Goal: Task Accomplishment & Management: Use online tool/utility

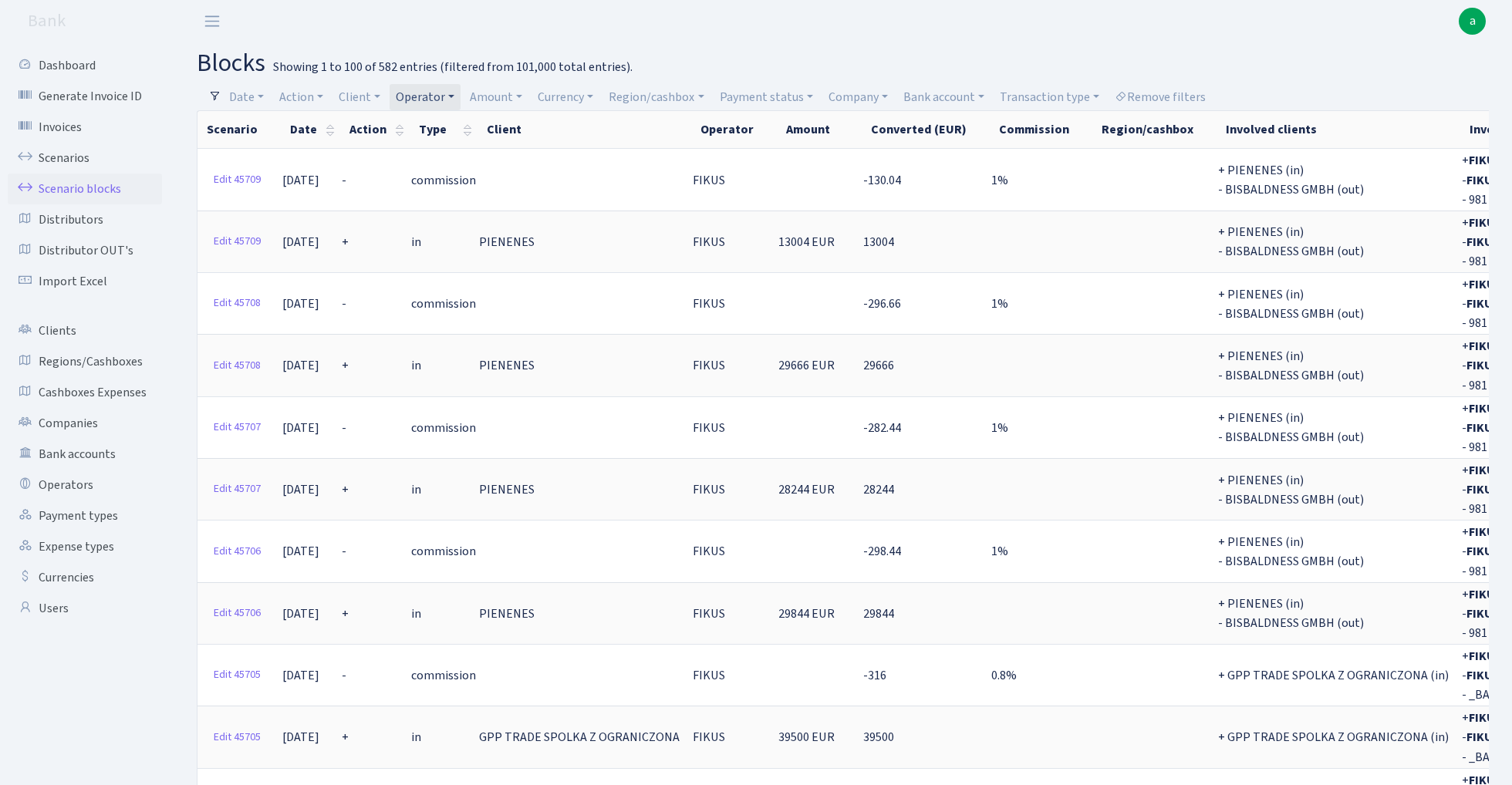
select select "100"
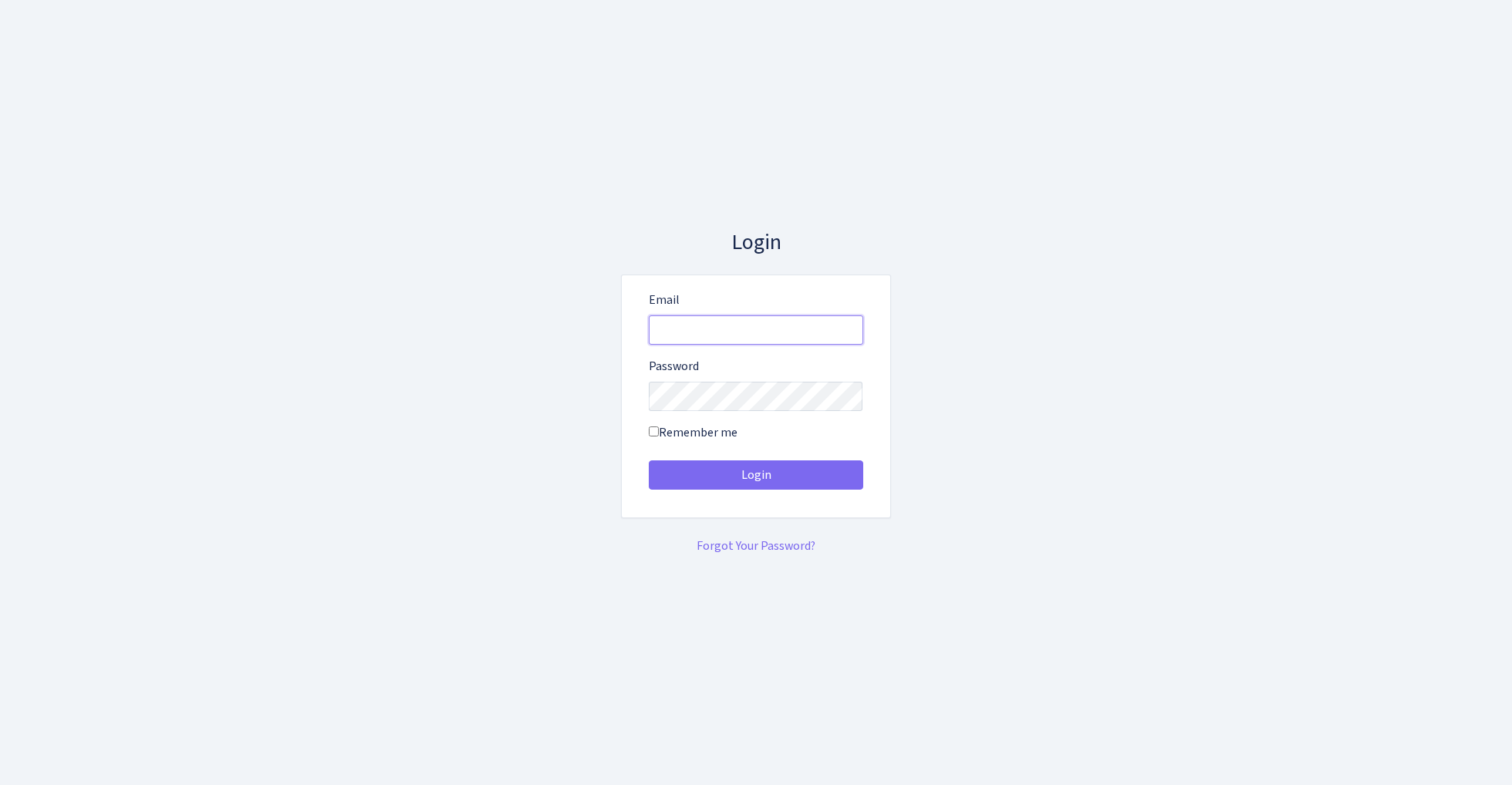
type input "[EMAIL_ADDRESS][DOMAIN_NAME]"
click at [755, 475] on button "Login" at bounding box center [755, 475] width 214 height 29
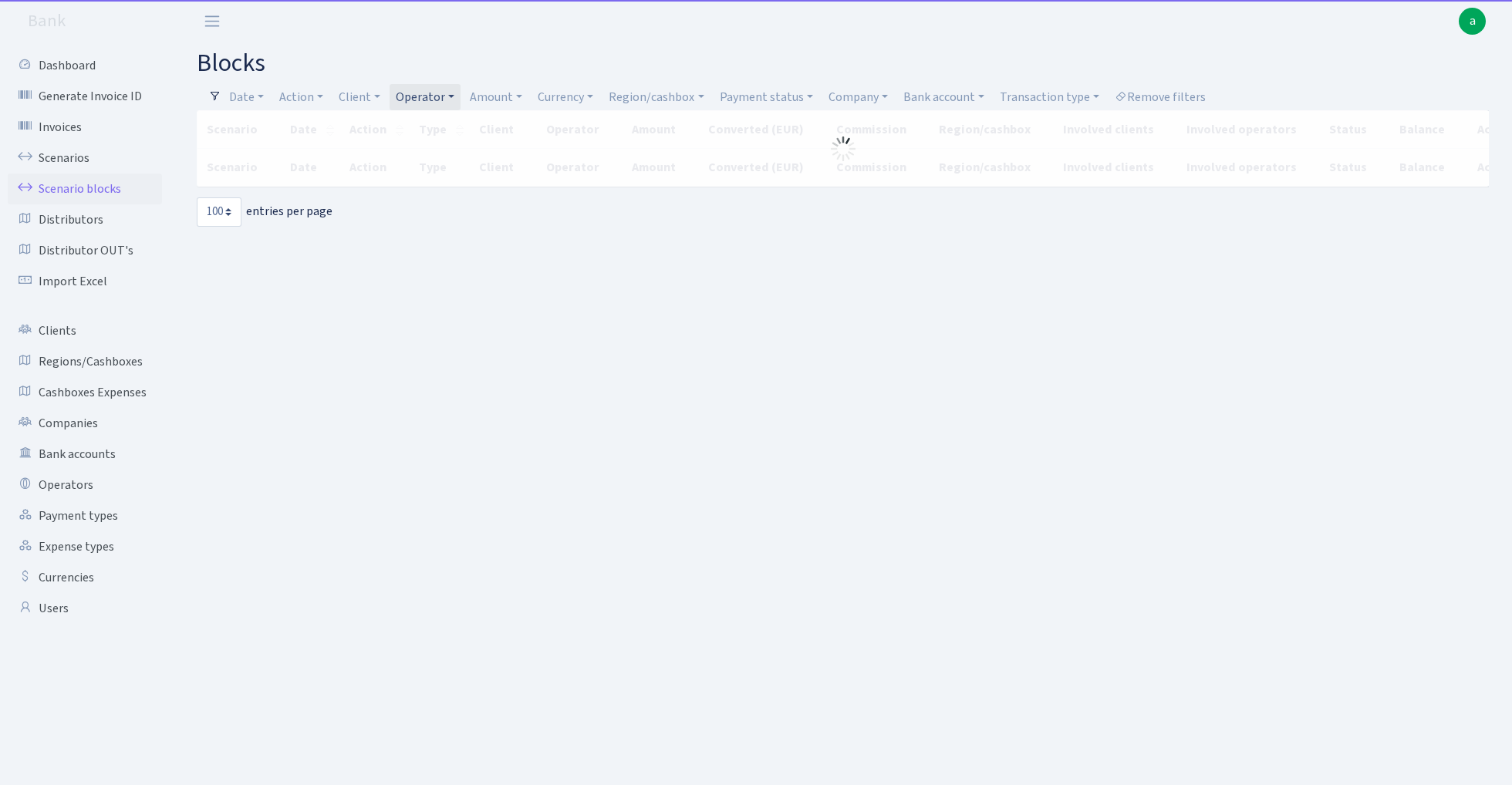
select select "100"
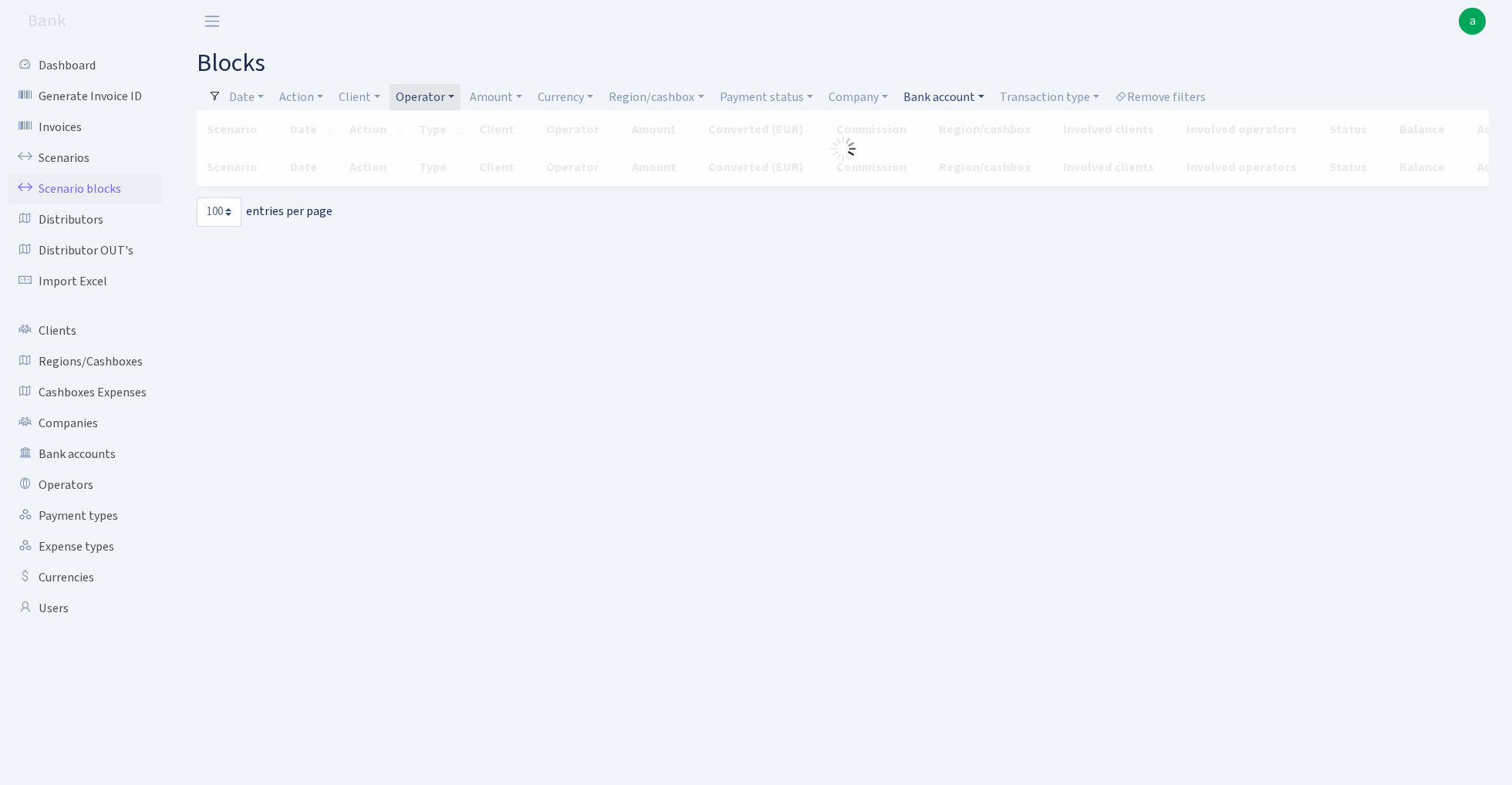
click at [943, 91] on link "Bank account" at bounding box center [943, 97] width 93 height 26
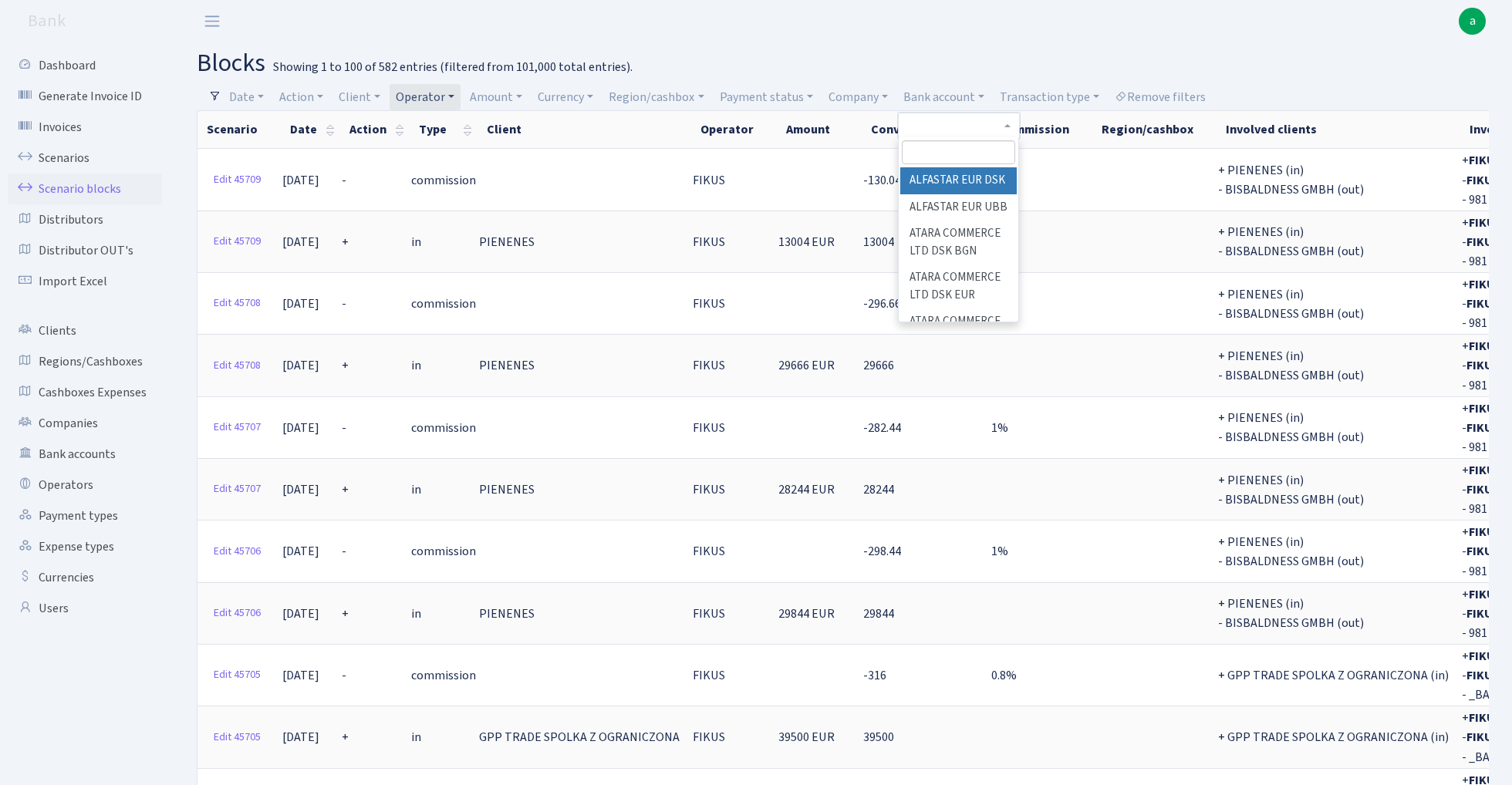
click at [948, 150] on input "search" at bounding box center [958, 153] width 113 height 23
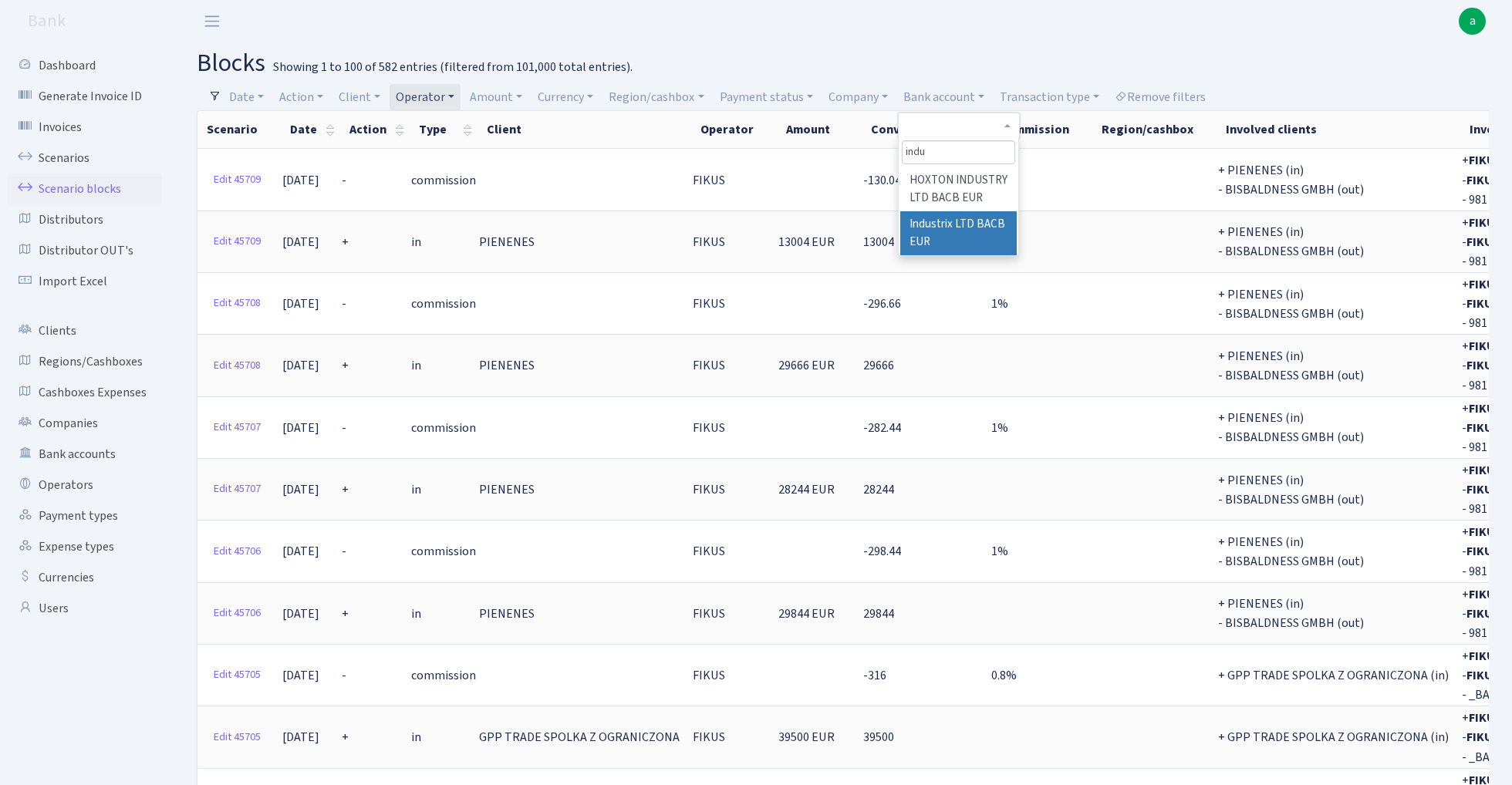
type input "indu"
click at [960, 232] on li "Industrix LTD BACB EUR" at bounding box center [958, 233] width 116 height 44
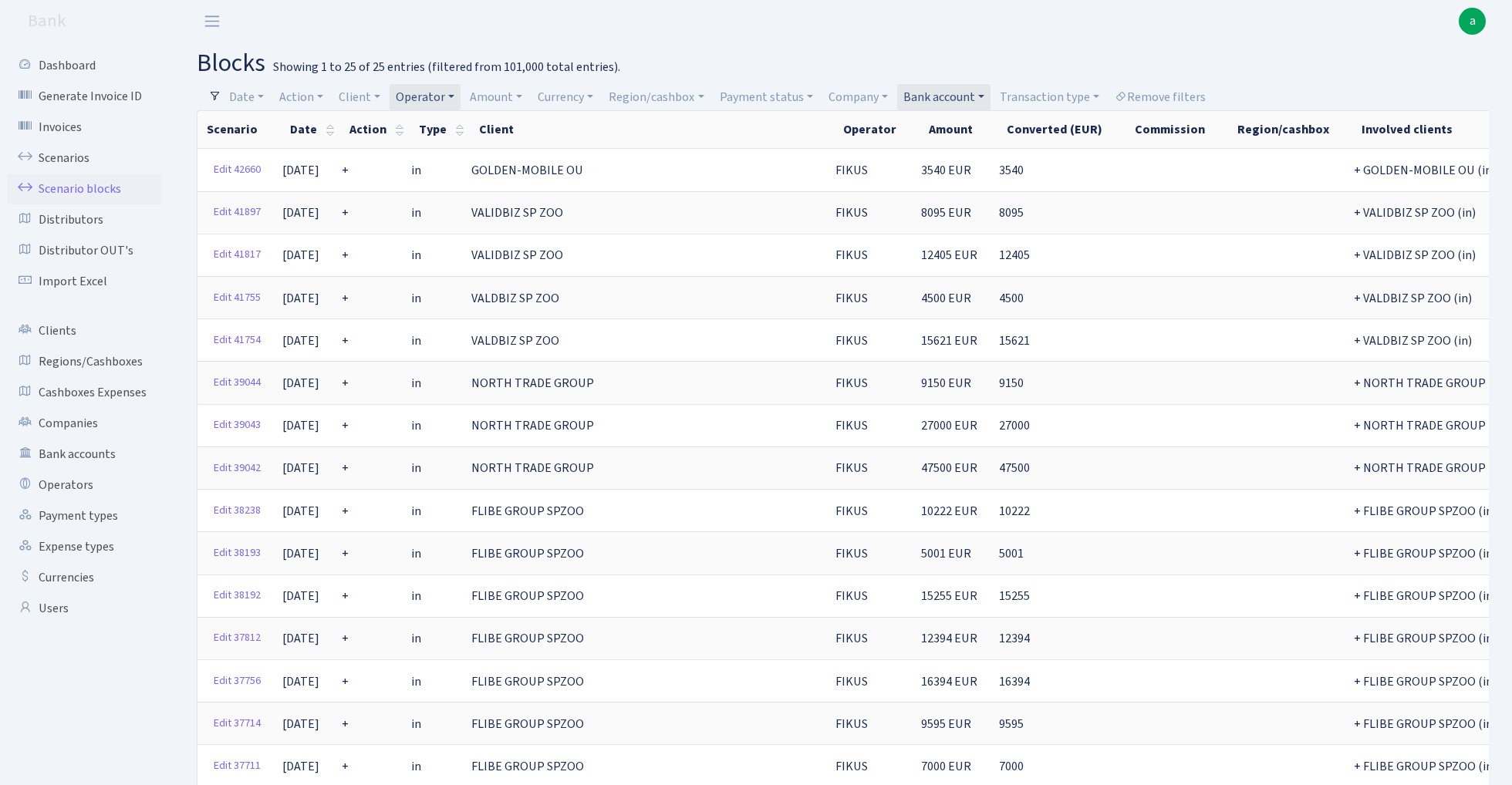
click at [433, 99] on link "Operator" at bounding box center [424, 97] width 71 height 26
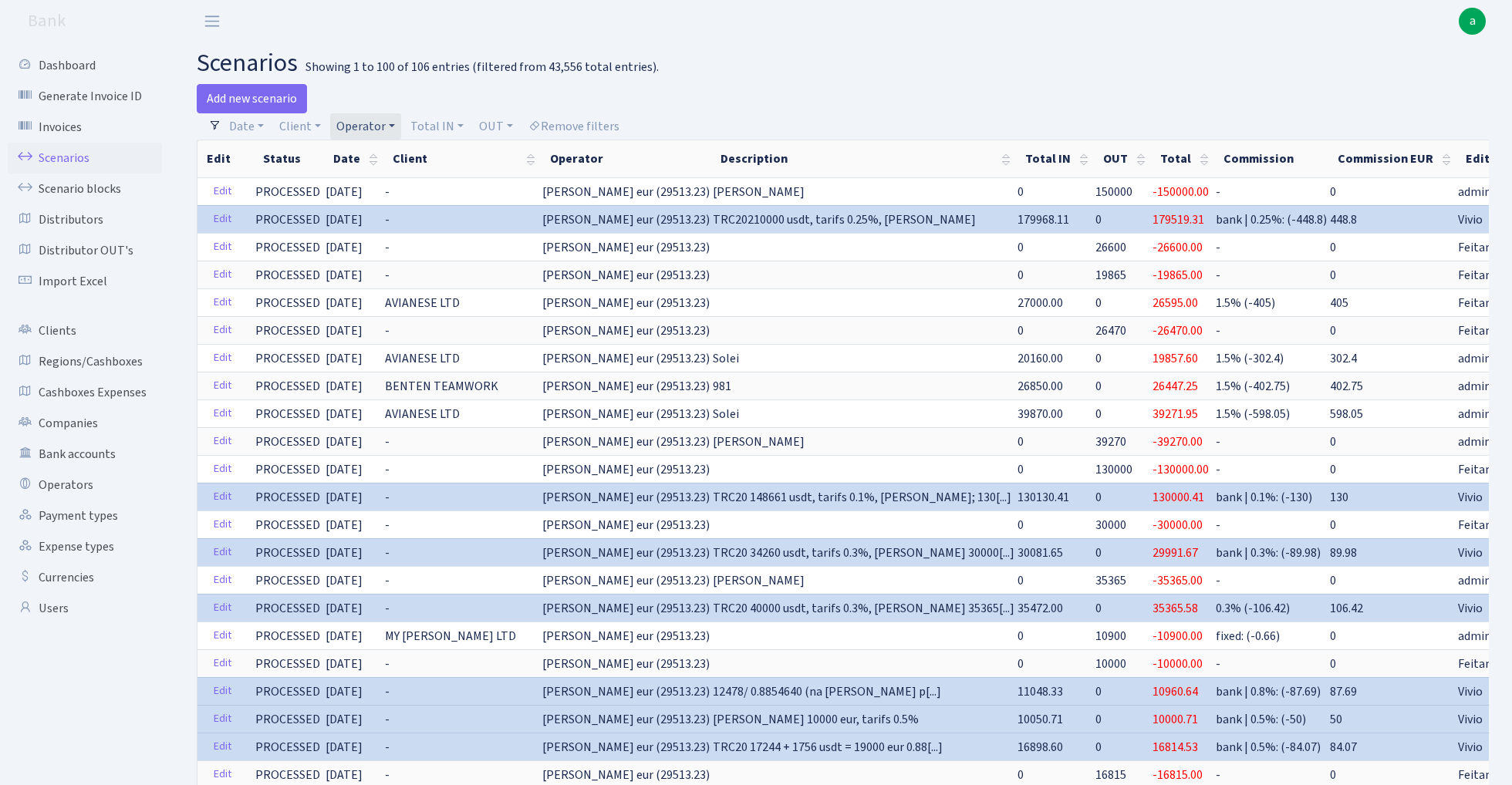
select select "403"
select select "100"
click at [371, 118] on link "Operator" at bounding box center [366, 126] width 71 height 26
click at [403, 177] on input "search" at bounding box center [392, 182] width 115 height 23
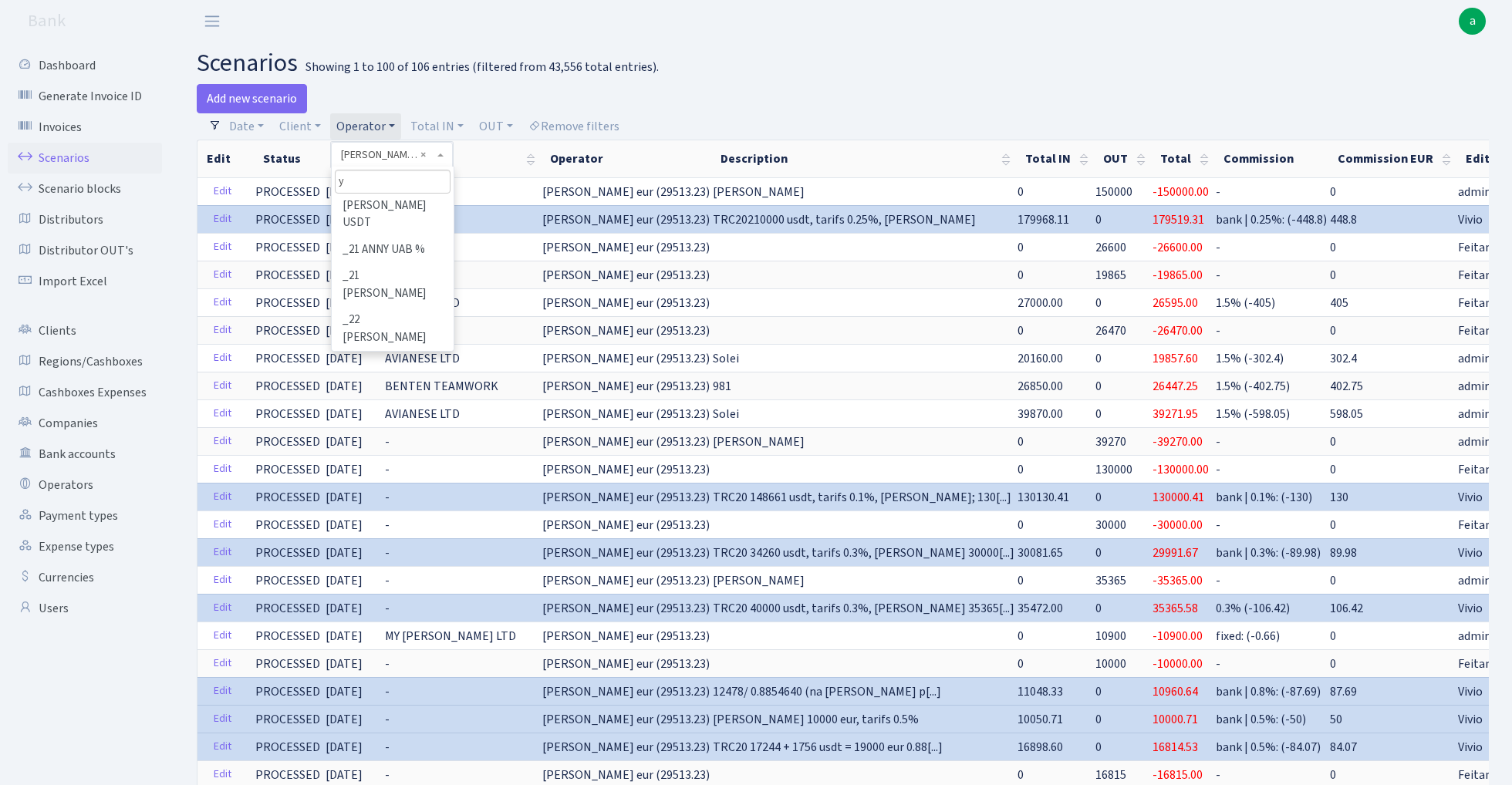
scroll to position [0, 0]
type input "yanu"
click at [396, 204] on li "[PERSON_NAME]" at bounding box center [392, 210] width 118 height 27
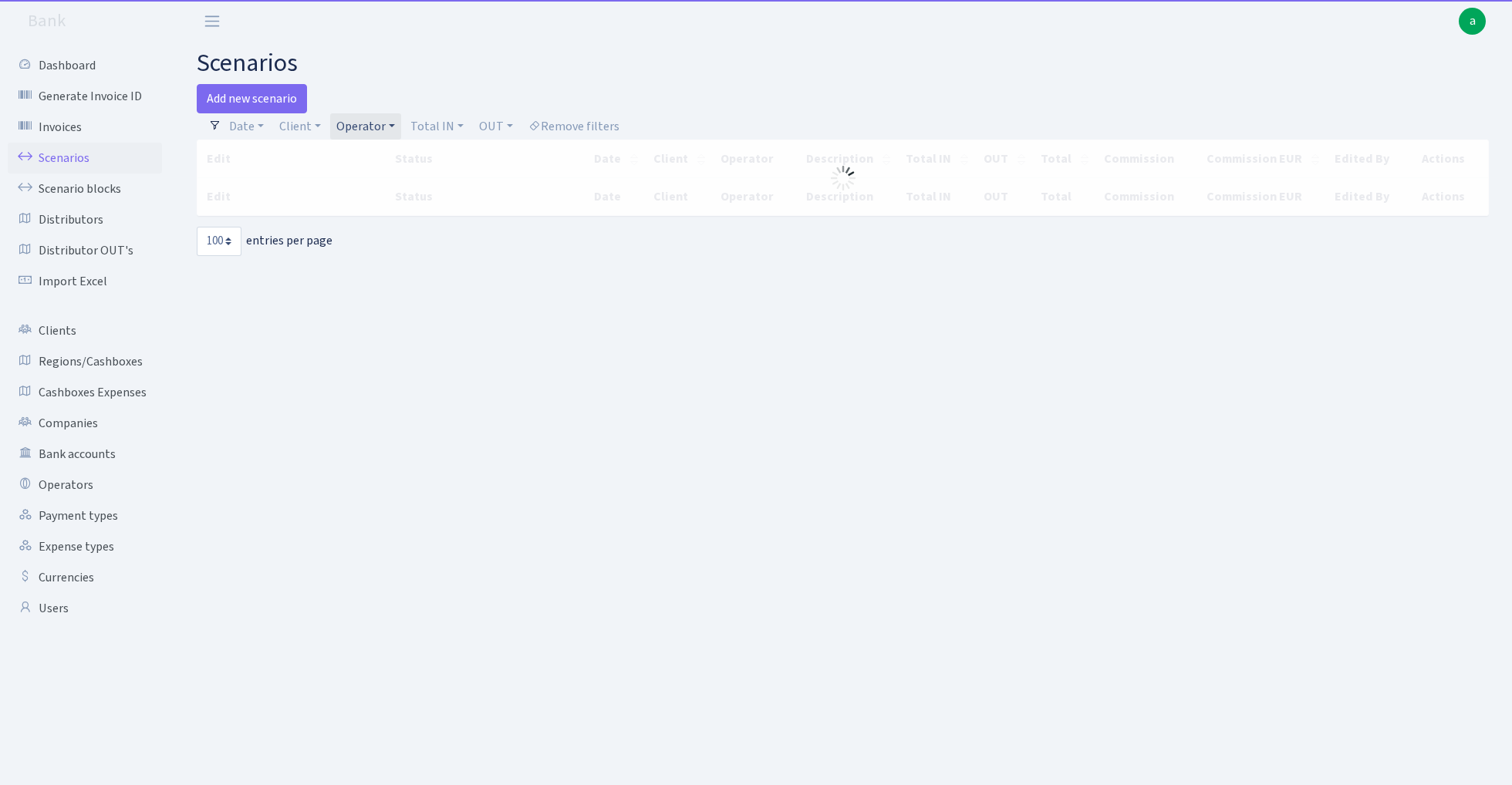
select select "100"
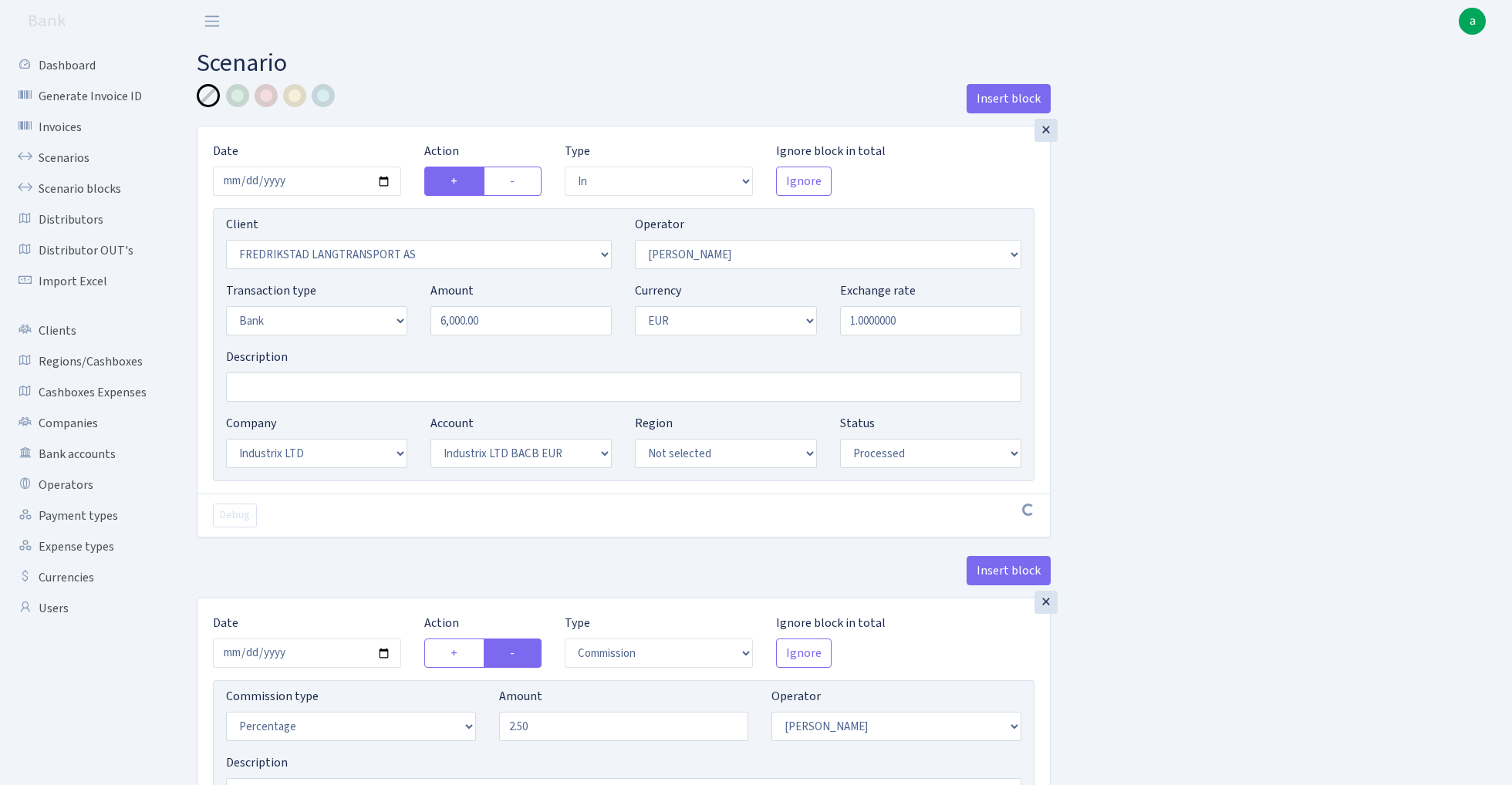
select select "in"
select select "681"
select select "72"
select select "2"
select select "1"
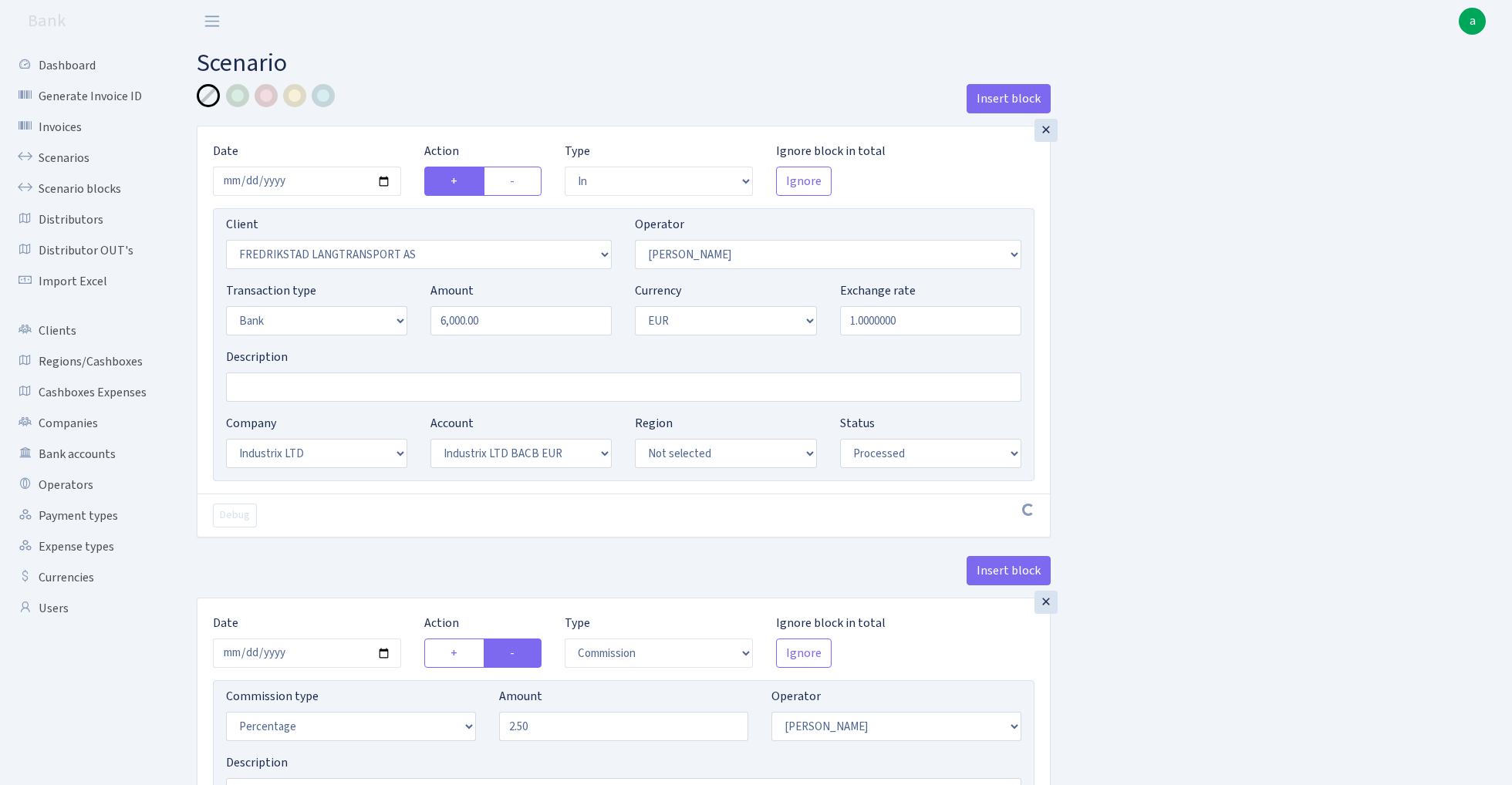
select select "17"
select select "41"
select select "processed"
select select "commission"
select select "72"
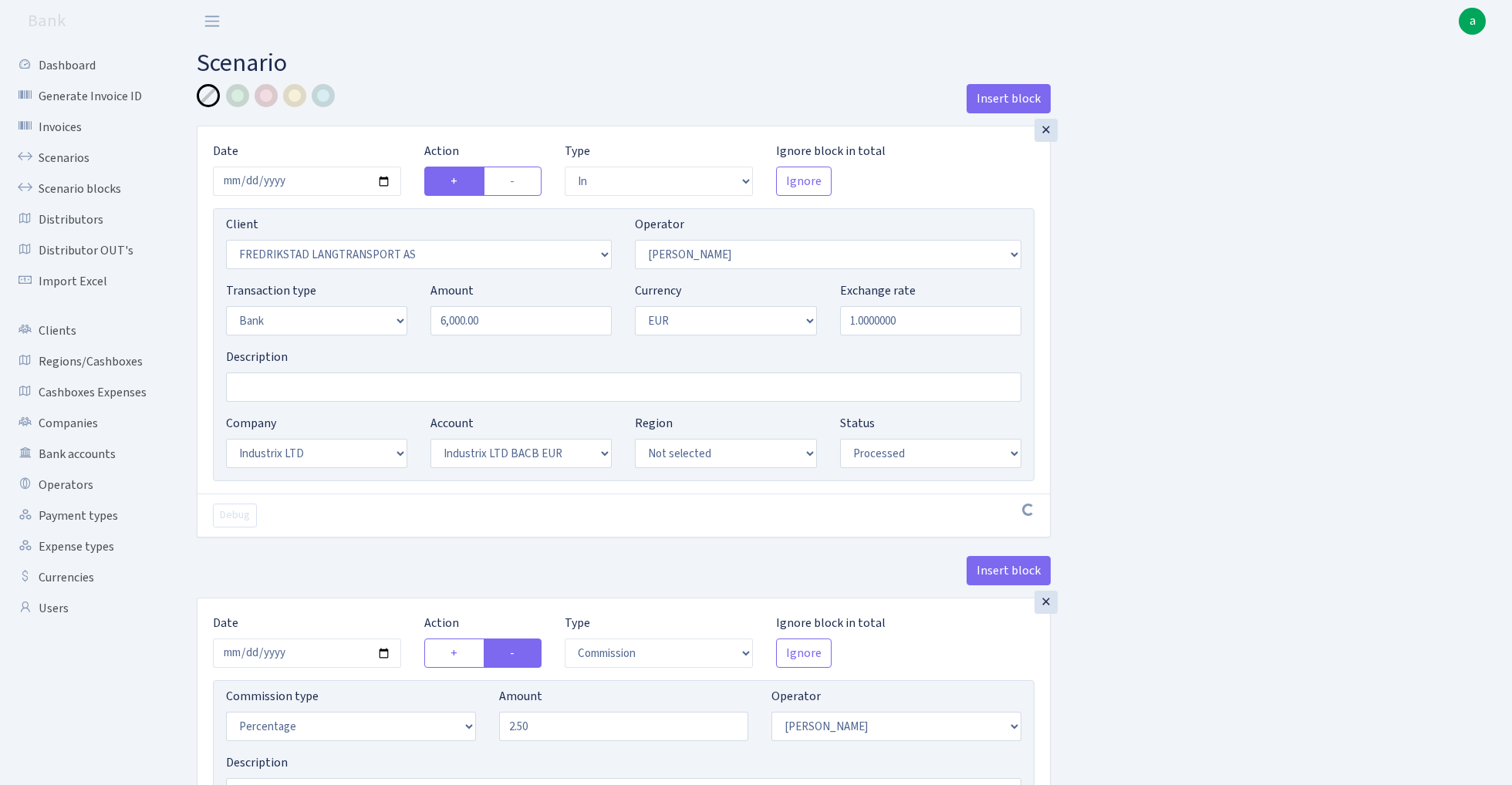
select select "processed"
click at [293, 188] on input "2025-07-30" at bounding box center [307, 181] width 188 height 29
type input "[DATE]"
click at [419, 51] on h2 "Scenario" at bounding box center [842, 64] width 1292 height 29
click at [297, 393] on input "Description" at bounding box center [623, 387] width 795 height 29
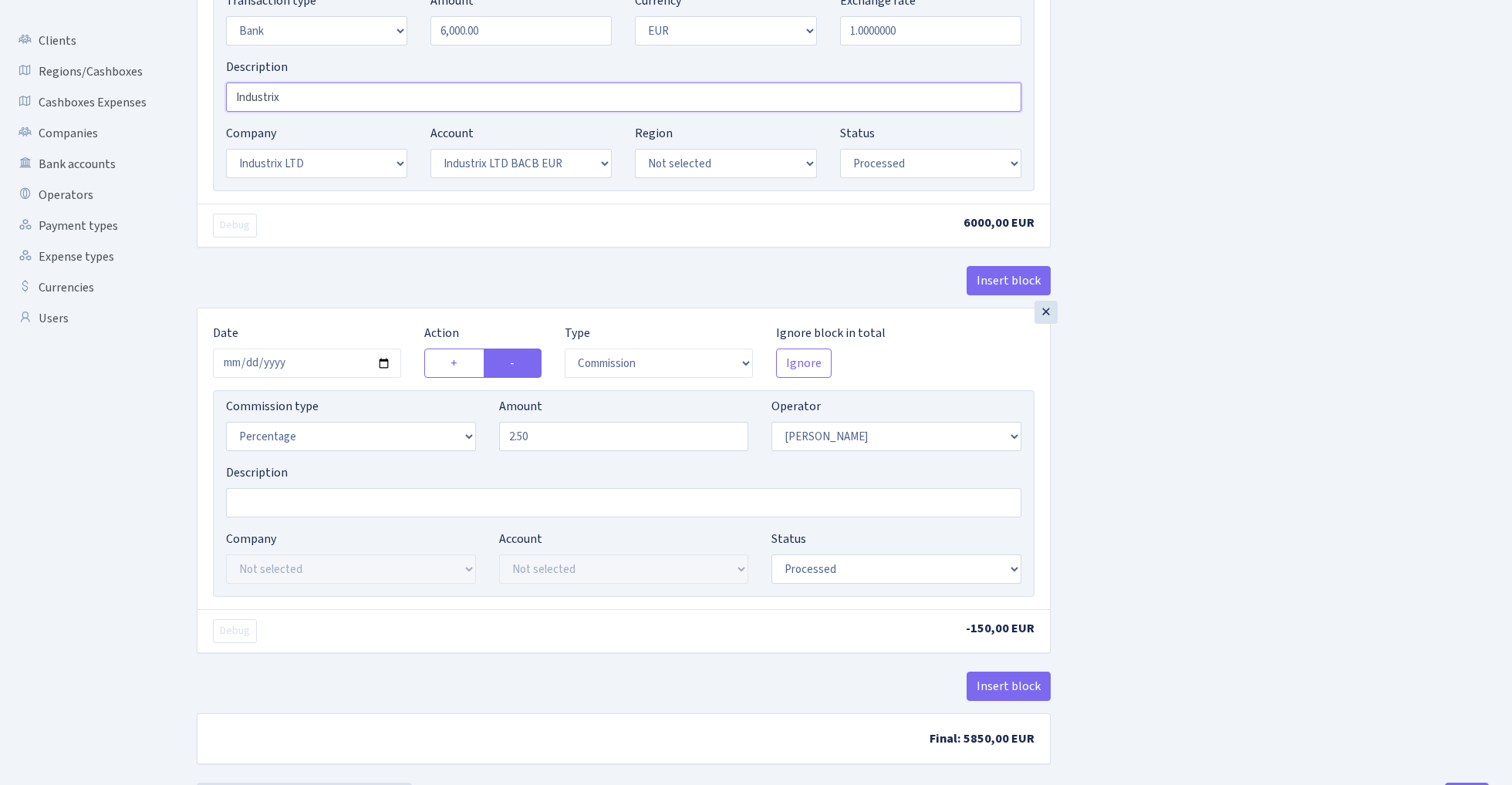
scroll to position [330, 0]
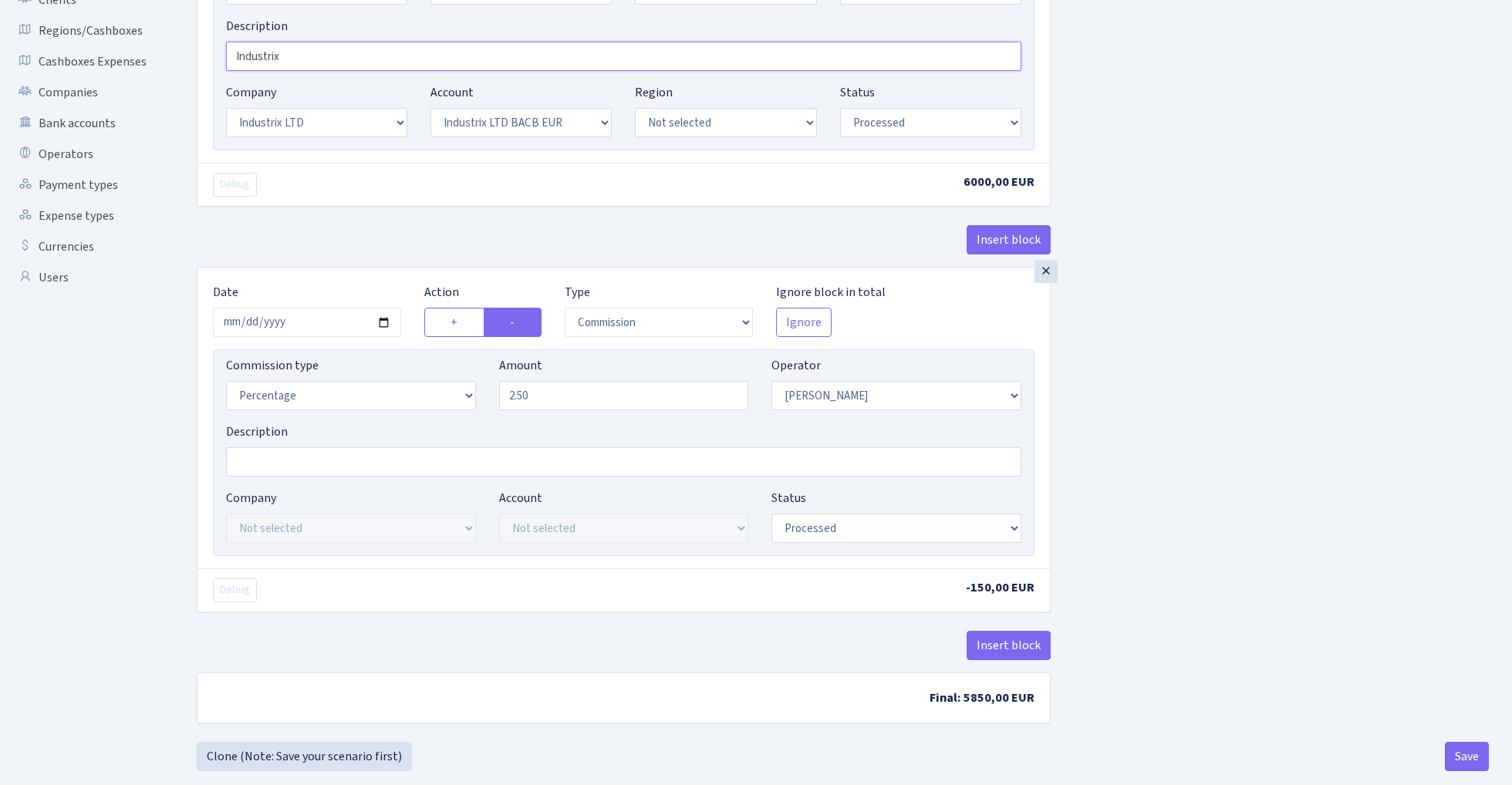
type input "Industrix"
click at [309, 324] on input "2025-07-30" at bounding box center [307, 323] width 188 height 29
type input "[DATE]"
click at [381, 225] on div "× Date 2025-08-29 Action + - Type --- In Out Commission Field required. Ignore …" at bounding box center [623, 30] width 854 height 472
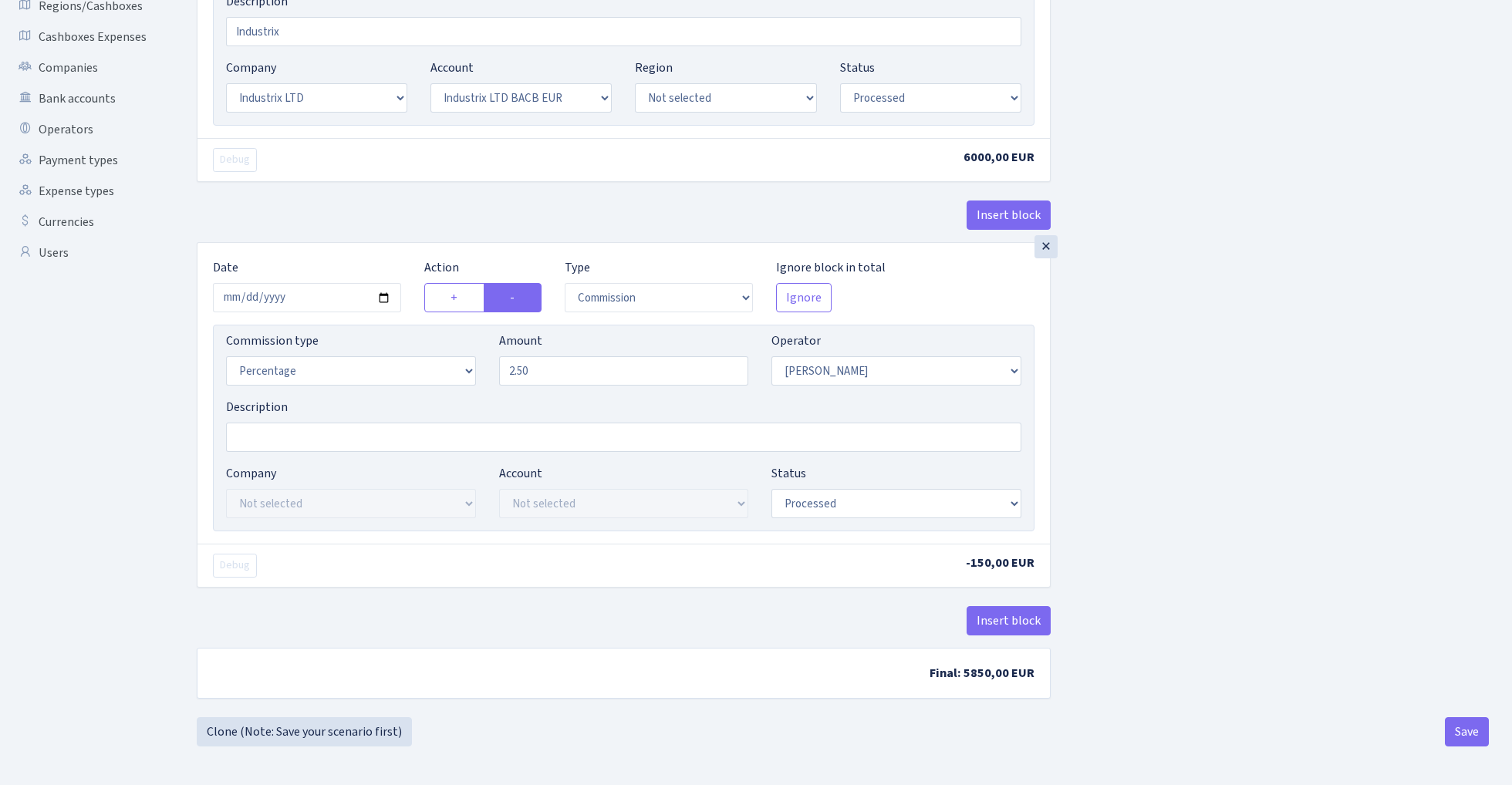
scroll to position [360, 0]
click at [1467, 732] on button "Save" at bounding box center [1467, 732] width 44 height 29
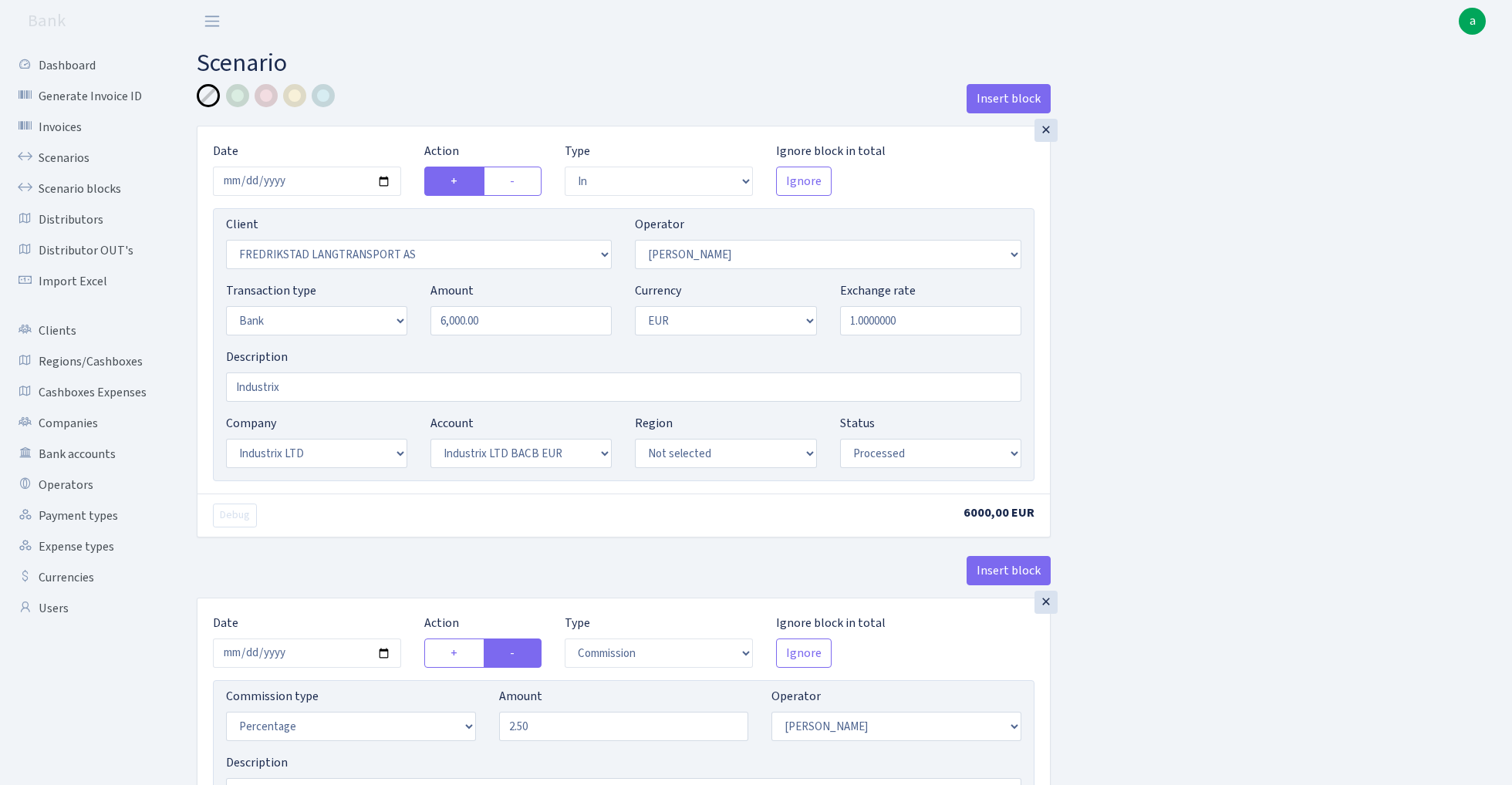
select select "in"
select select "681"
select select "72"
select select "2"
select select "1"
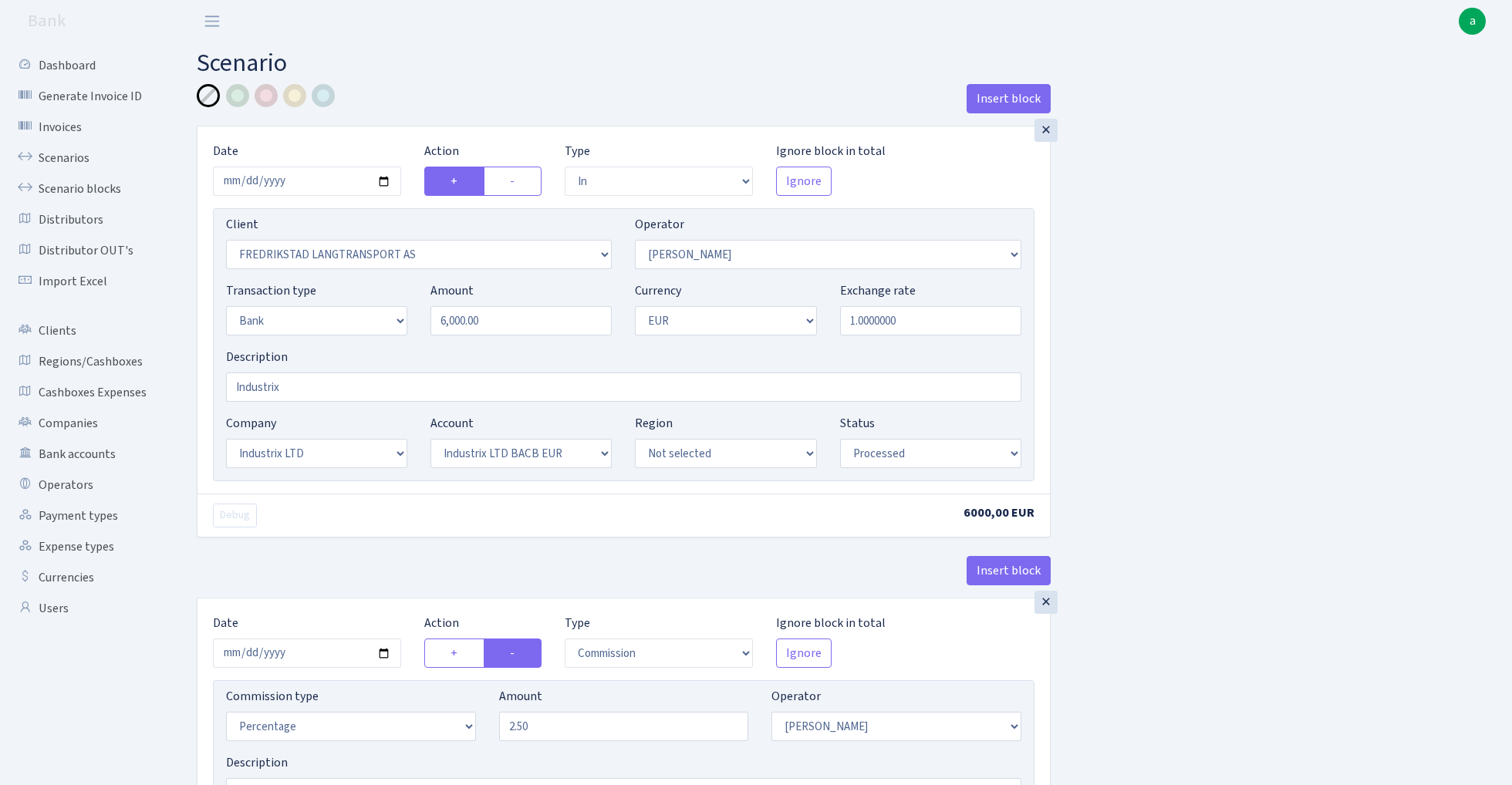
select select "17"
select select "41"
select select "processed"
select select "commission"
select select "72"
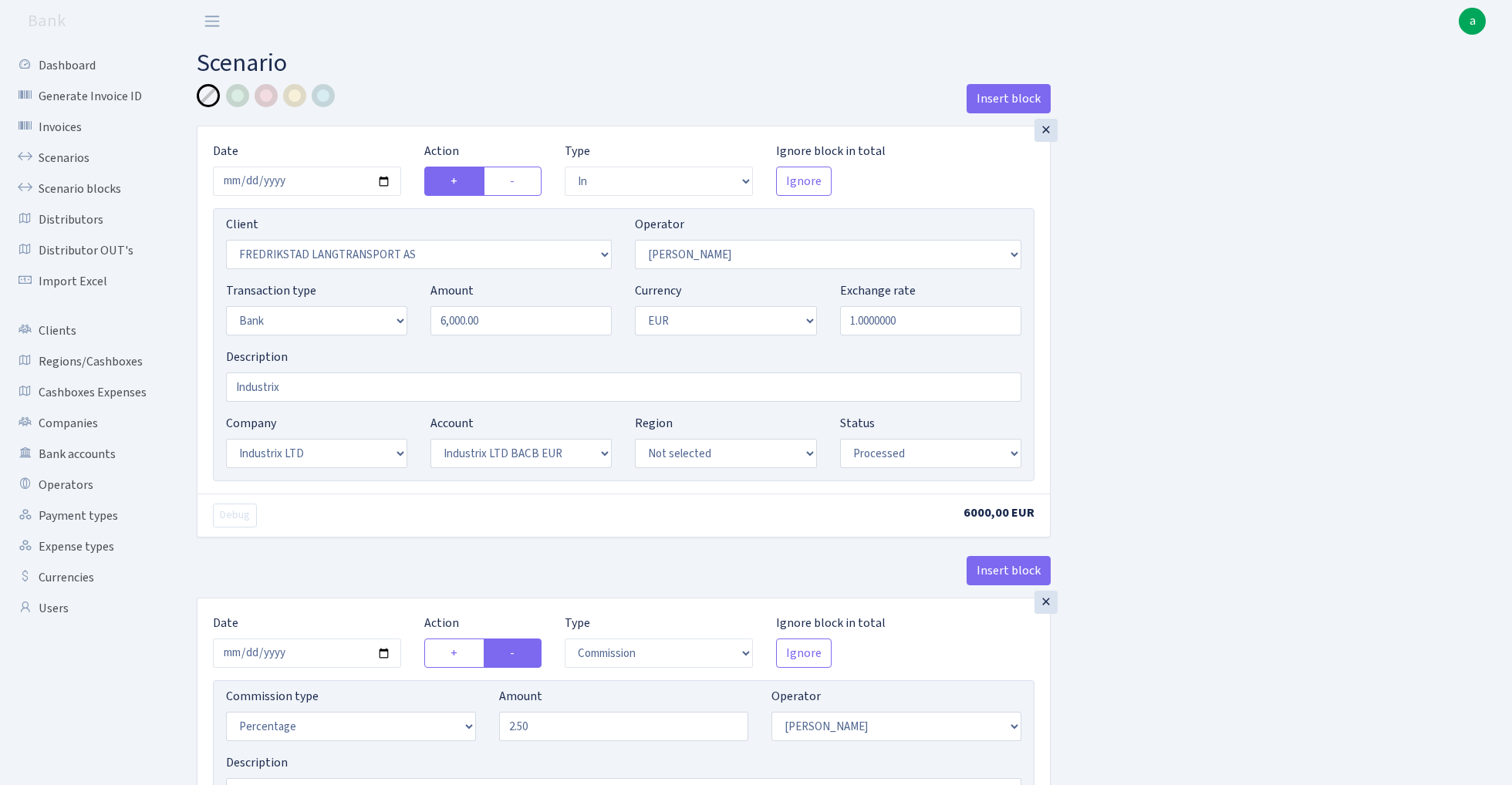
select select "processed"
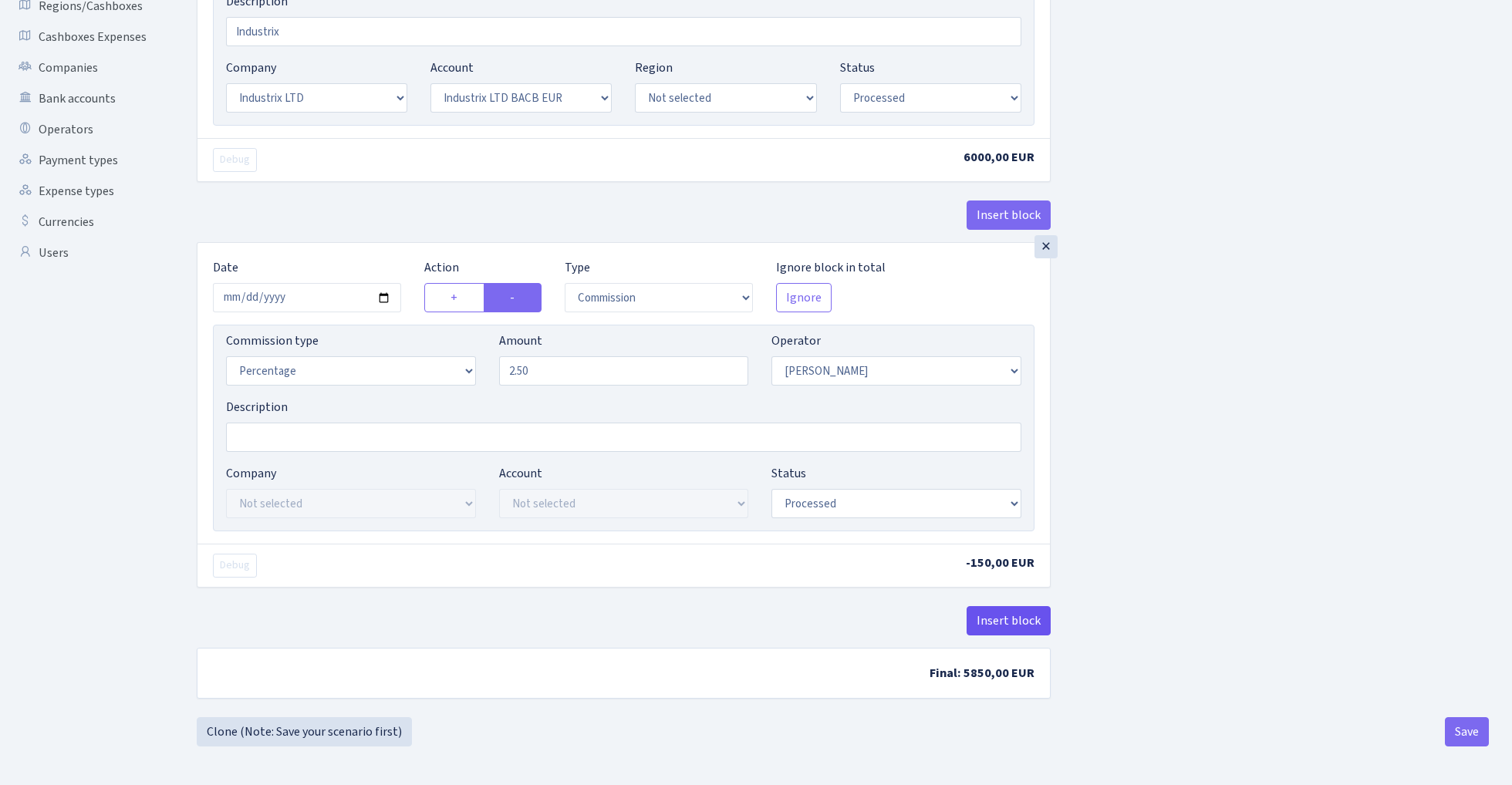
scroll to position [360, 0]
click at [1010, 626] on button "Insert block" at bounding box center [1008, 621] width 84 height 29
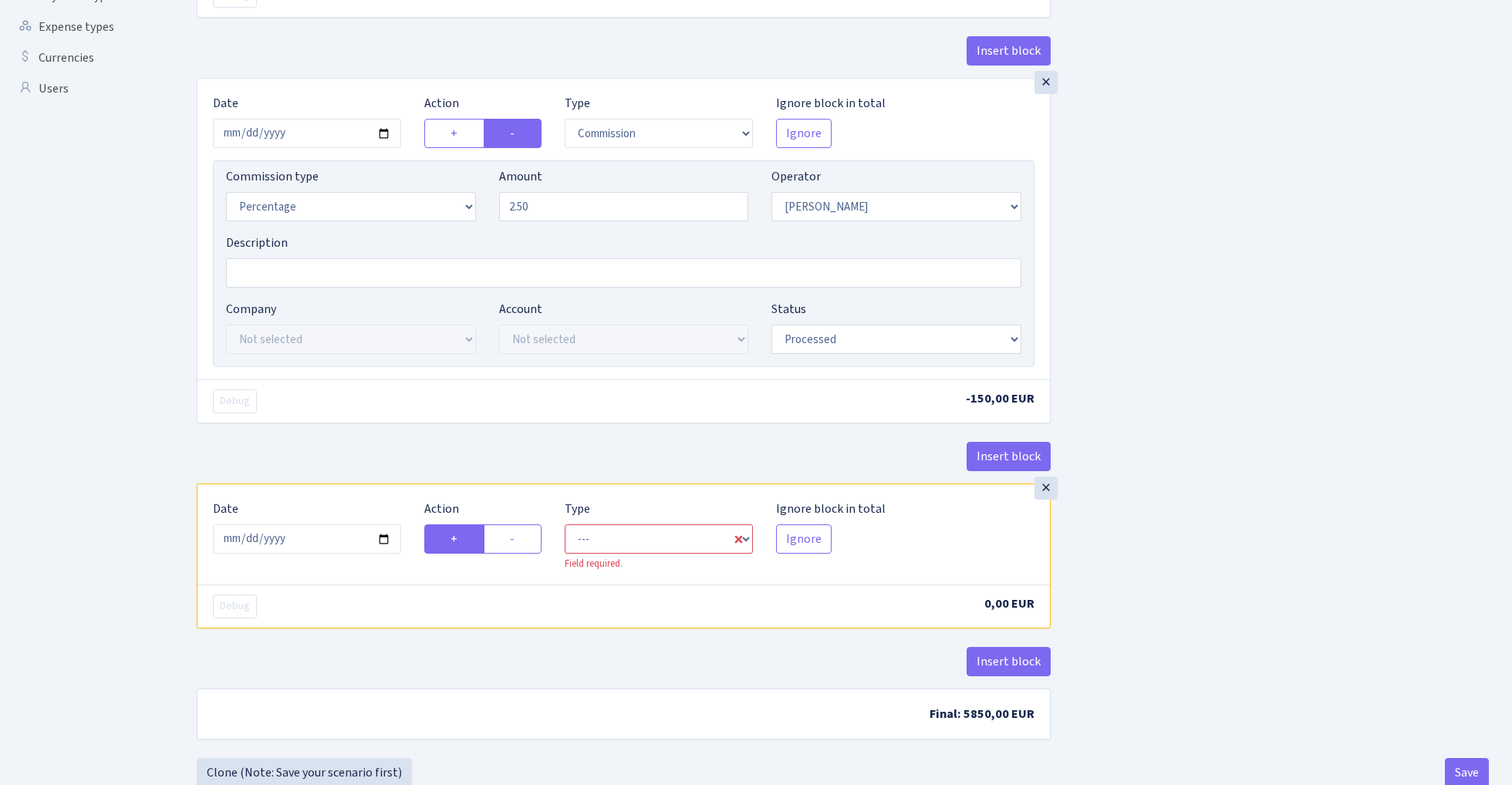
scroll to position [552, 0]
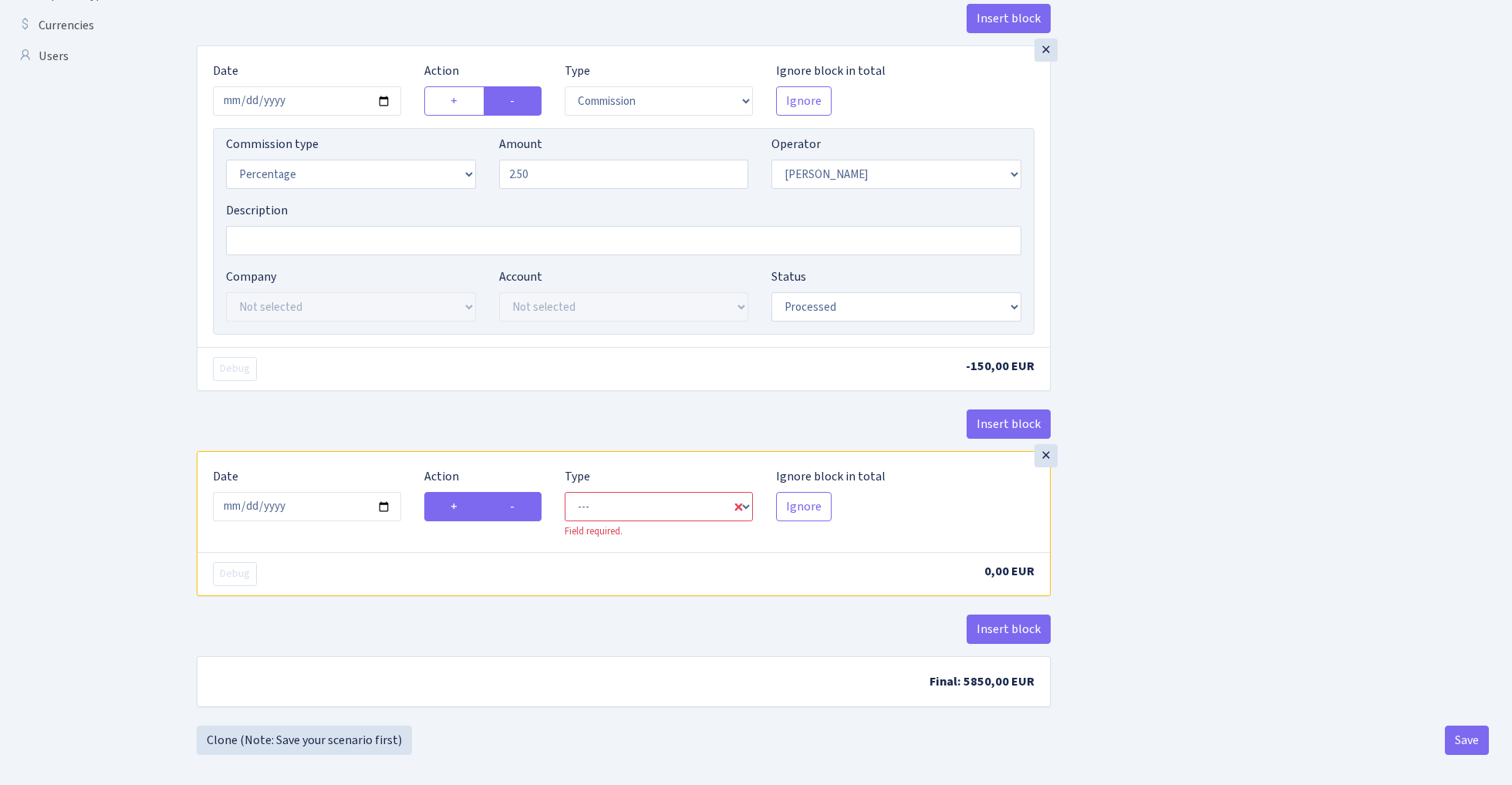
click at [520, 506] on label "-" at bounding box center [512, 506] width 58 height 29
click at [520, 506] on input "-" at bounding box center [514, 502] width 10 height 10
radio input "true"
radio input "false"
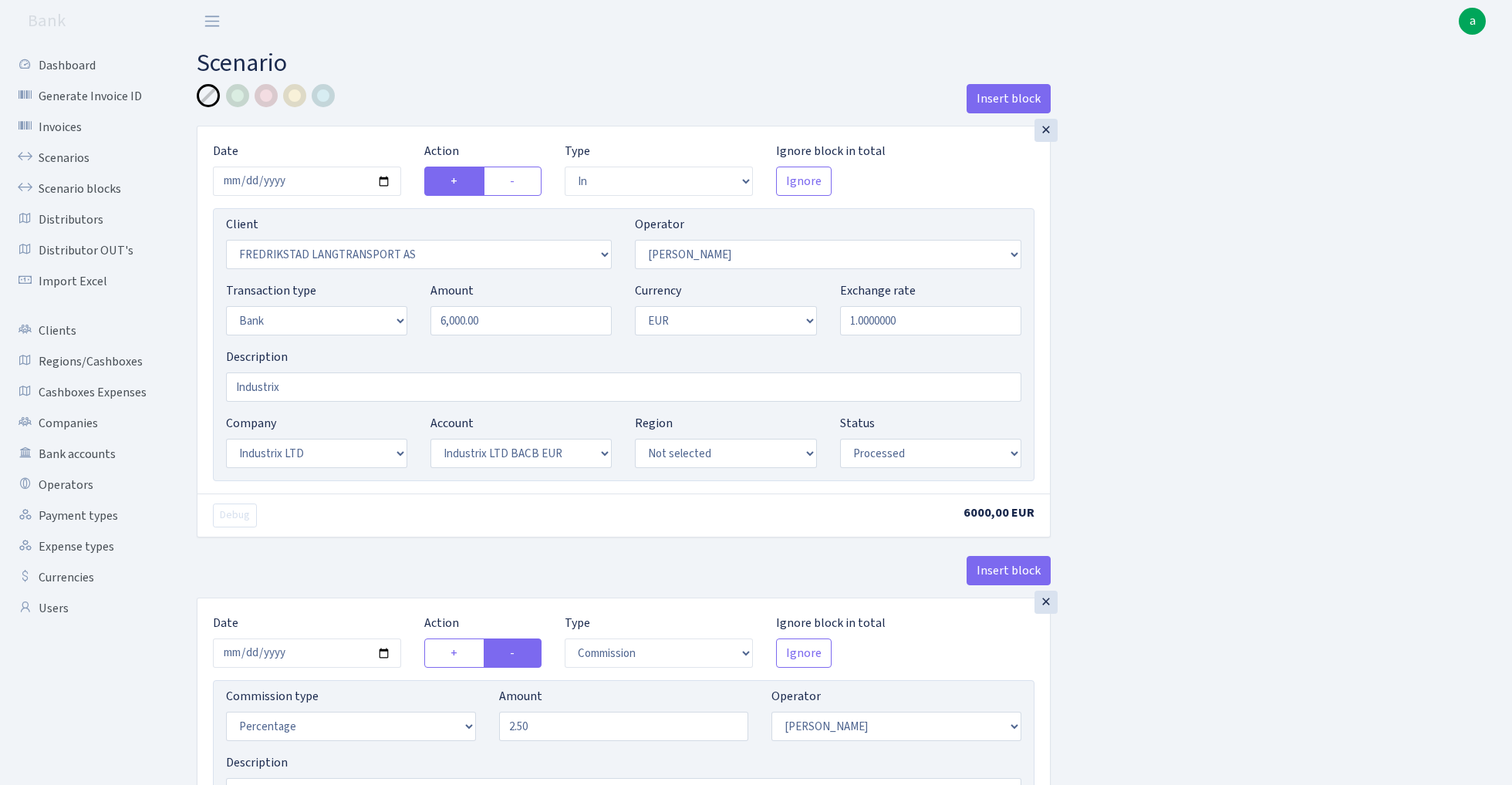
scroll to position [0, 0]
click at [362, 393] on input "Industrix" at bounding box center [623, 387] width 795 height 29
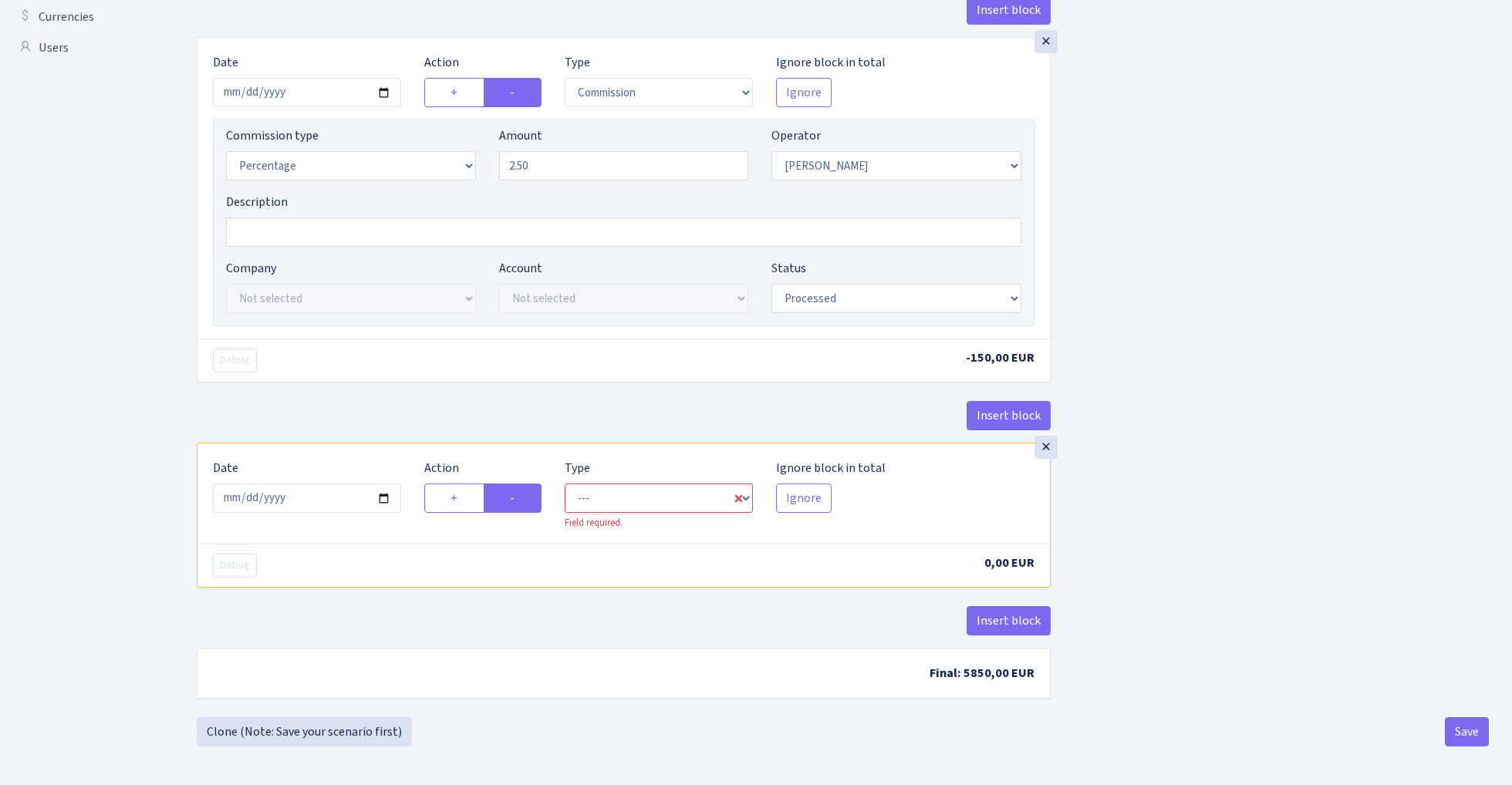
scroll to position [565, 0]
type input "Industrix -115 eur = 134 usdt"
select select "commission"
select select "72"
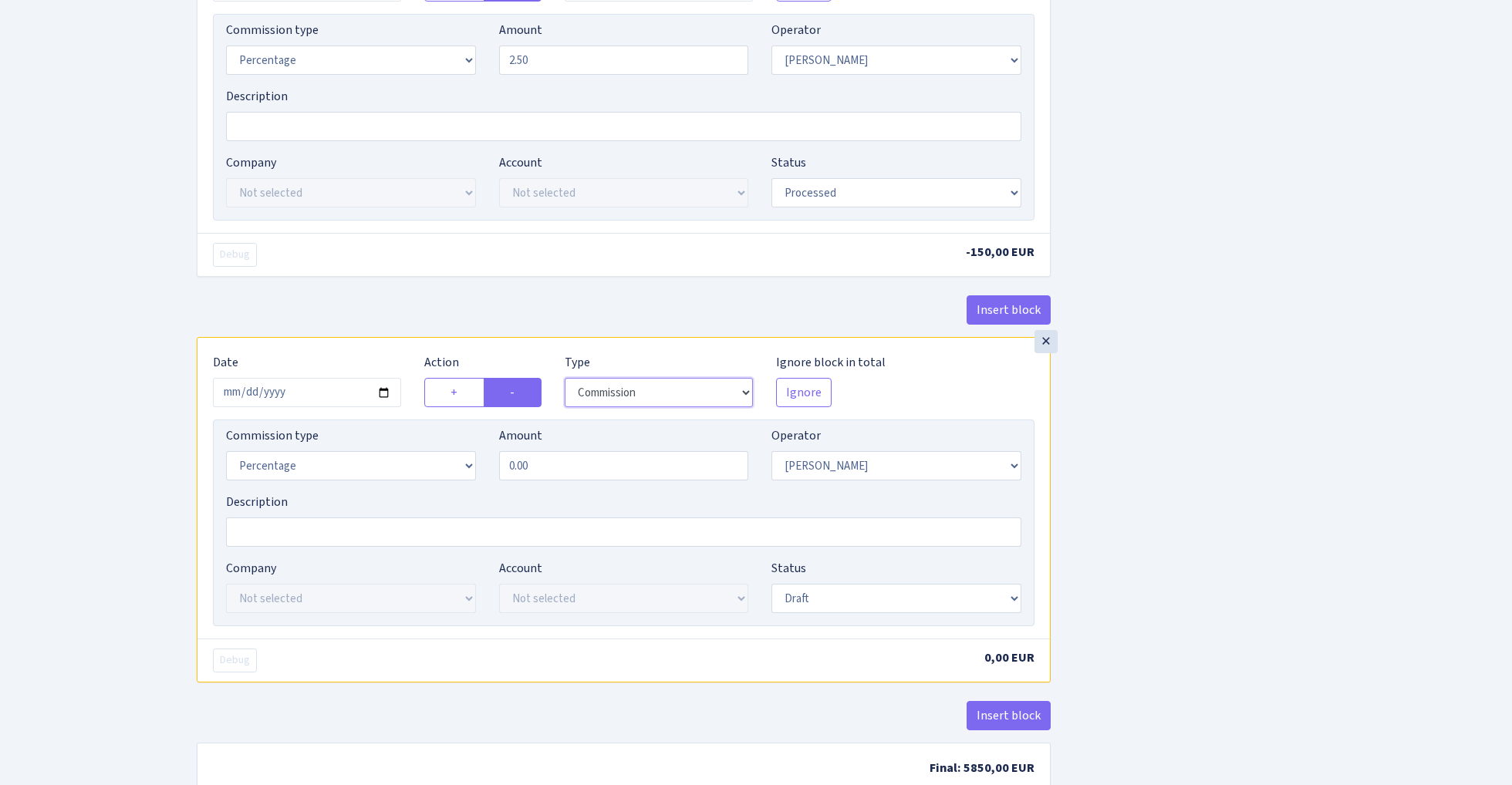
scroll to position [668, 0]
select select "fixed"
click at [572, 467] on input "0.00" at bounding box center [624, 464] width 250 height 29
type input "5.00"
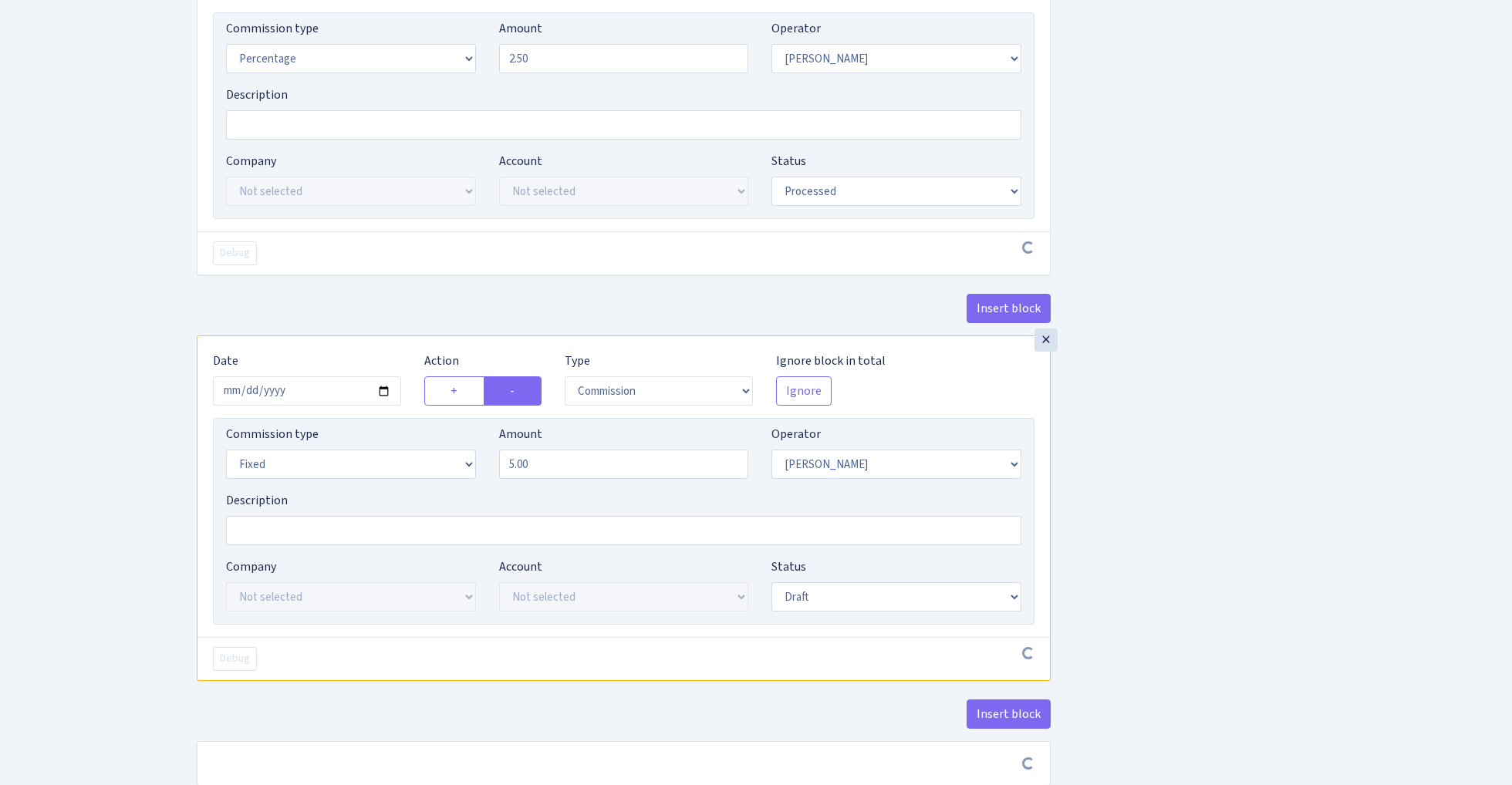
click at [1321, 363] on div "Insert block × Date 2025-08-29 Action + - Type --- In Out Commission Field requ…" at bounding box center [842, 110] width 1315 height 1388
select select "processed"
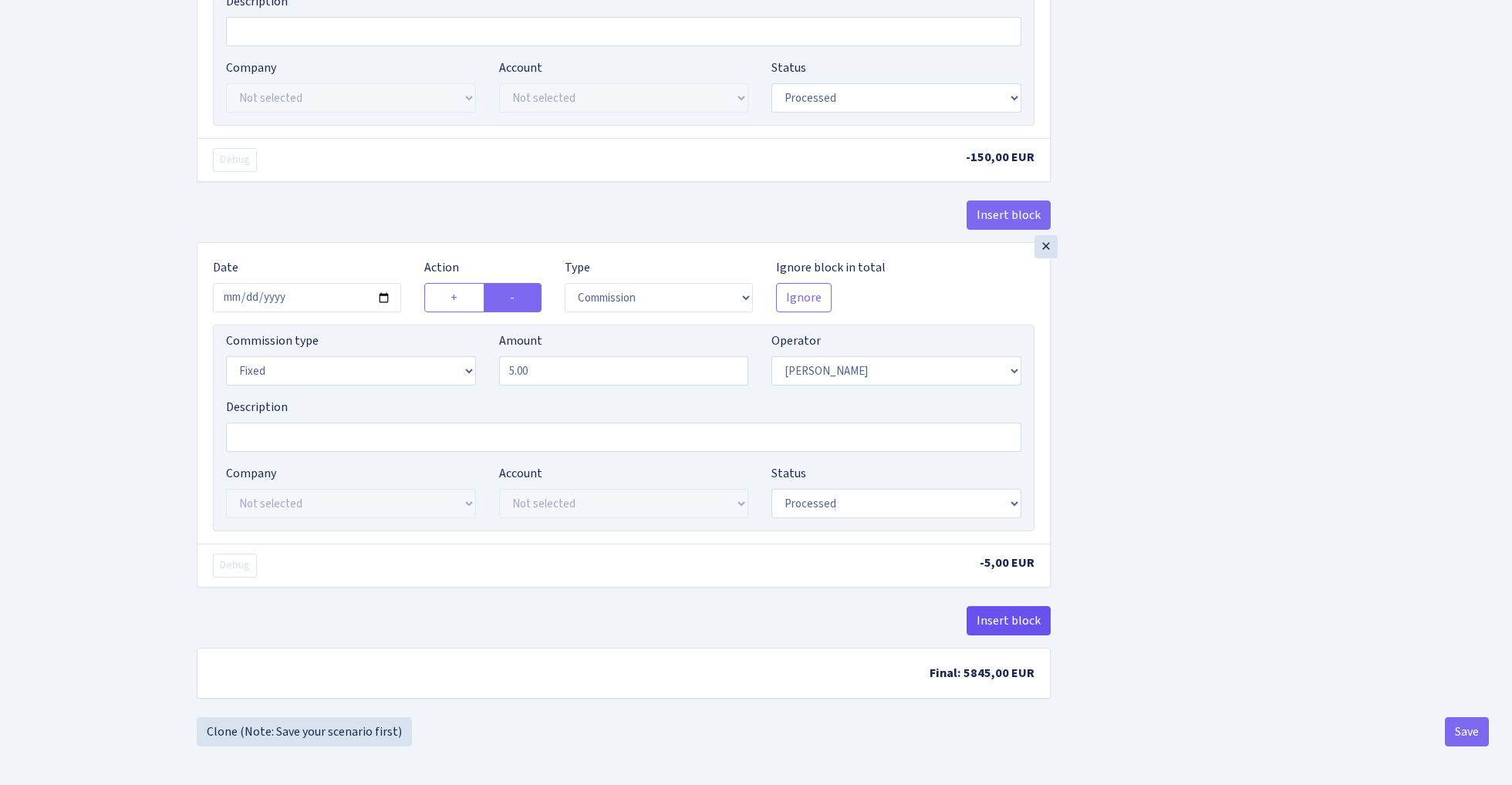
click at [997, 609] on button "Insert block" at bounding box center [1008, 621] width 84 height 29
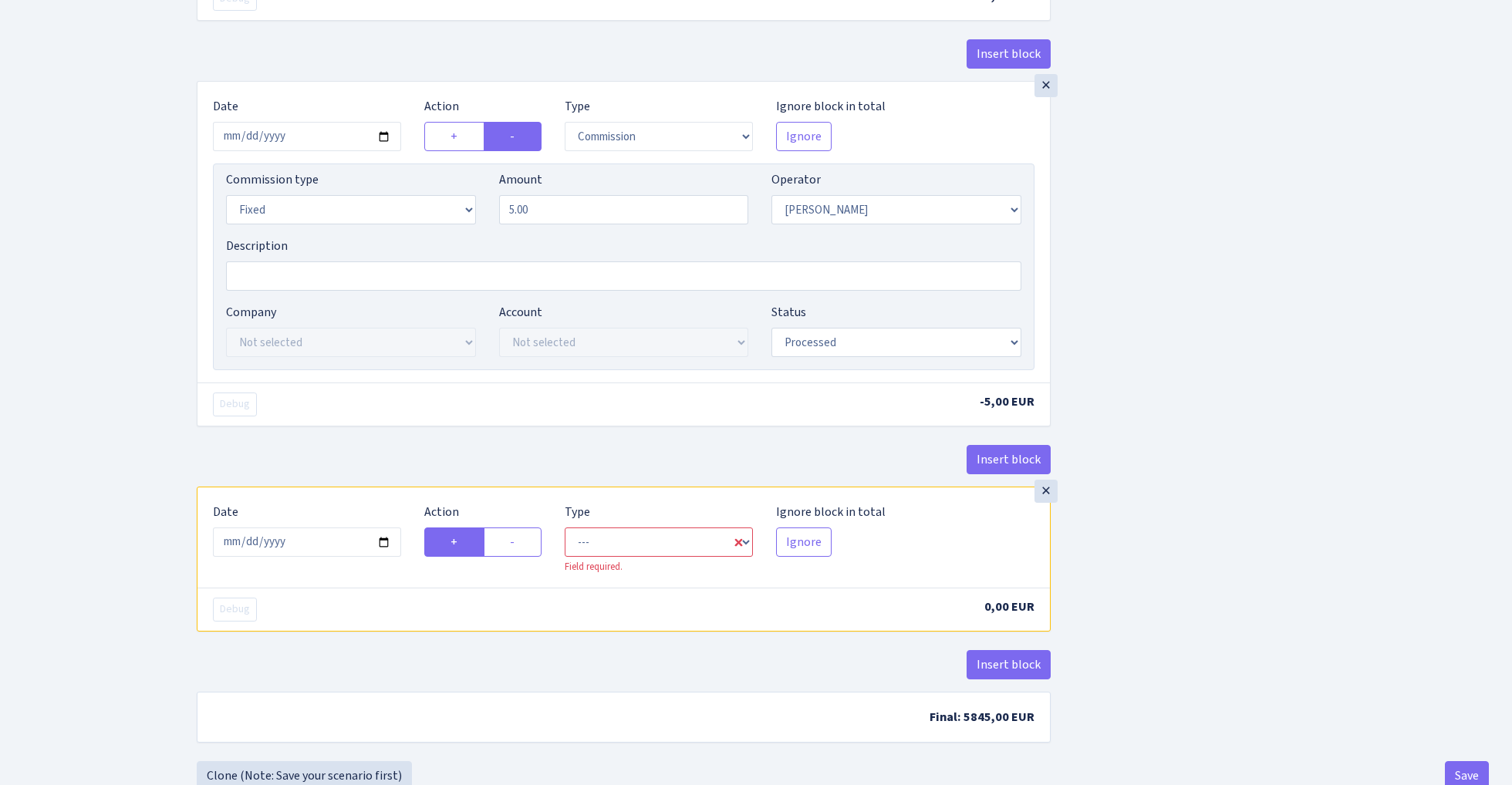
scroll to position [924, 0]
click at [524, 547] on label "-" at bounding box center [512, 541] width 58 height 29
click at [520, 542] on input "-" at bounding box center [514, 537] width 10 height 10
radio input "true"
radio input "false"
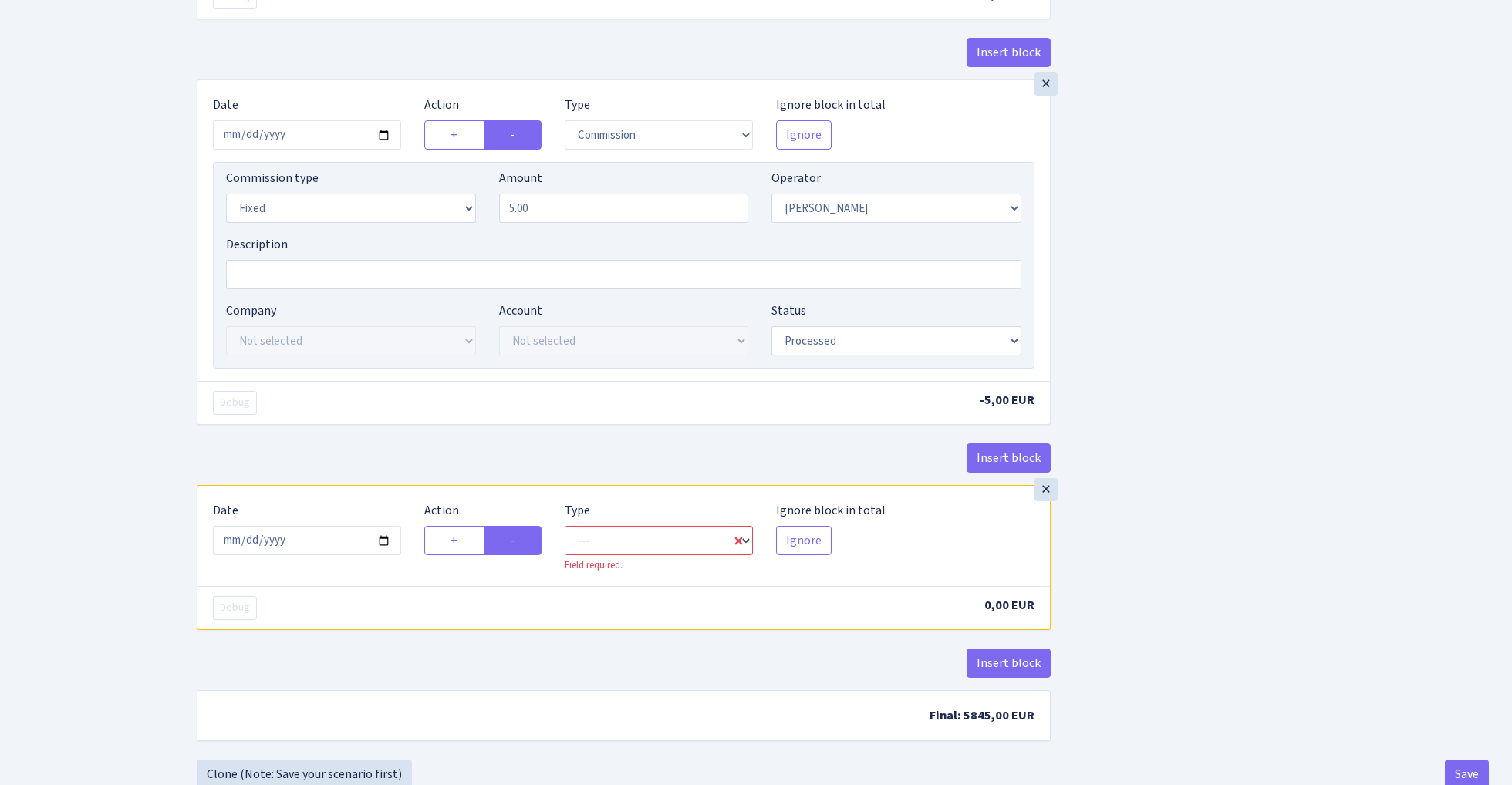
select select "out"
select select "72"
select select "1"
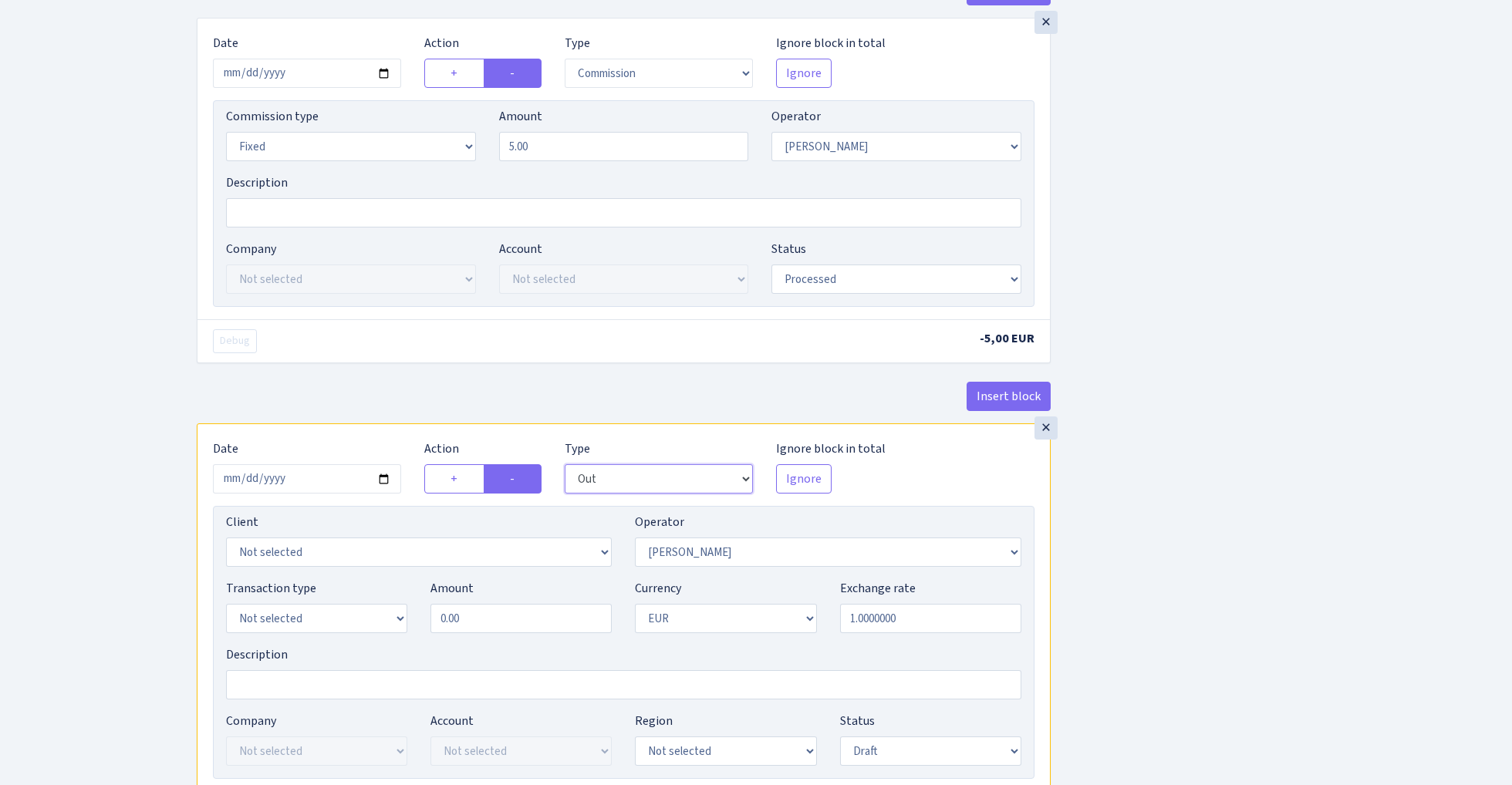
scroll to position [1021, 0]
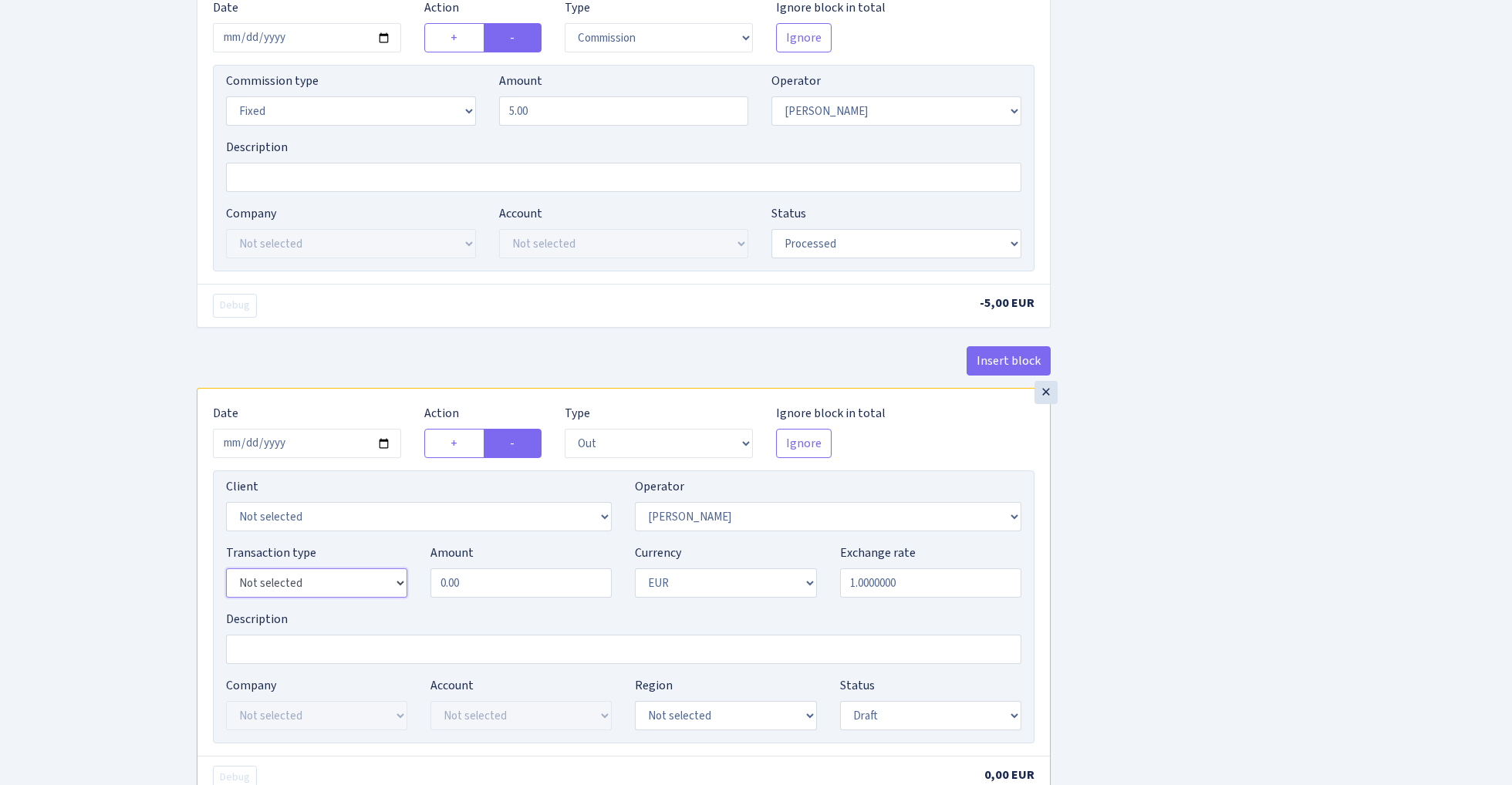
select select "15"
click at [503, 595] on input "0.00" at bounding box center [520, 583] width 181 height 29
type input "115.00"
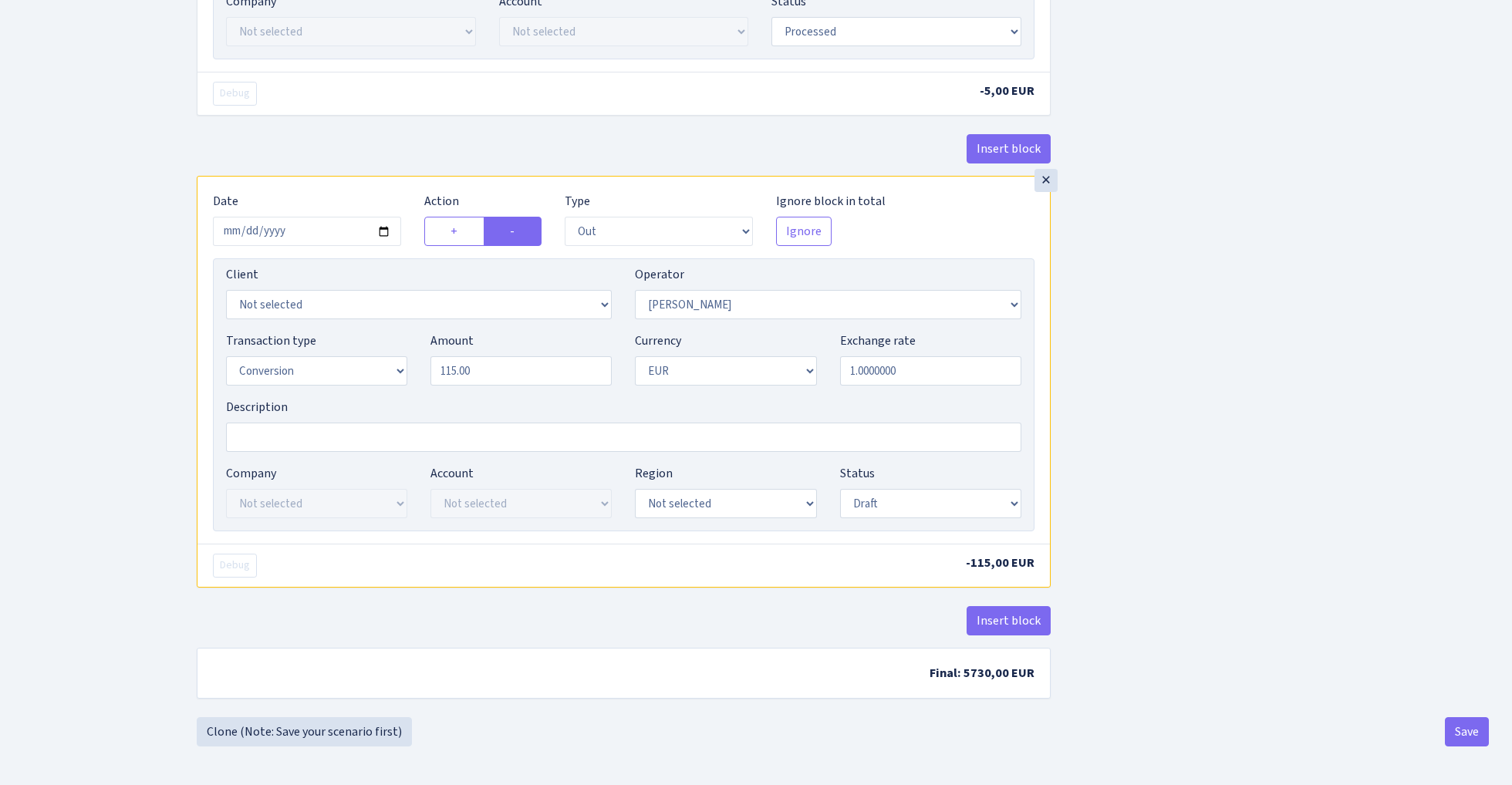
scroll to position [1242, 0]
select select "processed"
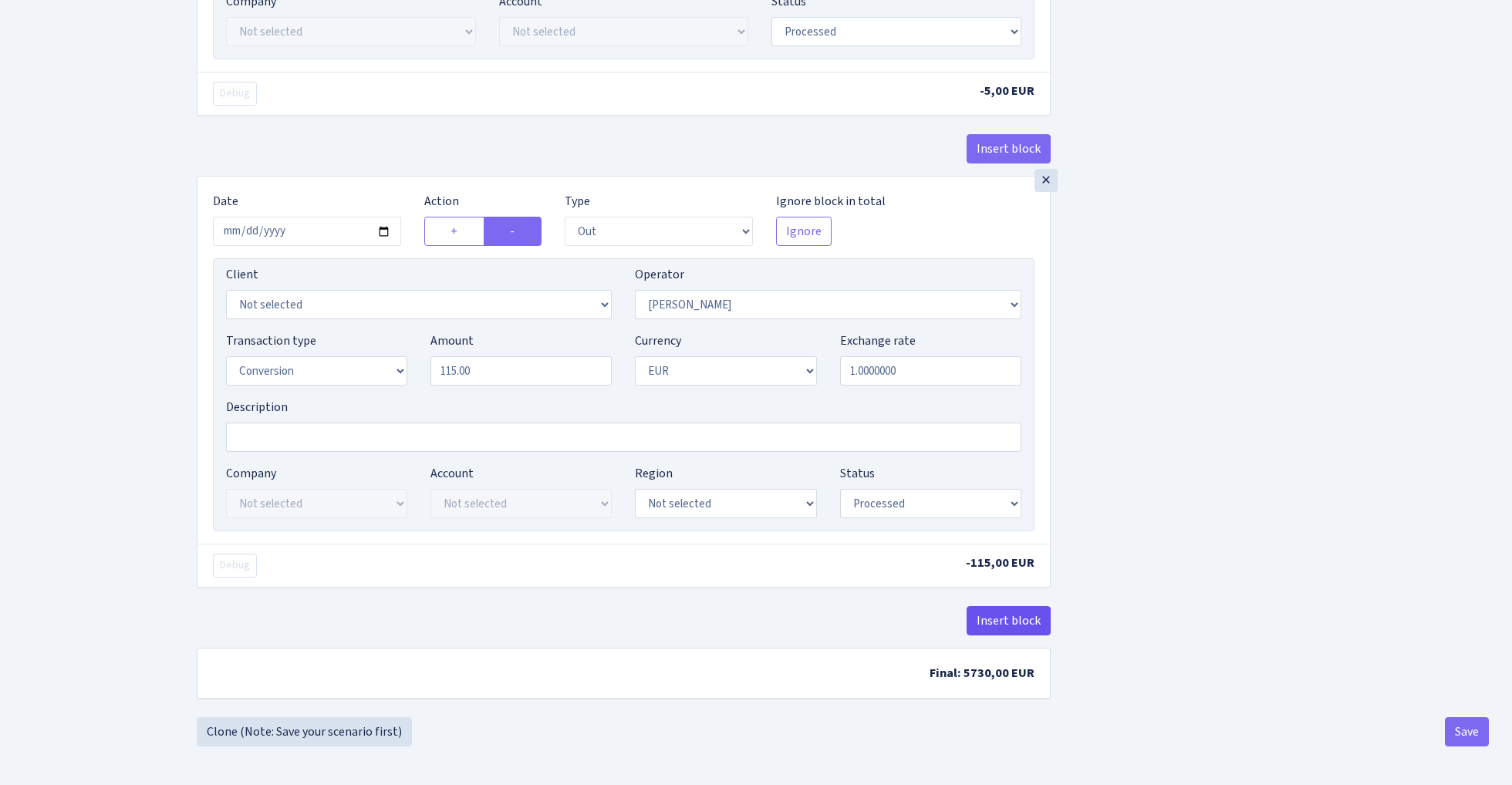
click at [992, 612] on button "Insert block" at bounding box center [1008, 621] width 84 height 29
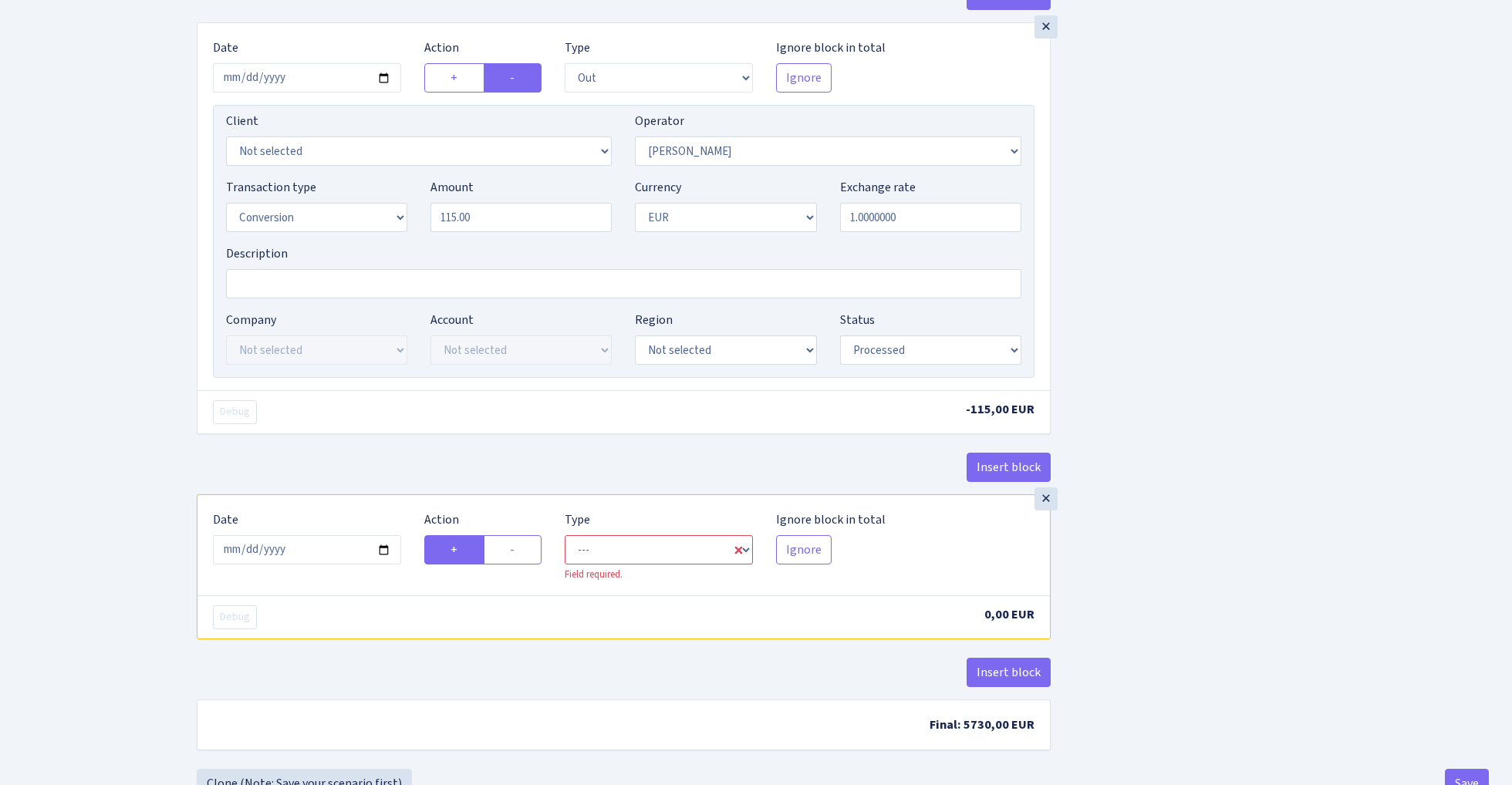
scroll to position [1416, 0]
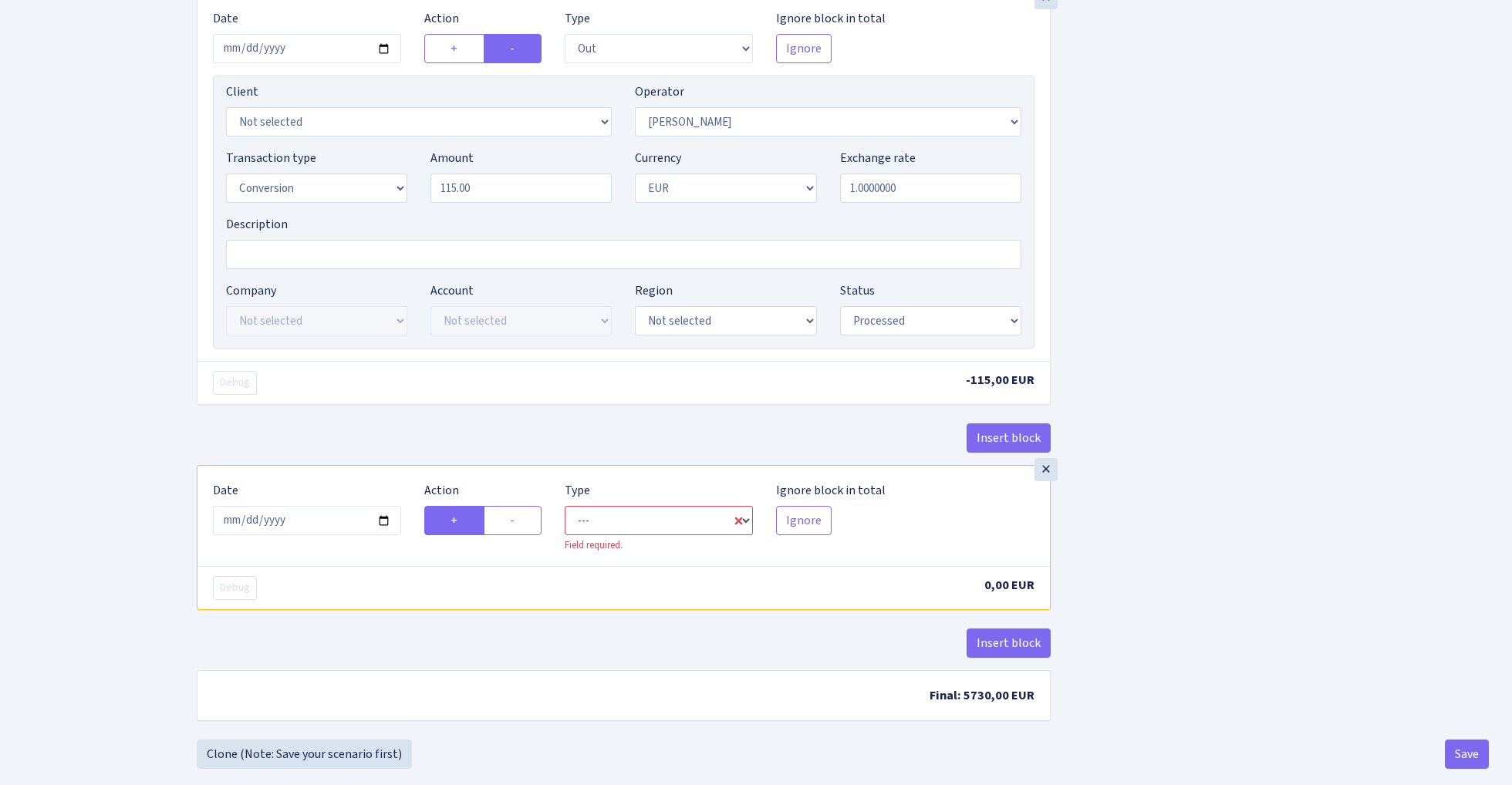
select select "in"
select select "72"
select select "1"
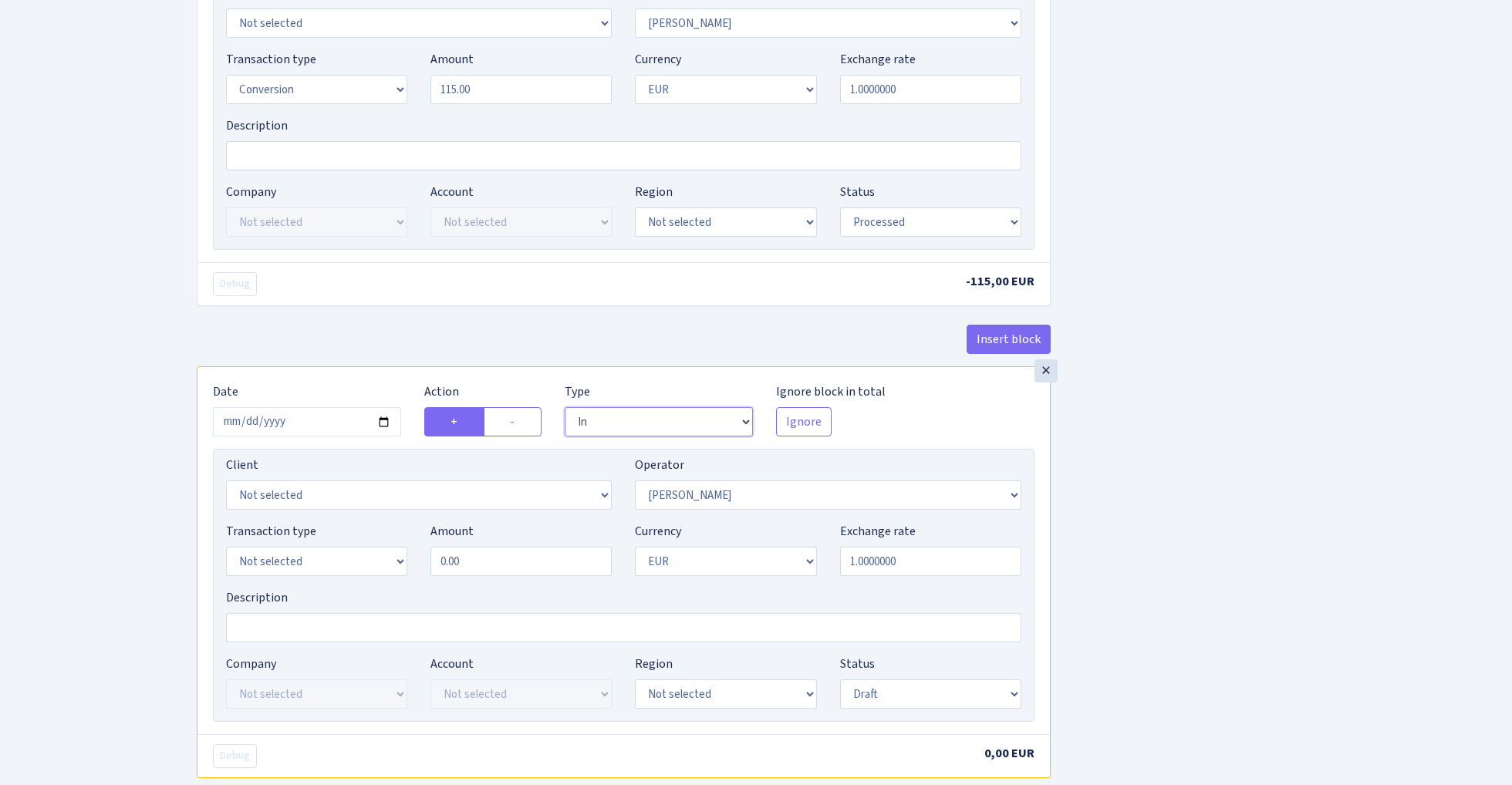
scroll to position [1581, 0]
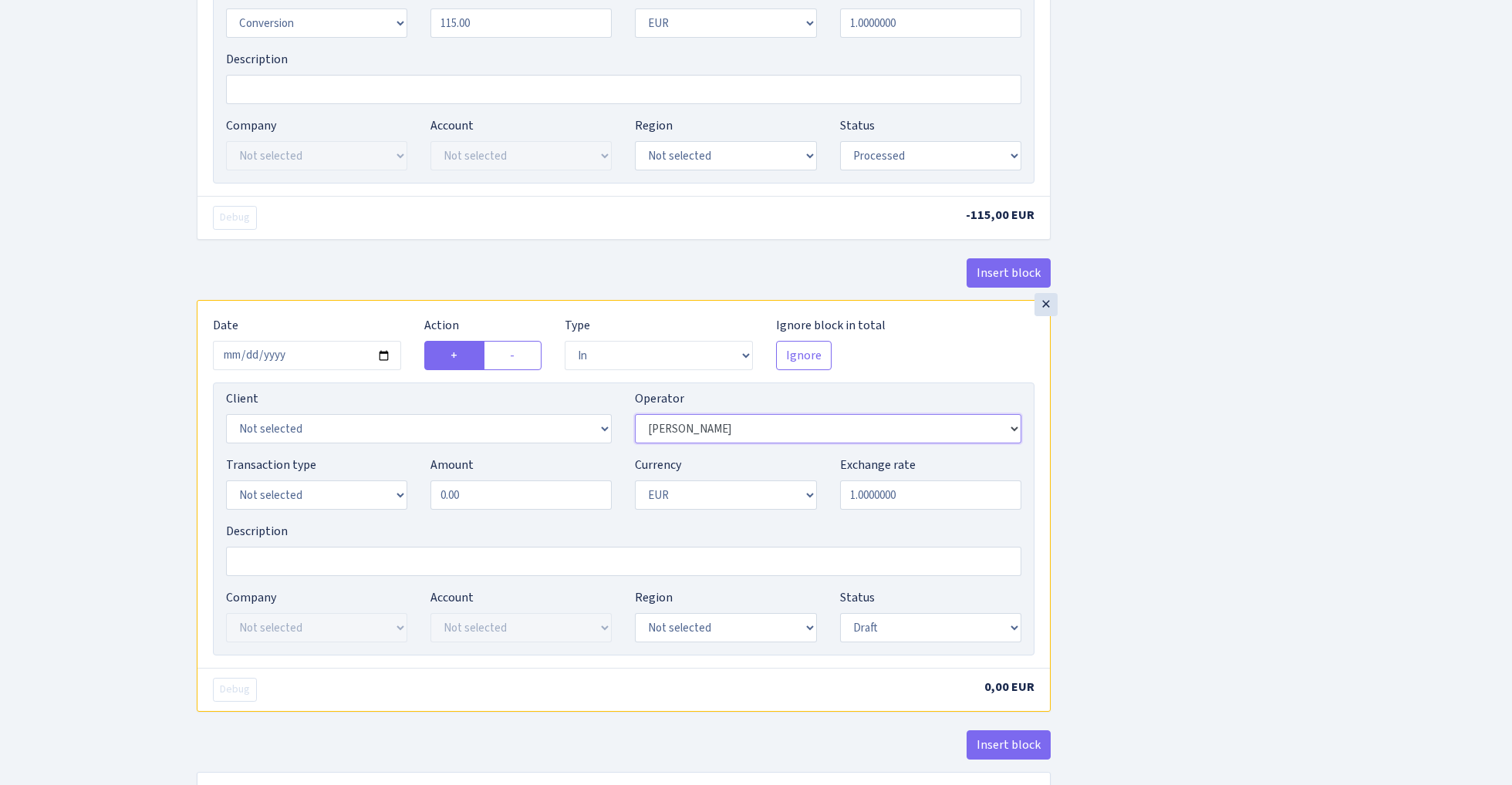
select select "289"
select select "15"
select select "6"
click at [528, 509] on input "0.00" at bounding box center [520, 495] width 181 height 29
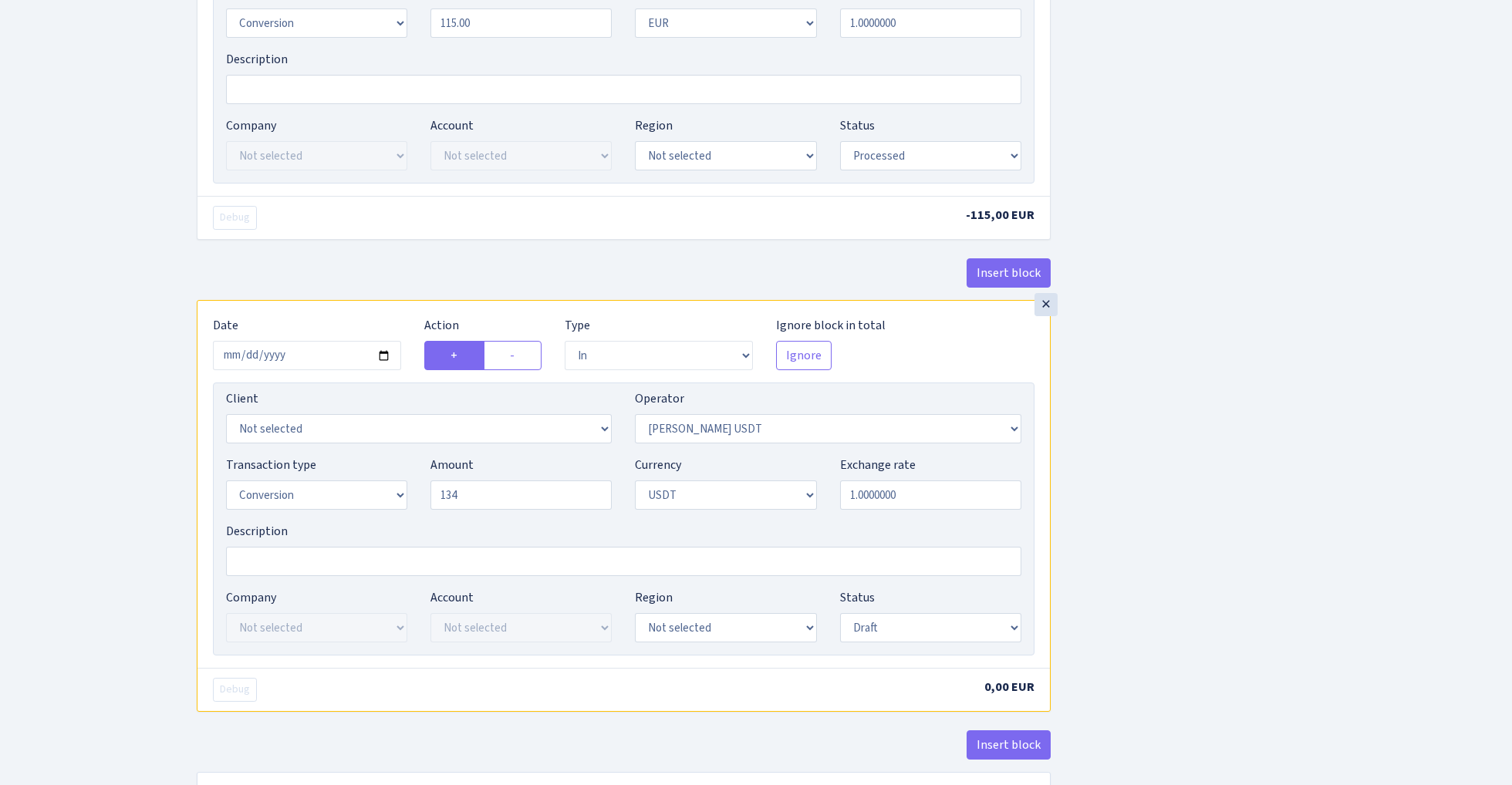
type input "134.00"
select select "processed"
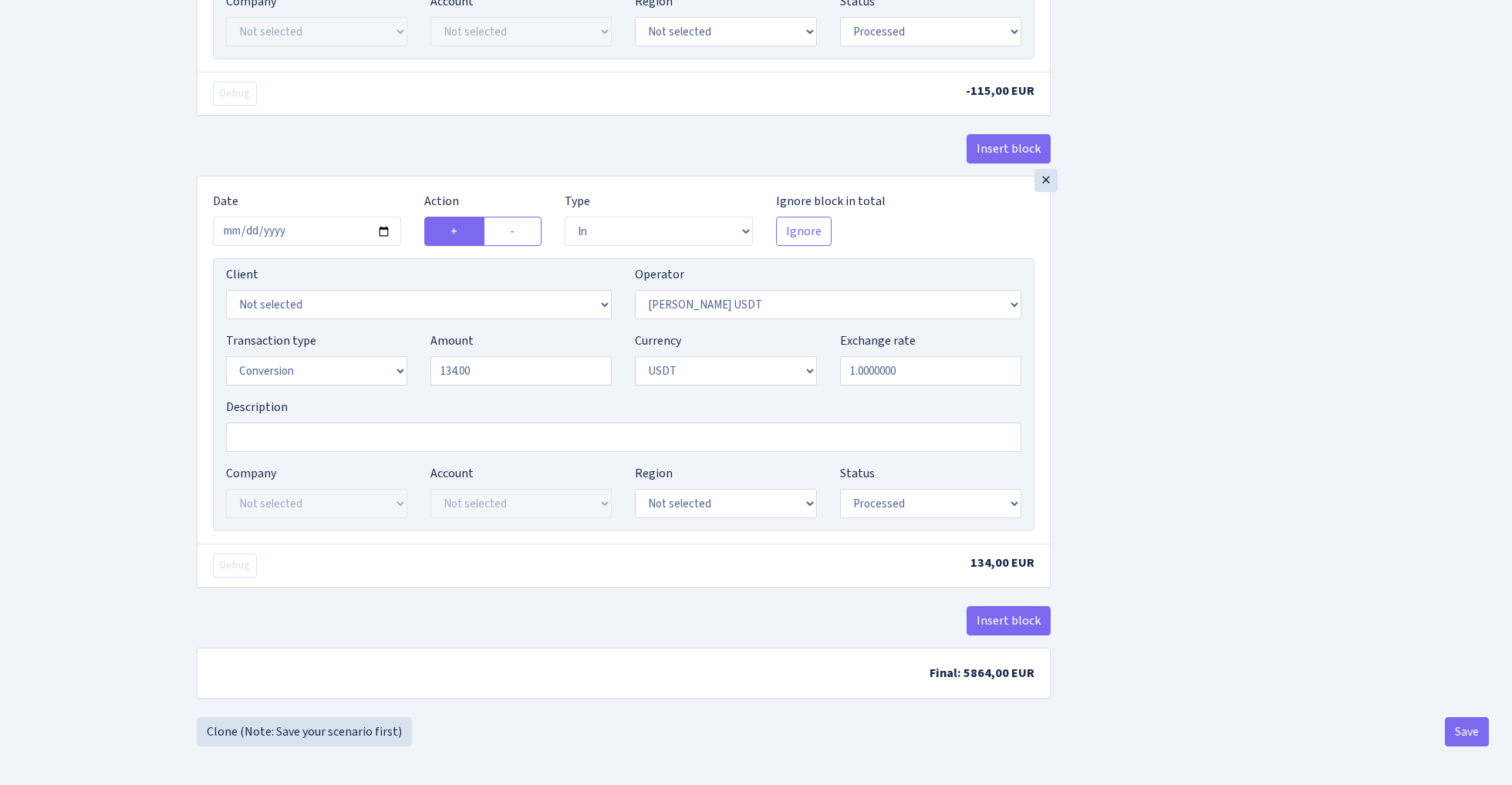
scroll to position [1716, 0]
click at [1464, 726] on button "Save" at bounding box center [1467, 732] width 44 height 29
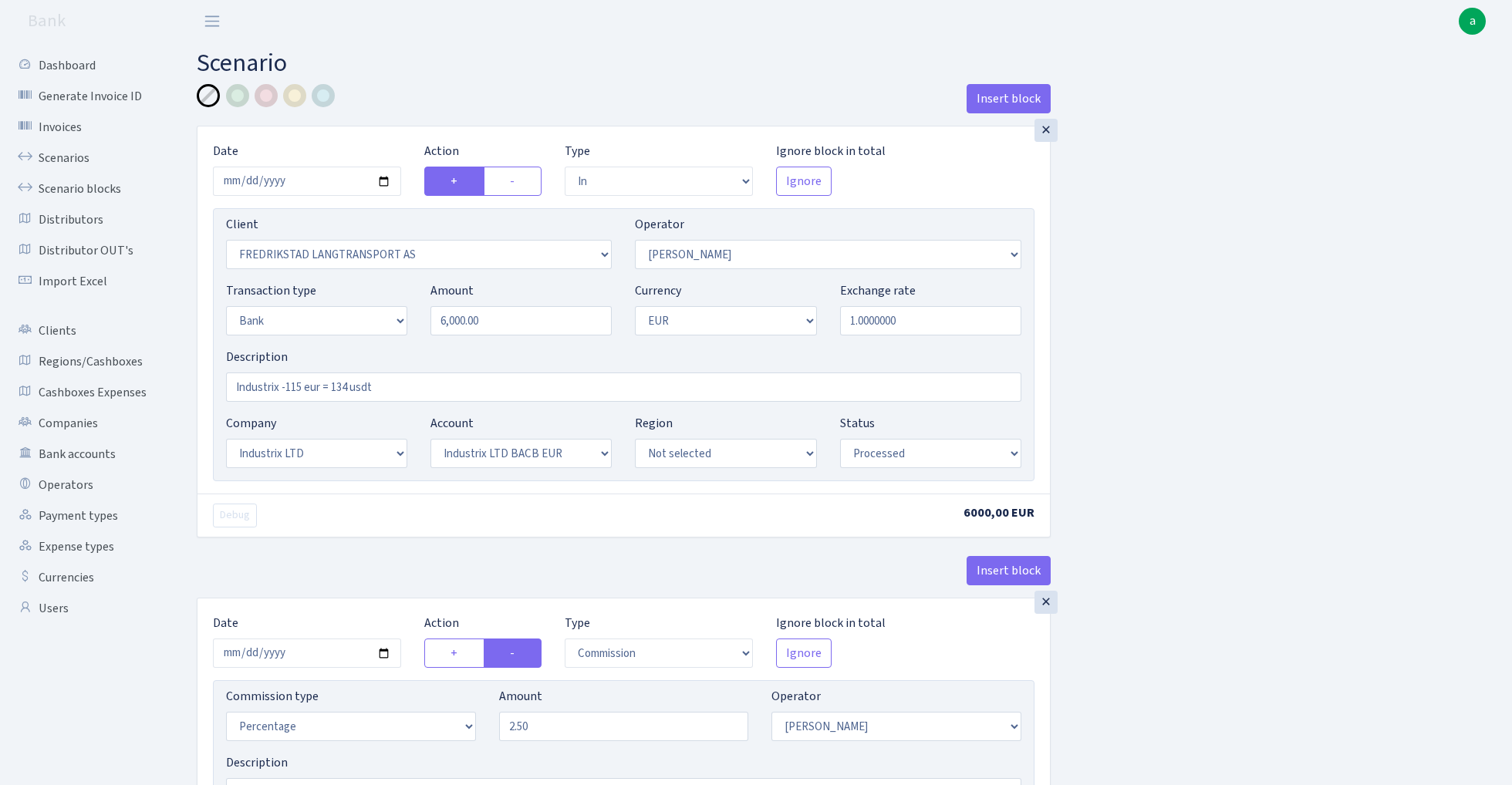
select select "in"
select select "681"
select select "72"
select select "2"
select select "1"
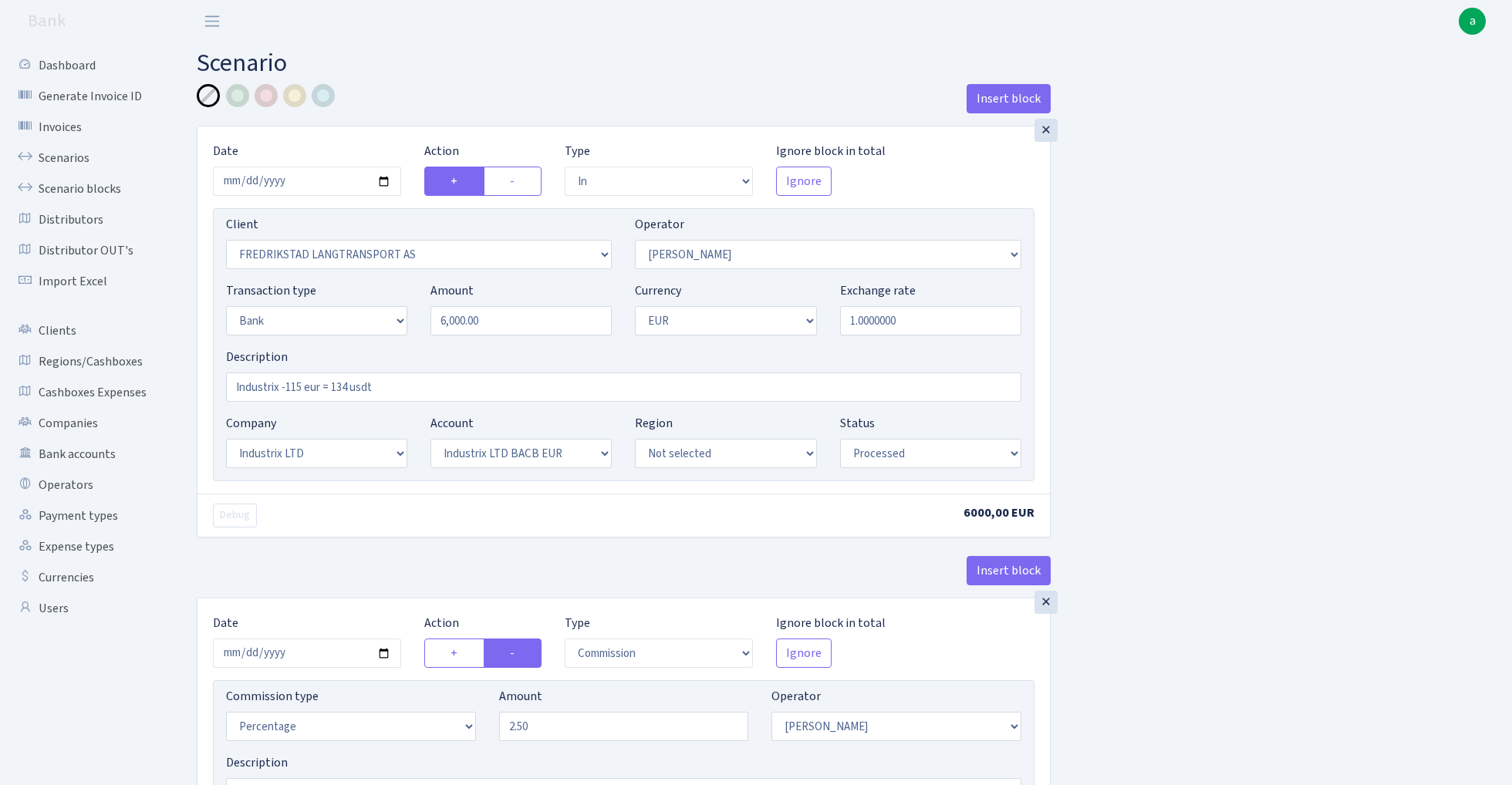
select select "17"
select select "41"
select select "processed"
select select "commission"
select select "72"
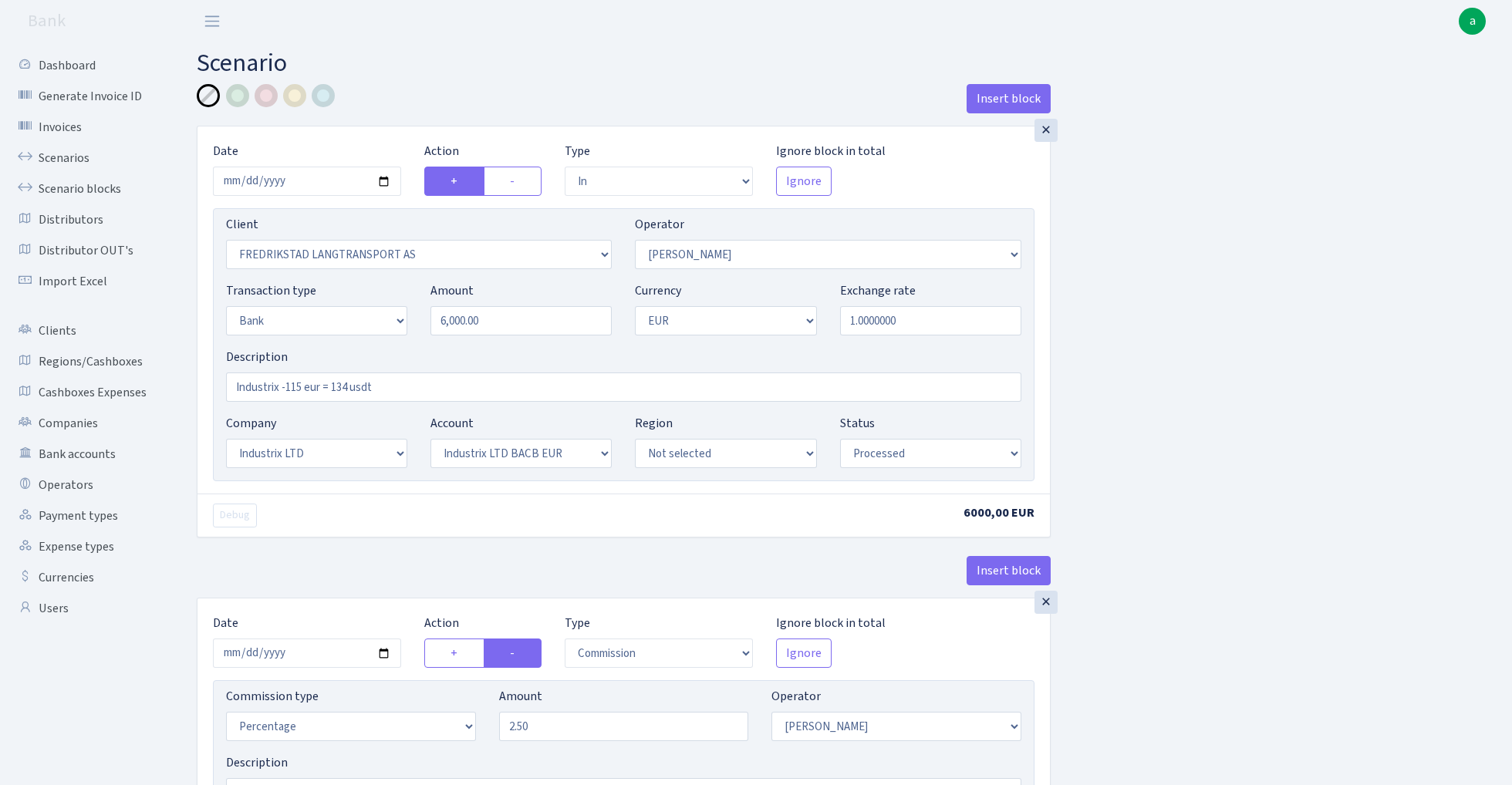
select select "processed"
select select "commission"
select select "fixed"
select select "72"
select select "processed"
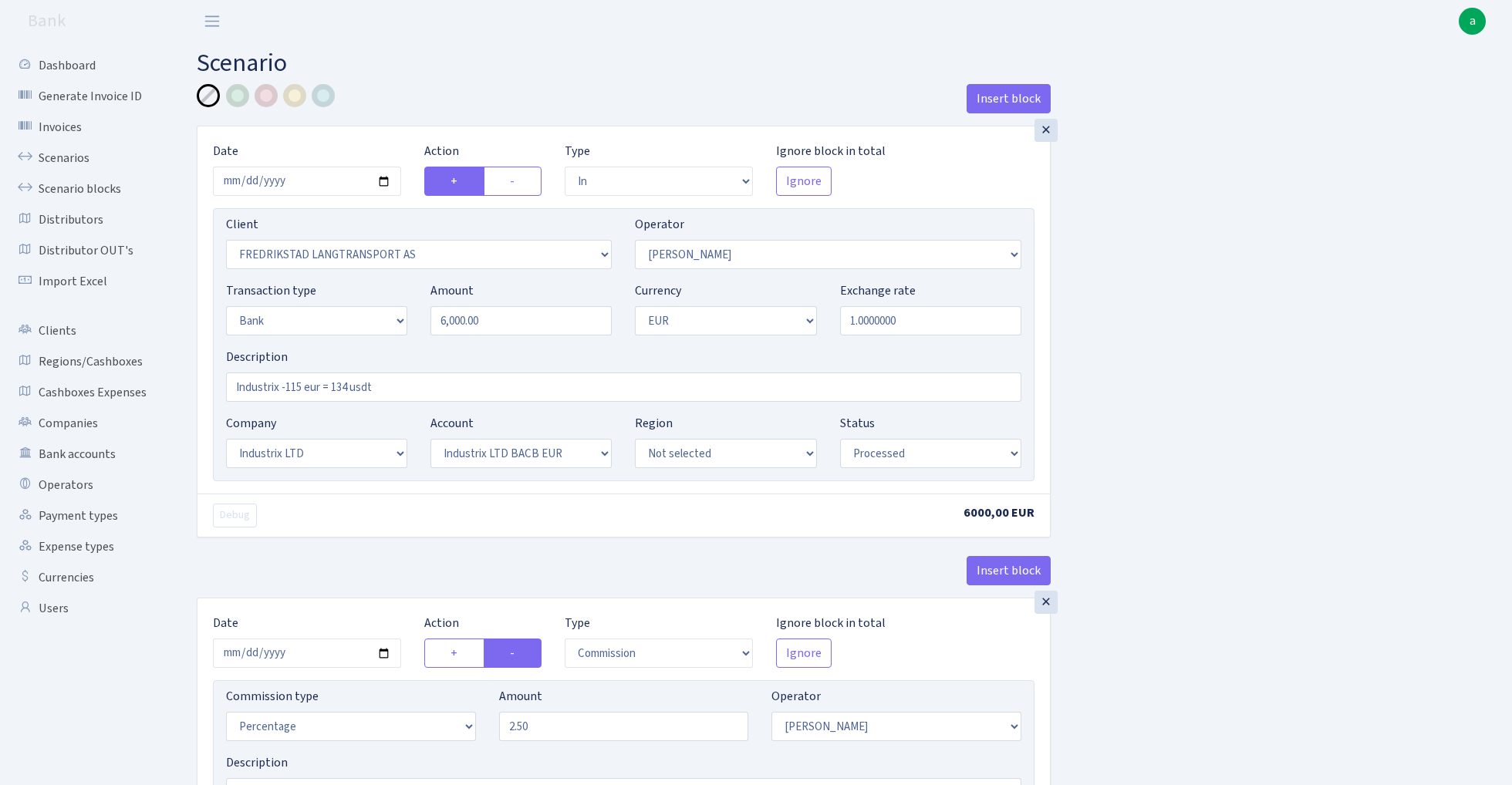
select select "out"
select select "72"
select select "15"
select select "1"
select select "processed"
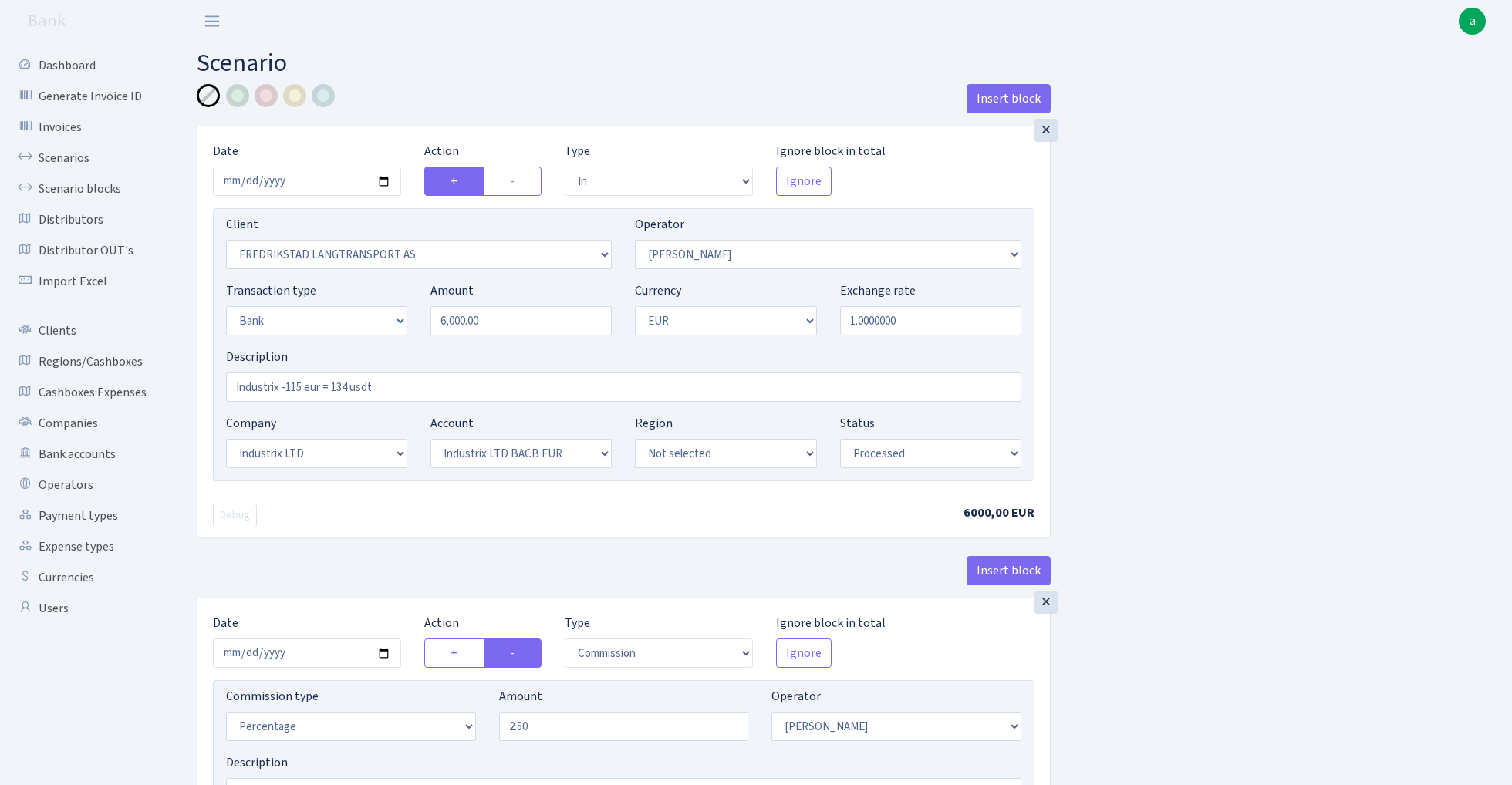
select select "in"
select select "289"
select select "15"
select select "6"
select select "processed"
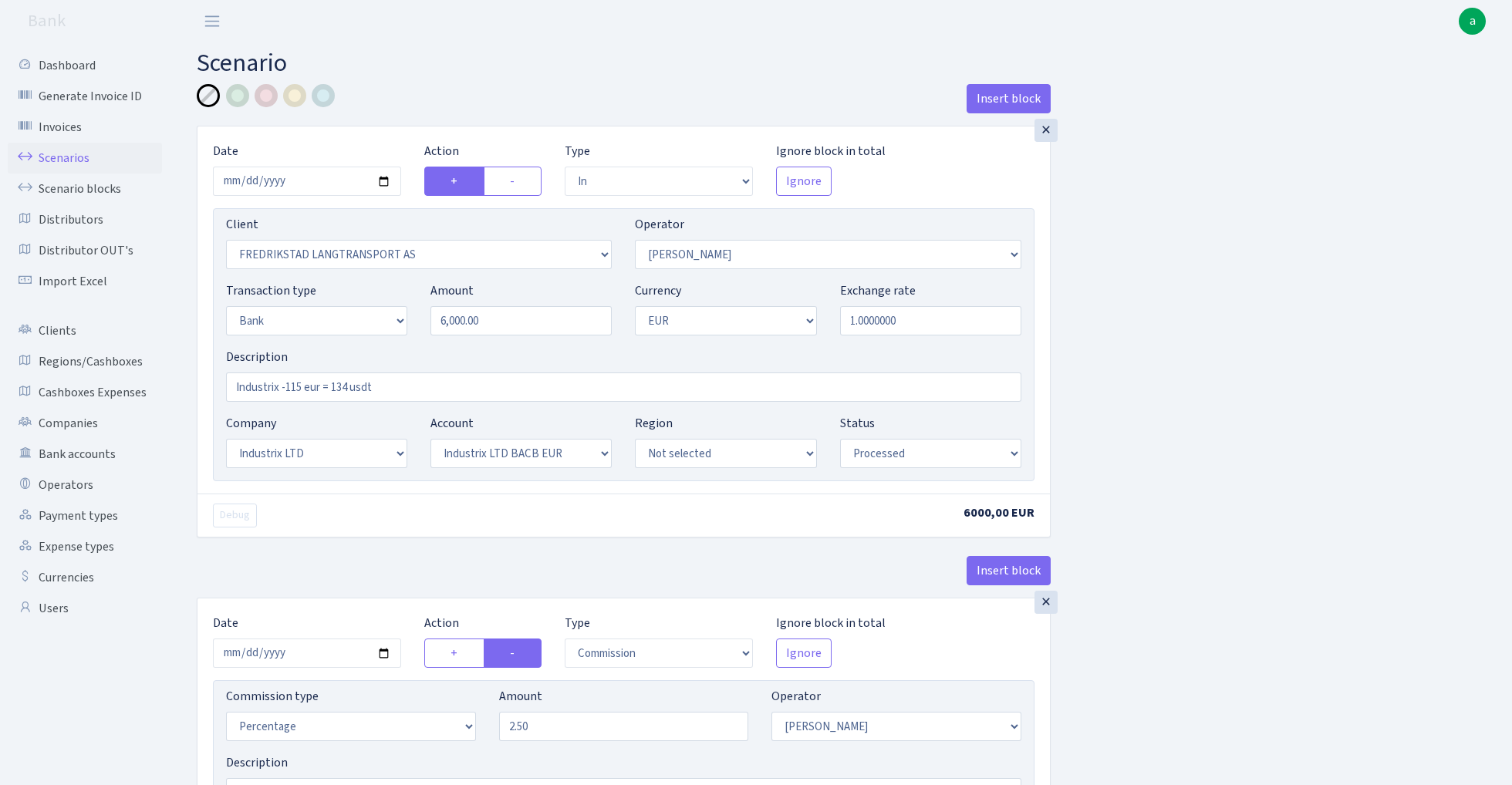
click at [53, 155] on link "Scenarios" at bounding box center [85, 158] width 155 height 31
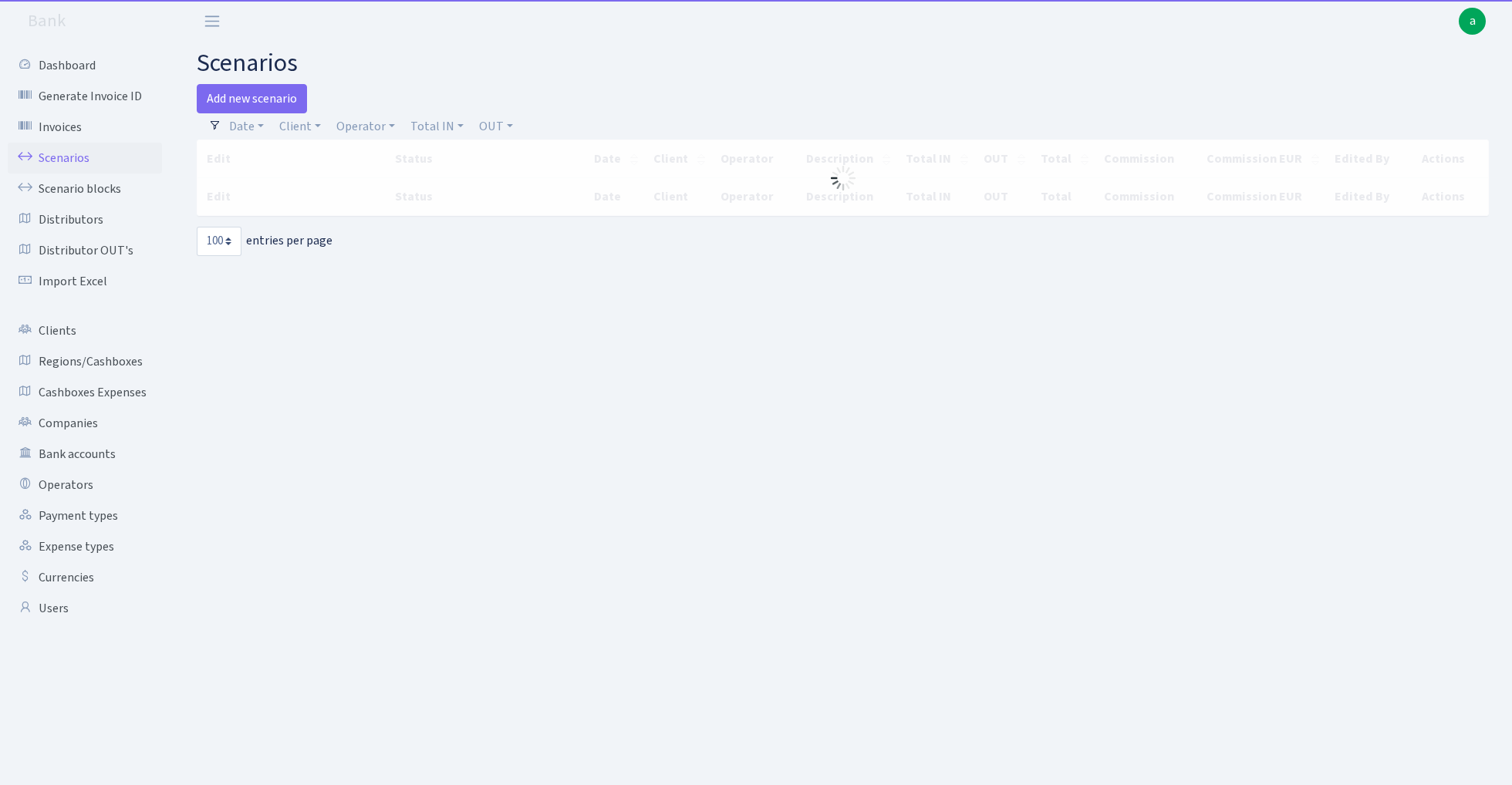
select select "100"
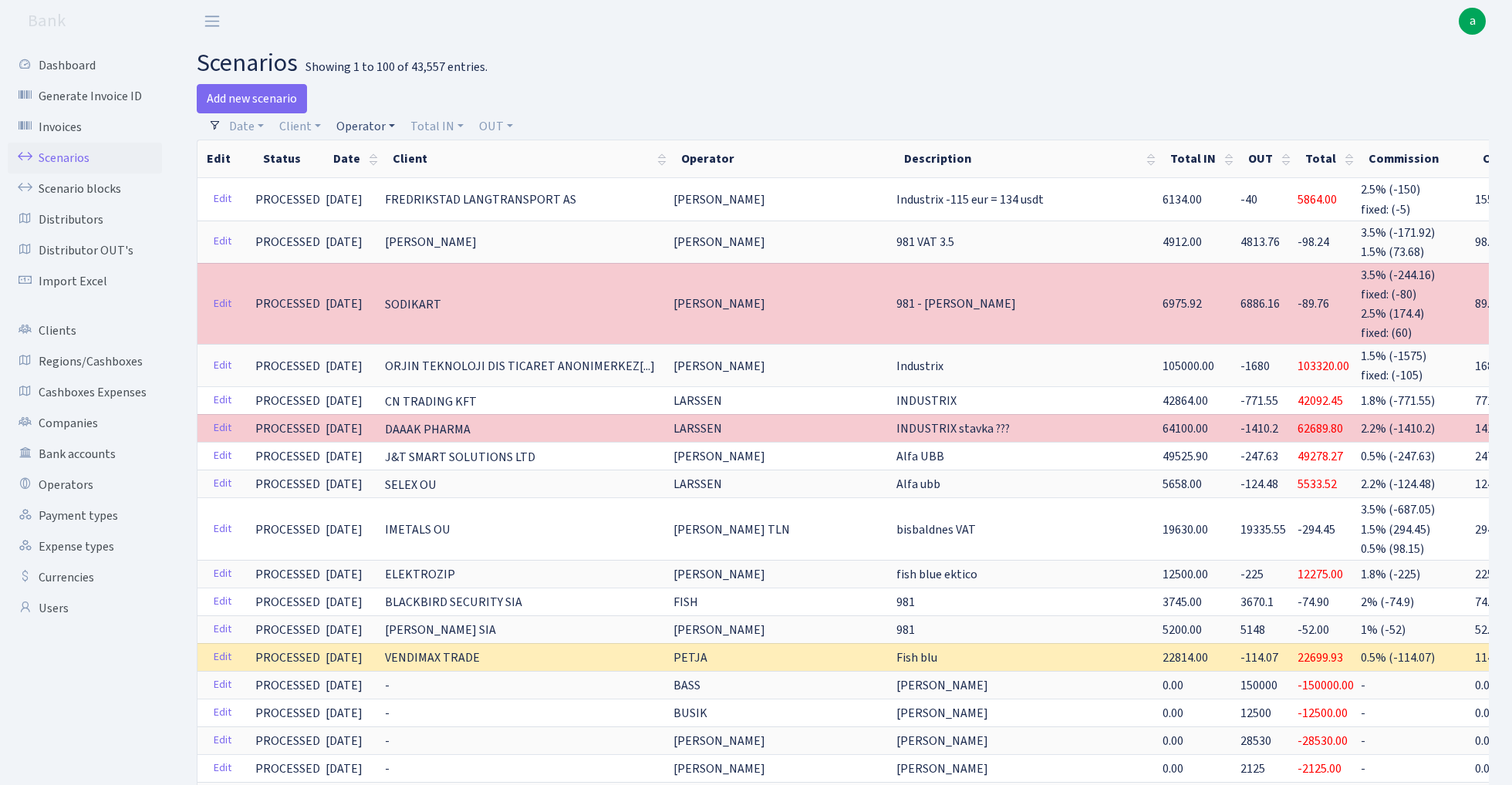
click at [362, 123] on link "Operator" at bounding box center [366, 126] width 71 height 26
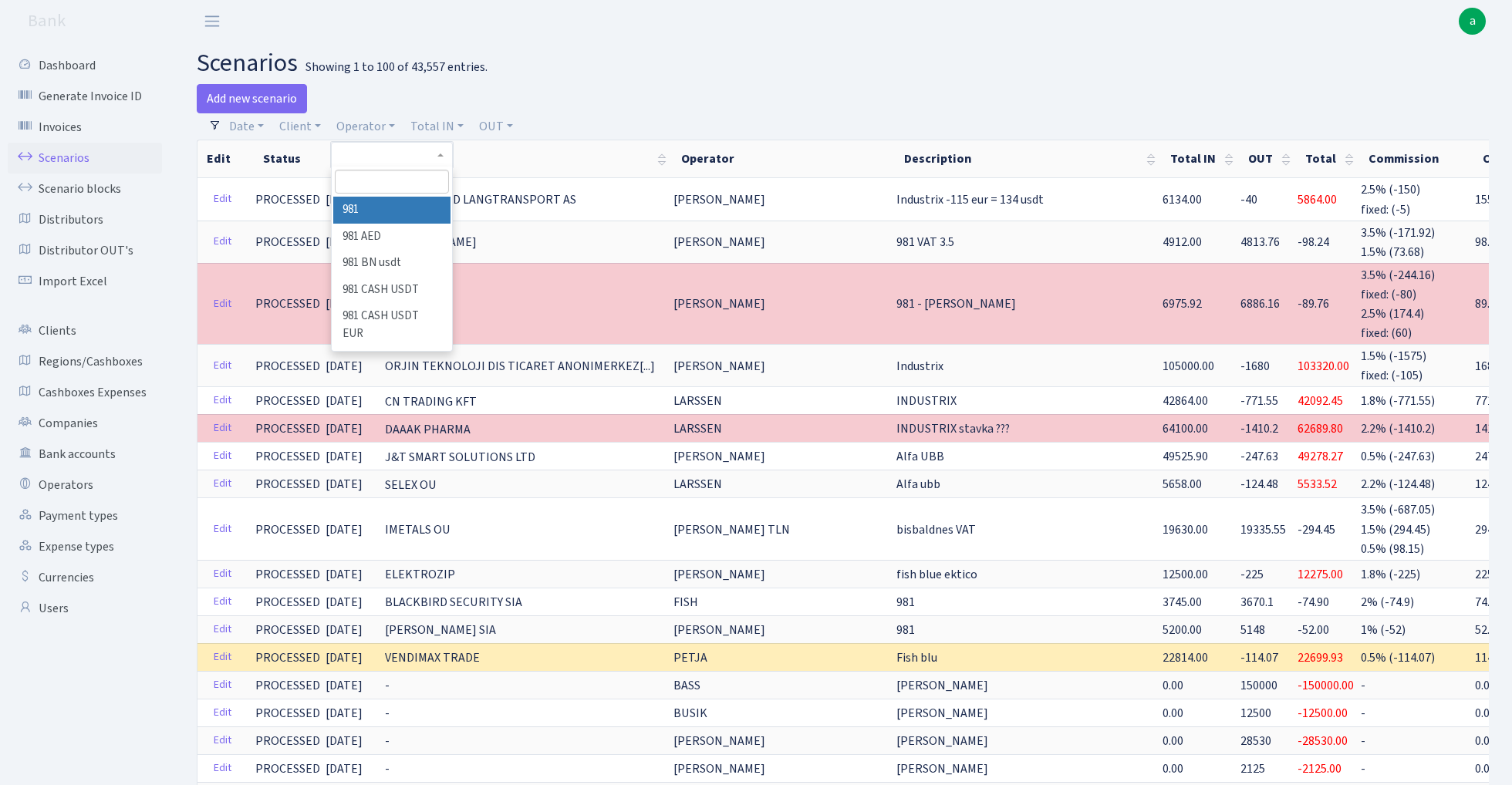
click at [385, 186] on input "search" at bounding box center [391, 182] width 113 height 23
type input "kostj"
click at [414, 204] on li "[PERSON_NAME]" at bounding box center [391, 210] width 116 height 27
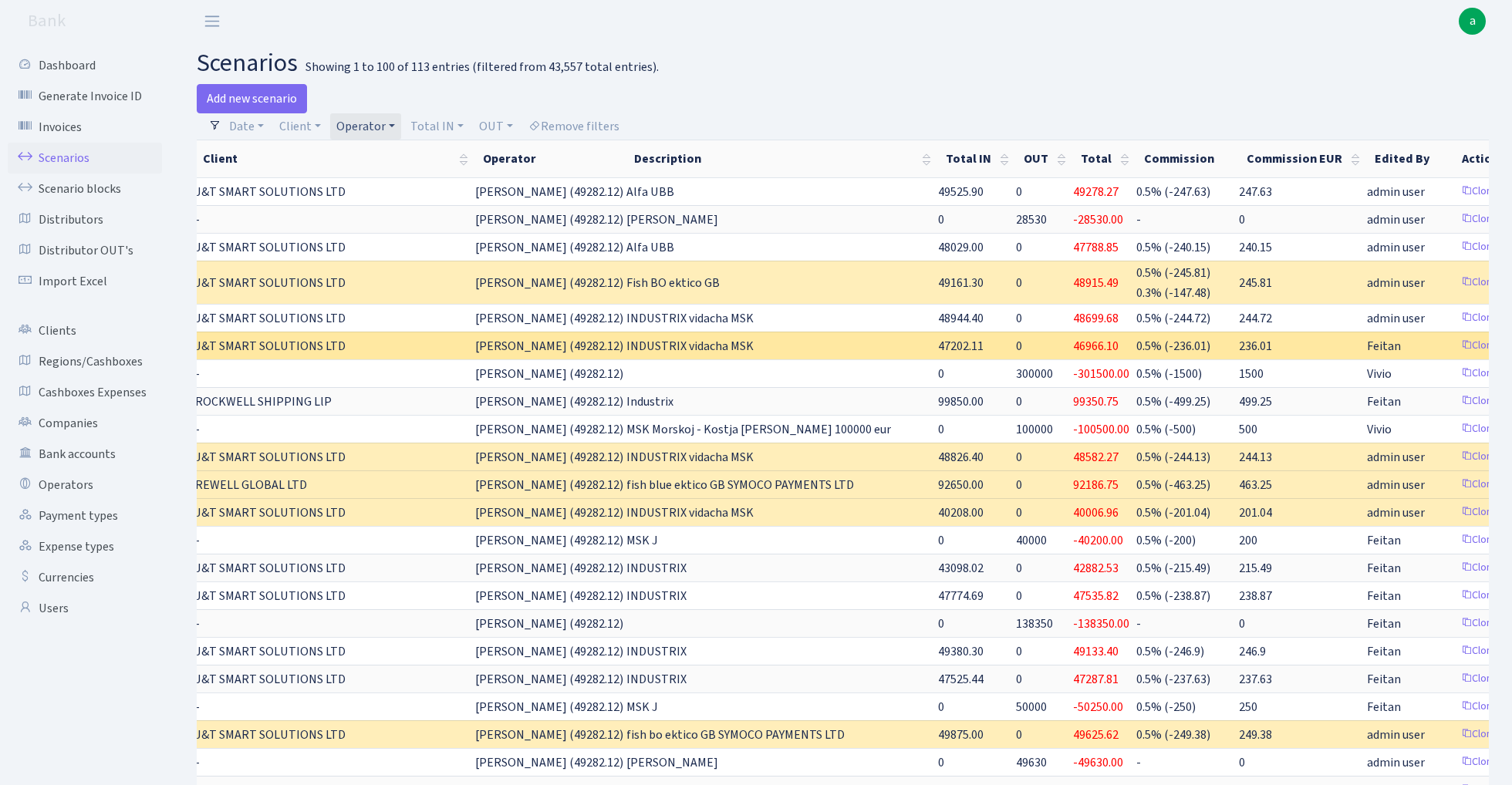
scroll to position [0, 189]
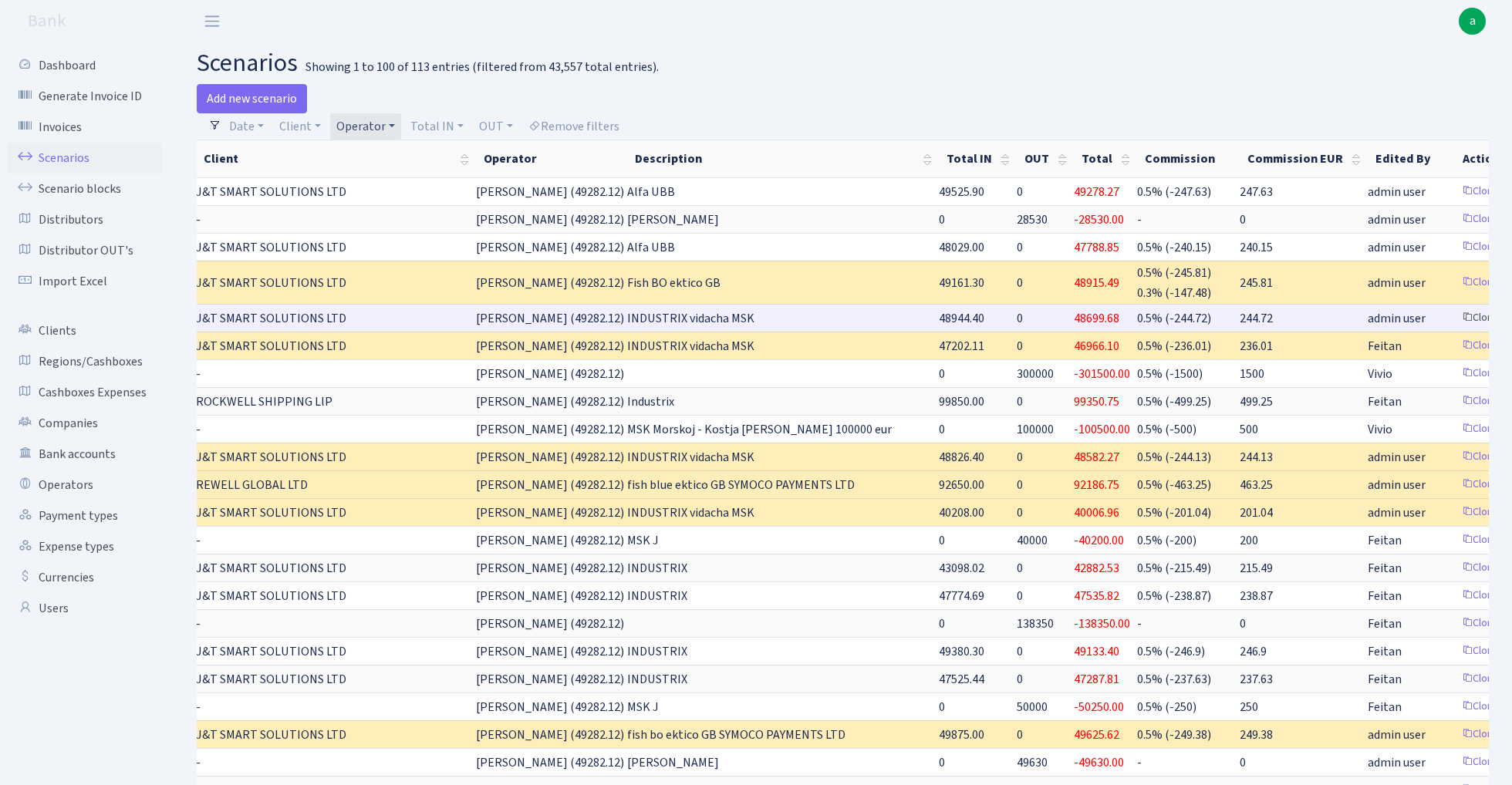
click at [1455, 315] on link "Clone" at bounding box center [1481, 318] width 51 height 23
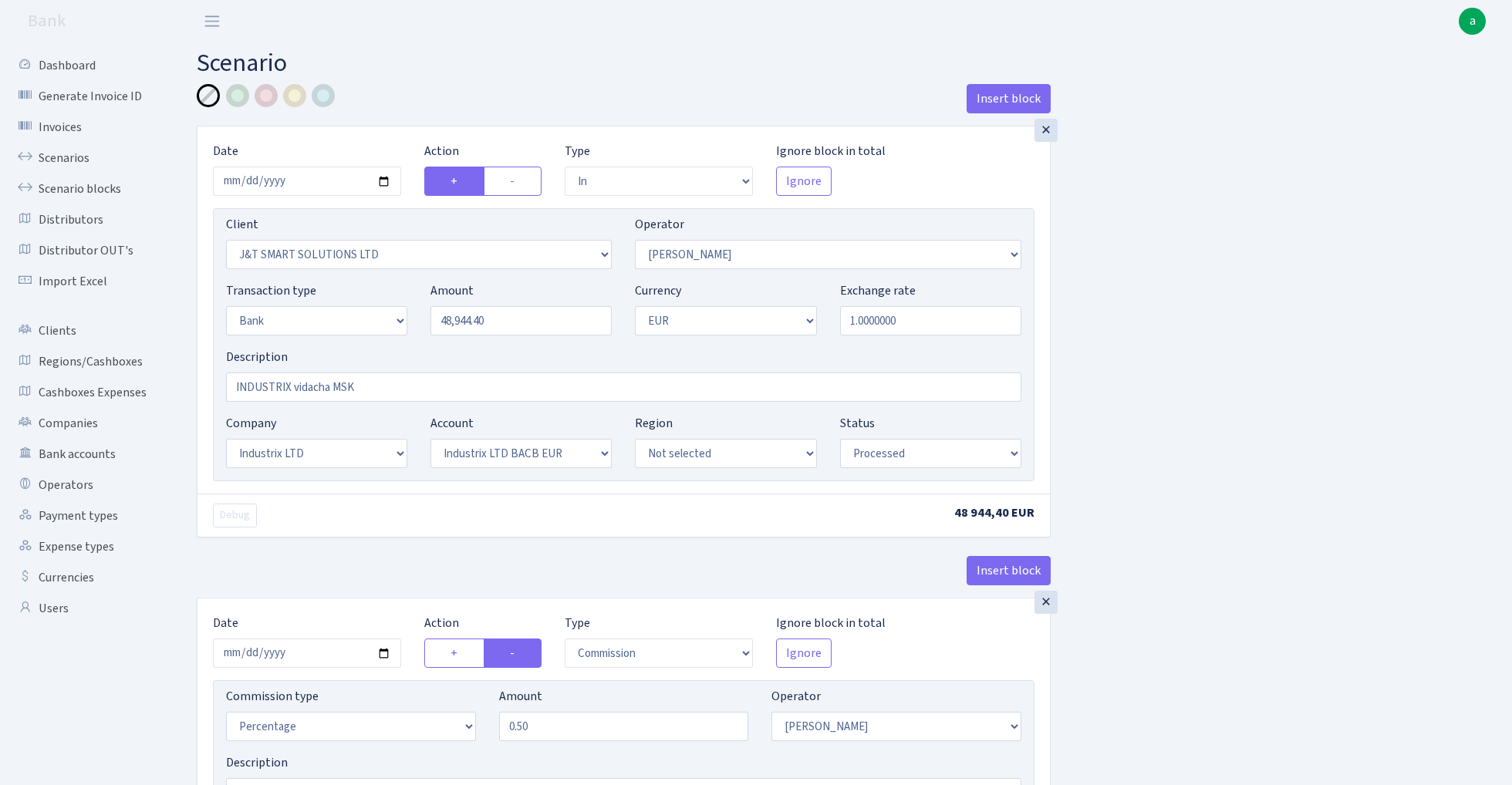
select select "in"
select select "3304"
select select "439"
select select "2"
select select "1"
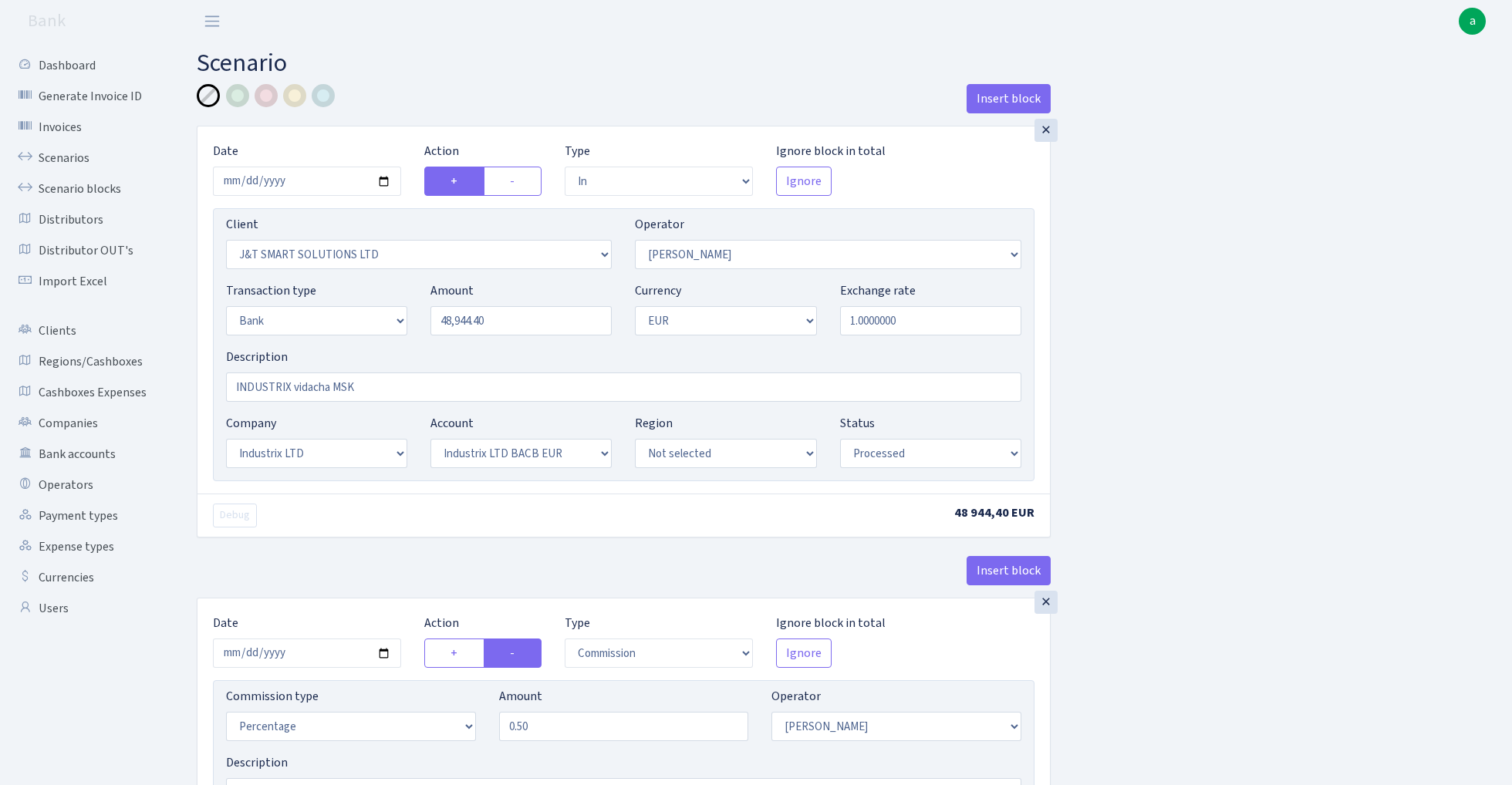
select select "17"
select select "41"
select select "processed"
select select "commission"
select select "439"
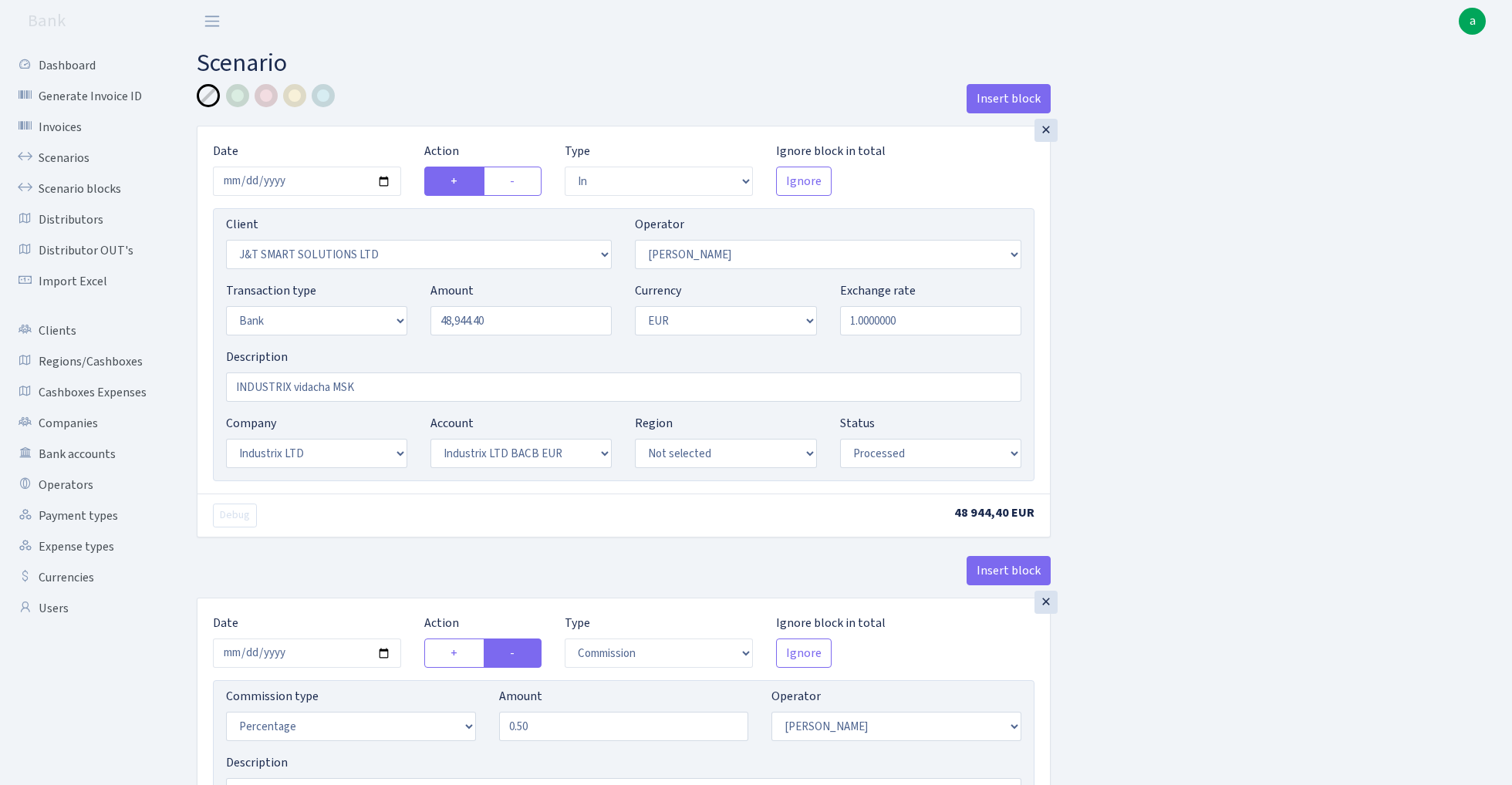
select select "processed"
click at [511, 319] on input "48944.40" at bounding box center [520, 321] width 181 height 29
paste input "102.36"
type input "48,102.36"
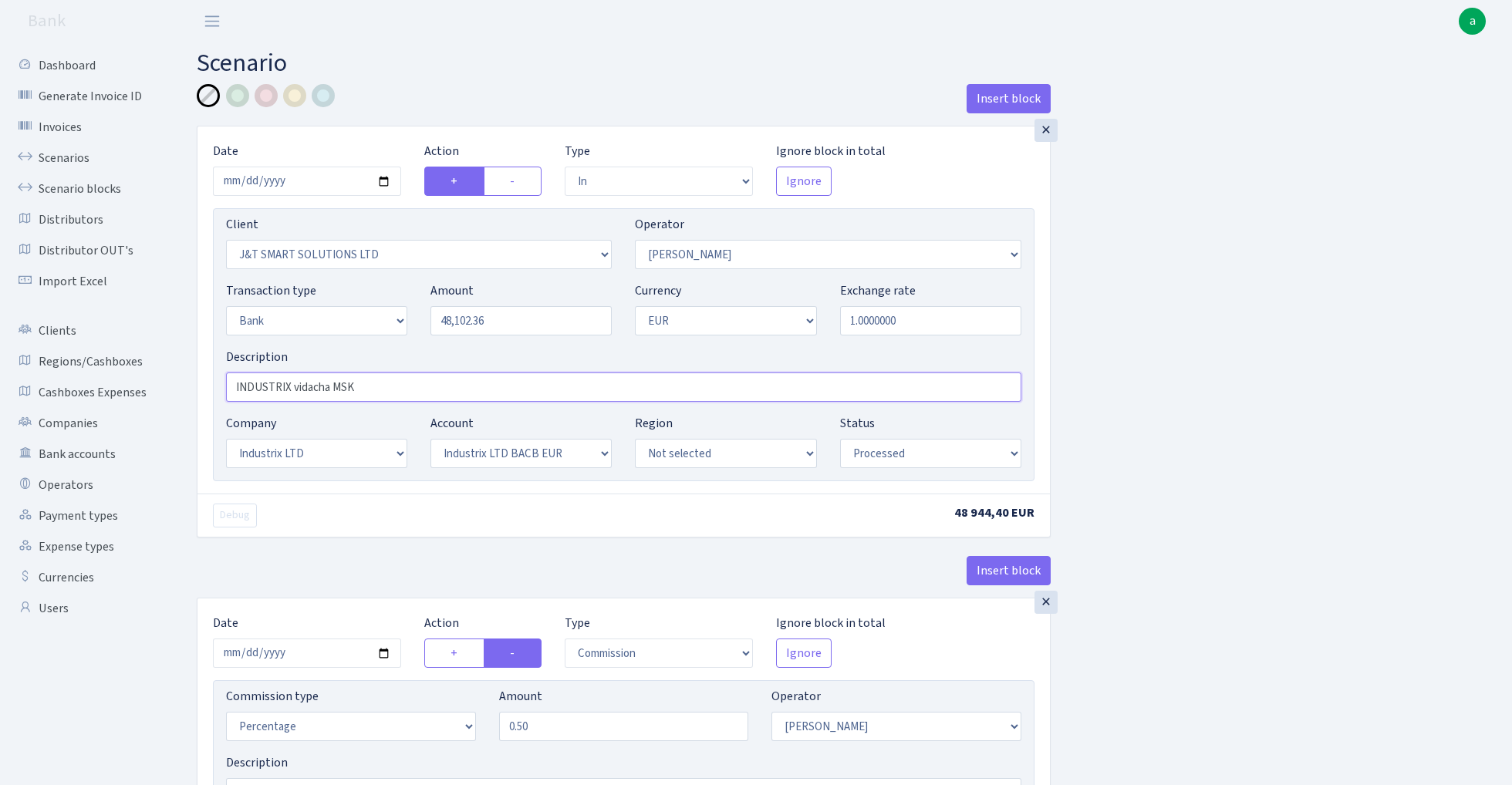
click at [396, 380] on input "INDUSTRIX vidacha MSK" at bounding box center [623, 387] width 795 height 29
type input "INDUSTRIX"
click at [316, 181] on input "2025-08-27" at bounding box center [307, 181] width 188 height 29
type input "2025-08-29"
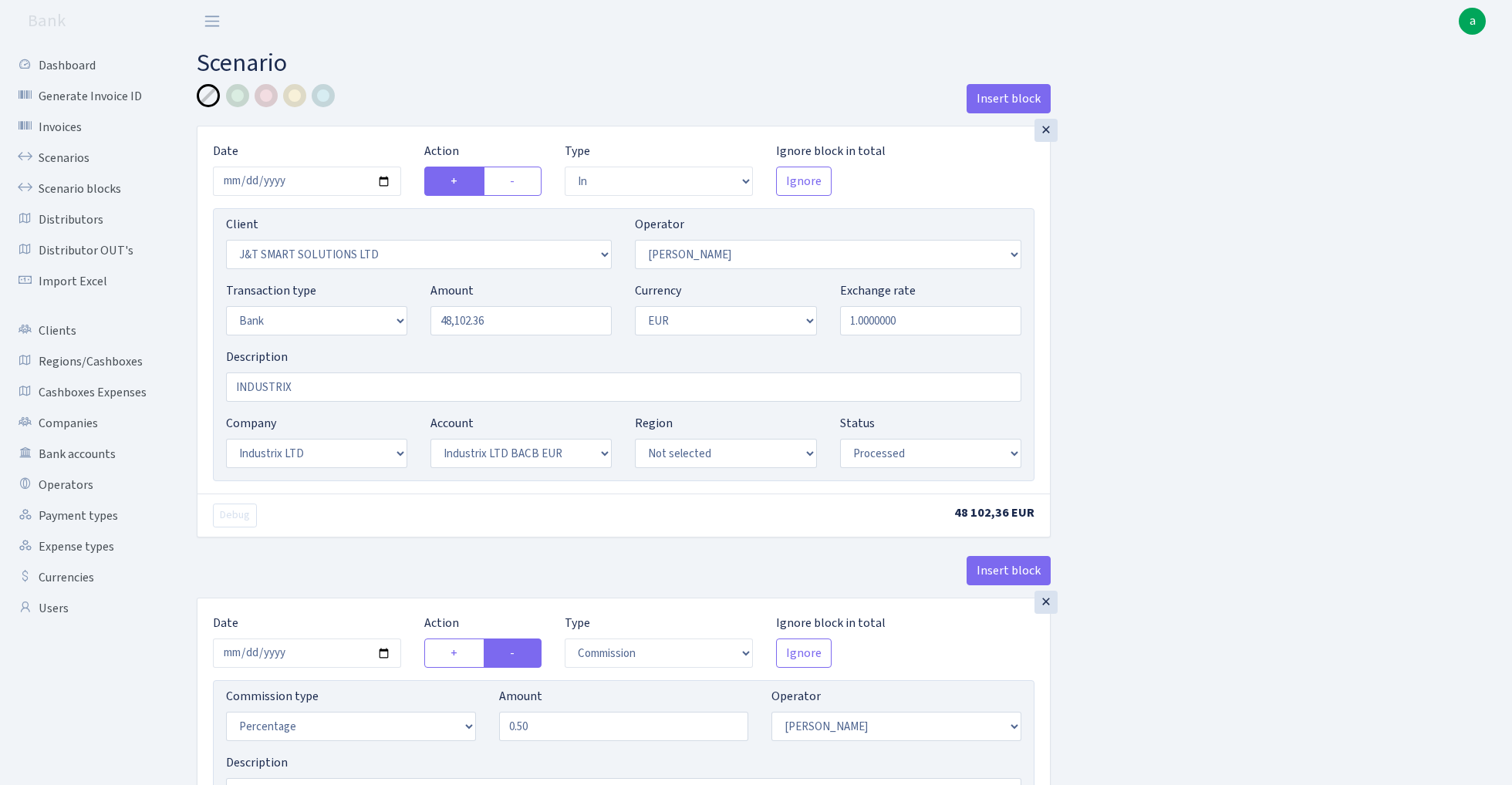
click at [727, 65] on h2 "Scenario" at bounding box center [842, 64] width 1292 height 29
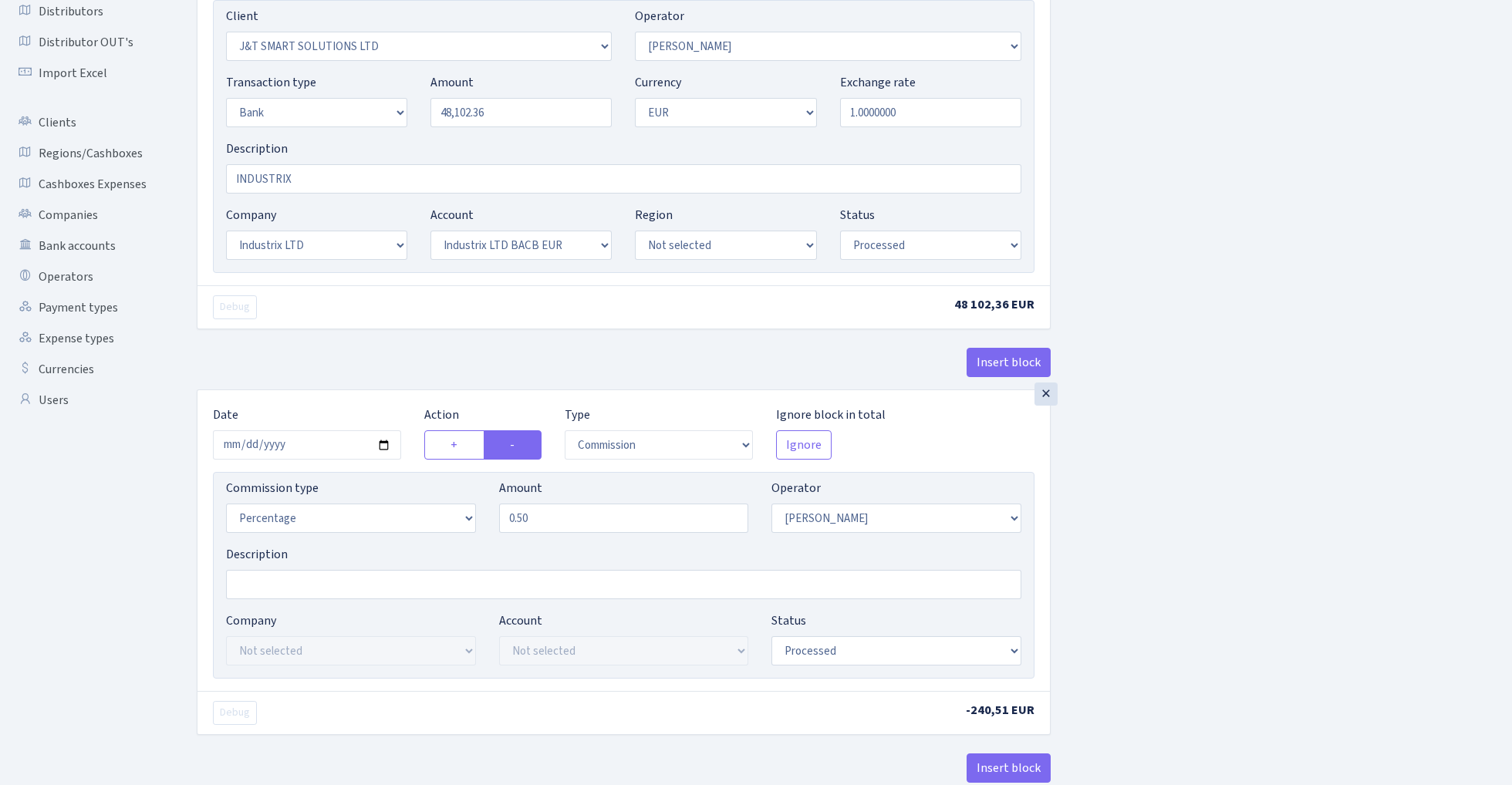
scroll to position [210, 0]
click at [329, 444] on input "2025-08-27" at bounding box center [307, 443] width 188 height 29
type input "[DATE]"
click at [396, 345] on div "× Date [DATE] Action + - Type --- In Out Commission Field required. [GEOGRAPHIC…" at bounding box center [623, 151] width 854 height 472
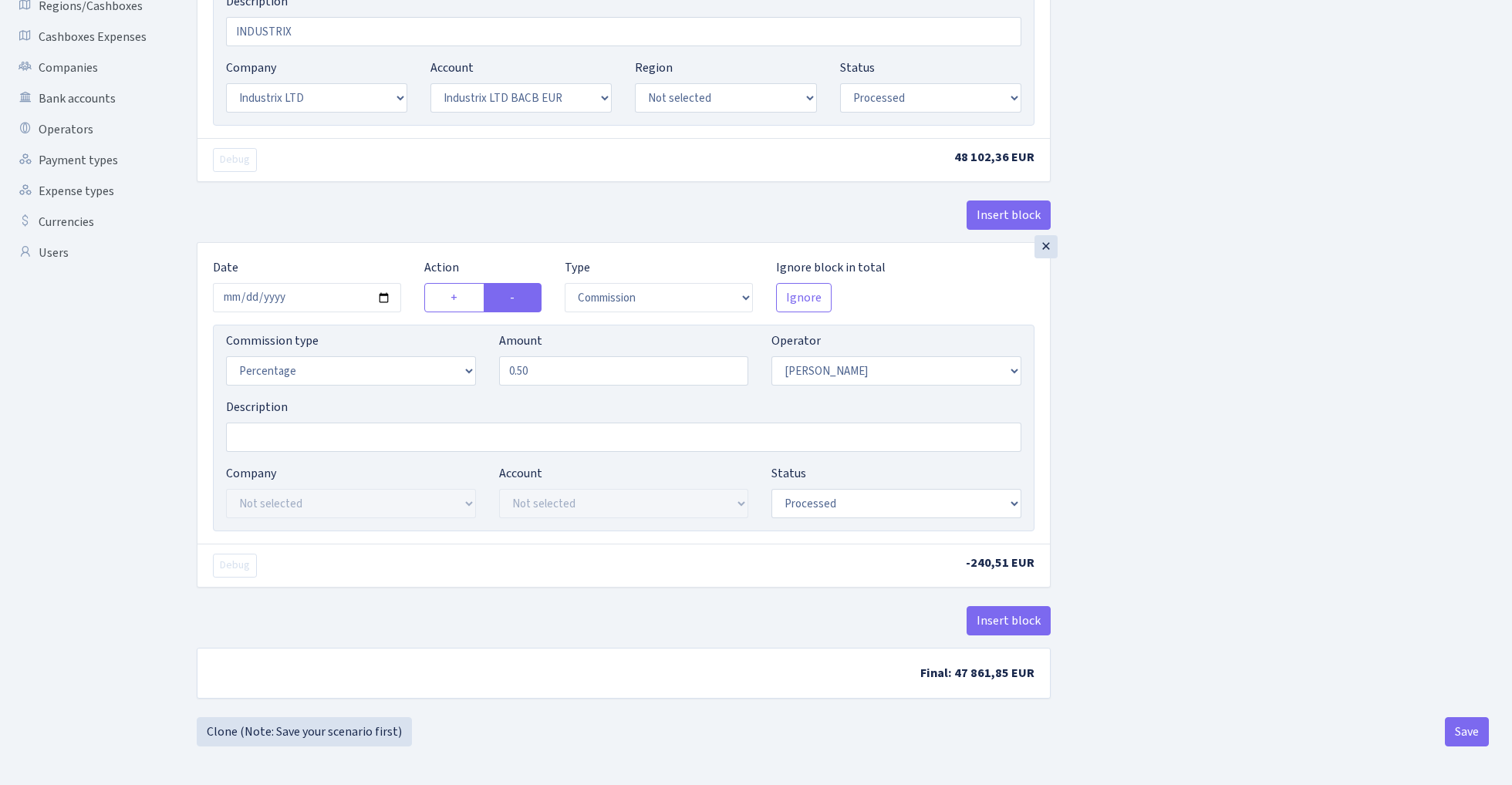
scroll to position [360, 0]
click at [1460, 730] on button "Save" at bounding box center [1467, 732] width 44 height 29
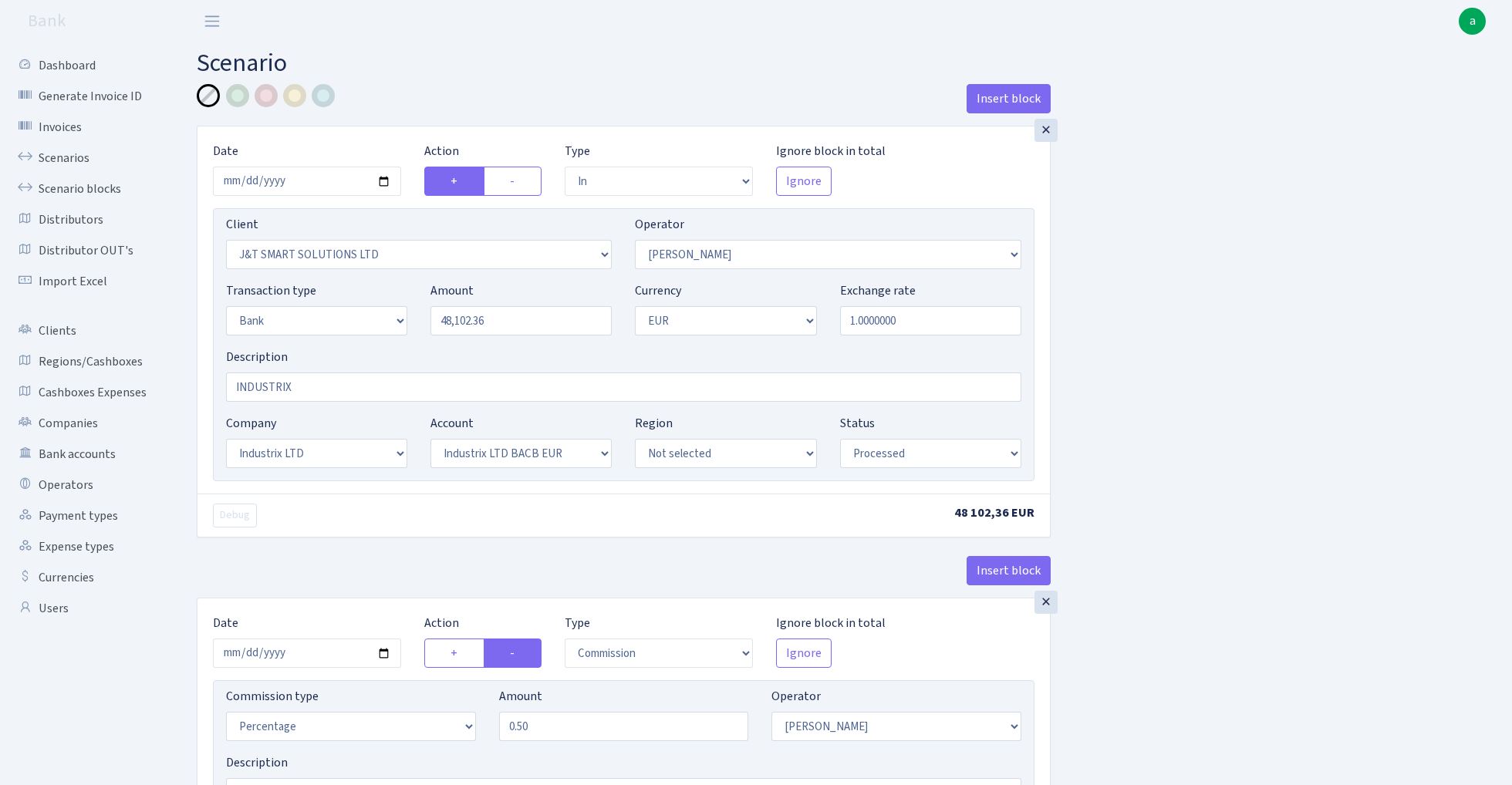
select select "in"
select select "3304"
select select "439"
select select "2"
select select "1"
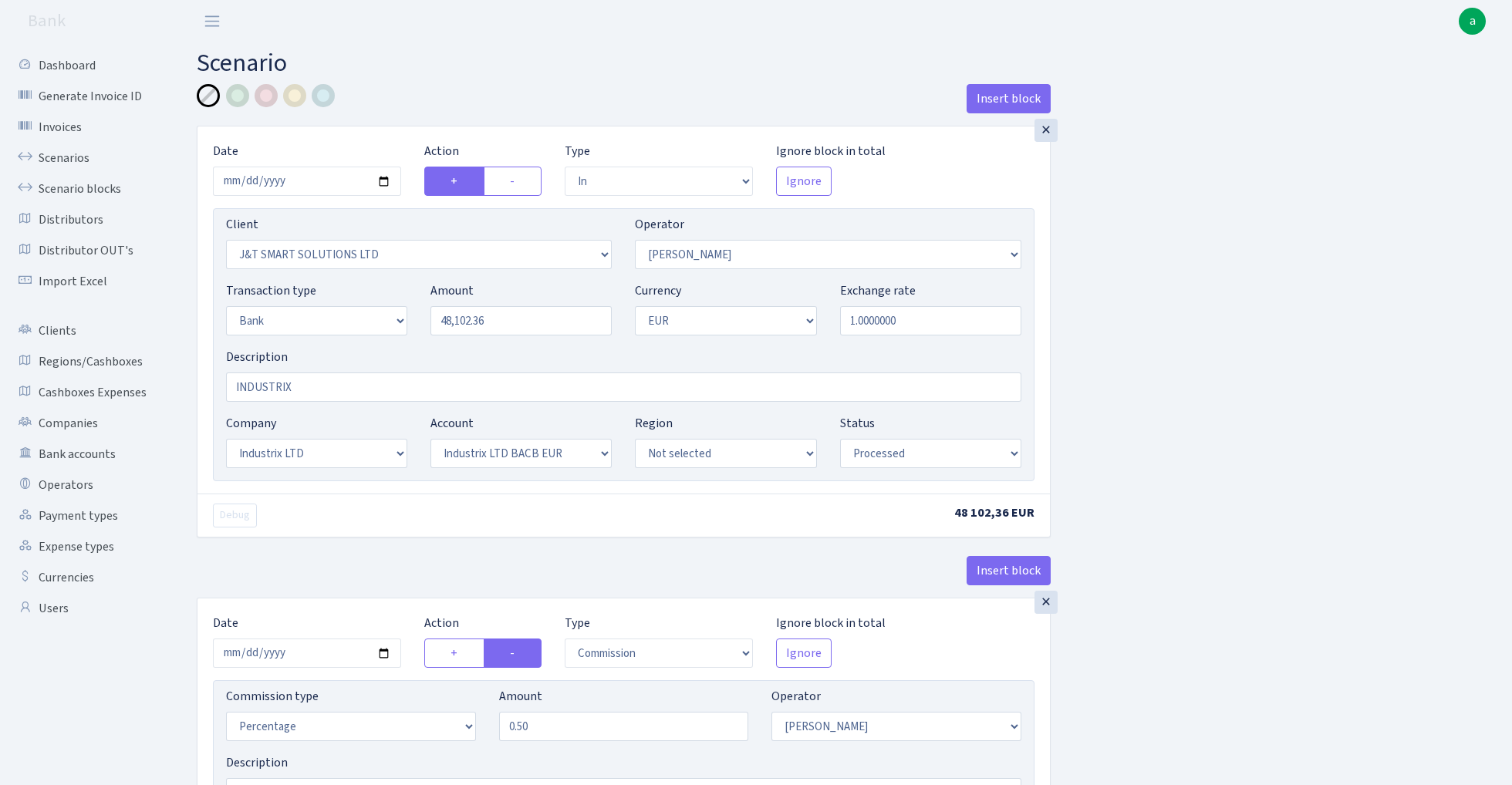
select select "17"
select select "41"
select select "processed"
select select "commission"
select select "439"
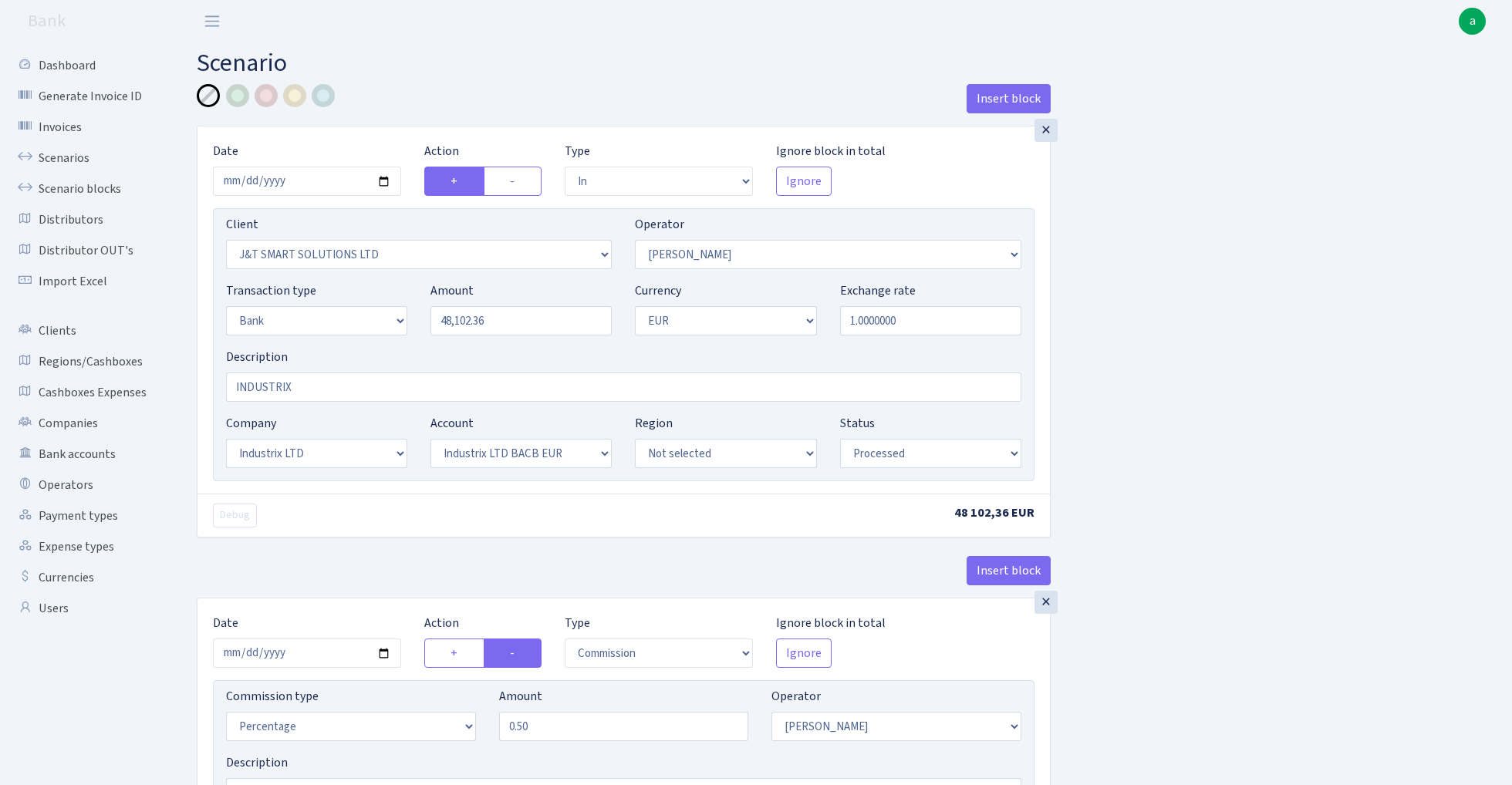
select select "processed"
click at [47, 152] on link "Scenarios" at bounding box center [85, 158] width 155 height 31
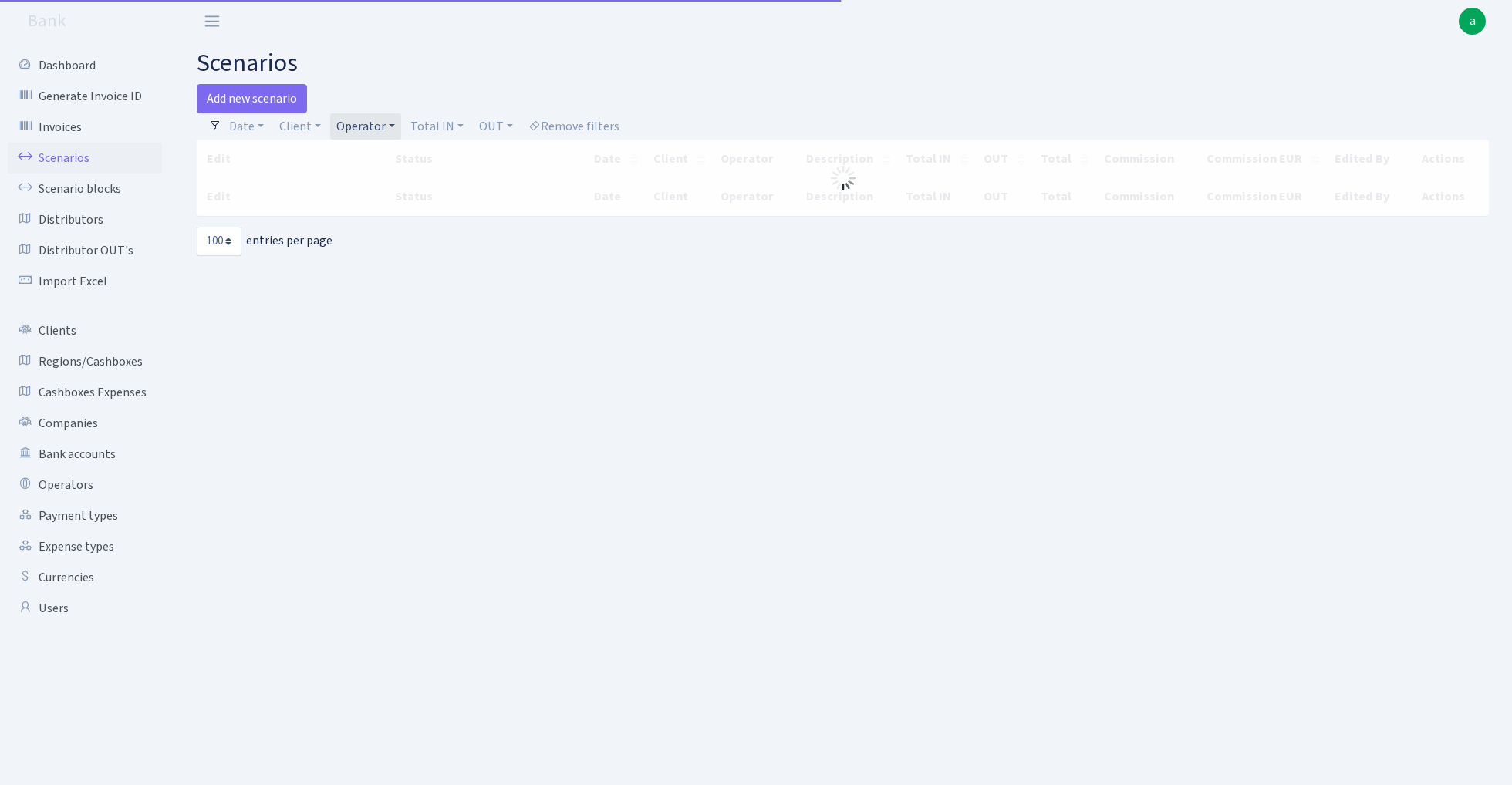
select select "100"
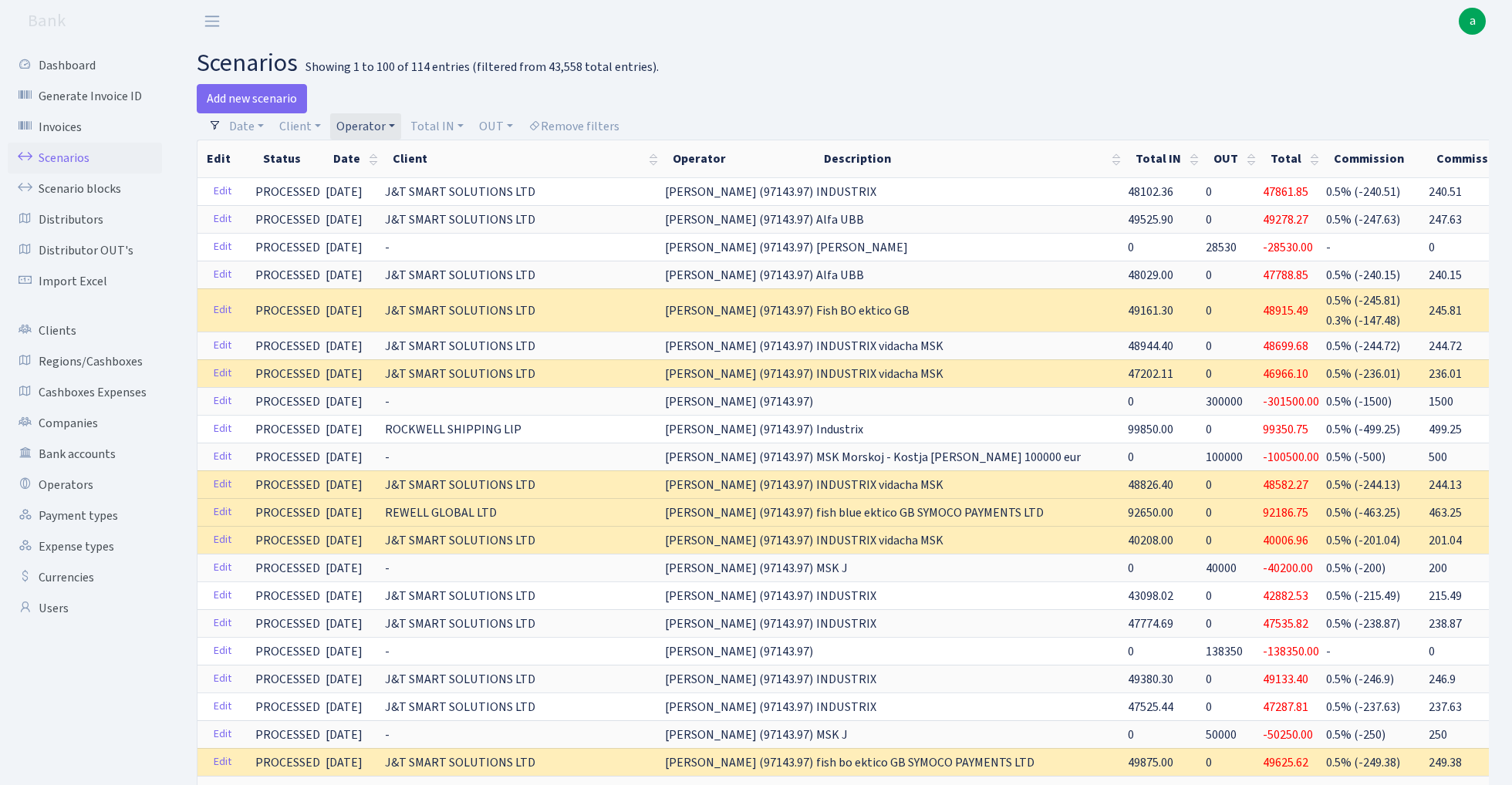
click at [353, 123] on link "Operator" at bounding box center [366, 126] width 71 height 26
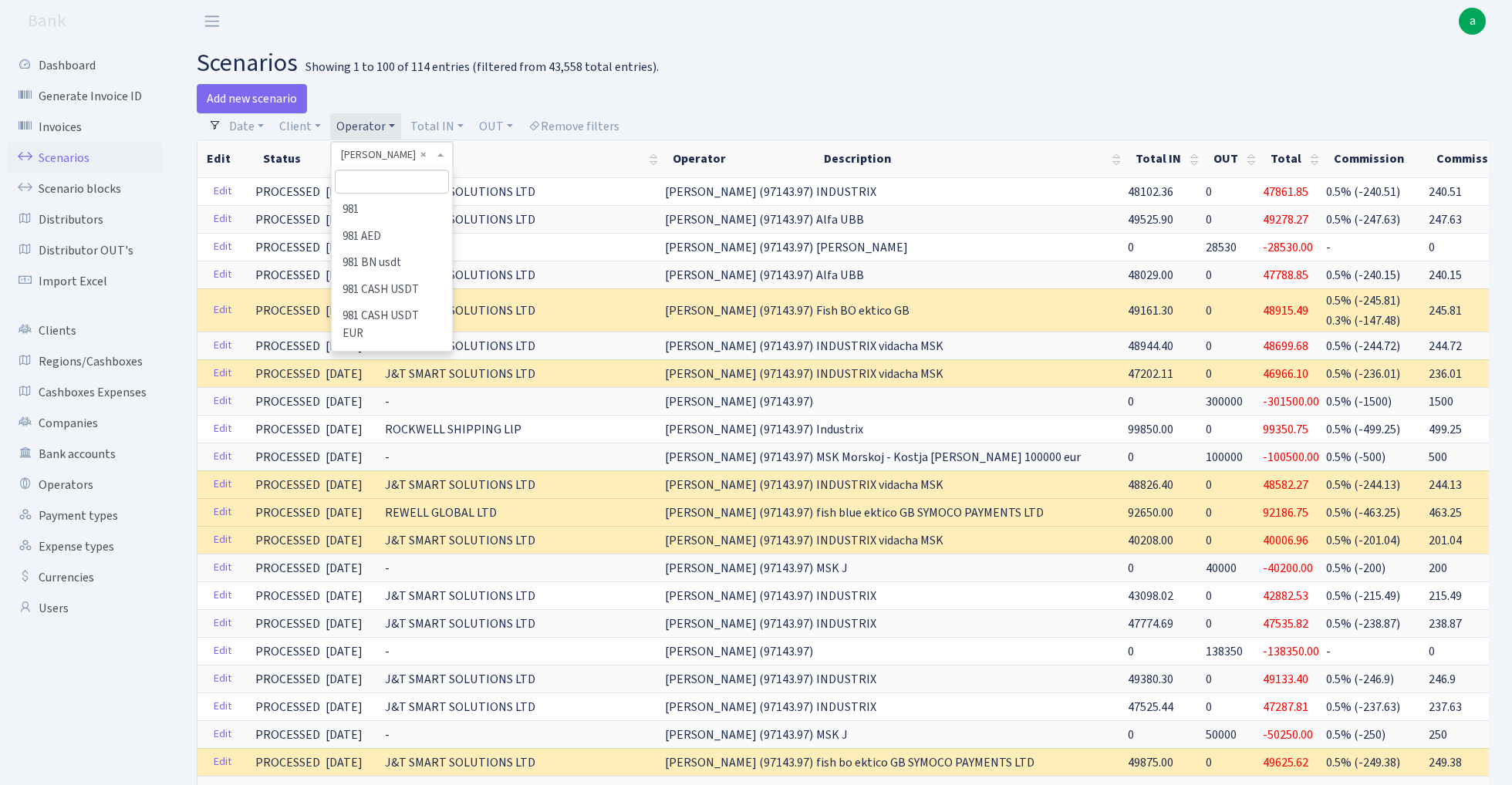
scroll to position [4877, 0]
click at [386, 180] on input "search" at bounding box center [391, 182] width 113 height 23
type input "[PERSON_NAME]"
click at [381, 207] on li "[PERSON_NAME]" at bounding box center [391, 210] width 116 height 27
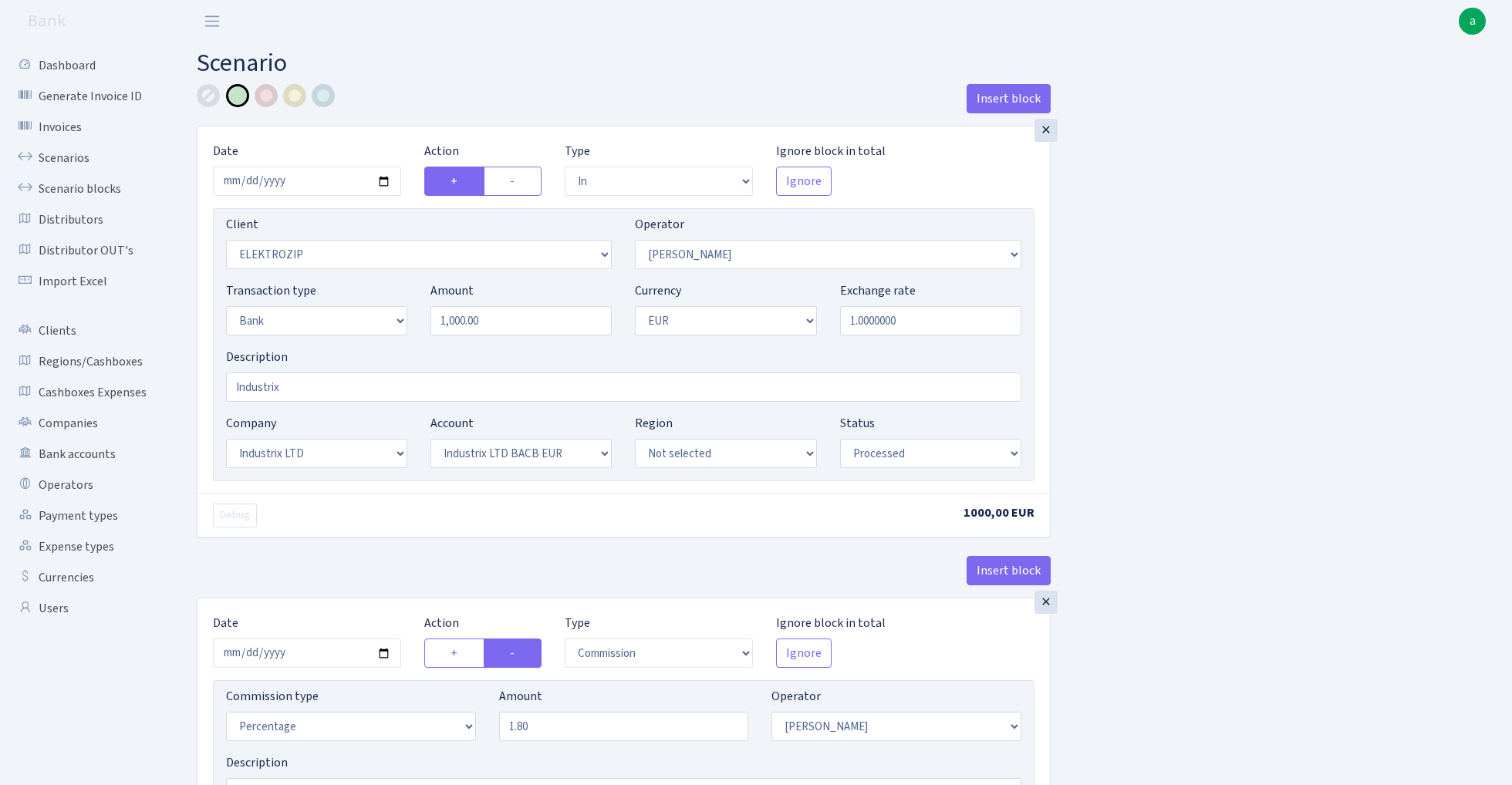
select select "in"
select select "3043"
select select "10"
select select "2"
select select "1"
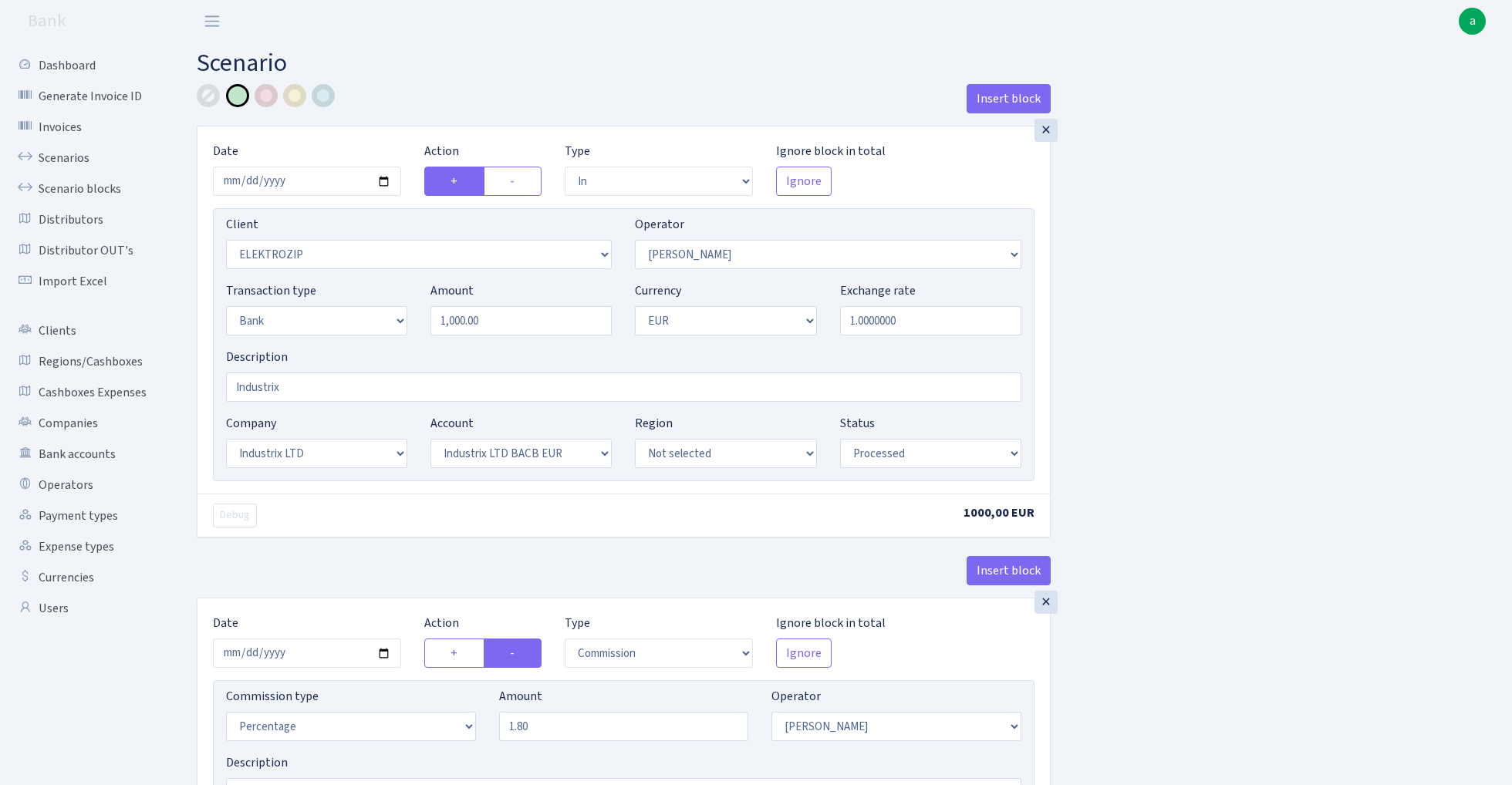
select select "17"
select select "41"
select select "processed"
select select "commission"
select select "10"
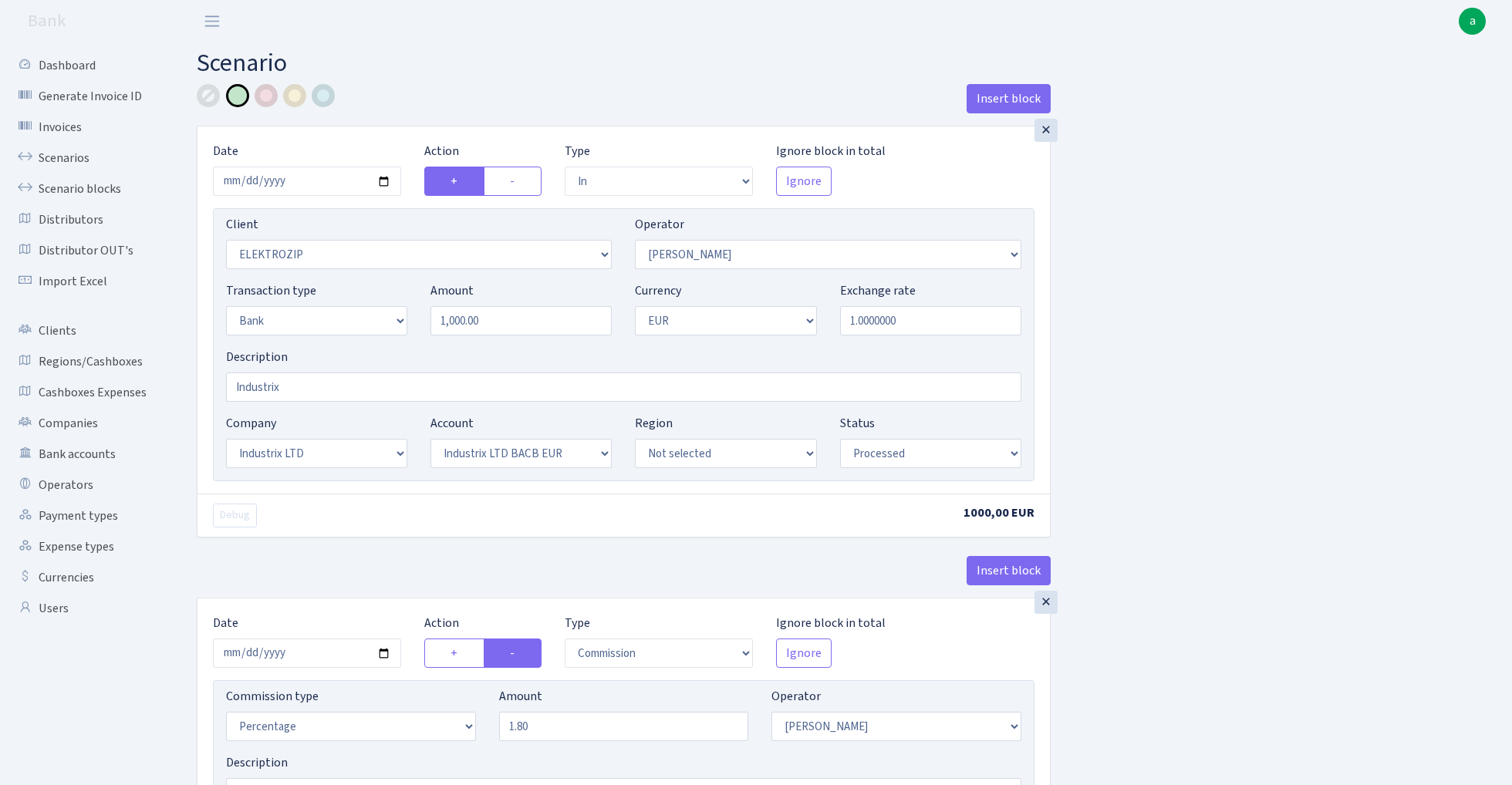
select select "processed"
click at [302, 184] on input "2025-08-27" at bounding box center [307, 181] width 188 height 29
type input "2025-08-29"
click at [482, 115] on div "Insert block" at bounding box center [623, 105] width 854 height 42
click at [516, 328] on input "1000.00" at bounding box center [520, 321] width 181 height 29
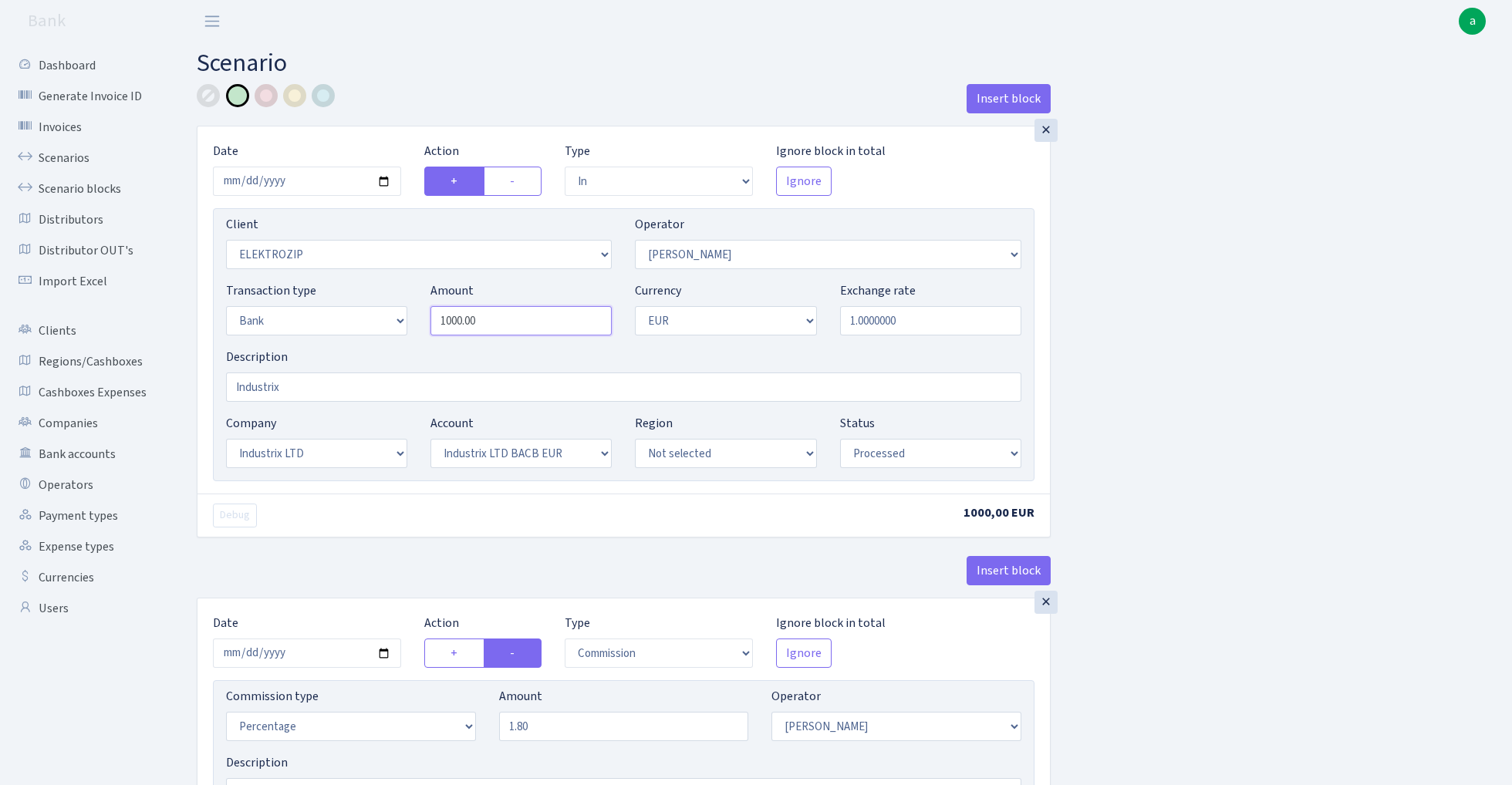
click at [516, 328] on input "1000.00" at bounding box center [520, 321] width 181 height 29
paste input "25"
type input "2,500.00"
click at [1208, 299] on div "Insert block × Date 2025-08-29 Action + - Type --- In Out Commission Field requ…" at bounding box center [842, 578] width 1315 height 988
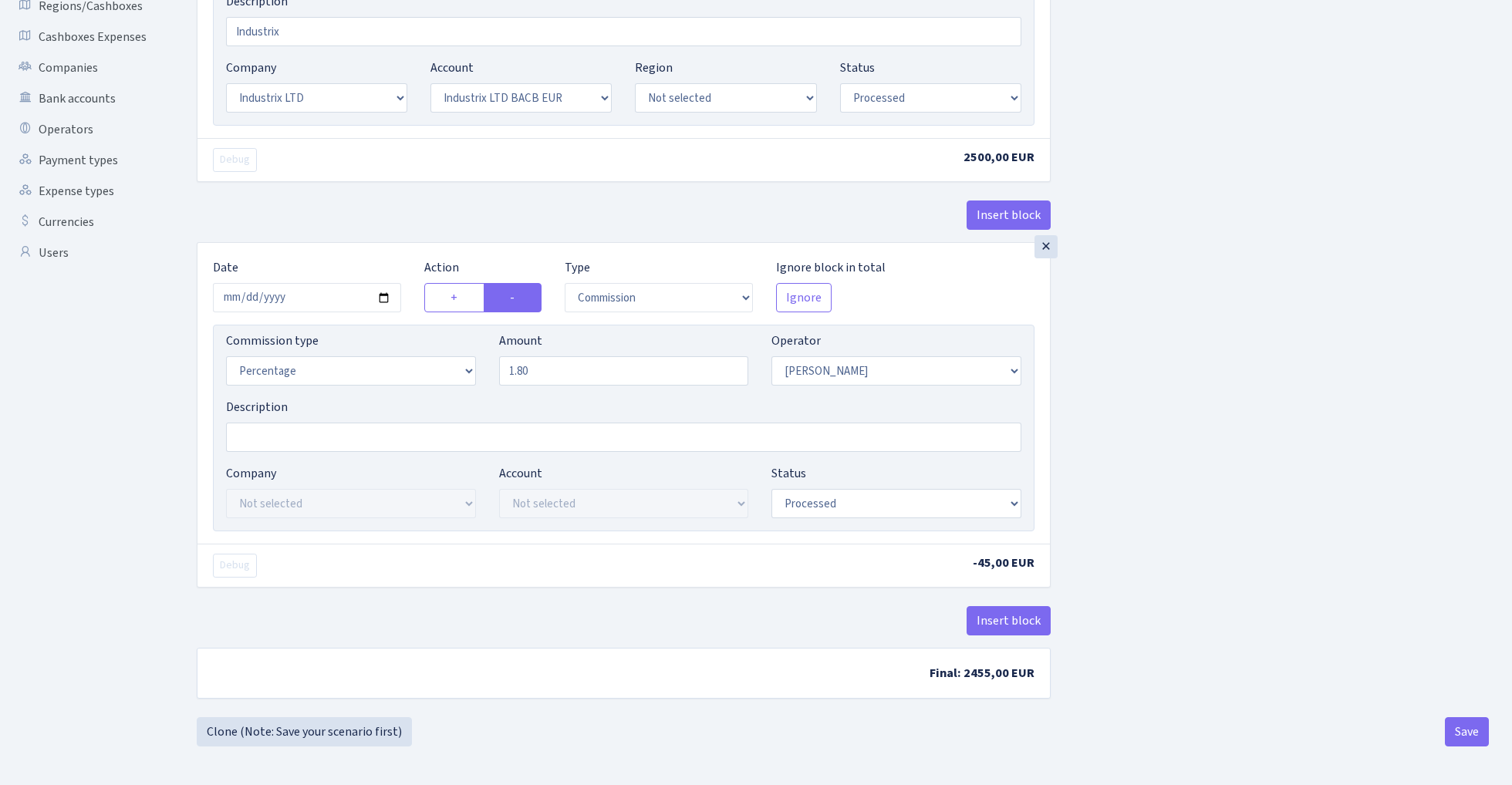
scroll to position [360, 0]
click at [297, 294] on input "2025-08-27" at bounding box center [307, 298] width 188 height 29
type input "[DATE]"
click at [408, 186] on div "× Date 2025-08-29 Action + - Type --- In Out Commission Field required. Ignore …" at bounding box center [623, 6] width 854 height 472
click at [1464, 725] on button "Save" at bounding box center [1467, 732] width 44 height 29
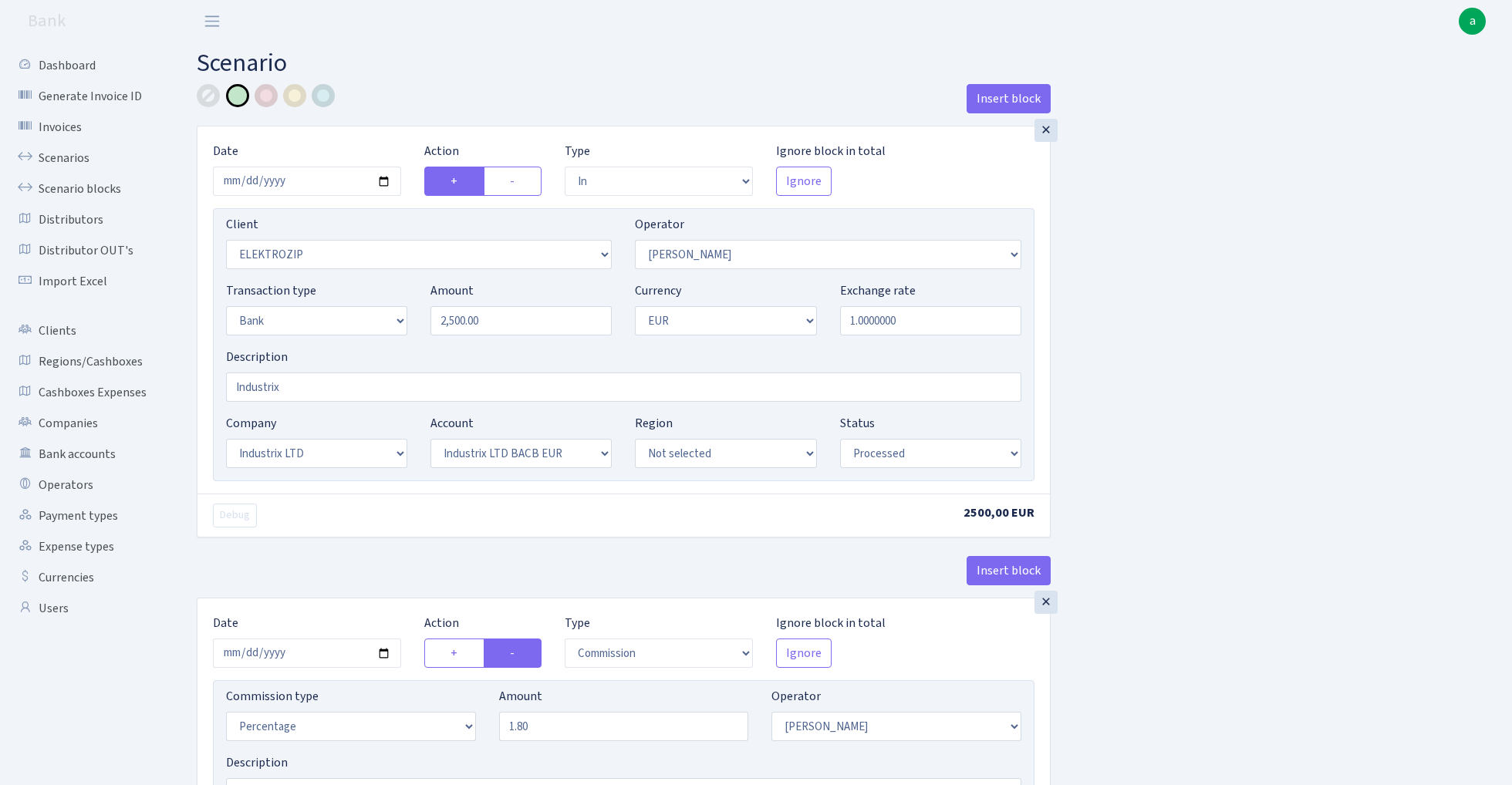
select select "in"
select select "3043"
select select "10"
select select "2"
select select "1"
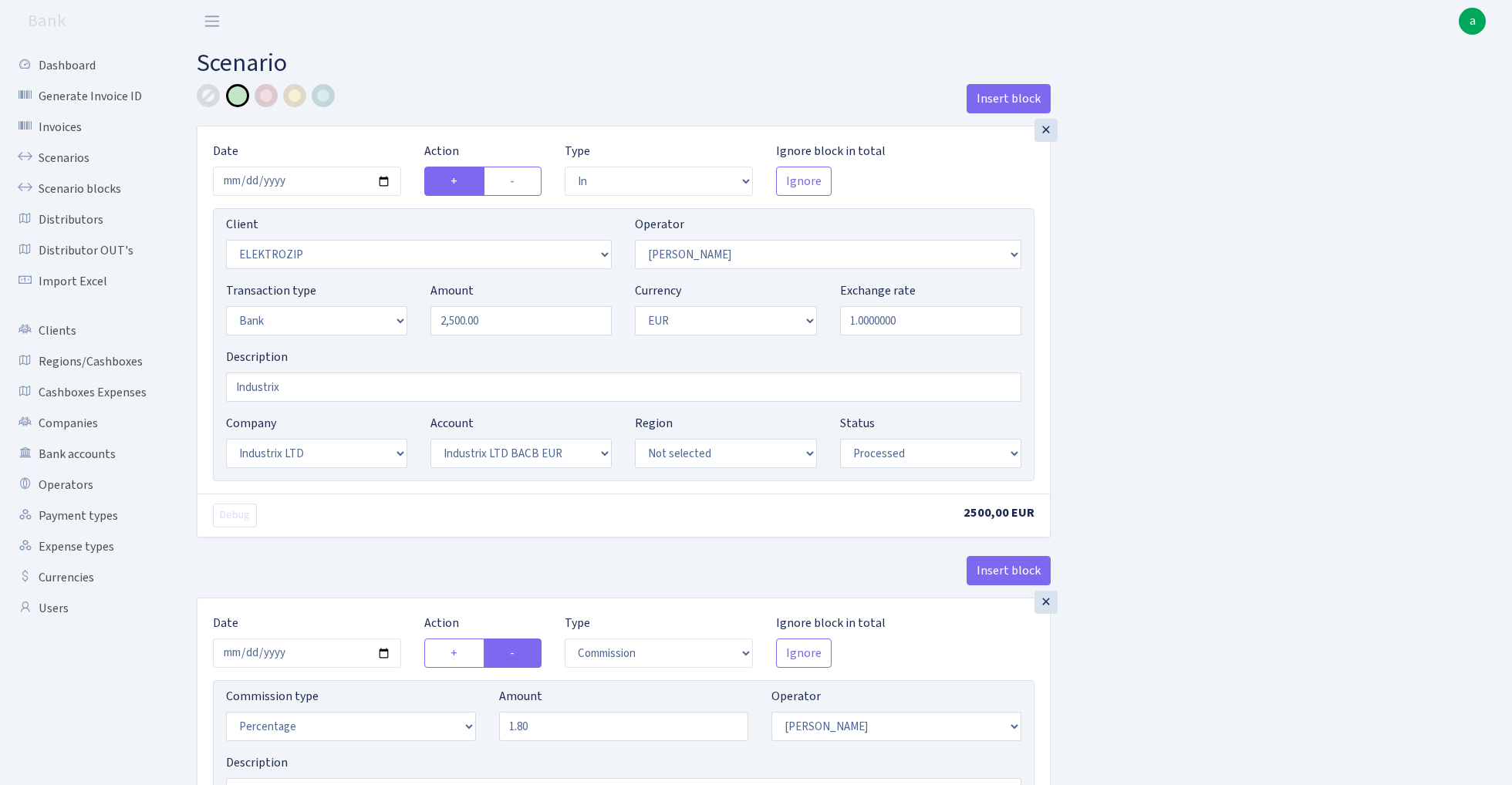
select select "17"
select select "41"
select select "processed"
select select "commission"
select select "10"
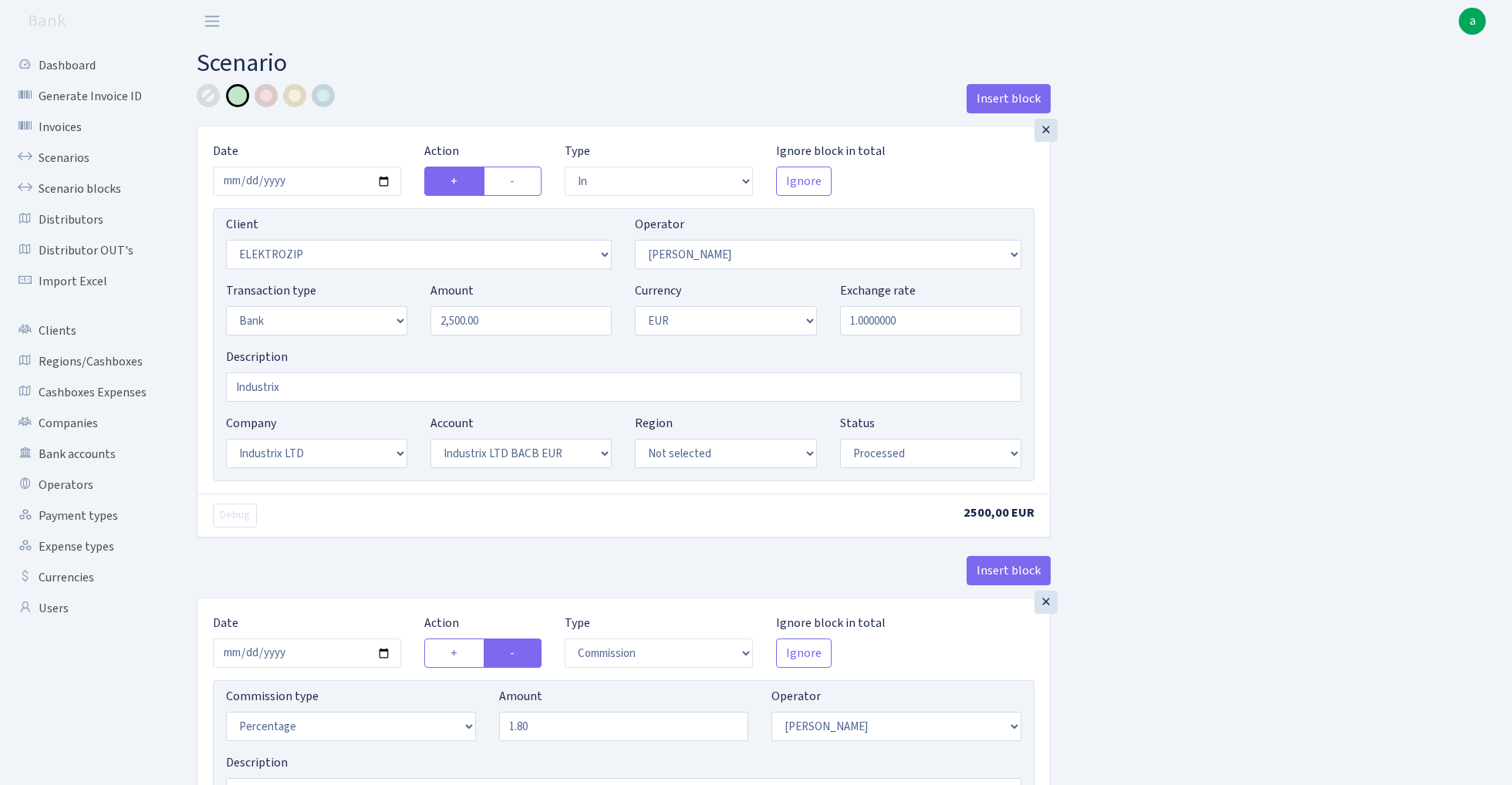
select select "processed"
click at [62, 155] on link "Scenarios" at bounding box center [85, 158] width 155 height 31
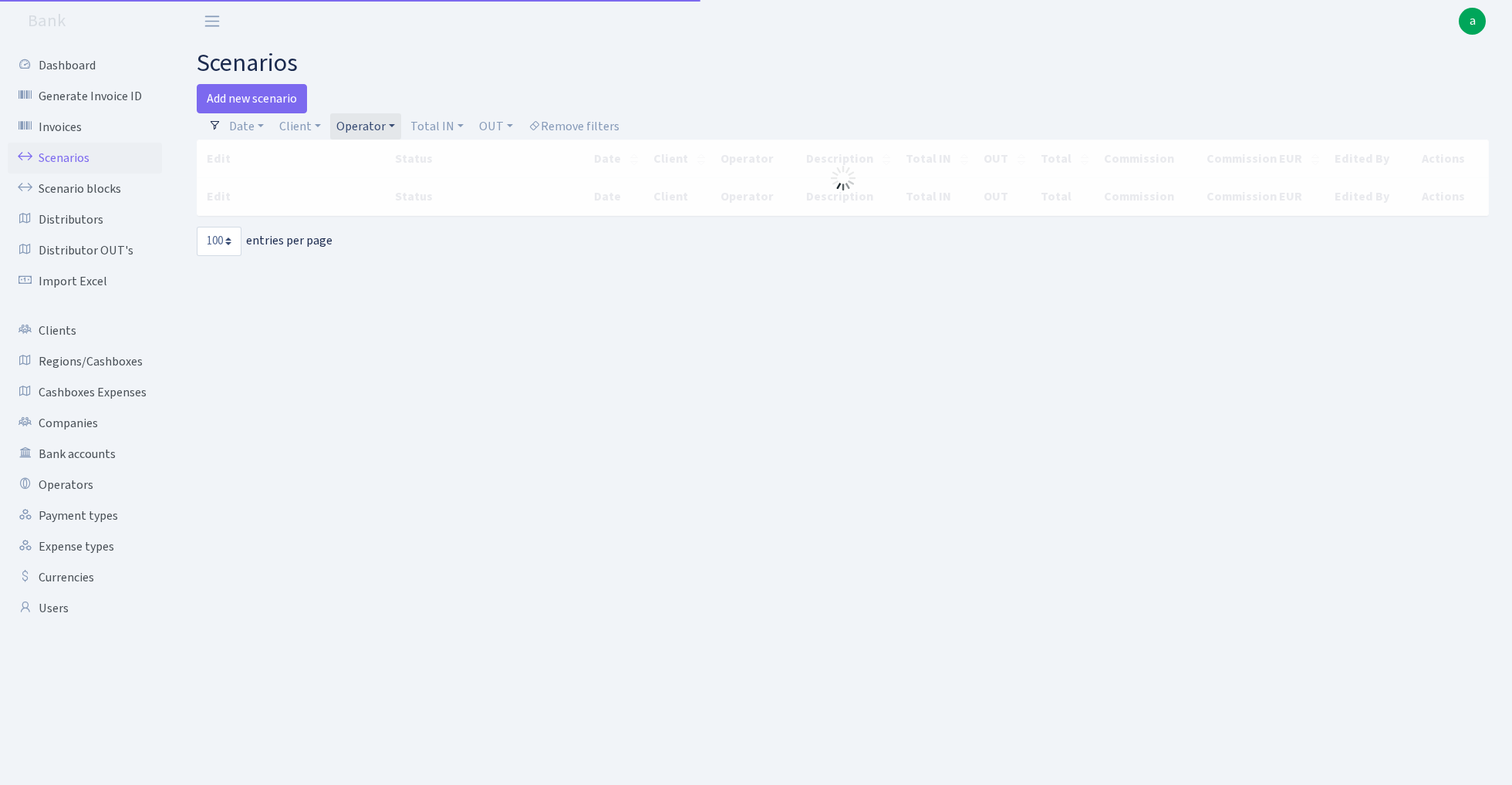
select select "100"
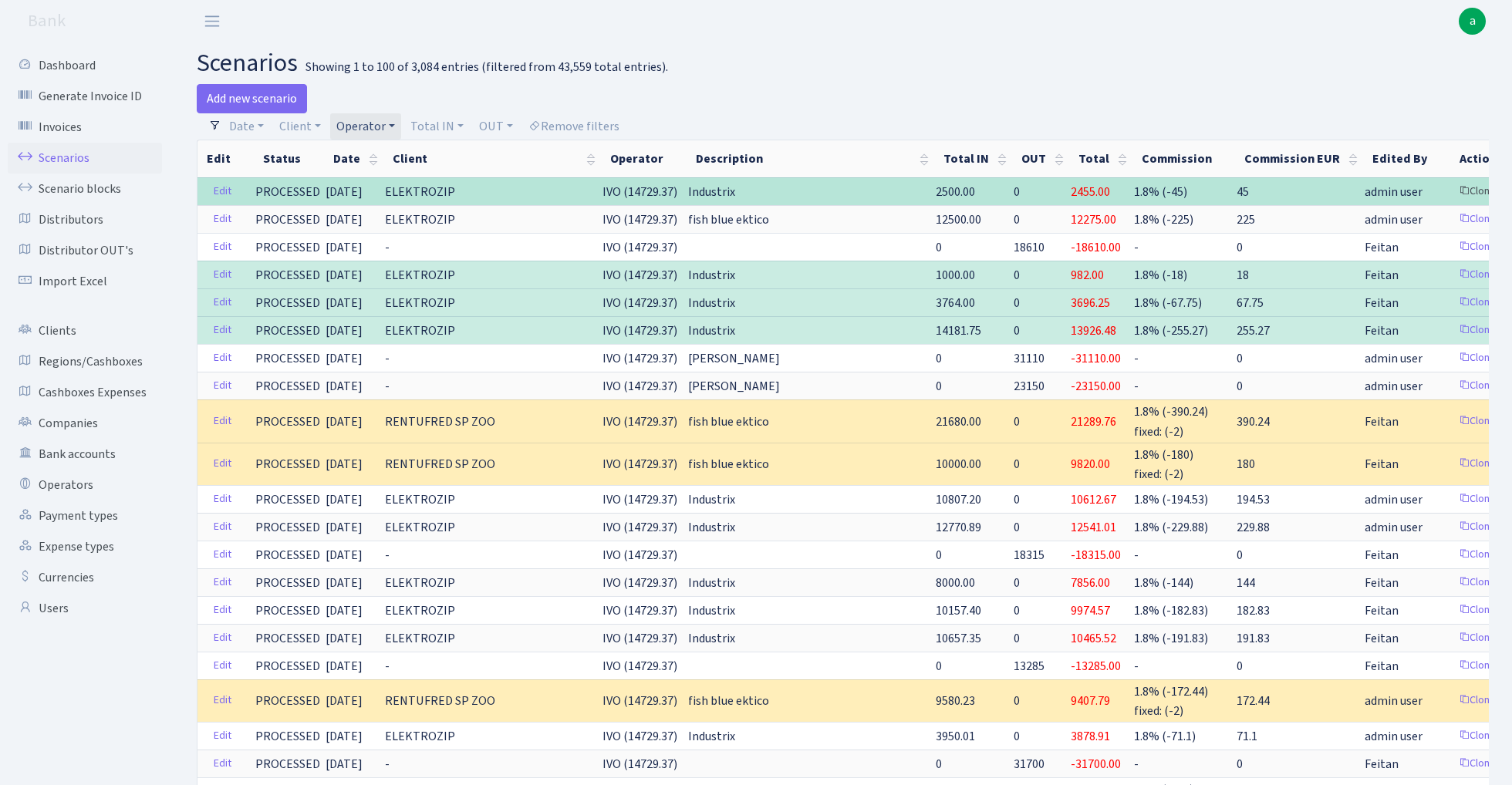
click at [1452, 192] on link "Clone" at bounding box center [1478, 192] width 51 height 23
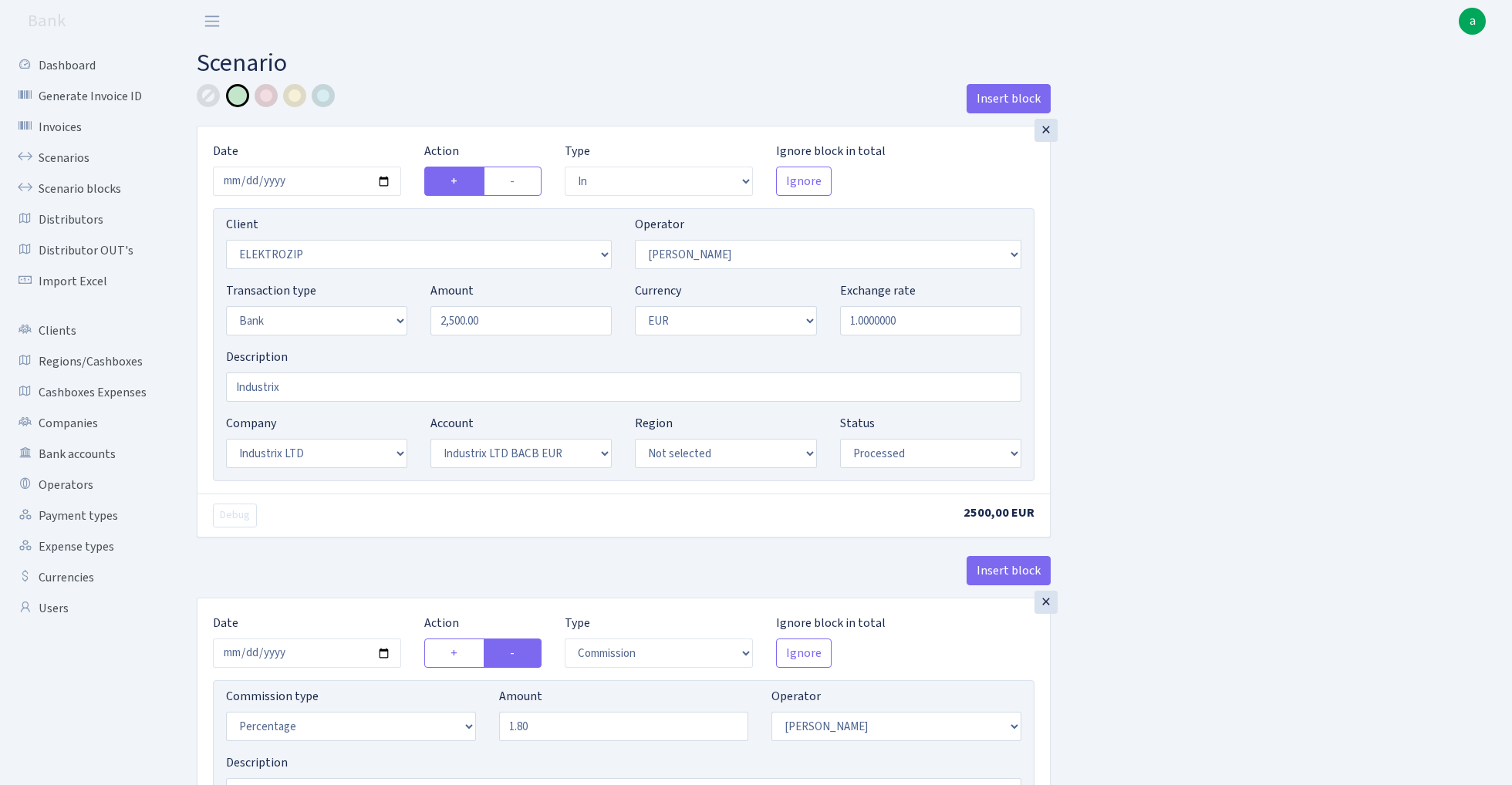
select select "in"
select select "3043"
select select "10"
select select "2"
select select "1"
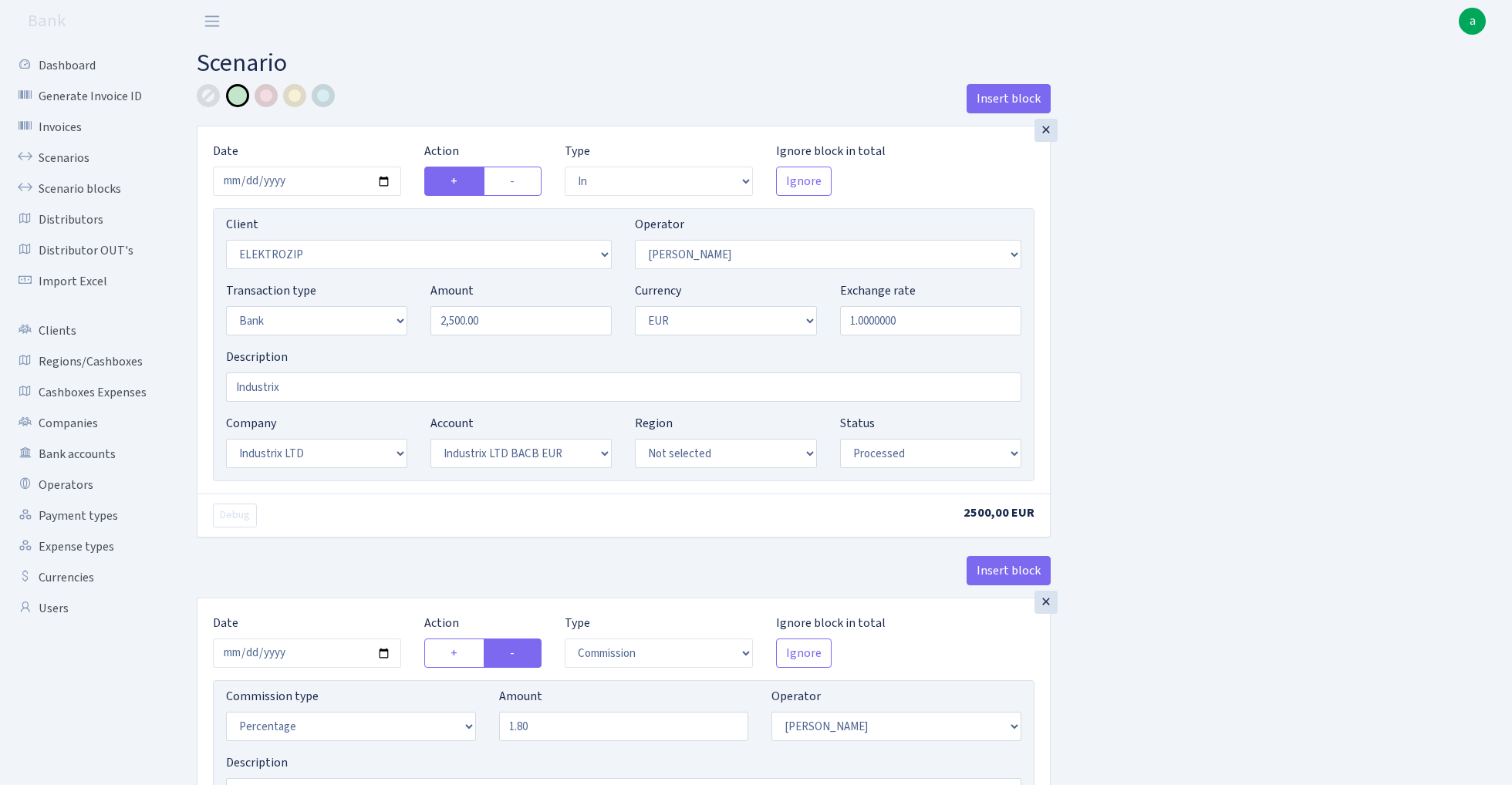
select select "17"
select select "41"
select select "processed"
select select "commission"
select select "10"
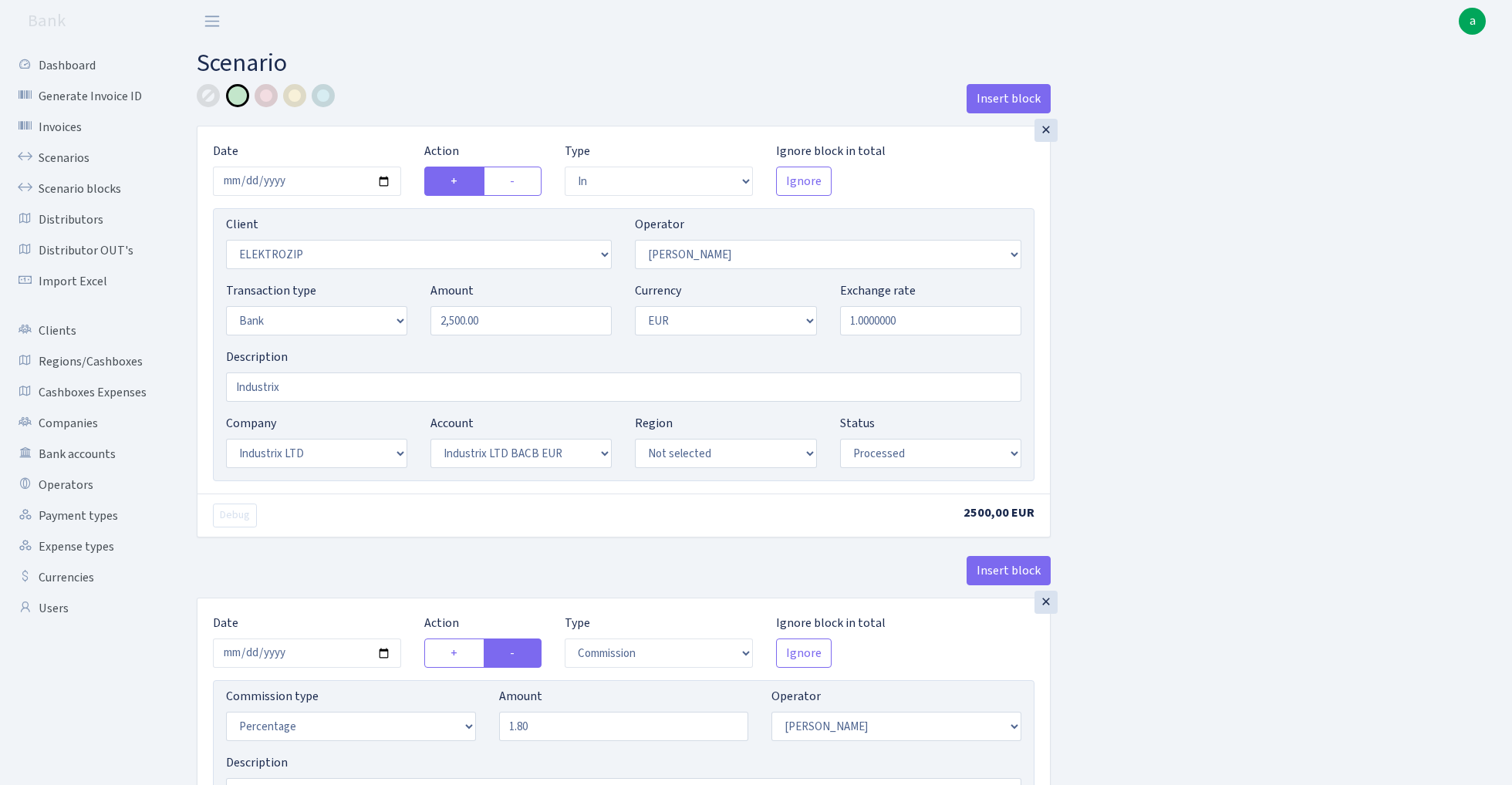
select select "processed"
click at [508, 316] on input "2500.00" at bounding box center [520, 321] width 181 height 29
paste input "15998.4"
type input "15,998.40"
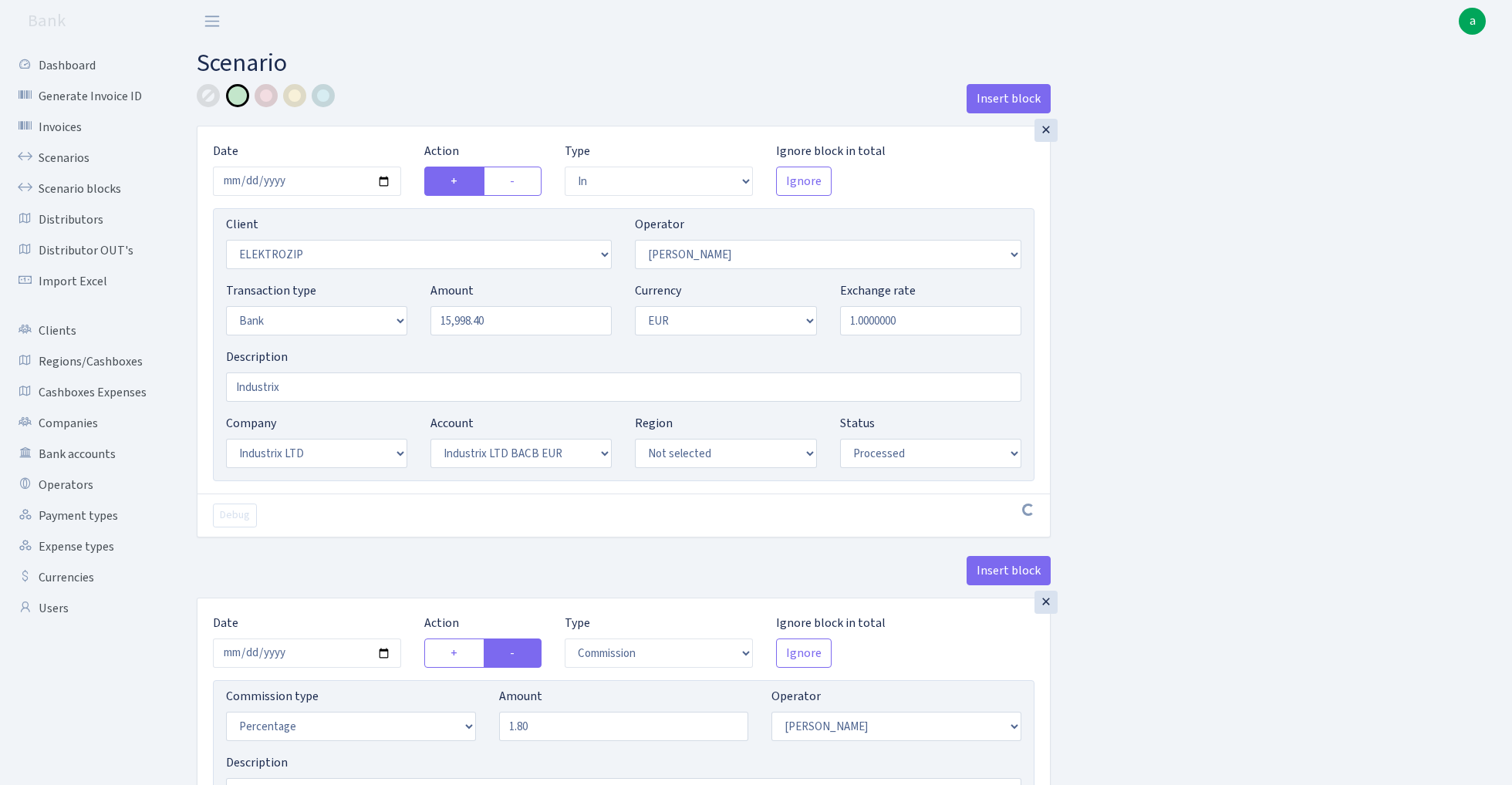
click at [1244, 316] on div "Insert block × Date 2025-08-29 Action + - Type --- In Out Commission Field requ…" at bounding box center [842, 575] width 1315 height 982
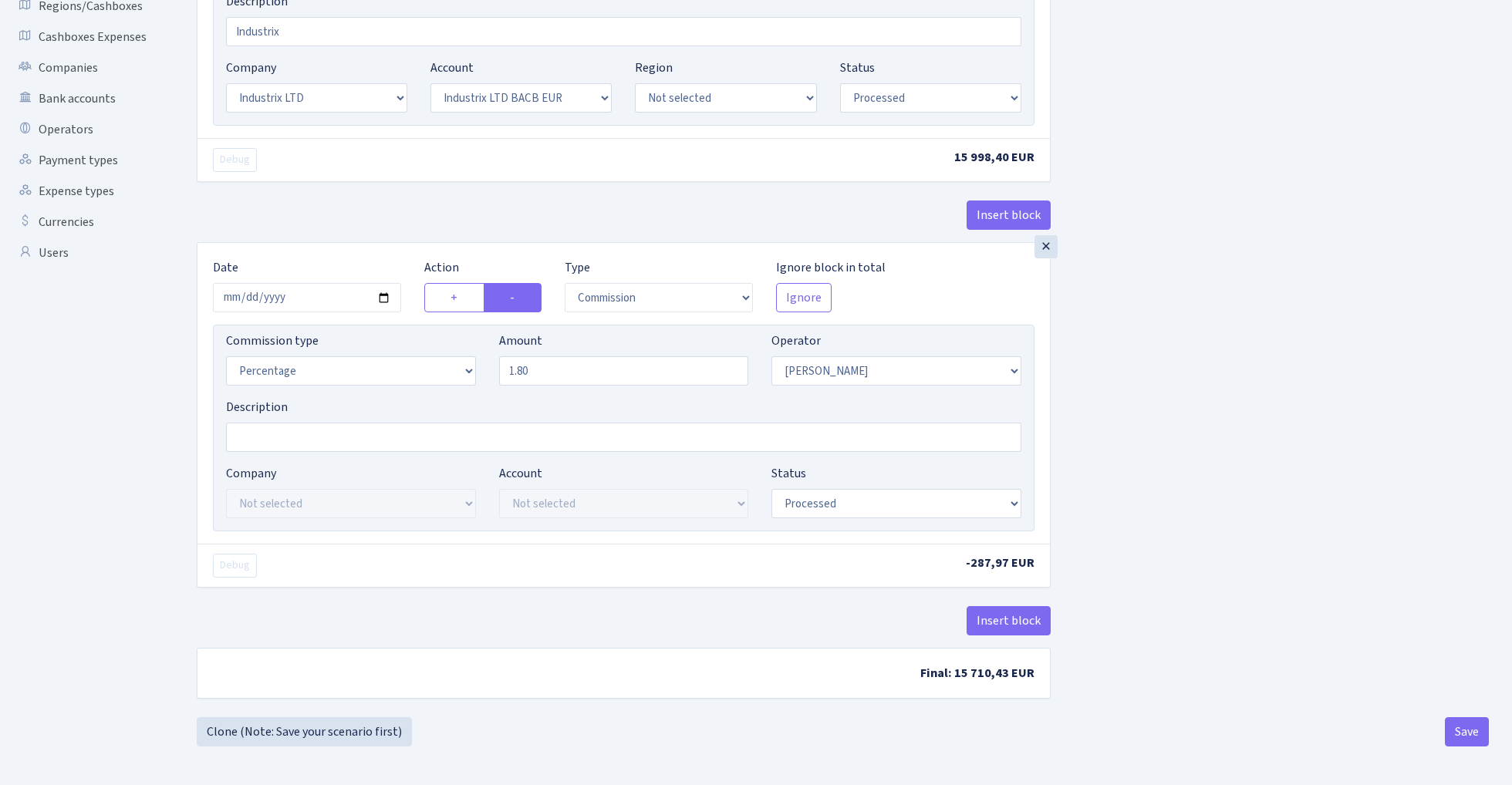
scroll to position [360, 0]
click at [1466, 730] on button "Save" at bounding box center [1467, 732] width 44 height 29
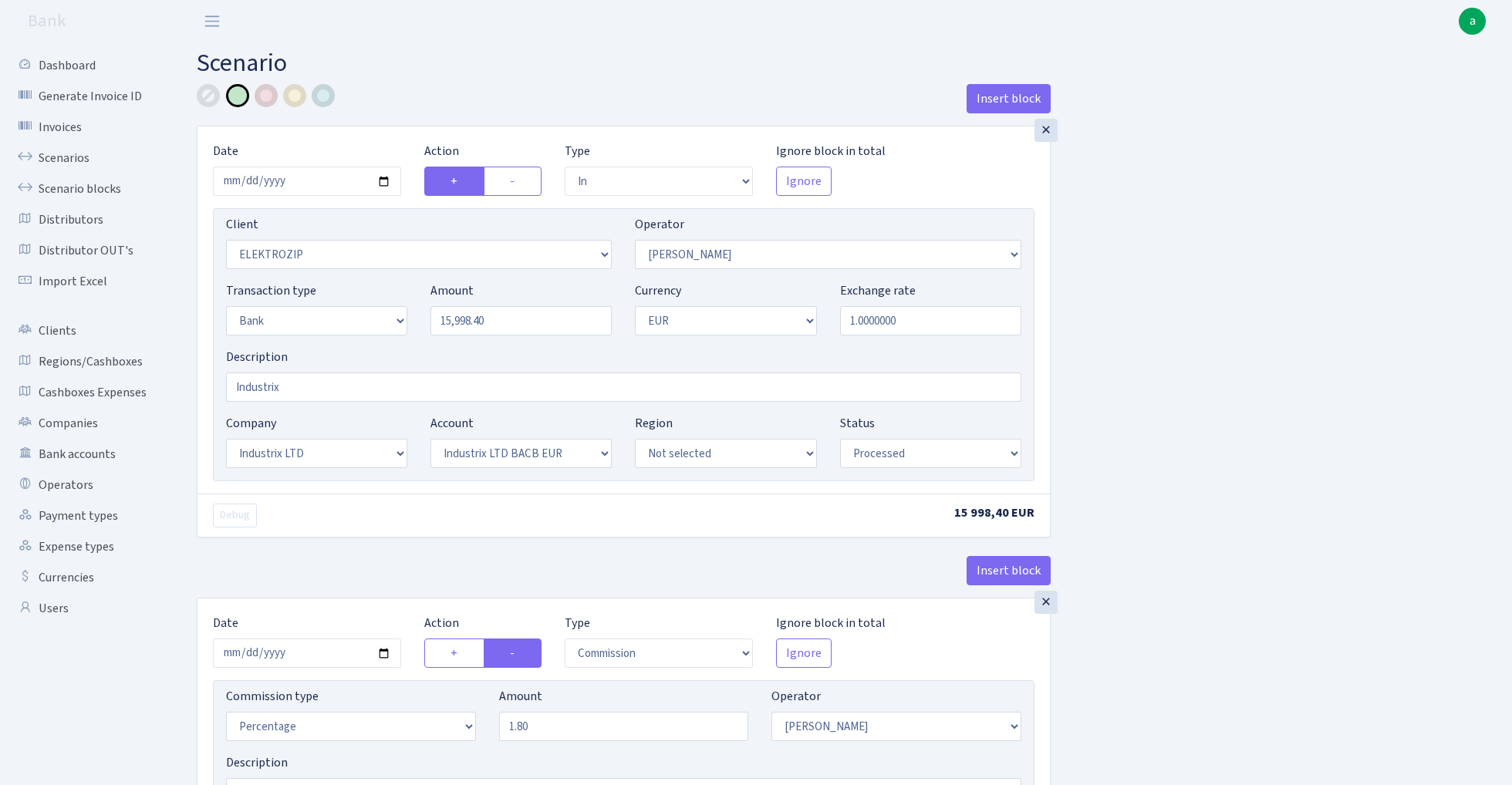
select select "in"
select select "3043"
select select "10"
select select "2"
select select "1"
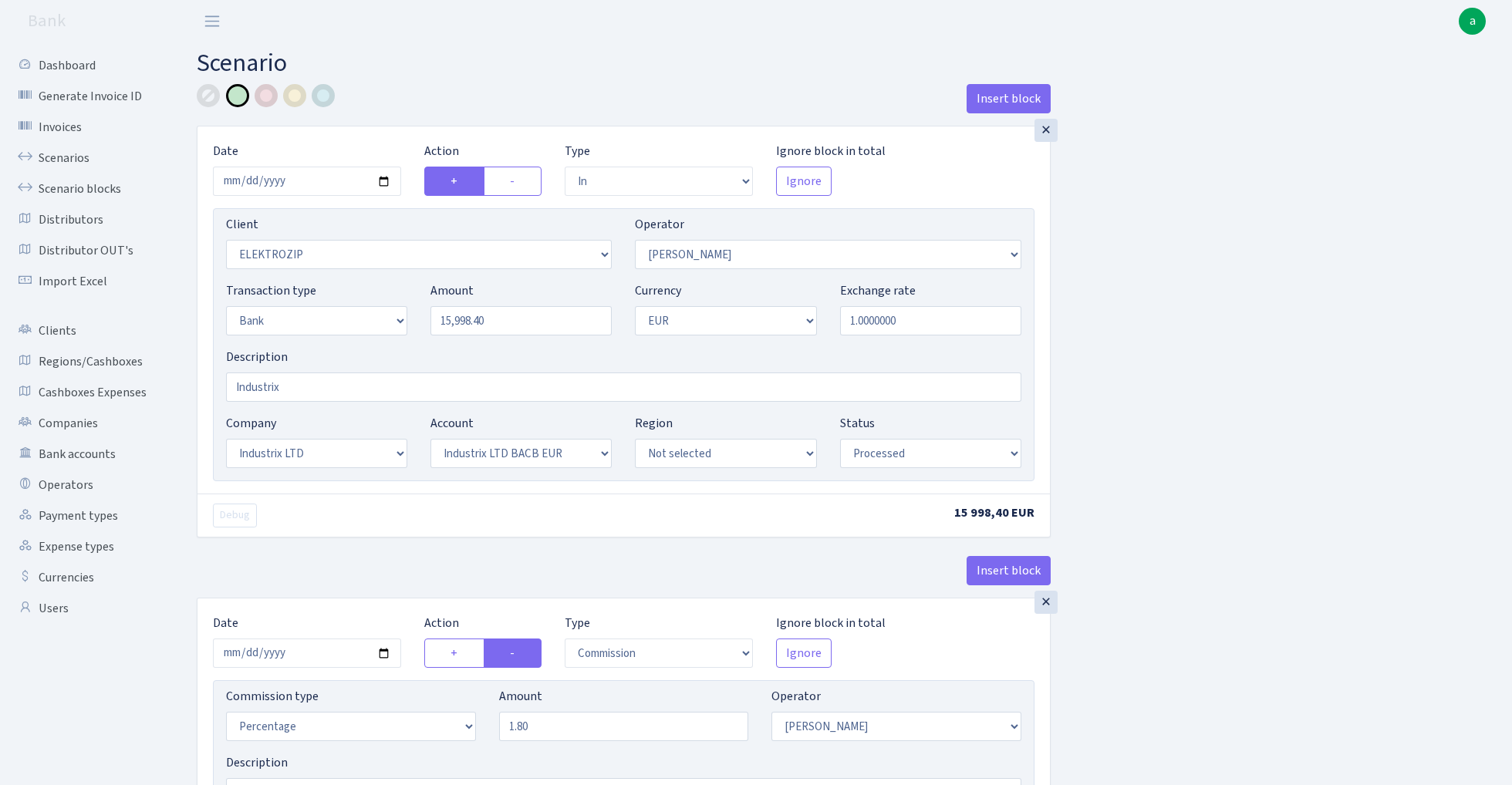
select select "17"
select select "41"
select select "processed"
select select "commission"
select select "10"
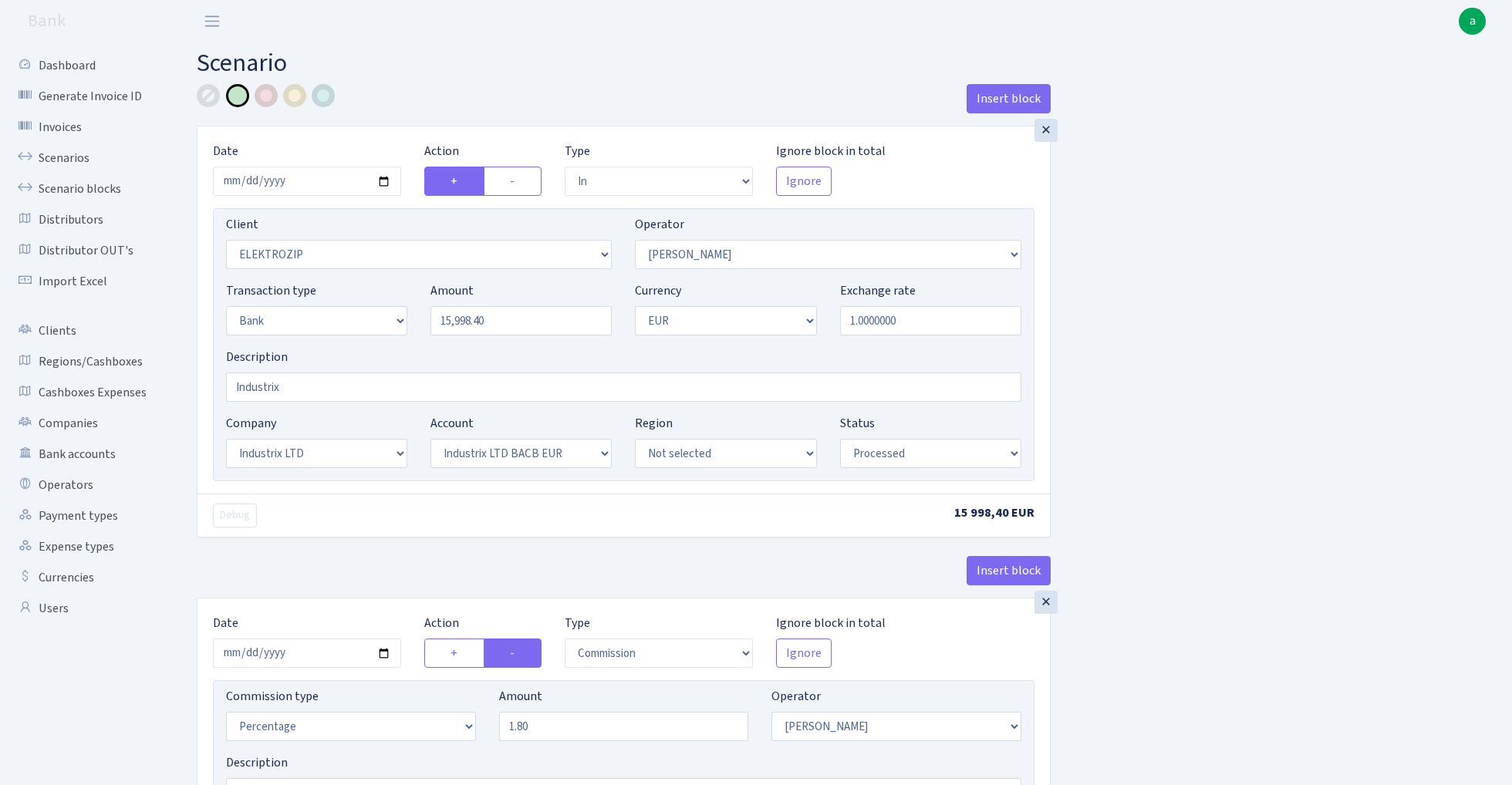
select select "processed"
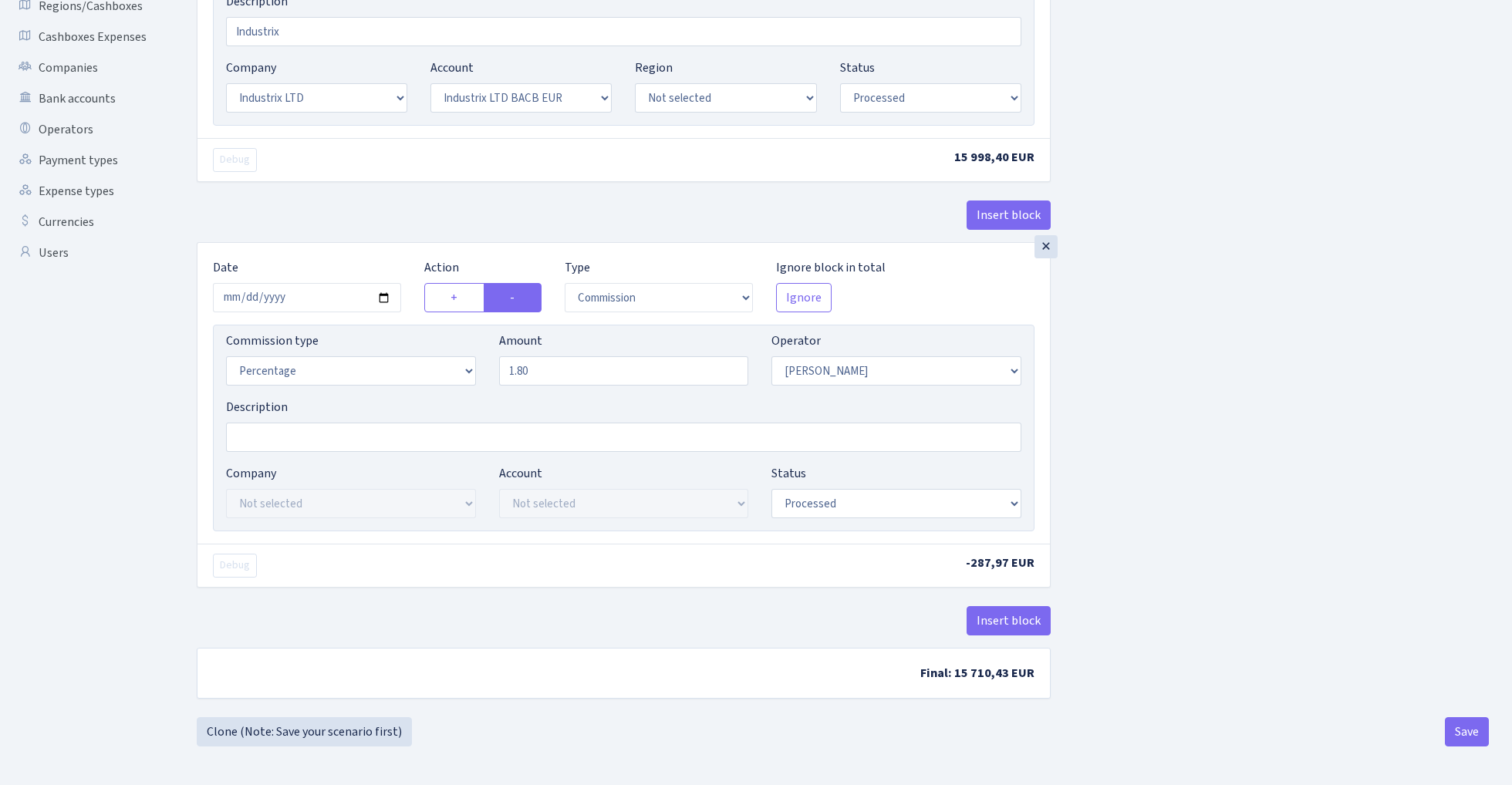
scroll to position [360, 0]
click at [1467, 730] on button "Save" at bounding box center [1467, 732] width 44 height 29
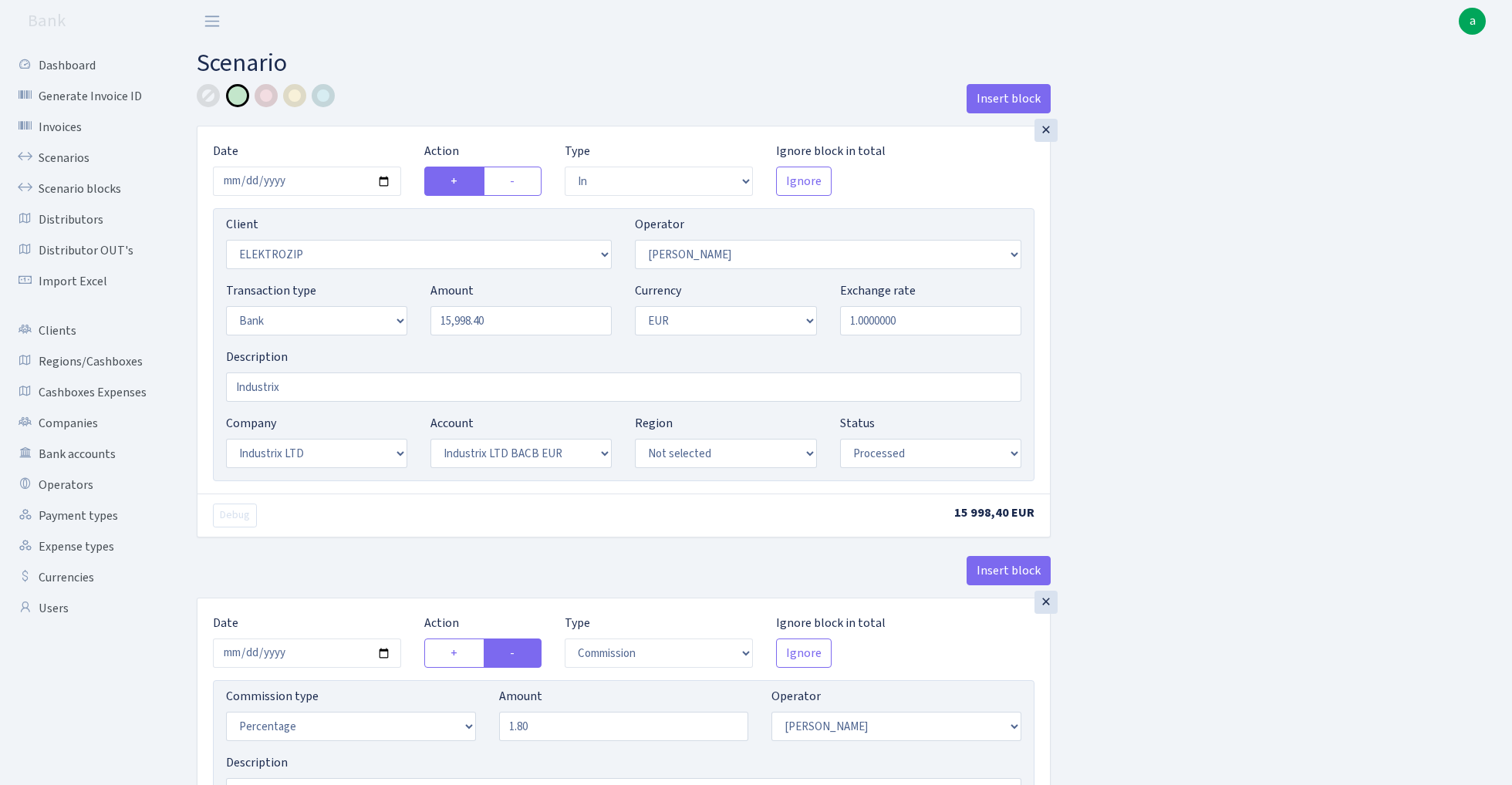
select select "in"
select select "3043"
select select "10"
select select "2"
select select "1"
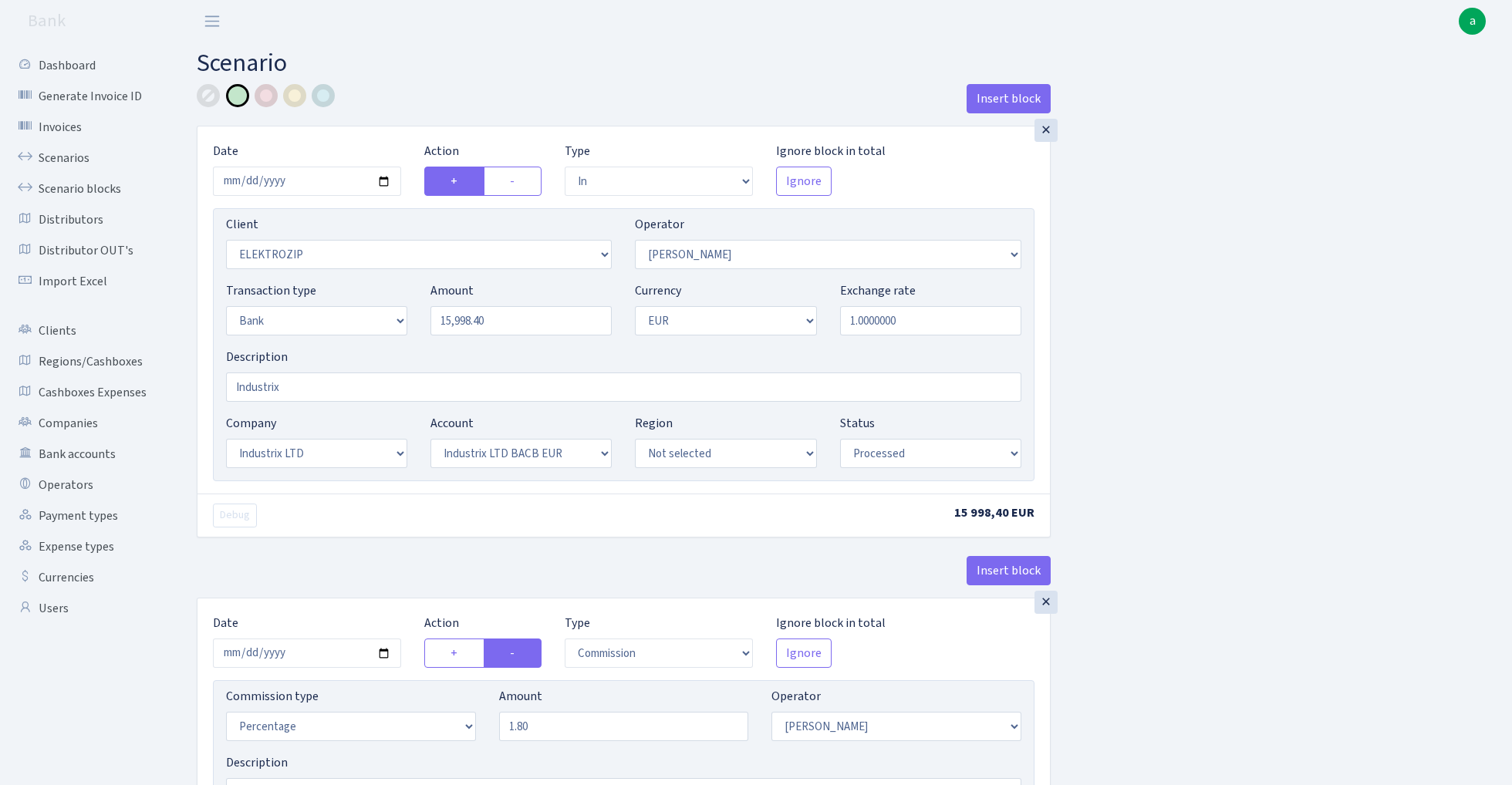
select select "17"
select select "41"
select select "processed"
select select "commission"
select select "10"
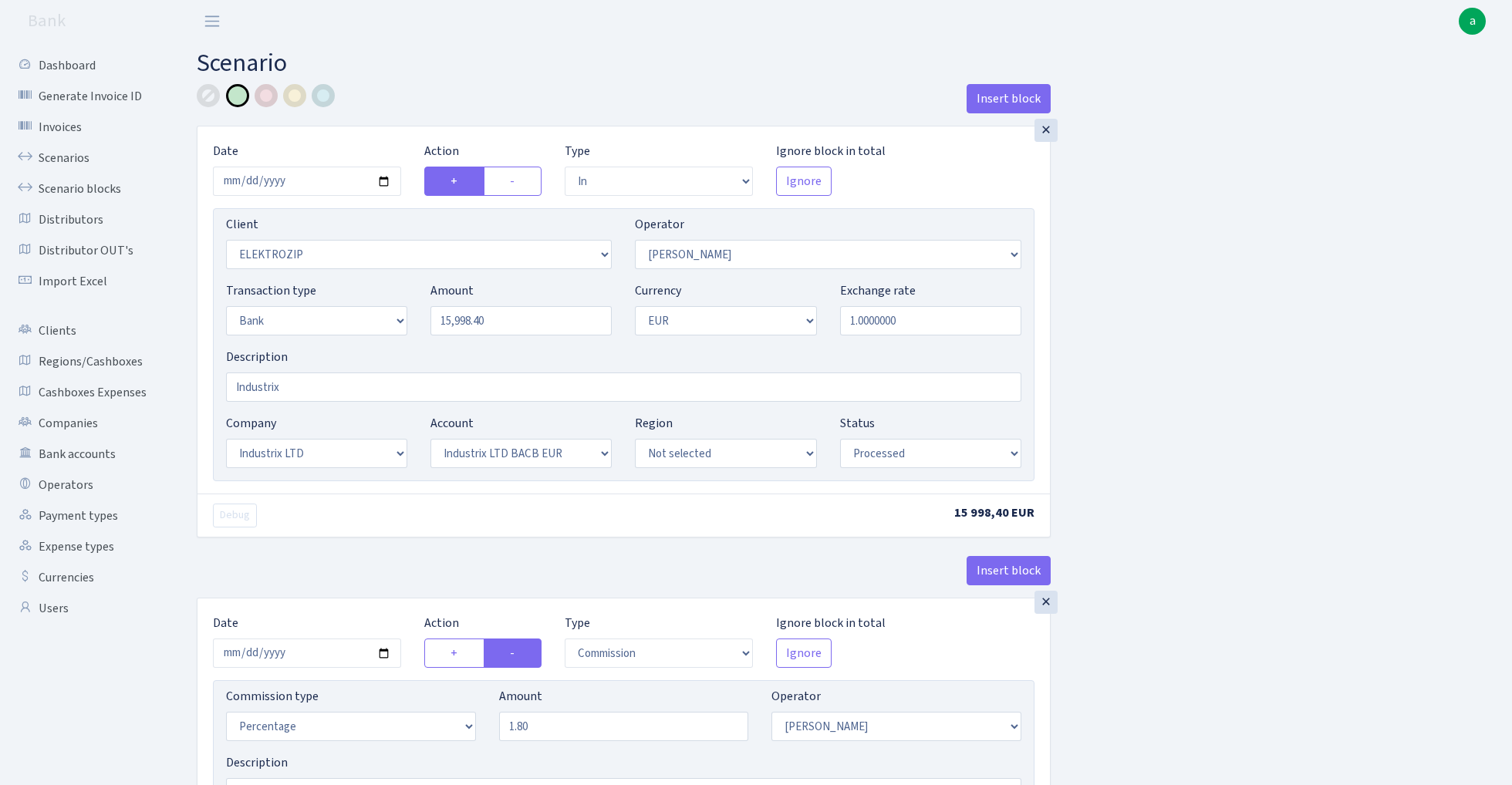
select select "processed"
click at [49, 157] on link "Scenarios" at bounding box center [85, 158] width 155 height 31
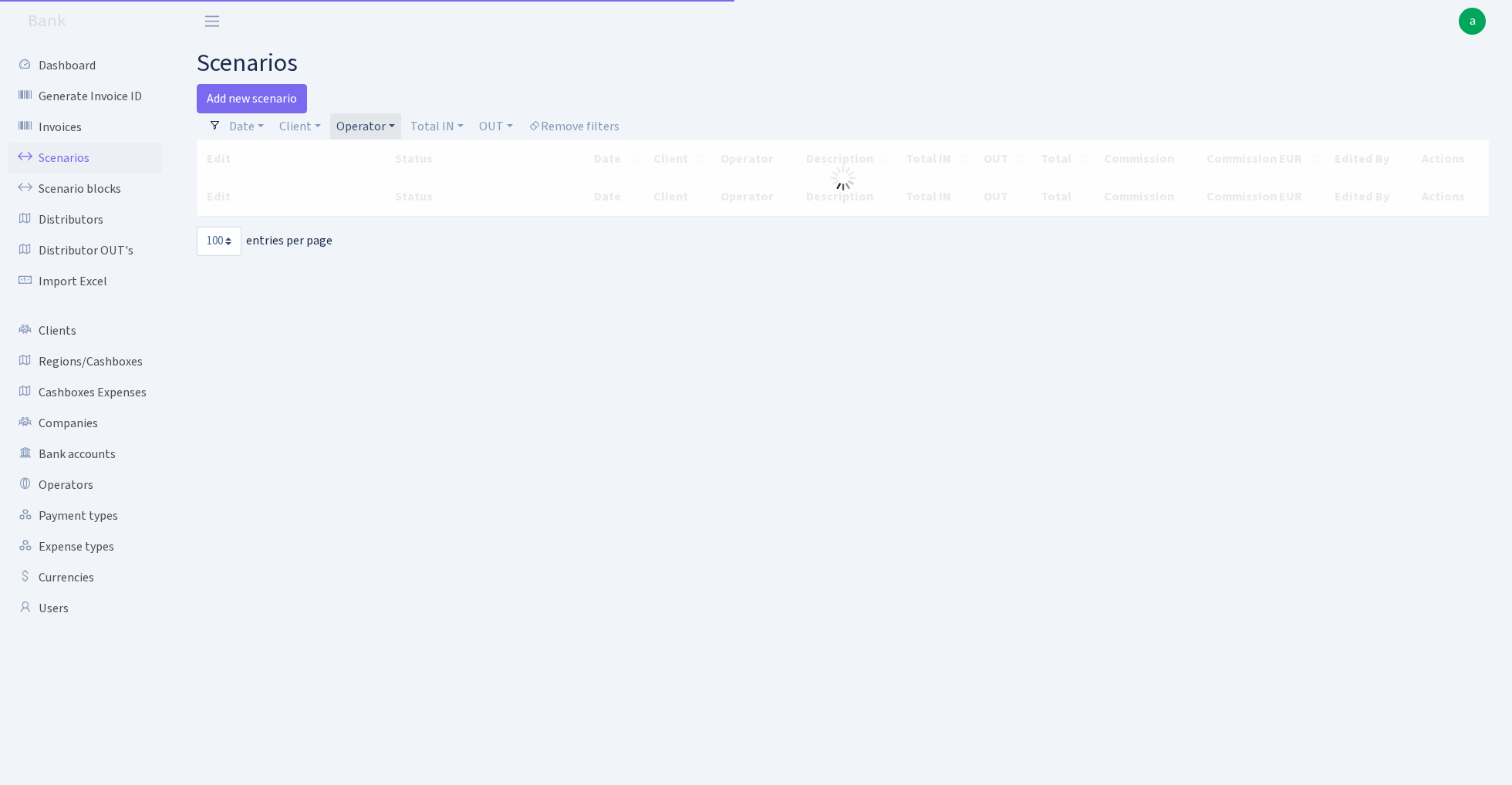
select select "100"
click at [365, 126] on link "Operator" at bounding box center [366, 126] width 71 height 26
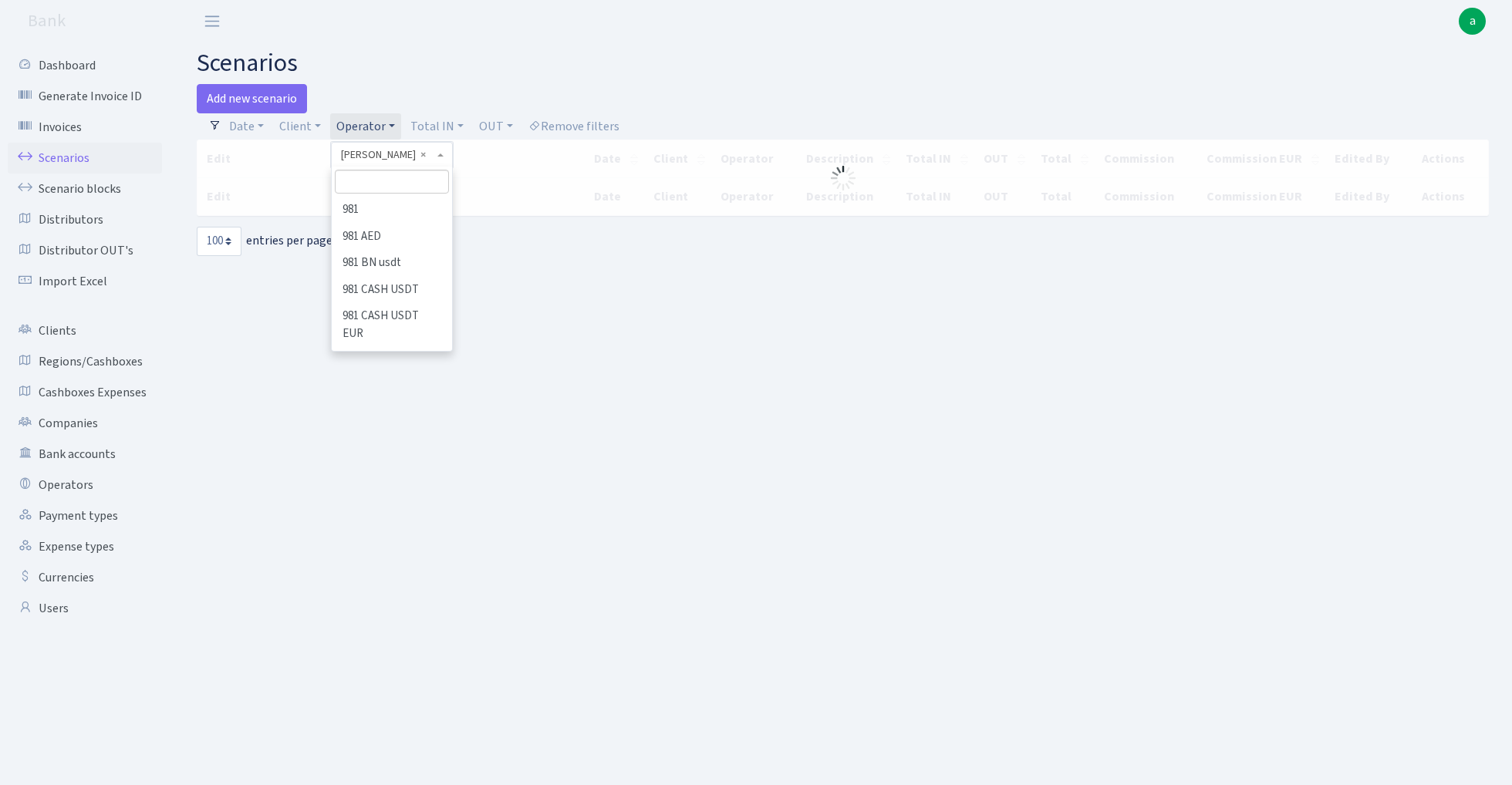
scroll to position [4162, 0]
click at [386, 183] on input "search" at bounding box center [391, 182] width 113 height 23
type input "fikus"
click at [399, 205] on li "FIKUS" at bounding box center [391, 210] width 116 height 27
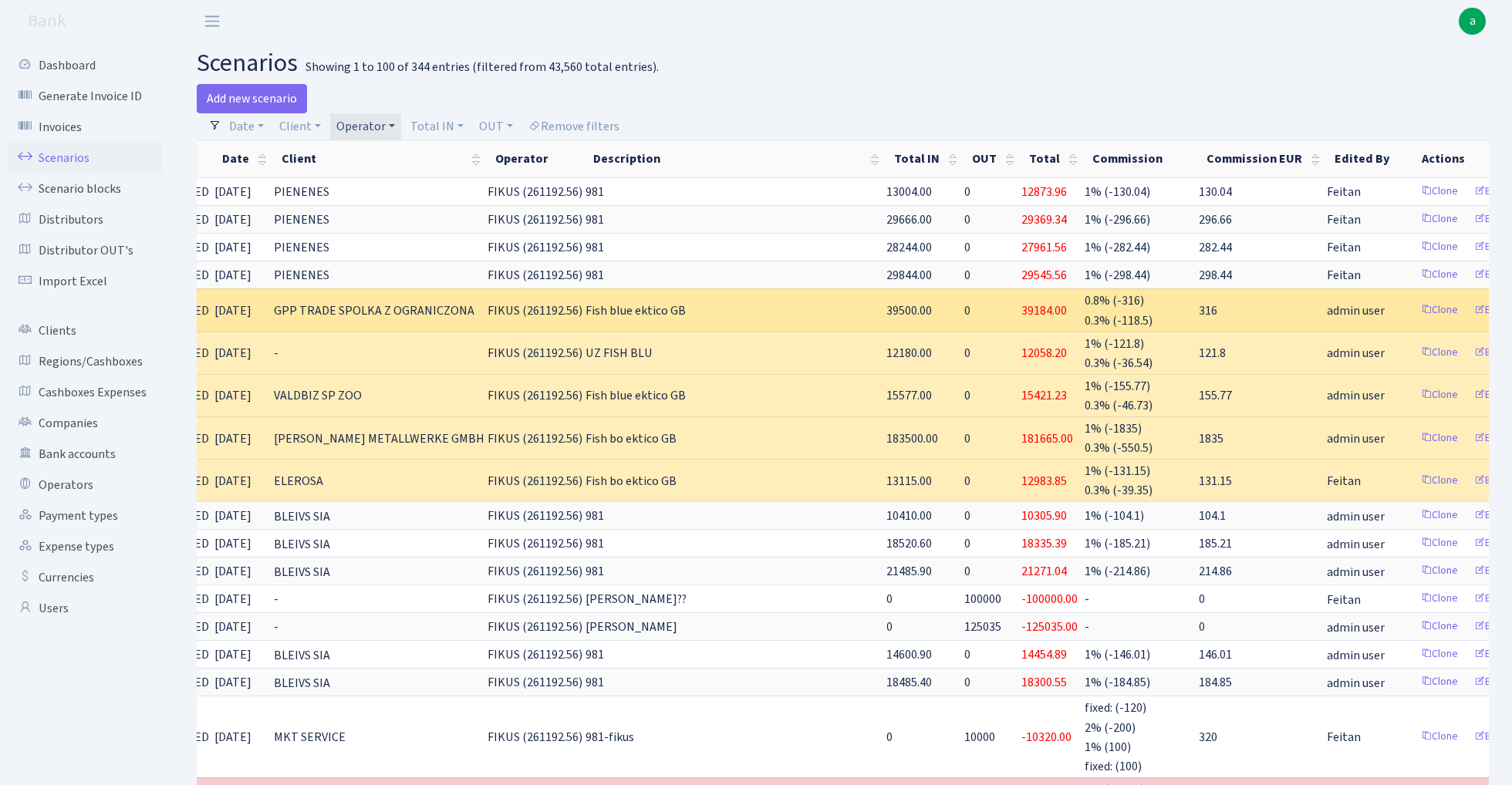
scroll to position [0, 110]
click at [1416, 309] on link "Clone" at bounding box center [1442, 310] width 51 height 23
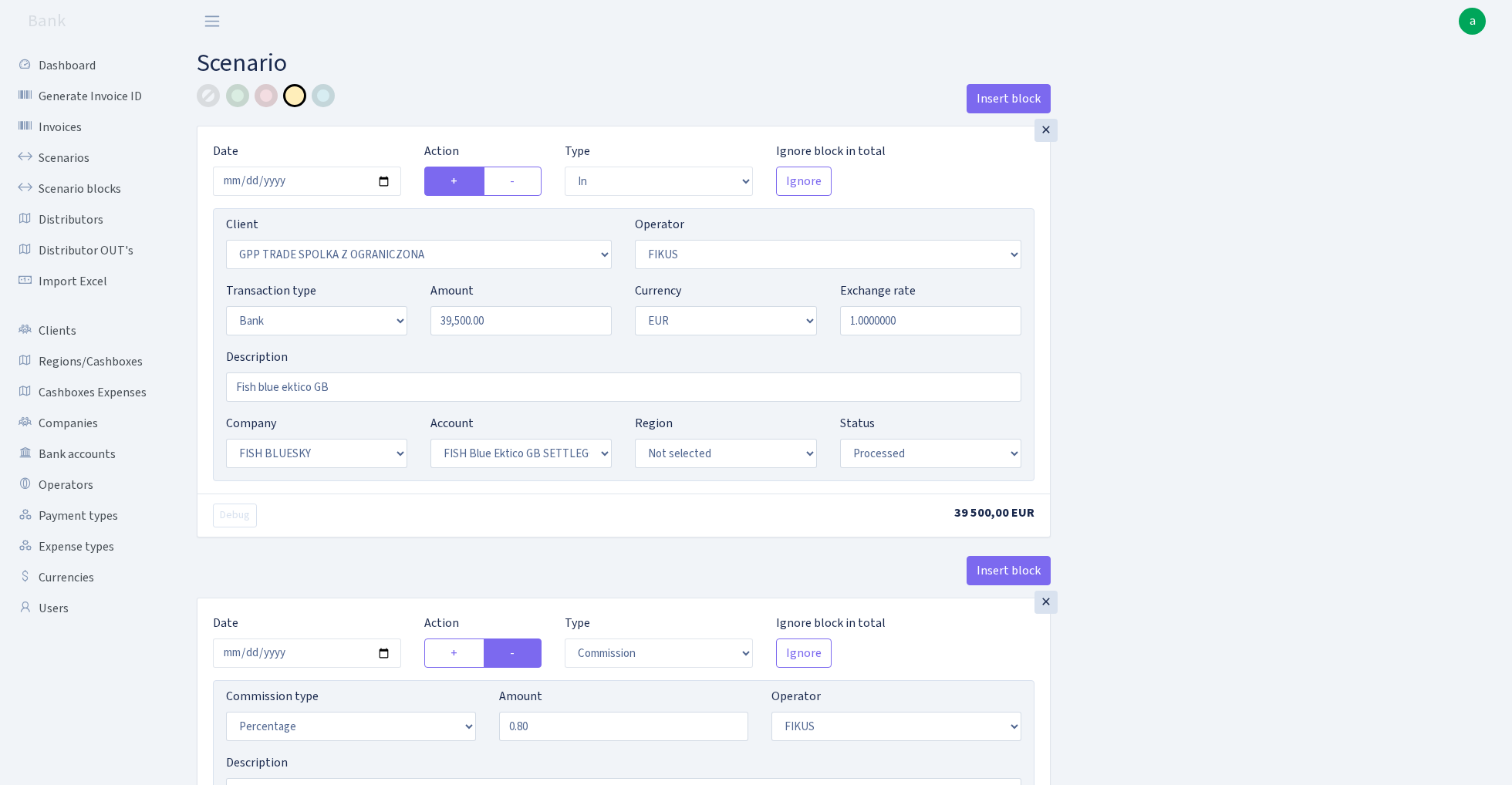
select select "in"
select select "3325"
select select "388"
select select "2"
select select "1"
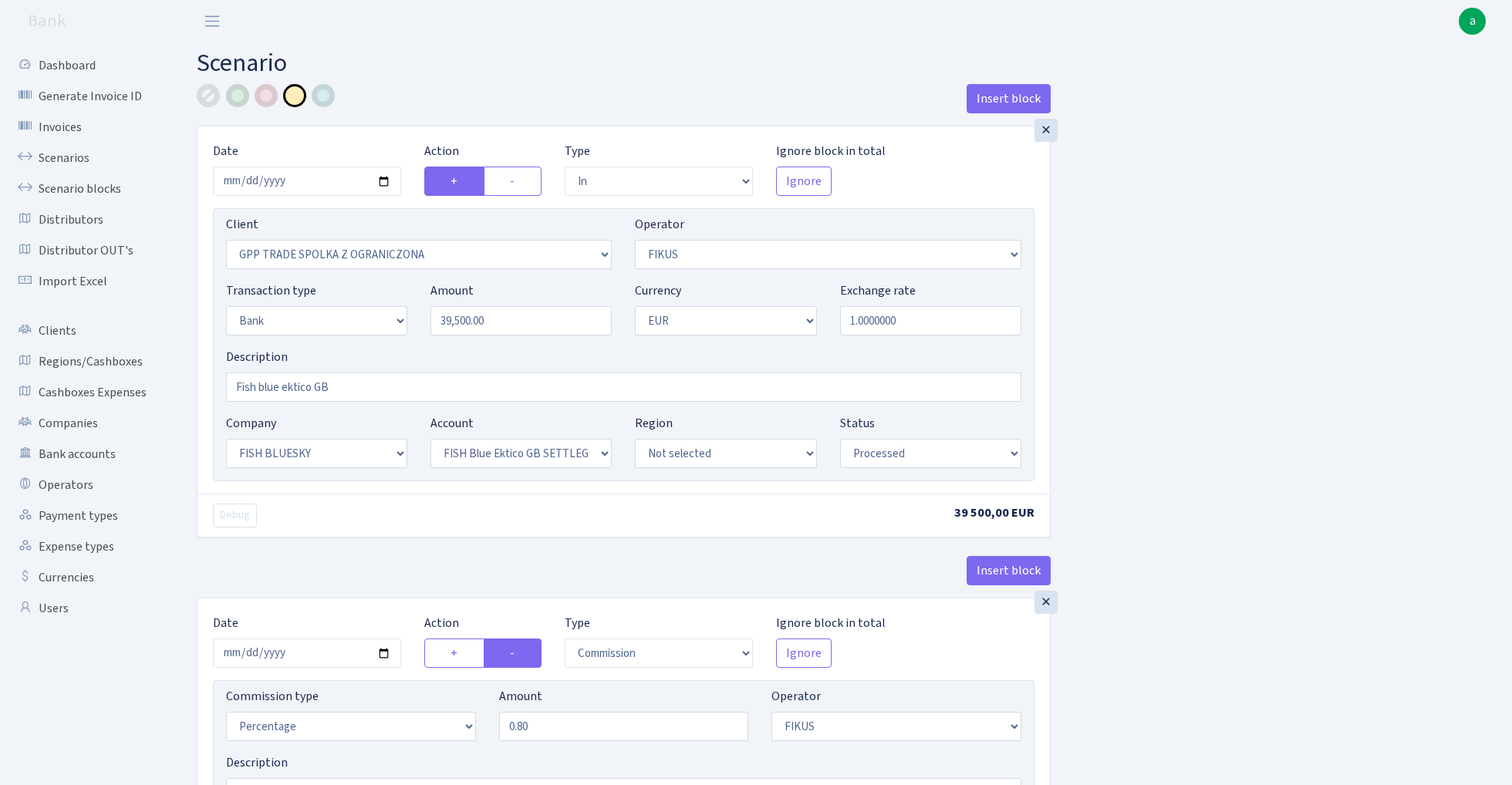
select select "23"
select select "67"
select select "processed"
select select "commission"
select select "388"
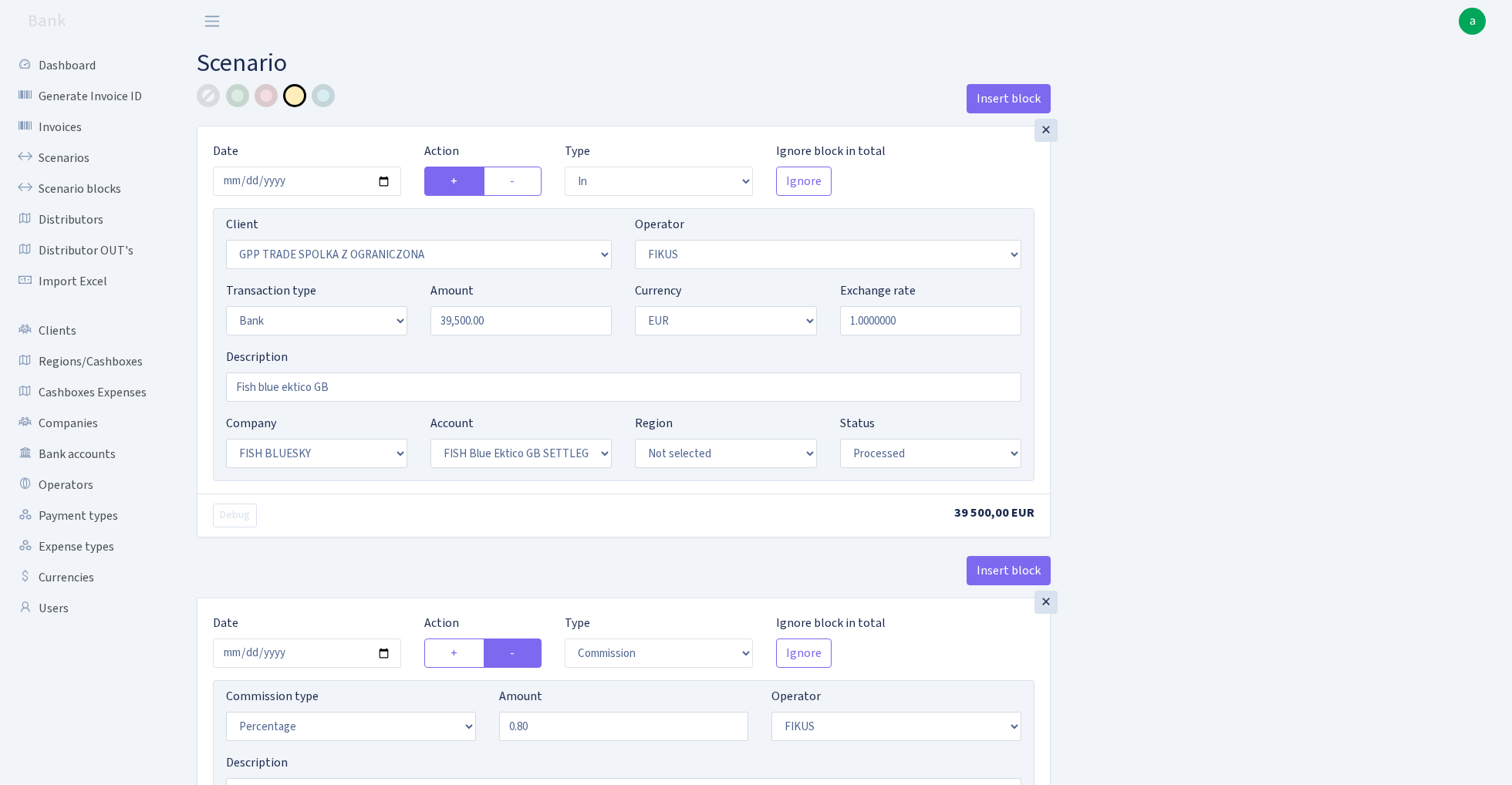
select select "processed"
select select "commission"
select select "1"
select select "23"
select select "67"
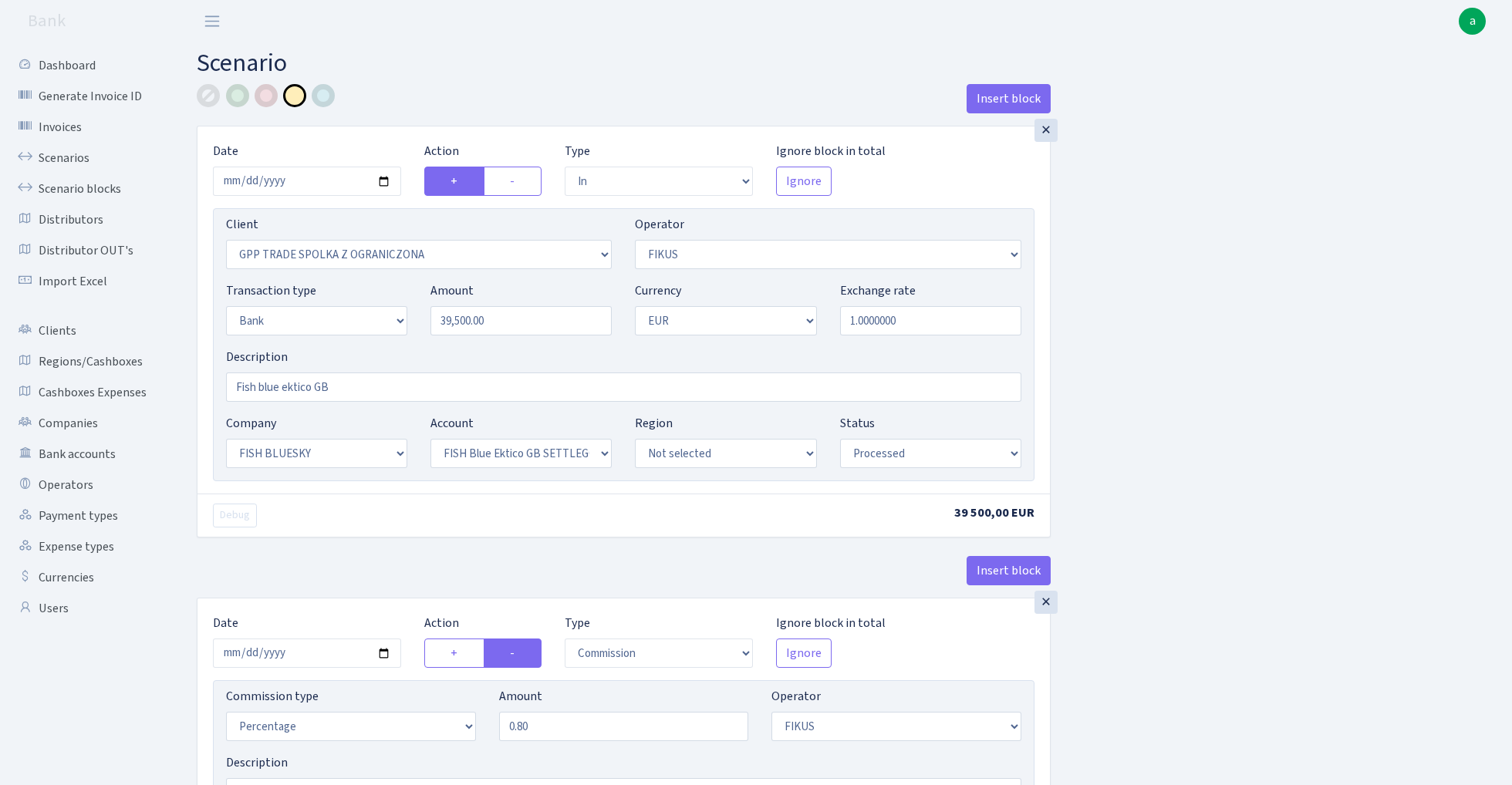
select select "processed"
click at [309, 184] on input "2025-08-28" at bounding box center [307, 181] width 188 height 29
type input "[DATE]"
click at [415, 64] on h2 "Scenario" at bounding box center [842, 64] width 1292 height 29
click at [545, 323] on input "39500.00" at bounding box center [520, 321] width 181 height 29
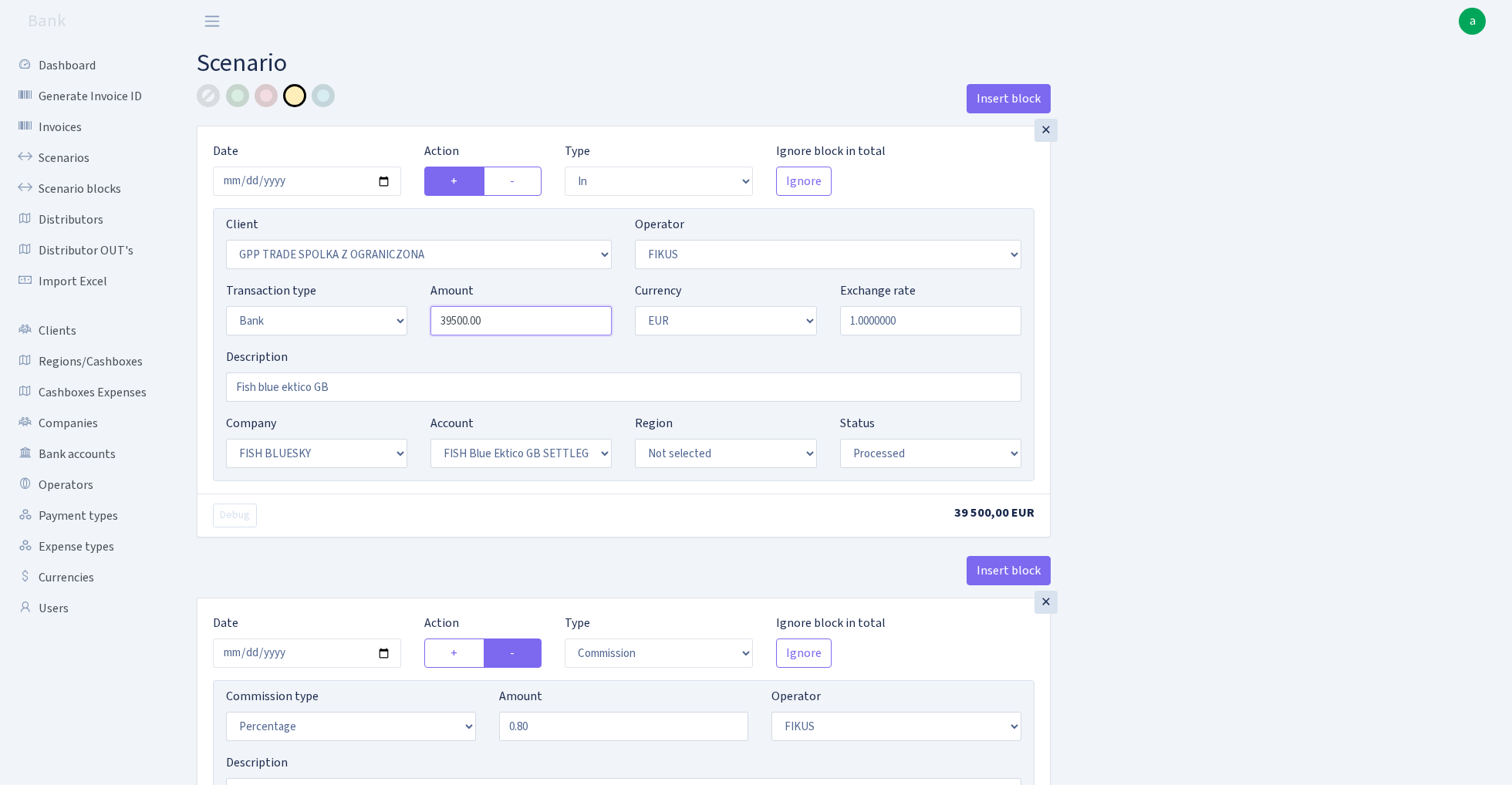
click at [545, 323] on input "39500.00" at bounding box center [520, 321] width 181 height 29
paste input "55"
type input "35,500.00"
click at [205, 99] on div at bounding box center [208, 96] width 23 height 23
drag, startPoint x: 345, startPoint y: 386, endPoint x: 140, endPoint y: 386, distance: 205.0
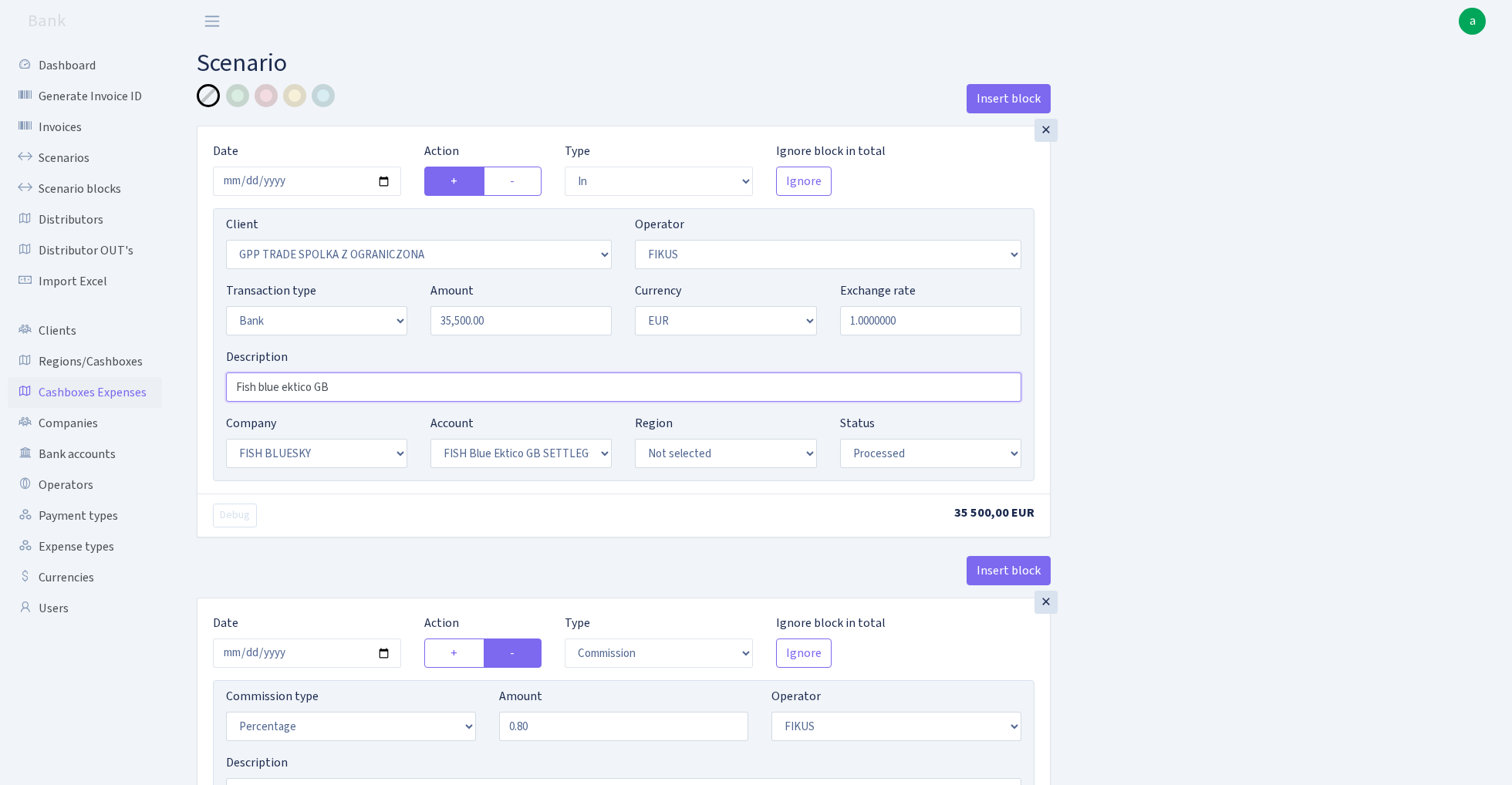
click at [140, 386] on div "Dashboard Generate Invoice ID Invoices Scenarios Scenario blocks Distributors D…" at bounding box center [756, 774] width 1512 height 1465
type input "Industrix"
select select "17"
select select "41"
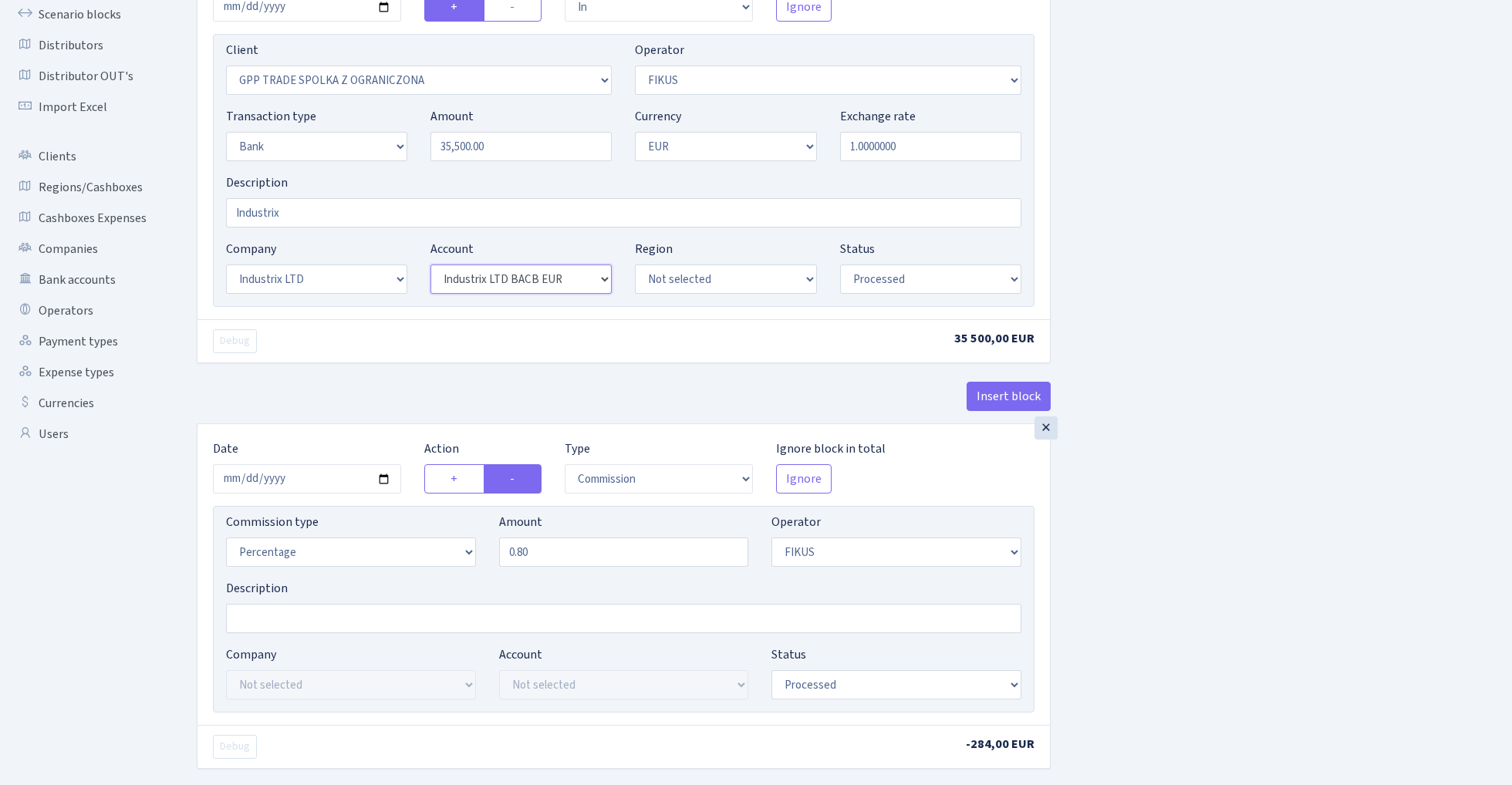
scroll to position [200, 0]
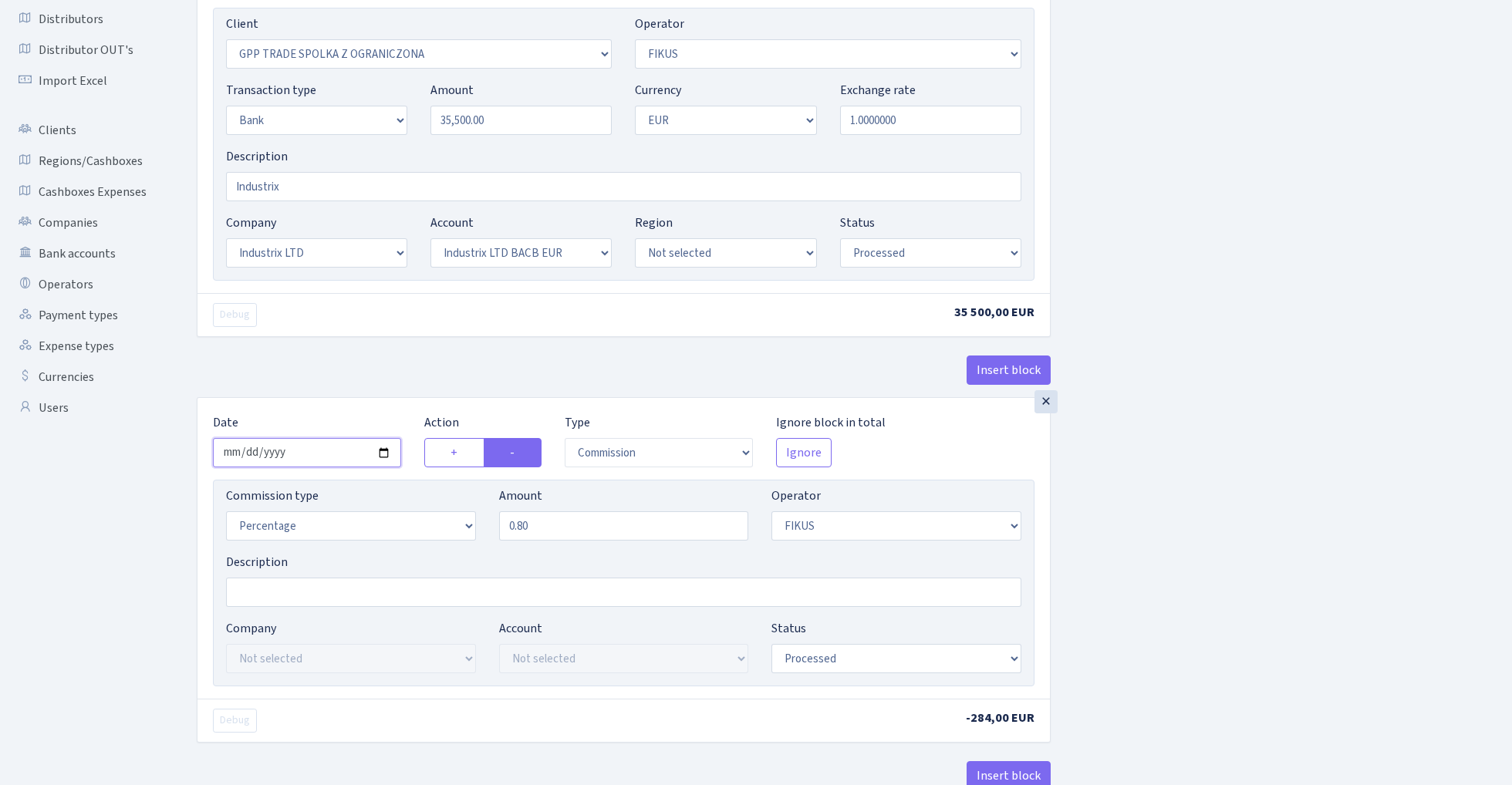
click at [324, 457] on input "2025-08-28" at bounding box center [307, 453] width 188 height 29
type input "[DATE]"
click at [371, 361] on div "Insert block" at bounding box center [623, 376] width 854 height 42
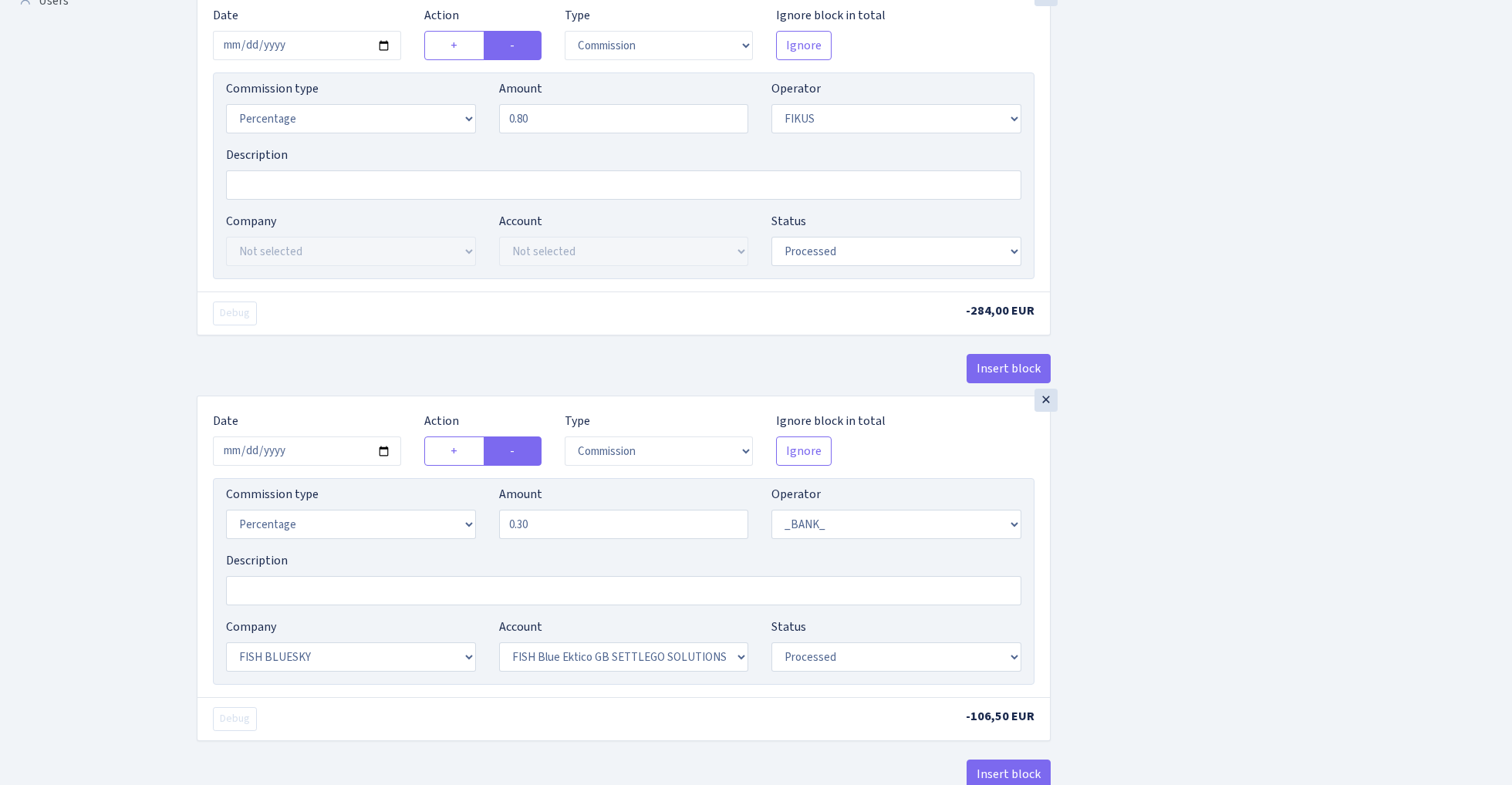
scroll to position [657, 0]
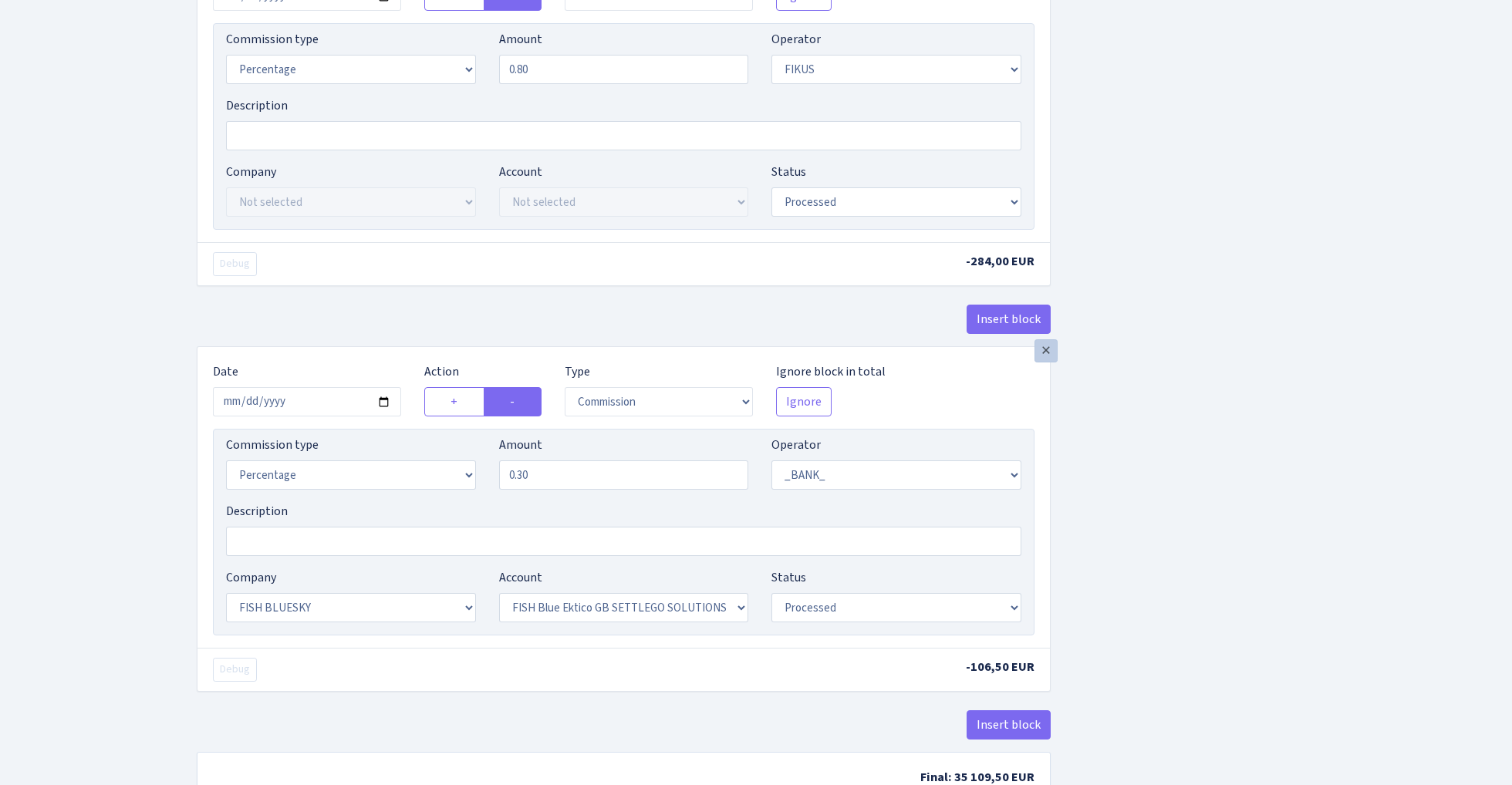
click at [1042, 363] on div "×" at bounding box center [1046, 351] width 23 height 23
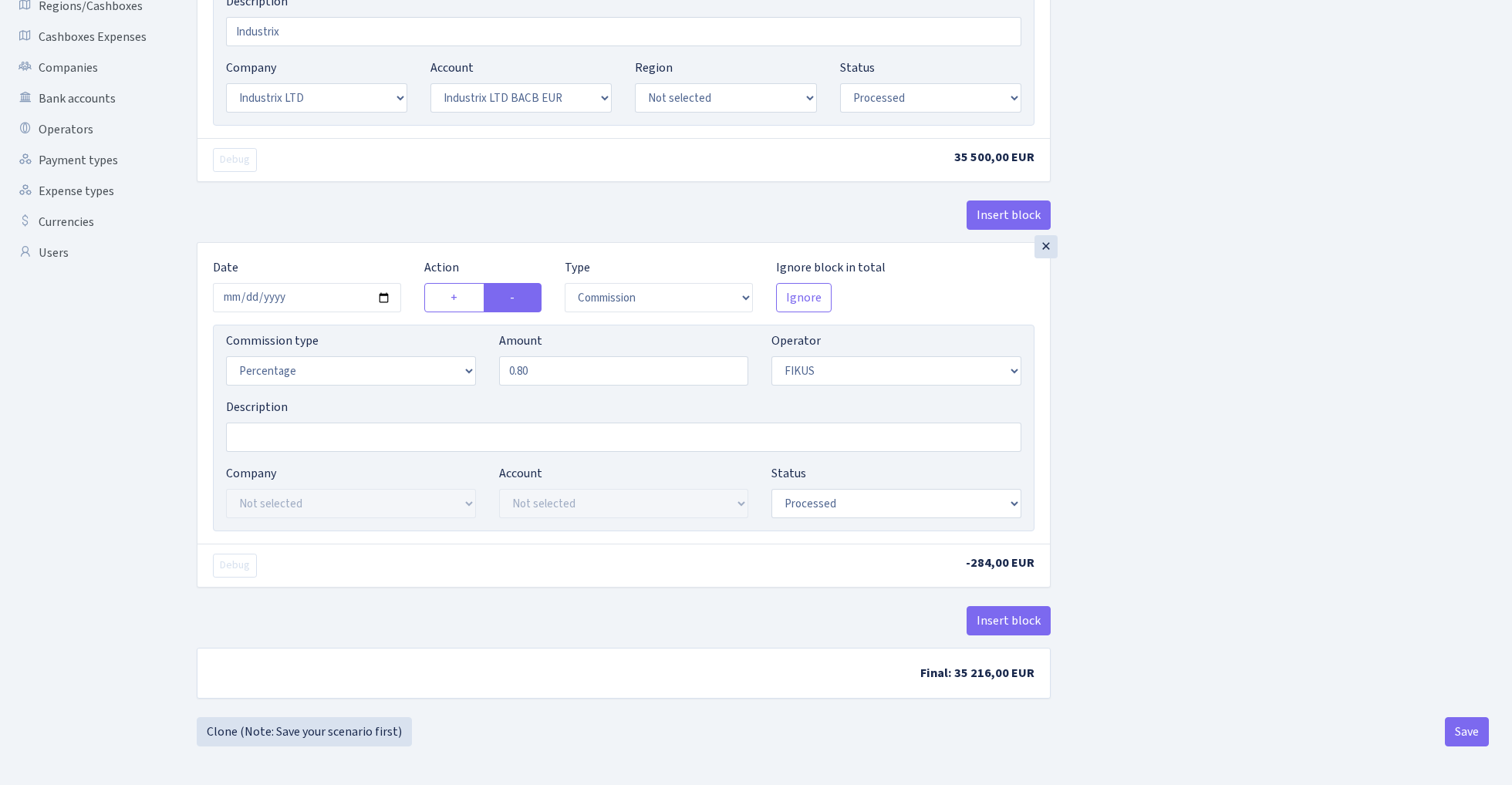
scroll to position [360, 0]
click at [1463, 728] on button "Save" at bounding box center [1467, 732] width 44 height 29
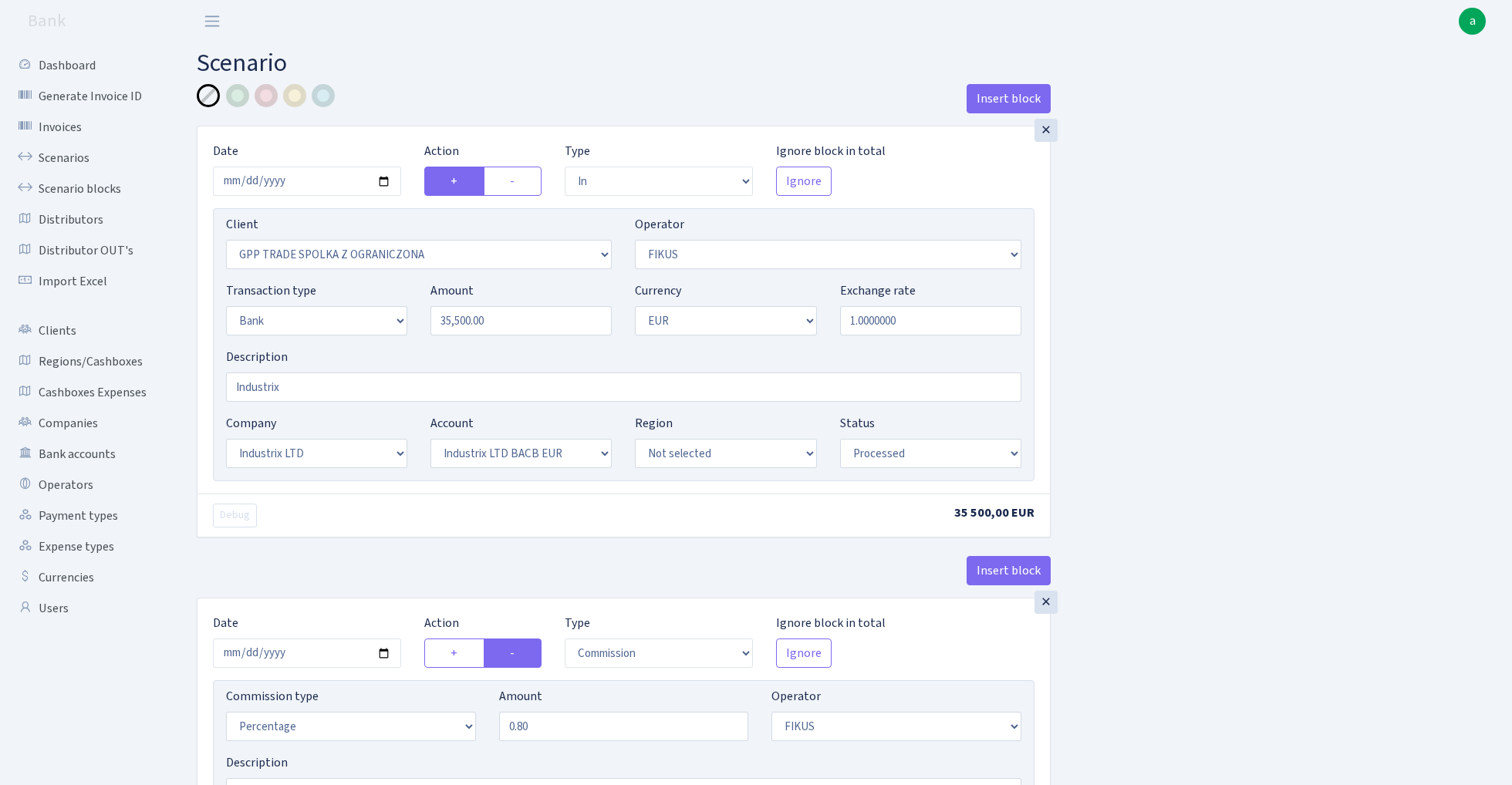
select select "in"
select select "3325"
select select "388"
select select "2"
select select "1"
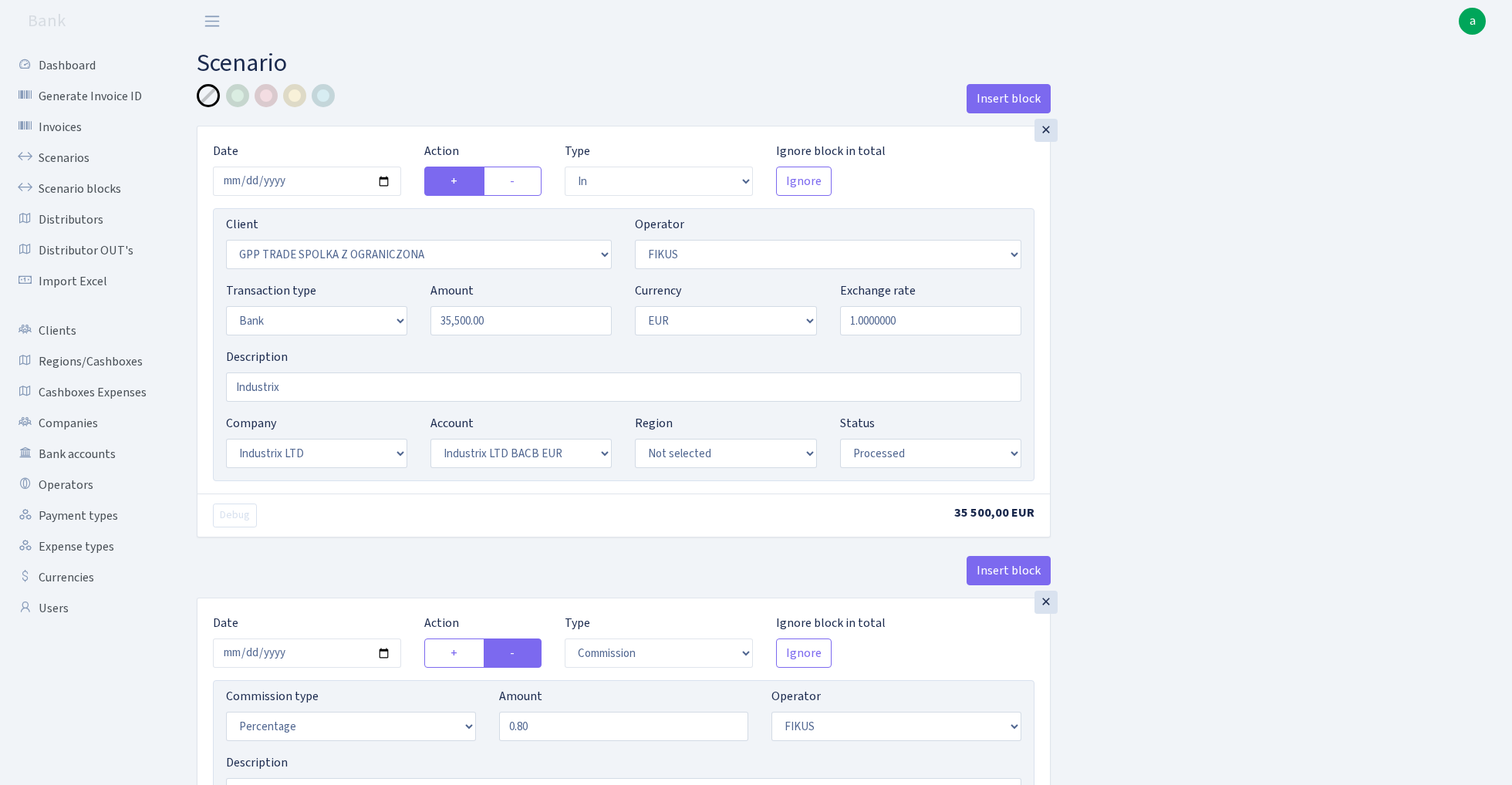
select select "17"
select select "41"
select select "processed"
select select "commission"
select select "388"
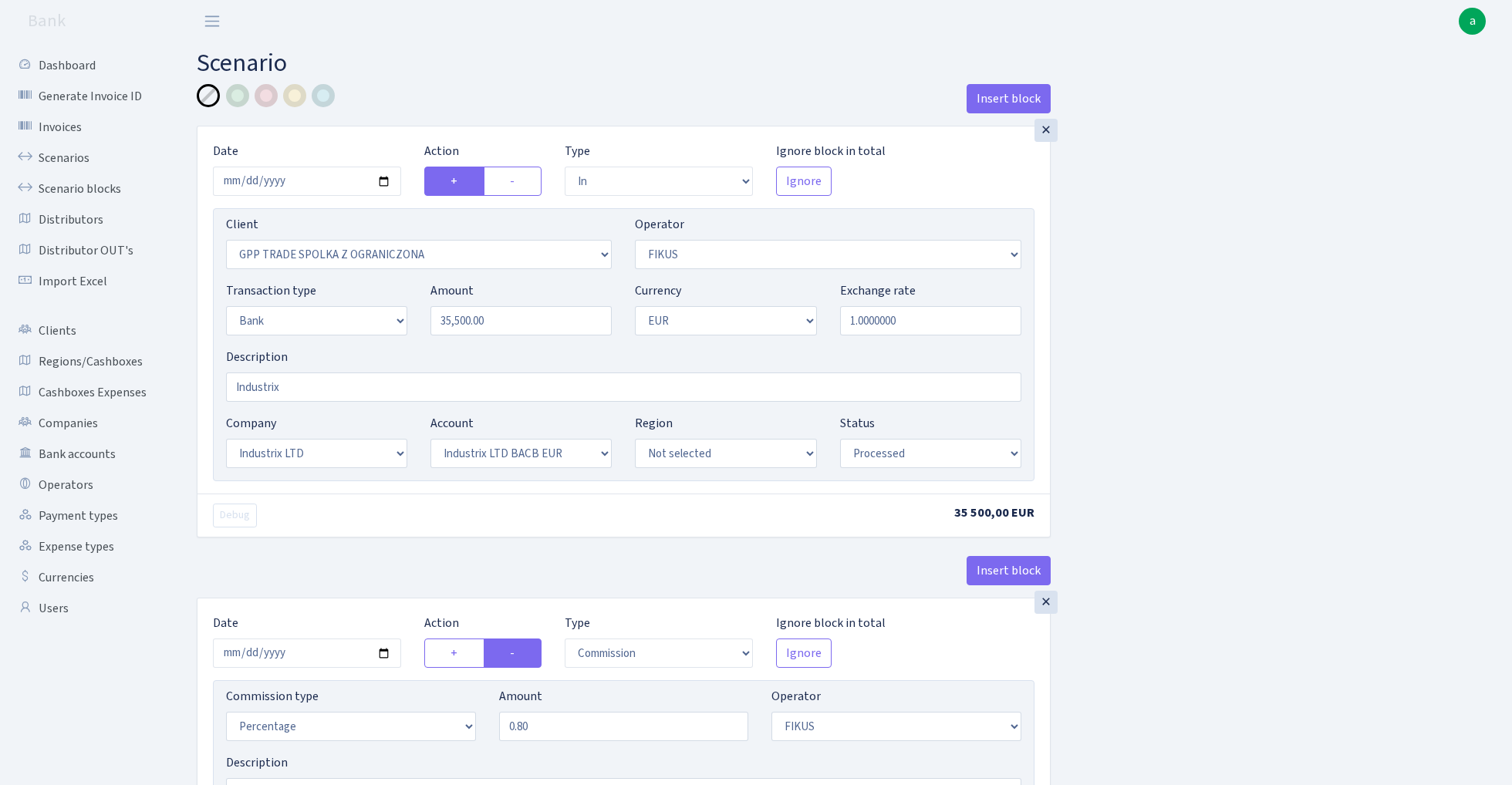
select select "processed"
click at [53, 155] on link "Scenarios" at bounding box center [85, 158] width 155 height 31
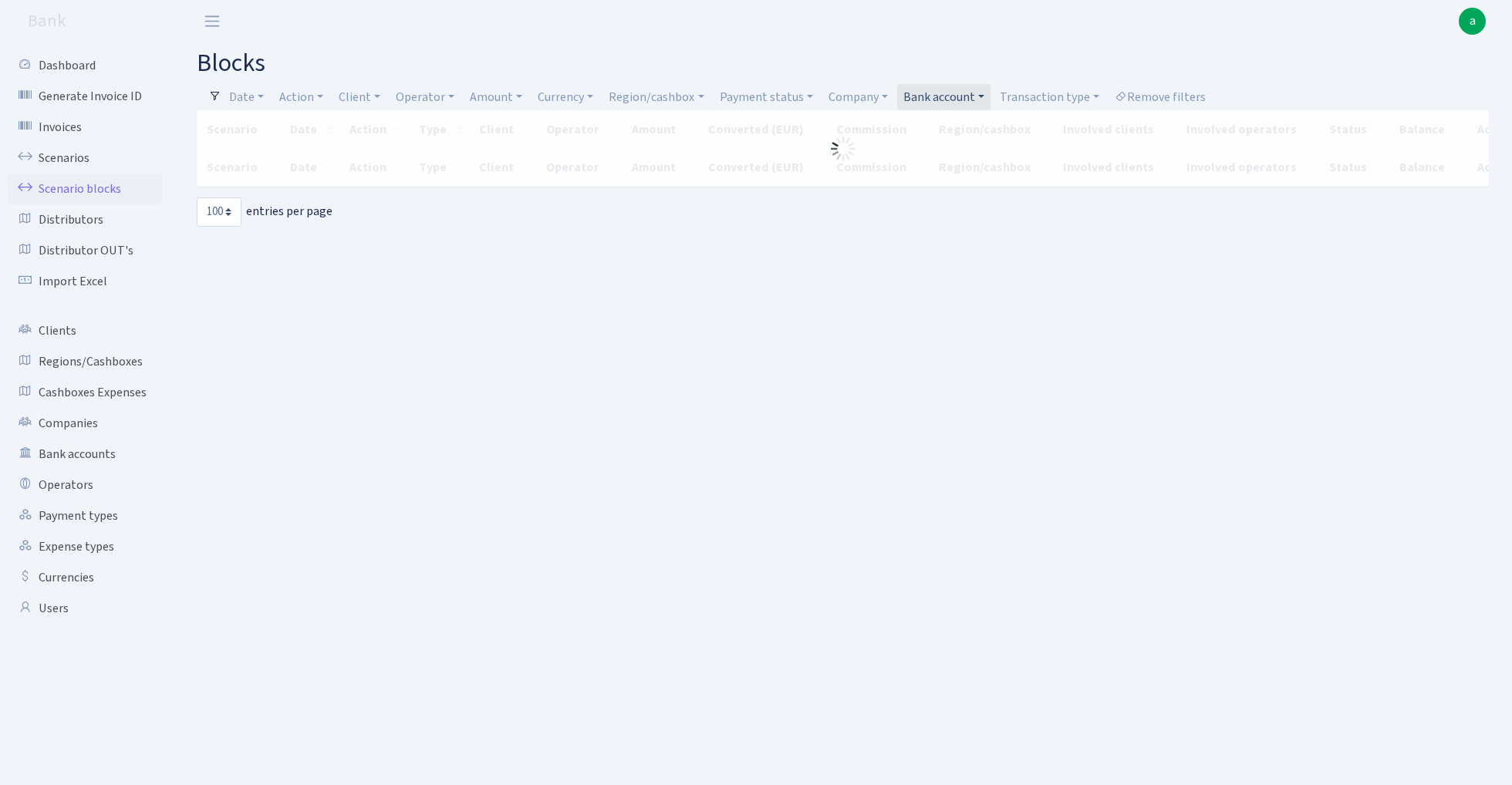
select select "100"
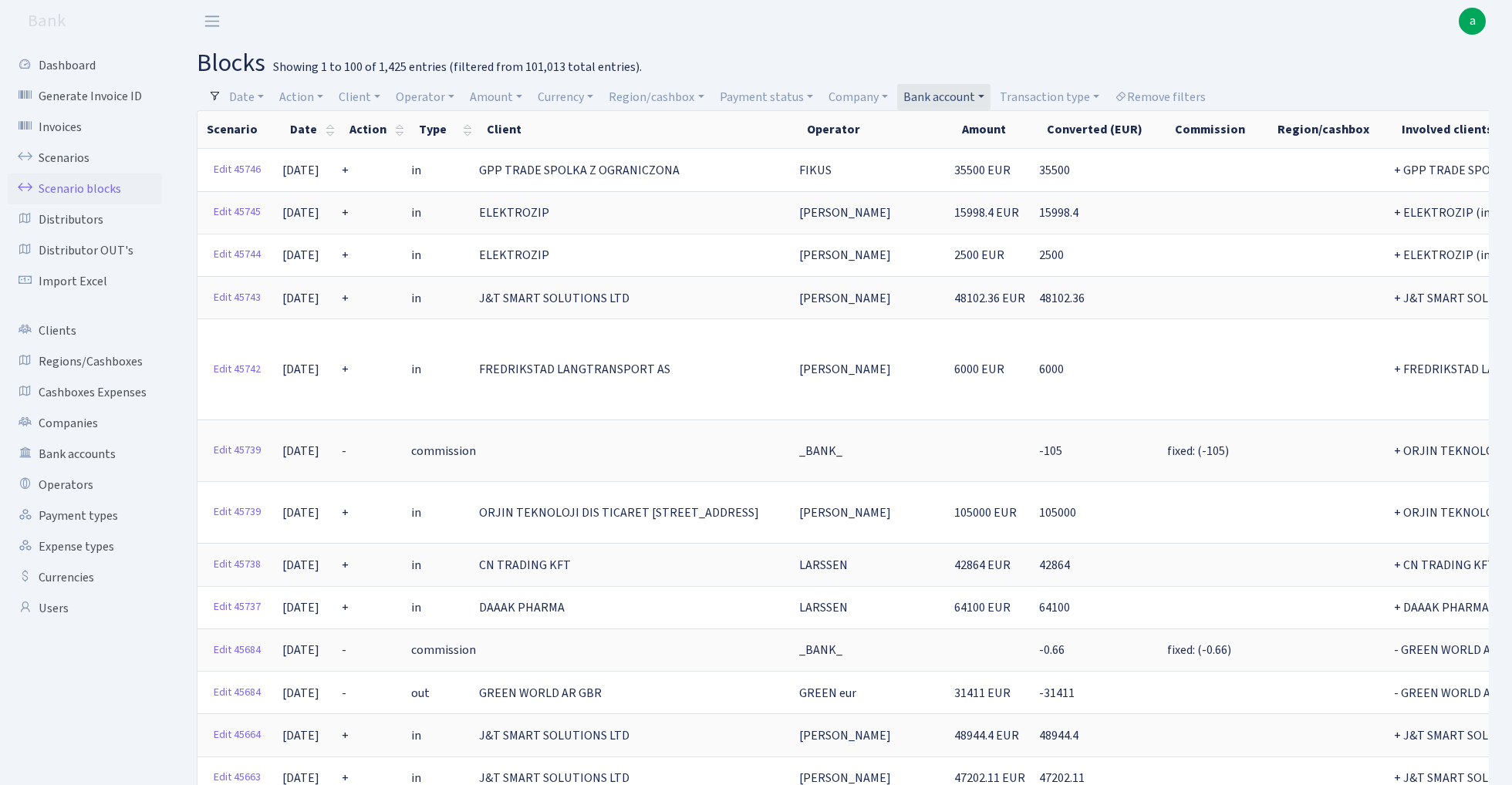
click at [954, 93] on link "Bank account" at bounding box center [943, 97] width 93 height 26
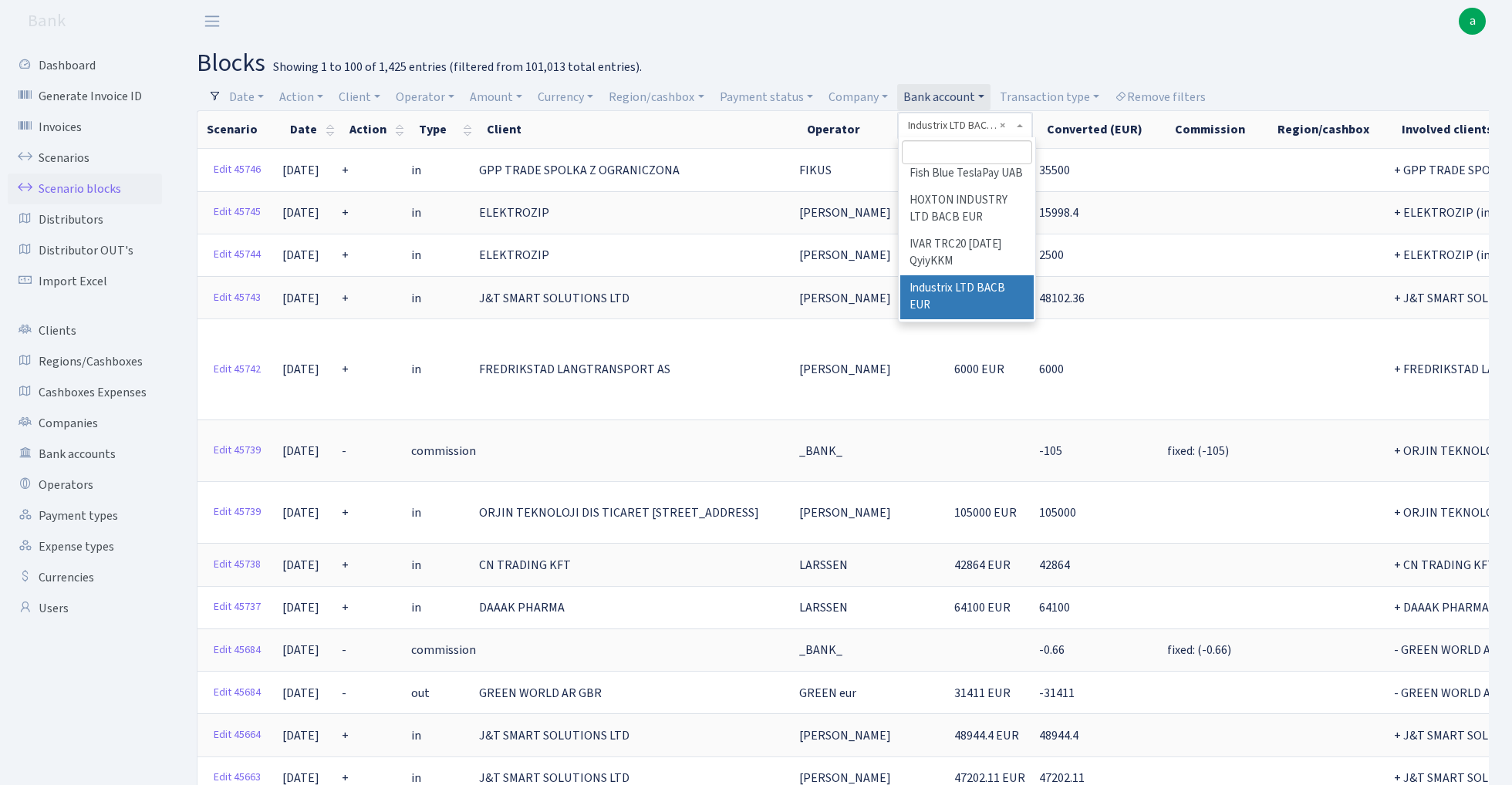
click at [932, 149] on input "search" at bounding box center [966, 153] width 130 height 23
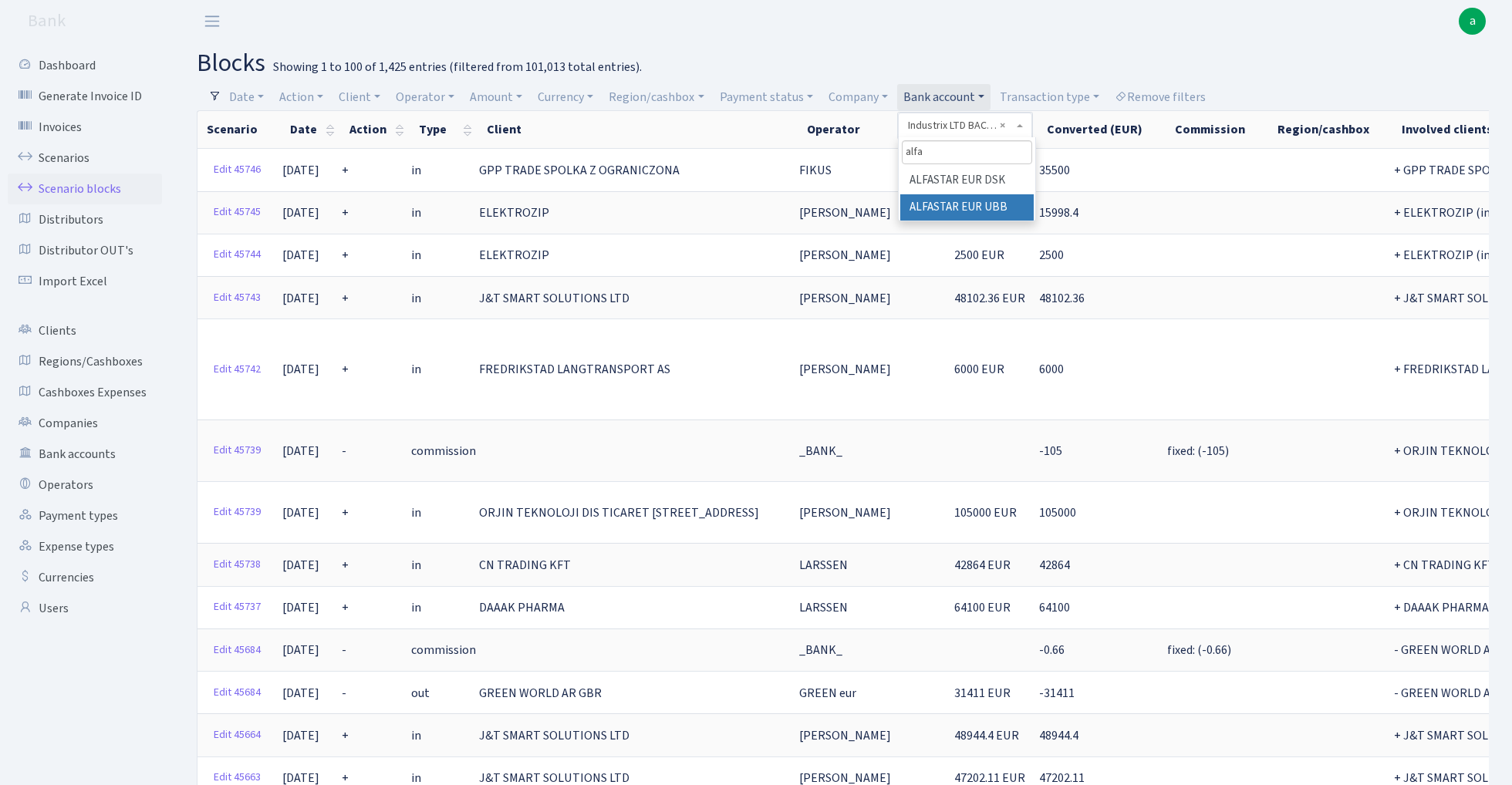
type input "alfa"
click at [986, 210] on li "ALFASTAR EUR UBB" at bounding box center [967, 208] width 133 height 27
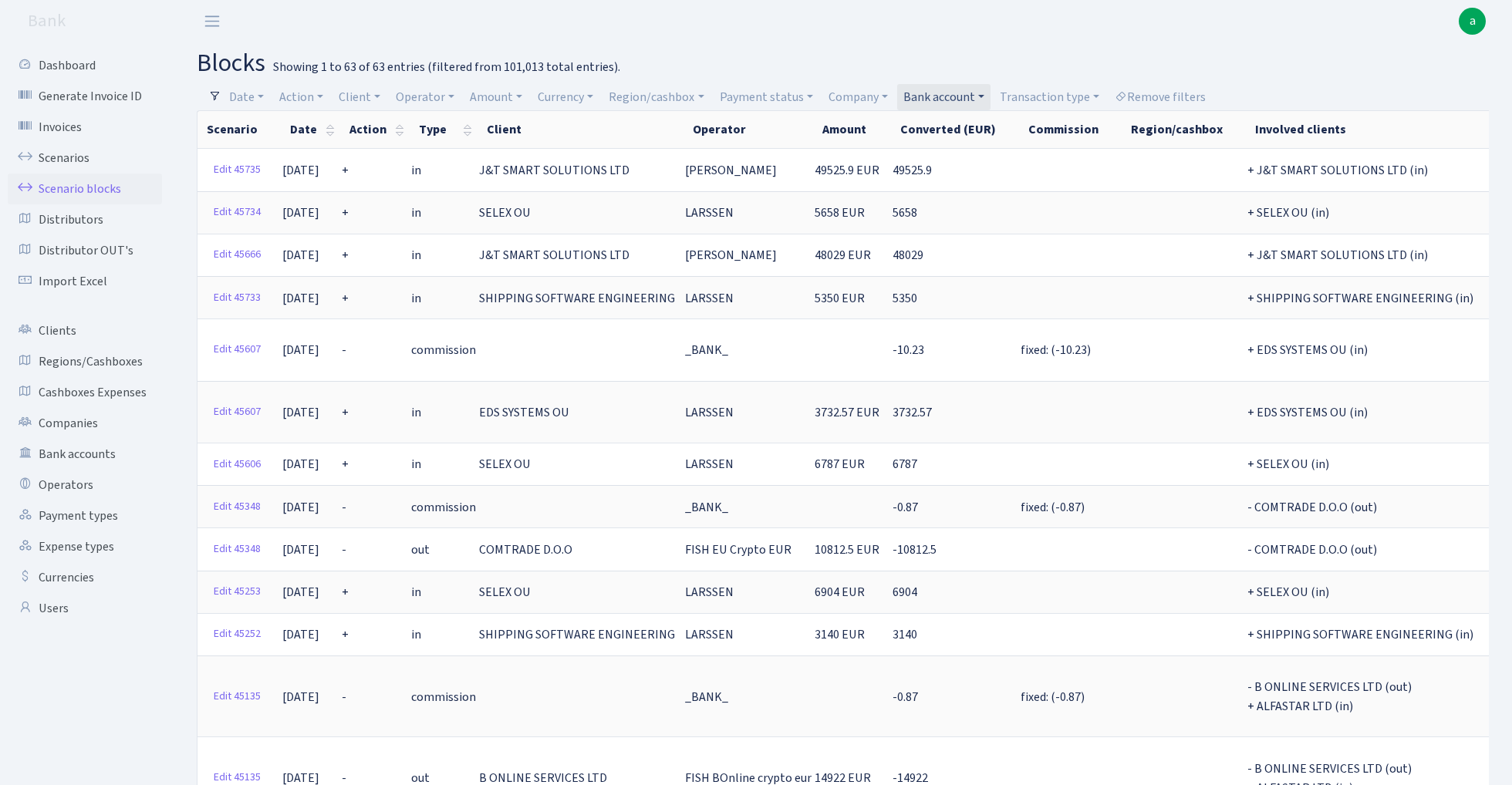
click at [958, 93] on link "Bank account" at bounding box center [943, 97] width 93 height 26
click at [1072, 56] on h2 "blocks Showing 1 to 63 of 63 entries (filtered from 101,013 total entries)." at bounding box center [842, 64] width 1292 height 29
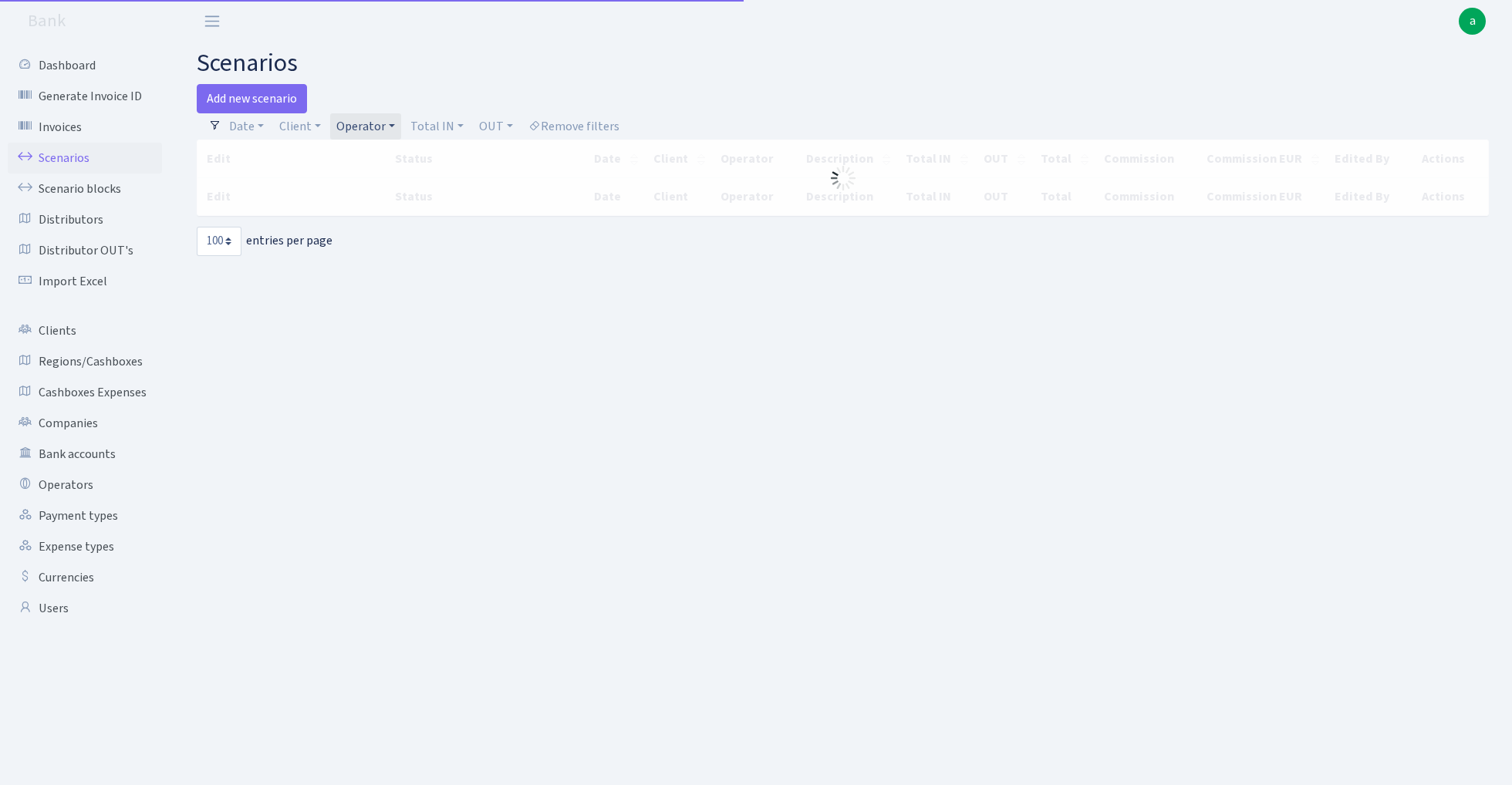
select select "100"
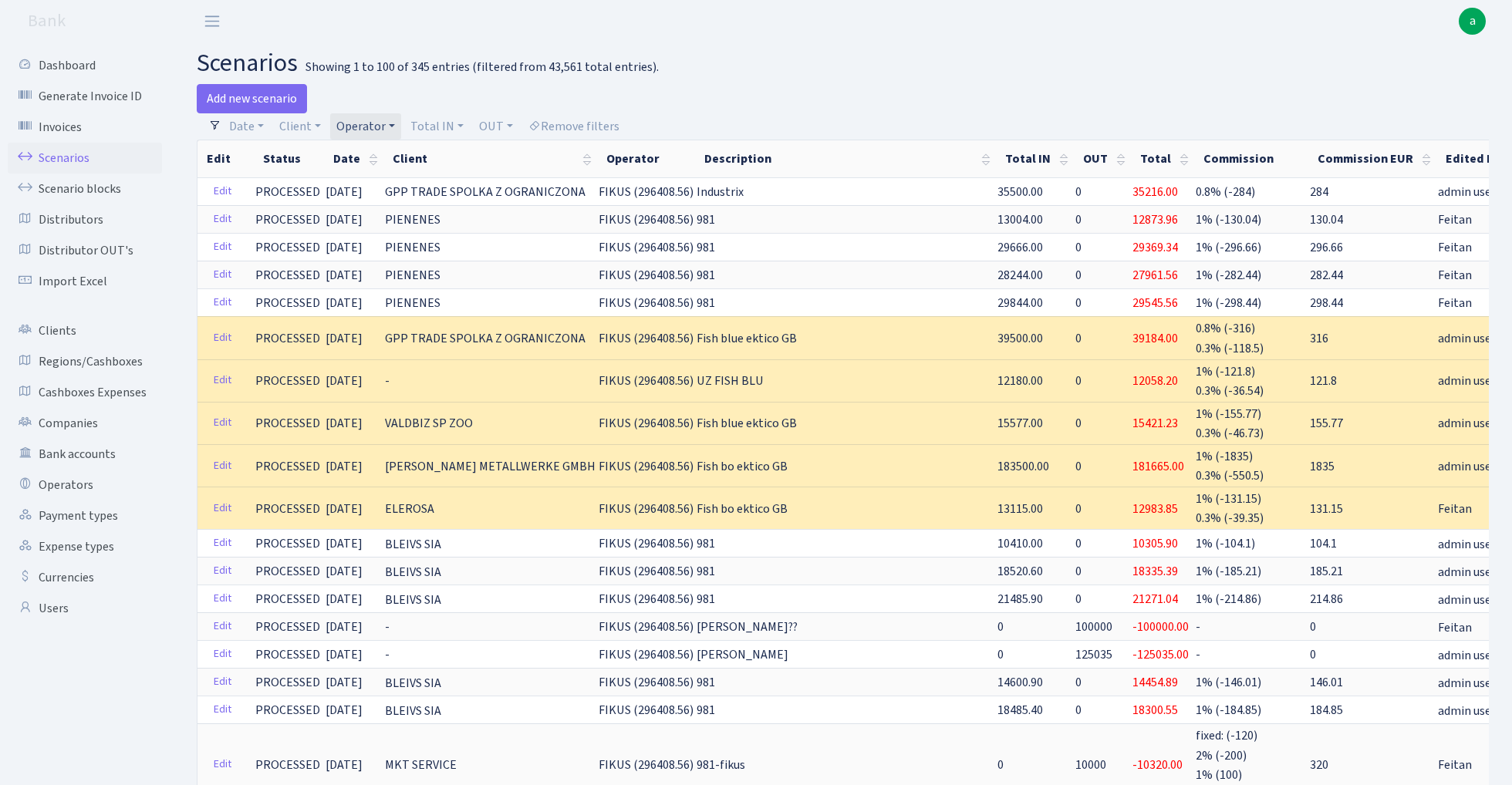
click at [383, 127] on link "Operator" at bounding box center [366, 126] width 71 height 26
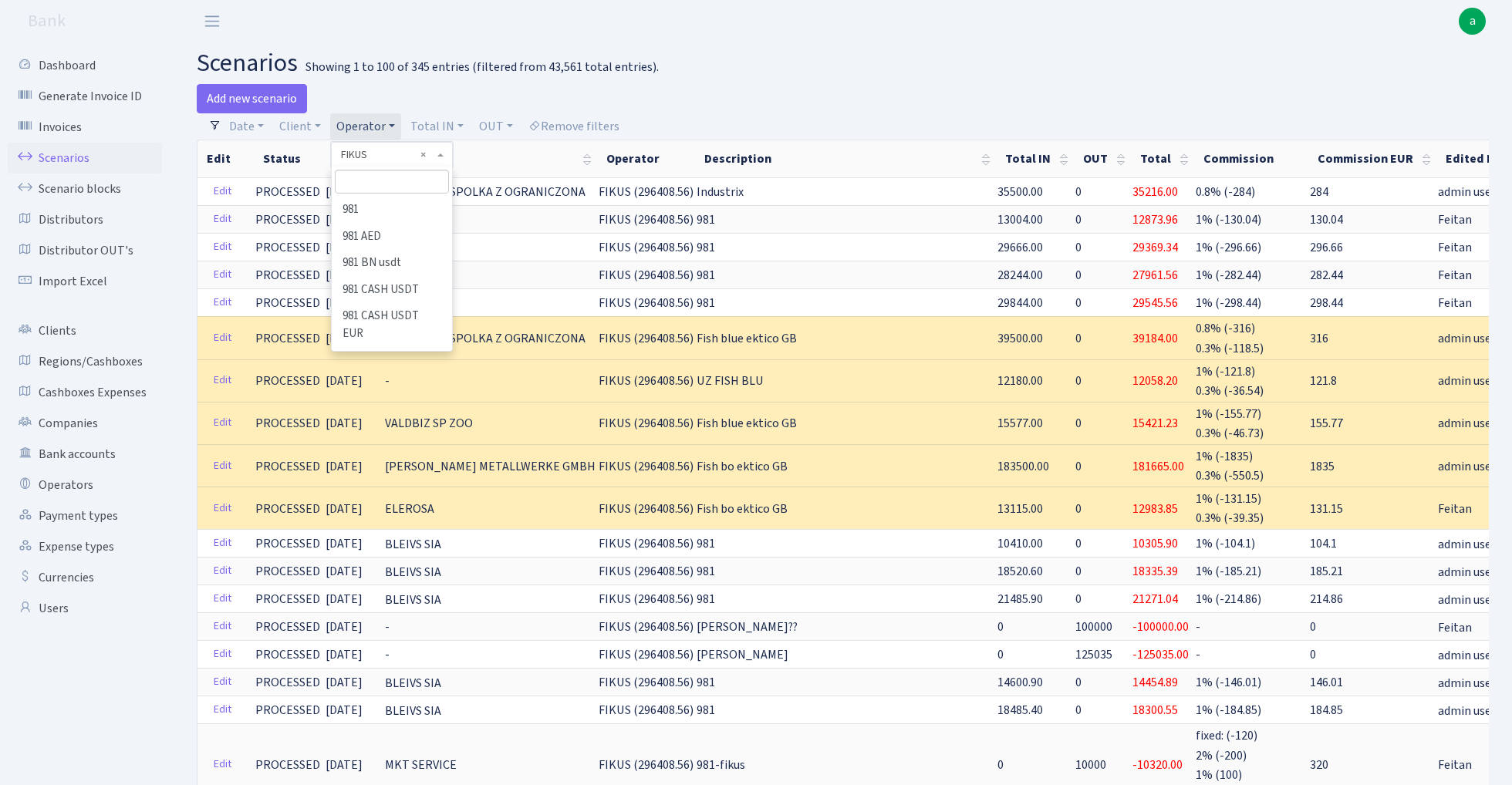
scroll to position [2683, 0]
click at [386, 187] on input "search" at bounding box center [391, 182] width 113 height 23
type input "pet"
click at [378, 208] on li "PETJA" at bounding box center [391, 210] width 116 height 27
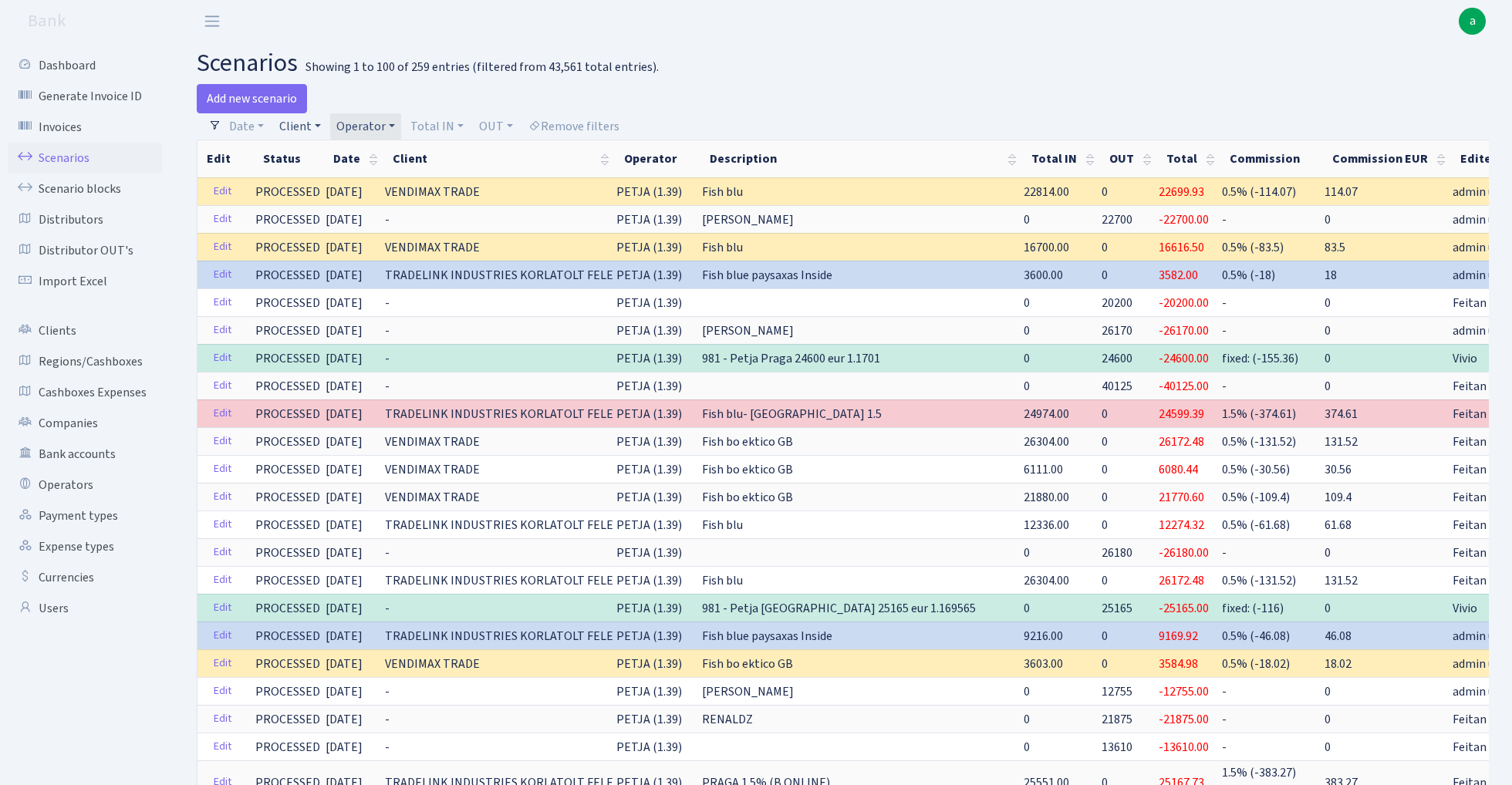
click at [297, 115] on link "Client" at bounding box center [299, 126] width 54 height 26
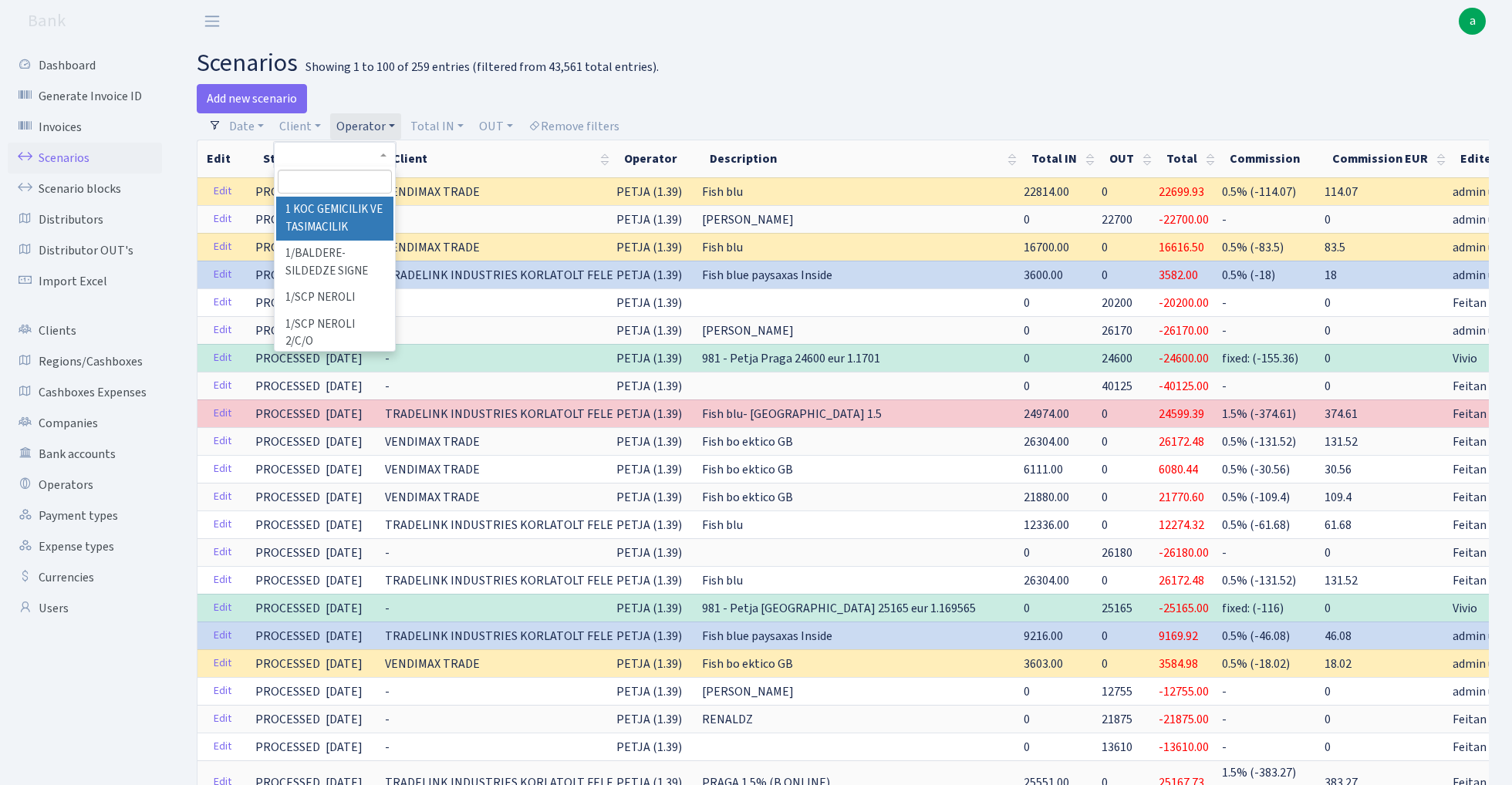
click at [313, 182] on input "search" at bounding box center [334, 182] width 113 height 23
type input "n"
click at [764, 105] on div "Add new scenario" at bounding box center [513, 99] width 635 height 29
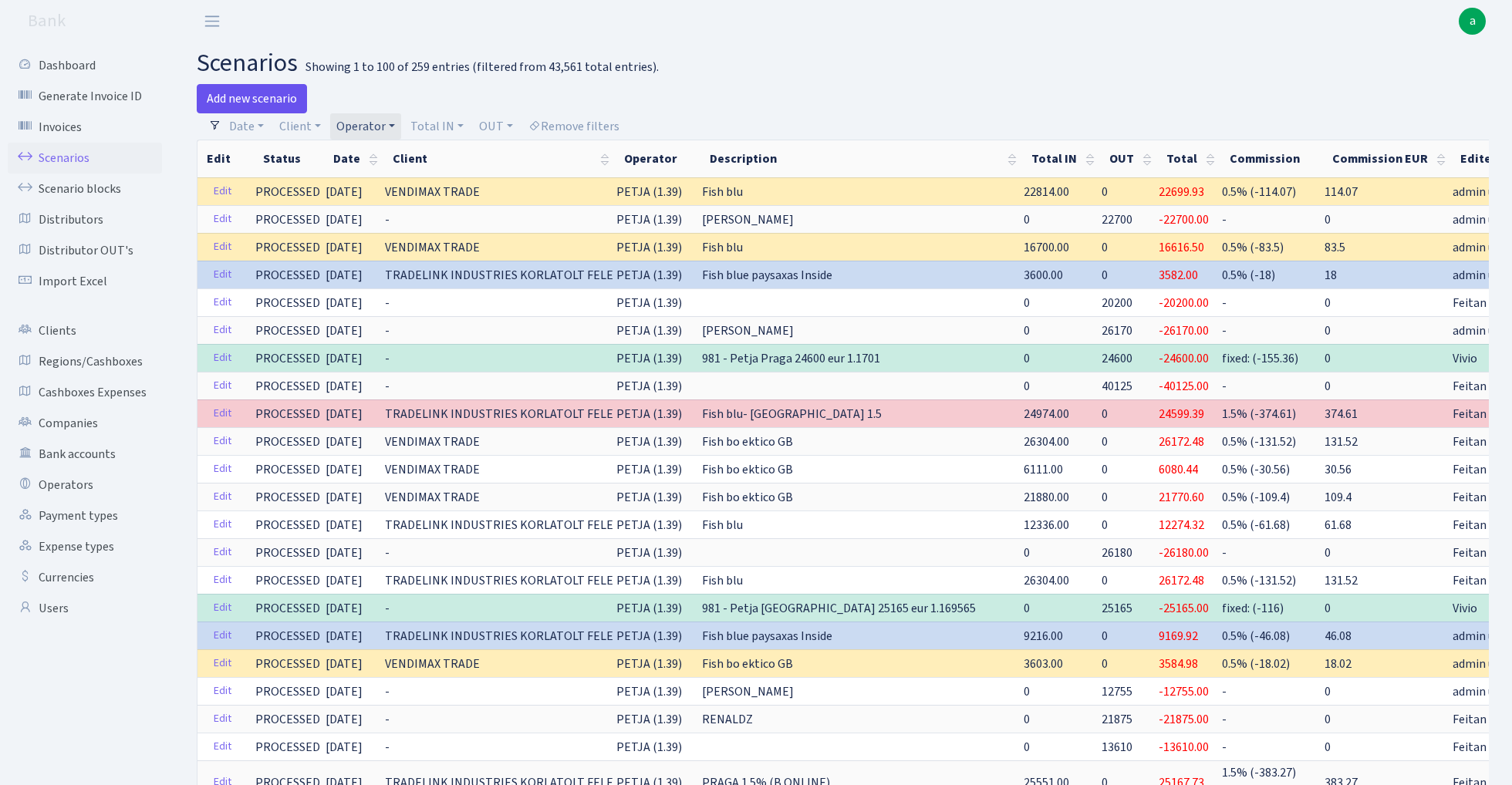
click at [270, 93] on link "Add new scenario" at bounding box center [251, 99] width 111 height 29
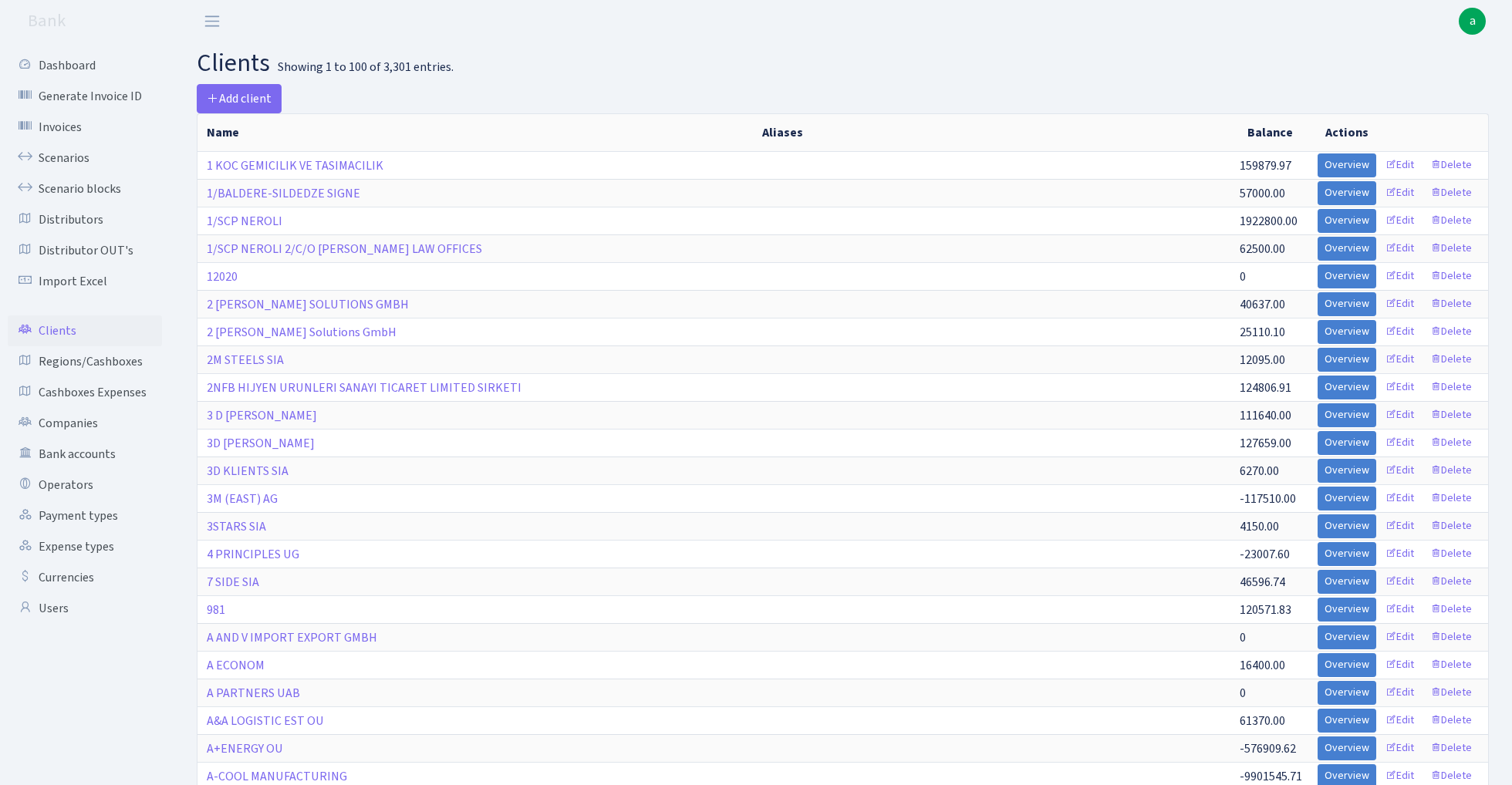
select select "100"
click at [248, 97] on span "Add client" at bounding box center [239, 98] width 65 height 17
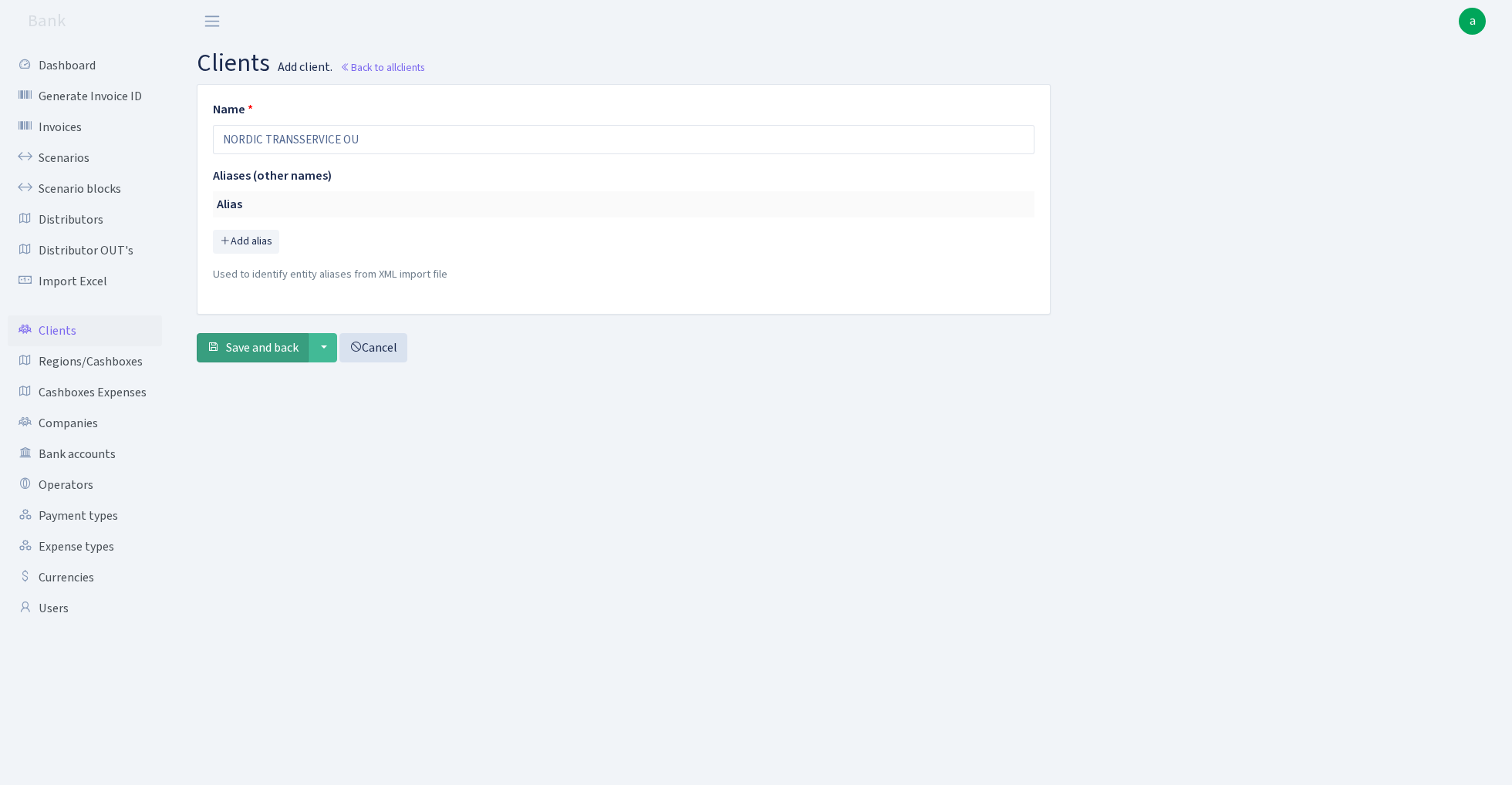
type input "NORDIC TRANSSERVICE OU"
click at [251, 341] on span "Save and back" at bounding box center [262, 347] width 72 height 17
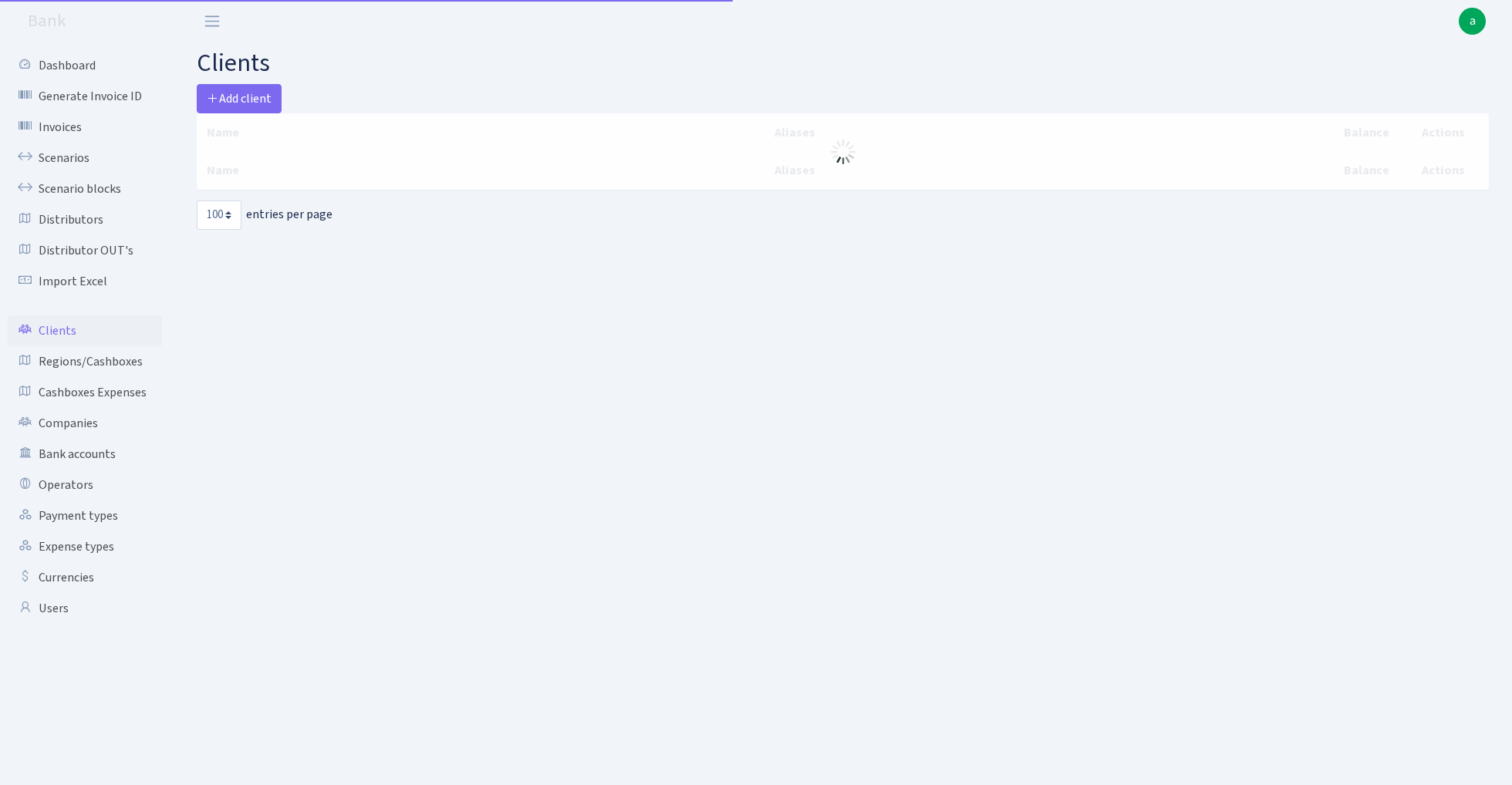
select select "100"
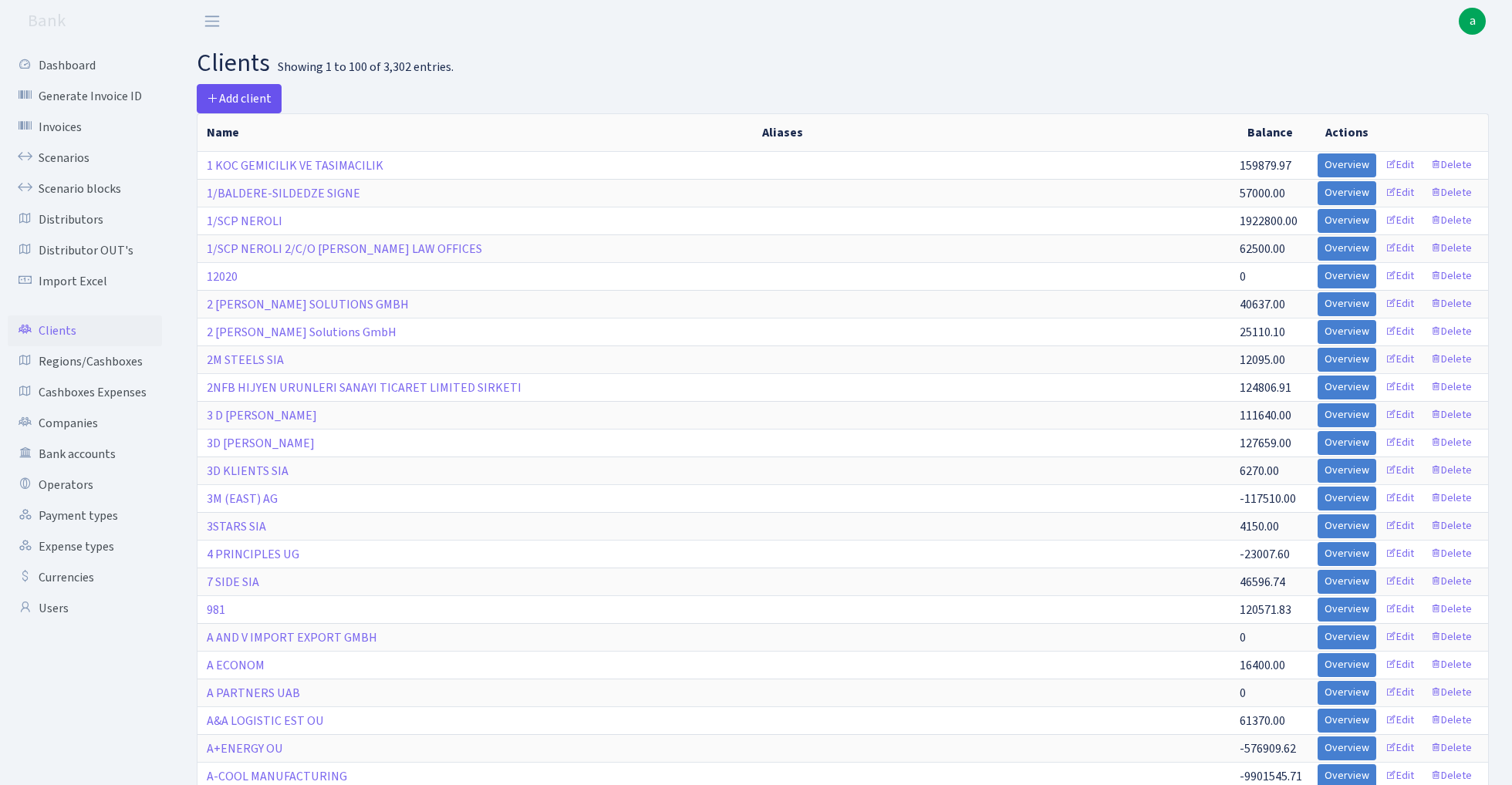
click at [248, 99] on span "Add client" at bounding box center [239, 98] width 65 height 17
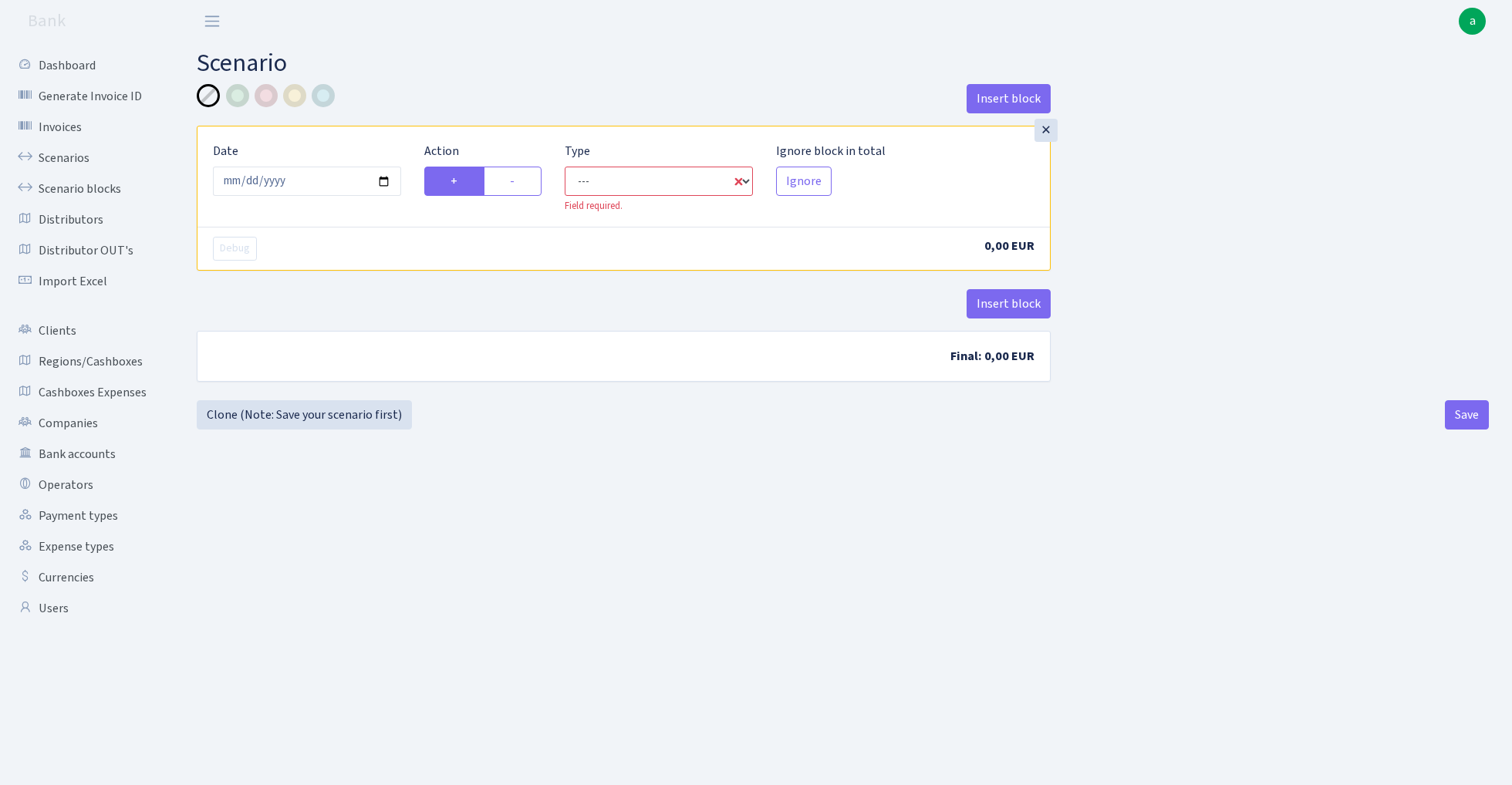
select select "in"
select select "1"
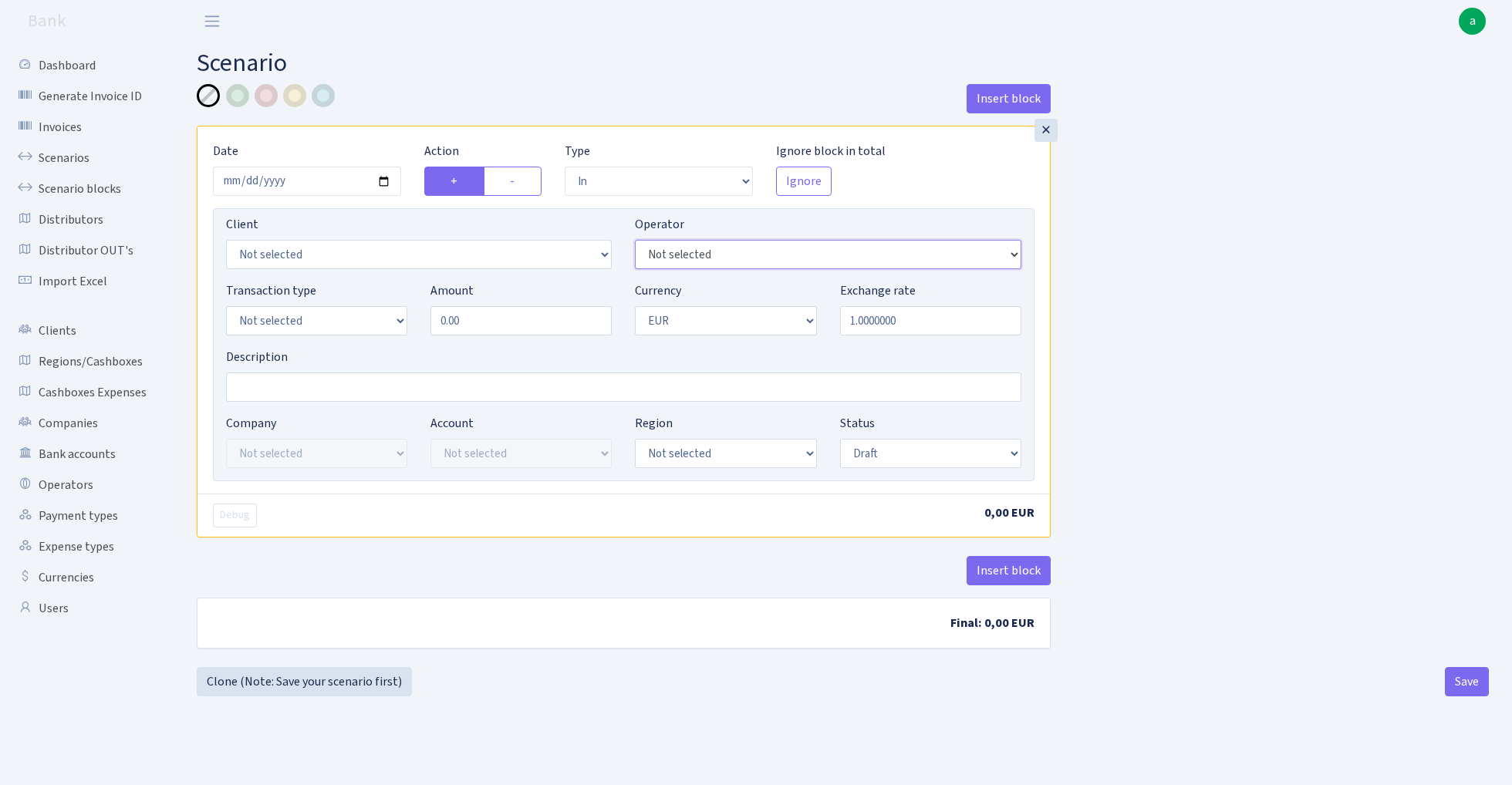
select select "392"
select select "3327"
select select "2"
click at [307, 395] on input "Description" at bounding box center [623, 387] width 795 height 29
type input "Alfa UBB"
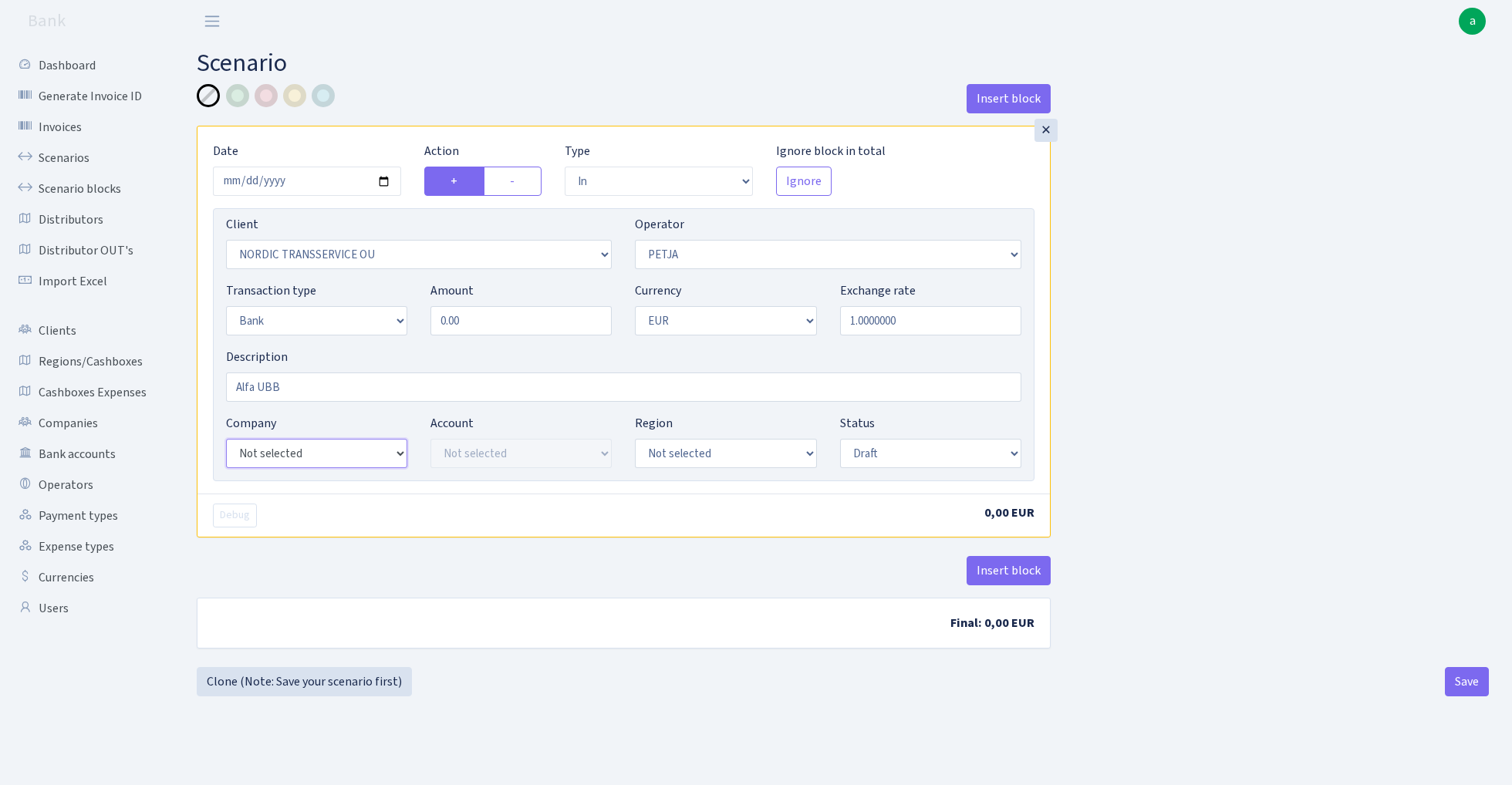
select select "14"
select select "42"
select select "processed"
click at [494, 327] on input "0.00" at bounding box center [520, 321] width 181 height 29
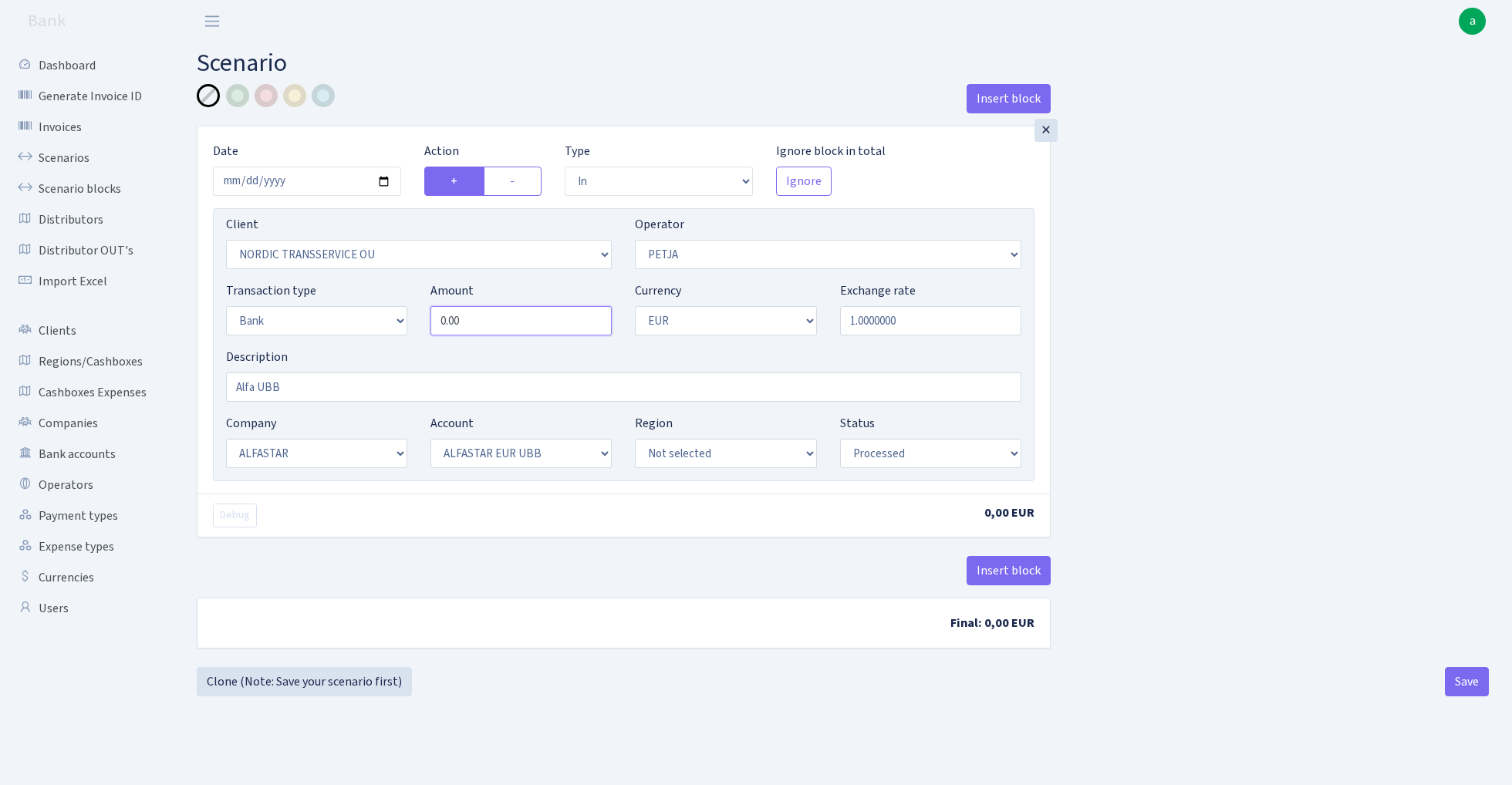
paste input "1717"
type input "17,170.00"
click at [1022, 569] on button "Insert block" at bounding box center [1008, 571] width 84 height 29
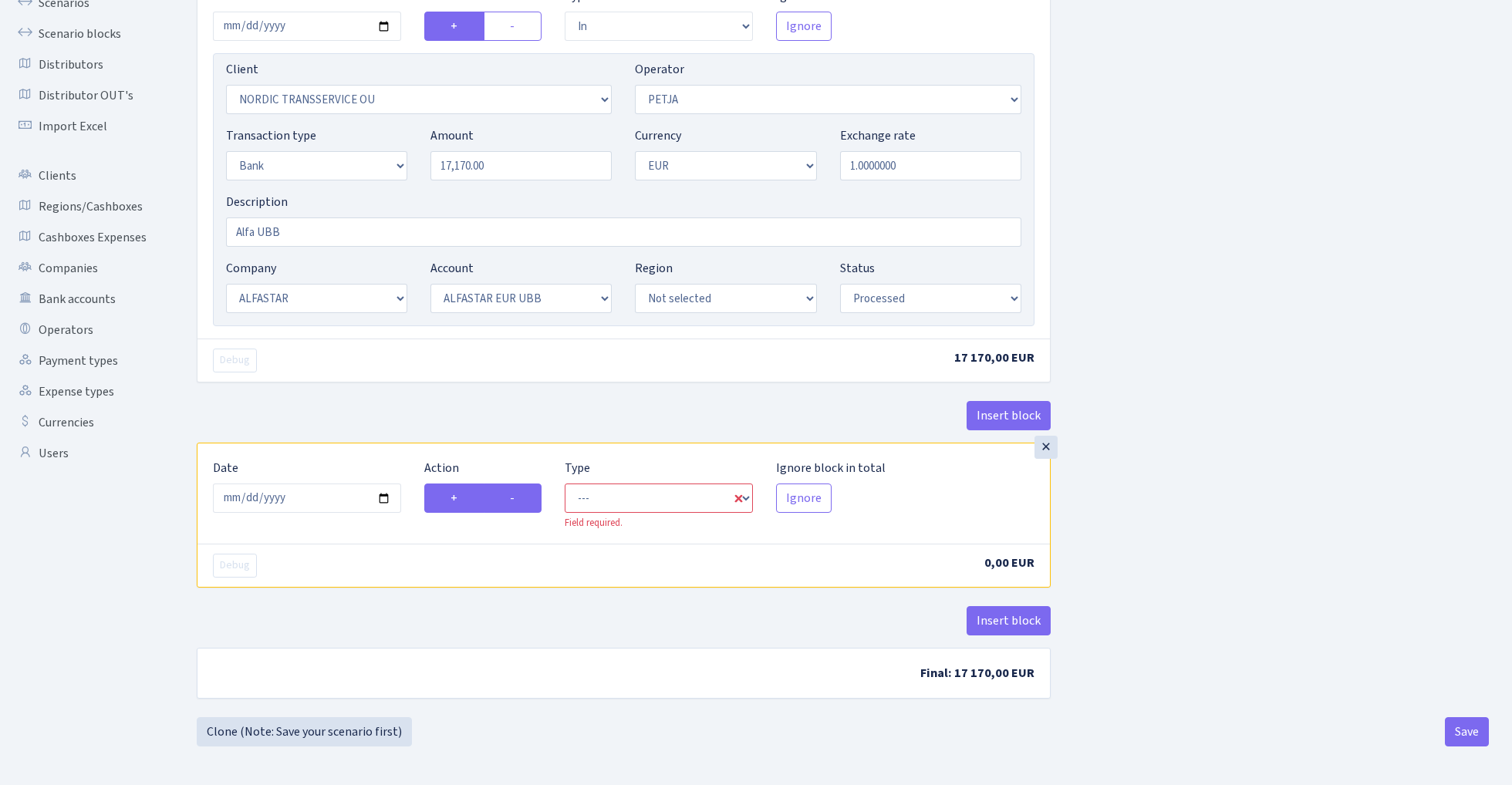
click at [525, 500] on label "-" at bounding box center [512, 499] width 58 height 29
click at [520, 499] on input "-" at bounding box center [514, 494] width 10 height 10
radio input "true"
radio input "false"
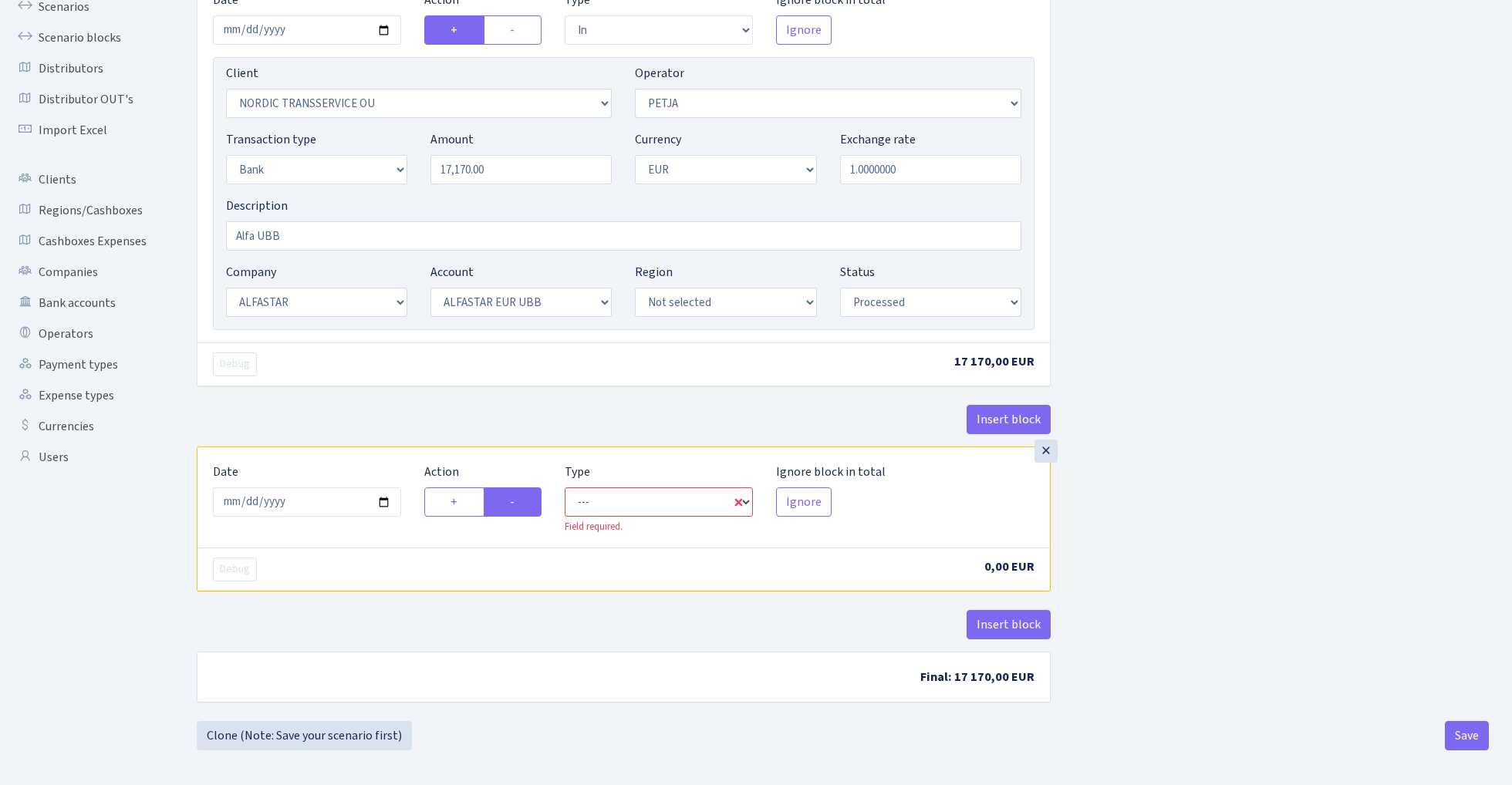
select select "commission"
select select "392"
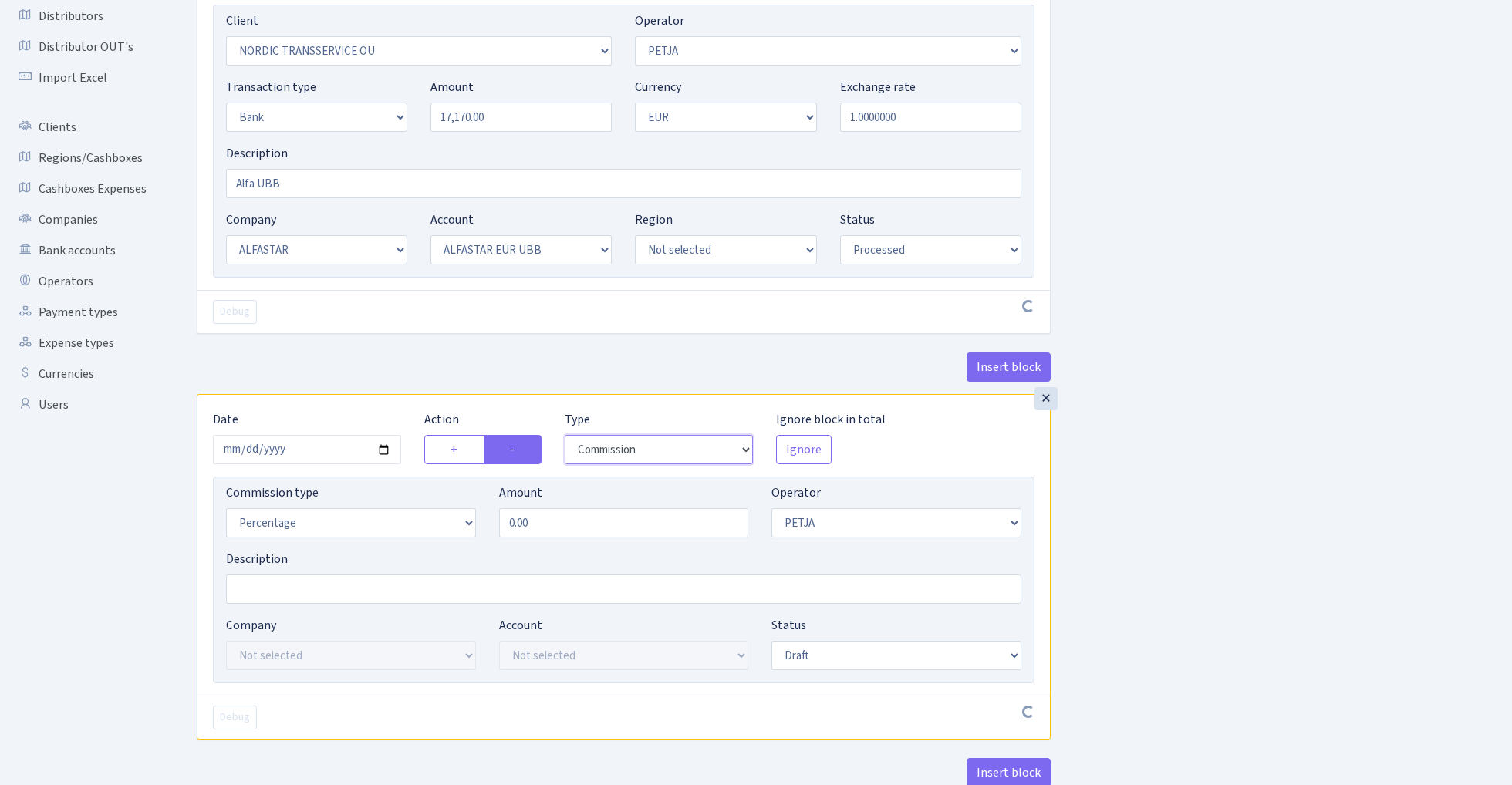
scroll to position [217, 0]
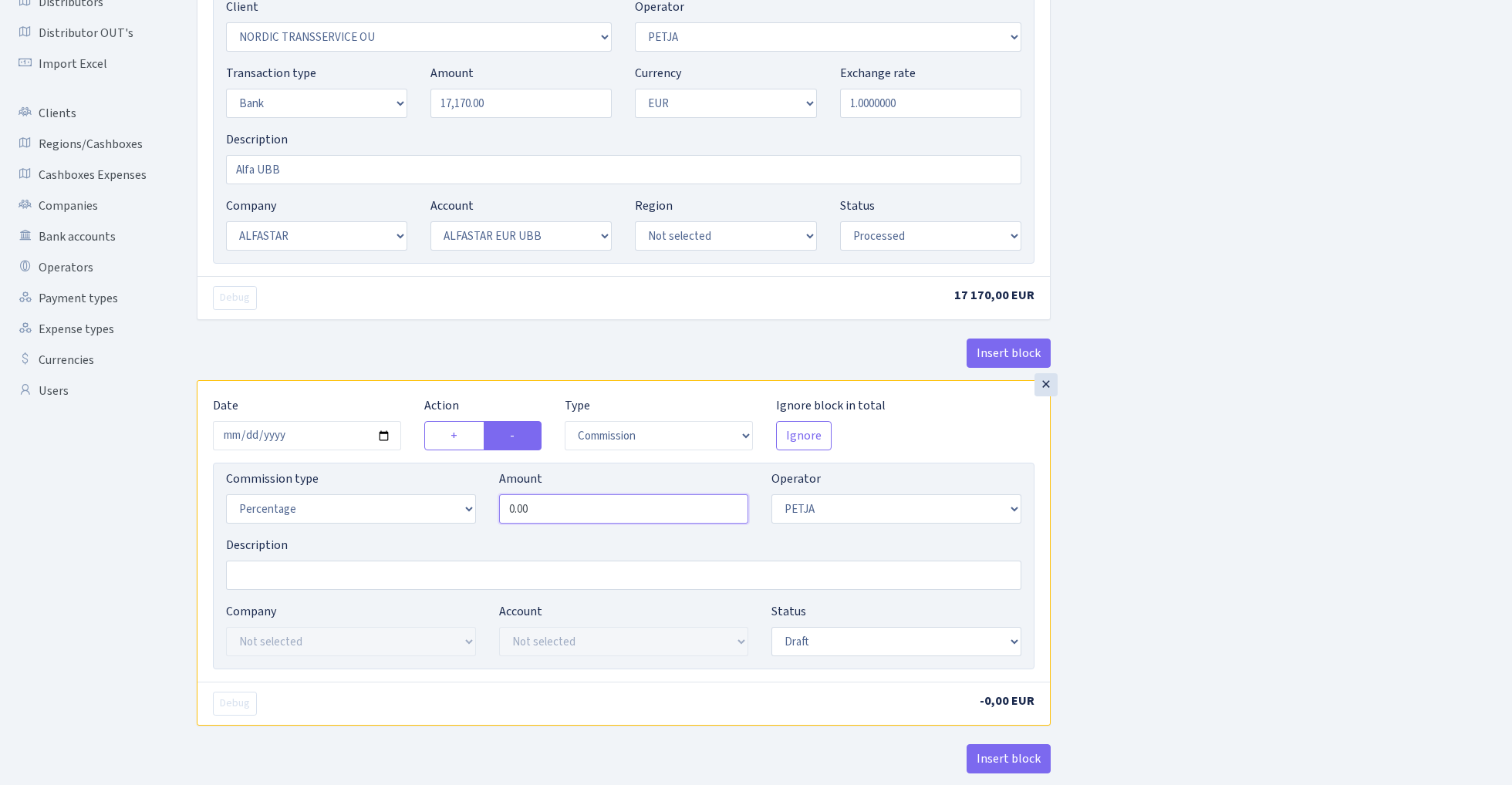
click at [600, 517] on input "0.00" at bounding box center [624, 509] width 250 height 29
type input "0.50"
click at [1161, 440] on div "Insert block × Date [DATE] Action + - Type --- In Out Commission Field required…" at bounding box center [842, 358] width 1315 height 982
select select "processed"
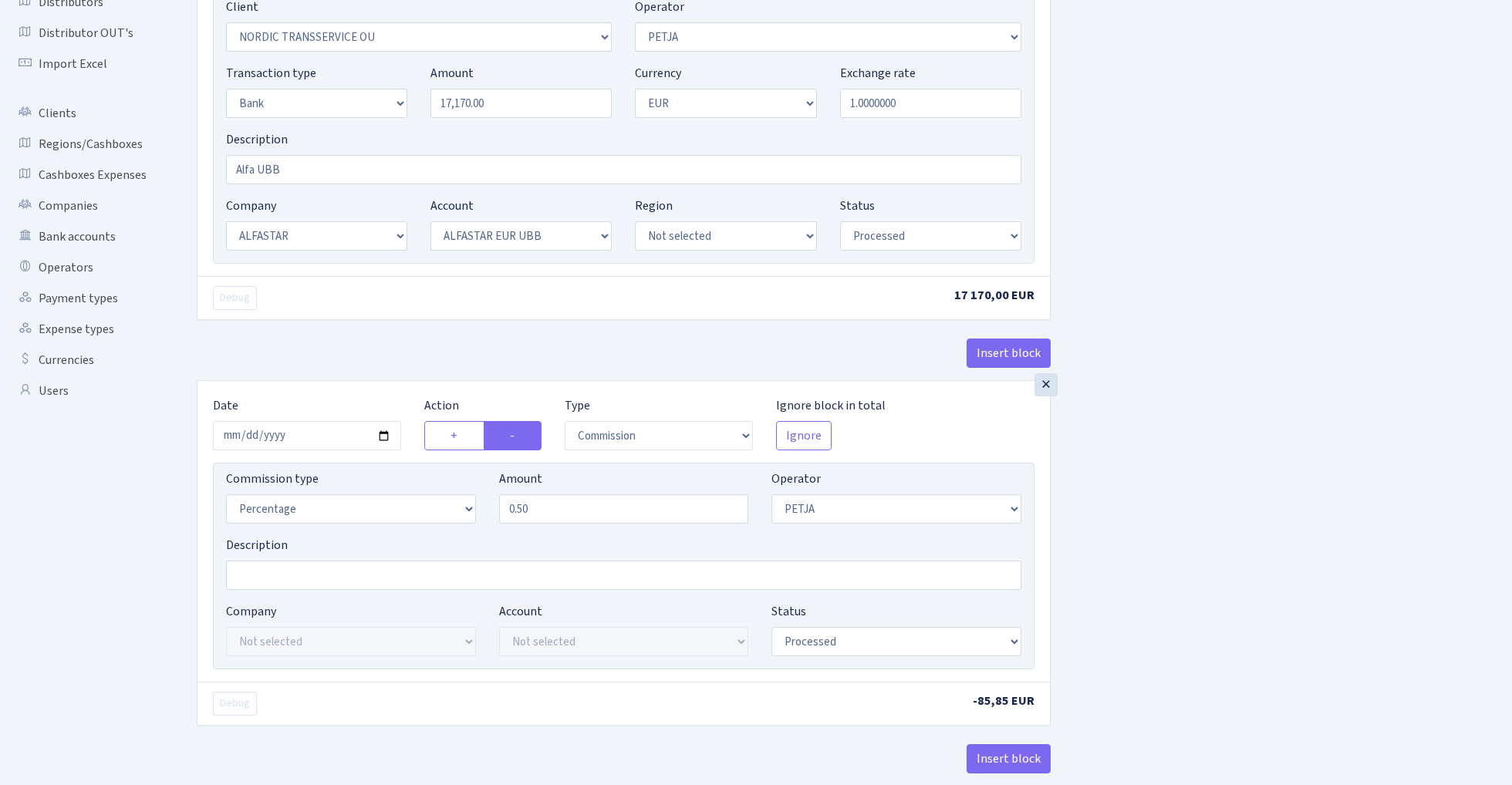
click at [1128, 548] on div "Insert block × Date 2025-08-29 Action + - Type --- In Out Commission Field requ…" at bounding box center [842, 361] width 1315 height 988
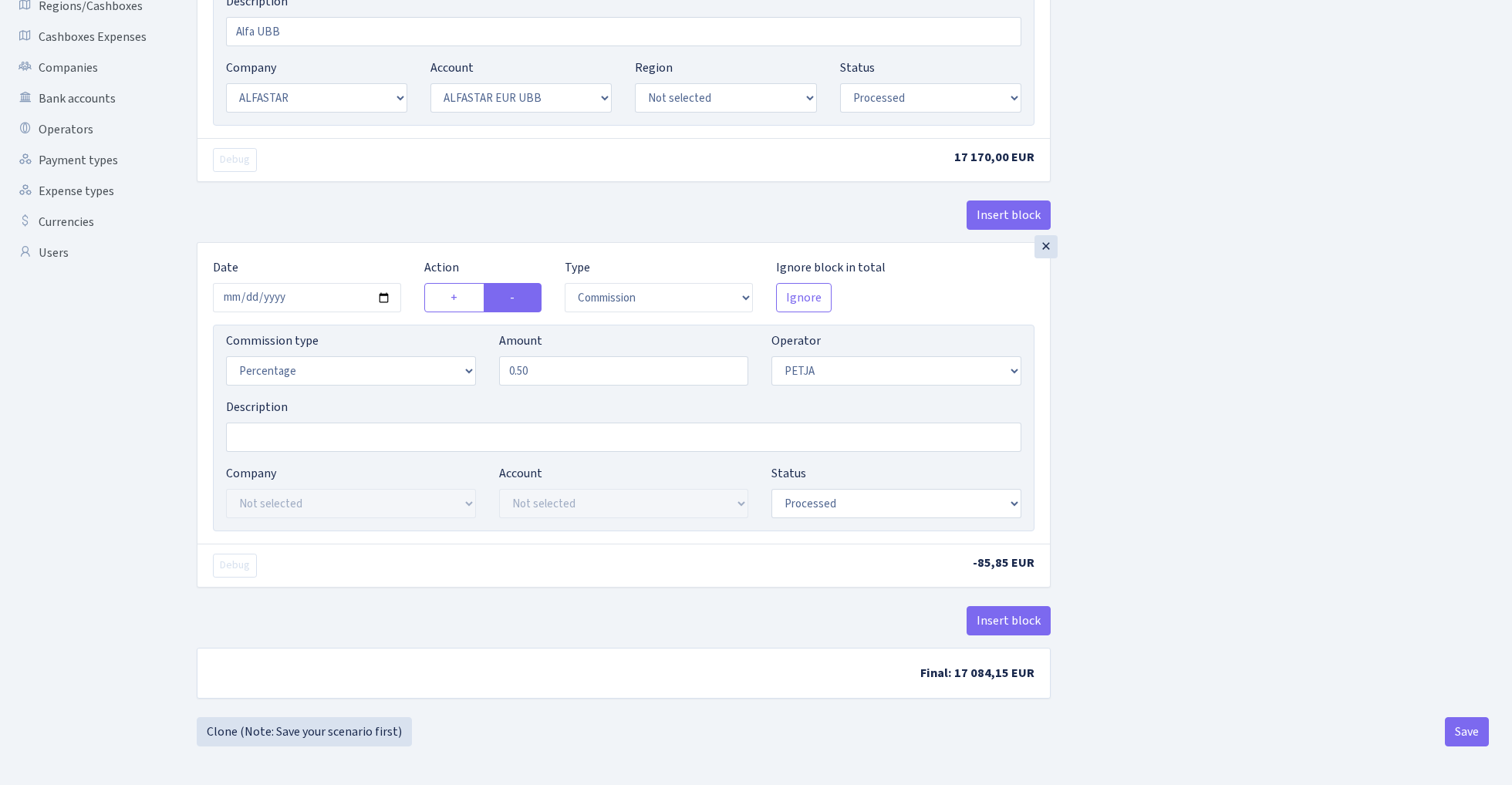
scroll to position [360, 0]
click at [1458, 726] on button "Save" at bounding box center [1467, 732] width 44 height 29
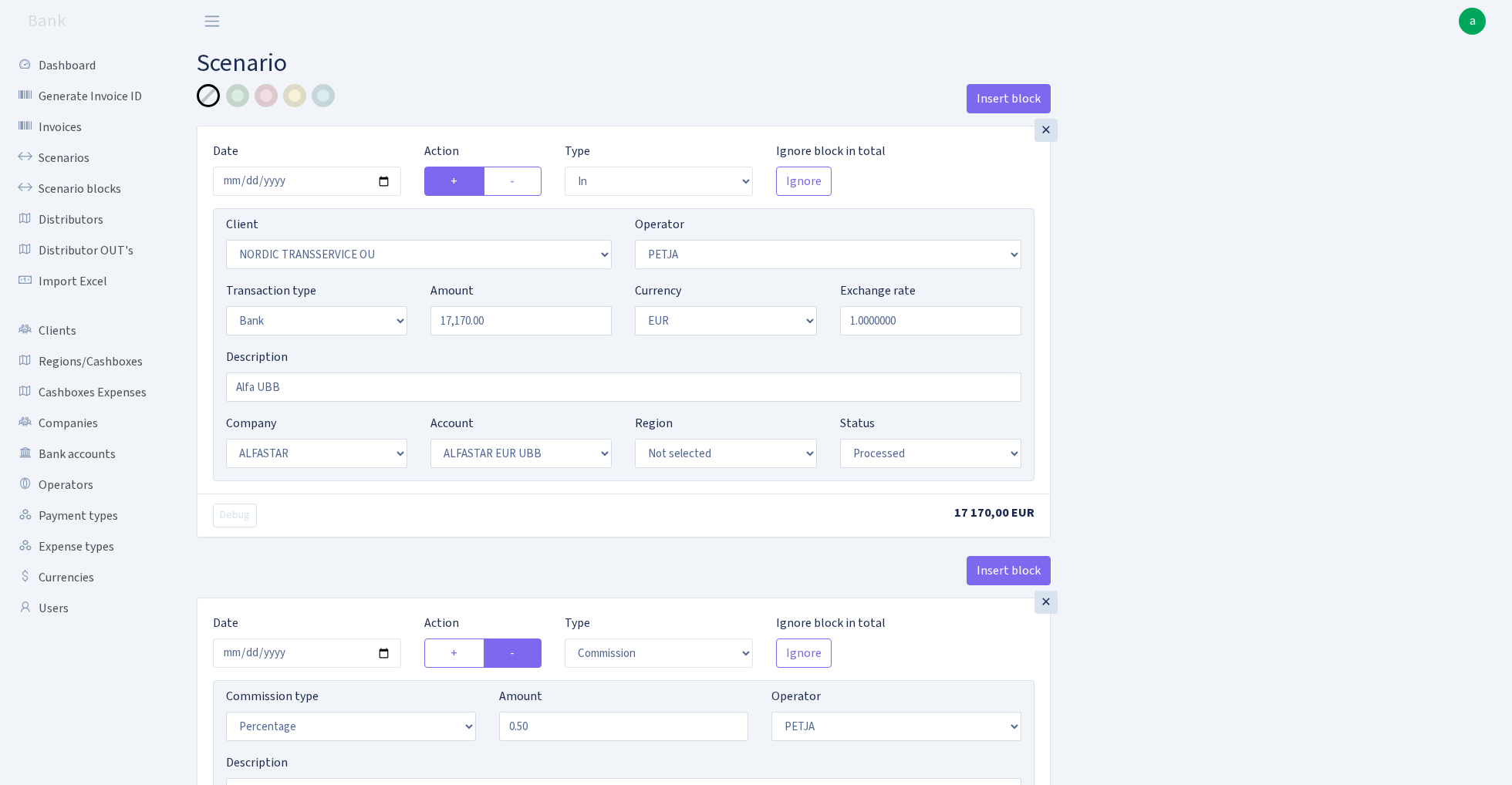
select select "in"
select select "3327"
select select "392"
select select "2"
select select "1"
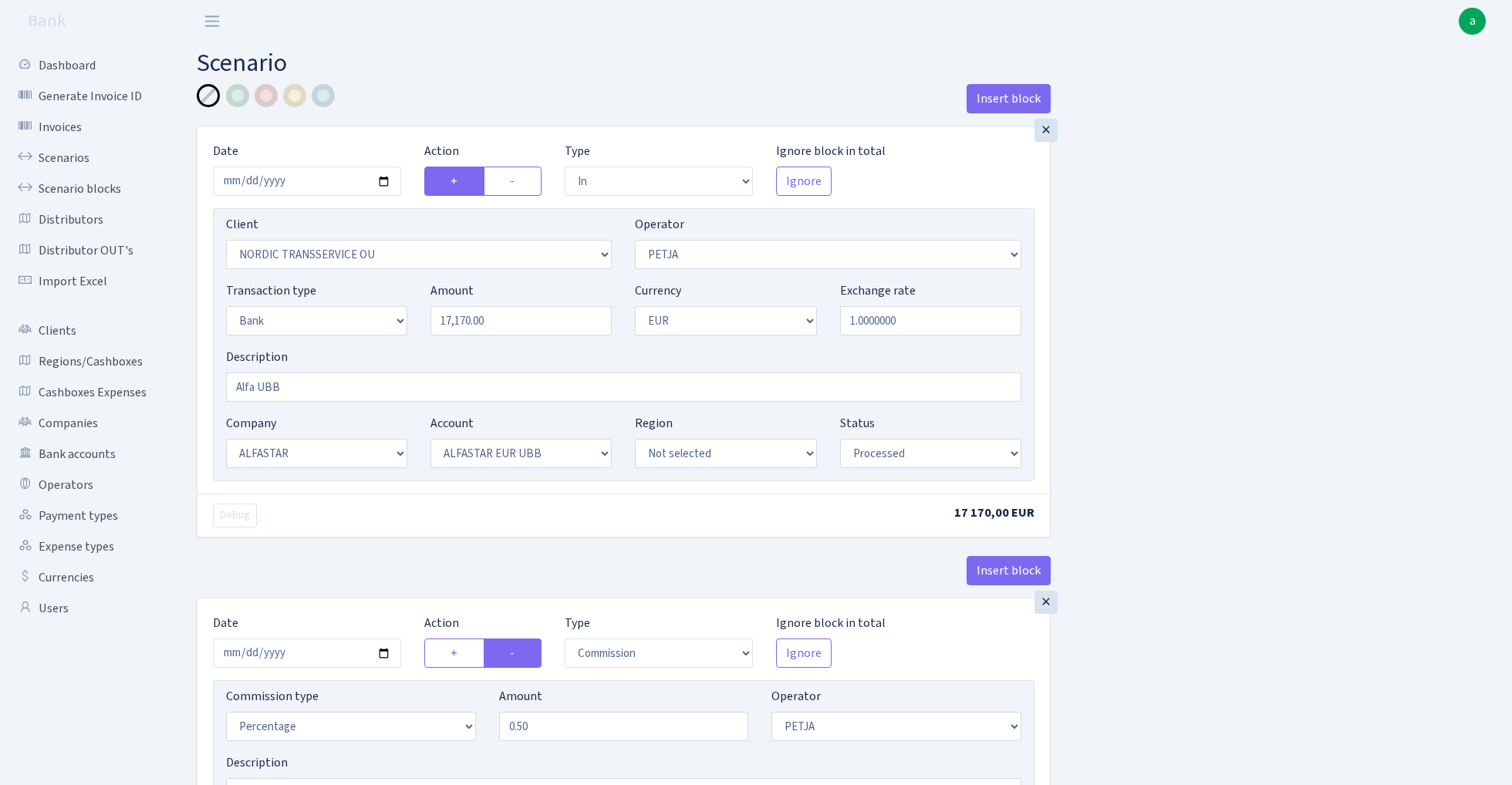
select select "14"
select select "42"
select select "processed"
select select "commission"
select select "392"
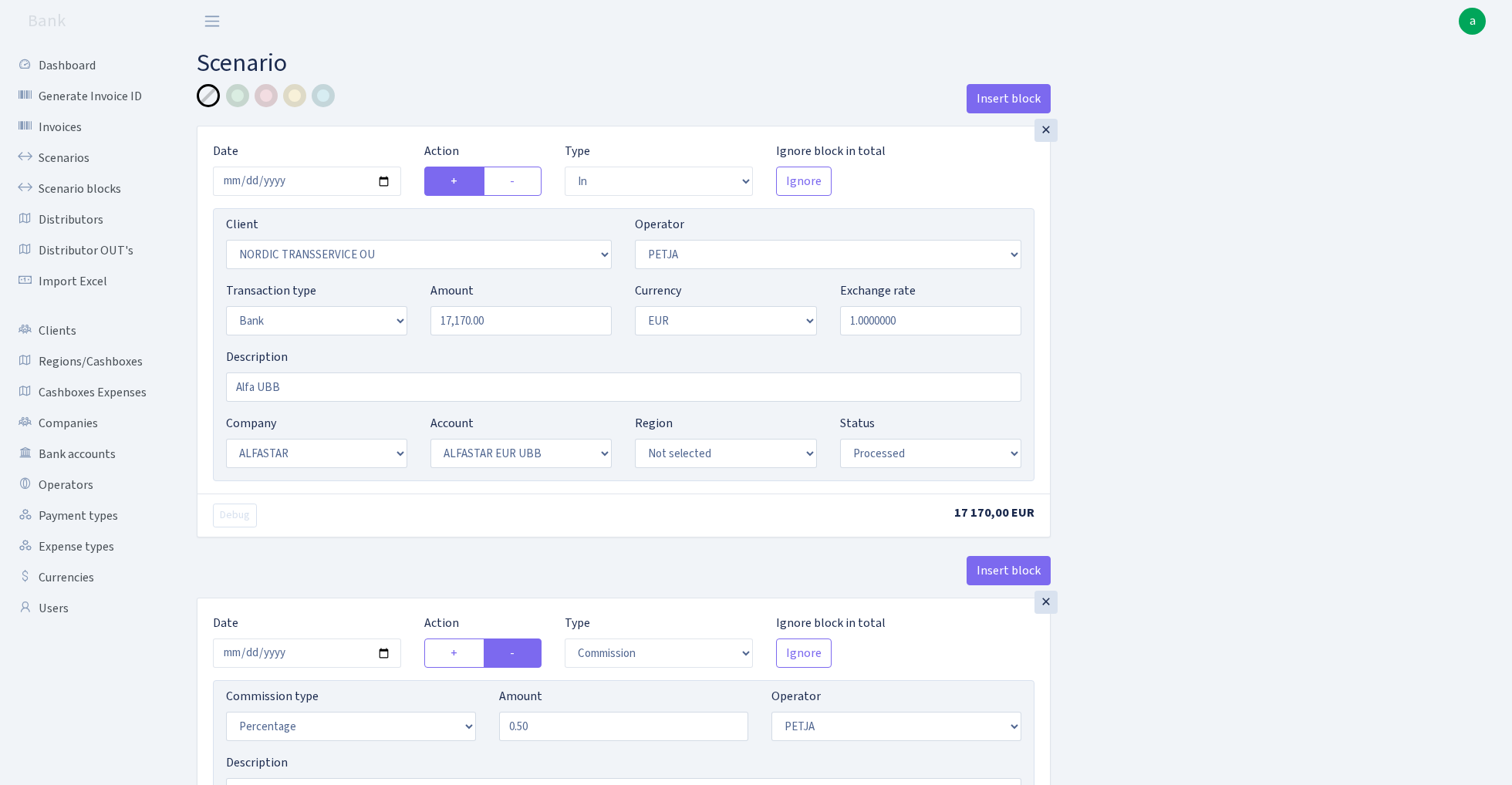
select select "processed"
click at [71, 155] on link "Scenarios" at bounding box center [85, 158] width 155 height 31
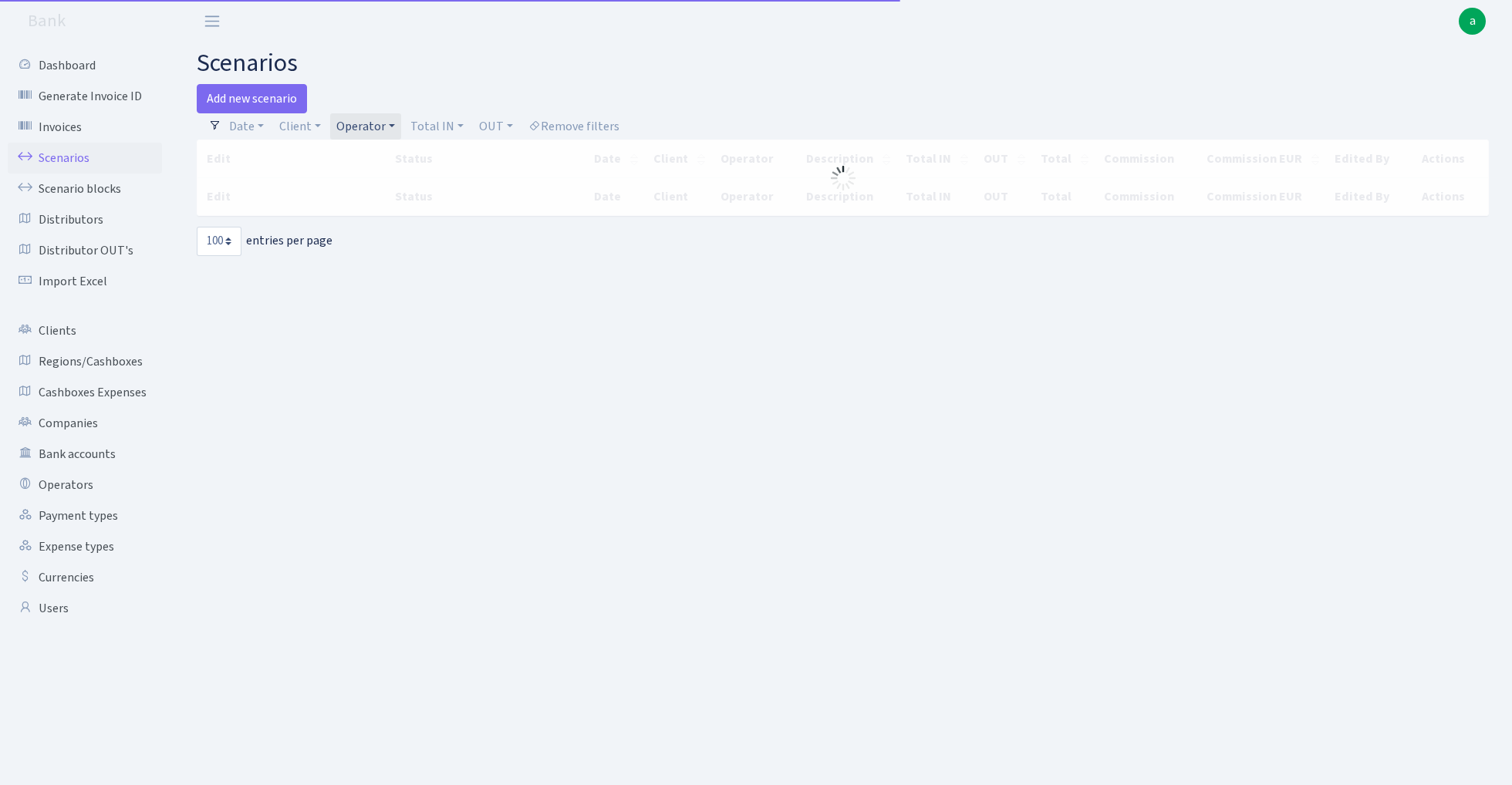
select select "100"
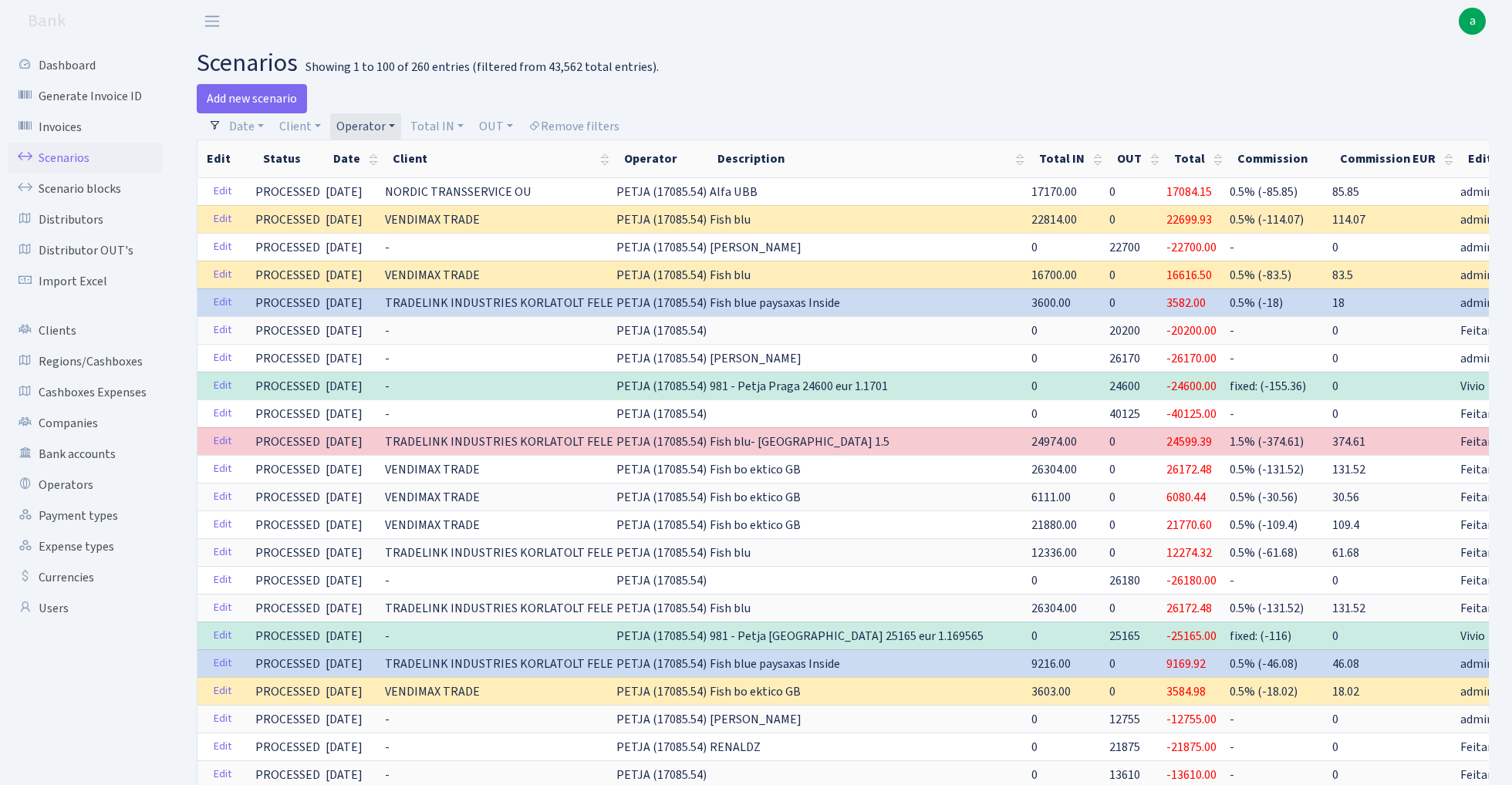
click at [349, 120] on link "Operator" at bounding box center [366, 126] width 71 height 26
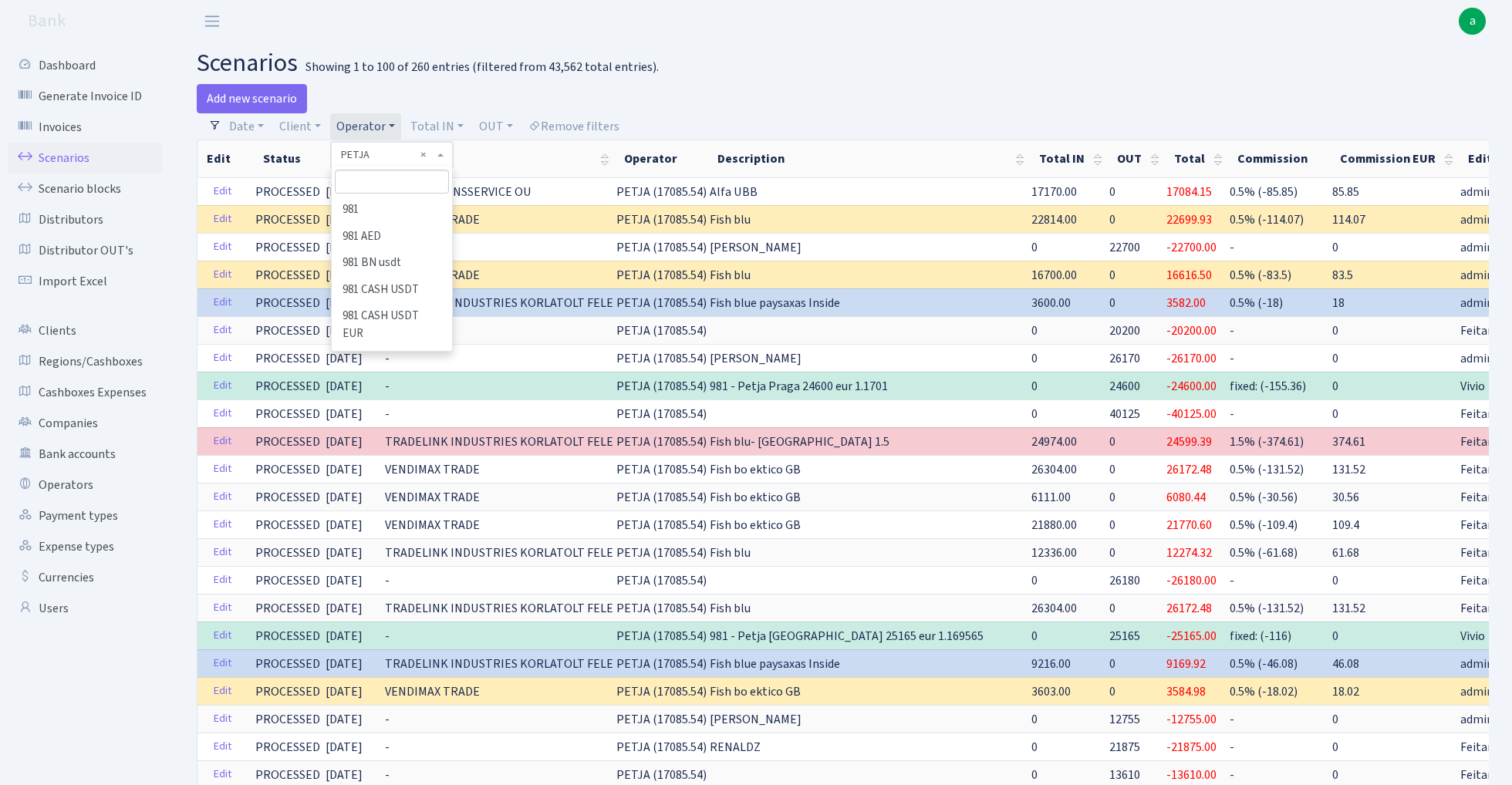
scroll to position [6429, 0]
click at [405, 183] on input "search" at bounding box center [391, 182] width 113 height 23
type input "fikus"
click at [405, 205] on li "FIKUS" at bounding box center [391, 210] width 116 height 27
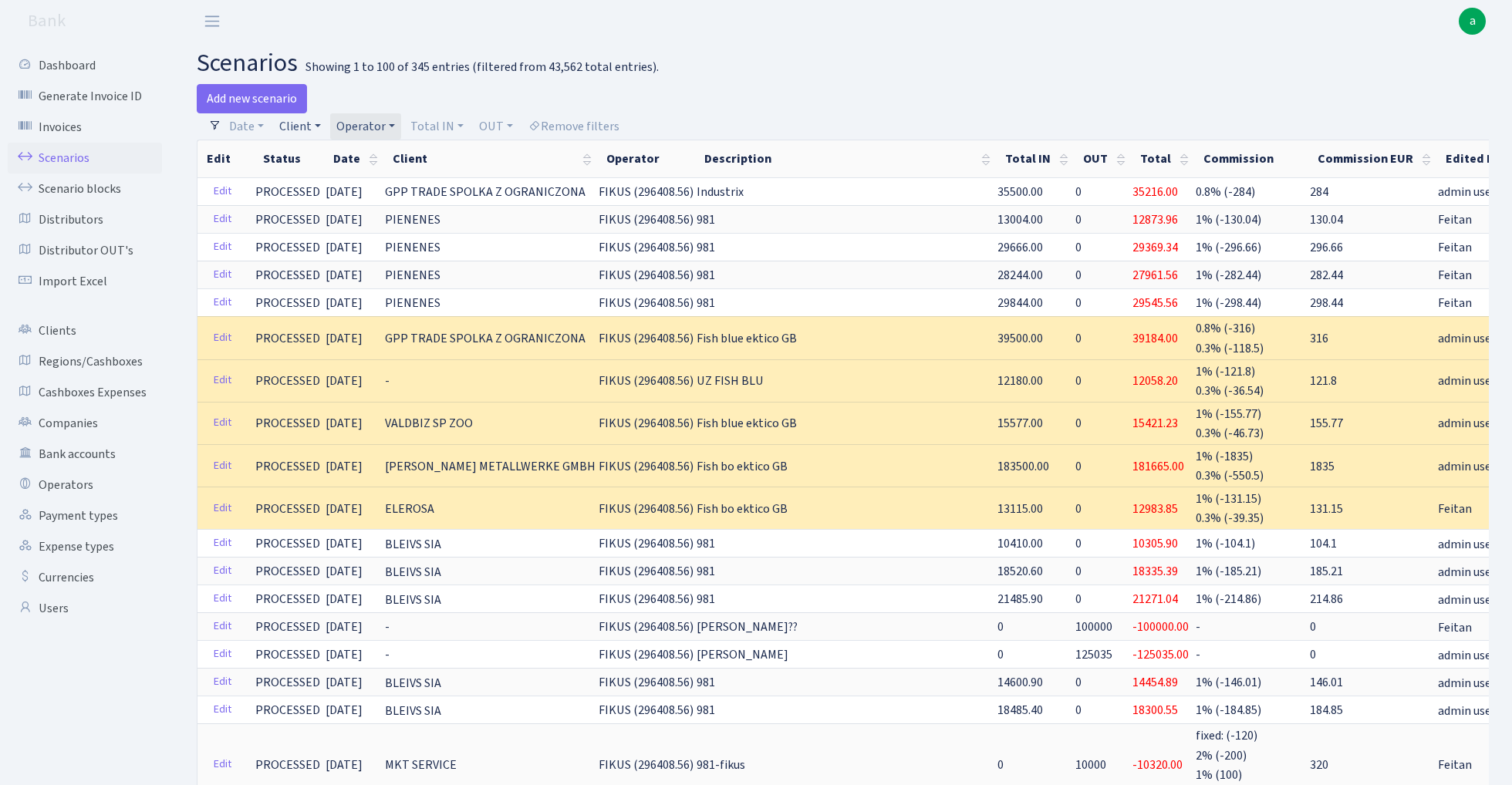
click at [296, 125] on link "Client" at bounding box center [299, 126] width 54 height 26
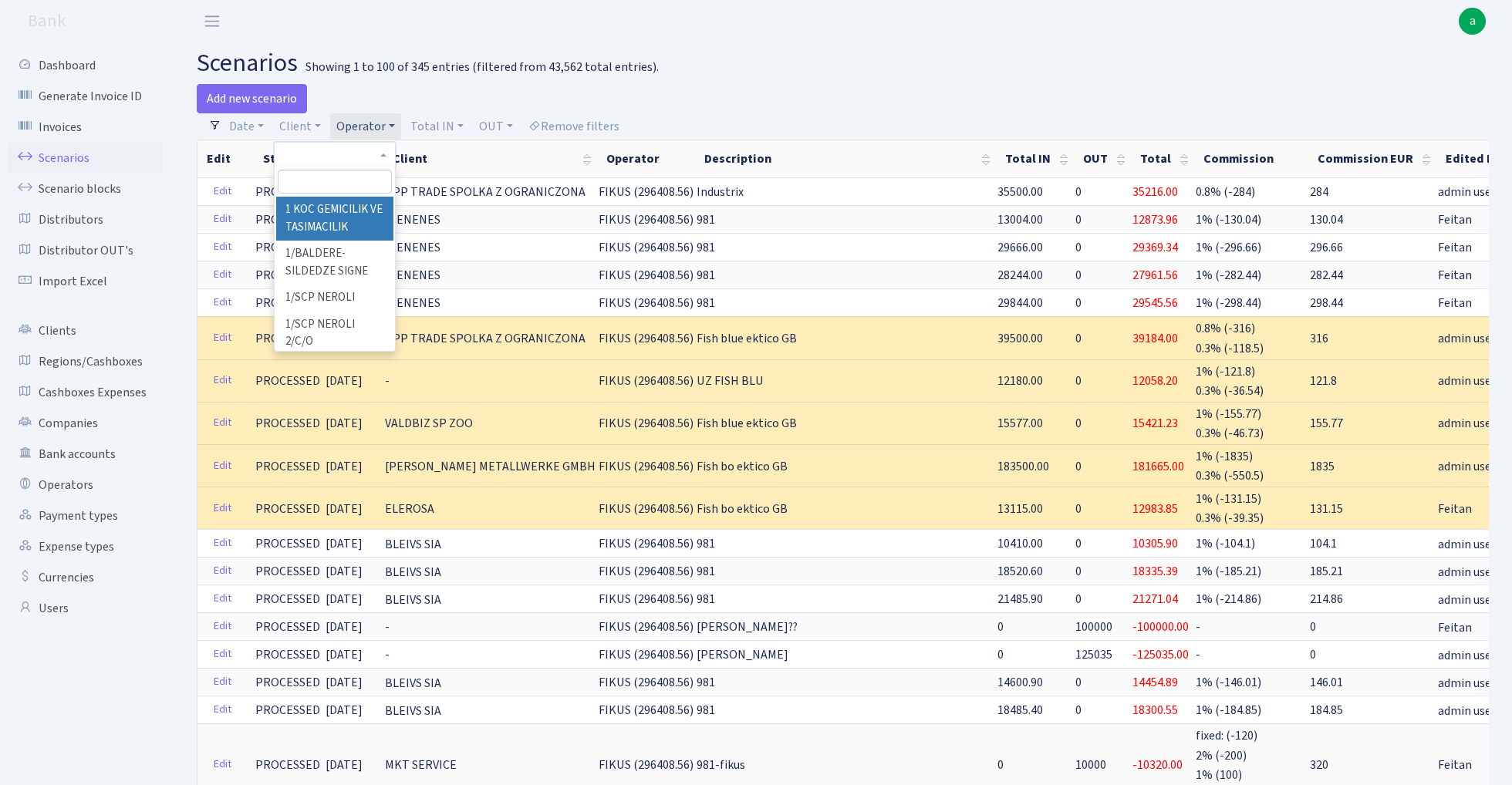
click at [312, 183] on input "search" at bounding box center [334, 182] width 113 height 23
type input "geval"
click at [729, 60] on h2 "scenarios Showing 1 to 100 of 345 entries (filtered from 43,562 total entries)." at bounding box center [842, 64] width 1292 height 29
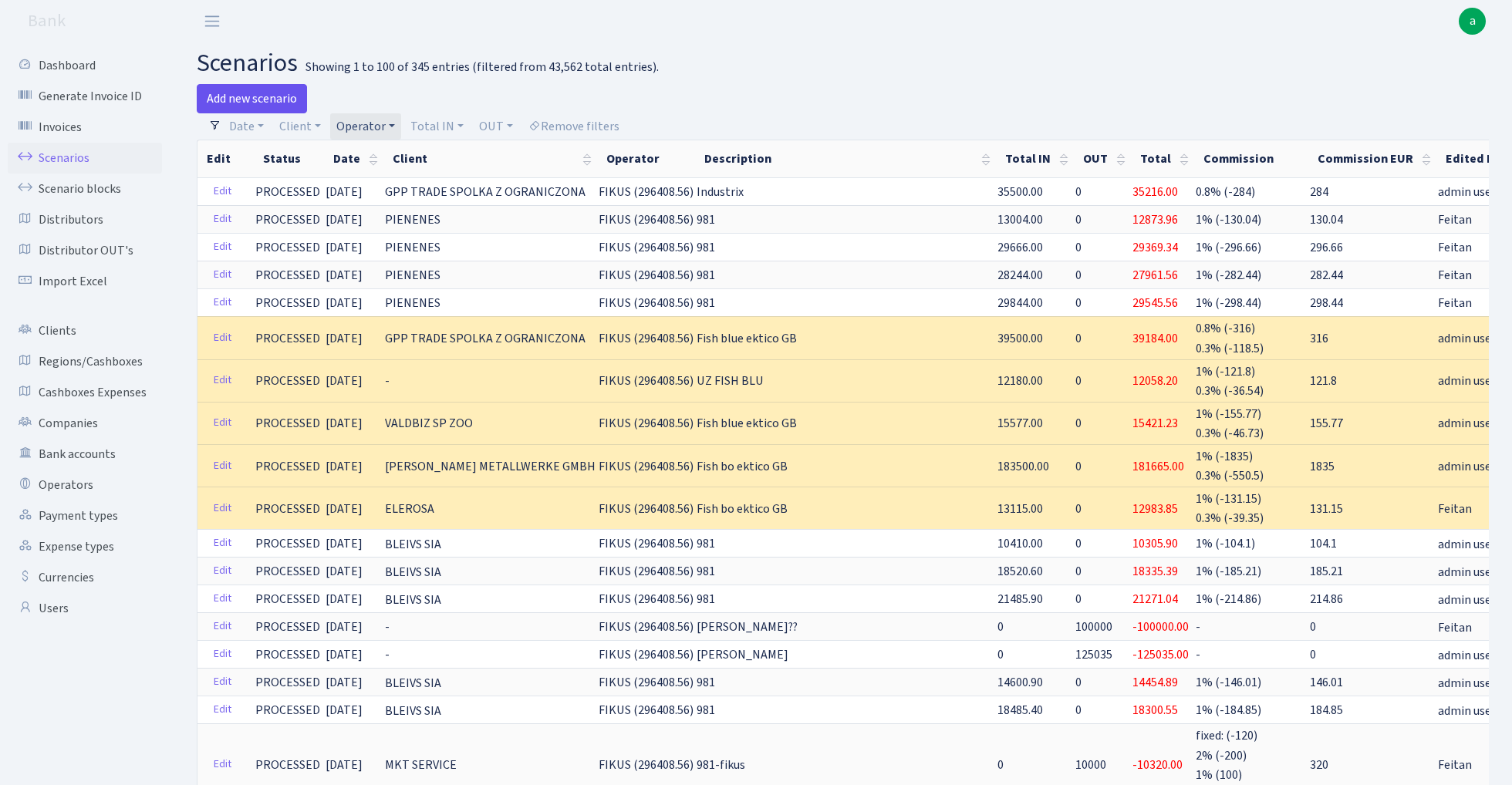
click at [253, 97] on link "Add new scenario" at bounding box center [251, 99] width 111 height 29
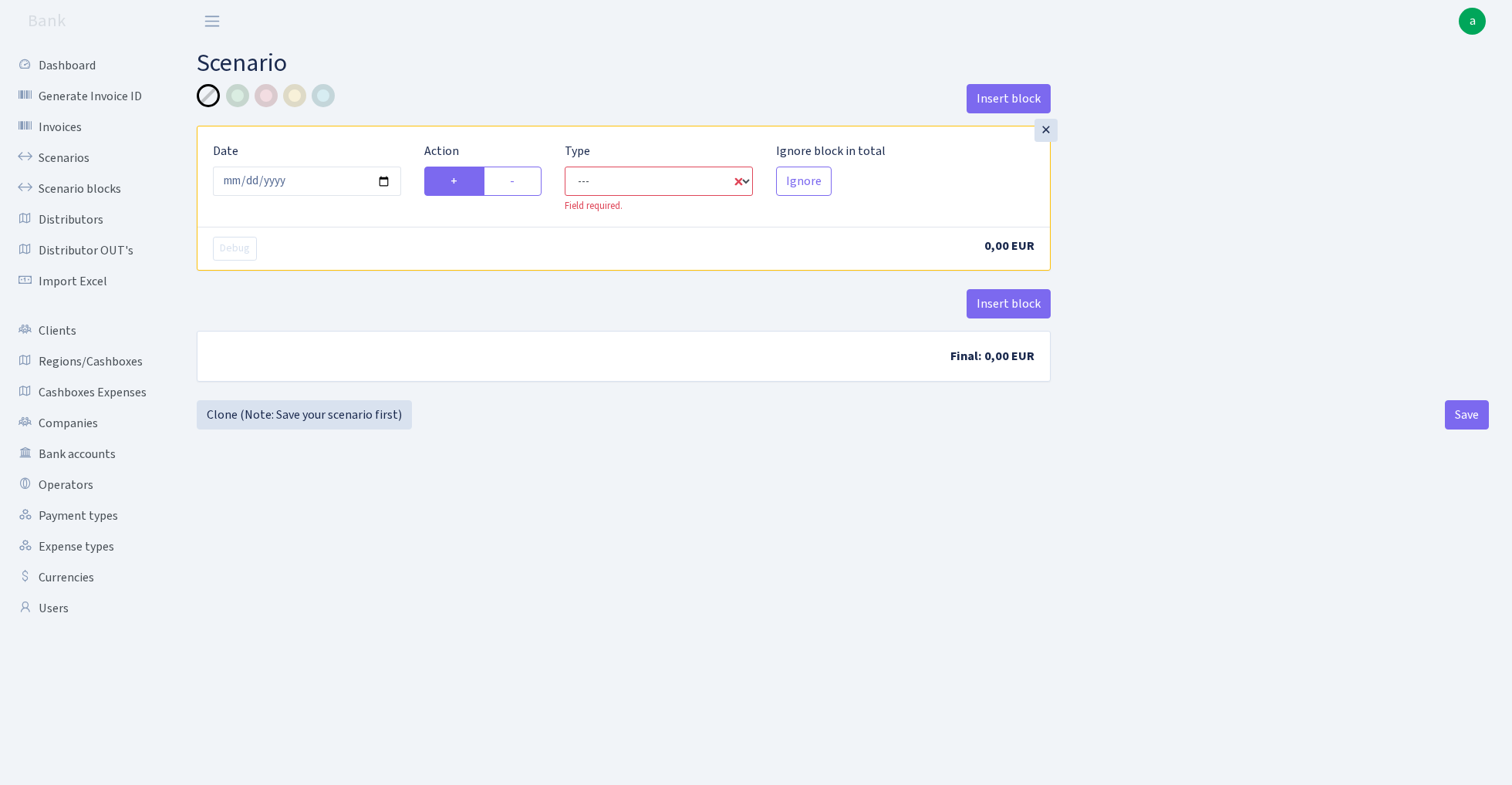
select select "in"
select select "1"
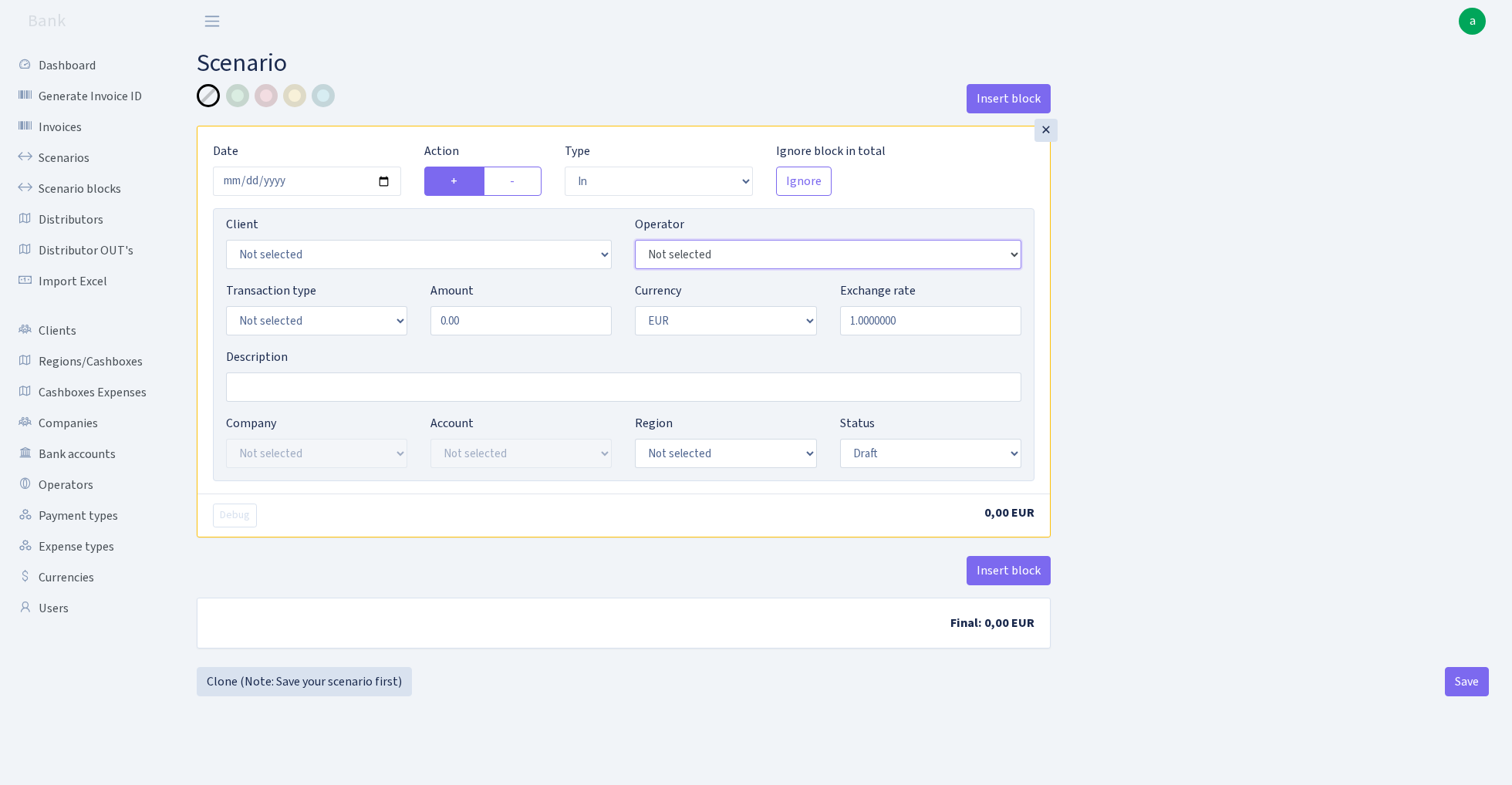
select select "388"
select select "2620"
select select "2"
click at [309, 400] on input "Description" at bounding box center [623, 387] width 795 height 29
type input "Alfa UBB"
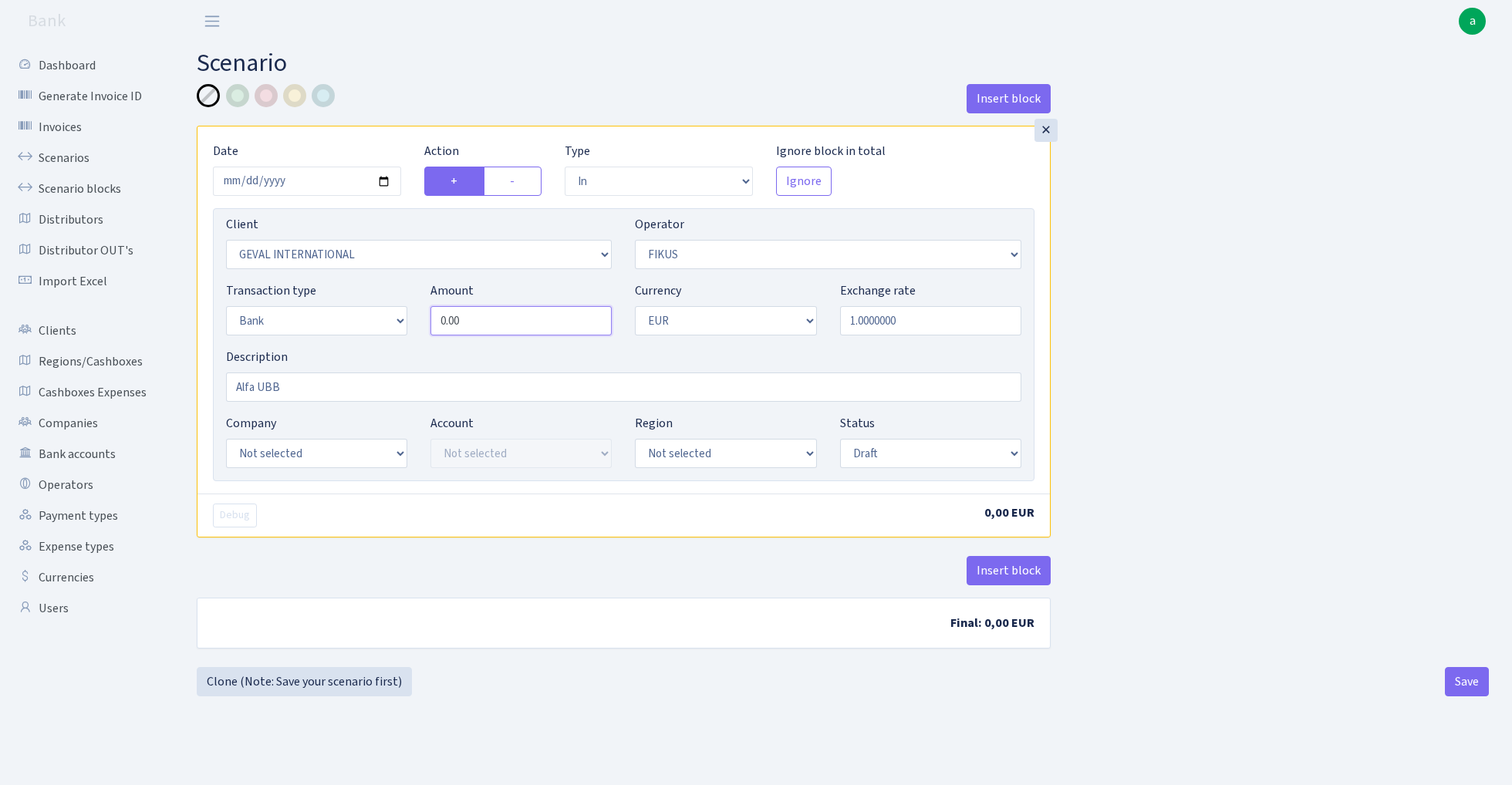
click at [507, 323] on input "0.00" at bounding box center [520, 321] width 181 height 29
paste input "919"
type input "9,190.00"
select select "processed"
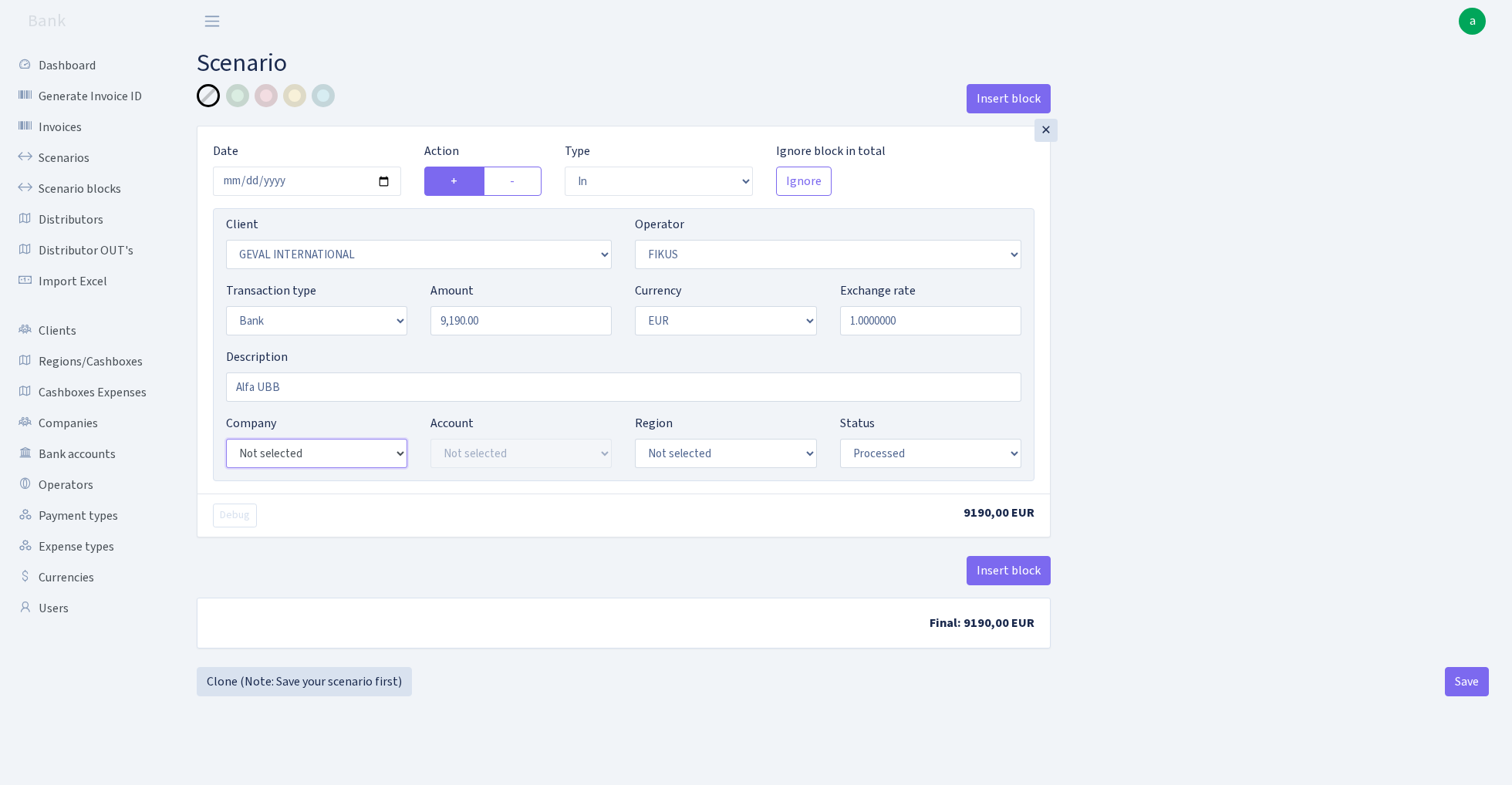
select select "14"
select select "42"
click at [1010, 574] on button "Insert block" at bounding box center [1008, 571] width 84 height 29
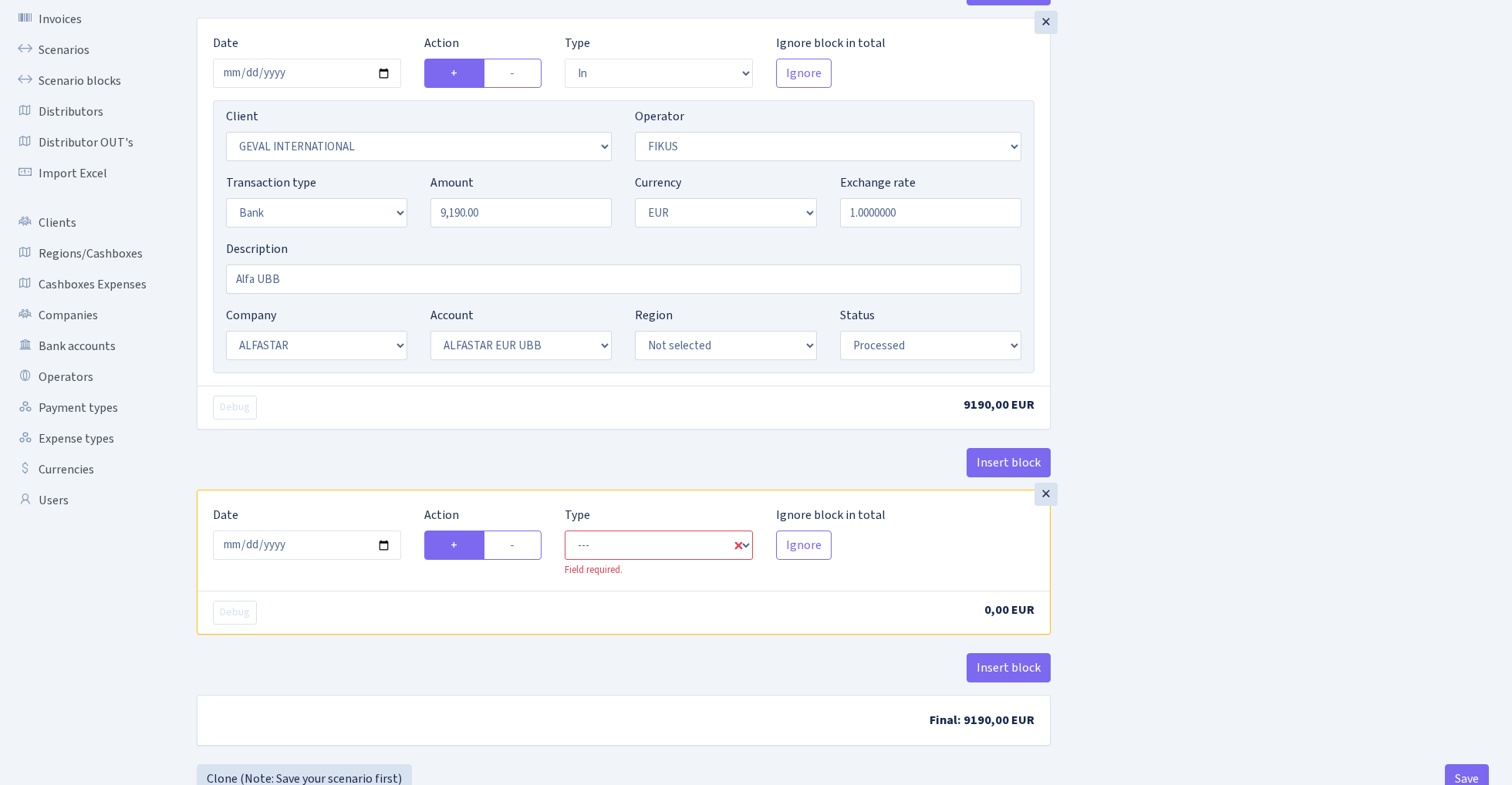
scroll to position [153, 0]
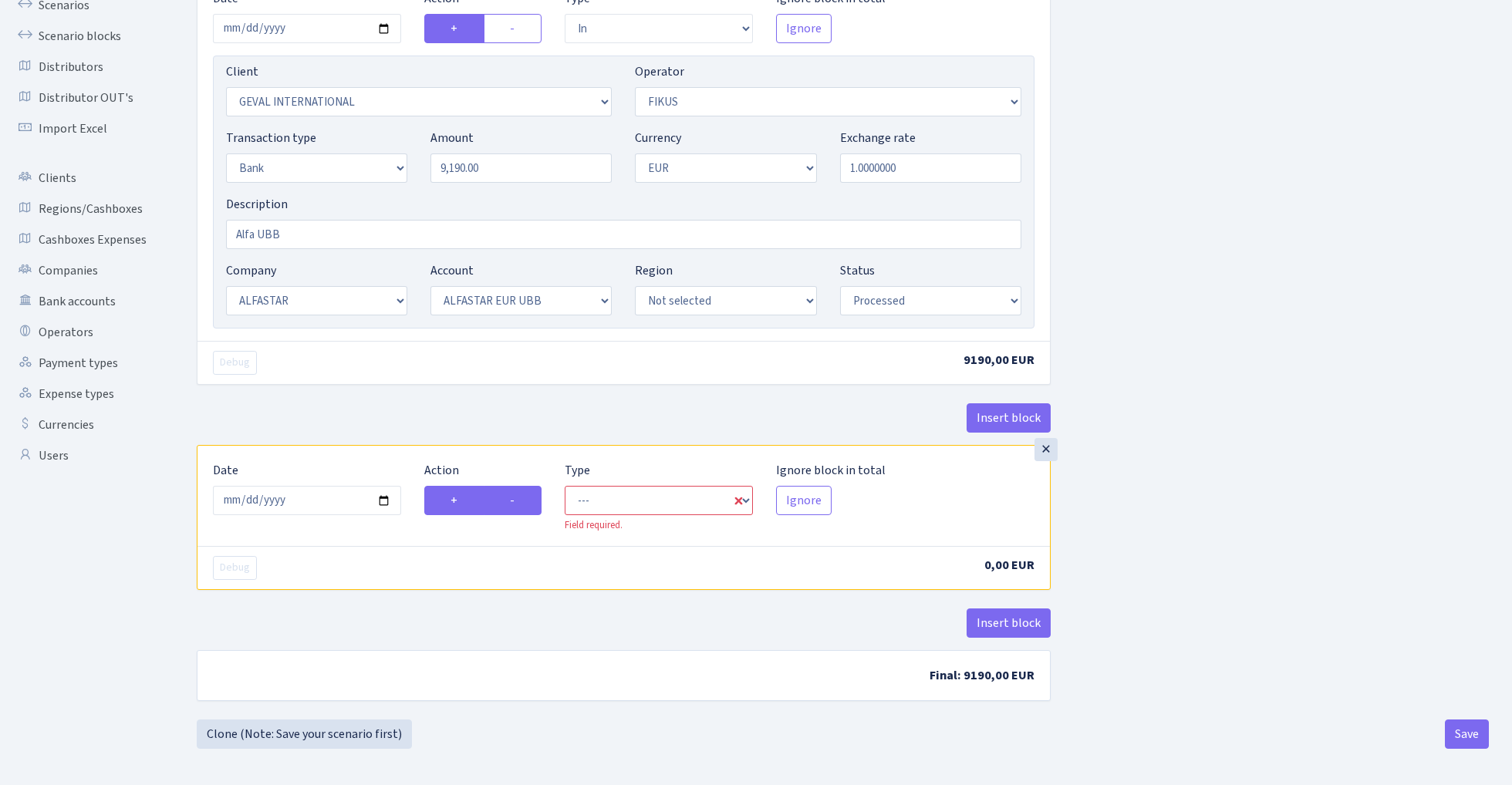
click at [517, 503] on label "-" at bounding box center [512, 501] width 58 height 29
click at [517, 502] on input "-" at bounding box center [514, 496] width 10 height 10
radio input "true"
radio input "false"
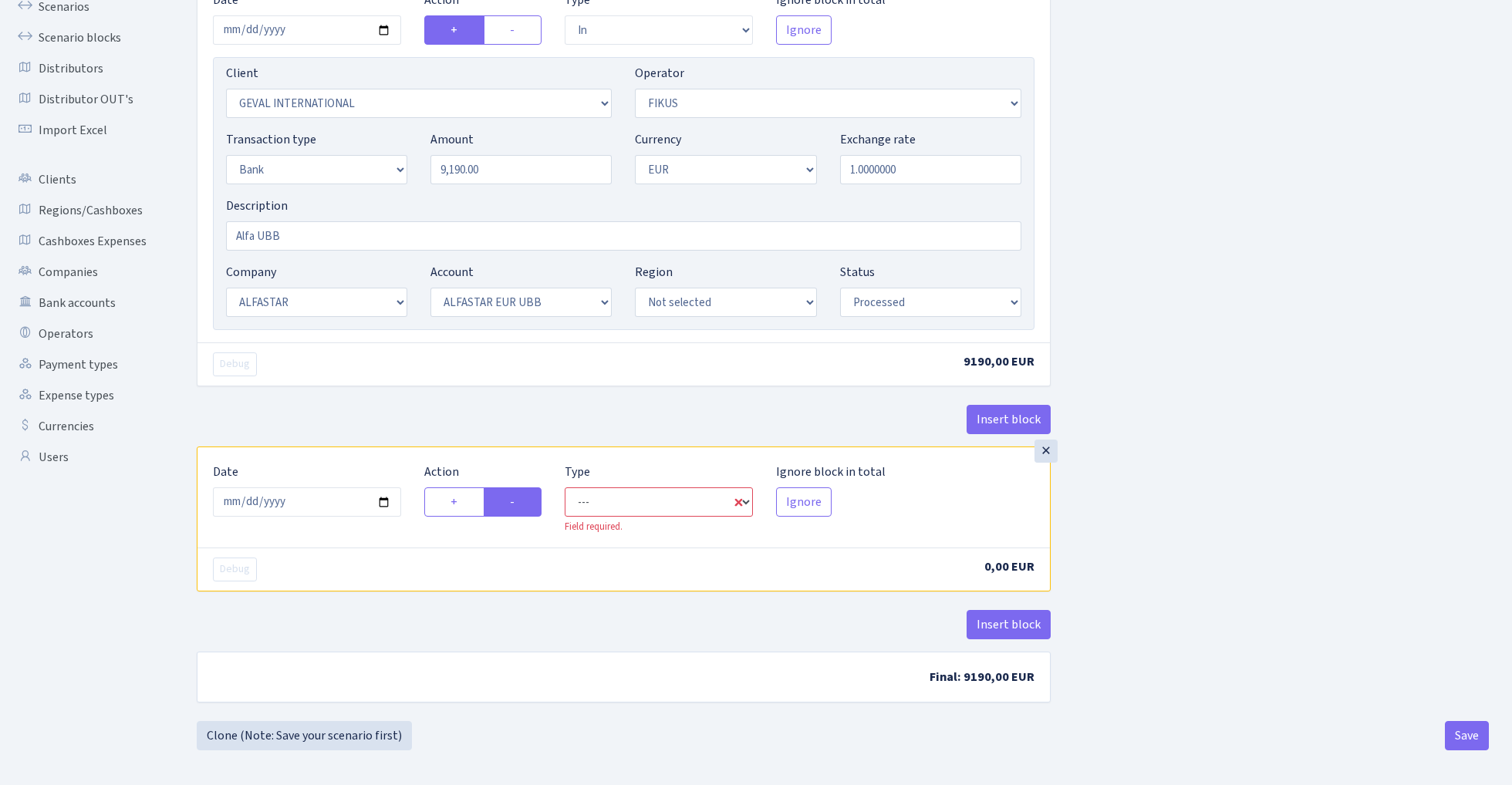
select select "commission"
select select "388"
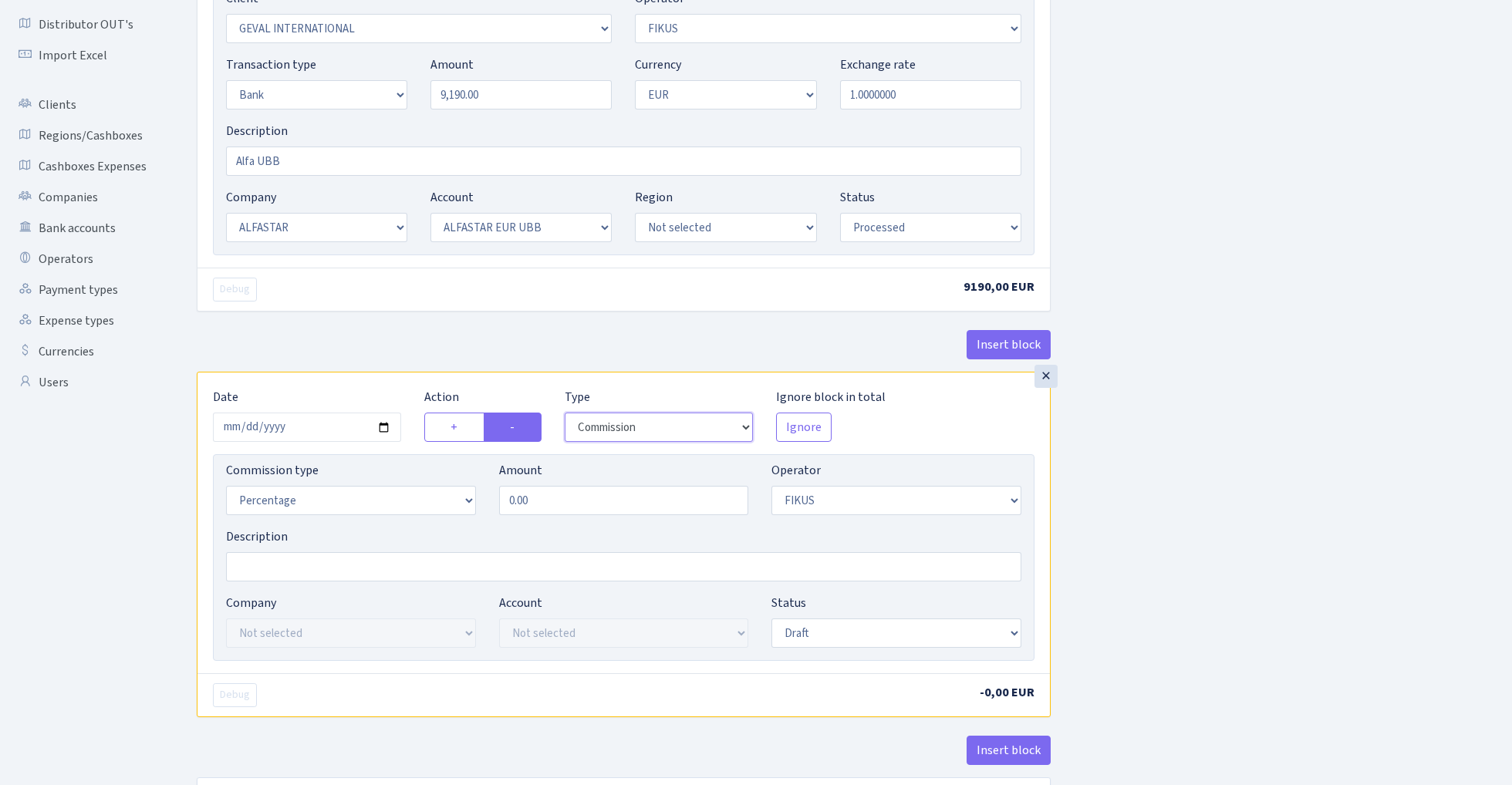
scroll to position [241, 0]
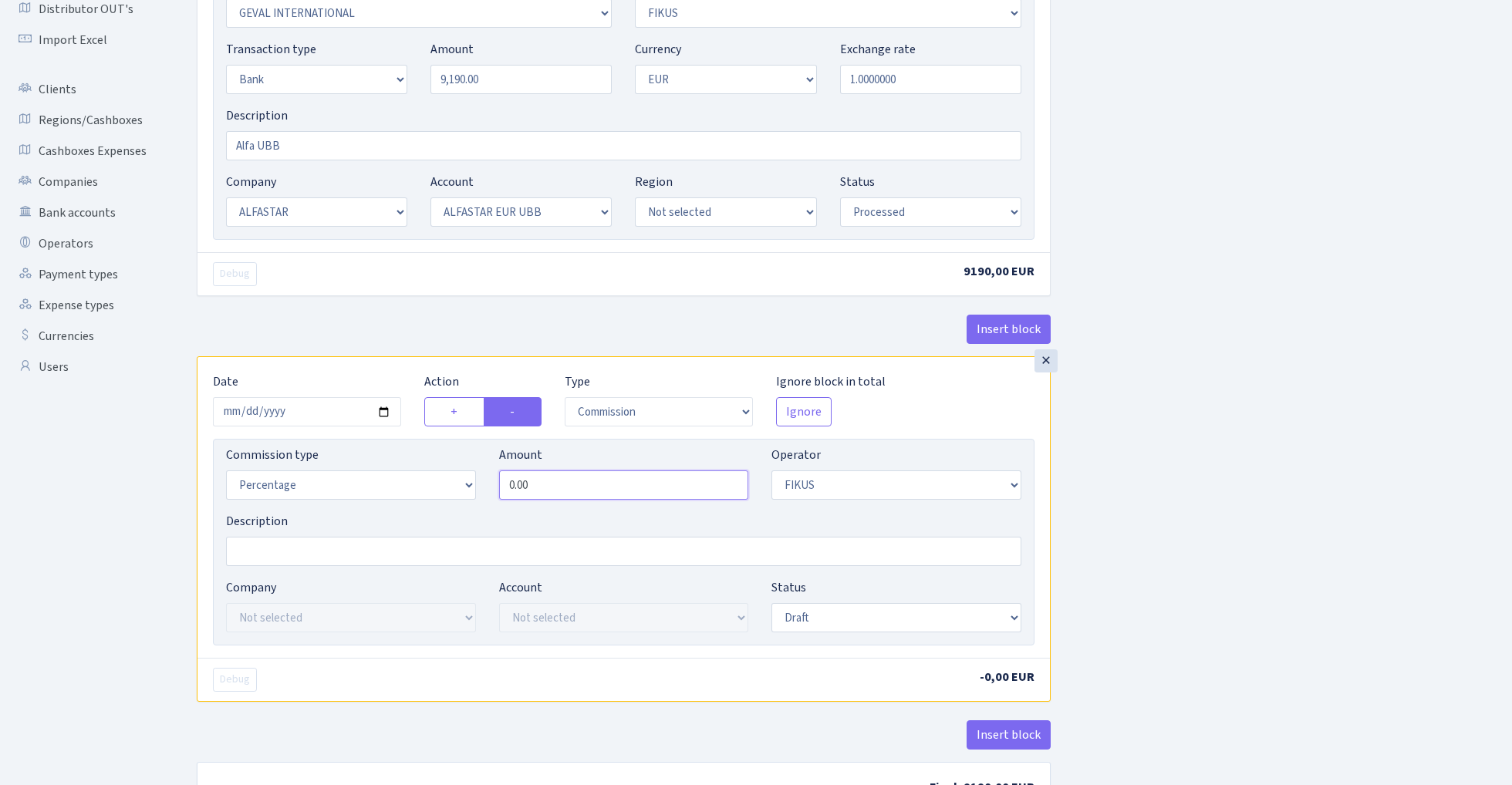
click at [599, 490] on input "0.00" at bounding box center [624, 485] width 250 height 29
type input "1.00"
click at [1167, 359] on div "Insert block × Date 2025-08-29 Action + - Type --- In Out Commission Field requ…" at bounding box center [842, 333] width 1315 height 982
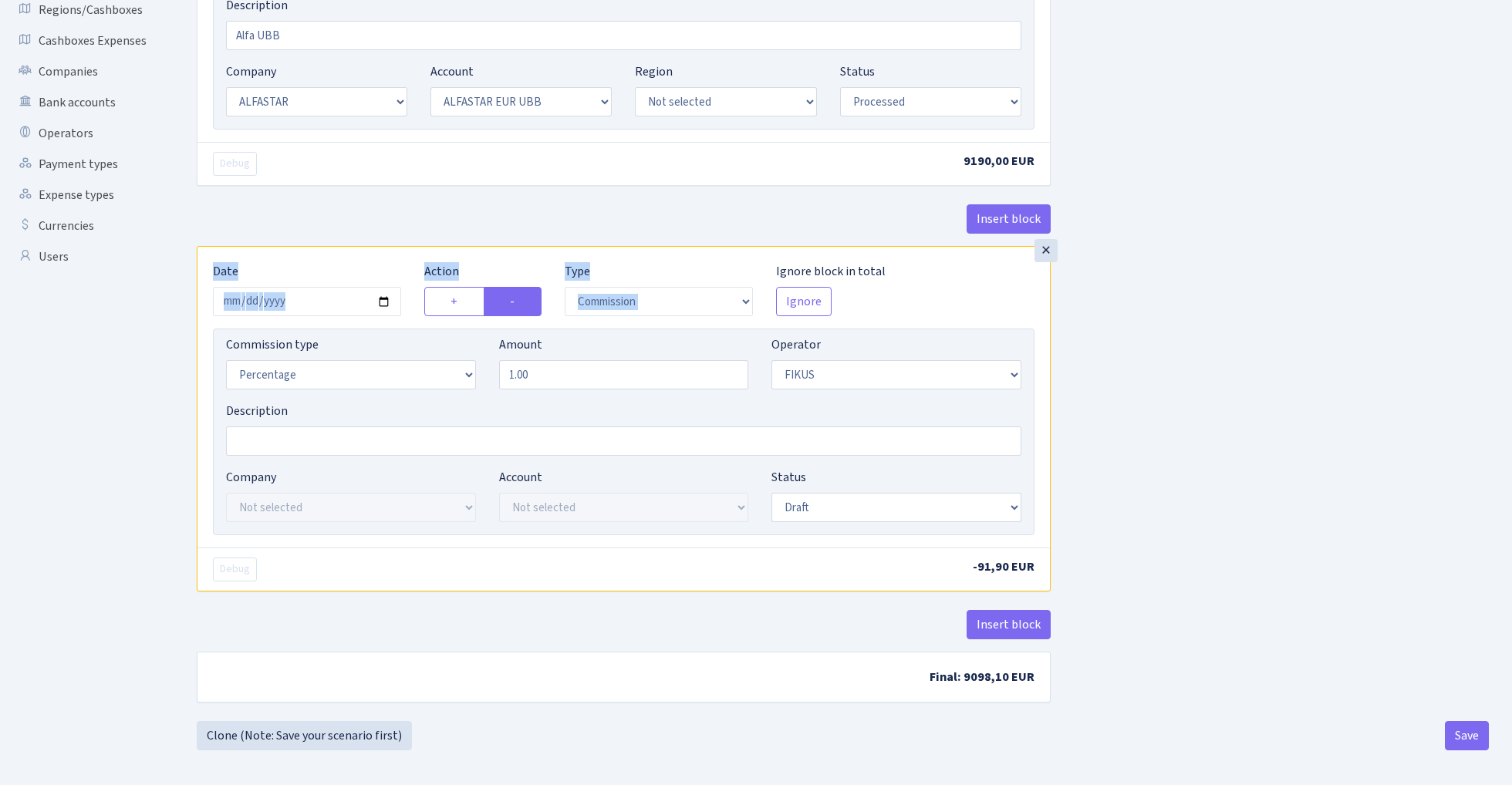
scroll to position [356, 0]
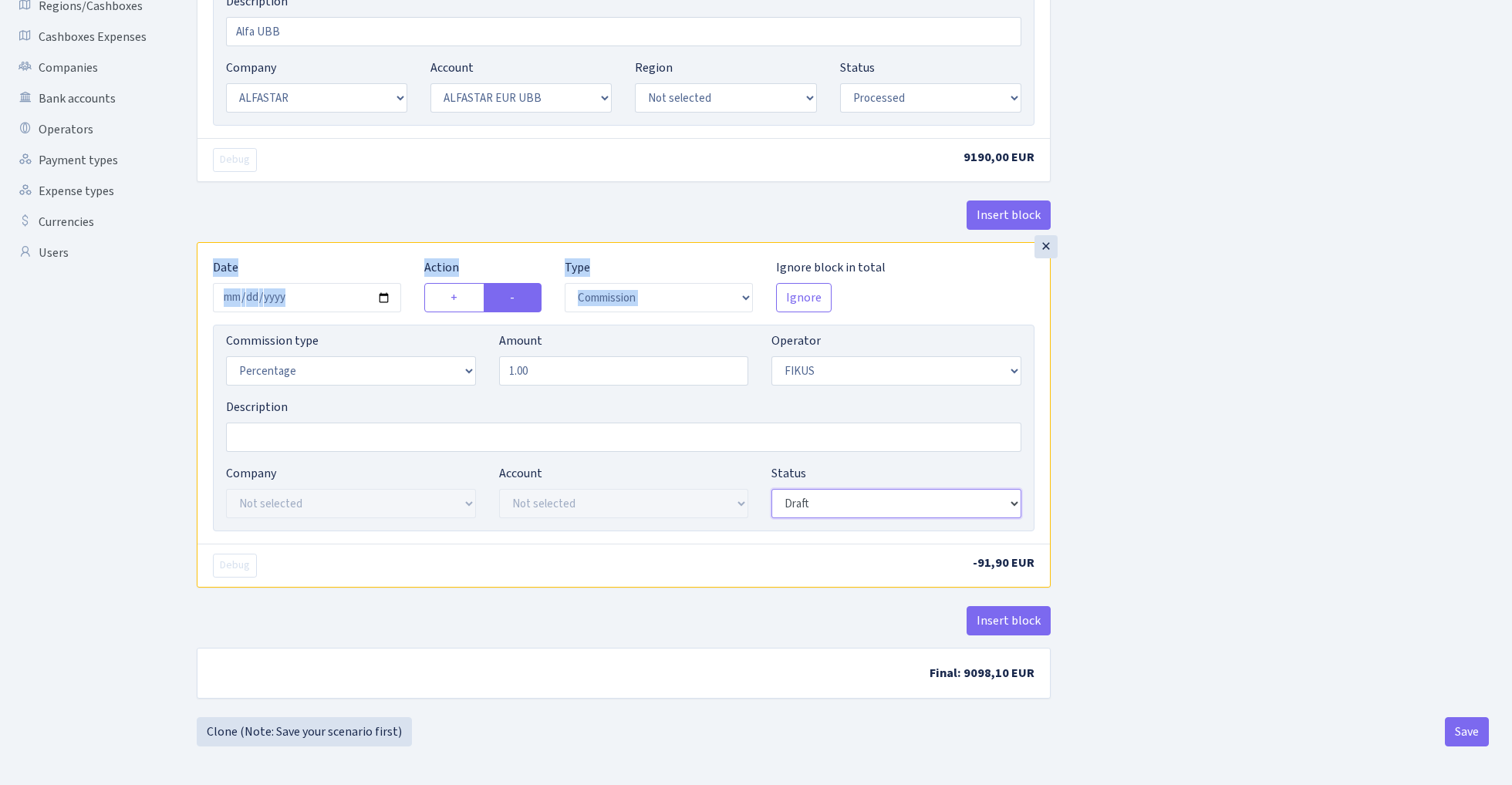
select select "processed"
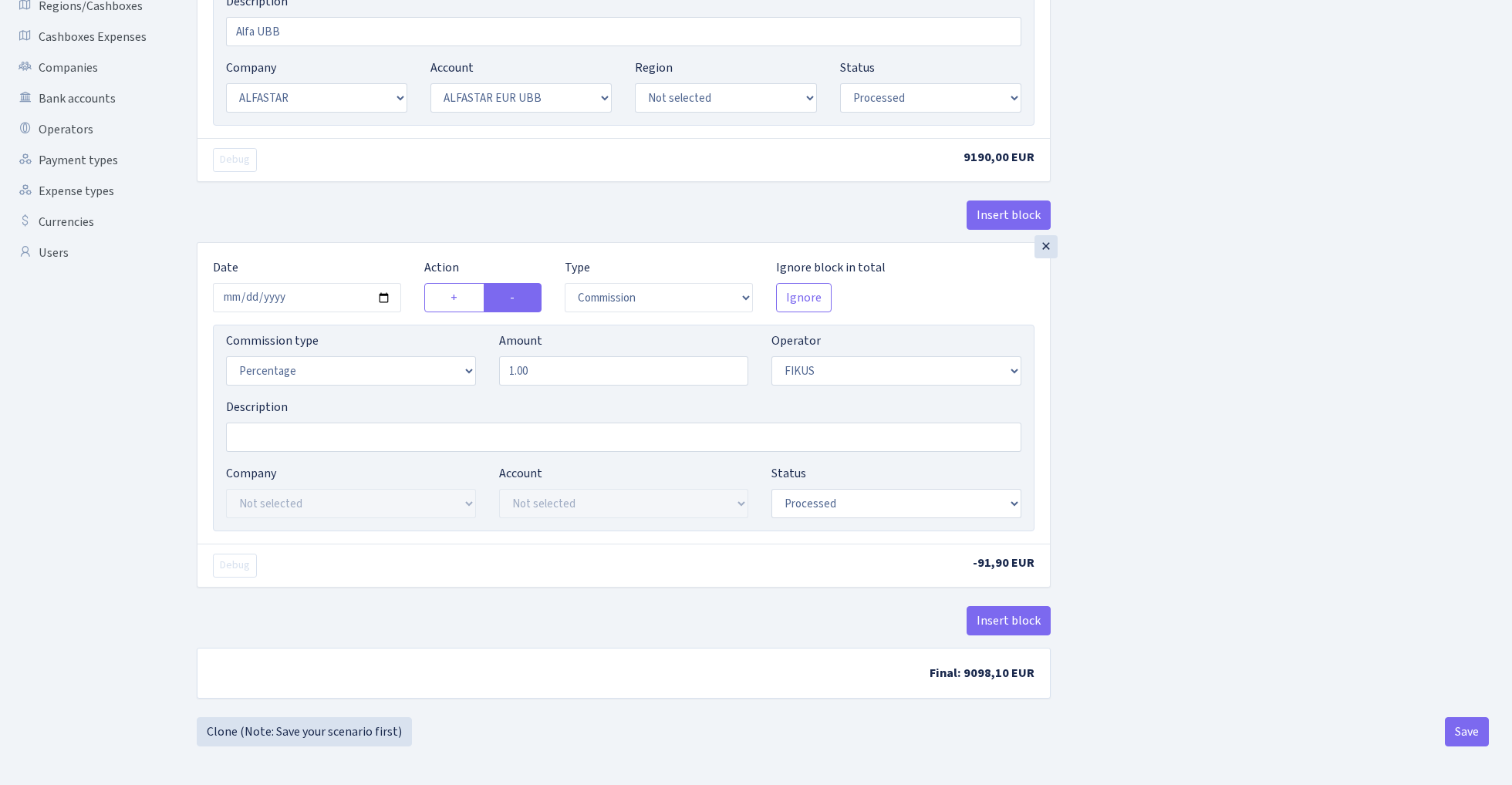
click at [1153, 370] on div "Insert block × Date 2025-08-29 Action + - Type --- In Out Commission Field requ…" at bounding box center [842, 222] width 1315 height 988
click at [1470, 725] on button "Save" at bounding box center [1467, 732] width 44 height 29
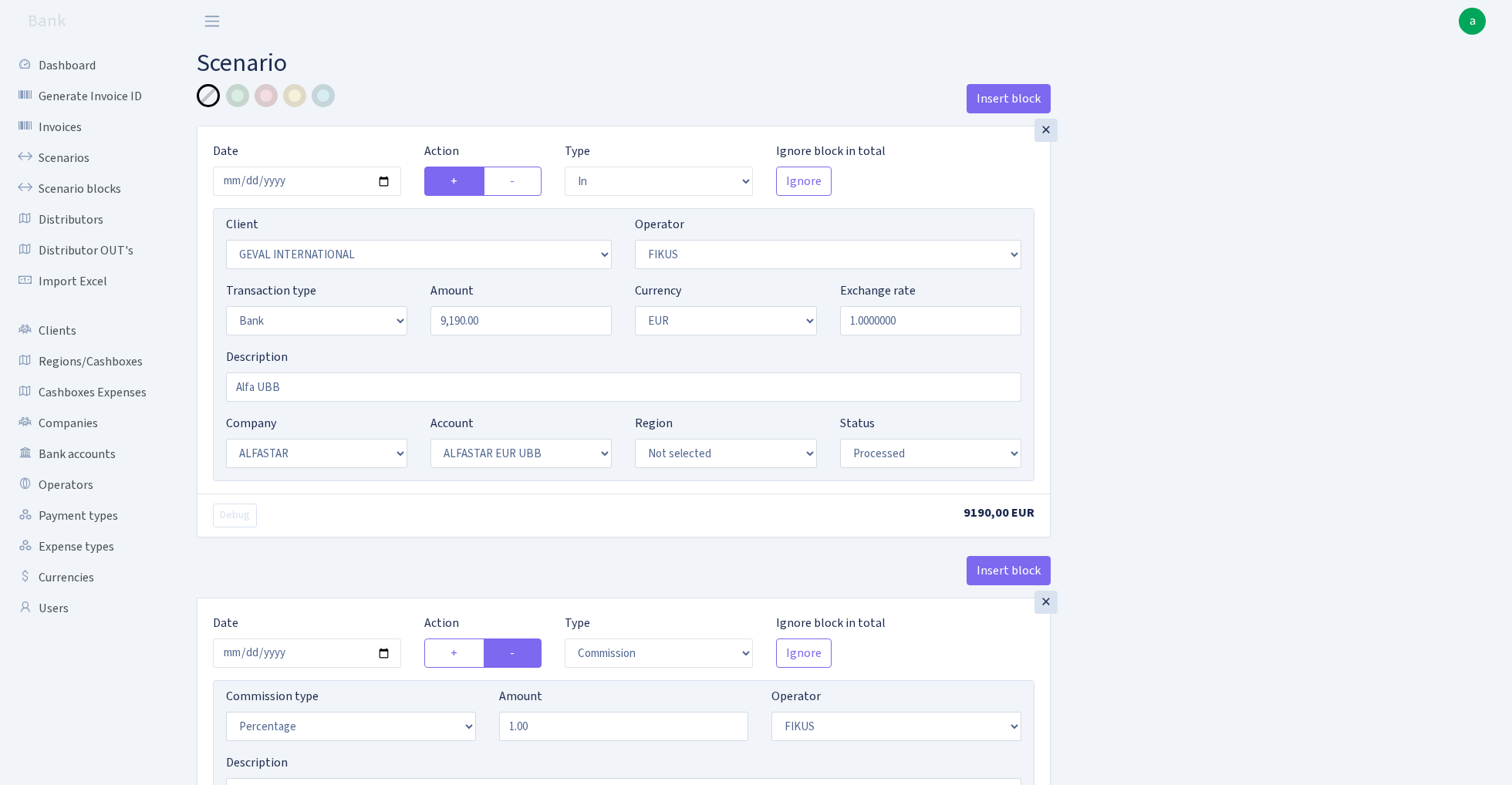
select select "in"
select select "2620"
select select "388"
select select "2"
select select "1"
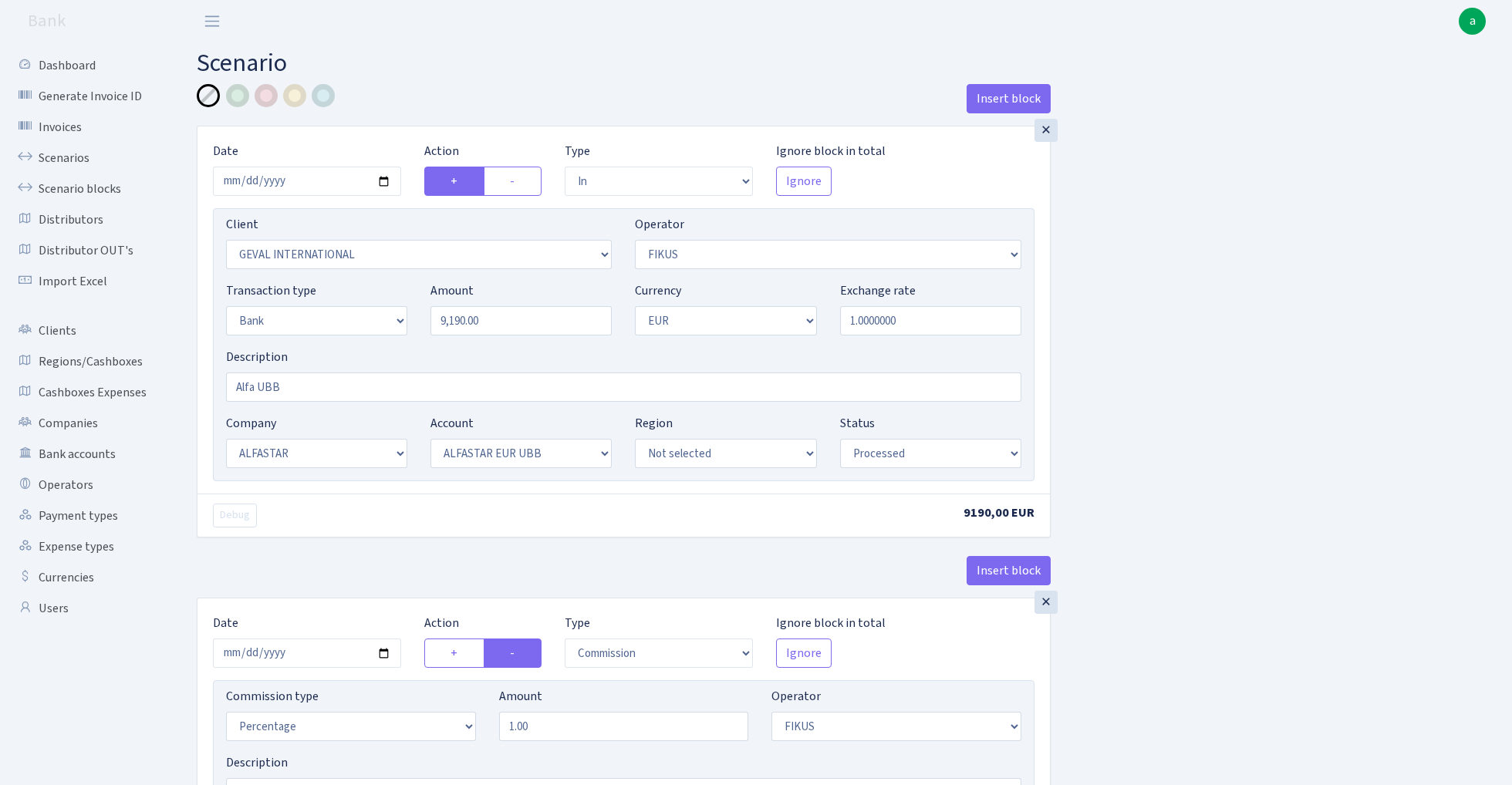
select select "14"
select select "42"
select select "processed"
select select "commission"
select select "388"
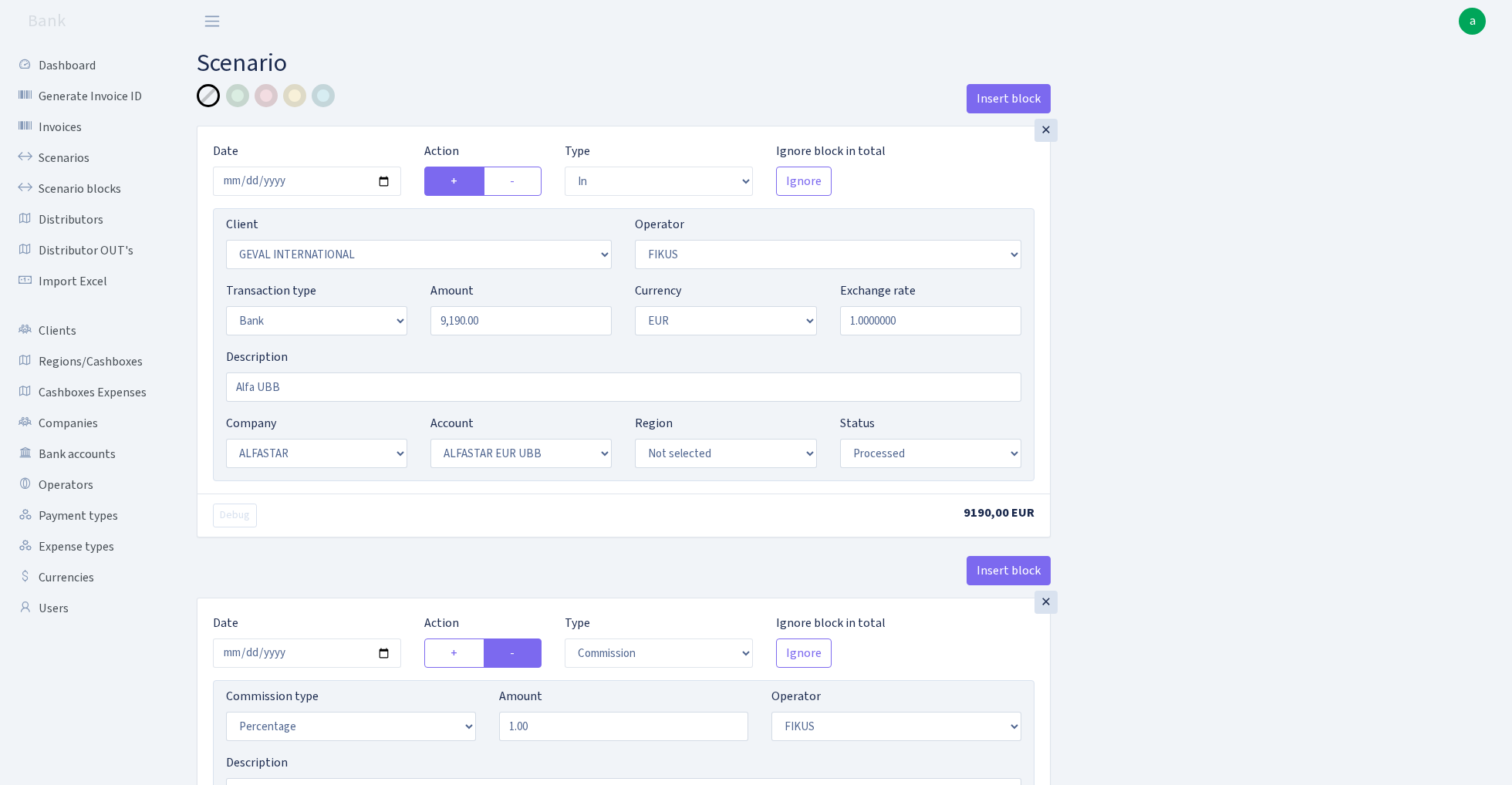
select select "processed"
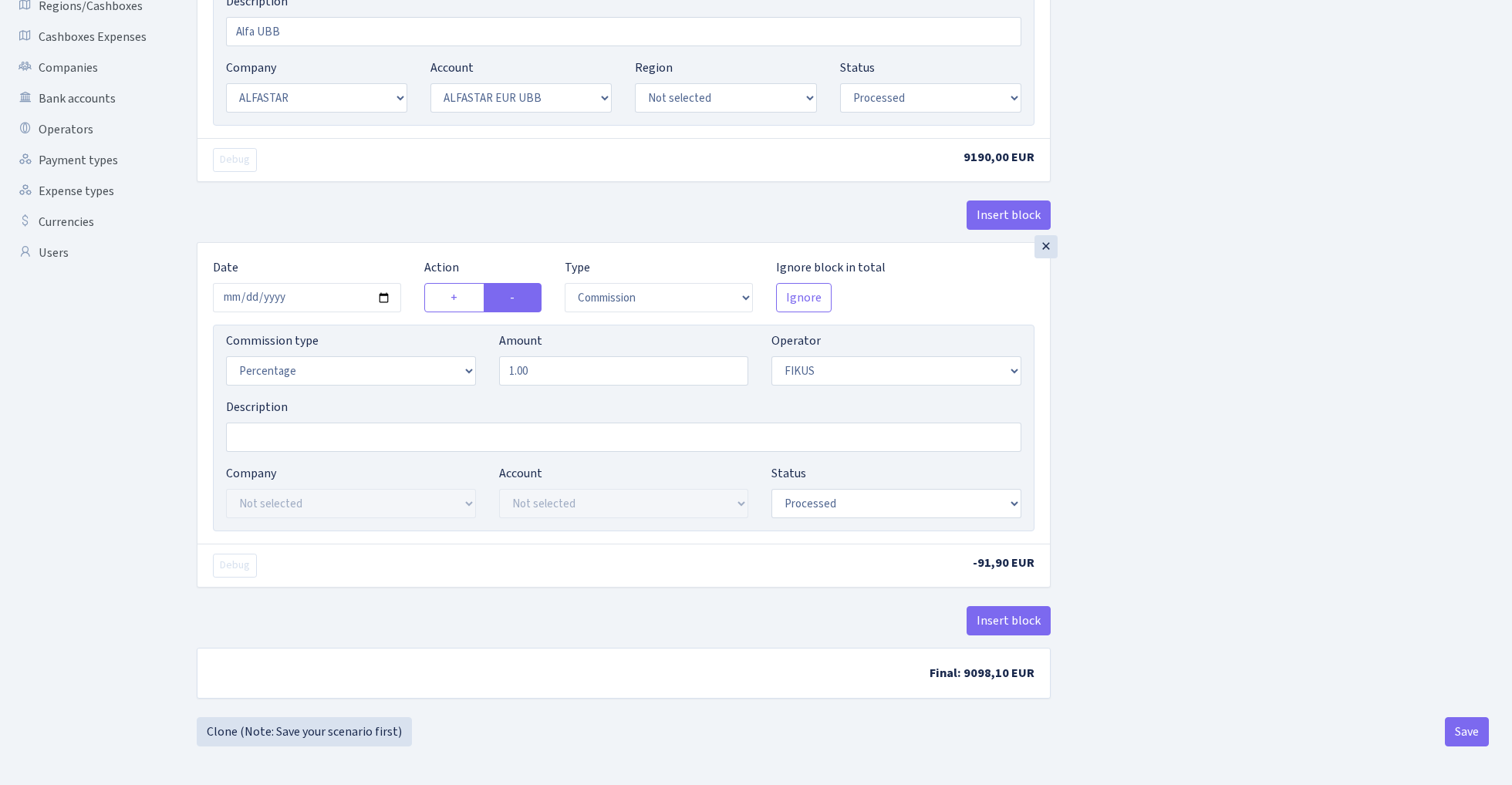
scroll to position [360, 0]
click at [1463, 732] on button "Save" at bounding box center [1467, 732] width 44 height 29
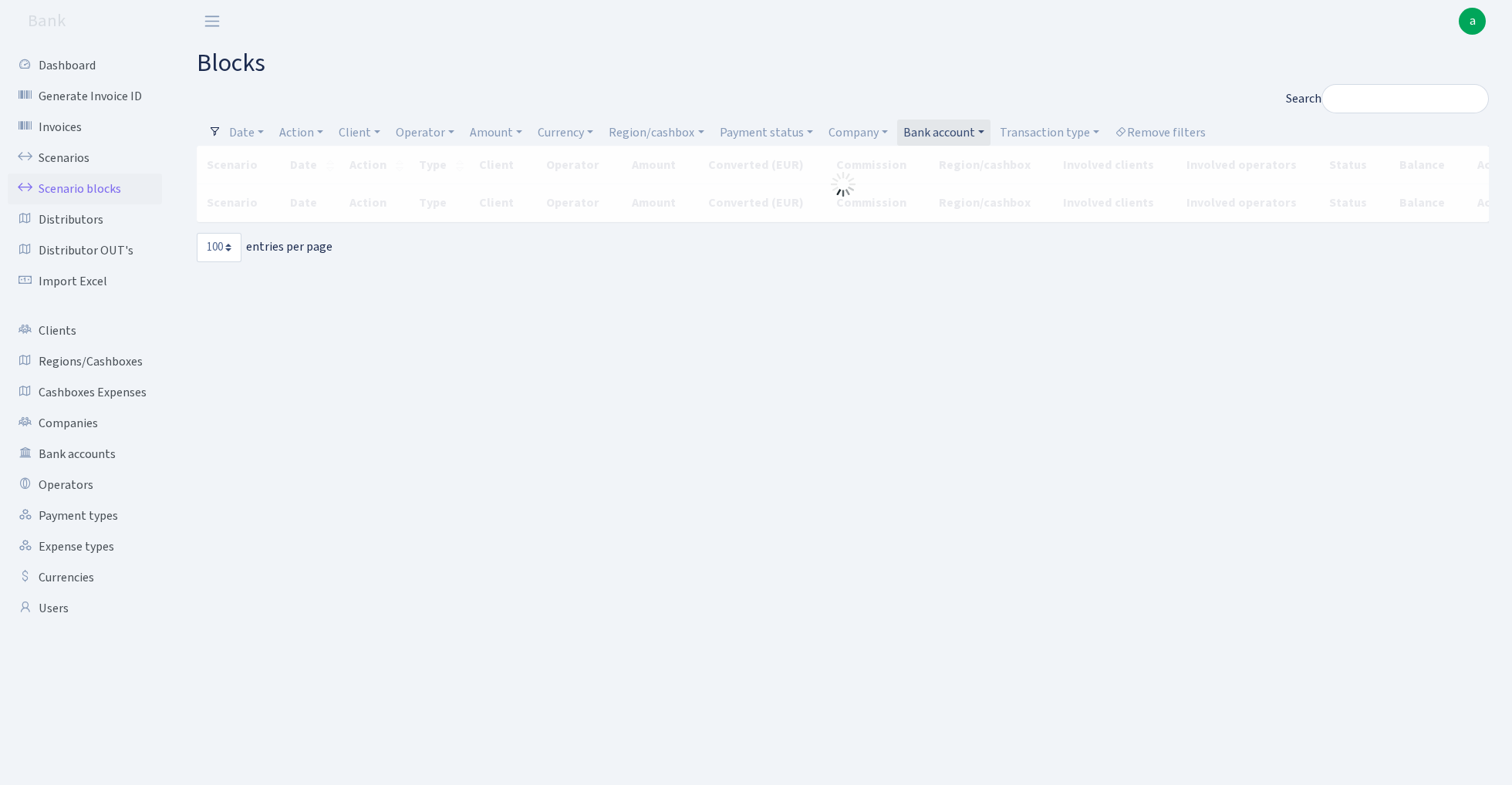
select select "100"
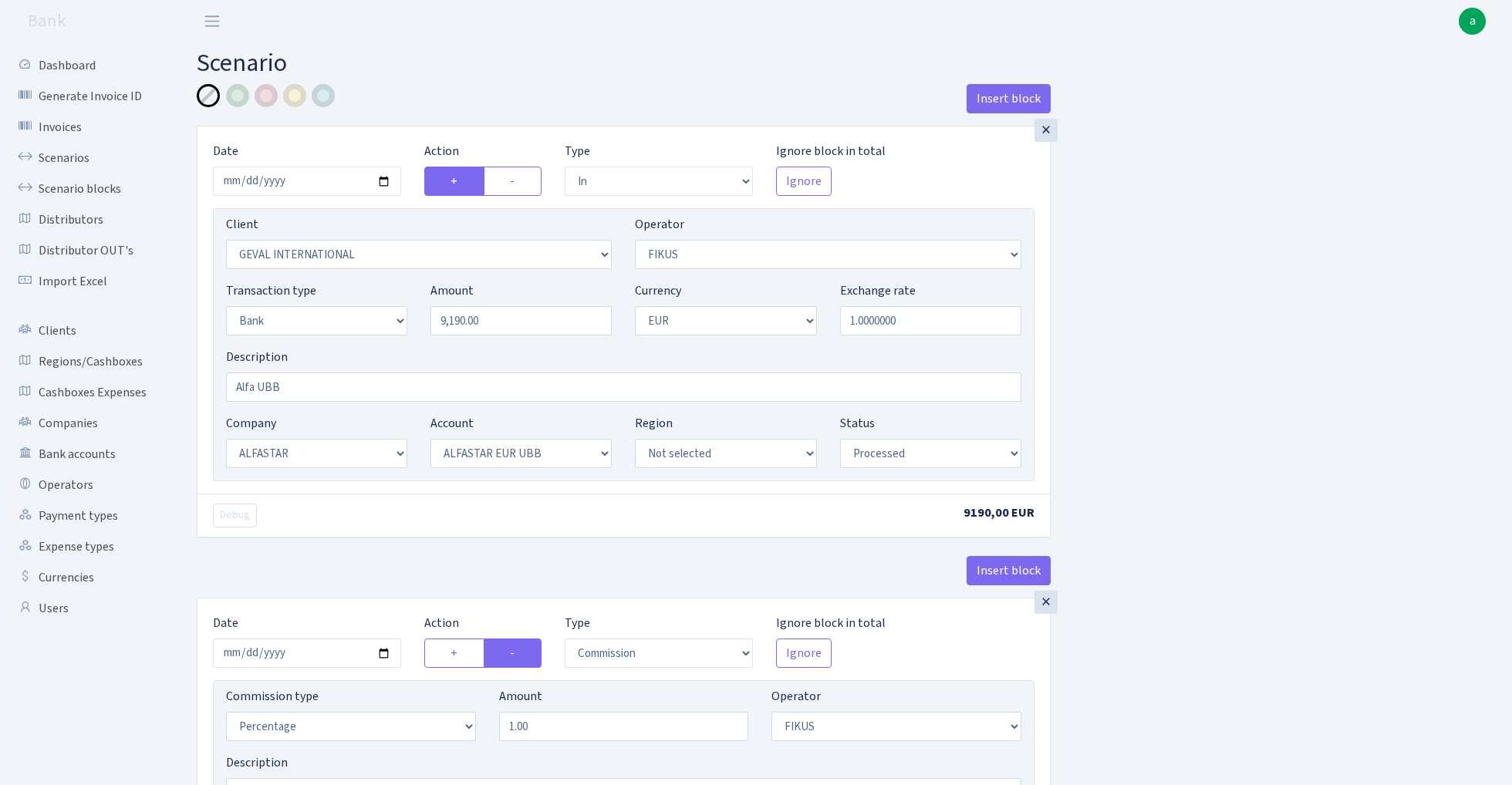
select select "in"
select select "2620"
select select "388"
select select "2"
select select "1"
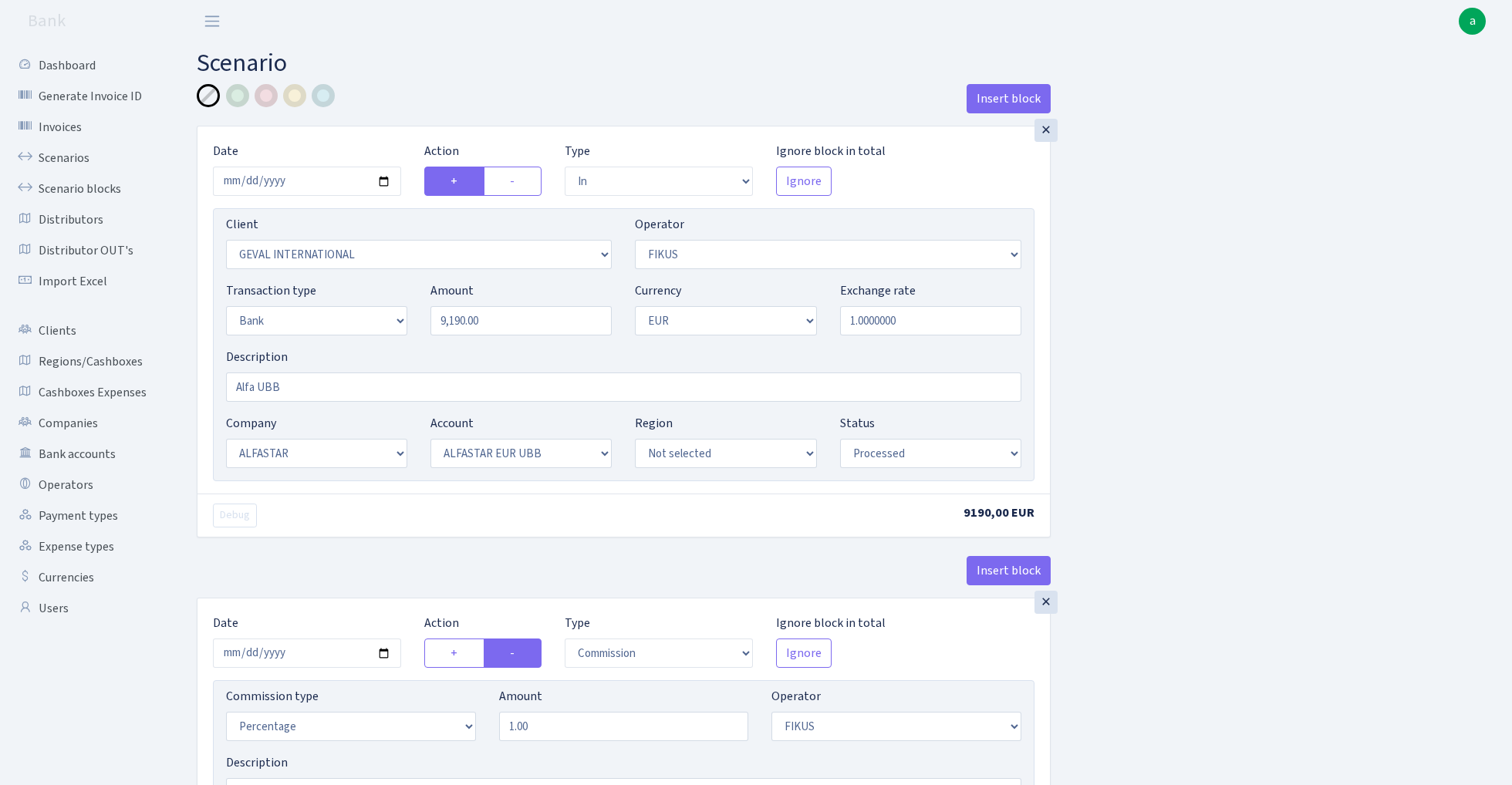
select select "14"
select select "42"
select select "processed"
select select "commission"
select select "388"
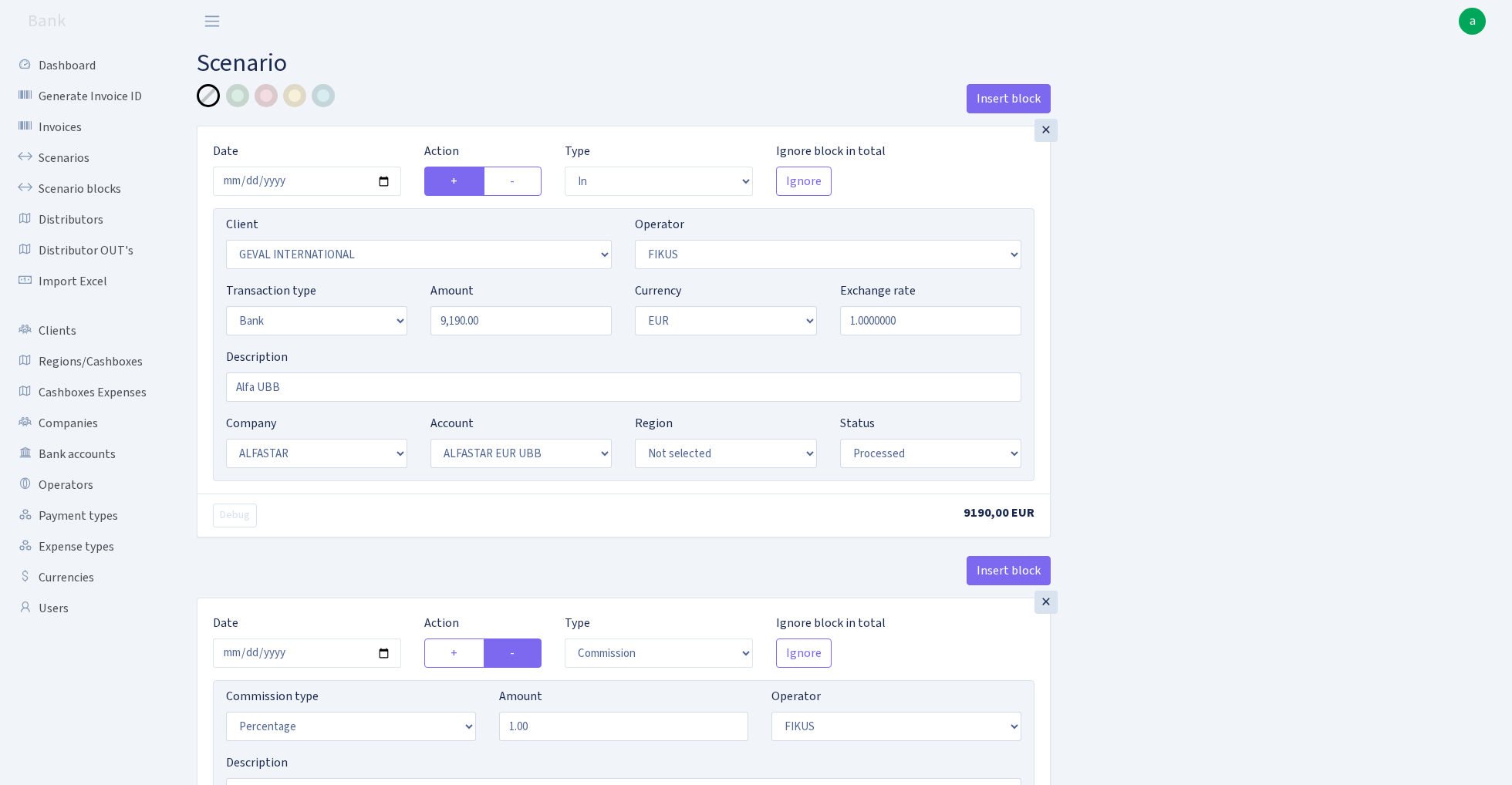
select select "processed"
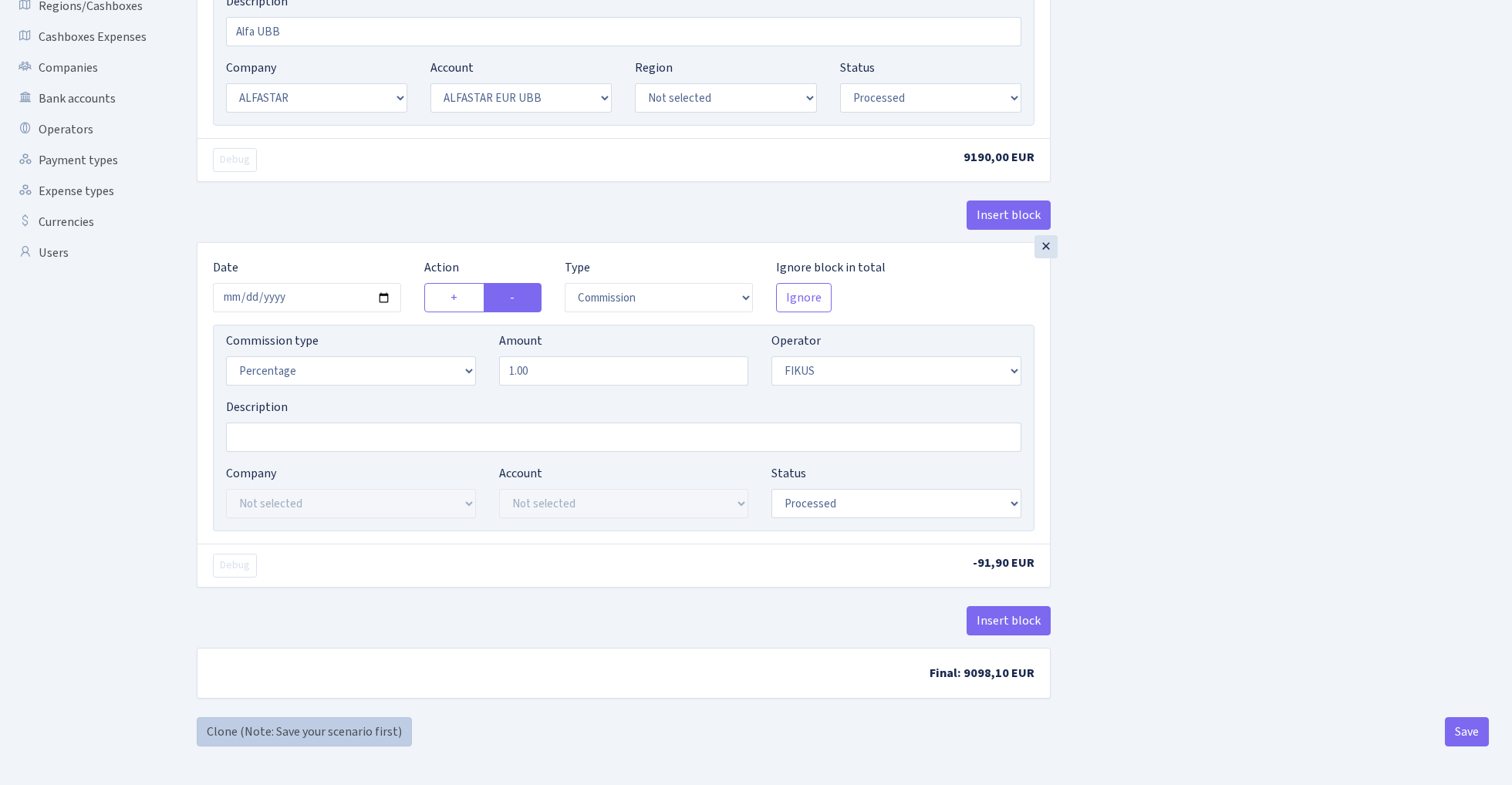
scroll to position [360, 0]
click at [325, 729] on link "Clone (Note: Save your scenario first)" at bounding box center [304, 732] width 215 height 29
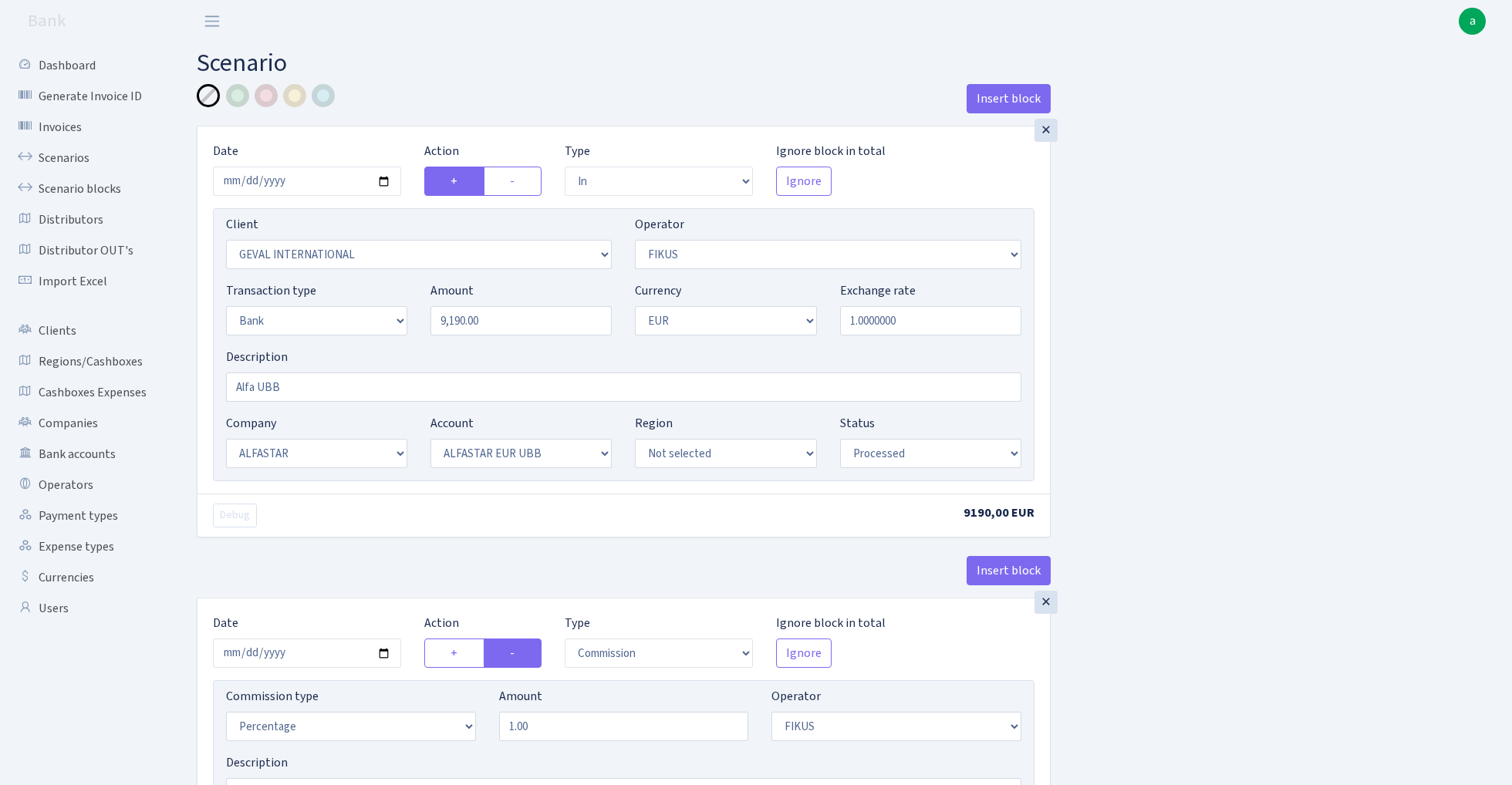
select select "in"
select select "2620"
select select "388"
select select "2"
select select "1"
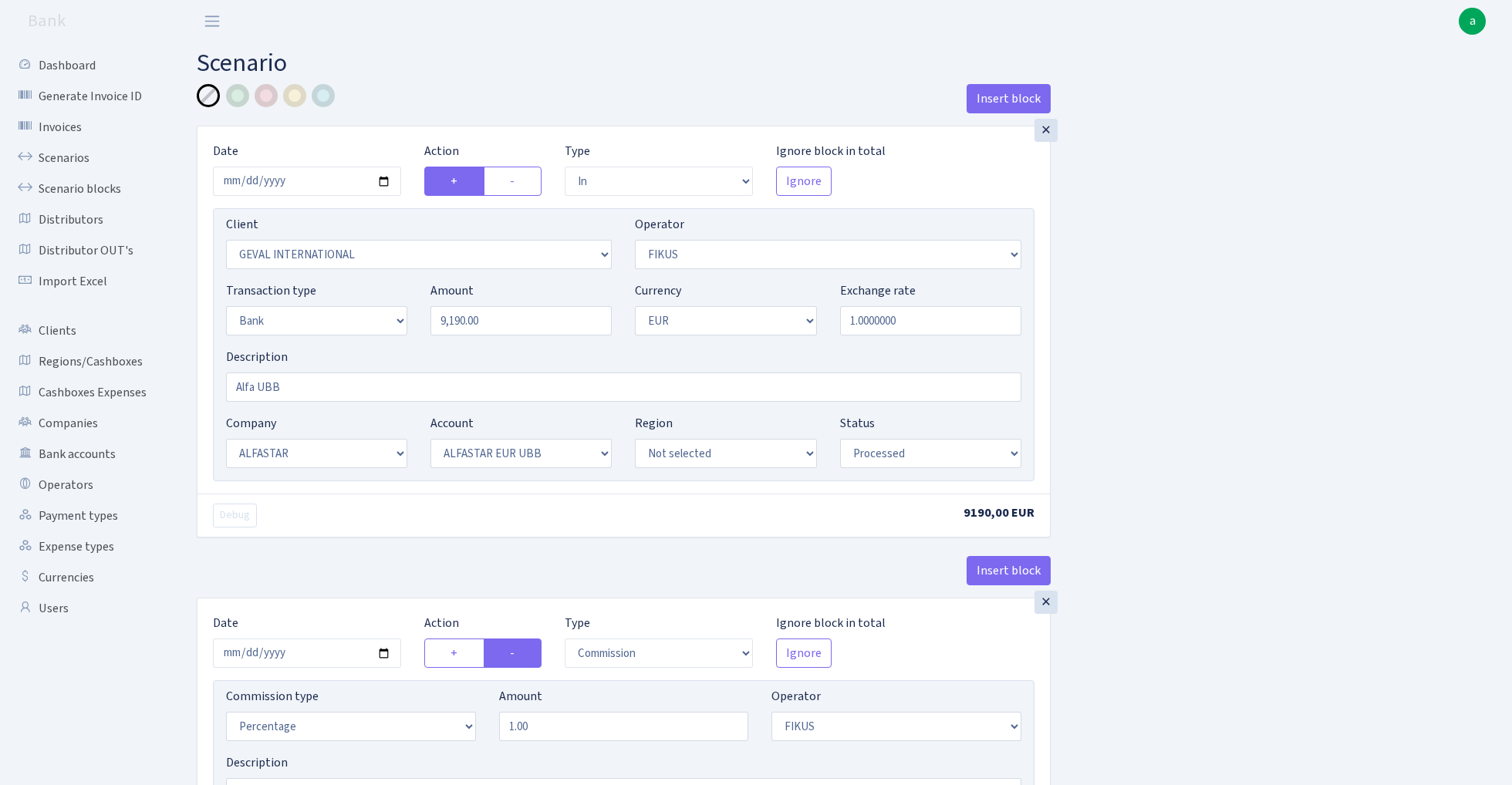
select select "14"
select select "42"
select select "processed"
select select "commission"
select select "388"
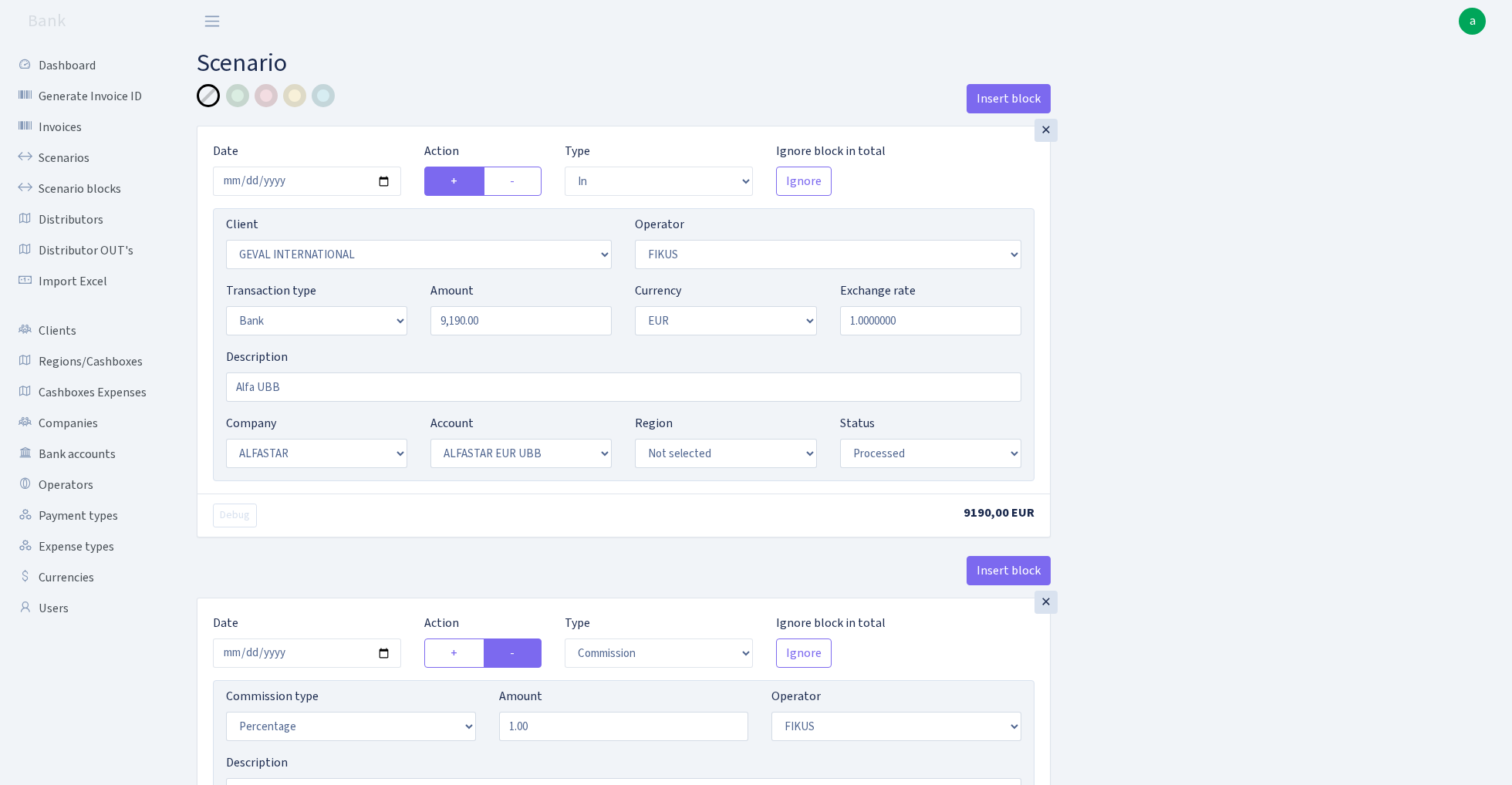
select select "processed"
click at [508, 322] on input "9190.00" at bounding box center [520, 321] width 181 height 29
paste input "61"
type input "6,100.00"
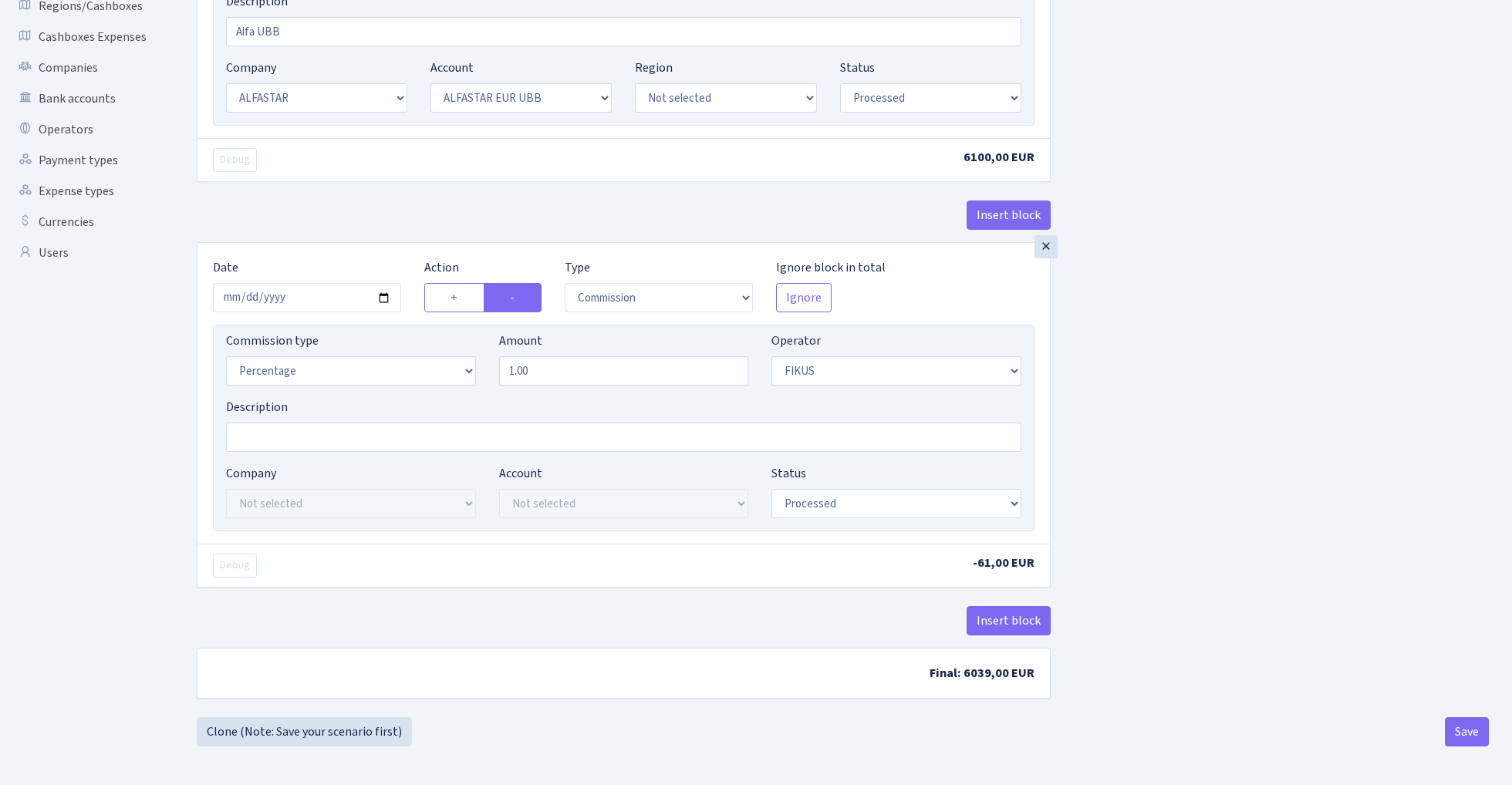
scroll to position [360, 0]
click at [1463, 727] on button "Save" at bounding box center [1467, 732] width 44 height 29
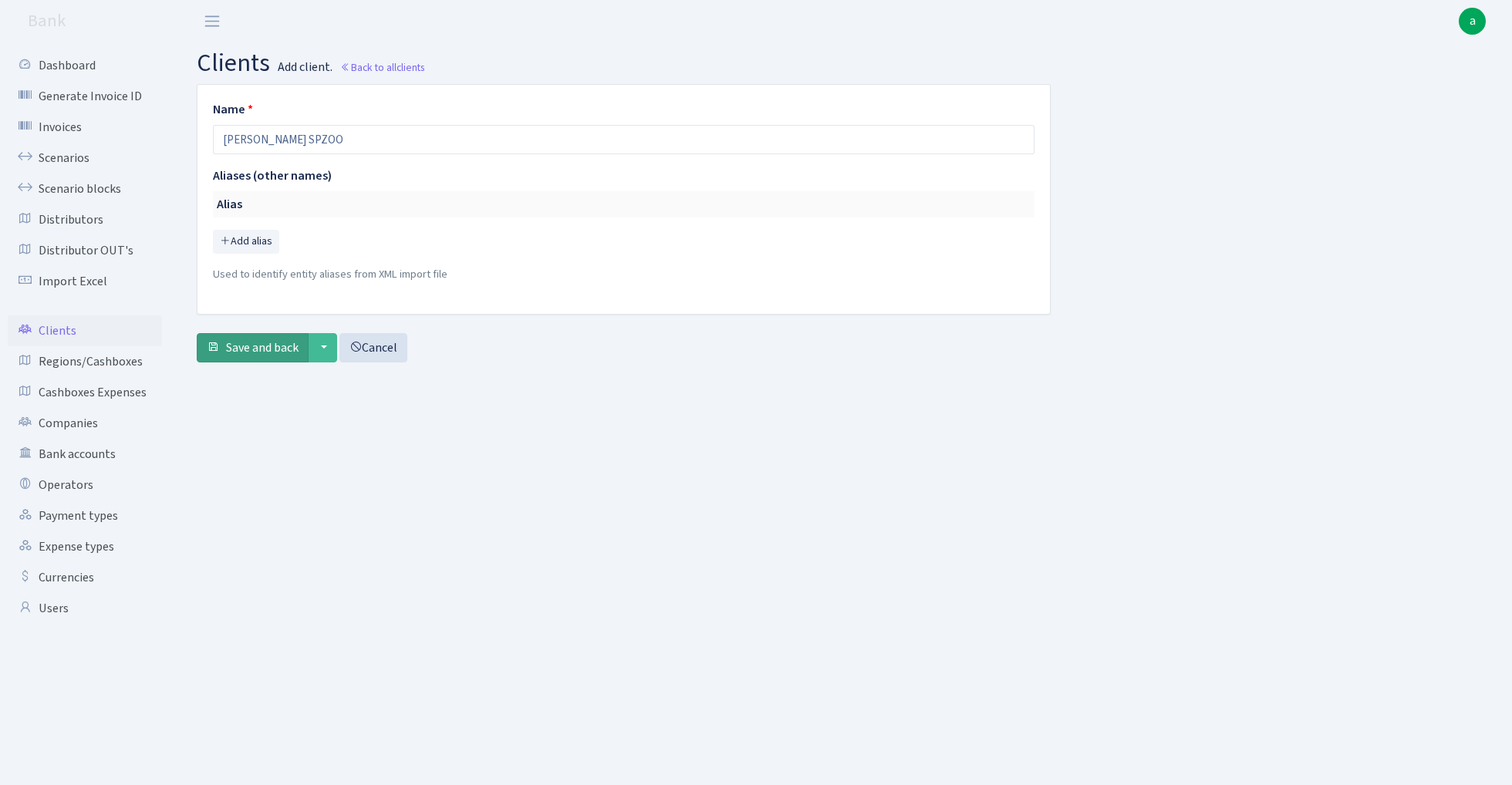
type input "[PERSON_NAME] SPZOO"
click at [272, 344] on span "Save and back" at bounding box center [262, 347] width 72 height 17
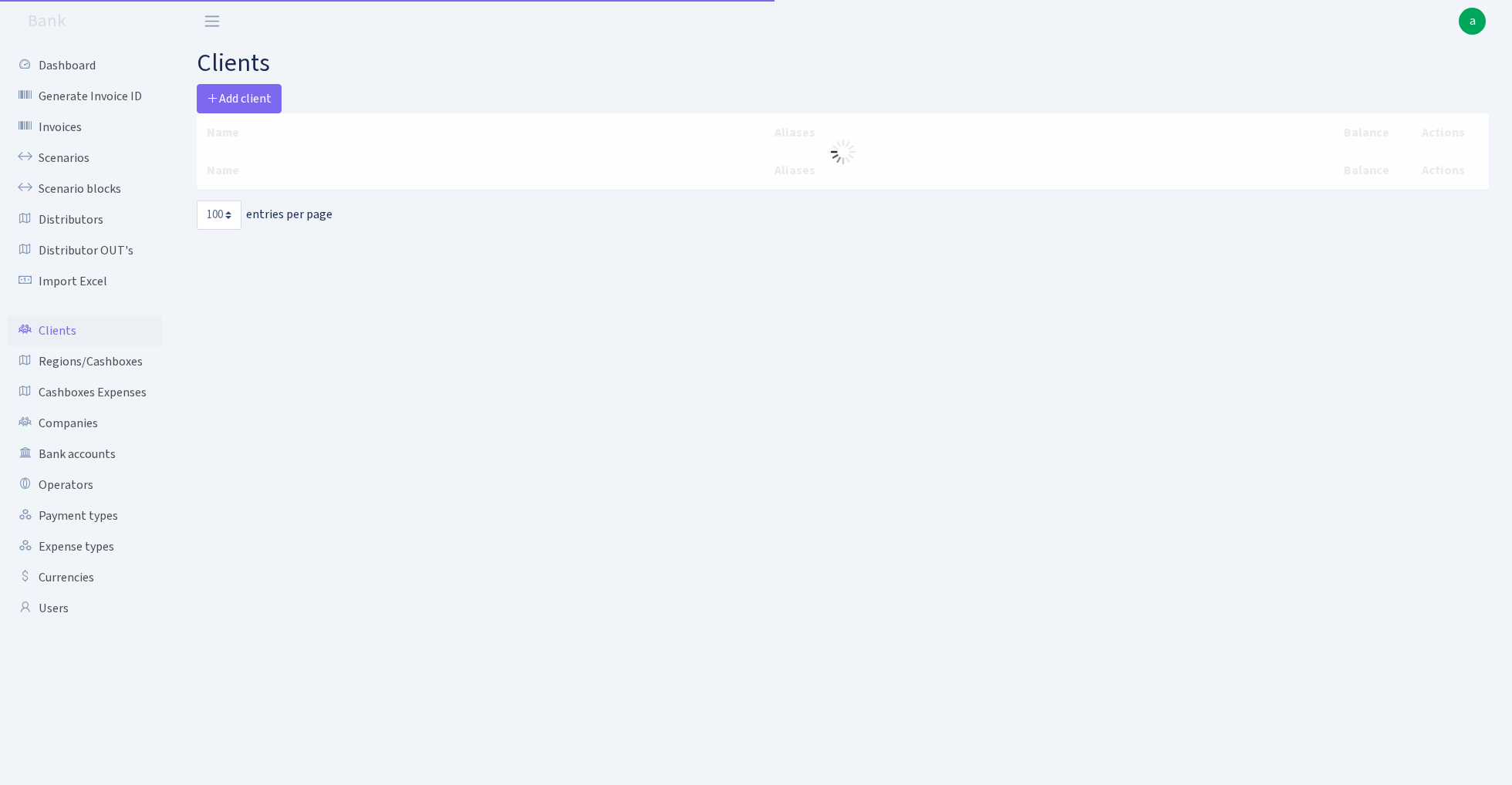
select select "100"
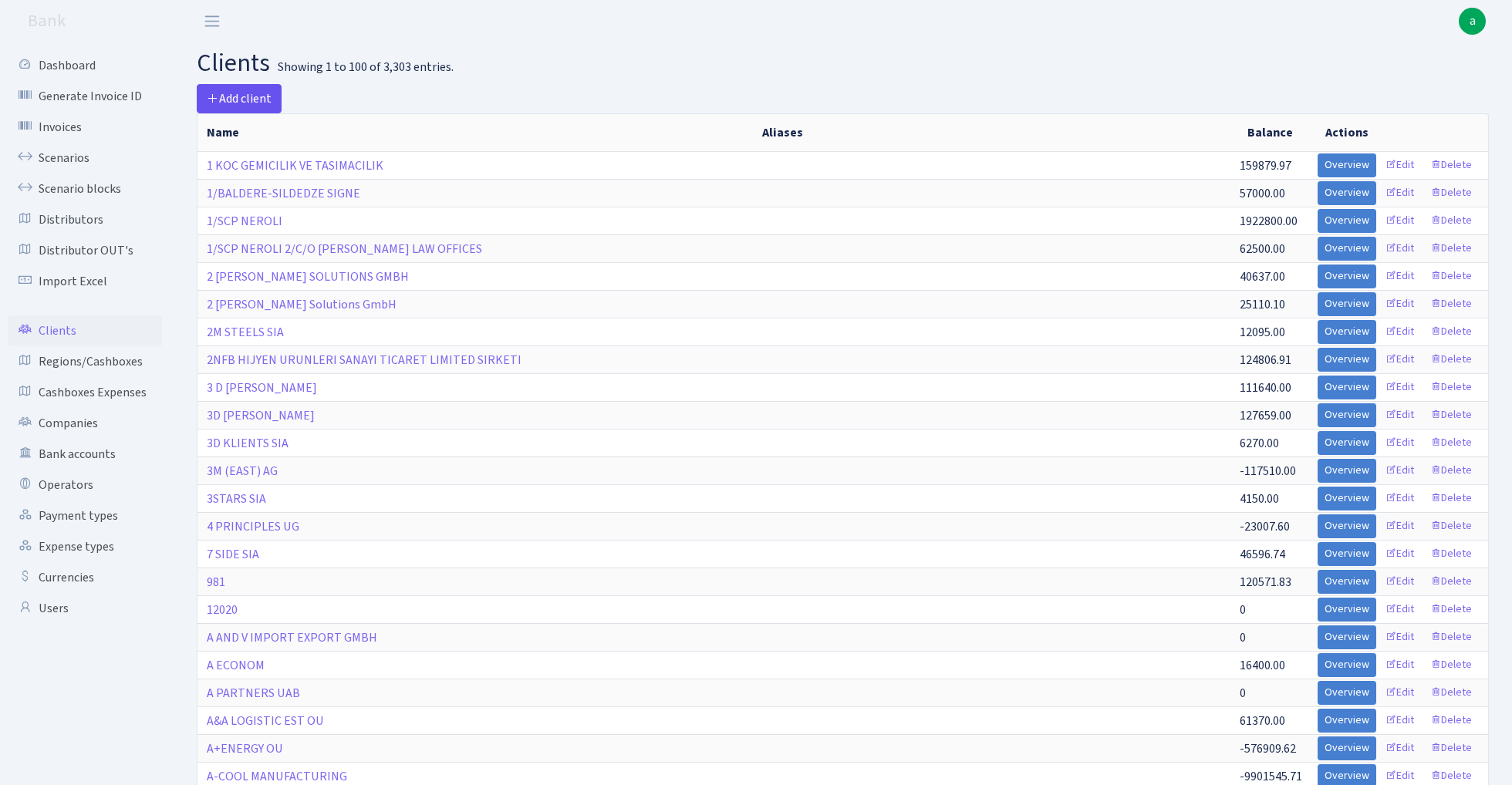
click at [243, 96] on span "Add client" at bounding box center [239, 98] width 65 height 17
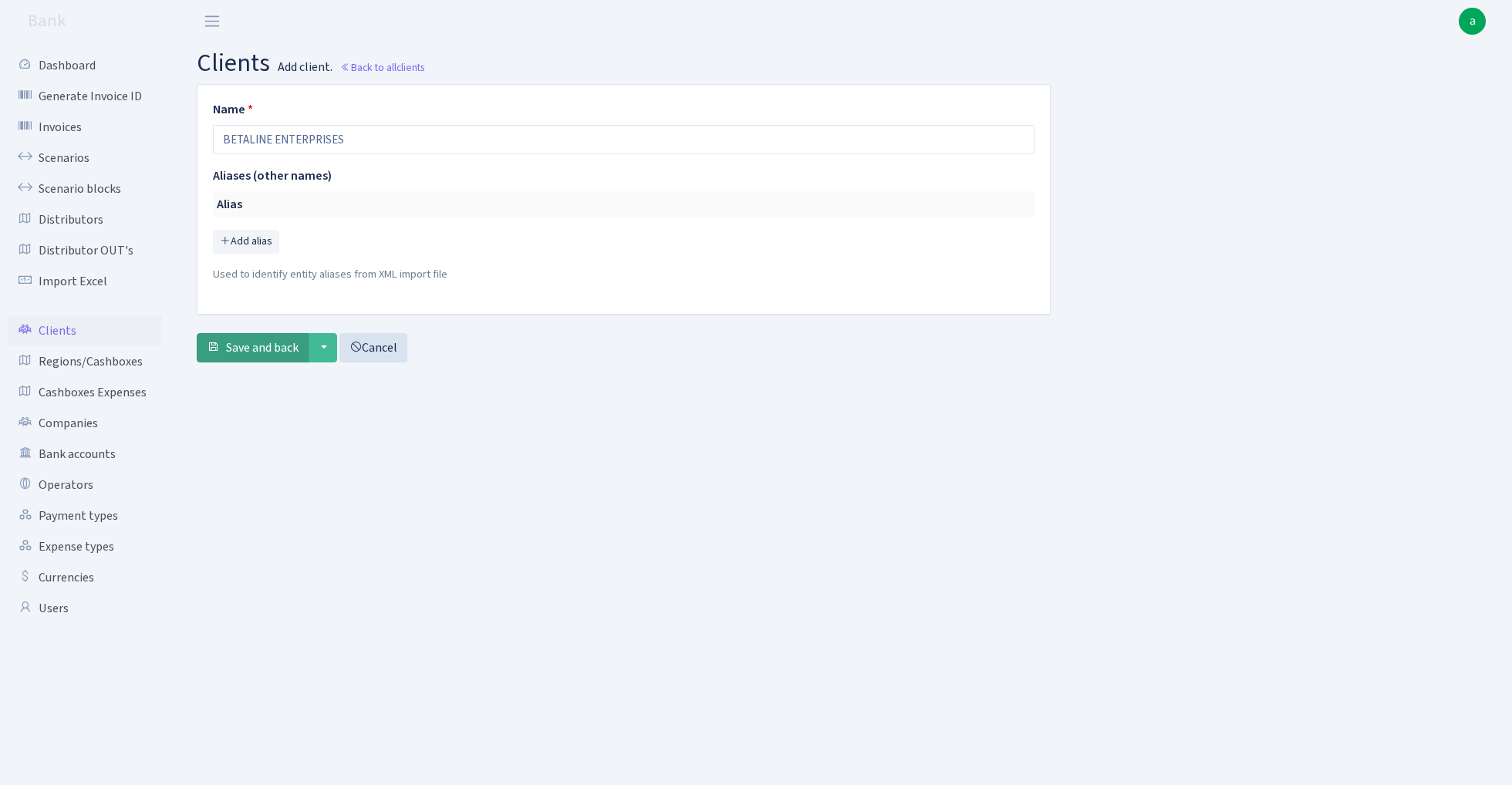
type input "BETALINE ENTERPRISES"
click at [256, 352] on span "Save and back" at bounding box center [262, 347] width 72 height 17
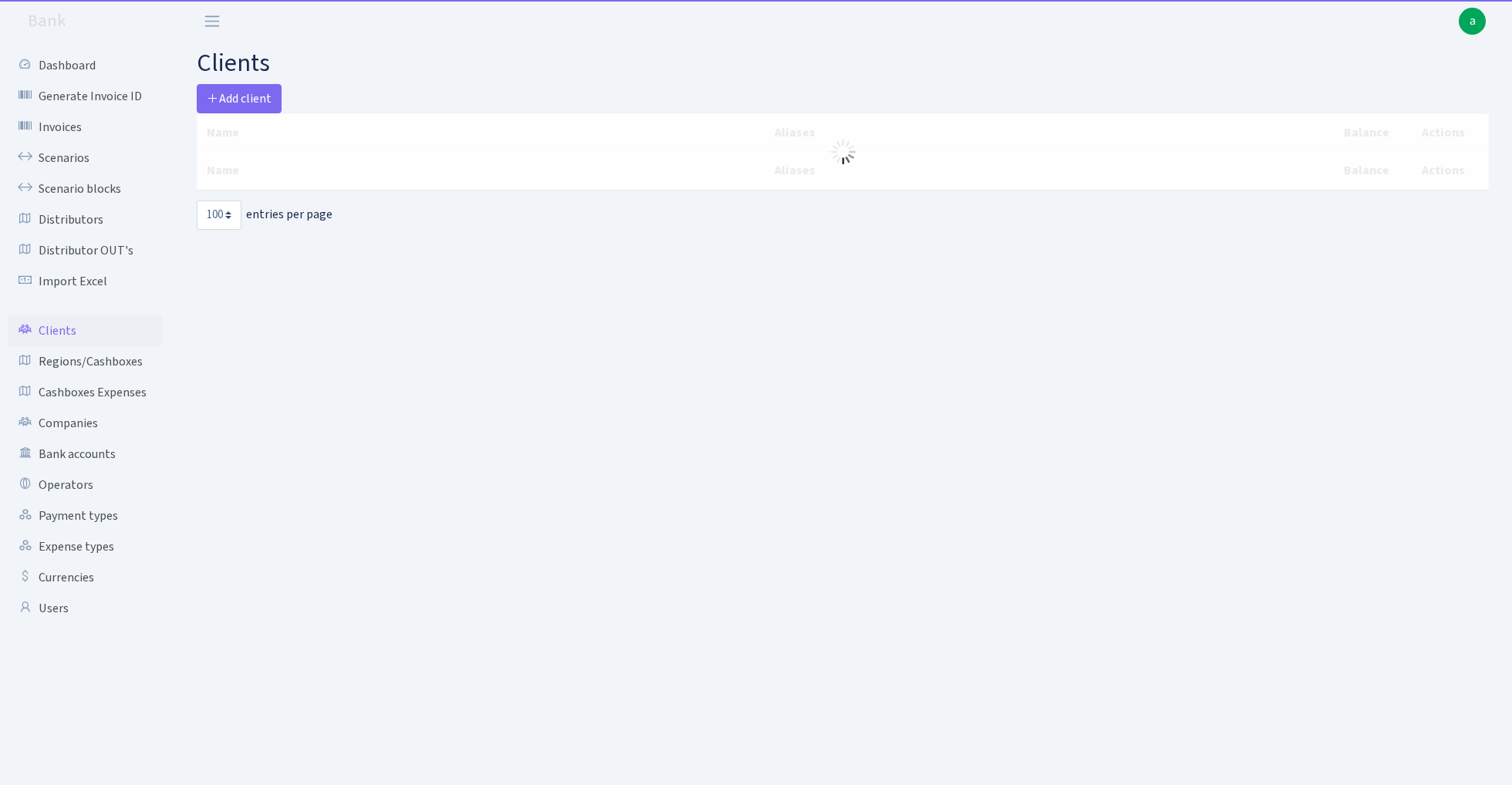
select select "100"
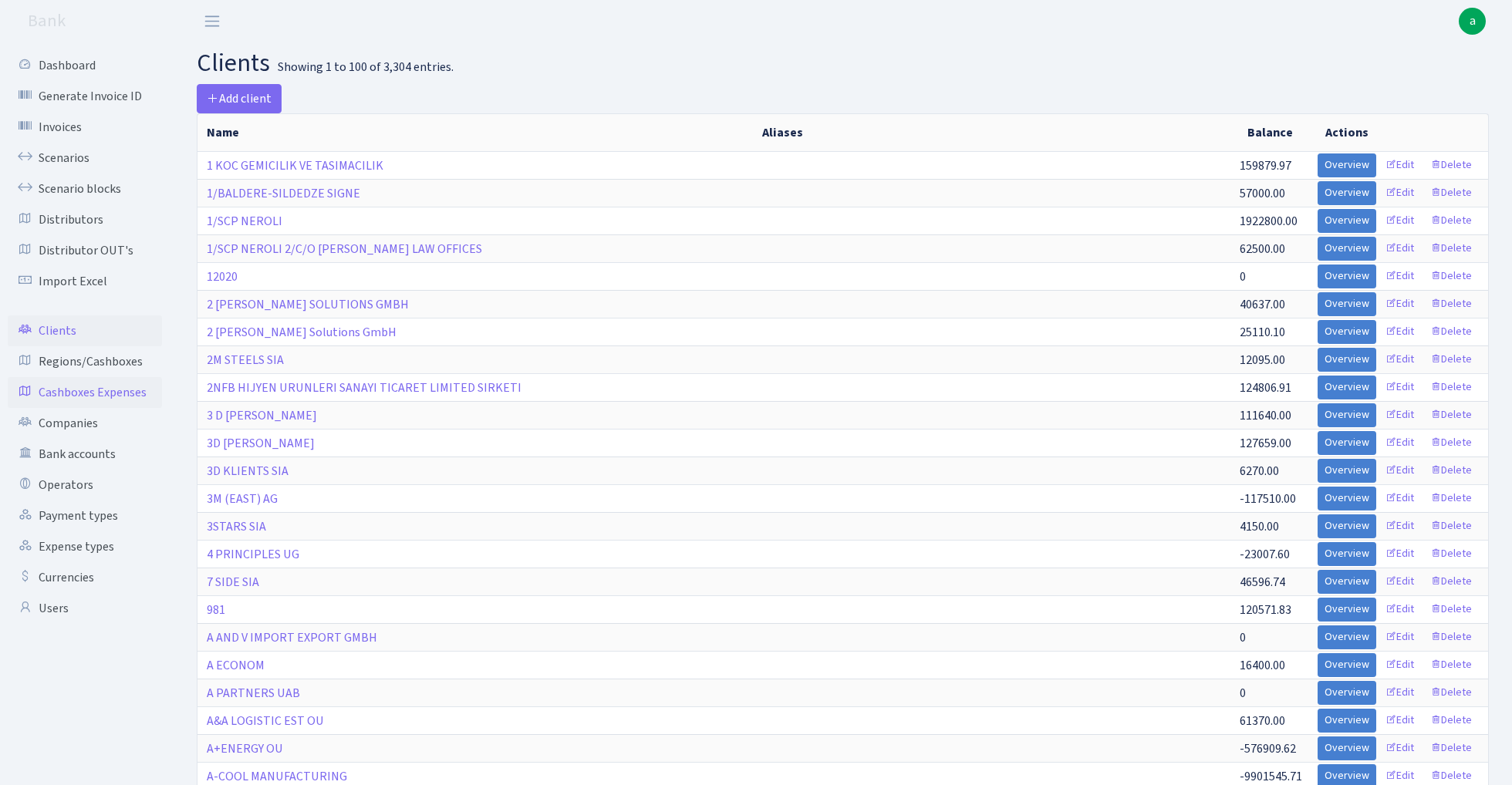
click at [106, 389] on link "Cashboxes Expenses" at bounding box center [85, 393] width 155 height 31
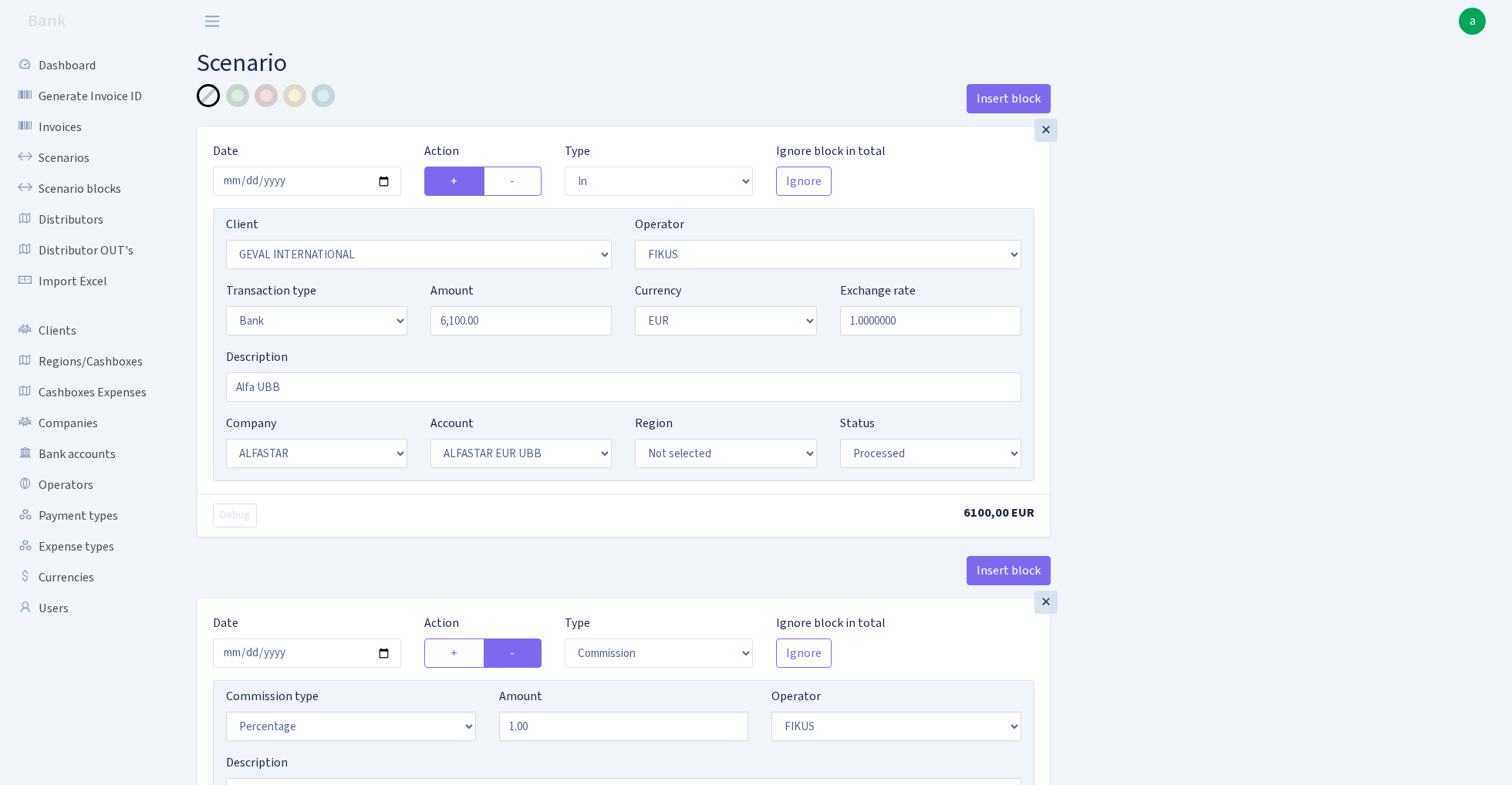
select select "in"
select select "2620"
select select "388"
select select "2"
select select "1"
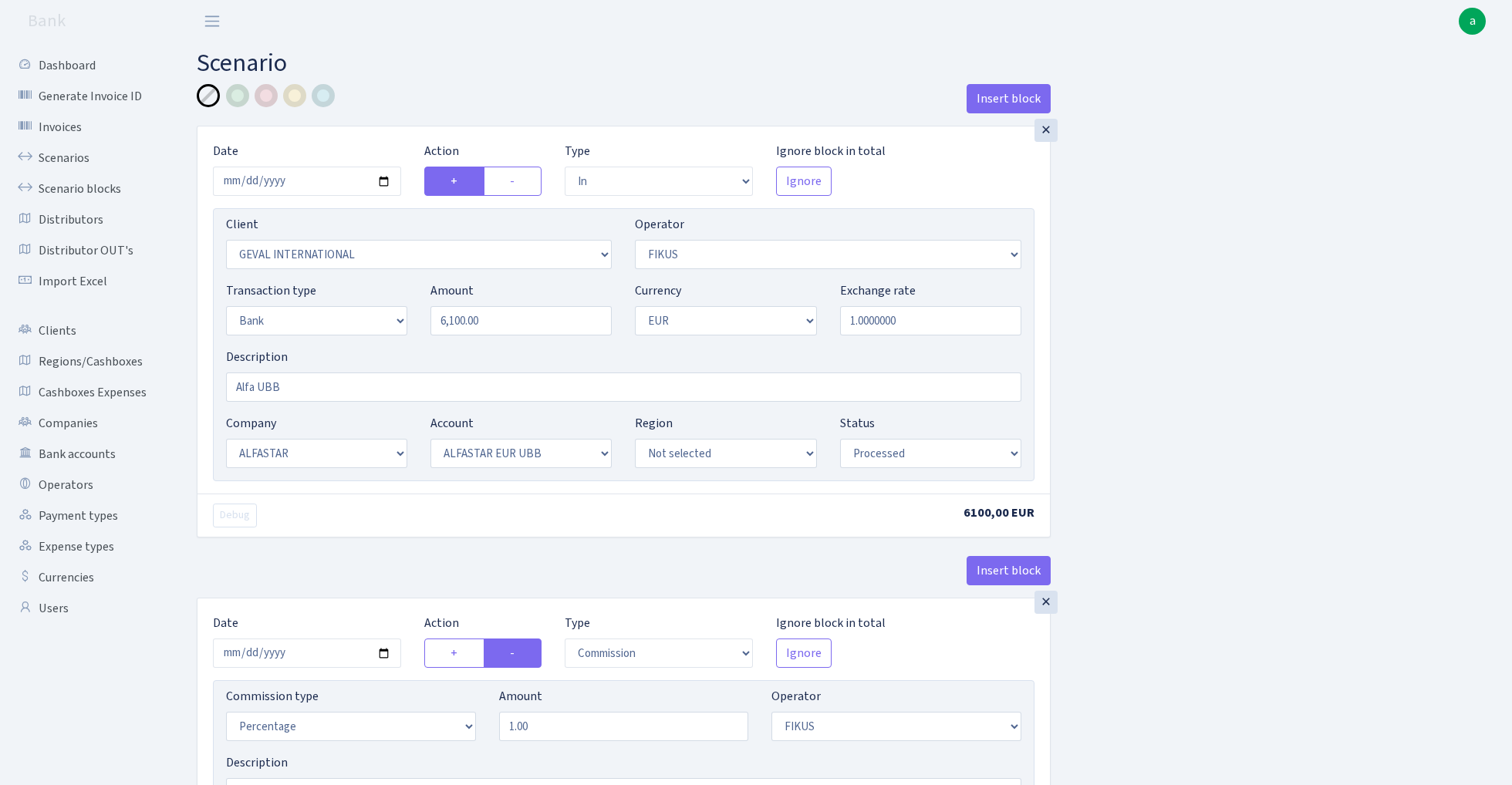
select select "14"
select select "42"
select select "processed"
select select "commission"
select select "388"
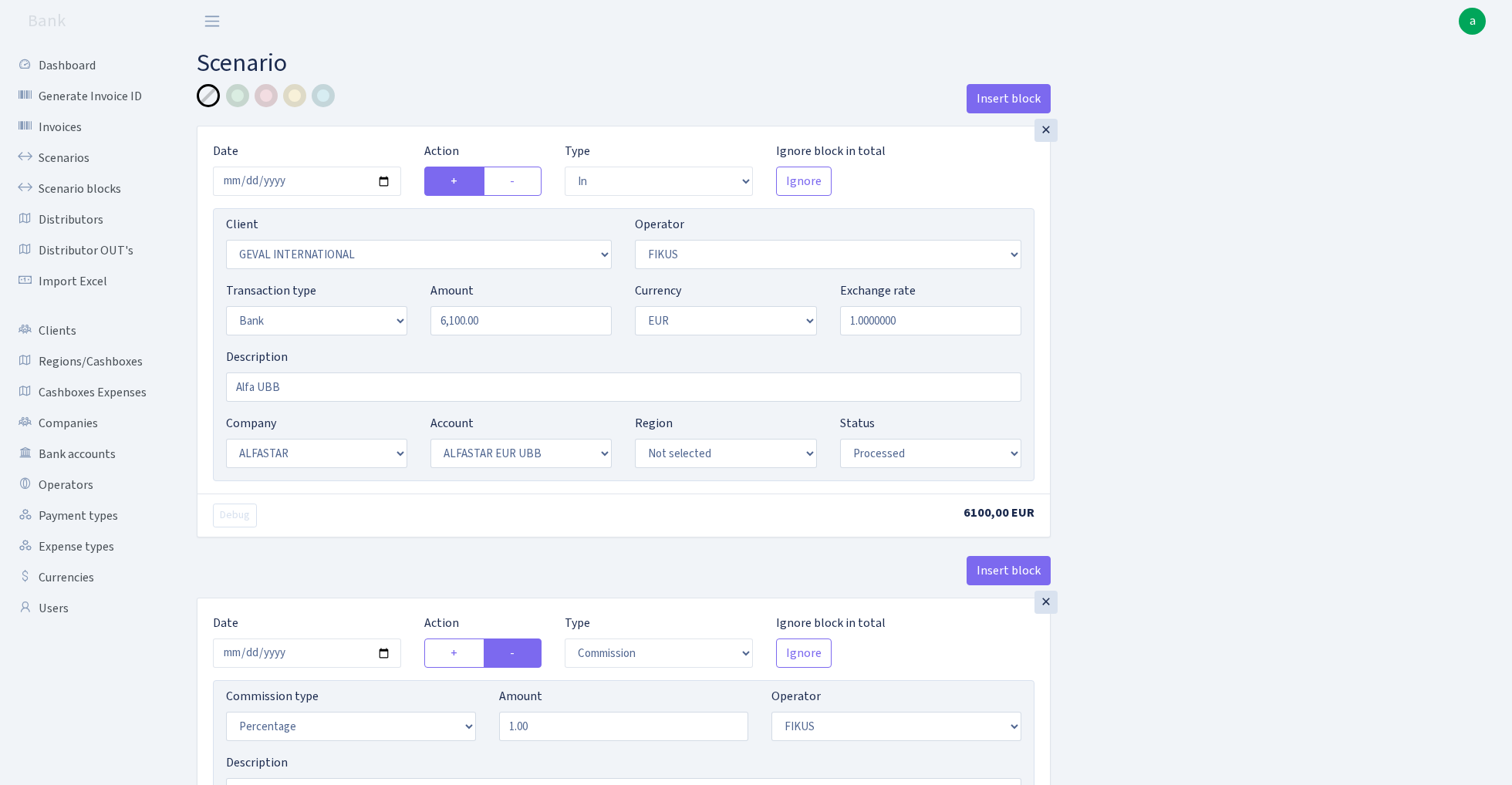
select select "processed"
select select "3328"
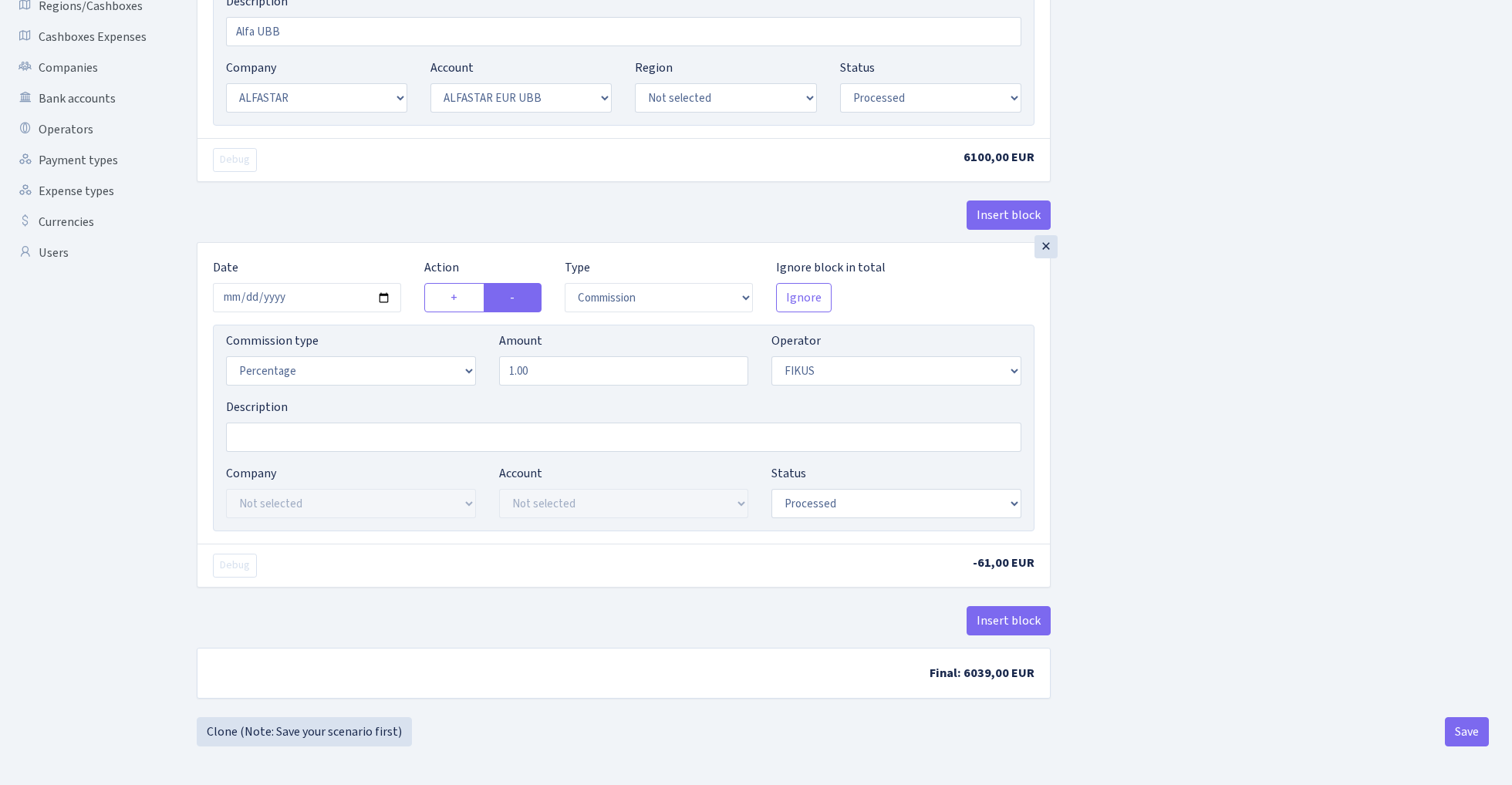
scroll to position [360, 0]
click at [1461, 725] on button "Save" at bounding box center [1467, 732] width 44 height 29
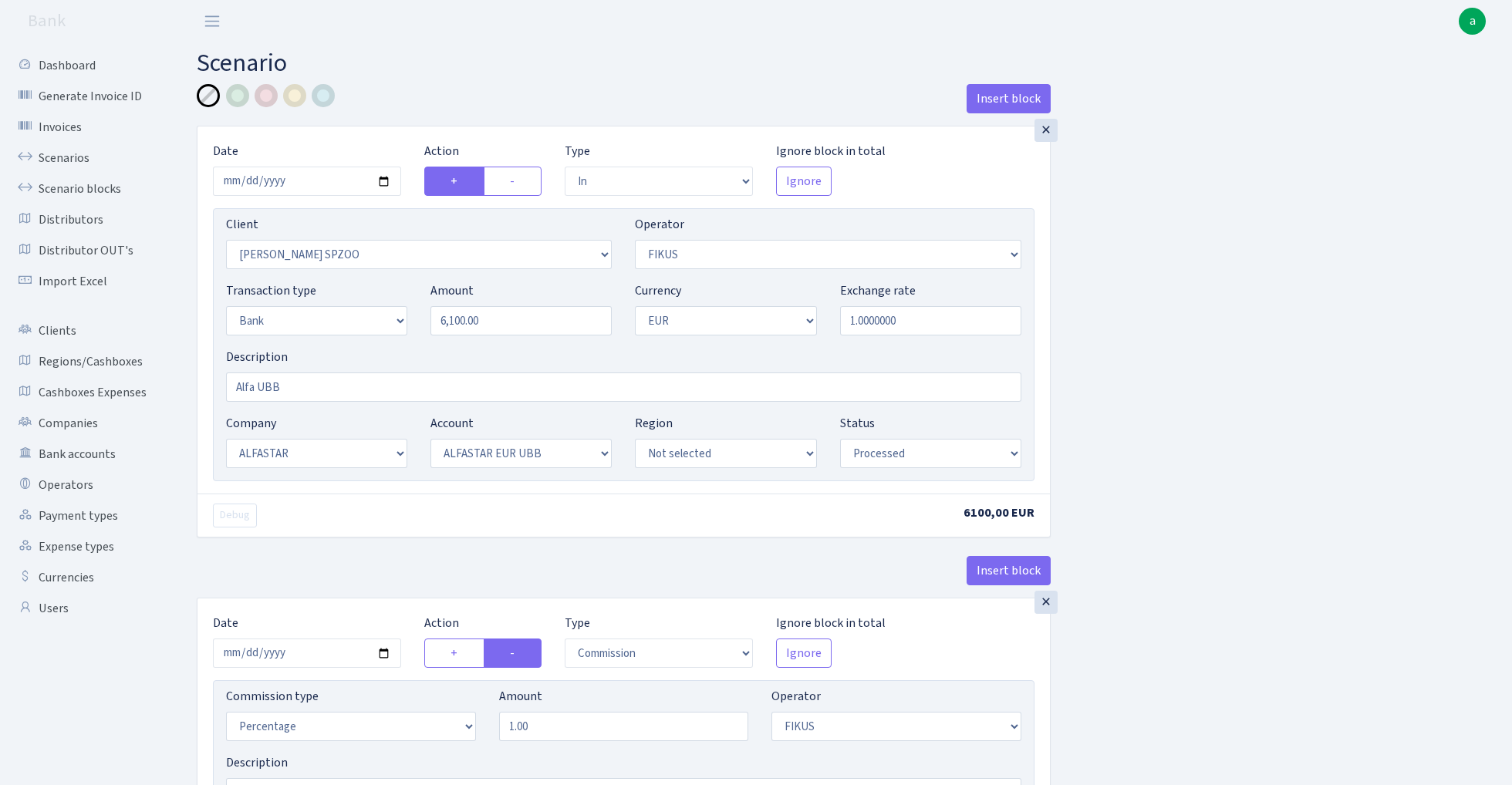
select select "in"
select select "3328"
select select "388"
select select "2"
select select "1"
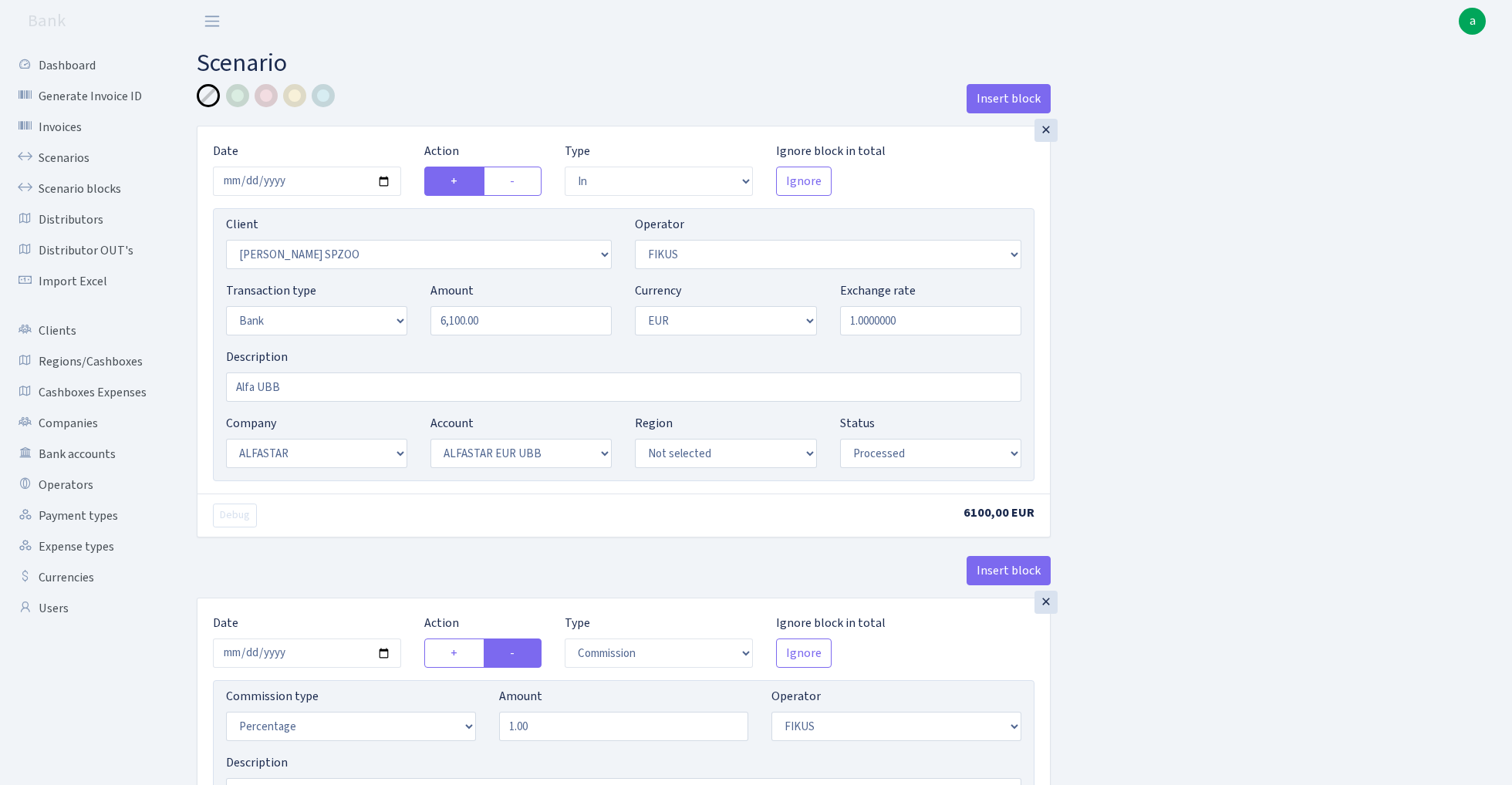
select select "14"
select select "42"
select select "processed"
select select "commission"
select select "388"
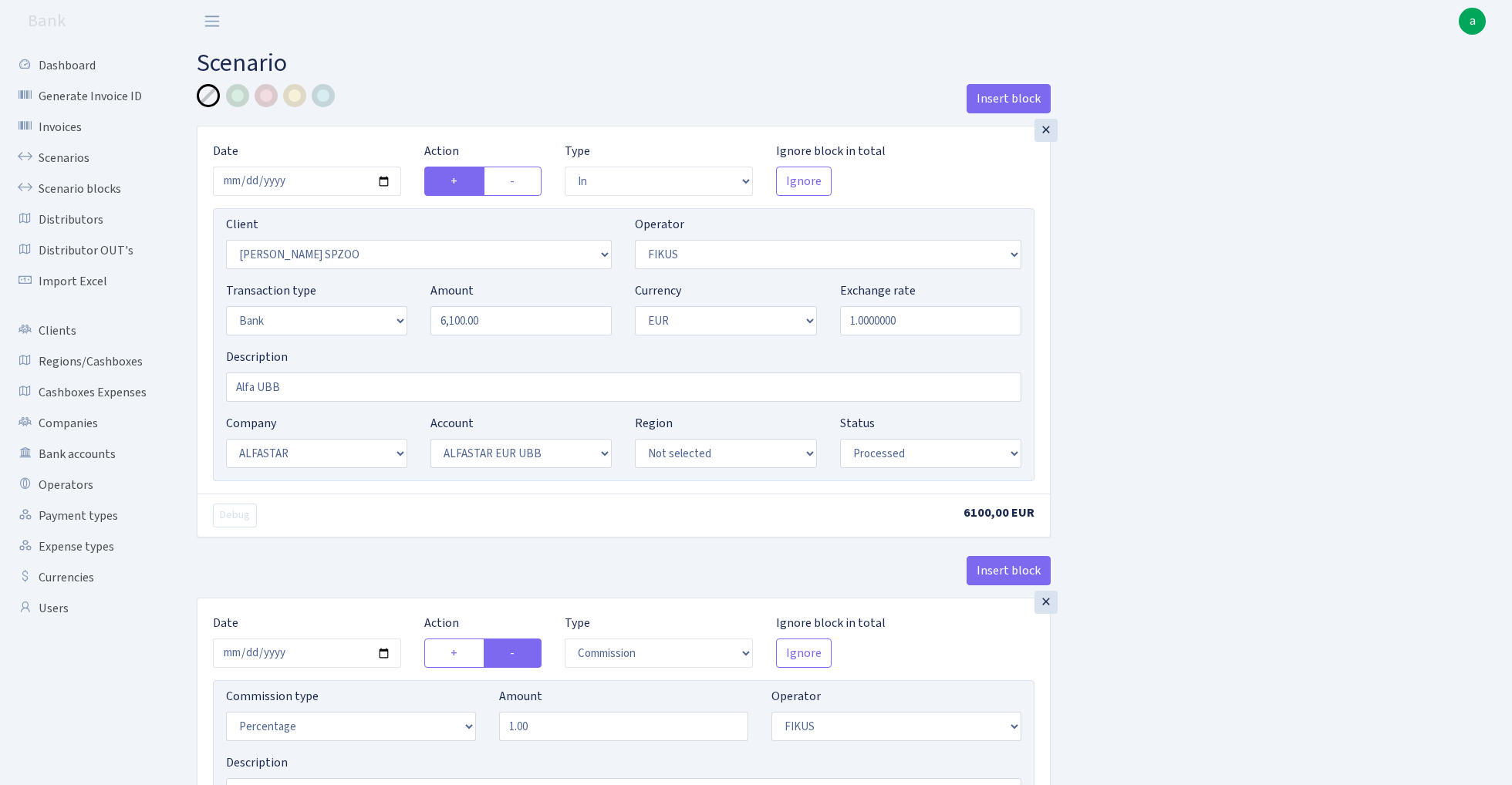
select select "processed"
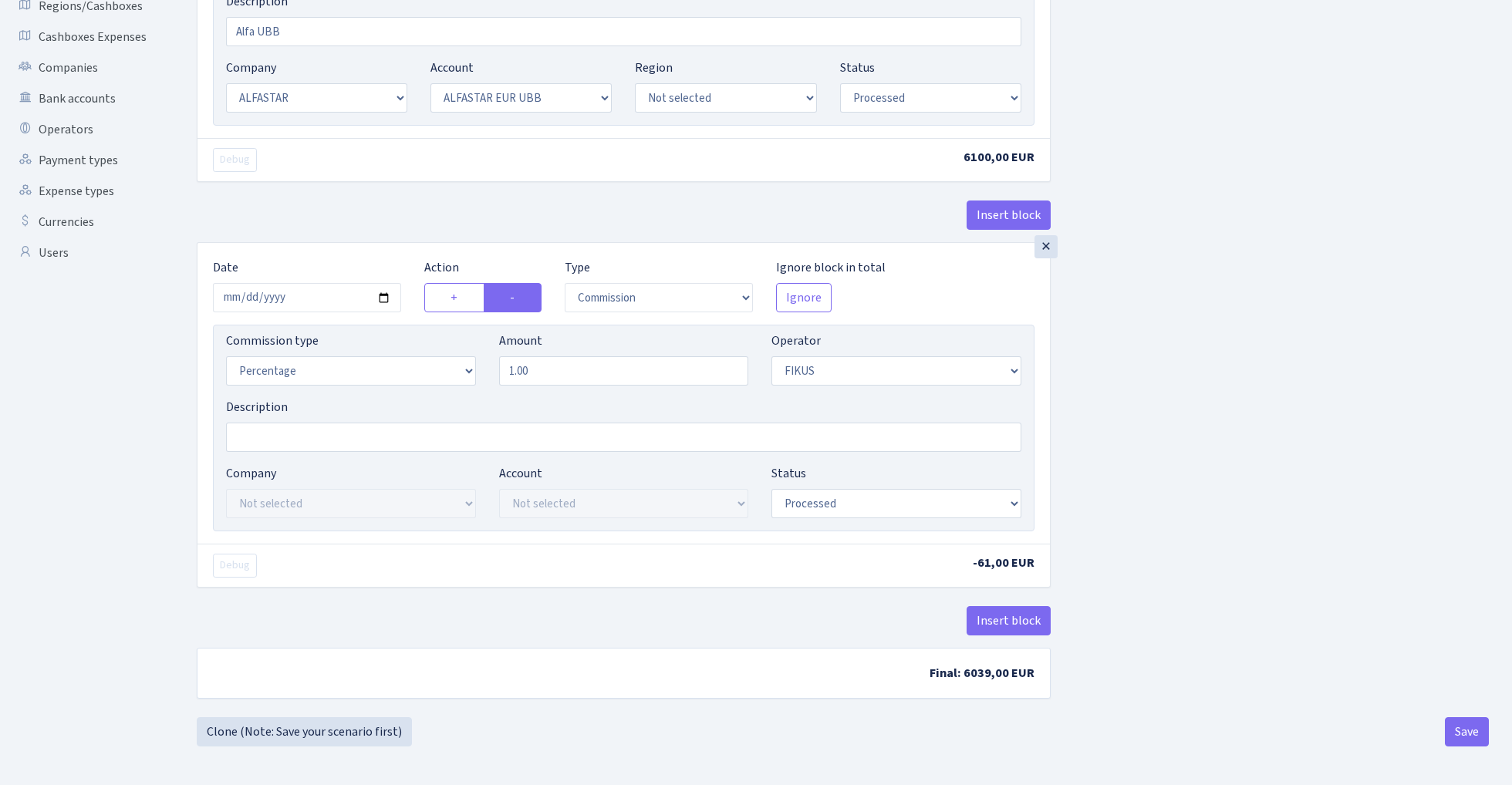
scroll to position [360, 0]
click at [320, 728] on link "Clone (Note: Save your scenario first)" at bounding box center [304, 732] width 215 height 29
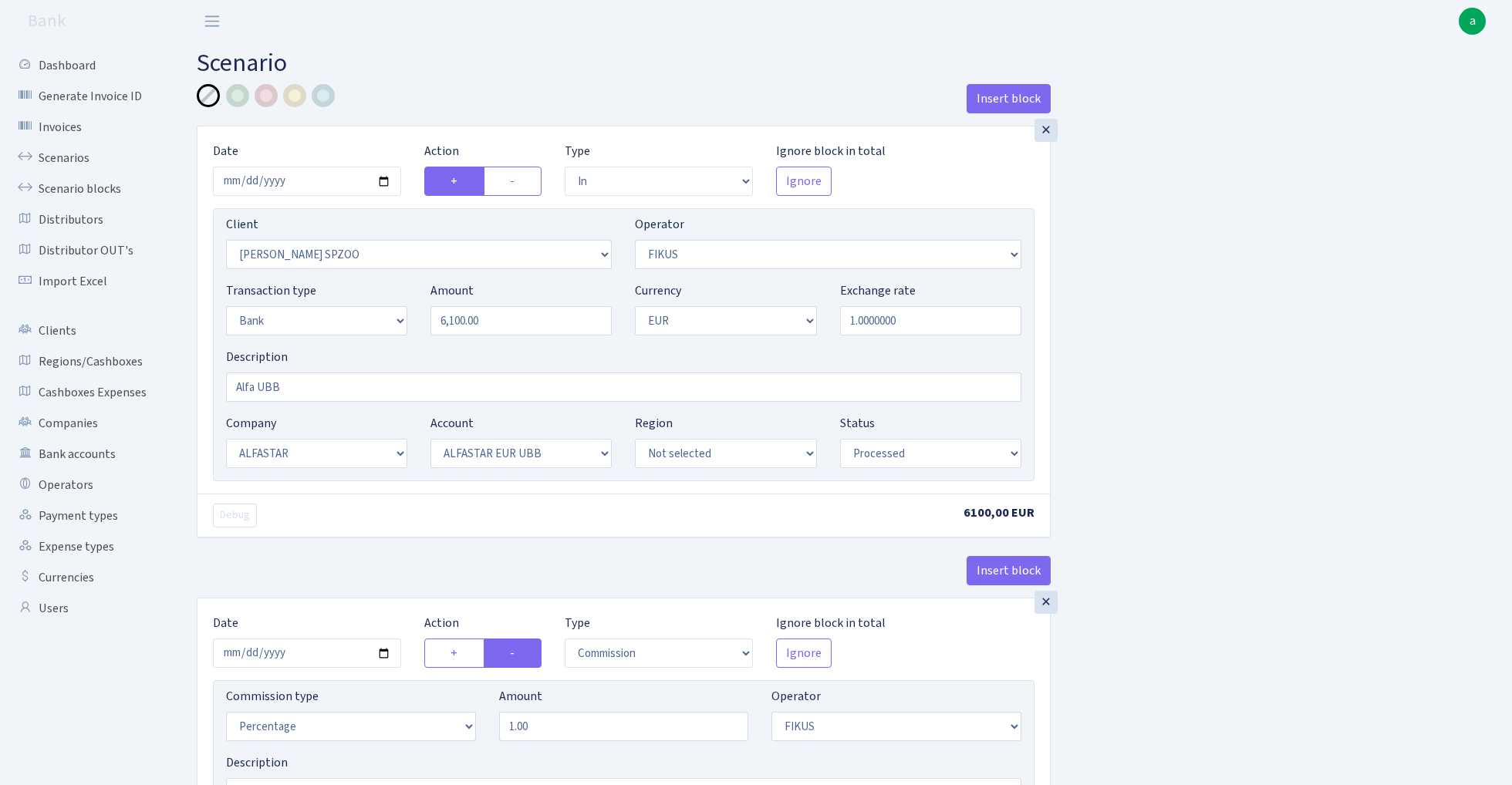
select select "in"
select select "3328"
select select "388"
select select "2"
select select "1"
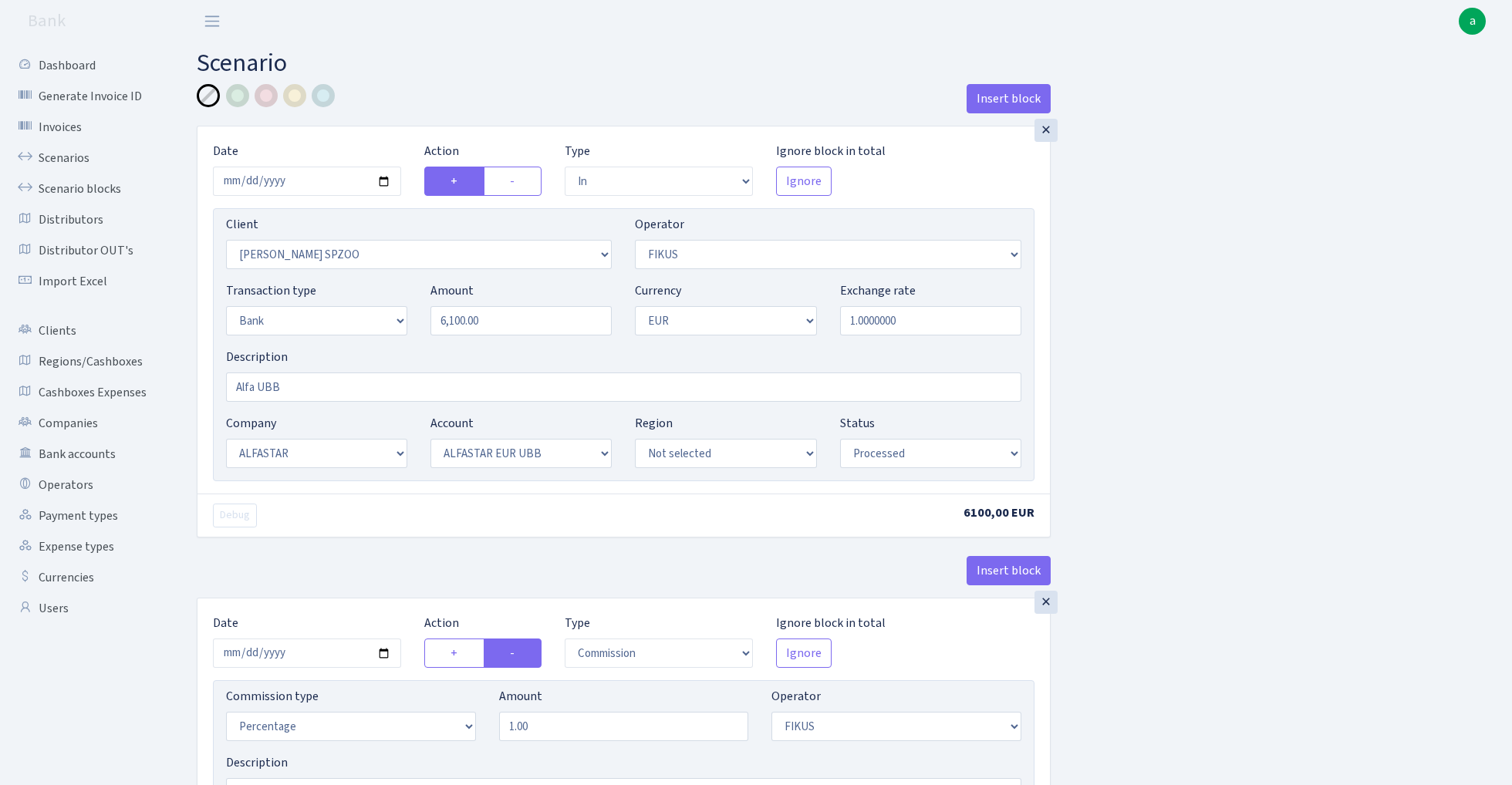
select select "14"
select select "42"
select select "processed"
select select "commission"
select select "388"
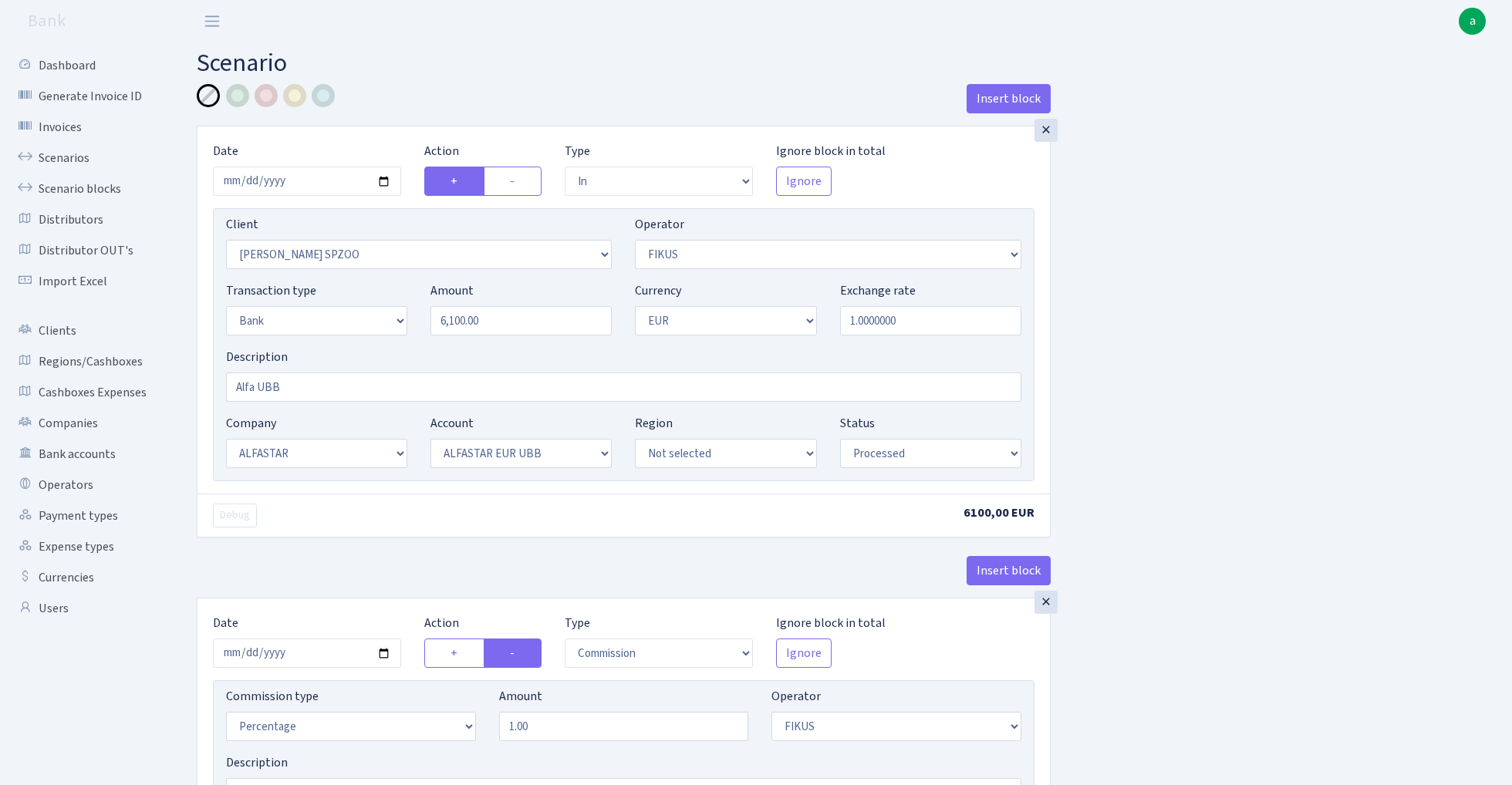
select select "processed"
click at [507, 320] on input "6100.00" at bounding box center [520, 321] width 181 height 29
paste input "1001"
type input "10,010.00"
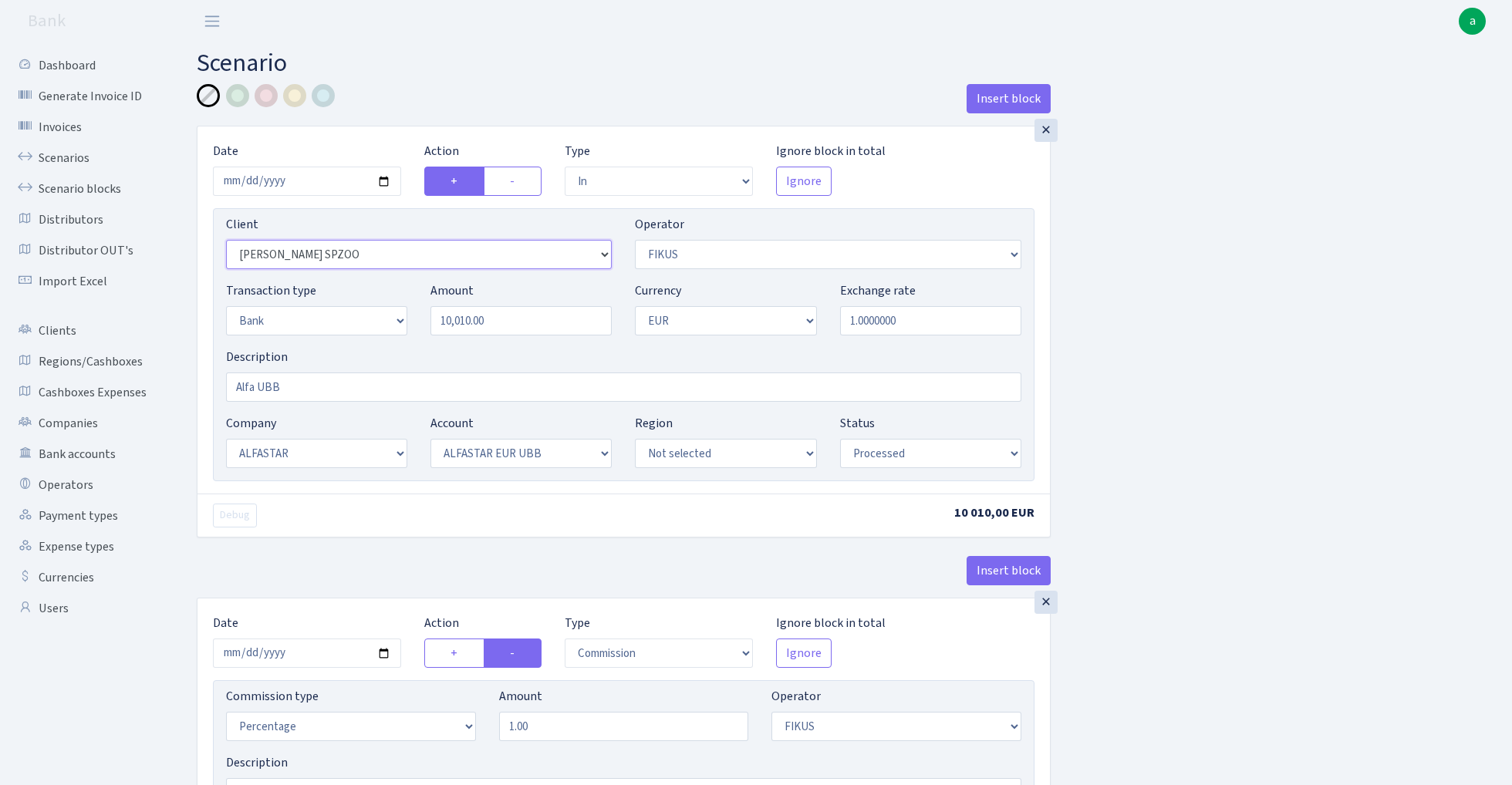
select select "3329"
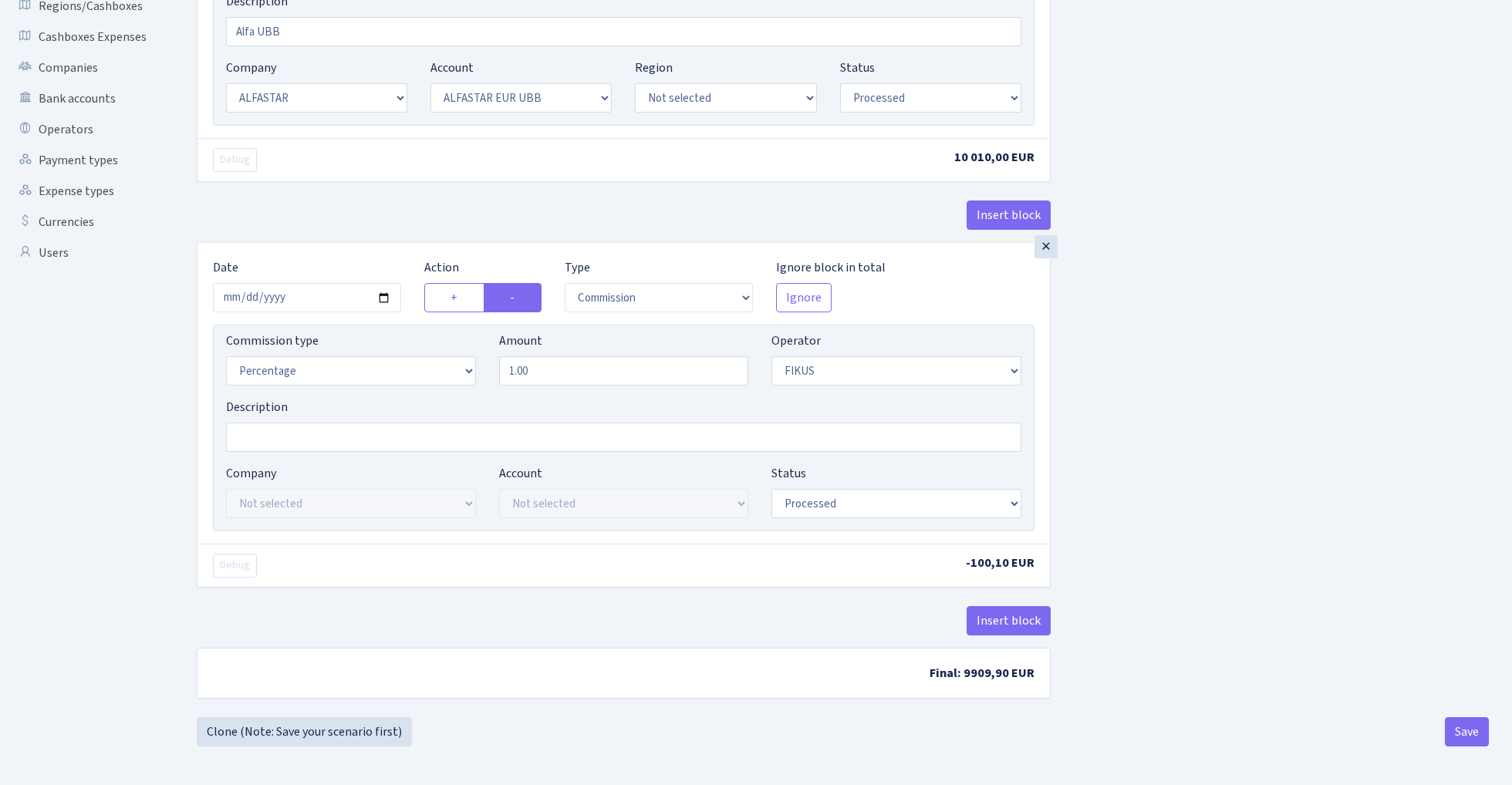
scroll to position [360, 0]
click at [1461, 728] on button "Save" at bounding box center [1467, 732] width 44 height 29
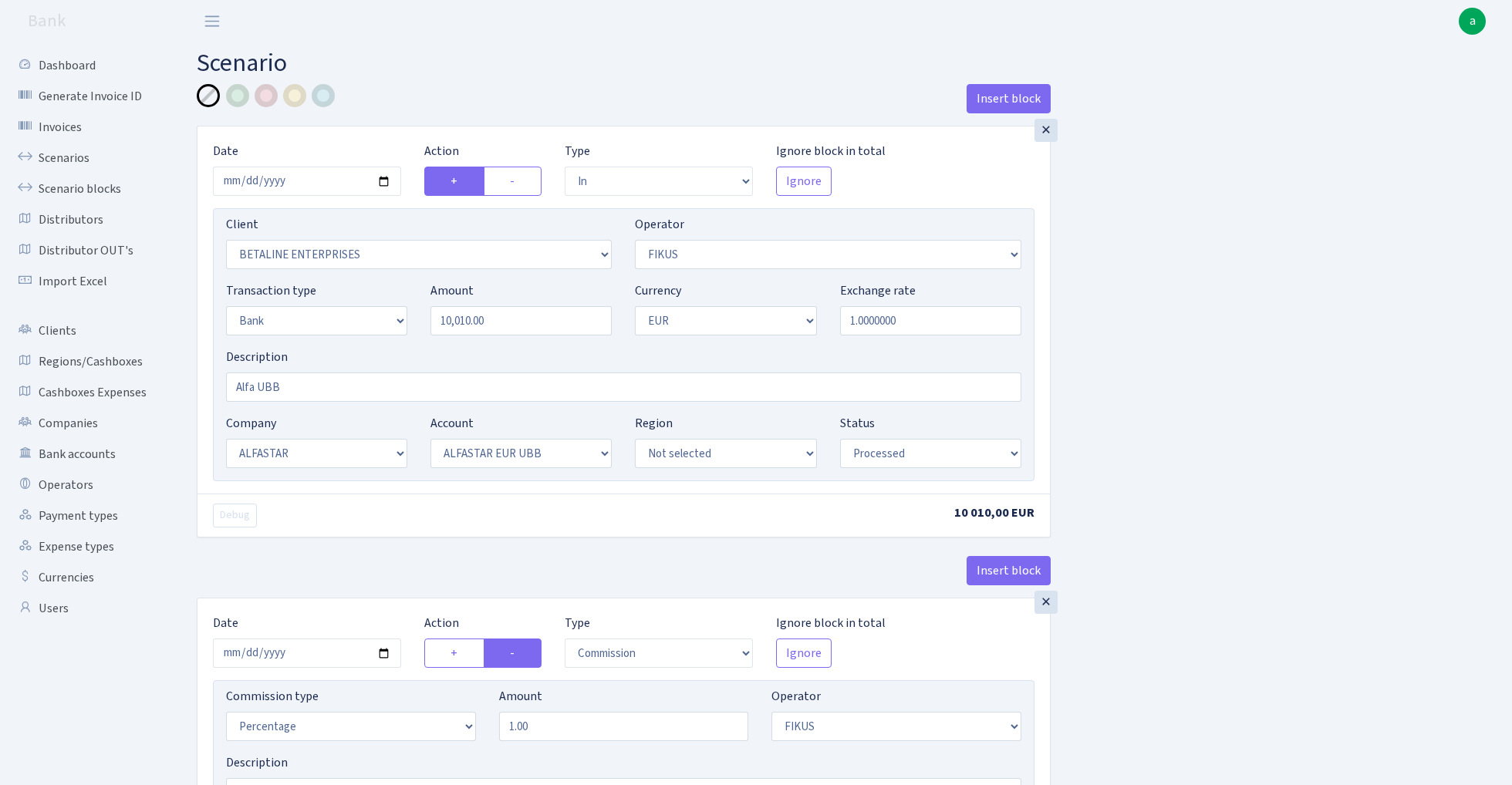
select select "in"
select select "3329"
select select "388"
select select "2"
select select "1"
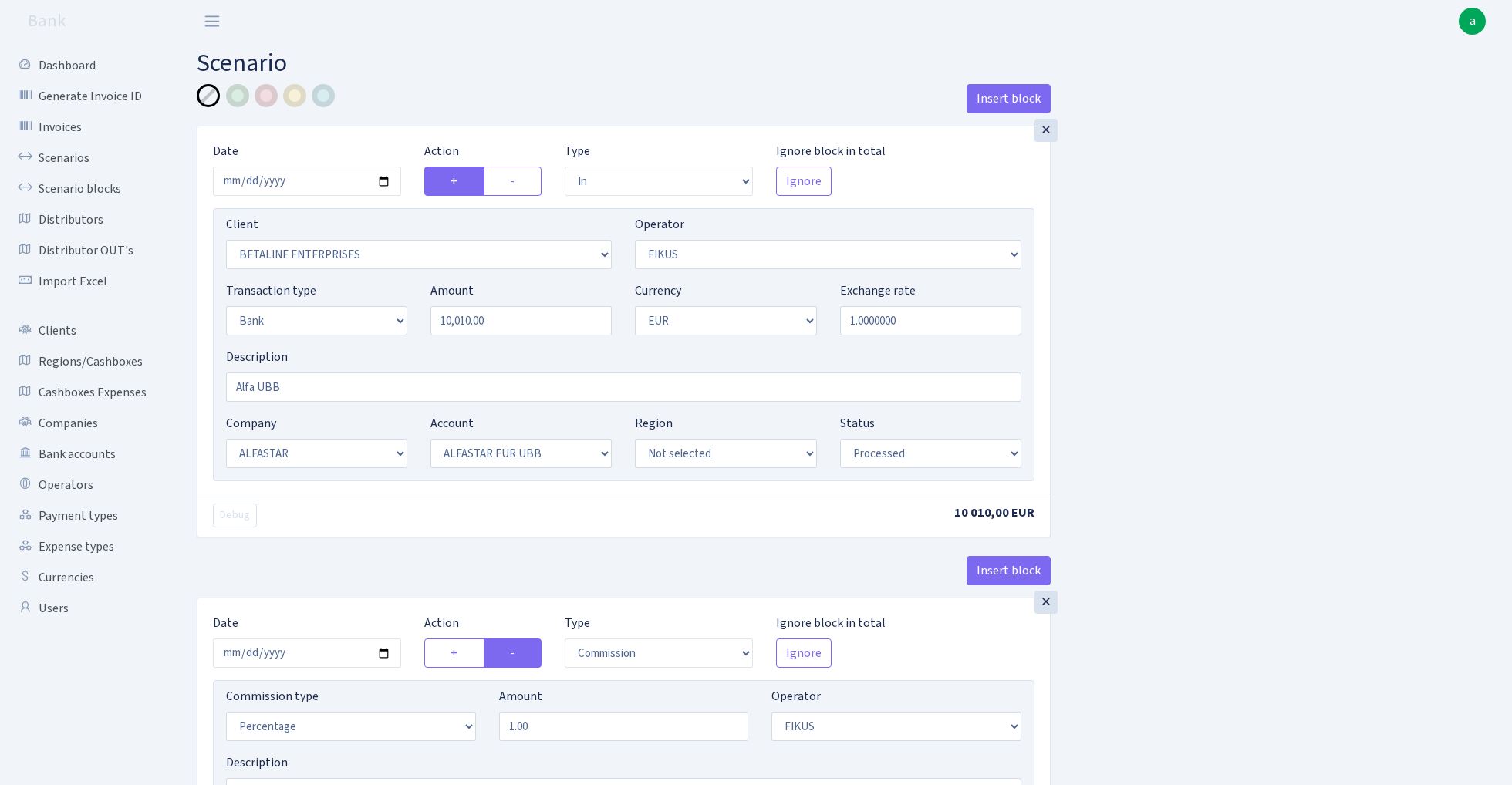
select select "14"
select select "42"
select select "processed"
select select "commission"
select select "388"
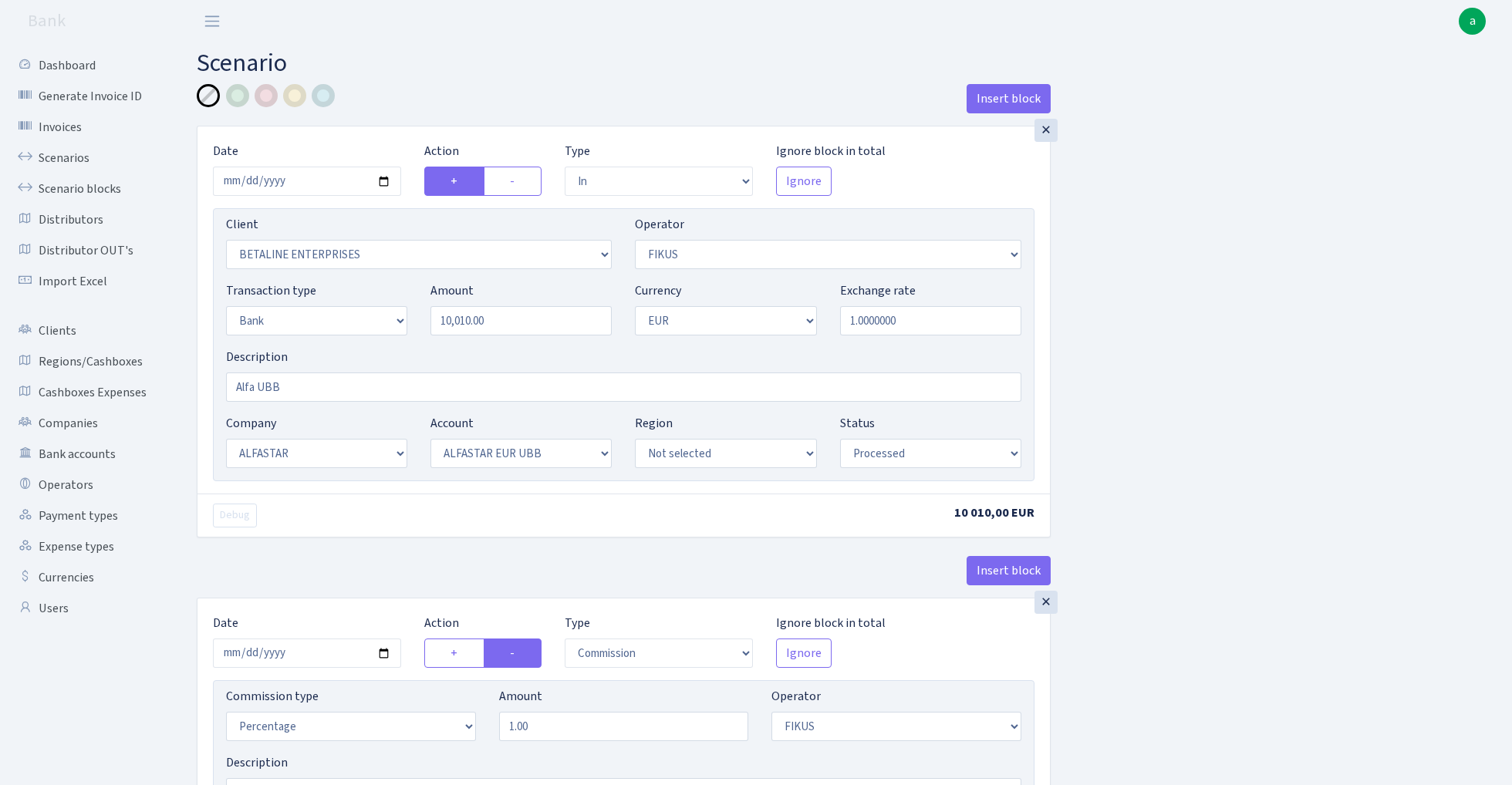
select select "processed"
click at [54, 154] on link "Scenarios" at bounding box center [85, 158] width 155 height 31
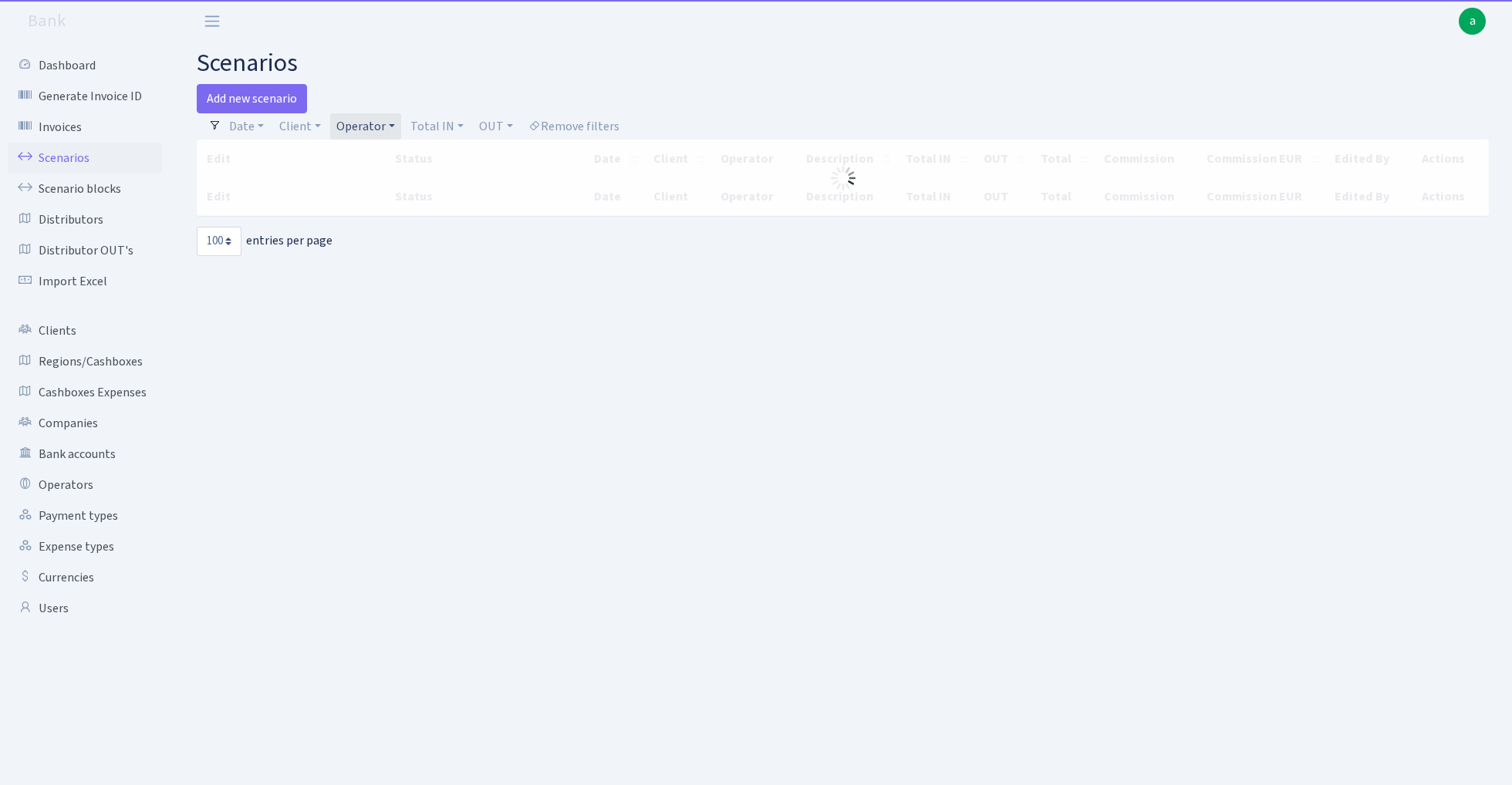
select select "100"
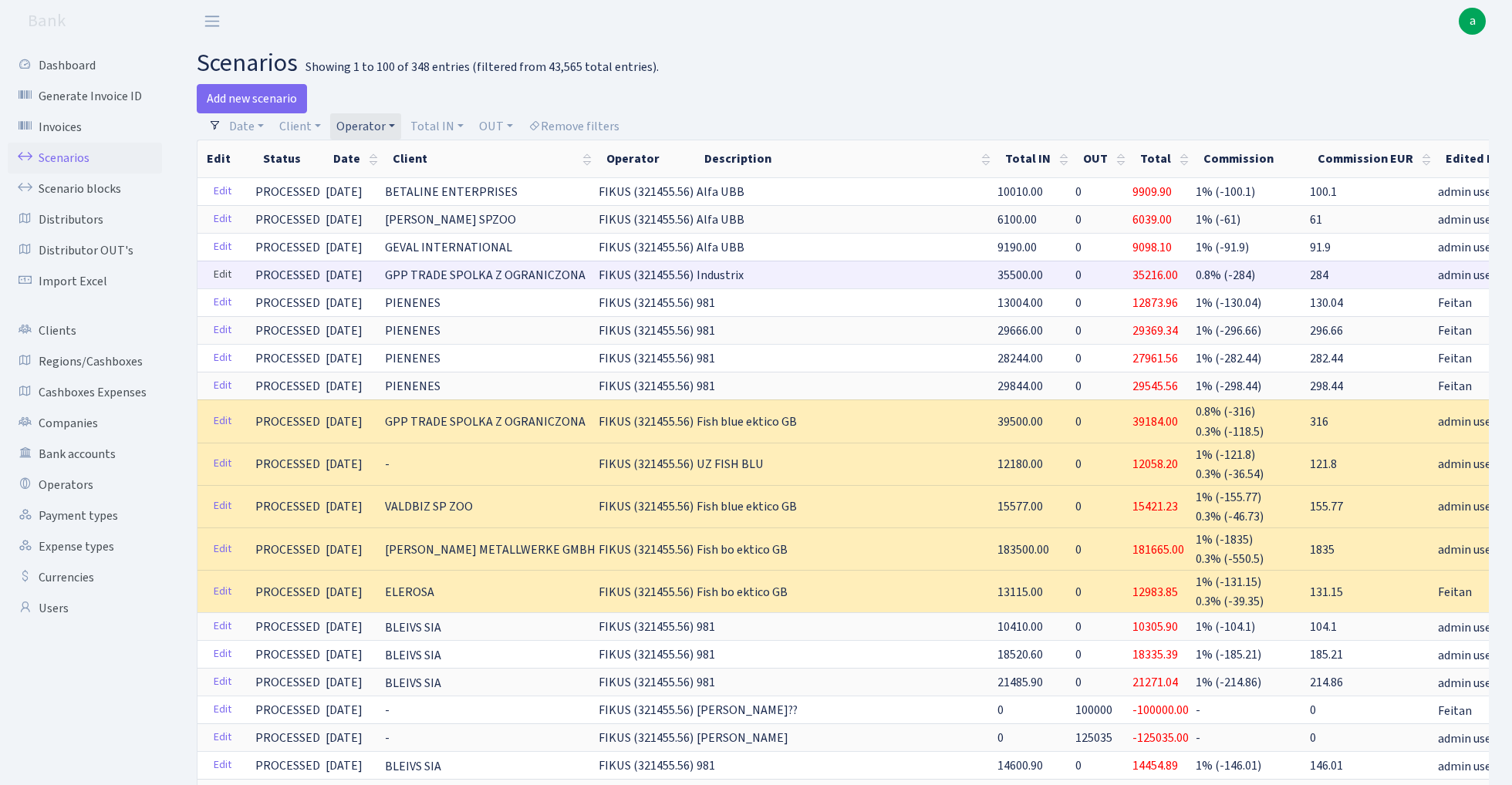
click at [223, 272] on link "Edit" at bounding box center [222, 275] width 31 height 23
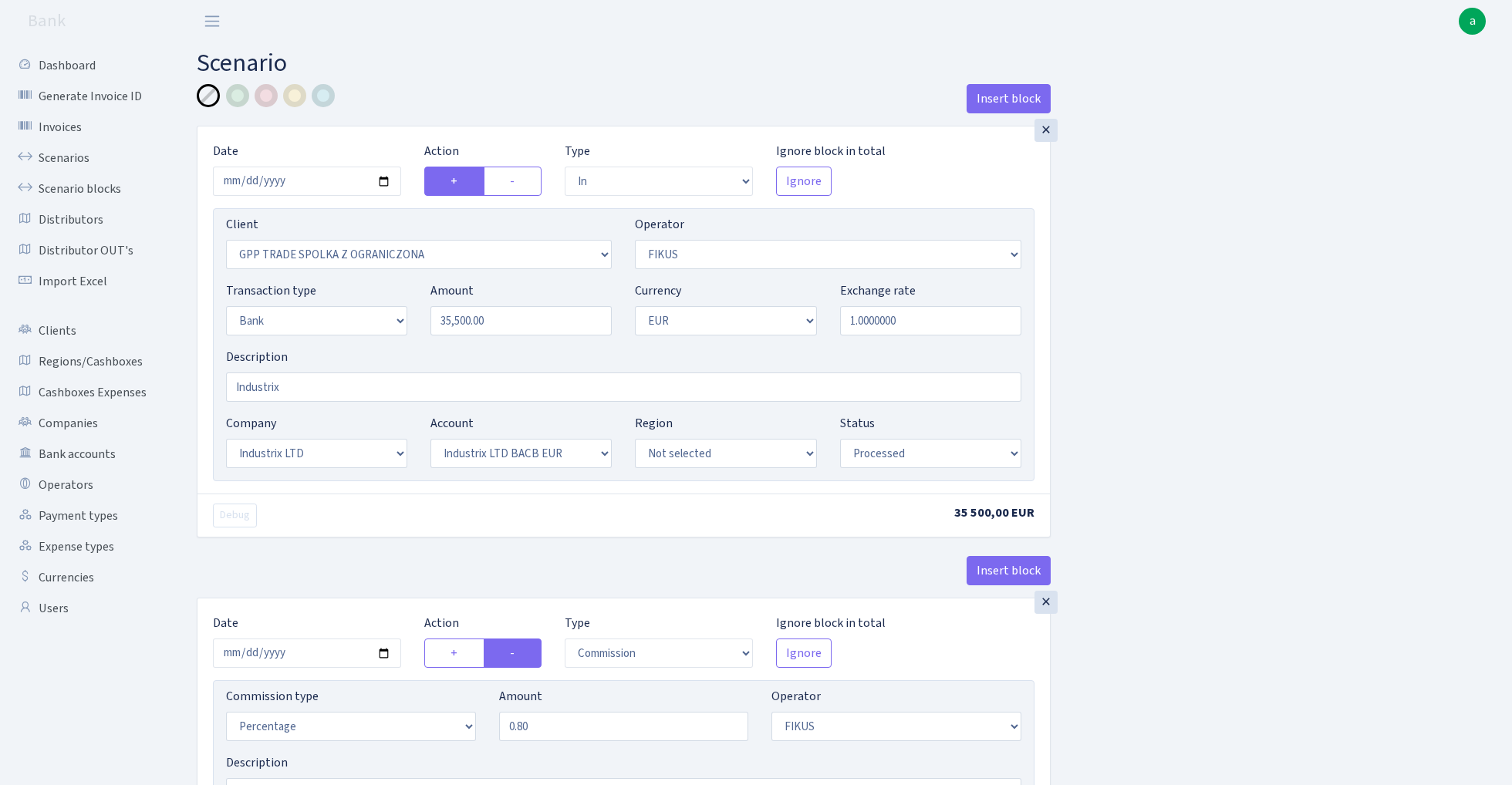
select select "in"
select select "3325"
select select "388"
select select "2"
select select "1"
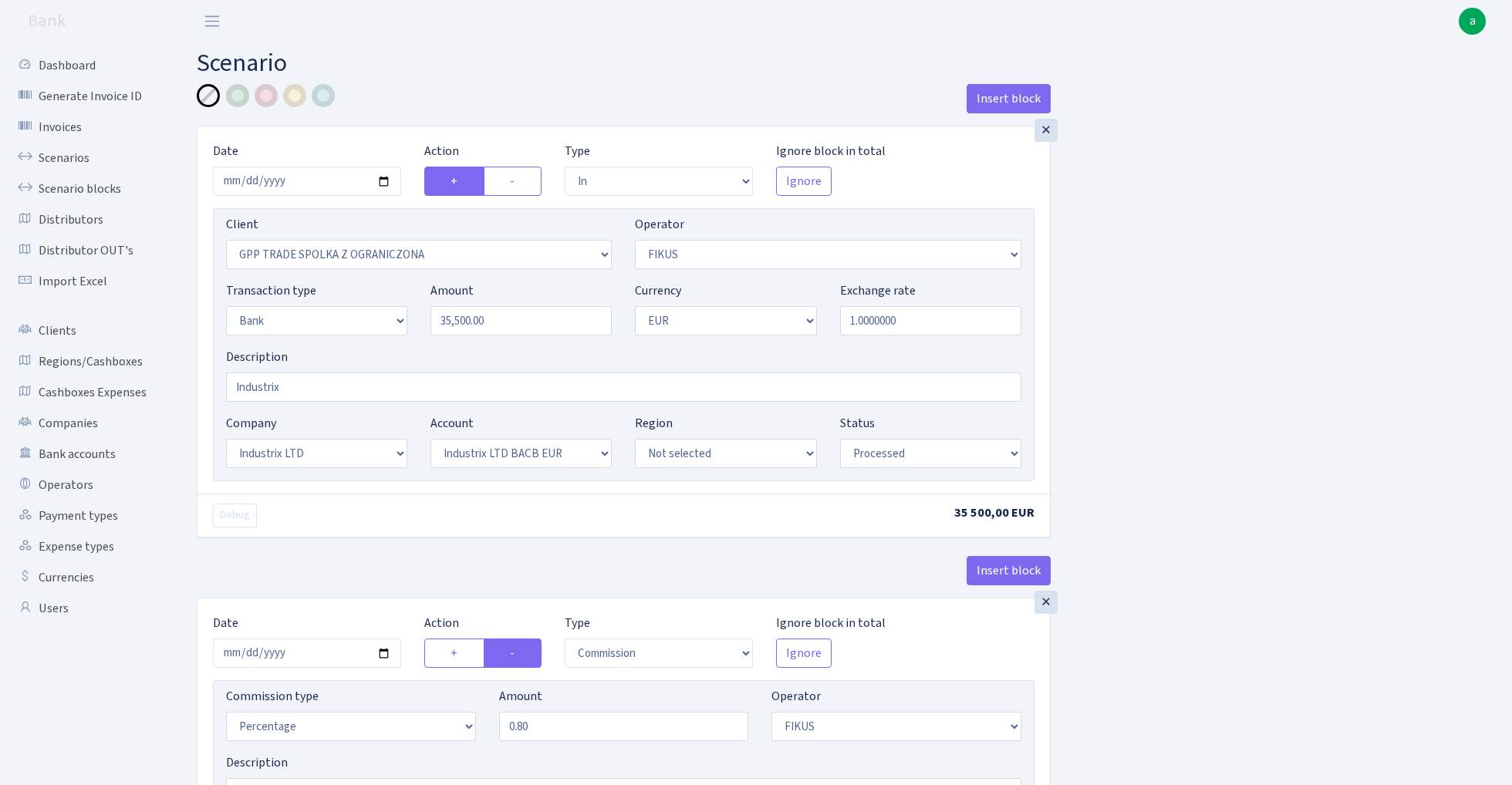
select select "17"
select select "41"
select select "processed"
select select "commission"
select select "388"
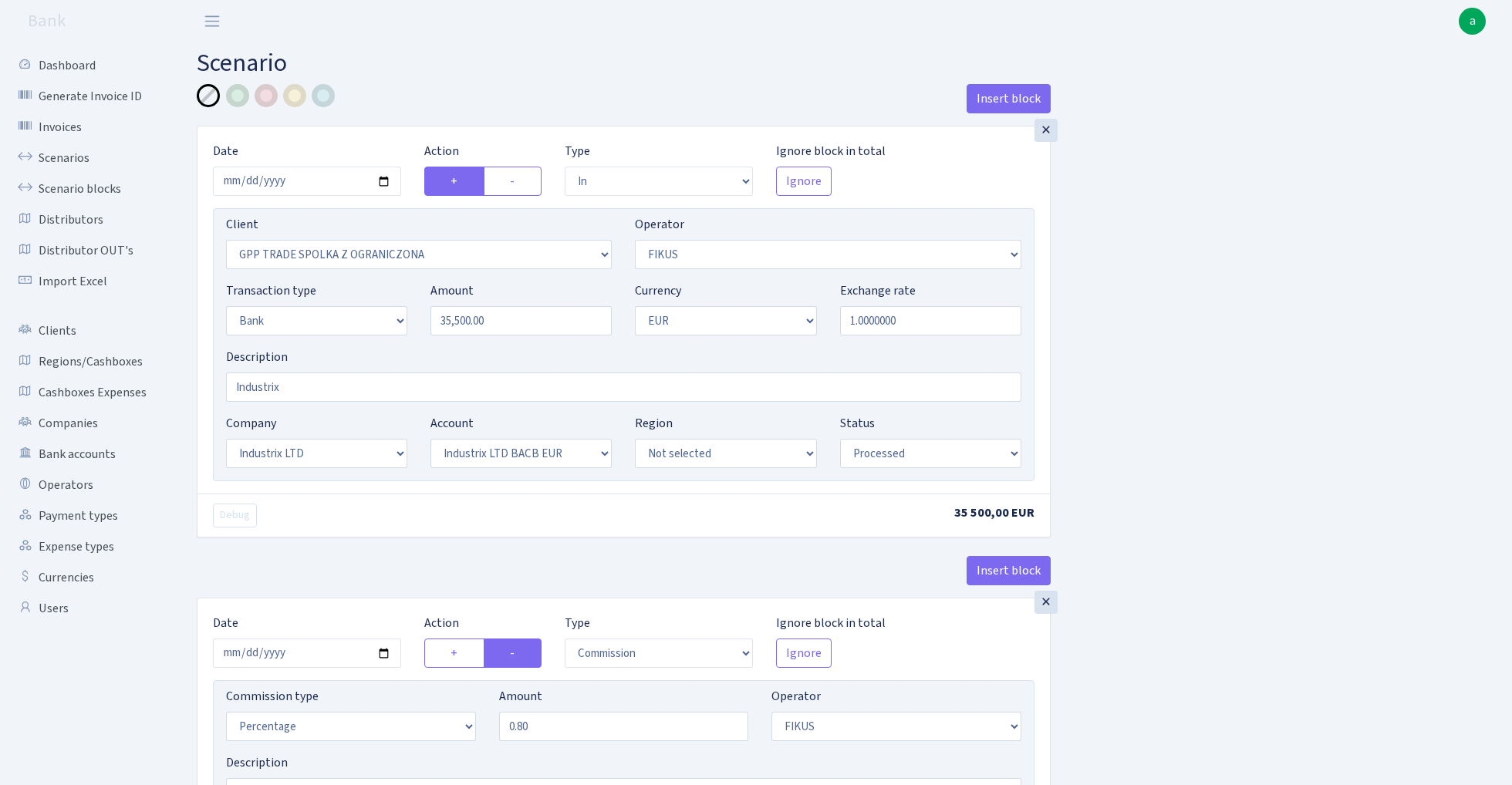
select select "processed"
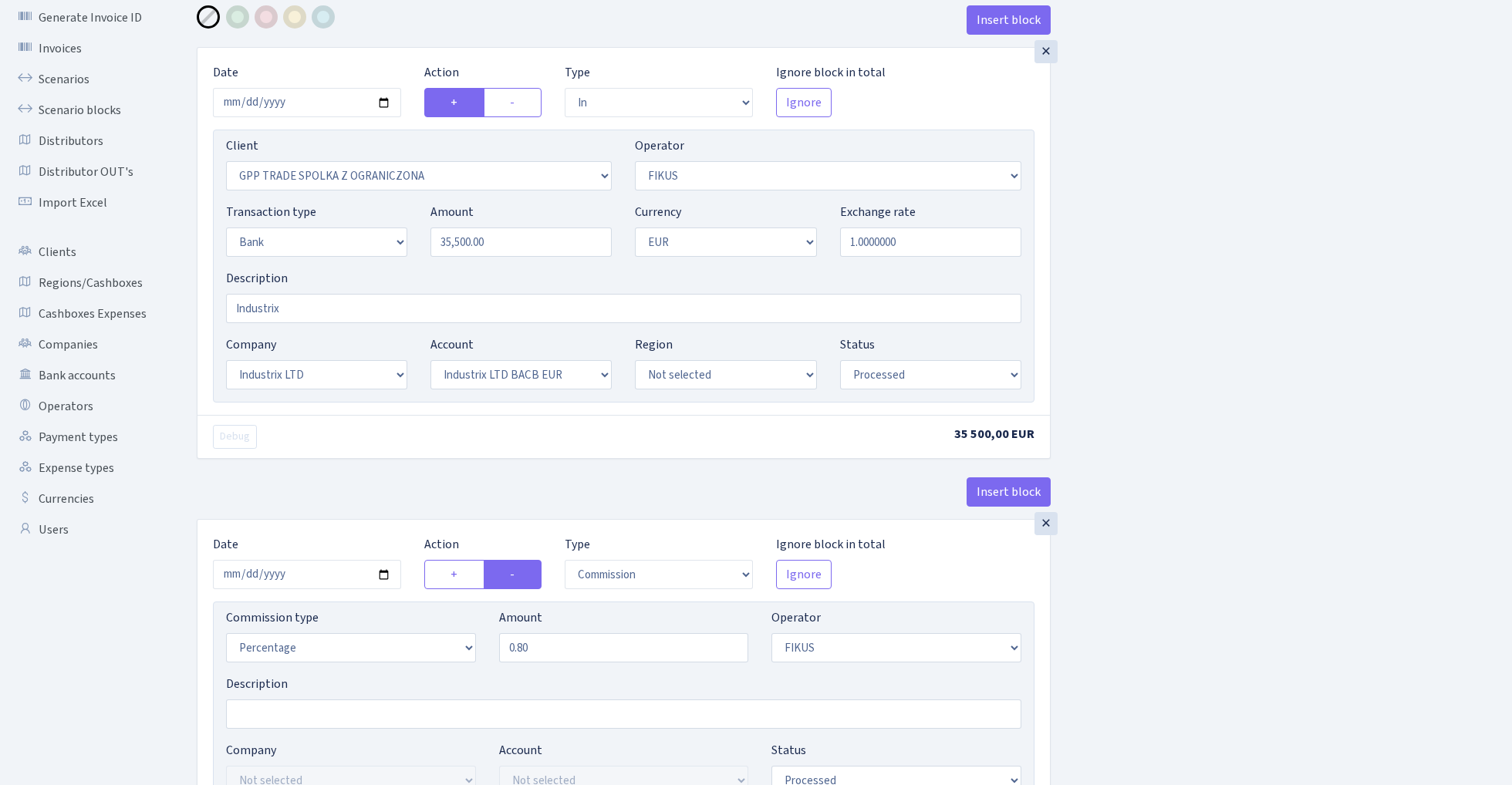
scroll to position [112, 0]
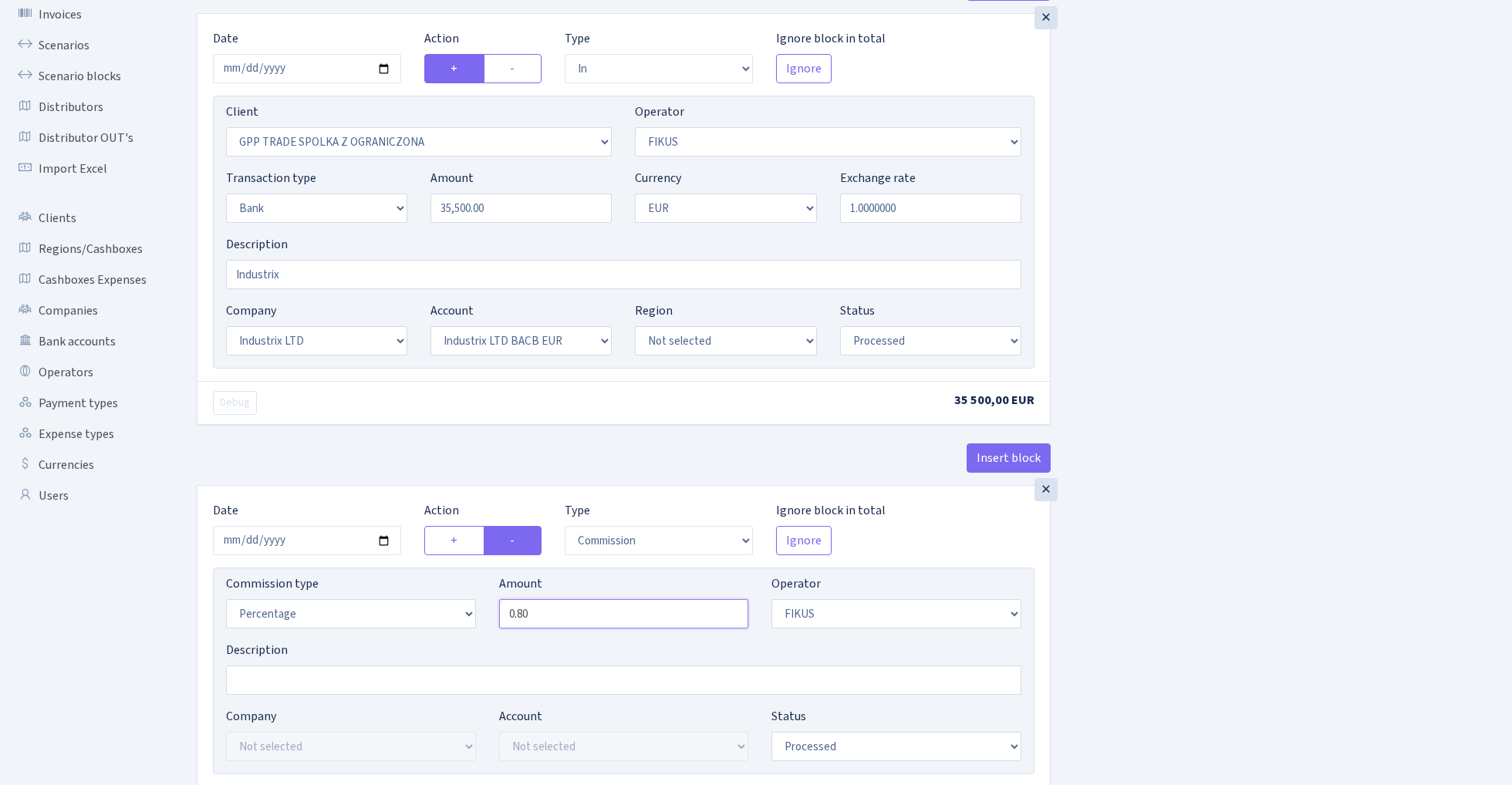
click at [551, 609] on input "0.80" at bounding box center [624, 614] width 250 height 29
type input "1.00"
click at [1303, 464] on div "Insert block × Date 2025-08-29 Action + - Type --- In Out Commission Field requ…" at bounding box center [842, 462] width 1315 height 982
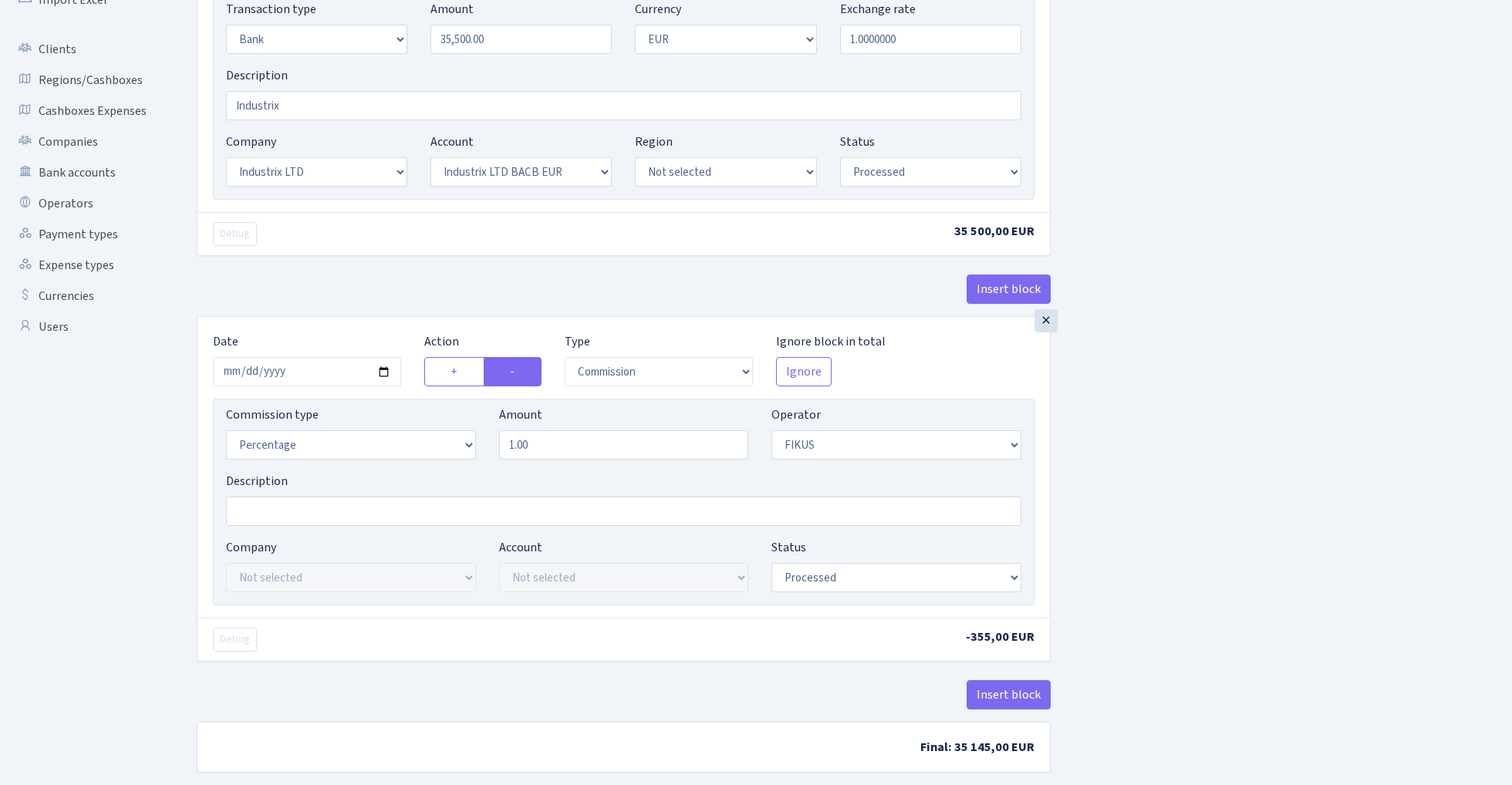
scroll to position [360, 0]
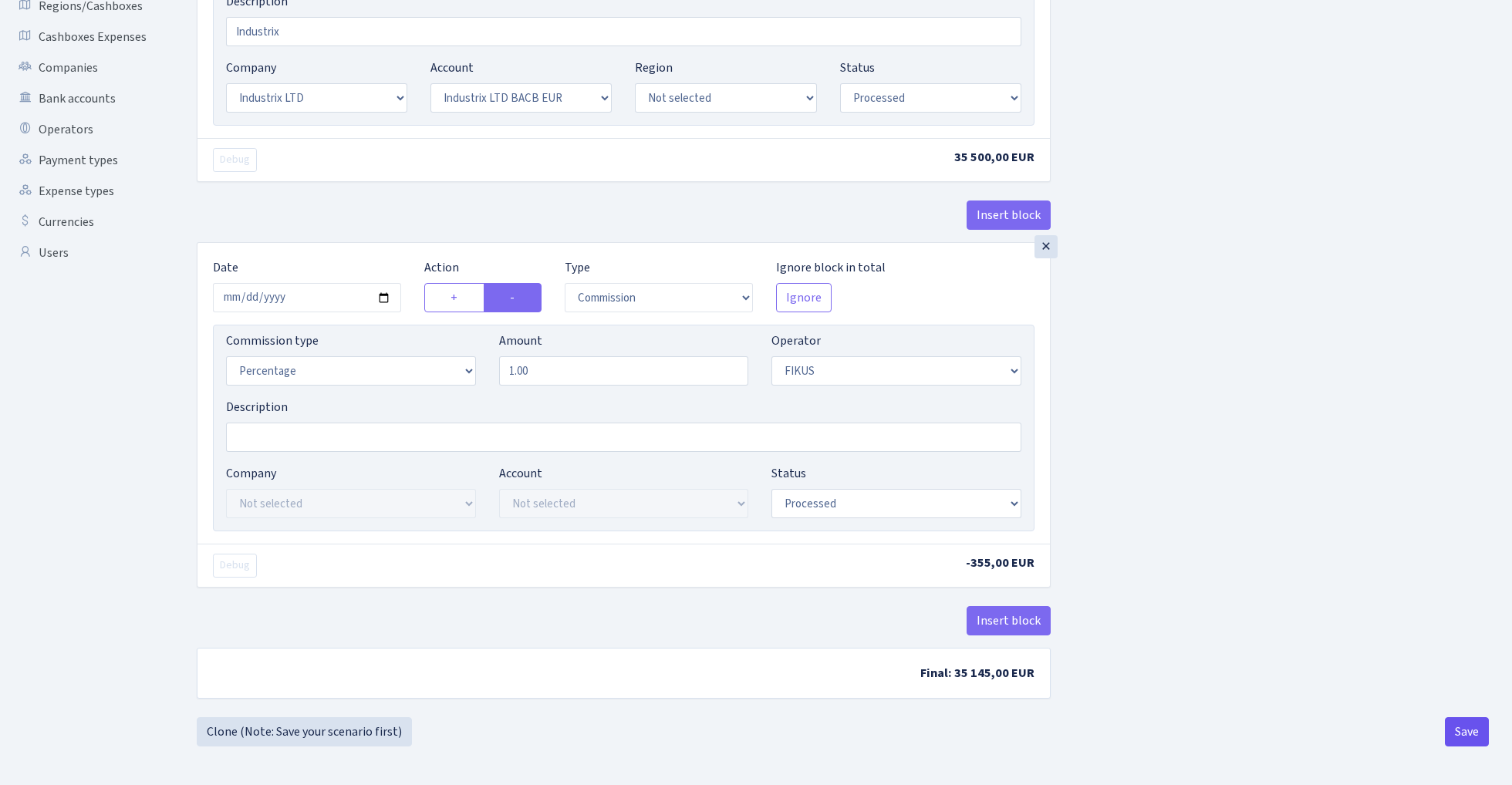
click at [1471, 745] on button "Save" at bounding box center [1467, 732] width 44 height 29
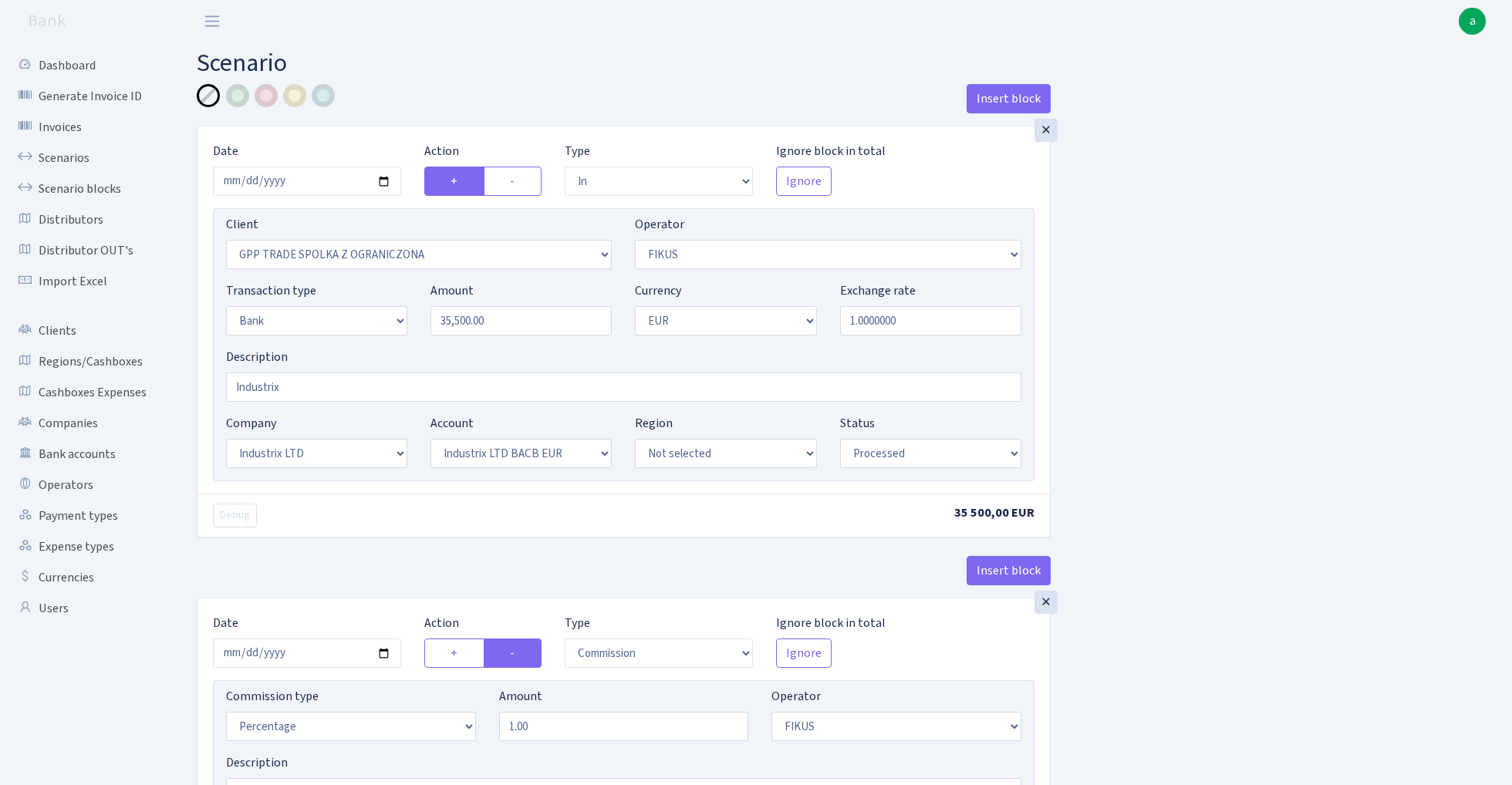
select select "in"
select select "3325"
select select "388"
select select "2"
select select "1"
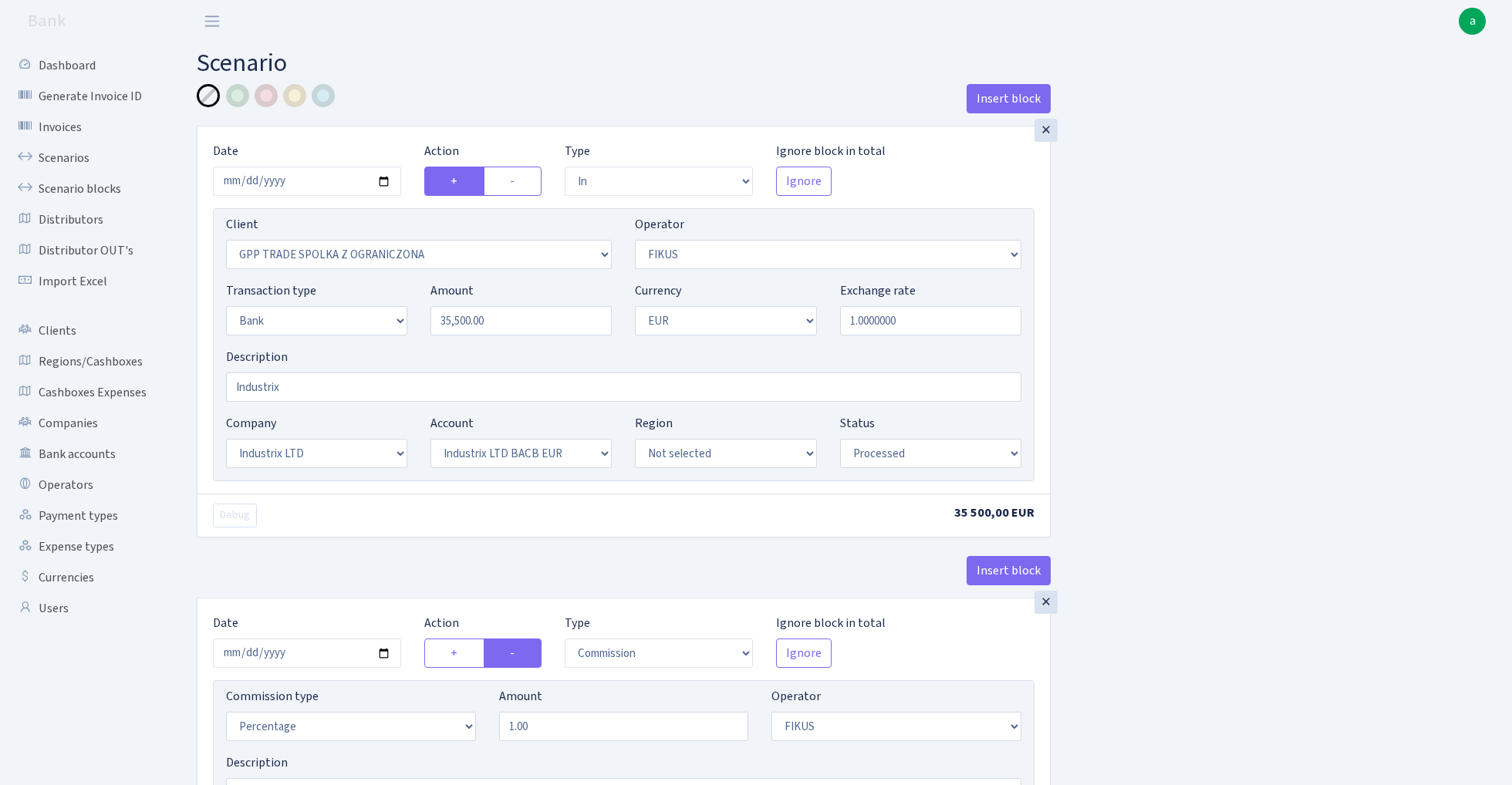
select select "17"
select select "41"
select select "processed"
select select "commission"
select select "388"
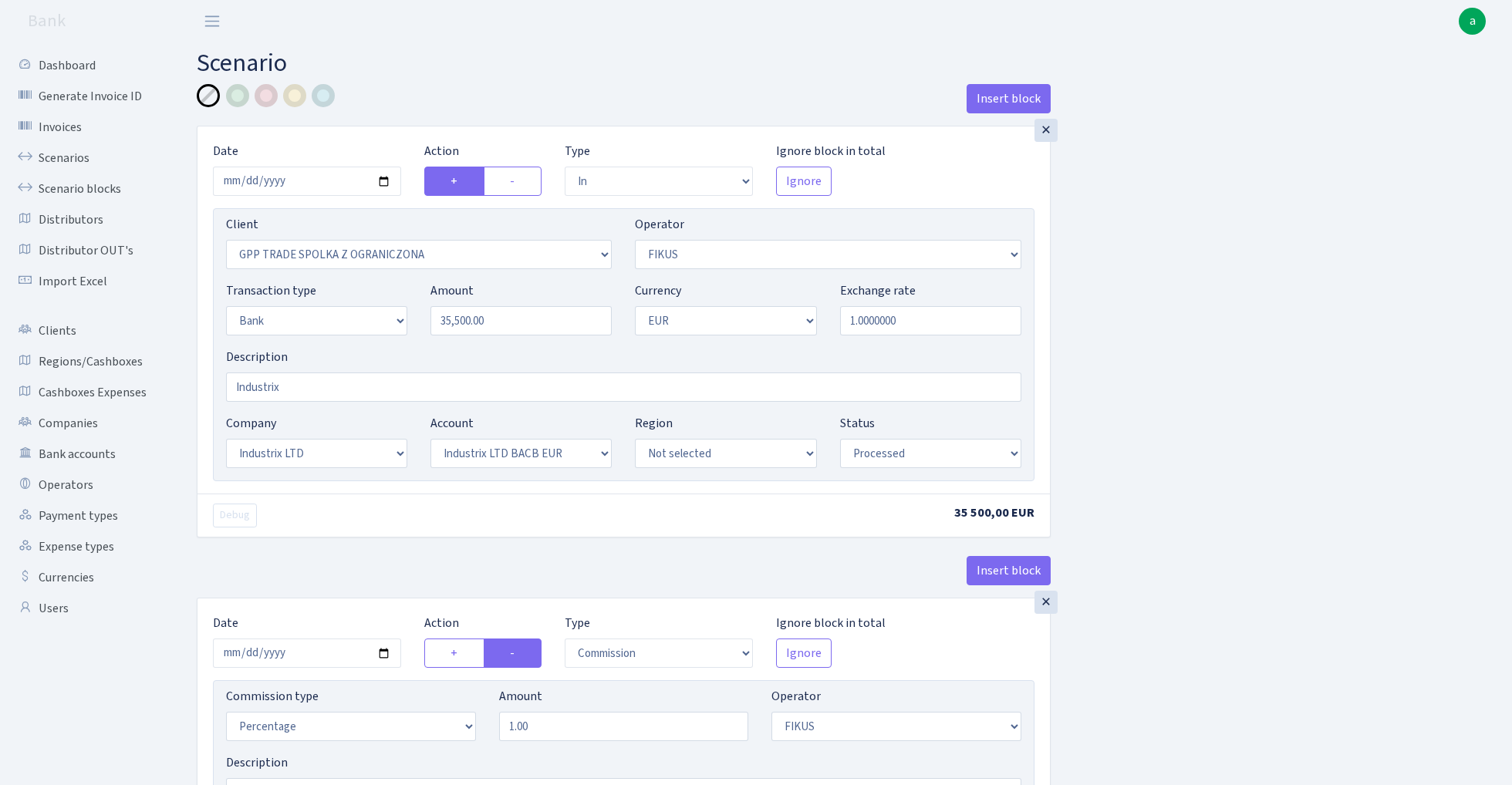
select select "processed"
click at [45, 155] on link "Scenarios" at bounding box center [85, 158] width 155 height 31
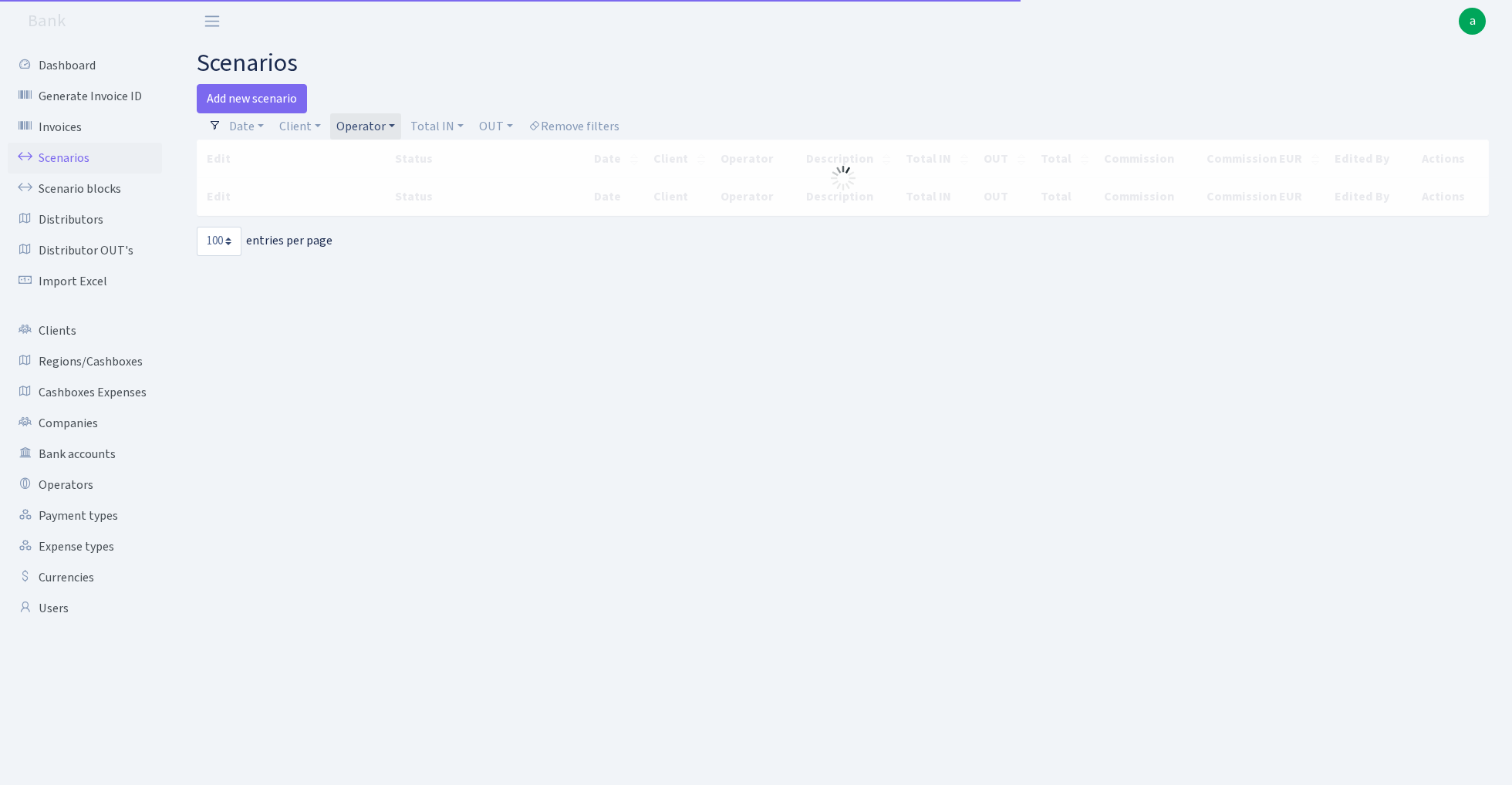
select select "100"
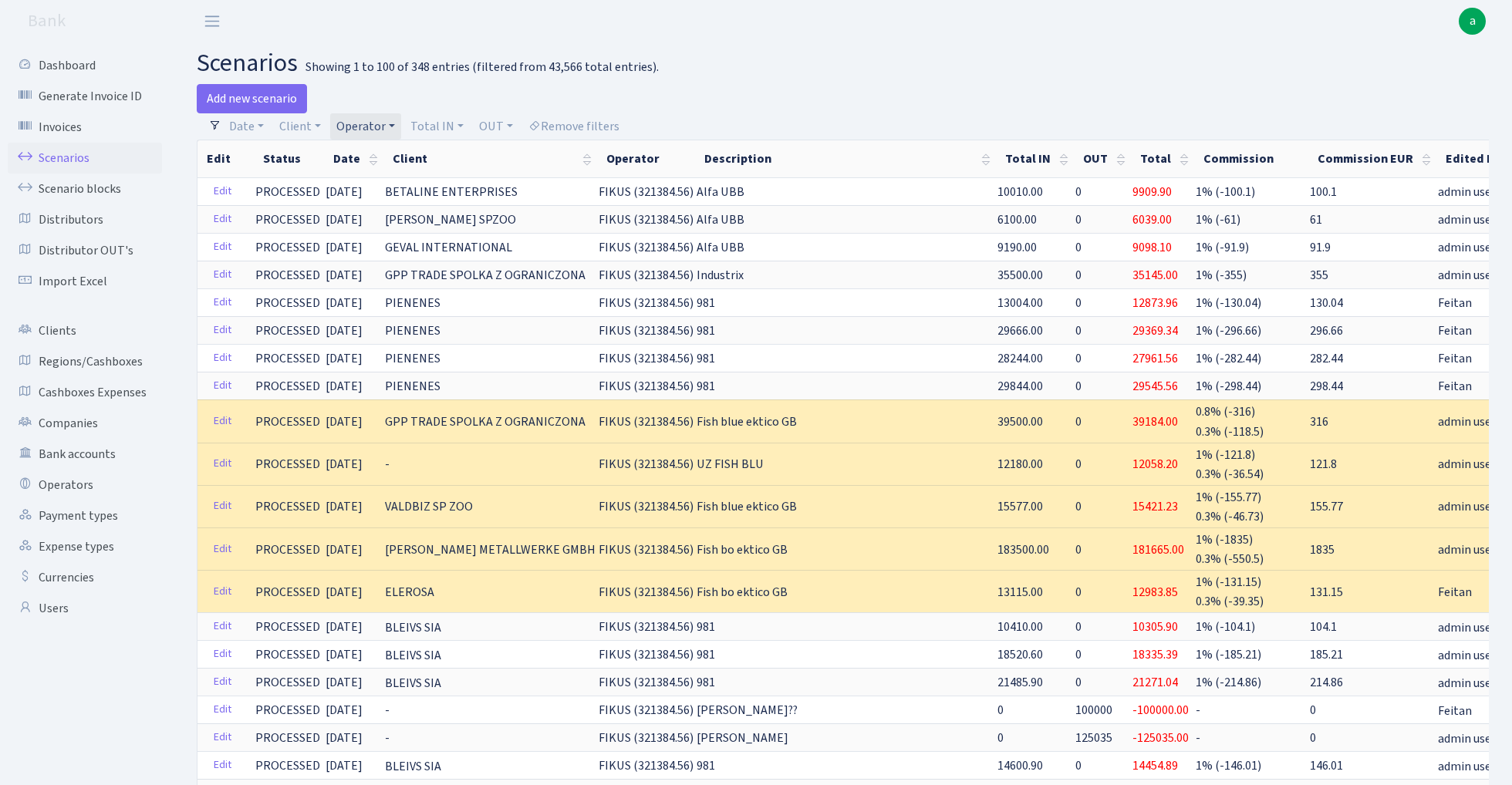
click at [361, 123] on link "Operator" at bounding box center [366, 126] width 71 height 26
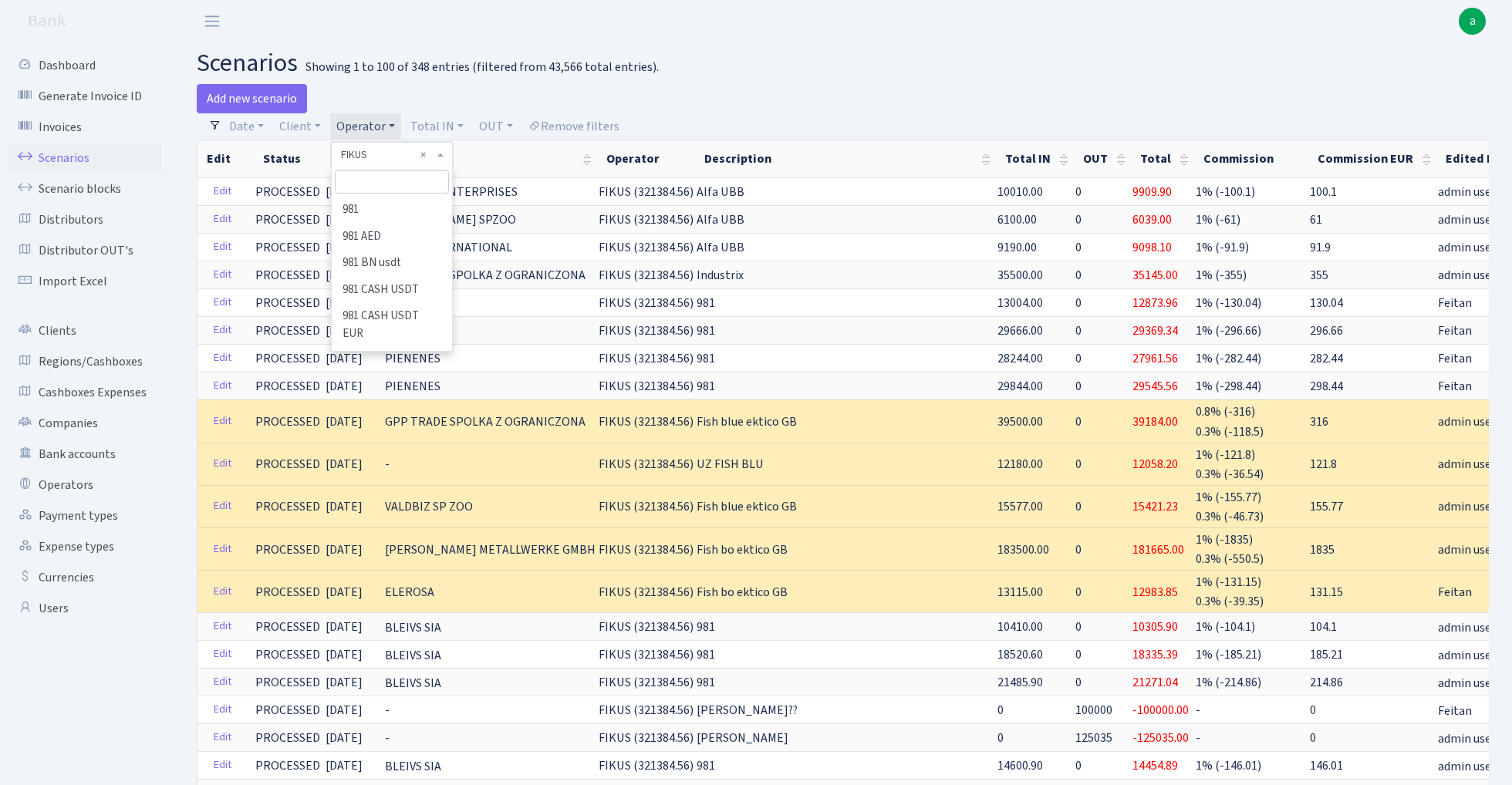
scroll to position [2683, 0]
click at [371, 177] on input "search" at bounding box center [391, 182] width 113 height 23
type input "mart"
click at [371, 298] on li "MARTINJUK ([PERSON_NAME])" at bounding box center [391, 320] width 116 height 44
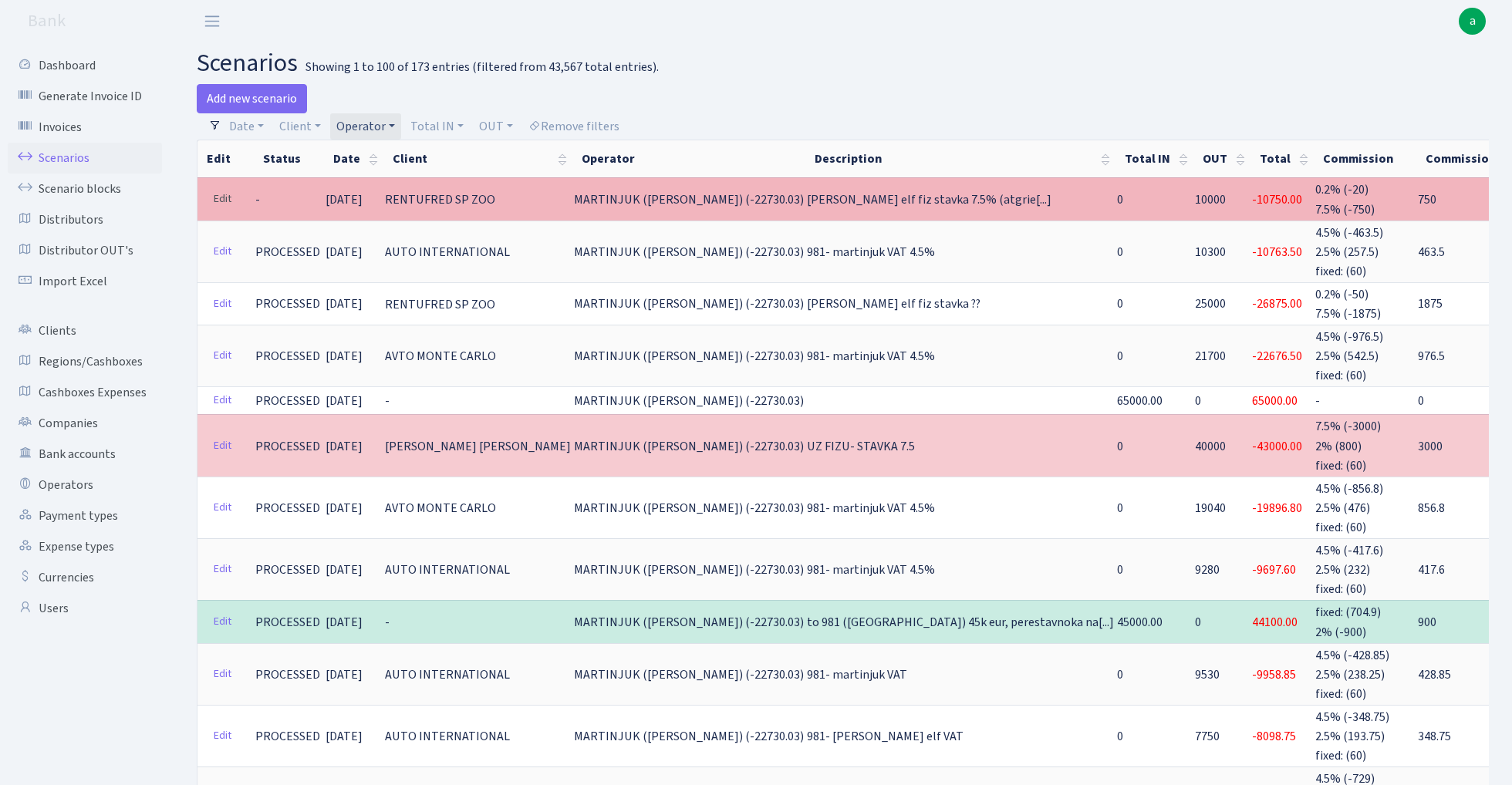
click at [216, 192] on link "Edit" at bounding box center [222, 199] width 31 height 23
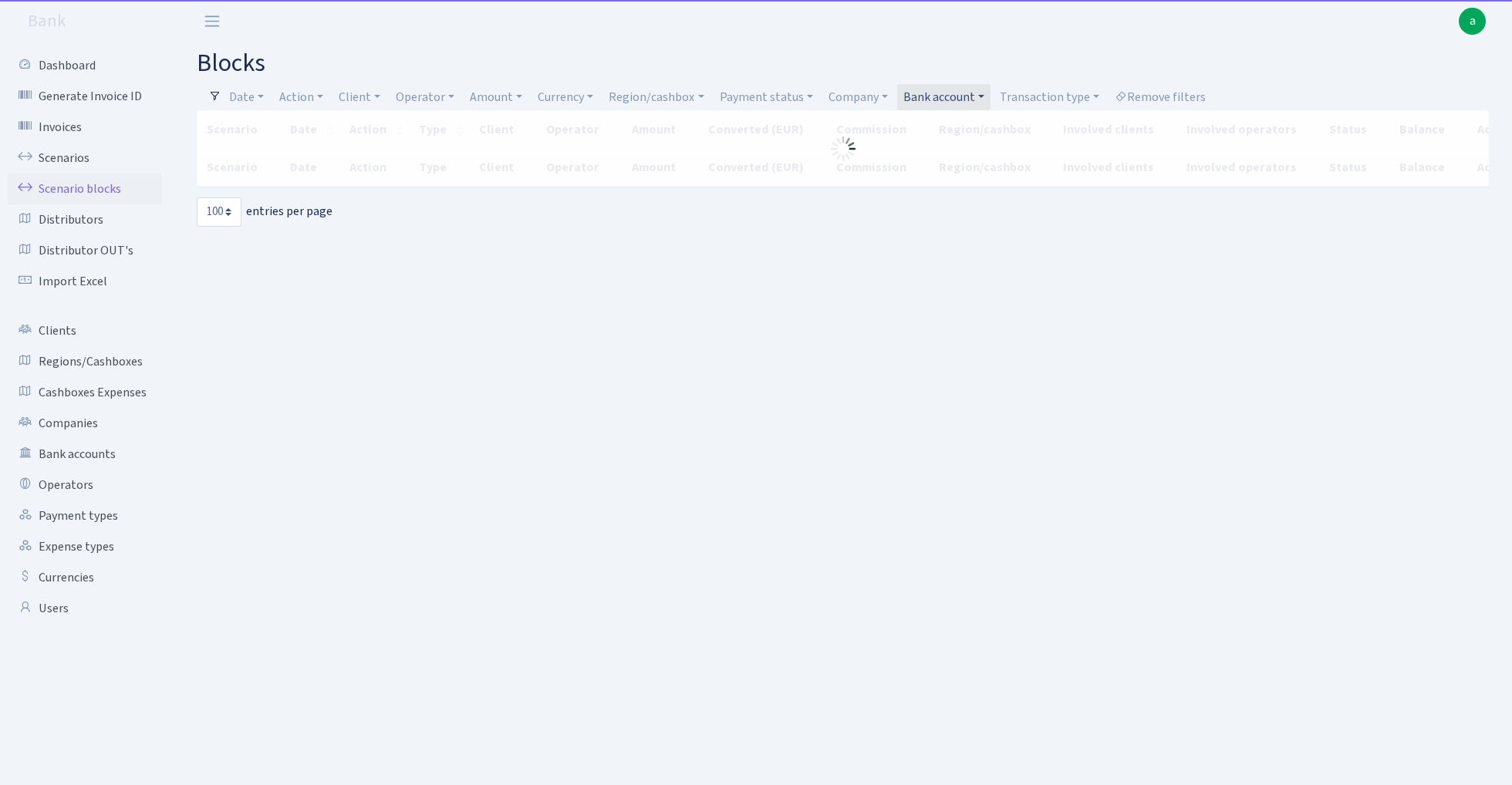
select select "100"
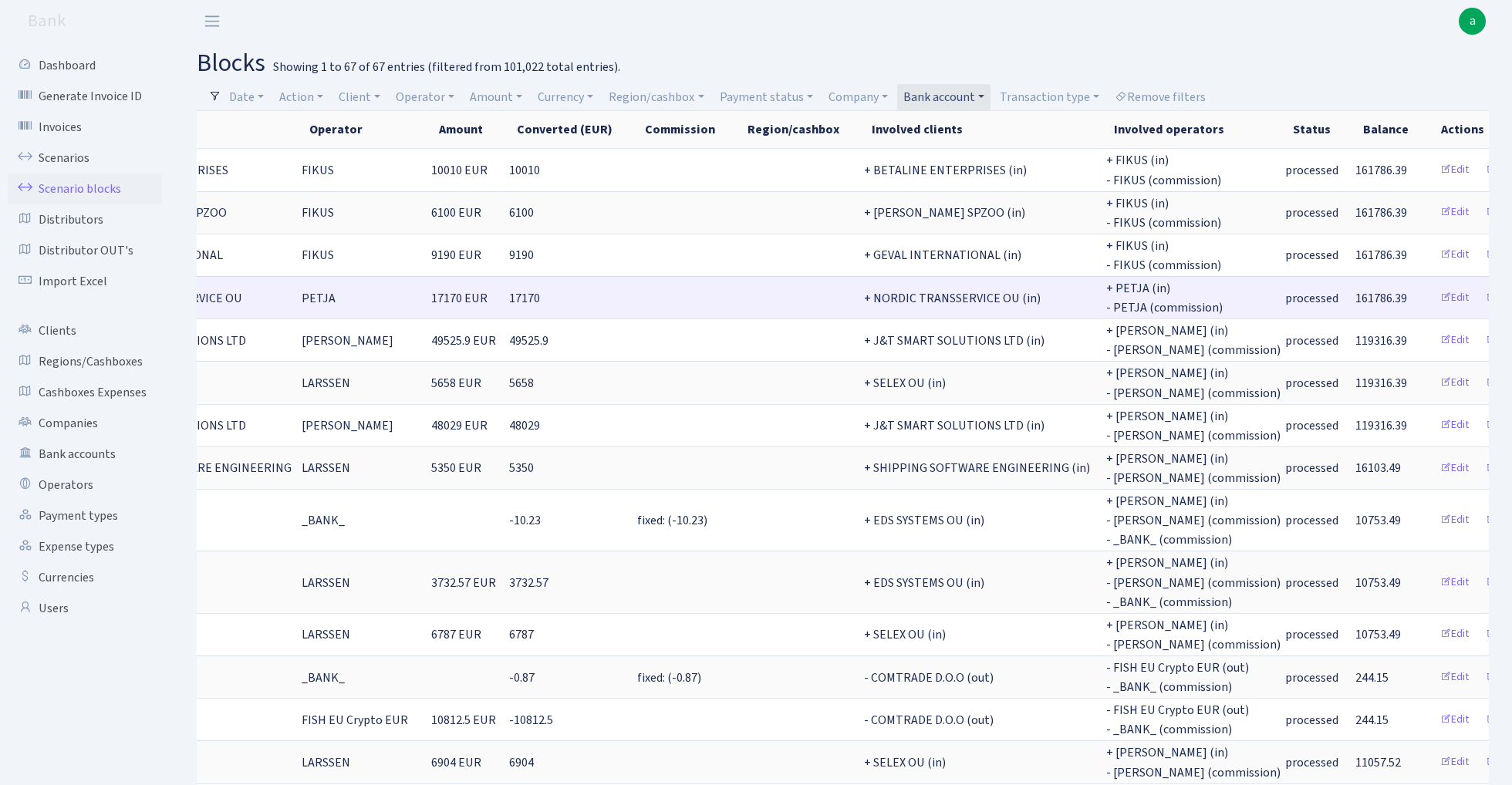
scroll to position [0, 382]
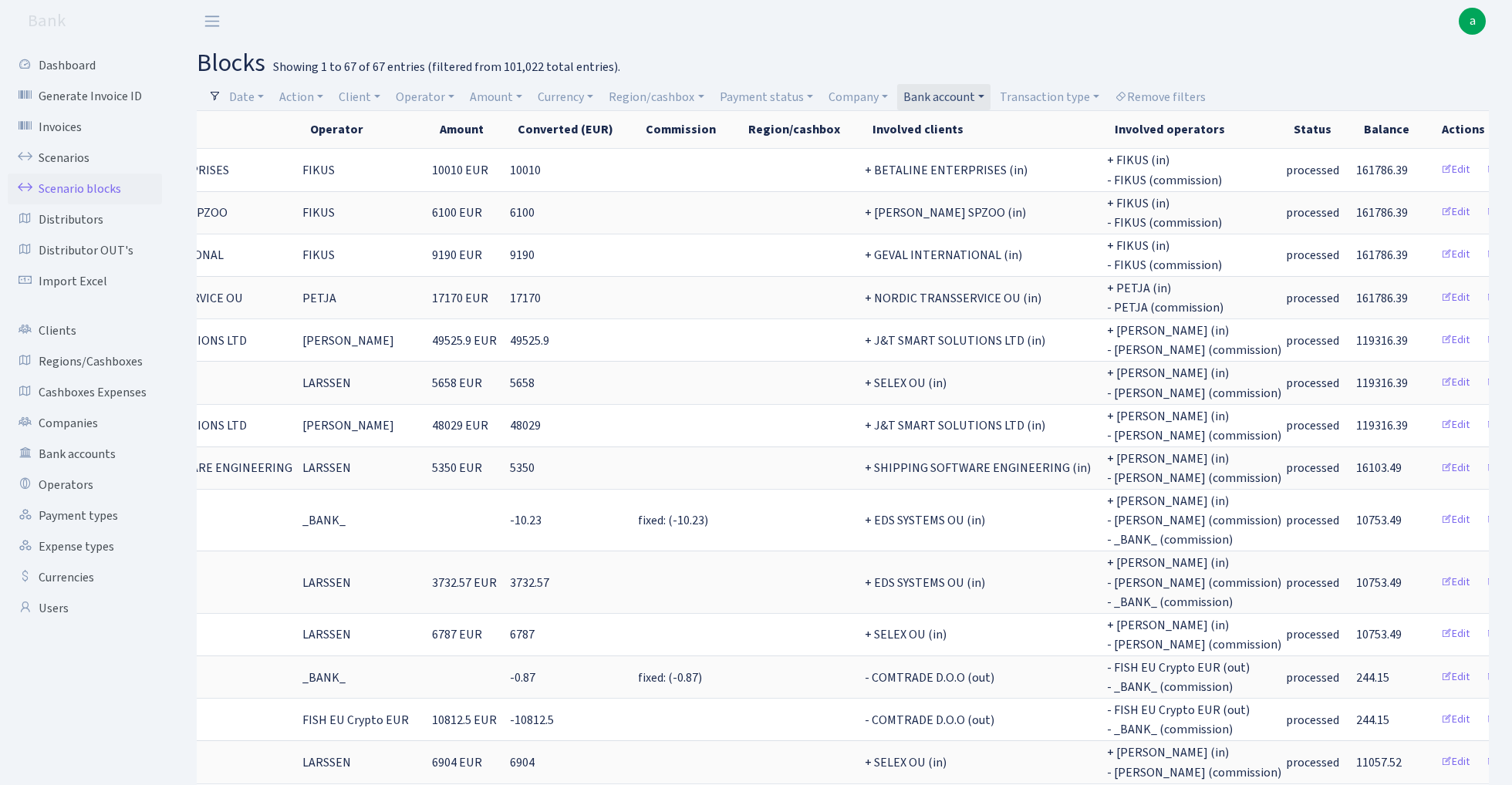
click at [957, 93] on link "Bank account" at bounding box center [943, 97] width 93 height 26
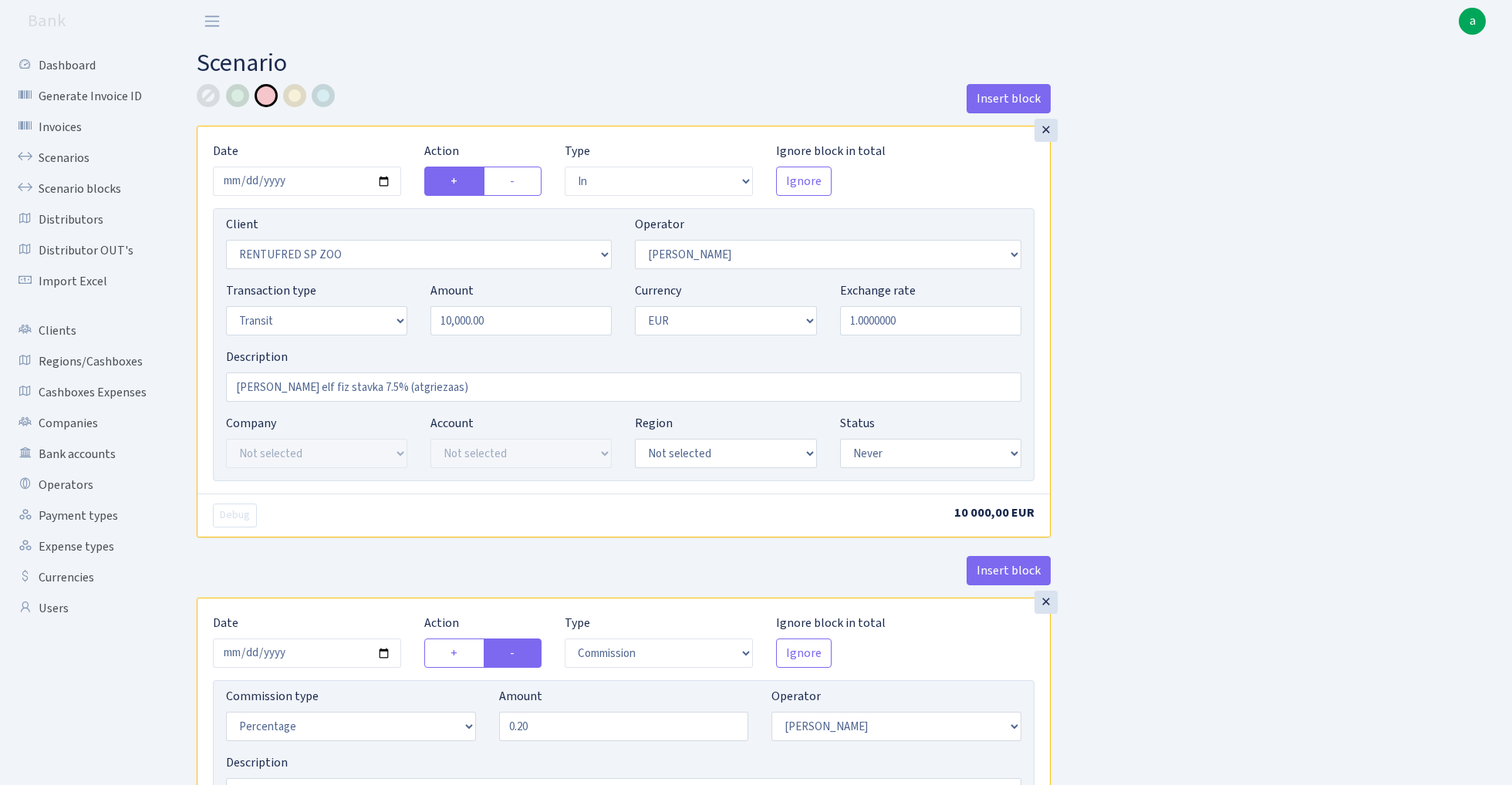
select select "in"
select select "2517"
select select "10"
select select "5"
select select "1"
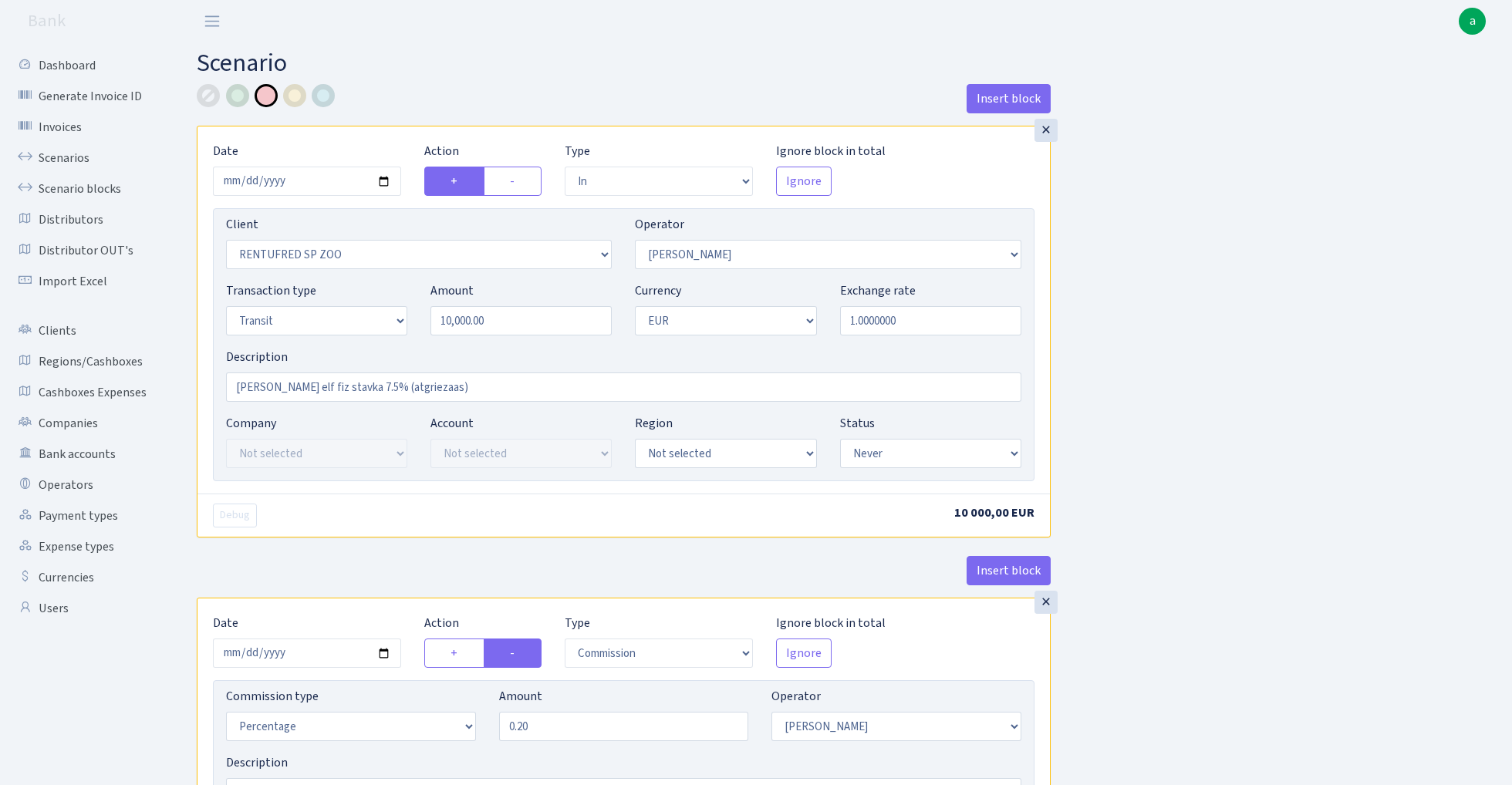
select select "never"
select select "commission"
select select "10"
select select "never"
select select "out"
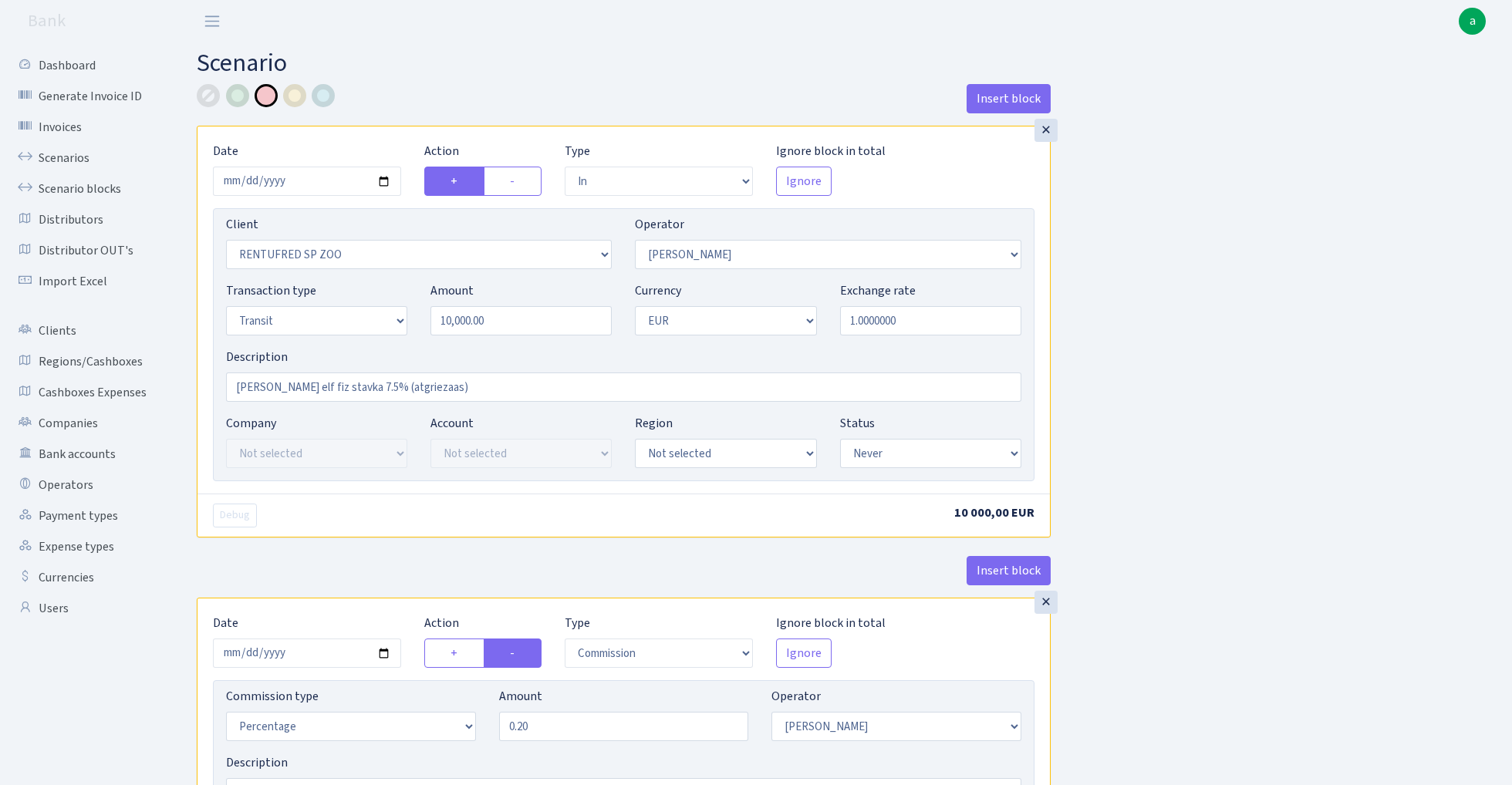
select select "402"
select select "283"
select select "5"
select select "1"
select select "never"
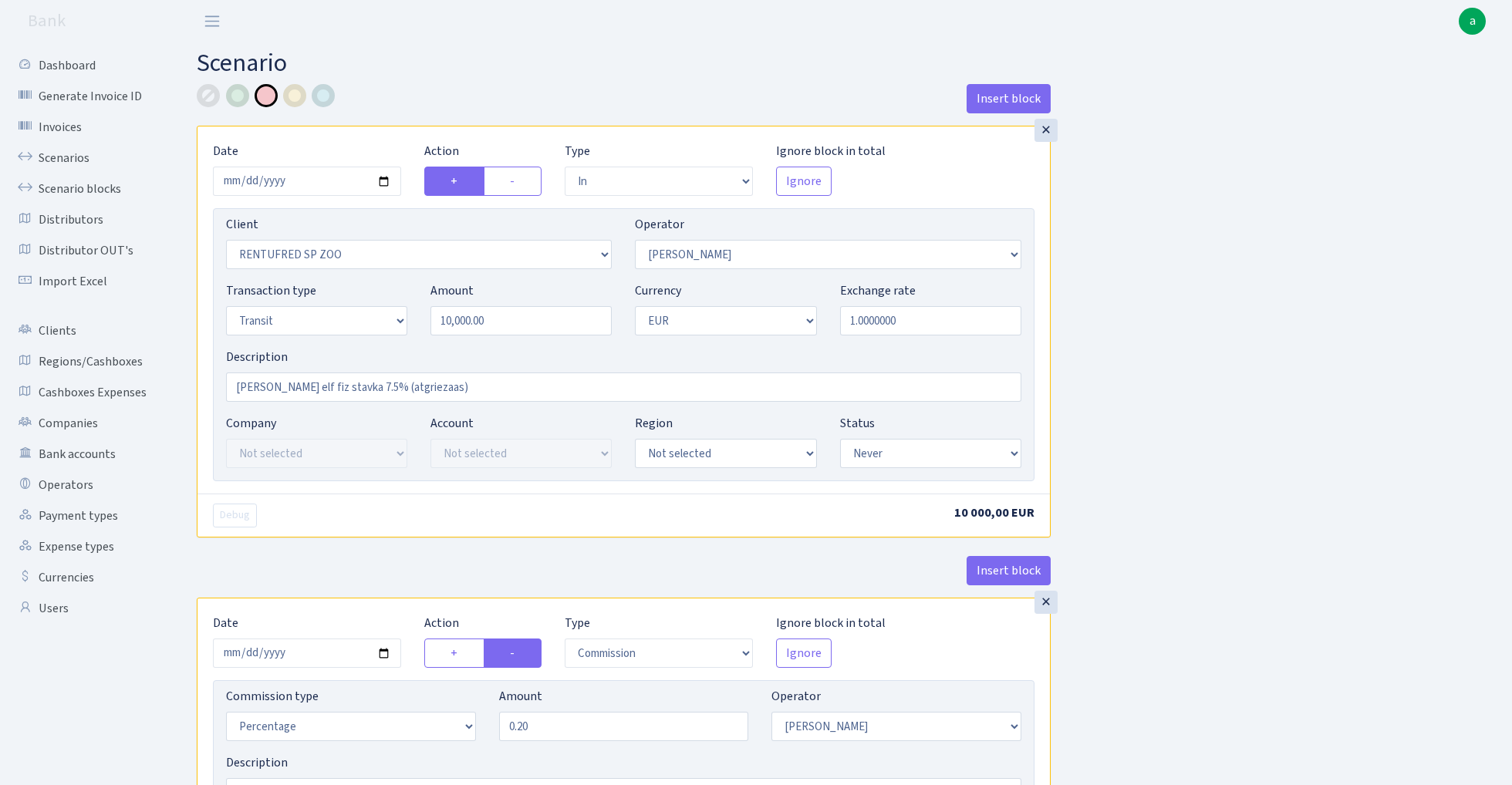
select select "commission"
select select "283"
select select "never"
click at [1046, 128] on div "×" at bounding box center [1046, 130] width 23 height 23
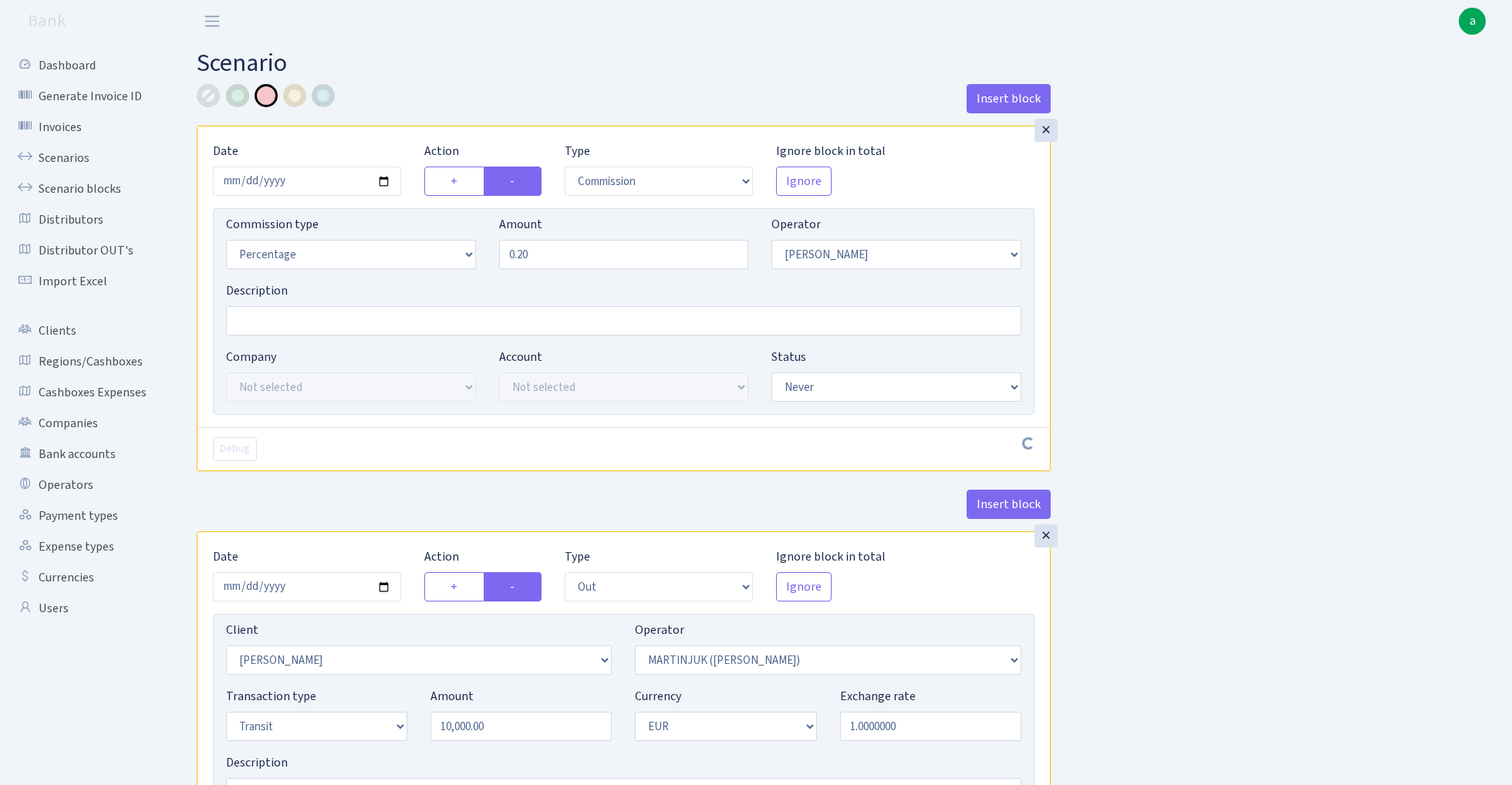
click at [1046, 128] on div "×" at bounding box center [1046, 130] width 23 height 23
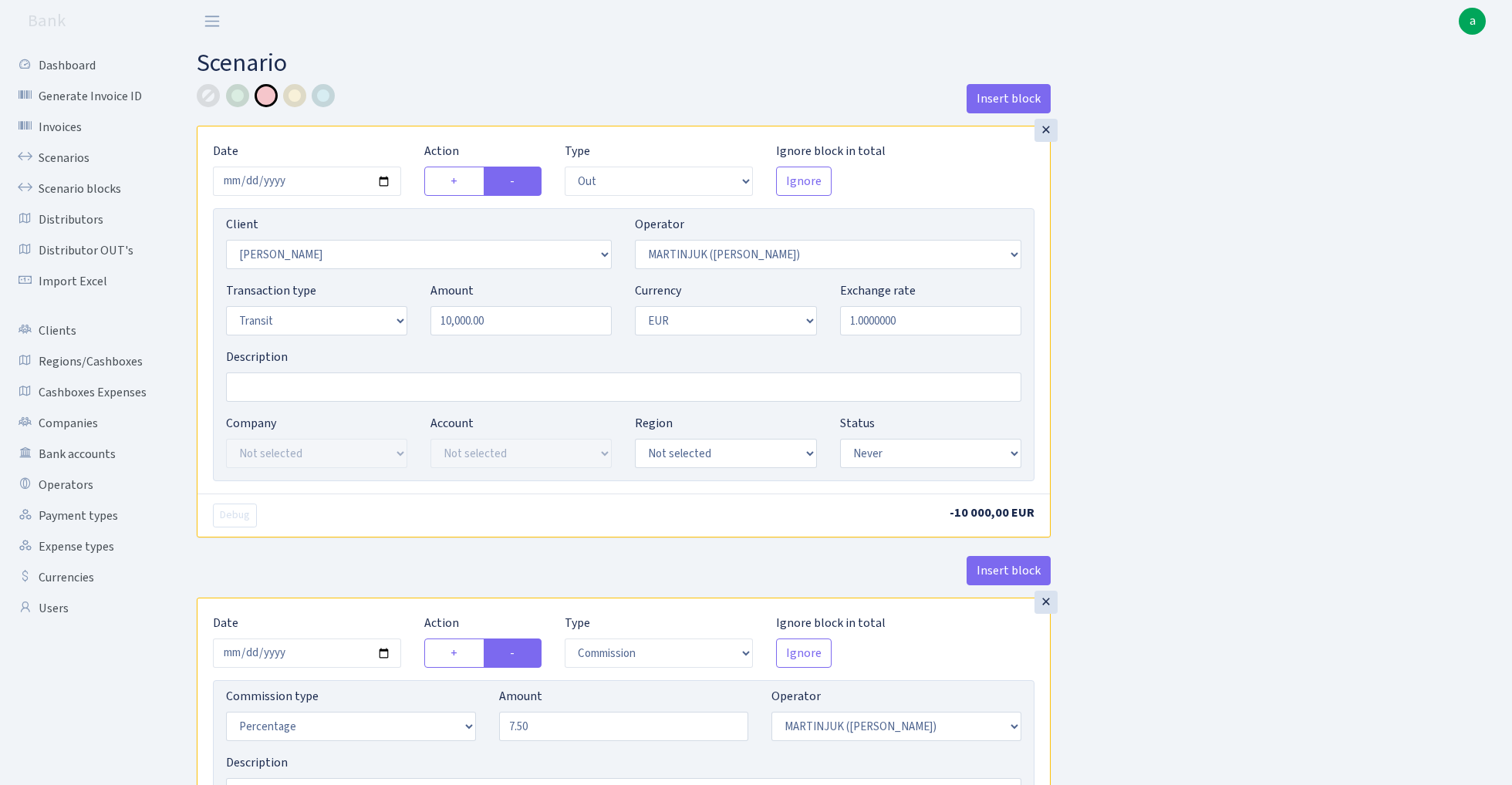
click at [1046, 128] on div "×" at bounding box center [1046, 130] width 23 height 23
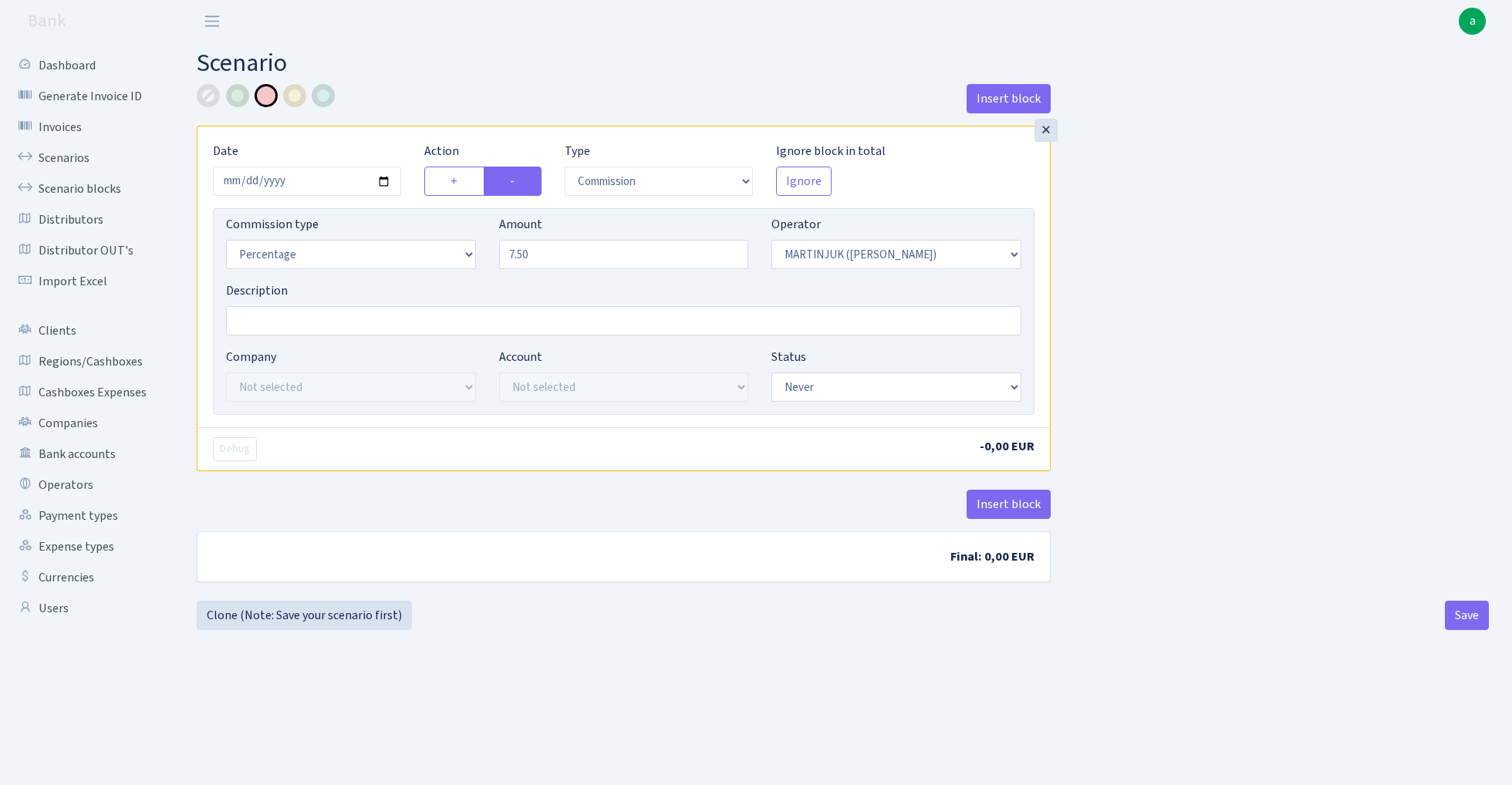
click at [1046, 128] on div "×" at bounding box center [1046, 130] width 23 height 23
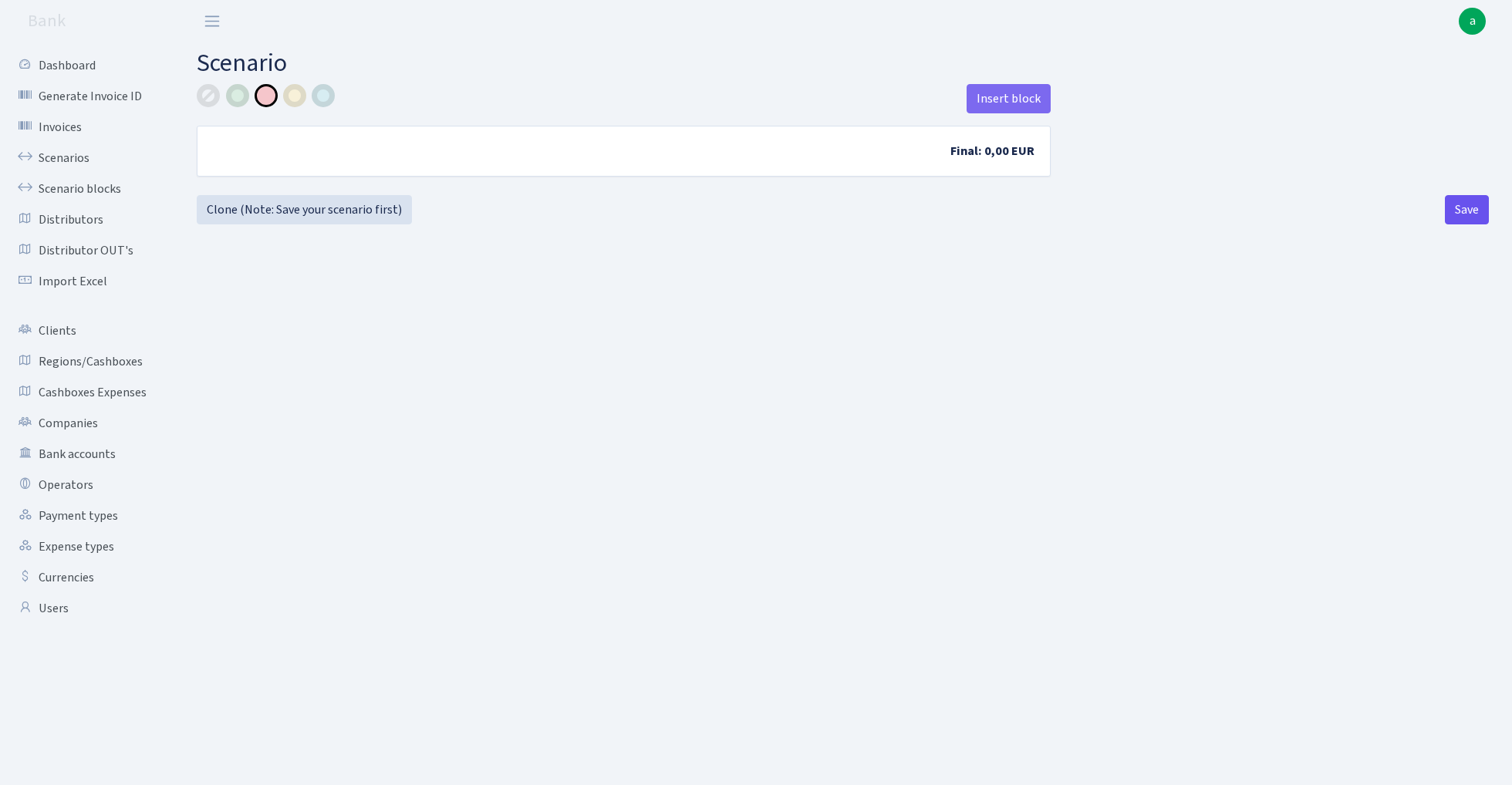
click at [1460, 214] on button "Save" at bounding box center [1467, 210] width 44 height 29
click at [67, 154] on link "Scenarios" at bounding box center [85, 158] width 155 height 31
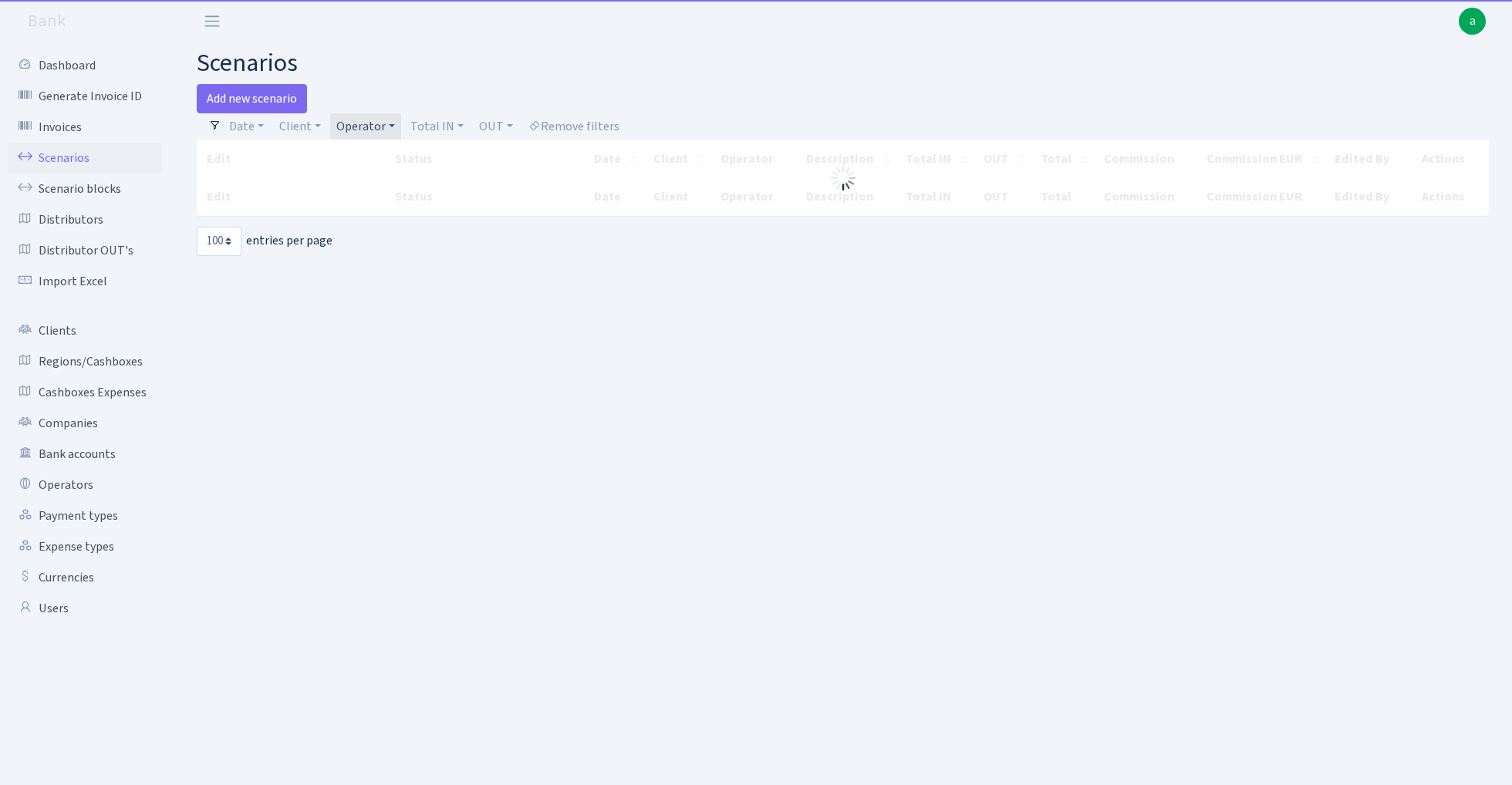
select select "100"
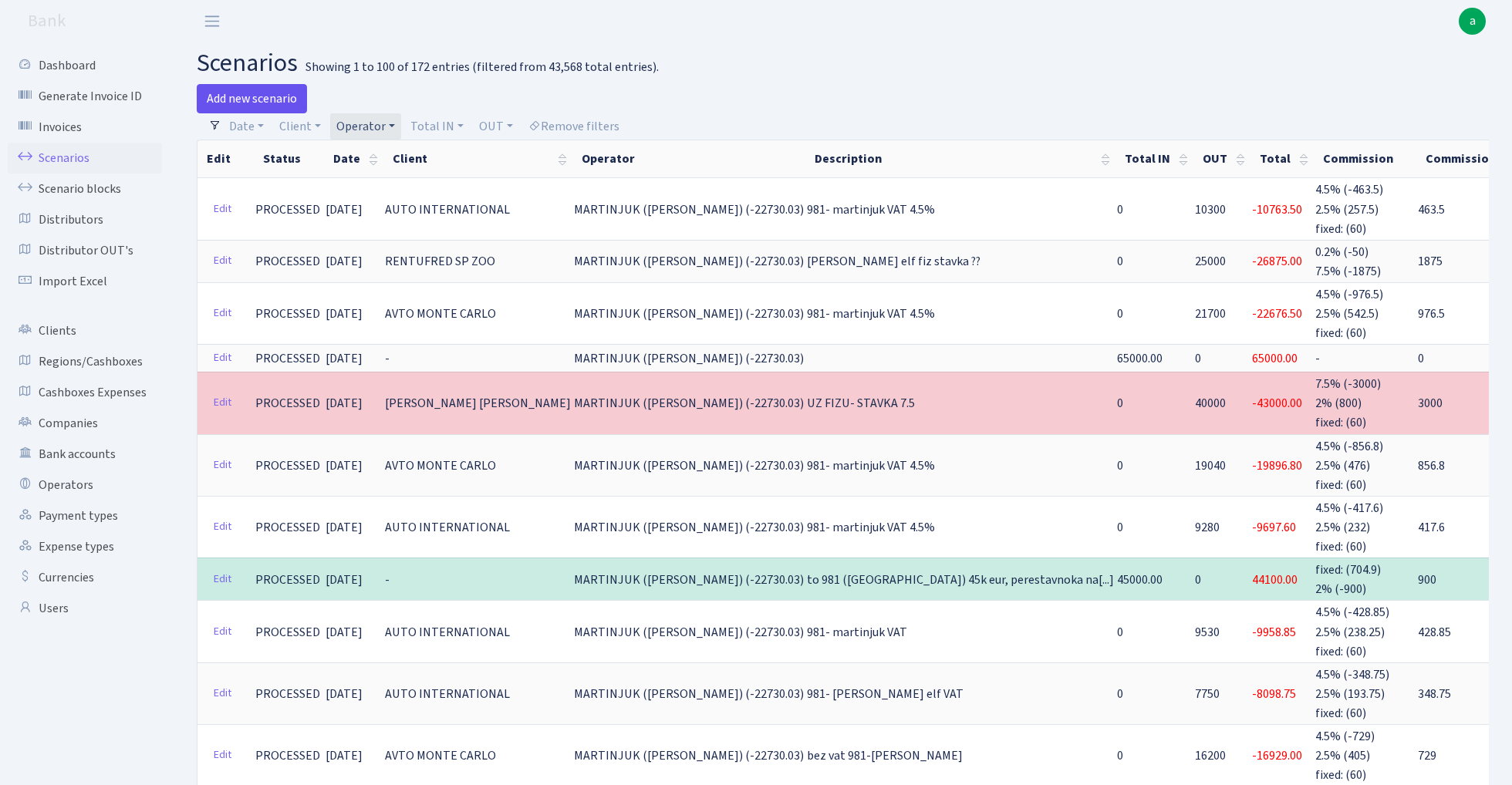
click at [256, 101] on link "Add new scenario" at bounding box center [251, 99] width 111 height 29
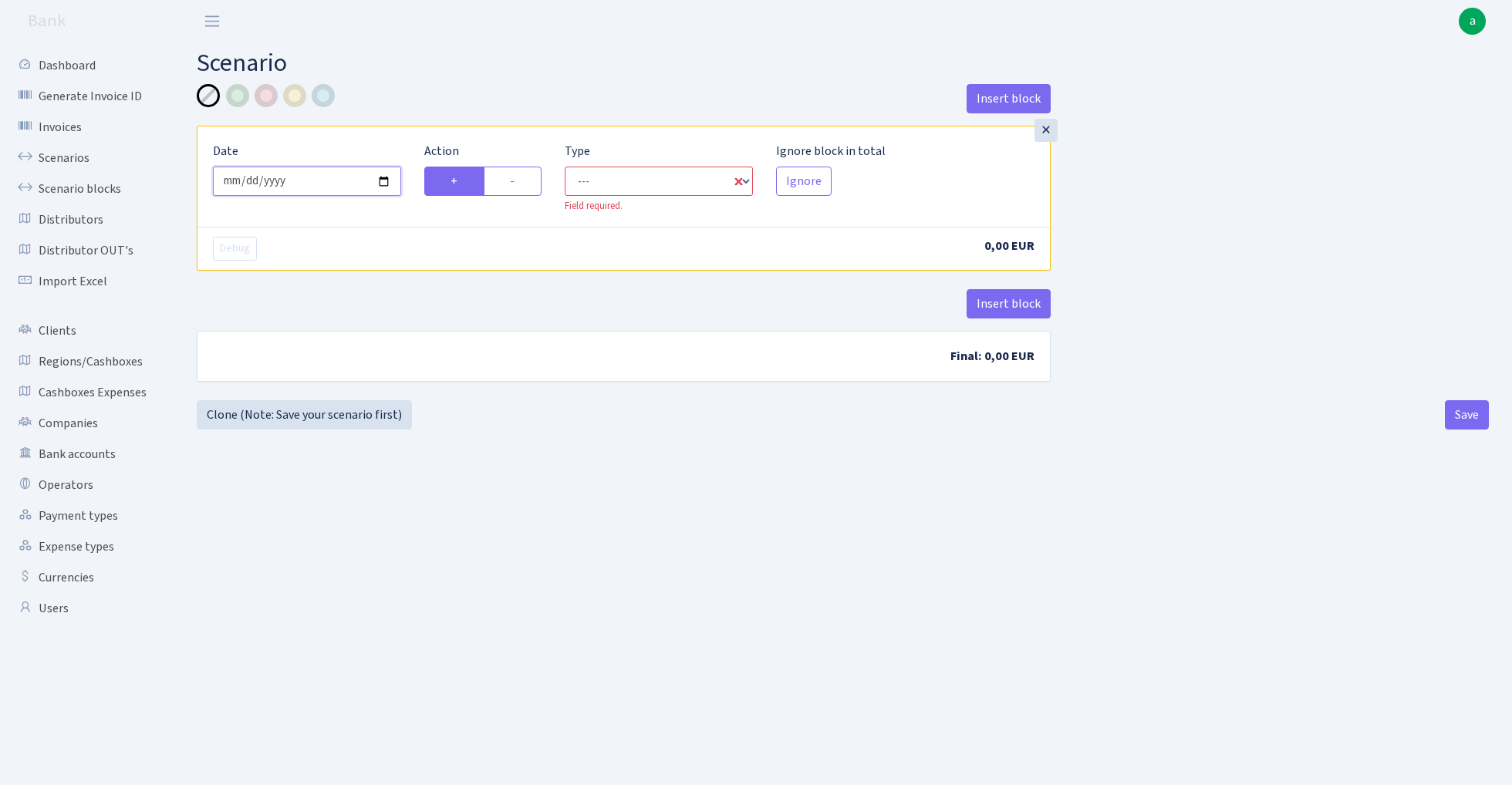
click at [316, 174] on input "[DATE]" at bounding box center [307, 181] width 188 height 29
type input "[DATE]"
click at [528, 186] on label "-" at bounding box center [512, 181] width 58 height 29
click at [520, 182] on input "-" at bounding box center [514, 177] width 10 height 10
radio input "true"
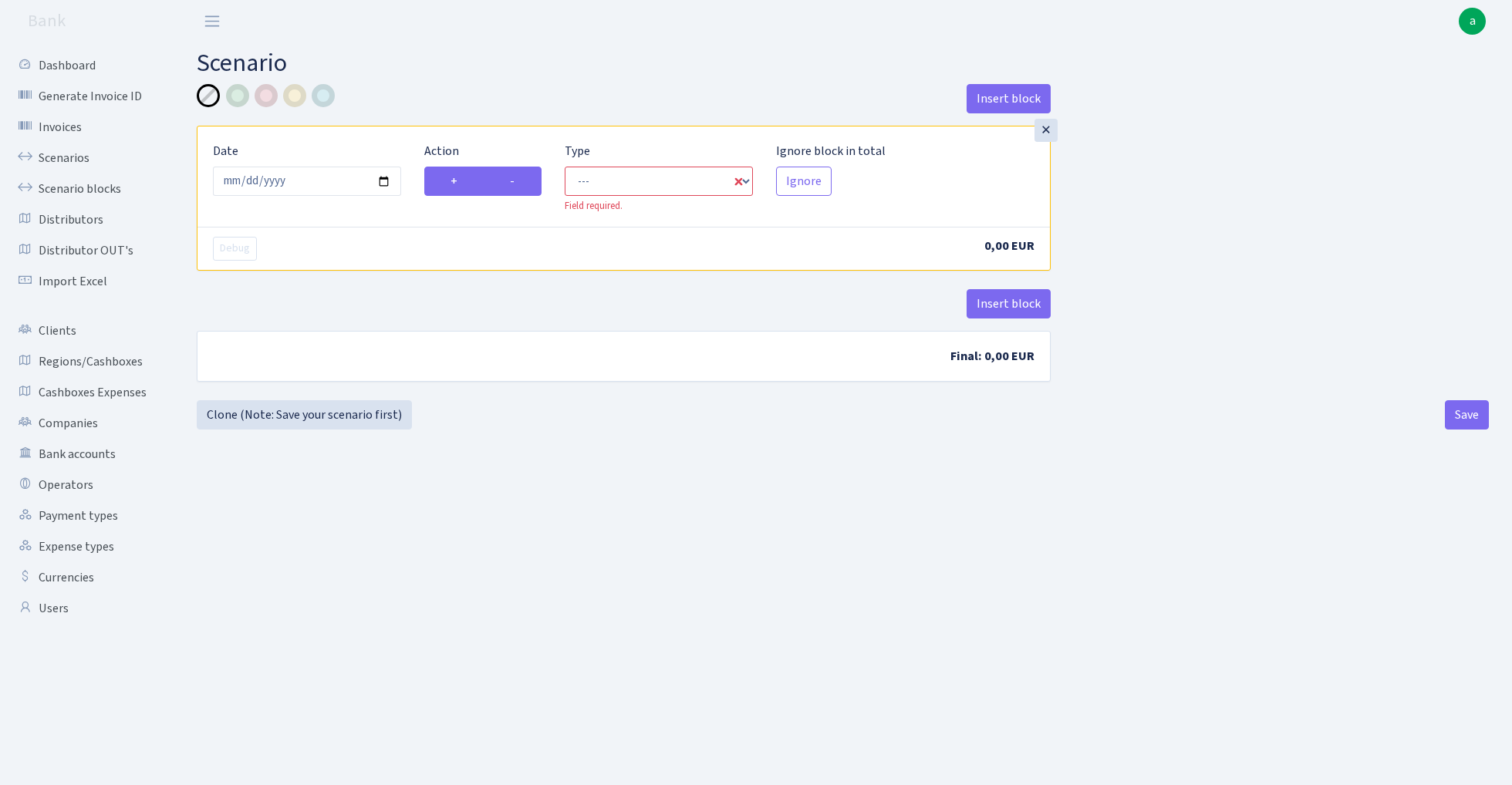
radio input "false"
select select "out"
select select "1"
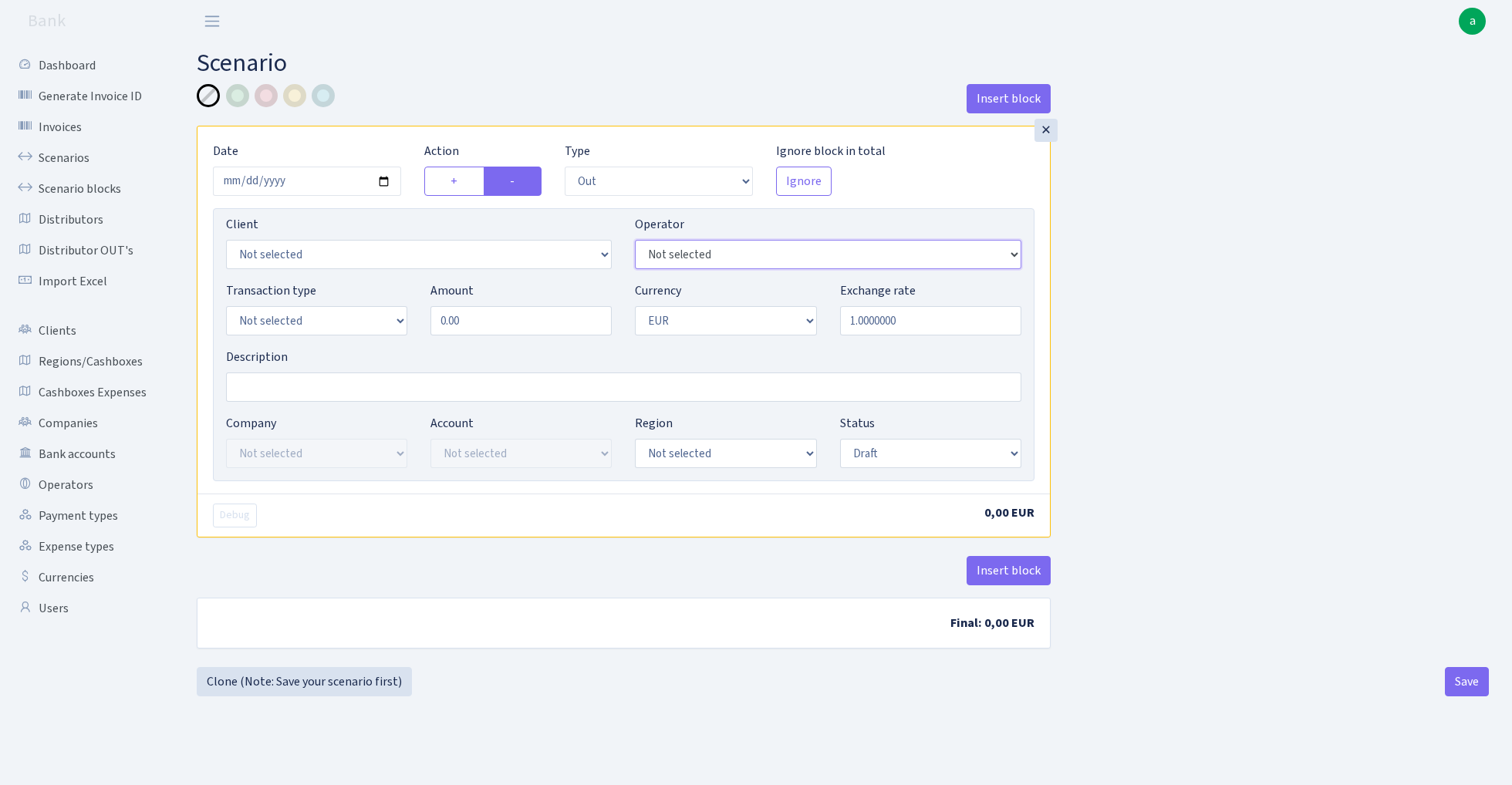
select select "283"
select select "402"
select select "5"
click at [497, 312] on input "0.00" at bounding box center [520, 321] width 181 height 29
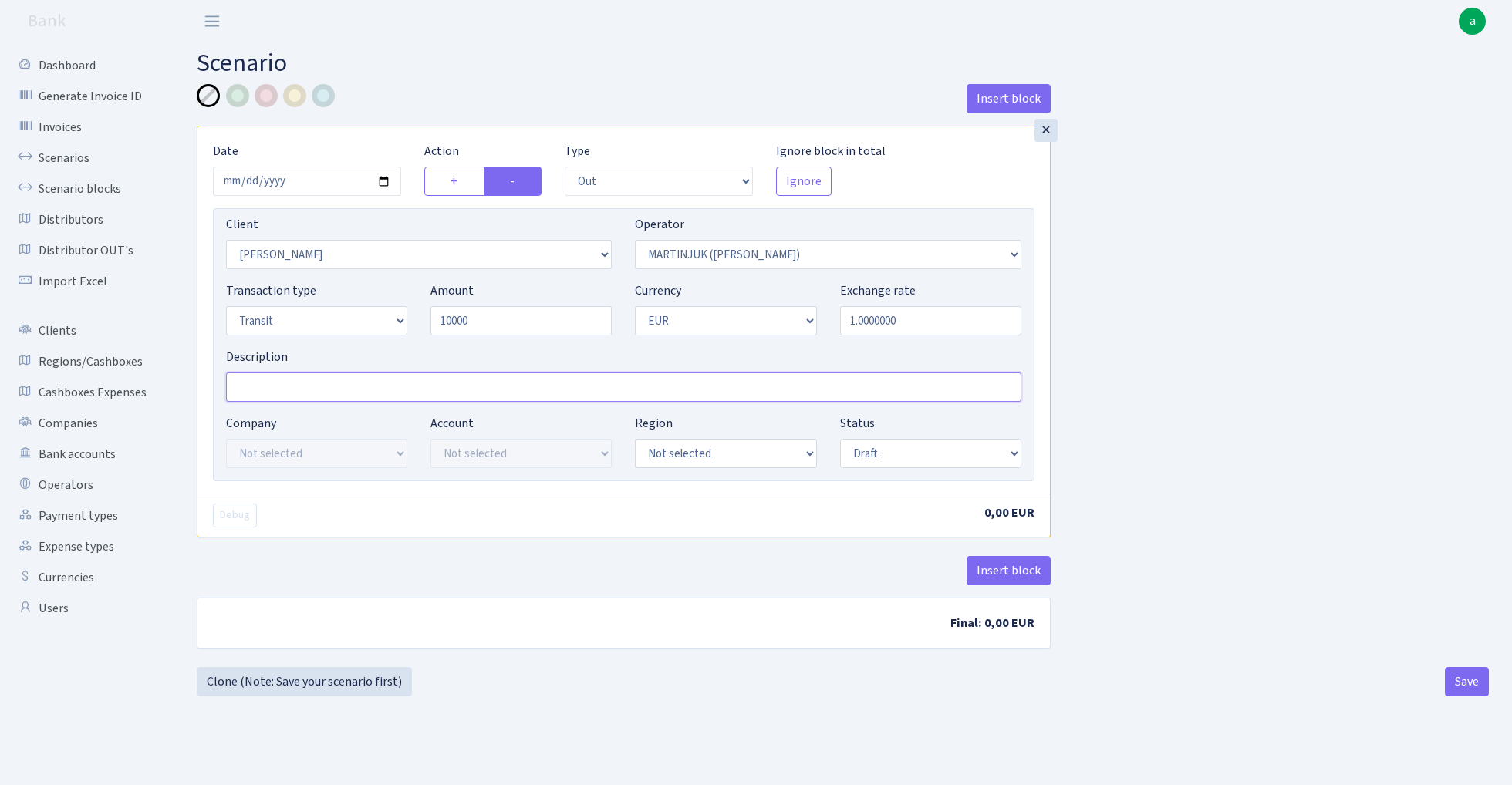
type input "10,000.00"
click at [325, 392] on input "Description" at bounding box center [623, 387] width 795 height 29
type input "981 - [PERSON_NAME] elf FIZ"
select select "processed"
click at [1015, 569] on button "Insert block" at bounding box center [1008, 571] width 84 height 29
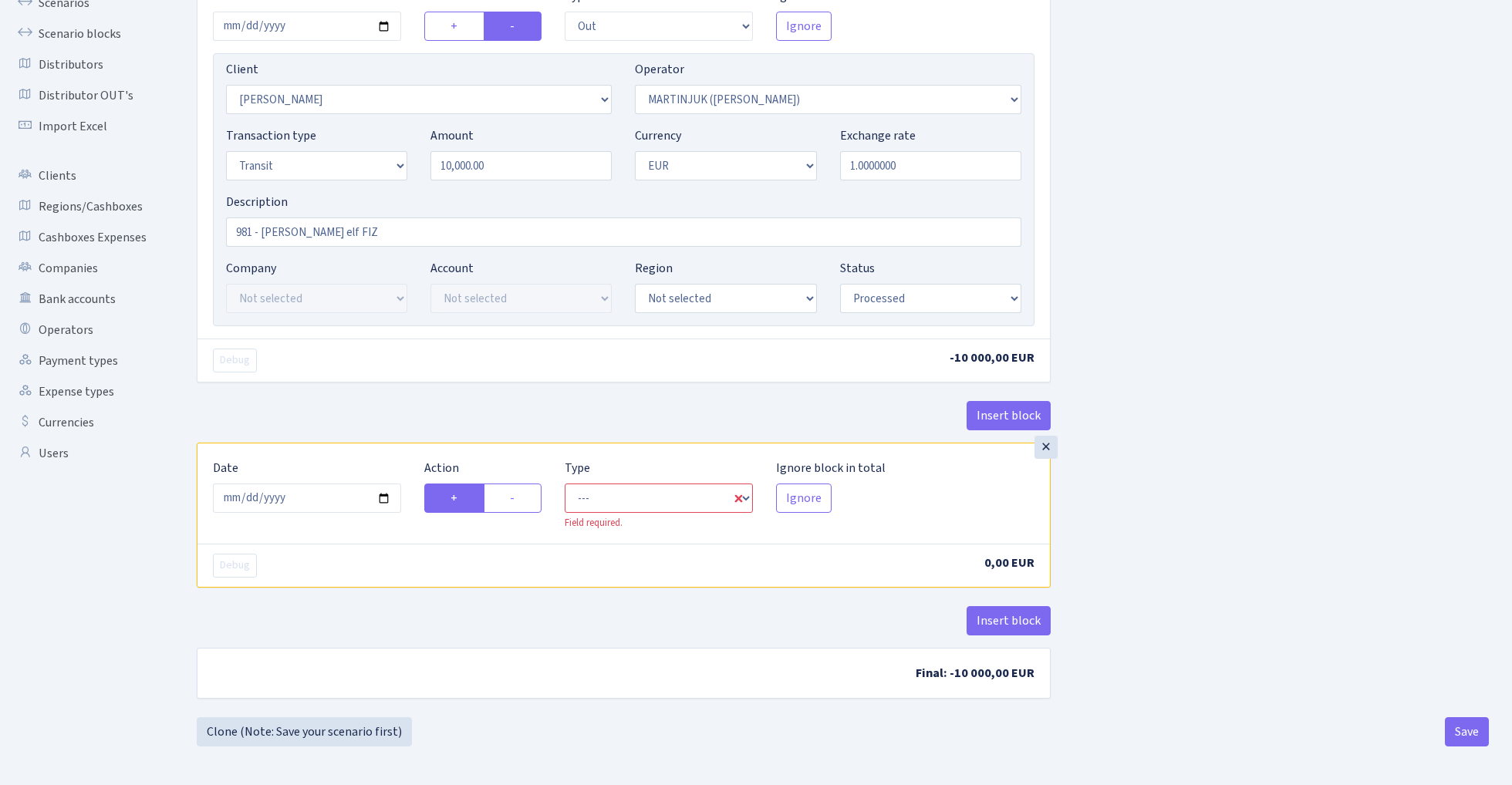
scroll to position [157, 0]
click at [299, 492] on input "2025-08-29" at bounding box center [307, 499] width 188 height 29
type input "[DATE]"
click at [467, 429] on div "Insert block" at bounding box center [623, 421] width 854 height 42
click at [523, 502] on label "-" at bounding box center [512, 499] width 58 height 29
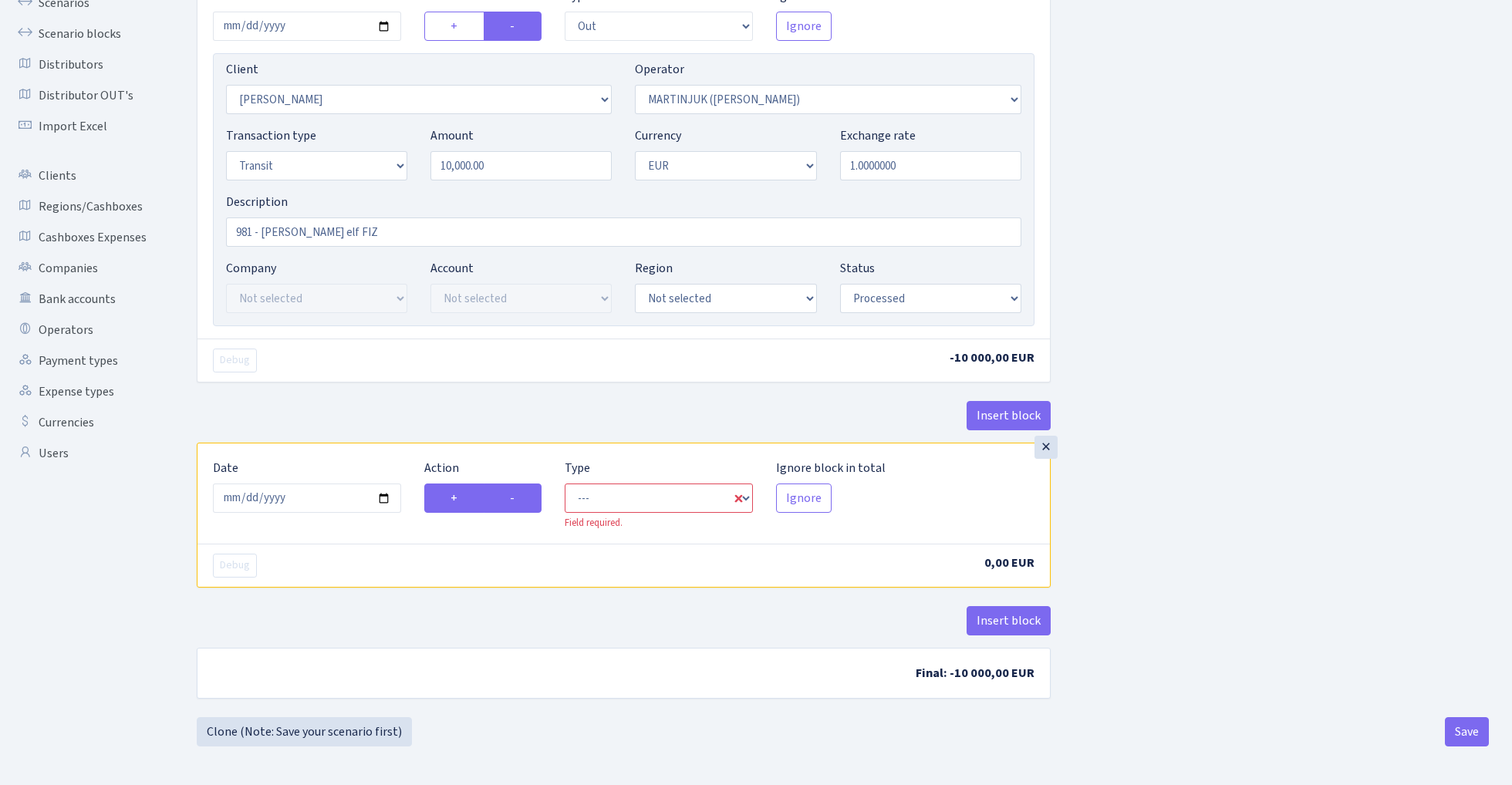
click at [520, 499] on input "-" at bounding box center [514, 494] width 10 height 10
radio input "true"
radio input "false"
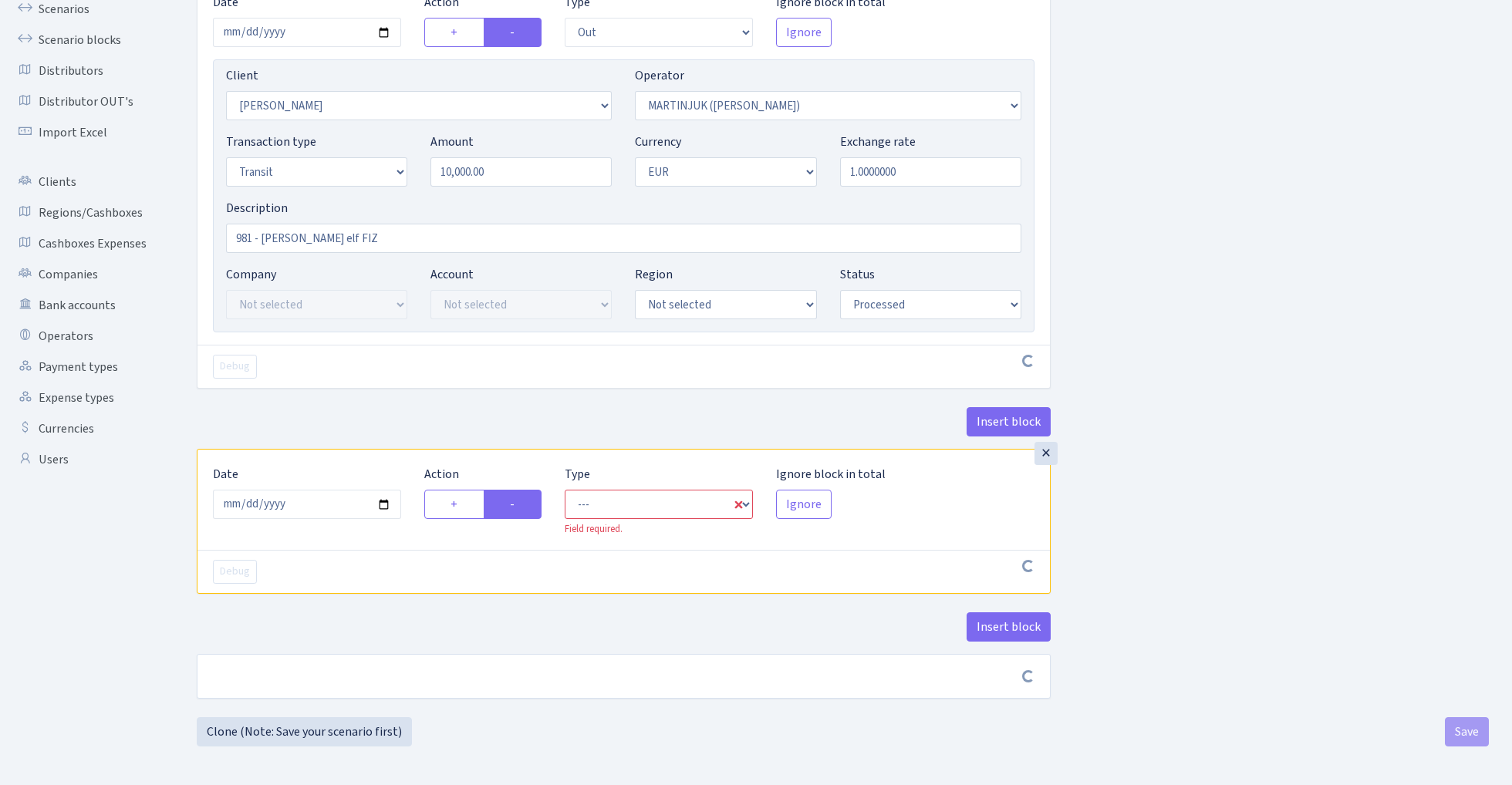
scroll to position [152, 0]
click at [670, 483] on div "Type --- In Out Commission Field required." at bounding box center [659, 501] width 211 height 71
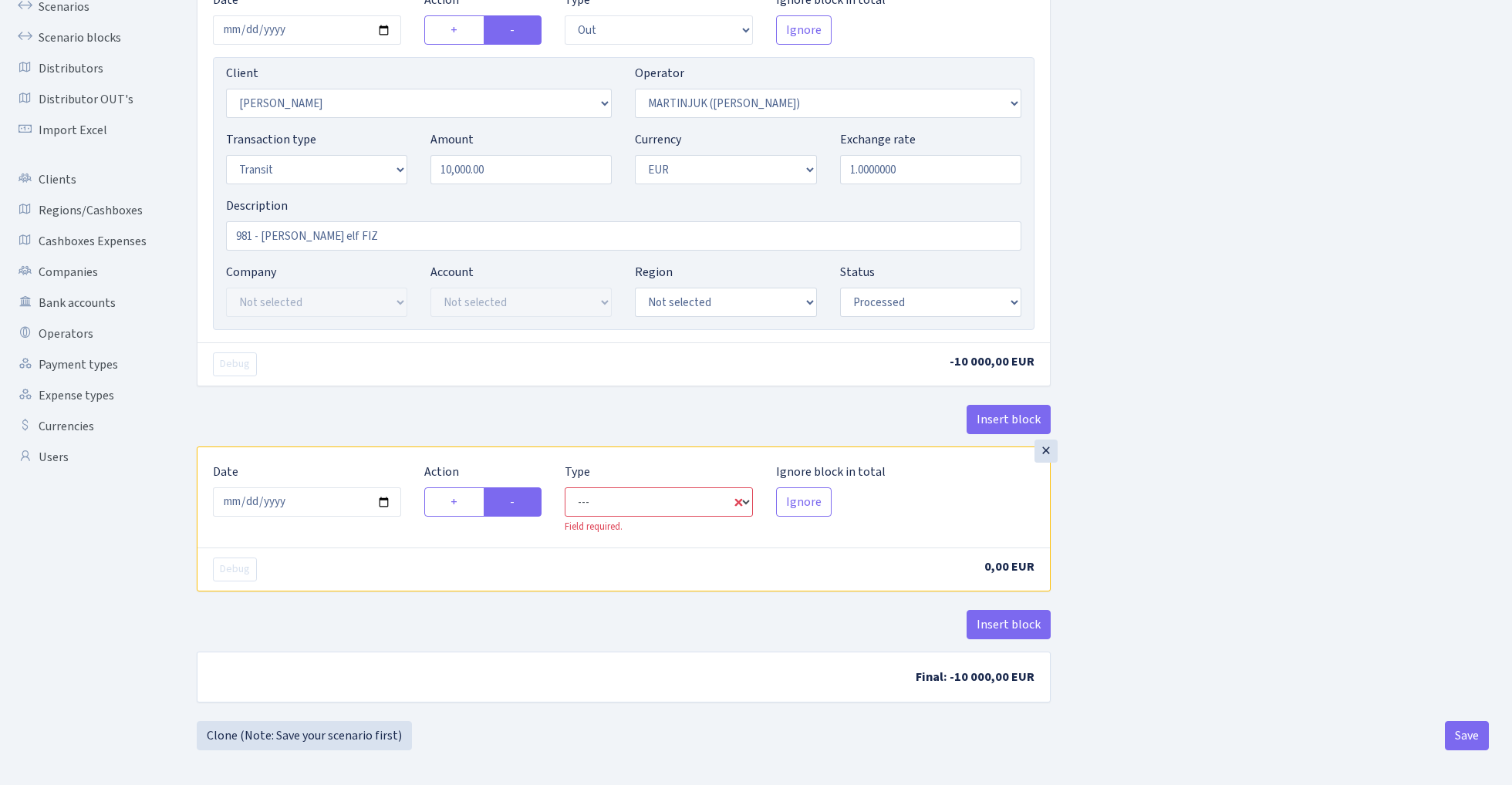
select select "commission"
select select "283"
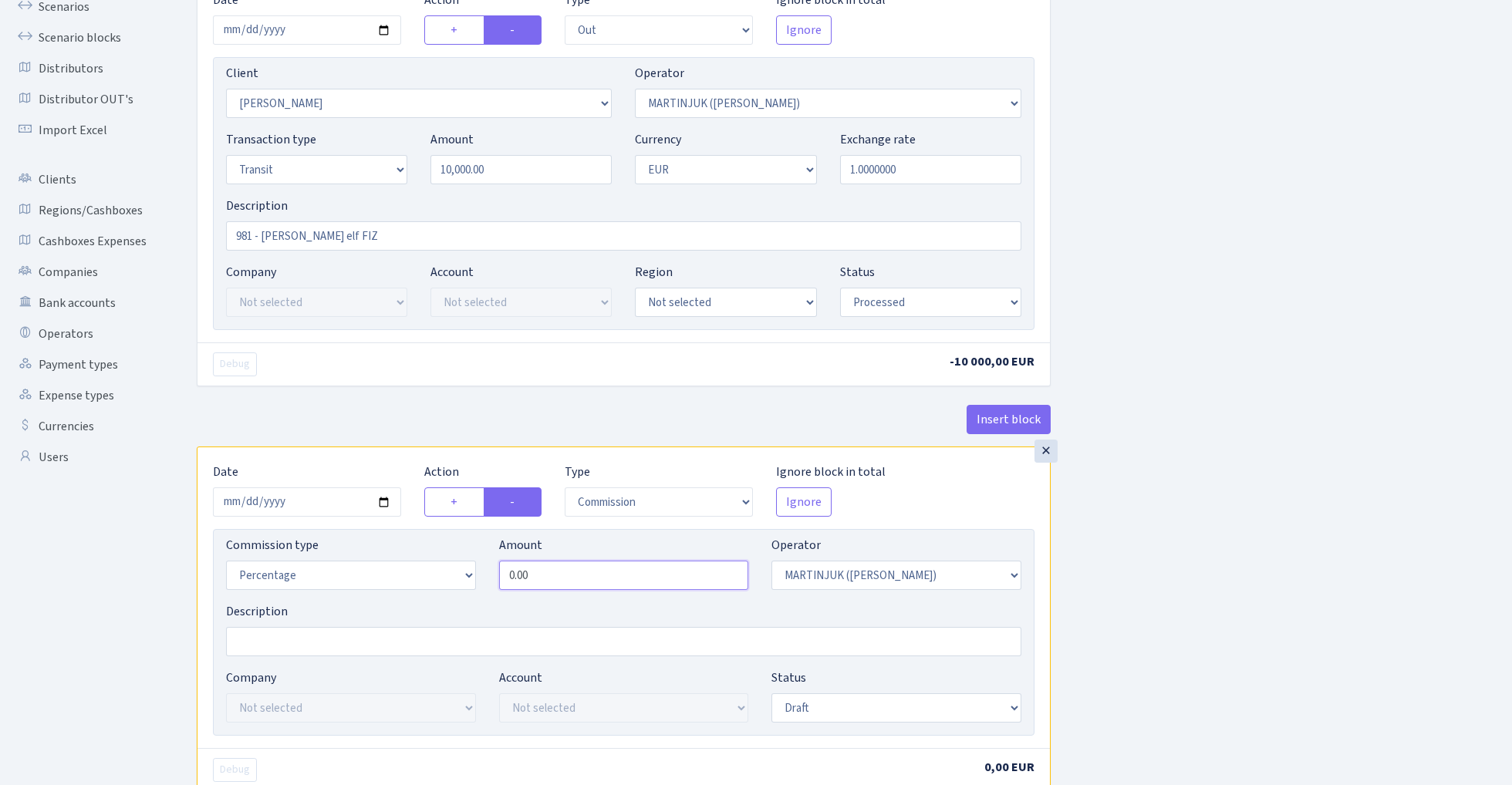
click at [612, 579] on input "0.00" at bounding box center [624, 575] width 250 height 29
type input "7.50"
click at [1191, 529] on div "Insert block × Date [DATE] Action + - Type --- In Out Commission Field required…" at bounding box center [842, 426] width 1315 height 988
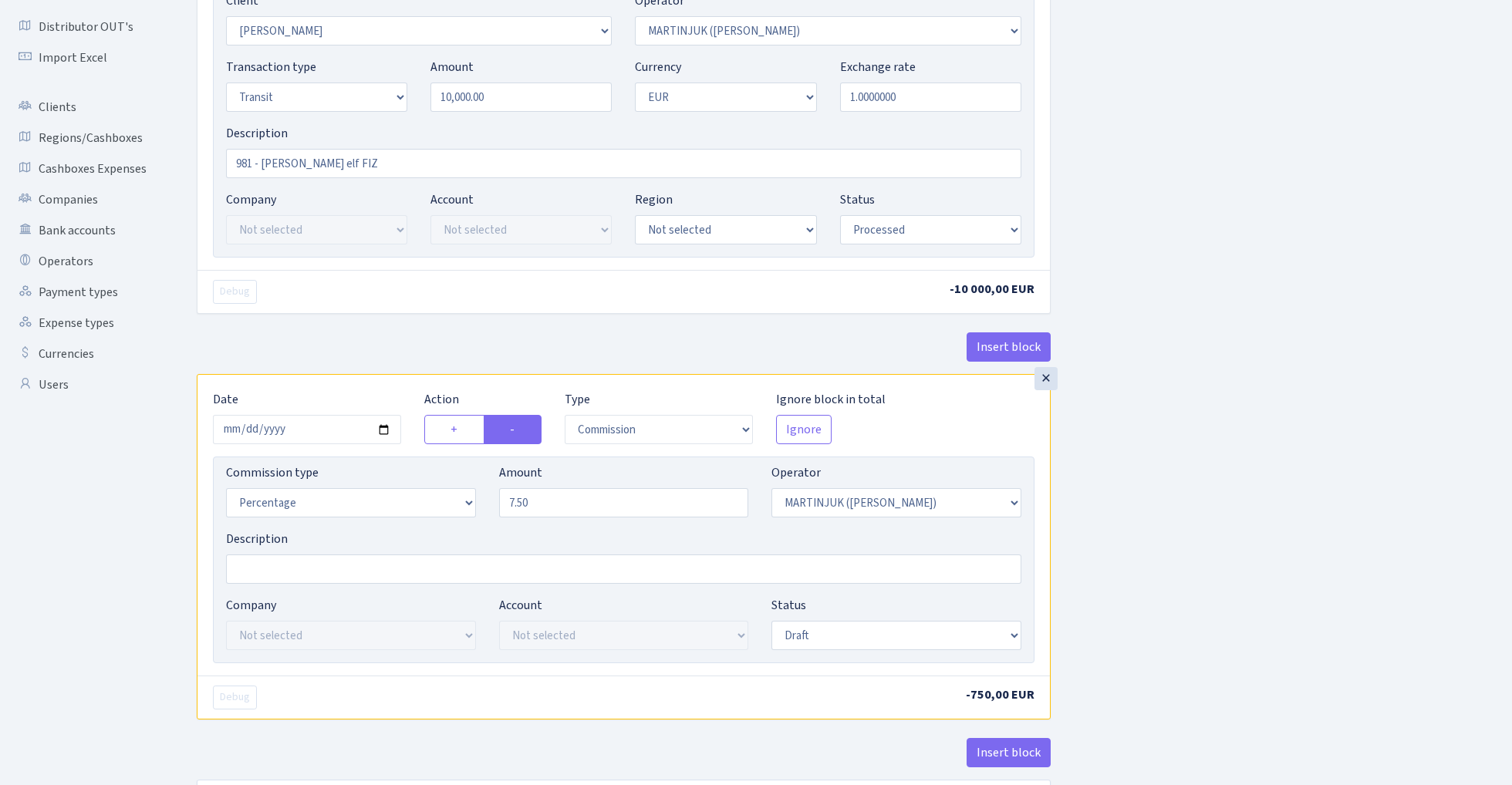
scroll to position [243, 0]
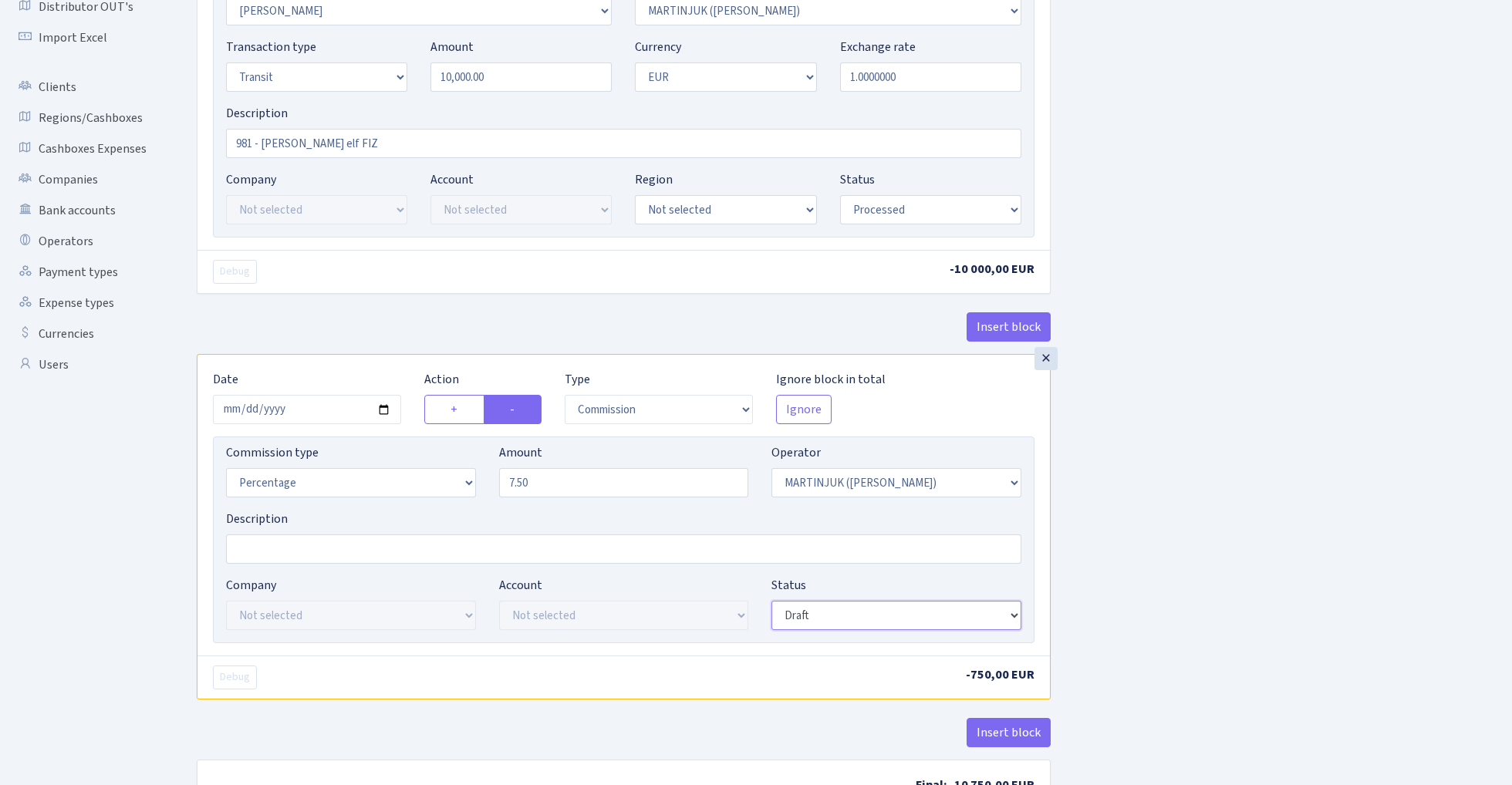
select select "processed"
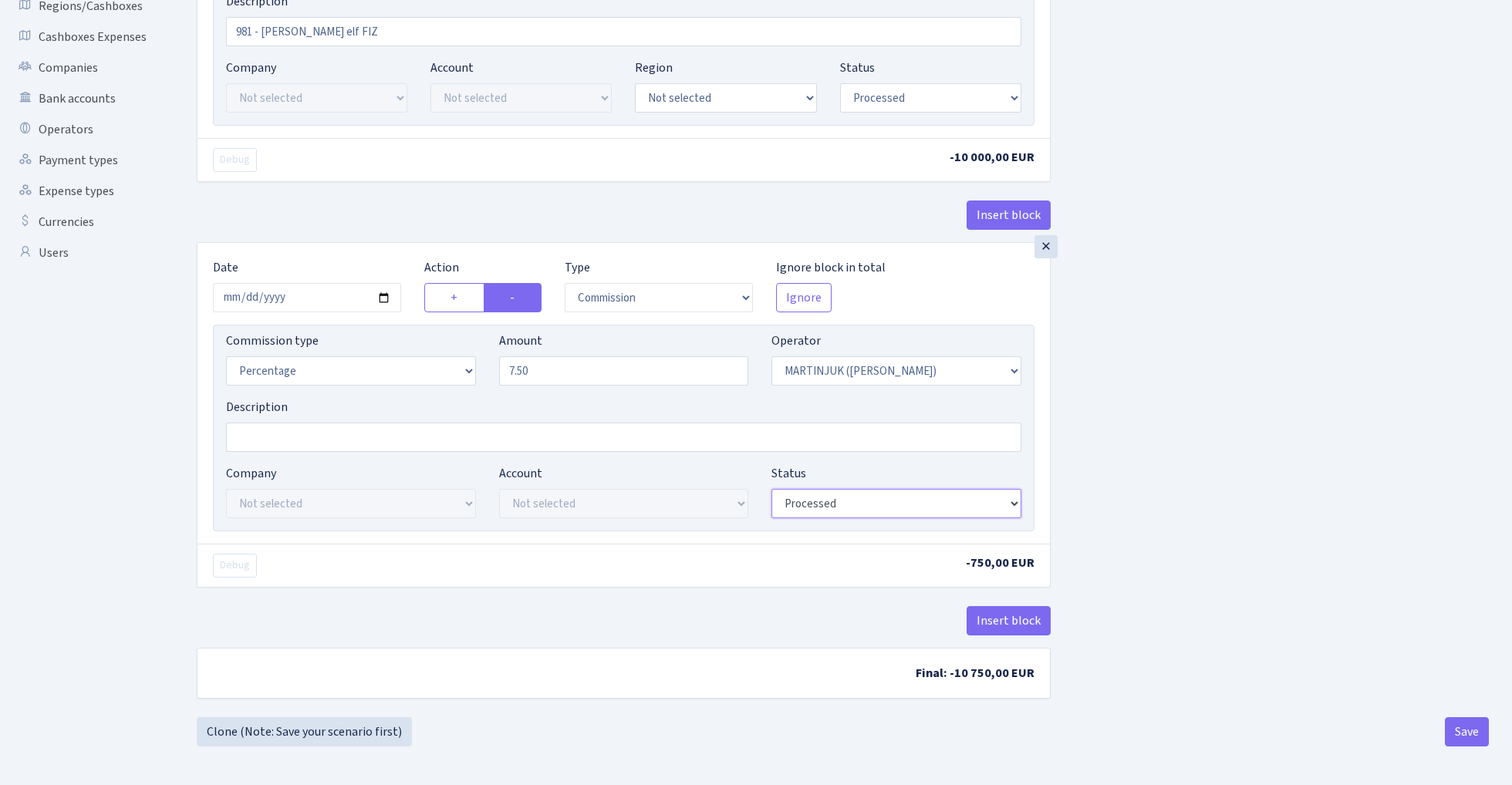
scroll to position [360, 0]
click at [1006, 613] on button "Insert block" at bounding box center [1008, 621] width 84 height 29
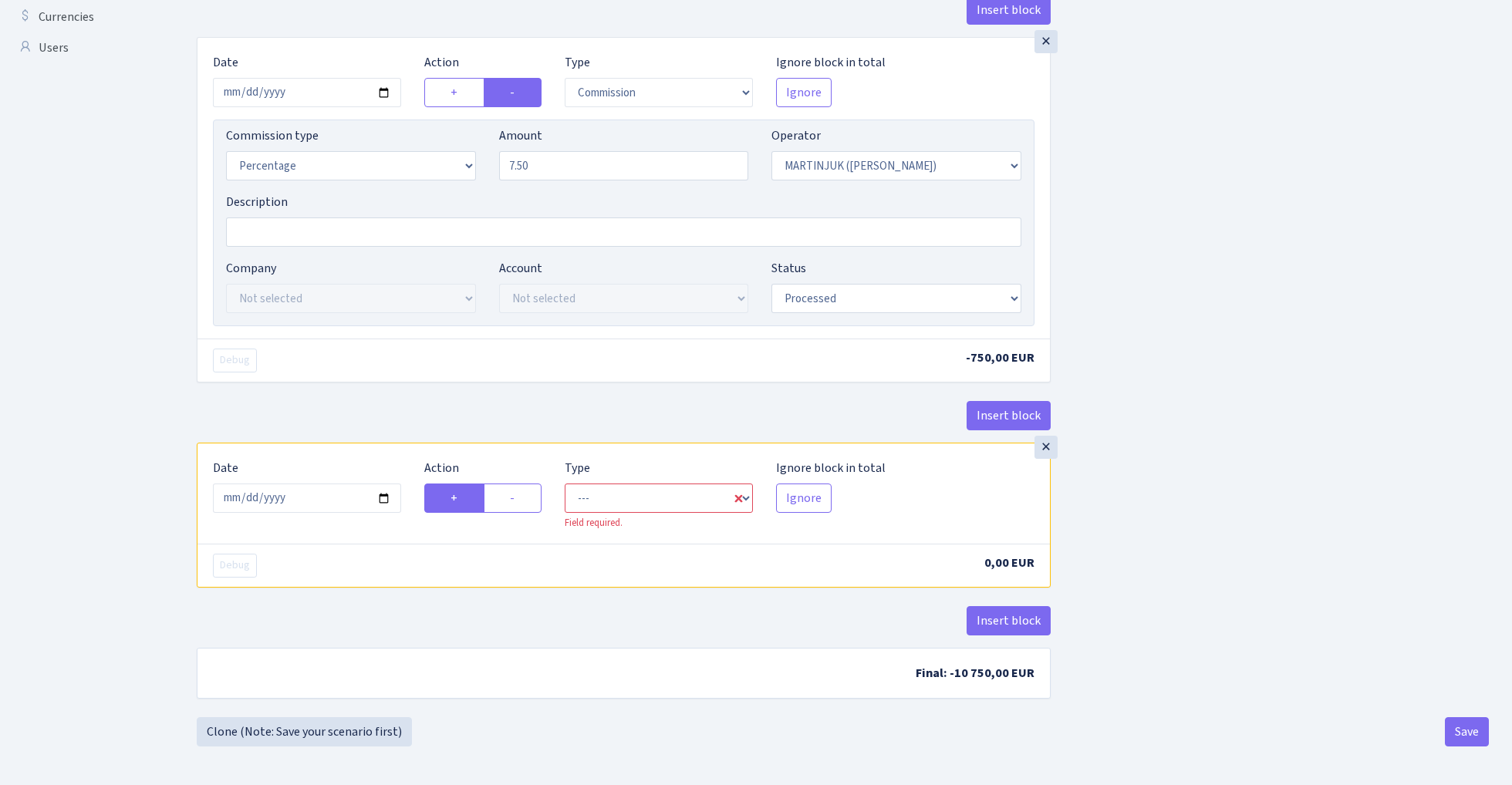
scroll to position [565, 0]
click at [310, 495] on input "2025-08-29" at bounding box center [307, 499] width 188 height 29
type input "[DATE]"
click at [396, 365] on div "Debug" at bounding box center [413, 361] width 422 height 23
select select "in"
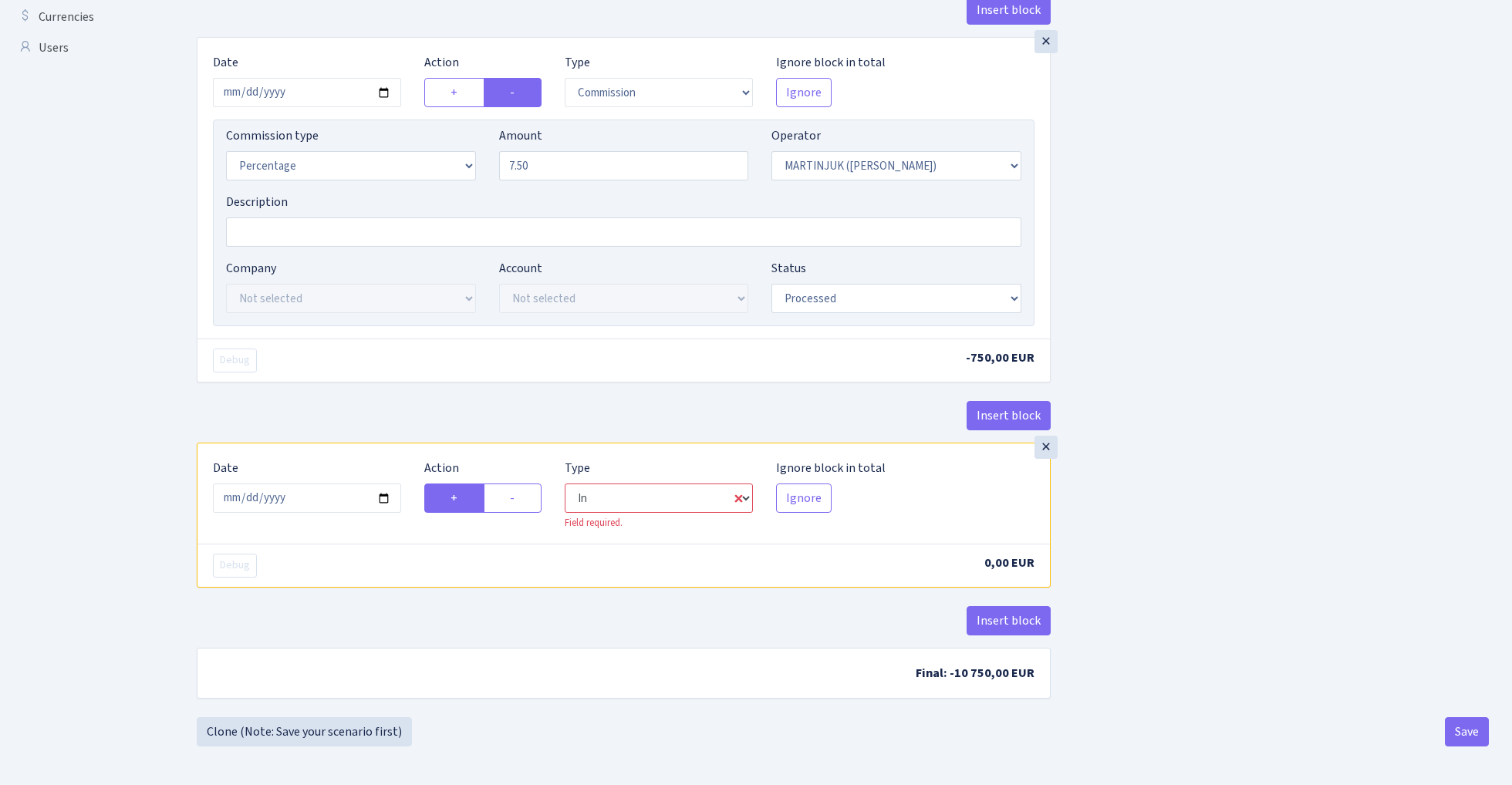
select select "283"
select select "1"
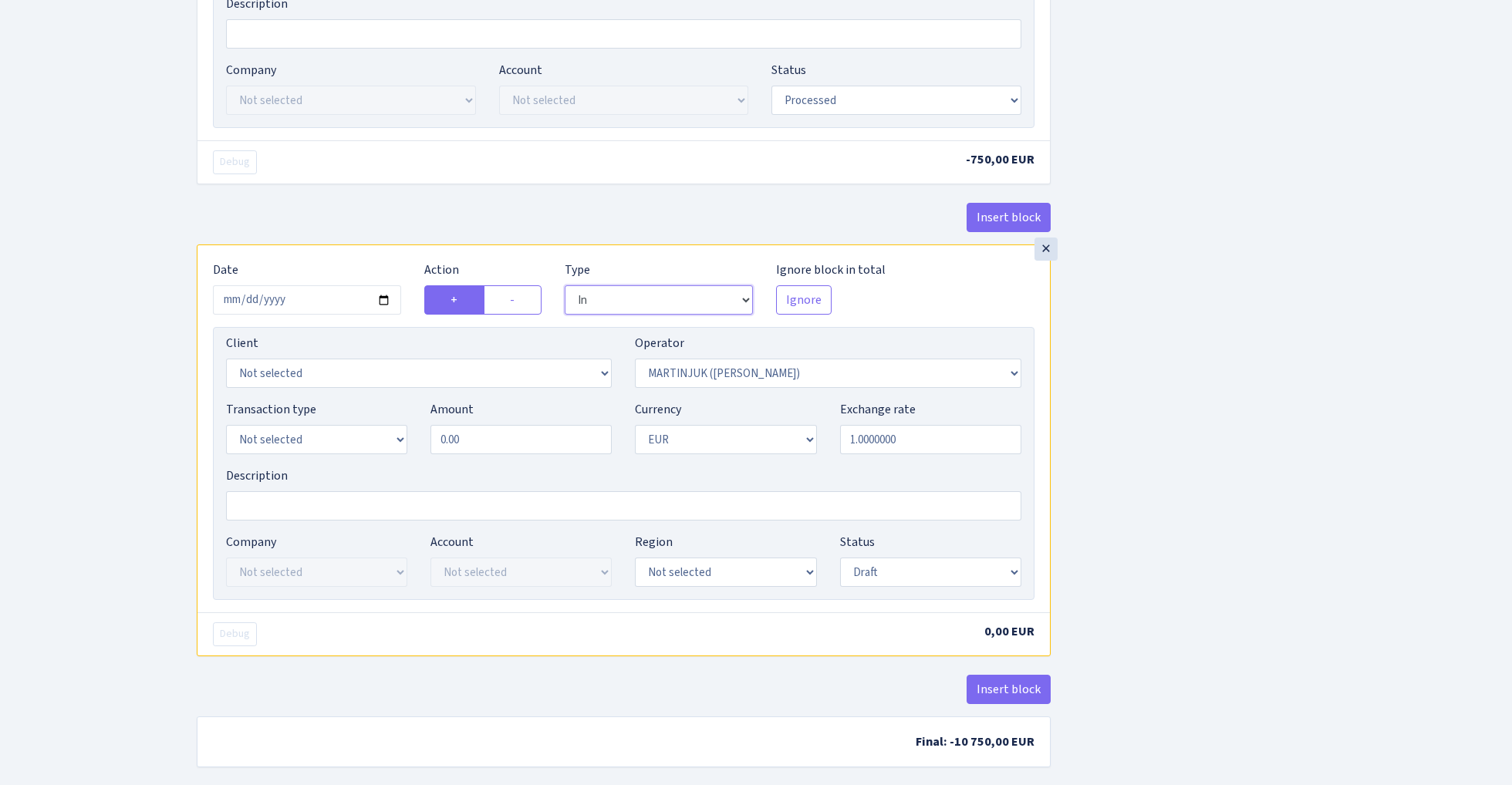
scroll to position [782, 0]
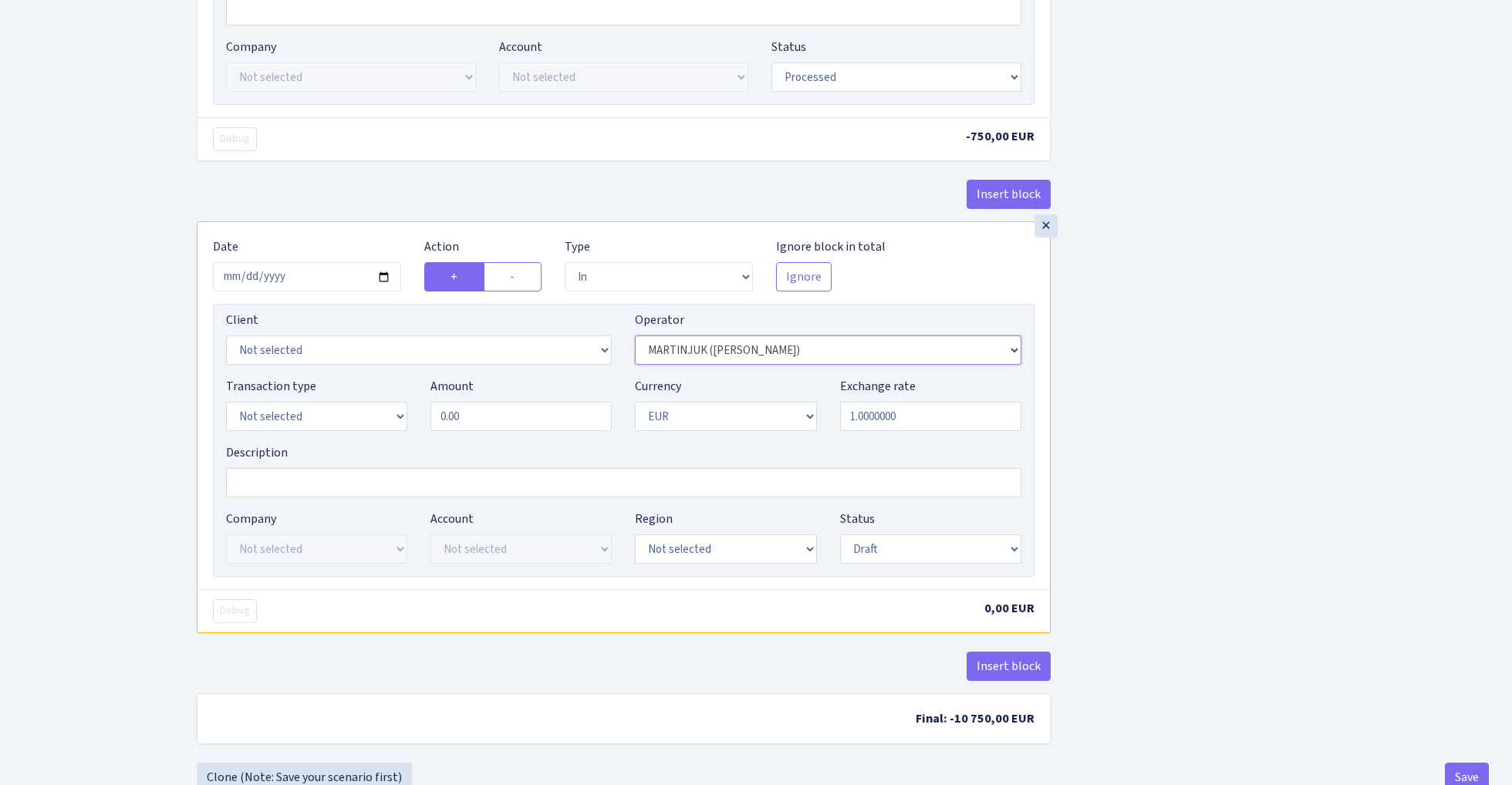
select select "61"
select select "342"
select select "5"
click at [540, 412] on input "0.00" at bounding box center [520, 416] width 181 height 29
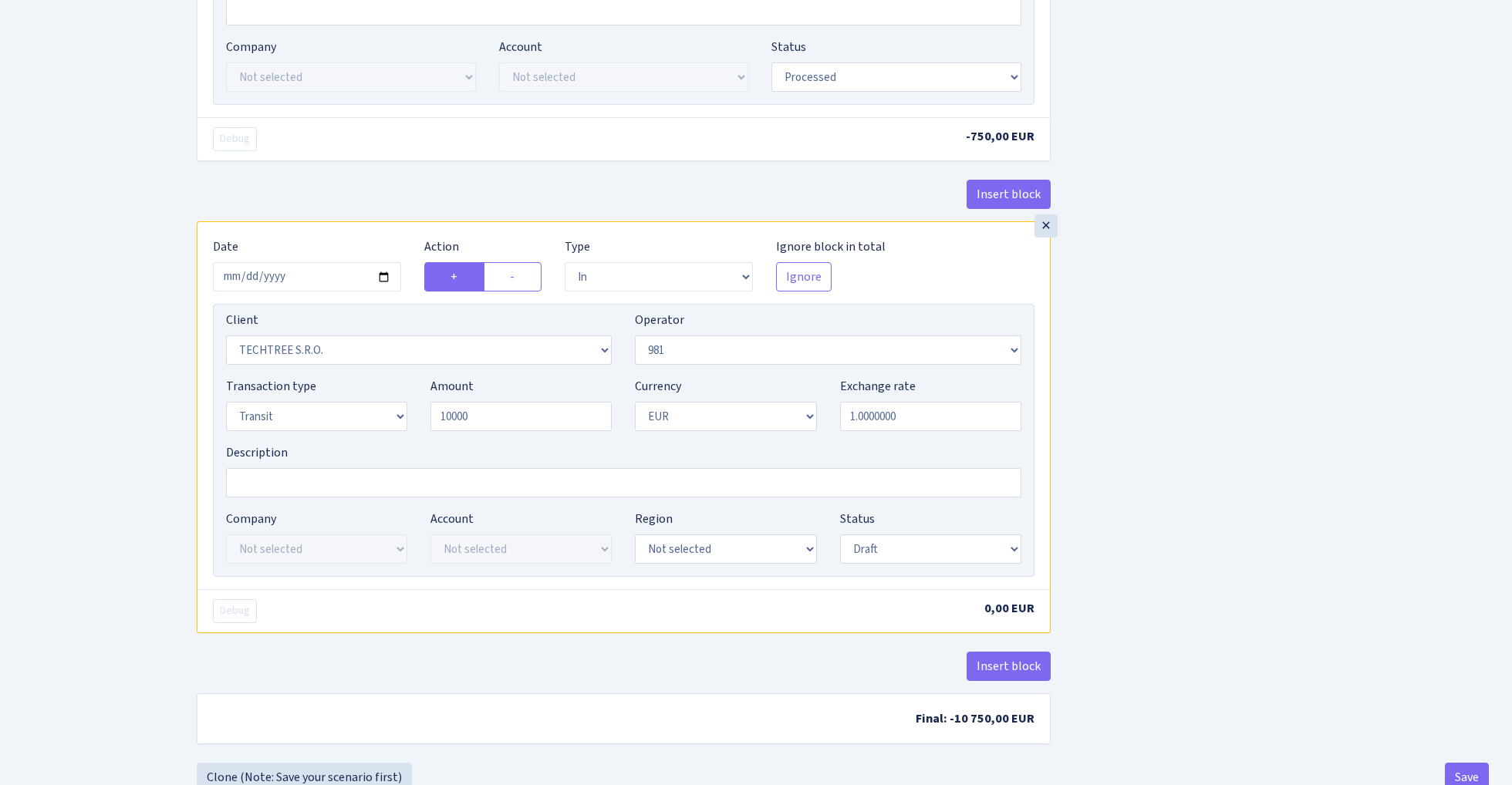
type input "10,000.00"
click at [1380, 433] on div "Insert block × Date 2025-08-28 Action + - Type --- In Out Commission Field requ…" at bounding box center [842, 32] width 1315 height 1461
select select "processed"
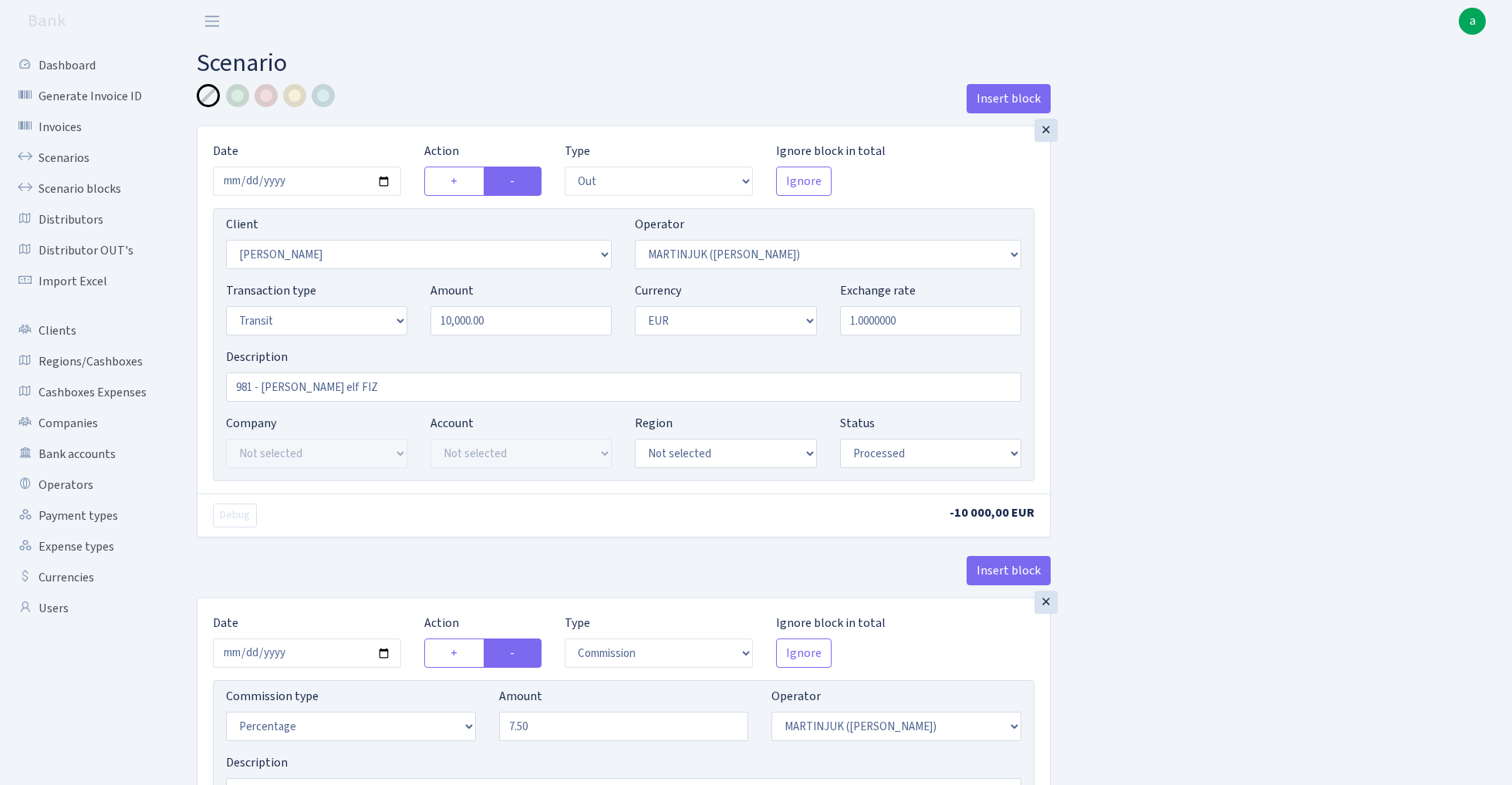
scroll to position [0, 0]
click at [294, 97] on div at bounding box center [295, 96] width 23 height 23
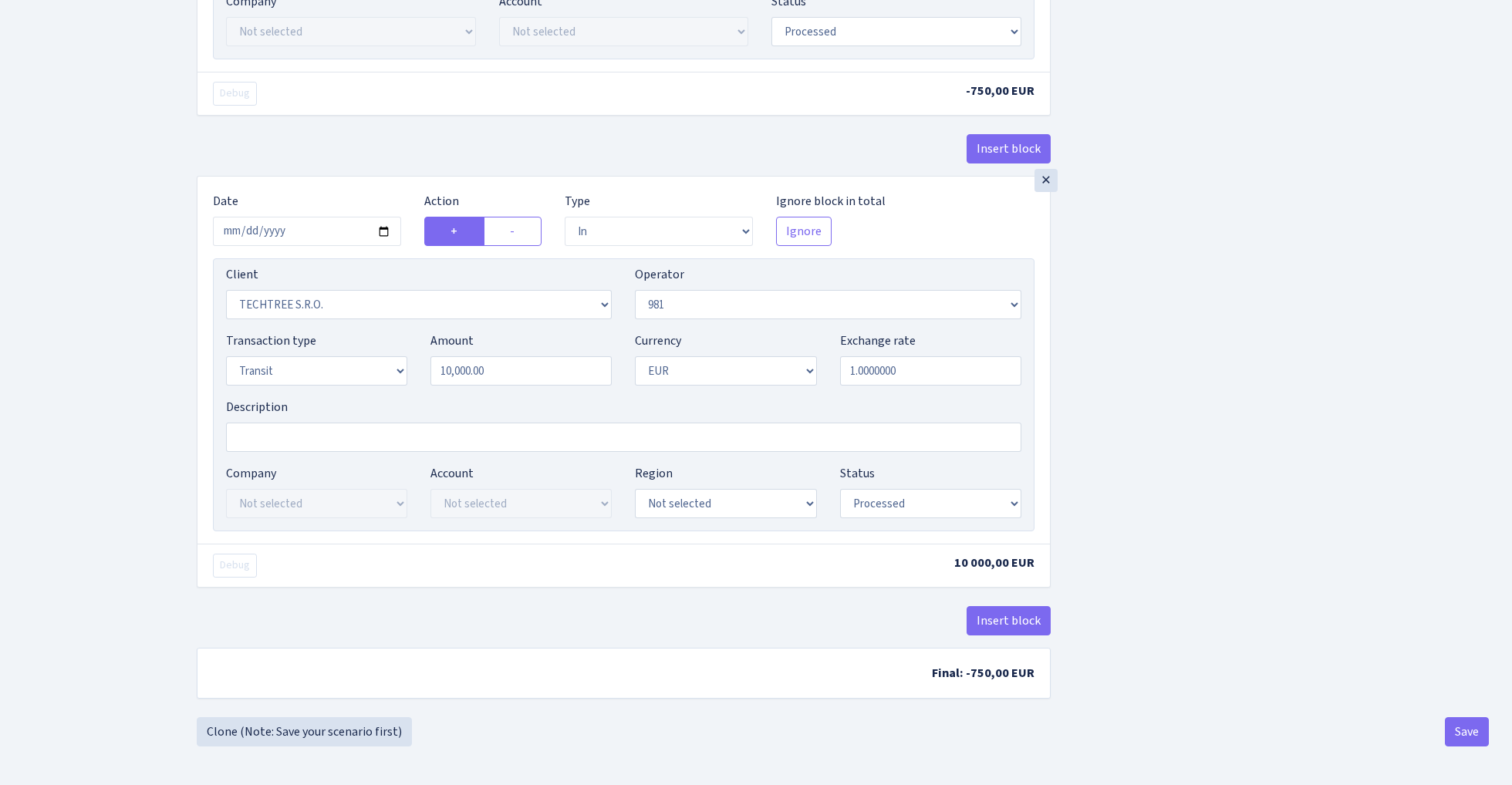
scroll to position [834, 0]
click at [1017, 621] on button "Insert block" at bounding box center [1008, 621] width 84 height 29
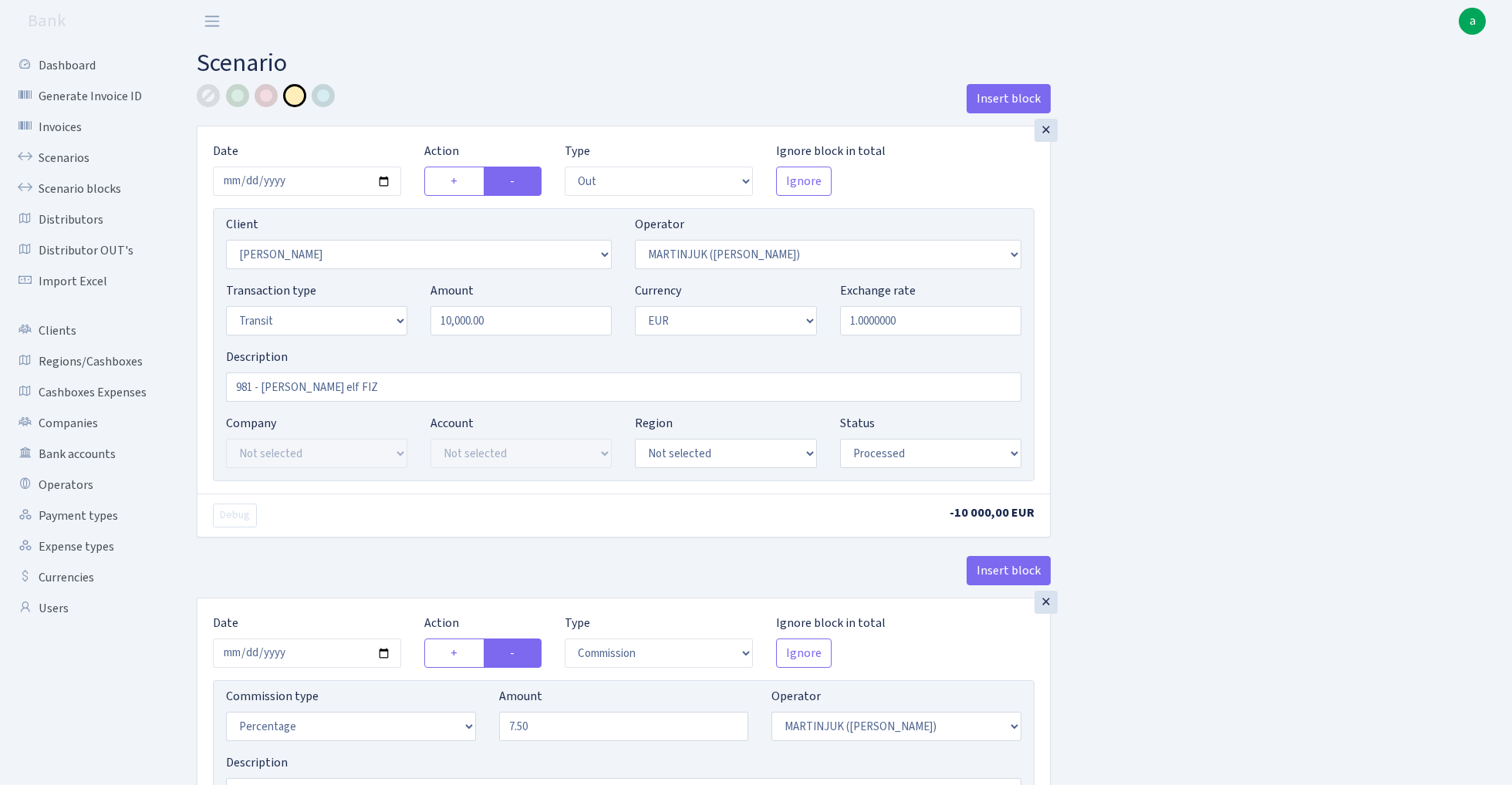
scroll to position [0, 0]
click at [236, 94] on div at bounding box center [238, 96] width 23 height 23
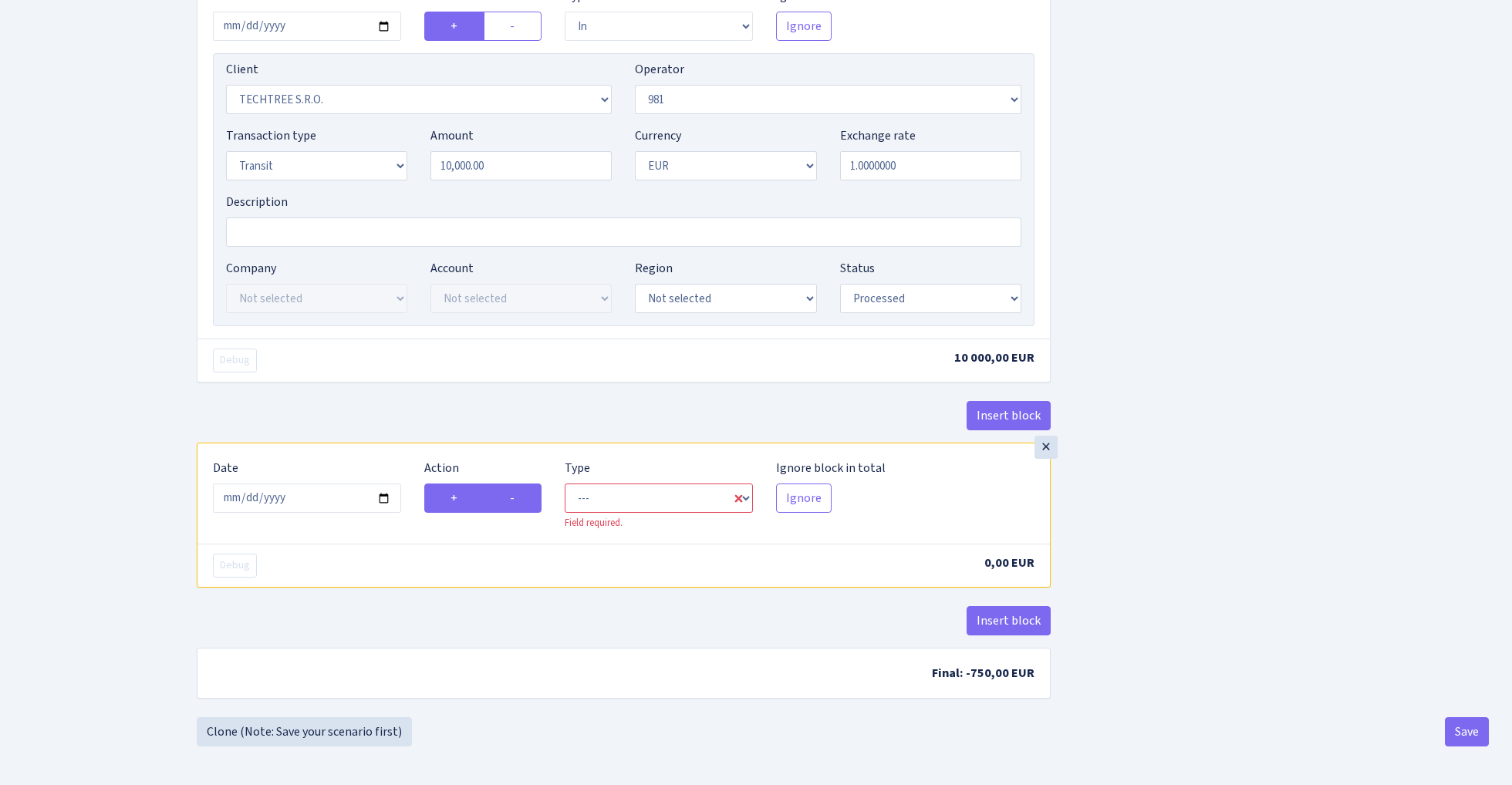
scroll to position [1039, 0]
select select "commission"
select select "61"
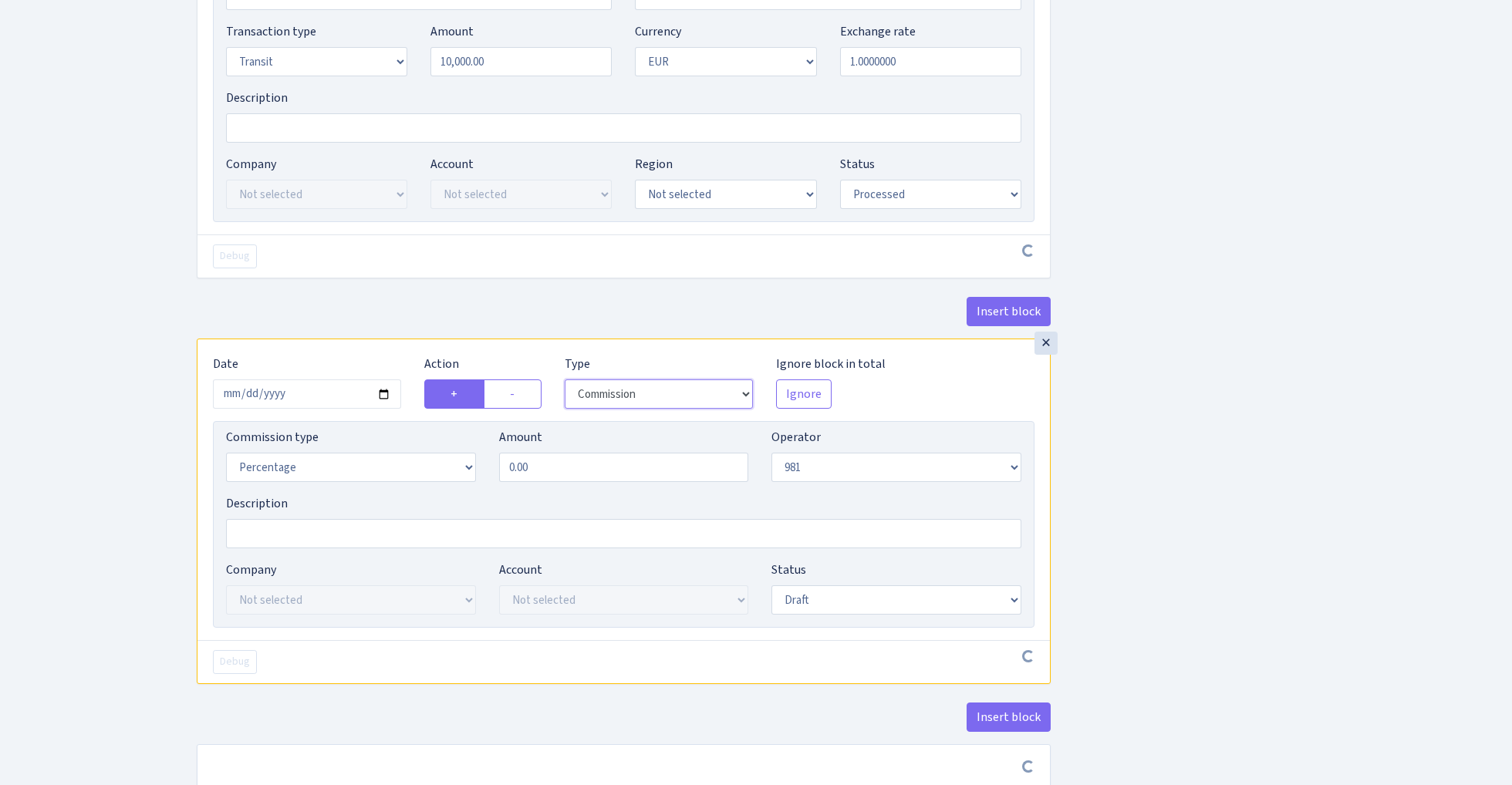
scroll to position [1167, 0]
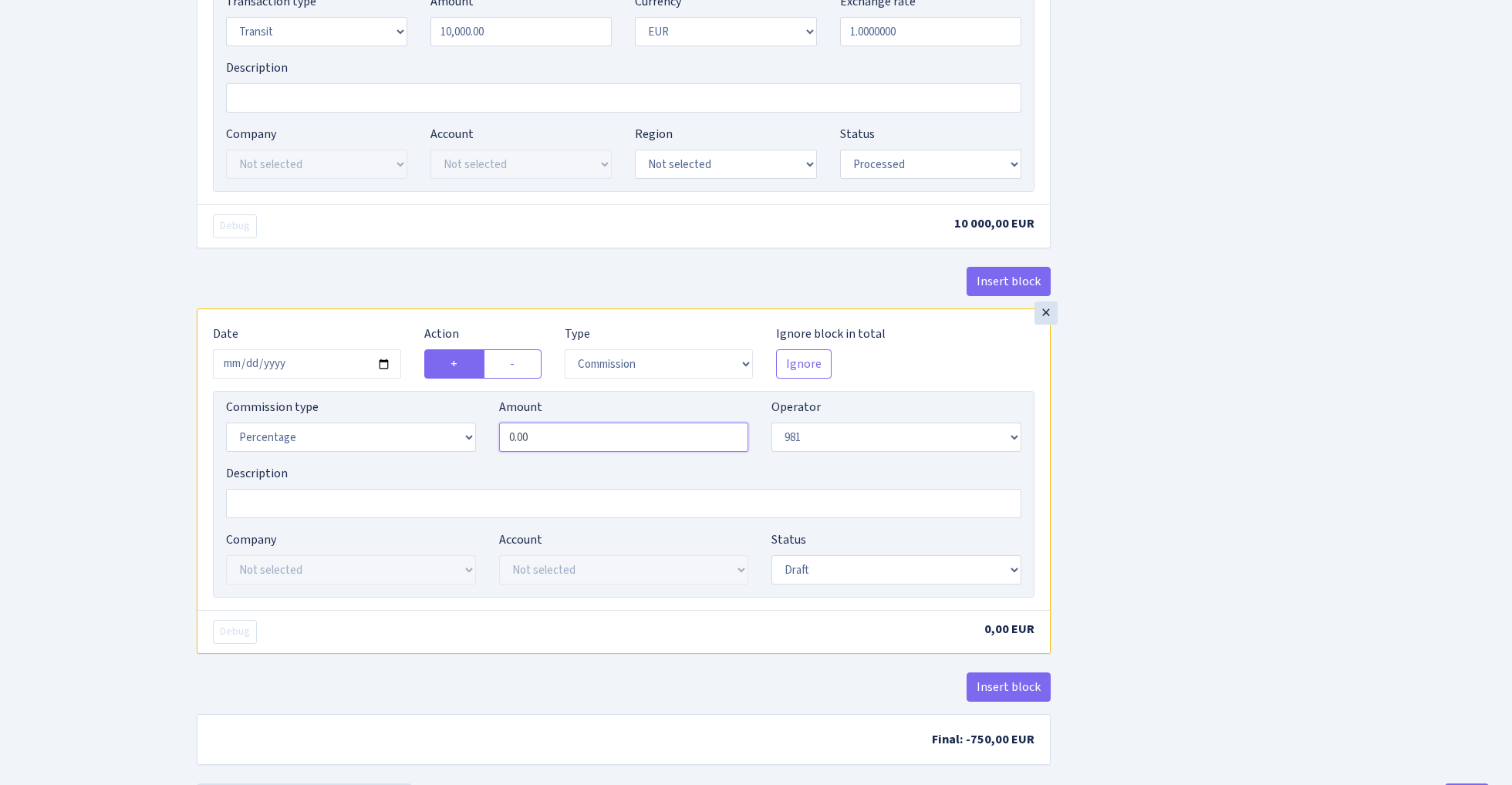
click at [591, 449] on input "0.00" at bounding box center [624, 437] width 250 height 29
type input "2.00"
select select "processed"
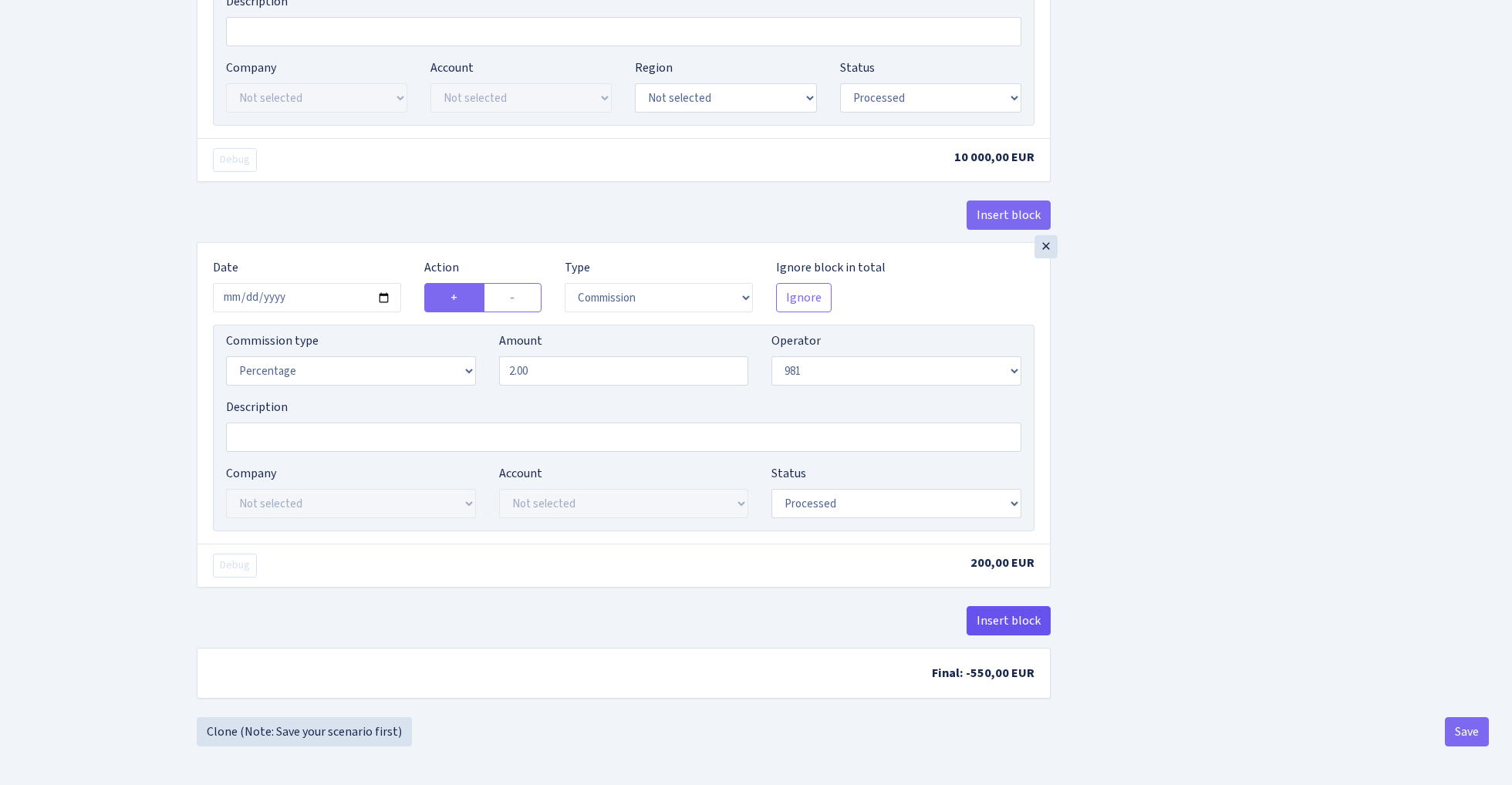
click at [1021, 616] on button "Insert block" at bounding box center [1008, 621] width 84 height 29
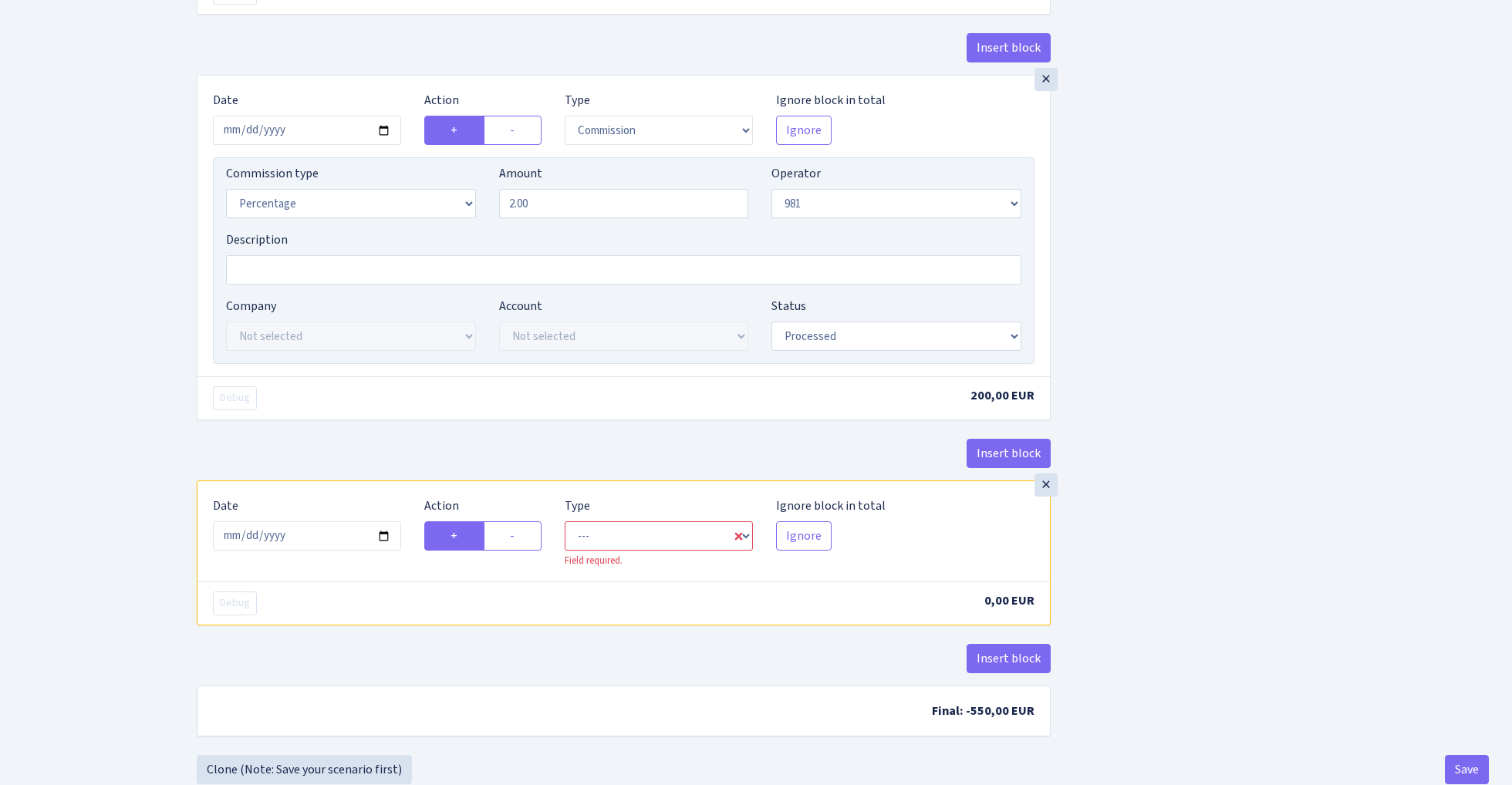
scroll to position [1413, 0]
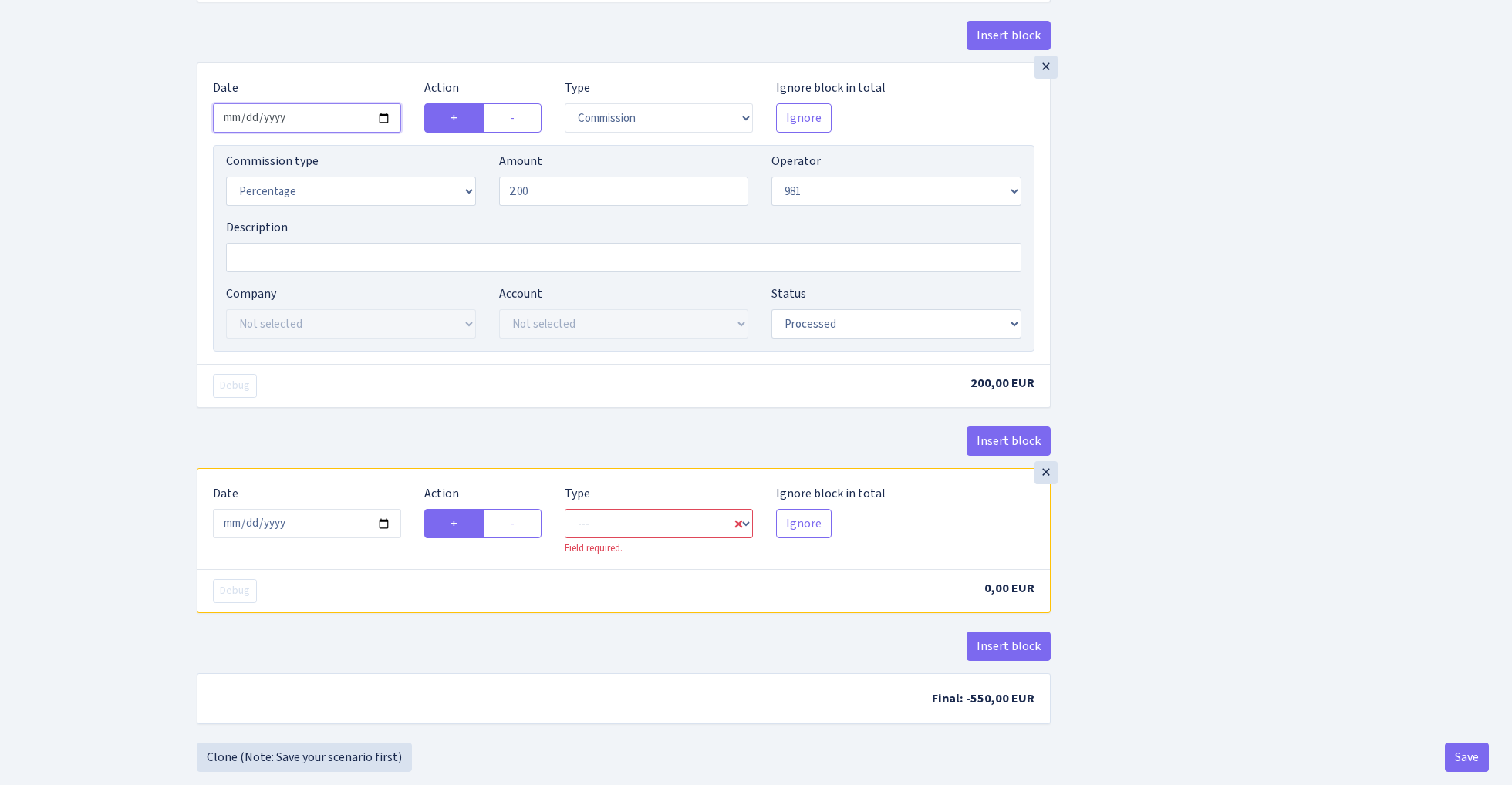
click at [312, 123] on input "2025-08-29" at bounding box center [307, 118] width 188 height 29
type input "[DATE]"
click at [452, 31] on div "Insert block" at bounding box center [623, 41] width 854 height 42
click at [285, 538] on input "2025-08-29" at bounding box center [307, 524] width 188 height 29
type input "[DATE]"
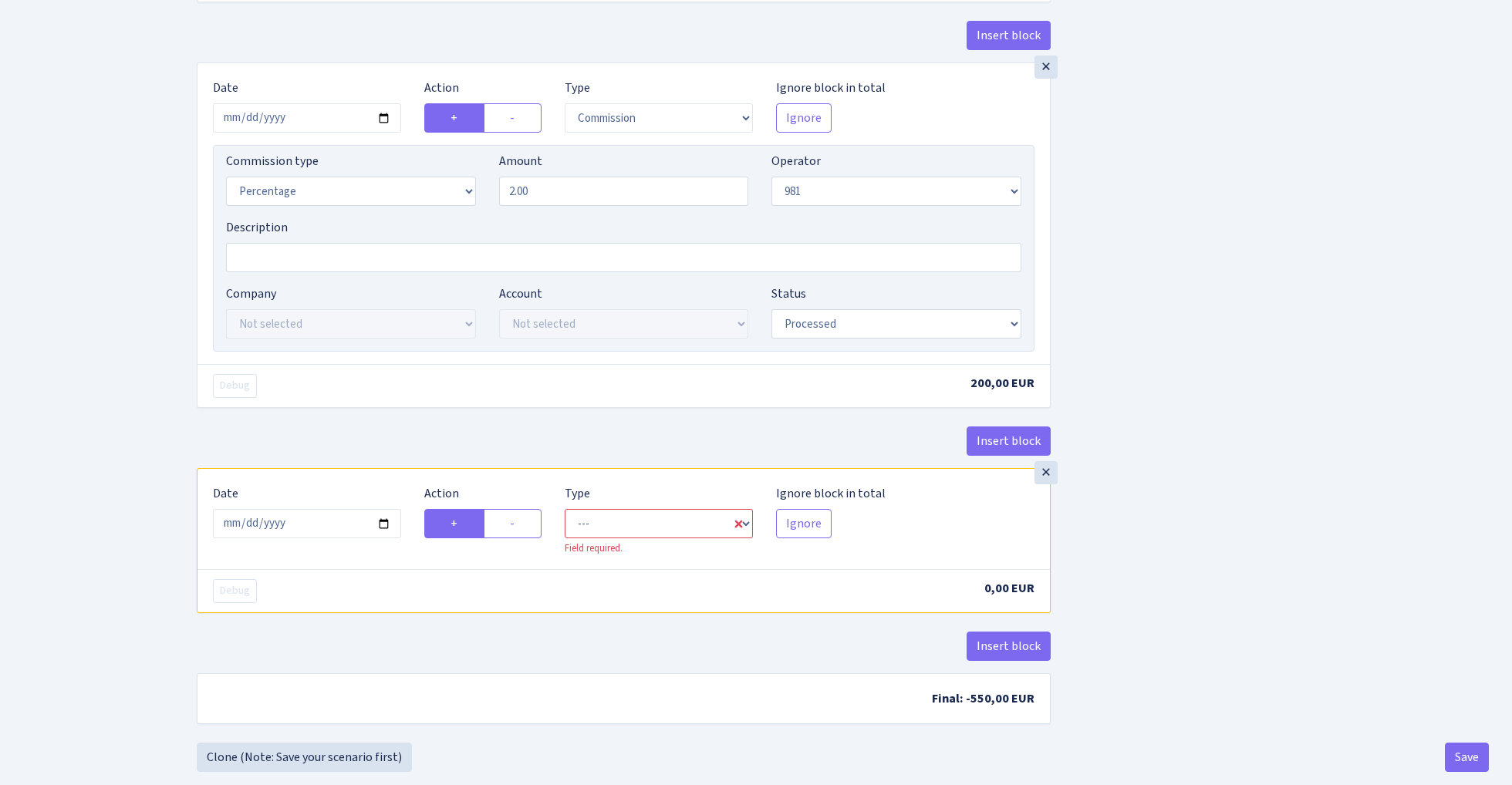
click at [336, 462] on div "Insert block" at bounding box center [623, 447] width 854 height 42
select select "commission"
select select "61"
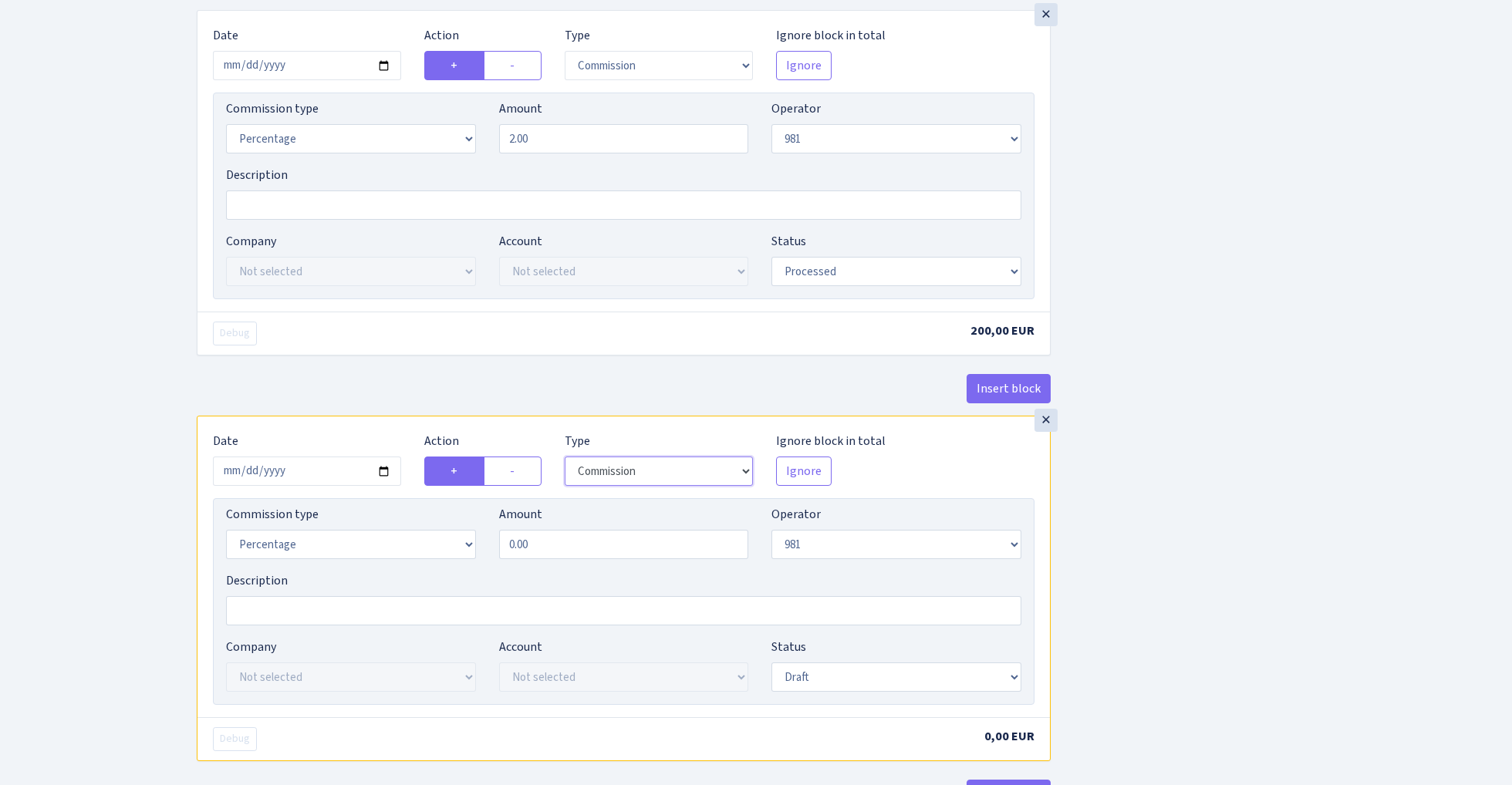
scroll to position [1517, 0]
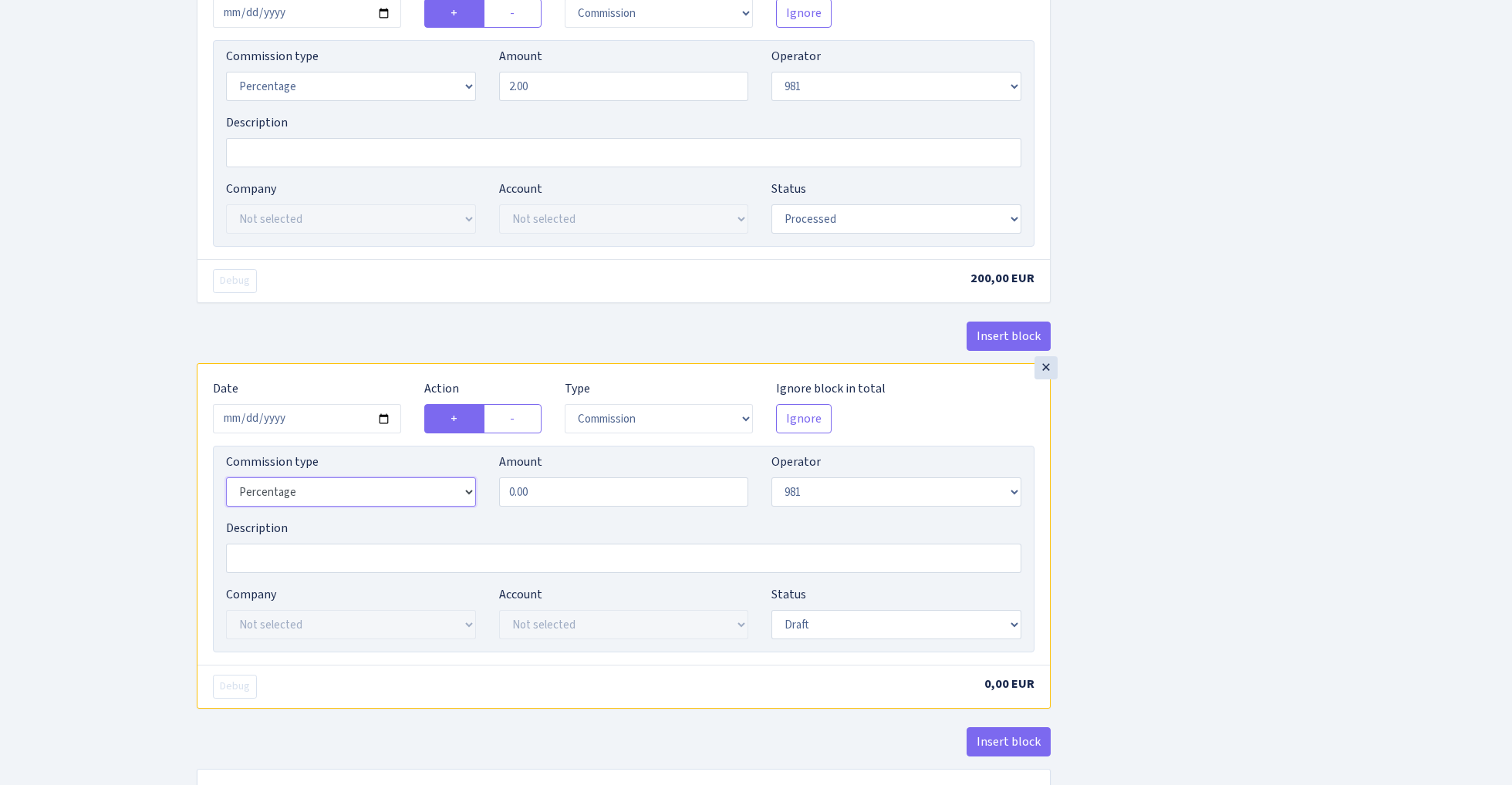
select select "fixed"
click at [601, 504] on input "0.00" at bounding box center [624, 492] width 250 height 29
type input "60.00"
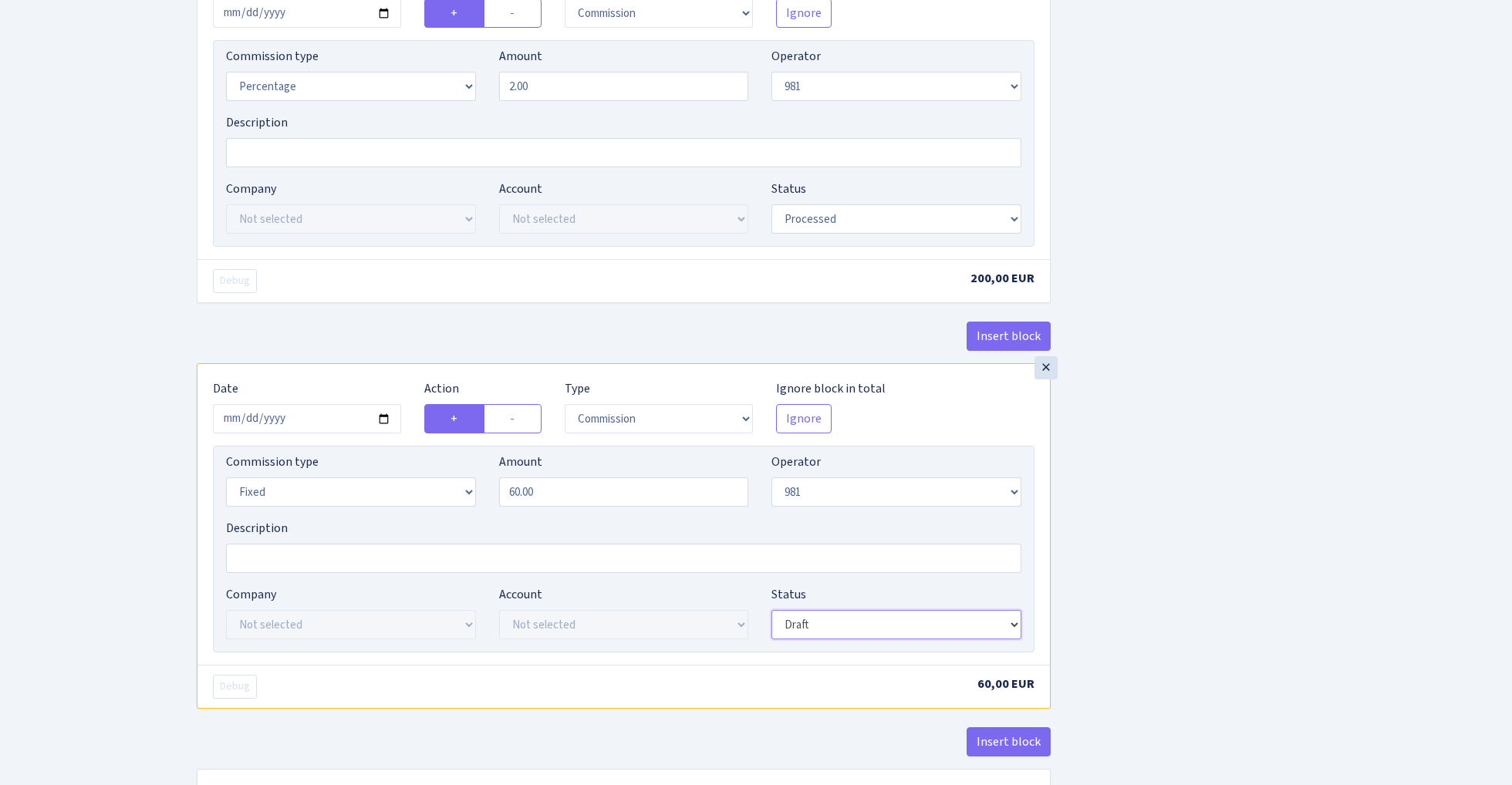
select select "processed"
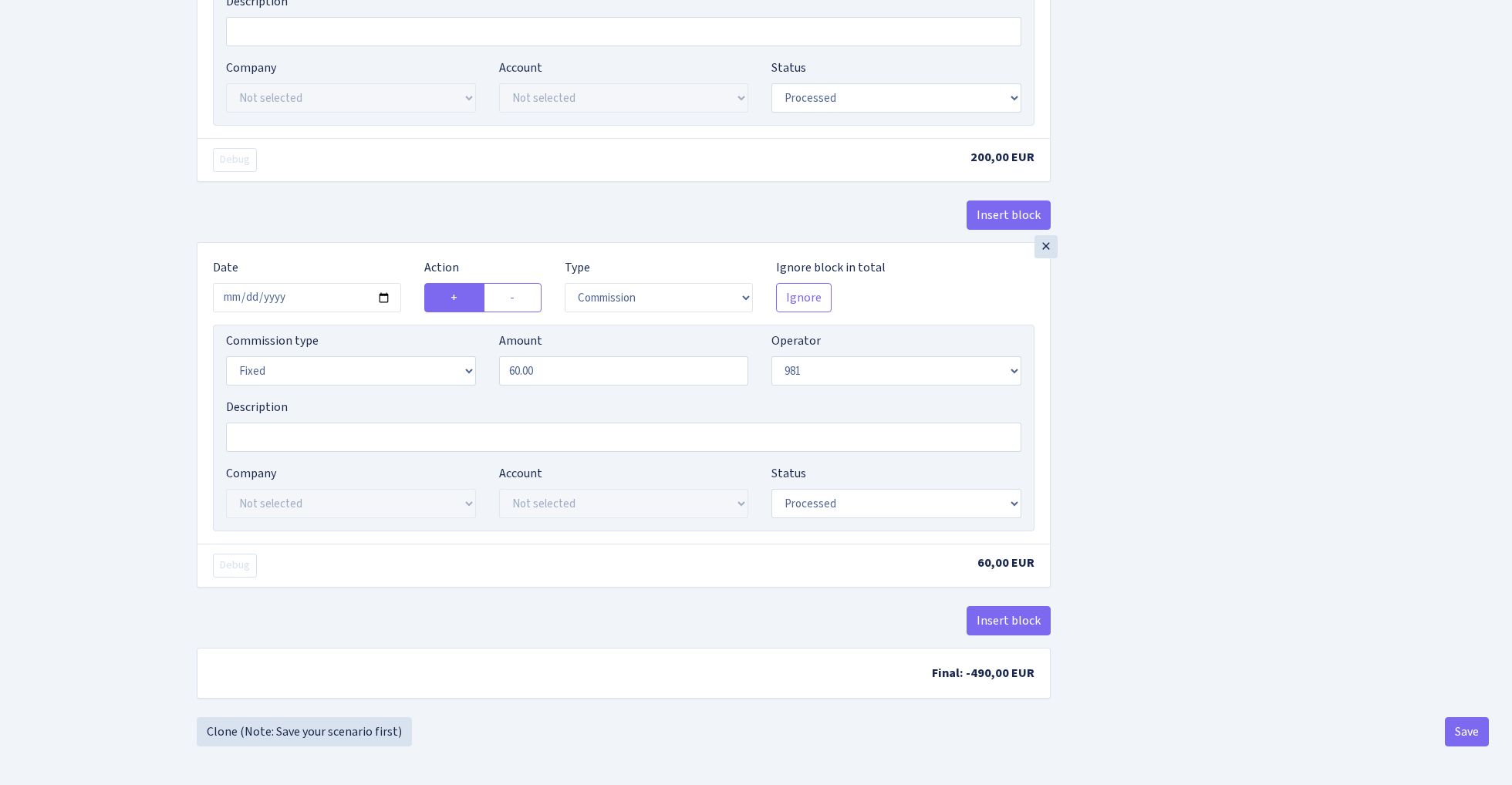
scroll to position [1649, 0]
click at [1479, 729] on button "Save" at bounding box center [1467, 732] width 44 height 29
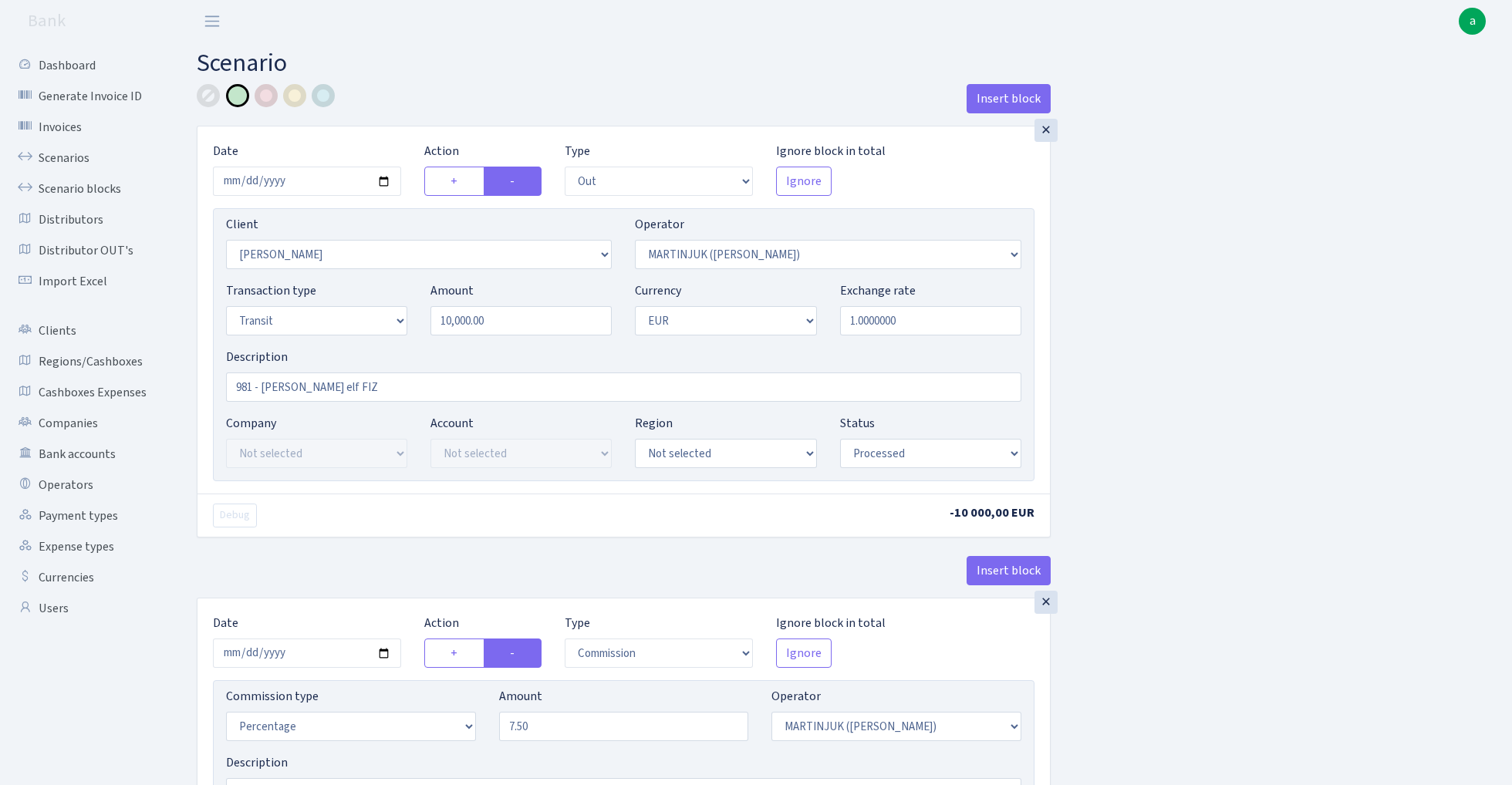
select select "out"
select select "402"
select select "283"
select select "5"
select select "1"
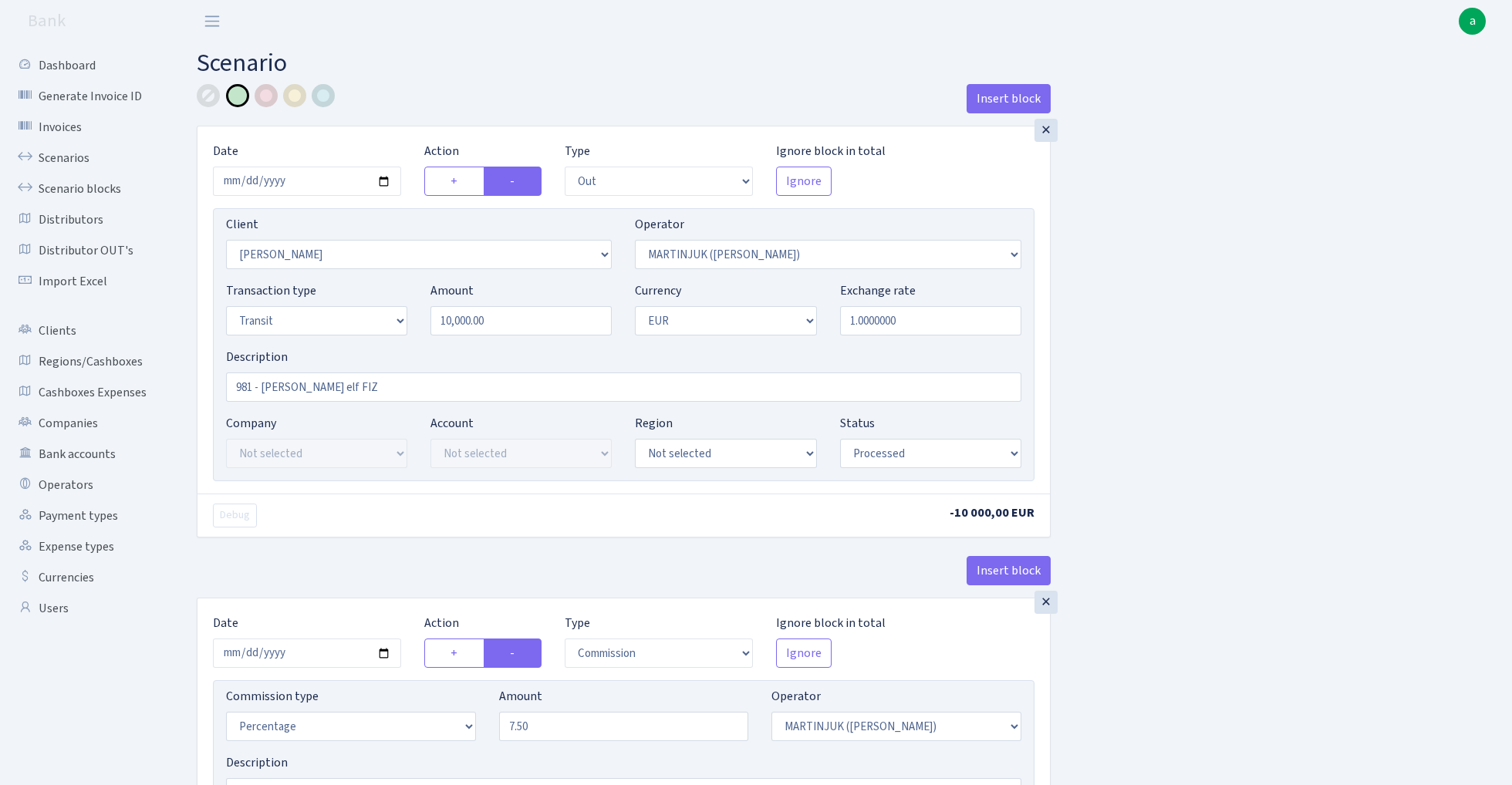
select select "processed"
select select "commission"
select select "283"
select select "processed"
select select "in"
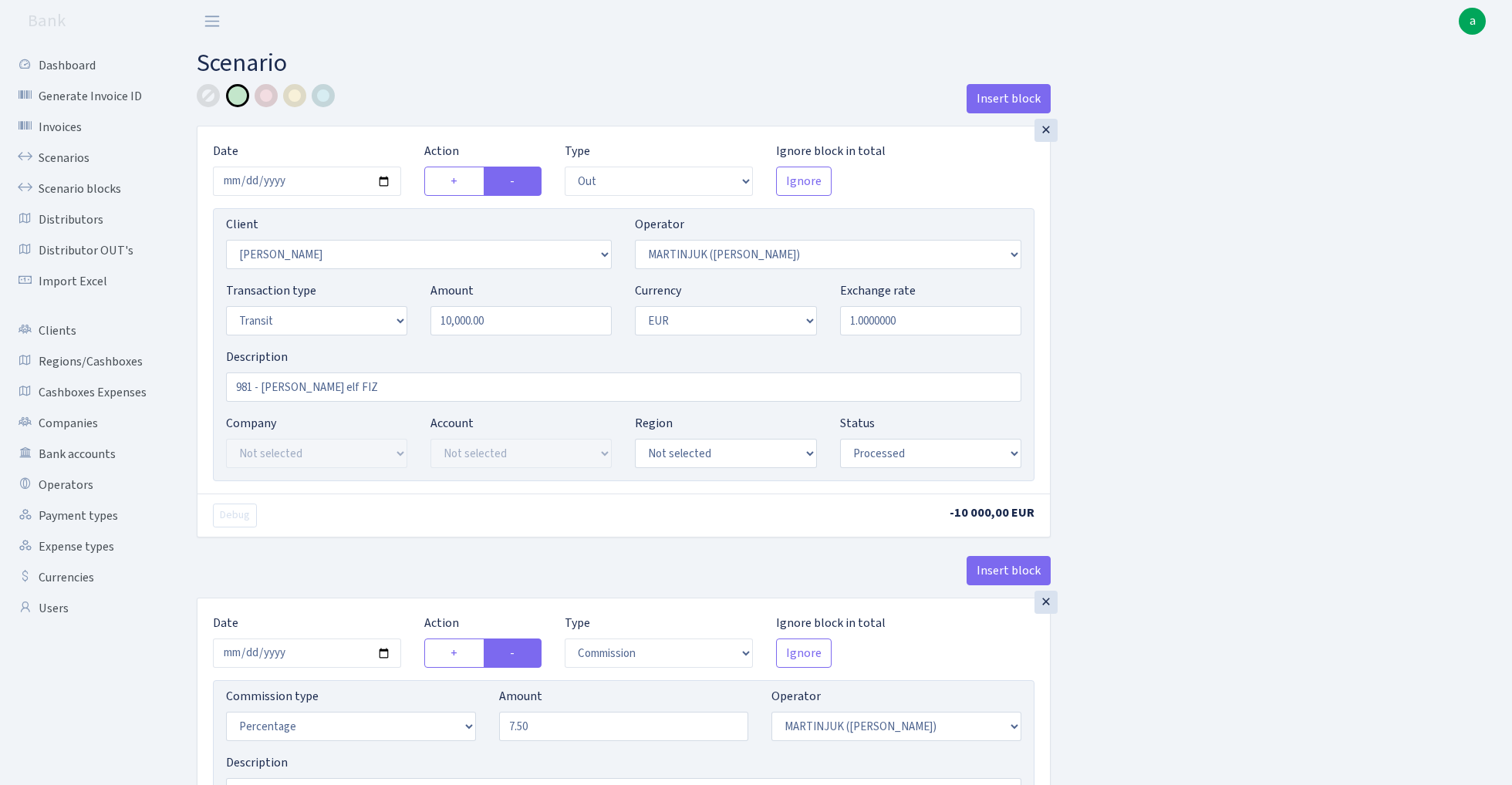
select select "342"
select select "61"
select select "5"
select select "1"
select select "processed"
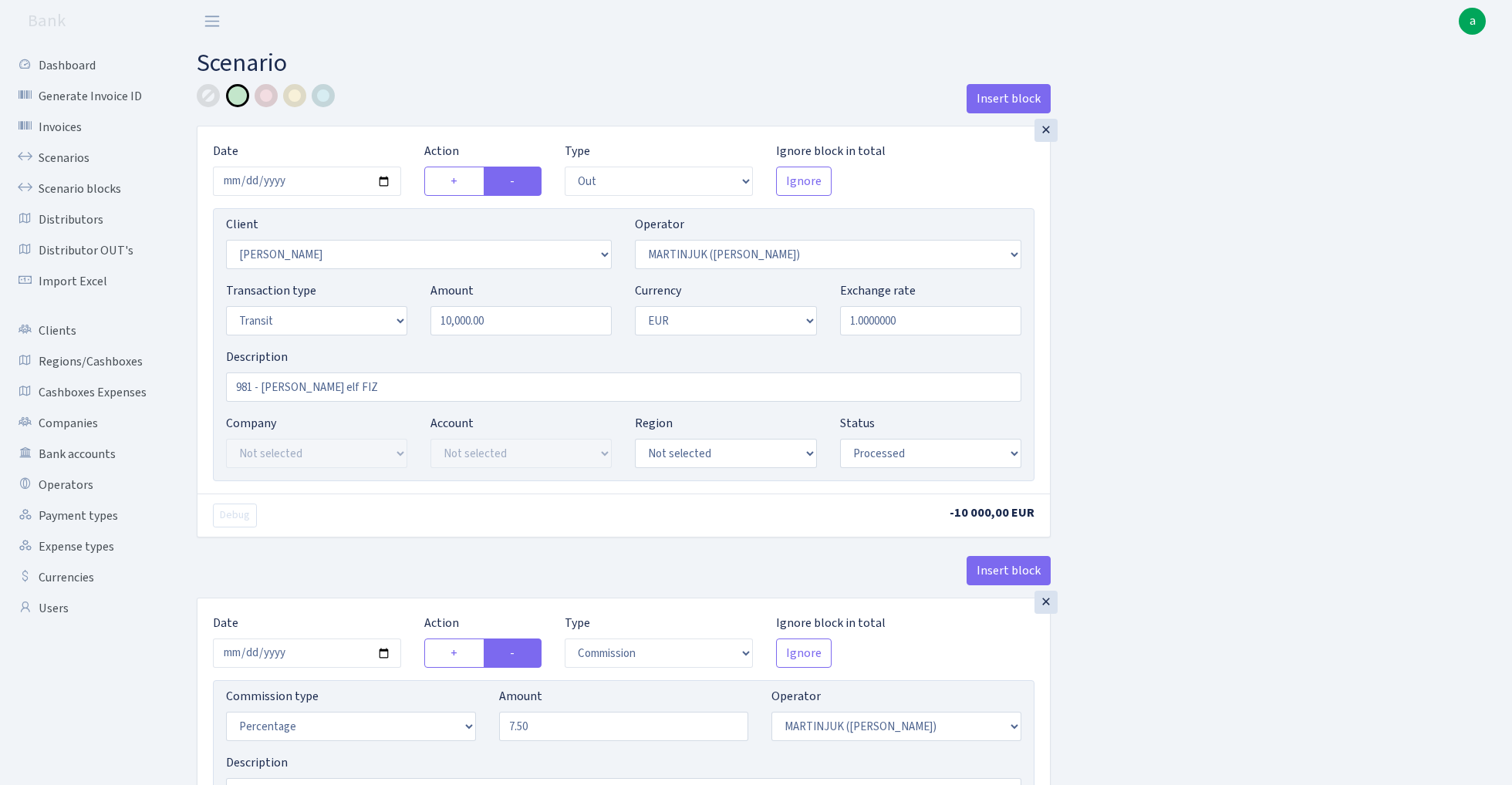
select select "commission"
select select "61"
select select "processed"
select select "commission"
select select "fixed"
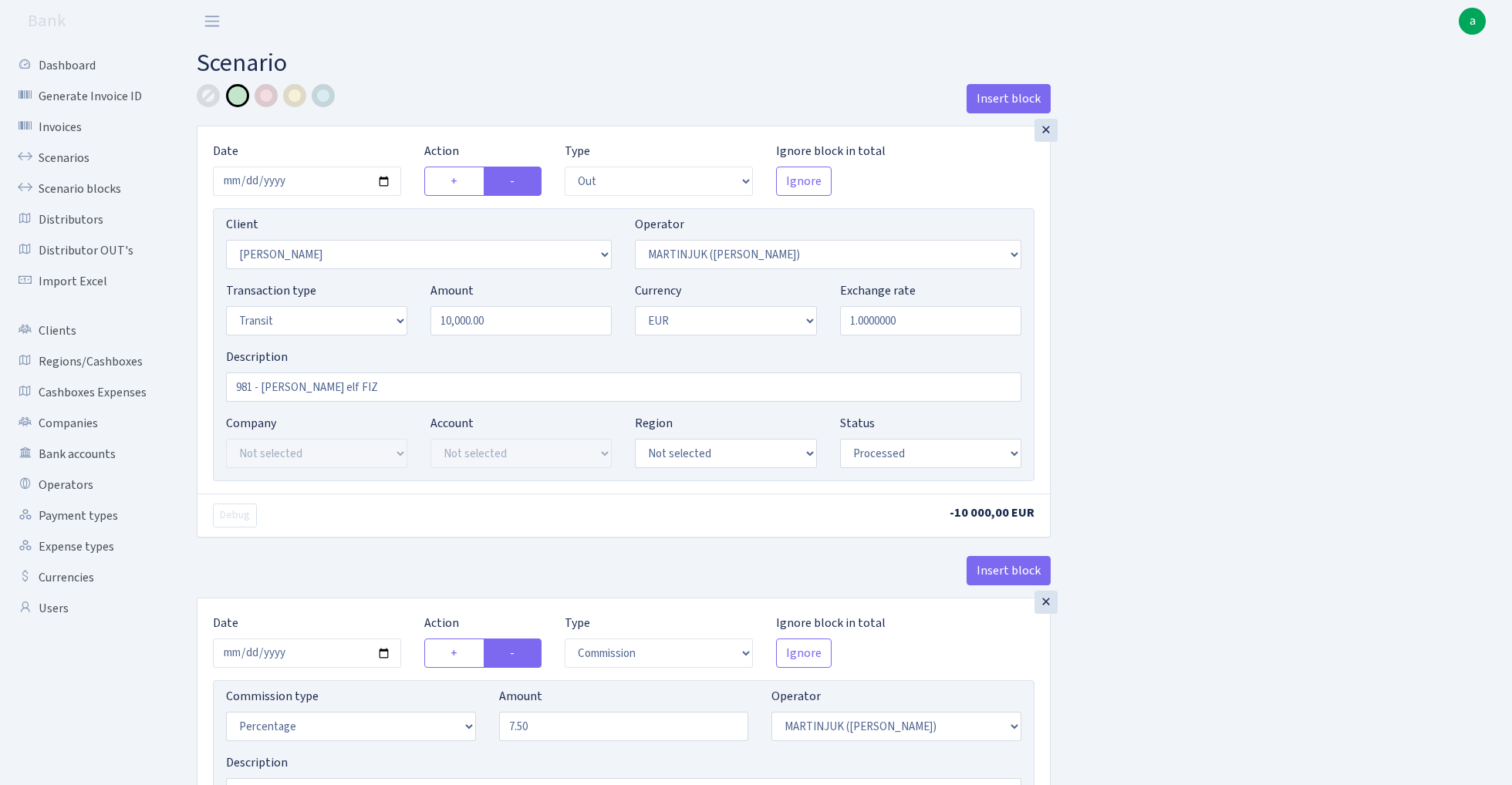
select select "61"
select select "processed"
click at [64, 158] on link "Scenarios" at bounding box center [85, 158] width 155 height 31
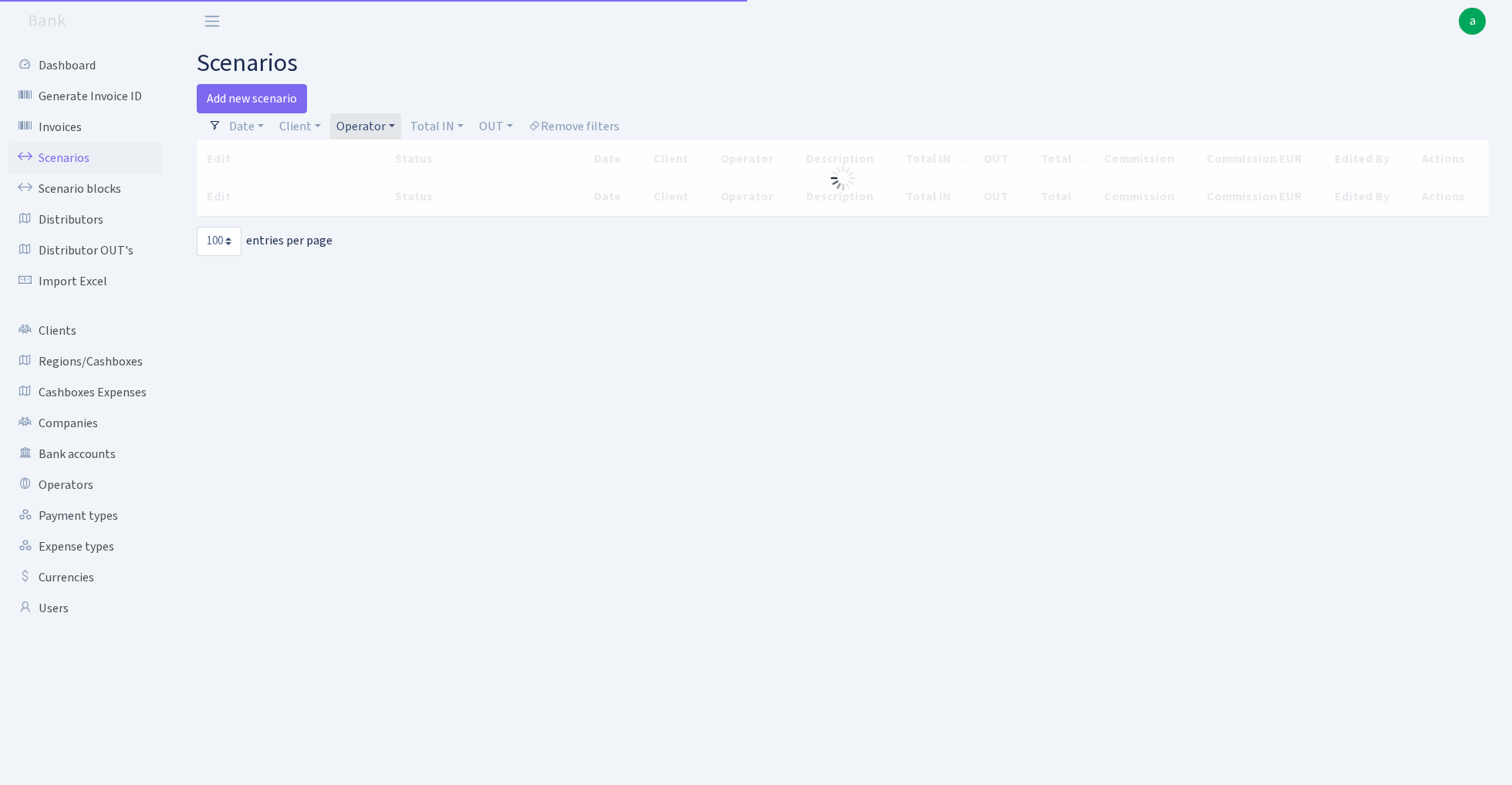
select select "100"
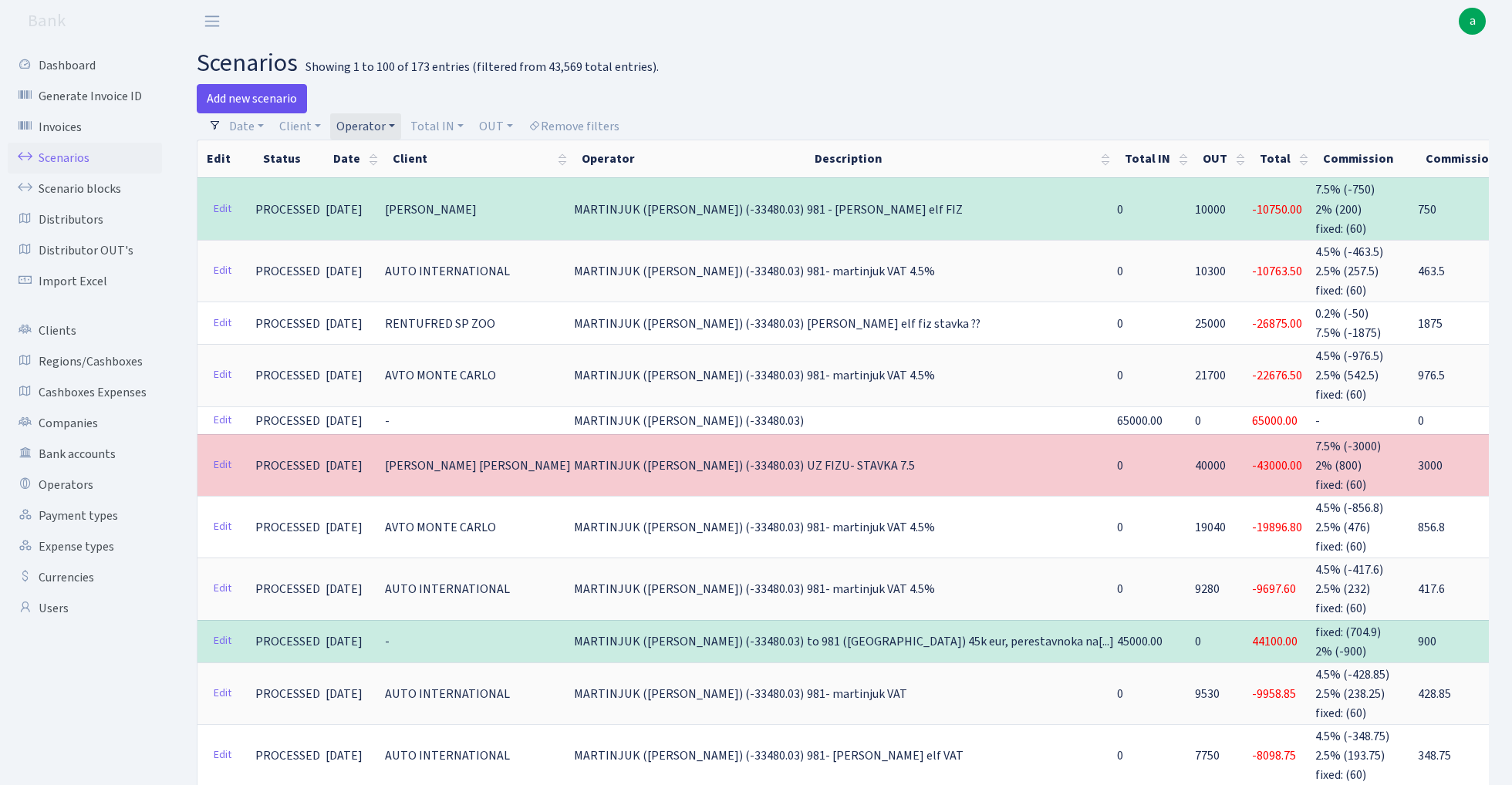
click at [251, 96] on link "Add new scenario" at bounding box center [251, 99] width 111 height 29
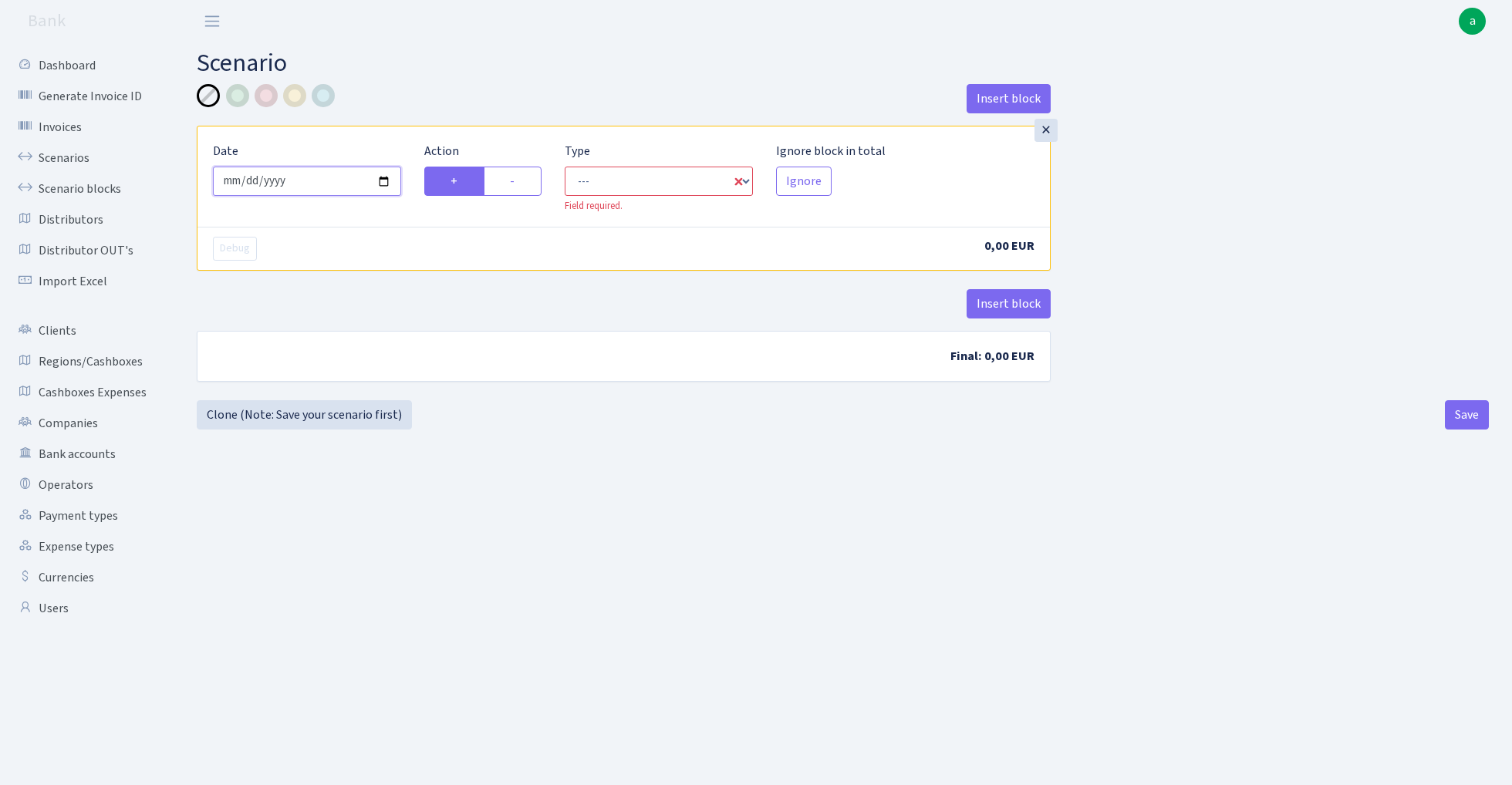
click at [338, 179] on input "[DATE]" at bounding box center [307, 181] width 188 height 29
type input "[DATE]"
click at [500, 50] on h2 "Scenario" at bounding box center [842, 64] width 1292 height 29
select select "in"
select select "1"
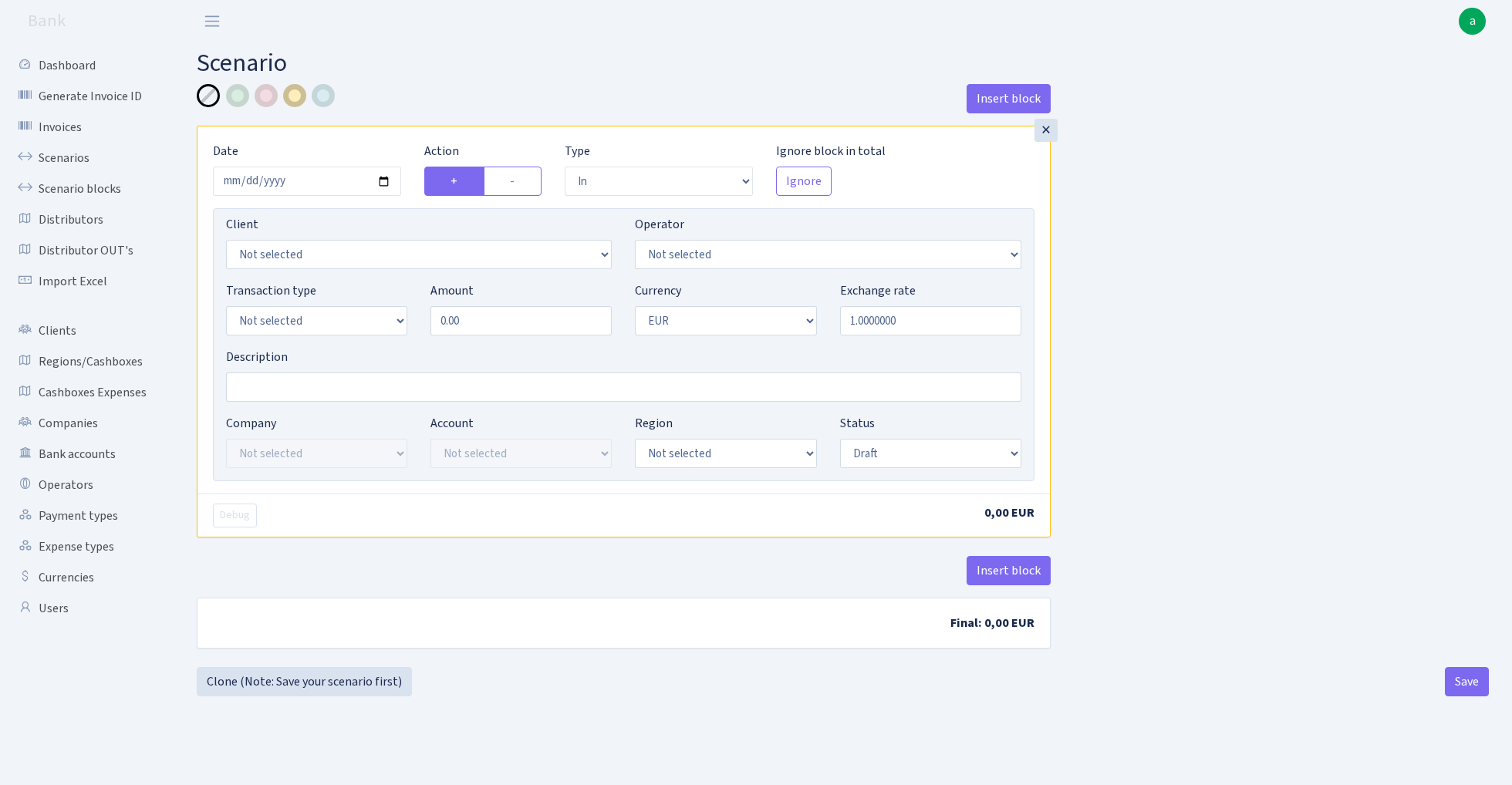
click at [293, 94] on div at bounding box center [295, 96] width 23 height 23
select select "61"
select select "2442"
select select "2"
click at [518, 322] on input "0.00" at bounding box center [520, 321] width 181 height 29
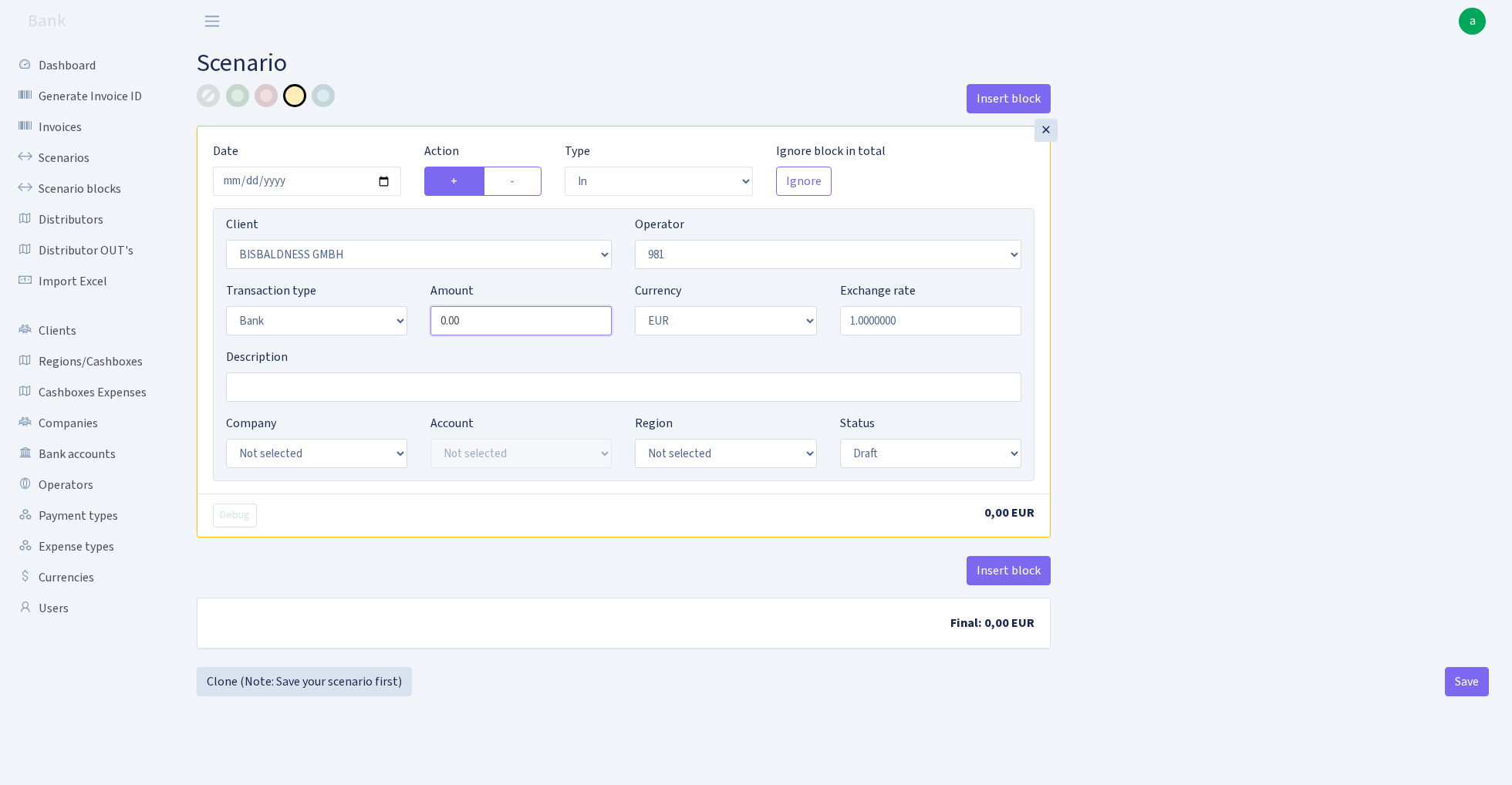
click at [518, 322] on input "0.00" at bounding box center [520, 321] width 181 height 29
paste input "9744"
type input "97,440.00"
click at [297, 389] on input "Description" at bounding box center [623, 387] width 795 height 29
type input "981- fish blue ektico"
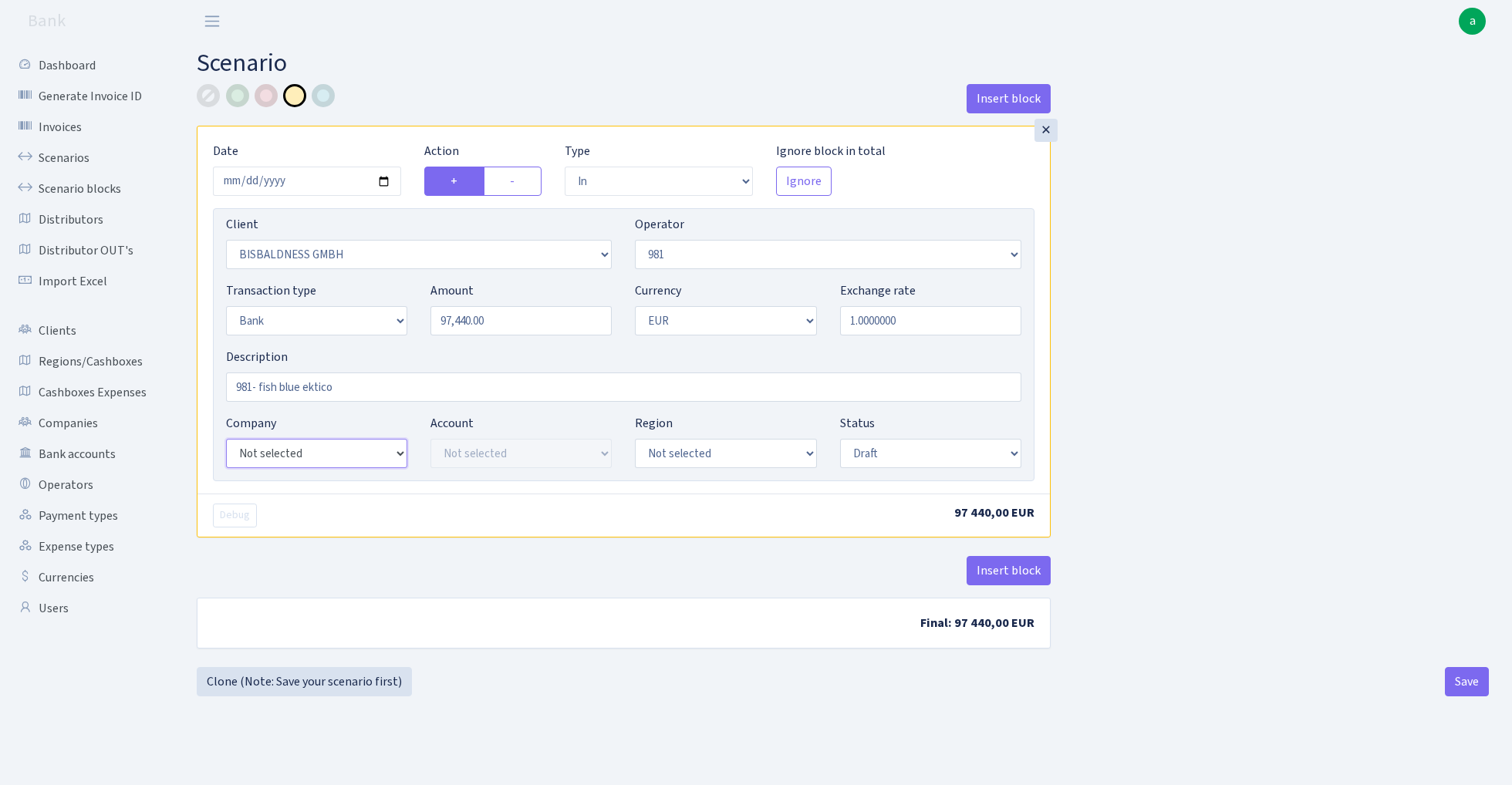
select select "23"
select select "67"
select select "processed"
click at [1016, 572] on button "Insert block" at bounding box center [1008, 571] width 84 height 29
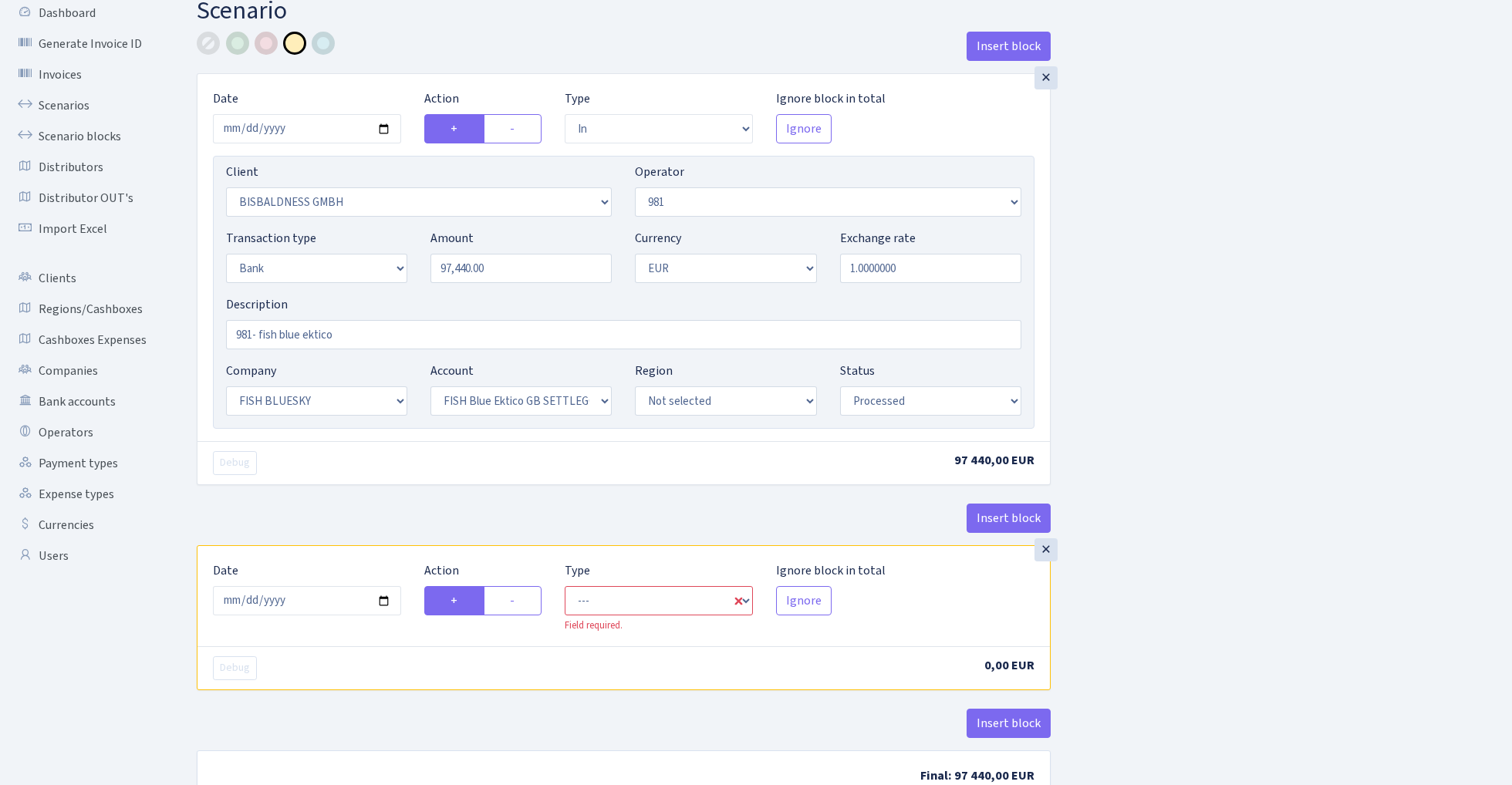
scroll to position [53, 0]
click at [316, 597] on input "2025-08-29" at bounding box center [307, 600] width 188 height 29
type input "2025-08-28"
click at [451, 467] on div "Debug" at bounding box center [413, 462] width 422 height 23
select select "in"
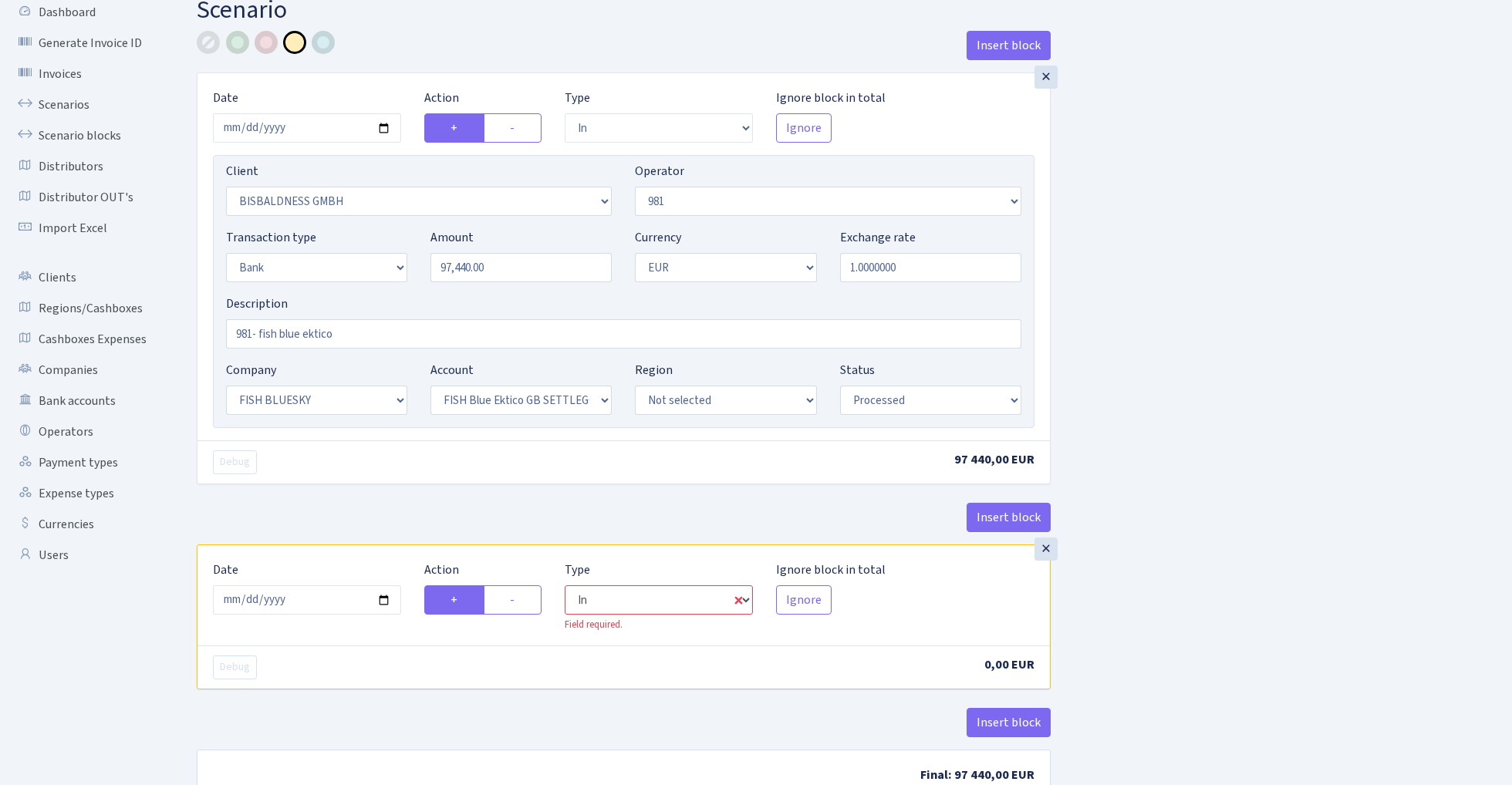
select select "2442"
select select "61"
select select "1"
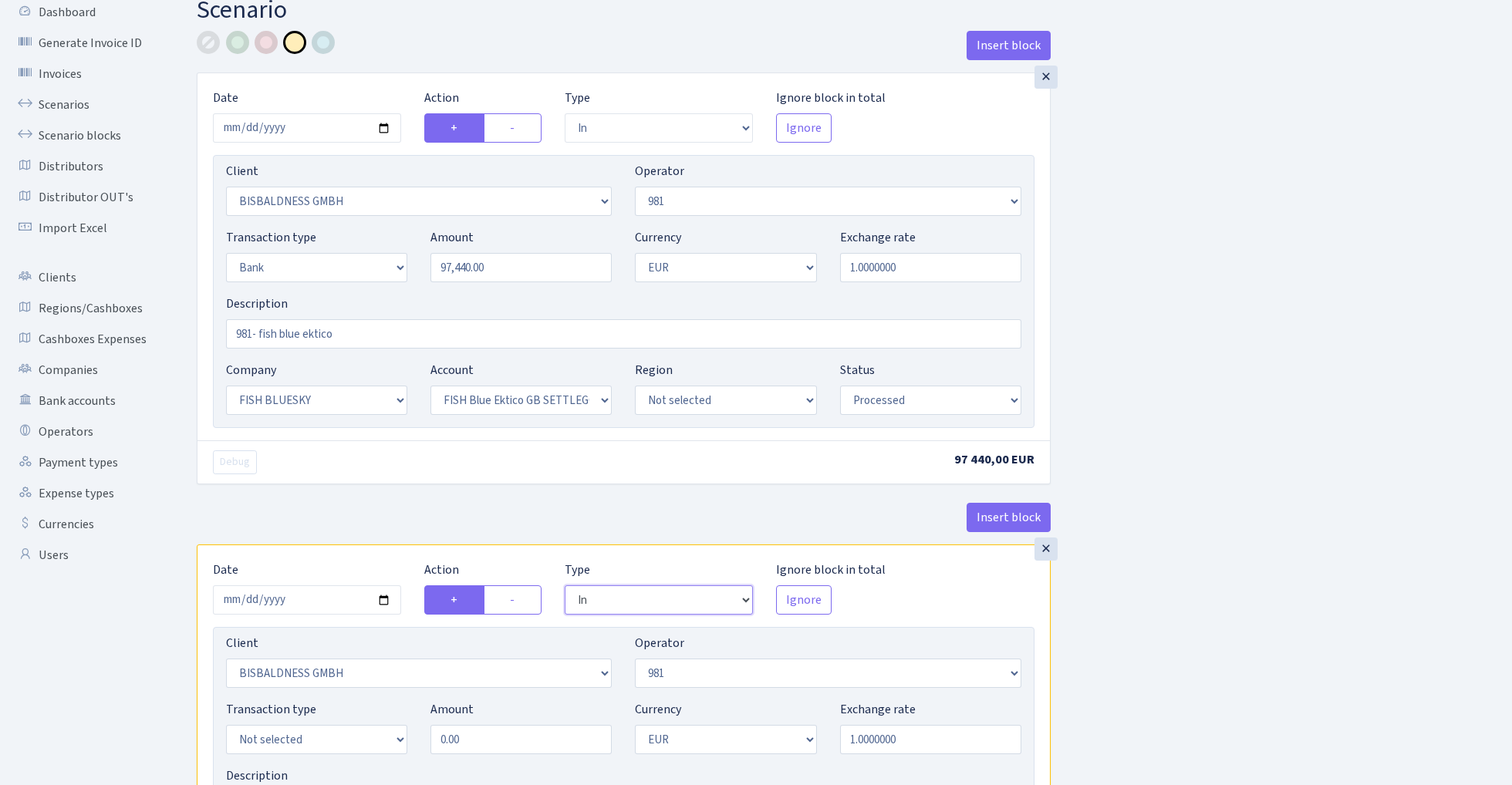
select select "commission"
select select "61"
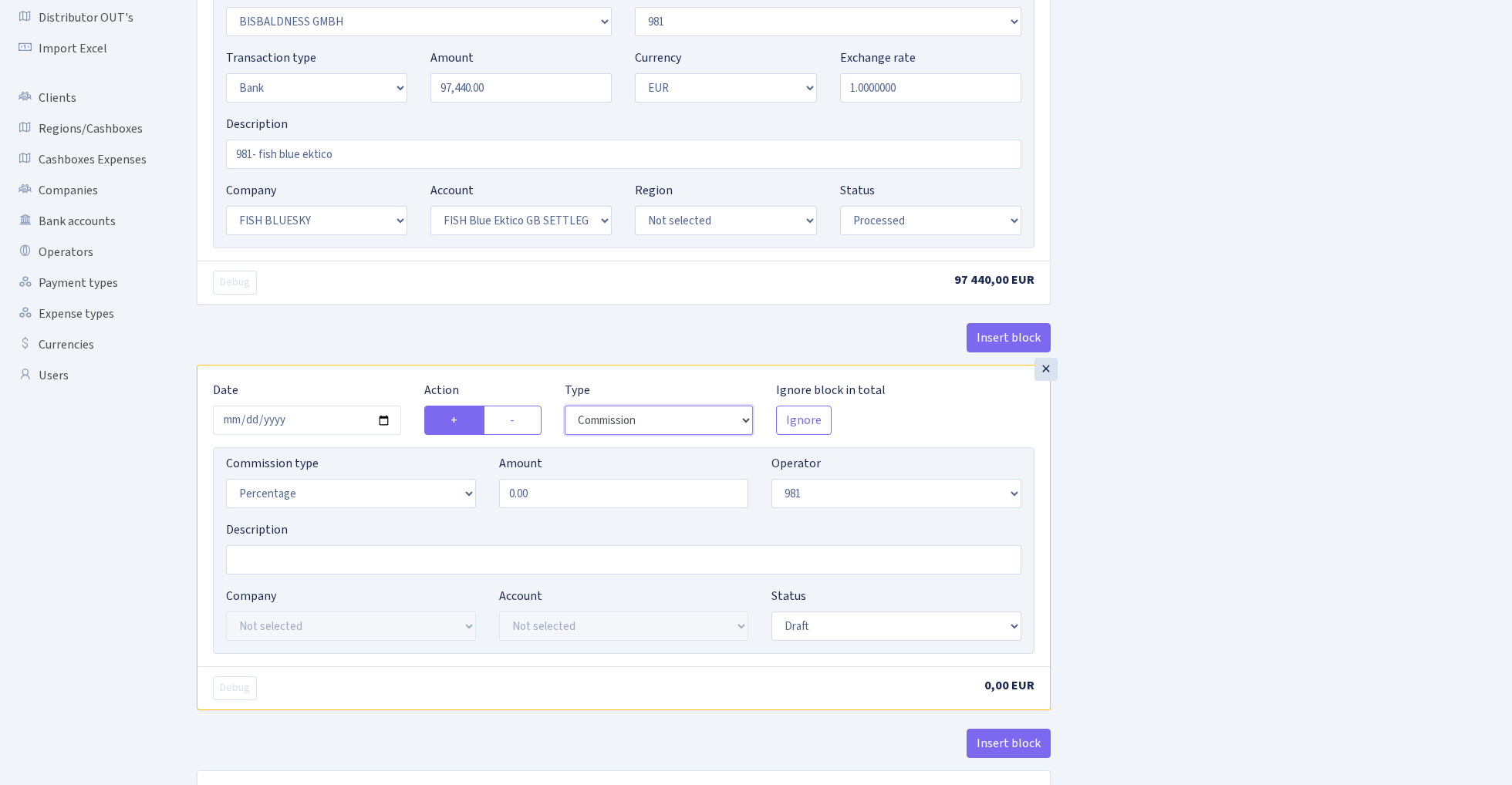
scroll to position [273, 0]
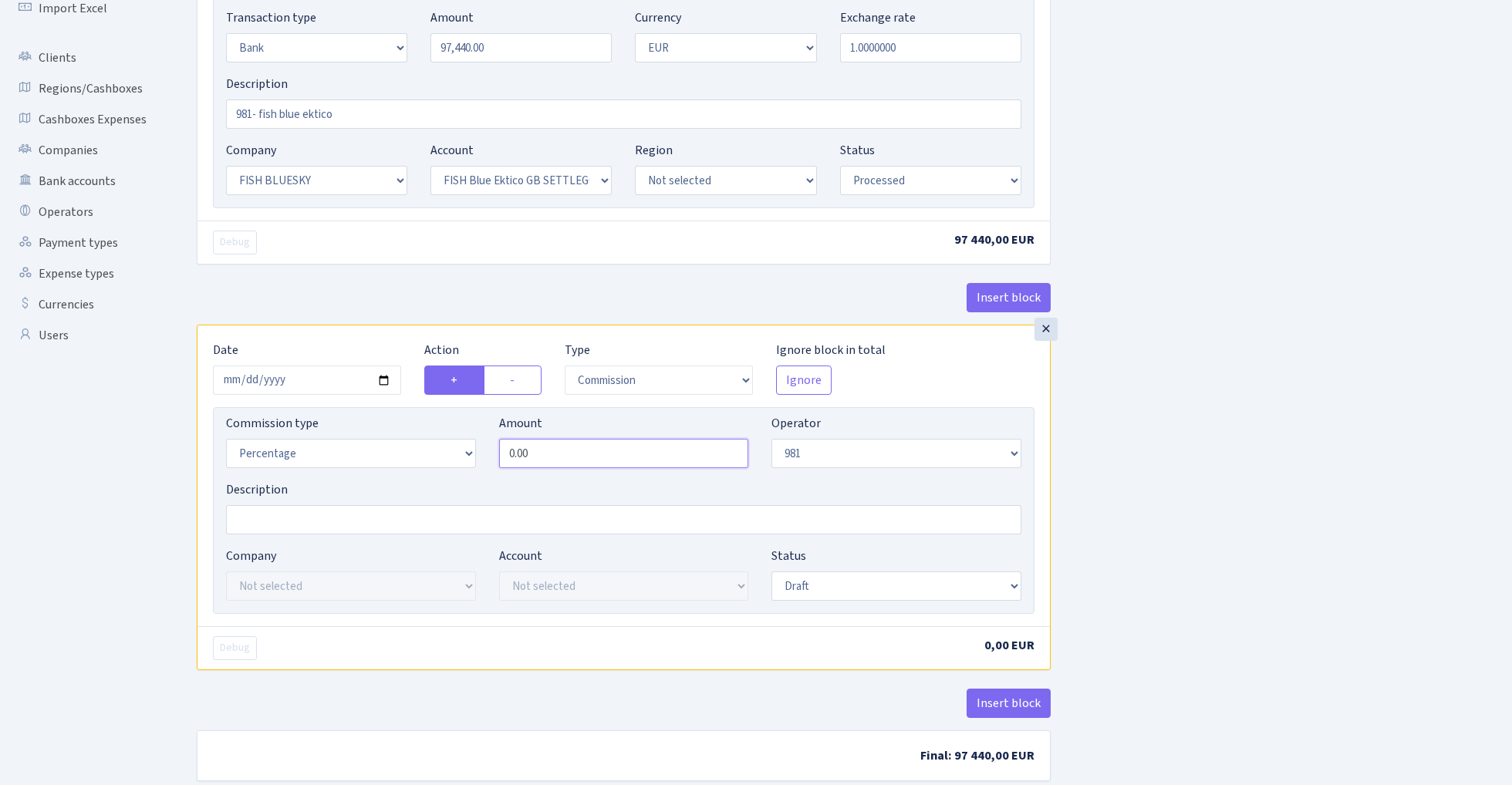
click at [558, 458] on input "0.00" at bounding box center [624, 454] width 250 height 29
type input "1.00"
click at [1156, 463] on div "Insert block × Date 2025-08-28 Action + - Type --- In Out Commission Field requ…" at bounding box center [842, 302] width 1315 height 982
select select "processed"
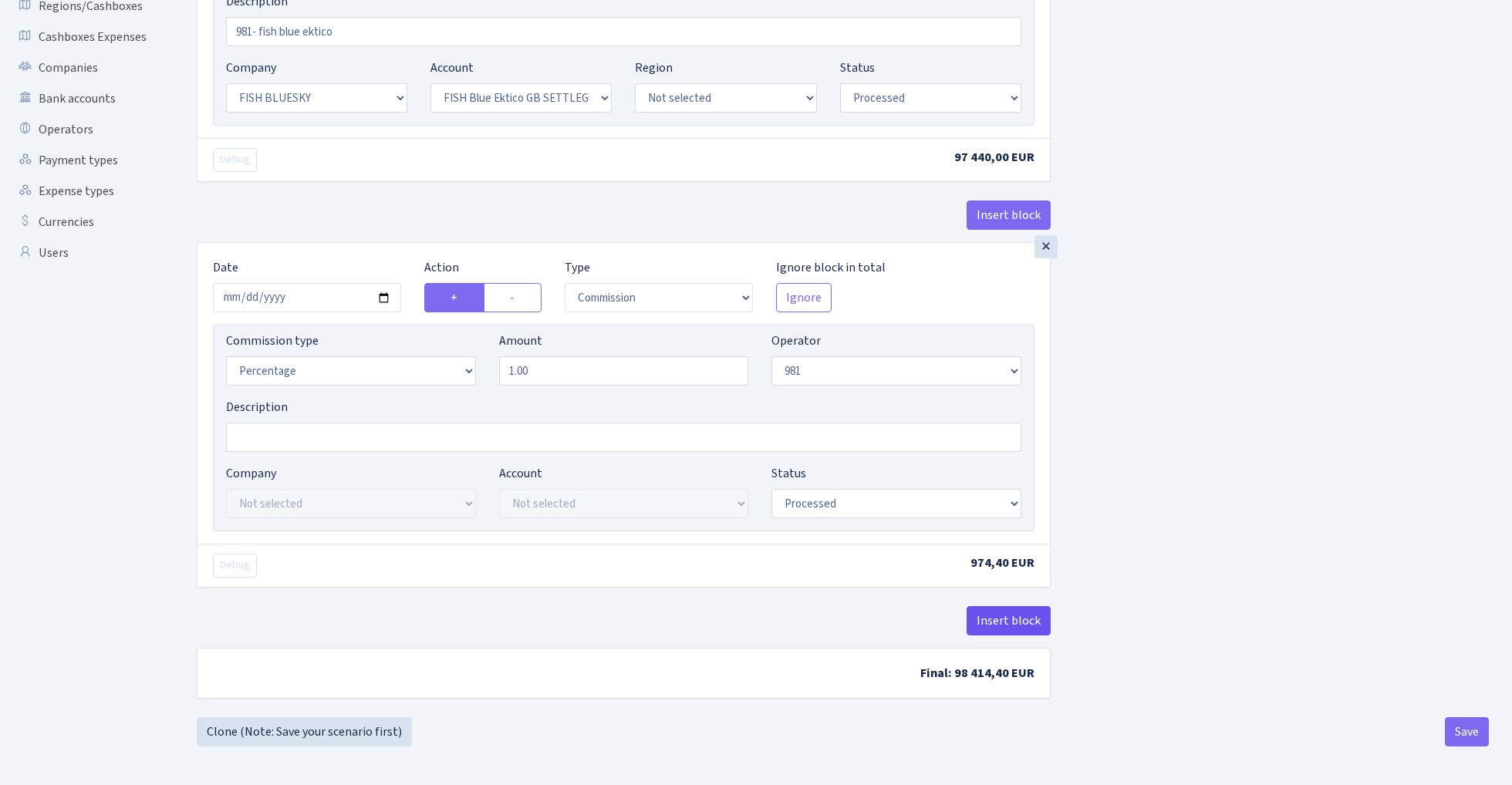
click at [997, 612] on button "Insert block" at bounding box center [1008, 621] width 84 height 29
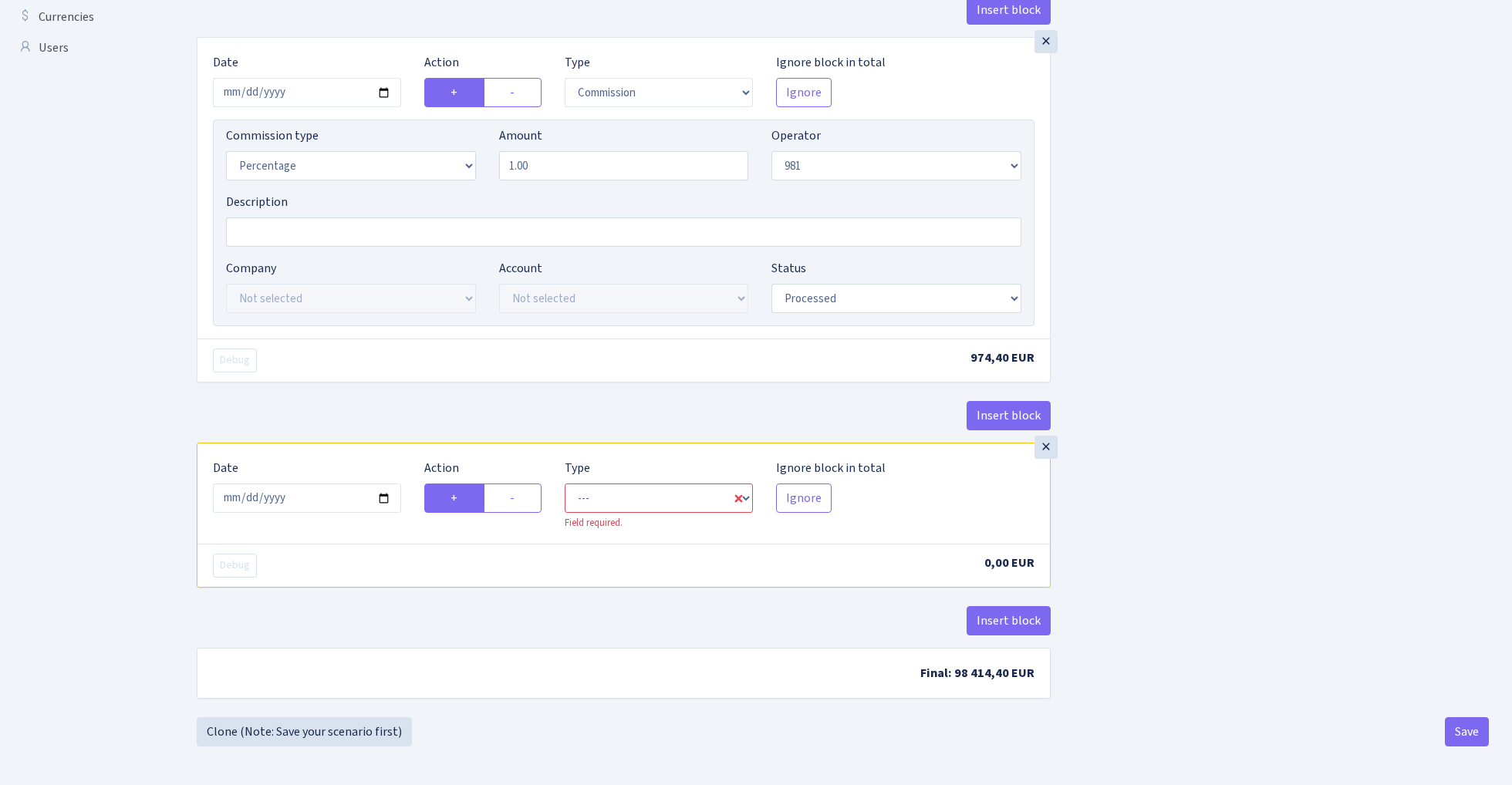
scroll to position [565, 0]
click at [312, 496] on input "2025-08-29" at bounding box center [307, 499] width 188 height 29
type input "2025-08-28"
click at [438, 386] on div "× Date 2025-08-28 Action + - Type --- In Out Commission Field required. Ignore …" at bounding box center [623, 240] width 854 height 406
select select "commission"
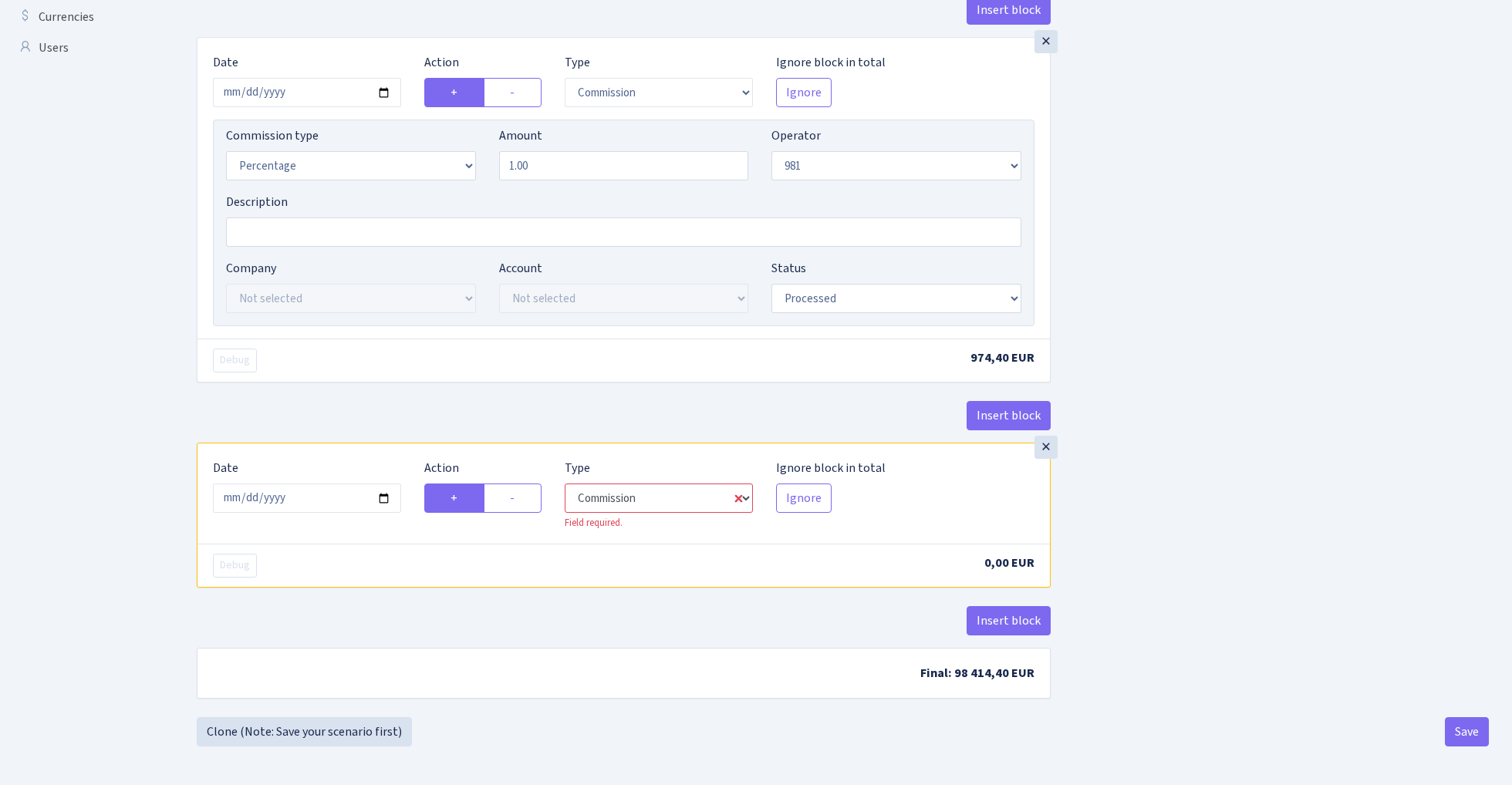
select select "61"
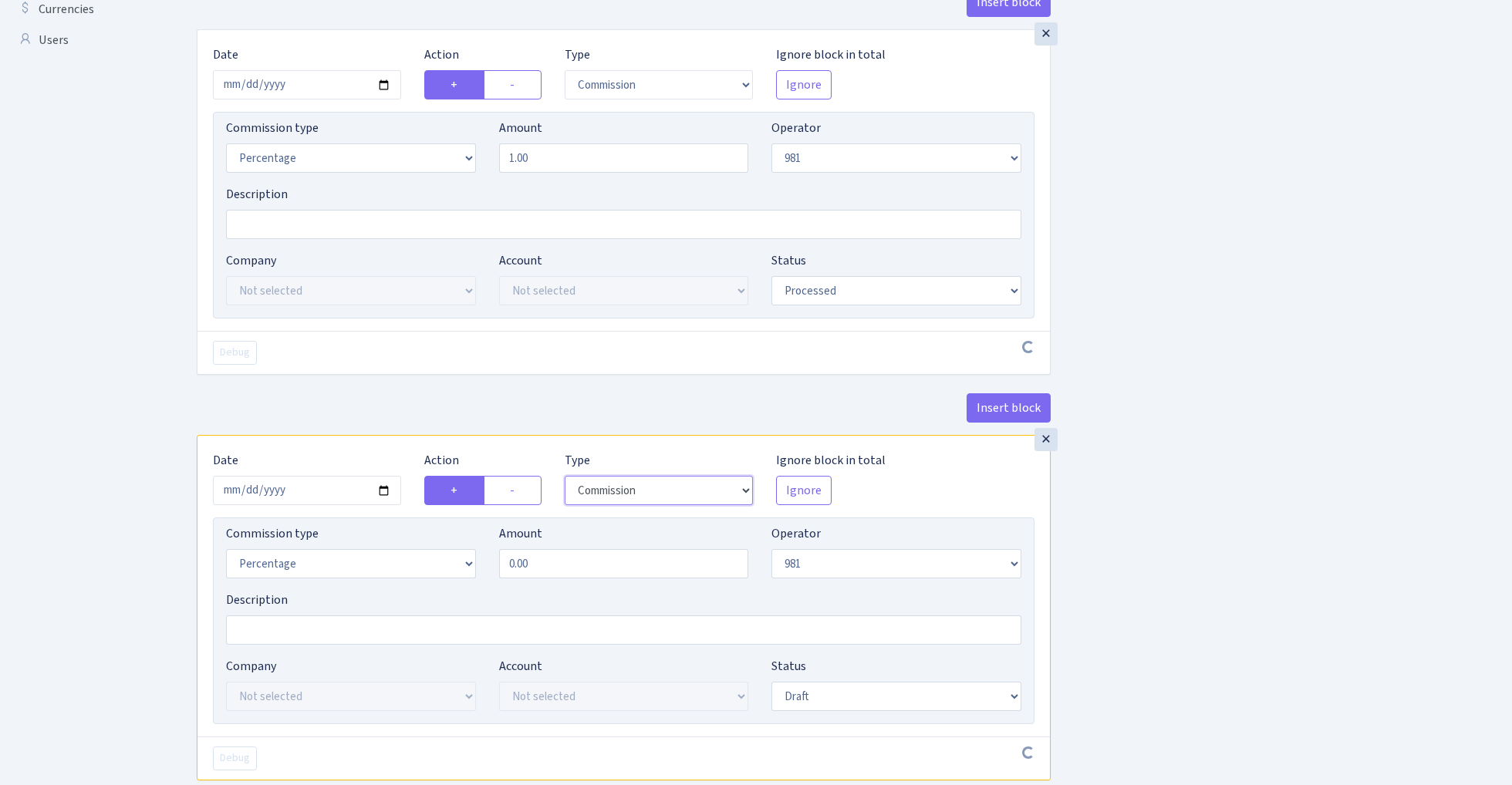
scroll to position [572, 0]
select select "fixed"
click at [588, 563] on input "0.00" at bounding box center [624, 561] width 250 height 29
type input "60.00"
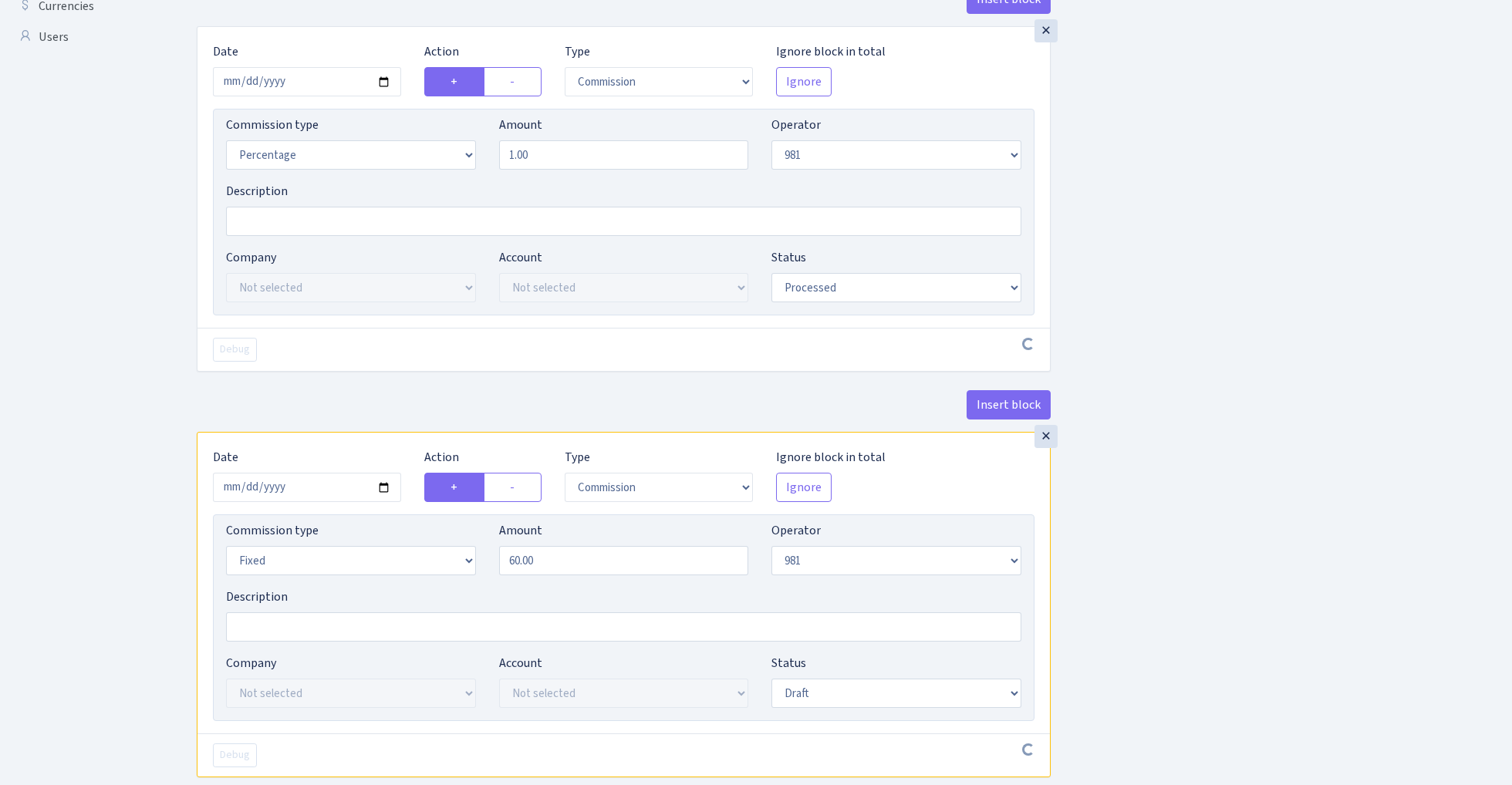
click at [1236, 597] on div "Insert block × Date 2025-08-28 Action + - Type --- In Out Commission Field requ…" at bounding box center [842, 206] width 1315 height 1388
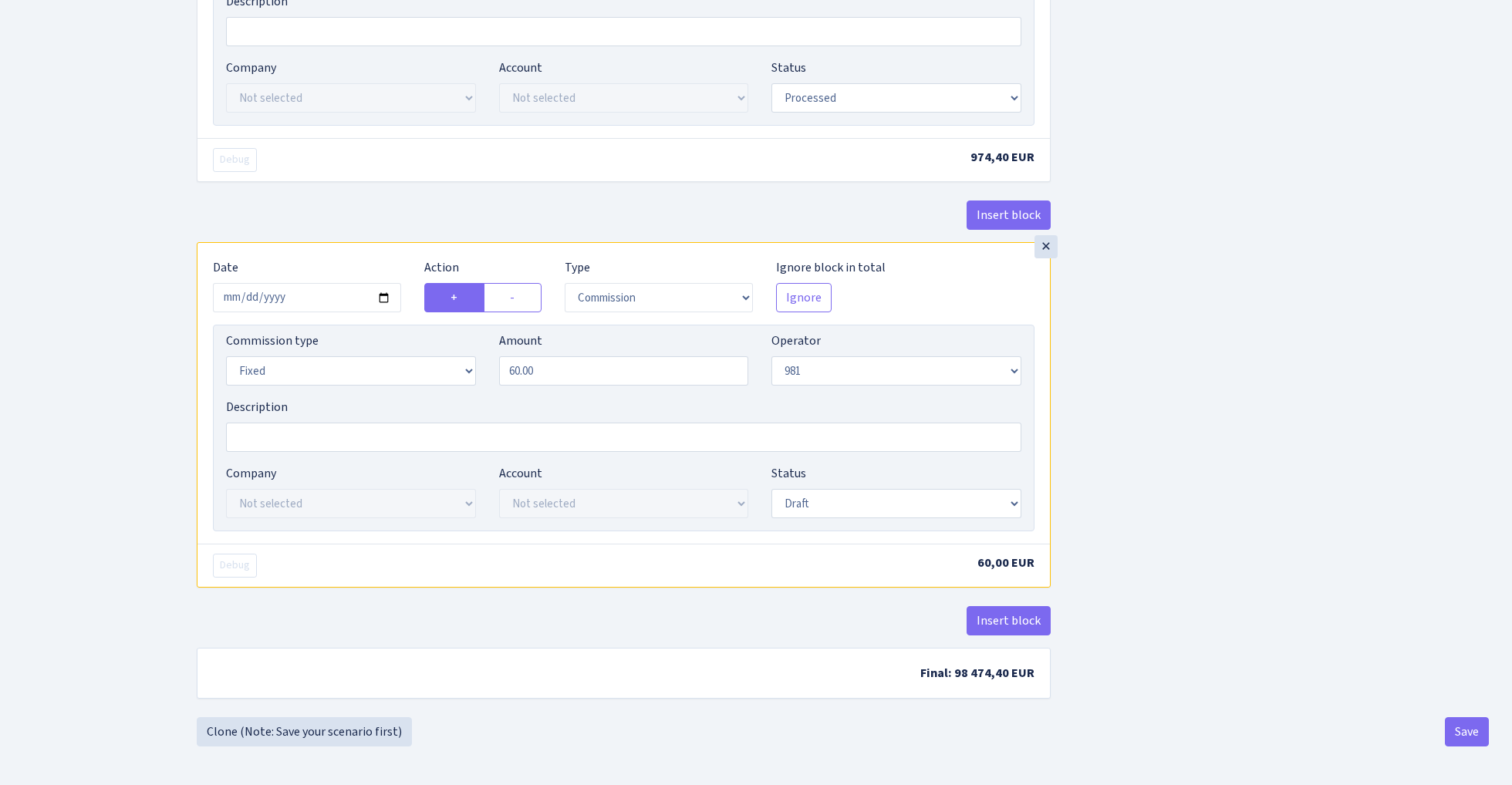
scroll to position [768, 0]
select select "processed"
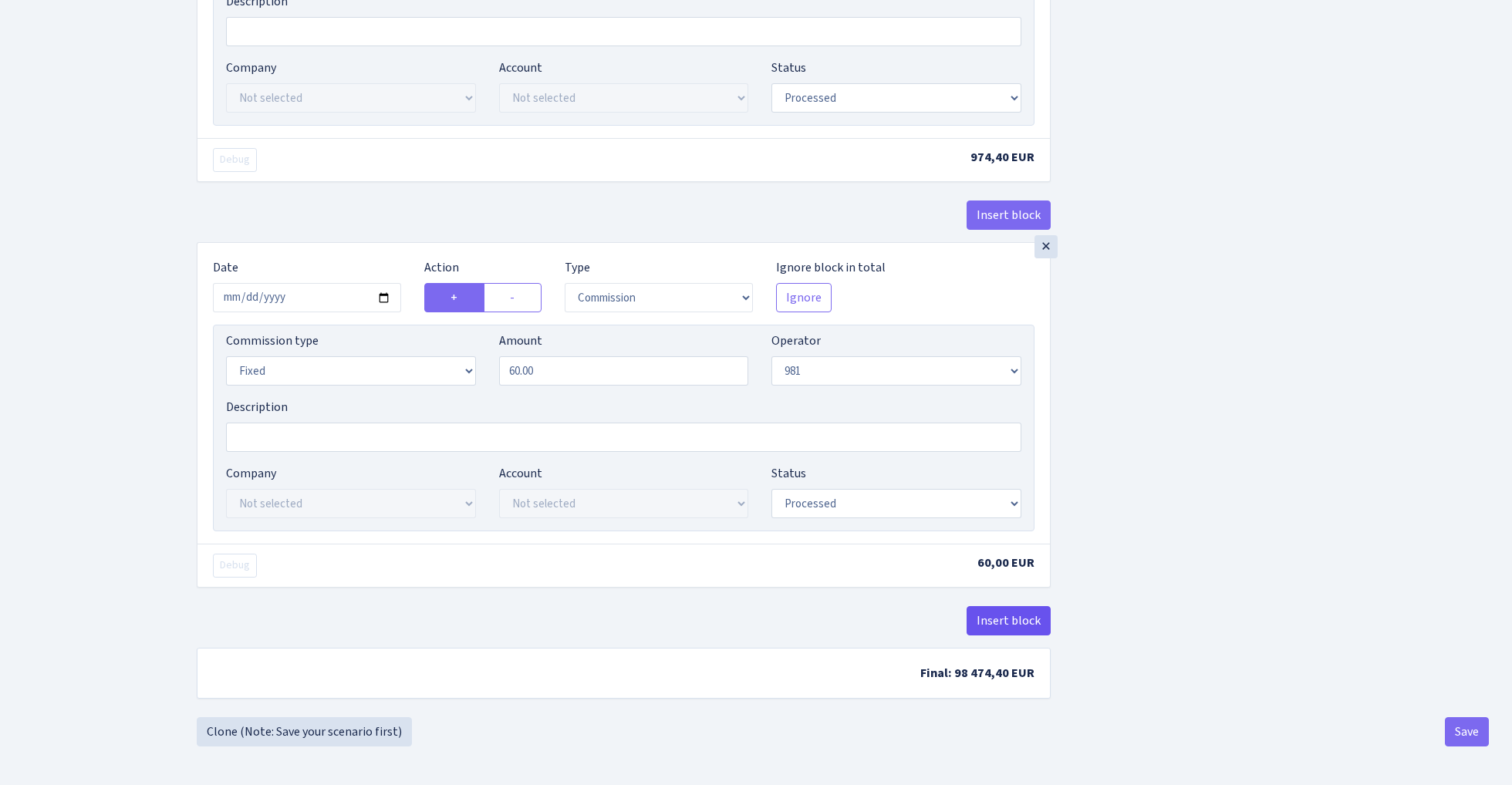
click at [1001, 616] on button "Insert block" at bounding box center [1008, 621] width 84 height 29
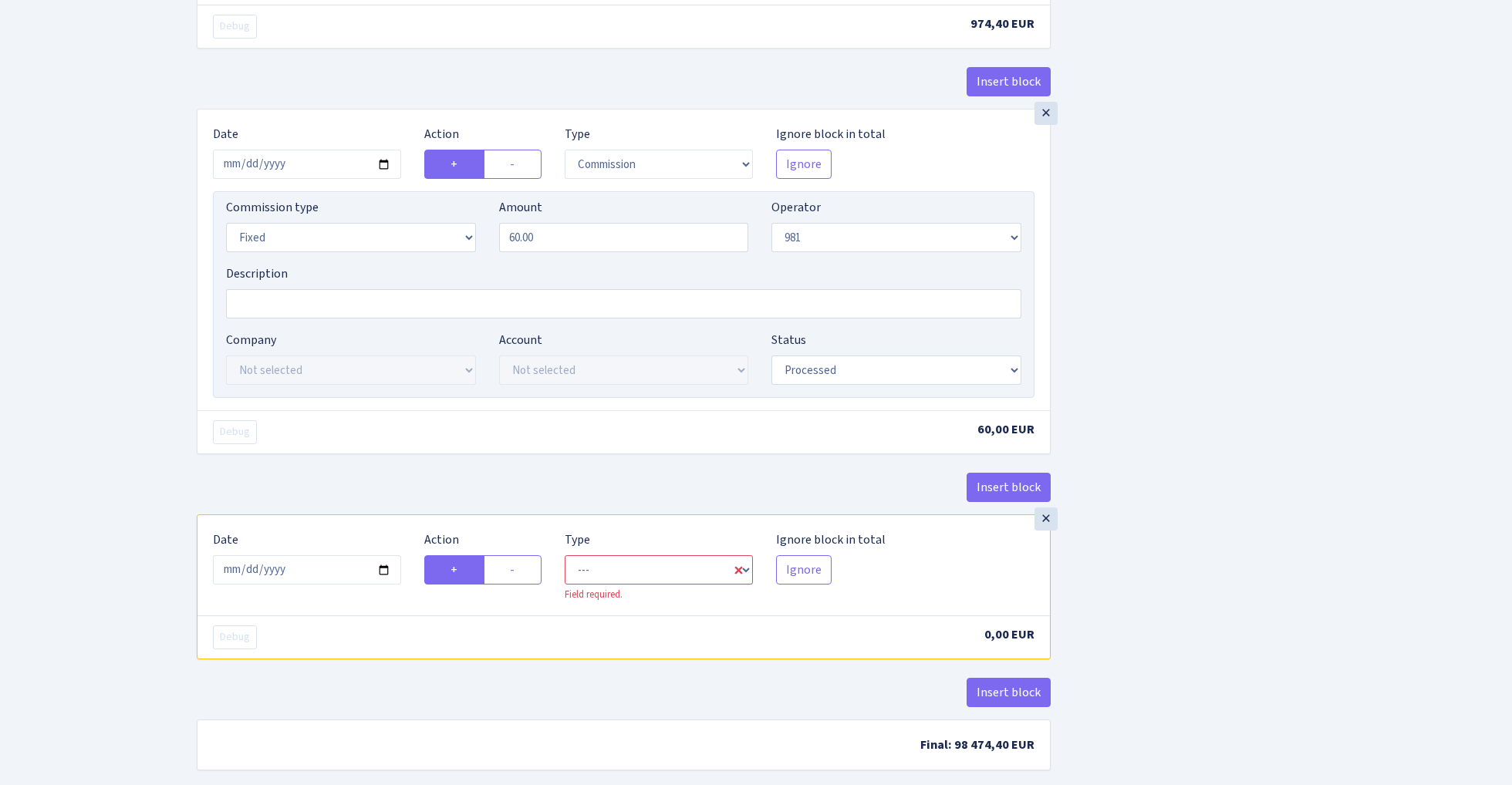
scroll to position [933, 0]
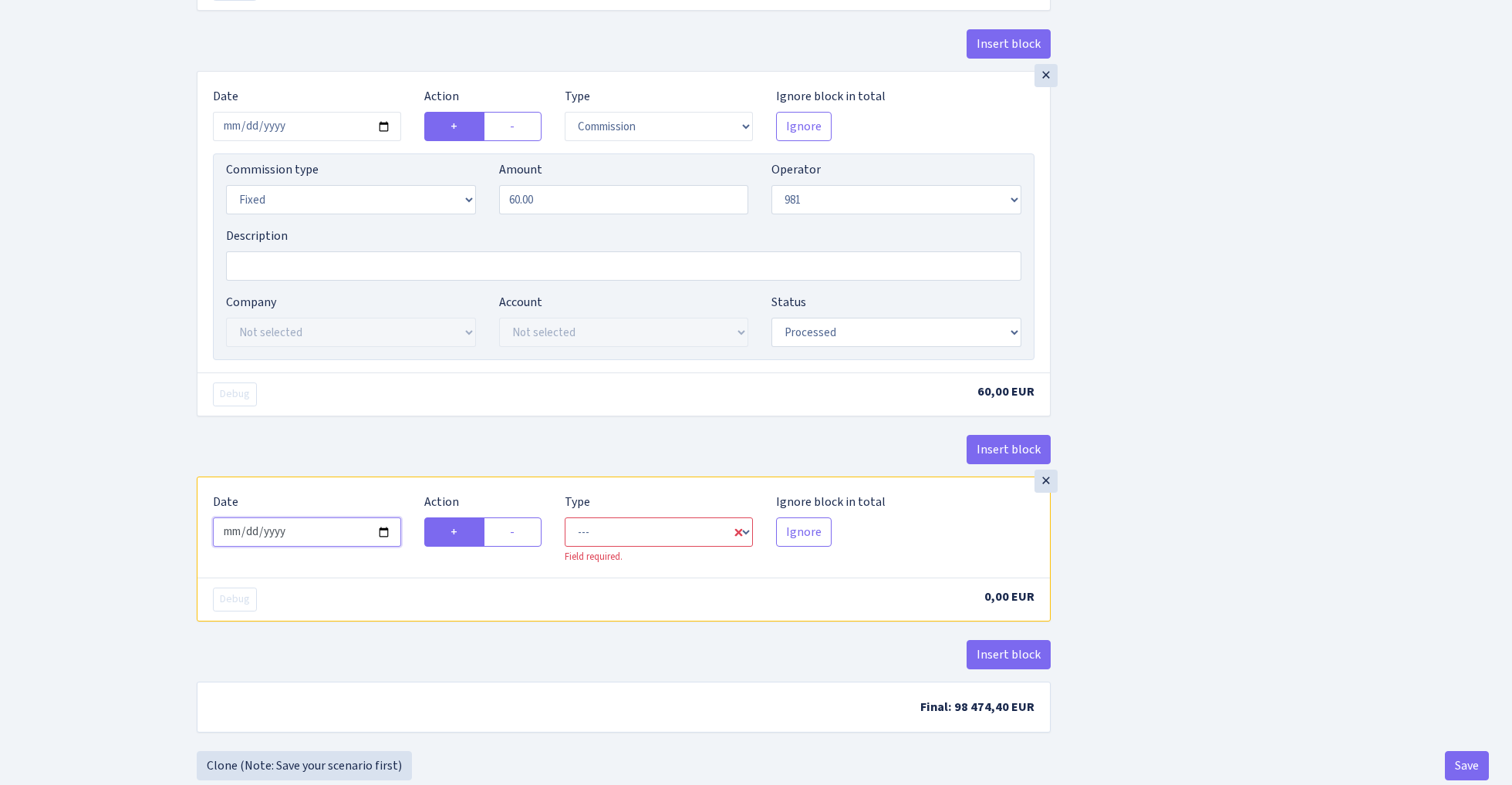
click at [321, 533] on input "2025-08-29" at bounding box center [307, 532] width 188 height 29
type input "[DATE]"
click at [401, 431] on div "× Date 2025-08-28 Action + - Type --- In Out Commission Field required. Ignore …" at bounding box center [623, 274] width 854 height 406
select select "commission"
select select "61"
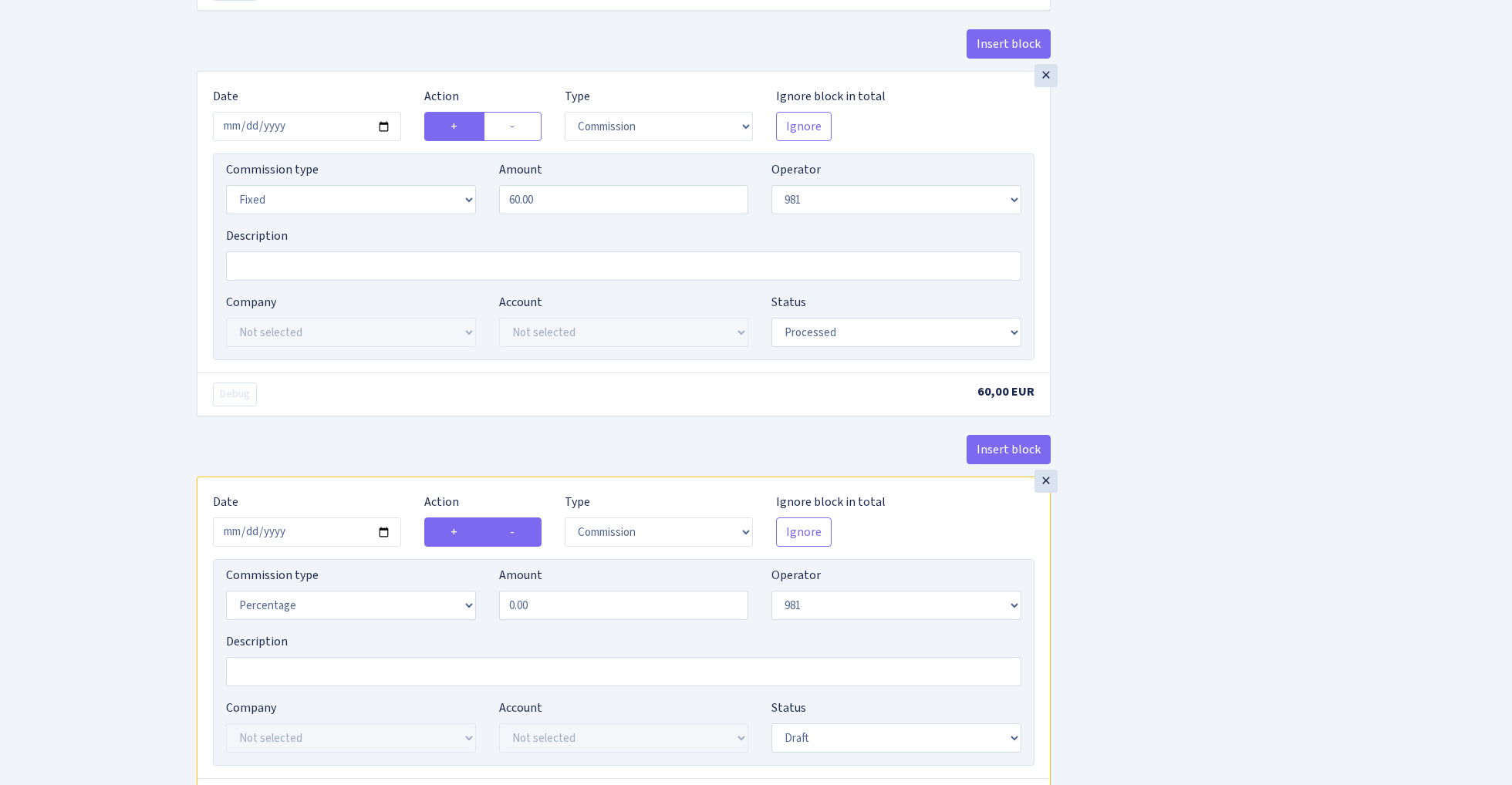
click at [518, 532] on label "-" at bounding box center [512, 532] width 58 height 29
click at [518, 532] on input "-" at bounding box center [514, 528] width 10 height 10
radio input "true"
radio input "false"
click at [568, 615] on input "0.00" at bounding box center [624, 605] width 250 height 29
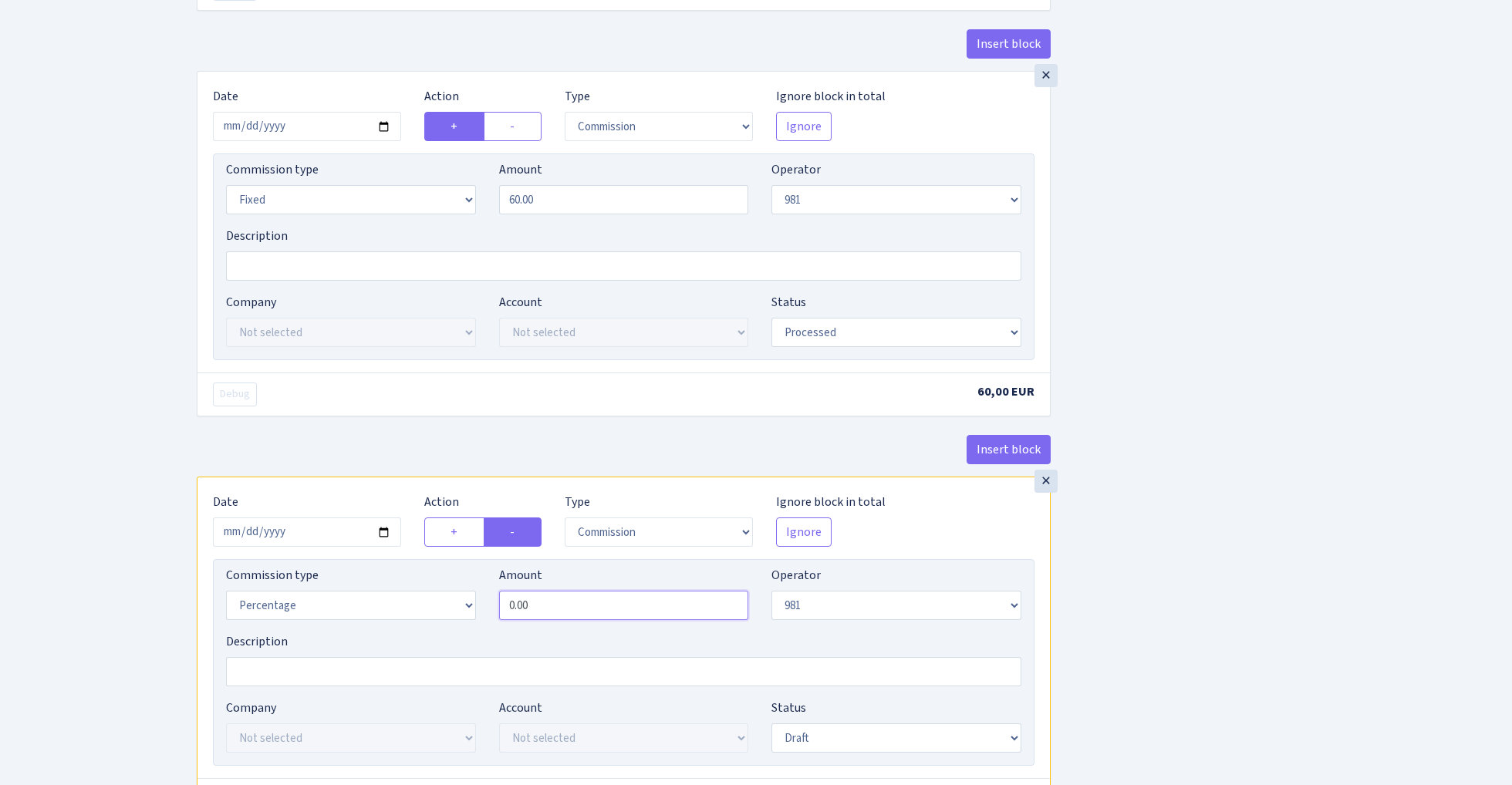
click at [568, 615] on input "0.00" at bounding box center [624, 605] width 250 height 29
type input "0.30"
click at [1052, 505] on div "Insert block × Date 2025-08-28 Action + - Type --- In Out Commission Field requ…" at bounding box center [623, 51] width 877 height 1800
select select "1"
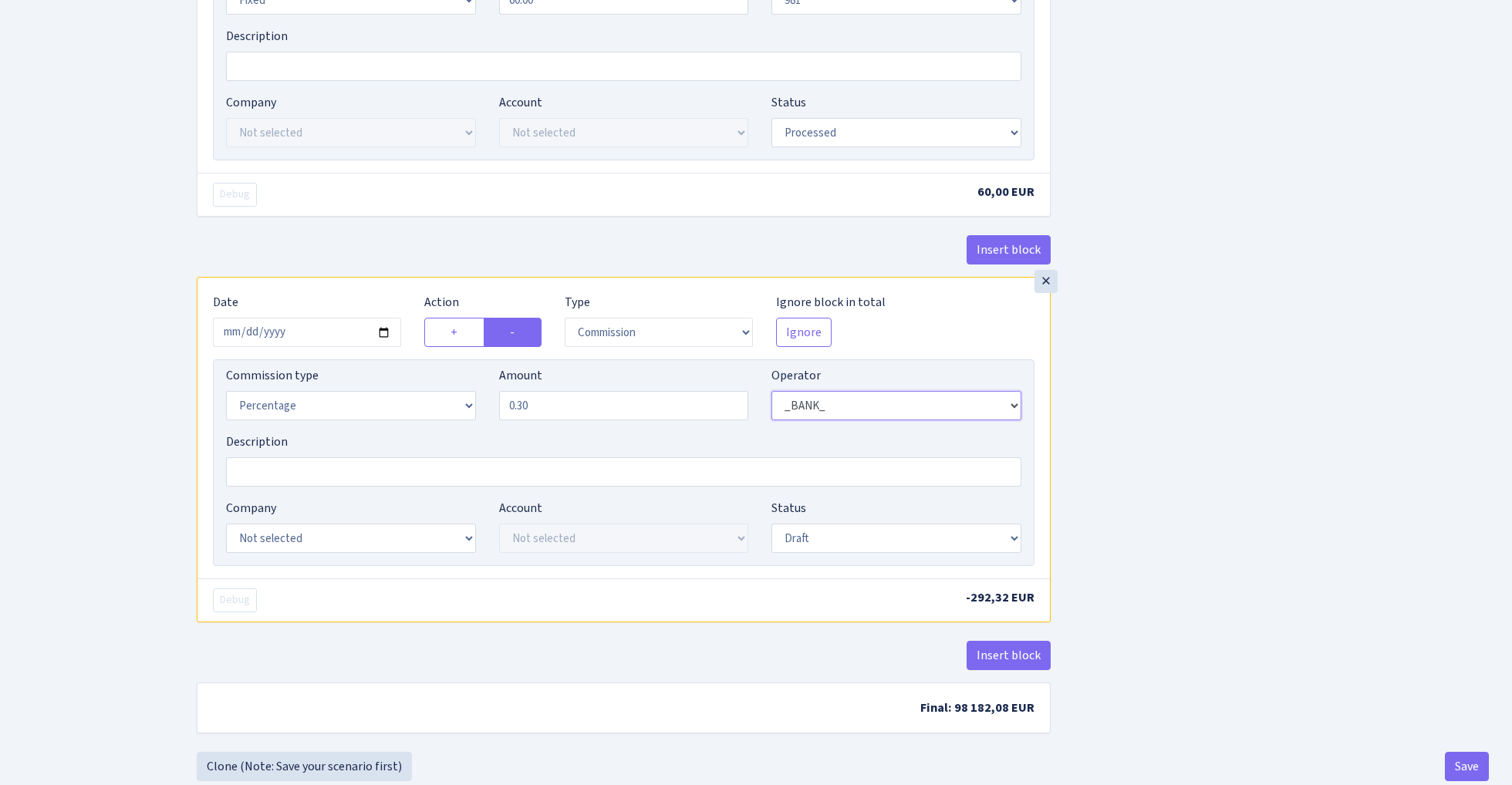
scroll to position [1173, 0]
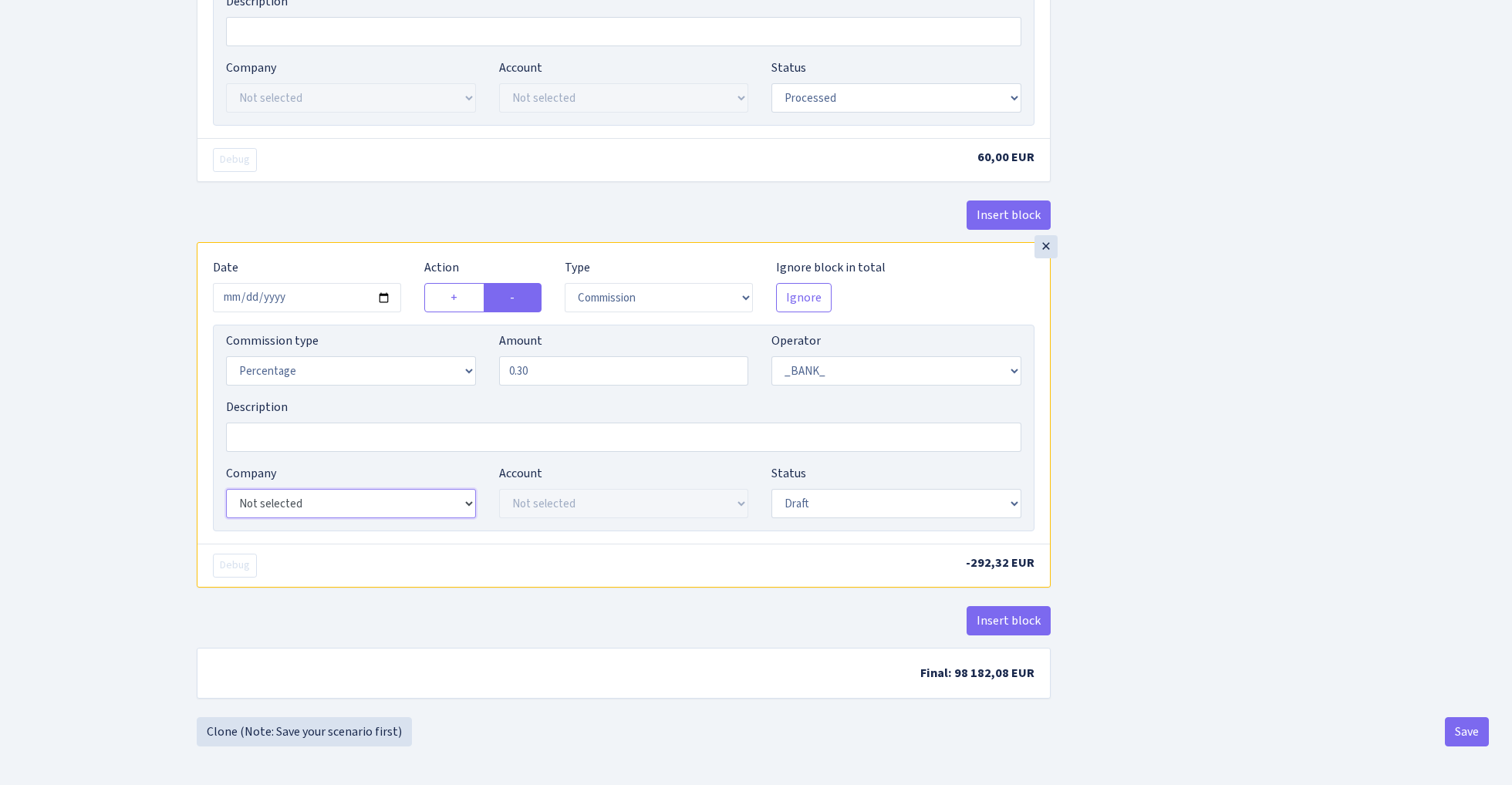
select select "23"
select select "67"
select select "processed"
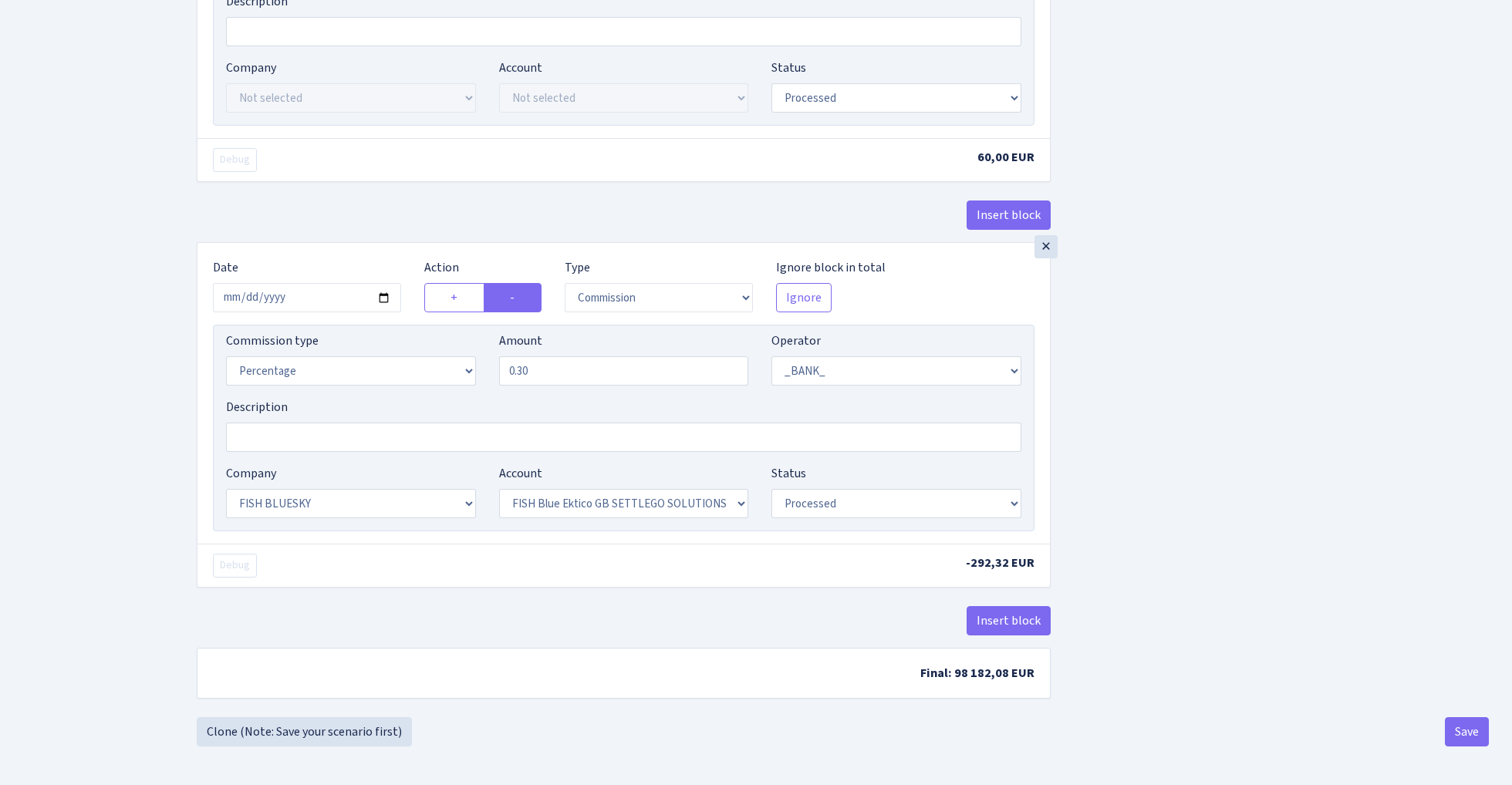
click at [1461, 732] on button "Save" at bounding box center [1467, 732] width 44 height 29
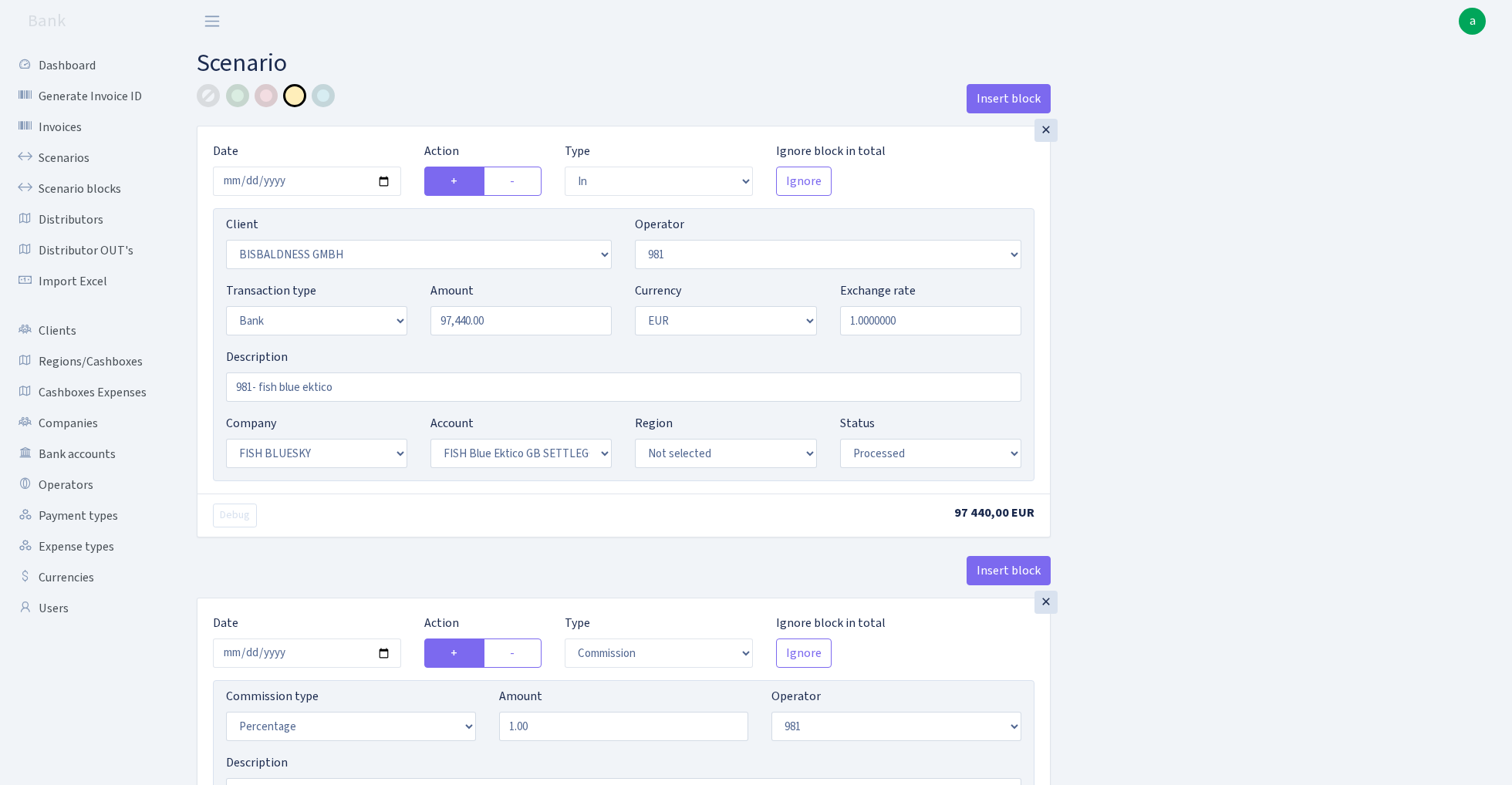
select select "in"
select select "2442"
select select "61"
select select "2"
select select "1"
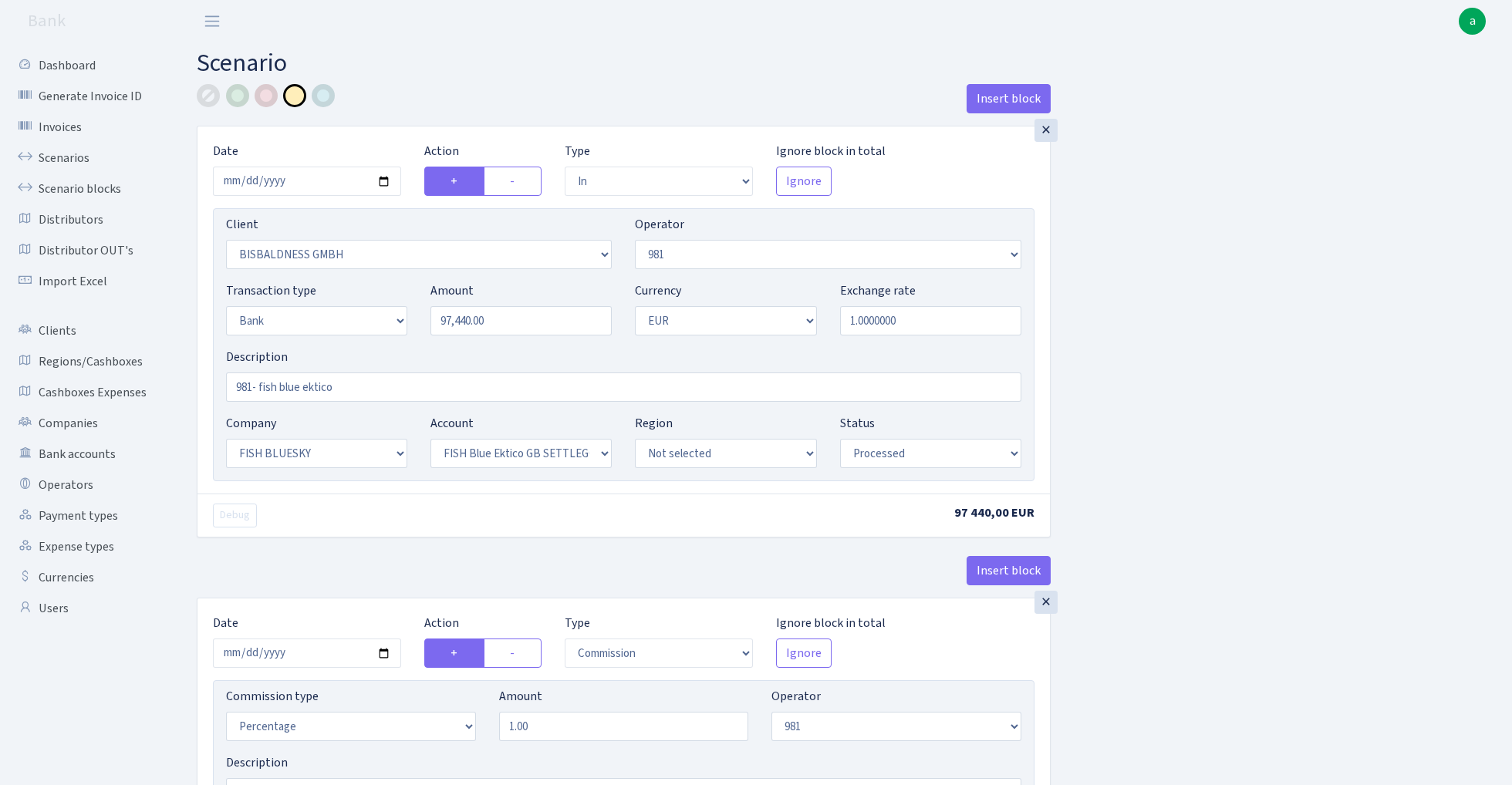
select select "23"
select select "67"
select select "processed"
select select "commission"
select select "61"
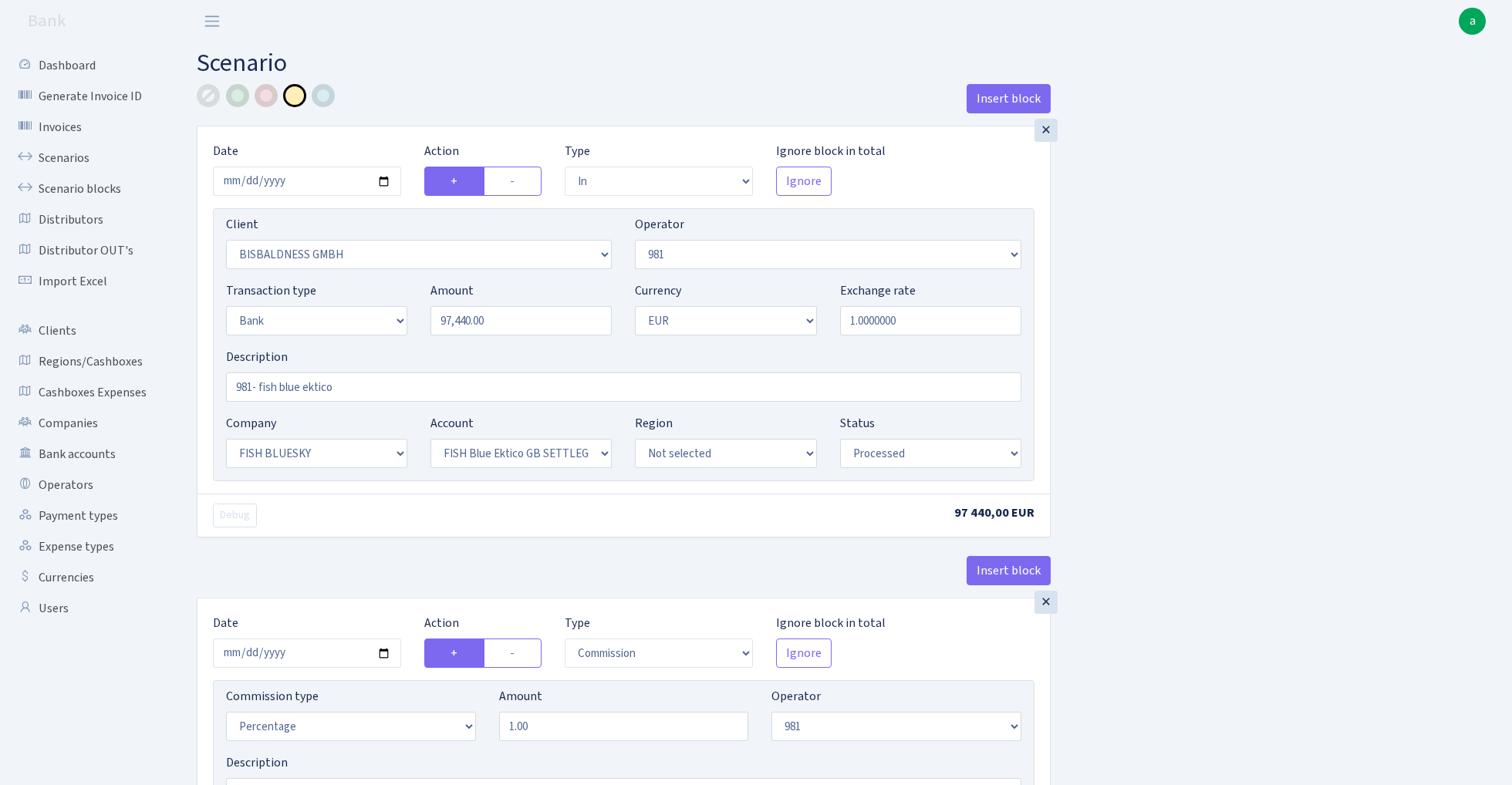
select select "processed"
select select "commission"
select select "fixed"
select select "61"
select select "processed"
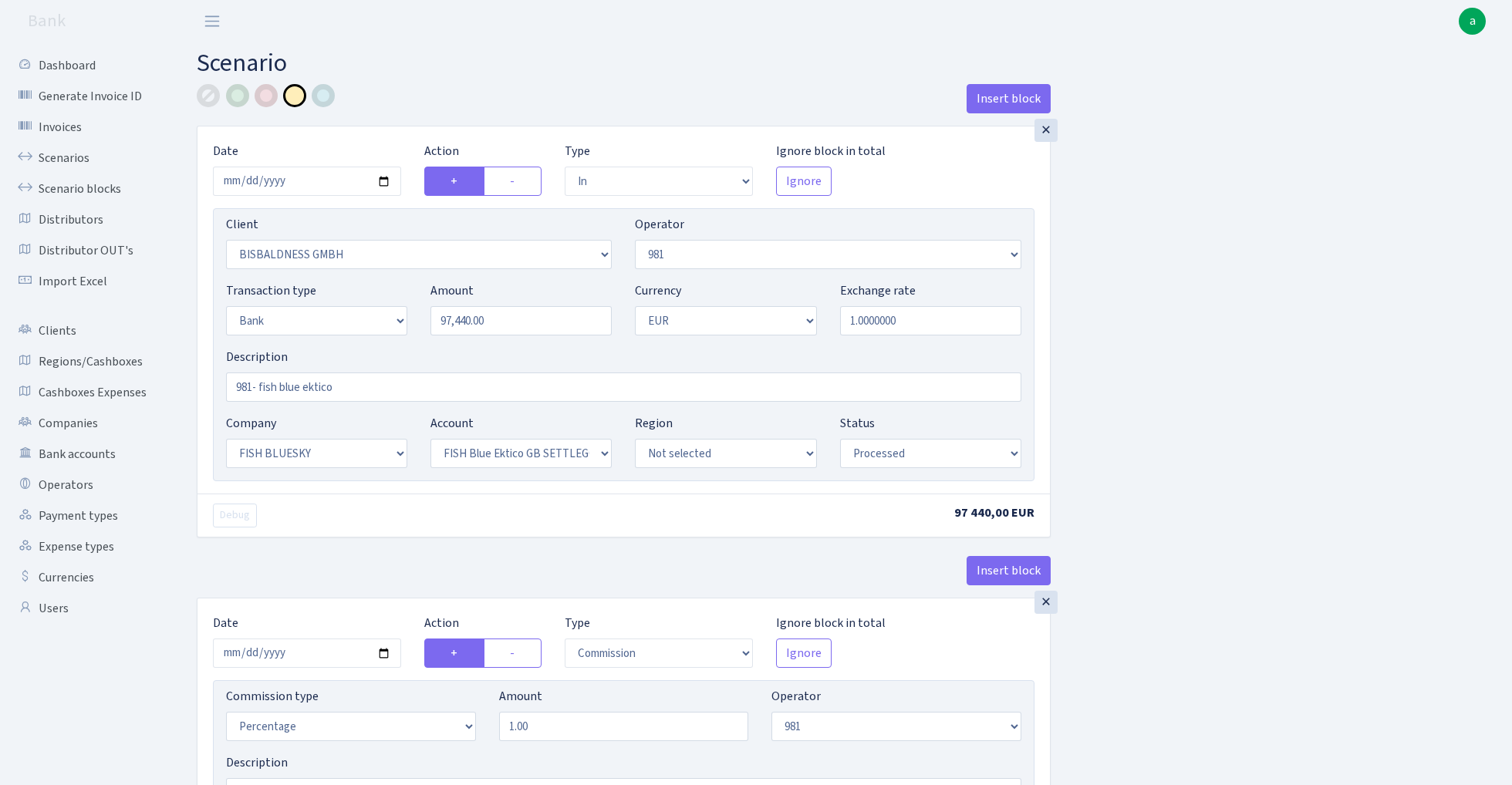
select select "commission"
select select "1"
select select "23"
select select "67"
select select "processed"
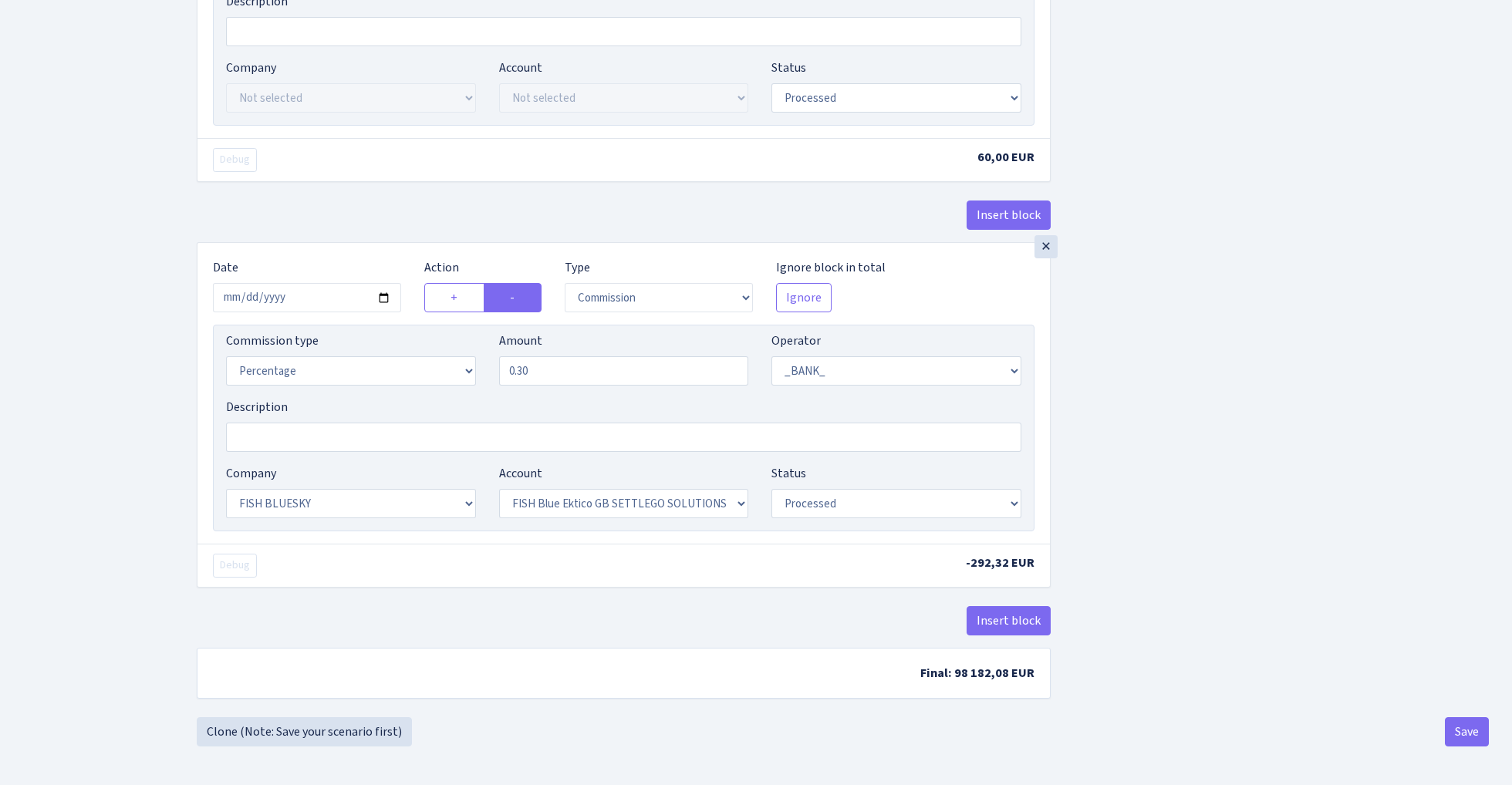
scroll to position [1175, 0]
click at [1467, 732] on button "Save" at bounding box center [1467, 732] width 44 height 29
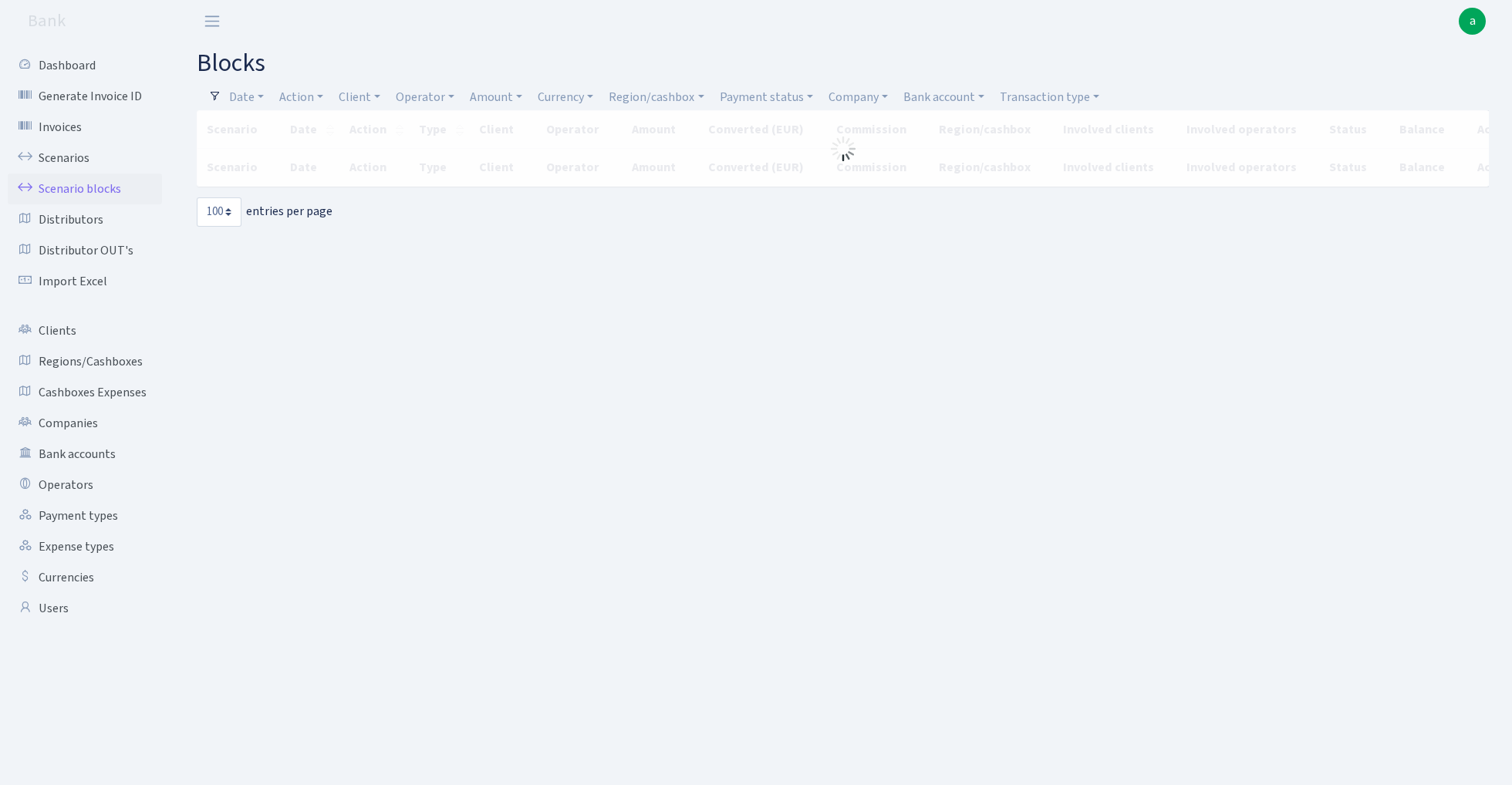
select select "100"
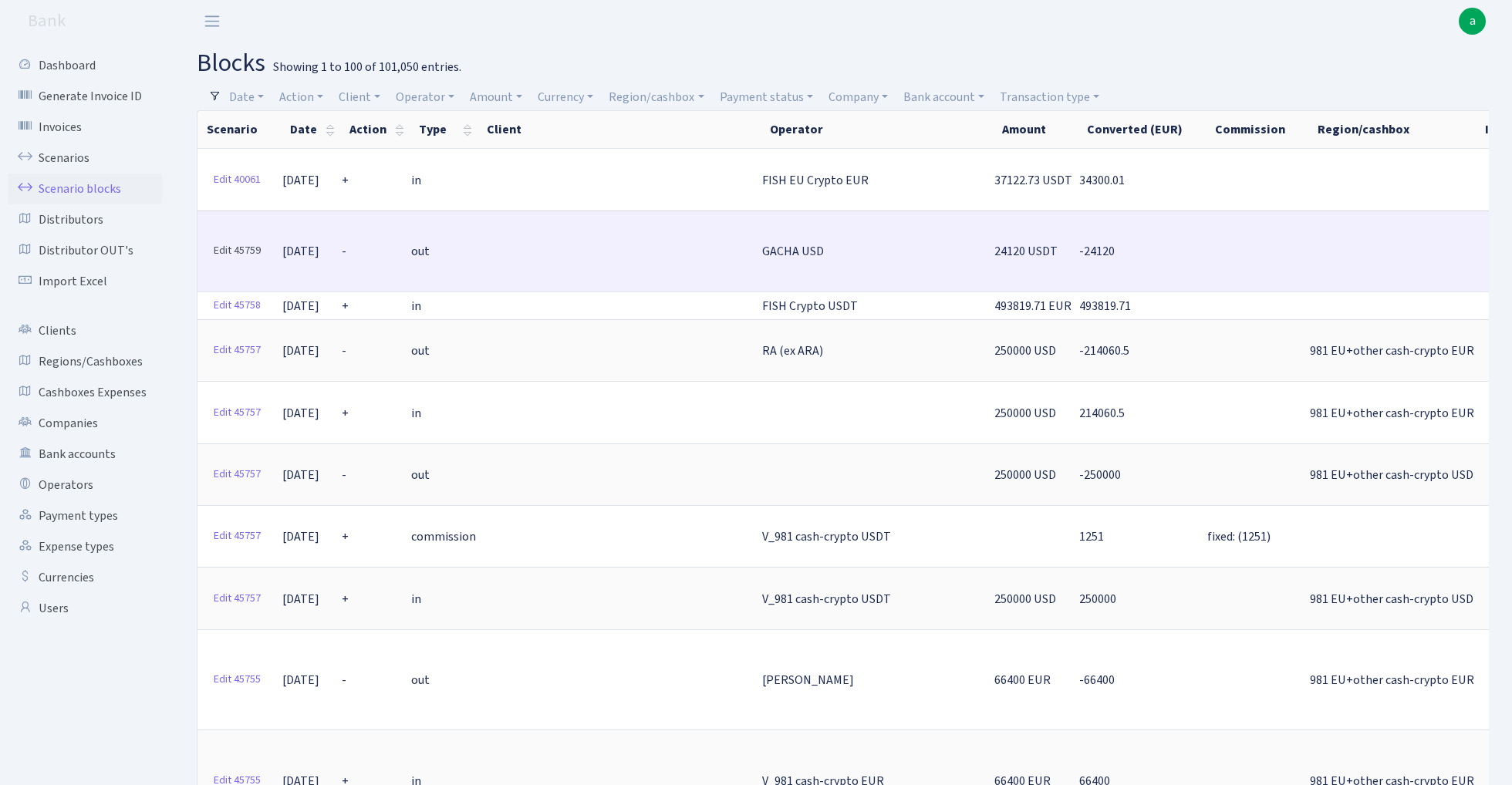
click at [236, 246] on link "Edit 45759" at bounding box center [237, 251] width 61 height 23
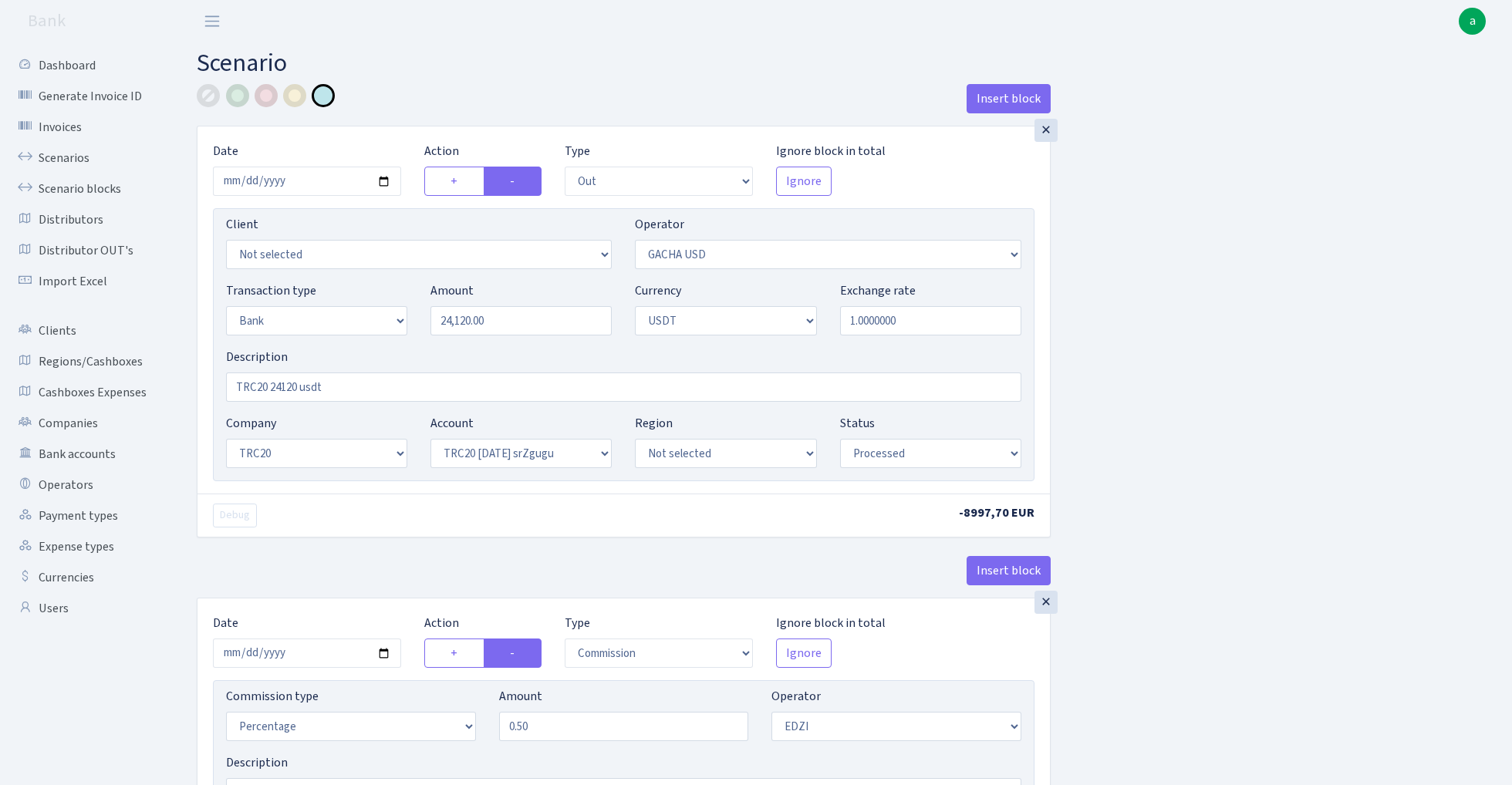
select select "out"
select select "316"
select select "2"
select select "6"
select select "20"
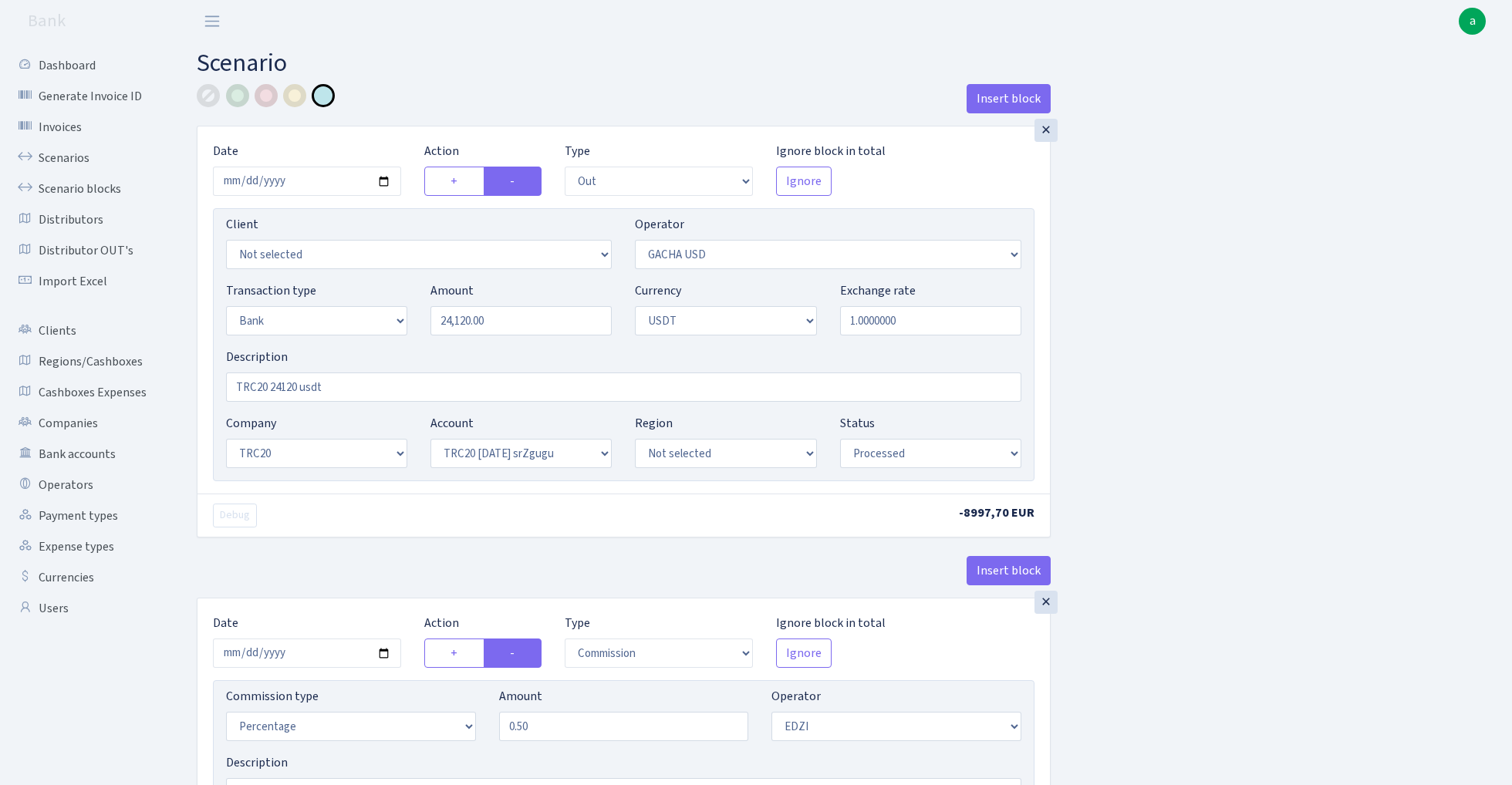
select select "61"
select select "processed"
select select "commission"
select select "11"
select select "processed"
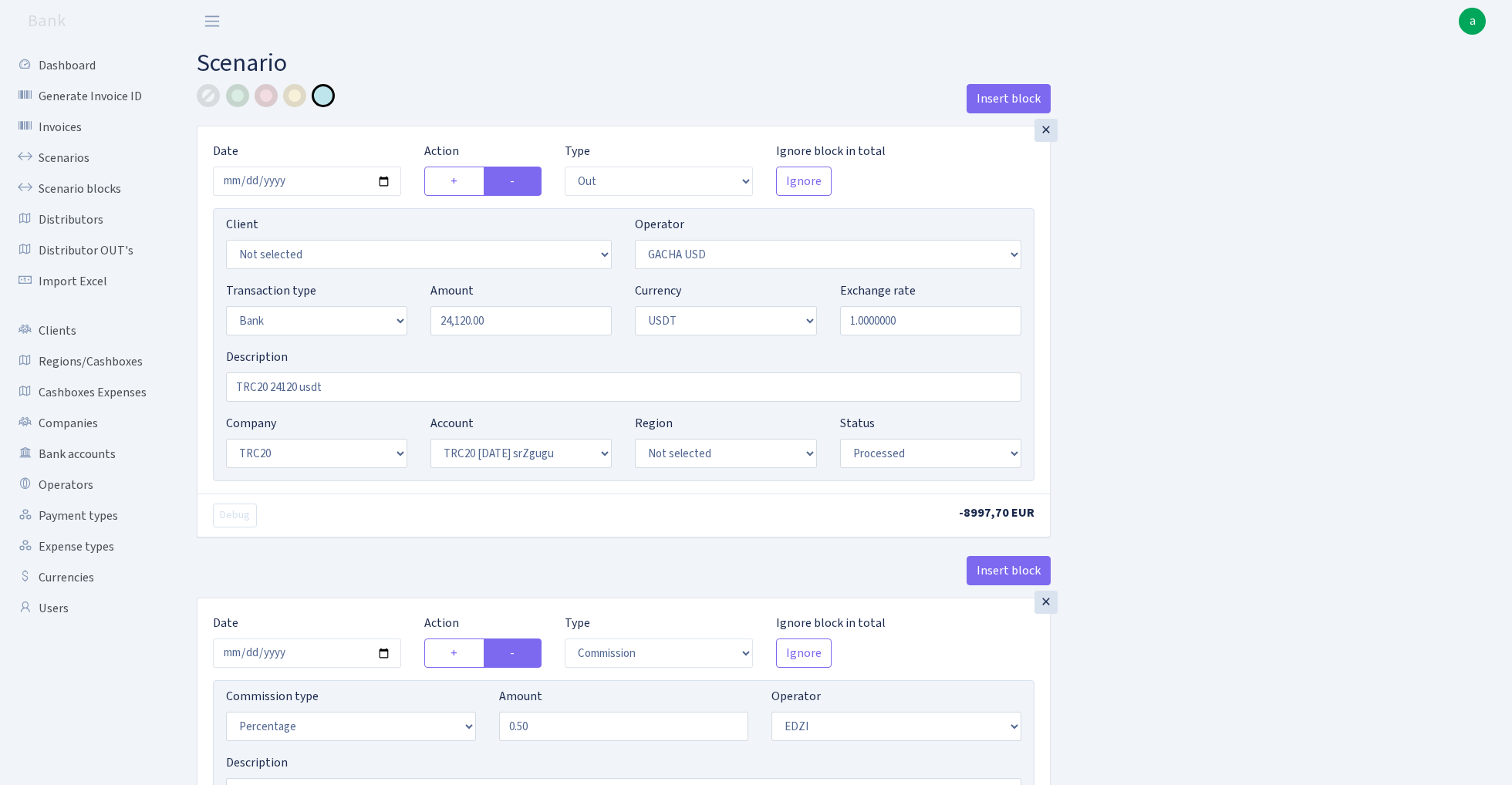
select select "in"
select select "212"
select select "2"
select select "6"
select select "20"
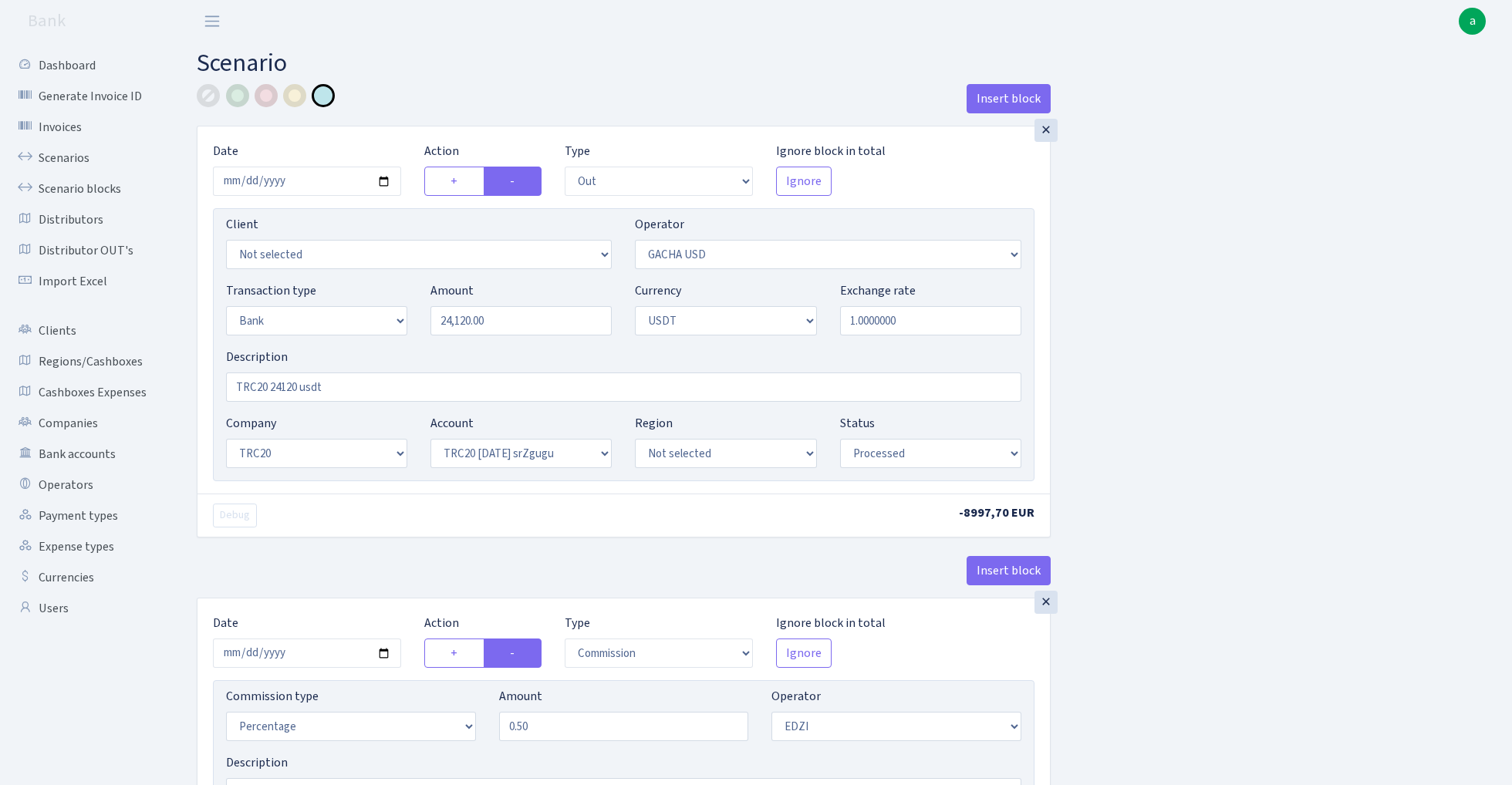
select select "66"
select select "processed"
select select "out"
select select "212"
select select "15"
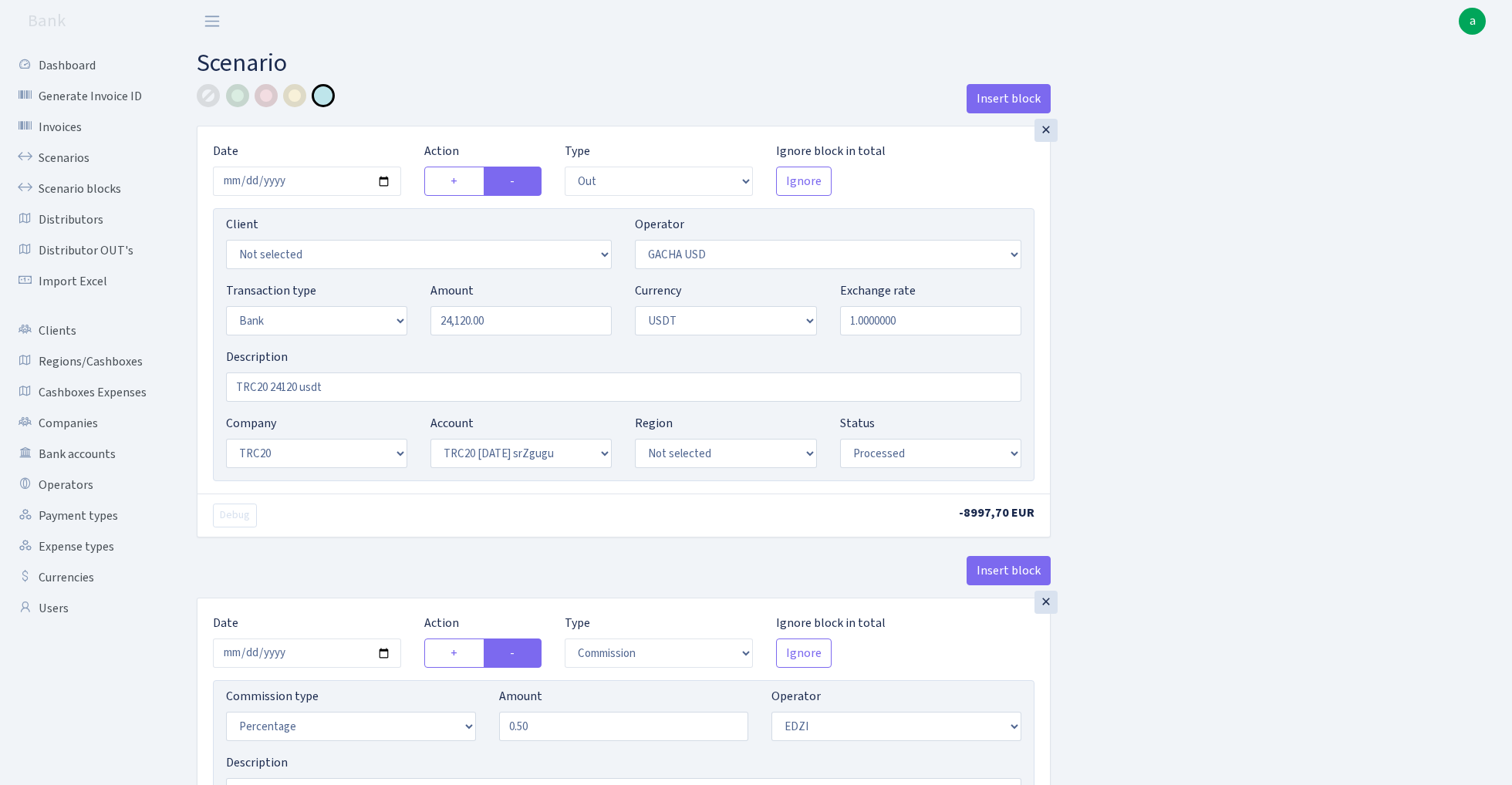
select select "6"
select select "processed"
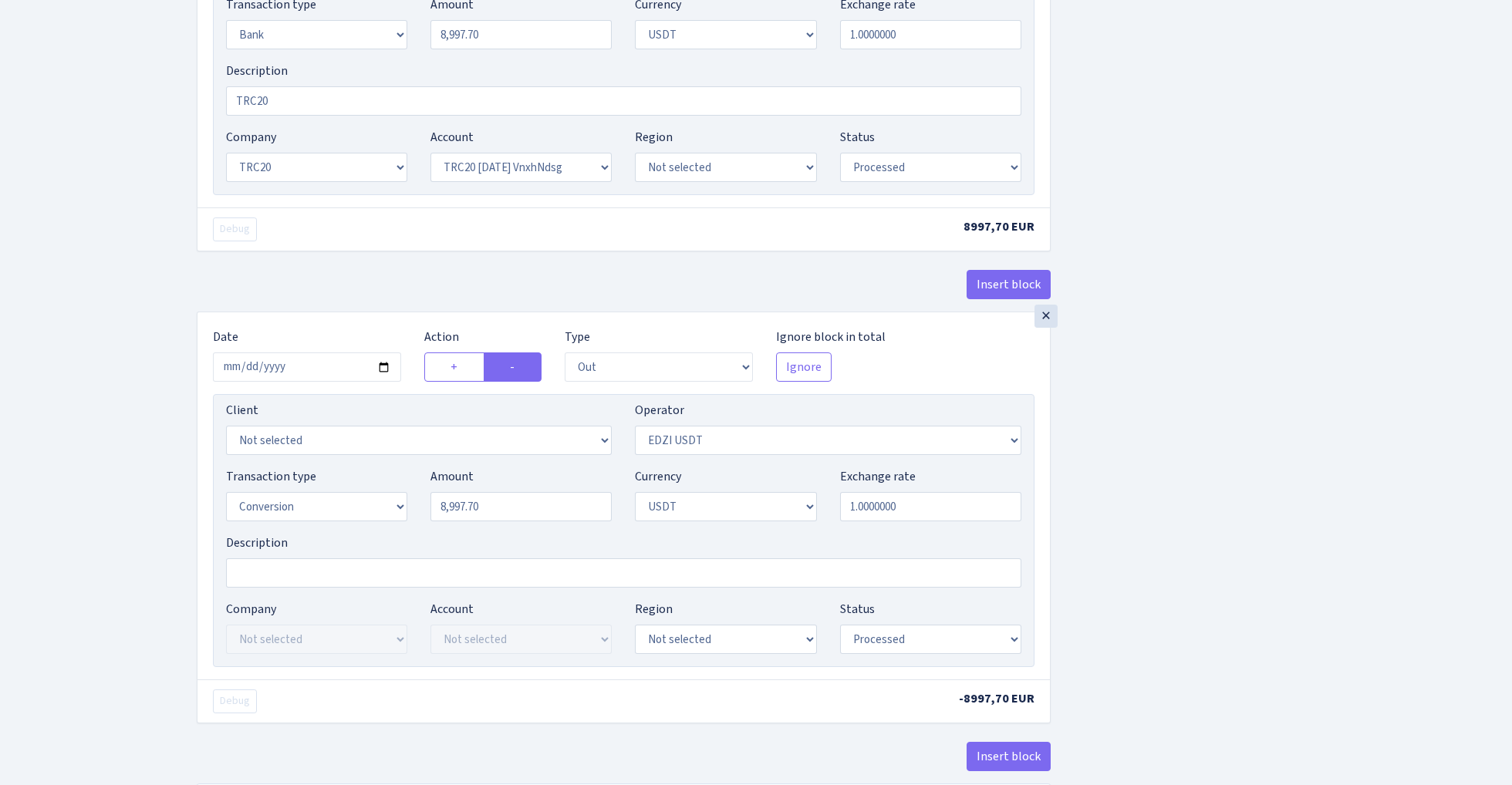
scroll to position [1164, 0]
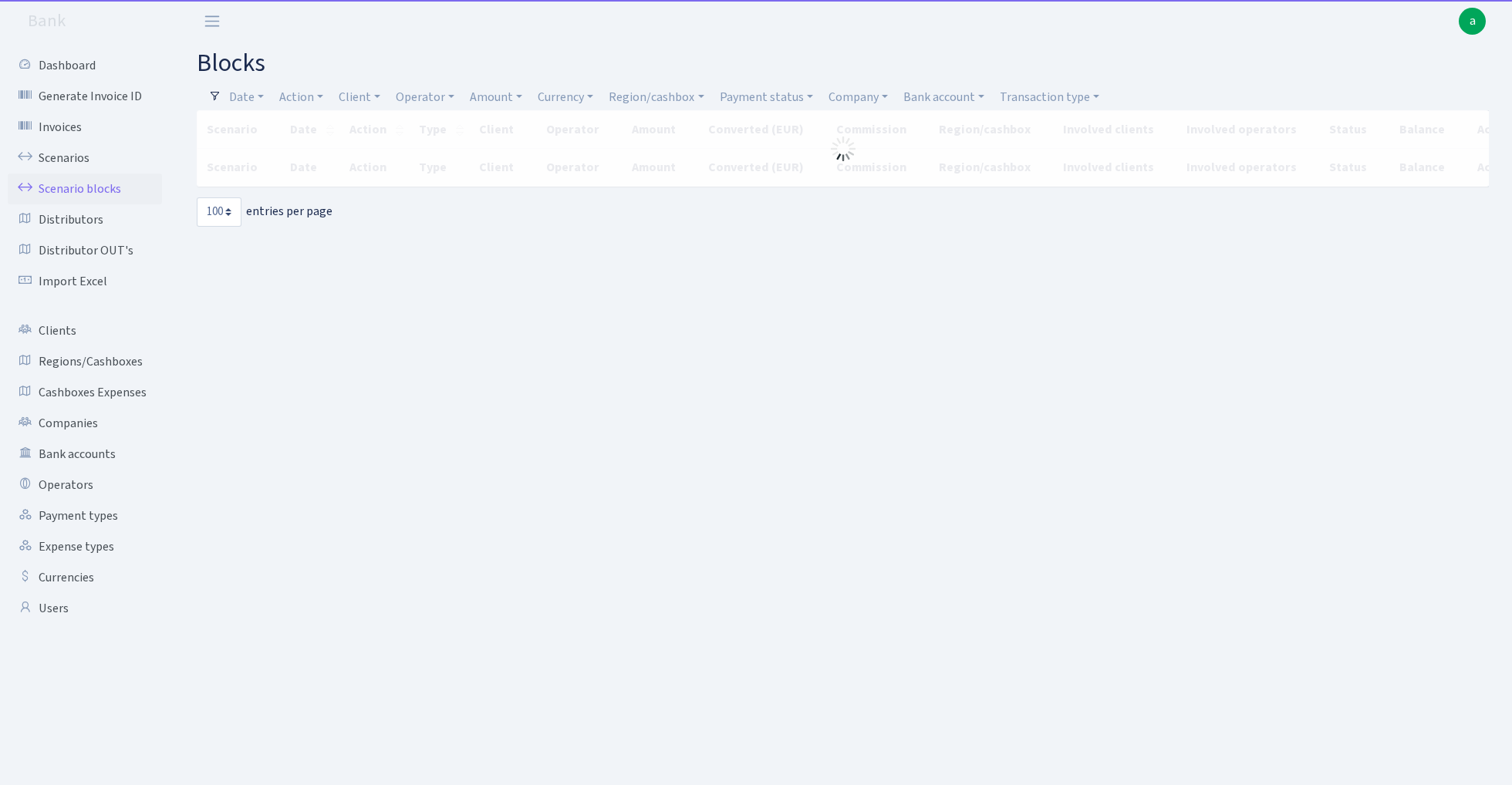
select select "100"
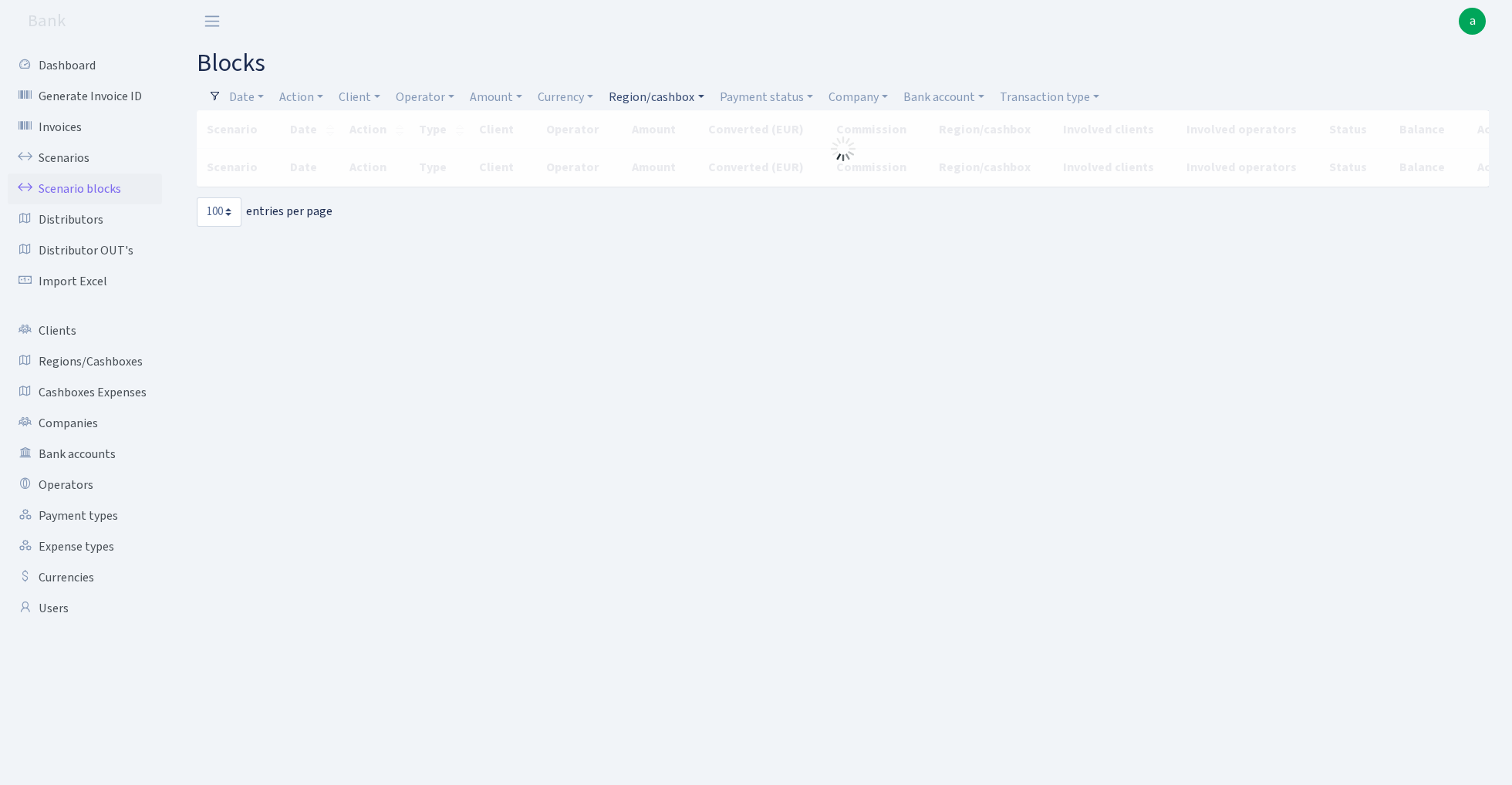
click at [657, 96] on link "Region/cashbox" at bounding box center [656, 97] width 108 height 26
click at [659, 152] on input "search" at bounding box center [665, 153] width 113 height 23
type input "tln"
click at [679, 180] on li "TLN" at bounding box center [664, 181] width 116 height 27
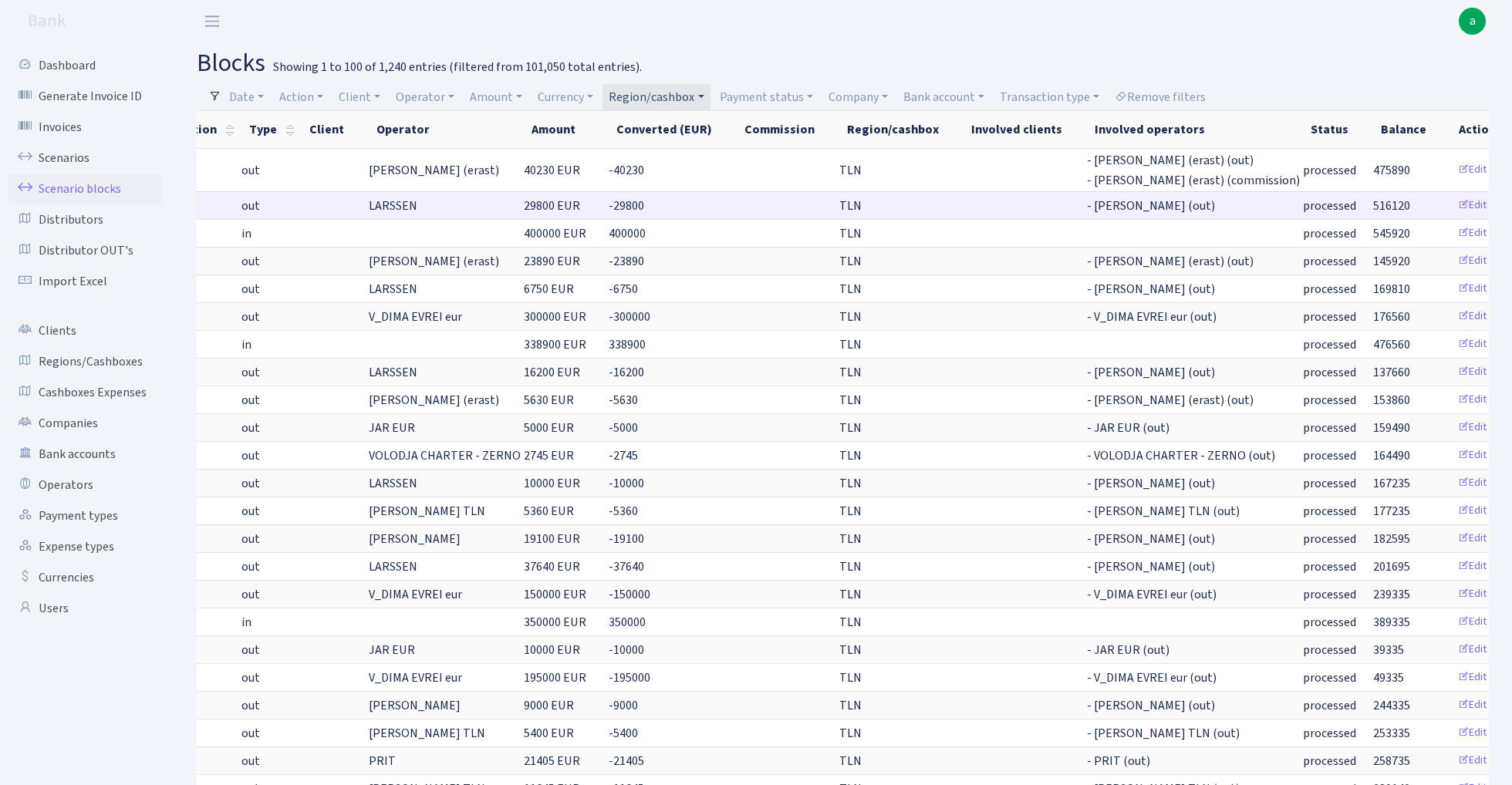
scroll to position [0, 168]
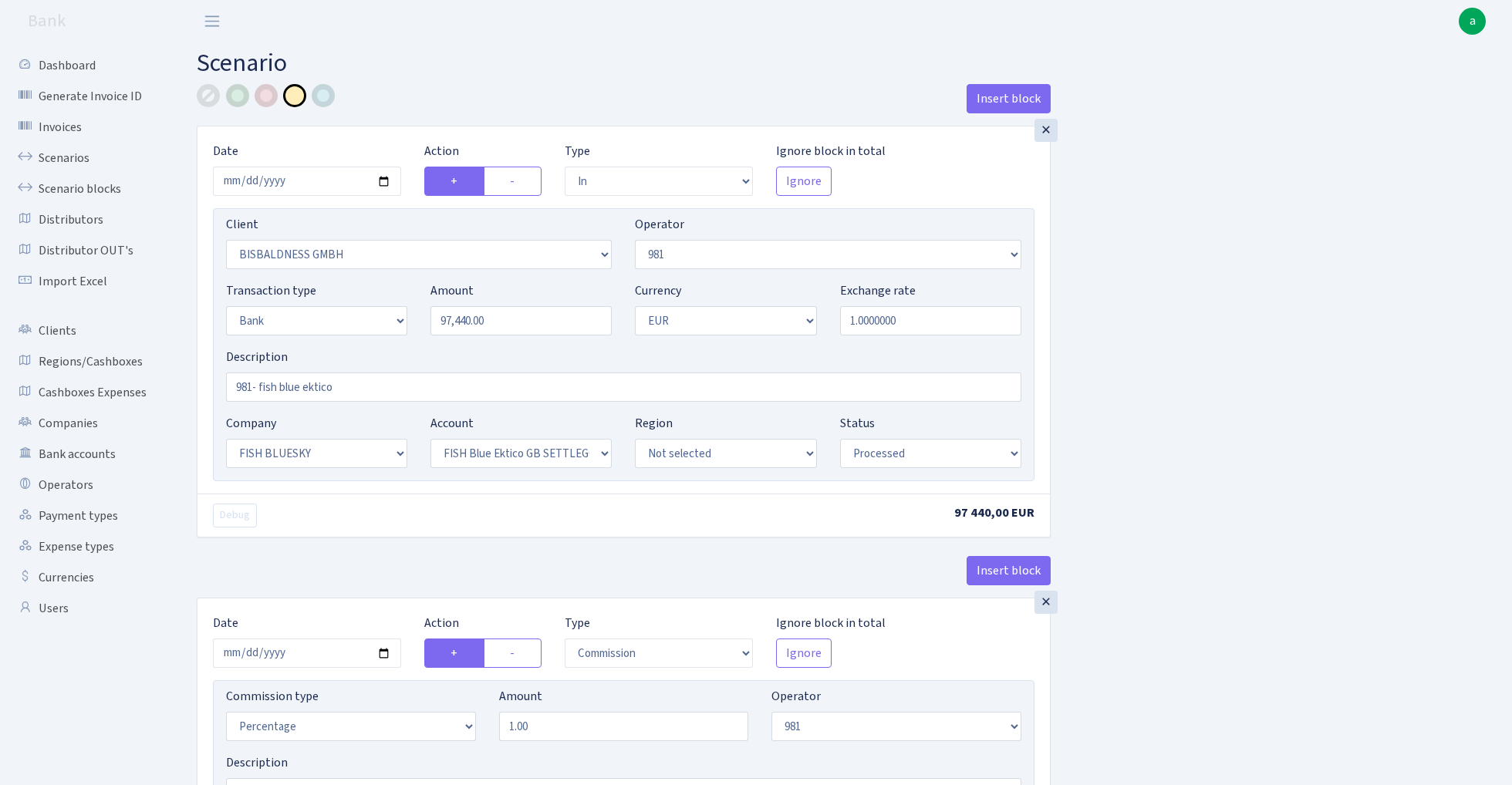
select select "in"
select select "2442"
select select "61"
select select "2"
select select "1"
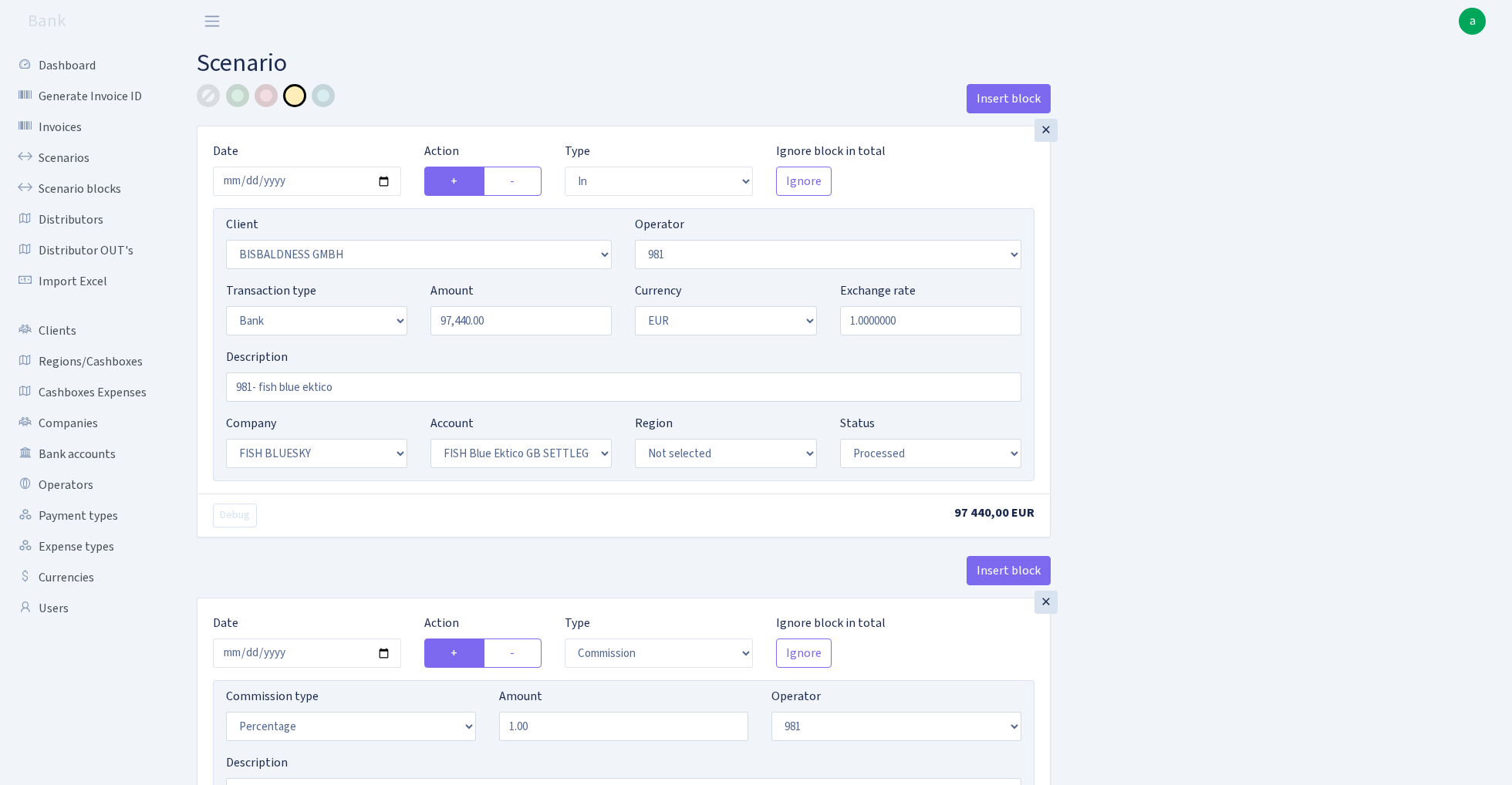
select select "23"
select select "67"
select select "processed"
select select "commission"
select select "61"
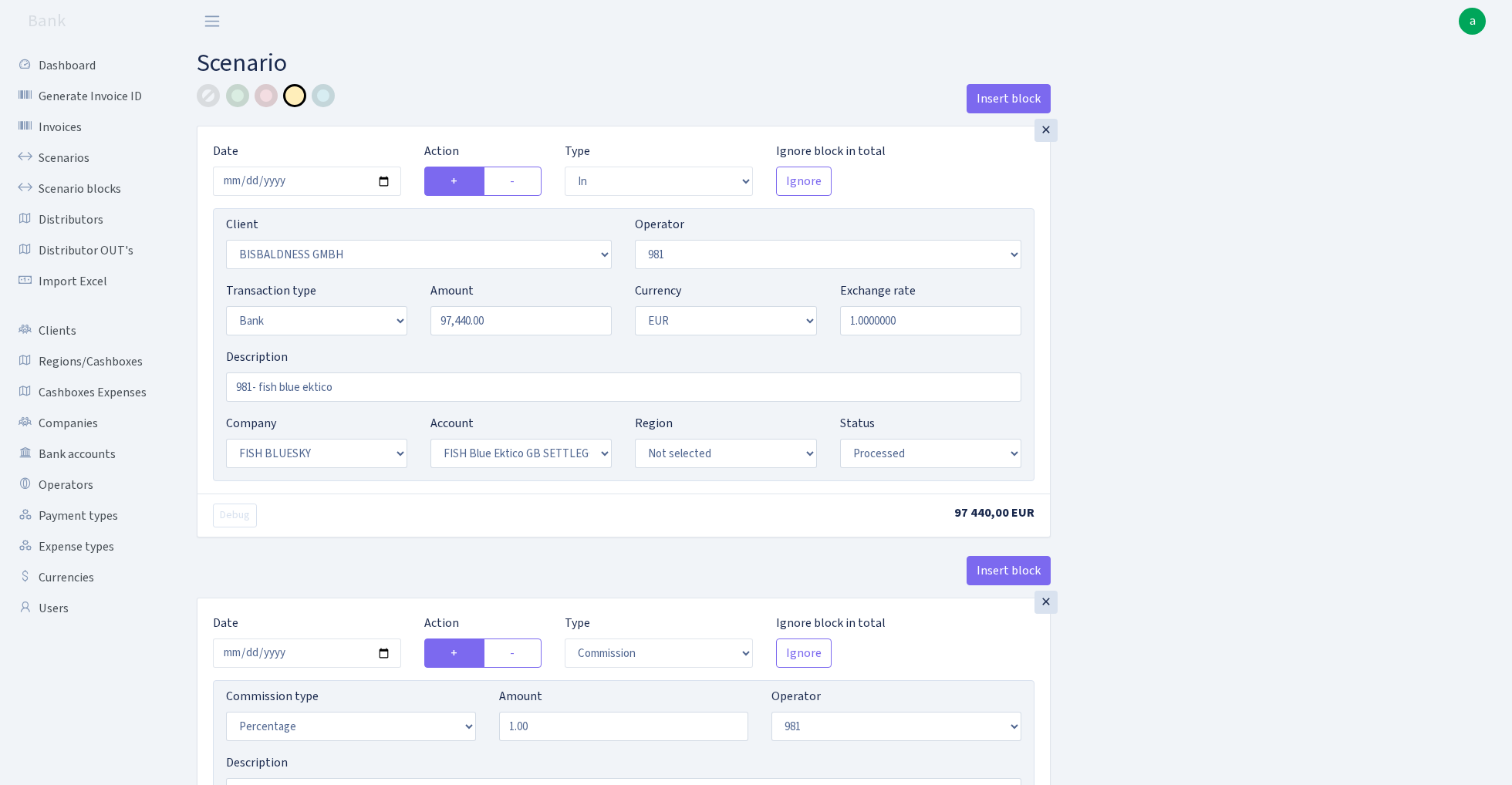
select select "processed"
select select "commission"
select select "fixed"
select select "61"
select select "processed"
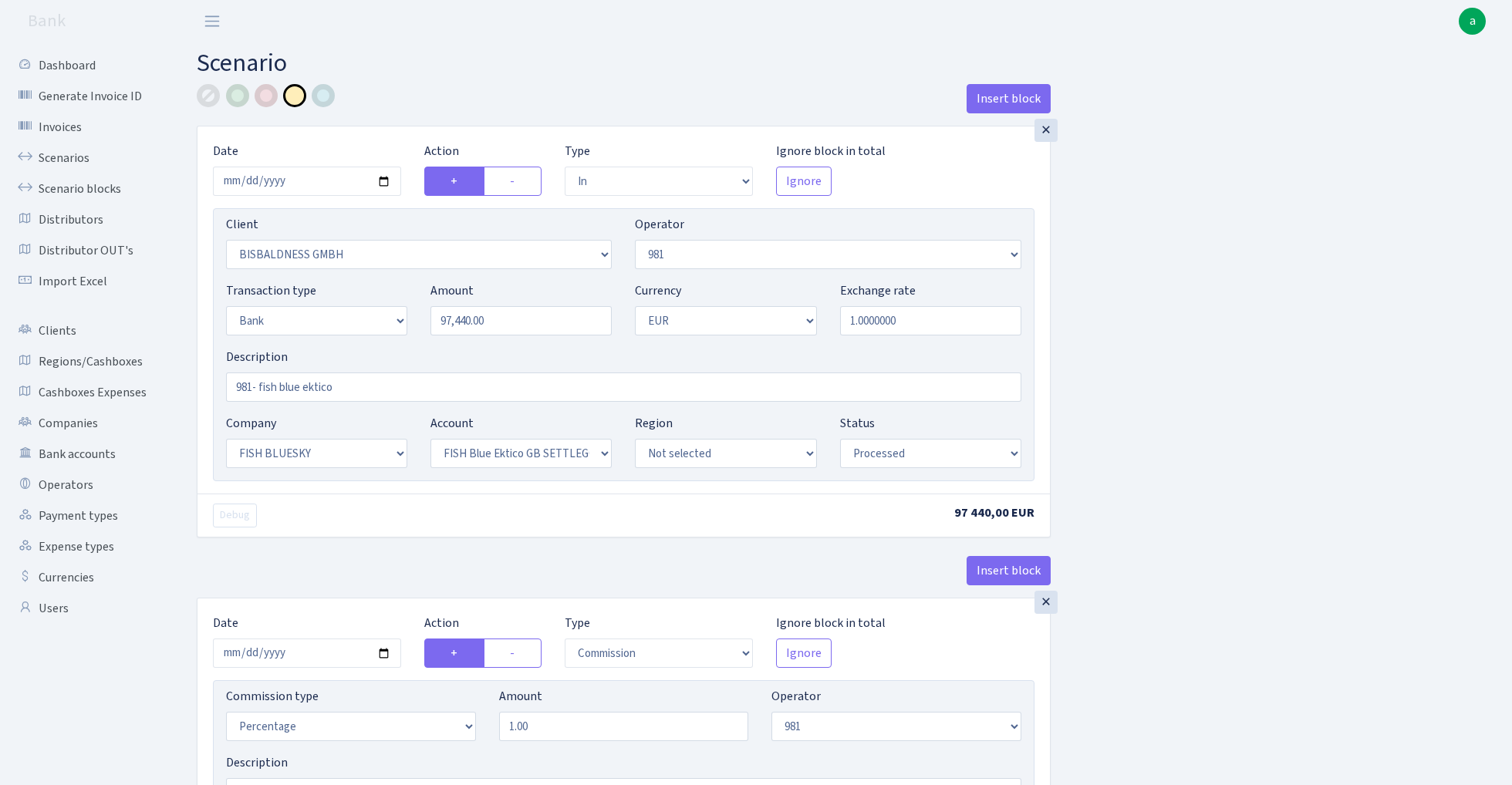
select select "commission"
select select "1"
select select "23"
select select "67"
select select "processed"
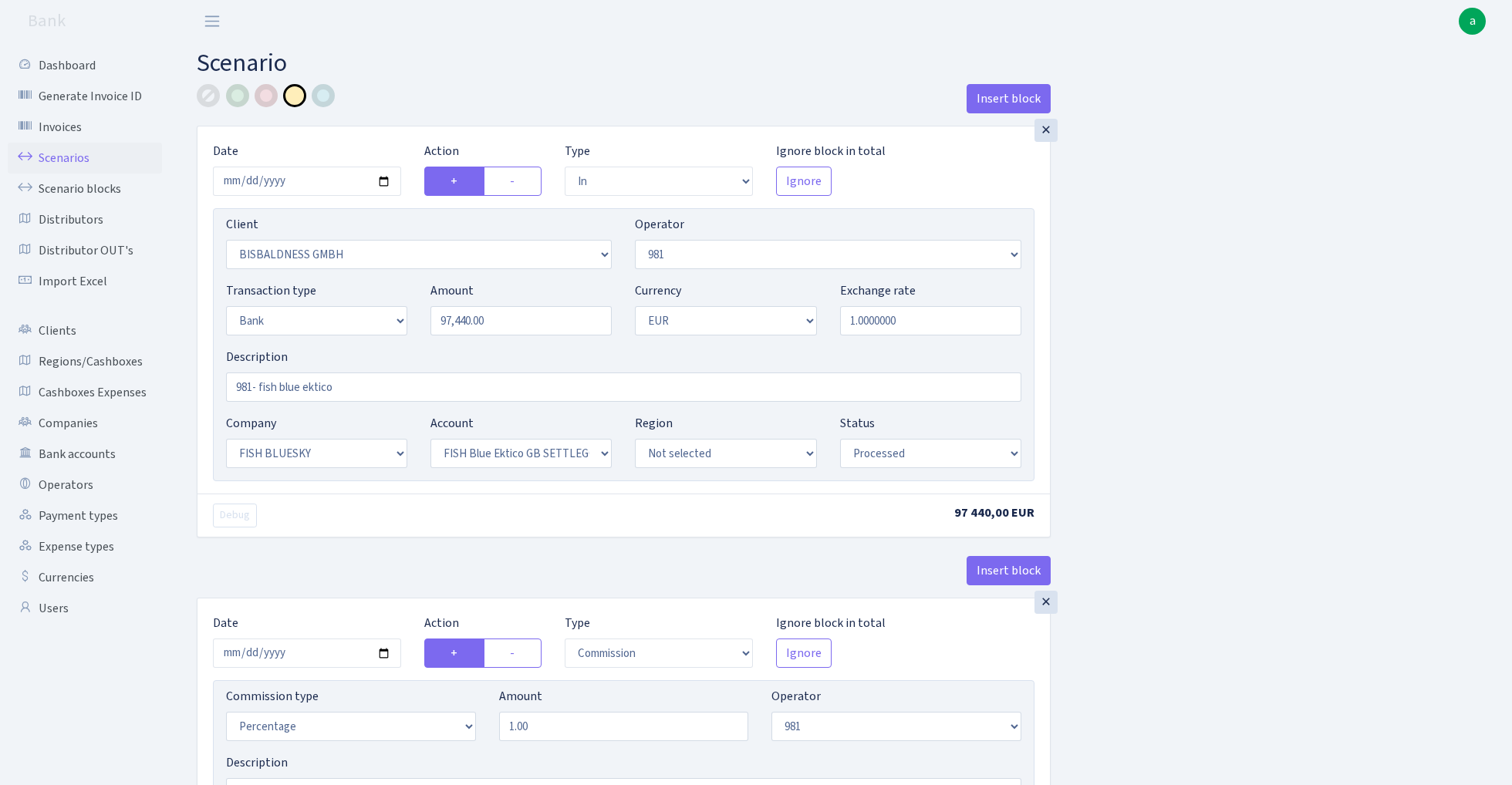
click at [64, 152] on link "Scenarios" at bounding box center [85, 158] width 155 height 31
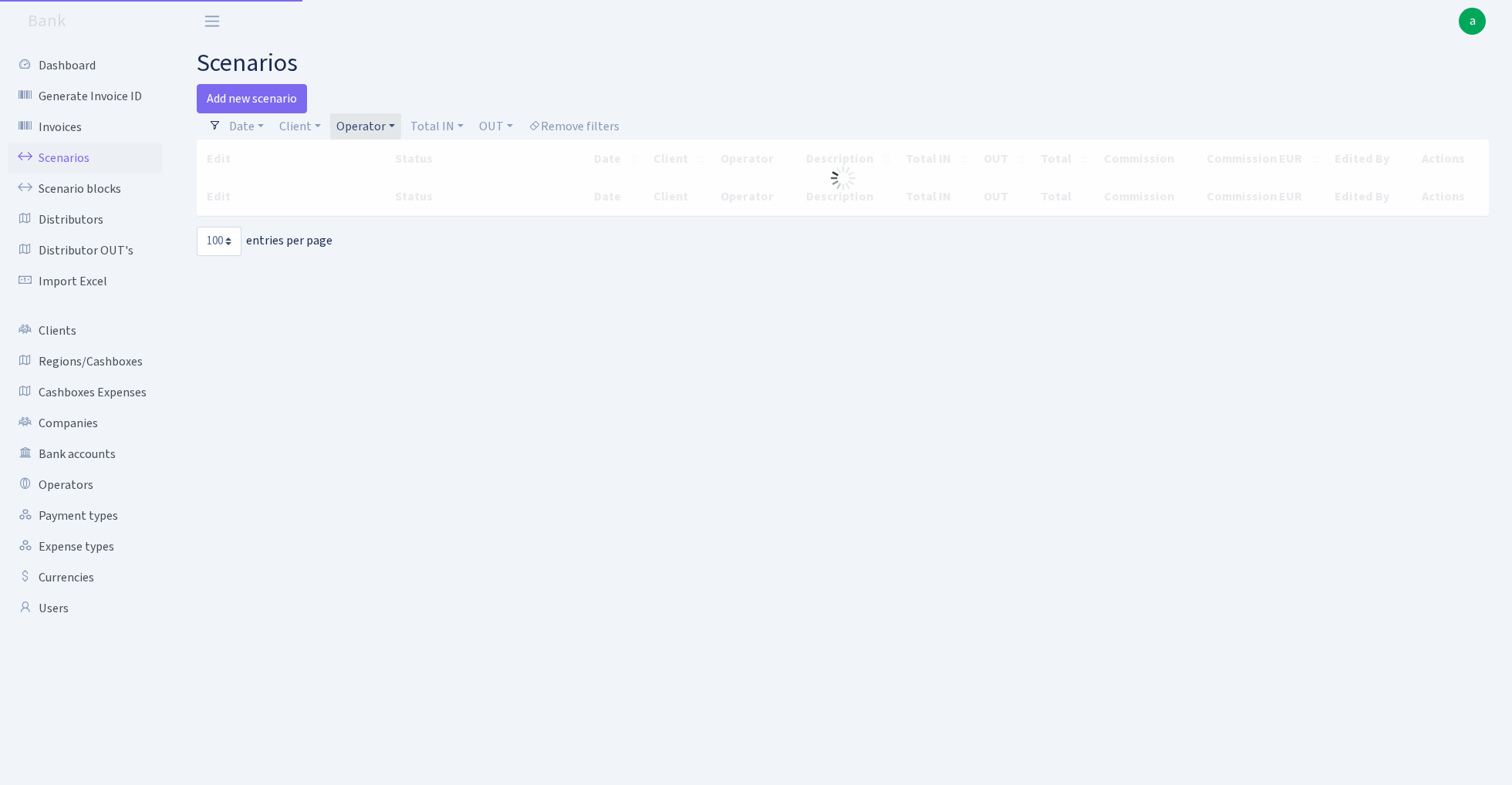
select select "100"
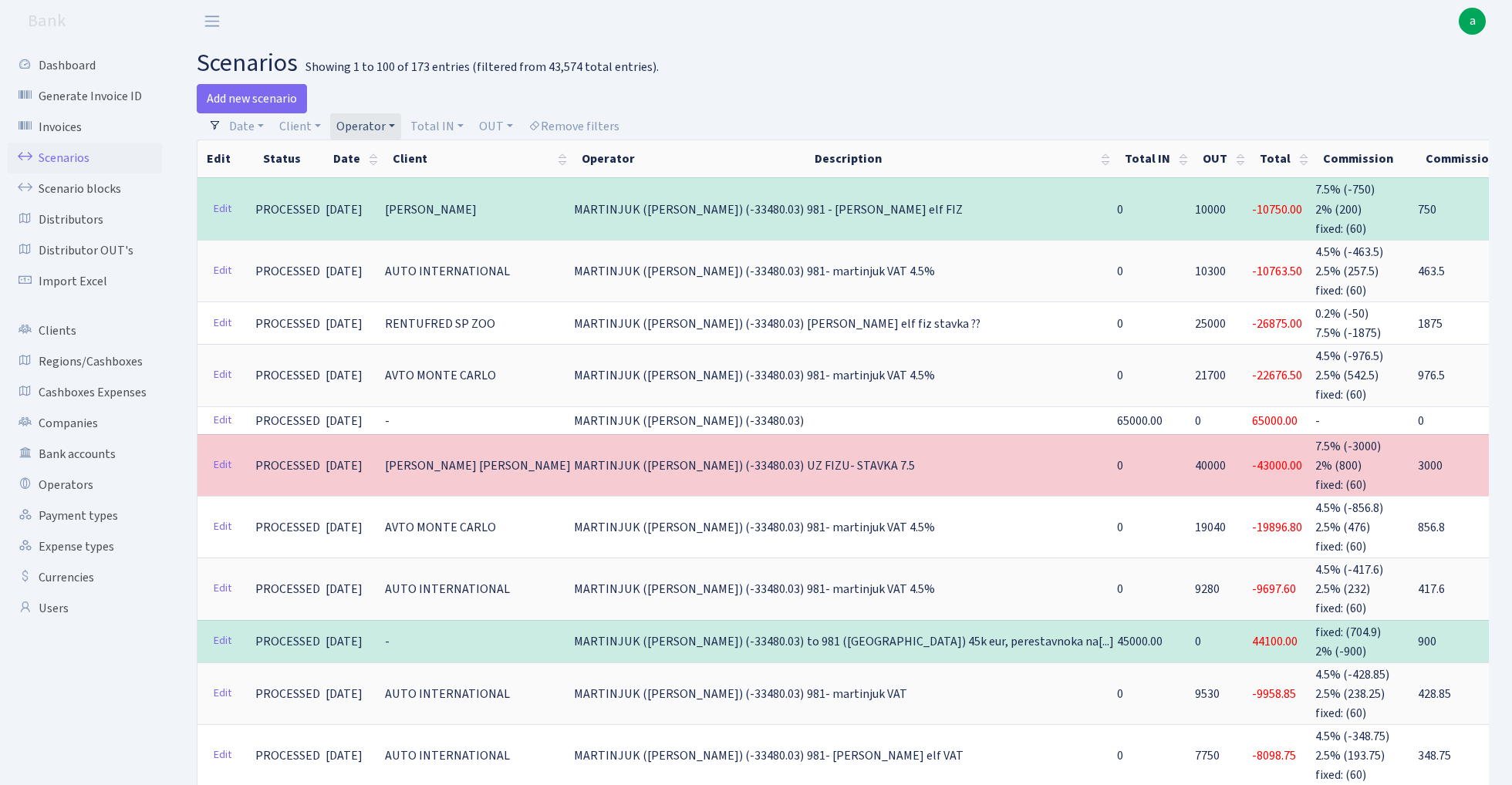
click at [371, 124] on link "Operator" at bounding box center [366, 126] width 71 height 26
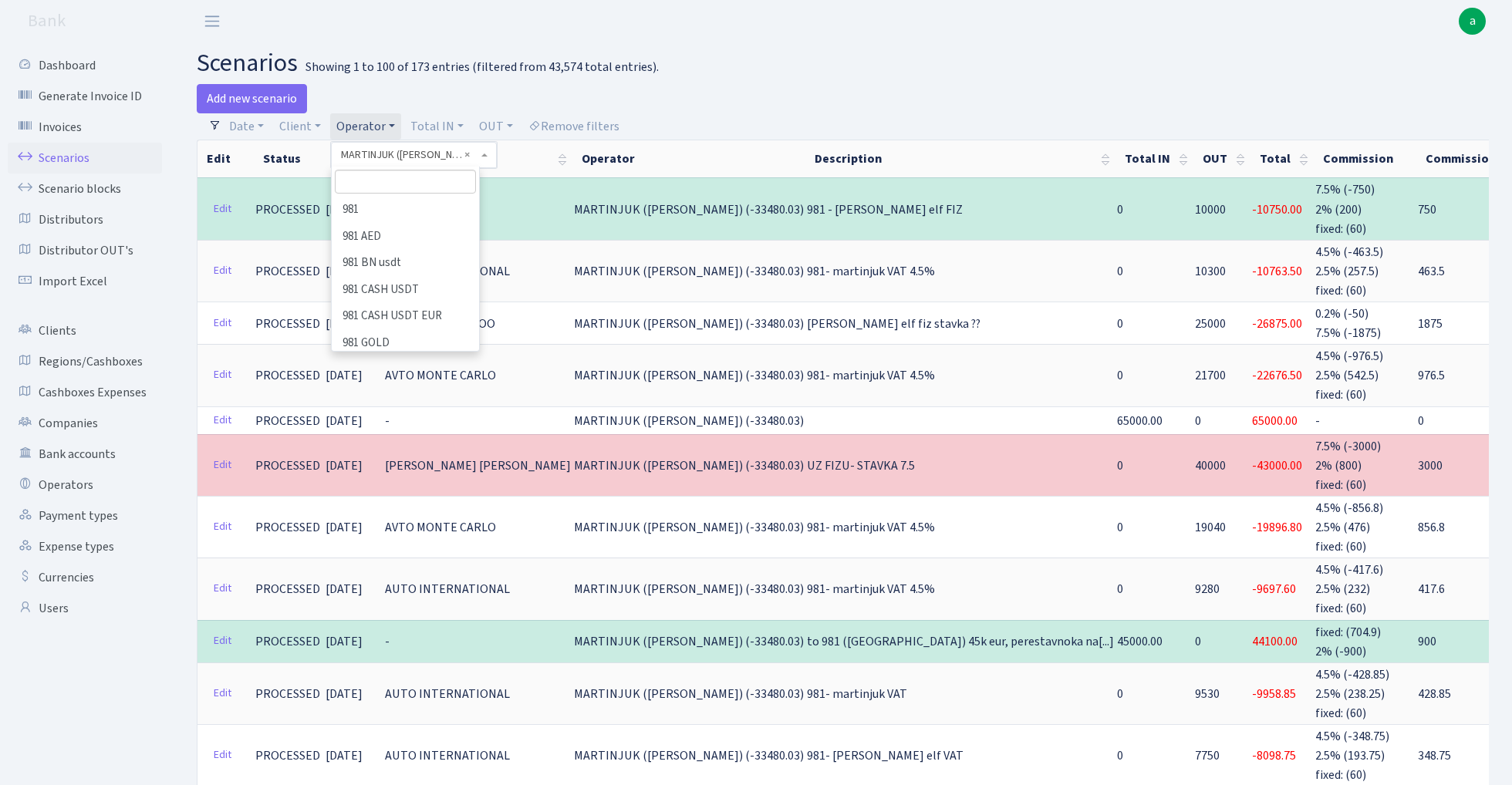
scroll to position [5155, 0]
click at [395, 180] on input "search" at bounding box center [405, 182] width 141 height 23
type input "l"
type input "kare"
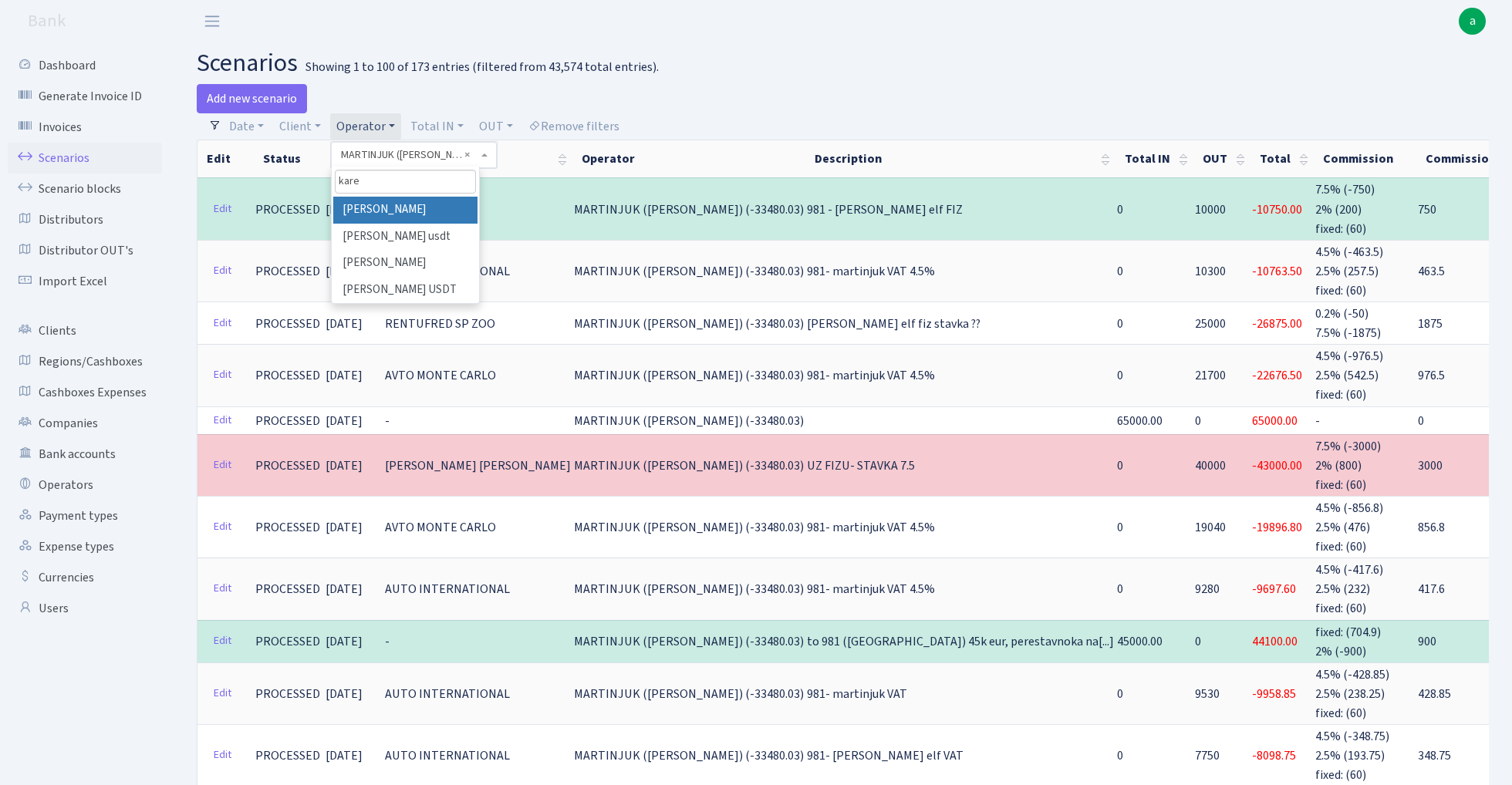
click at [403, 210] on li "[PERSON_NAME]" at bounding box center [405, 210] width 144 height 27
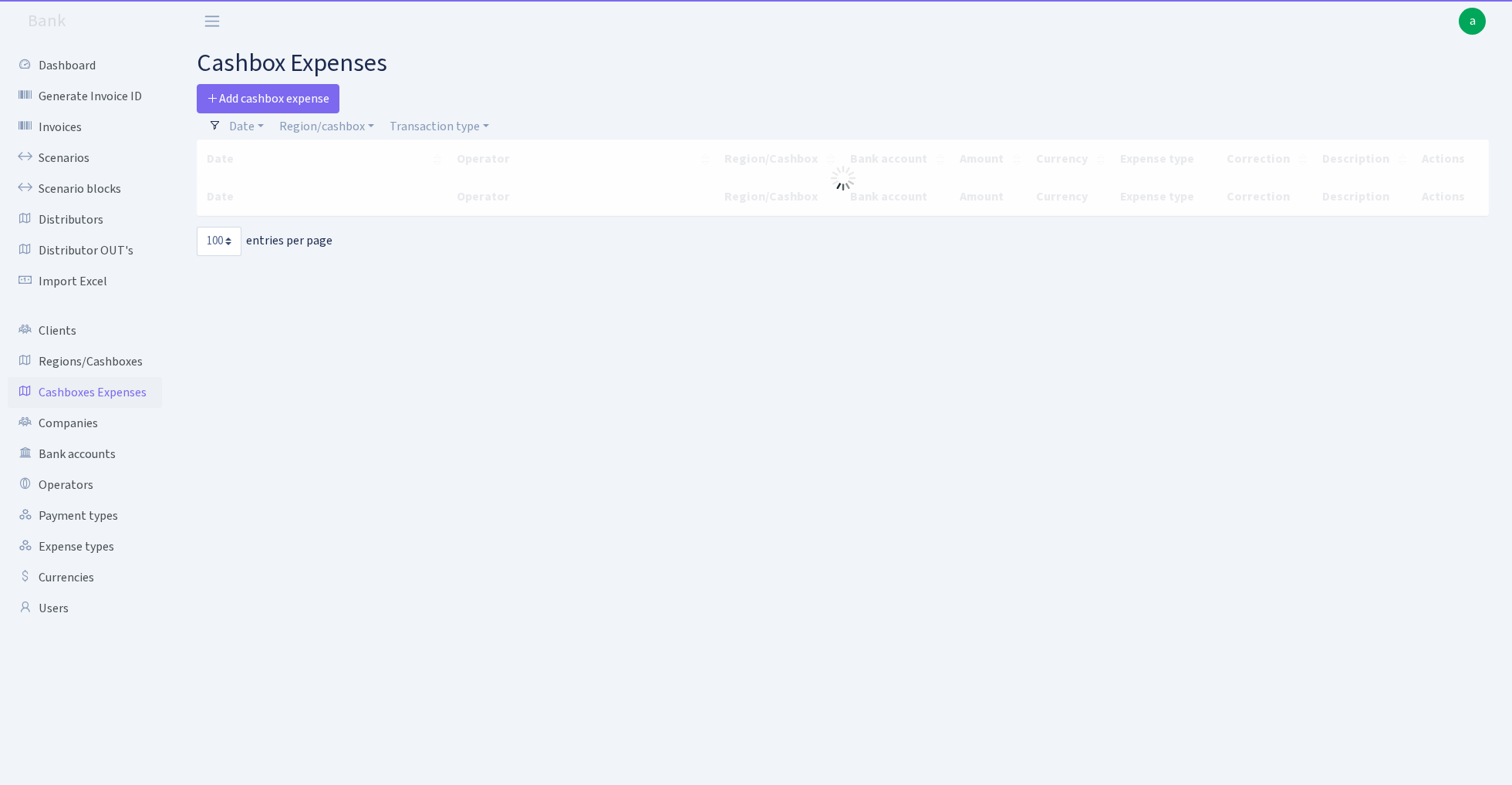
select select "100"
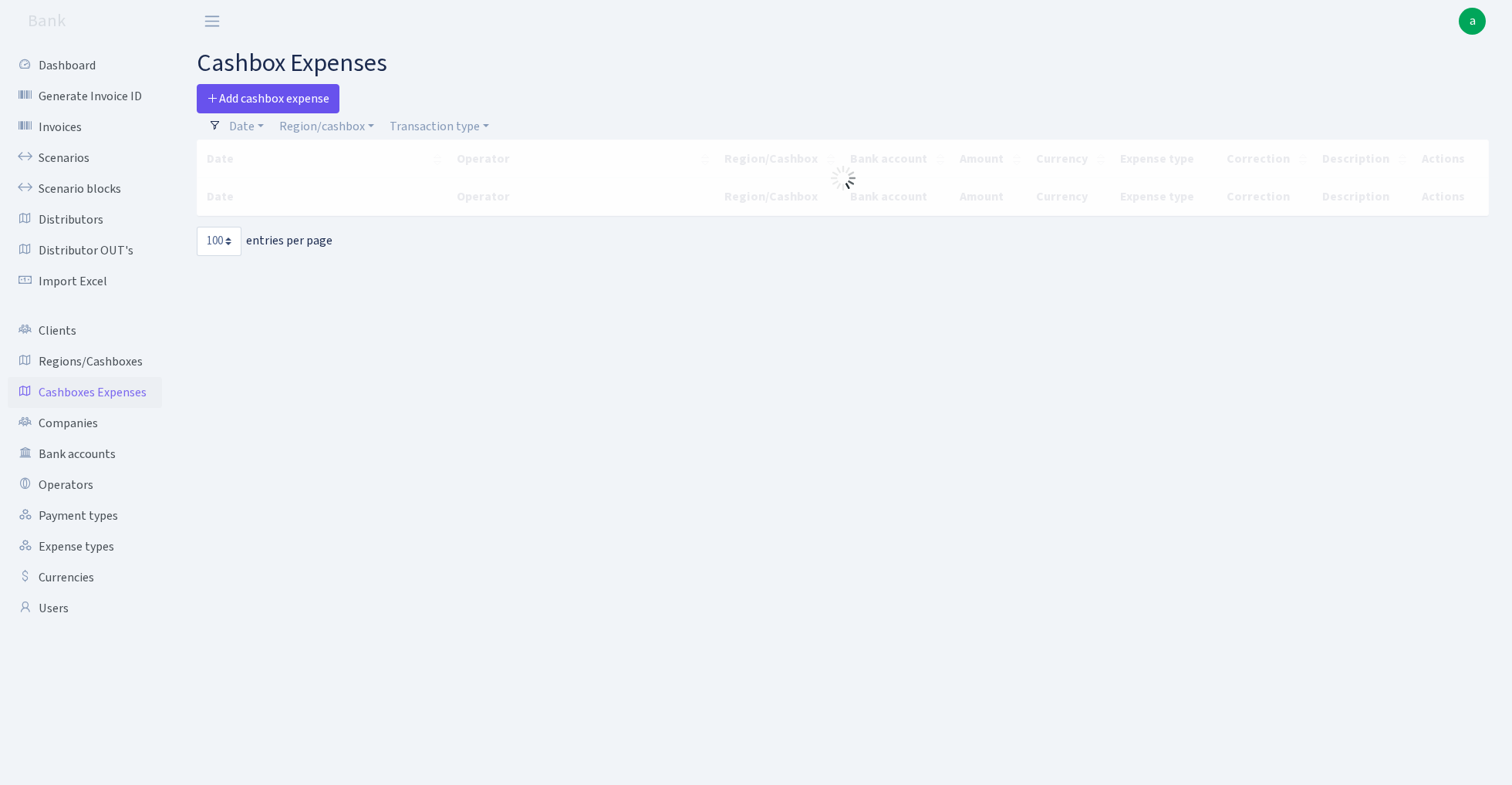
click at [278, 93] on span "Add cashbox expense" at bounding box center [267, 98] width 122 height 17
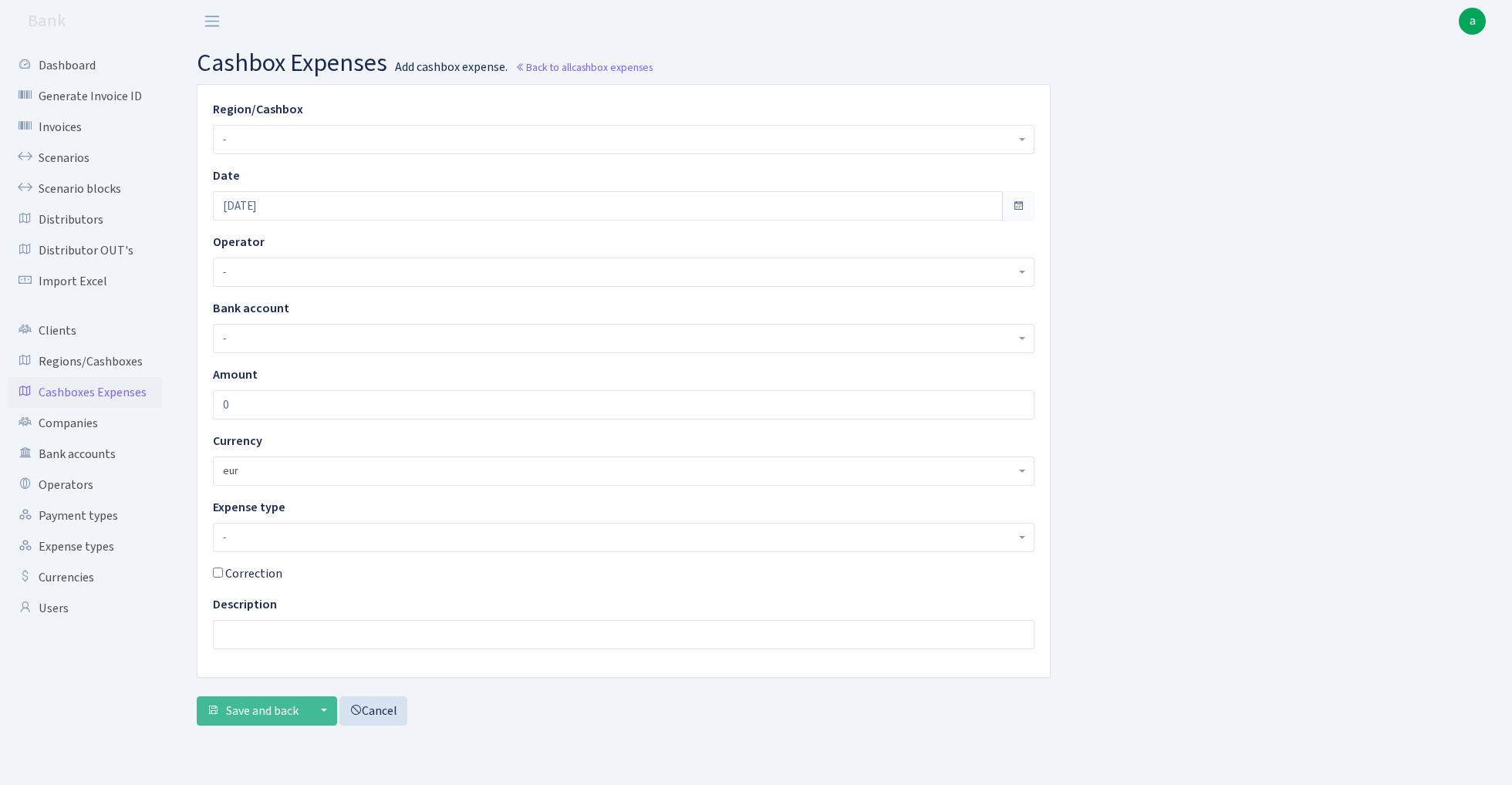
click at [272, 136] on span "-" at bounding box center [619, 140] width 792 height 16
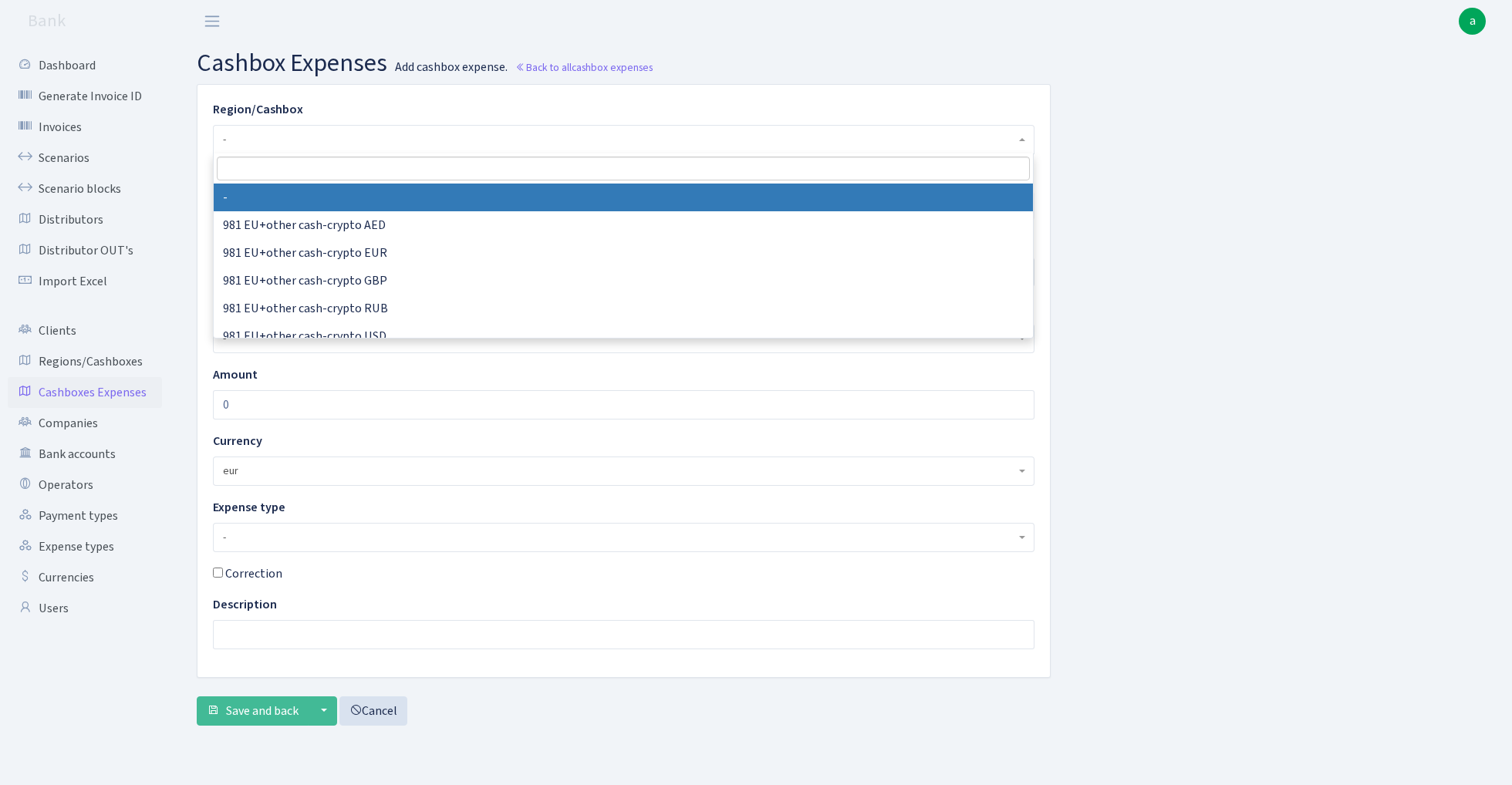
click at [251, 170] on input "search" at bounding box center [623, 168] width 813 height 23
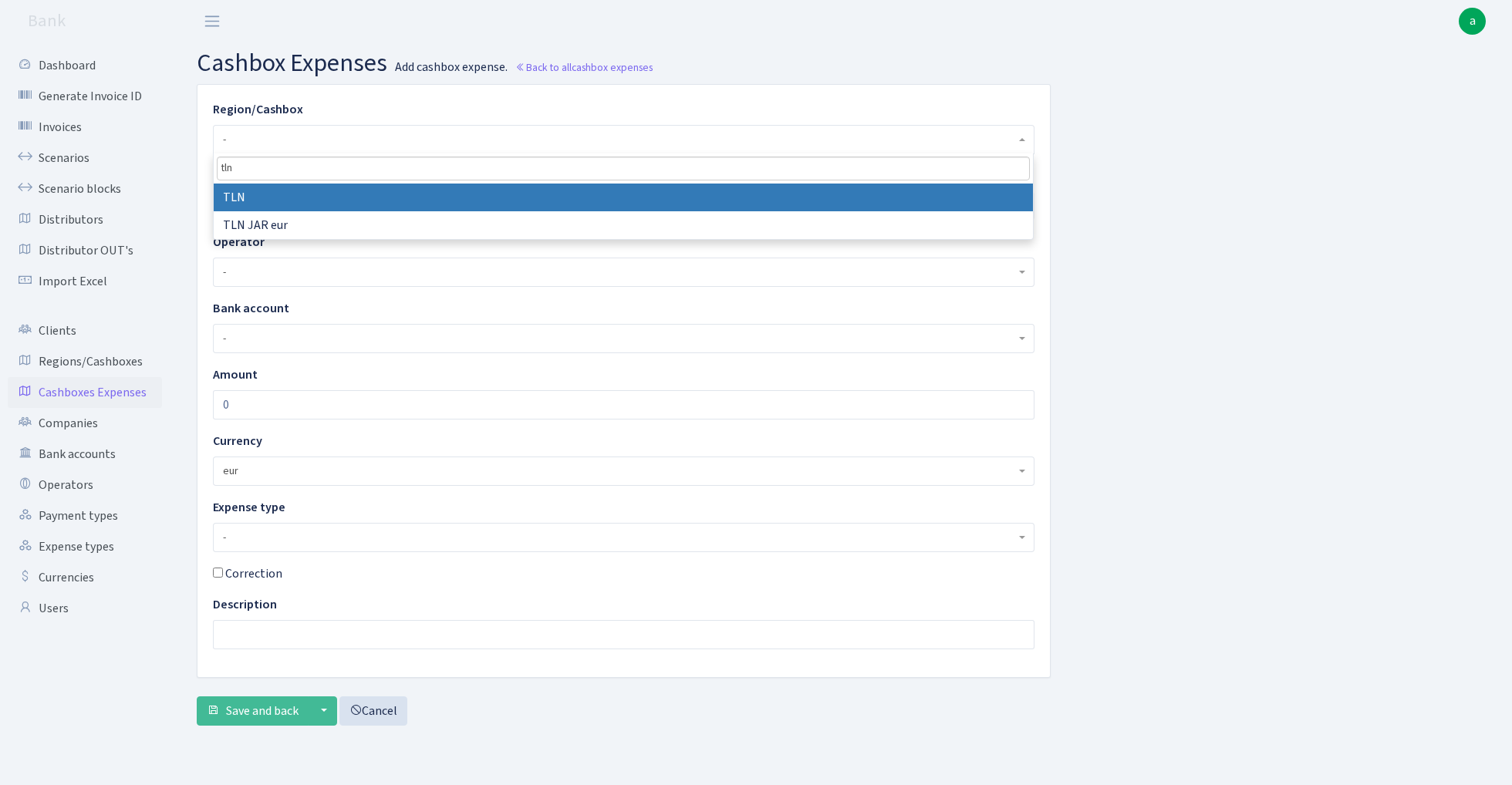
type input "tln"
select select "2"
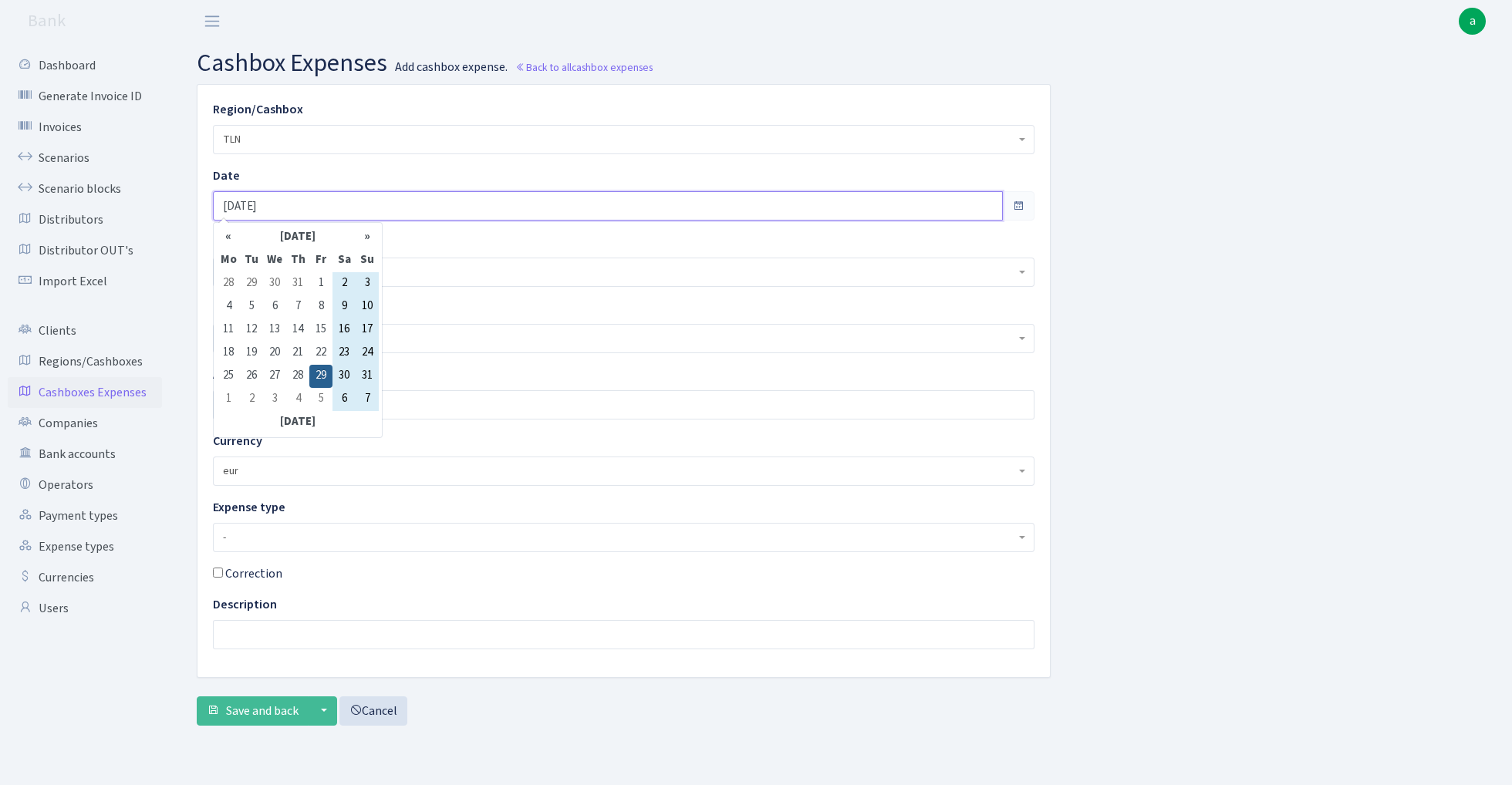
click at [303, 198] on input "[DATE]" at bounding box center [608, 206] width 790 height 29
click at [232, 352] on td "18" at bounding box center [229, 353] width 23 height 23
type input "[DATE]"
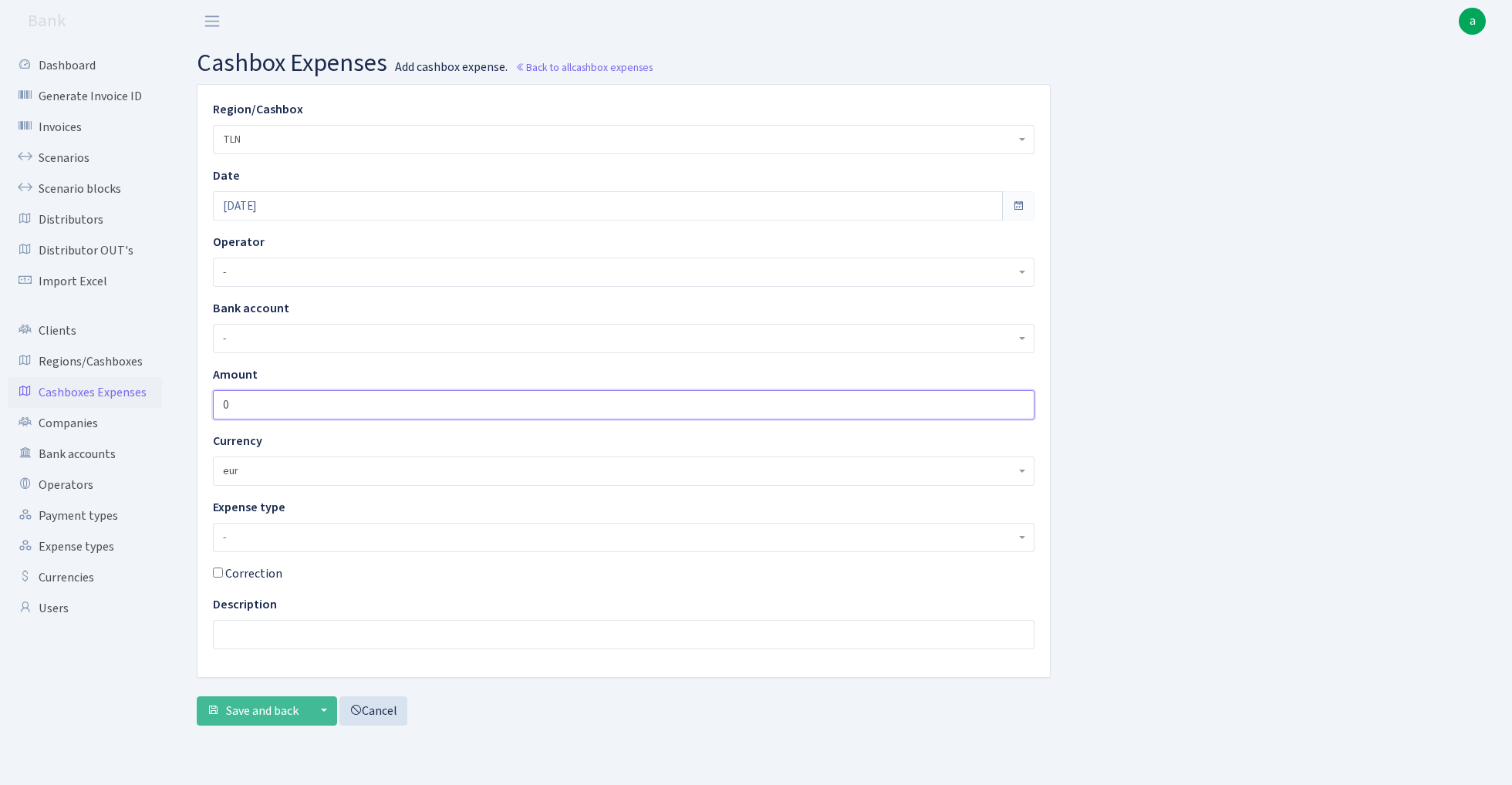
click at [262, 411] on input "0" at bounding box center [624, 405] width 822 height 29
type input "1"
type input "-1"
type input "-1000"
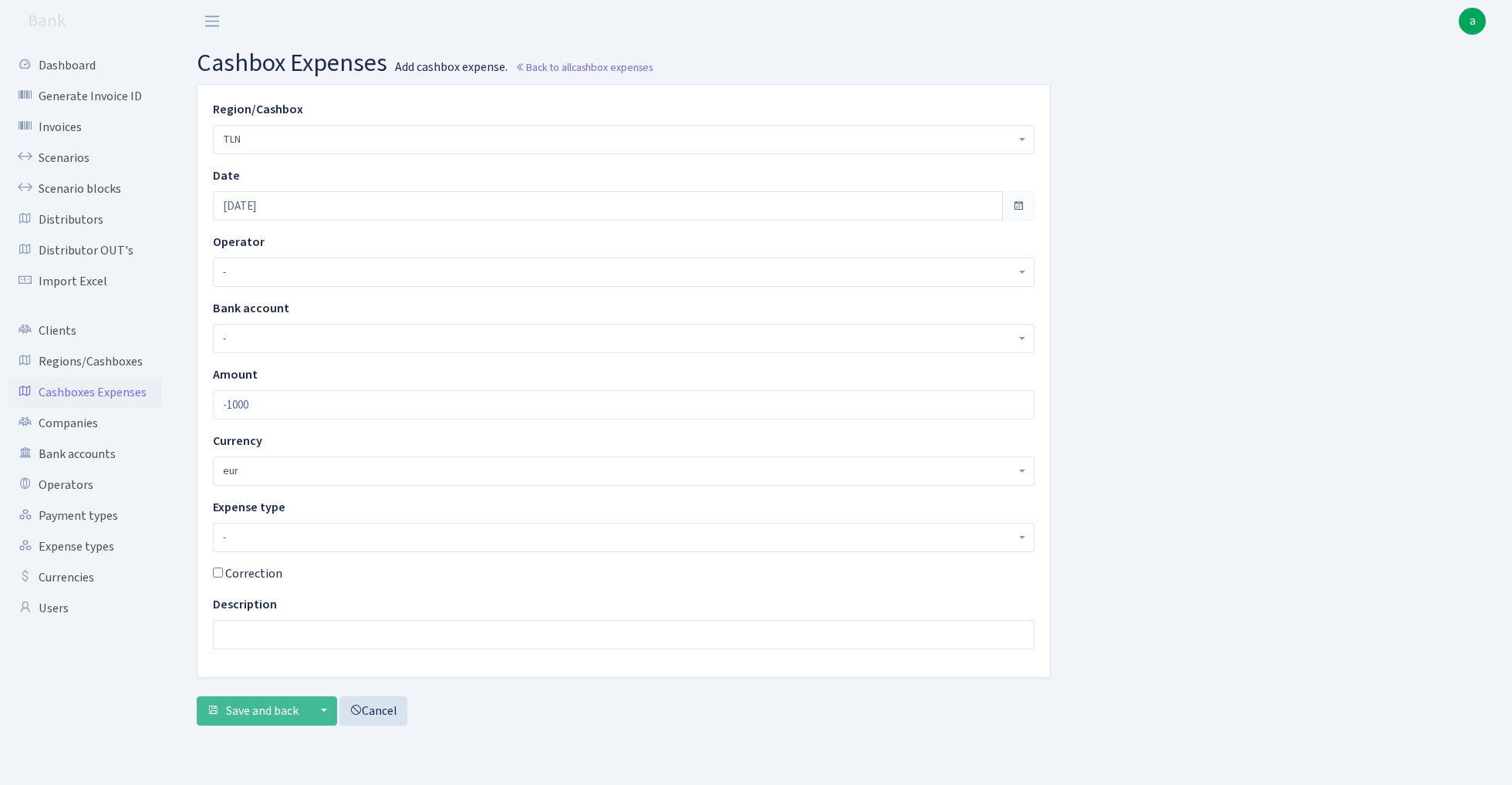
click at [331, 537] on span "-" at bounding box center [619, 538] width 792 height 16
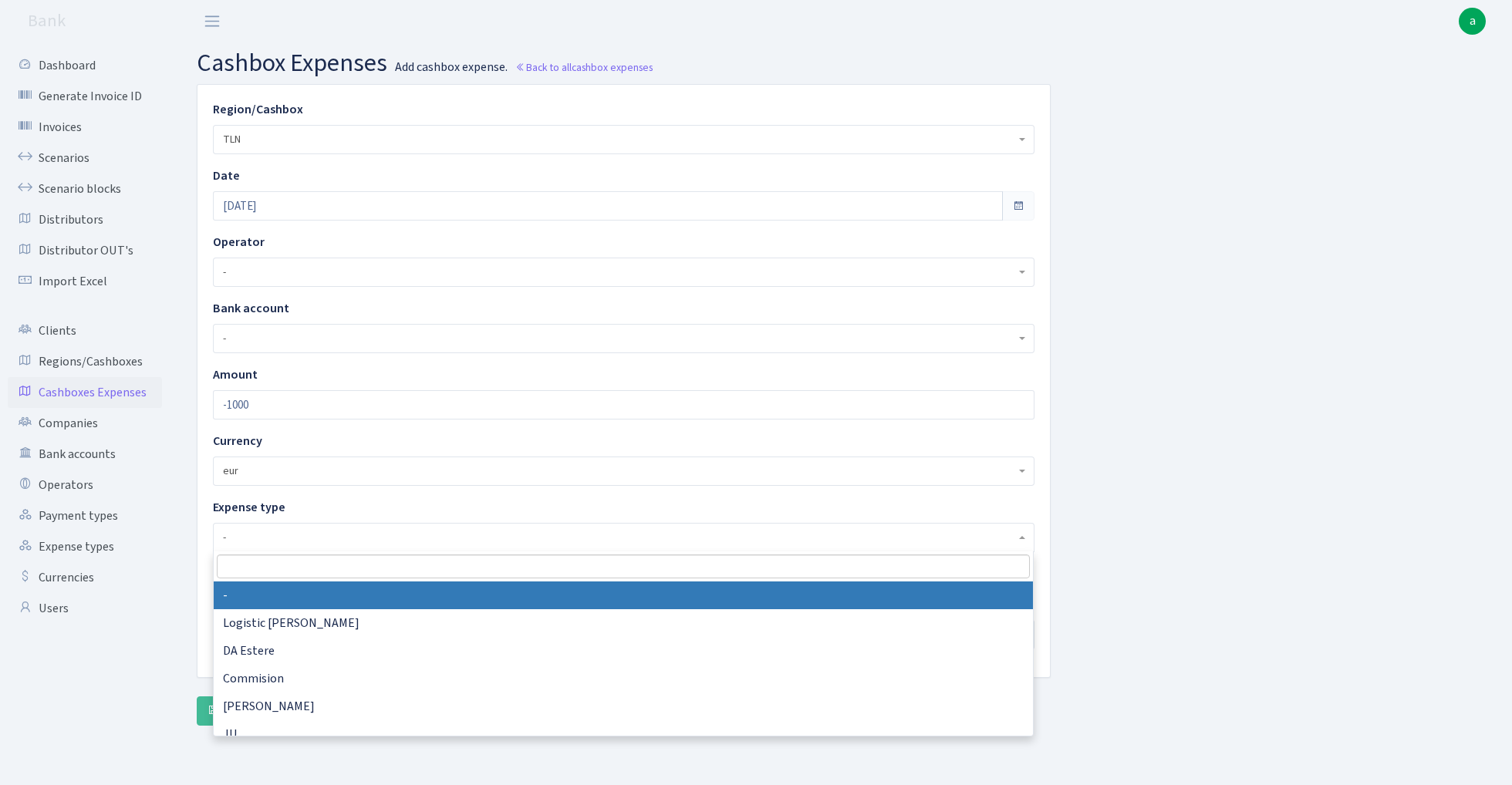
click at [301, 569] on input "search" at bounding box center [623, 566] width 813 height 23
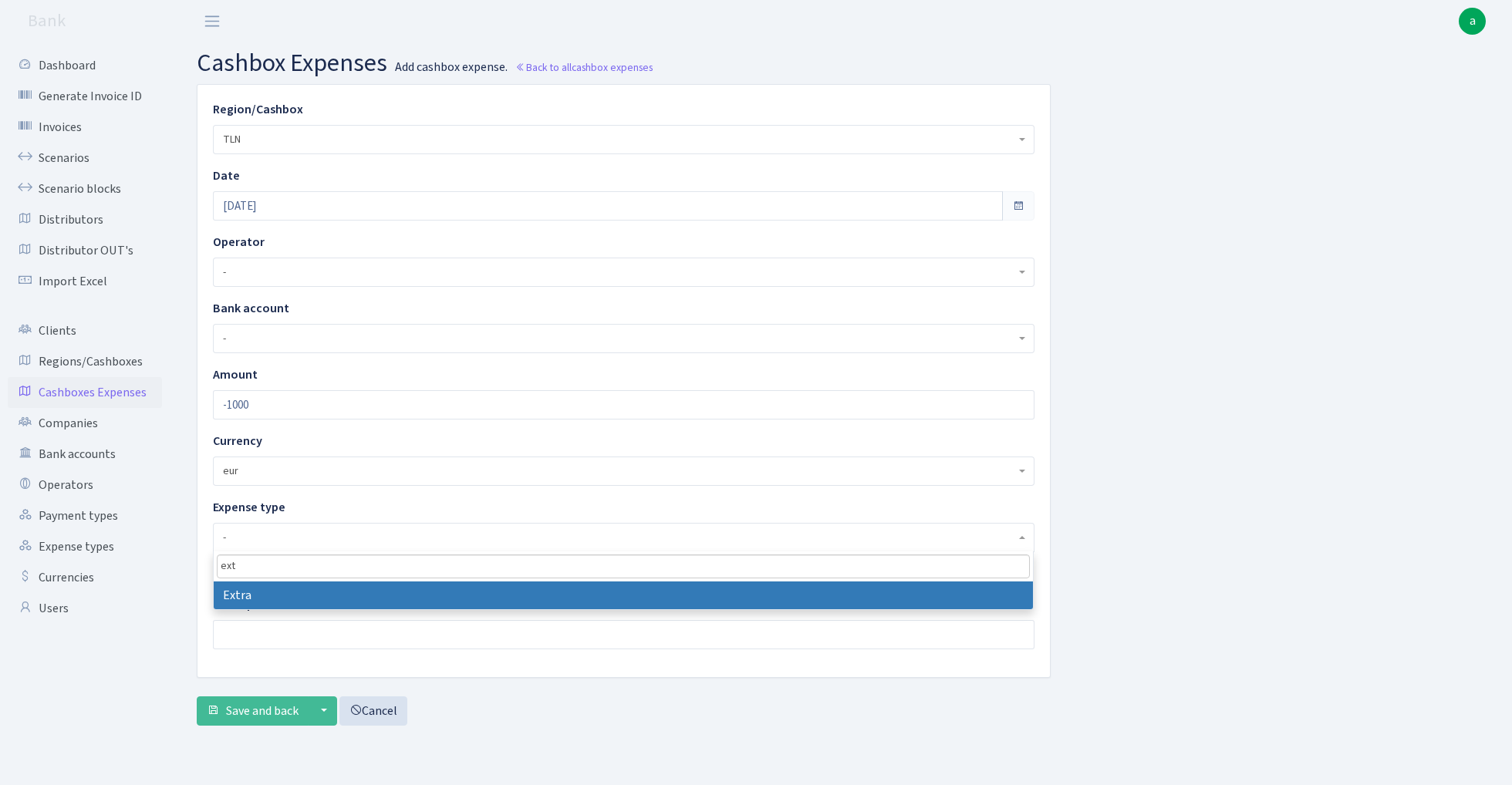
type input "ext"
select select "9"
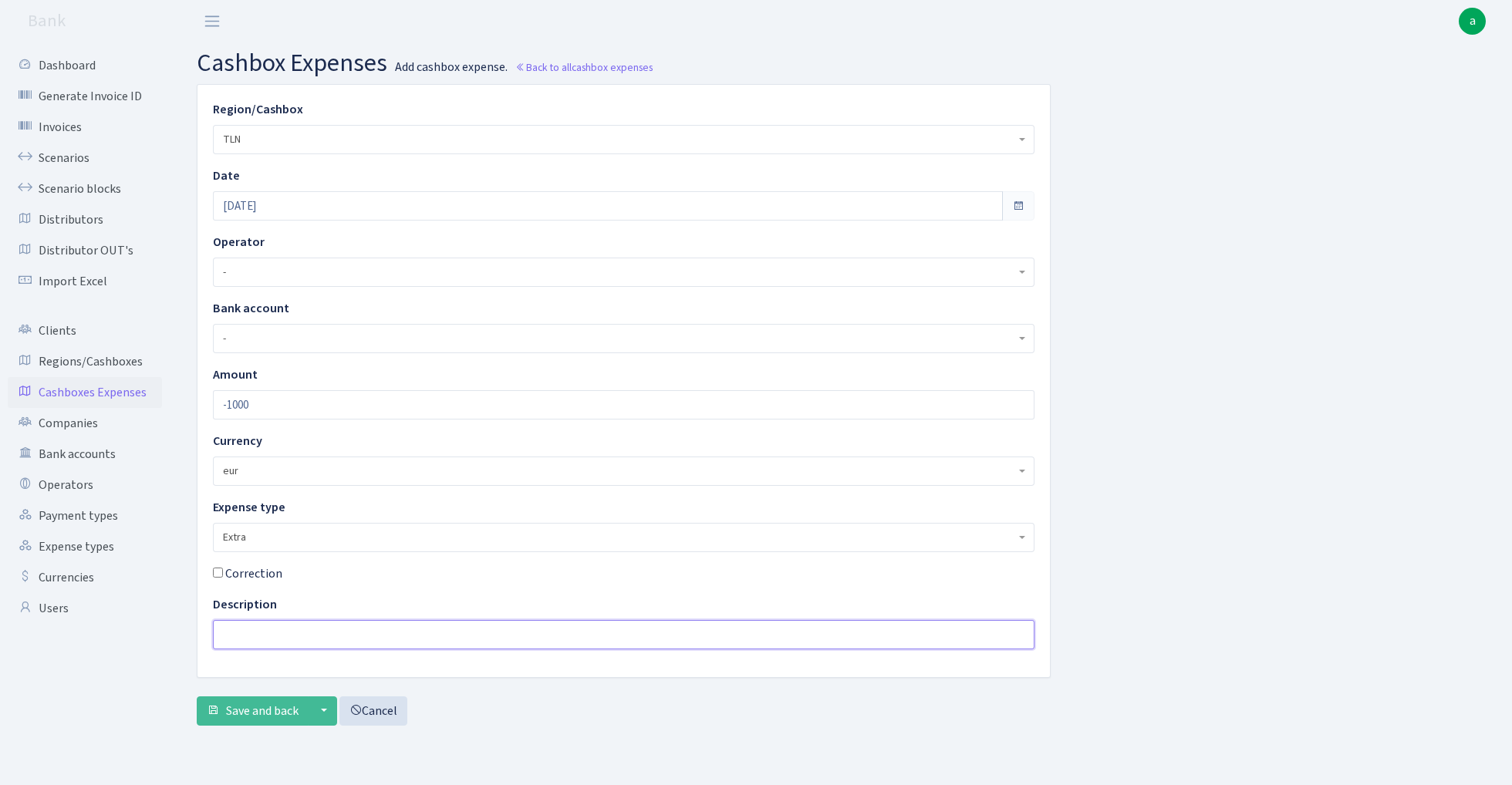
click at [261, 632] on input "text" at bounding box center [624, 634] width 822 height 29
type input "+1000 eur no RIX"
click at [248, 707] on span "Save and back" at bounding box center [262, 711] width 72 height 17
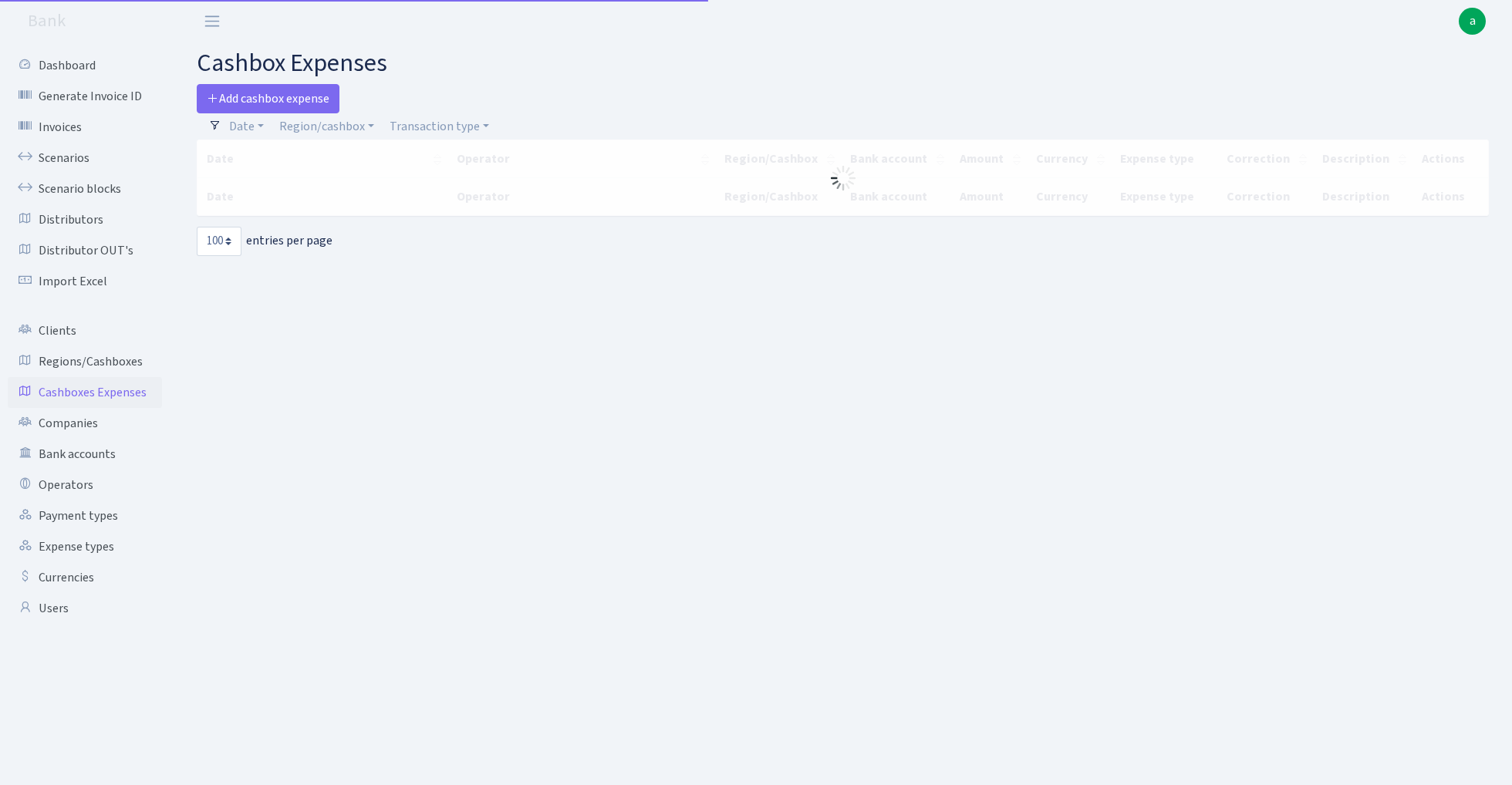
select select "100"
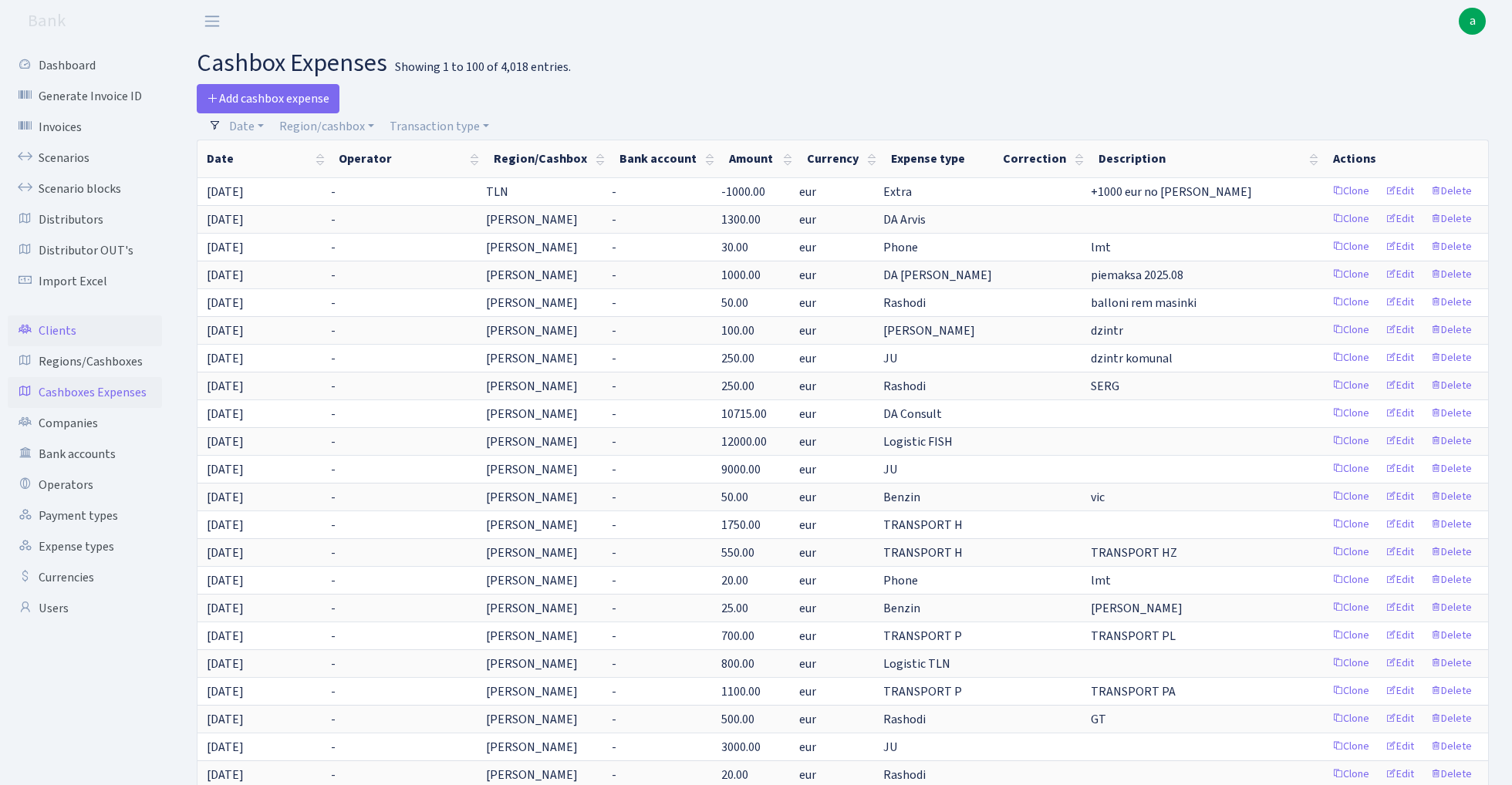
click at [57, 328] on link "Clients" at bounding box center [85, 331] width 155 height 31
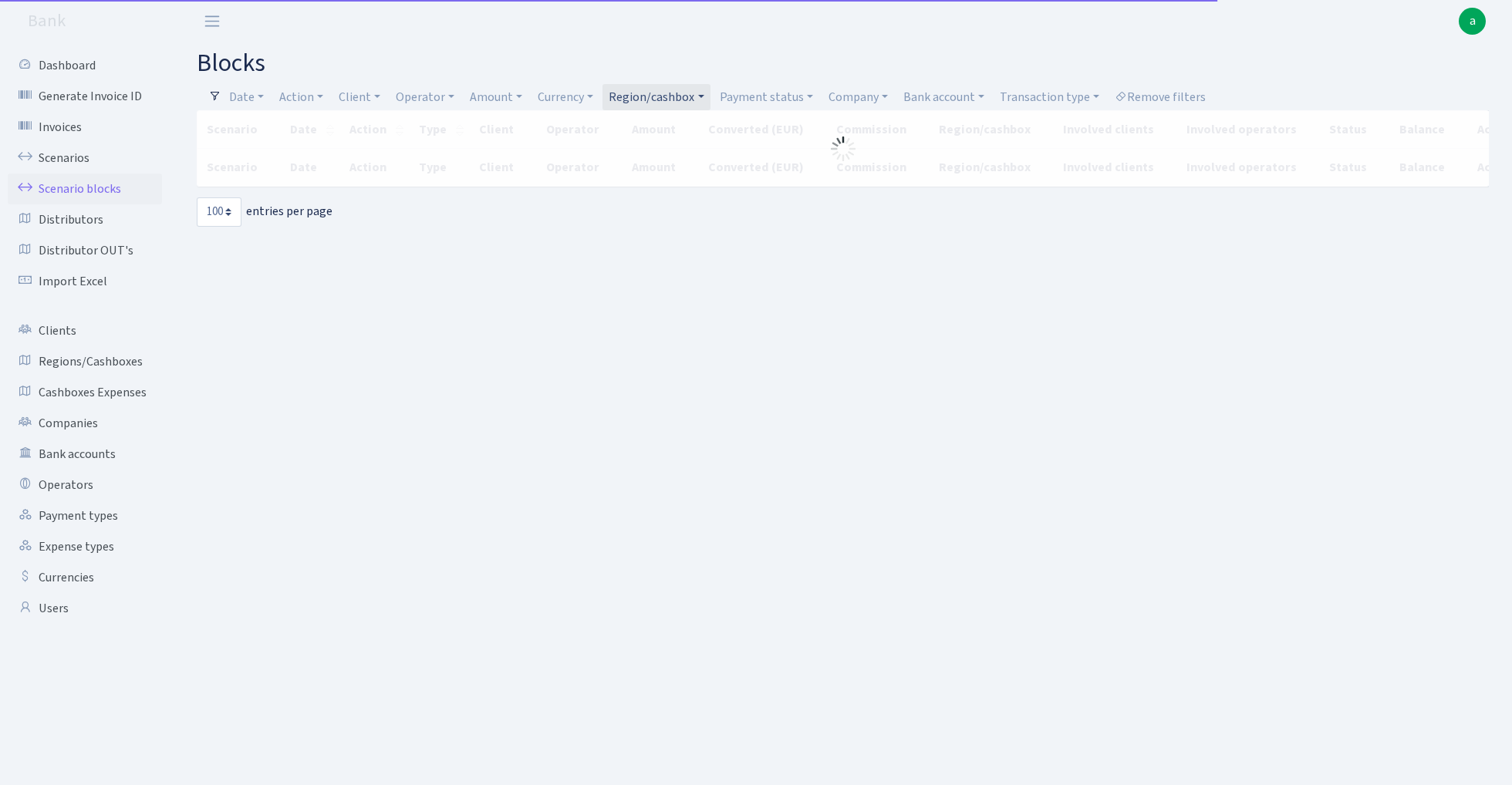
select select "100"
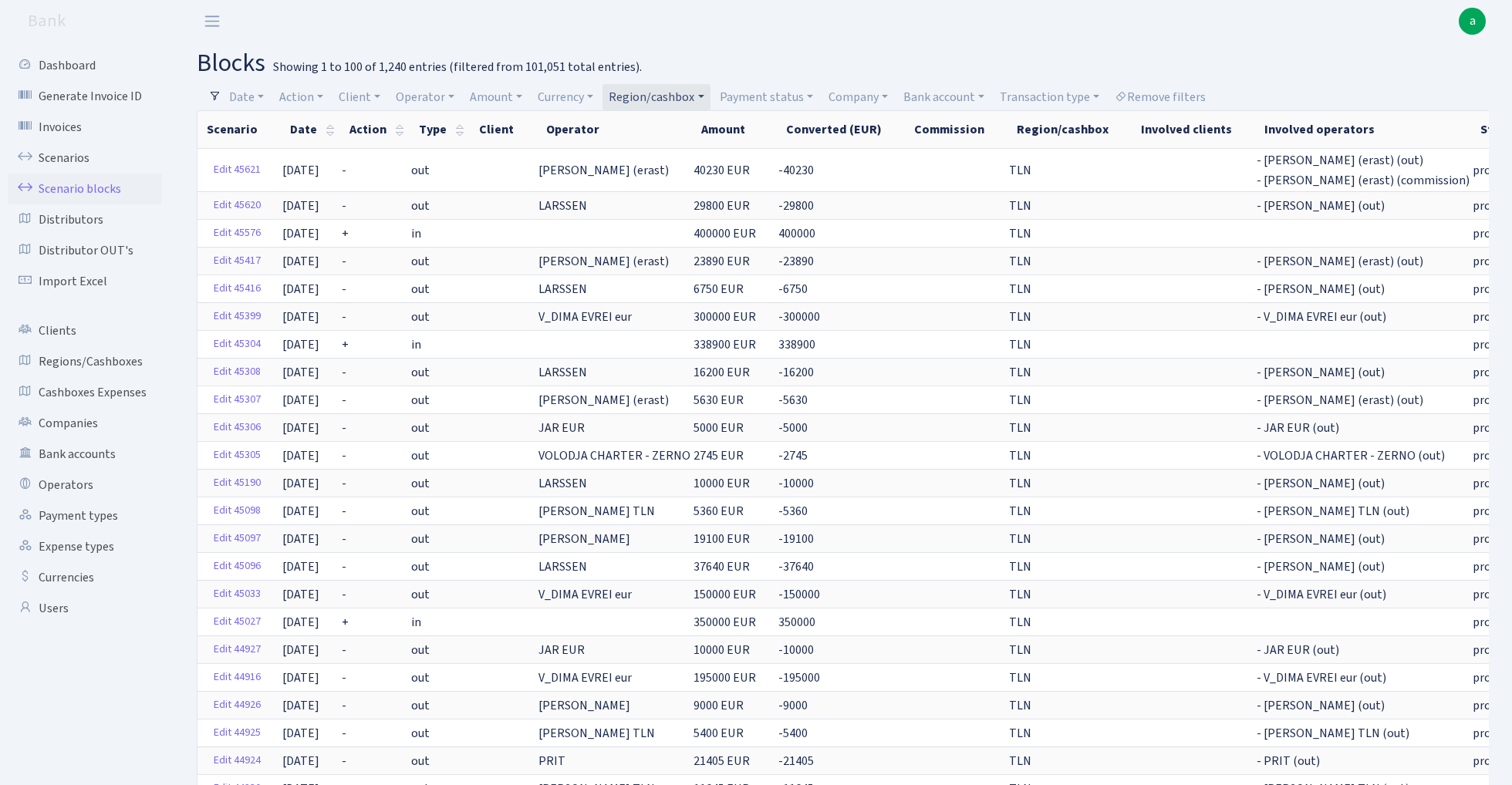
click at [686, 97] on link "Region/cashbox" at bounding box center [656, 97] width 108 height 26
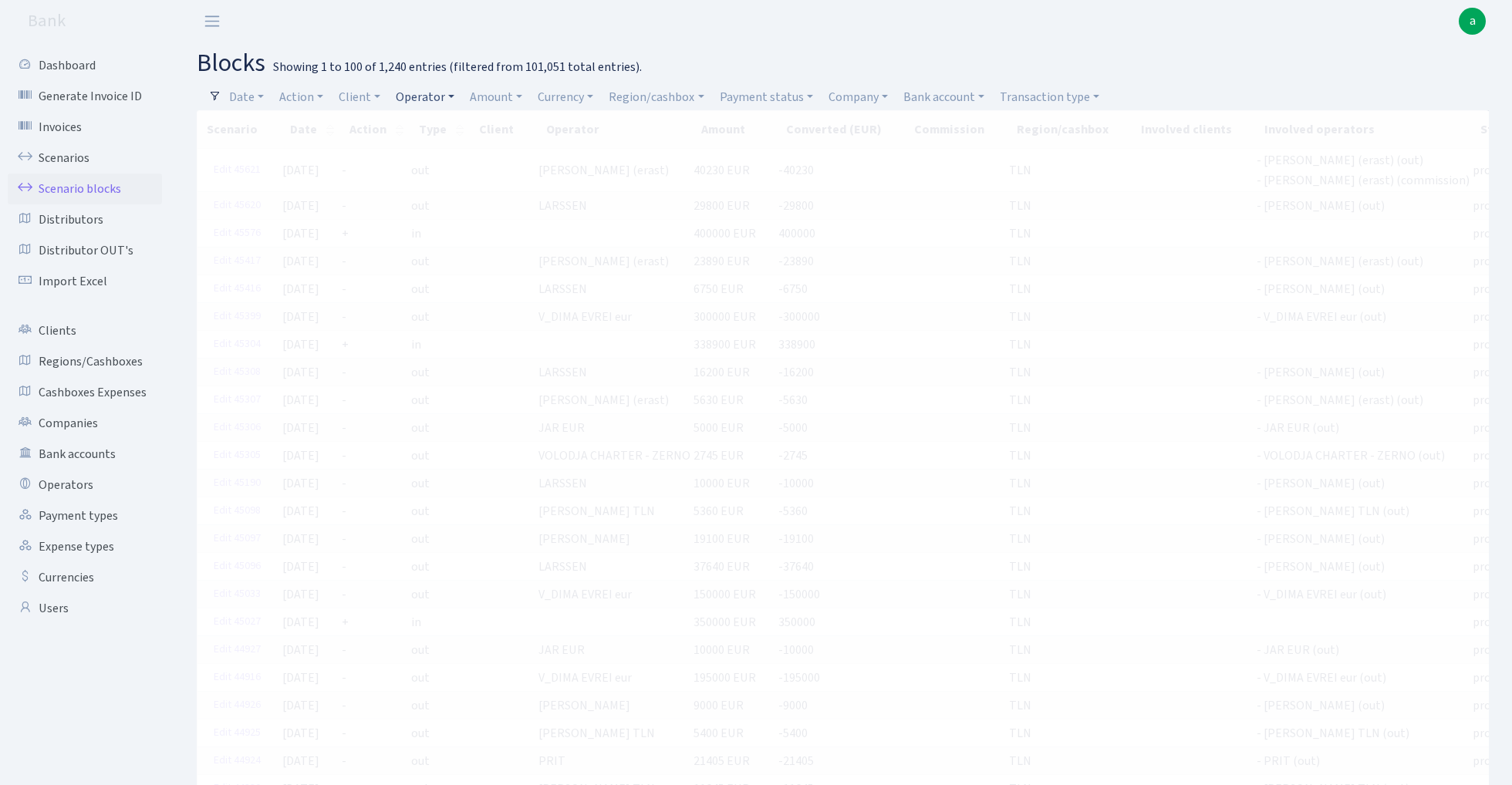
click at [432, 93] on link "Operator" at bounding box center [424, 97] width 71 height 26
click at [446, 152] on input "search" at bounding box center [452, 153] width 113 height 23
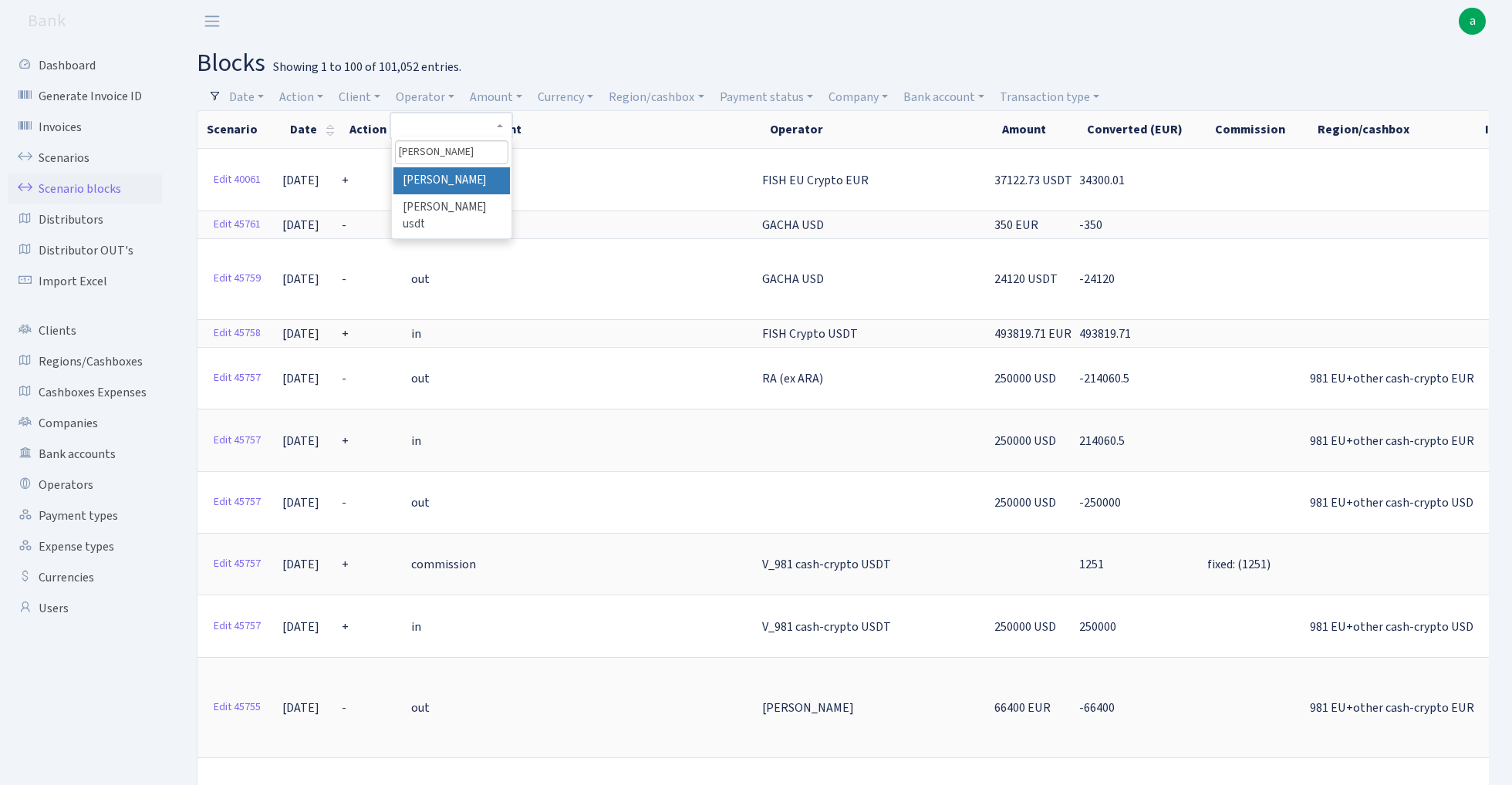
type input "karen"
click at [469, 177] on li "[PERSON_NAME]" at bounding box center [451, 181] width 116 height 27
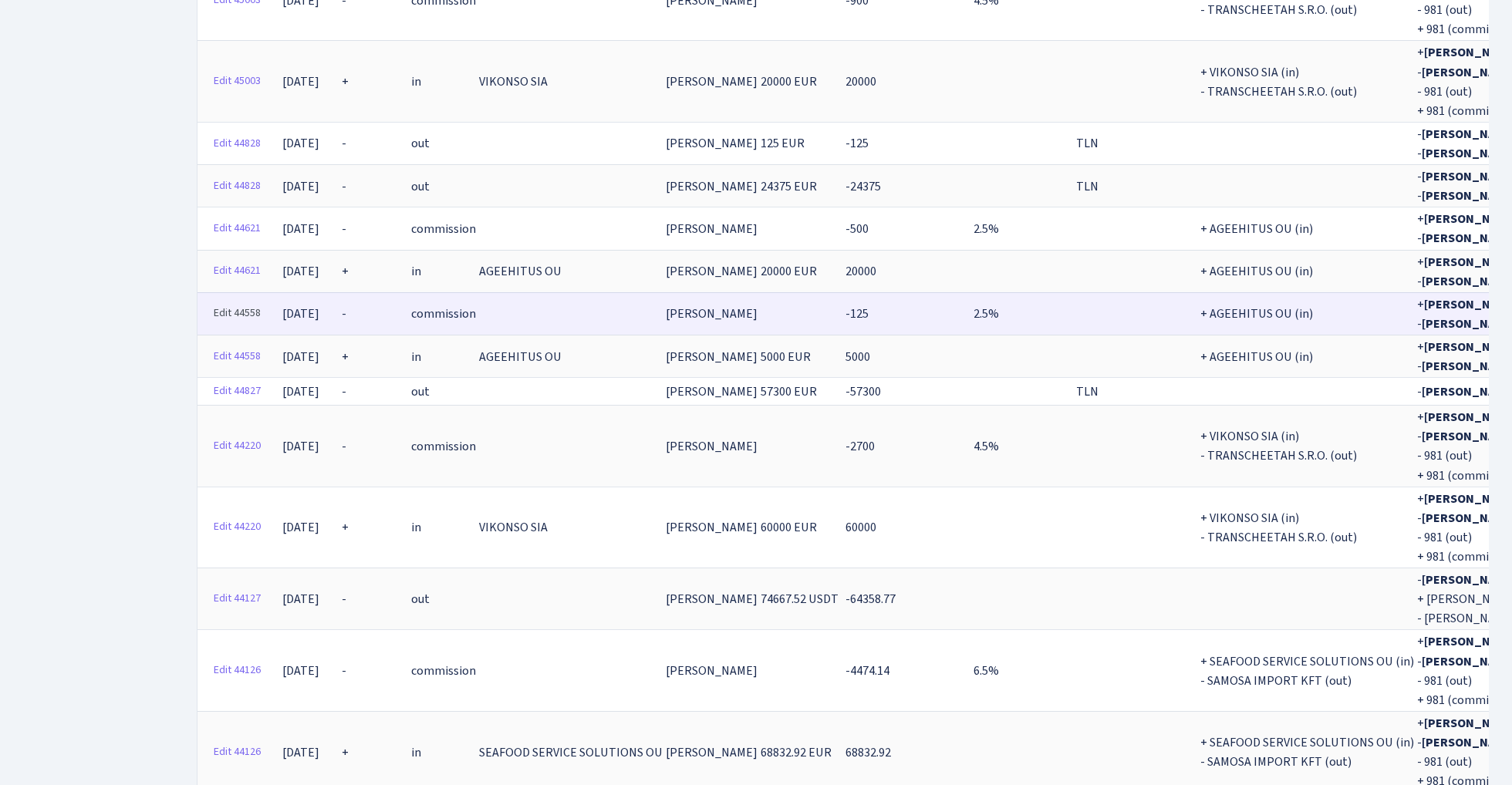
click at [229, 301] on link "Edit 44558" at bounding box center [237, 313] width 61 height 23
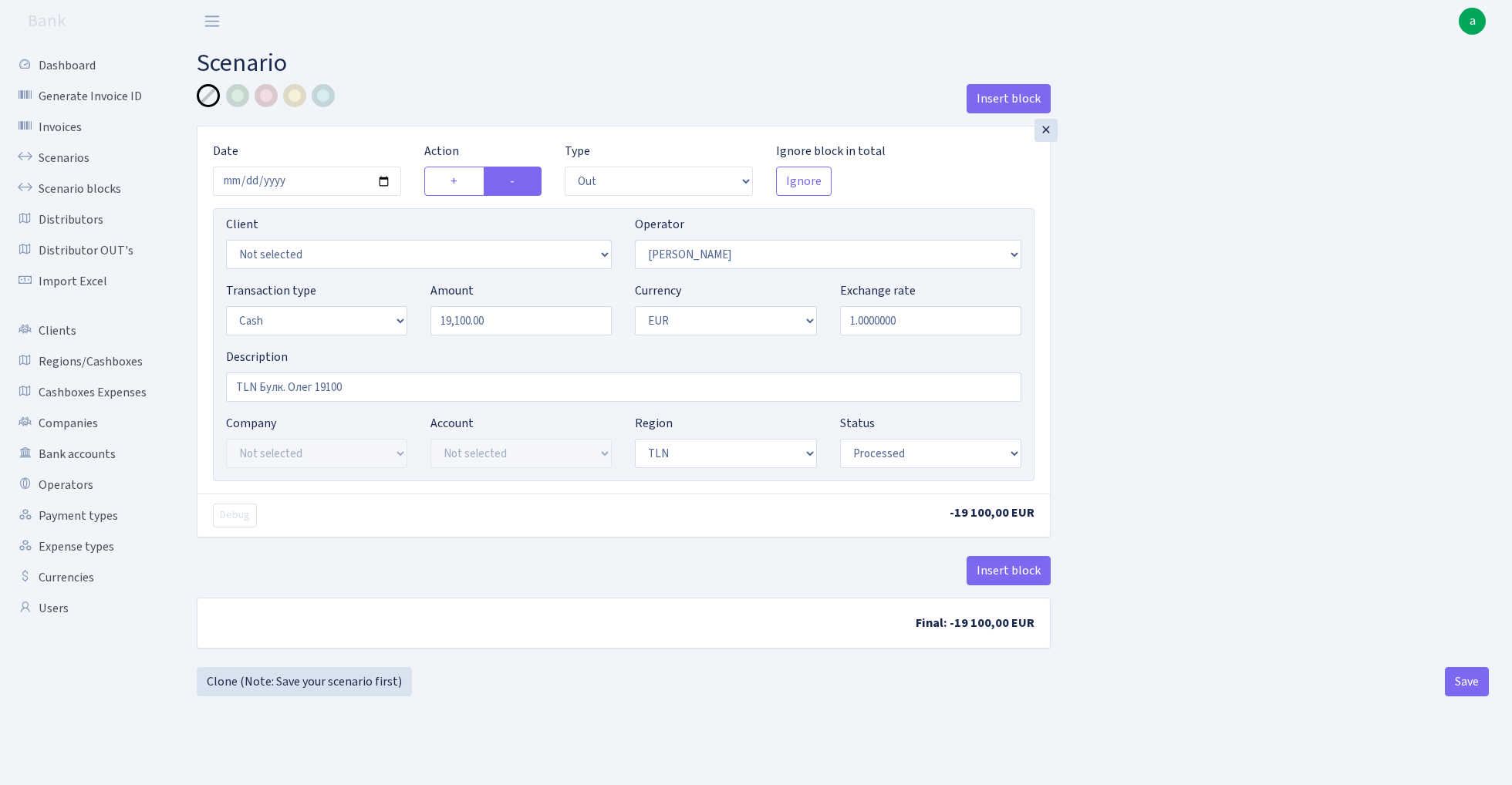
select select "out"
select select "396"
select select "1"
select select "2"
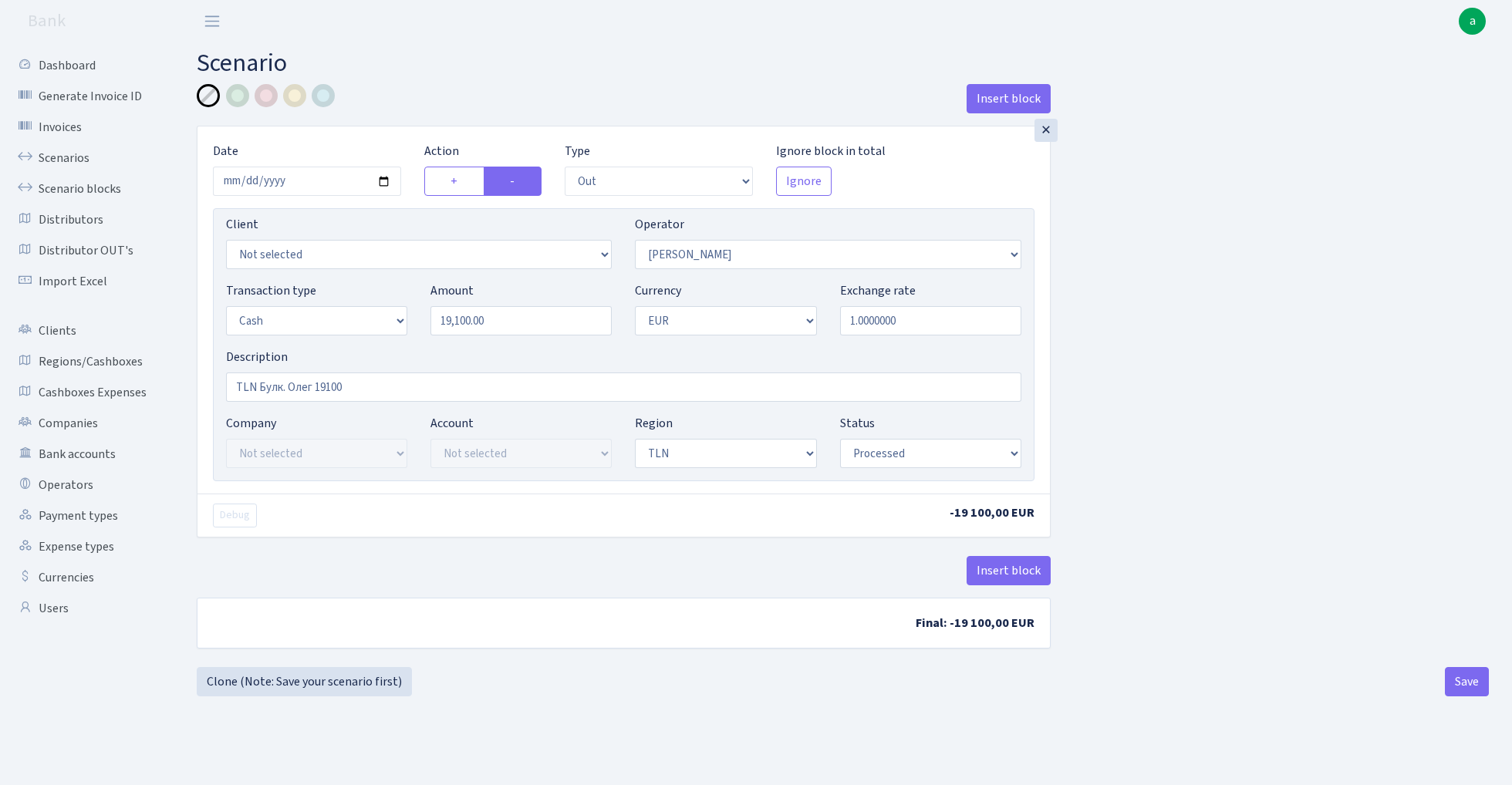
select select "processed"
click at [513, 324] on input "19100.00" at bounding box center [520, 321] width 181 height 29
type input "188,400.00"
click at [383, 392] on input "TLN Булк. Олег 19100" at bounding box center [623, 387] width 795 height 29
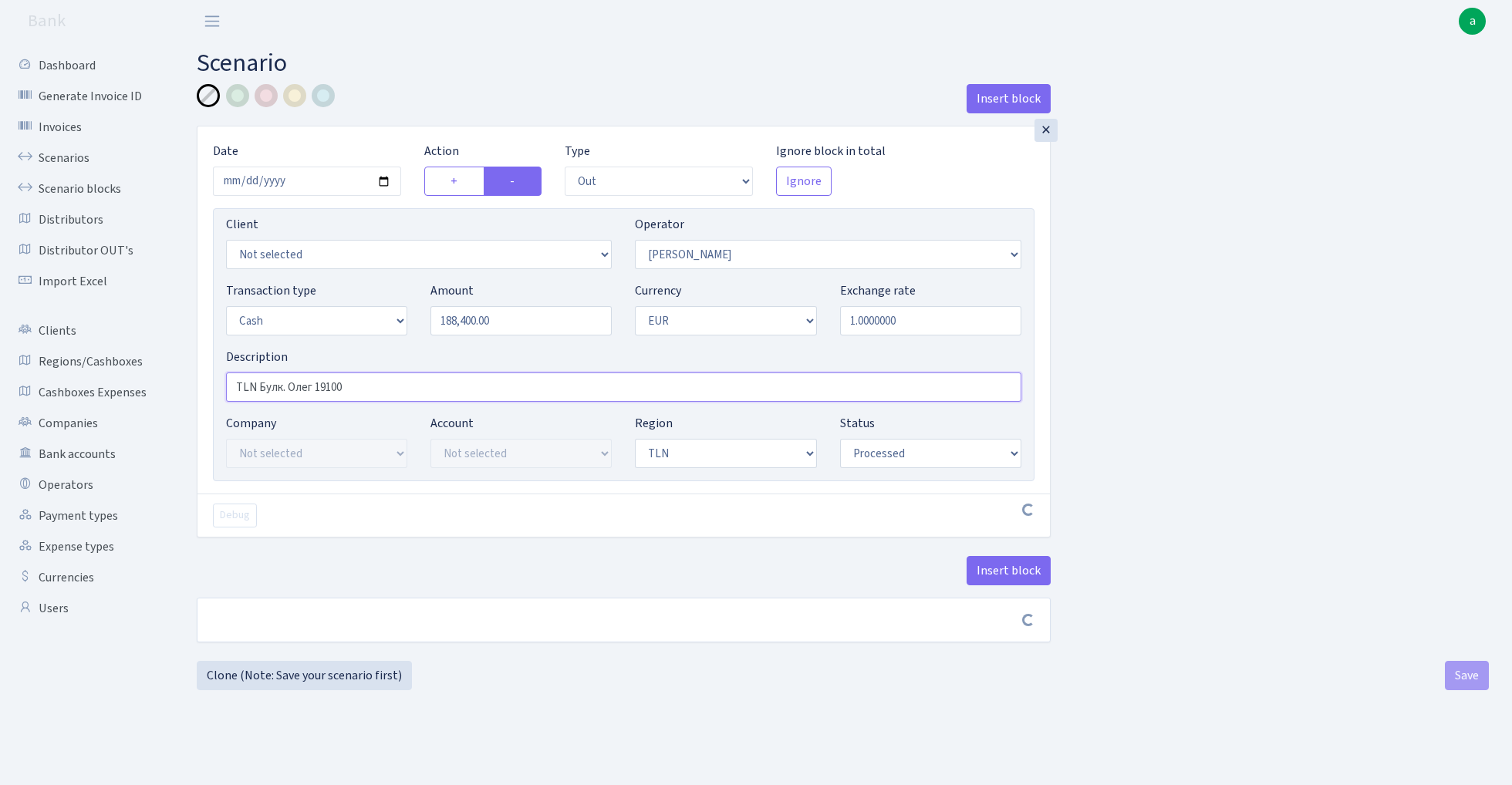
click at [383, 392] on input "TLN Булк. Олег 19100" at bounding box center [623, 387] width 795 height 29
click at [312, 177] on input "2025-08-12" at bounding box center [307, 181] width 188 height 29
type input "2025-08-27"
click at [486, 90] on div "Insert block" at bounding box center [623, 105] width 854 height 42
click at [334, 389] on input "TLN Булк. Олег 19100" at bounding box center [623, 387] width 795 height 29
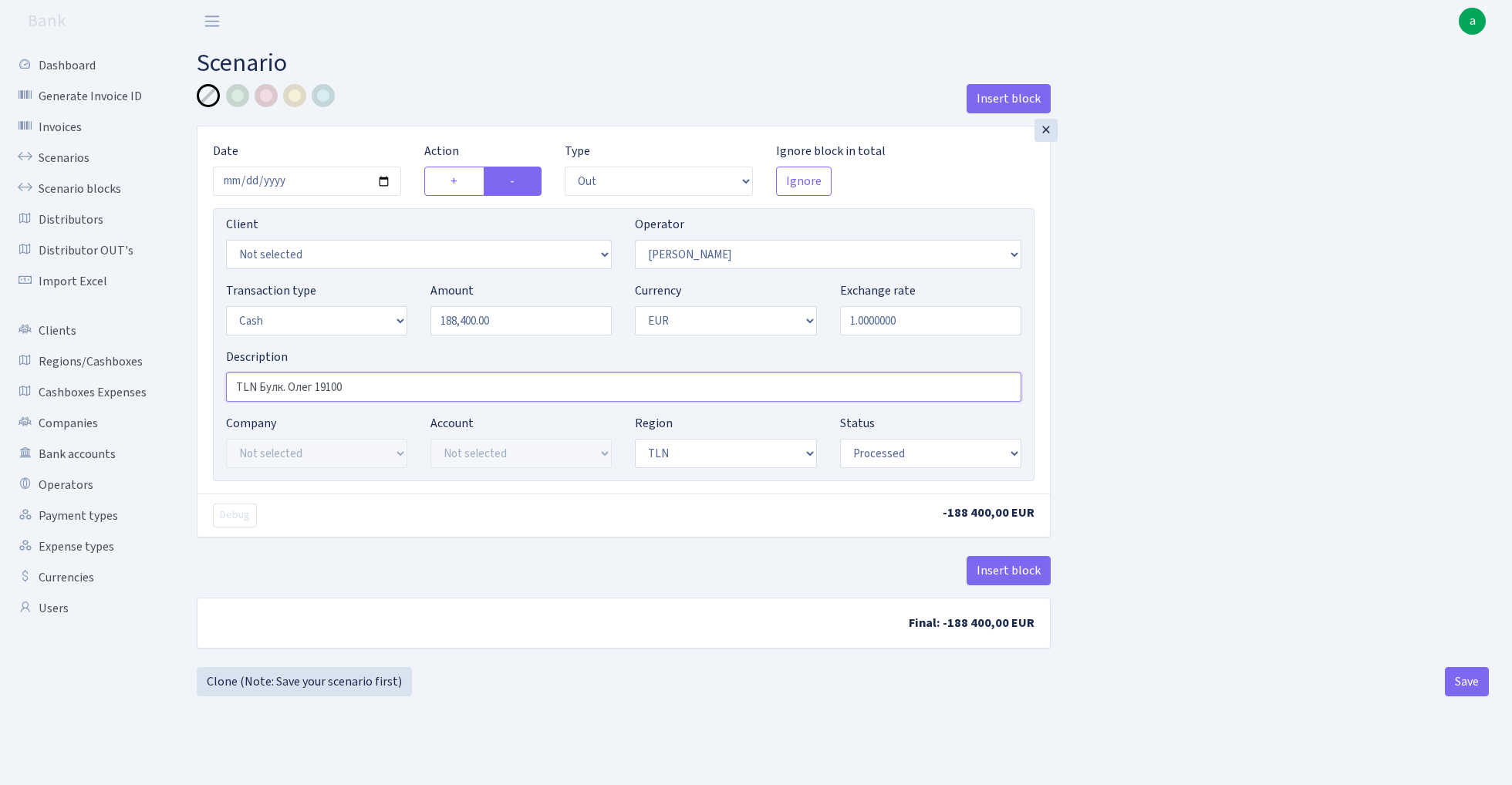
click at [334, 389] on input "TLN Булк. Олег 19100" at bounding box center [623, 387] width 795 height 29
paste input "8741"
type input "TLN Булк. Олег 187410+990"
click at [1148, 381] on div "Insert block × Date 2025-08-27 Action + - Type --- In Out Commission Field requ…" at bounding box center [842, 375] width 1315 height 583
click at [1467, 685] on button "Save" at bounding box center [1467, 681] width 44 height 29
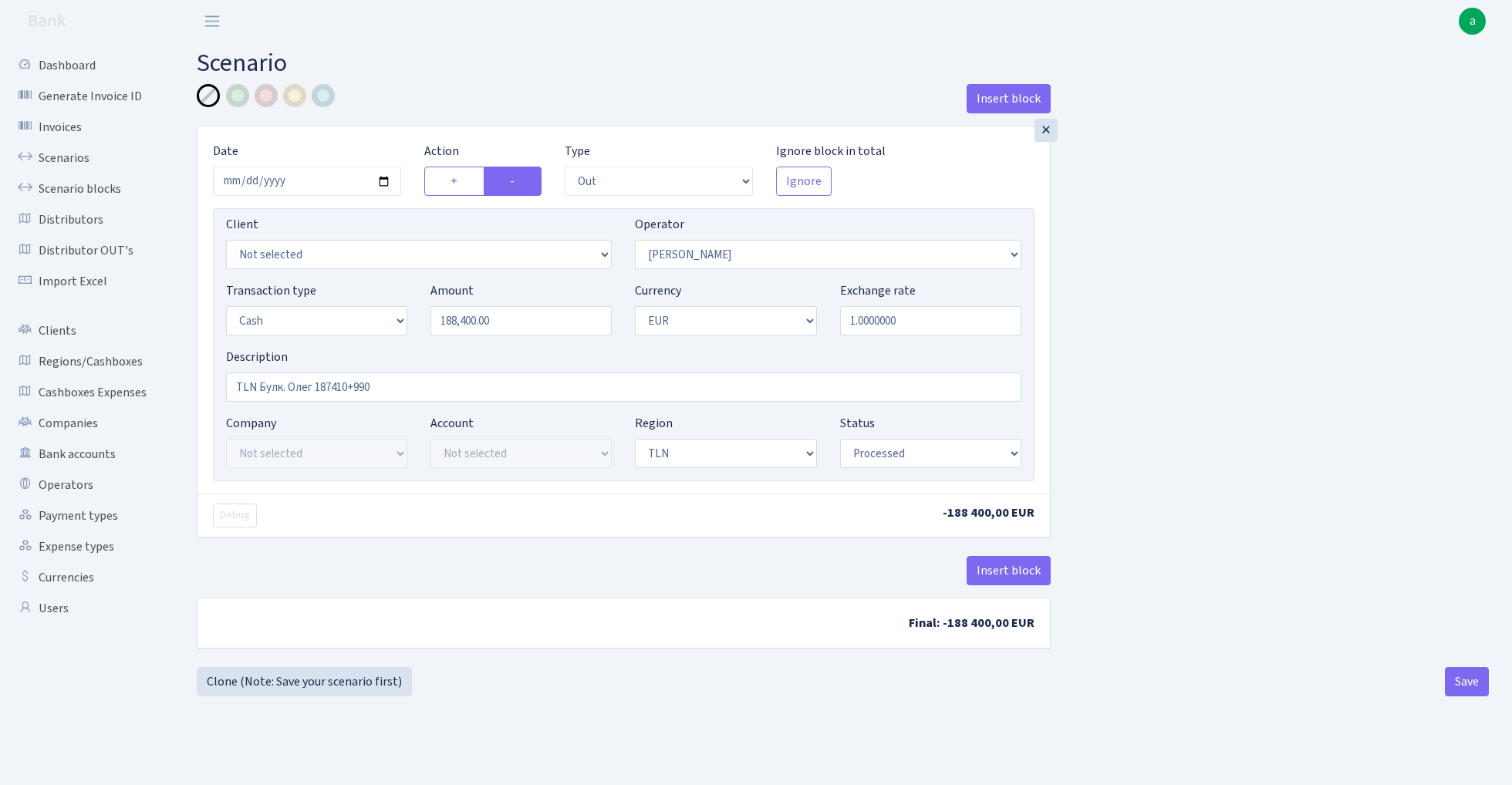
select select "out"
select select "396"
select select "1"
select select "2"
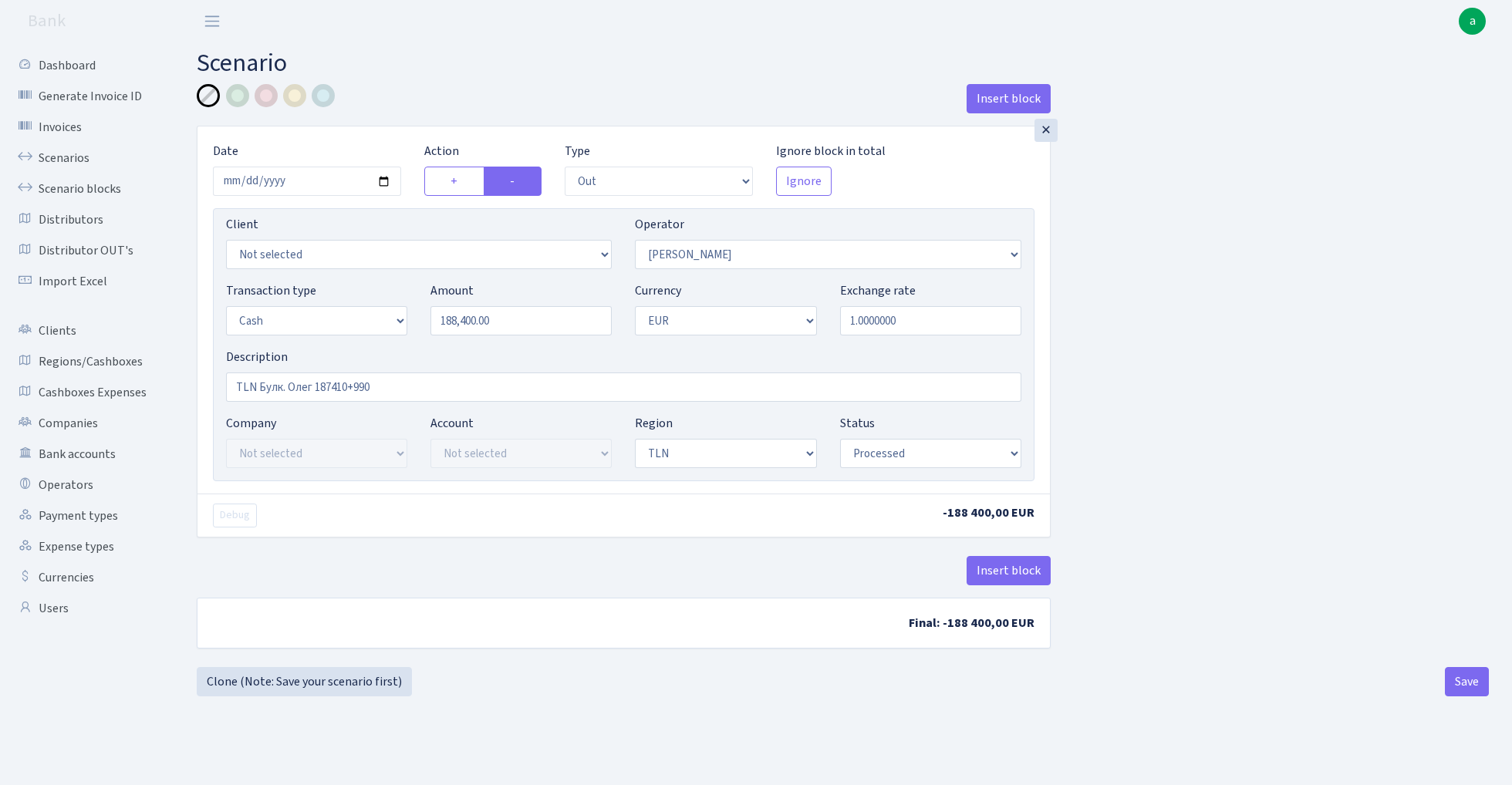
select select "processed"
click at [53, 150] on link "Scenarios" at bounding box center [85, 158] width 155 height 31
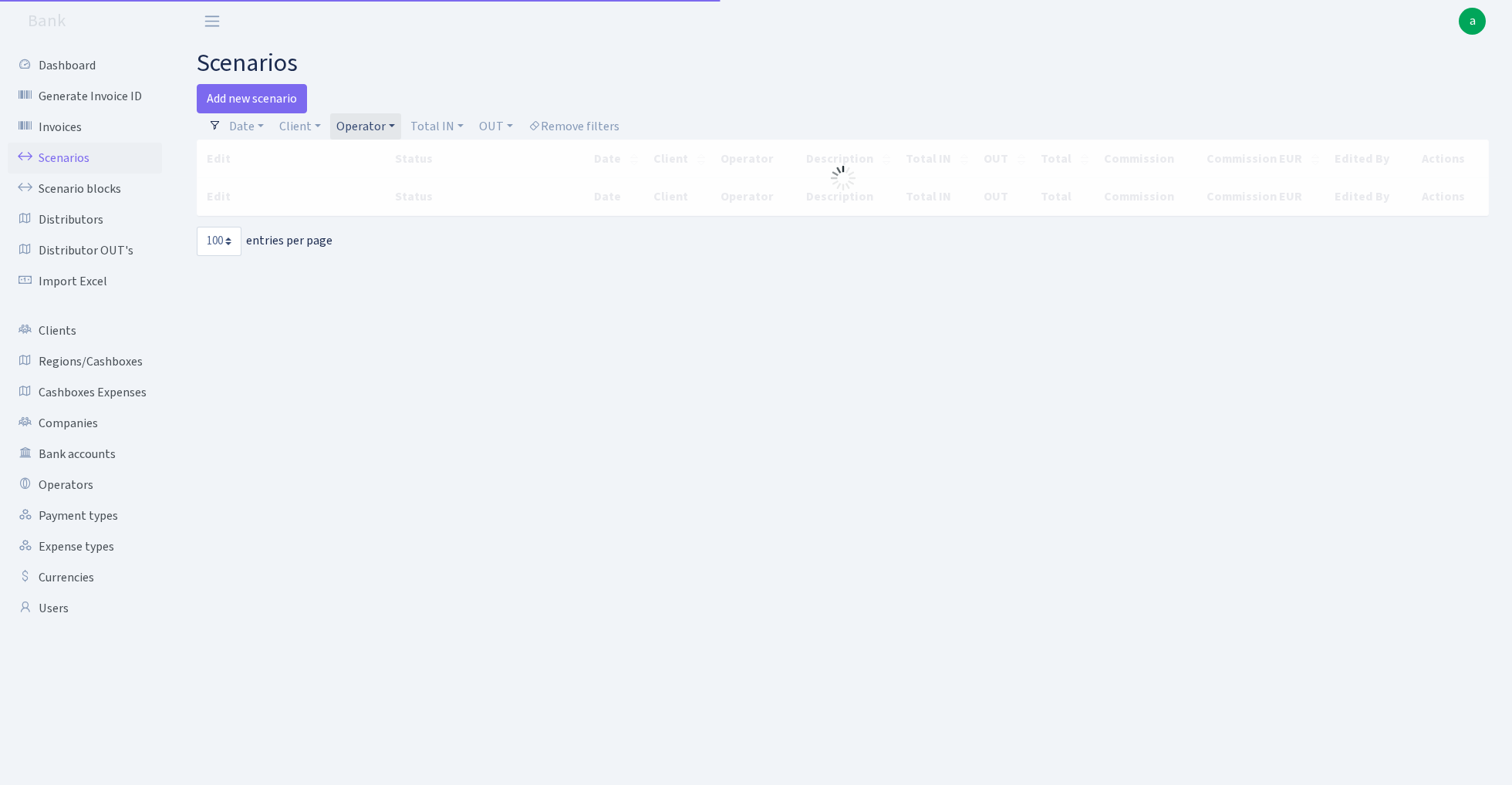
select select "100"
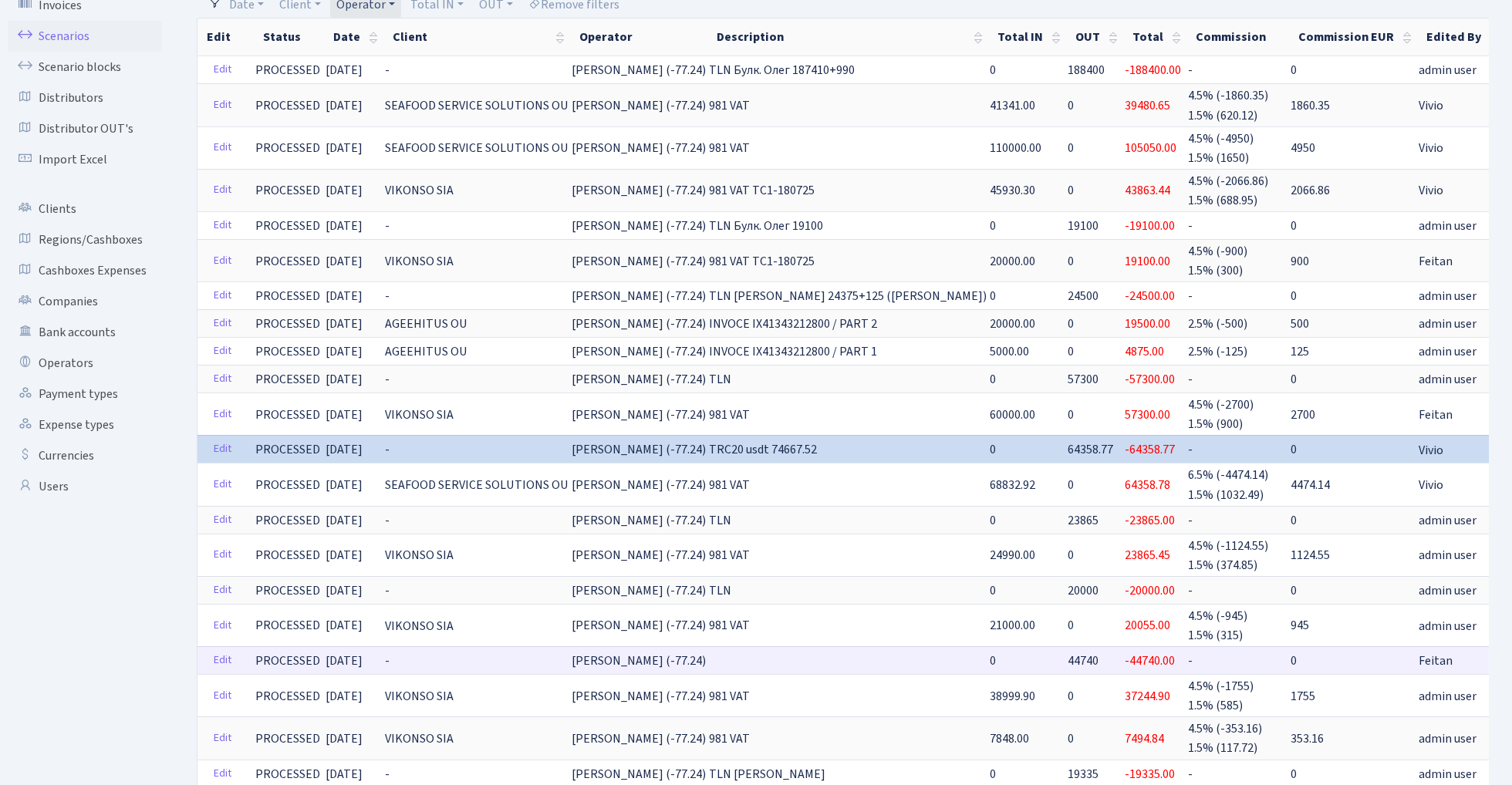
scroll to position [67, 0]
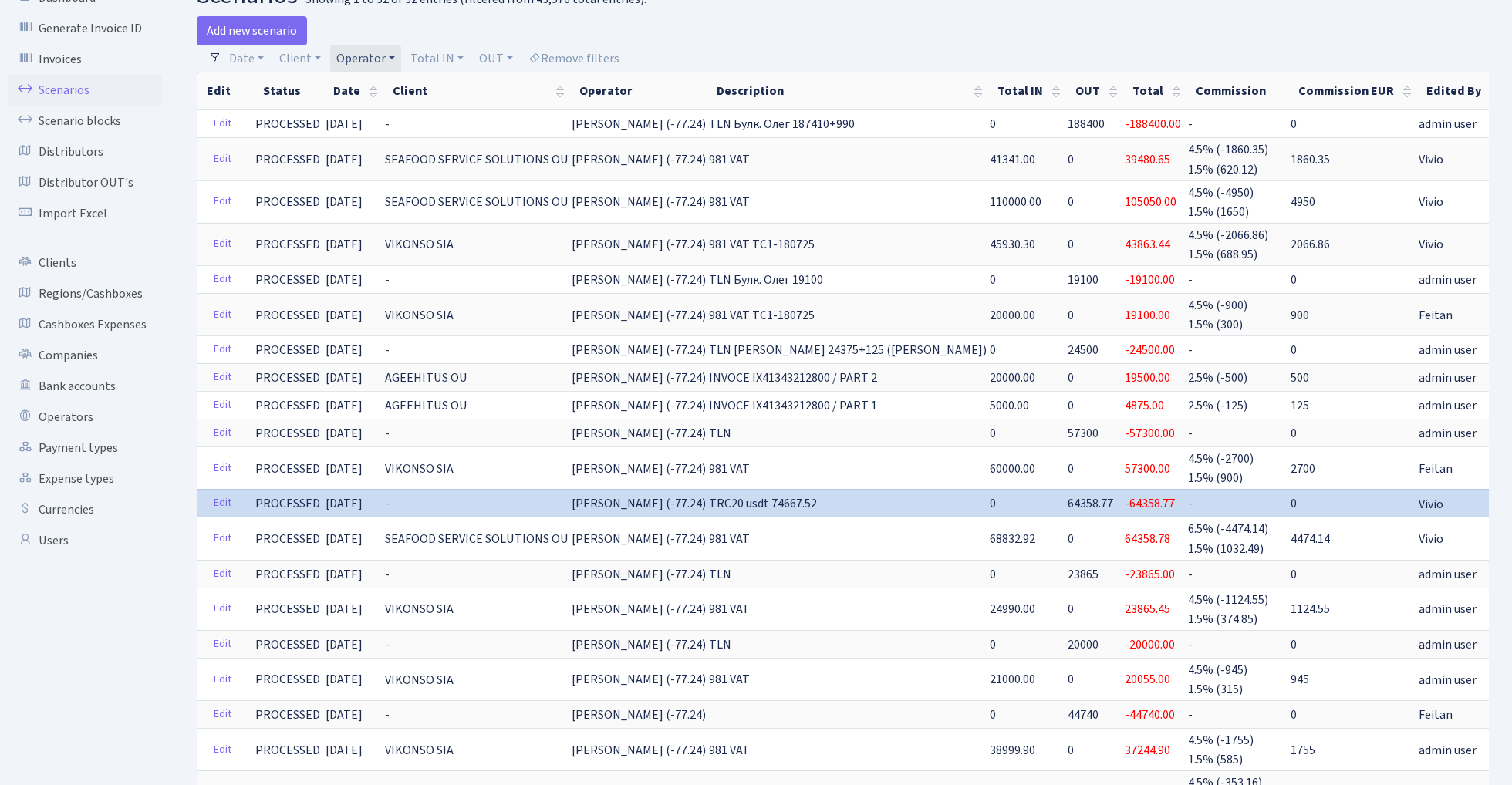
click at [371, 61] on link "Operator" at bounding box center [366, 59] width 71 height 26
click at [386, 117] on input "search" at bounding box center [391, 113] width 113 height 23
type input "jani"
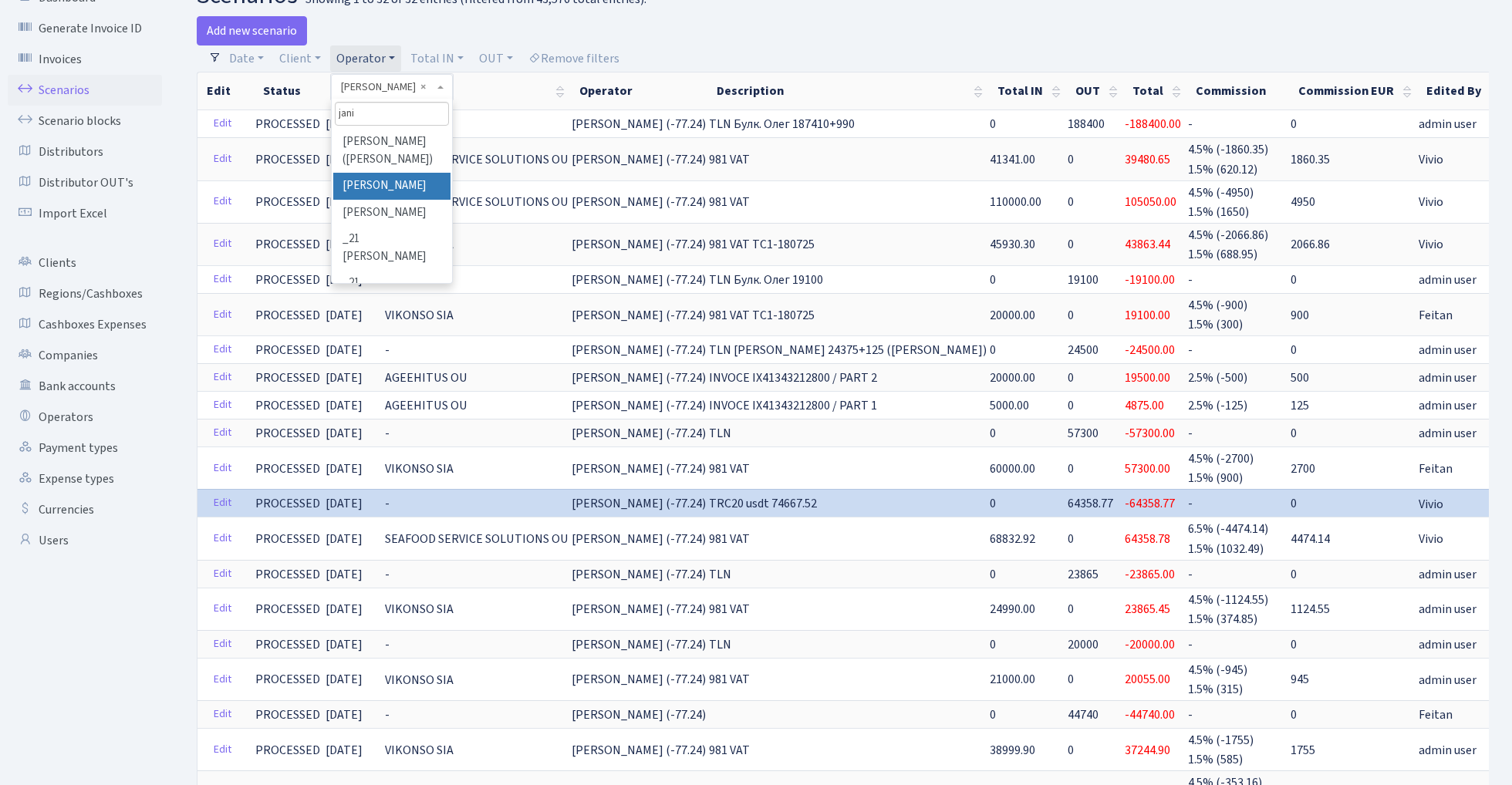
click at [396, 182] on li "[PERSON_NAME]" at bounding box center [391, 187] width 116 height 27
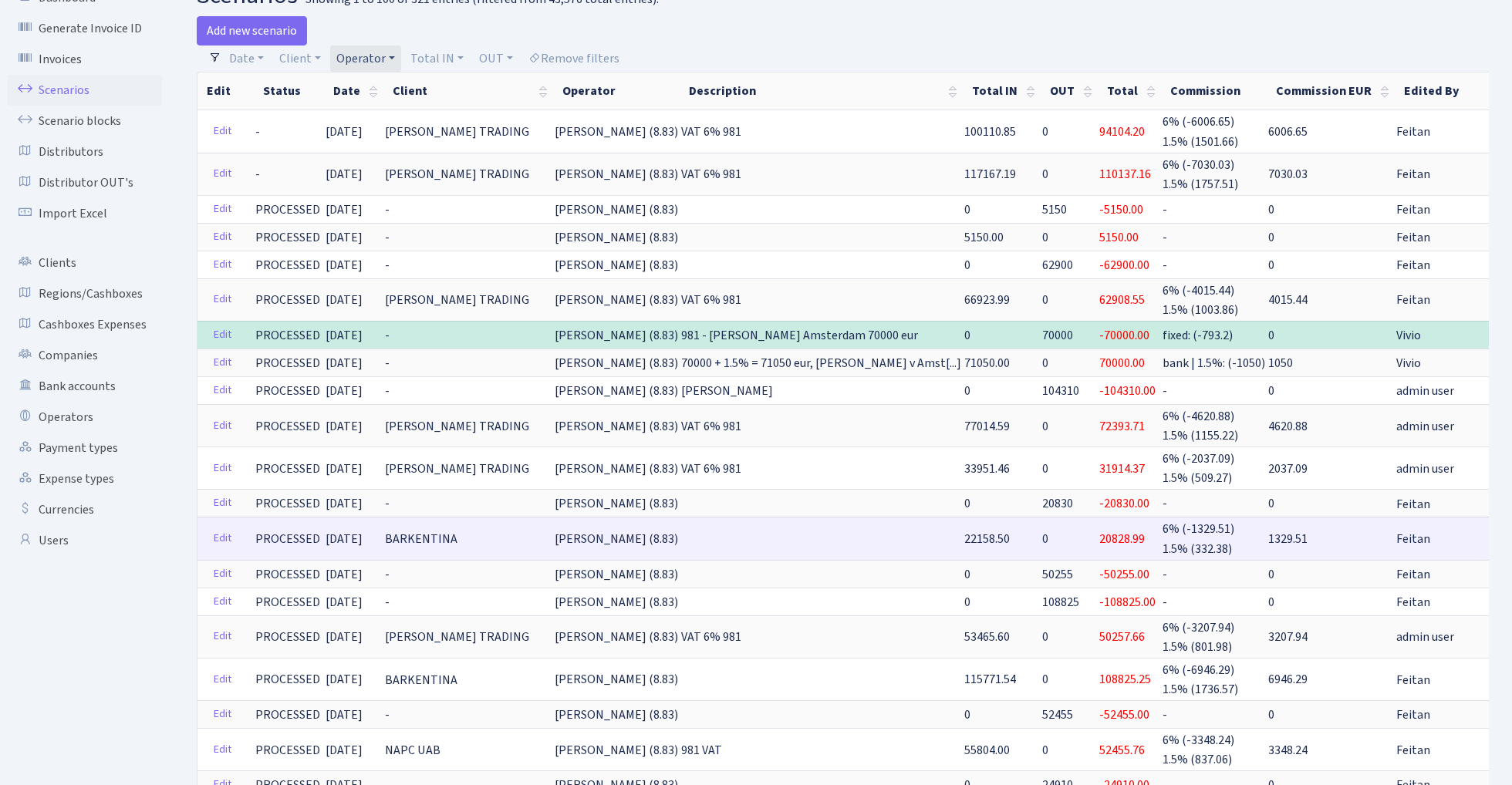
click at [1484, 532] on link "Clone" at bounding box center [1509, 539] width 51 height 23
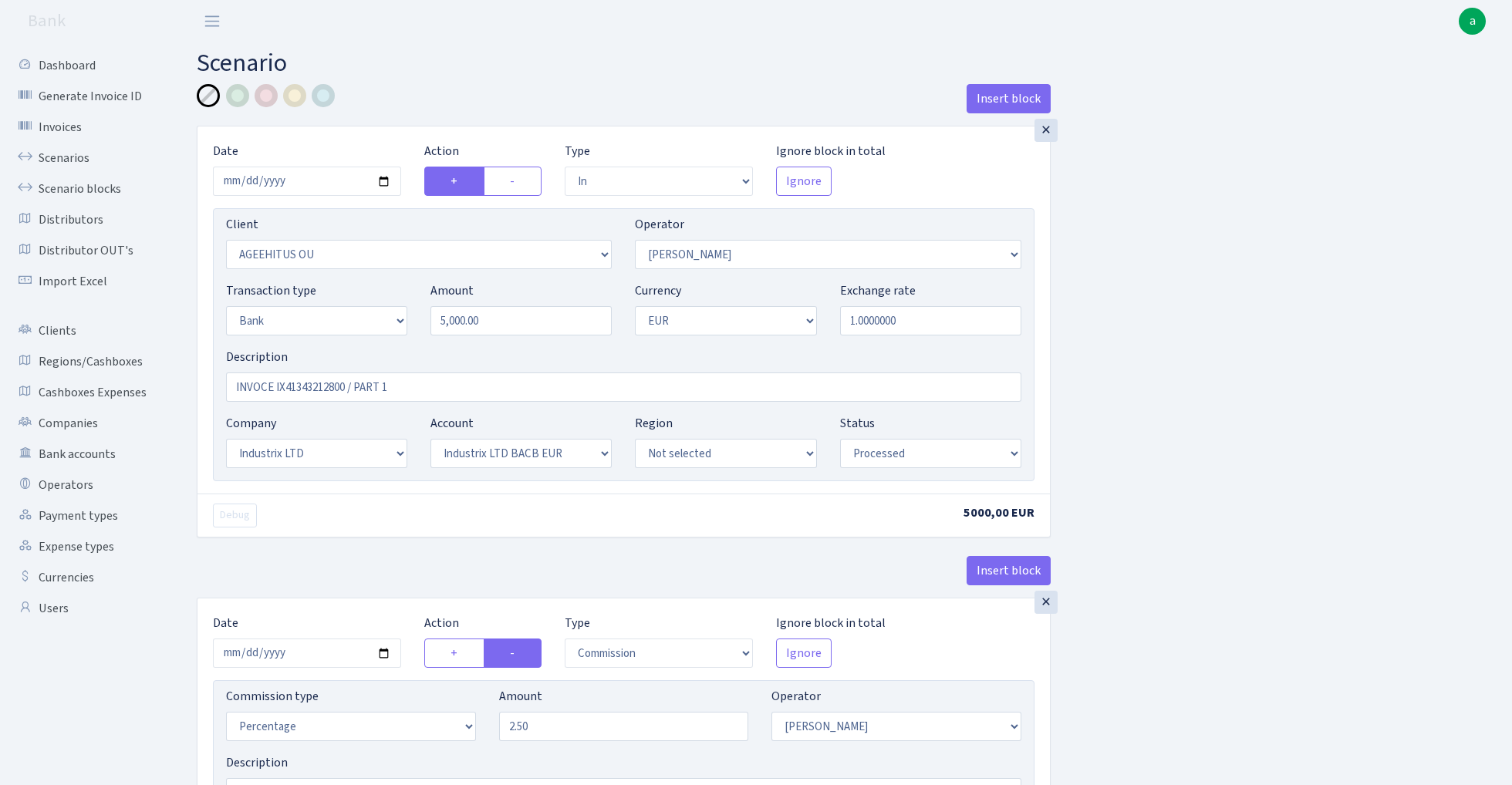
select select "in"
select select "2191"
select select "396"
select select "2"
select select "1"
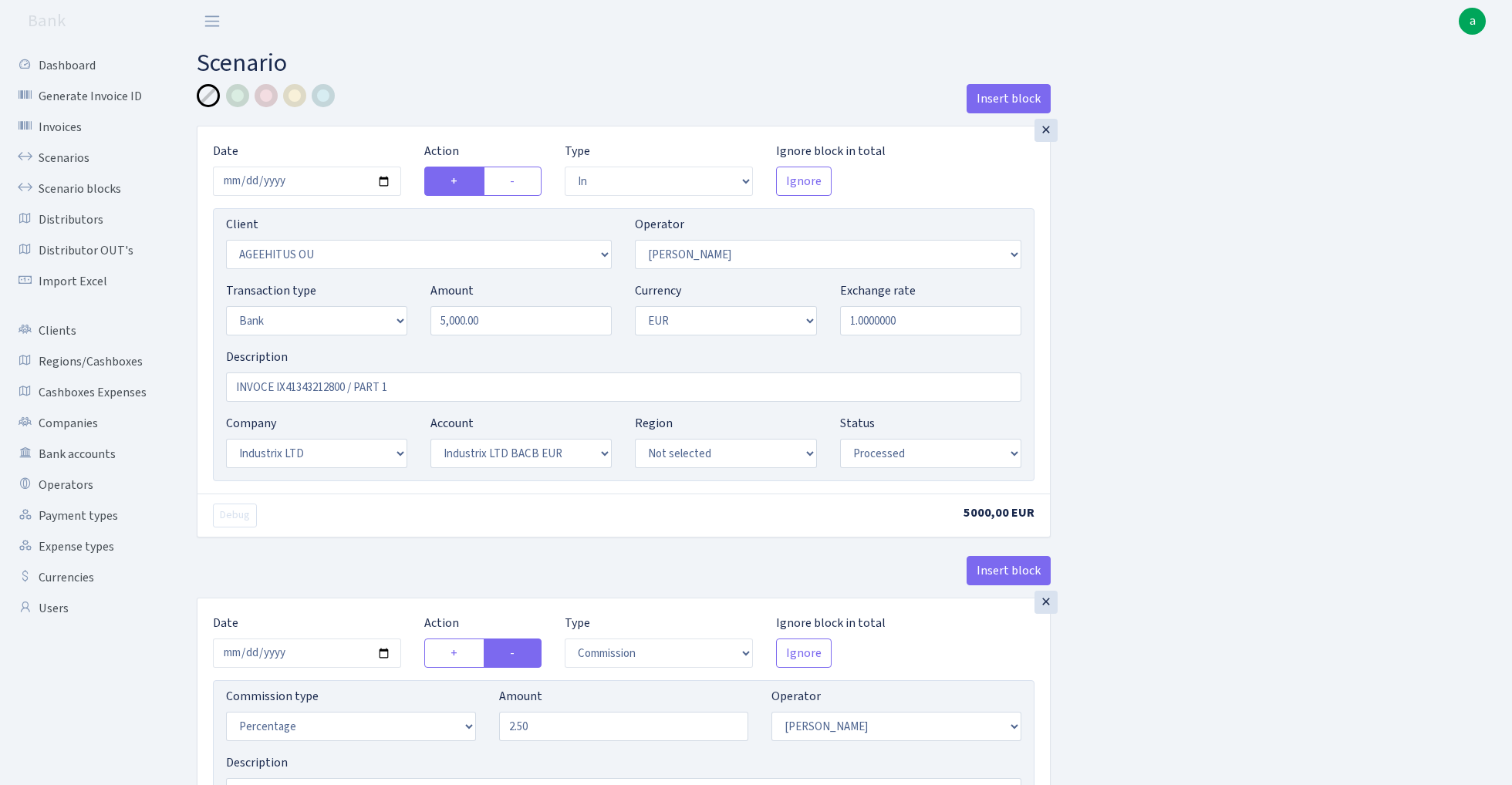
select select "17"
select select "41"
select select "processed"
select select "commission"
select select "396"
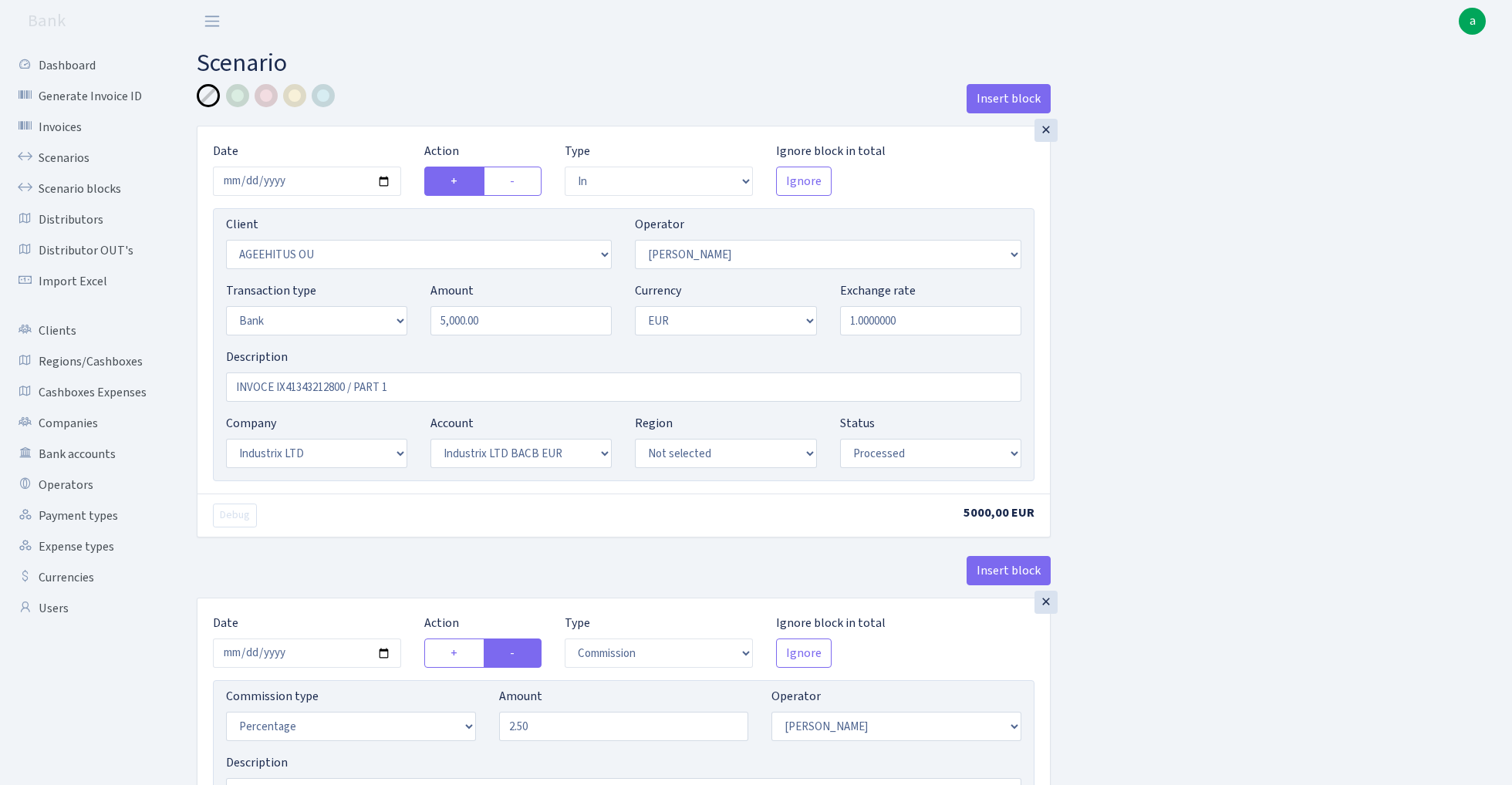
select select "processed"
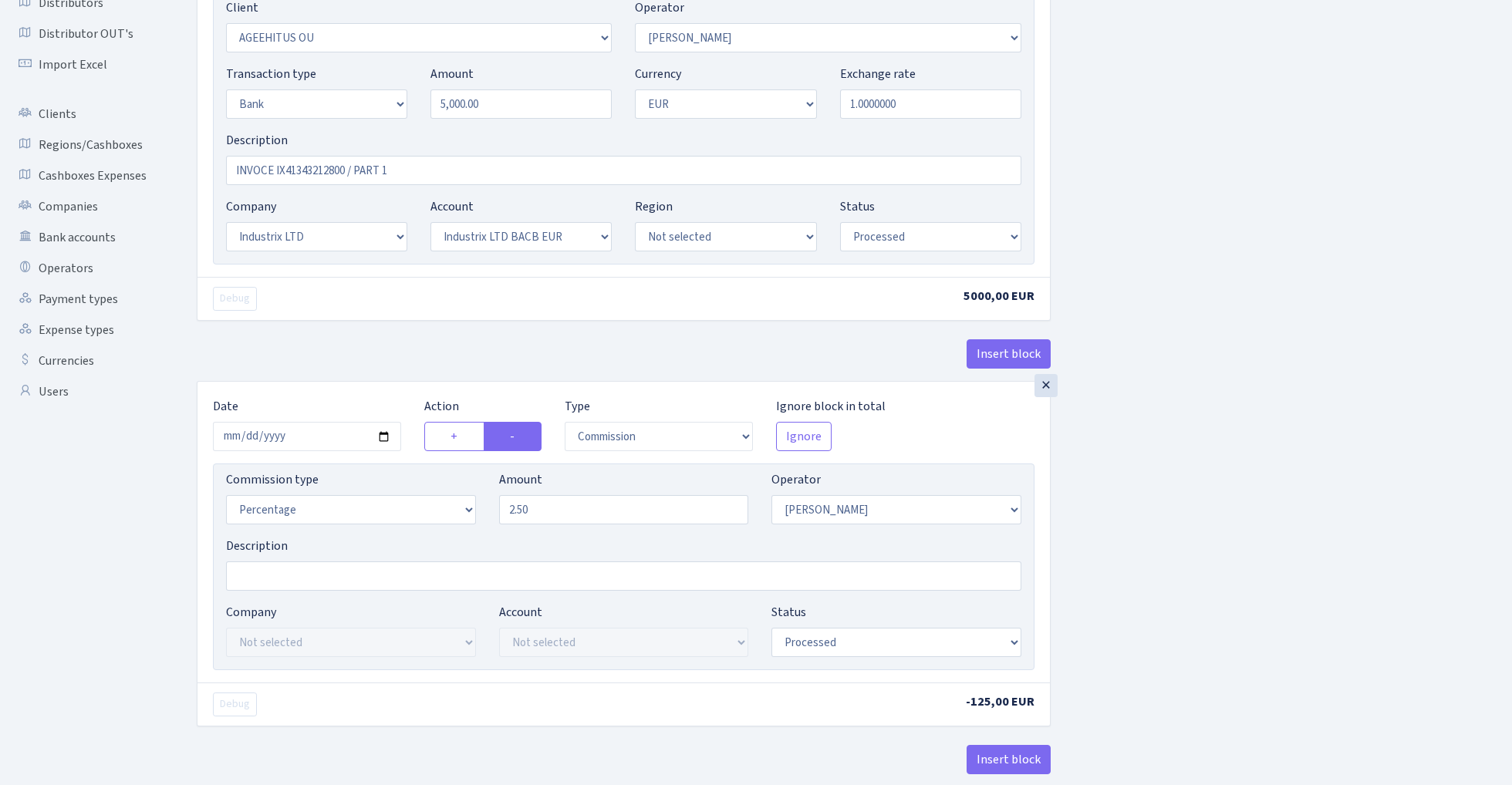
scroll to position [246, 0]
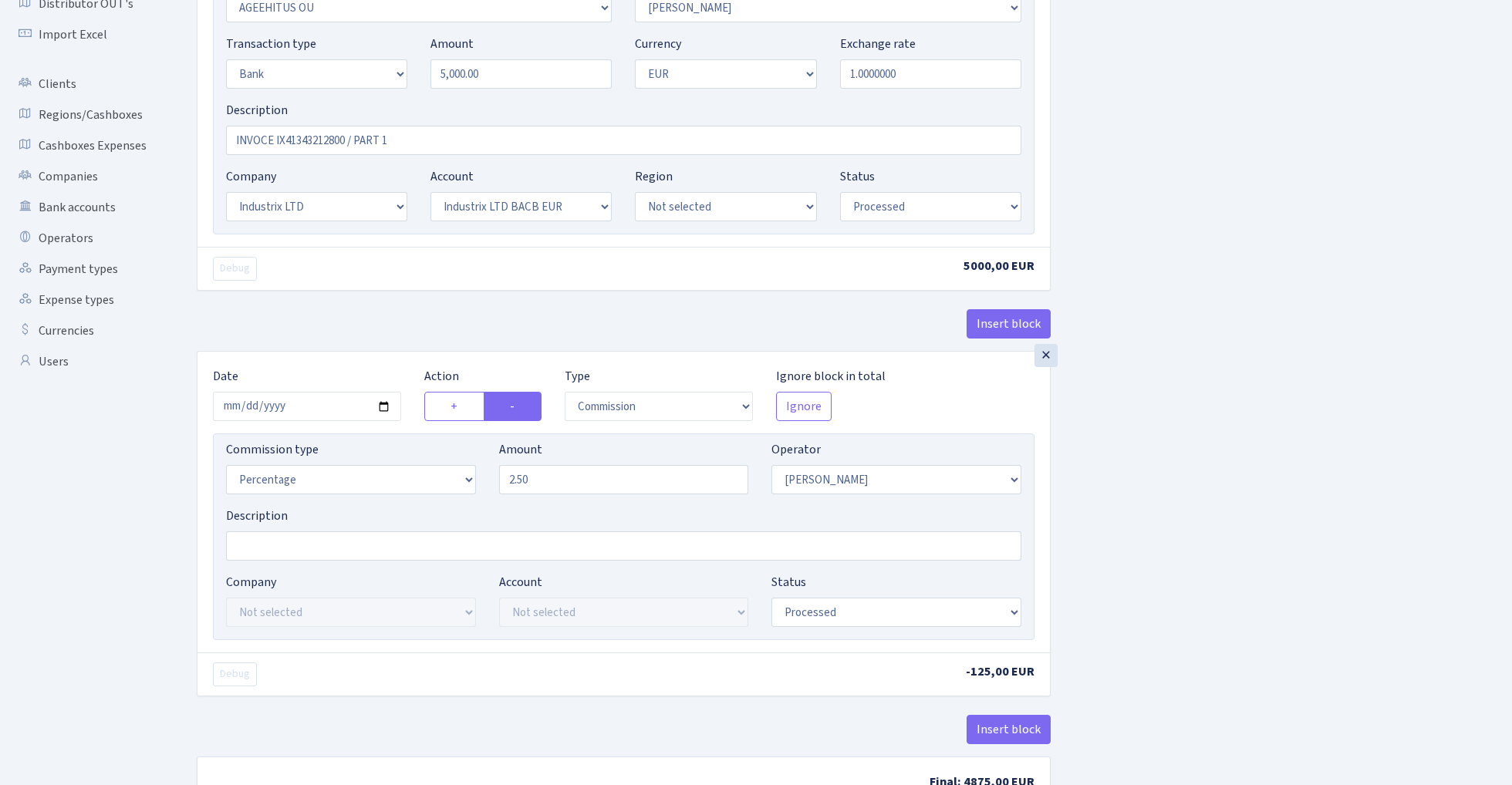
click at [604, 465] on div "Amount 2.50" at bounding box center [624, 466] width 250 height 54
click at [572, 488] on input "2.50" at bounding box center [624, 480] width 250 height 29
type input "2.00"
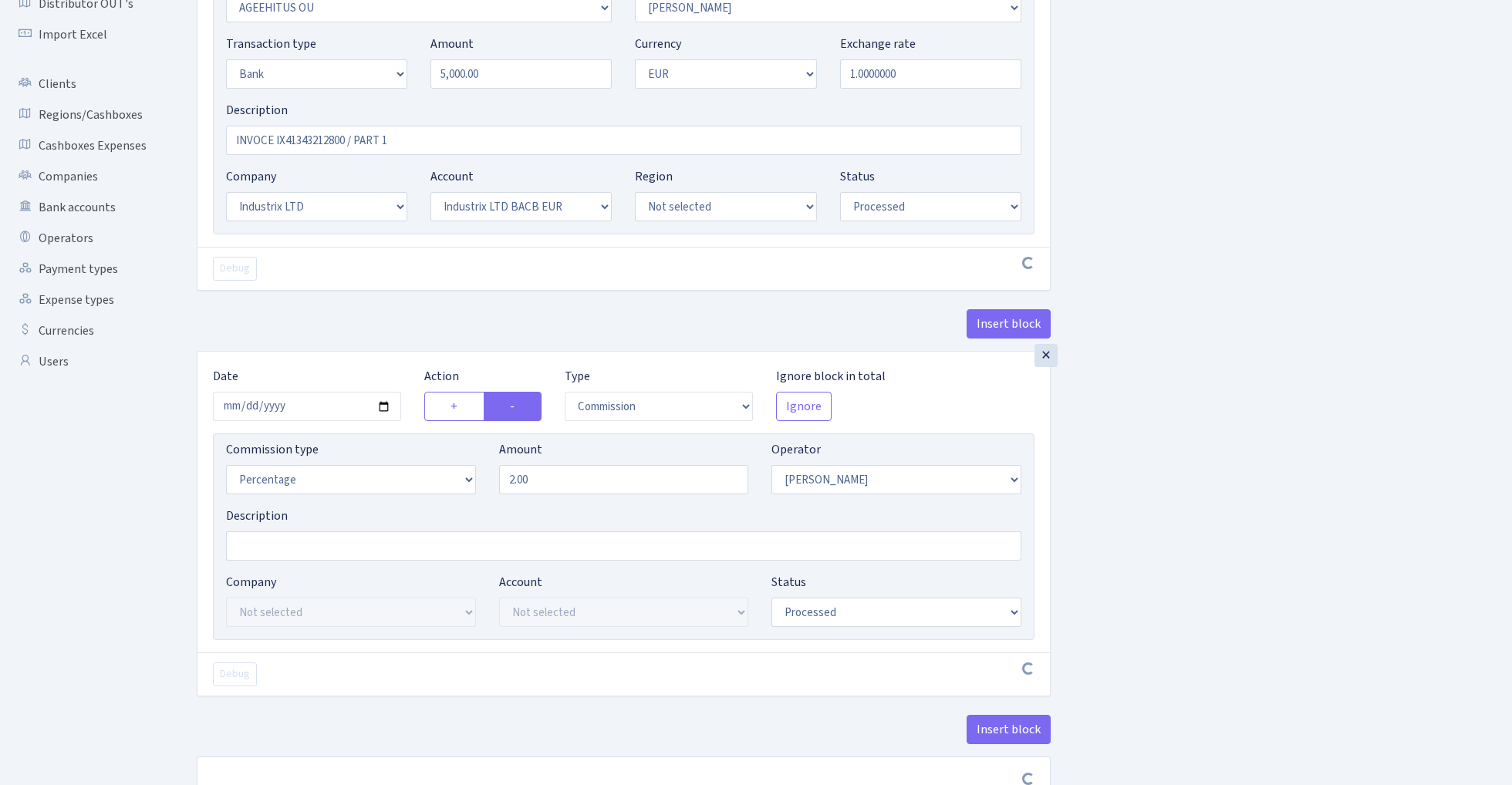
click at [1314, 421] on div "Insert block × Date 2025-07-29 Action + - Type --- In Out Commission Field requ…" at bounding box center [842, 328] width 1315 height 982
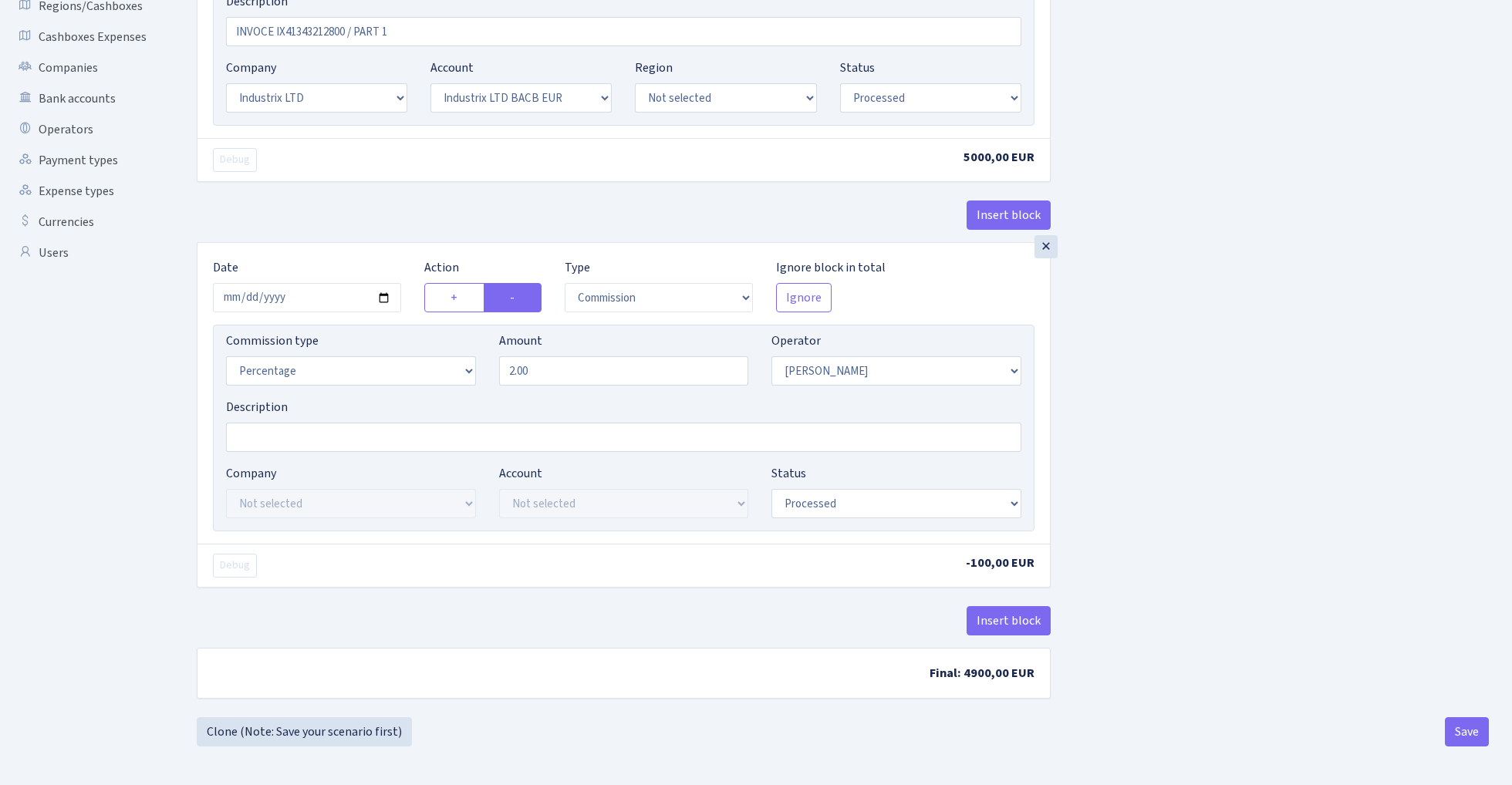
scroll to position [360, 0]
click at [1467, 740] on button "Save" at bounding box center [1467, 732] width 44 height 29
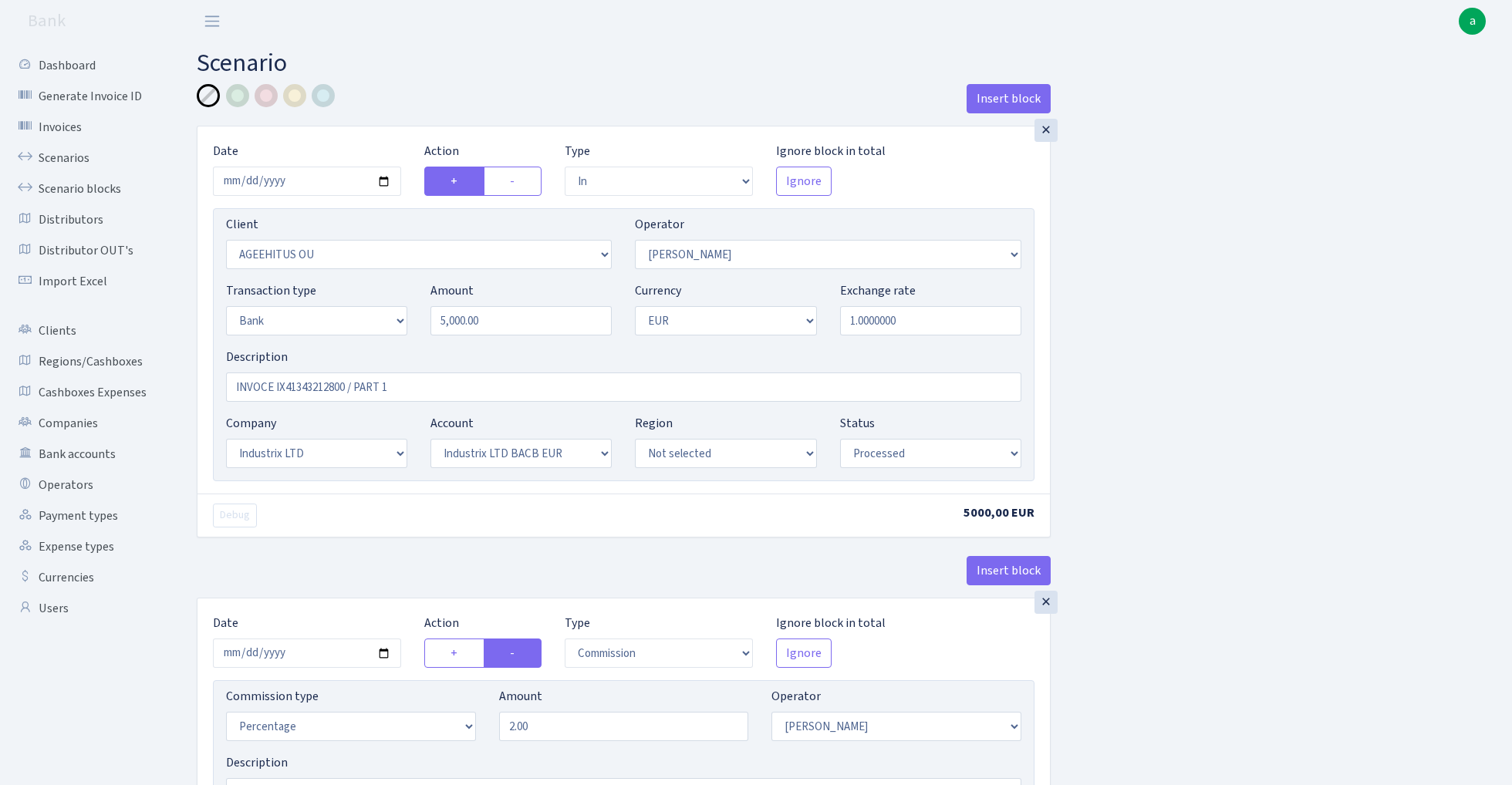
select select "in"
select select "2191"
select select "396"
select select "2"
select select "1"
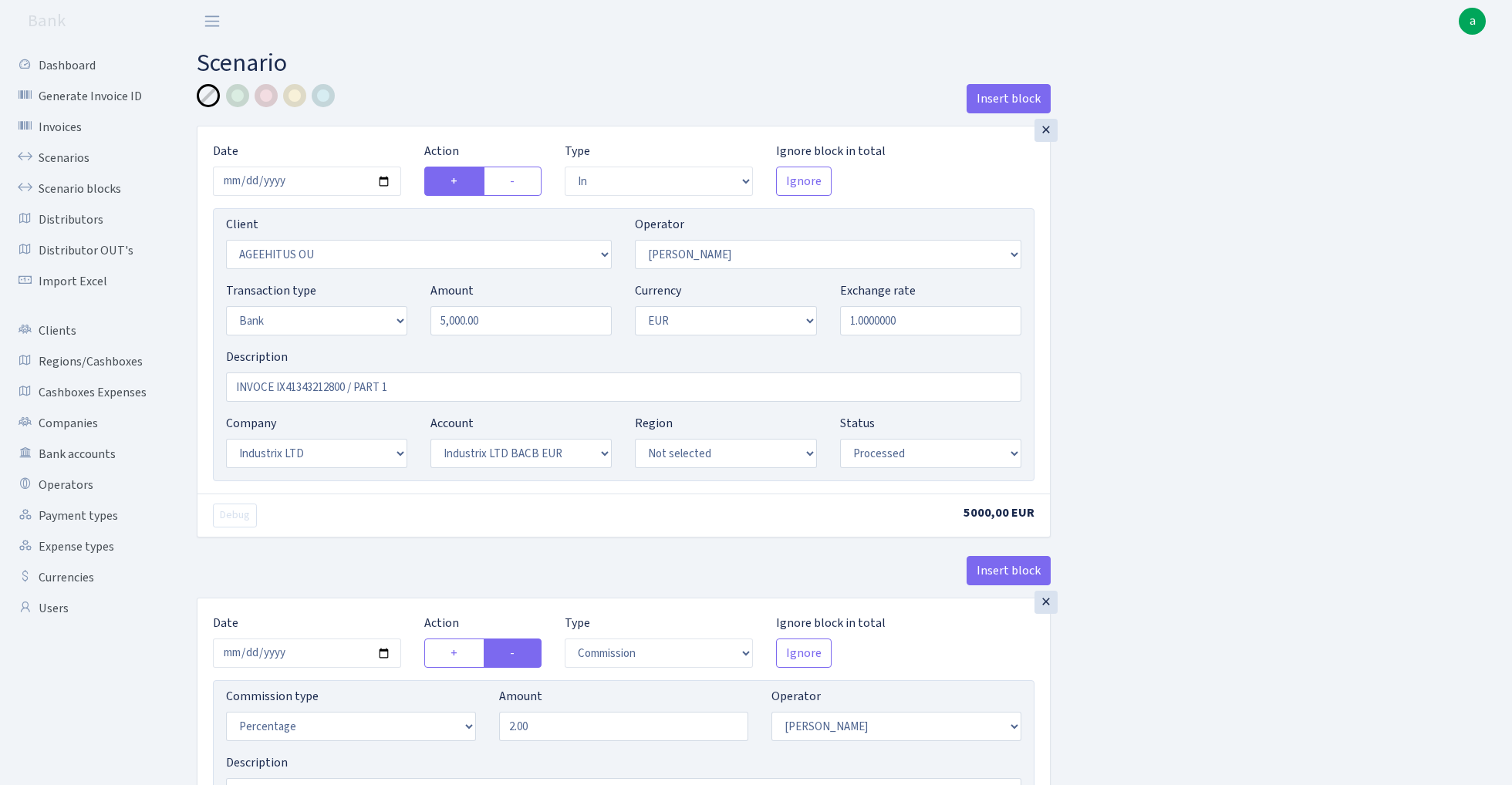
select select "17"
select select "41"
select select "processed"
select select "commission"
select select "396"
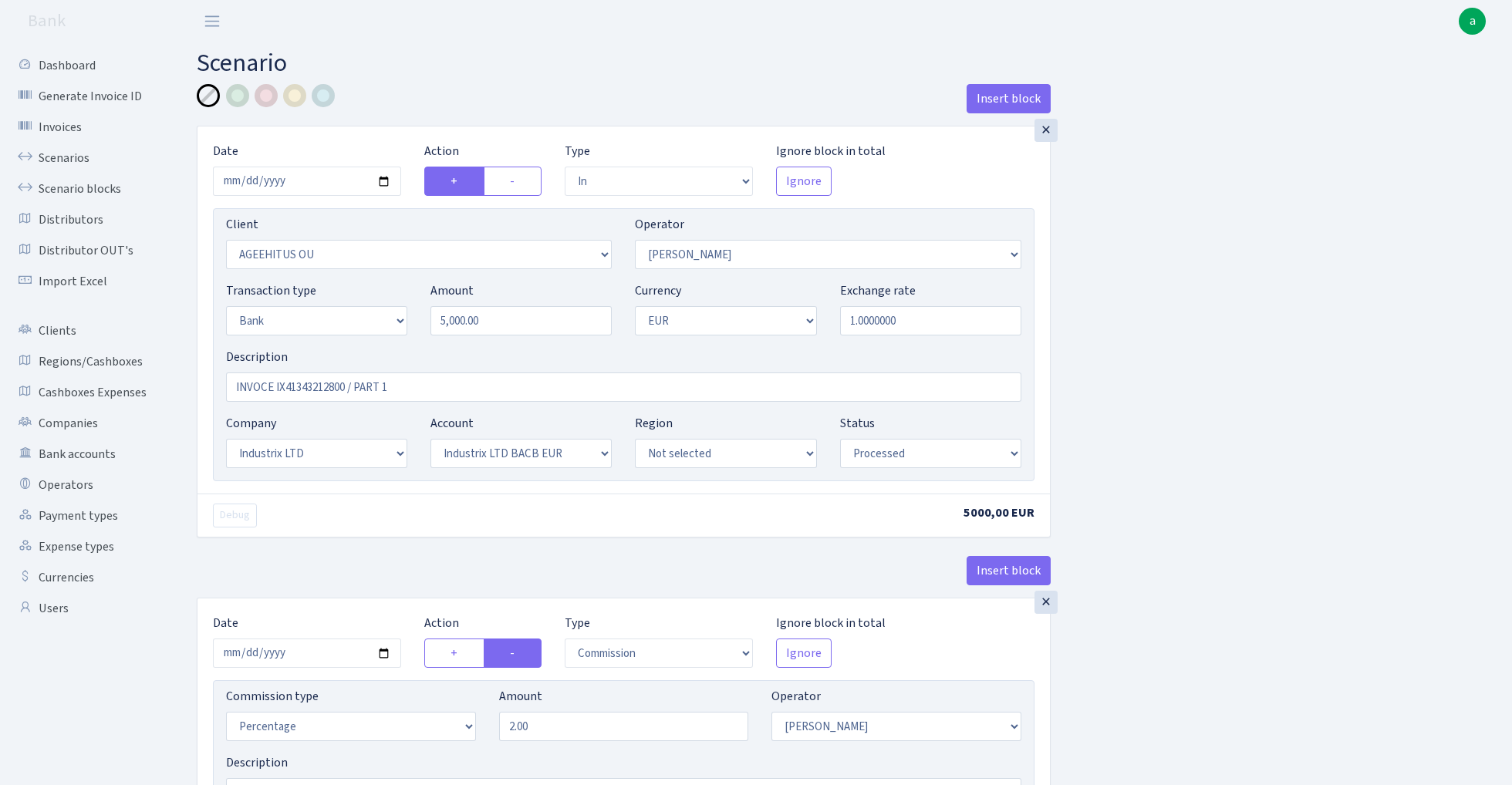
select select "processed"
click at [57, 153] on link "Scenarios" at bounding box center [85, 158] width 155 height 31
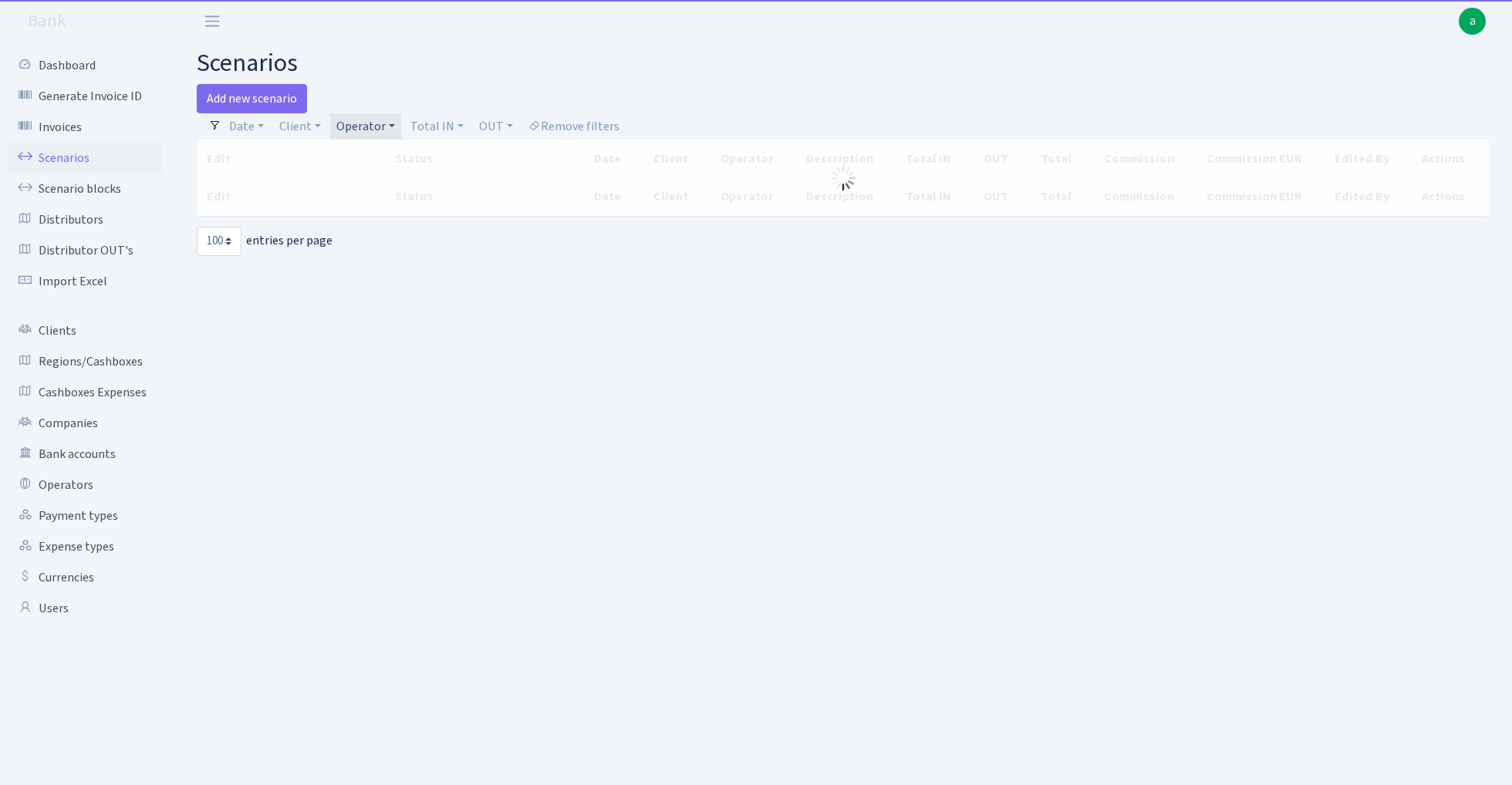
select select "100"
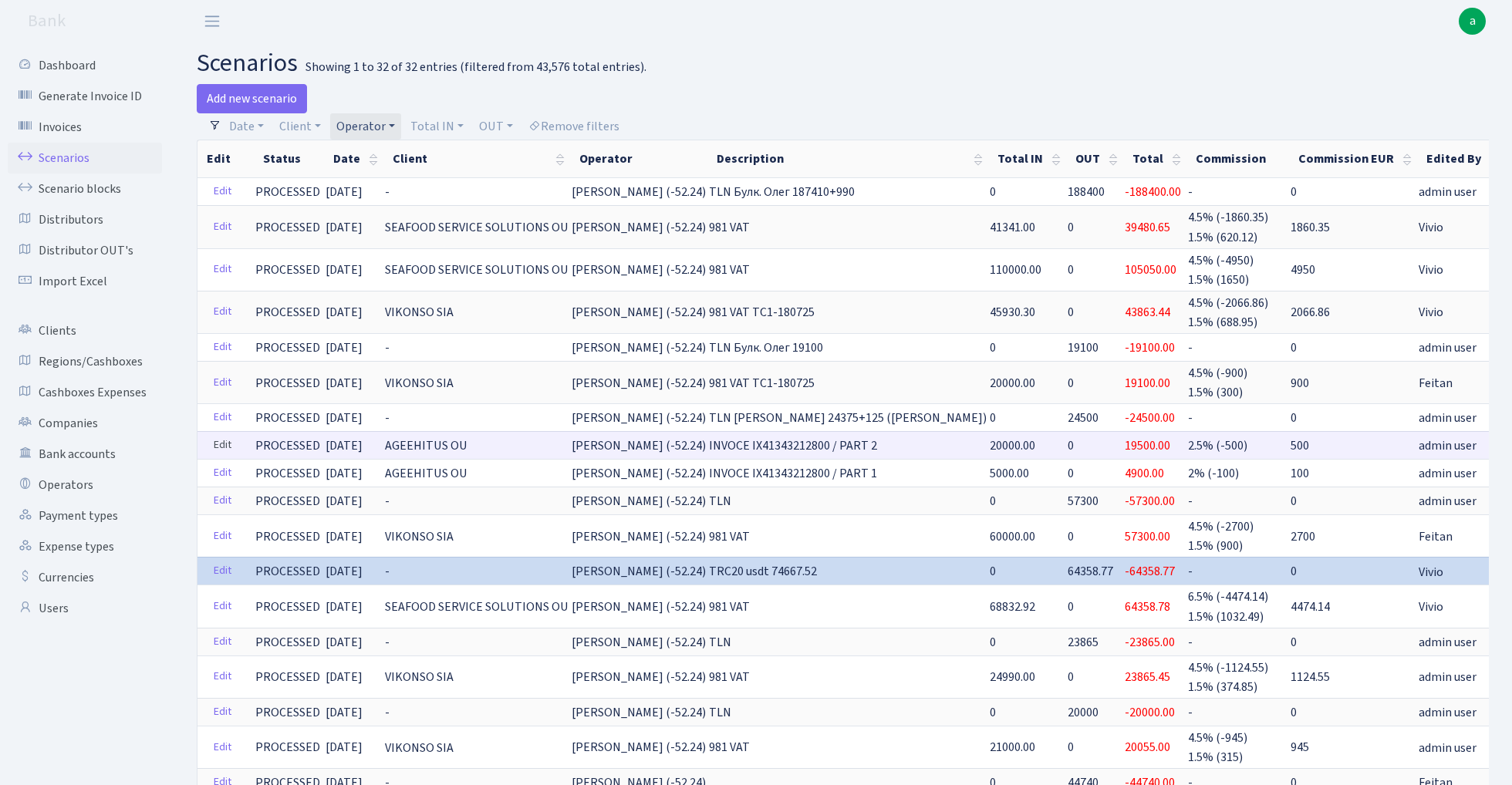
click at [220, 439] on link "Edit" at bounding box center [222, 445] width 31 height 23
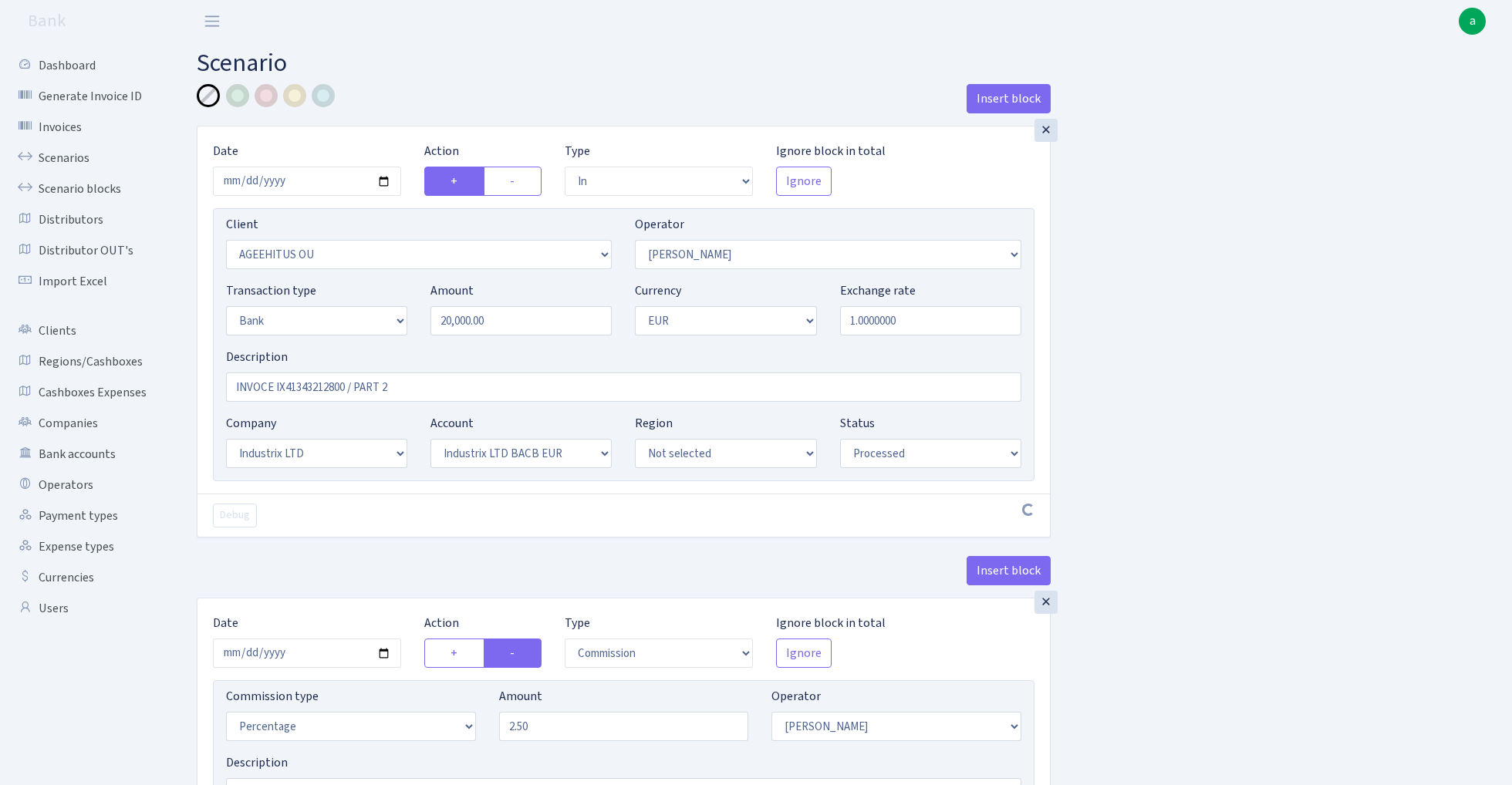
select select "in"
select select "2191"
select select "396"
select select "2"
select select "1"
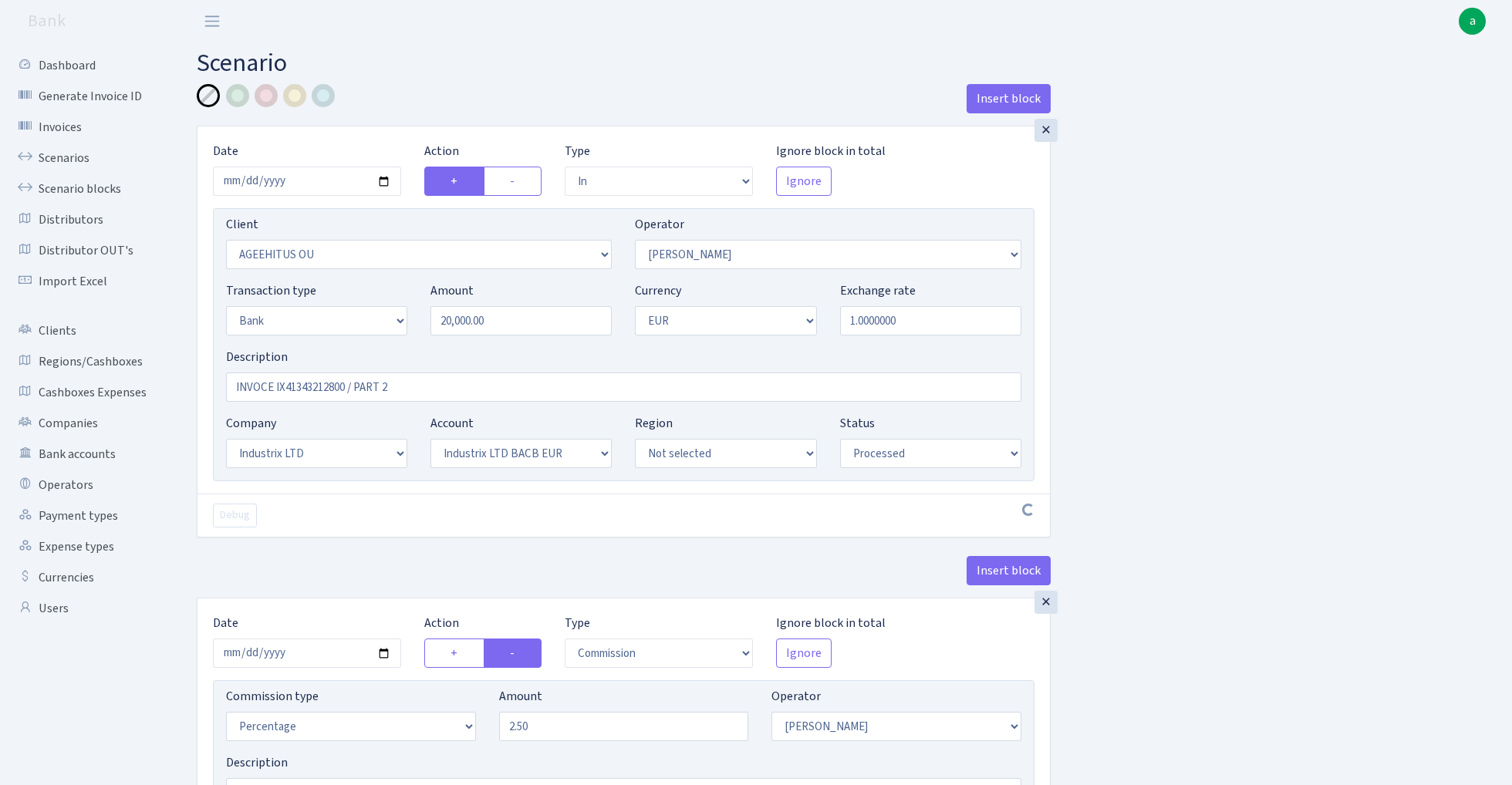
select select "17"
select select "41"
select select "processed"
select select "commission"
select select "396"
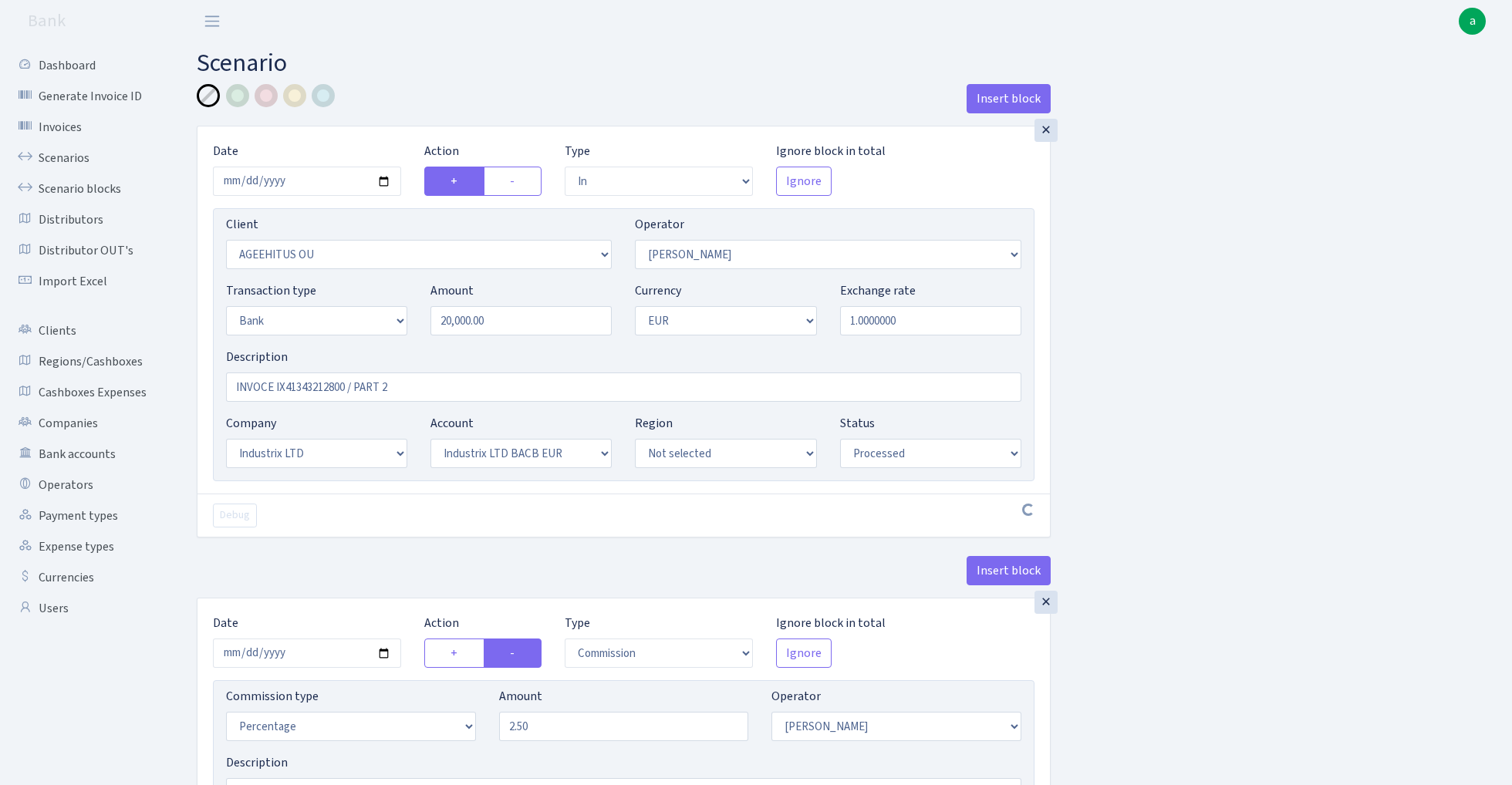
select select "processed"
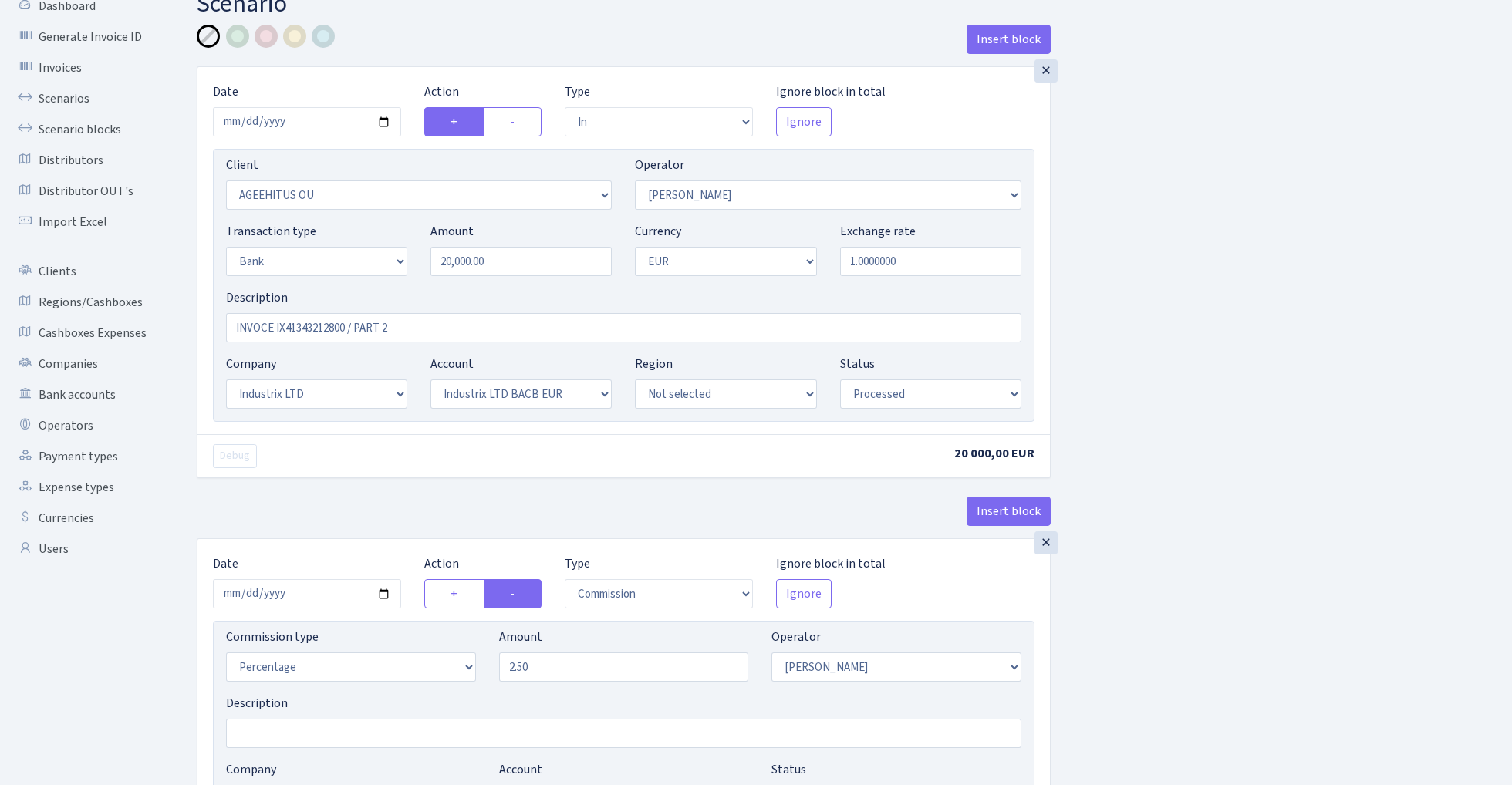
scroll to position [130, 0]
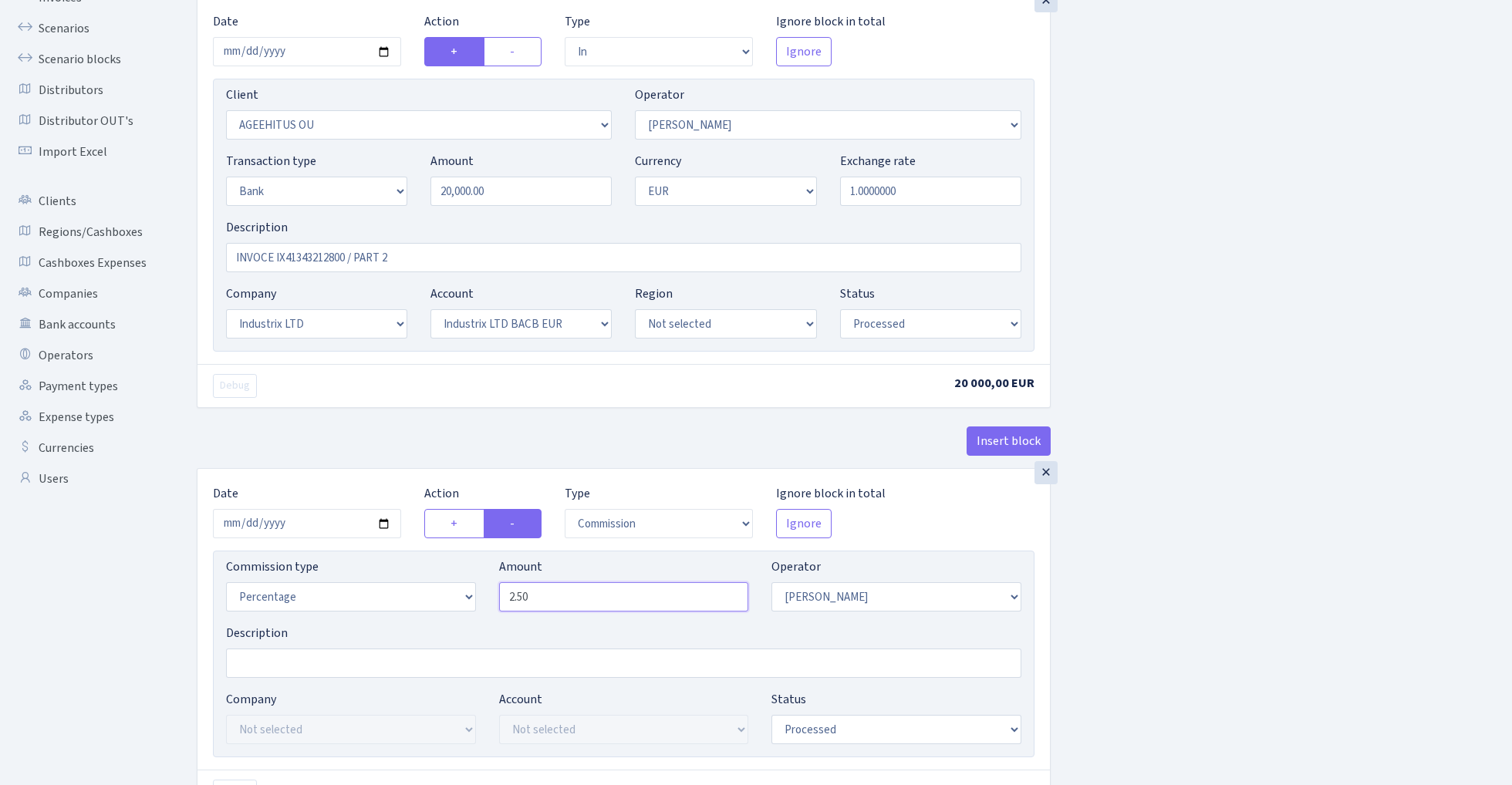
click at [556, 597] on input "2.50" at bounding box center [624, 597] width 250 height 29
type input "2.00"
click at [1164, 499] on div "Insert block × Date 2025-07-30 Action + - Type --- In Out Commission Field requ…" at bounding box center [842, 448] width 1315 height 988
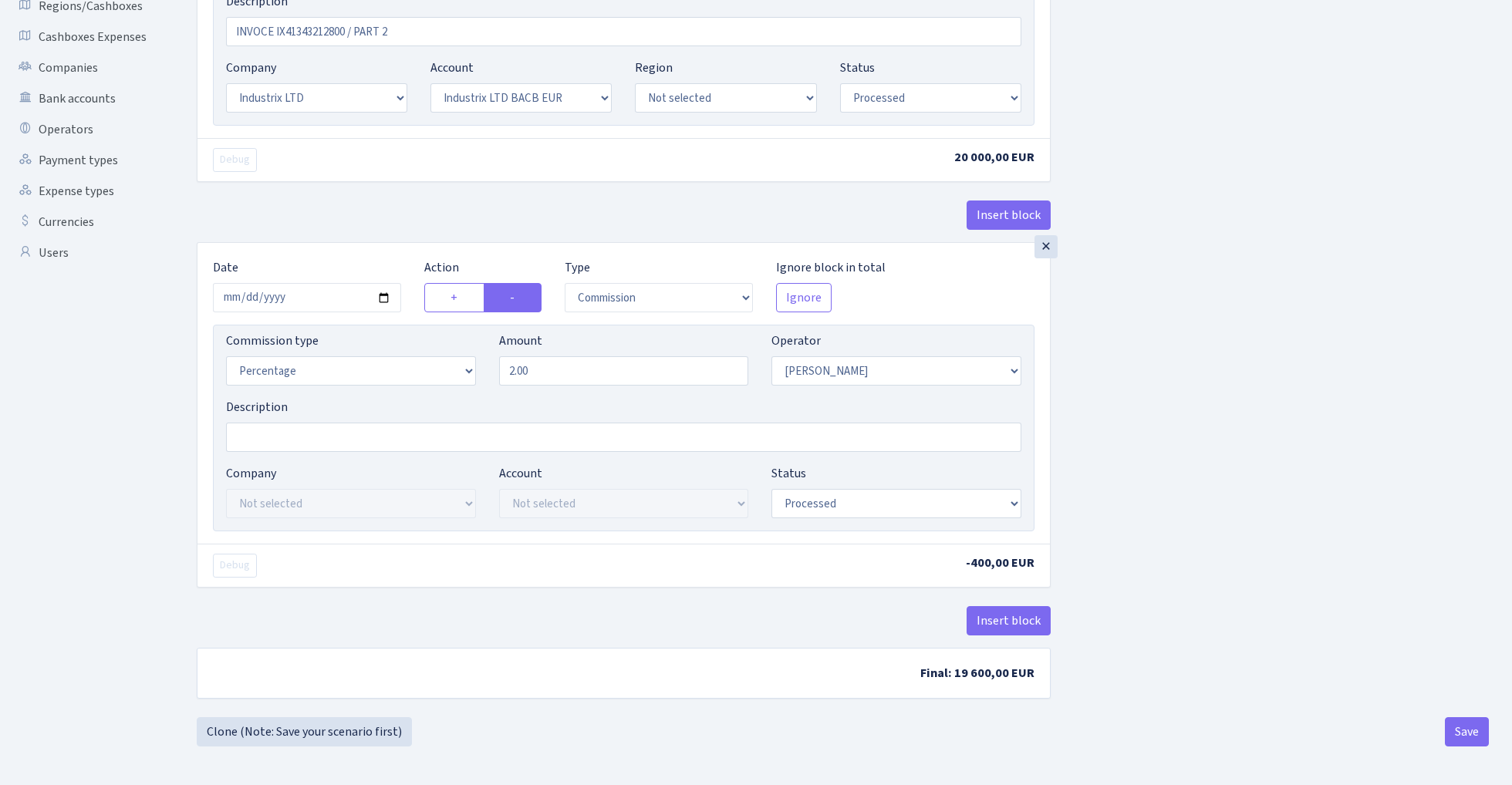
scroll to position [360, 0]
click at [1476, 738] on button "Save" at bounding box center [1467, 732] width 44 height 29
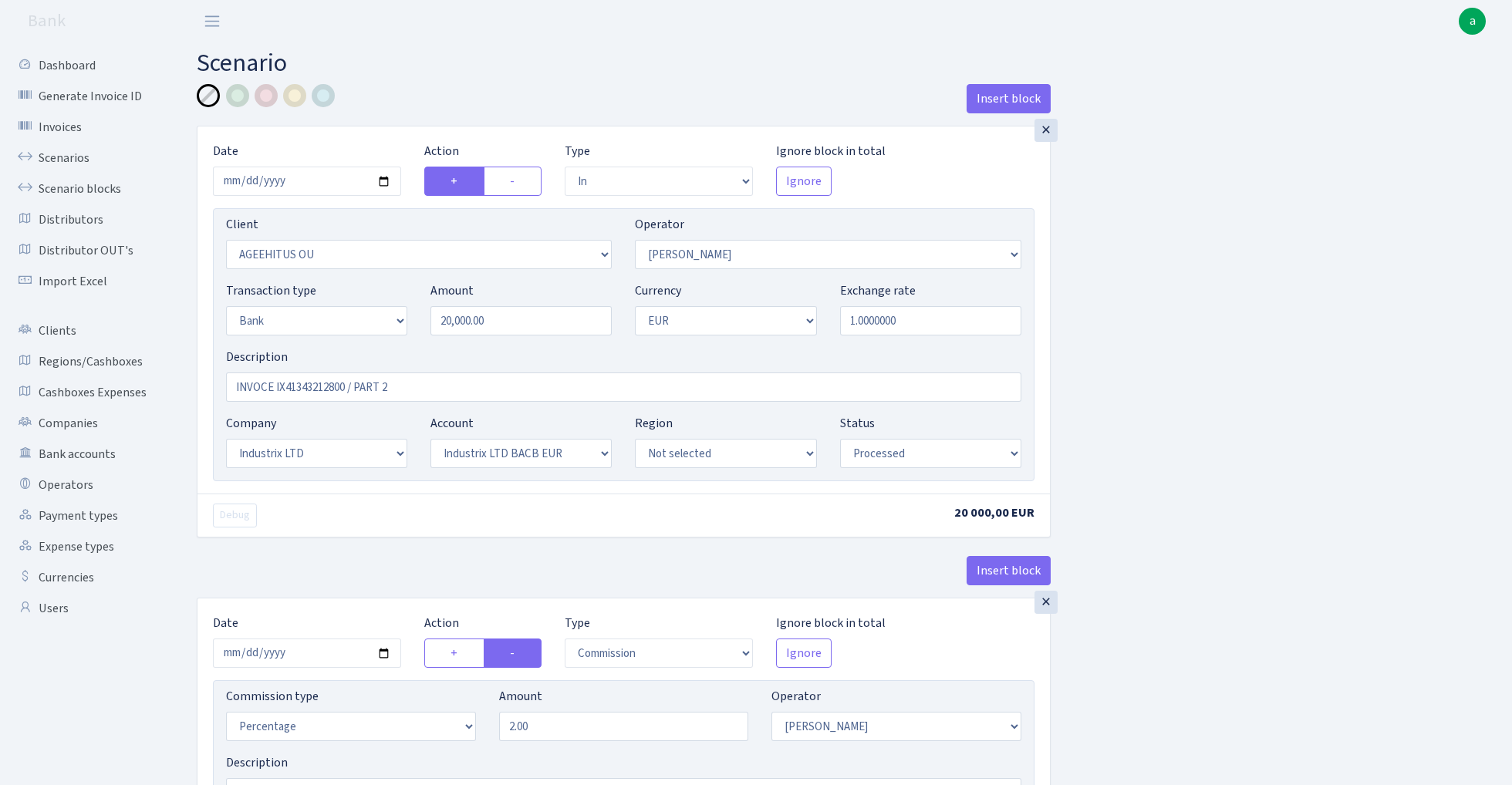
select select "in"
select select "2191"
select select "396"
select select "2"
select select "1"
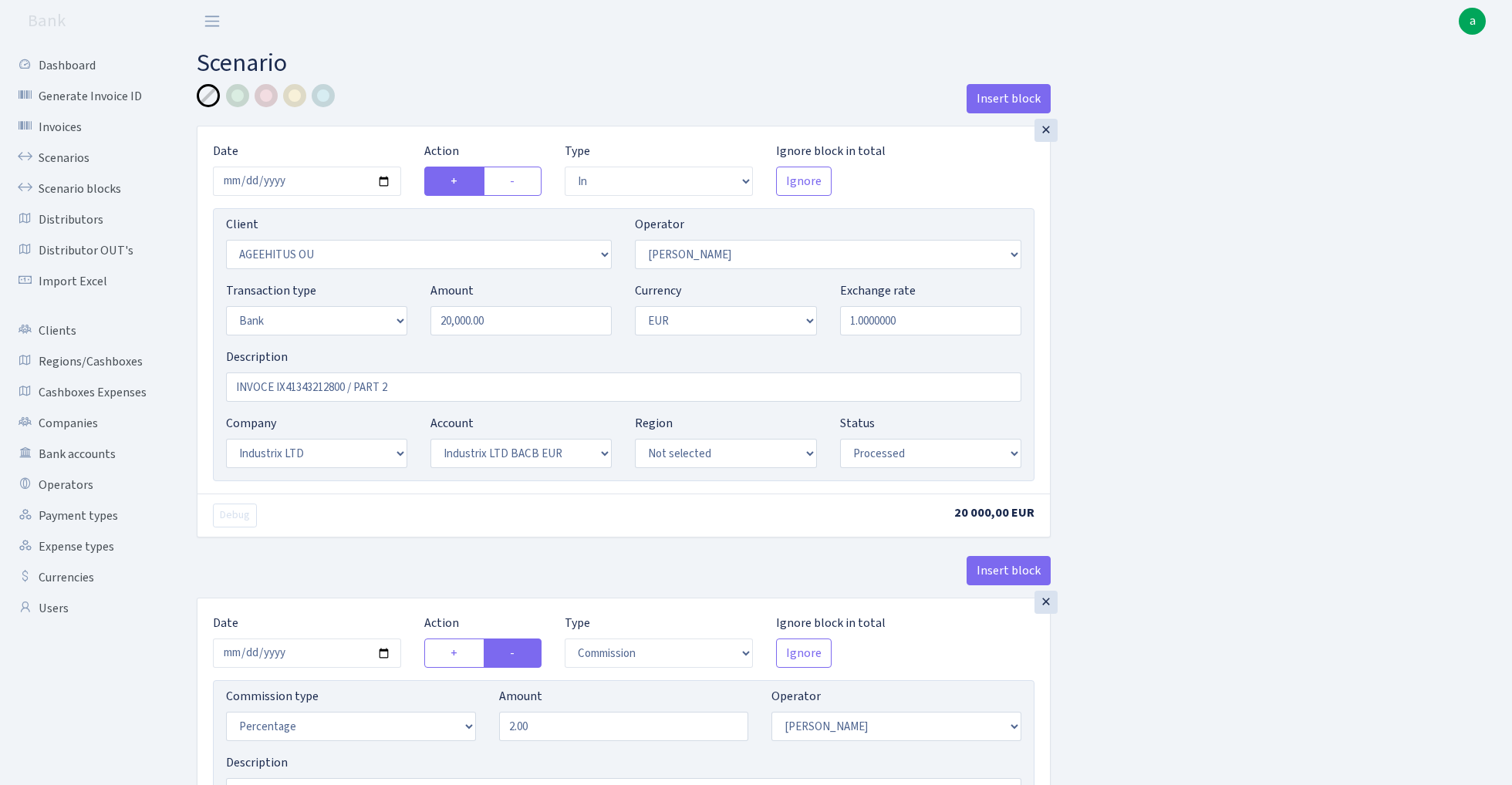
select select "17"
select select "41"
select select "processed"
select select "commission"
select select "396"
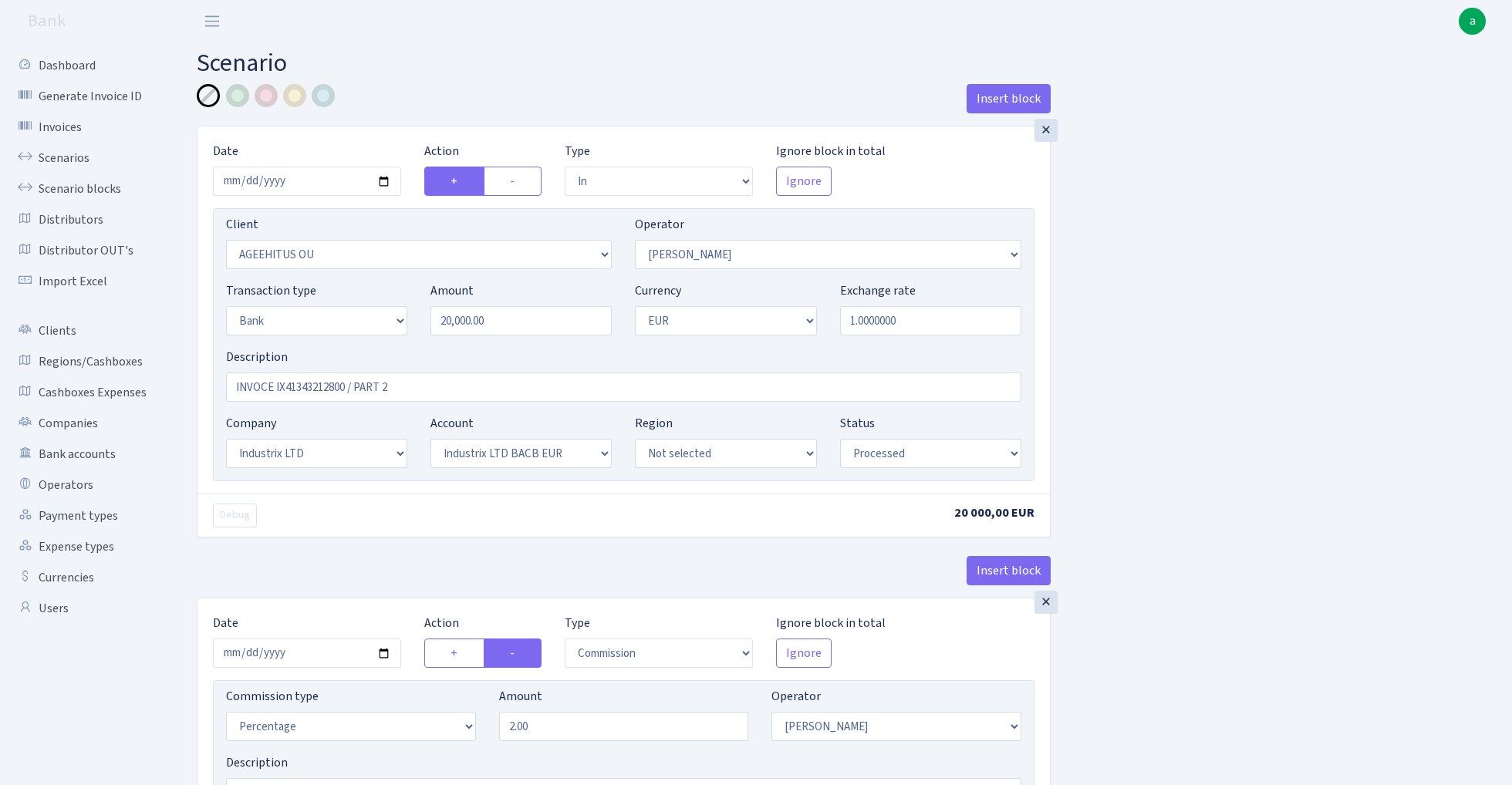
select select "processed"
click at [50, 155] on link "Scenarios" at bounding box center [85, 158] width 155 height 31
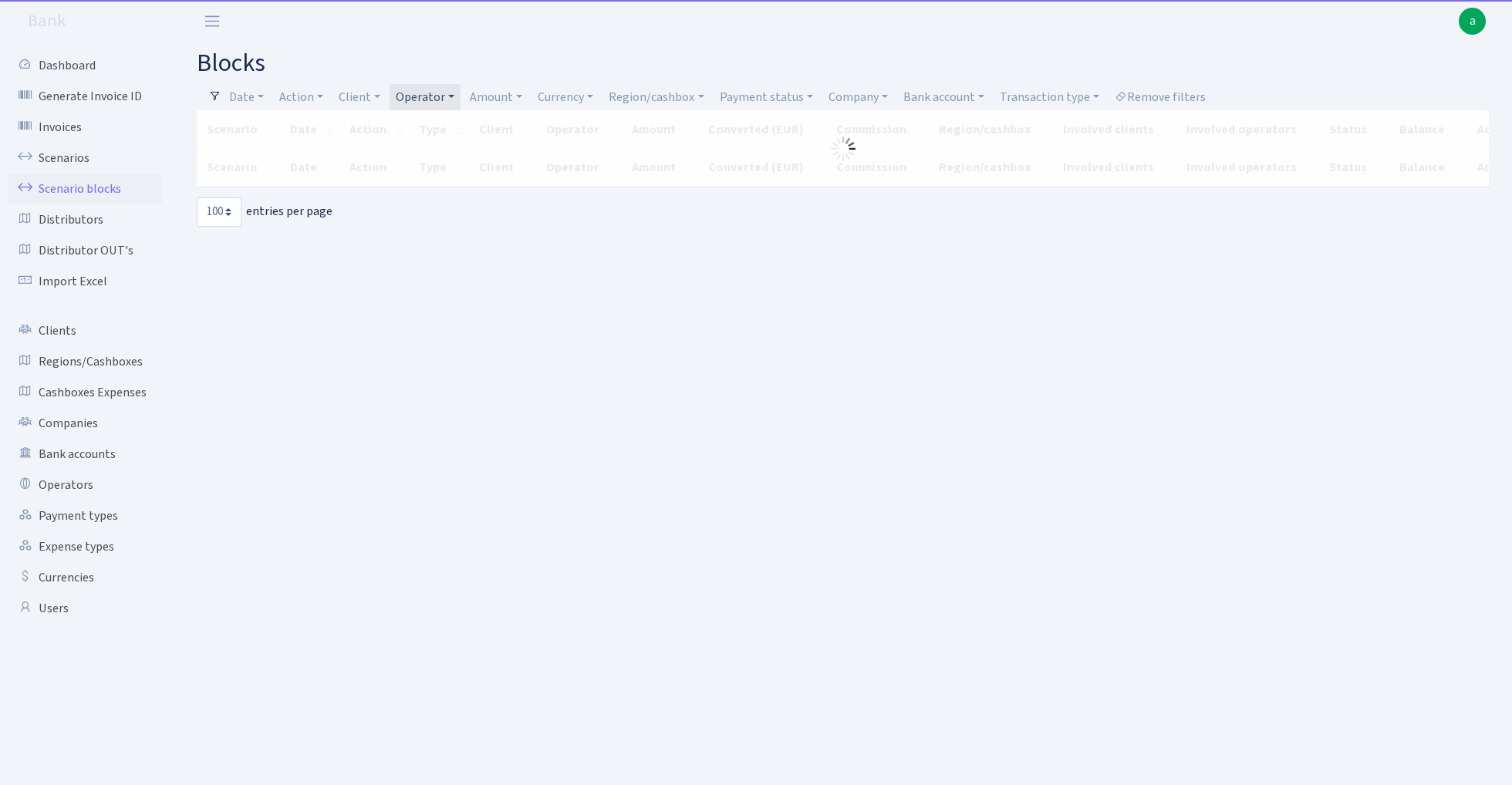
select select "100"
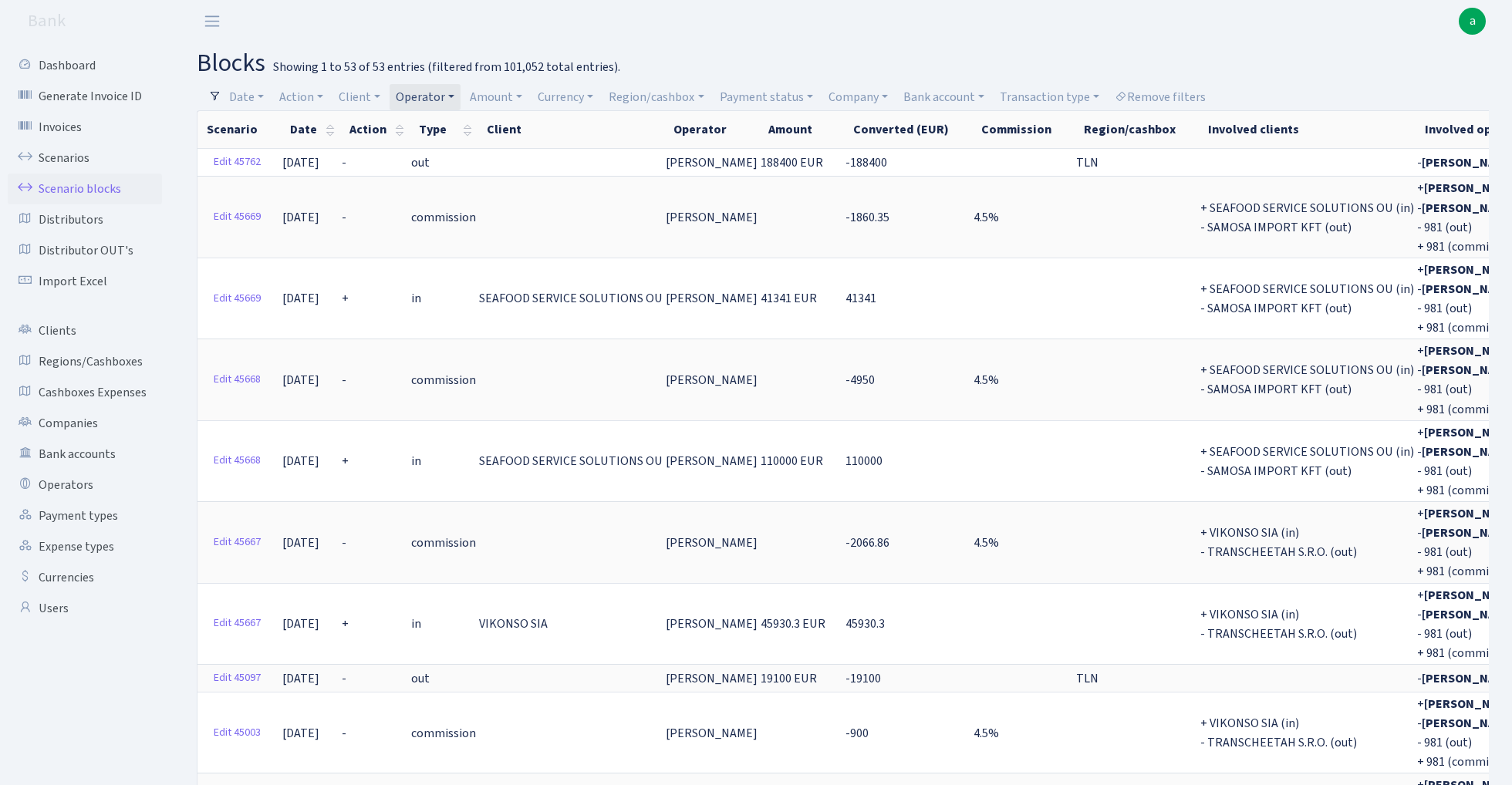
click at [432, 93] on link "Operator" at bounding box center [424, 97] width 71 height 26
click at [433, 146] on input "search" at bounding box center [452, 153] width 113 height 23
type input "sven"
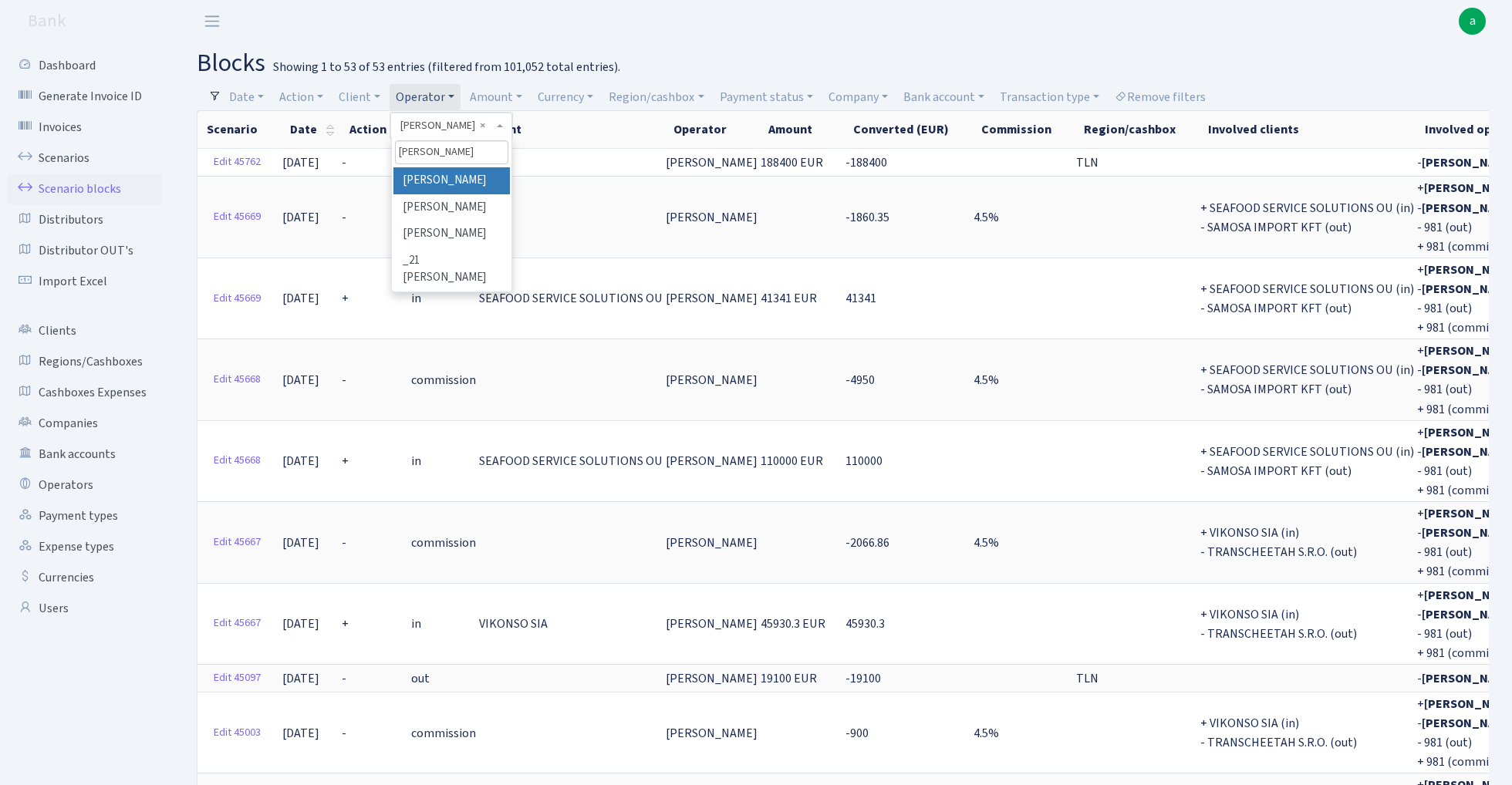
click at [451, 173] on li "[PERSON_NAME]" at bounding box center [451, 181] width 116 height 27
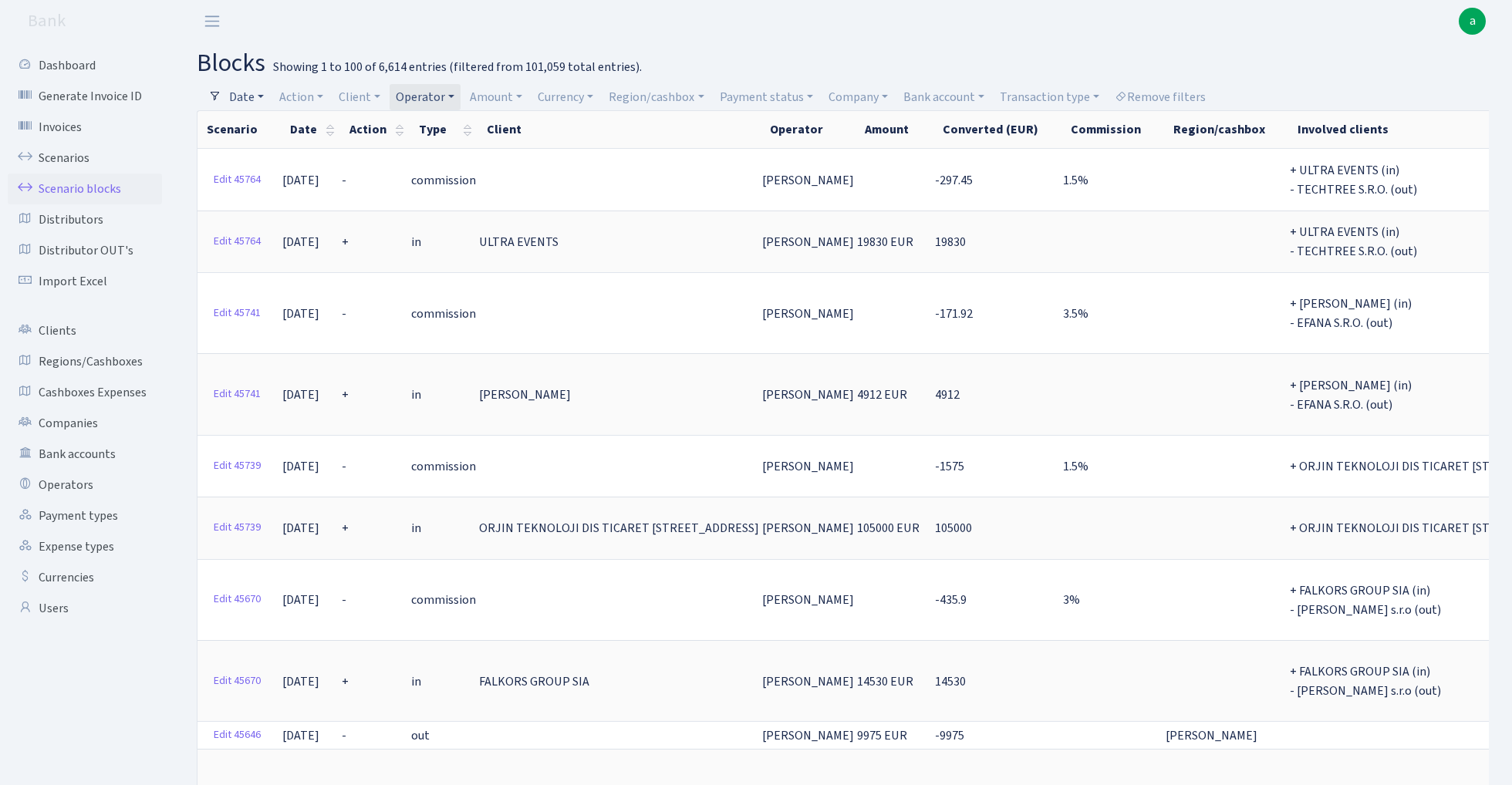
click at [246, 96] on link "Date" at bounding box center [246, 97] width 47 height 26
click at [291, 130] on input "29.08.2025 - 29.08.2025" at bounding box center [347, 127] width 184 height 29
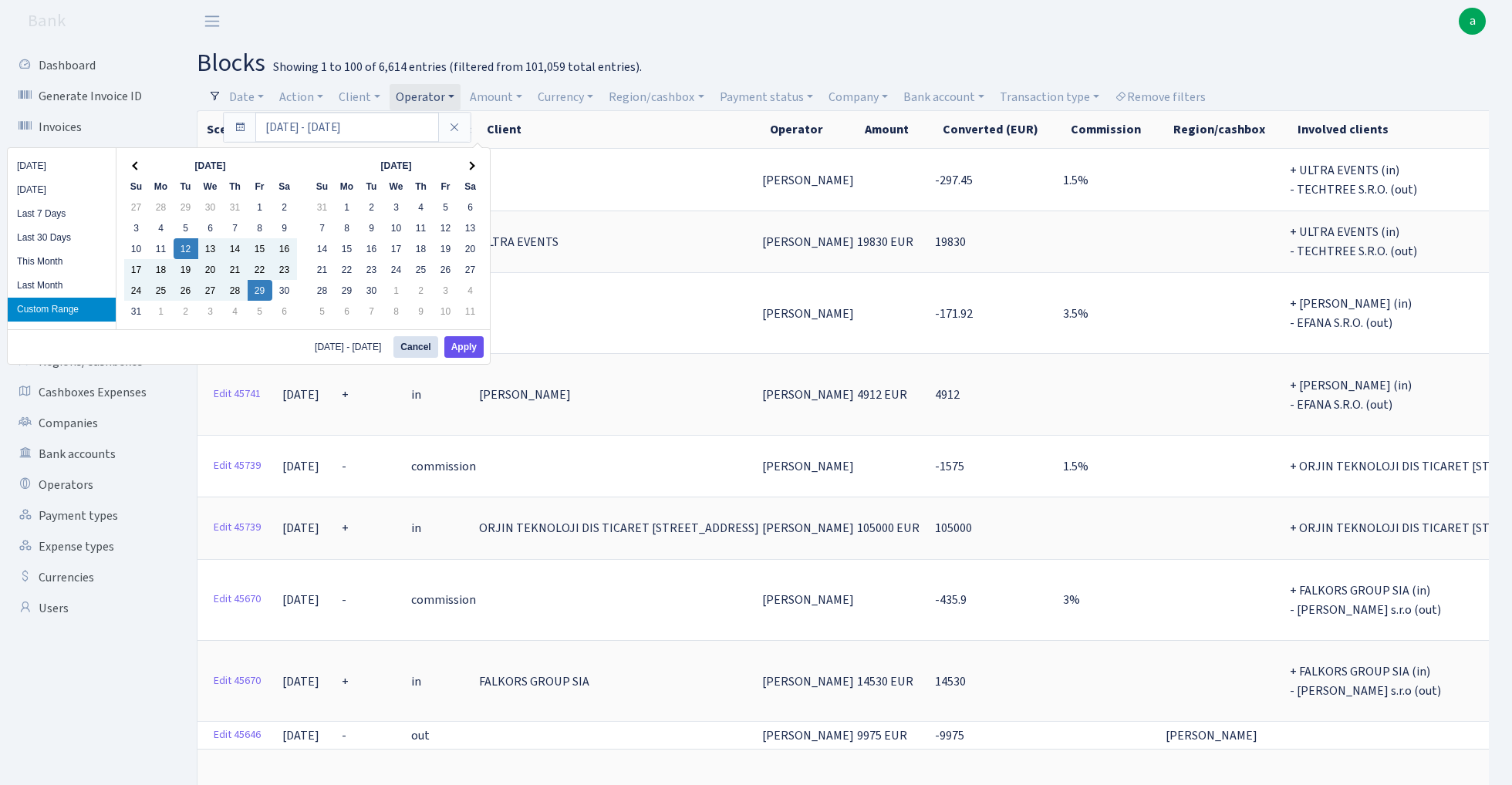
click at [461, 347] on button "Apply" at bounding box center [464, 347] width 39 height 22
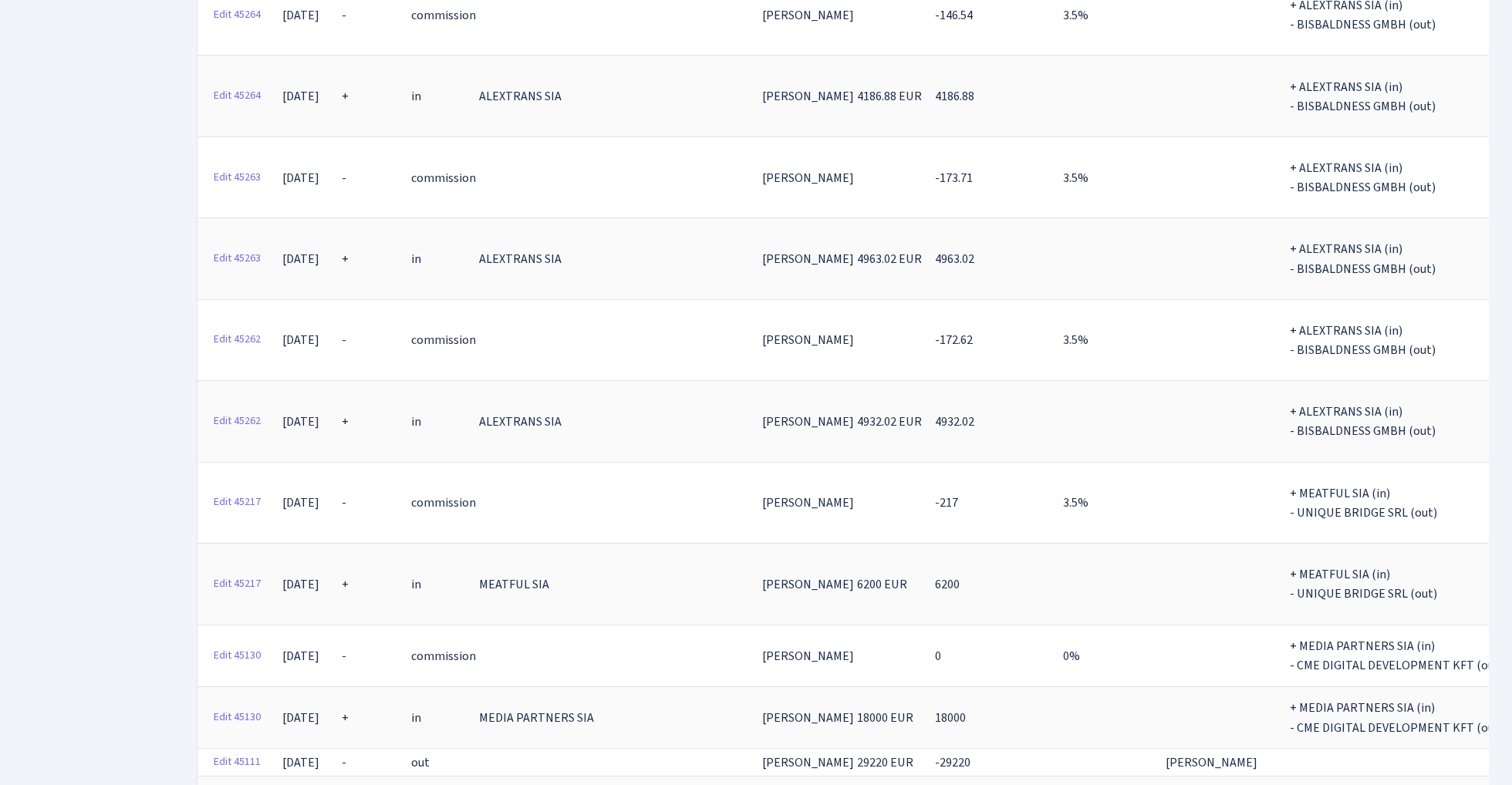
scroll to position [3477, 0]
click at [794, 756] on span "Excel" at bounding box center [787, 763] width 25 height 17
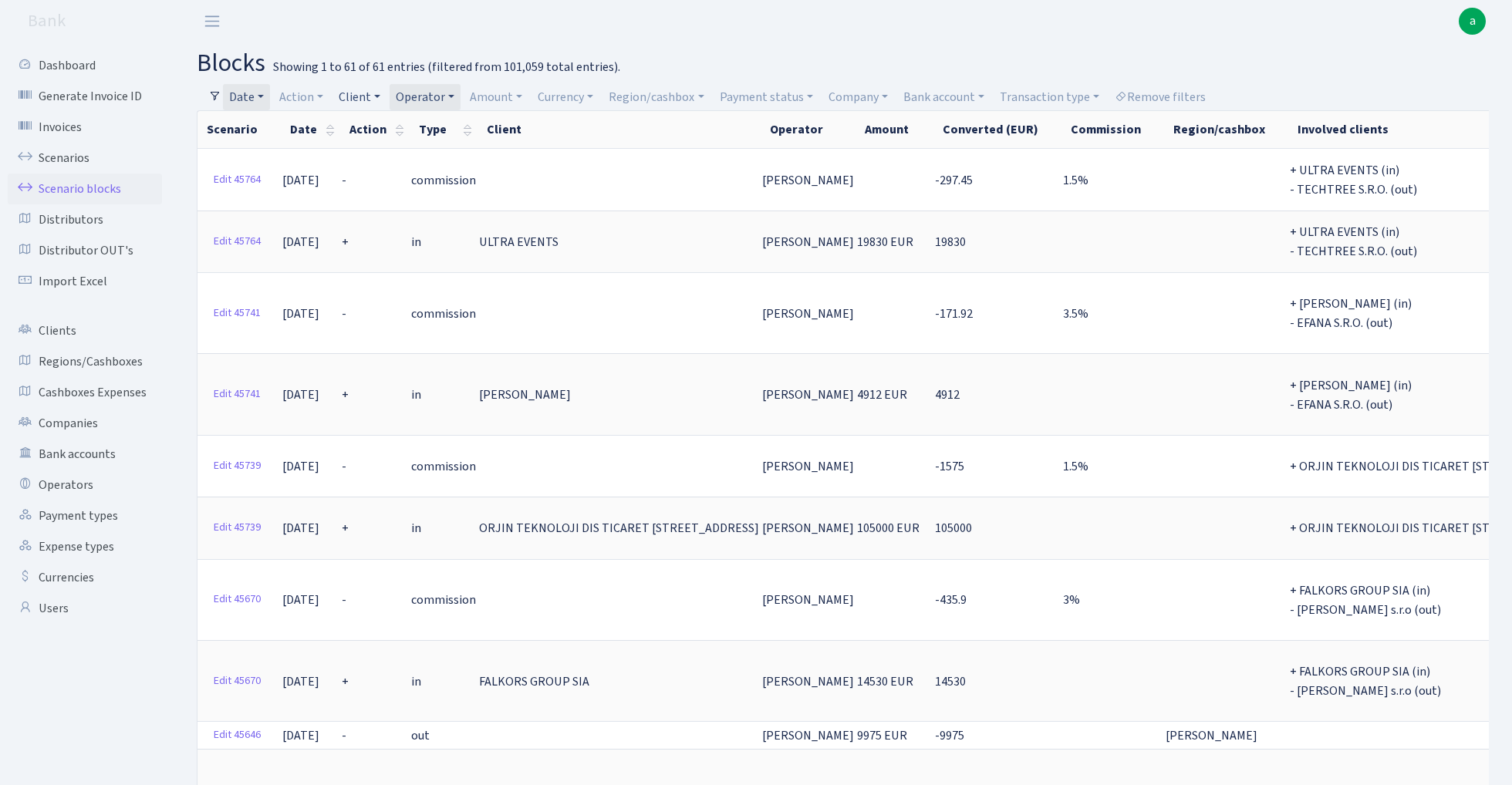
scroll to position [0, 0]
click at [446, 93] on link "Operator" at bounding box center [424, 97] width 71 height 26
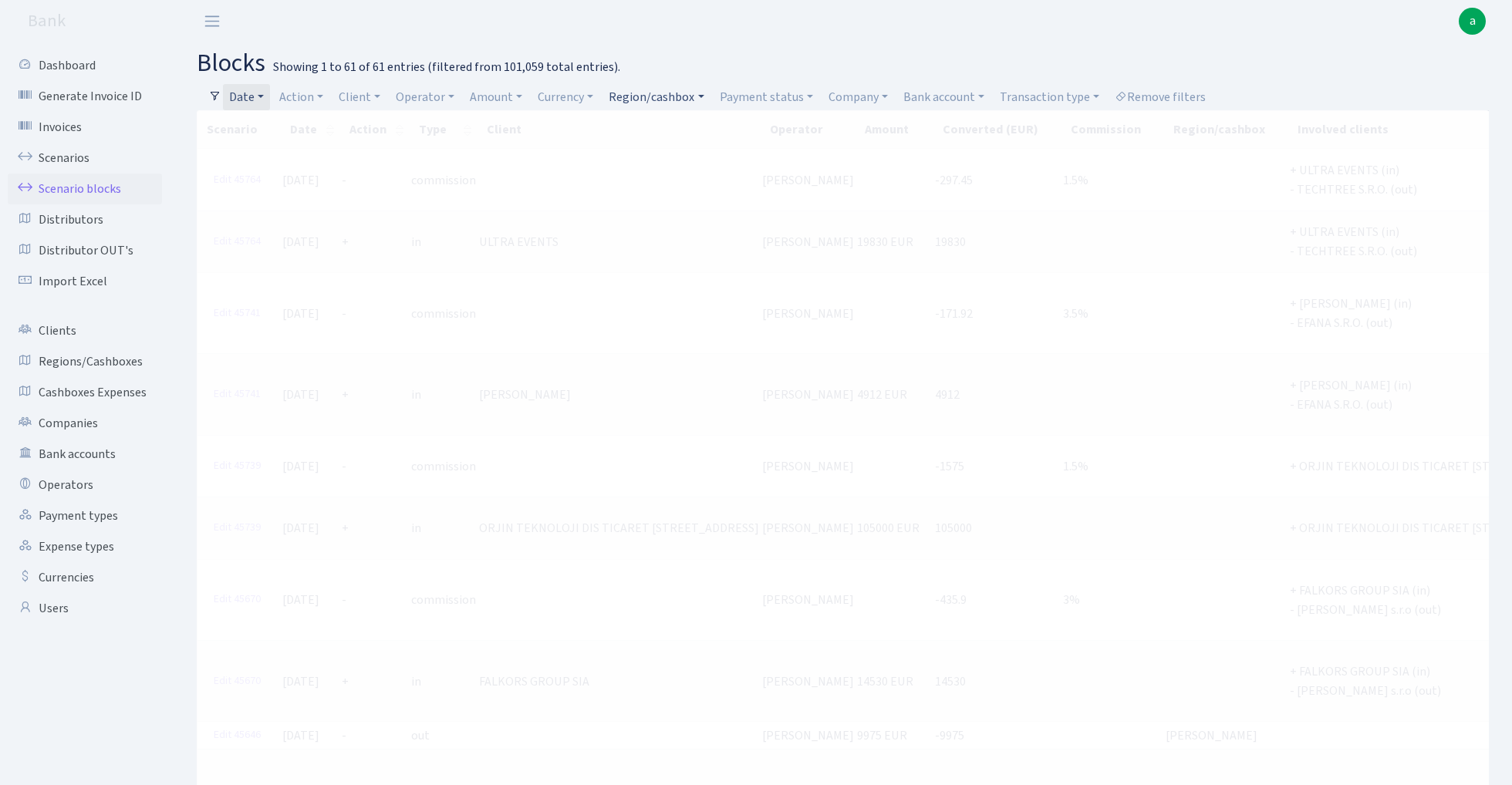
click at [664, 96] on link "Region/cashbox" at bounding box center [656, 97] width 108 height 26
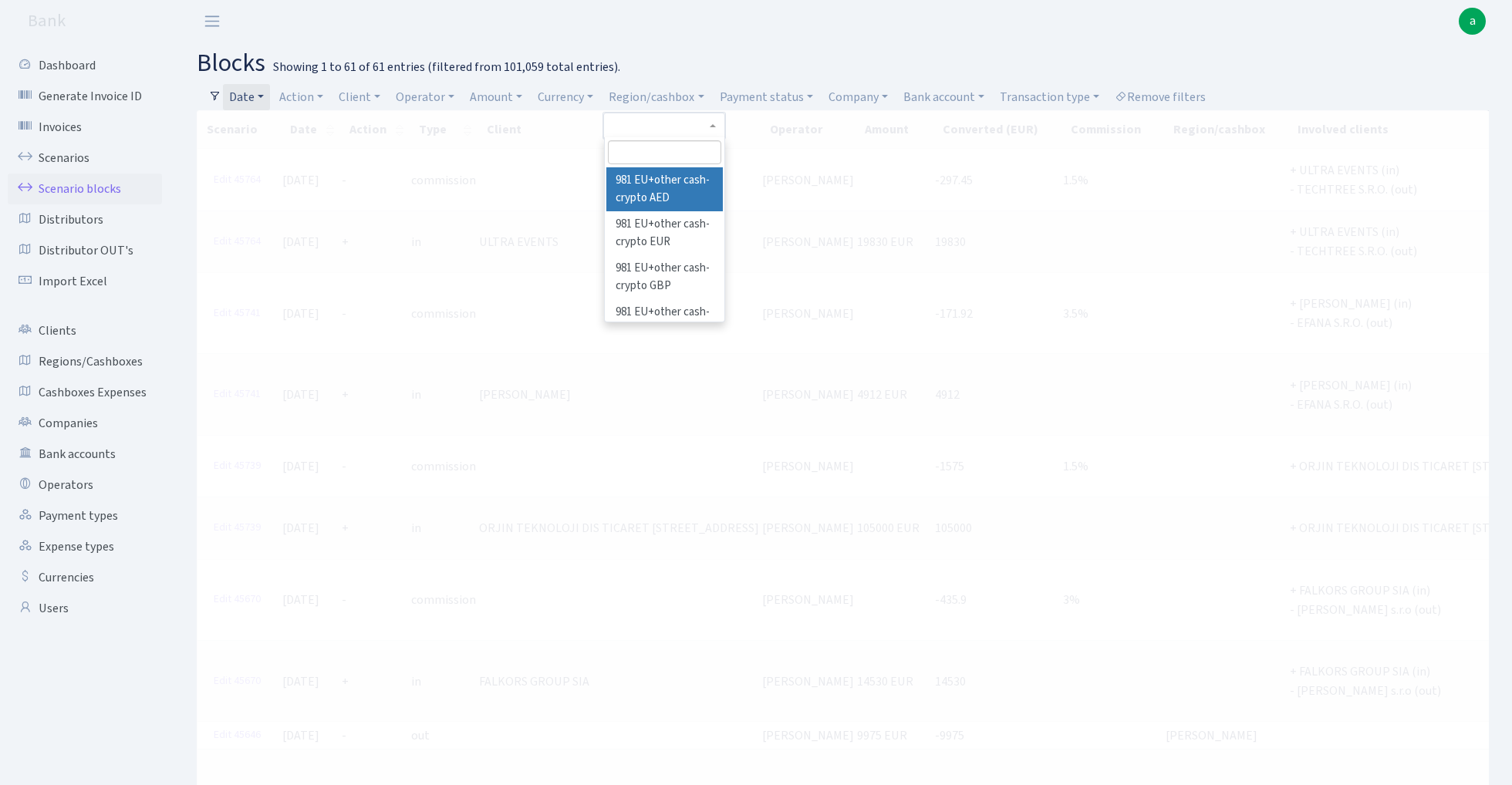
click at [657, 149] on input "search" at bounding box center [665, 153] width 113 height 23
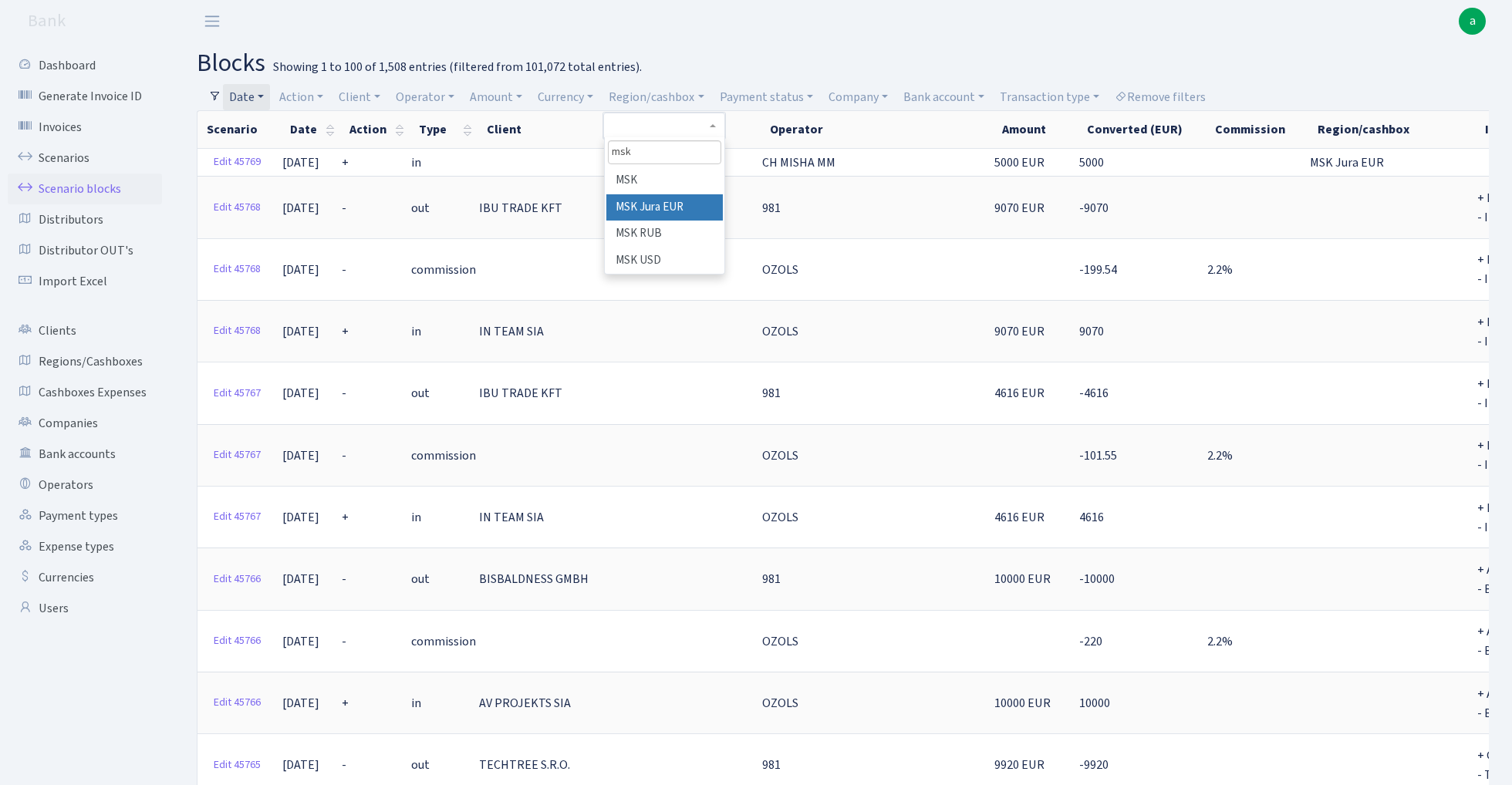
type input "msk"
click at [689, 204] on li "MSK Jura EUR" at bounding box center [664, 208] width 116 height 27
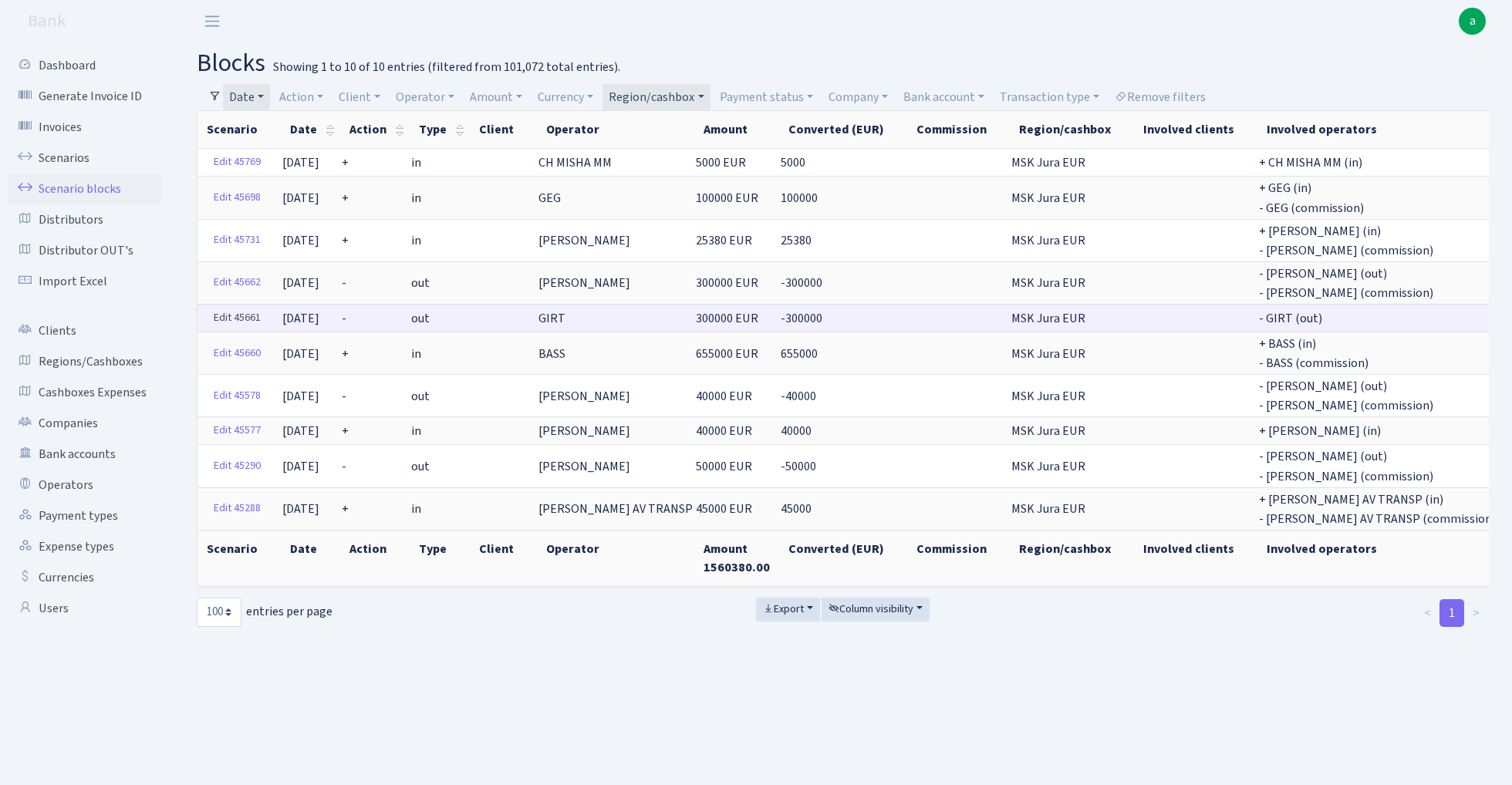
click at [236, 309] on link "Edit 45661" at bounding box center [237, 318] width 61 height 23
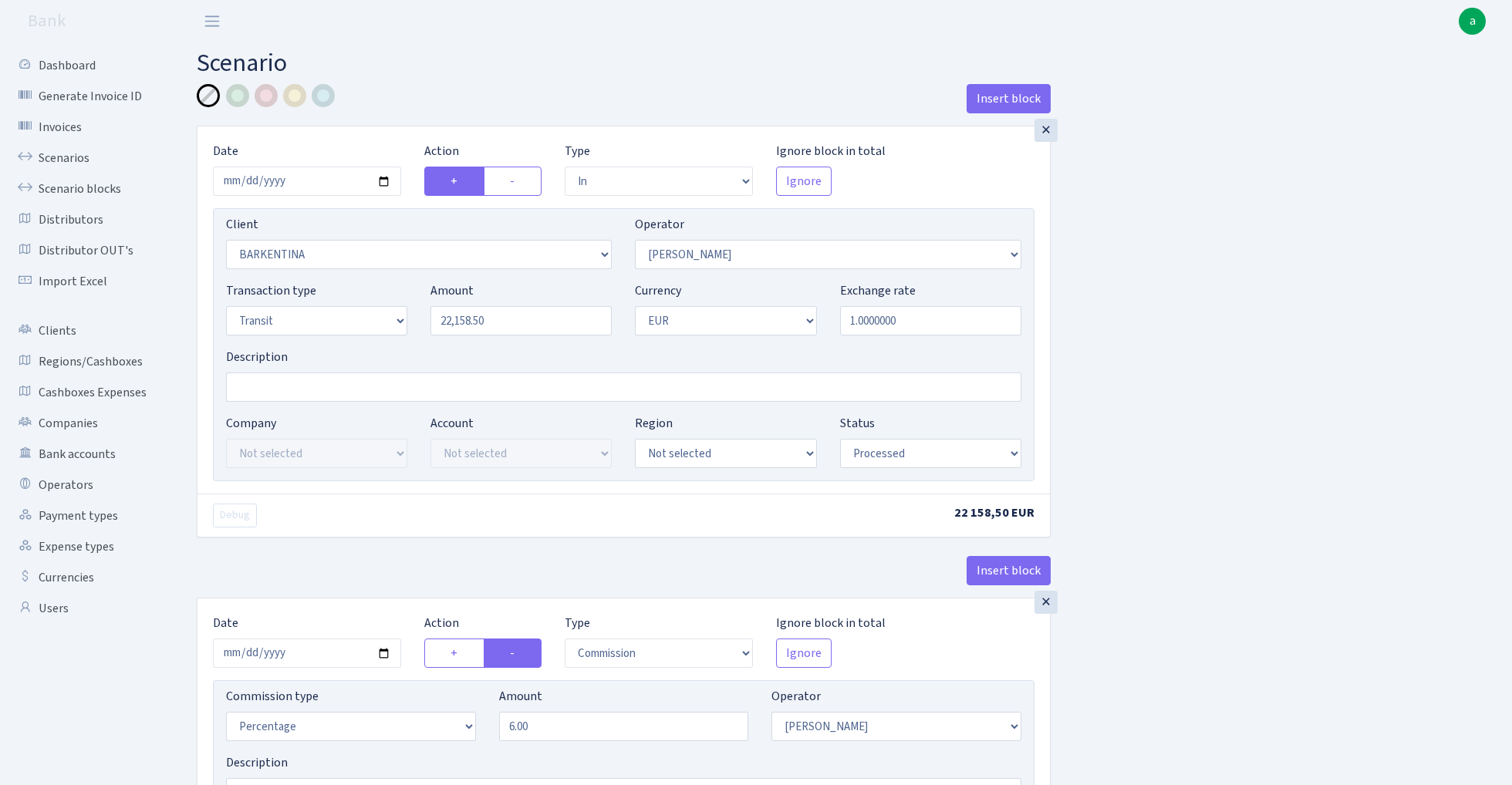
select select "in"
select select "400"
select select "28"
select select "5"
select select "1"
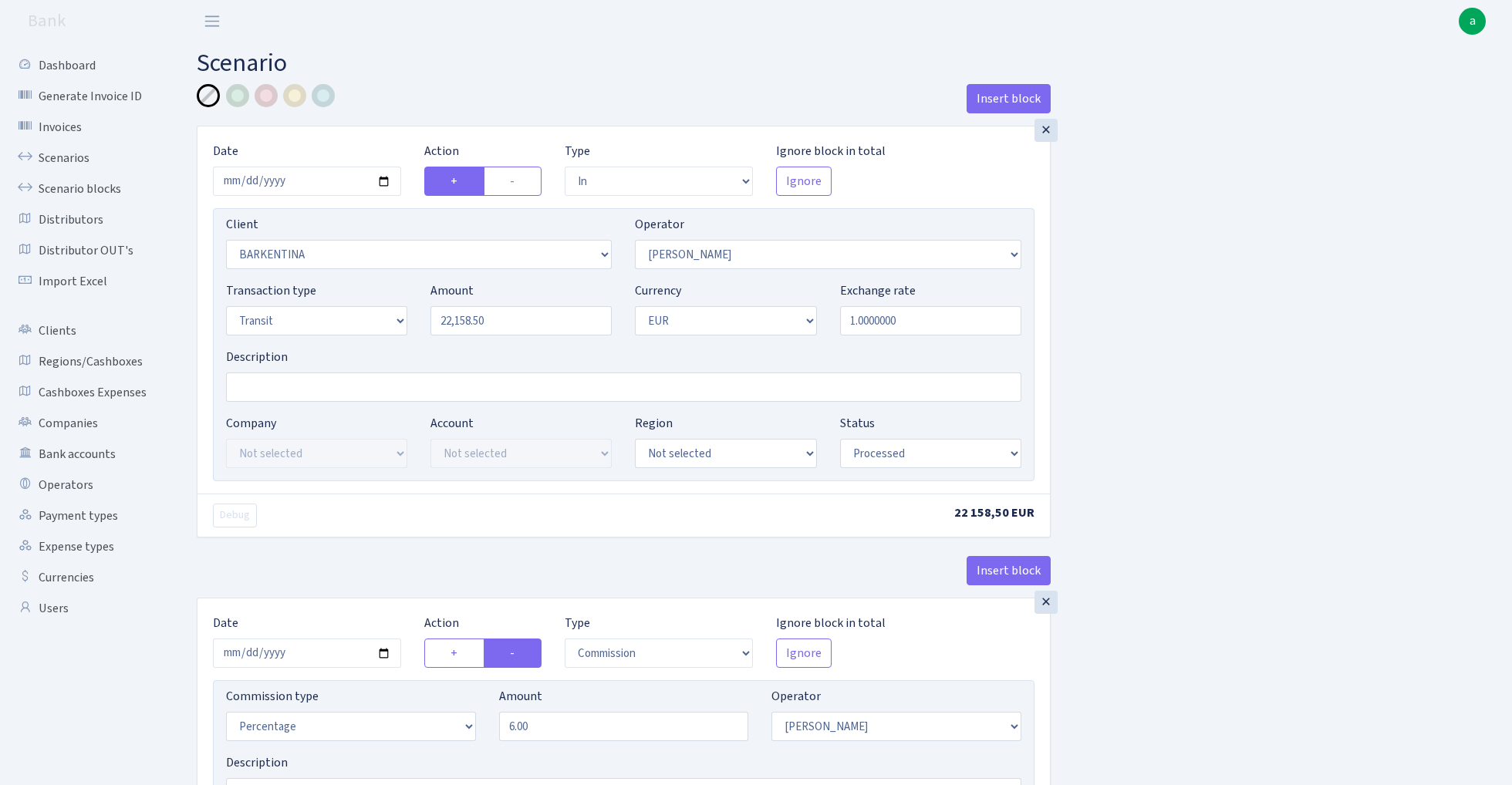
select select "processed"
select select "commission"
select select "28"
select select "processed"
select select "out"
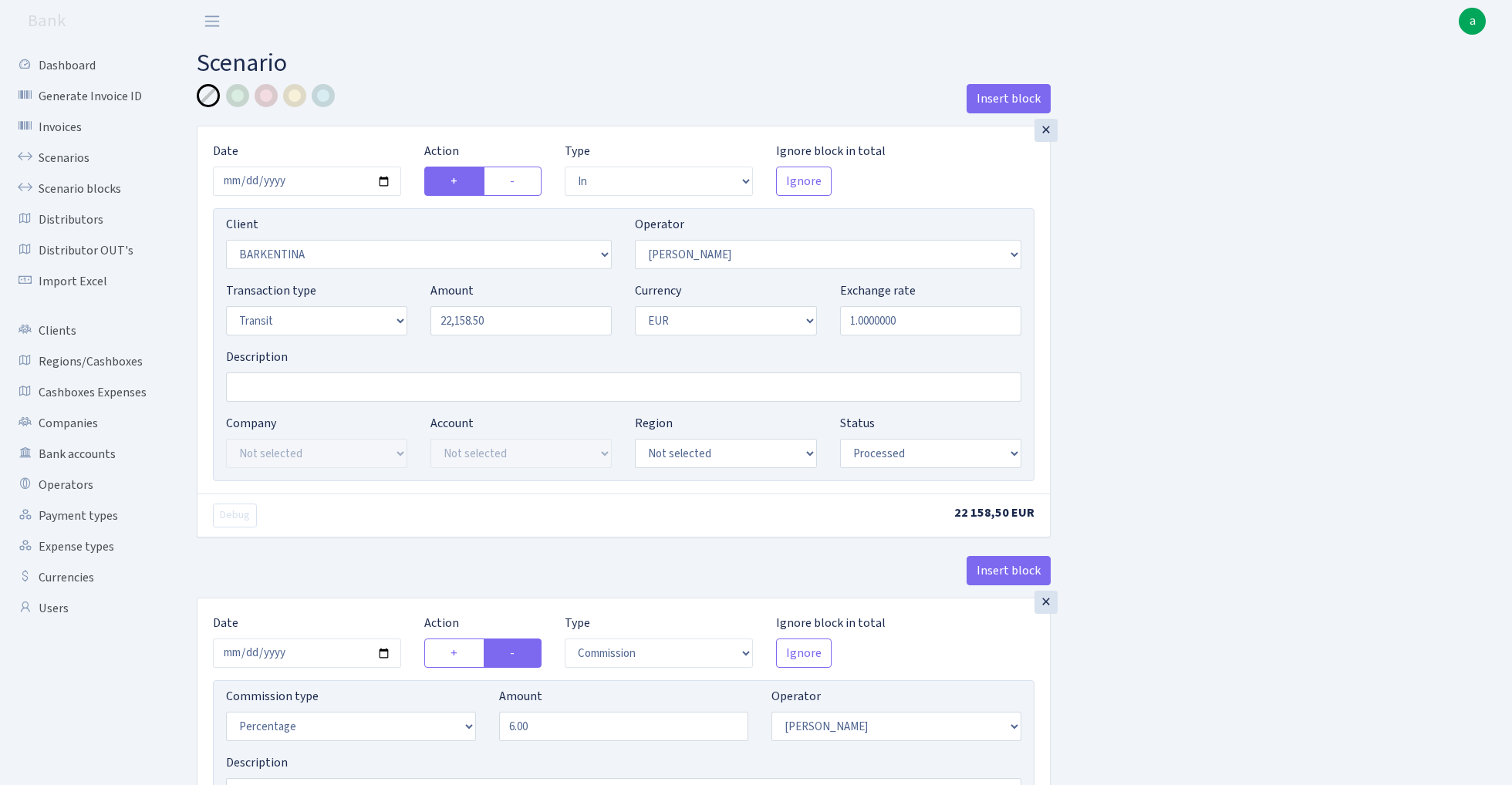
select select "2442"
select select "61"
select select "5"
select select "1"
select select "processed"
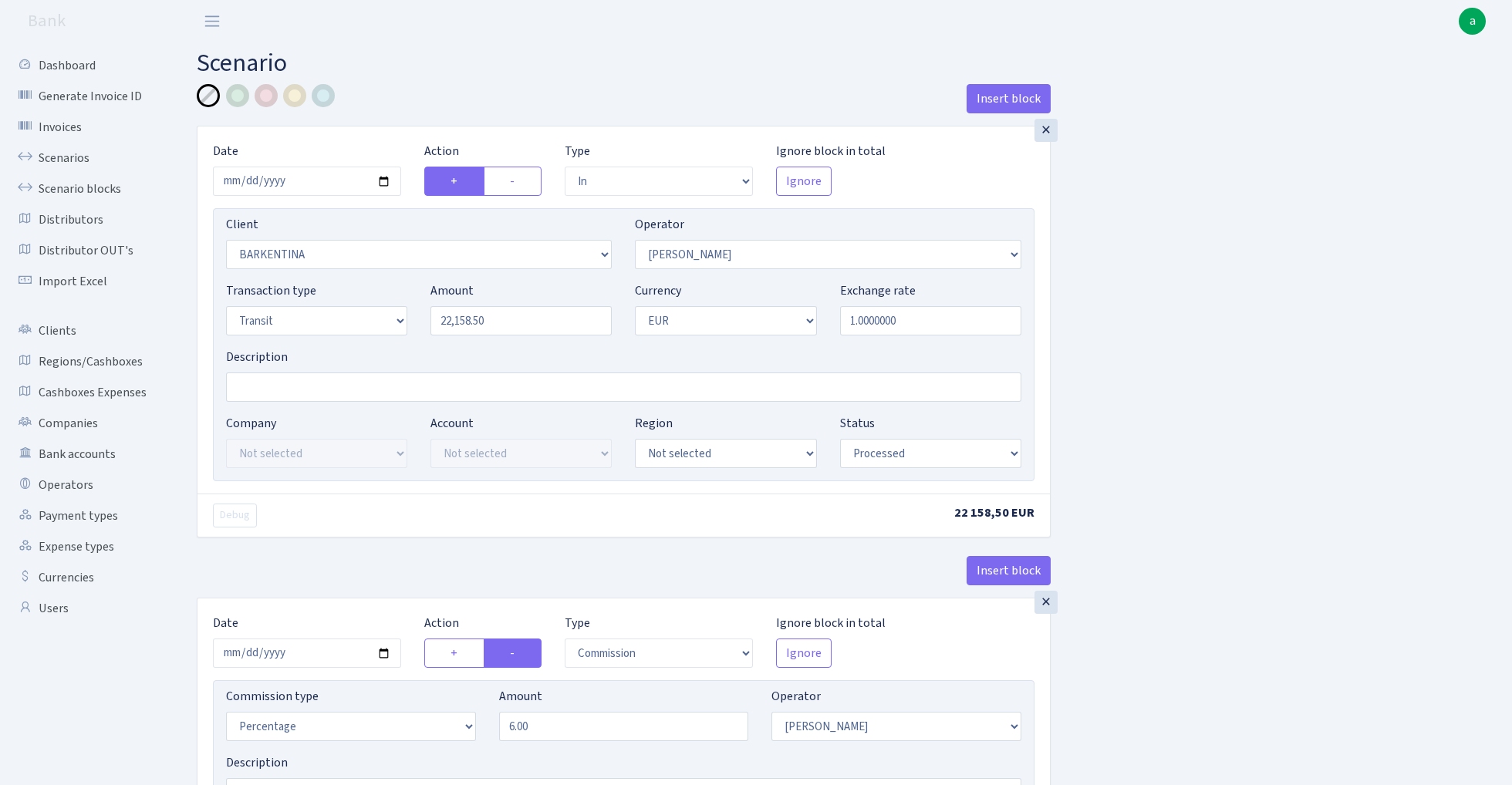
select select "commission"
select select "61"
select select "processed"
click at [321, 180] on input "2025-06-03" at bounding box center [307, 181] width 188 height 29
type input "2025-08-29"
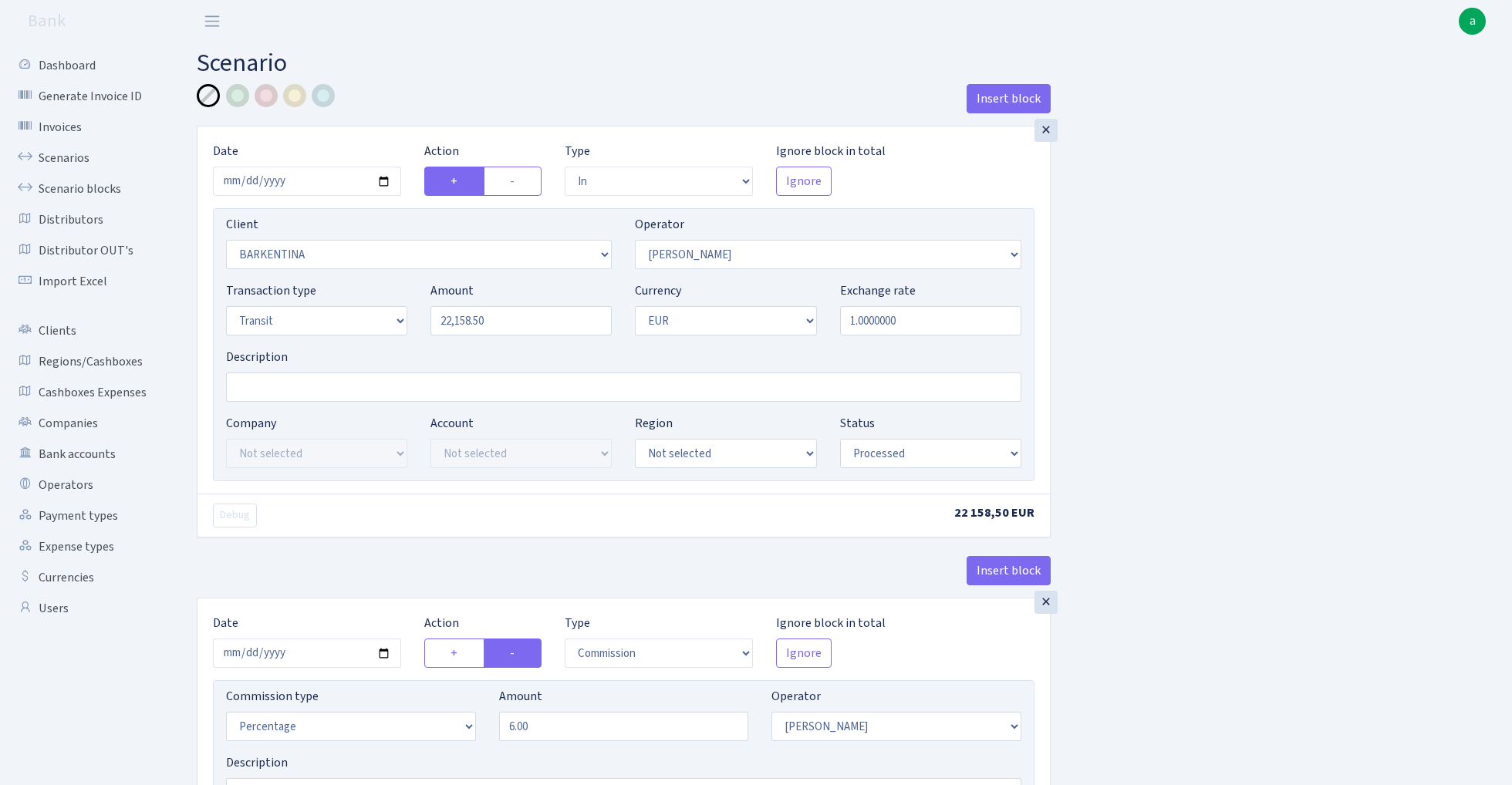
click at [385, 96] on div "Insert block" at bounding box center [623, 105] width 854 height 42
select select "8"
click at [510, 334] on input "22158.50" at bounding box center [520, 321] width 181 height 29
paste input "148529.72"
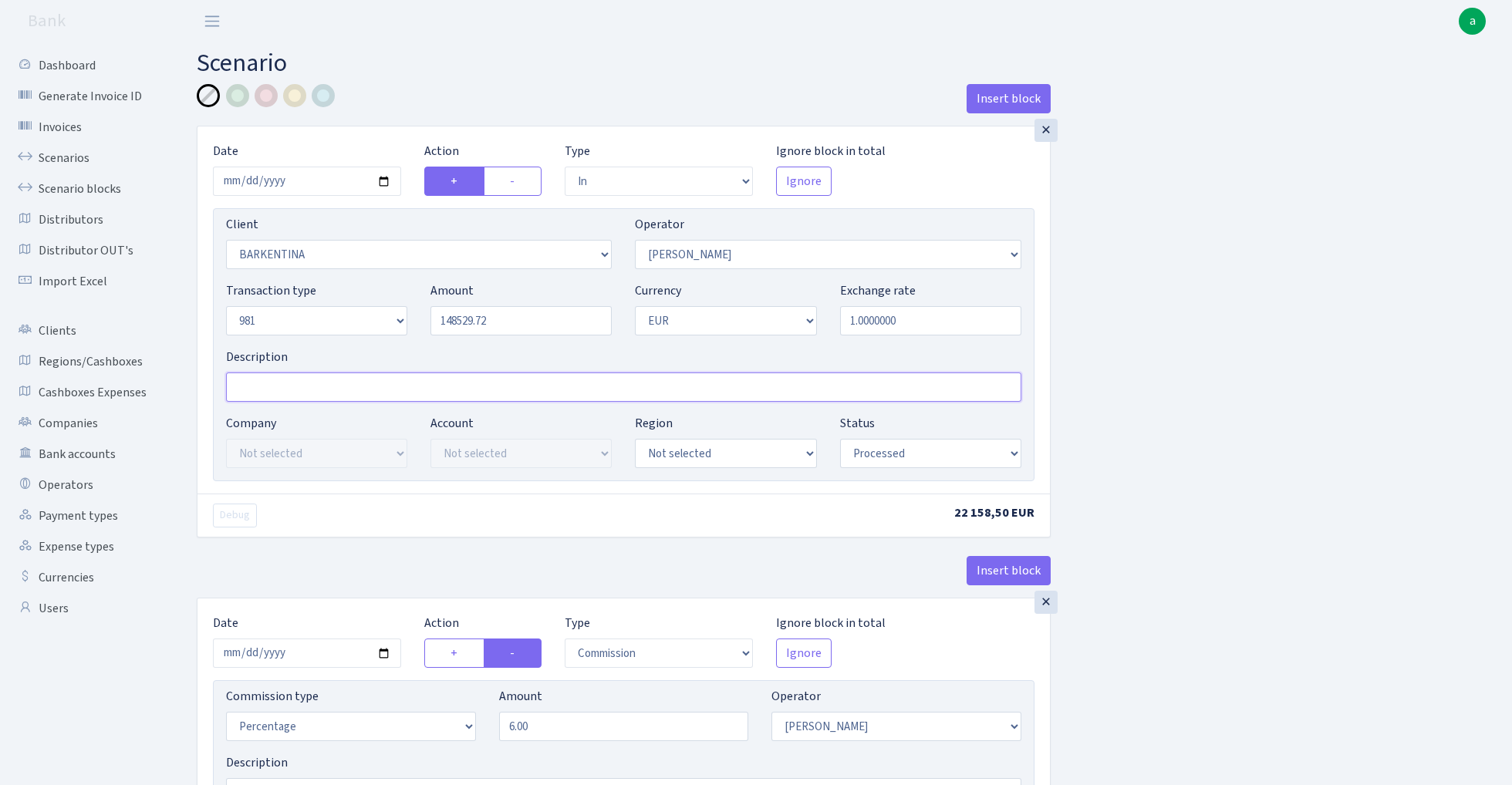
type input "148,529.72"
click at [341, 392] on input "Description" at bounding box center [623, 387] width 795 height 29
type input "981 VAT"
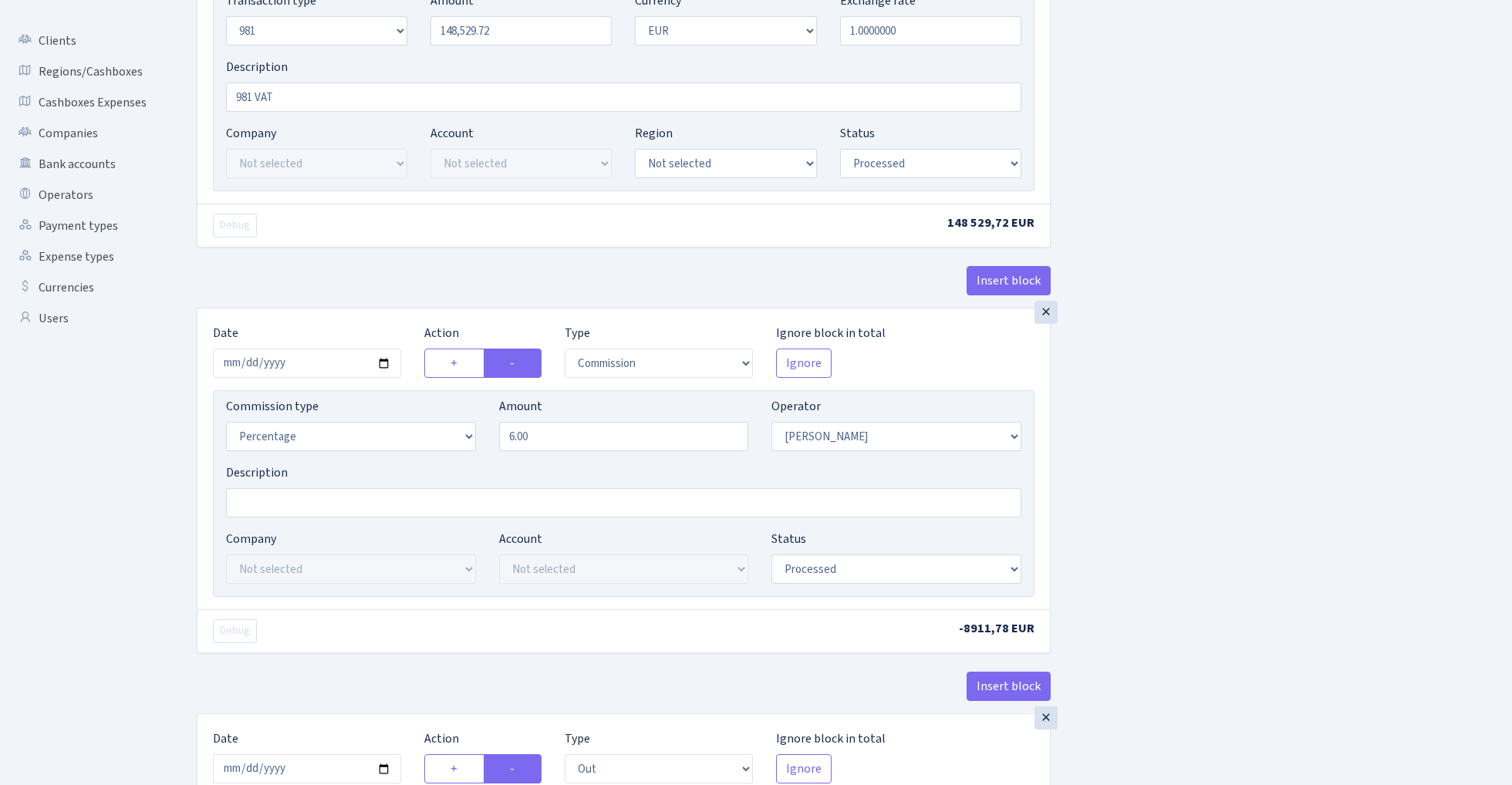
scroll to position [294, 0]
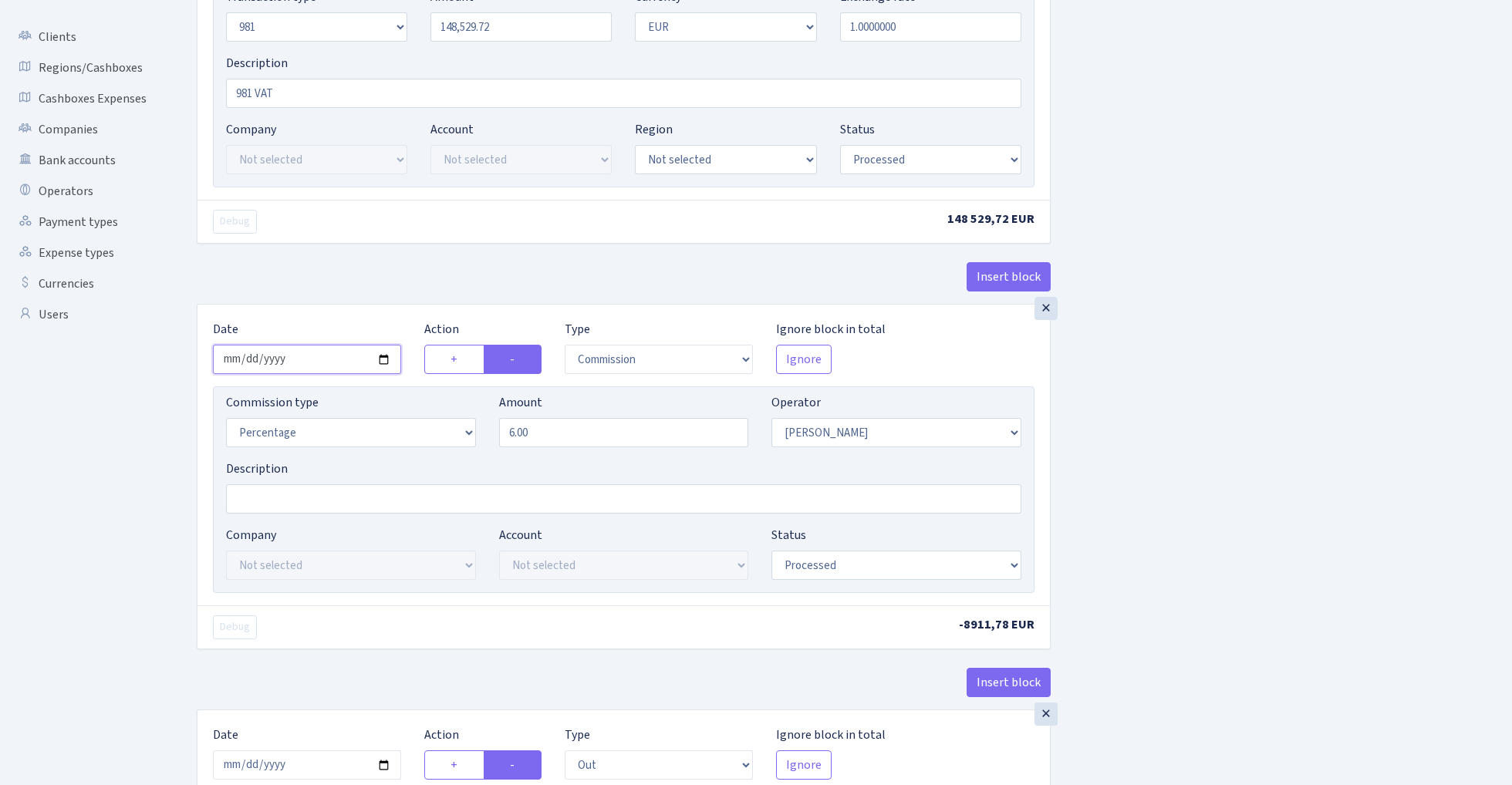
click at [297, 360] on input "2025-06-03" at bounding box center [307, 360] width 188 height 29
type input "2025-08-29"
click at [323, 240] on div "Debug 148 529,72 EUR" at bounding box center [624, 221] width 853 height 43
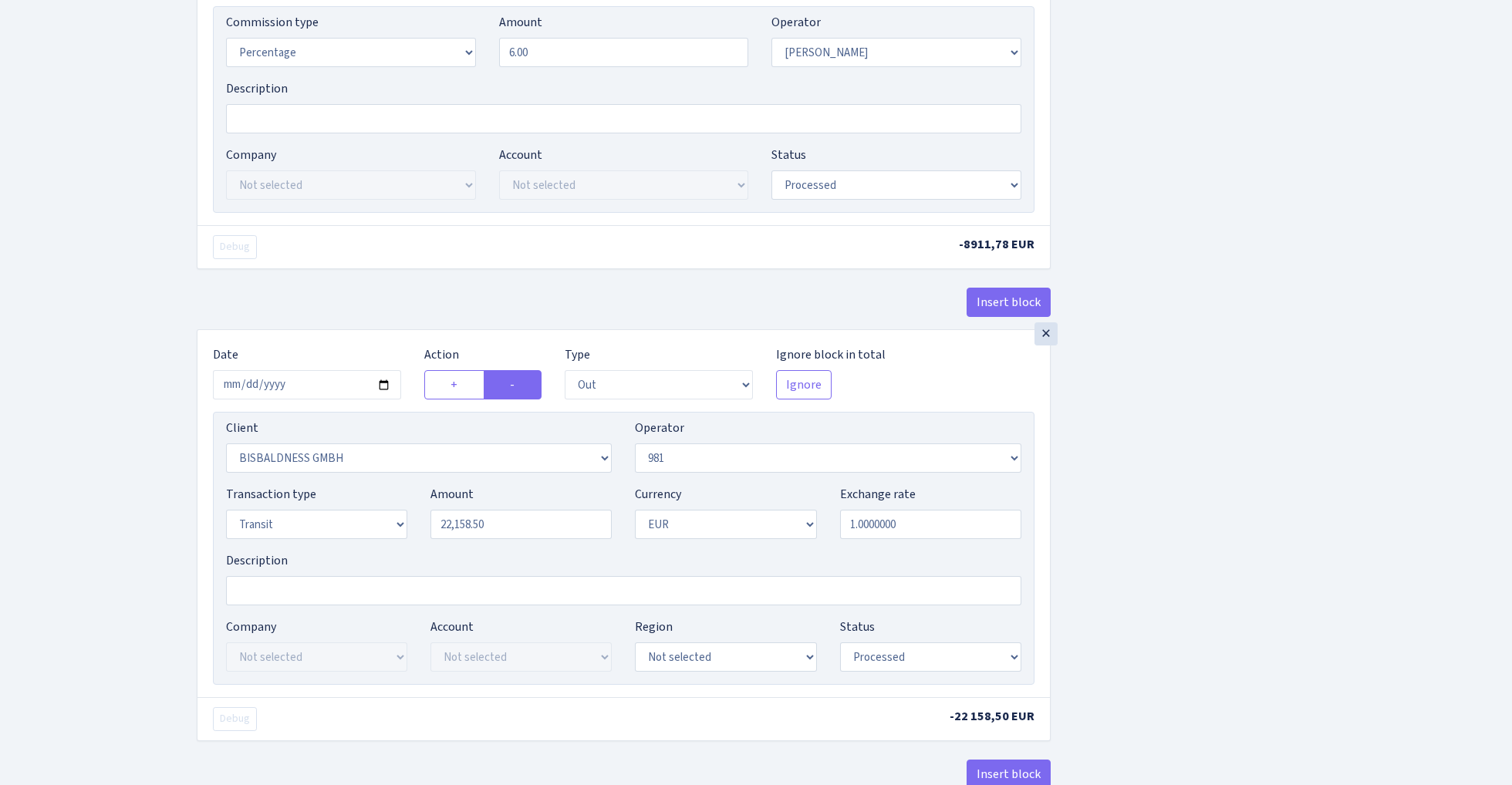
scroll to position [683, 0]
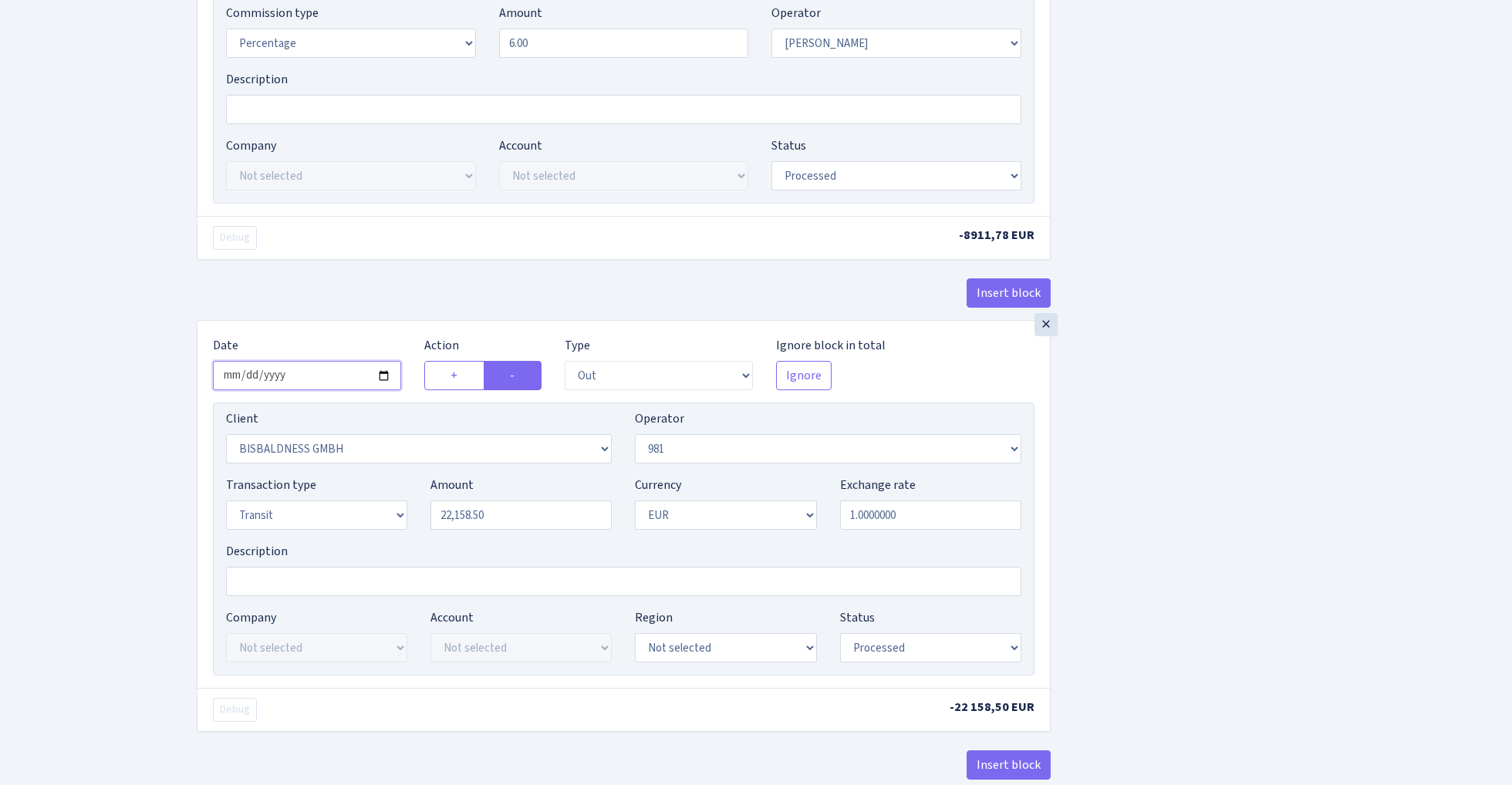
click at [304, 374] on input "2025-06-03" at bounding box center [307, 375] width 188 height 29
type input "2025-08-29"
click at [381, 250] on div "Debug" at bounding box center [413, 238] width 422 height 23
click at [519, 522] on input "22158.50" at bounding box center [520, 515] width 181 height 29
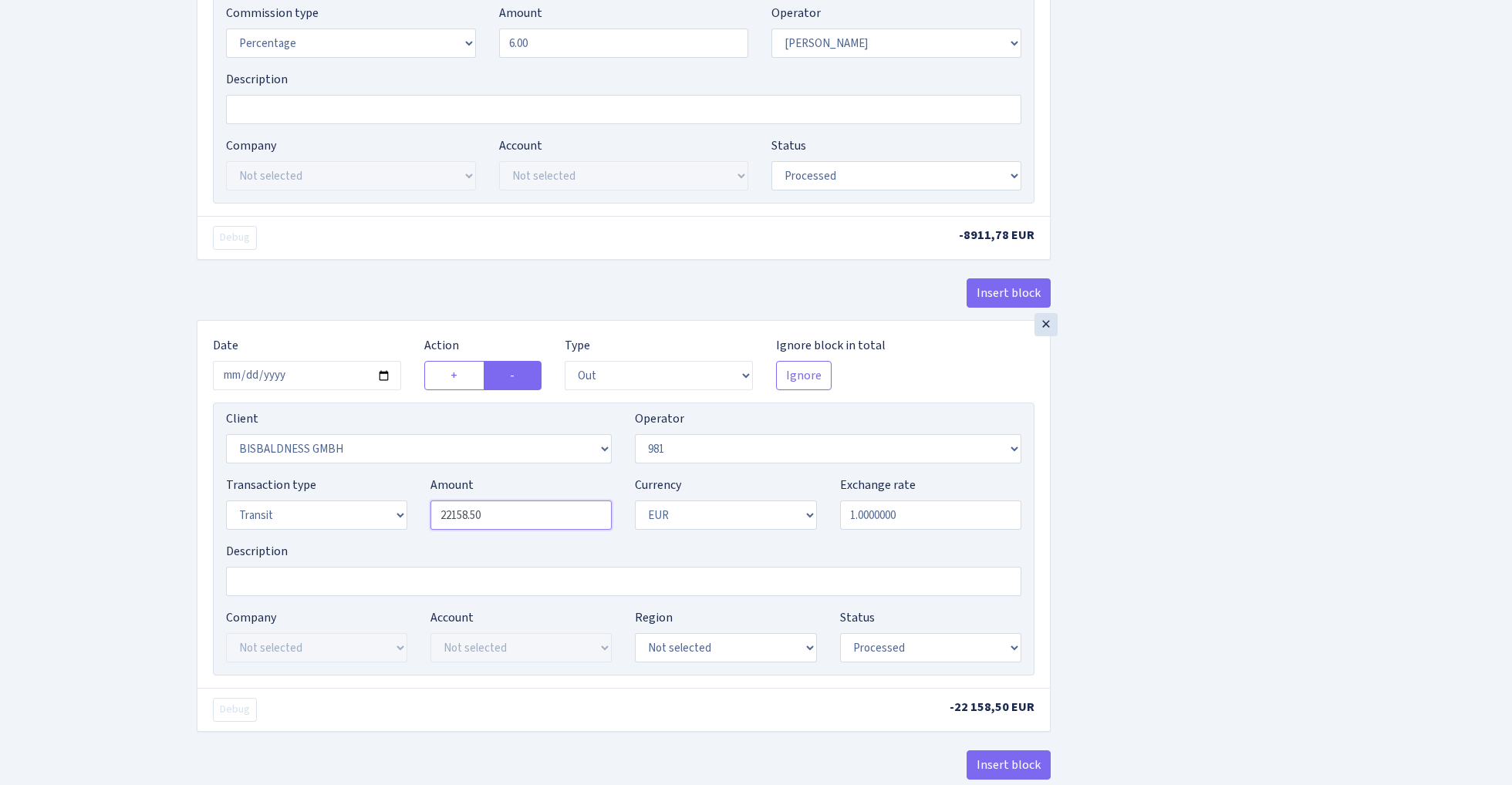
paste input "148529.72"
type input "148,529.72"
select select "8"
select select "3139"
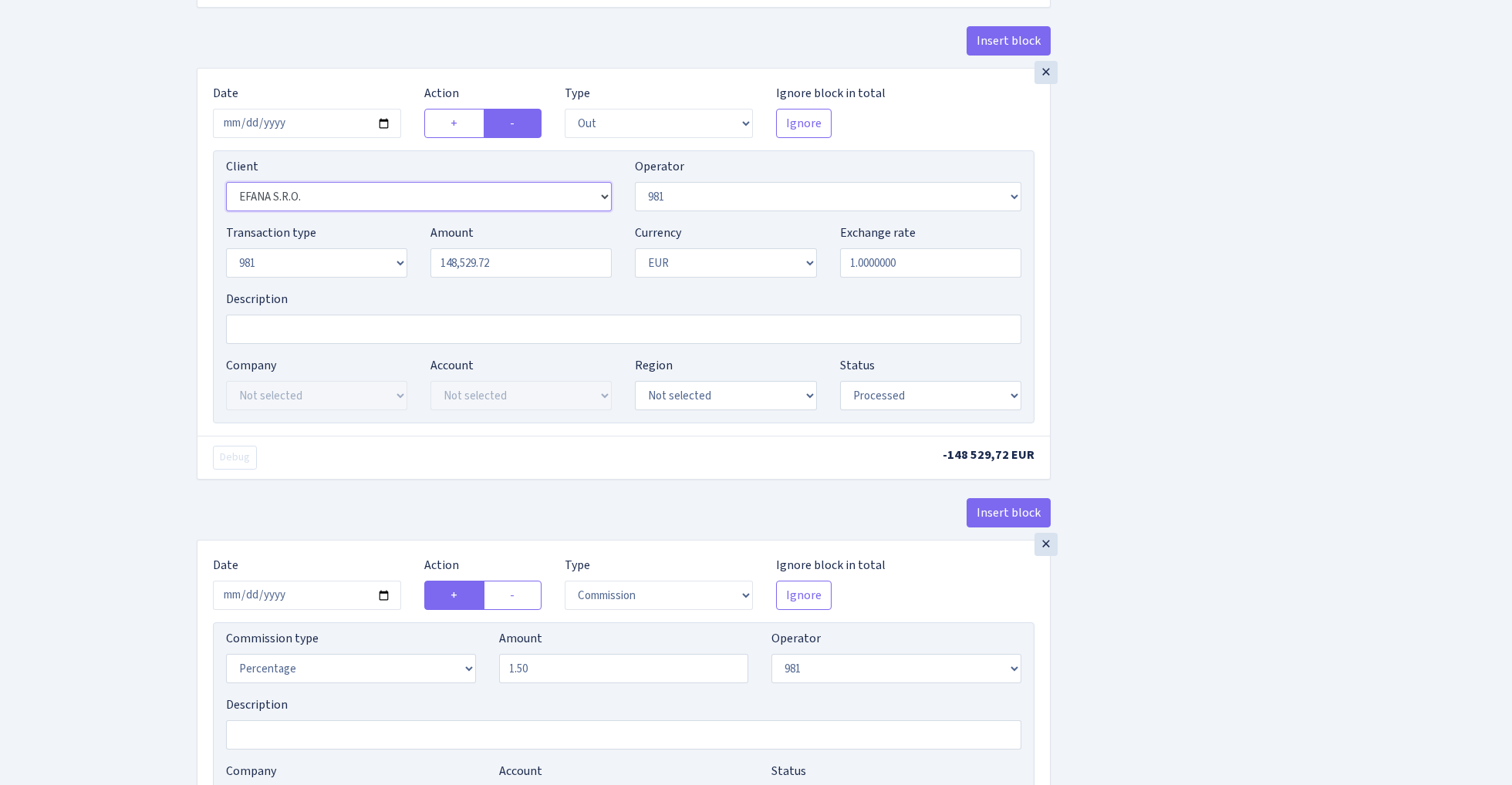
scroll to position [991, 0]
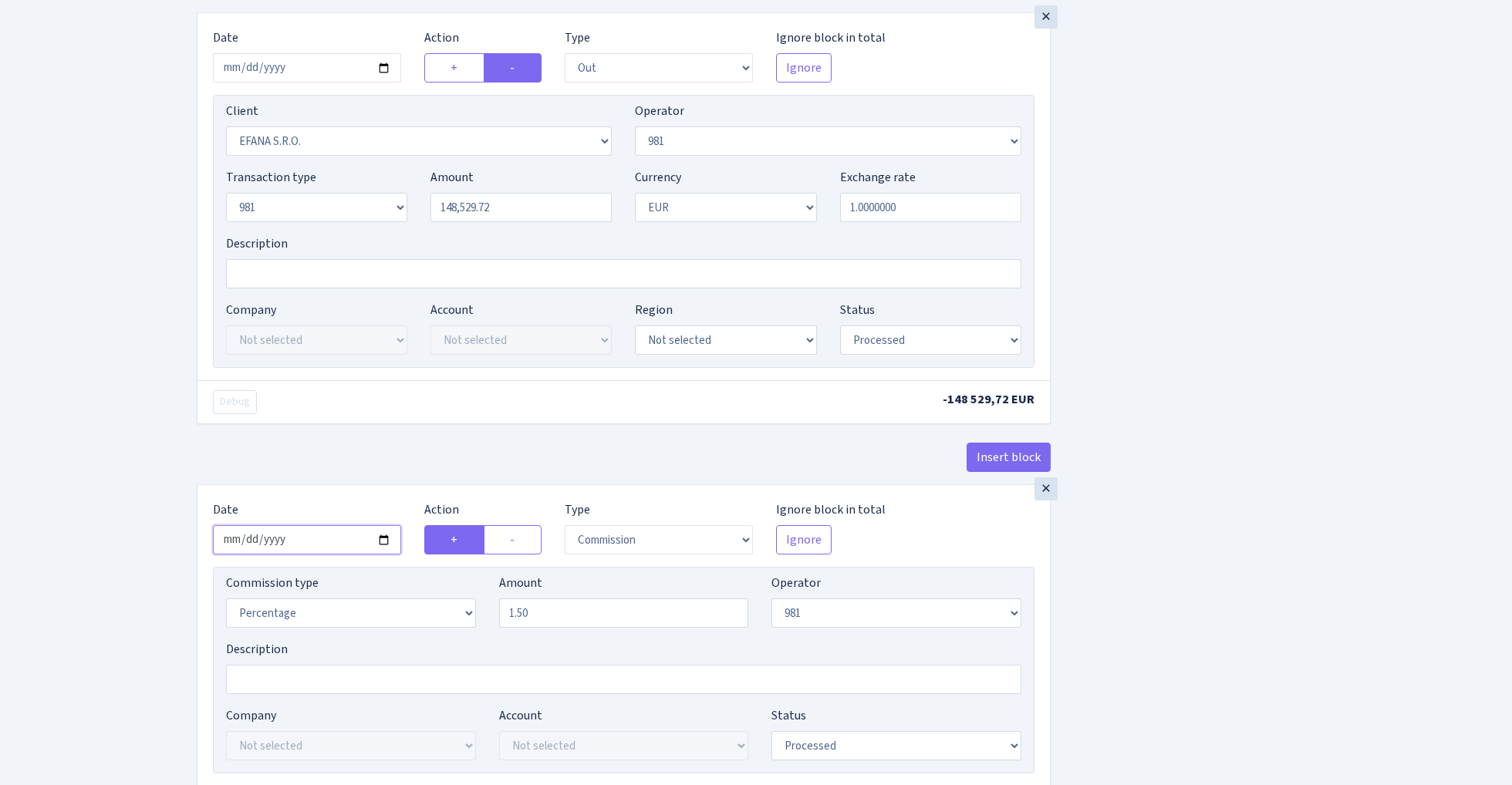
click at [304, 547] on input "2025-06-03" at bounding box center [307, 540] width 188 height 29
type input "[DATE]"
click at [380, 422] on div "Debug -148 529,72 EUR" at bounding box center [624, 402] width 853 height 43
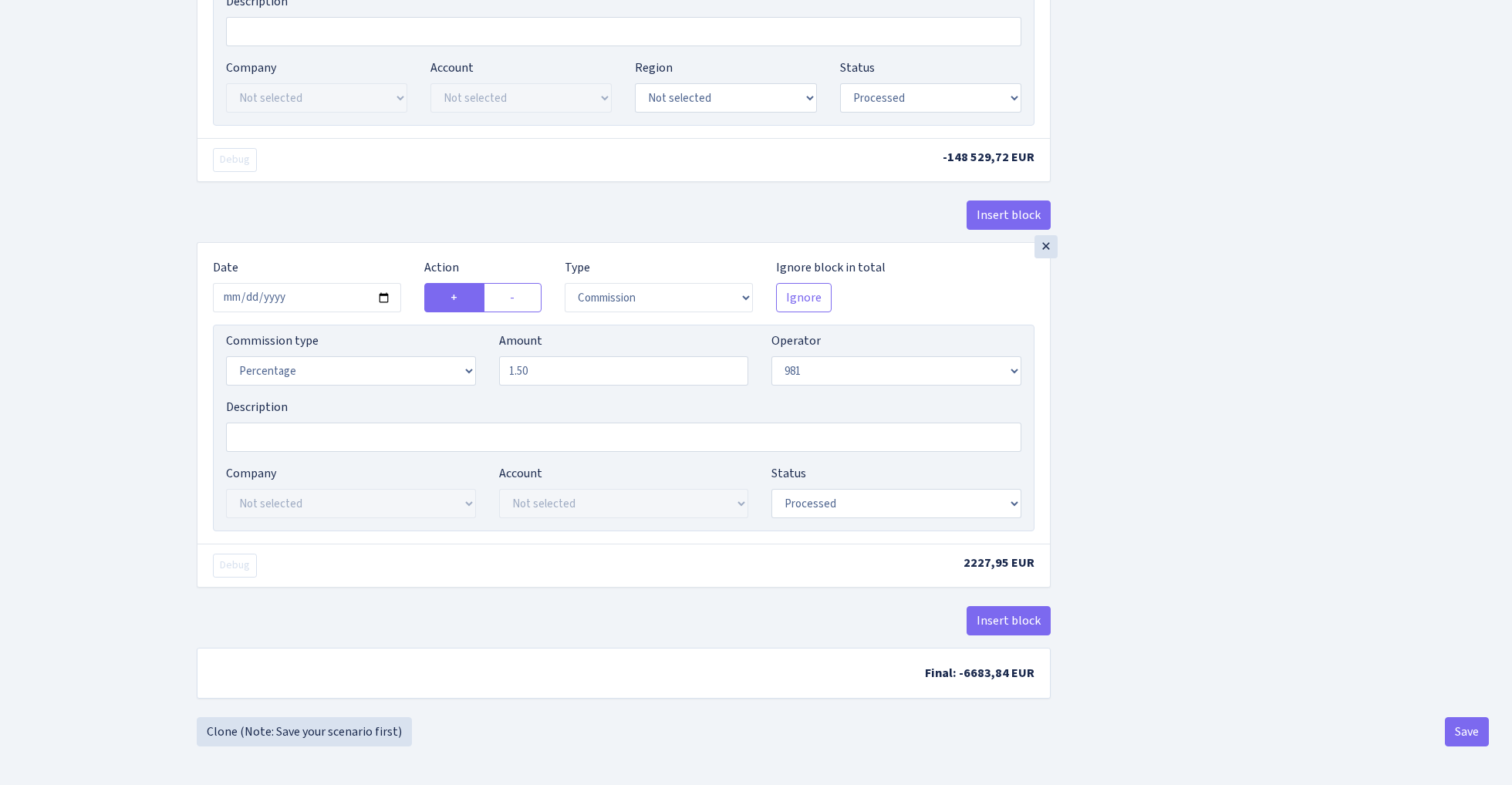
scroll to position [1242, 0]
click at [1469, 732] on button "Save" at bounding box center [1467, 732] width 44 height 29
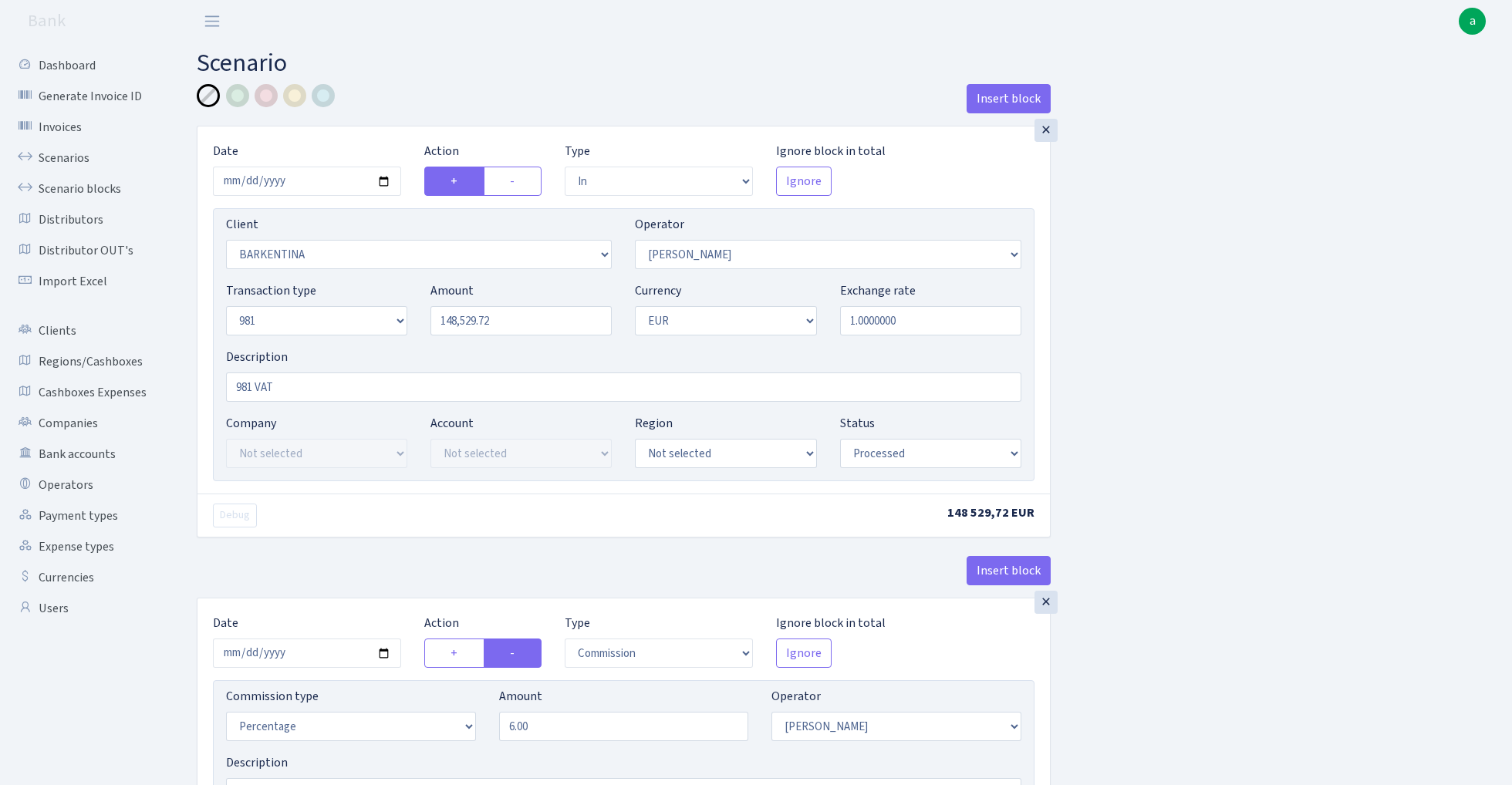
select select "in"
select select "400"
select select "28"
select select "8"
select select "1"
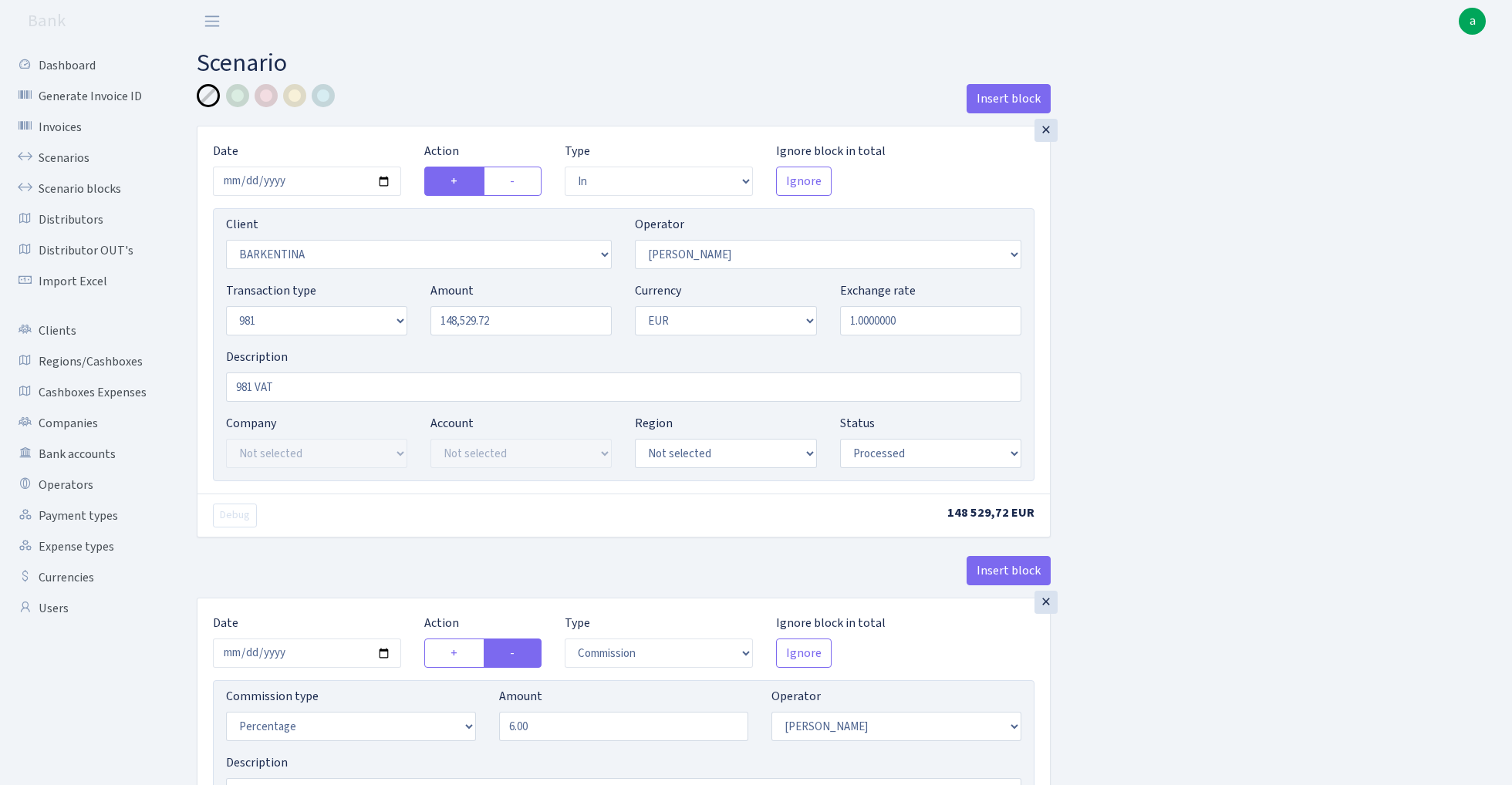
select select "processed"
select select "commission"
select select "28"
select select "processed"
select select "out"
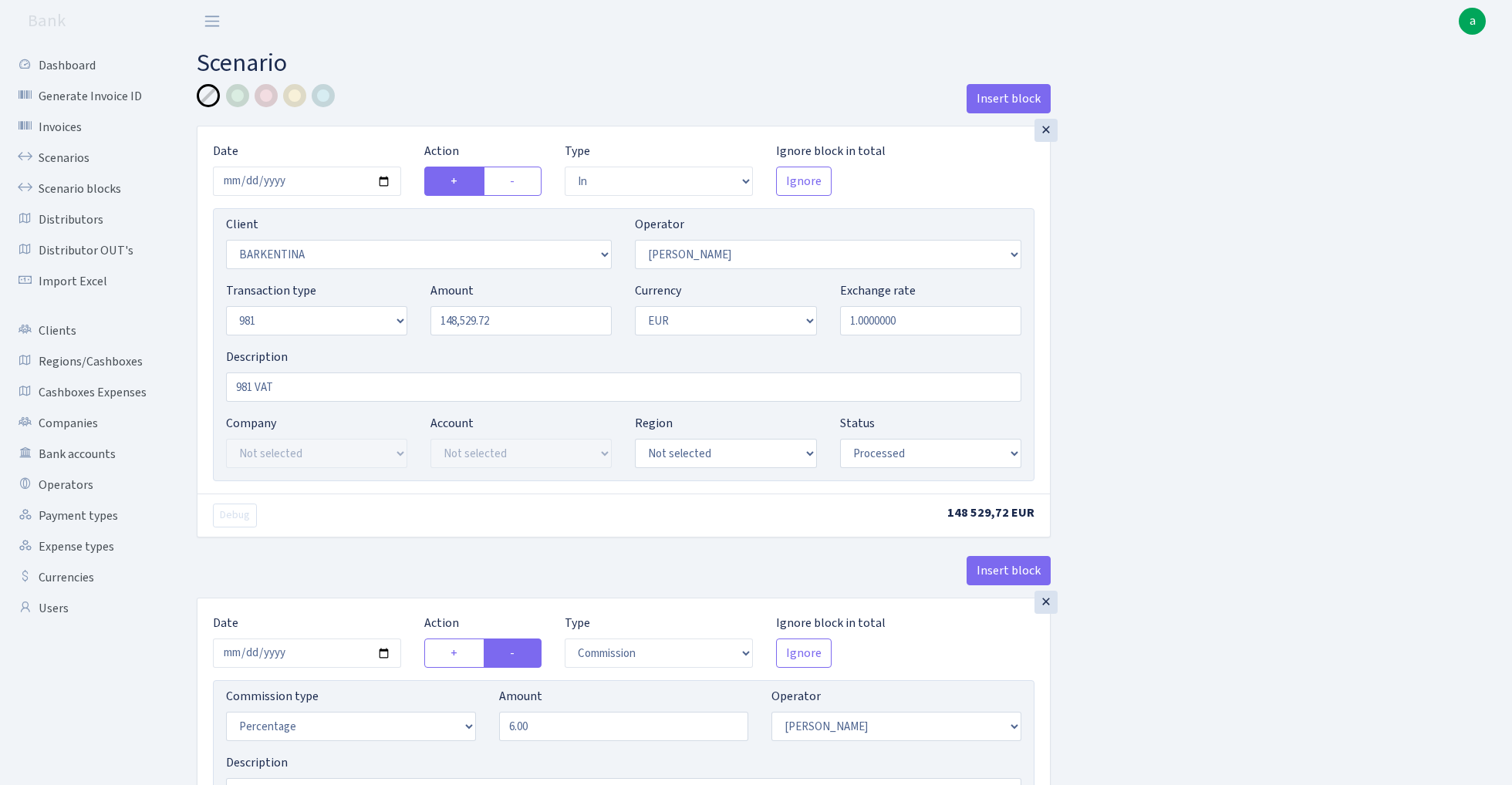
select select "3139"
select select "61"
select select "8"
select select "1"
select select "processed"
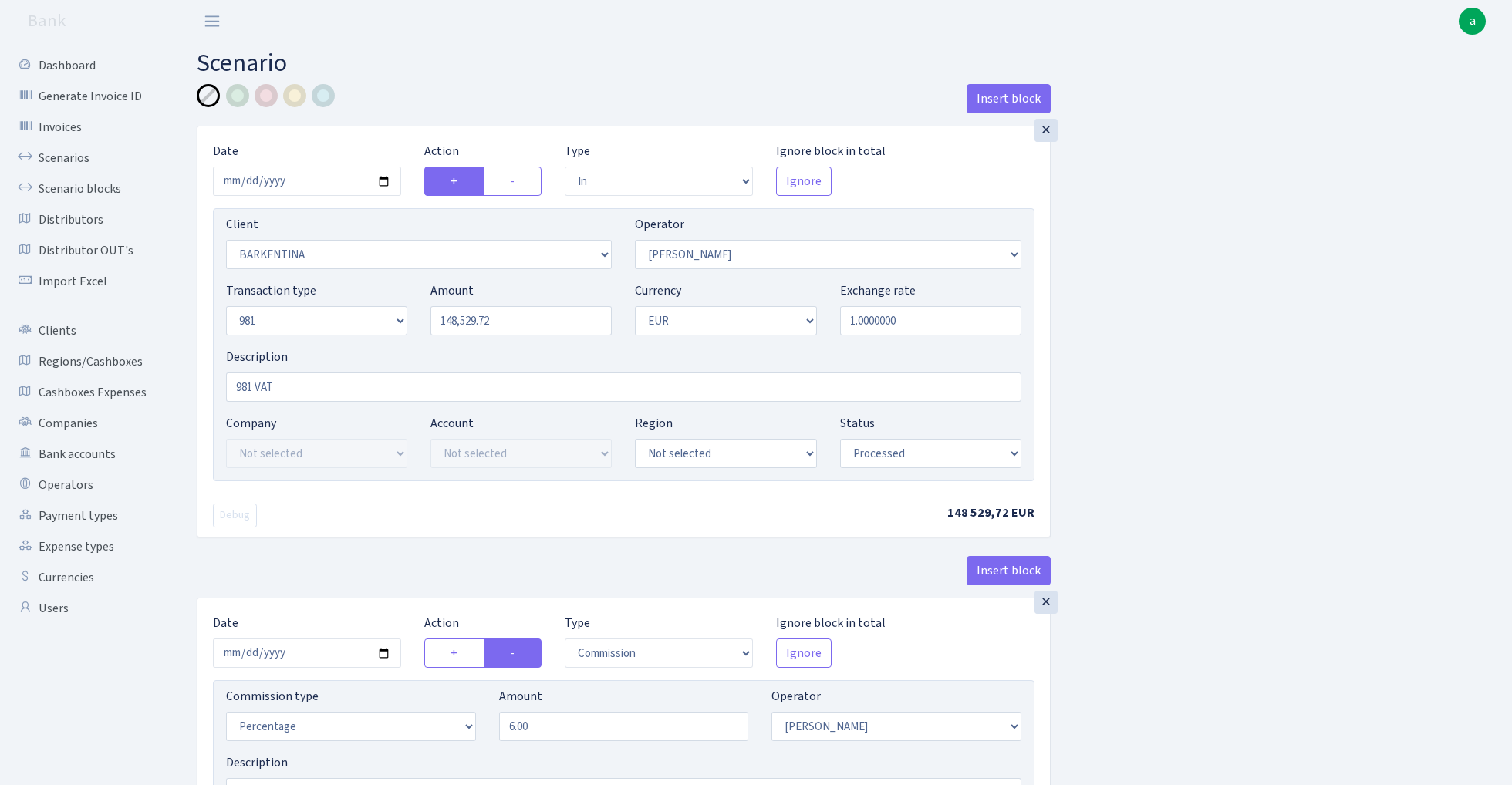
select select "commission"
select select "61"
select select "processed"
click at [57, 155] on link "Scenarios" at bounding box center [85, 158] width 155 height 31
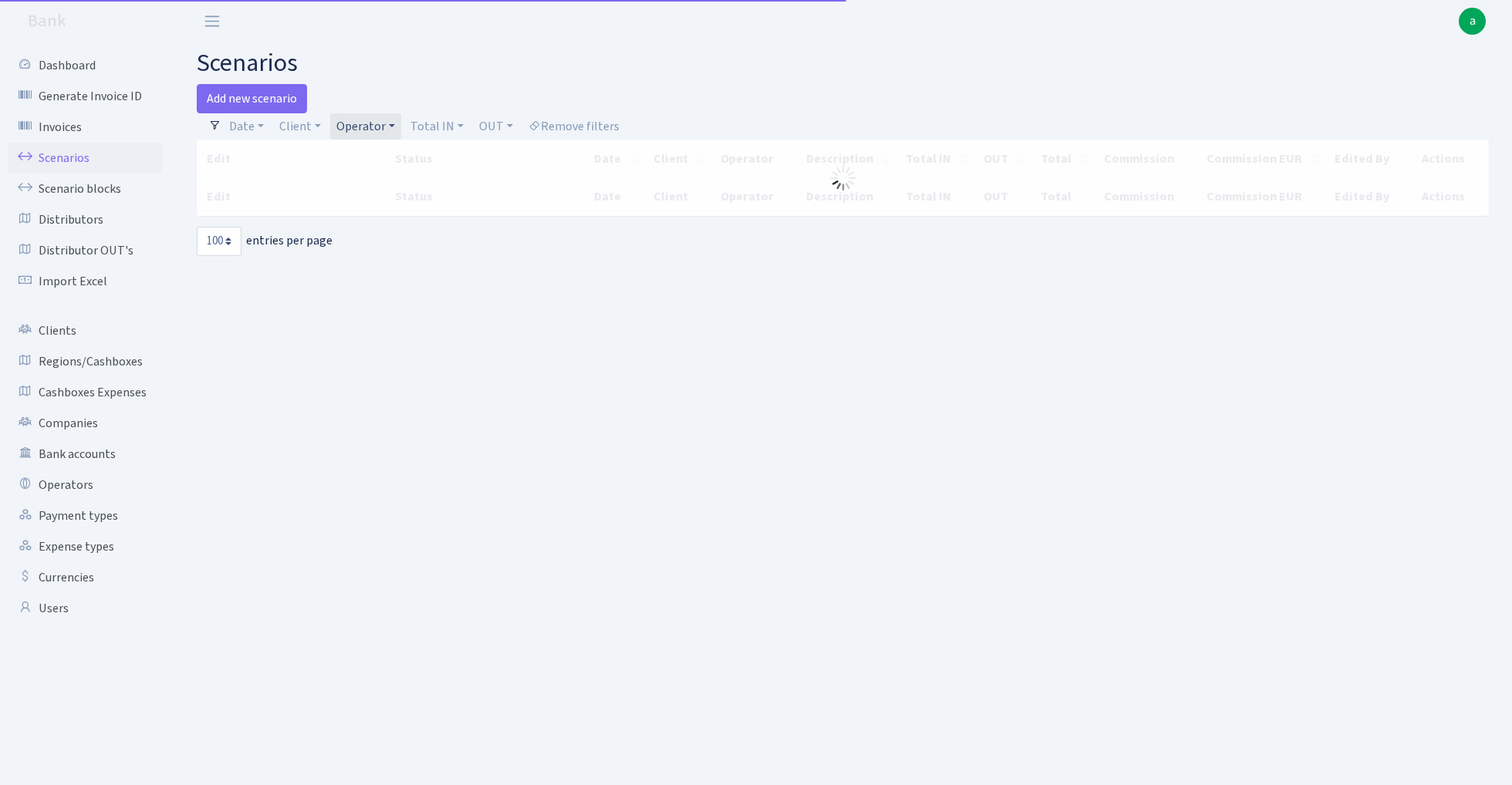
select select "100"
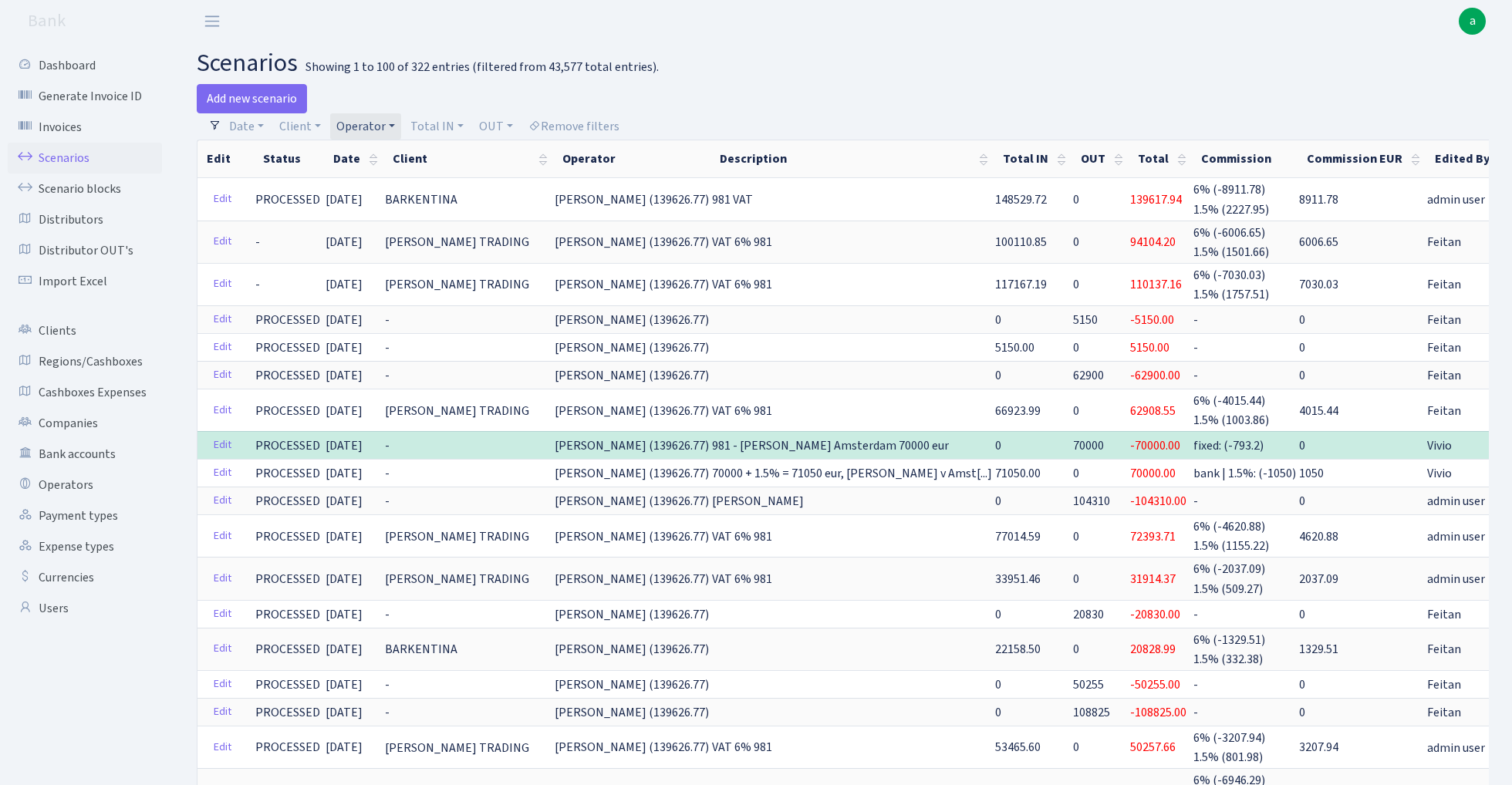
click at [369, 128] on link "Operator" at bounding box center [366, 126] width 71 height 26
click at [377, 182] on input "search" at bounding box center [391, 182] width 113 height 23
type input "sv"
click at [385, 208] on li "[PERSON_NAME]" at bounding box center [391, 210] width 116 height 27
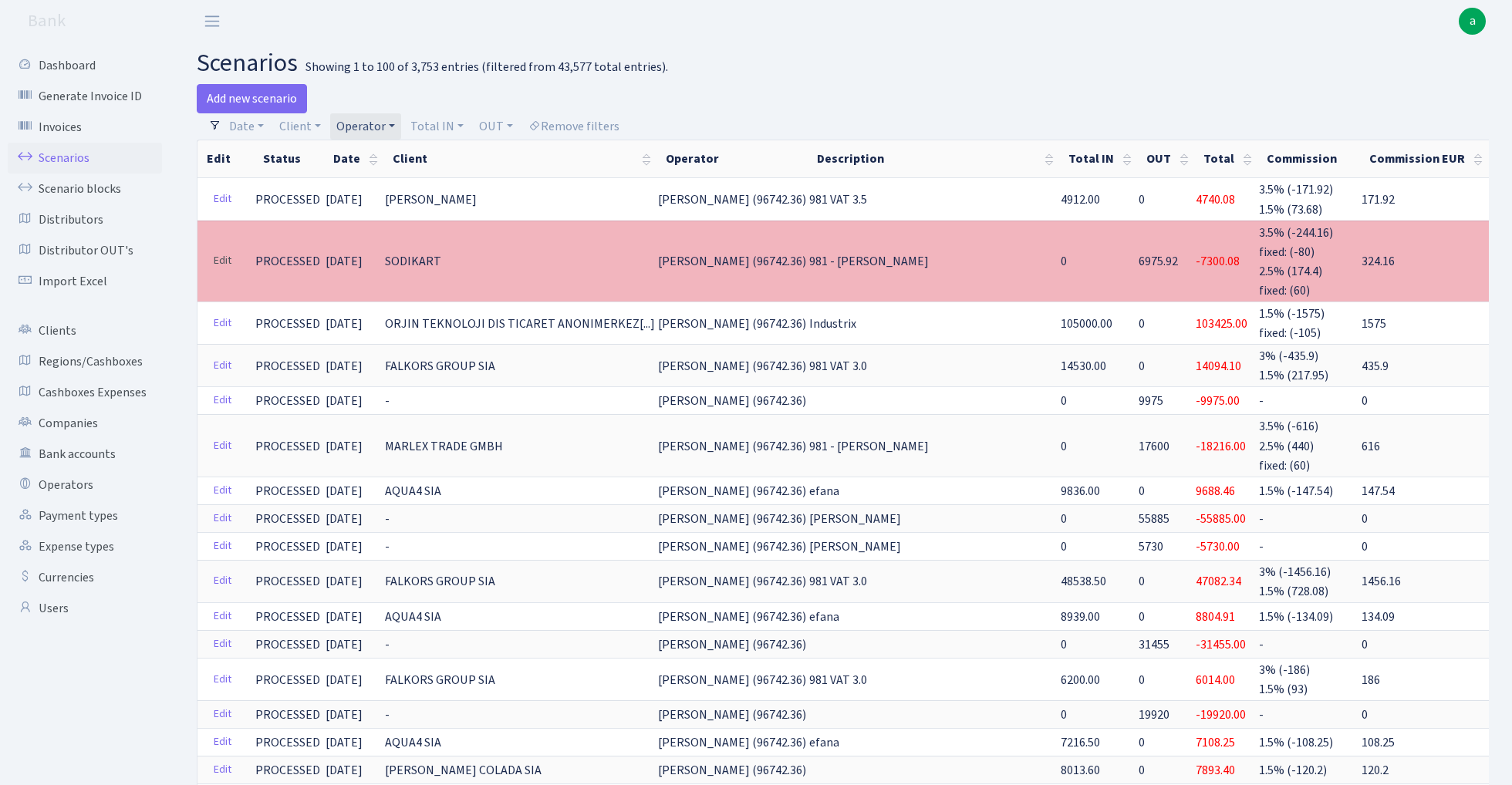
click at [223, 253] on link "Edit" at bounding box center [222, 261] width 31 height 23
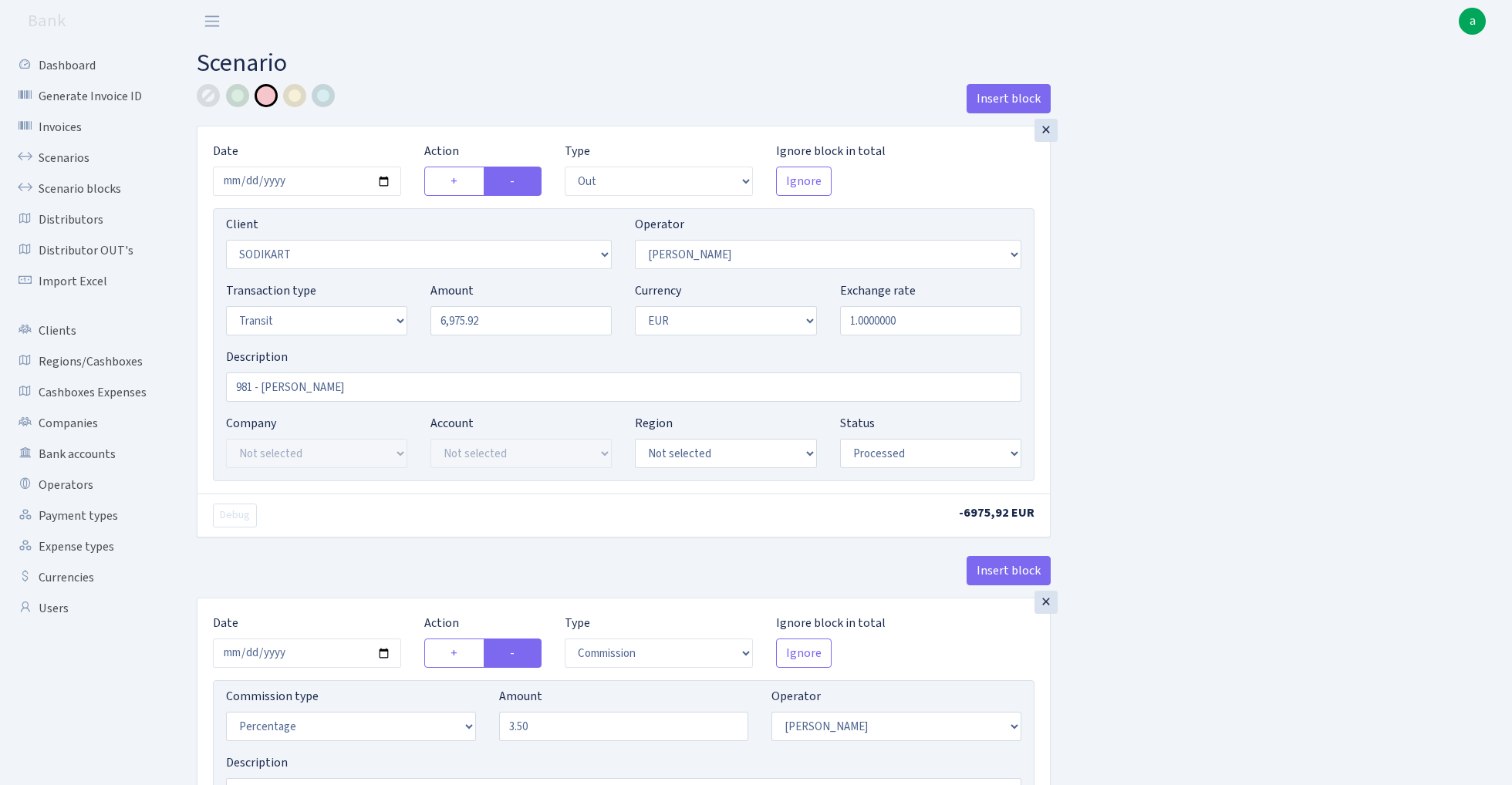
select select "out"
select select "2568"
select select "2"
select select "5"
select select "1"
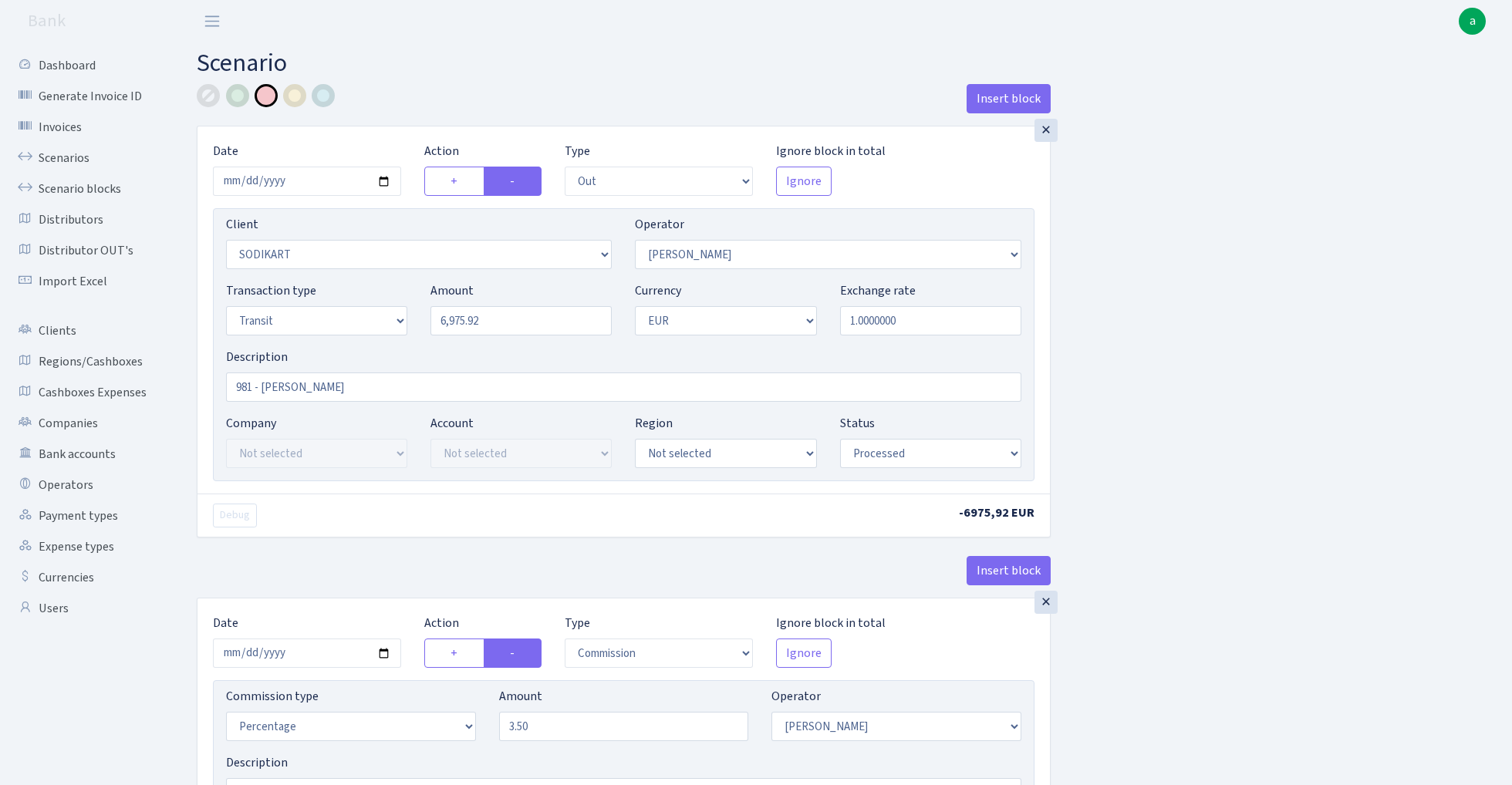
select select "processed"
select select "commission"
select select "2"
select select "processed"
select select "commission"
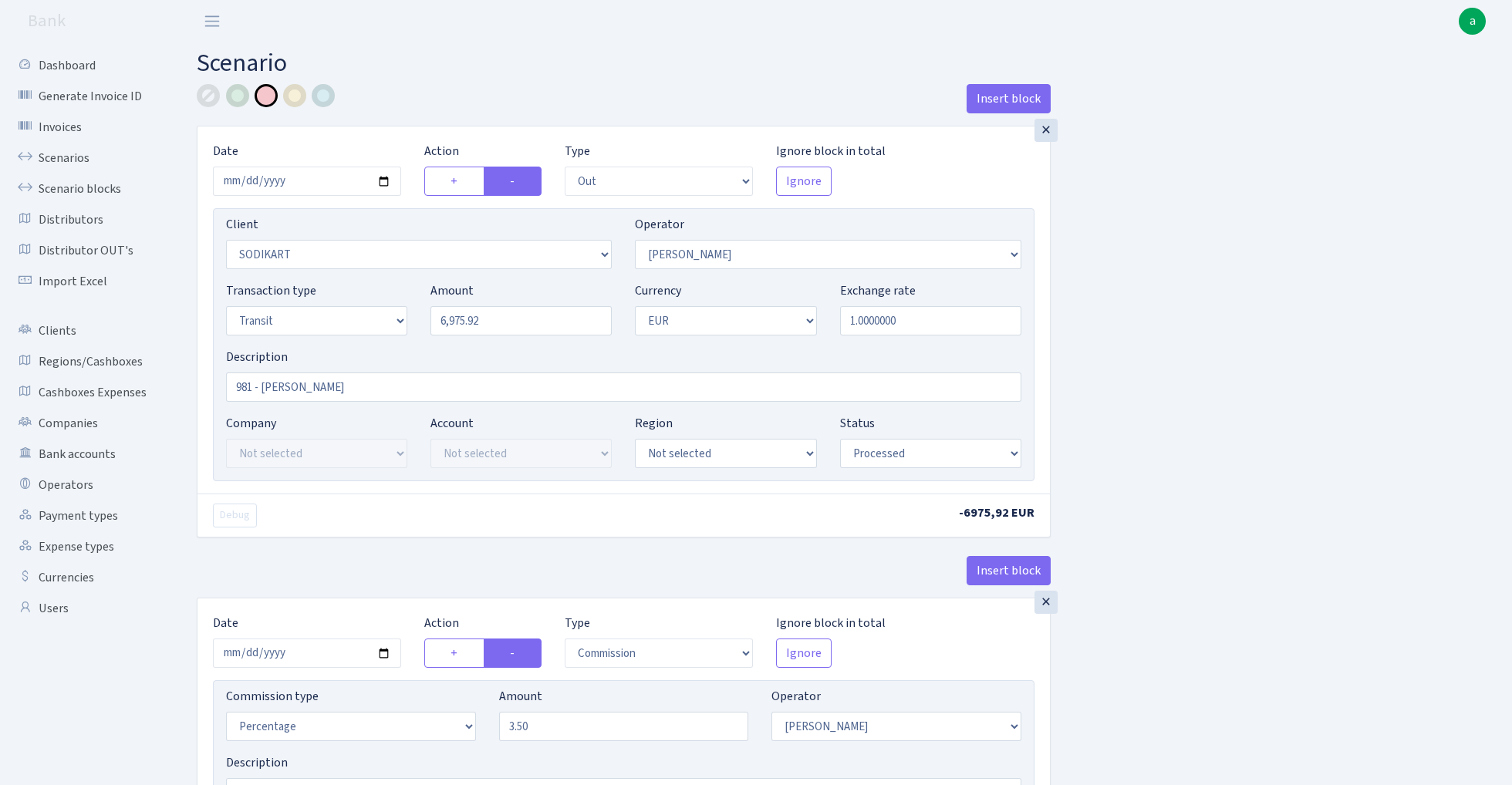
select select "fixed"
select select "2"
select select "processed"
select select "in"
select select "2448"
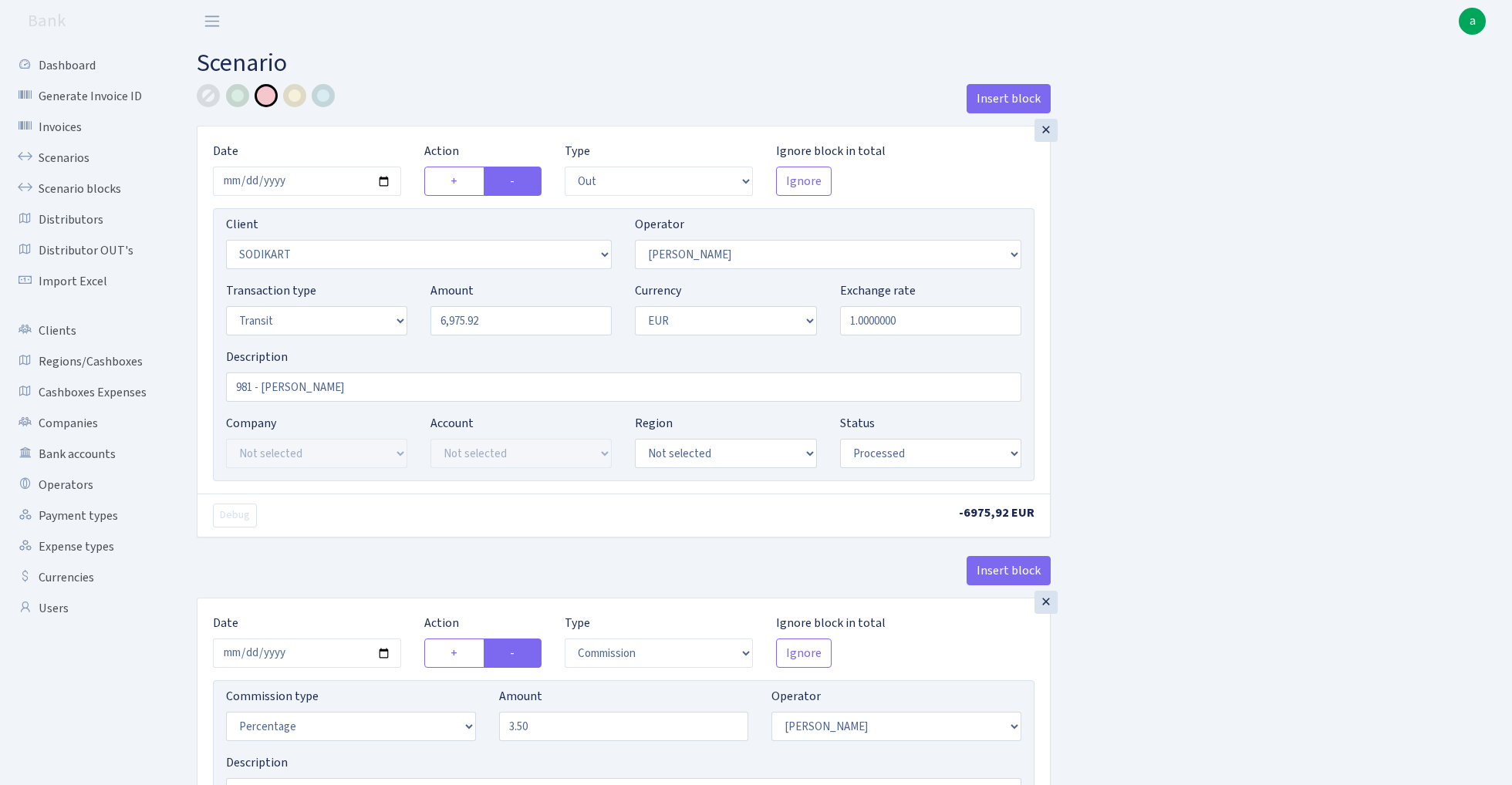
select select "61"
select select "5"
select select "1"
select select "processed"
select select "commission"
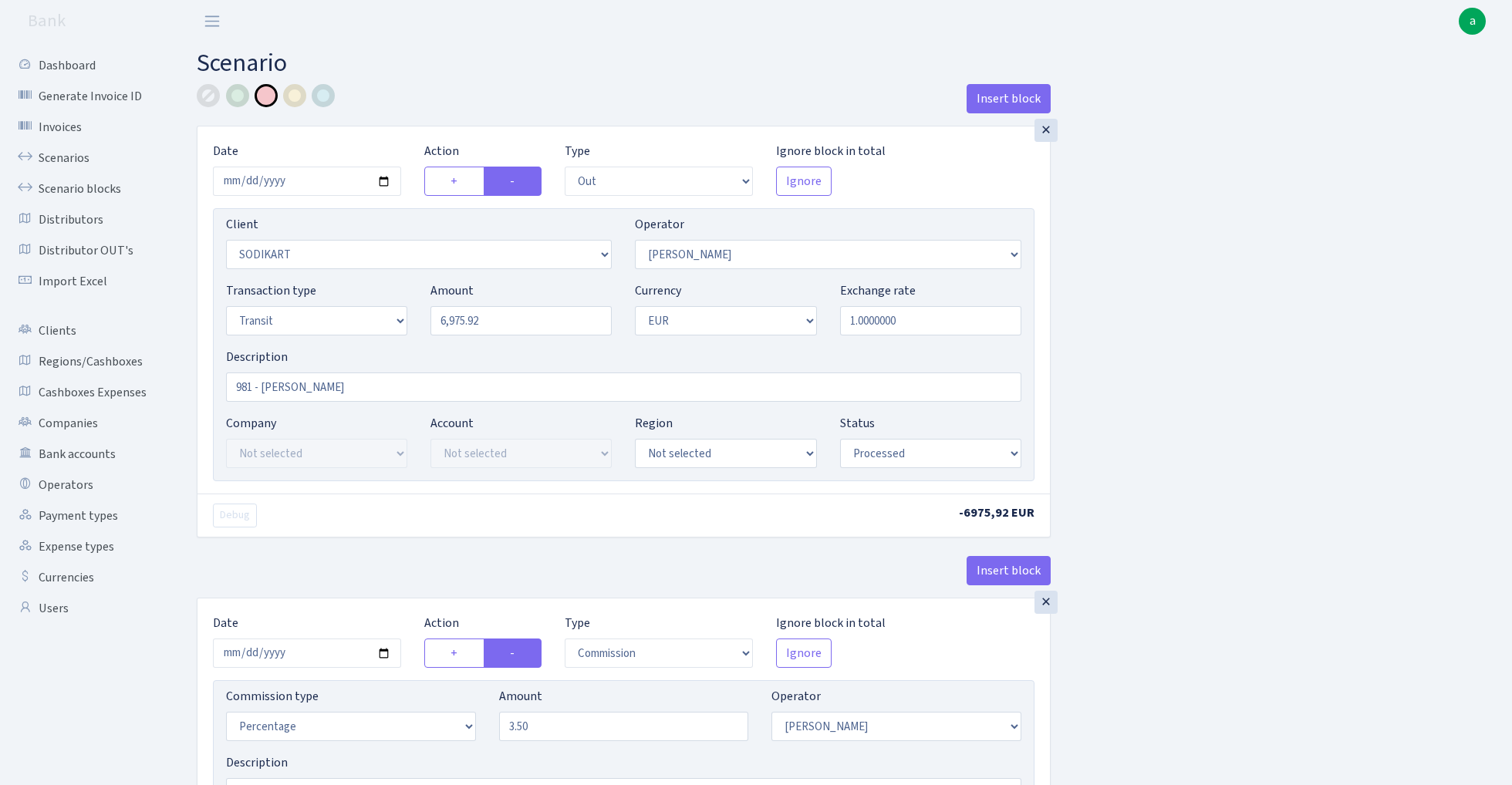
select select "61"
select select "processed"
select select "commission"
select select "fixed"
select select "61"
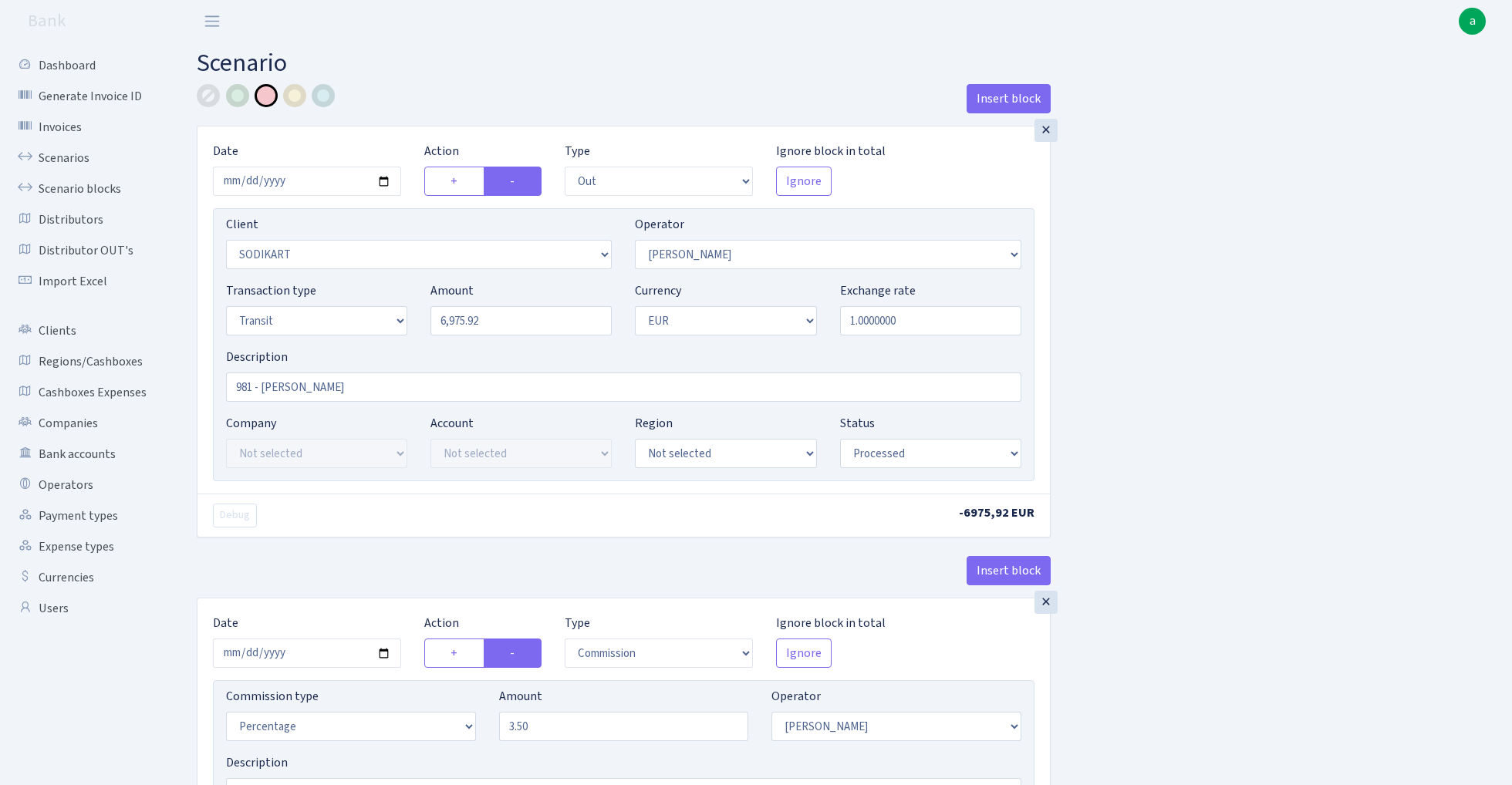
select select "processed"
select select "376"
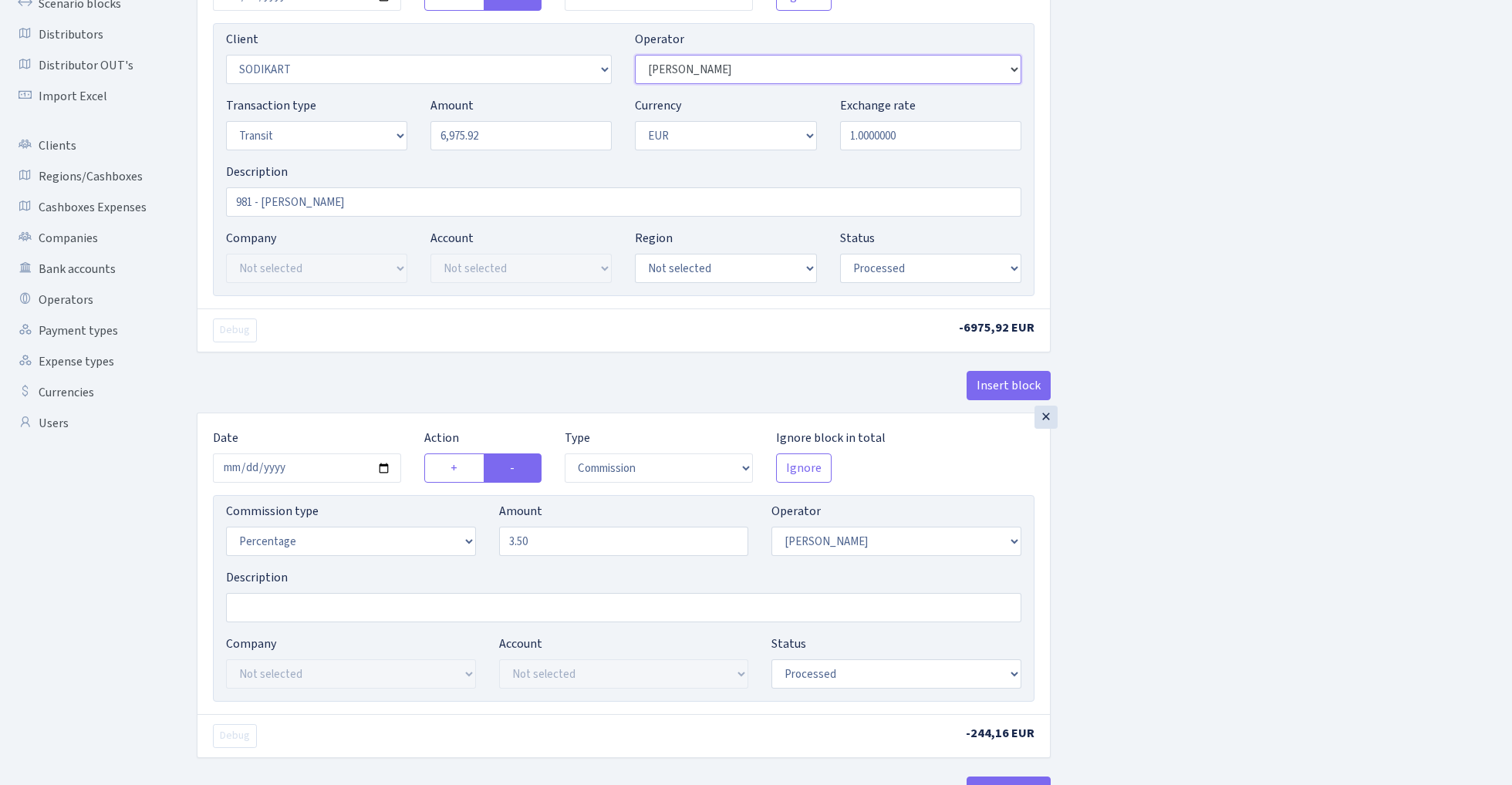
scroll to position [306, 0]
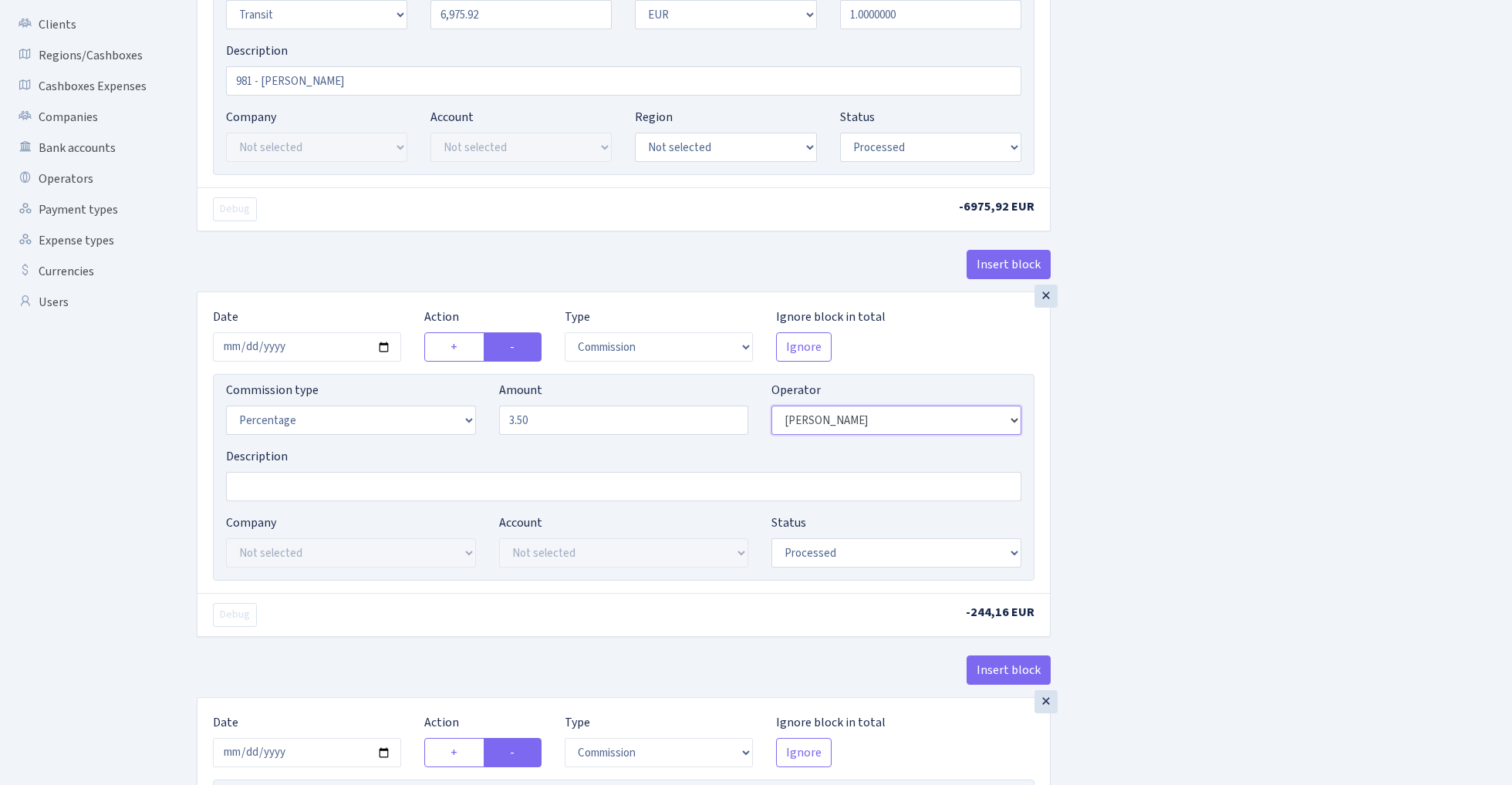
select select "376"
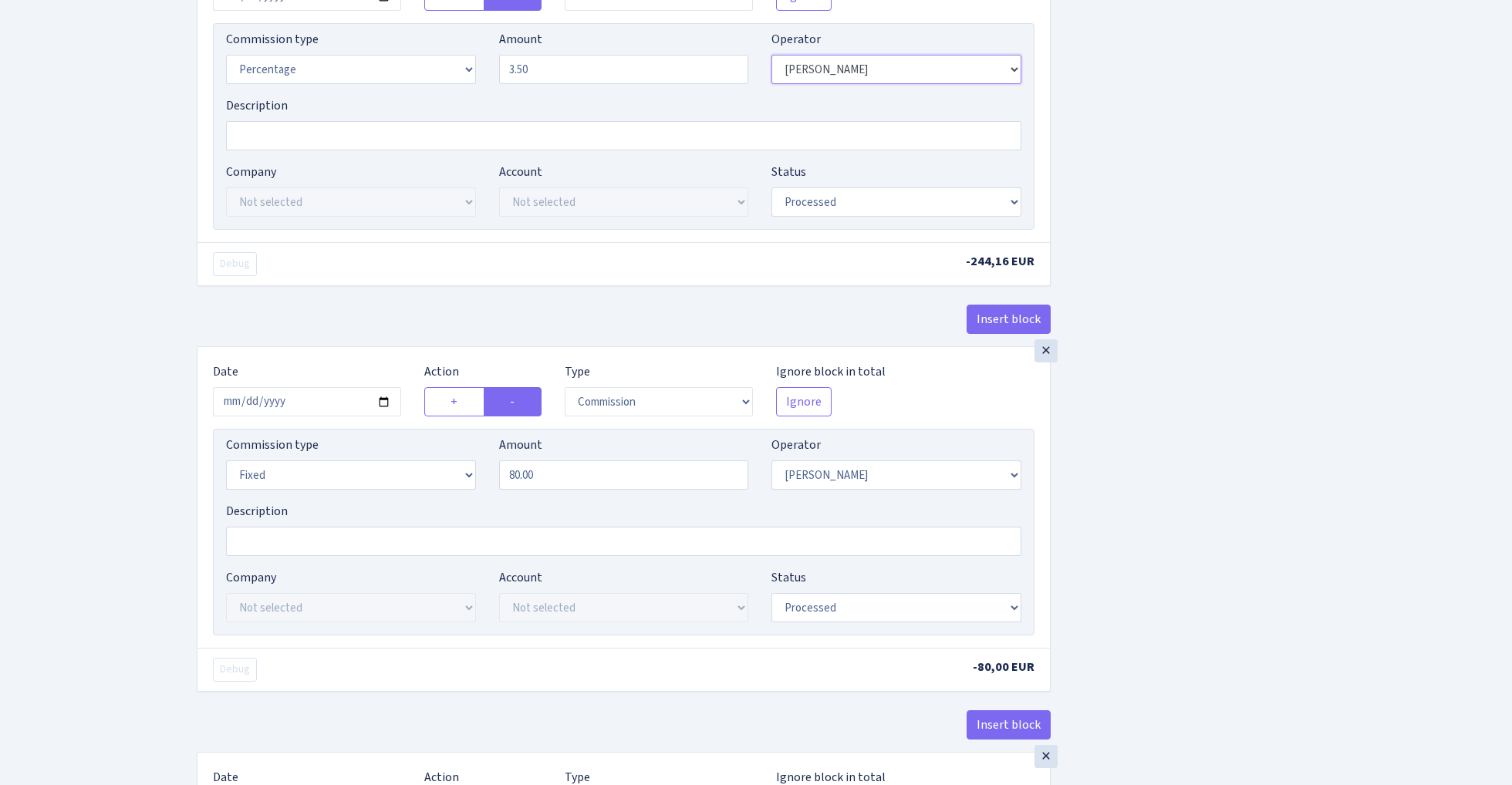
scroll to position [671, 0]
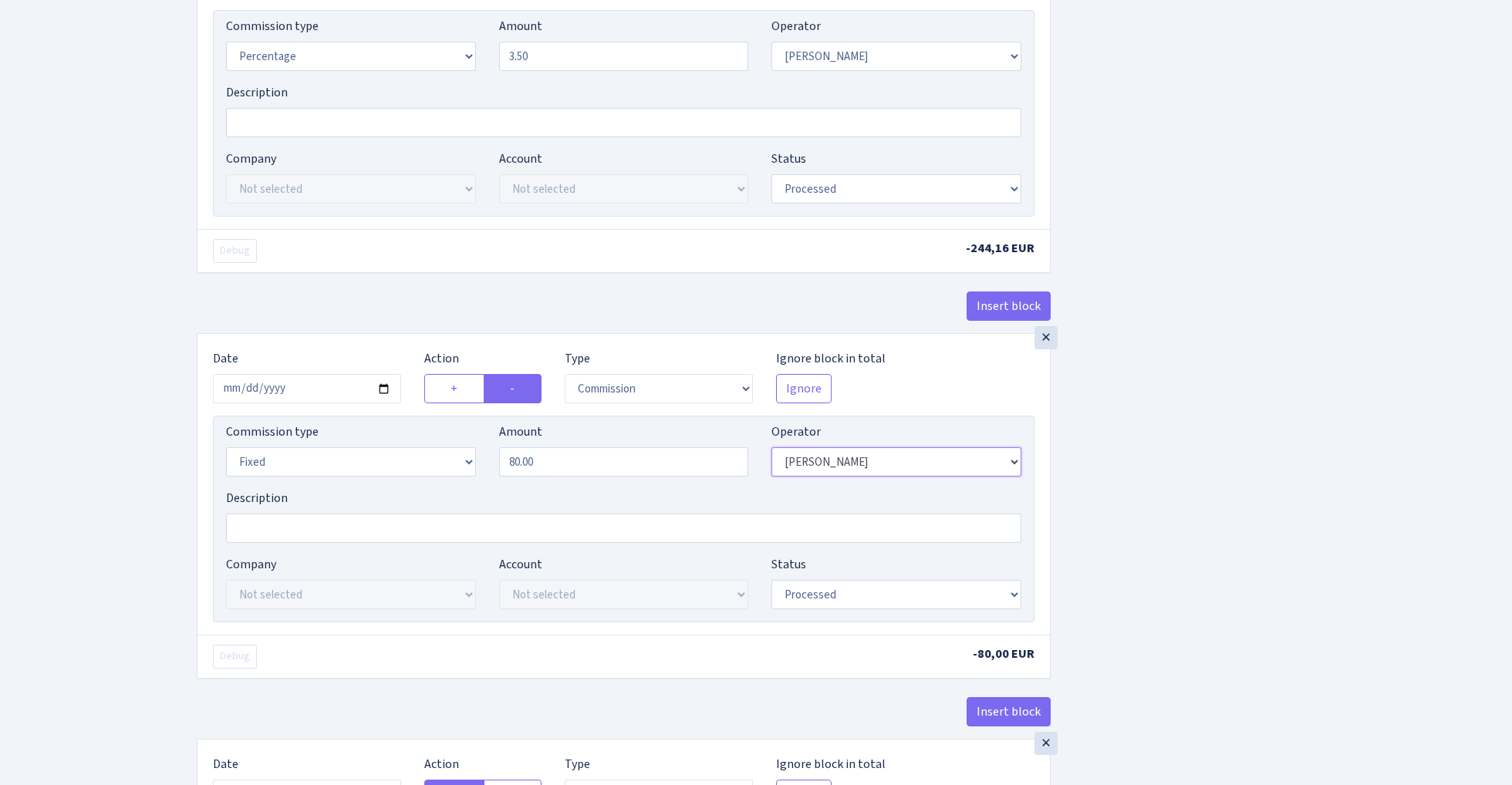
select select "376"
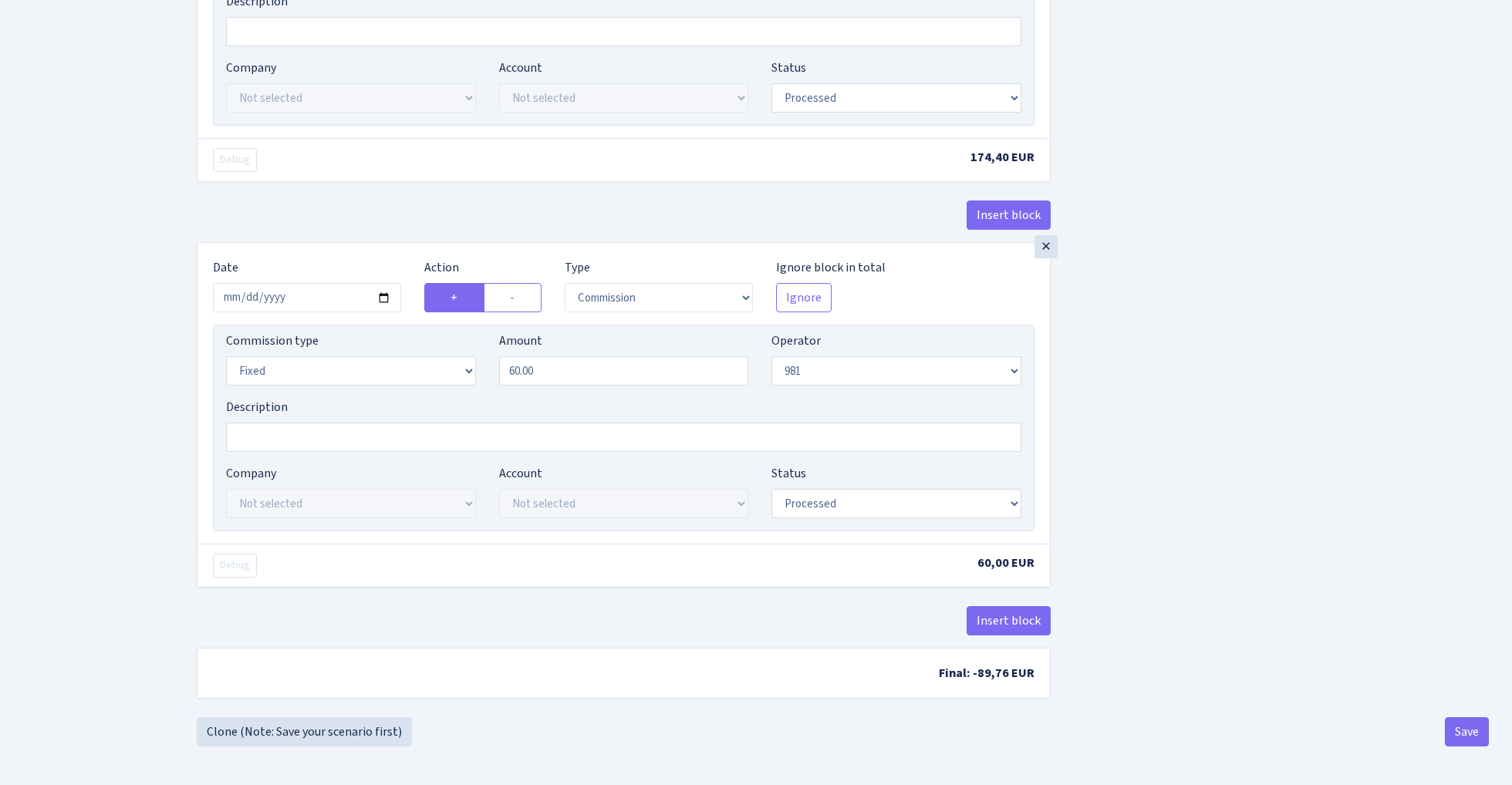
scroll to position [2058, 0]
click at [1480, 725] on button "Save" at bounding box center [1467, 732] width 44 height 29
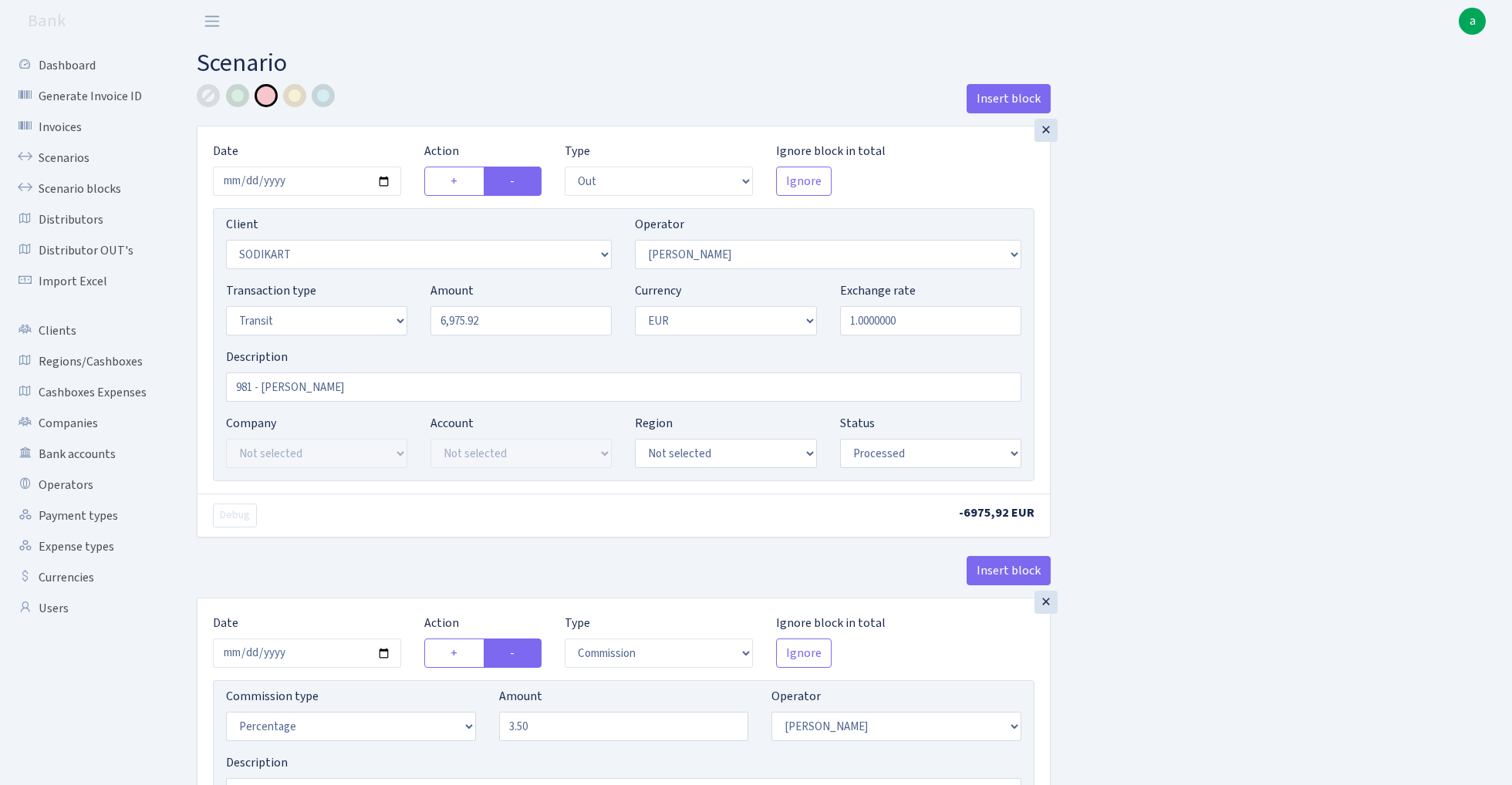
select select "out"
select select "2568"
select select "376"
select select "5"
select select "1"
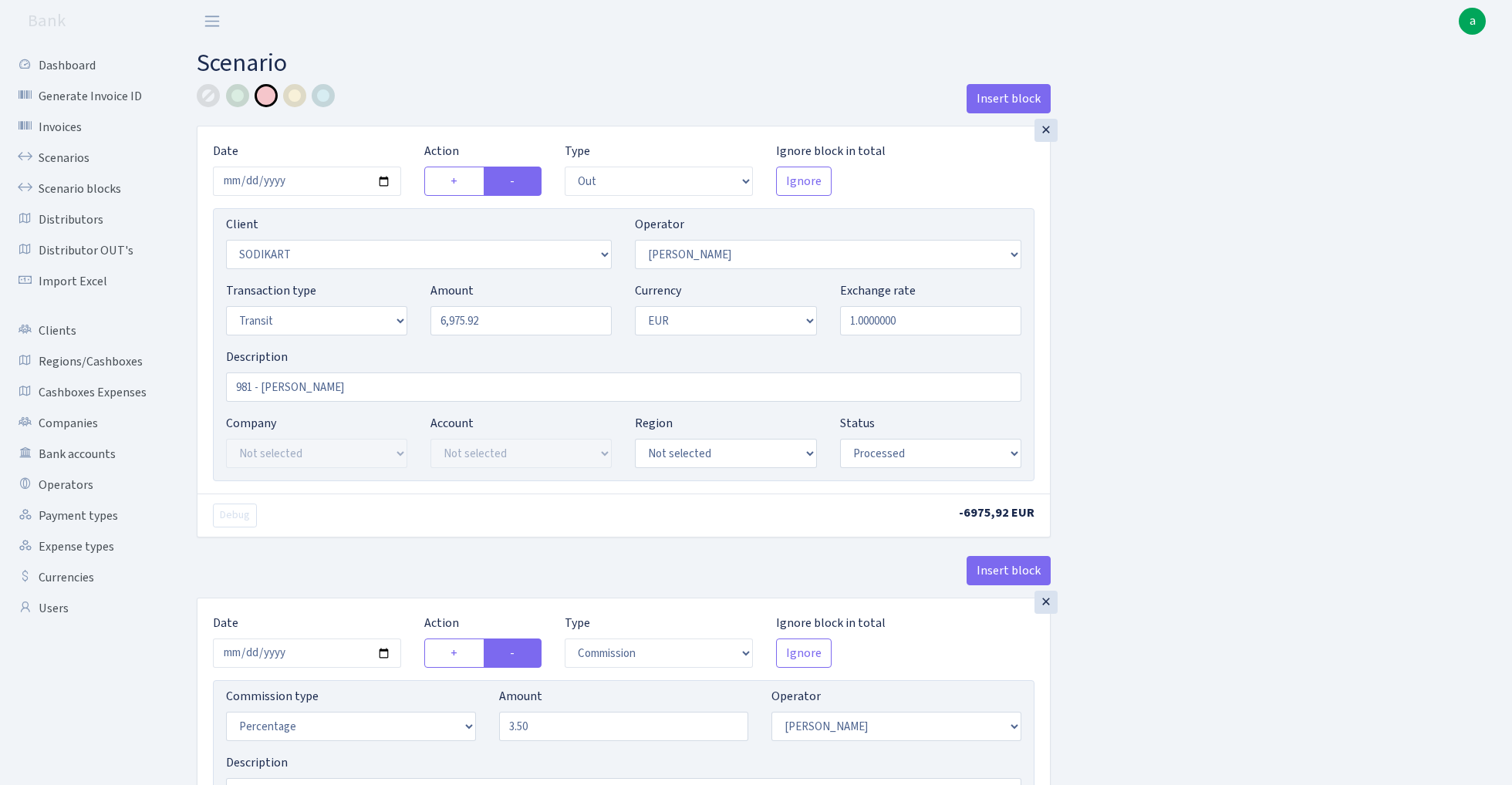
select select "processed"
select select "commission"
select select "376"
select select "processed"
select select "commission"
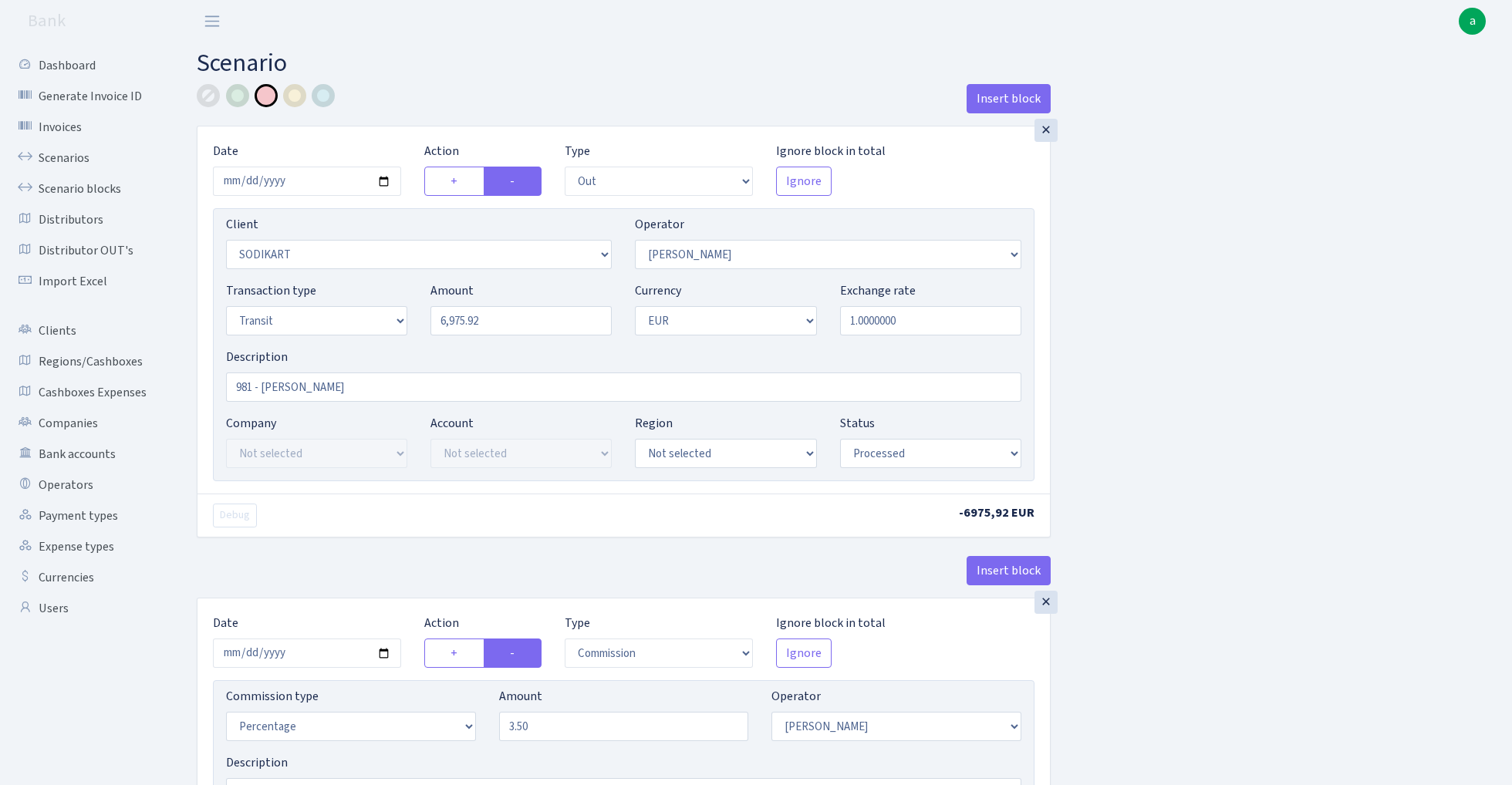
select select "fixed"
select select "376"
select select "processed"
select select "in"
select select "2448"
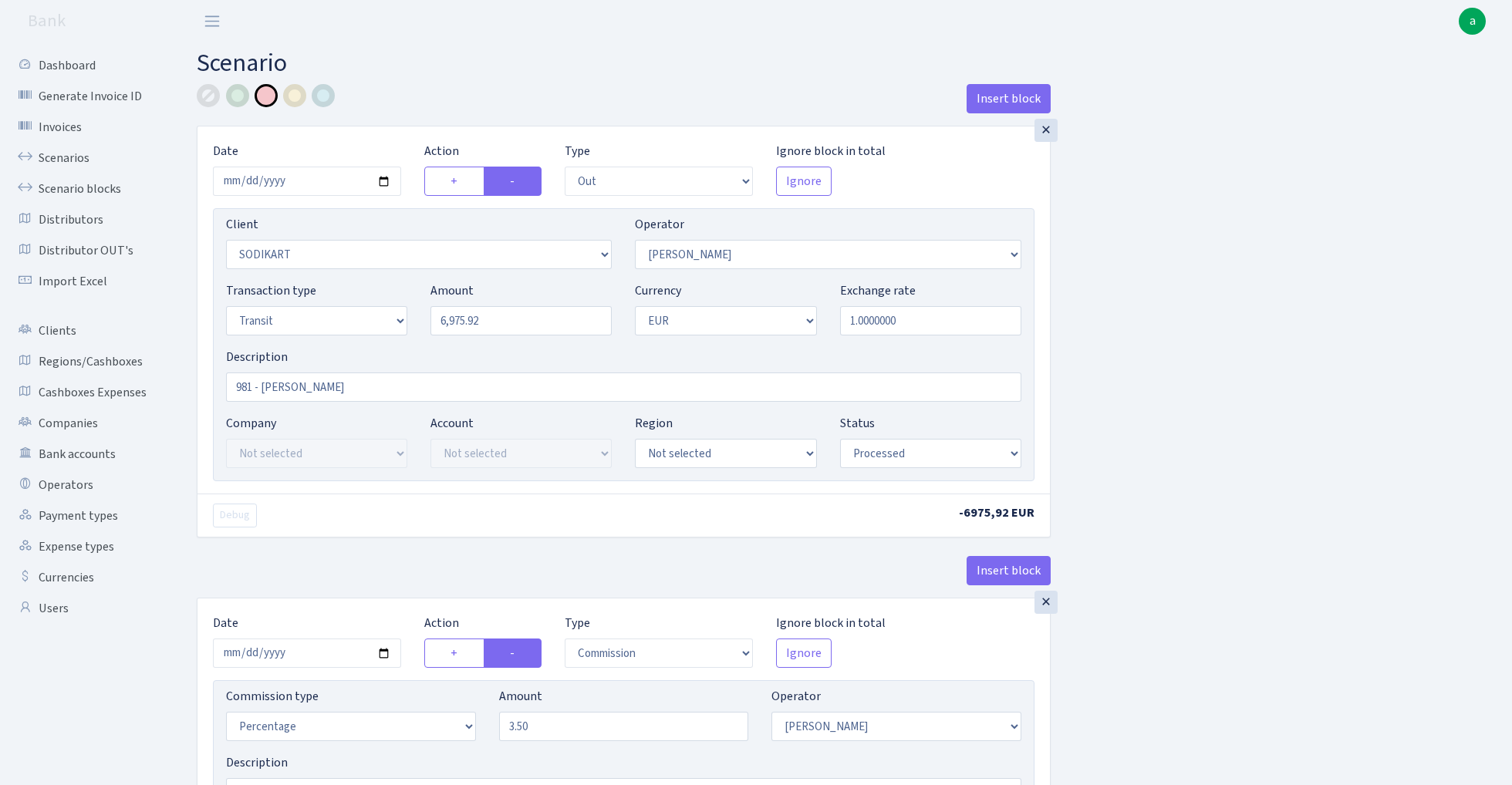
select select "61"
select select "5"
select select "1"
select select "processed"
select select "commission"
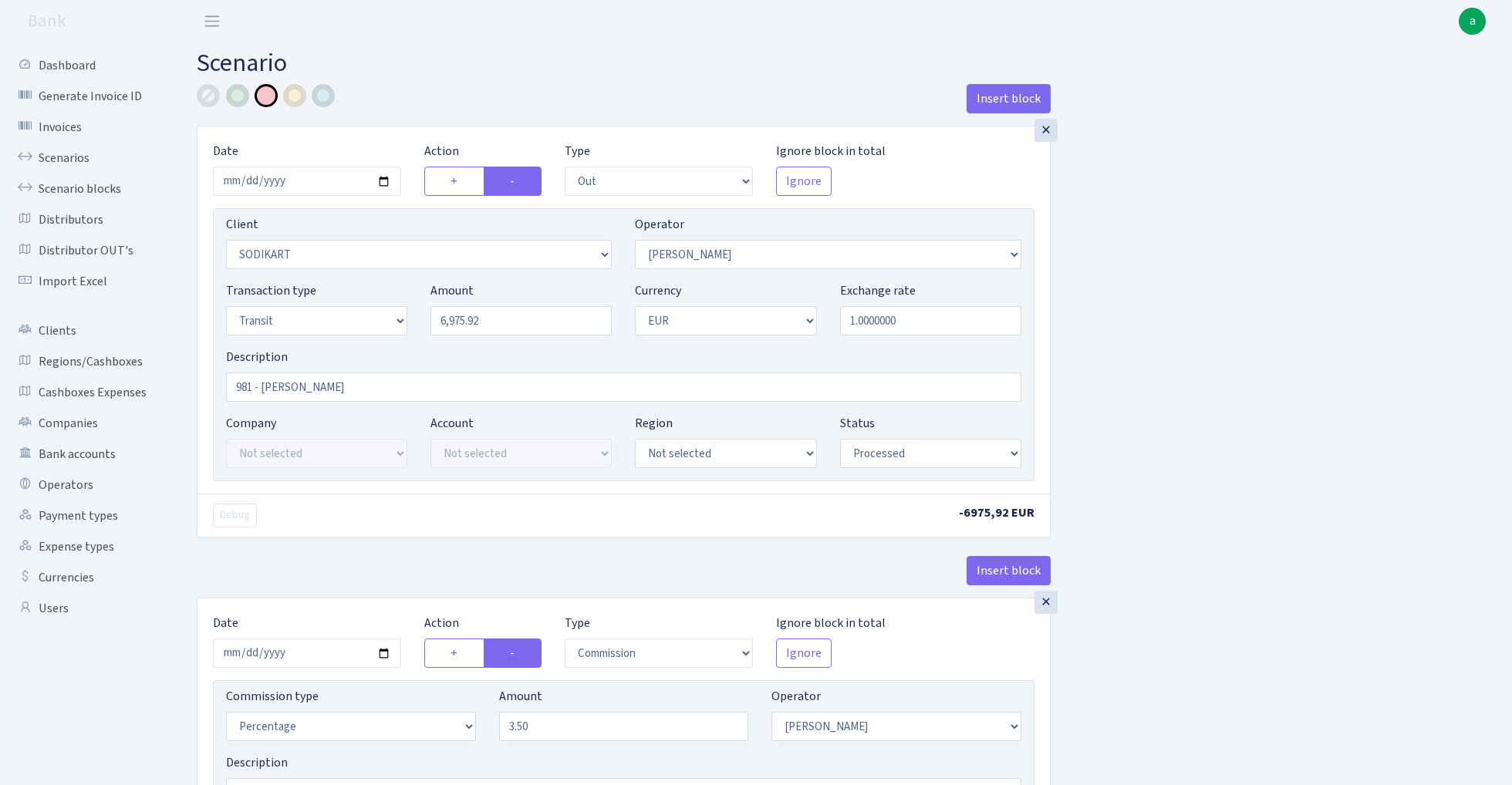
select select "61"
select select "processed"
select select "commission"
select select "fixed"
select select "61"
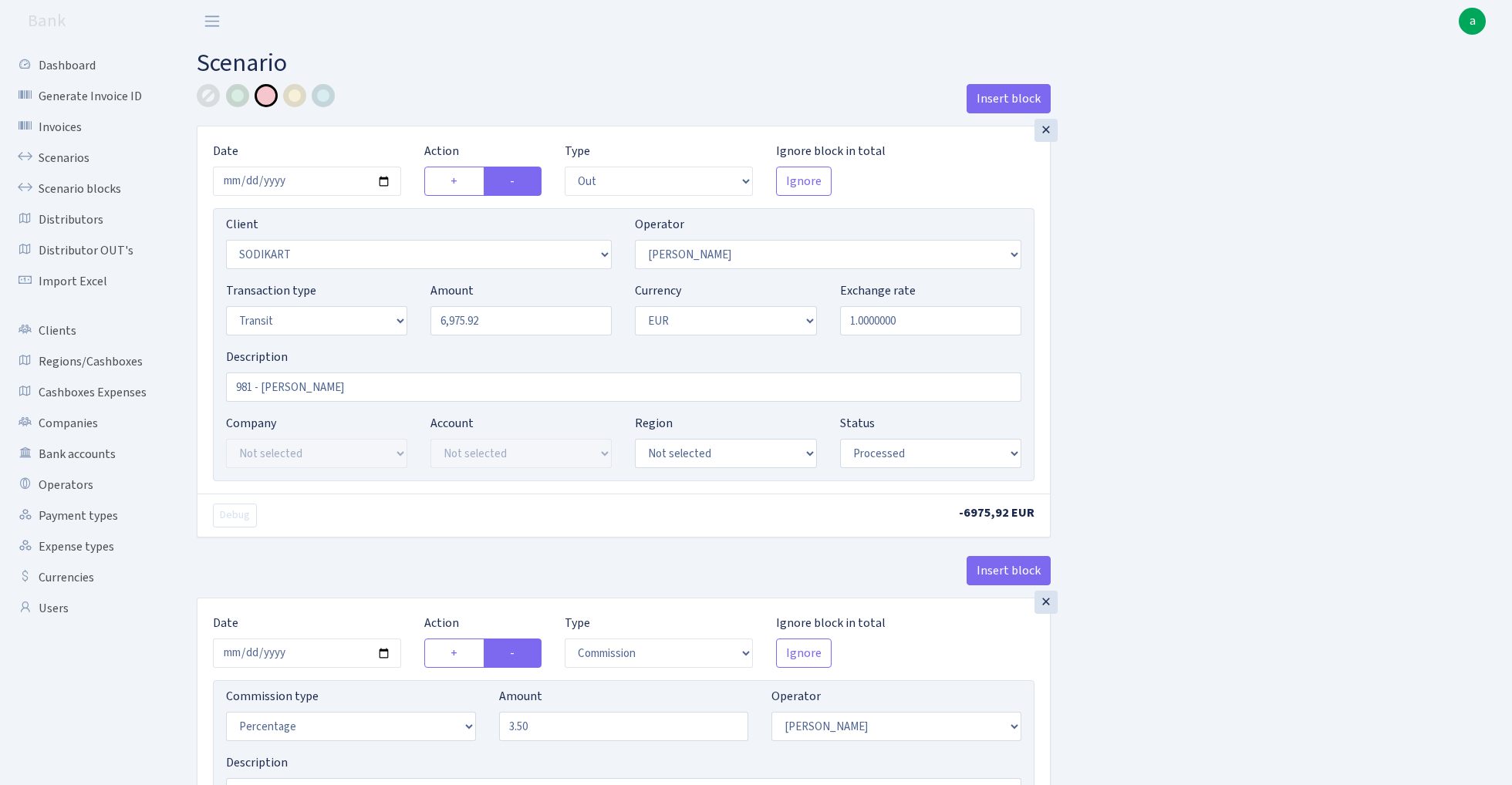
select select "processed"
click at [41, 154] on link "Scenarios" at bounding box center [85, 158] width 155 height 31
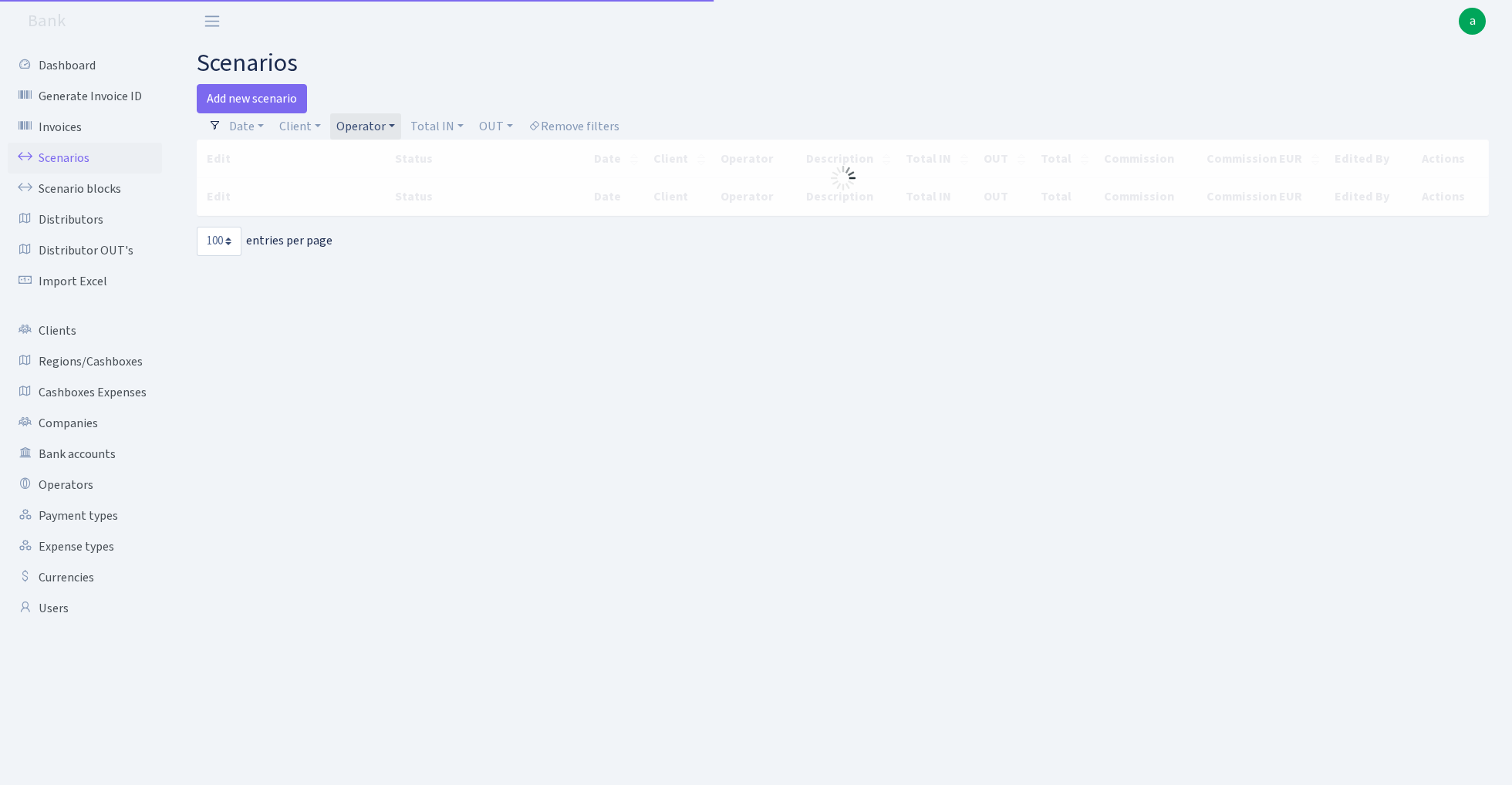
select select "100"
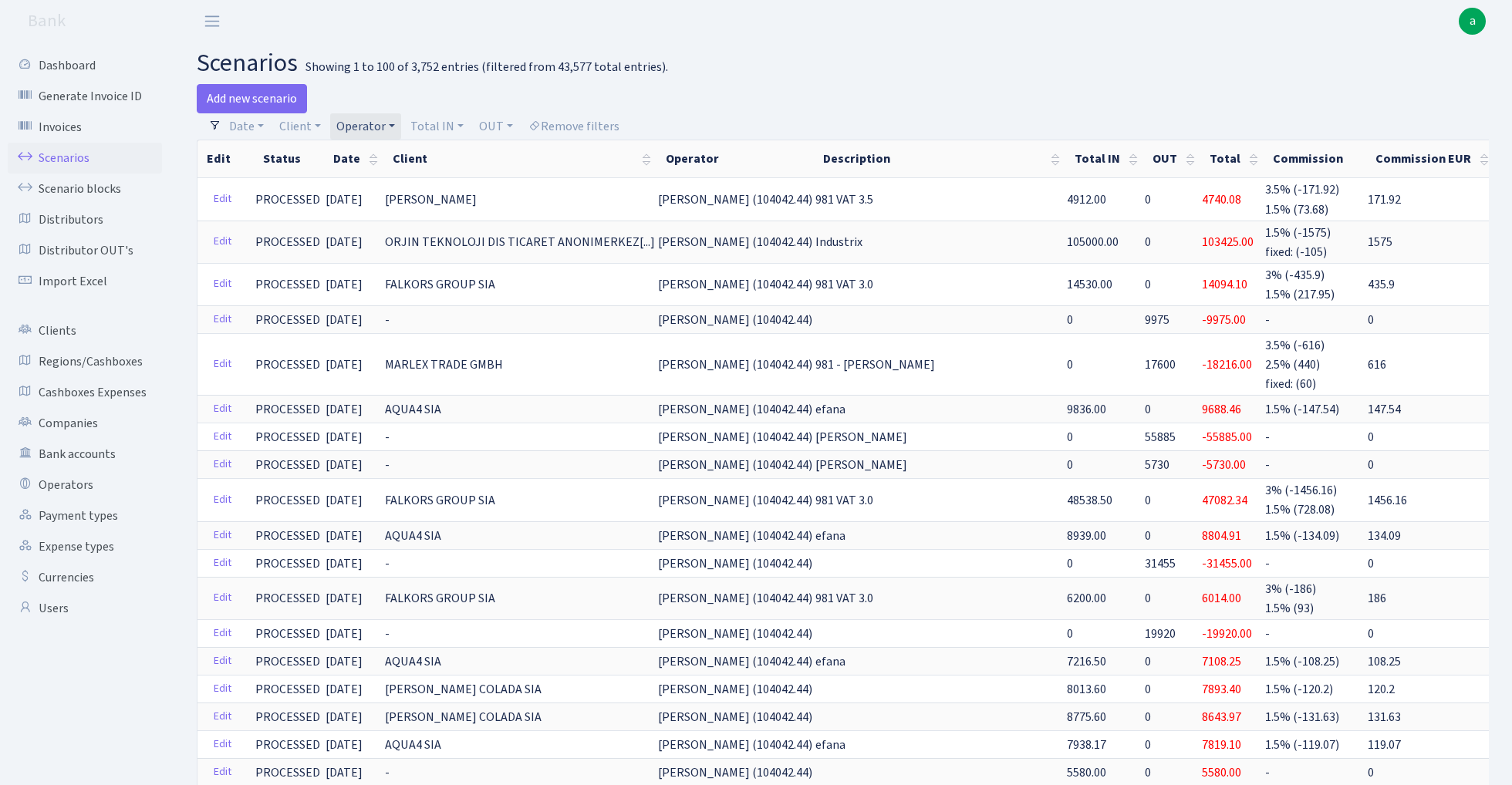
click at [372, 118] on link "Operator" at bounding box center [366, 126] width 71 height 26
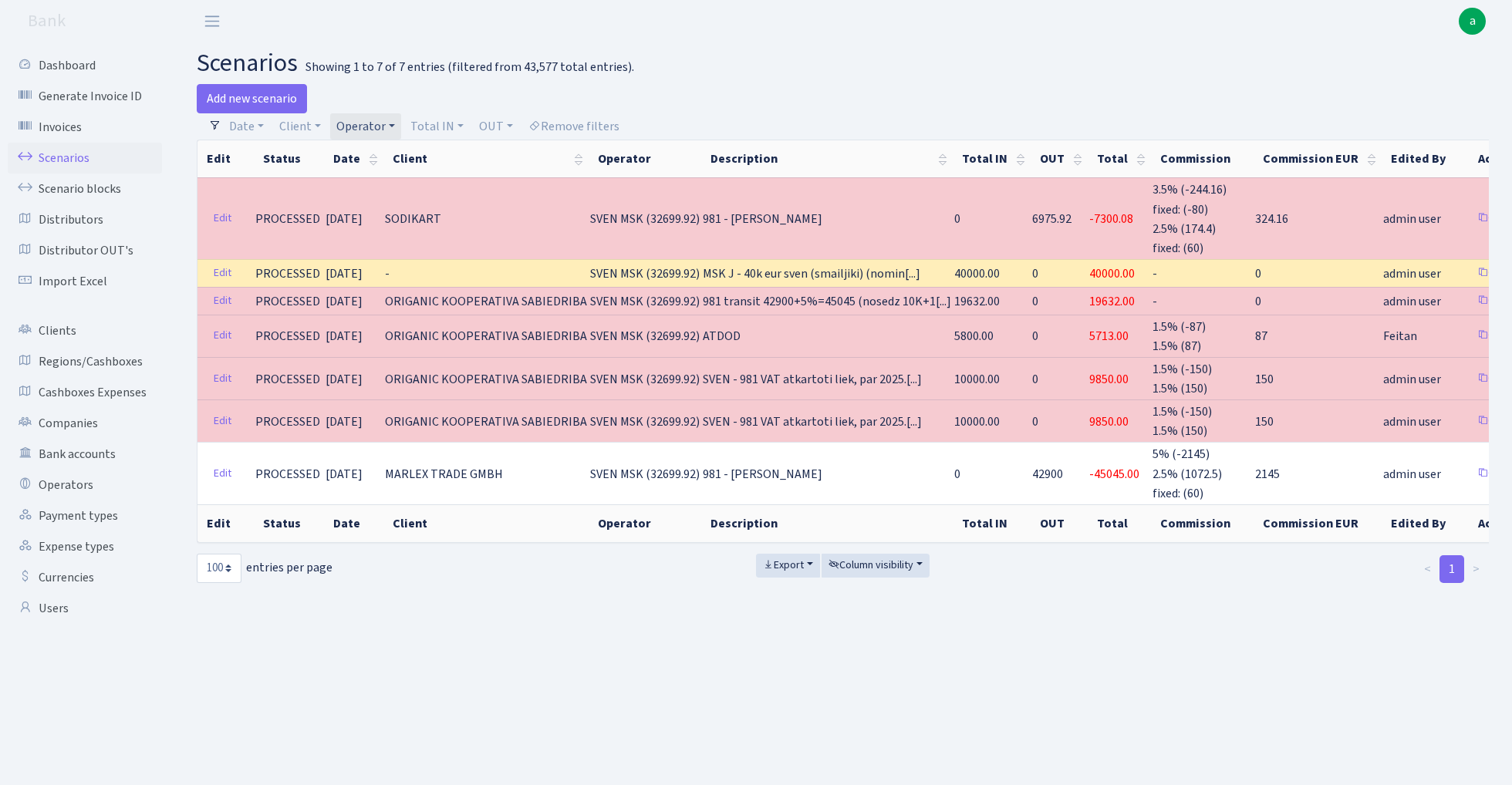
click at [375, 124] on link "Operator" at bounding box center [366, 126] width 71 height 26
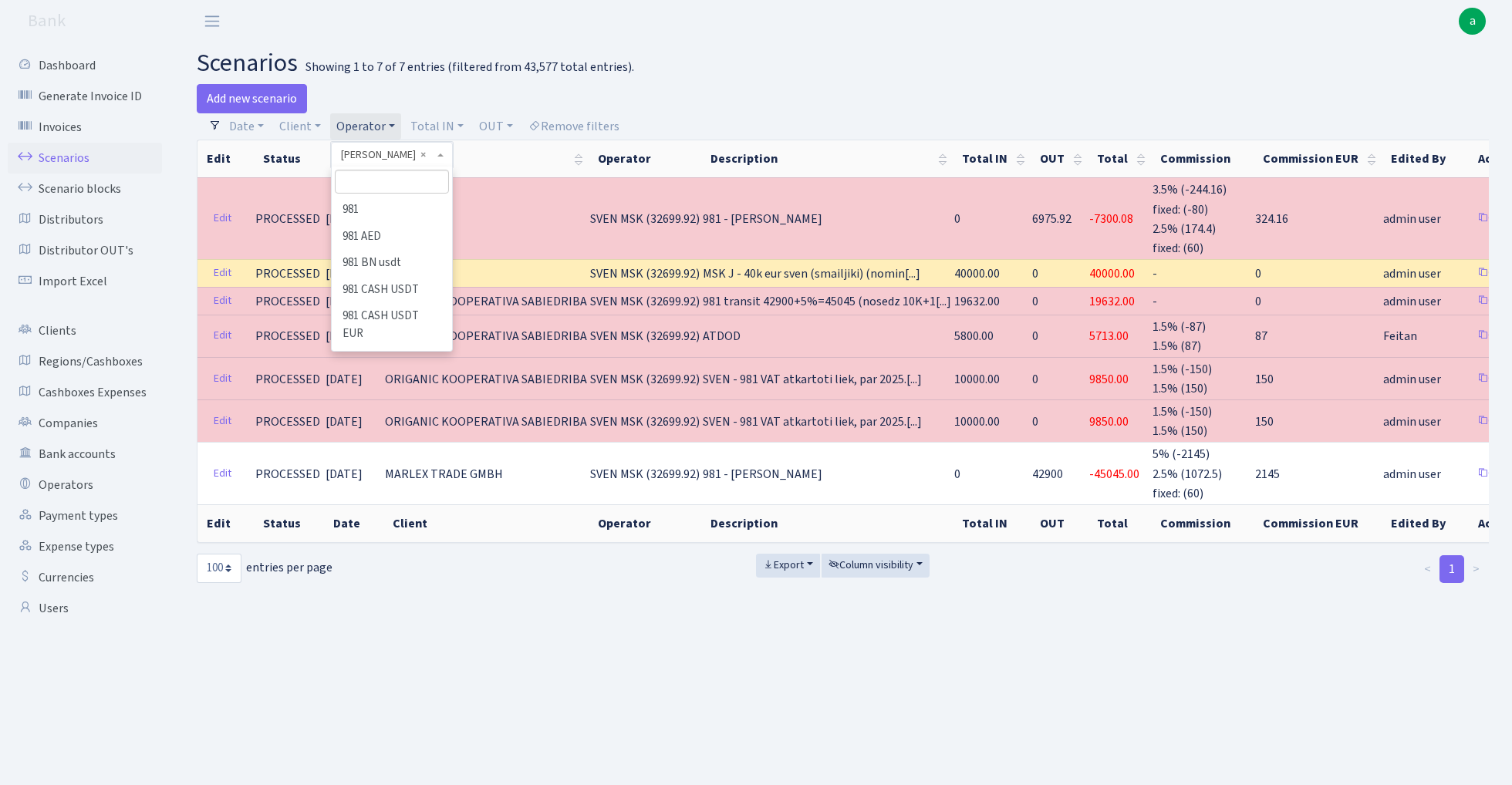
scroll to position [7810, 0]
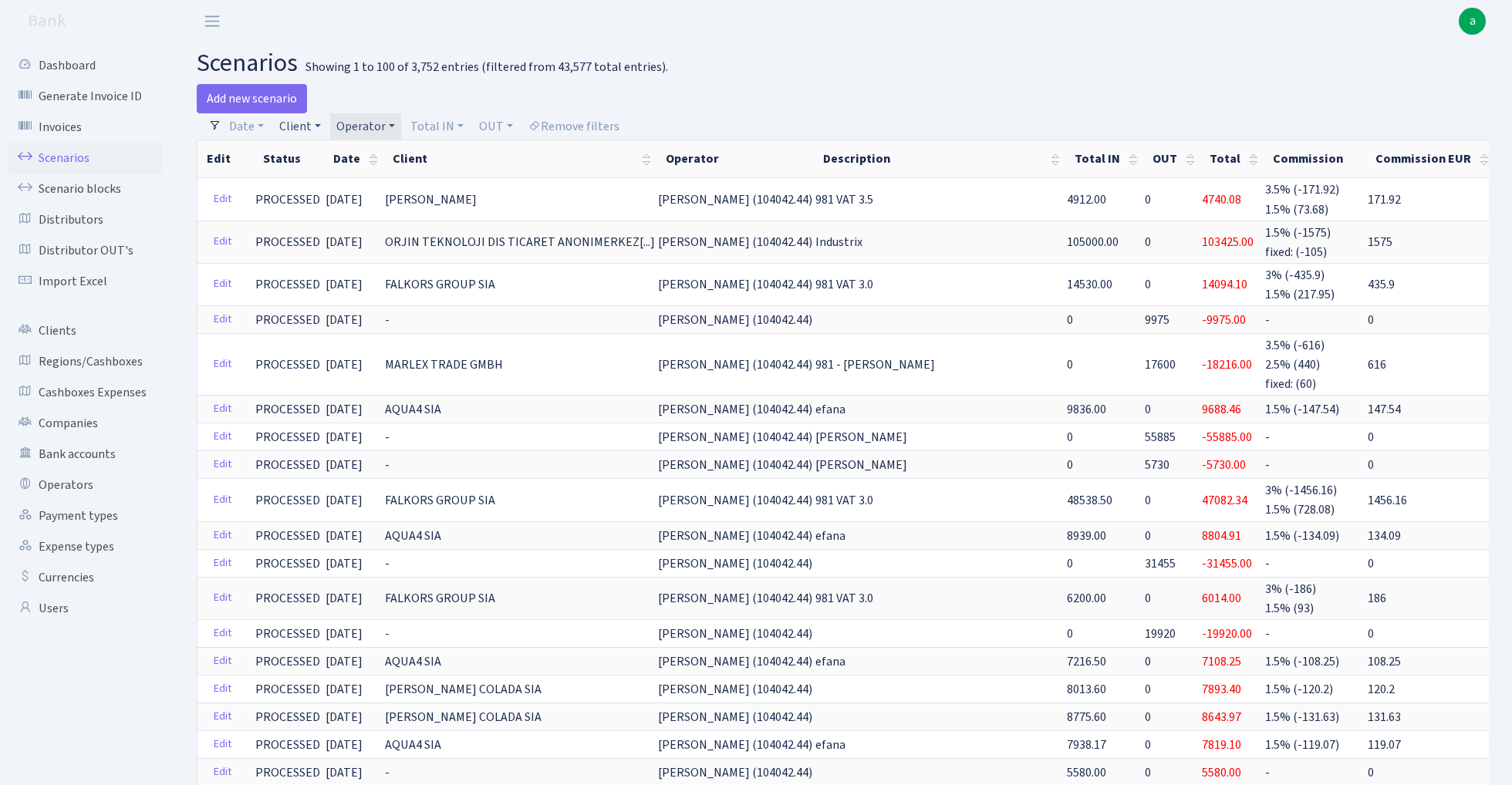
click at [293, 126] on link "Client" at bounding box center [299, 126] width 54 height 26
click at [300, 177] on input "search" at bounding box center [334, 182] width 113 height 23
type input "ultr"
click at [322, 207] on li "ULTRA EVENTS" at bounding box center [334, 210] width 116 height 27
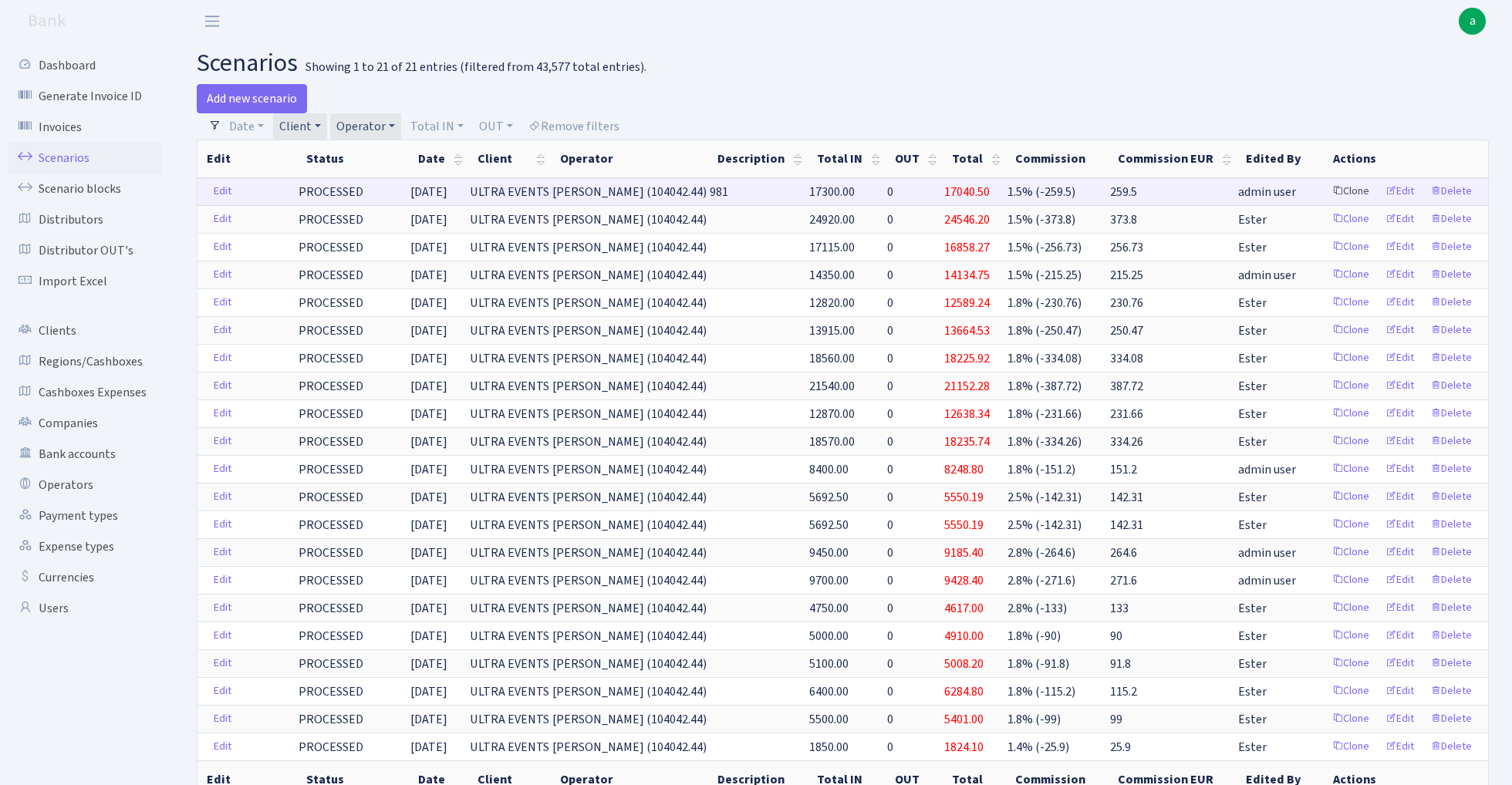
click at [1355, 189] on link "Clone" at bounding box center [1351, 192] width 51 height 23
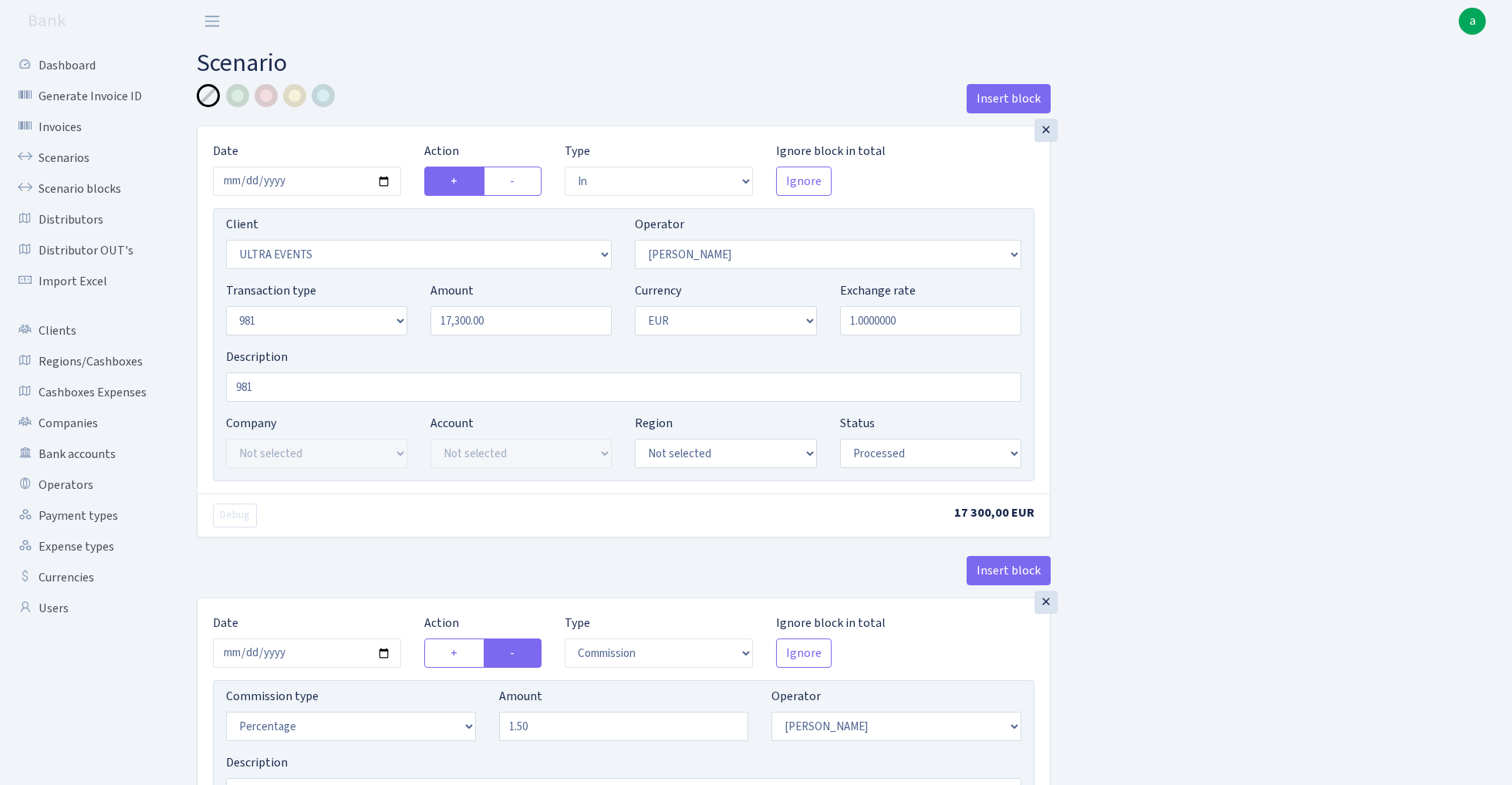
select select "in"
select select "163"
select select "2"
select select "8"
select select "1"
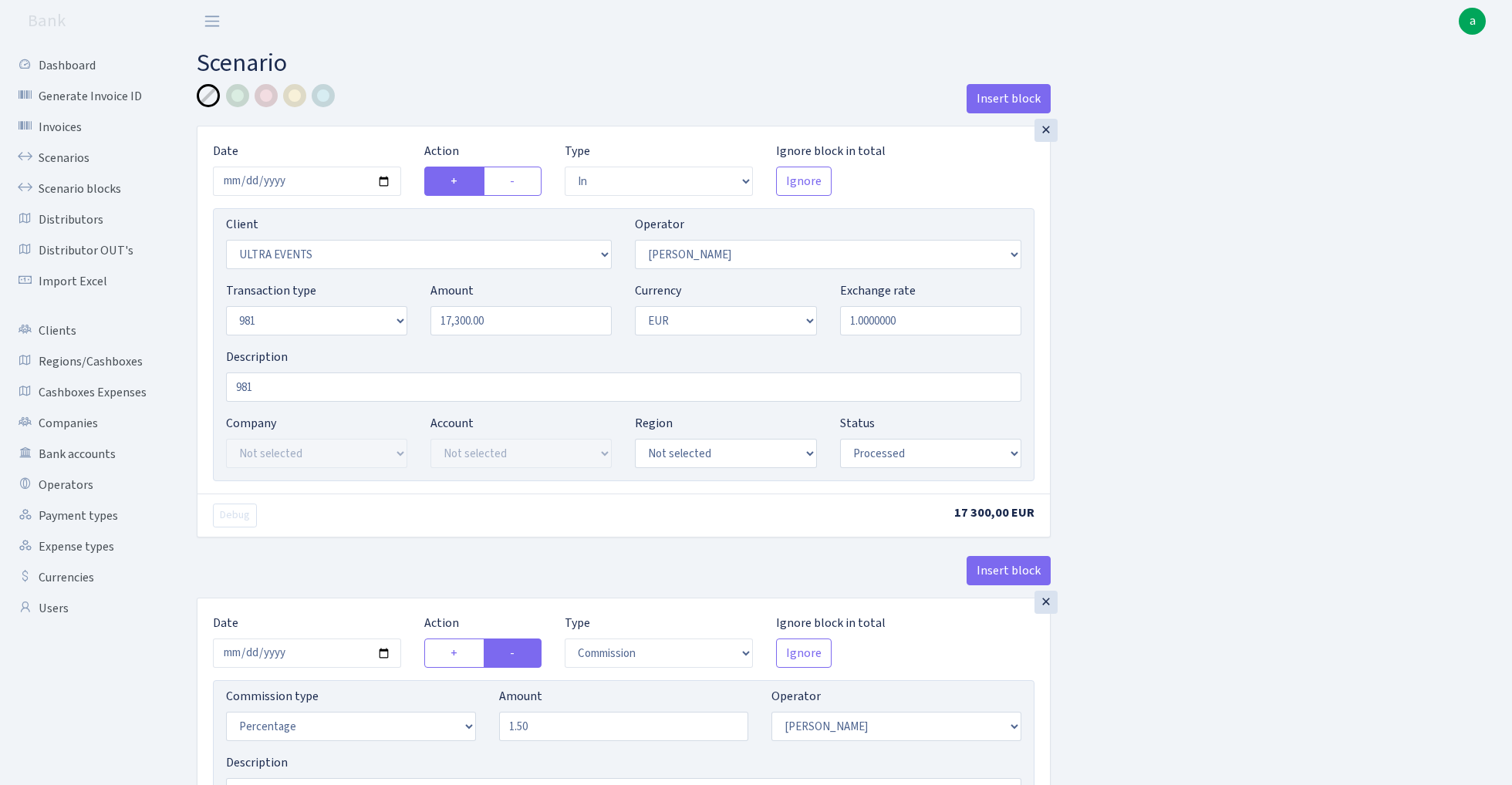
select select "processed"
select select "commission"
select select "2"
select select "processed"
select select "out"
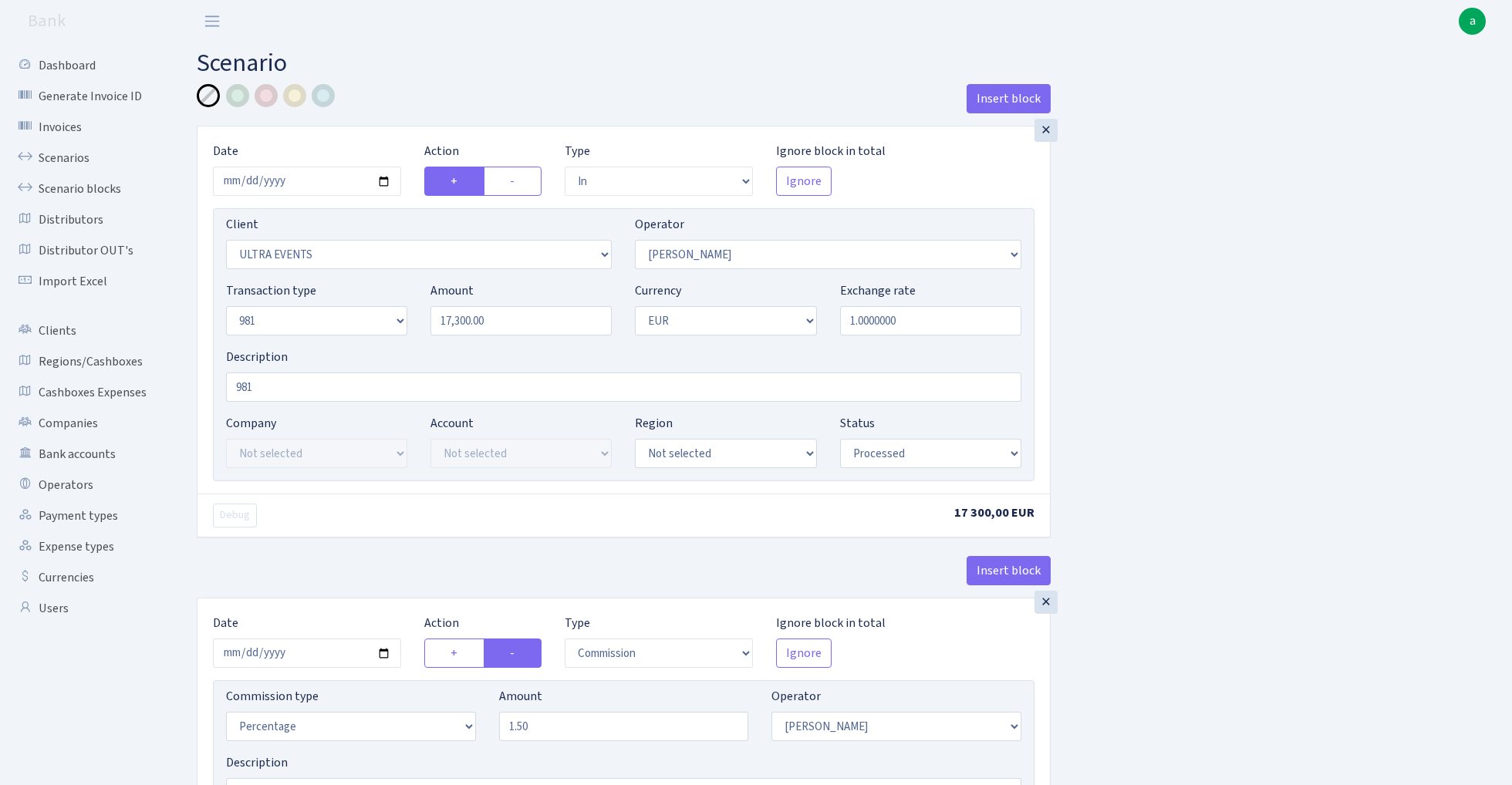
select select "342"
select select "61"
select select "8"
select select "1"
select select "processed"
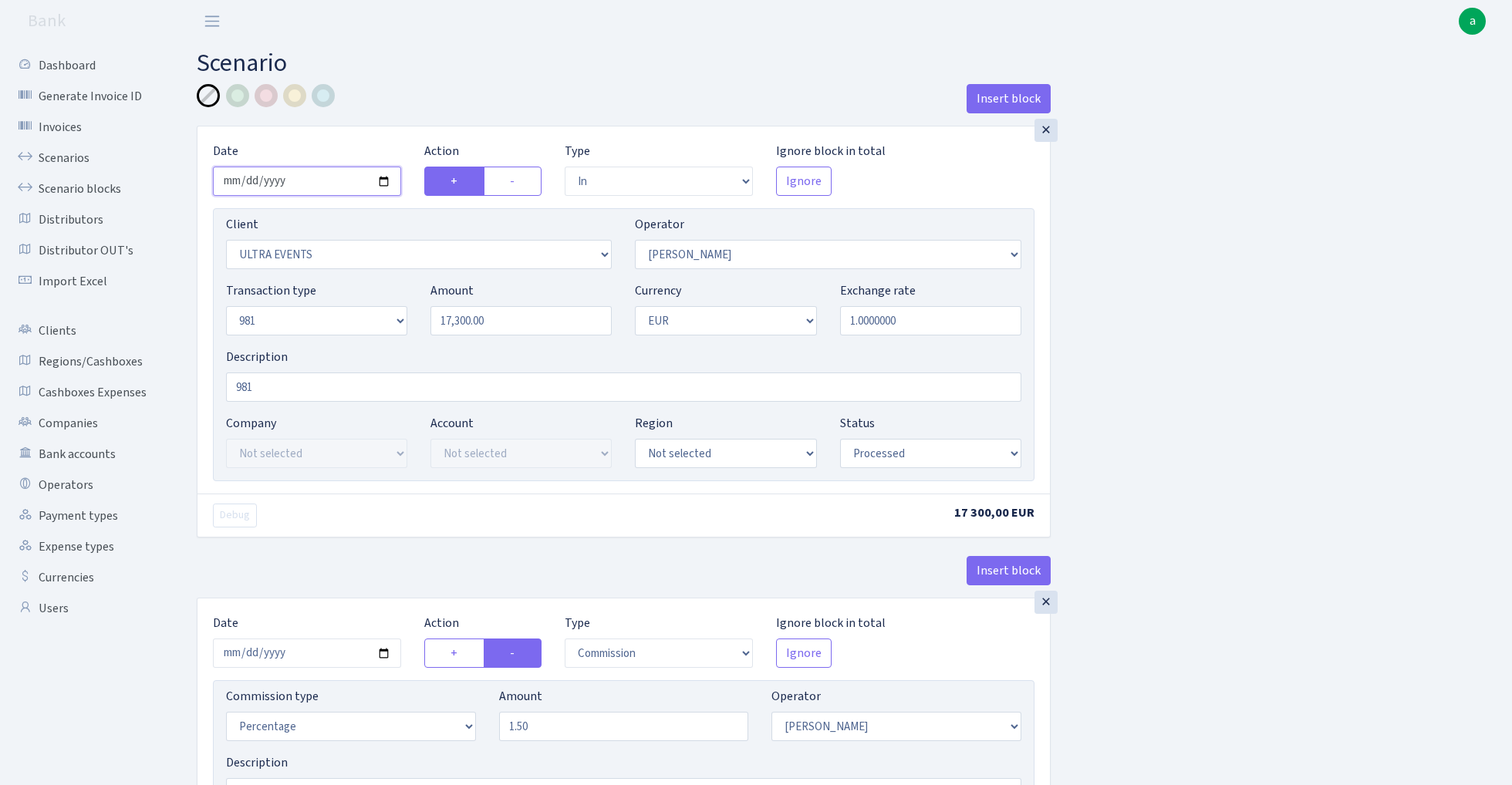
click at [301, 187] on input "2025-08-06" at bounding box center [307, 181] width 188 height 29
type input "2025-08-29"
click at [390, 109] on div "Insert block" at bounding box center [623, 105] width 854 height 42
click at [513, 323] on input "17300.00" at bounding box center [520, 321] width 181 height 29
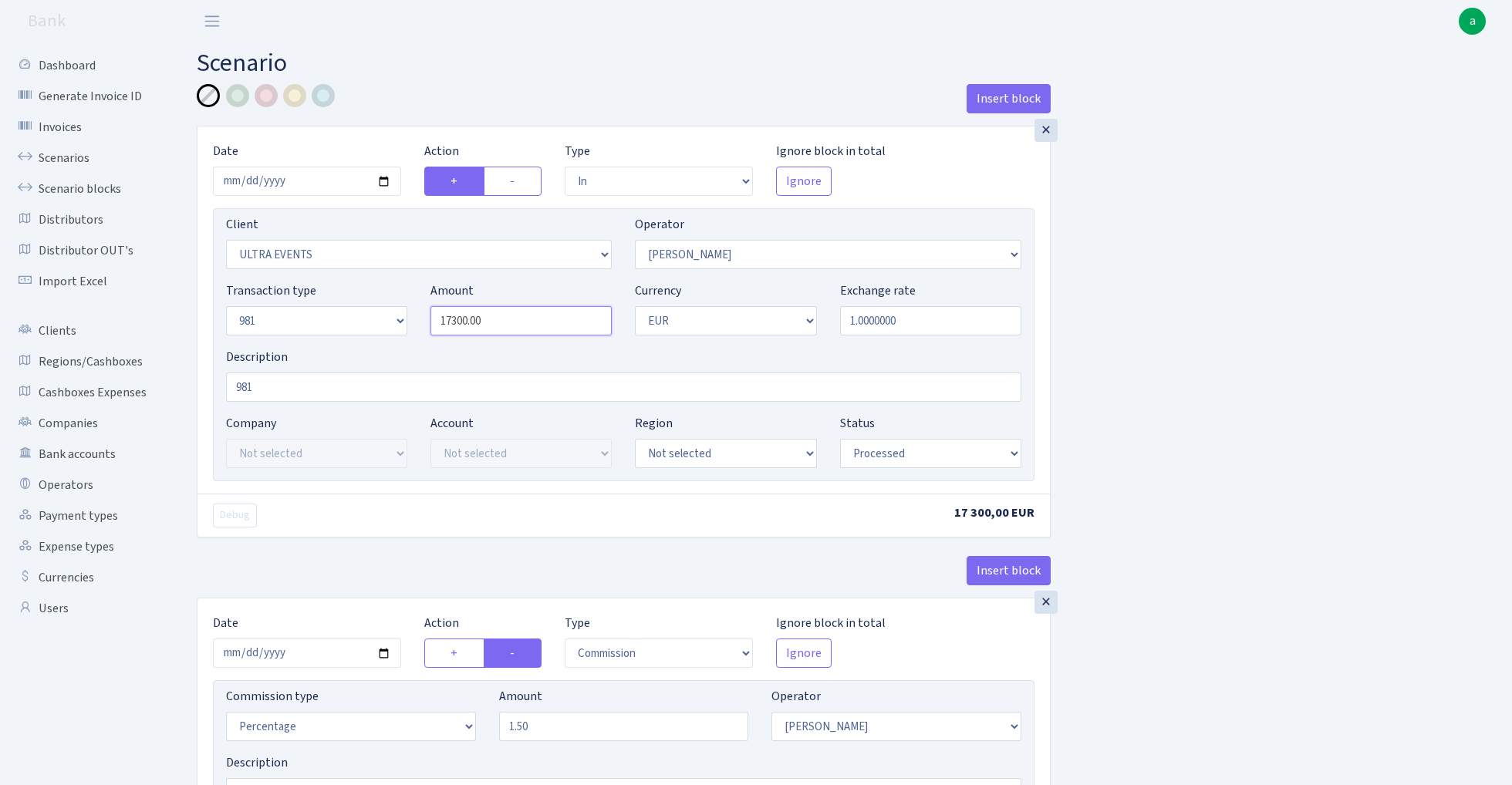
paste input "983"
type input "19,830.00"
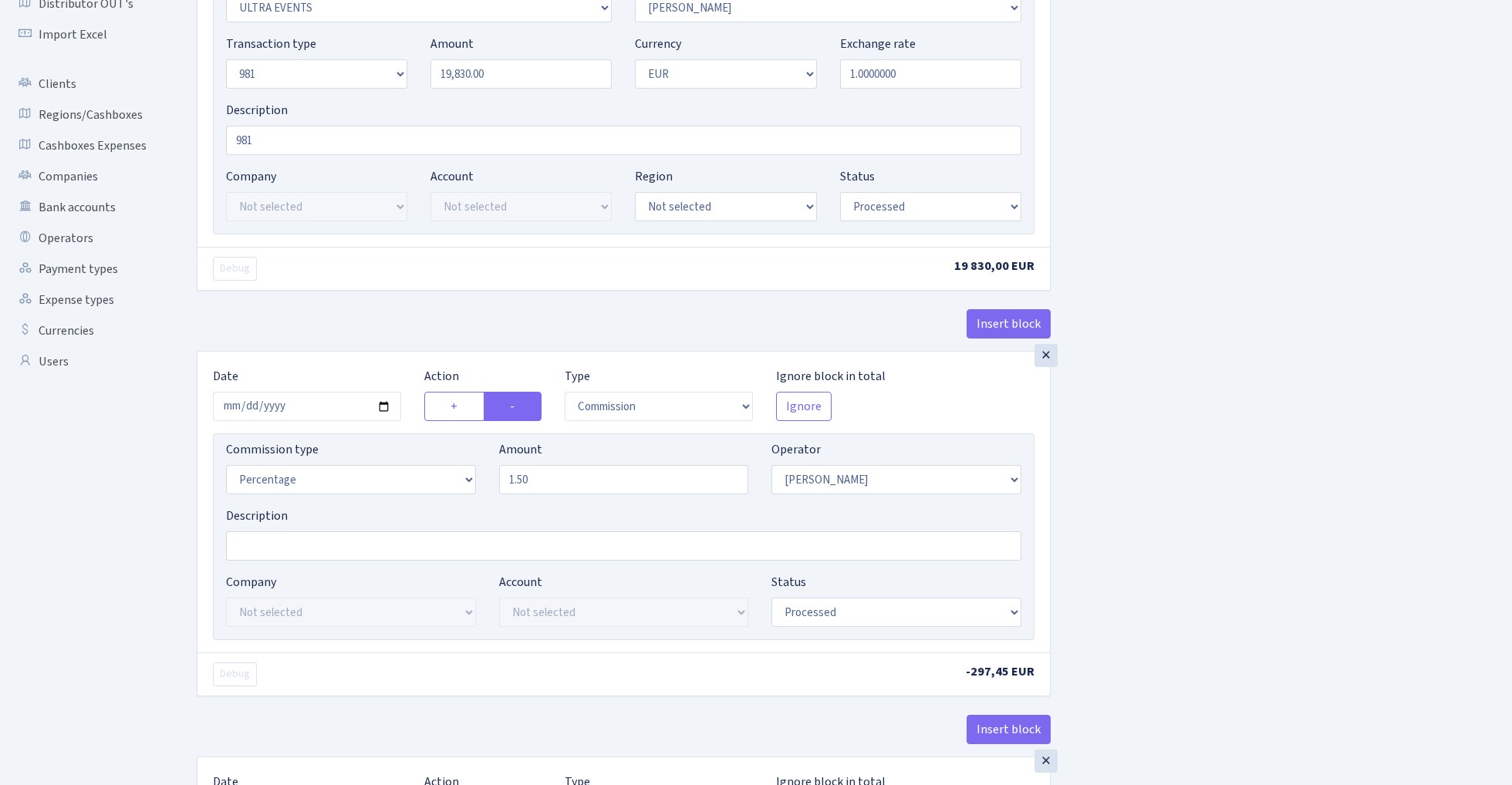
scroll to position [294, 0]
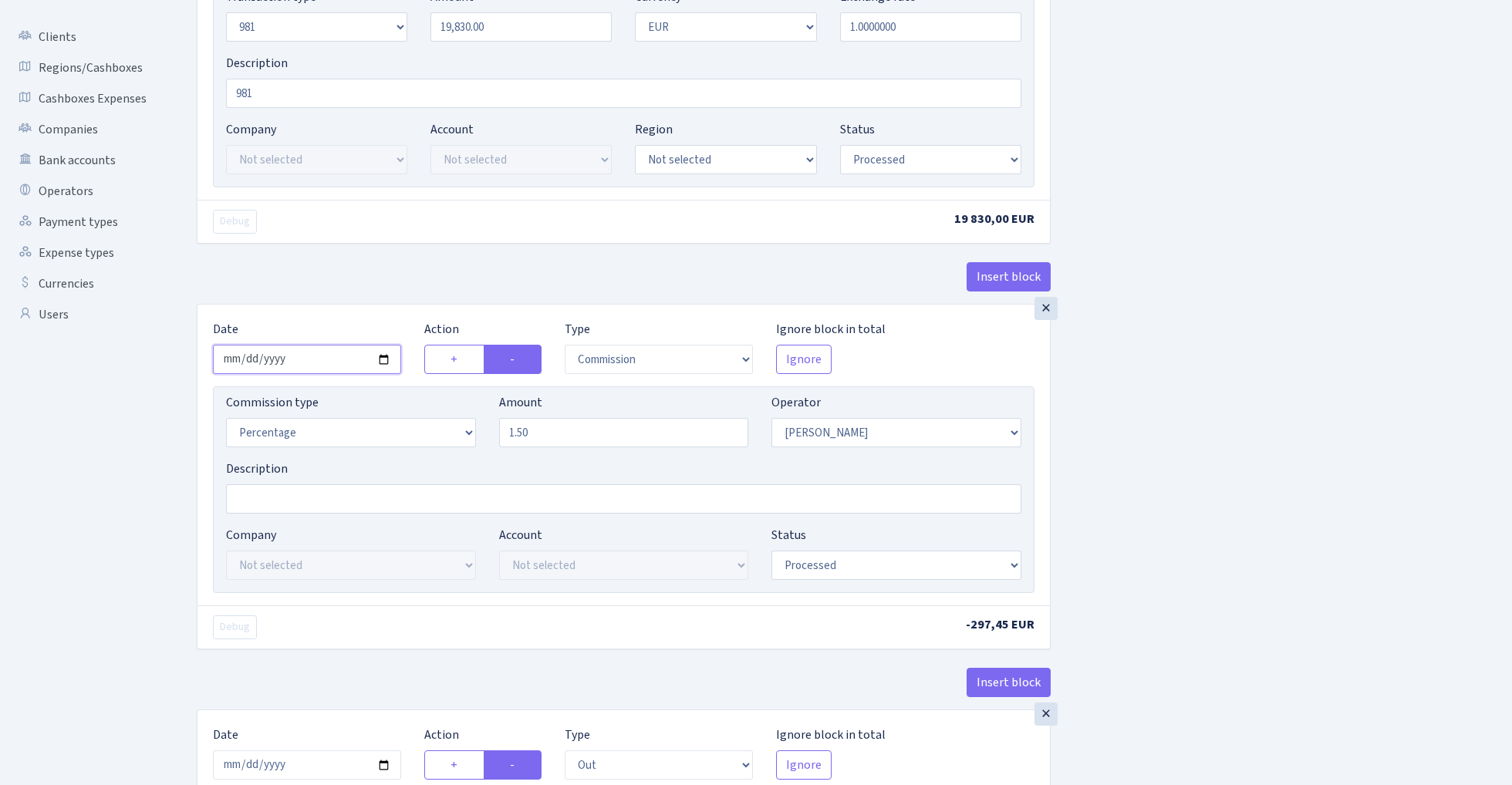
click at [303, 363] on input "2025-08-06" at bounding box center [307, 360] width 188 height 29
type input "2025-08-29"
click at [361, 239] on div "Debug 19 830,00 EUR" at bounding box center [624, 221] width 853 height 43
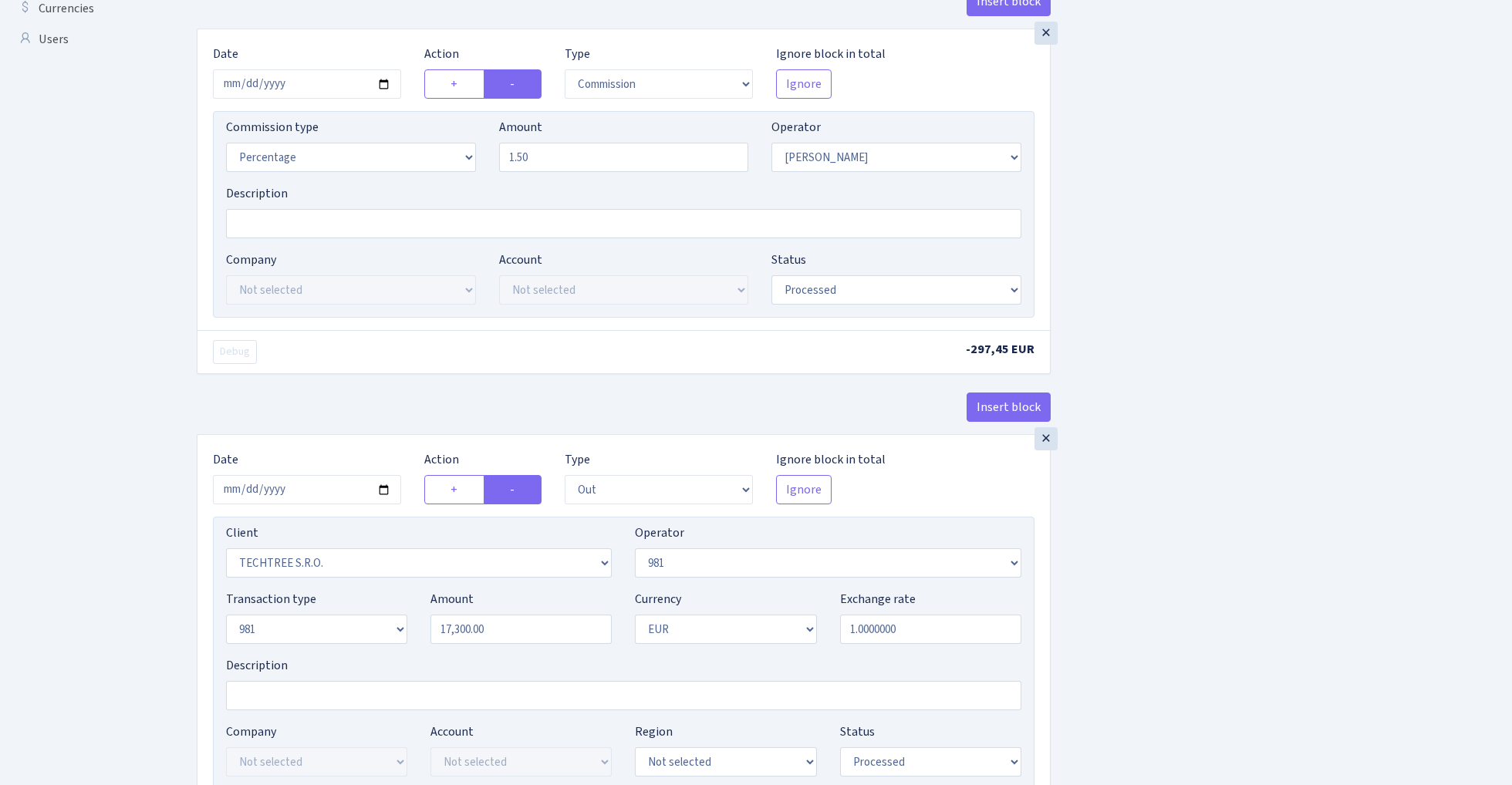
scroll to position [834, 0]
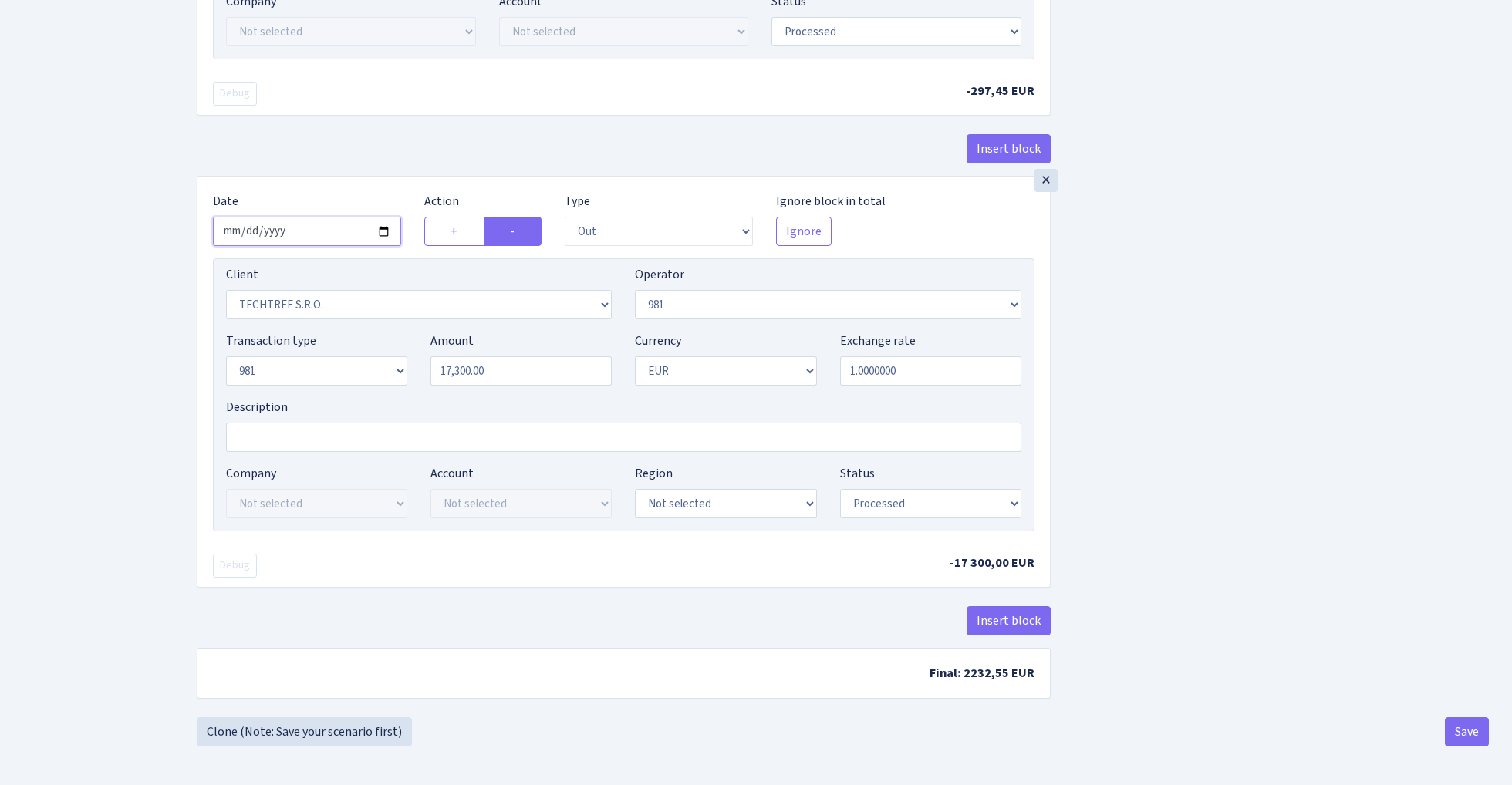
click at [303, 227] on input "2025-08-06" at bounding box center [307, 232] width 188 height 29
type input "2025-08-29"
click at [389, 135] on div "Insert block" at bounding box center [623, 154] width 854 height 42
click at [531, 368] on input "17300.00" at bounding box center [520, 371] width 181 height 29
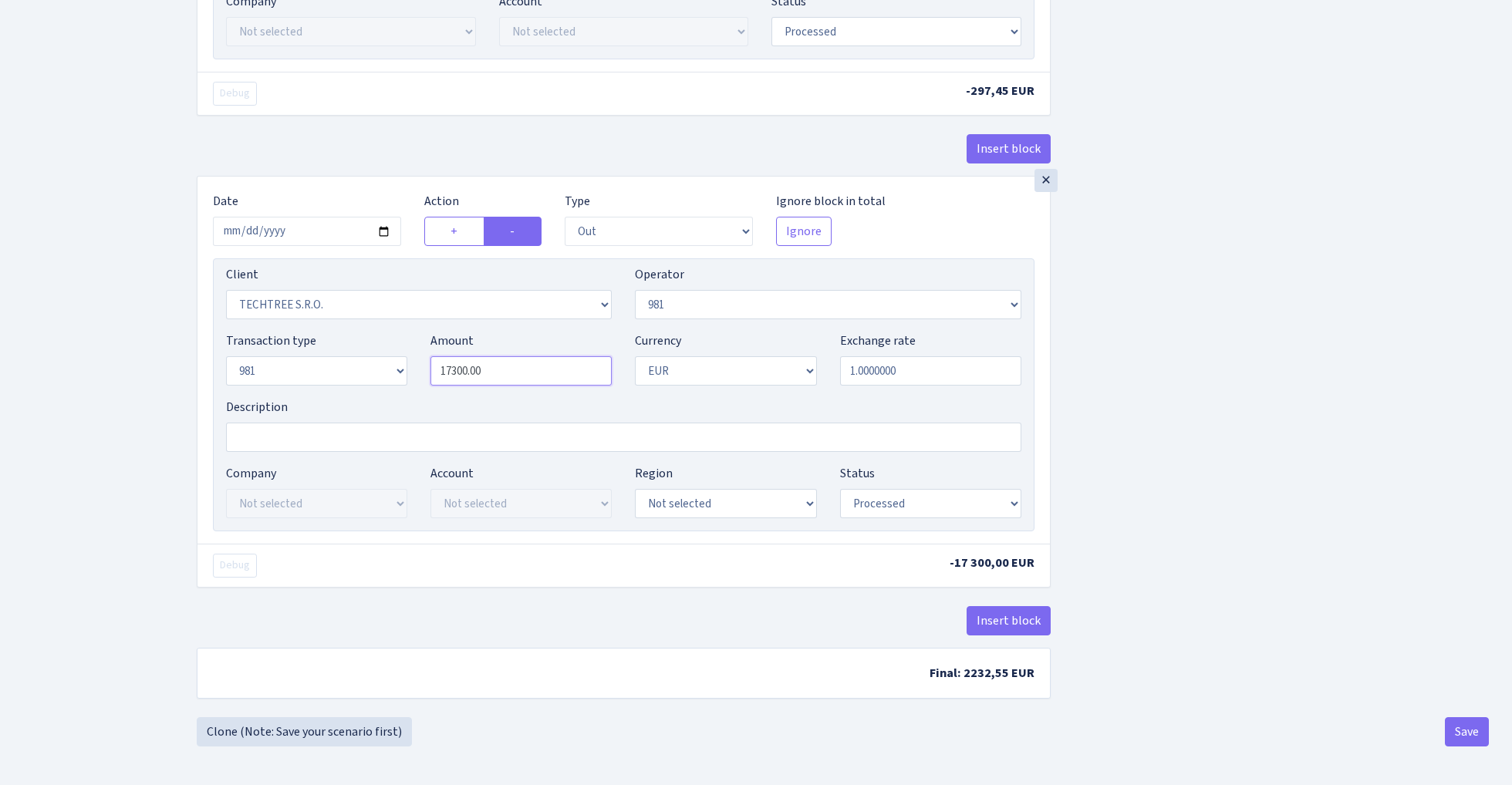
paste input "983"
type input "19,830.00"
click at [1463, 736] on button "Save" at bounding box center [1467, 732] width 44 height 29
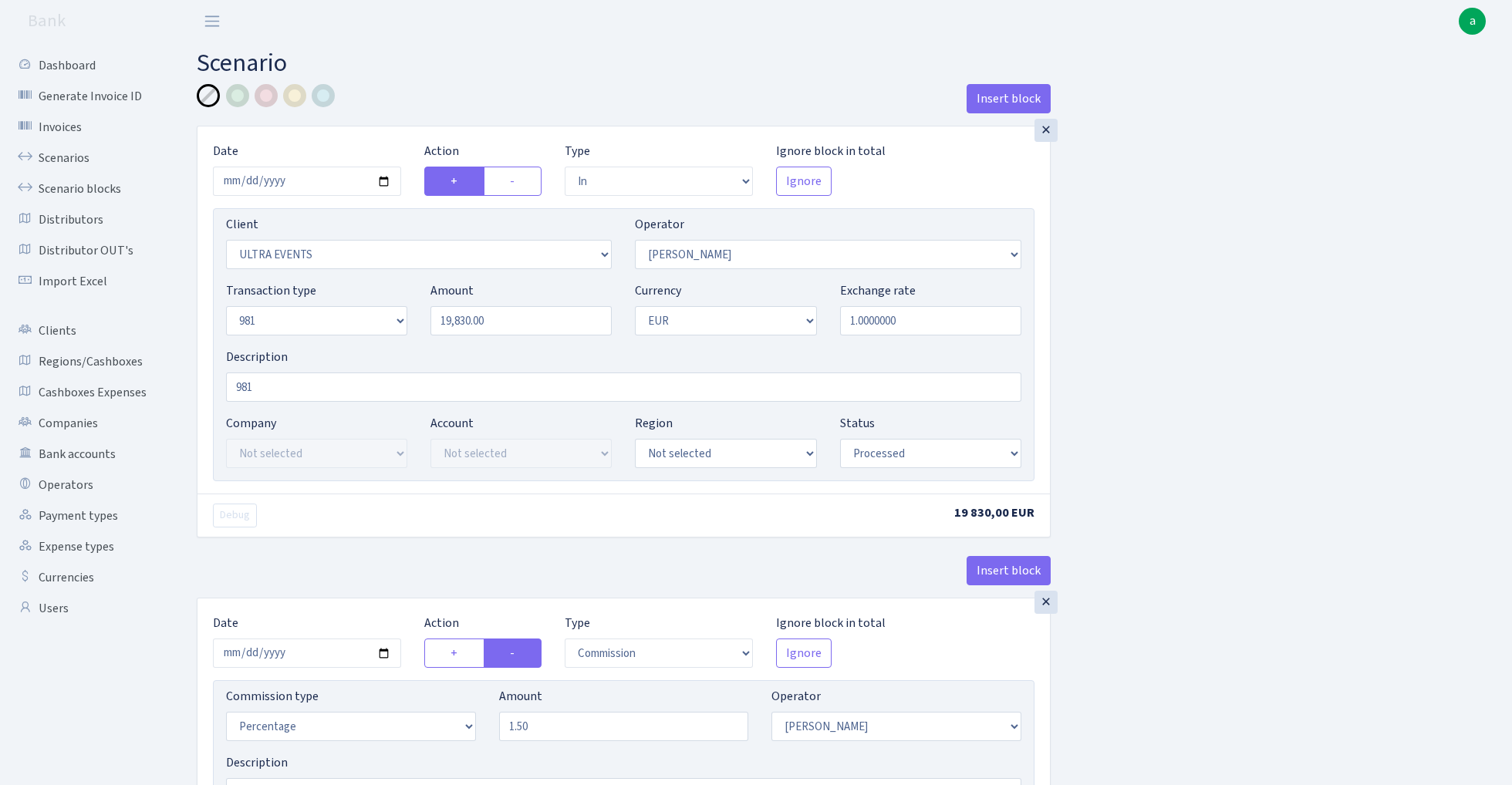
select select "in"
select select "163"
select select "2"
select select "8"
select select "1"
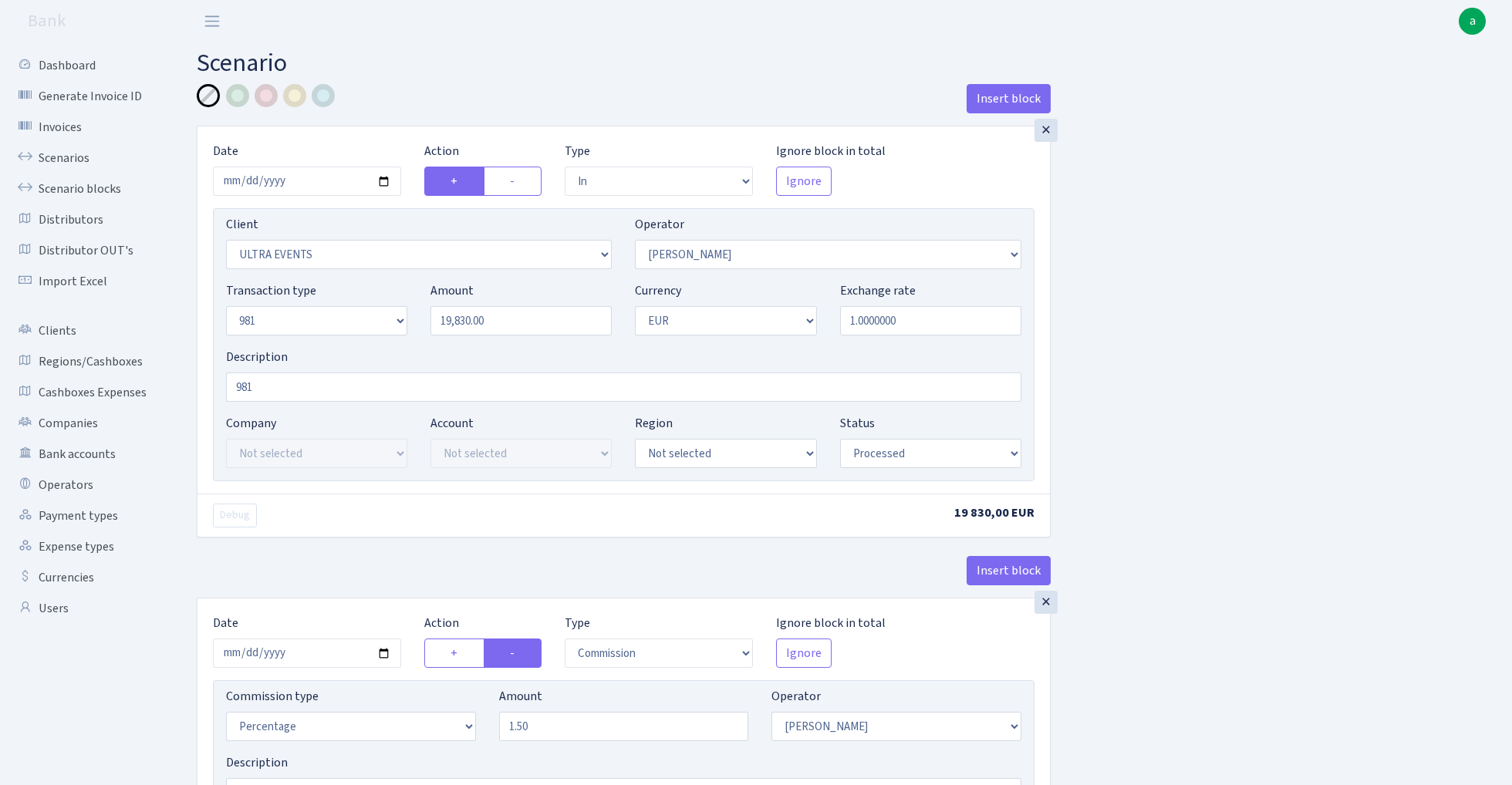
select select "processed"
select select "commission"
select select "2"
select select "processed"
select select "out"
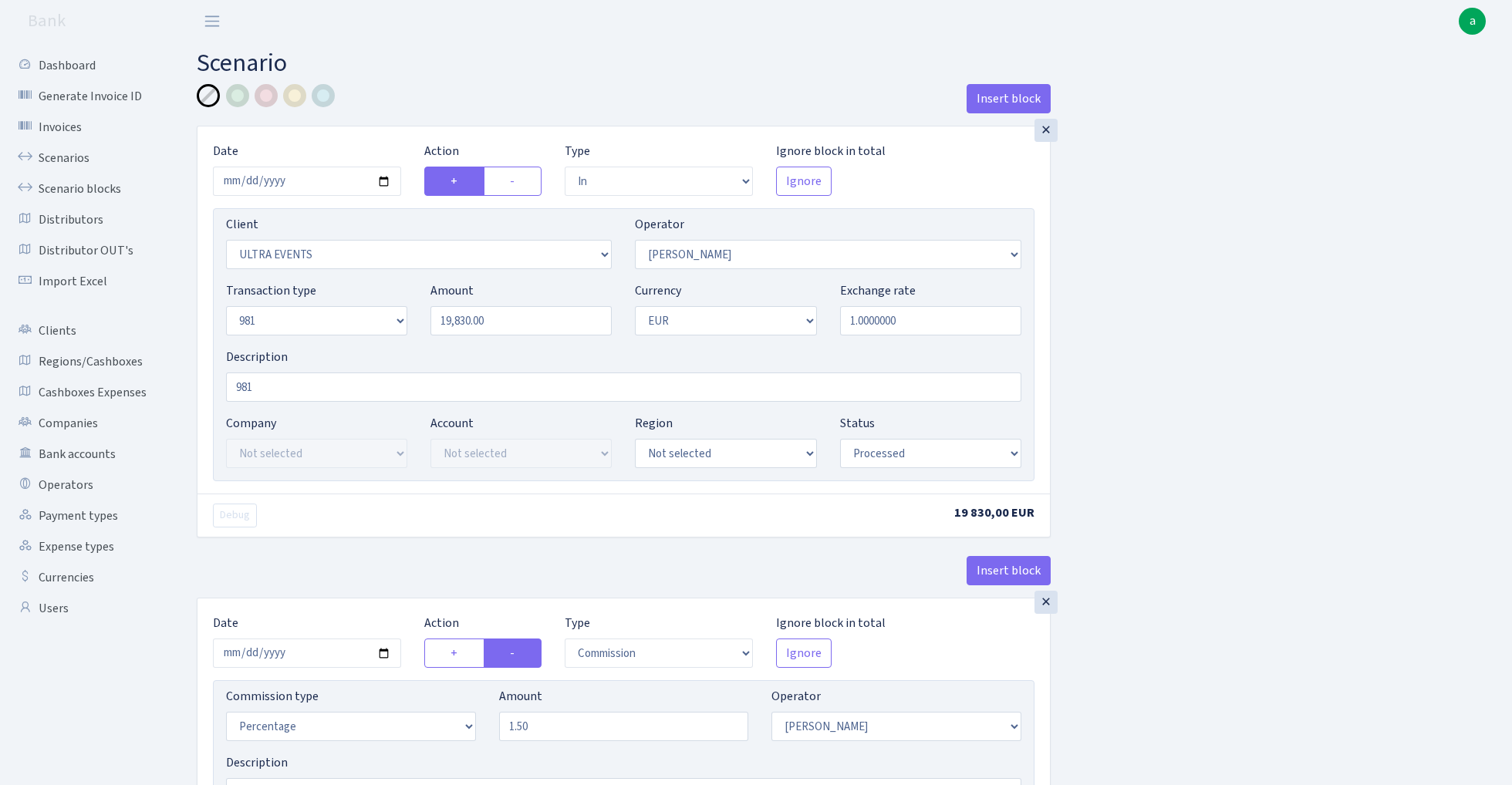
select select "342"
select select "61"
select select "8"
select select "1"
select select "processed"
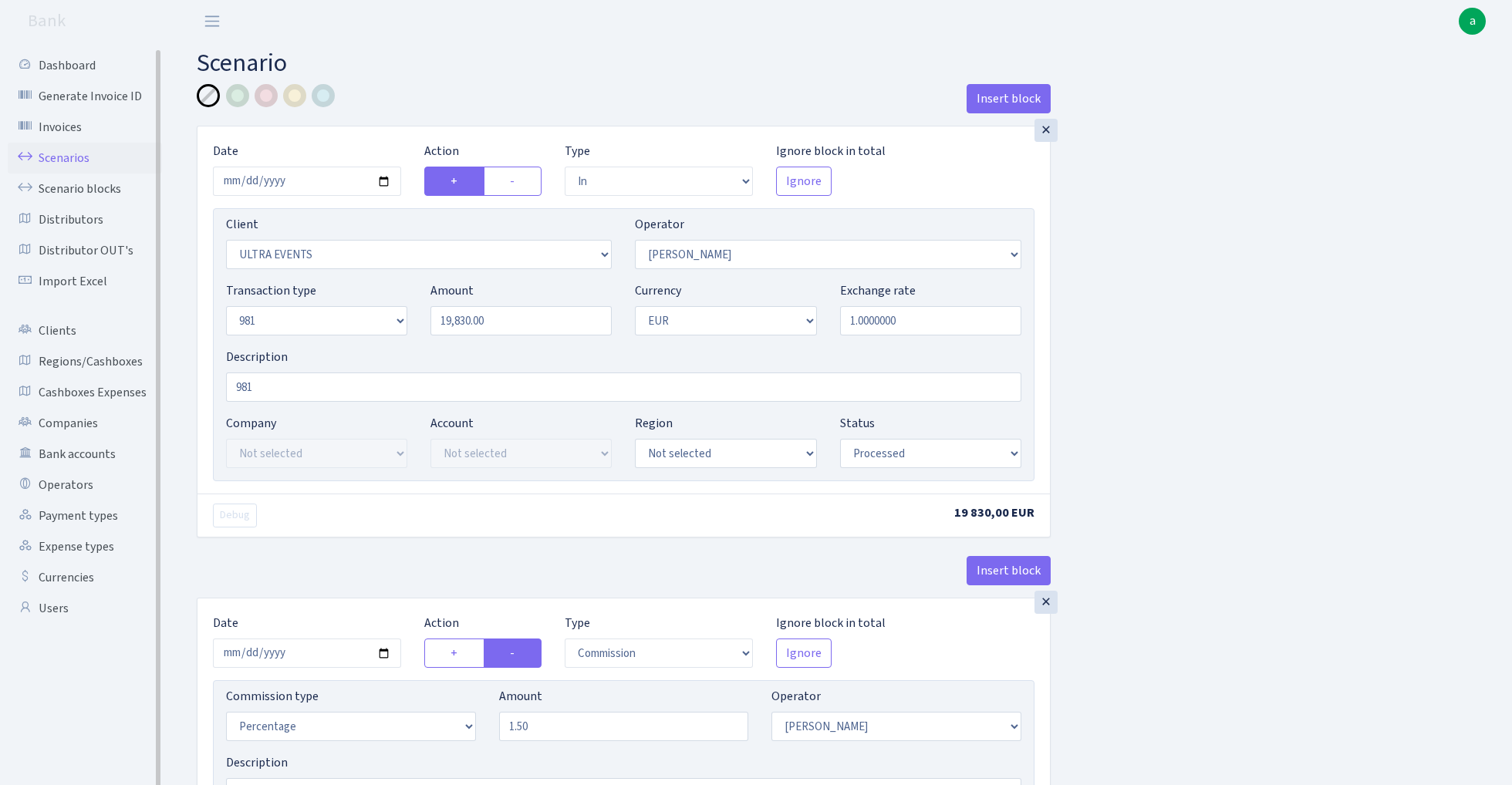
click at [56, 159] on link "Scenarios" at bounding box center [85, 158] width 155 height 31
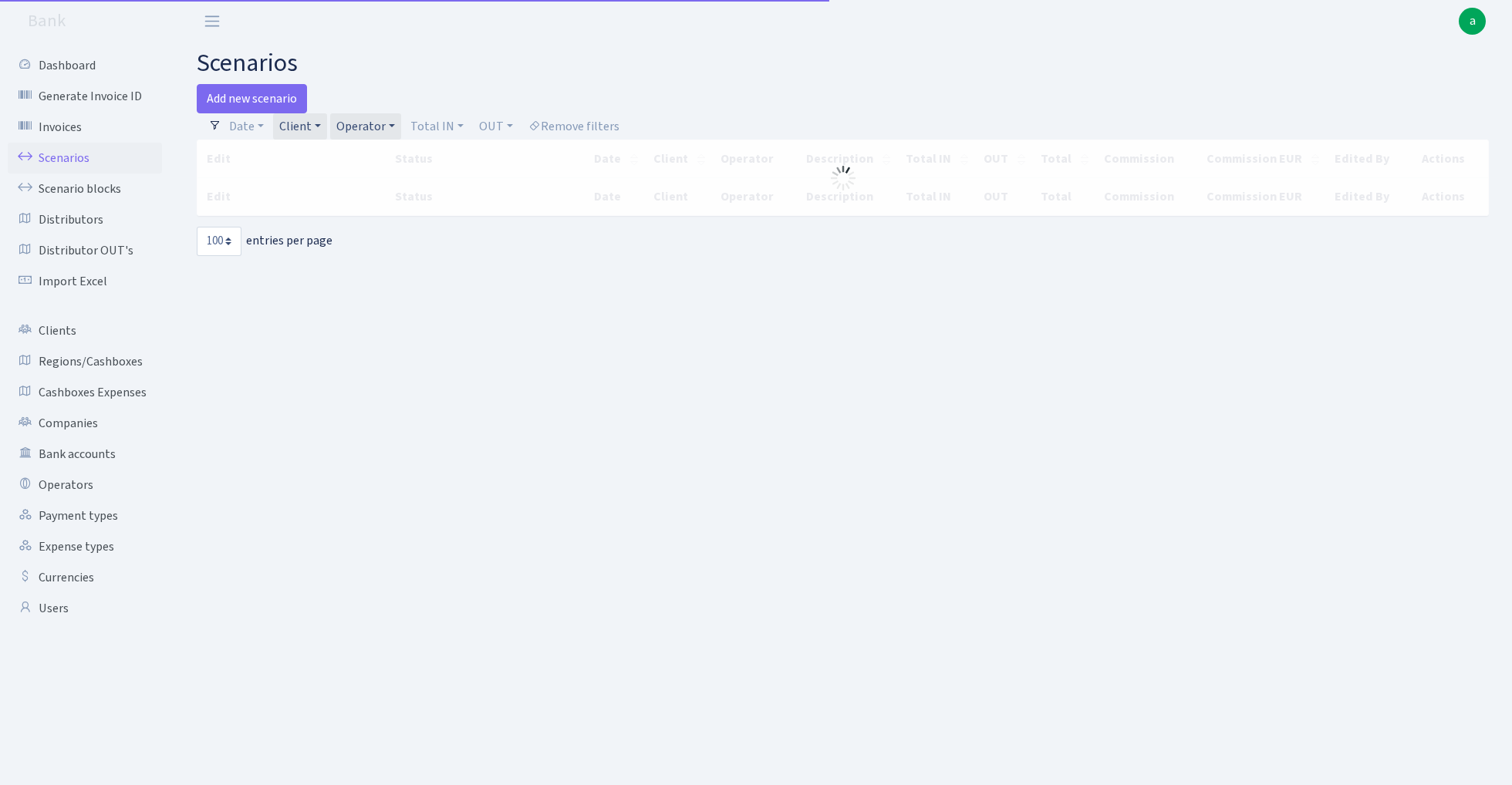
select select "100"
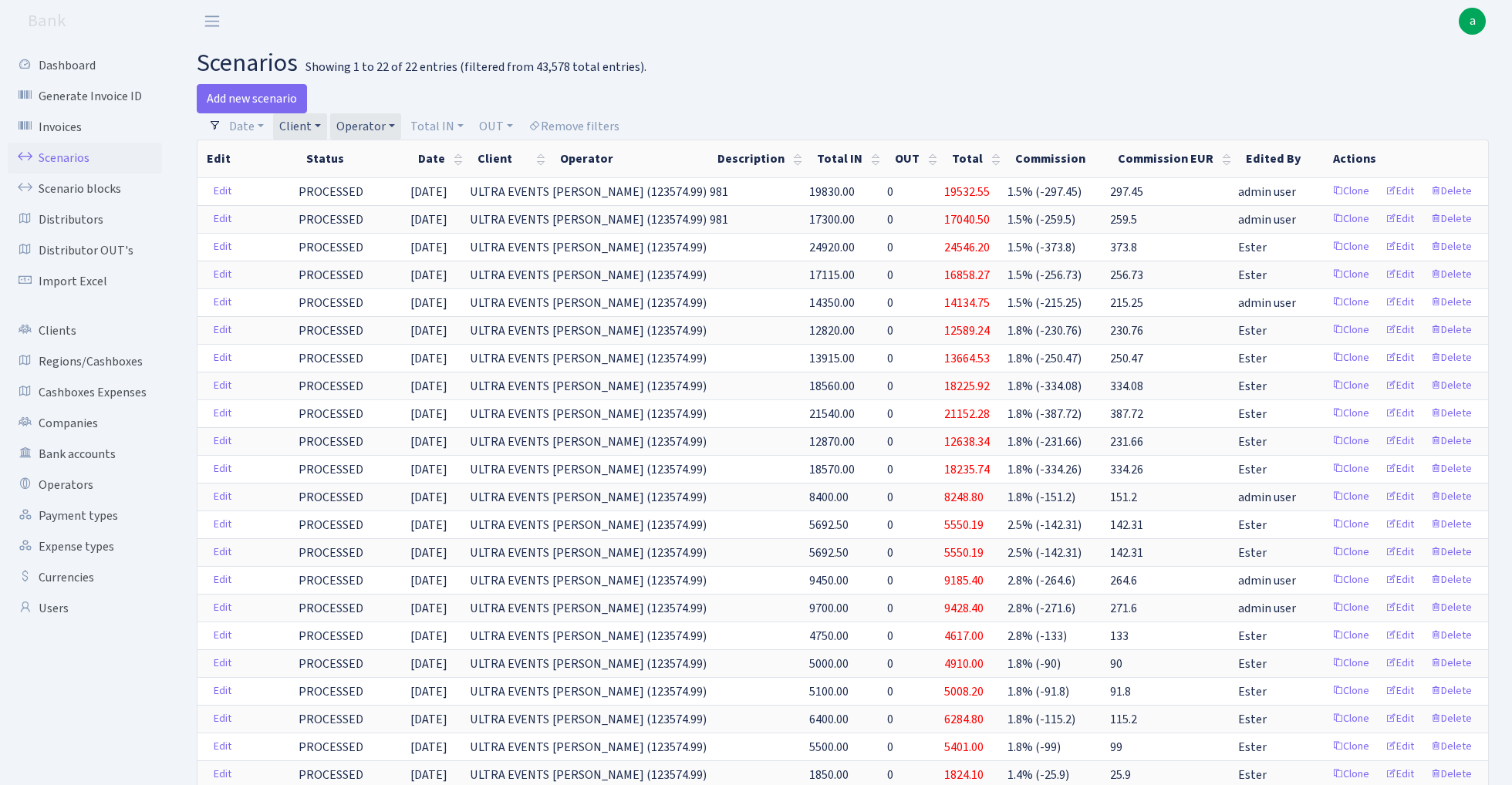
click at [306, 122] on link "Client" at bounding box center [299, 126] width 54 height 26
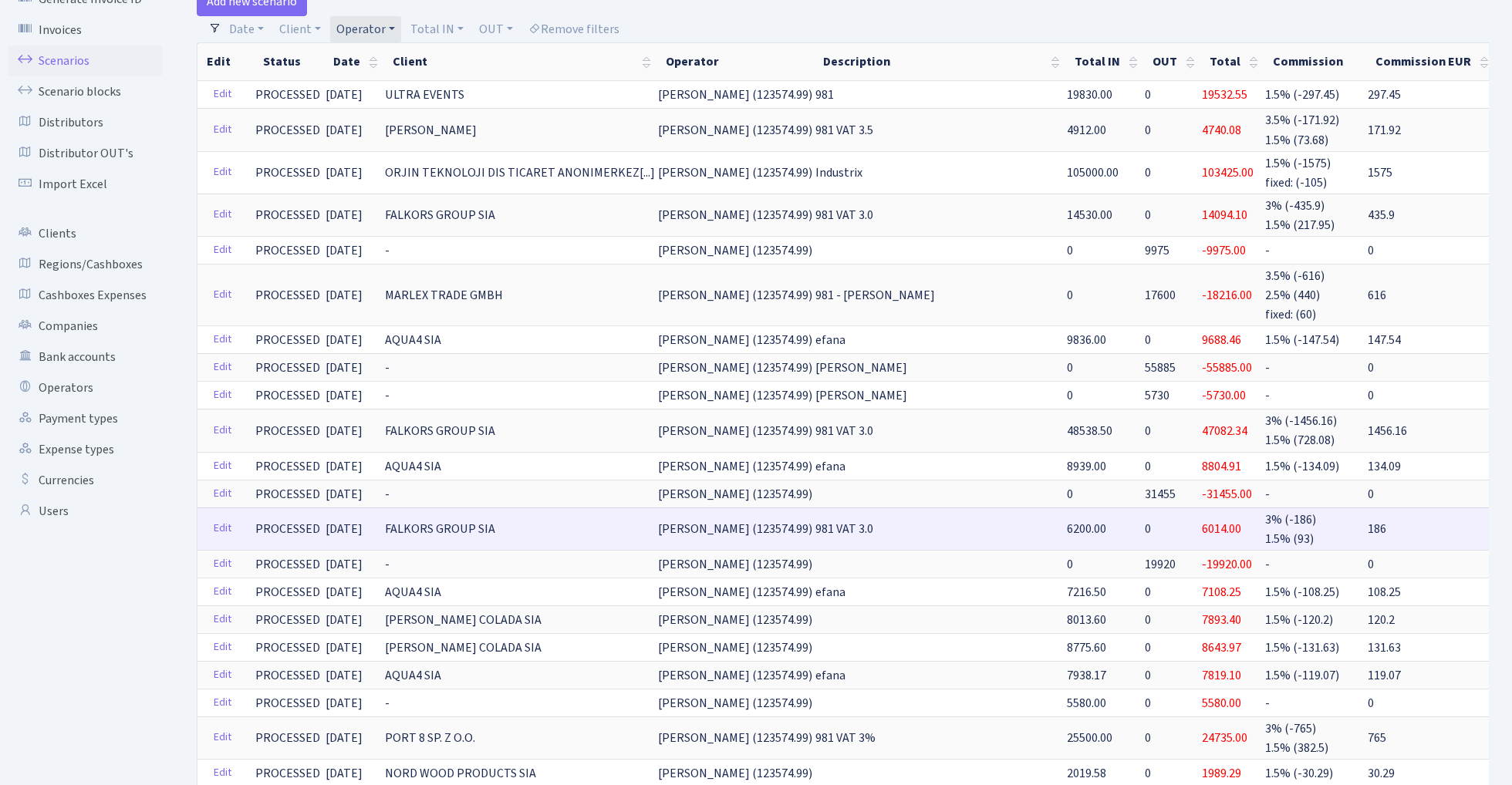
scroll to position [130, 0]
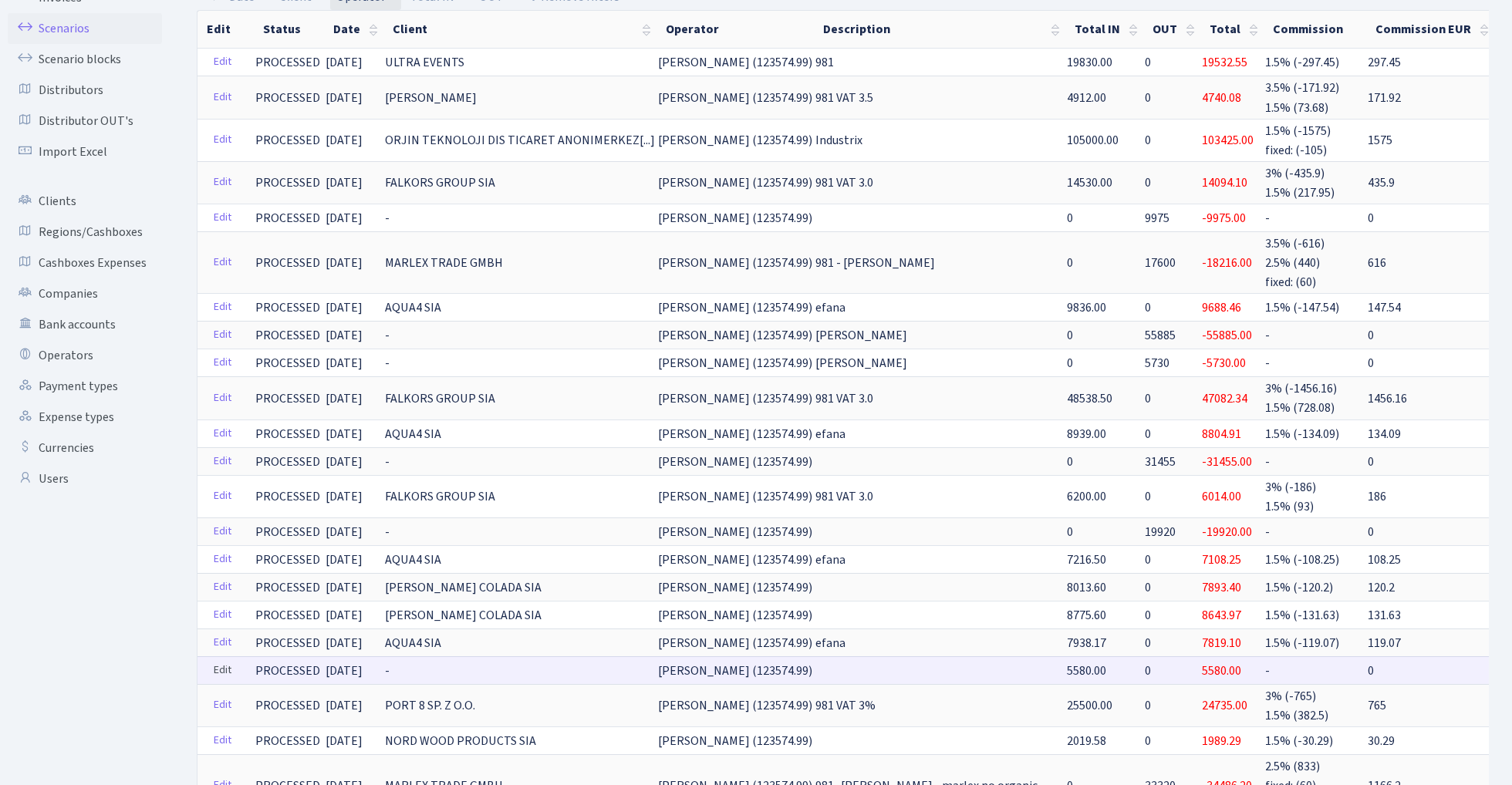
click at [222, 662] on link "Edit" at bounding box center [222, 671] width 31 height 23
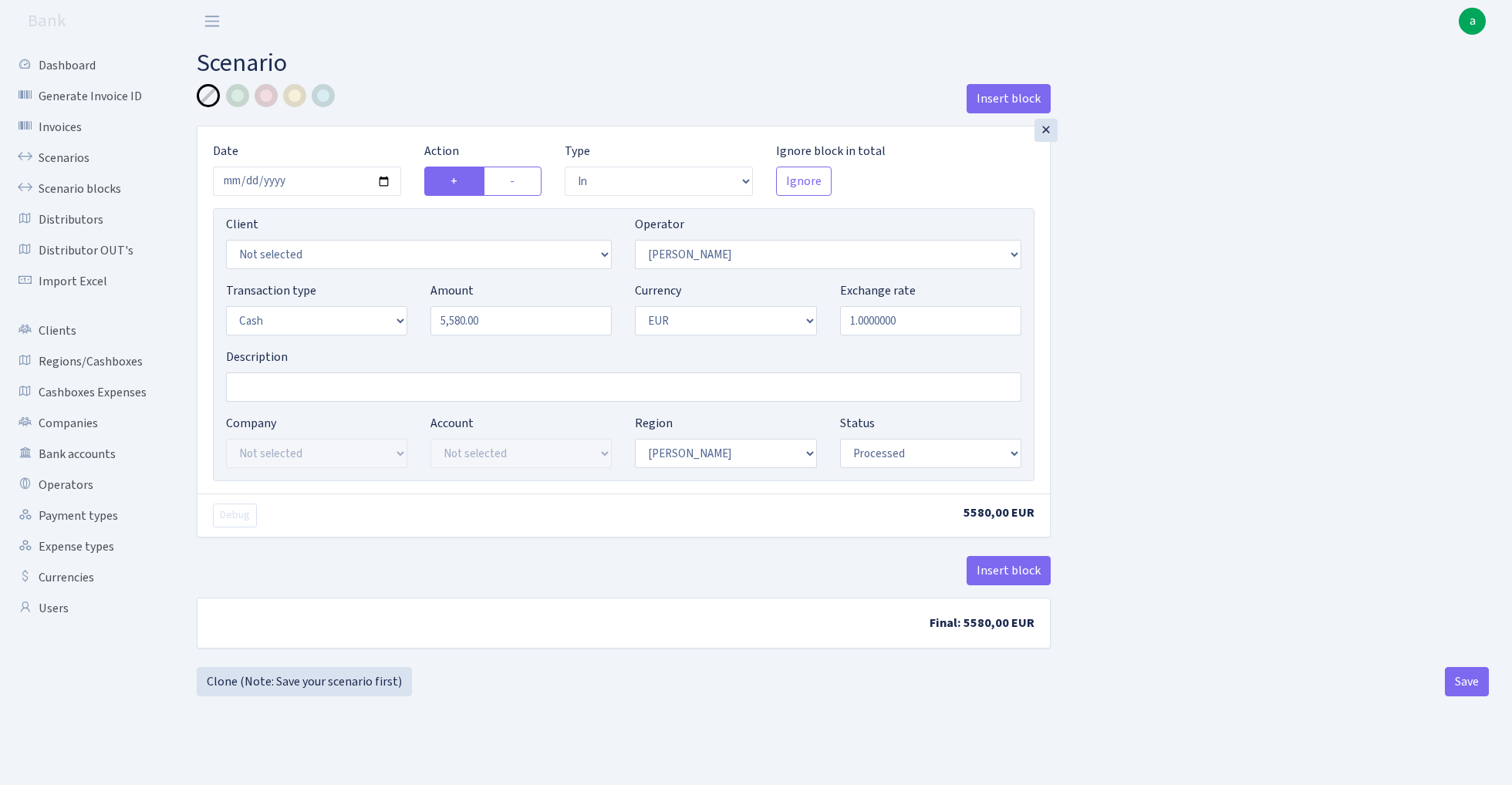
select select "in"
select select "2"
select select "1"
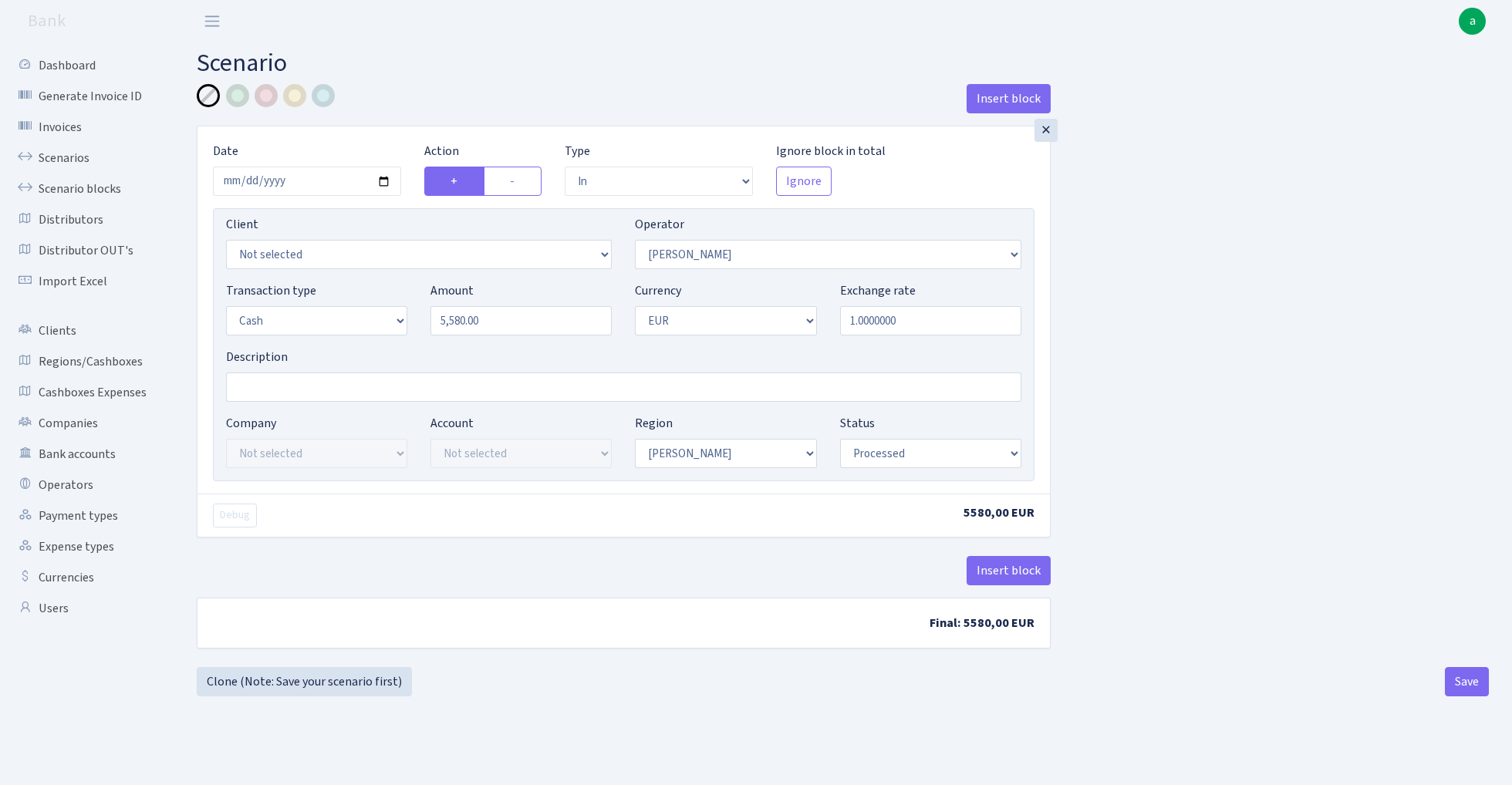
select select "processed"
click at [334, 389] on input "Description" at bounding box center [623, 387] width 795 height 29
type input "RIX cash"
click at [299, 93] on div at bounding box center [295, 96] width 23 height 23
click at [1463, 674] on button "Save" at bounding box center [1467, 681] width 44 height 29
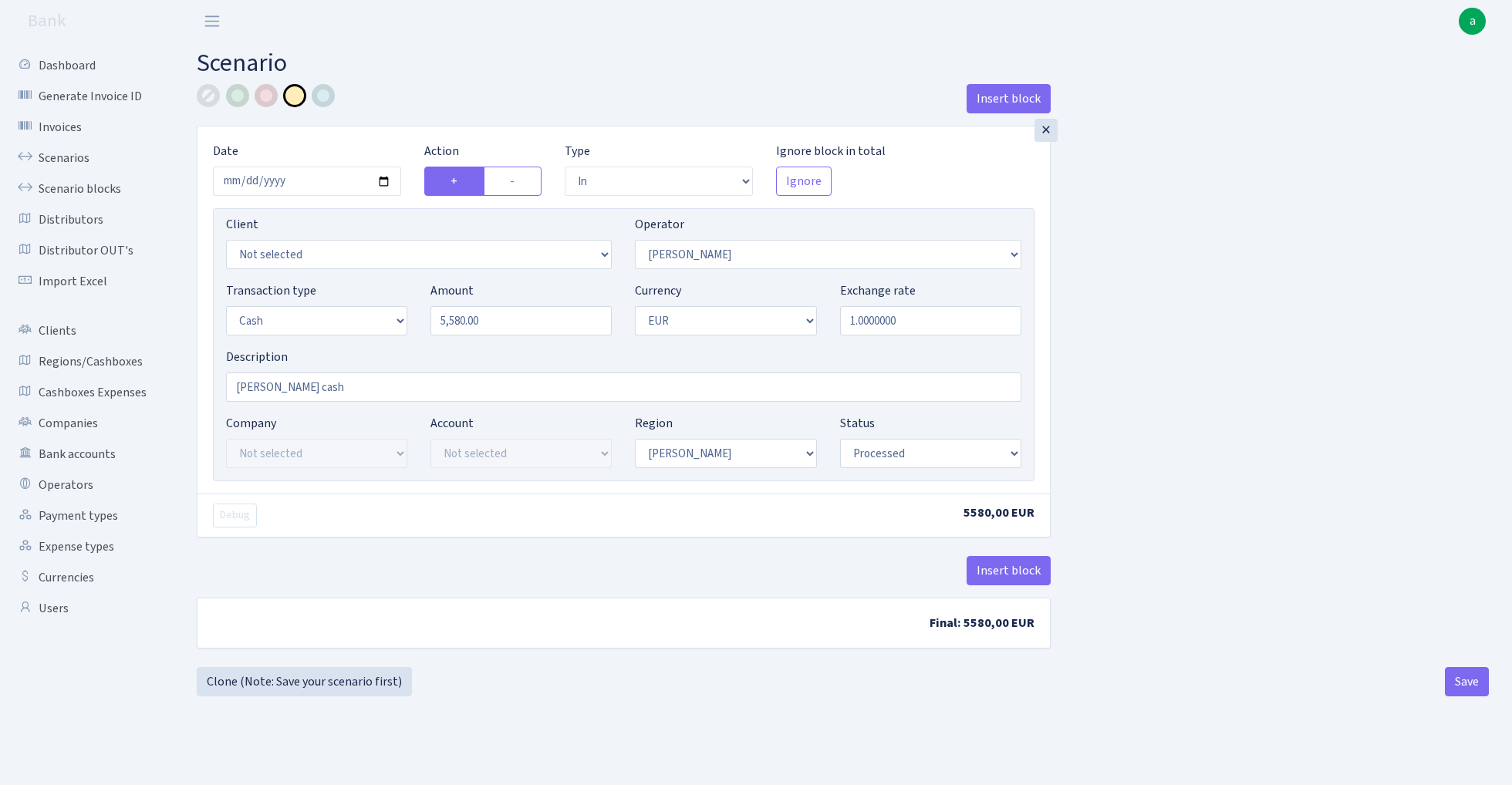
select select "in"
select select "2"
select select "1"
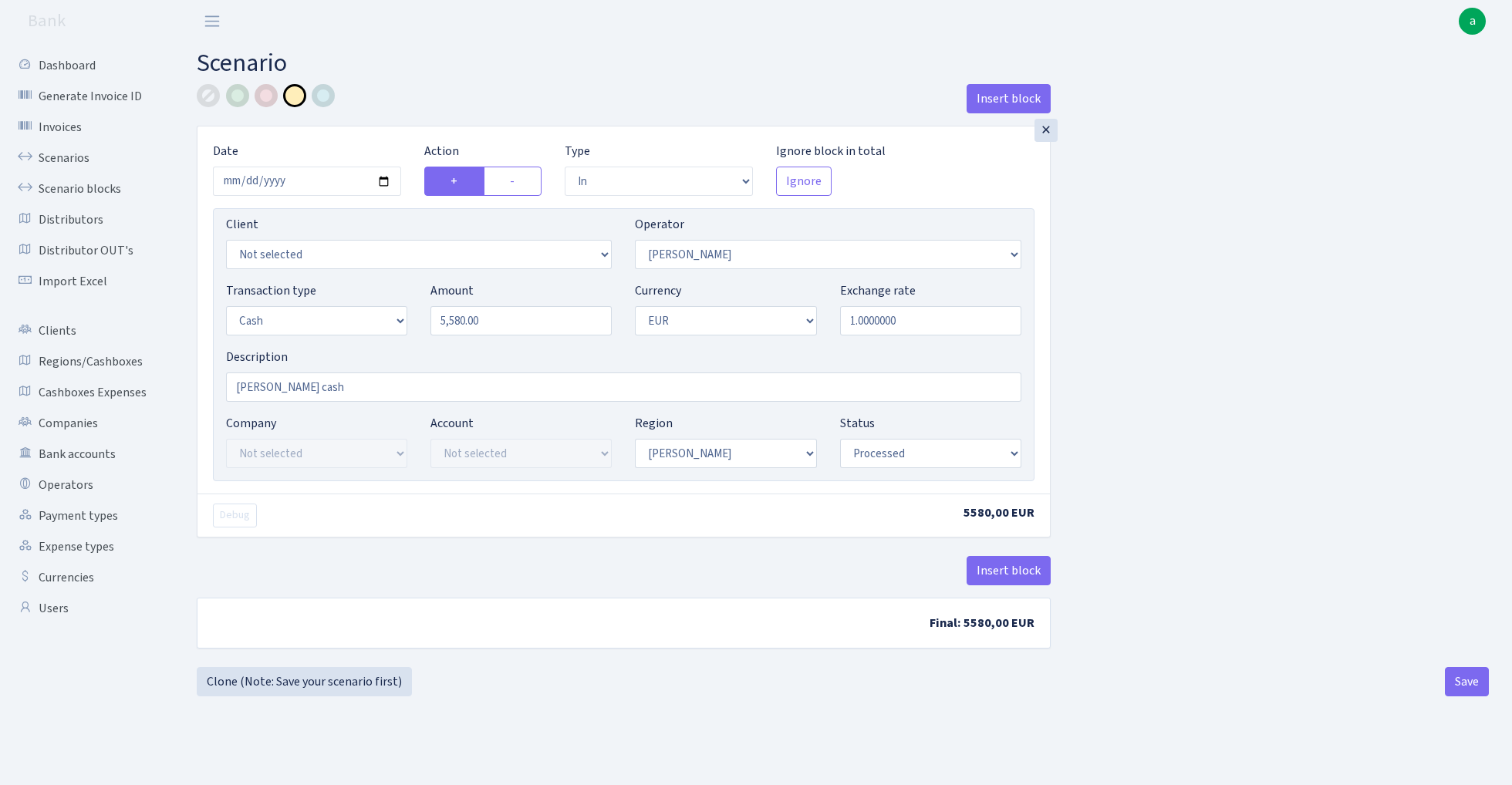
select select "processed"
click at [63, 158] on link "Scenarios" at bounding box center [85, 158] width 155 height 31
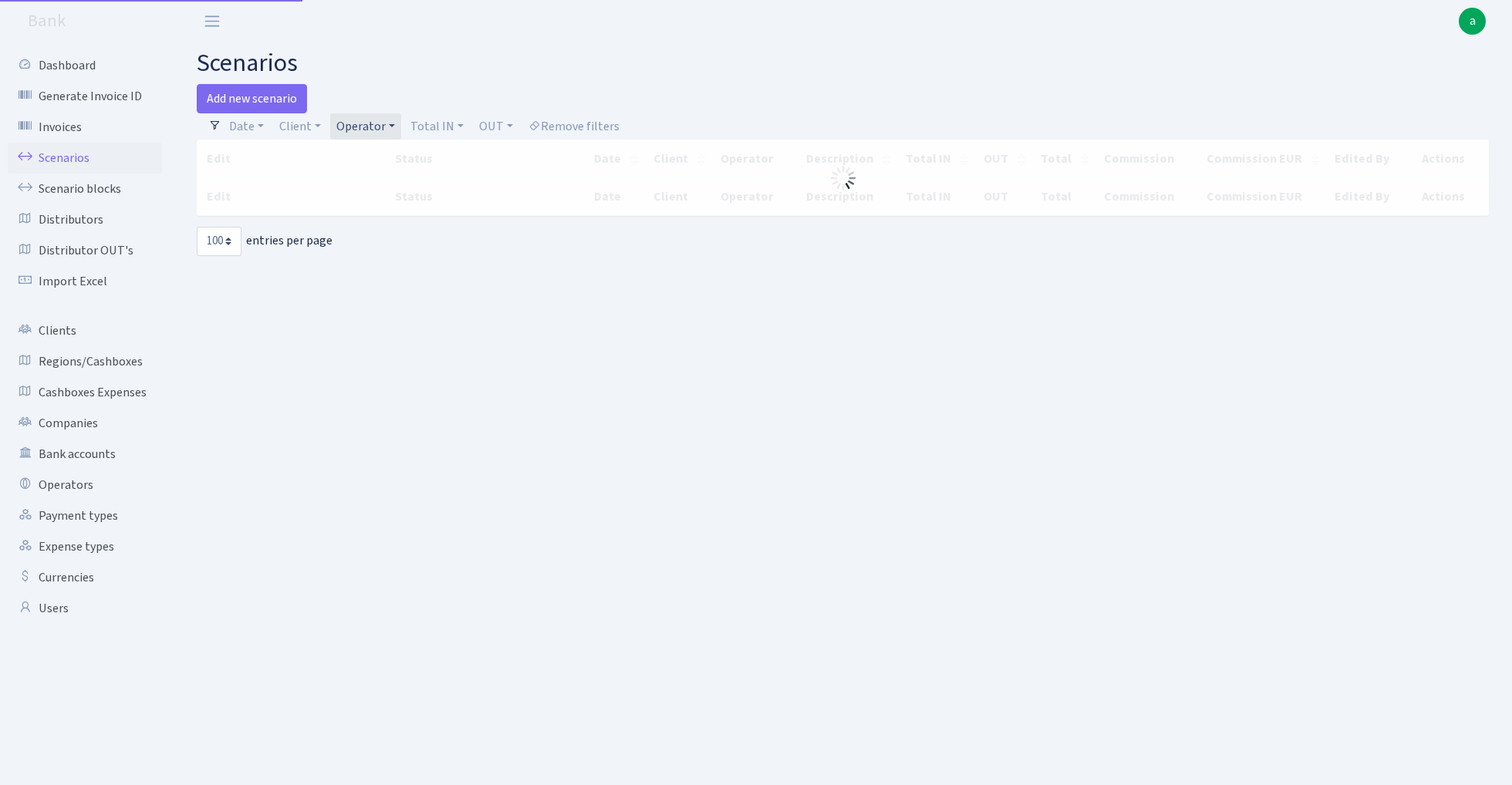
select select "100"
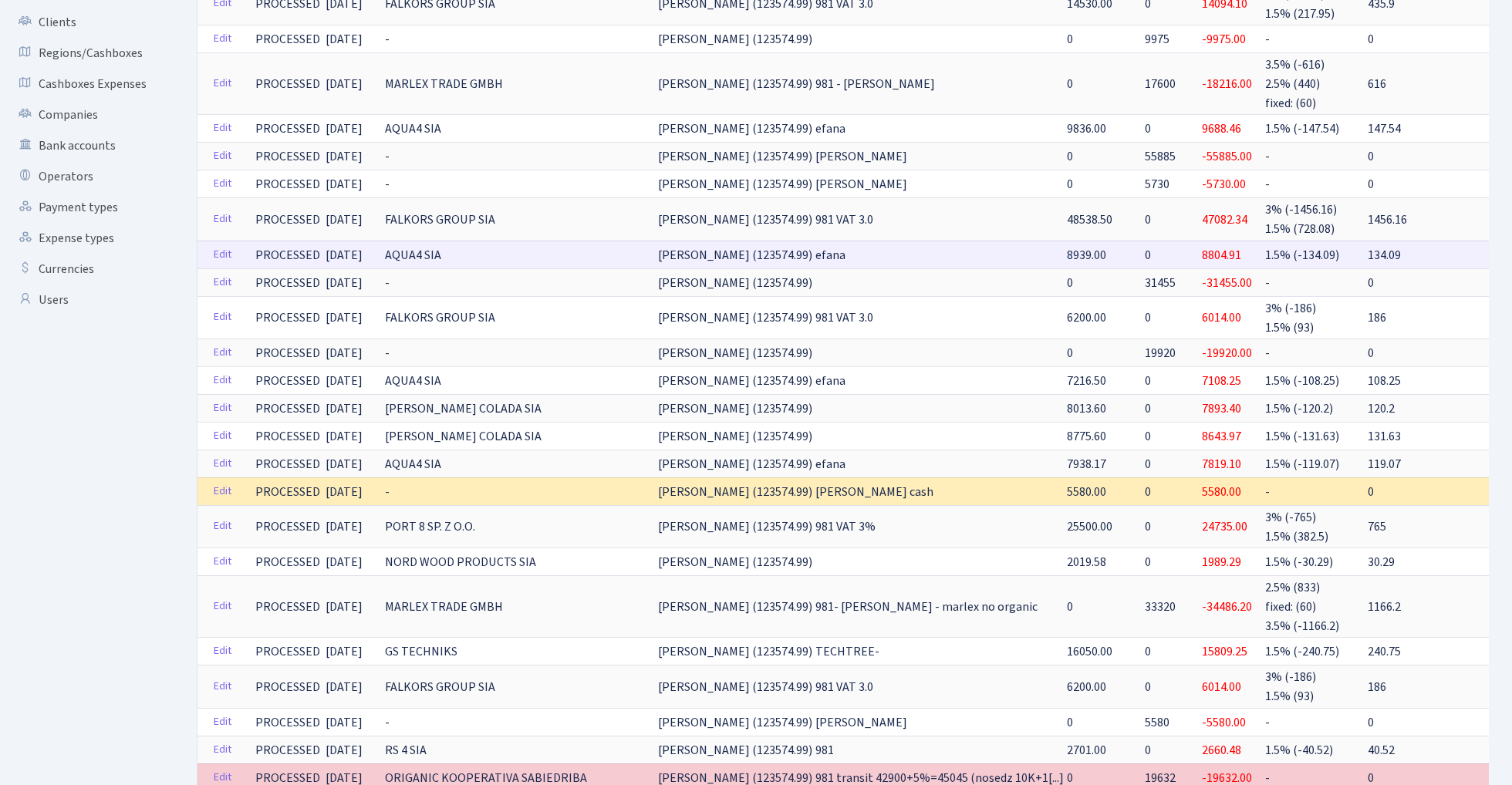
scroll to position [365, 0]
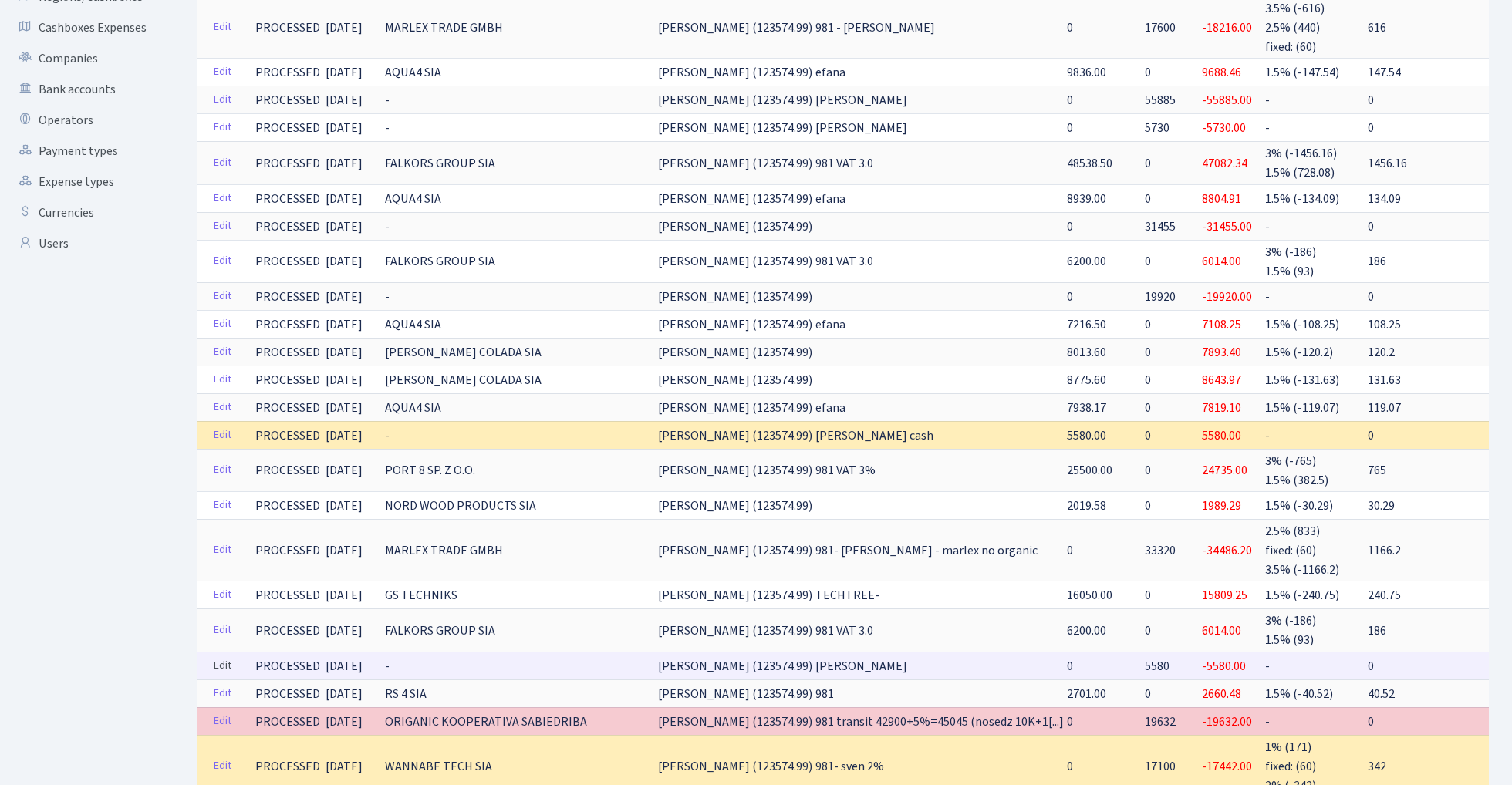
click at [217, 654] on link "Edit" at bounding box center [222, 666] width 31 height 23
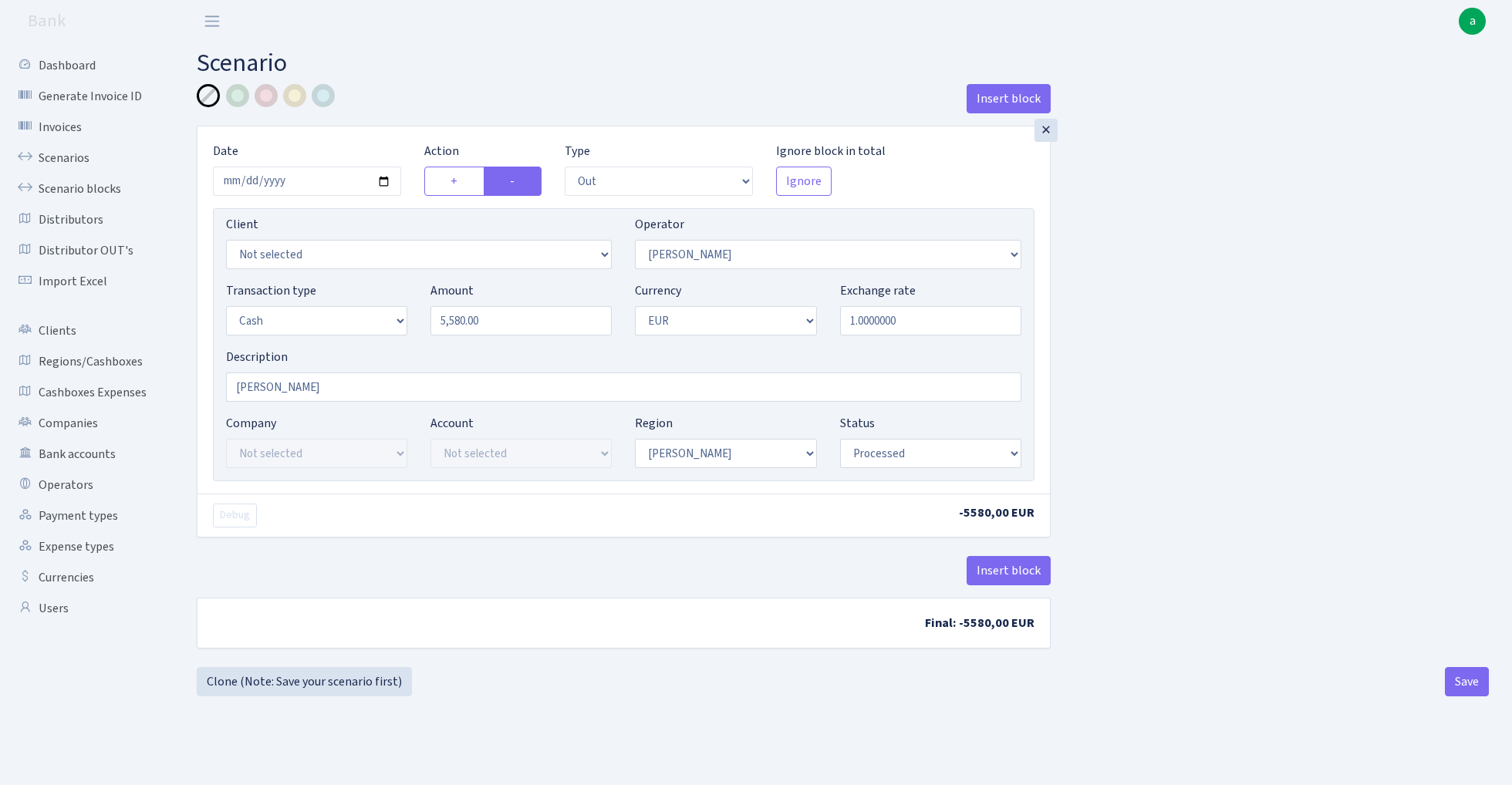
select select "out"
select select "2"
select select "1"
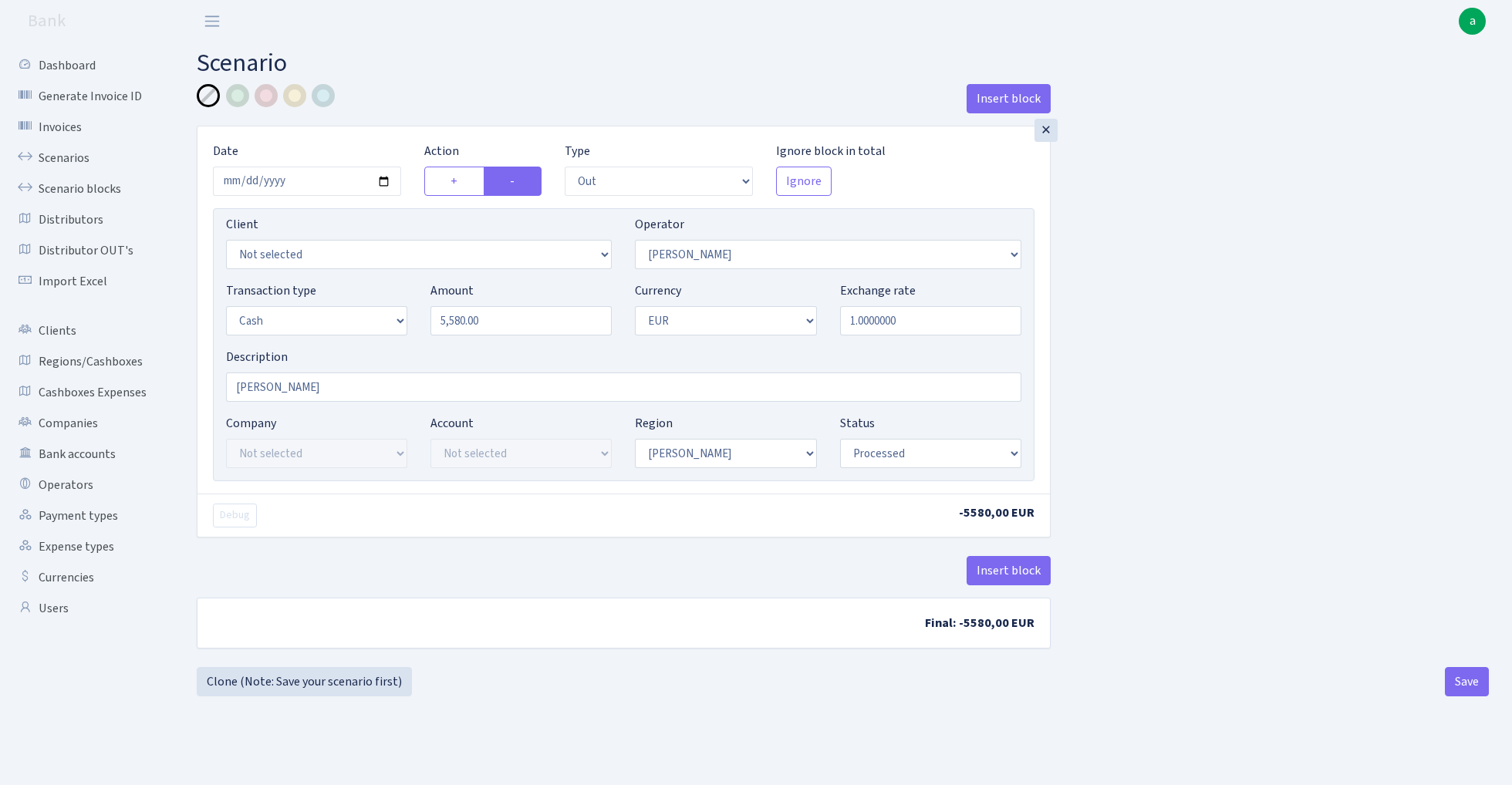
select select "processed"
click at [294, 101] on div at bounding box center [295, 96] width 23 height 23
click at [341, 387] on input "[PERSON_NAME]" at bounding box center [623, 387] width 795 height 29
type input "[PERSON_NAME] vozvrat"
click at [1455, 685] on button "Save" at bounding box center [1467, 681] width 44 height 29
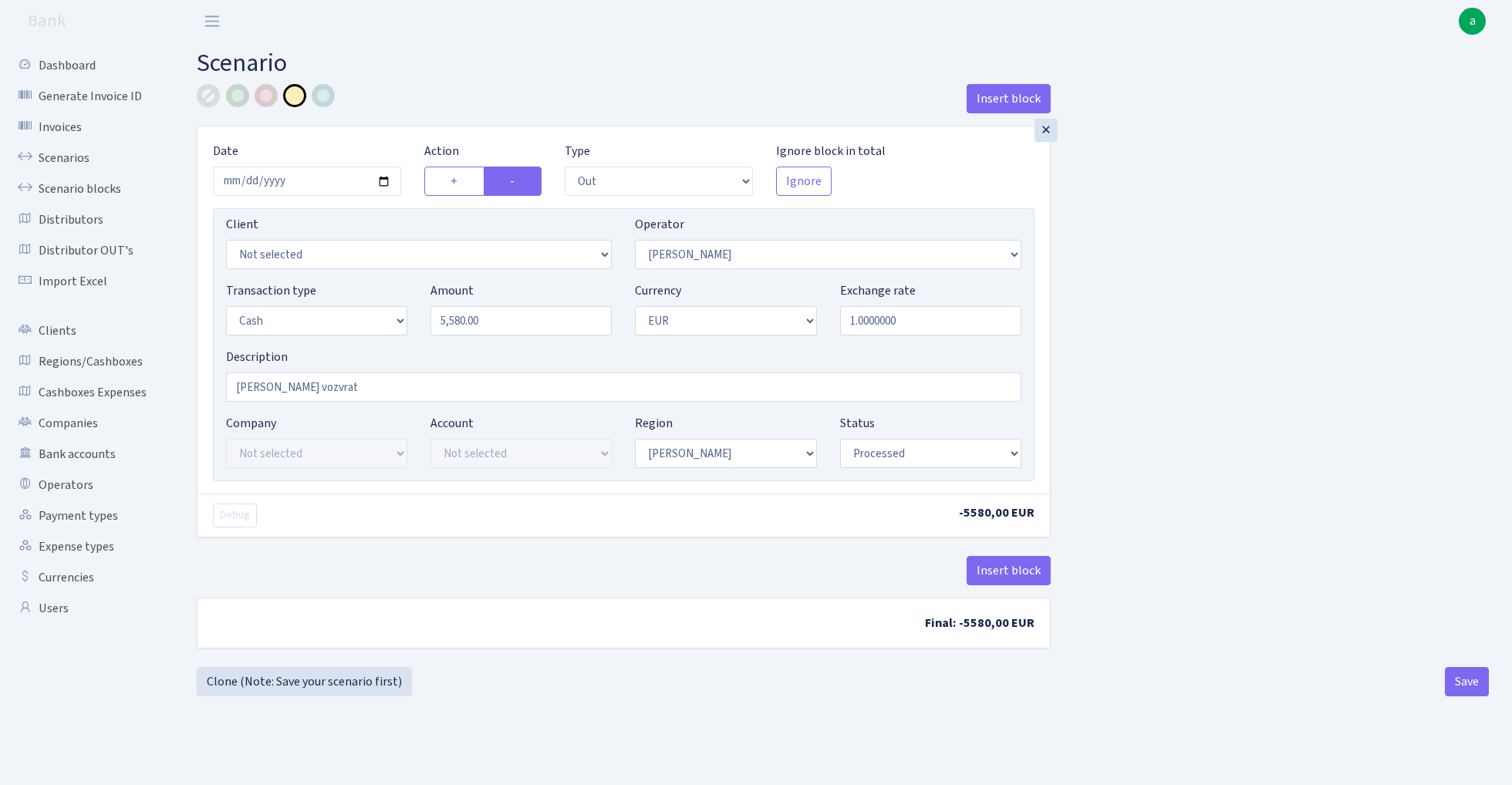
select select "out"
select select "2"
select select "1"
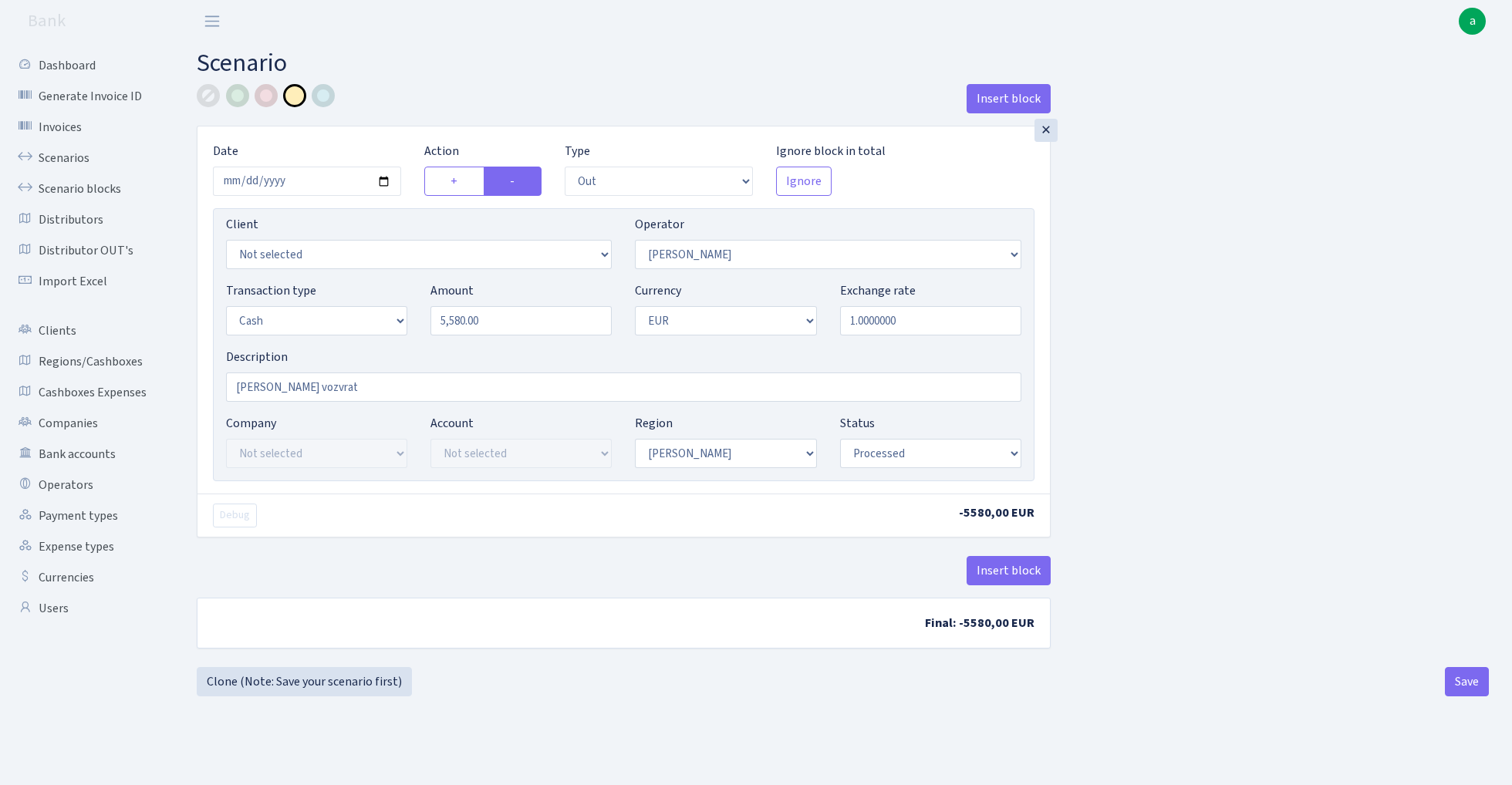
select select "processed"
click at [63, 157] on link "Scenarios" at bounding box center [85, 158] width 155 height 31
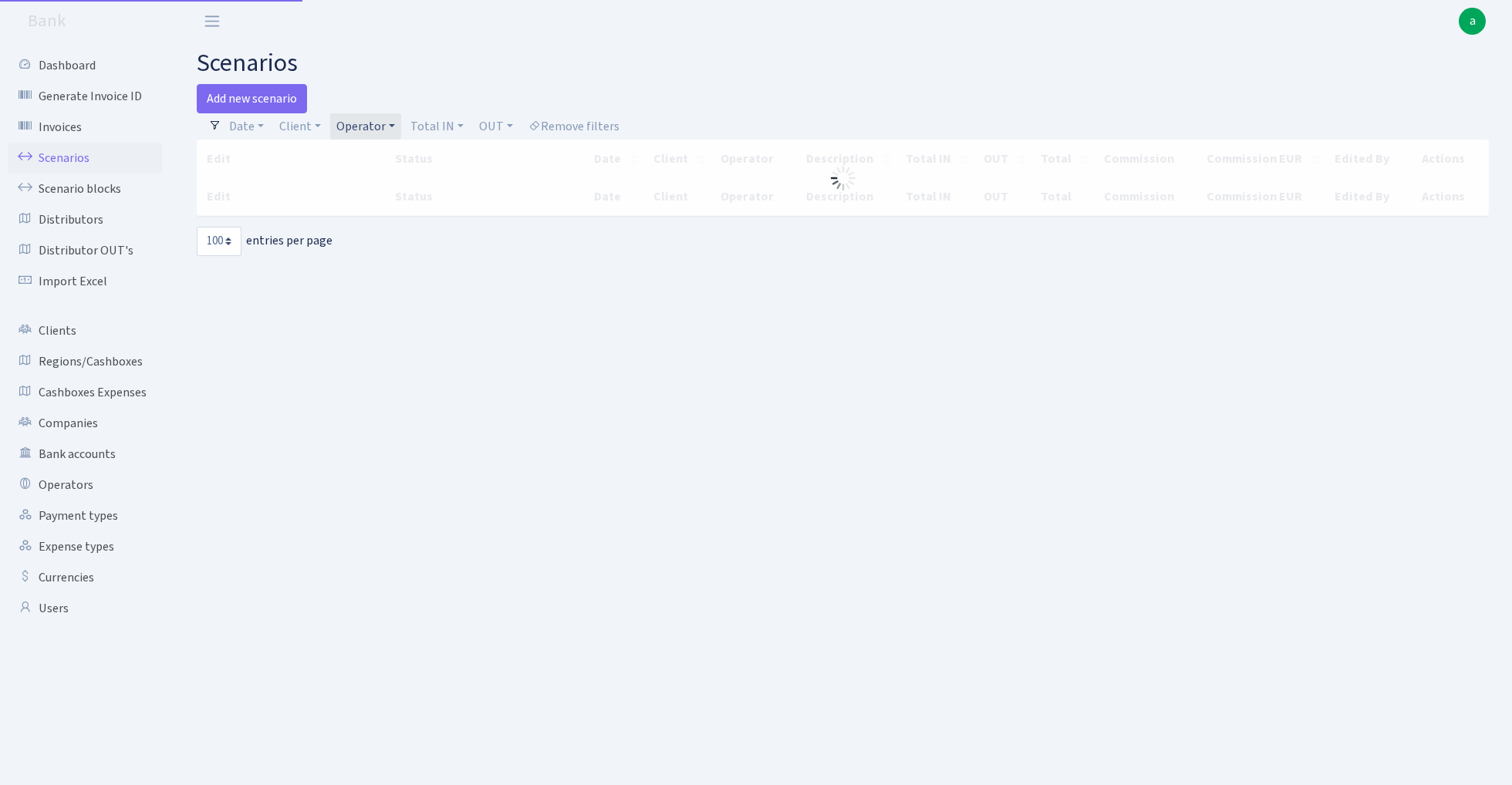
select select "100"
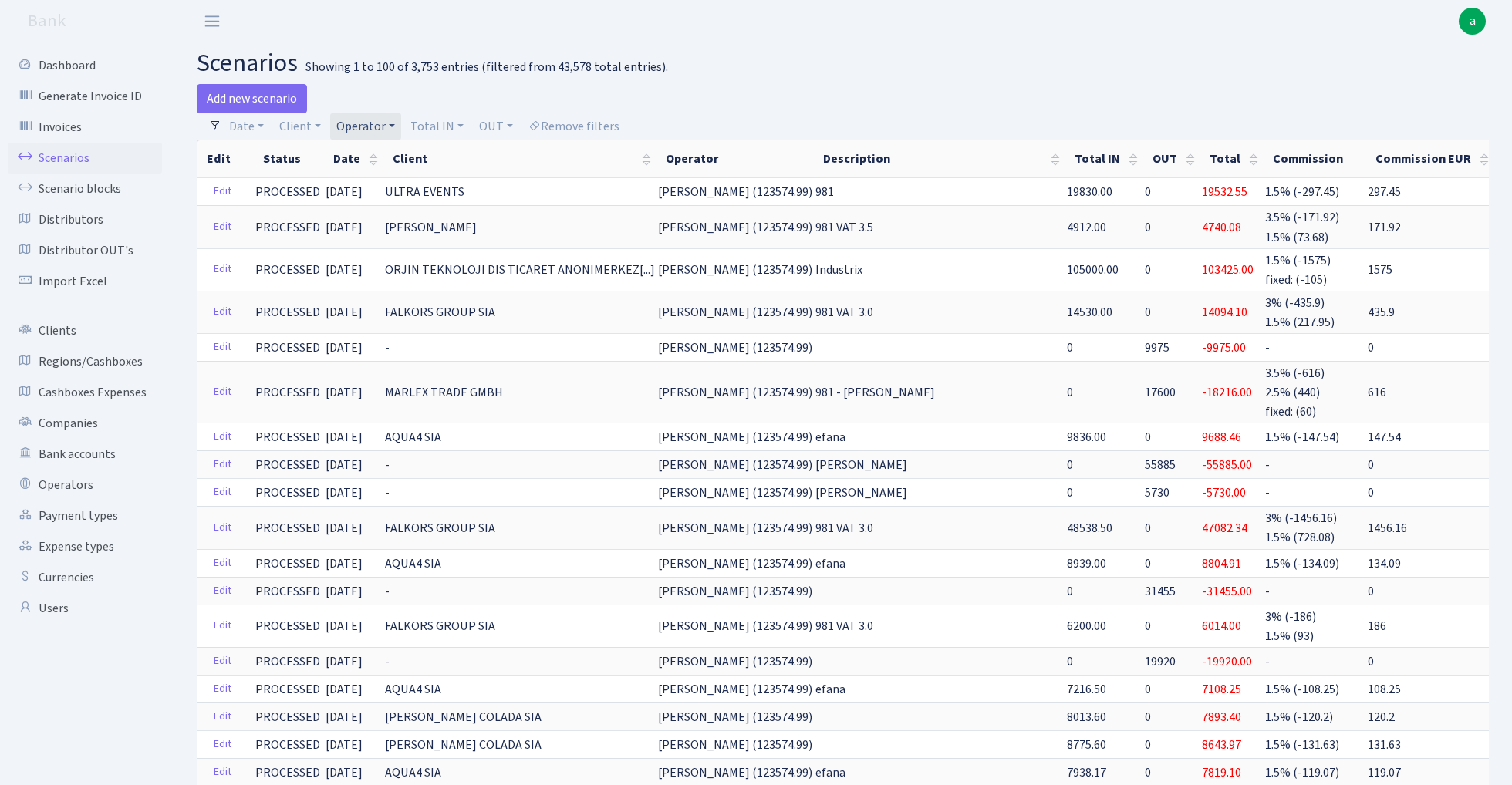
click at [372, 123] on link "Operator" at bounding box center [366, 126] width 71 height 26
click at [383, 181] on input "search" at bounding box center [391, 182] width 113 height 23
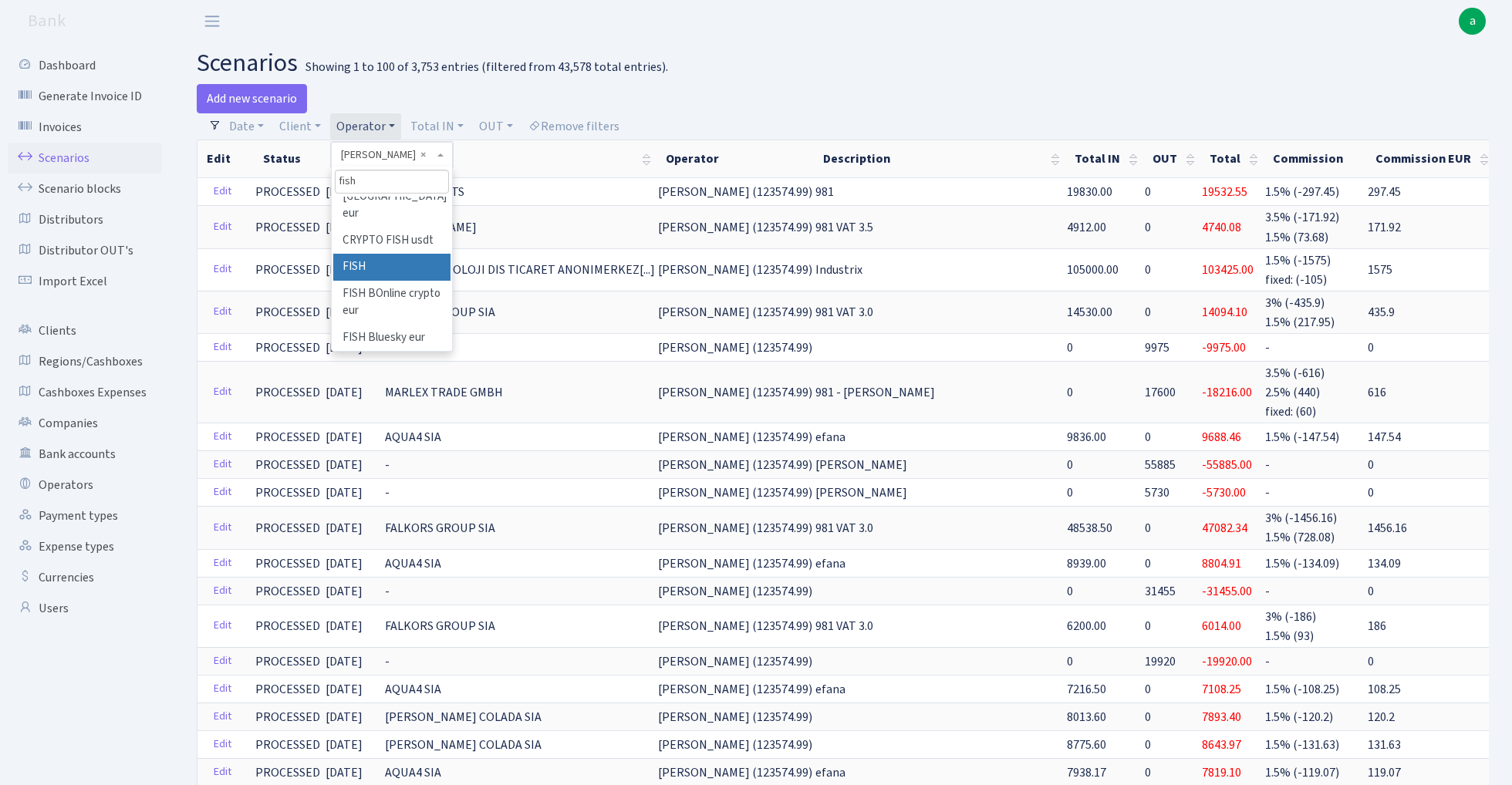
type input "fish"
click at [381, 254] on li "FISH" at bounding box center [391, 268] width 116 height 27
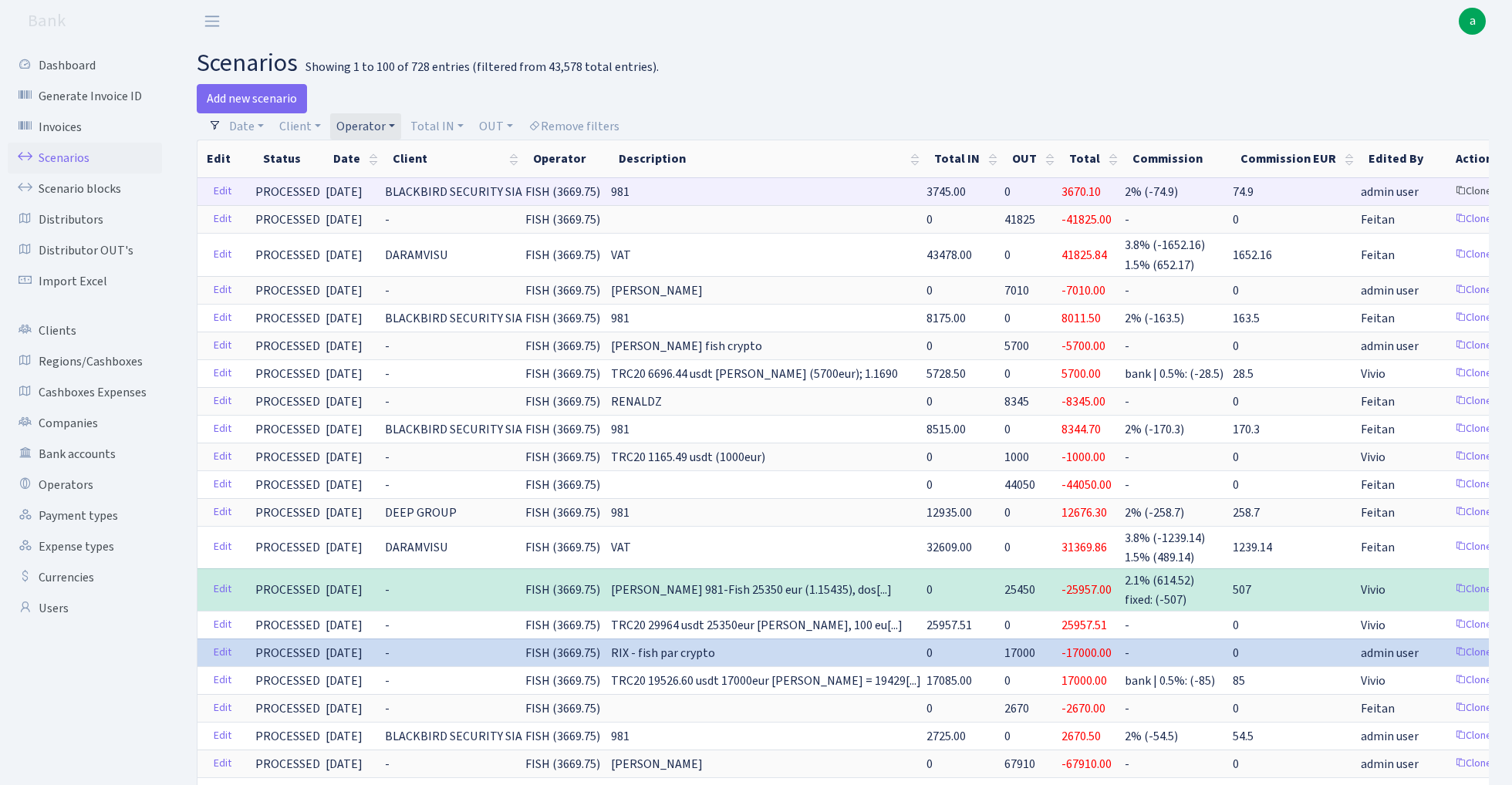
click at [1448, 190] on link "Clone" at bounding box center [1474, 192] width 51 height 23
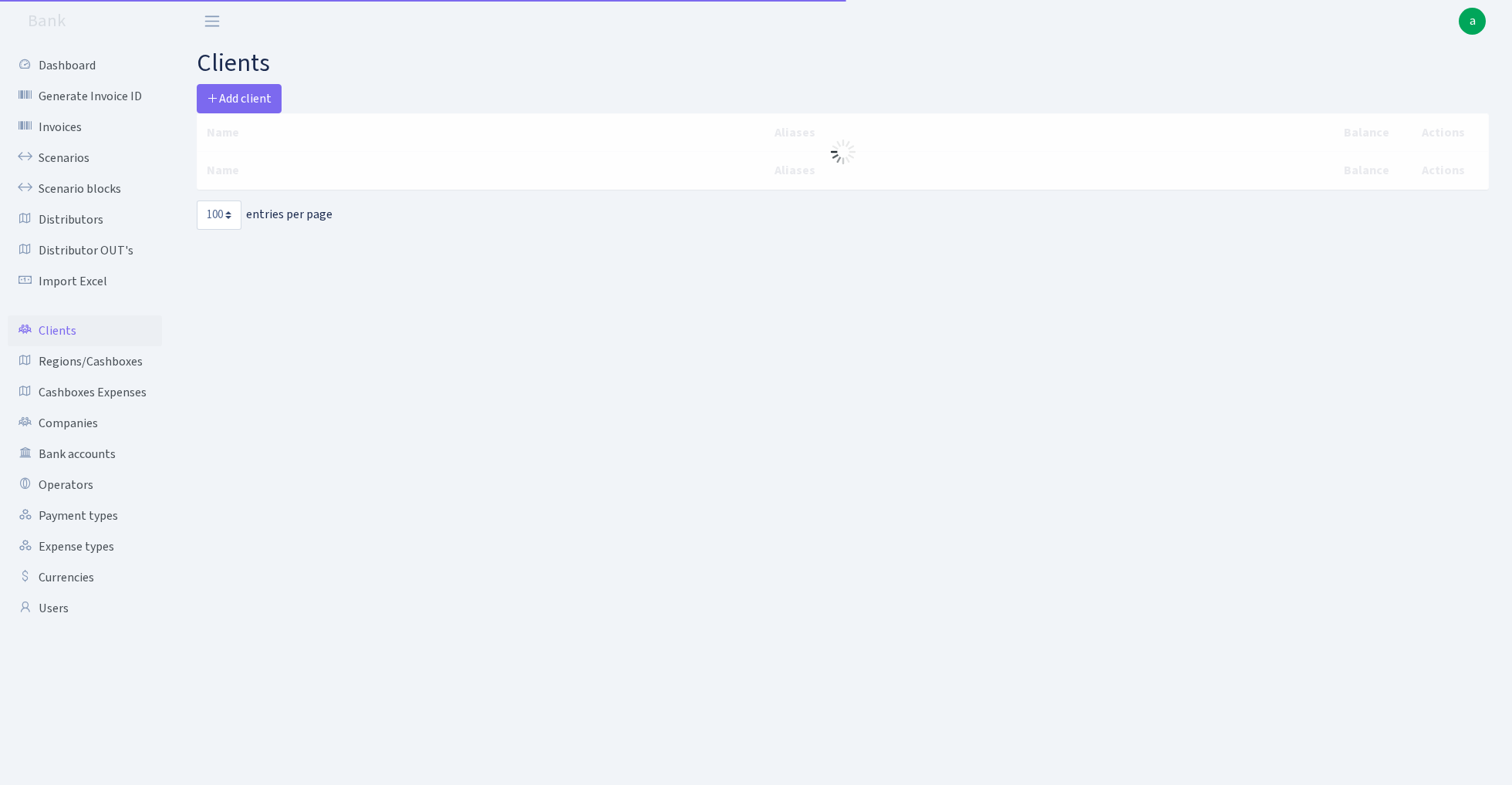
select select "100"
click at [263, 96] on span "Add client" at bounding box center [239, 98] width 65 height 17
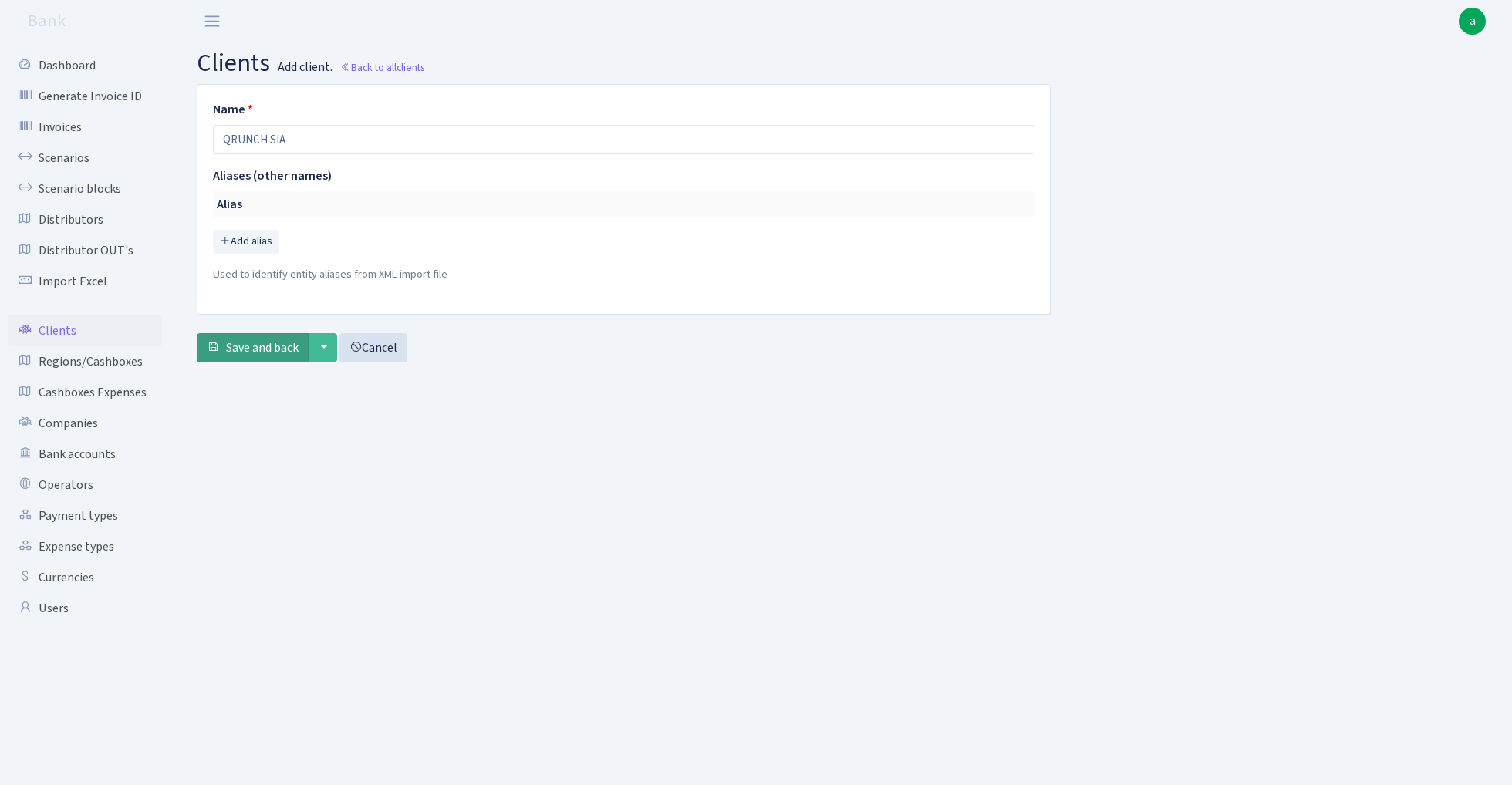
type input "QRUNCH SIA"
click at [244, 333] on button "Save and back" at bounding box center [252, 348] width 111 height 29
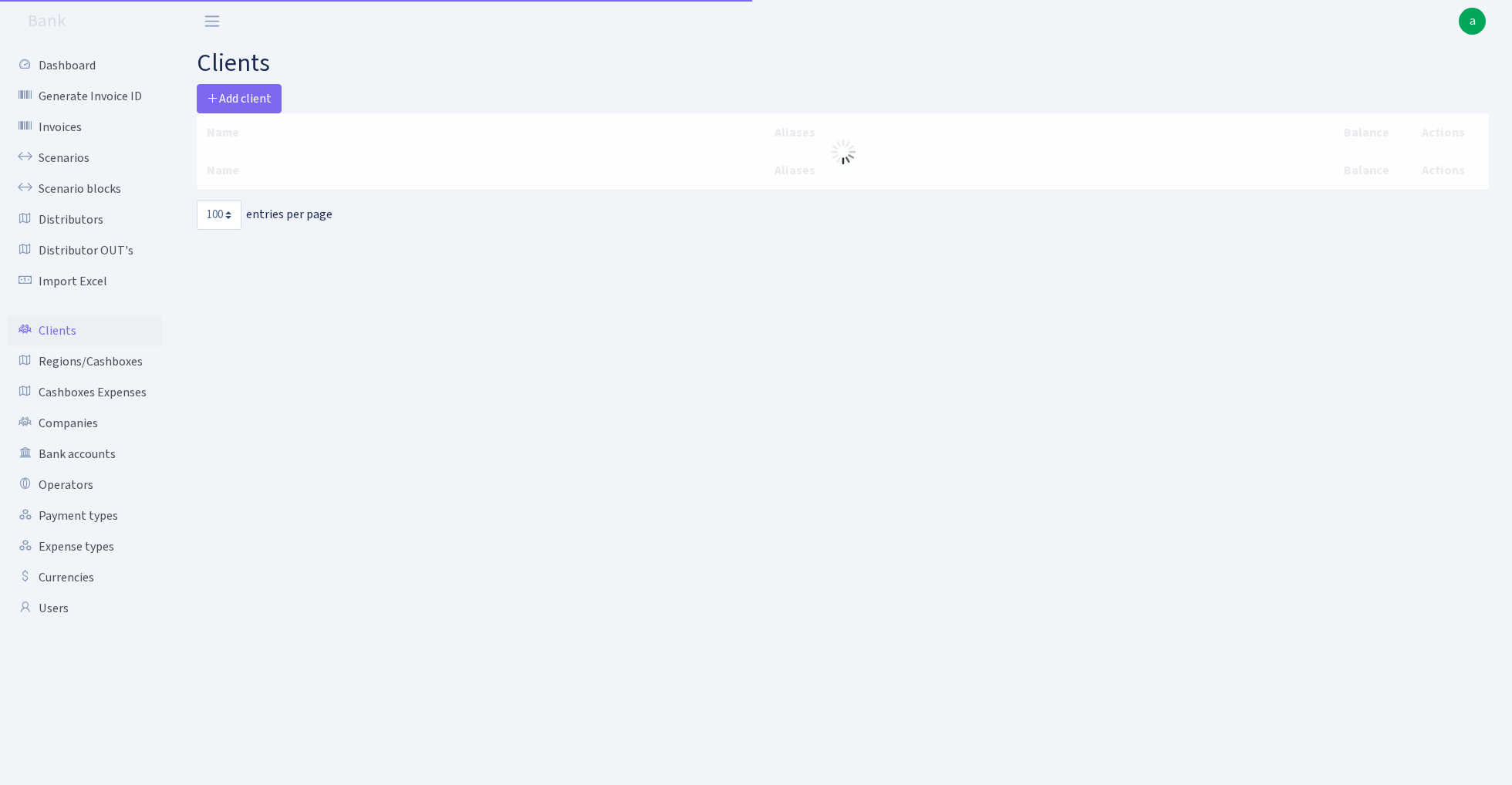
select select "100"
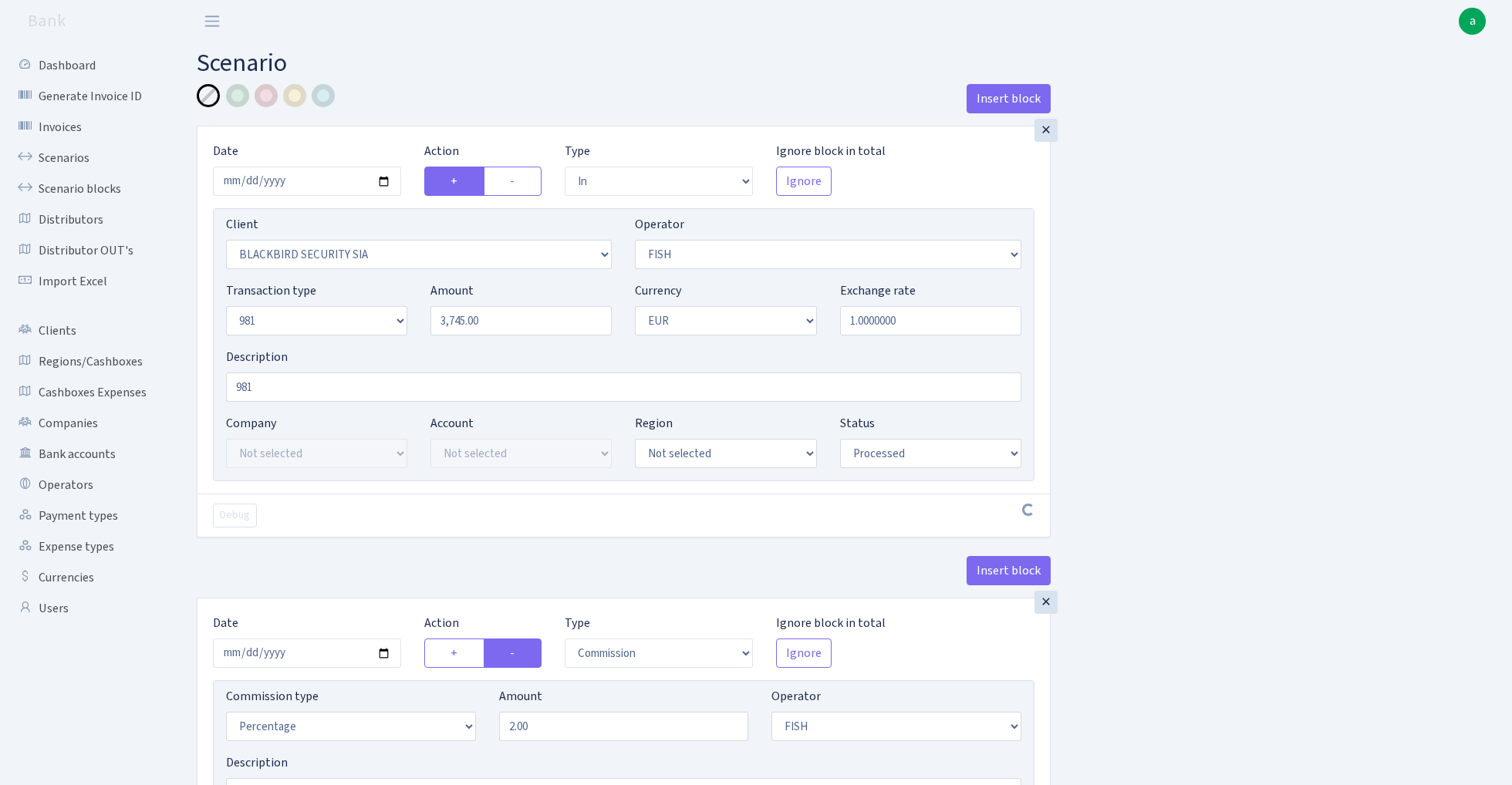
select select "in"
select select "81"
select select "44"
select select "8"
select select "1"
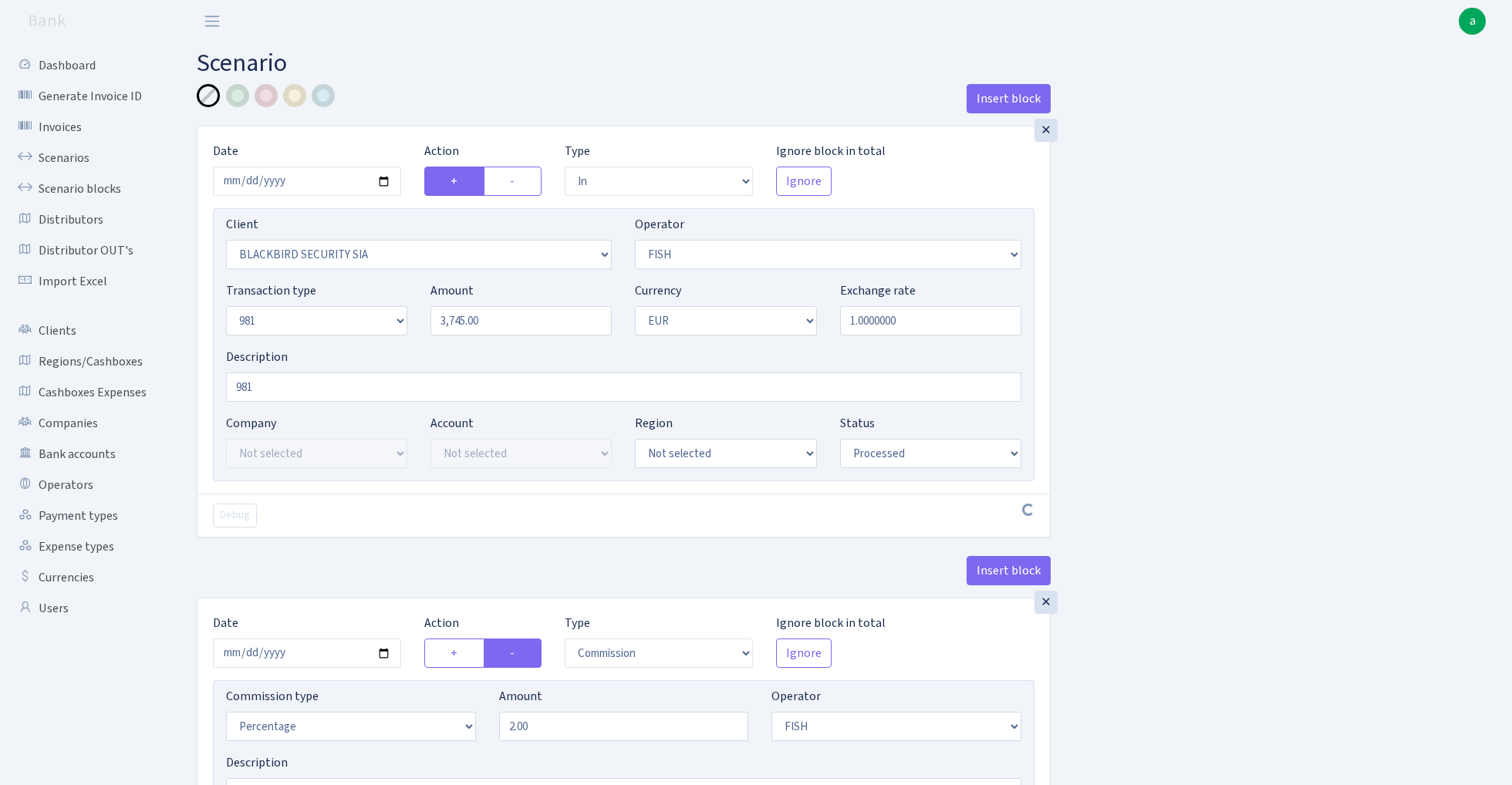
select select "processed"
select select "commission"
select select "44"
select select "processed"
select select "out"
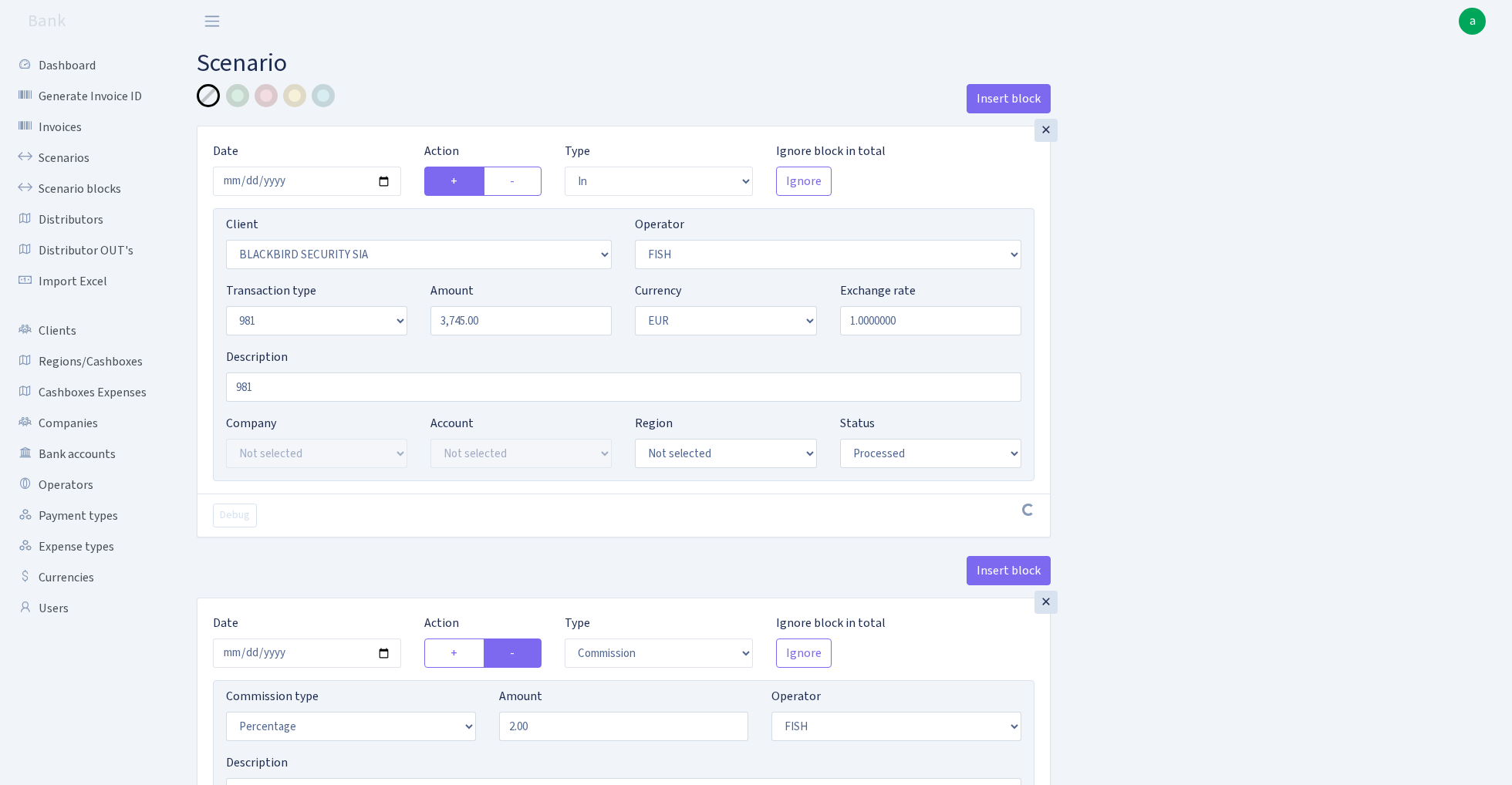
select select "341"
select select "61"
select select "8"
select select "1"
select select "processed"
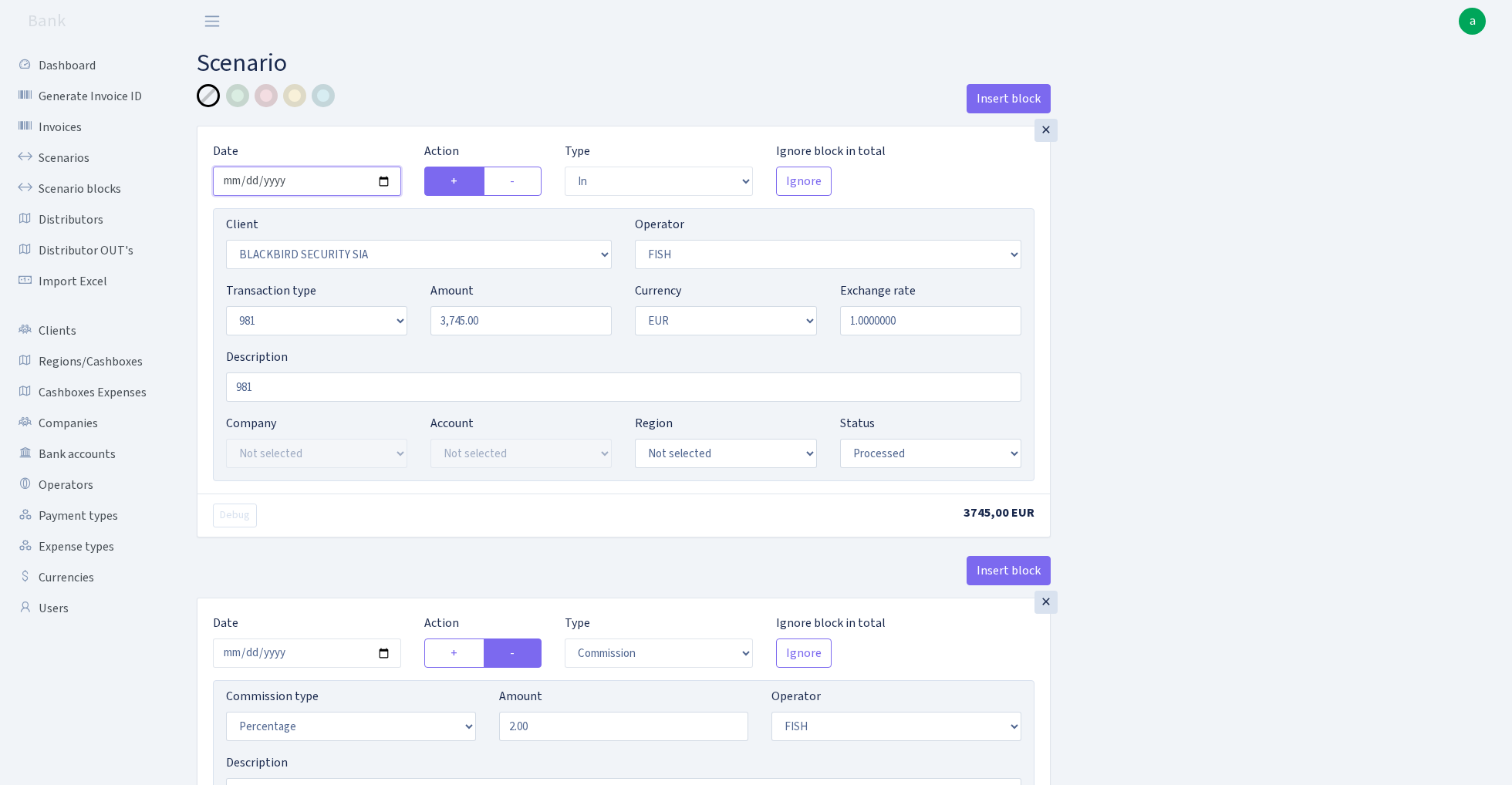
click at [316, 189] on input "2025-08-28" at bounding box center [307, 181] width 188 height 29
type input "[DATE]"
select select "3330"
click at [515, 330] on input "3745.00" at bounding box center [520, 321] width 181 height 29
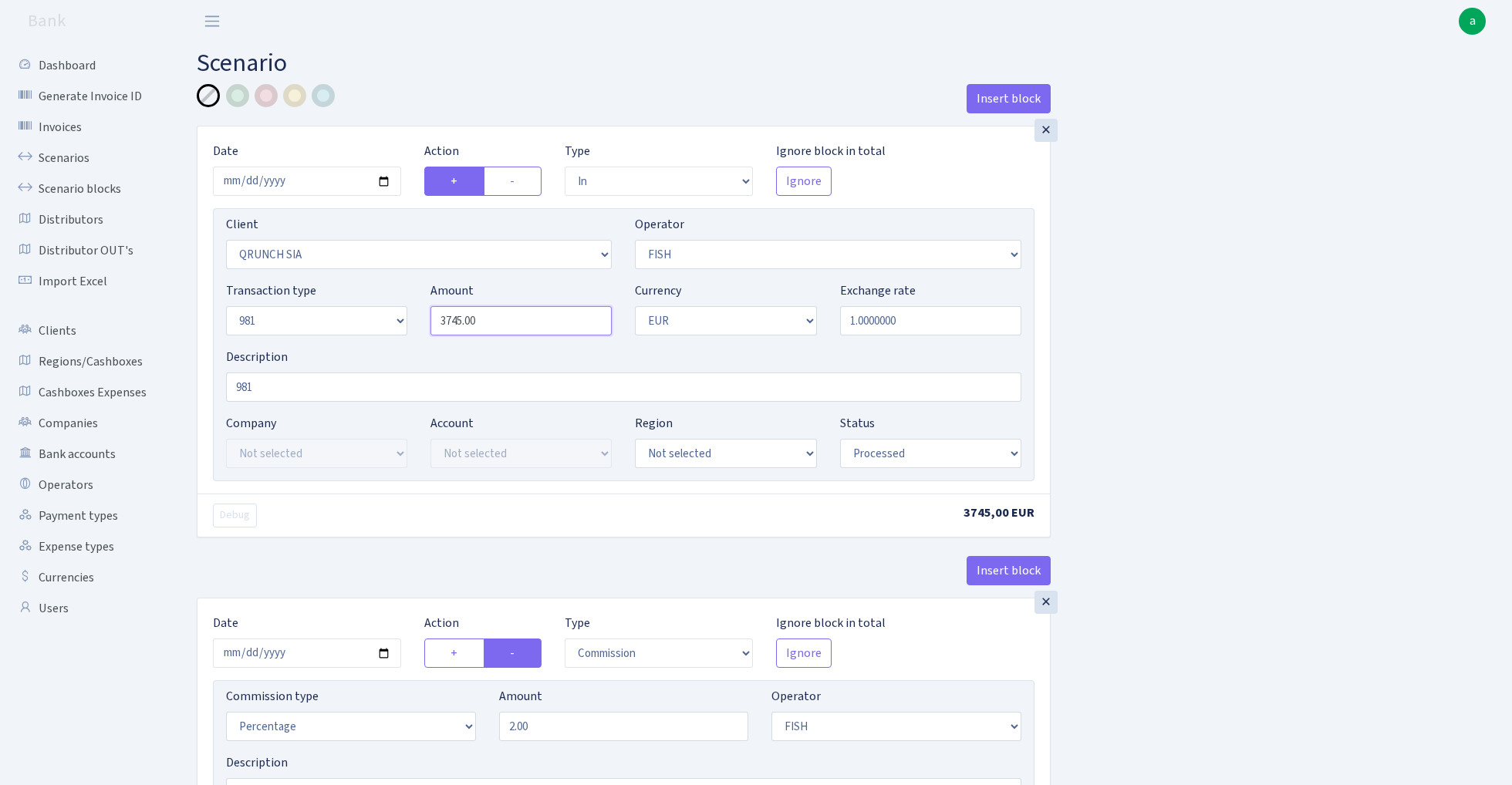
click at [515, 330] on input "3745.00" at bounding box center [520, 321] width 181 height 29
paste input "992"
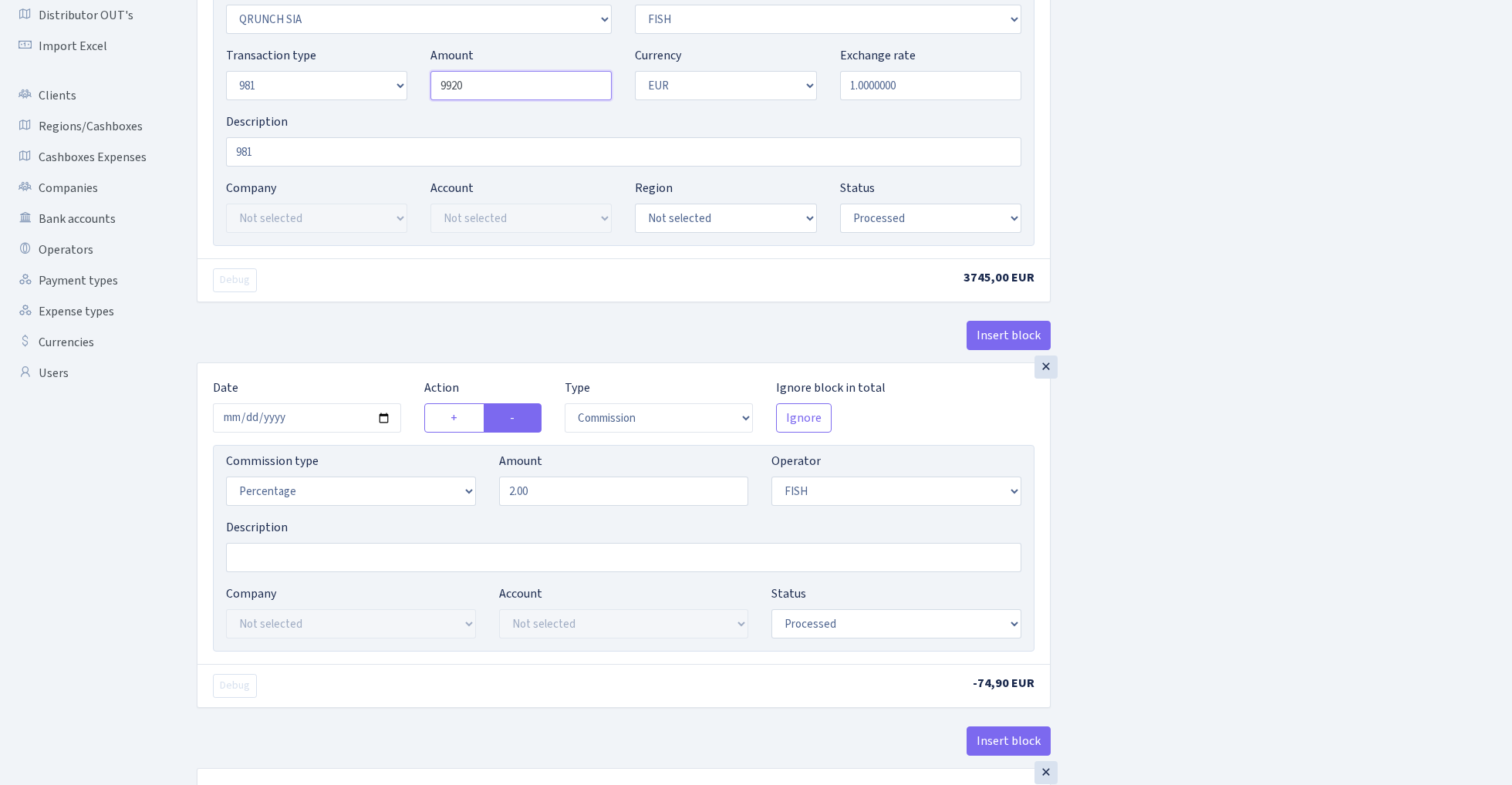
scroll to position [275, 0]
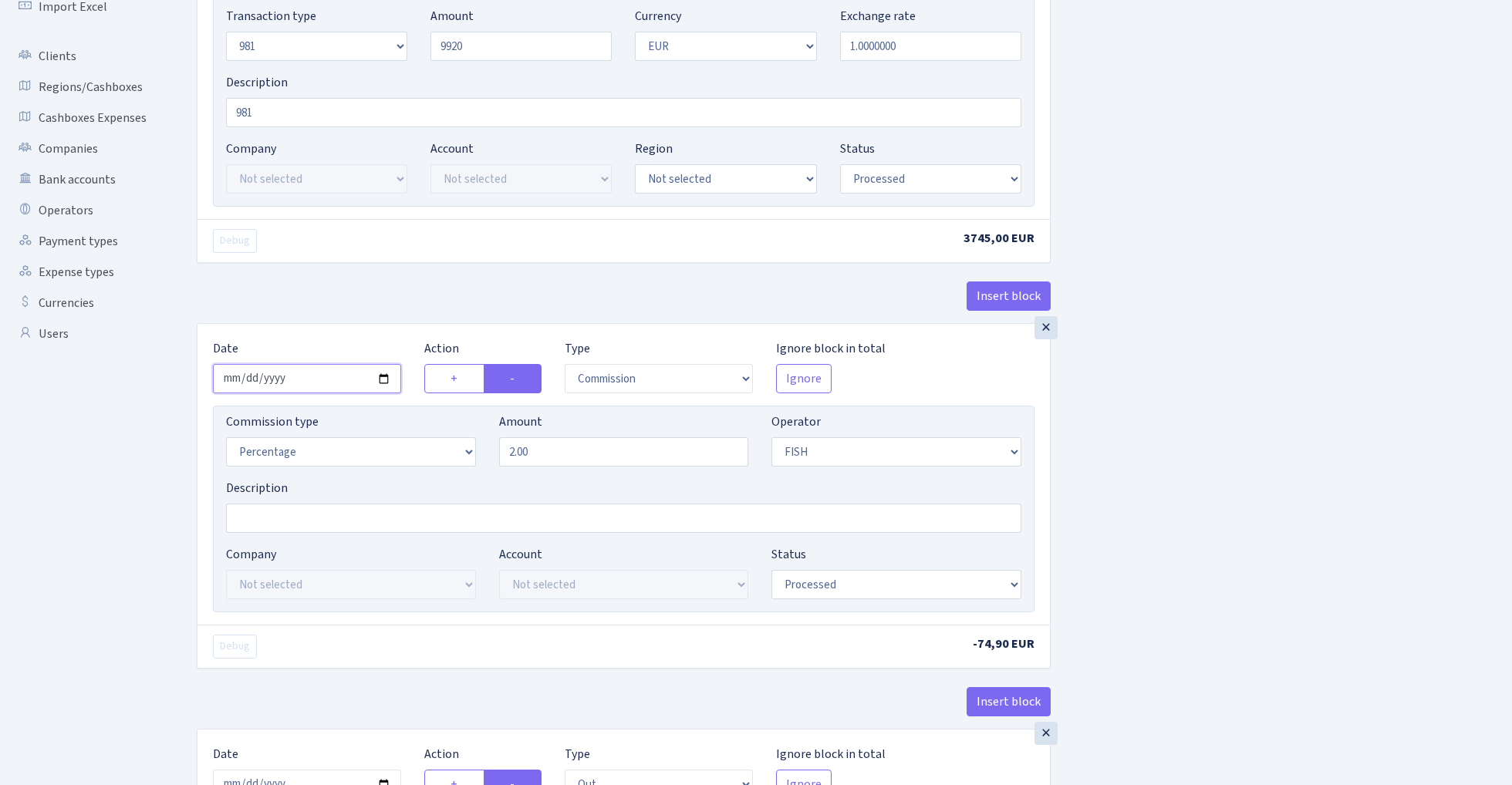
type input "9,920.00"
click at [306, 373] on input "2025-08-28" at bounding box center [307, 378] width 188 height 29
type input "2025-08-29"
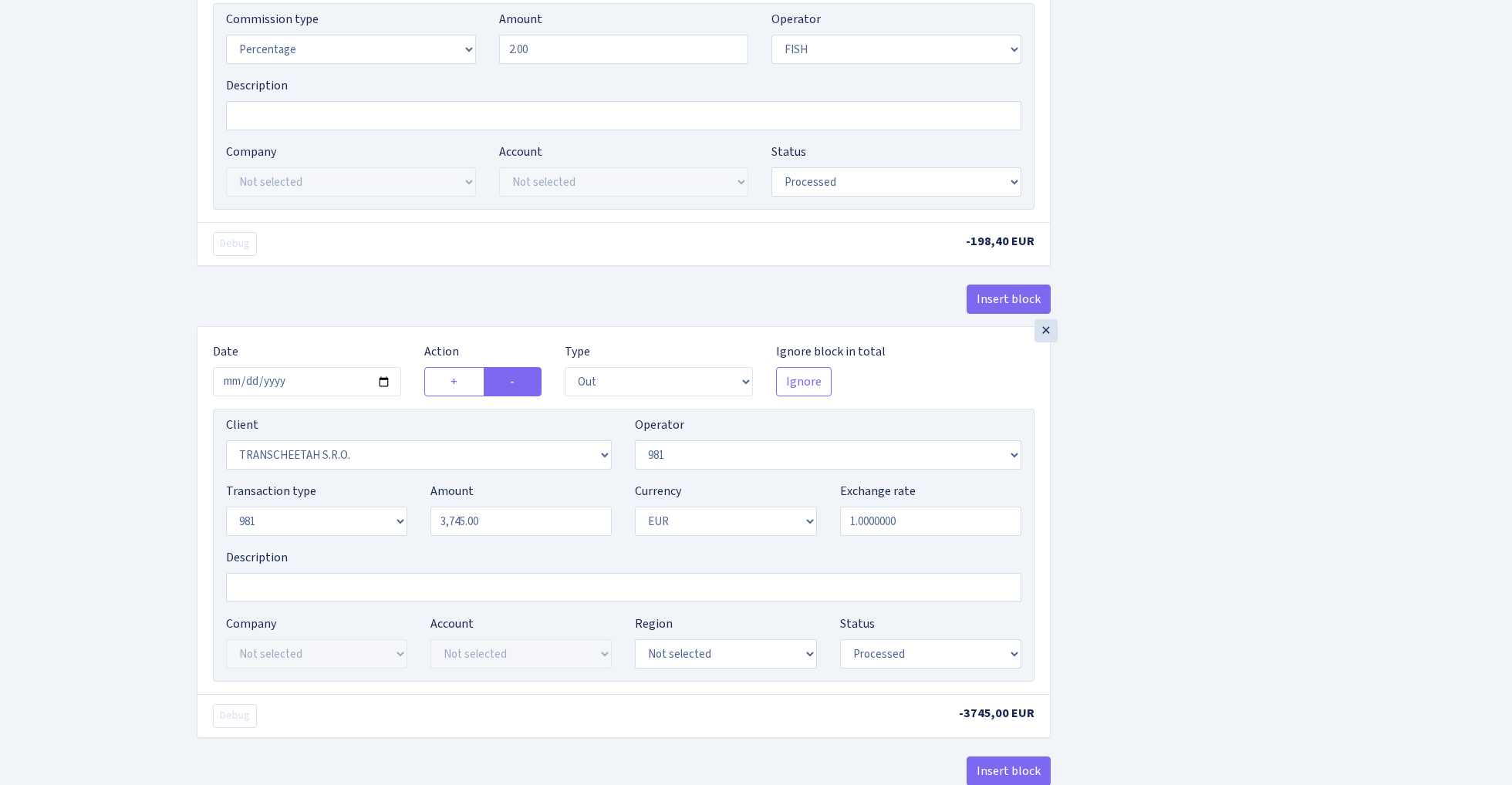
scroll to position [710, 0]
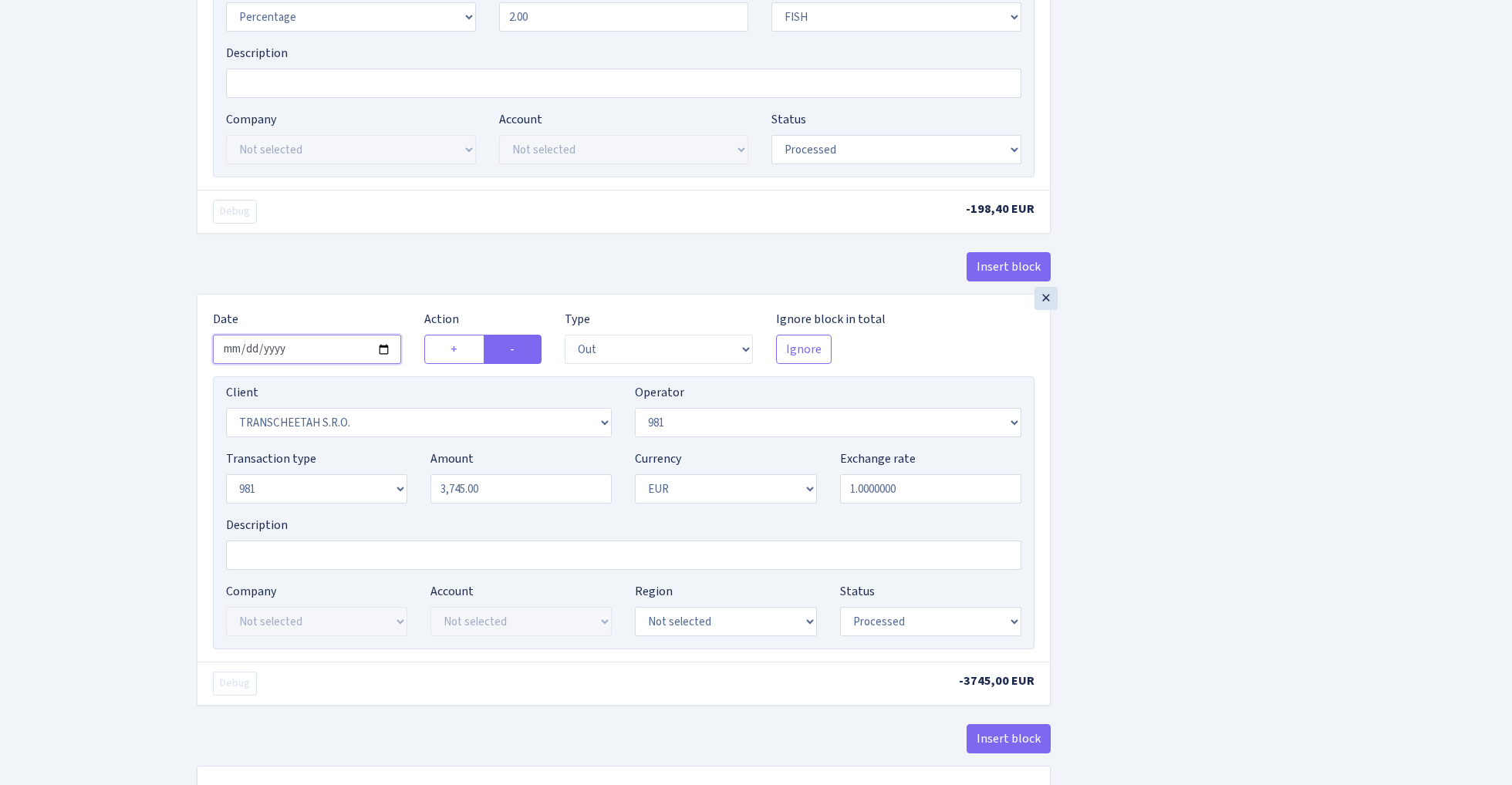
click at [312, 353] on input "2025-08-28" at bounding box center [307, 349] width 188 height 29
type input "2025-08-29"
click at [423, 195] on div "Debug -198,40 EUR" at bounding box center [624, 211] width 853 height 43
click at [525, 494] on input "3745.00" at bounding box center [520, 489] width 181 height 29
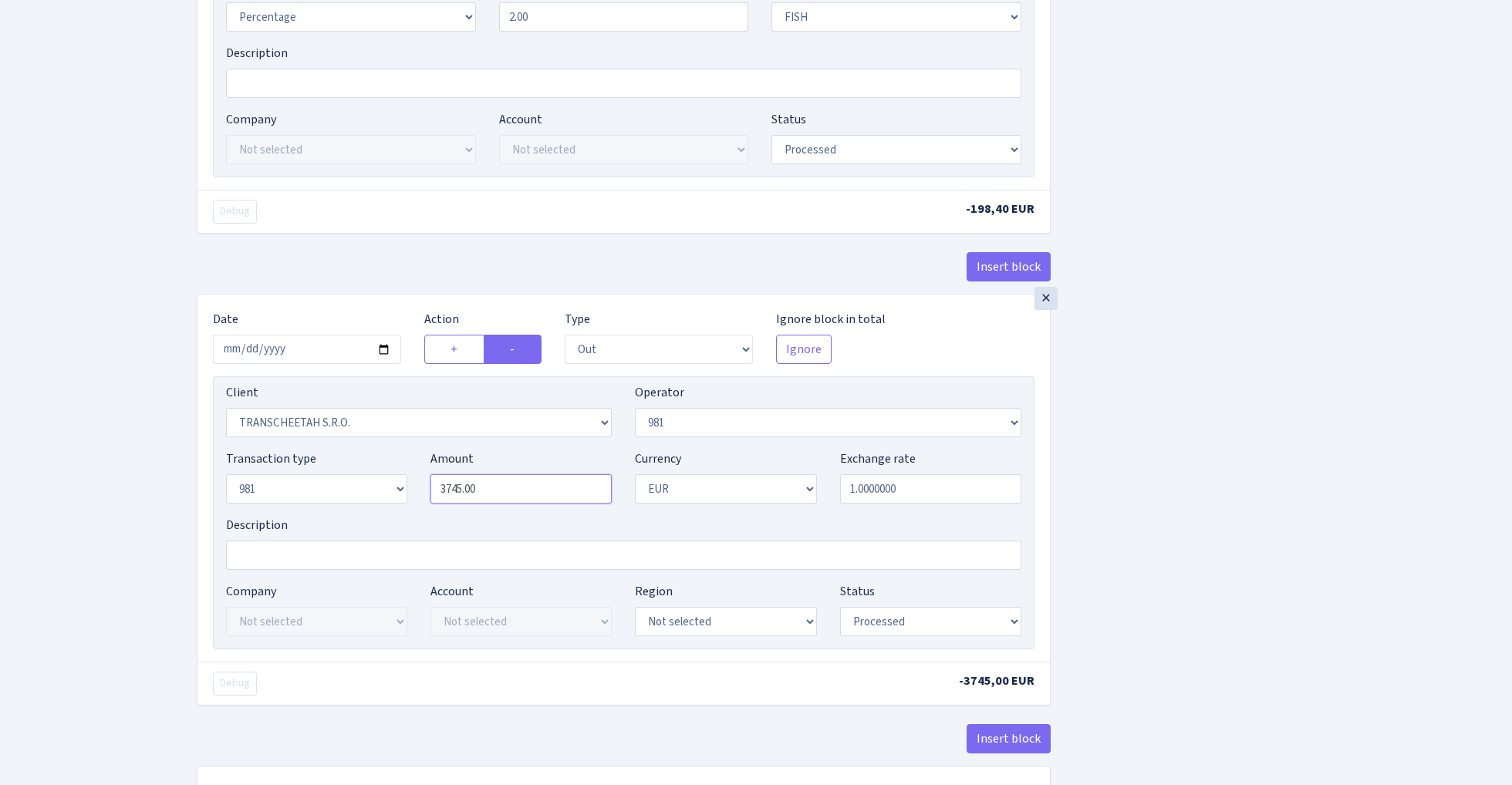
paste input "992"
type input "9,920.00"
select select "342"
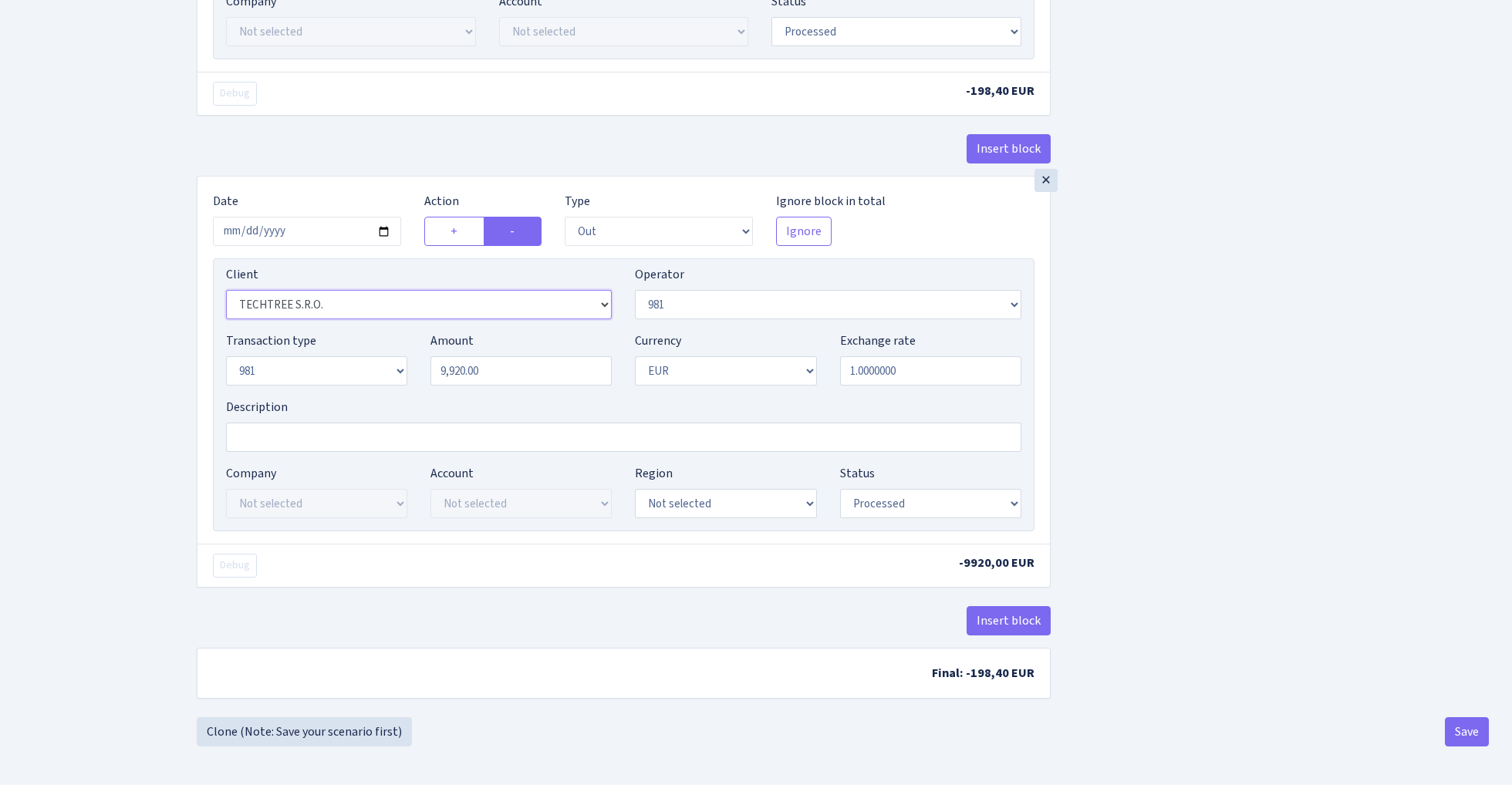
scroll to position [834, 0]
click at [1463, 733] on button "Save" at bounding box center [1467, 732] width 44 height 29
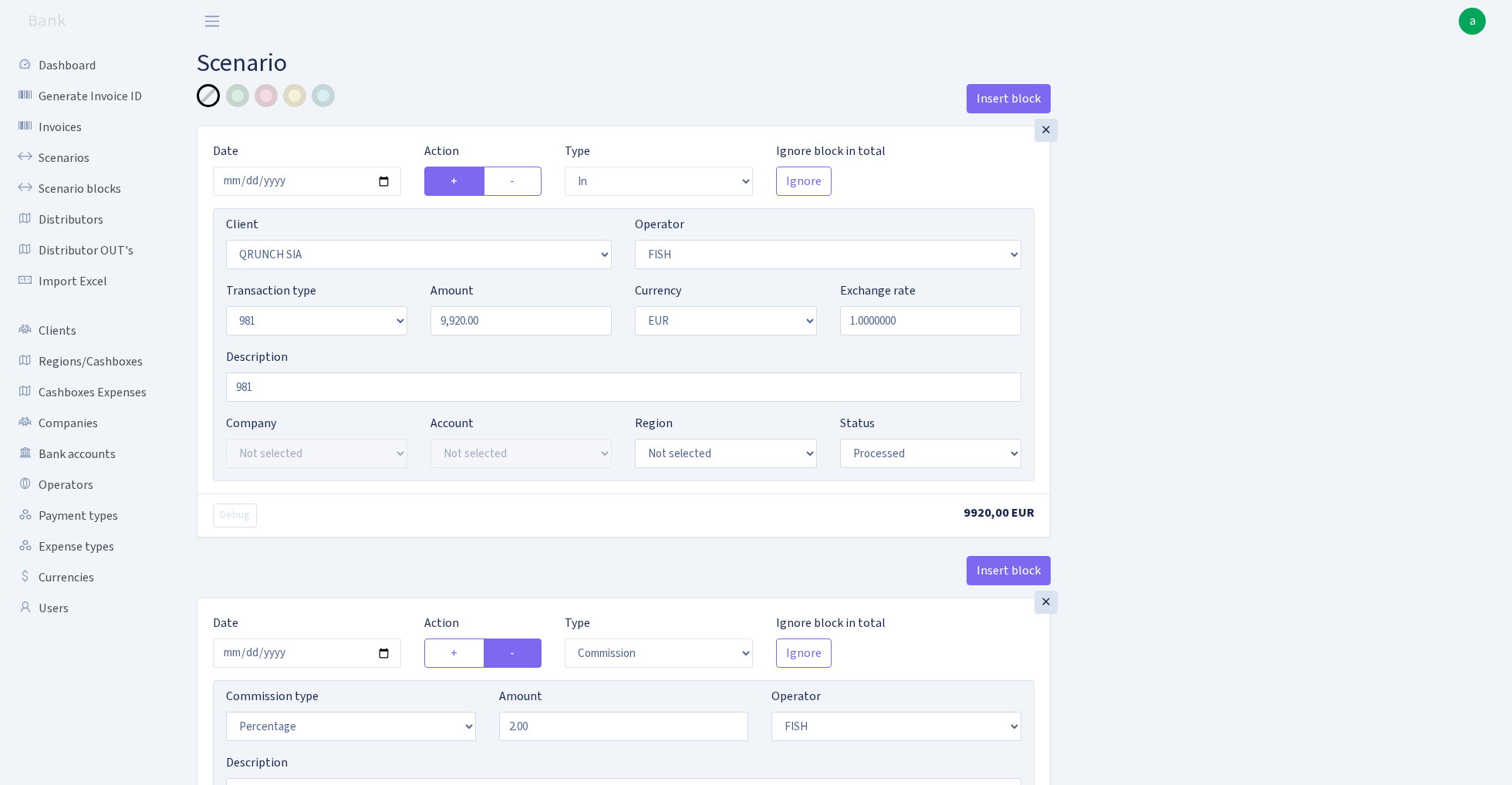
select select "in"
select select "3330"
select select "44"
select select "8"
select select "1"
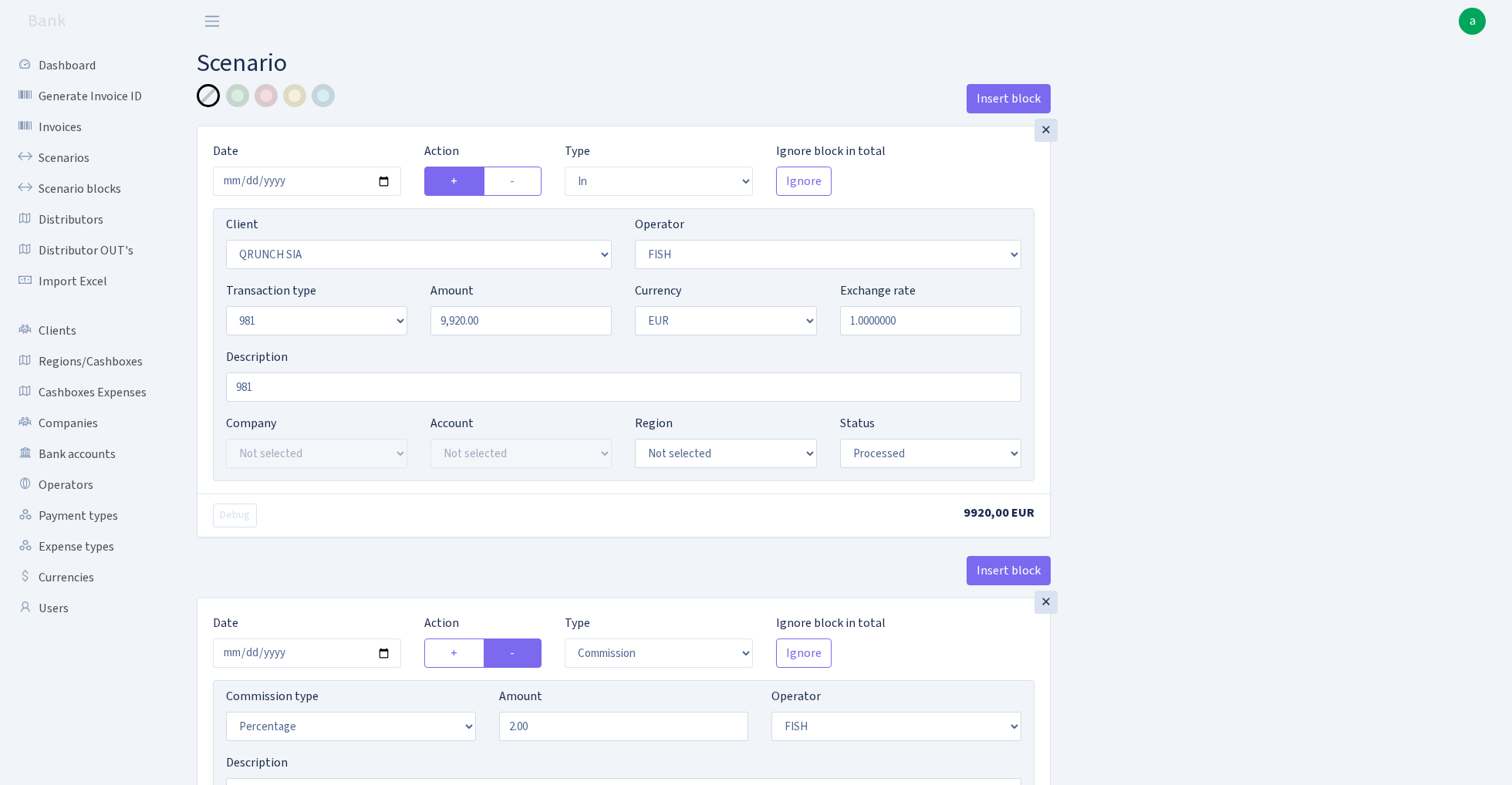
select select "processed"
select select "commission"
select select "44"
select select "processed"
select select "out"
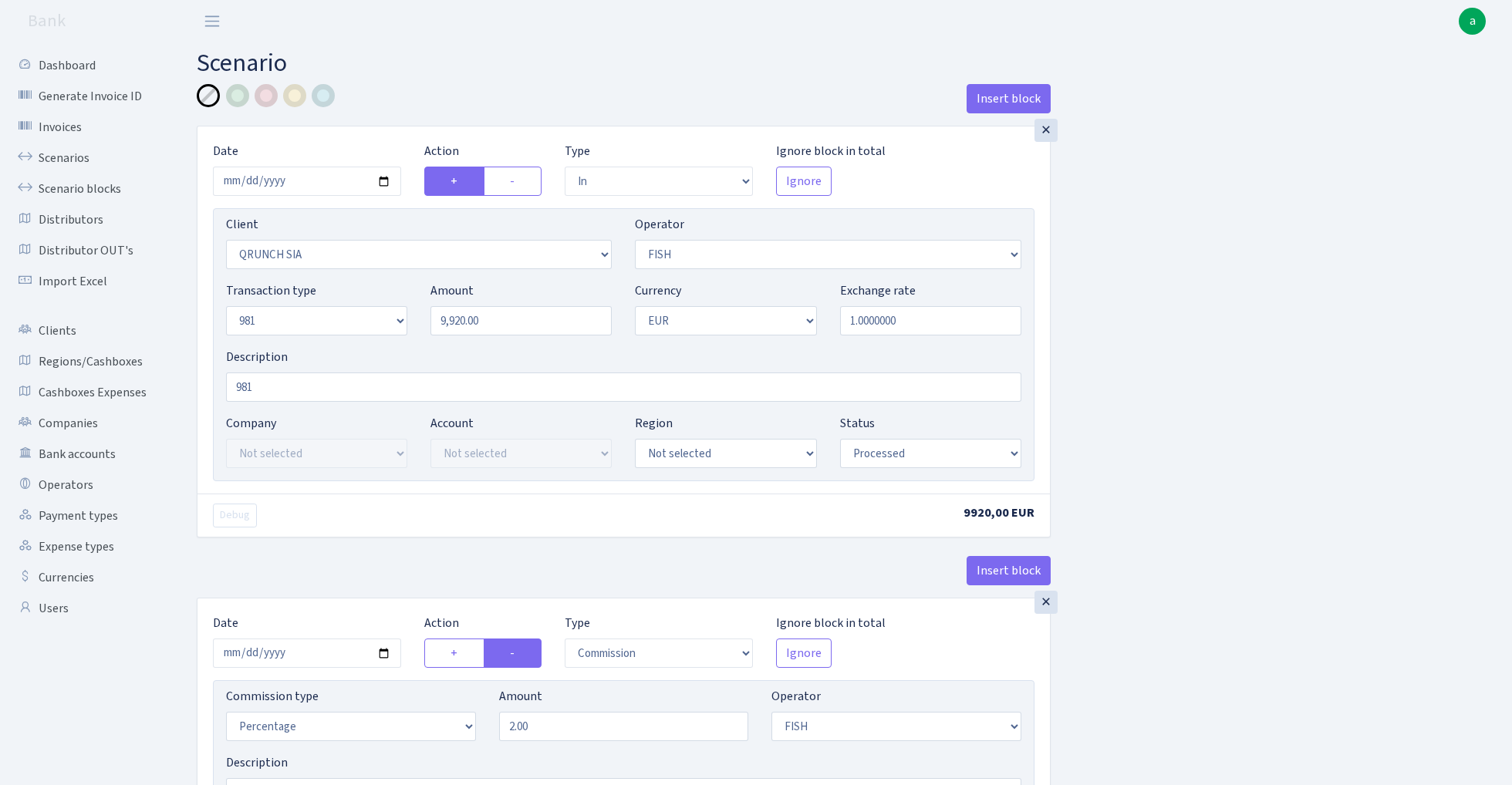
select select "342"
select select "61"
select select "8"
select select "1"
select select "processed"
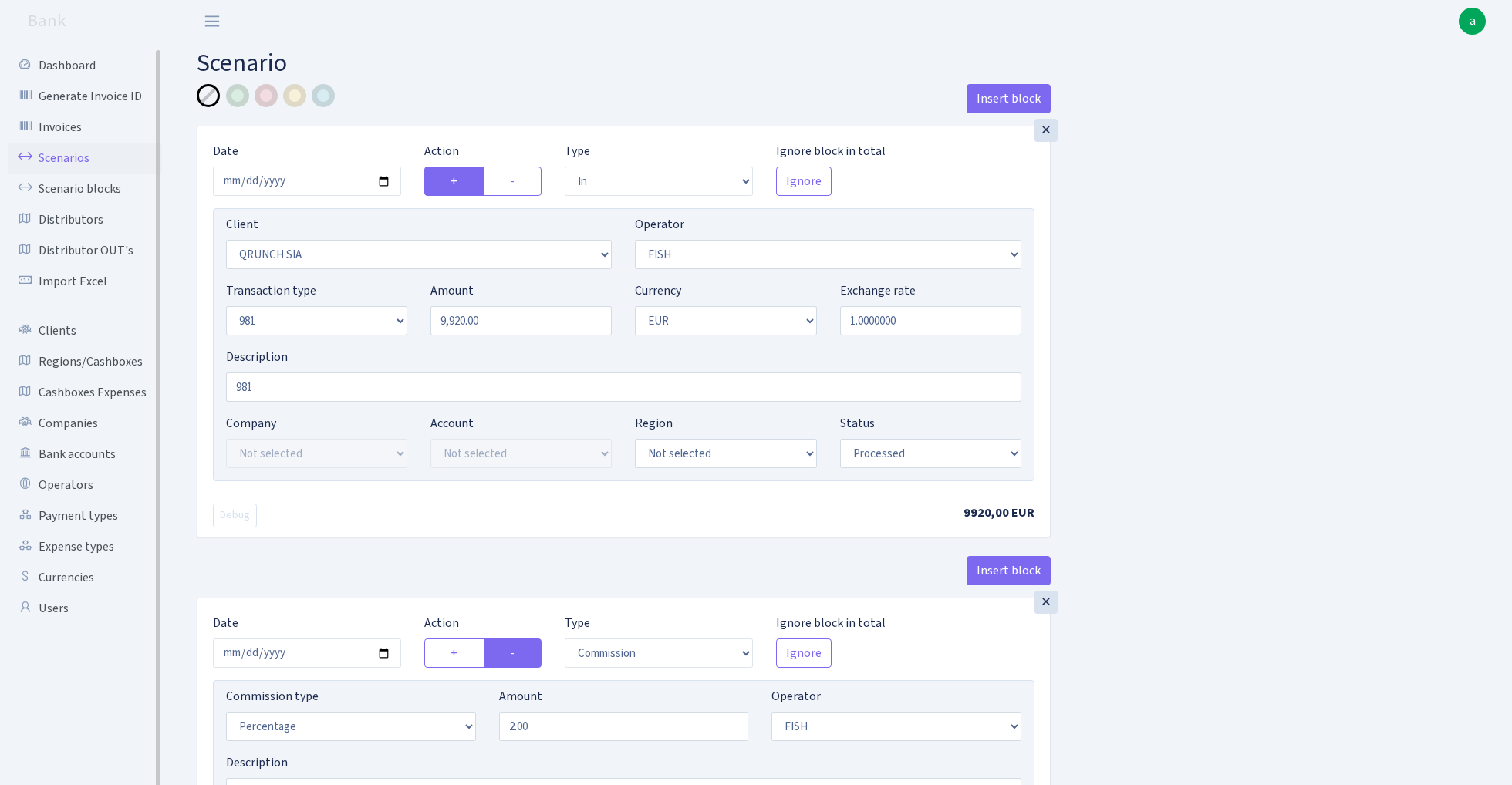
click at [53, 154] on link "Scenarios" at bounding box center [85, 158] width 155 height 31
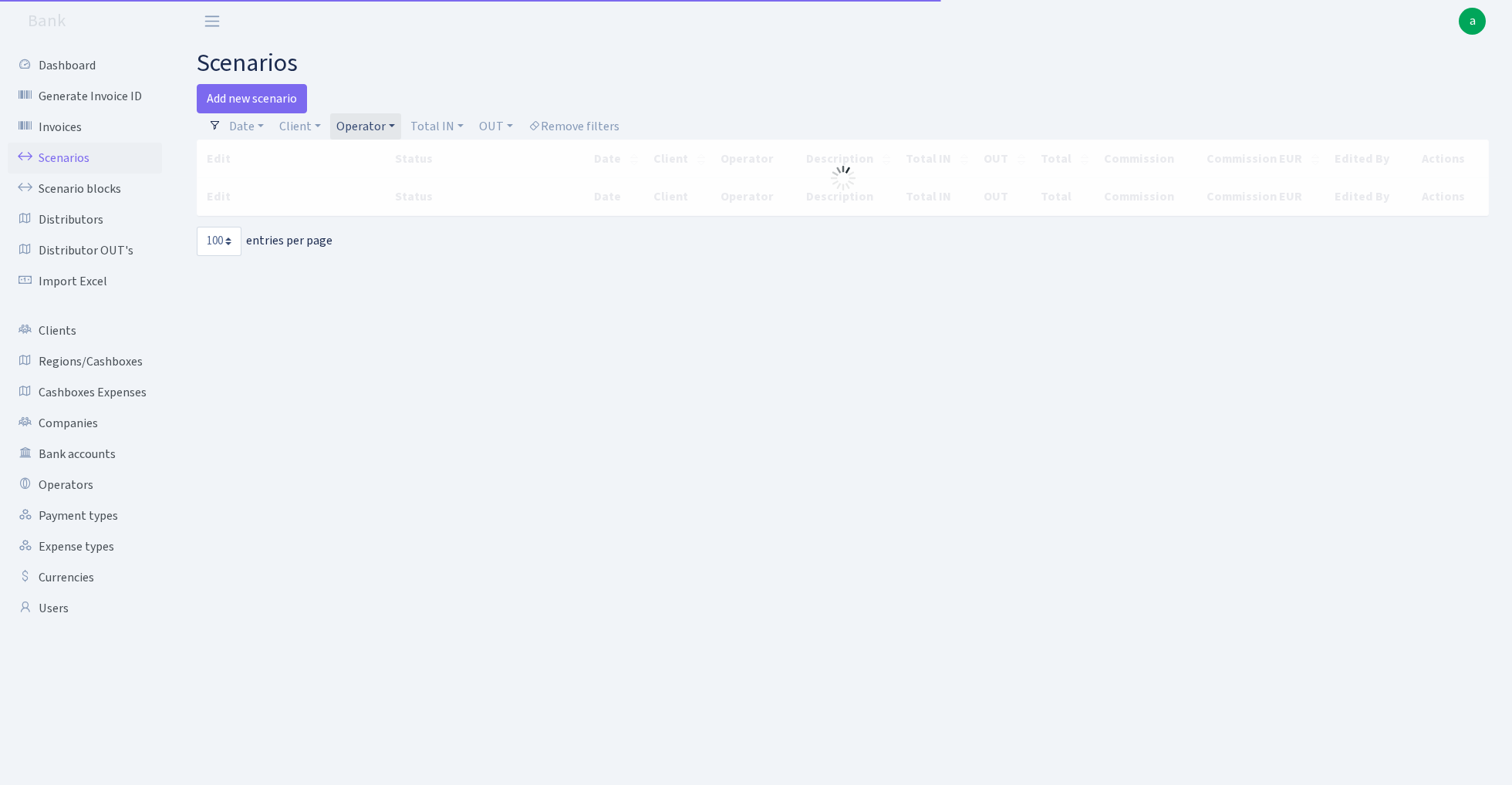
select select "100"
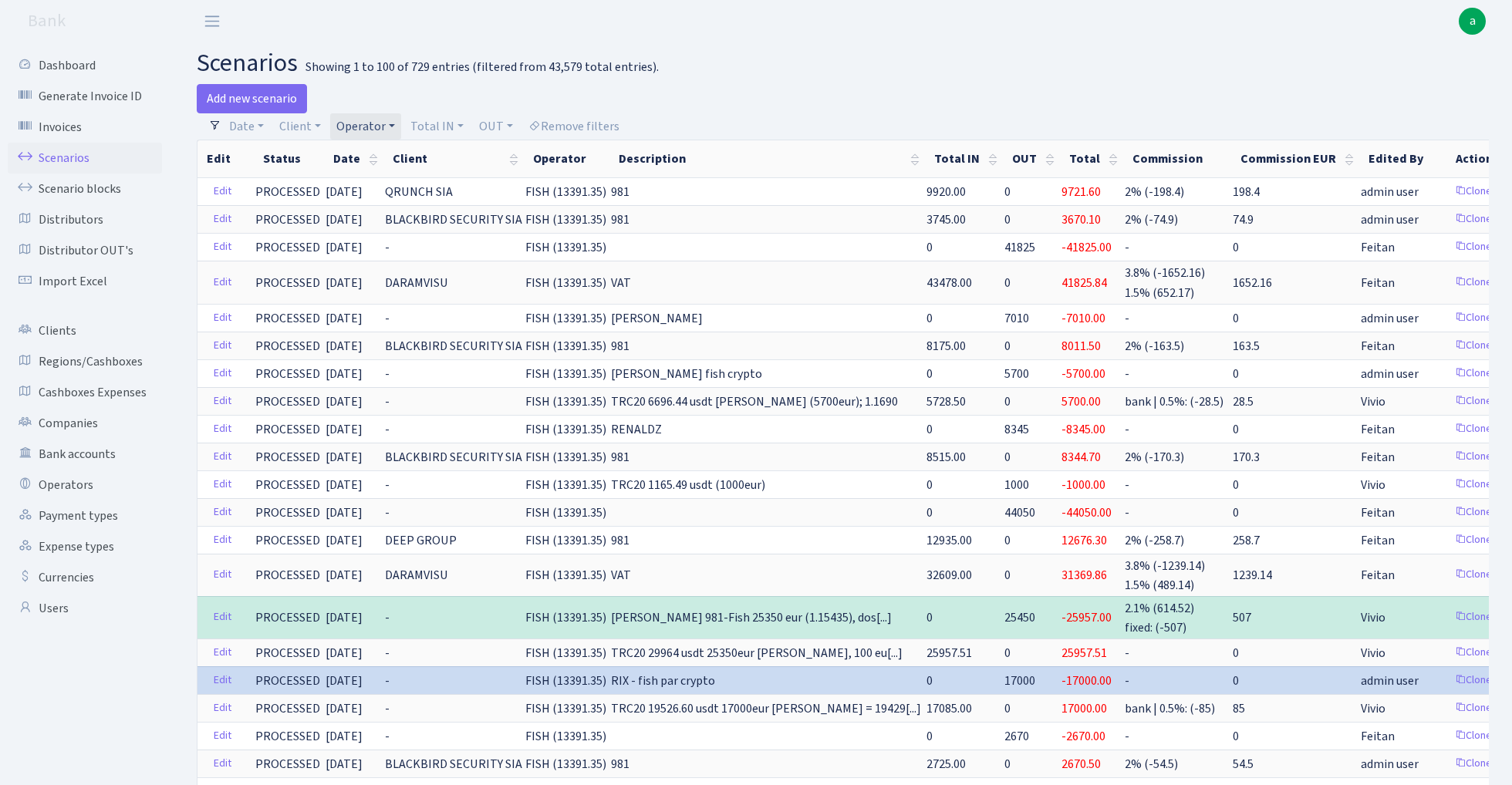
click at [362, 118] on link "Operator" at bounding box center [366, 126] width 71 height 26
click at [383, 179] on input "search" at bounding box center [391, 182] width 113 height 23
type input "ozo"
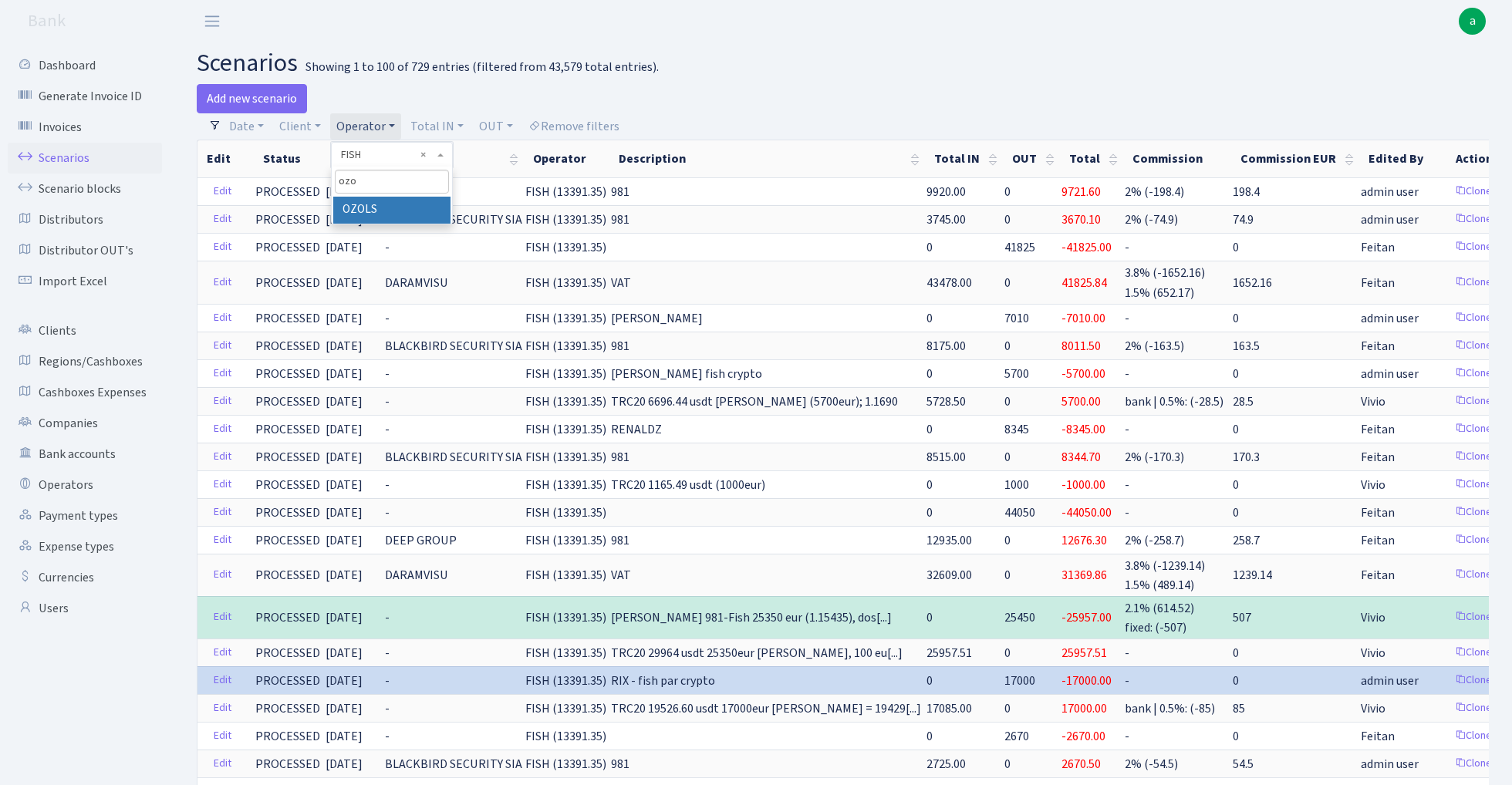
click at [390, 208] on li "OZOLS" at bounding box center [391, 210] width 116 height 27
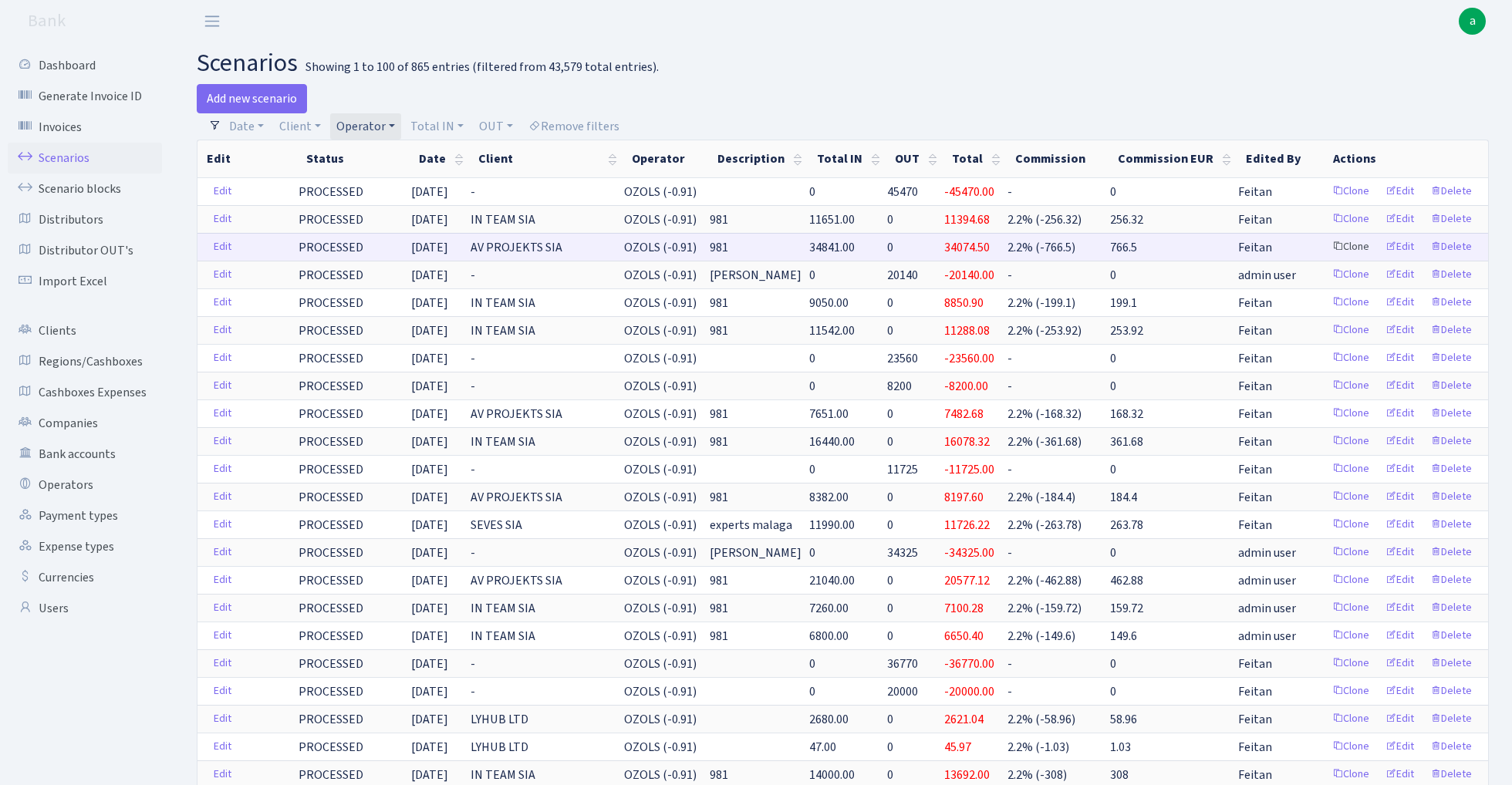
click at [1364, 245] on link "Clone" at bounding box center [1351, 247] width 51 height 23
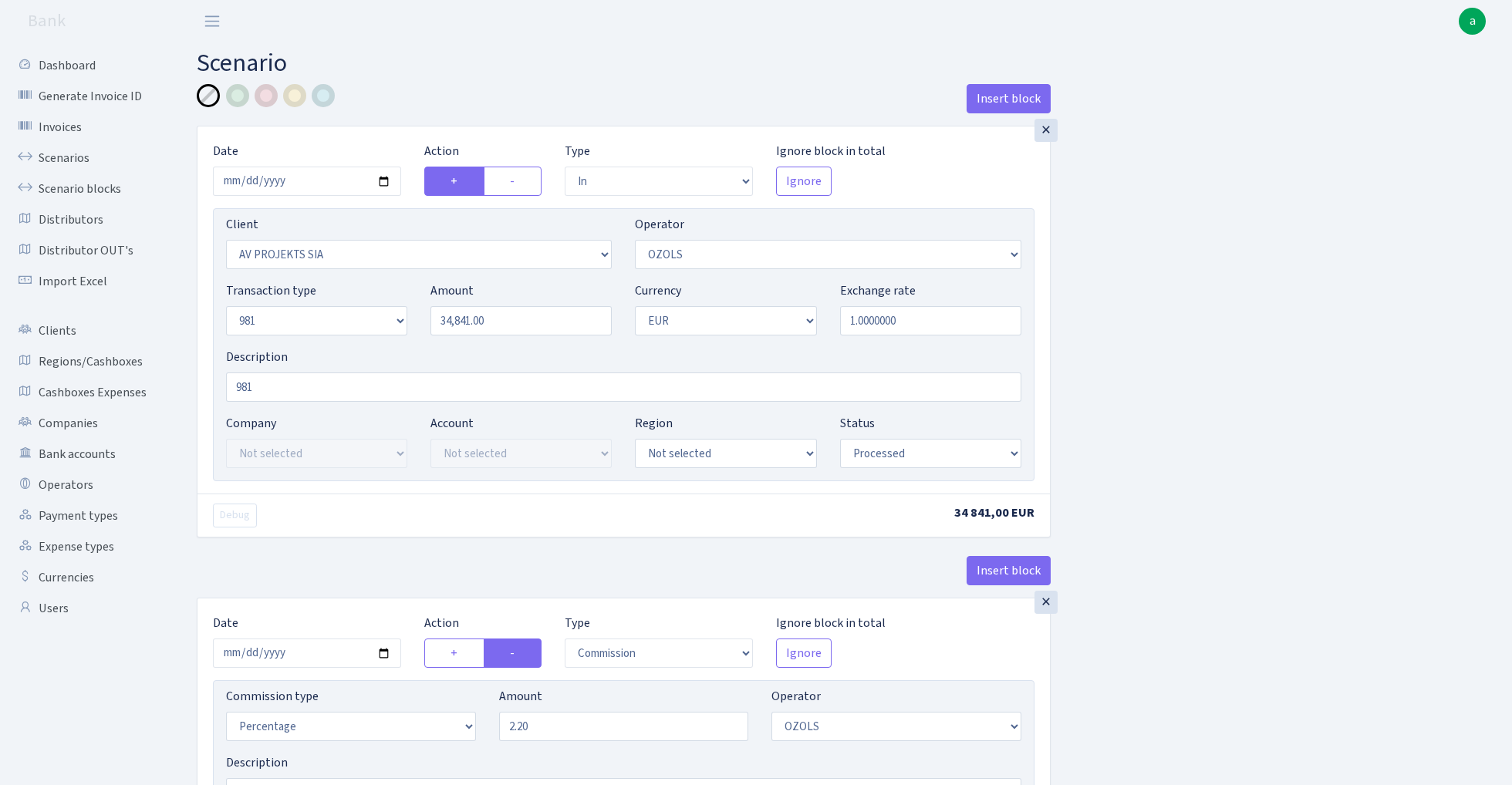
select select "in"
select select "2447"
select select "23"
select select "8"
select select "1"
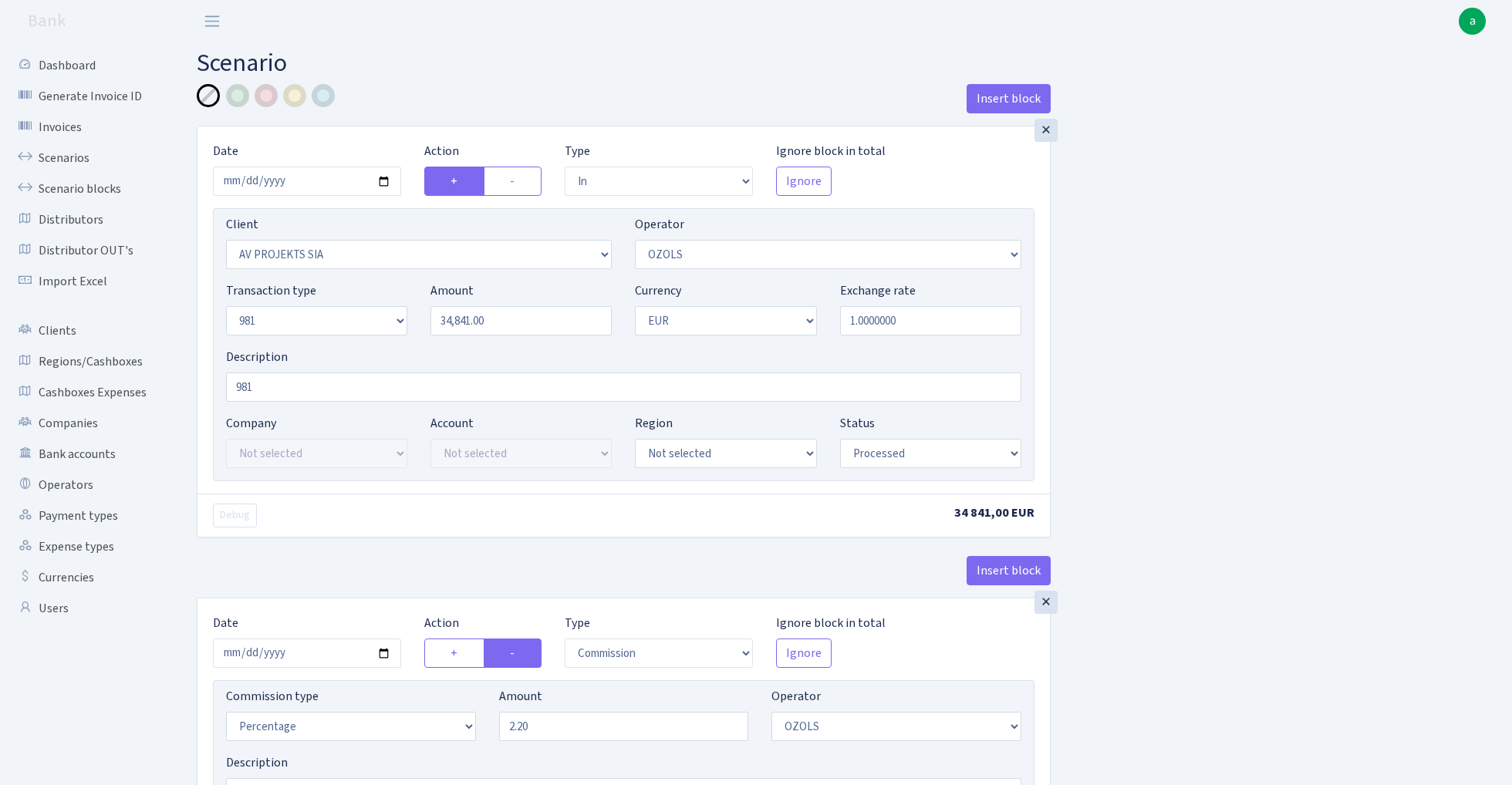
select select "processed"
select select "commission"
select select "23"
select select "processed"
select select "out"
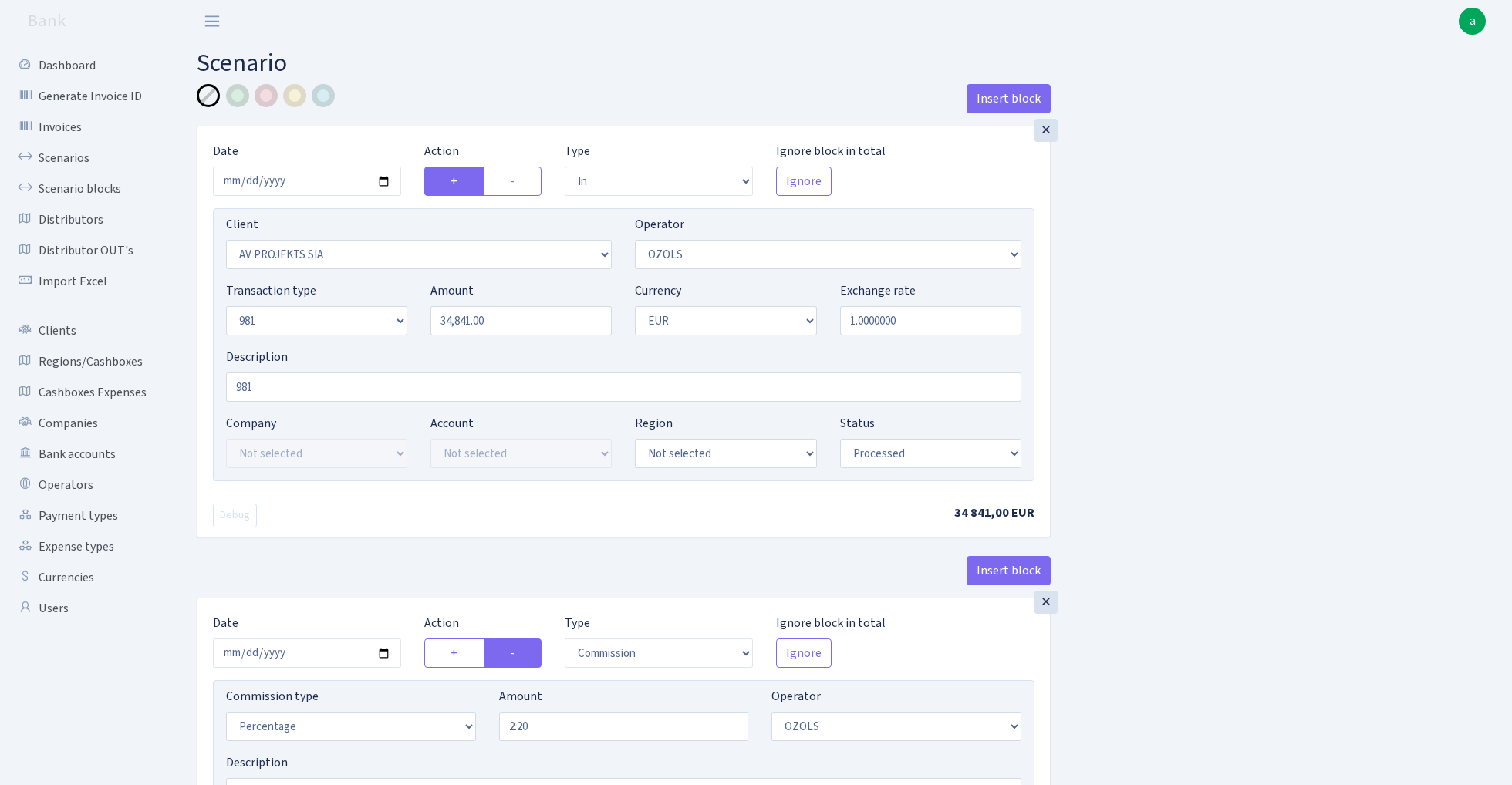
select select "2442"
select select "61"
select select "8"
select select "1"
select select "processed"
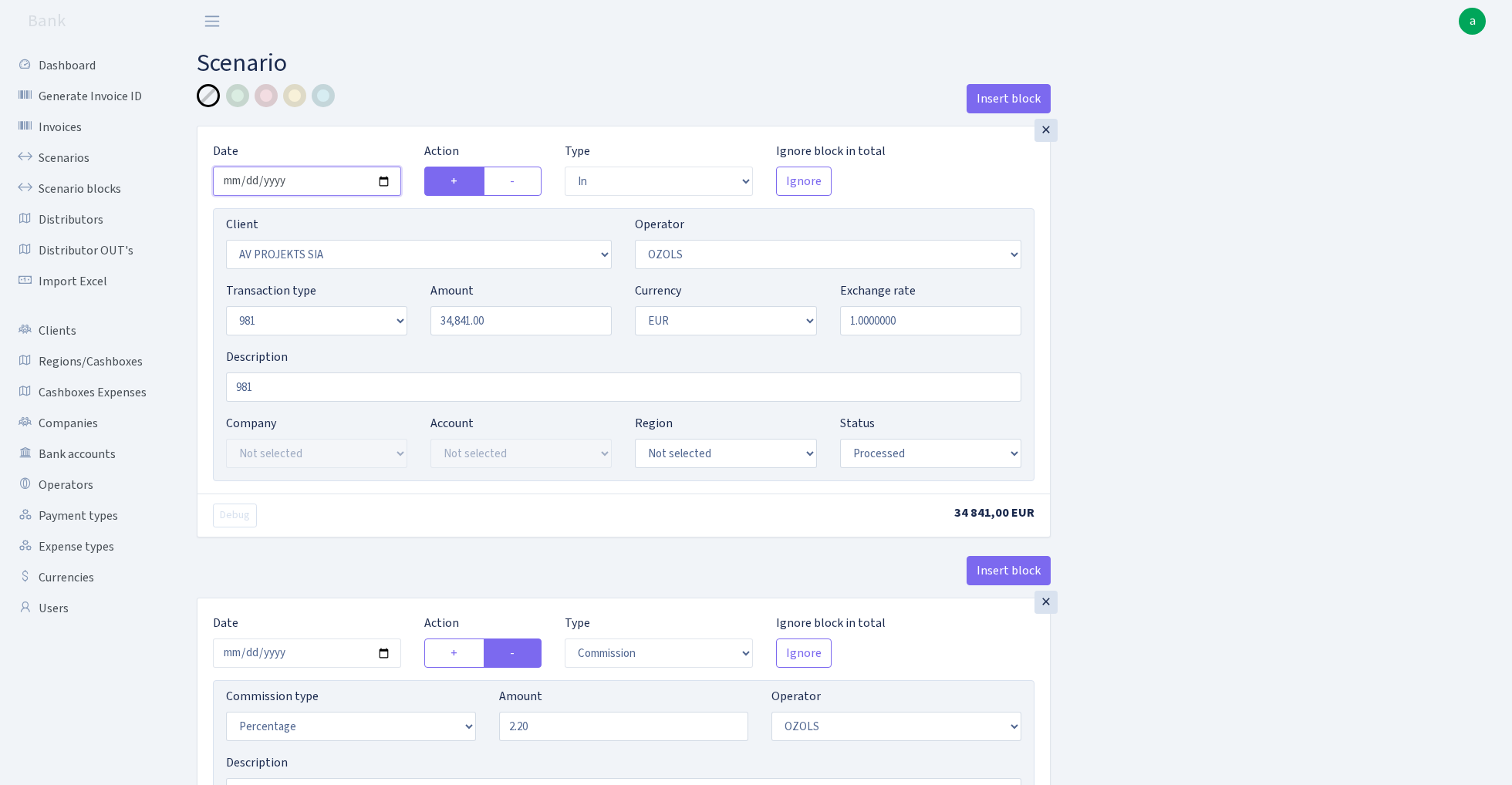
click at [310, 177] on input "2025-08-25" at bounding box center [307, 181] width 188 height 29
type input "2025-08-29"
click at [515, 328] on input "34841.00" at bounding box center [520, 321] width 181 height 29
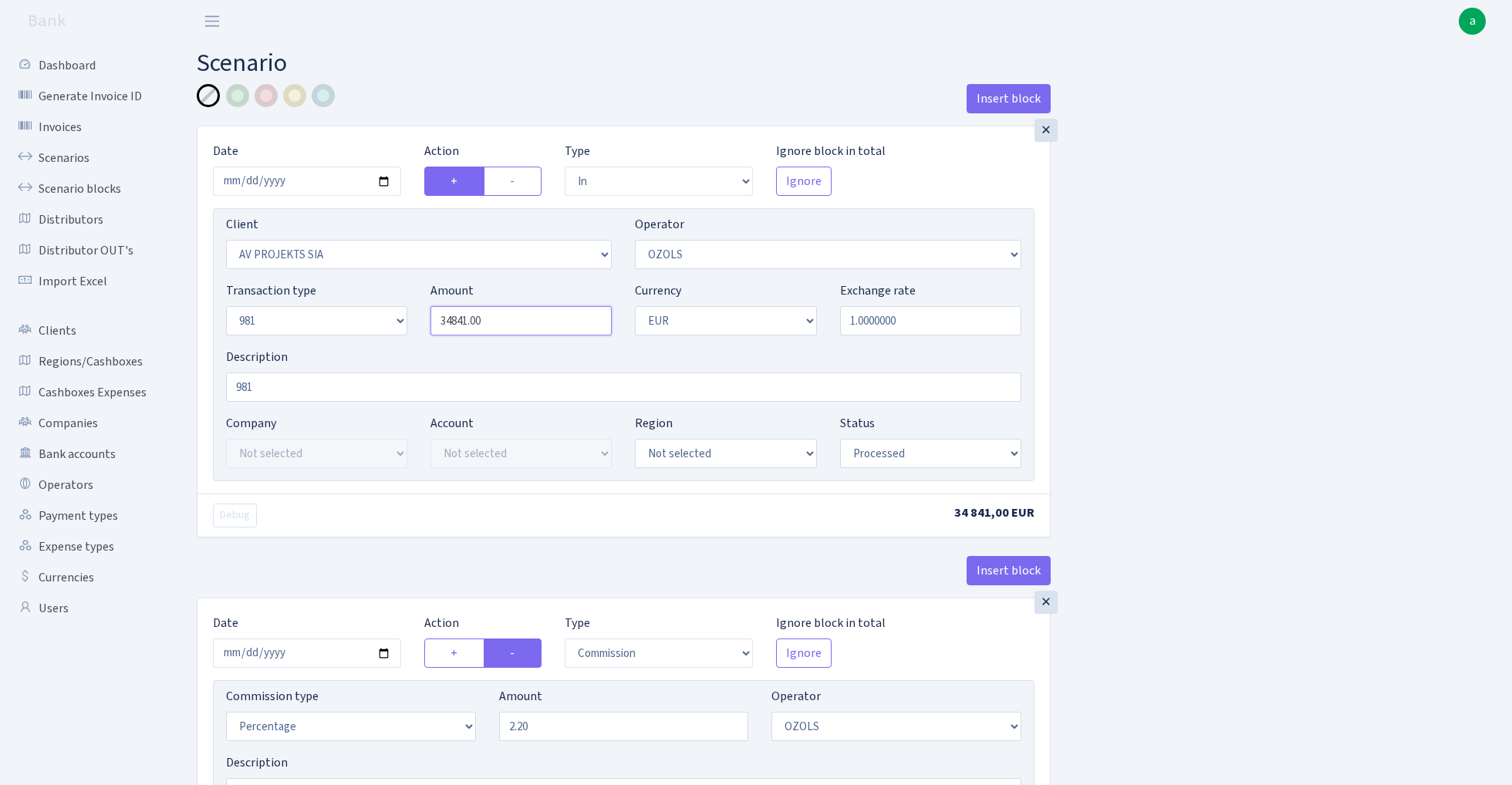
paste input "100"
type input "10,000.00"
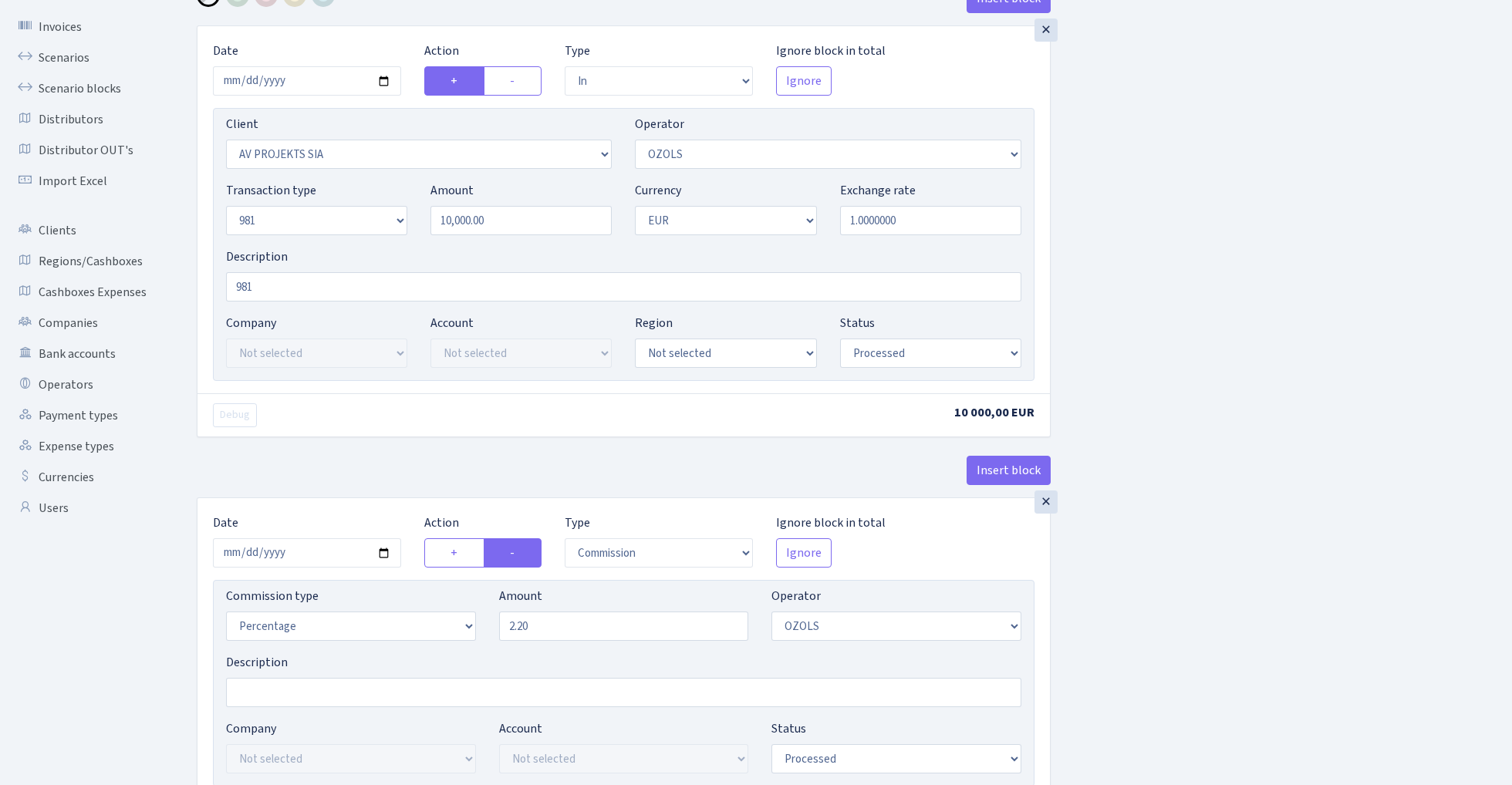
scroll to position [188, 0]
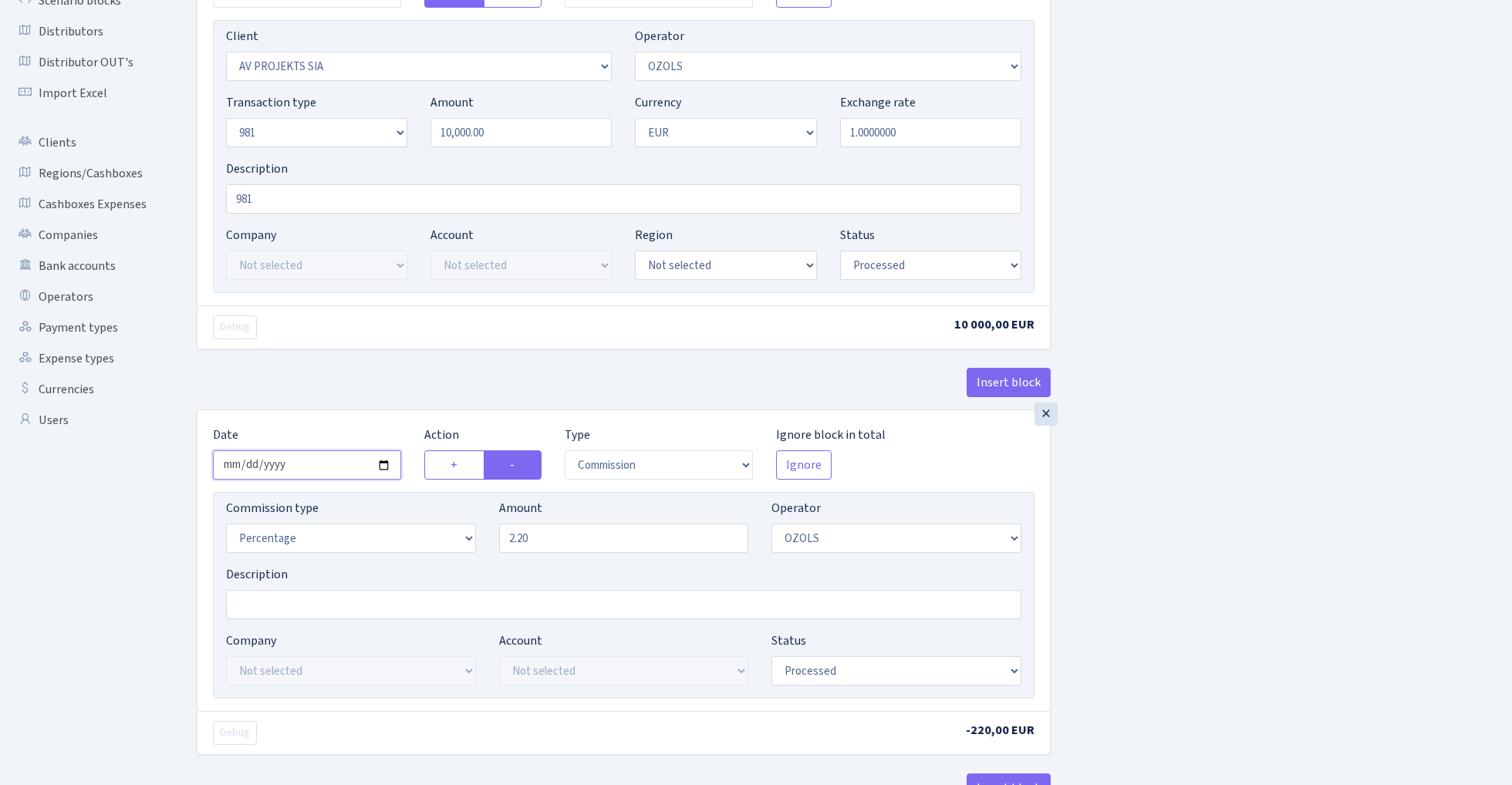
click at [293, 465] on input "2025-08-25" at bounding box center [307, 465] width 188 height 29
type input "[DATE]"
click at [393, 356] on div "× Date 2025-08-29 Action + - Type --- In Out Commission Field required. Ignore …" at bounding box center [623, 173] width 854 height 472
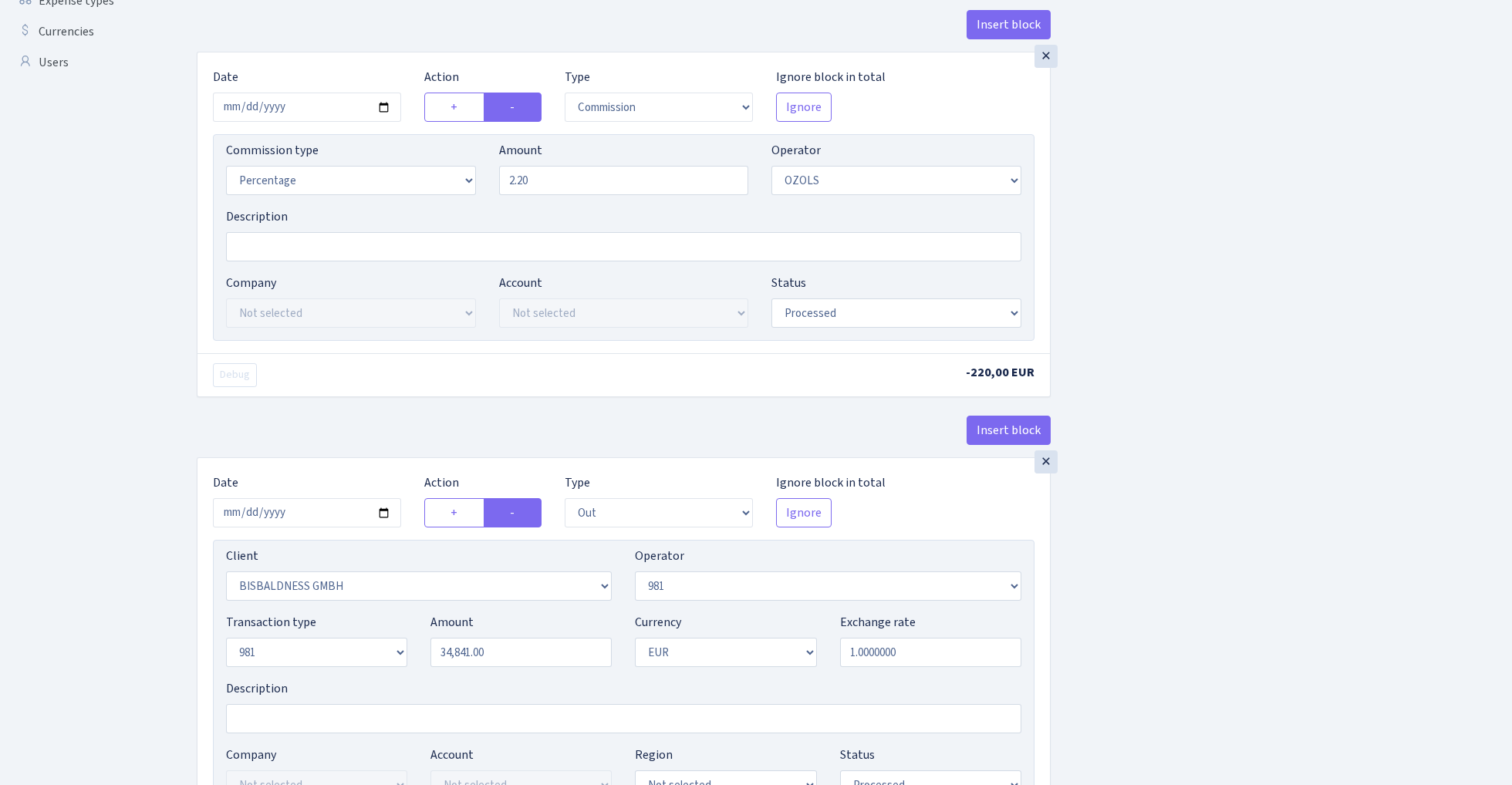
scroll to position [704, 0]
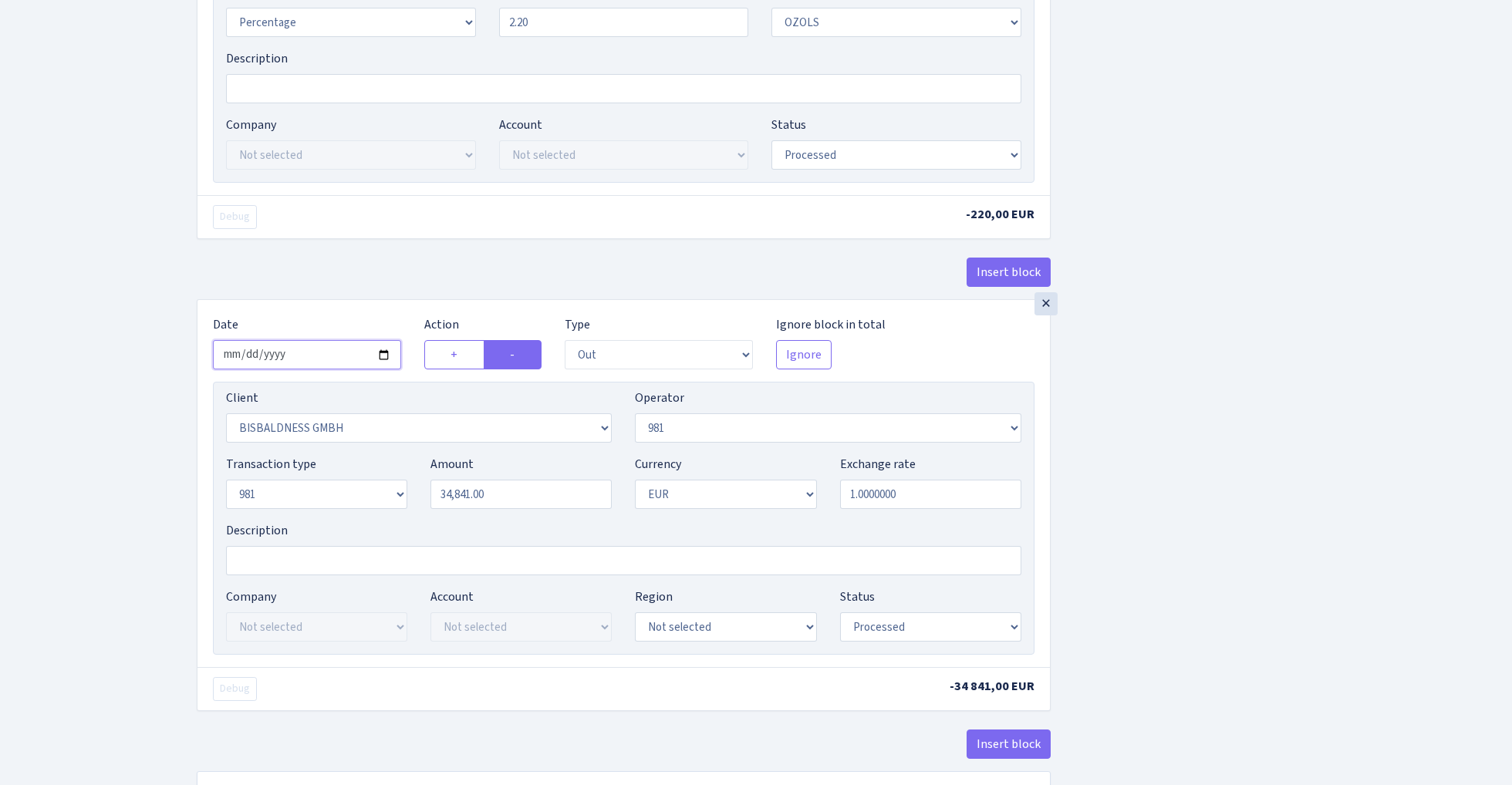
click at [316, 360] on input "2025-08-25" at bounding box center [307, 355] width 188 height 29
type input "[DATE]"
click at [400, 282] on div "Insert block" at bounding box center [623, 278] width 854 height 42
click at [544, 498] on input "34841.00" at bounding box center [520, 495] width 181 height 29
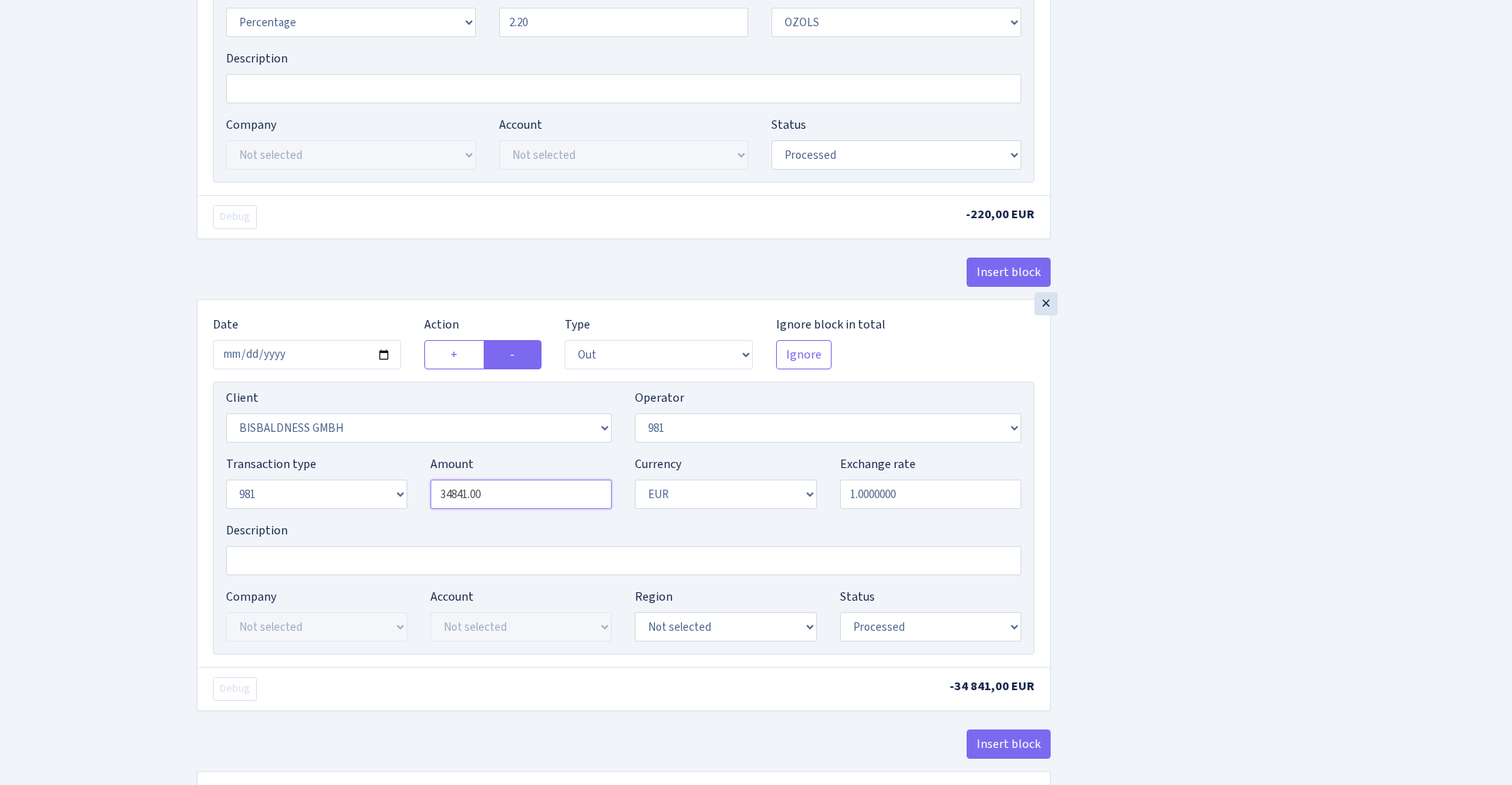
paste input "100"
type input "10,000.00"
click at [1284, 422] on div "Insert block × Date 2025-08-29 Action + - Type --- In Out Commission Field requ…" at bounding box center [842, 110] width 1315 height 1461
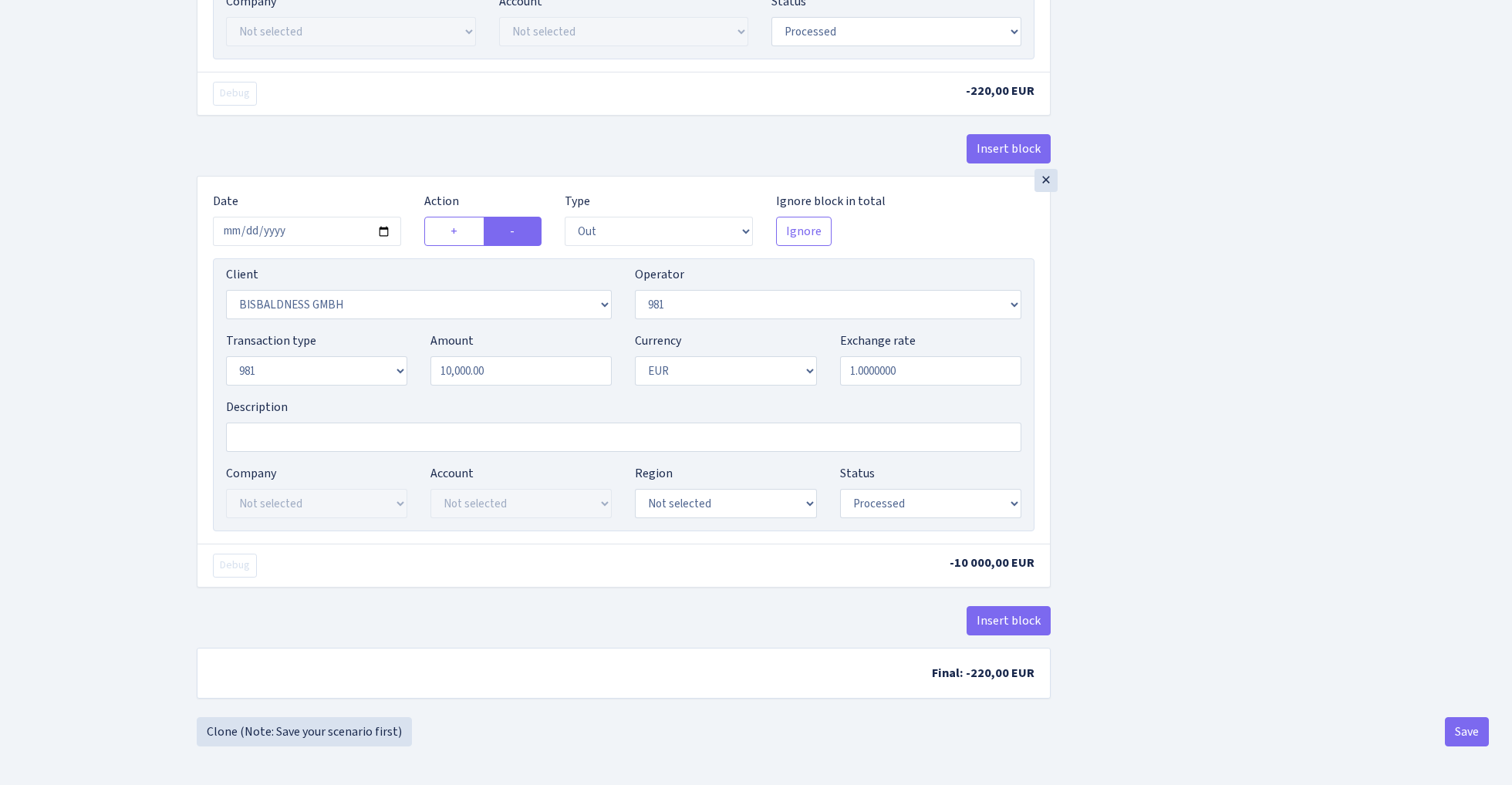
scroll to position [834, 0]
click at [1463, 728] on button "Save" at bounding box center [1467, 732] width 44 height 29
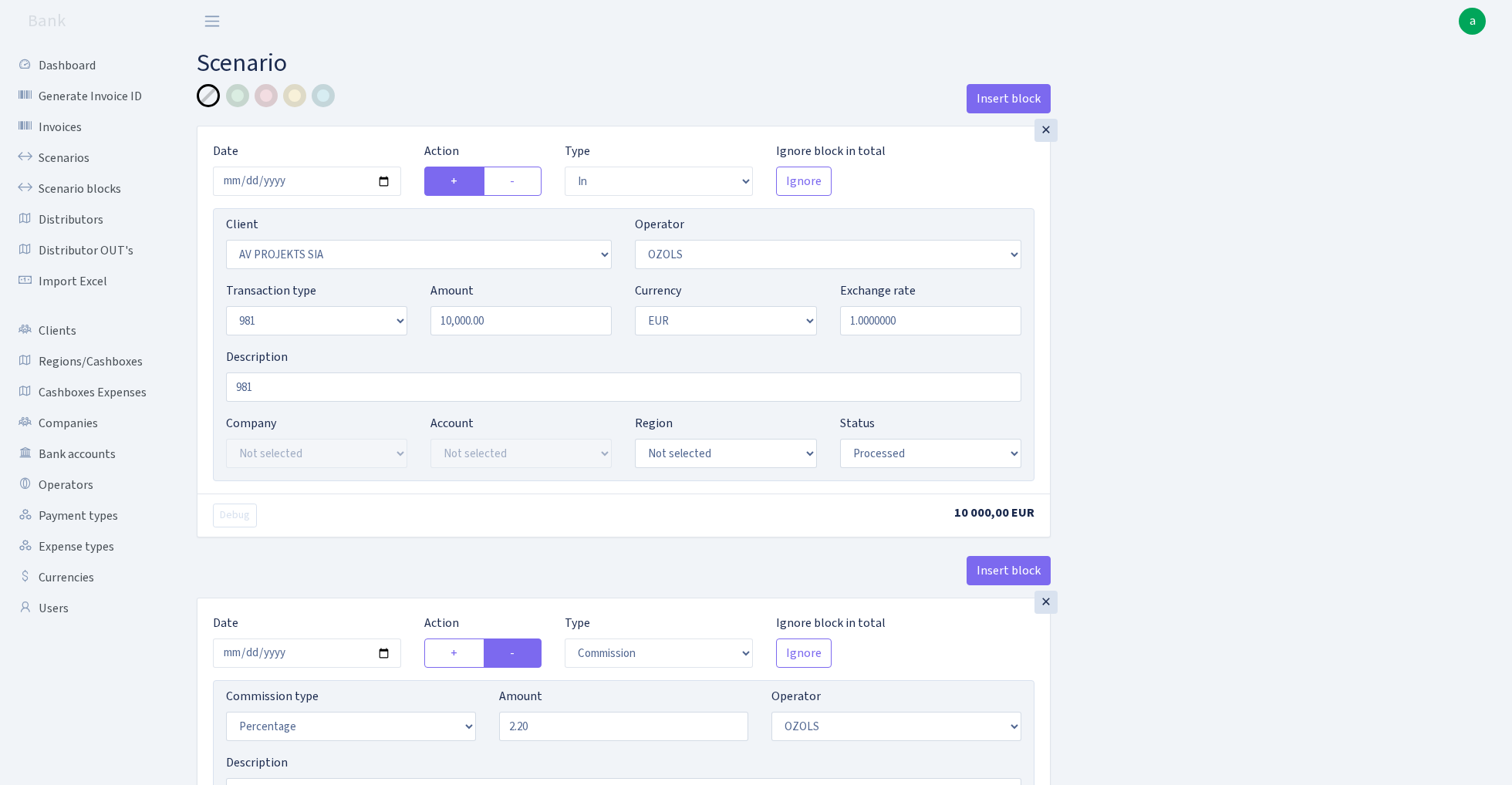
select select "in"
select select "2447"
select select "23"
select select "8"
select select "1"
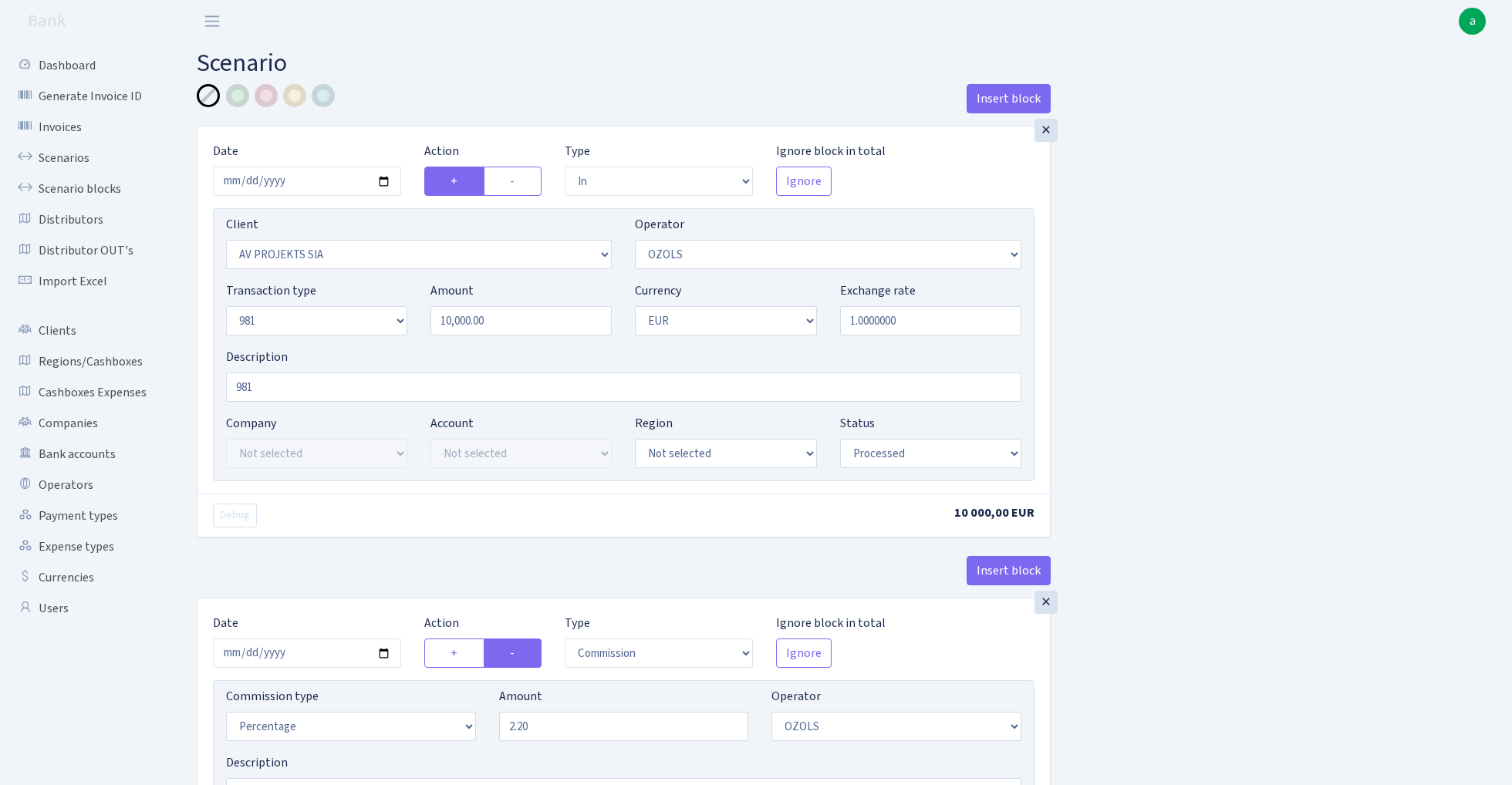
select select "processed"
select select "commission"
select select "23"
select select "processed"
select select "out"
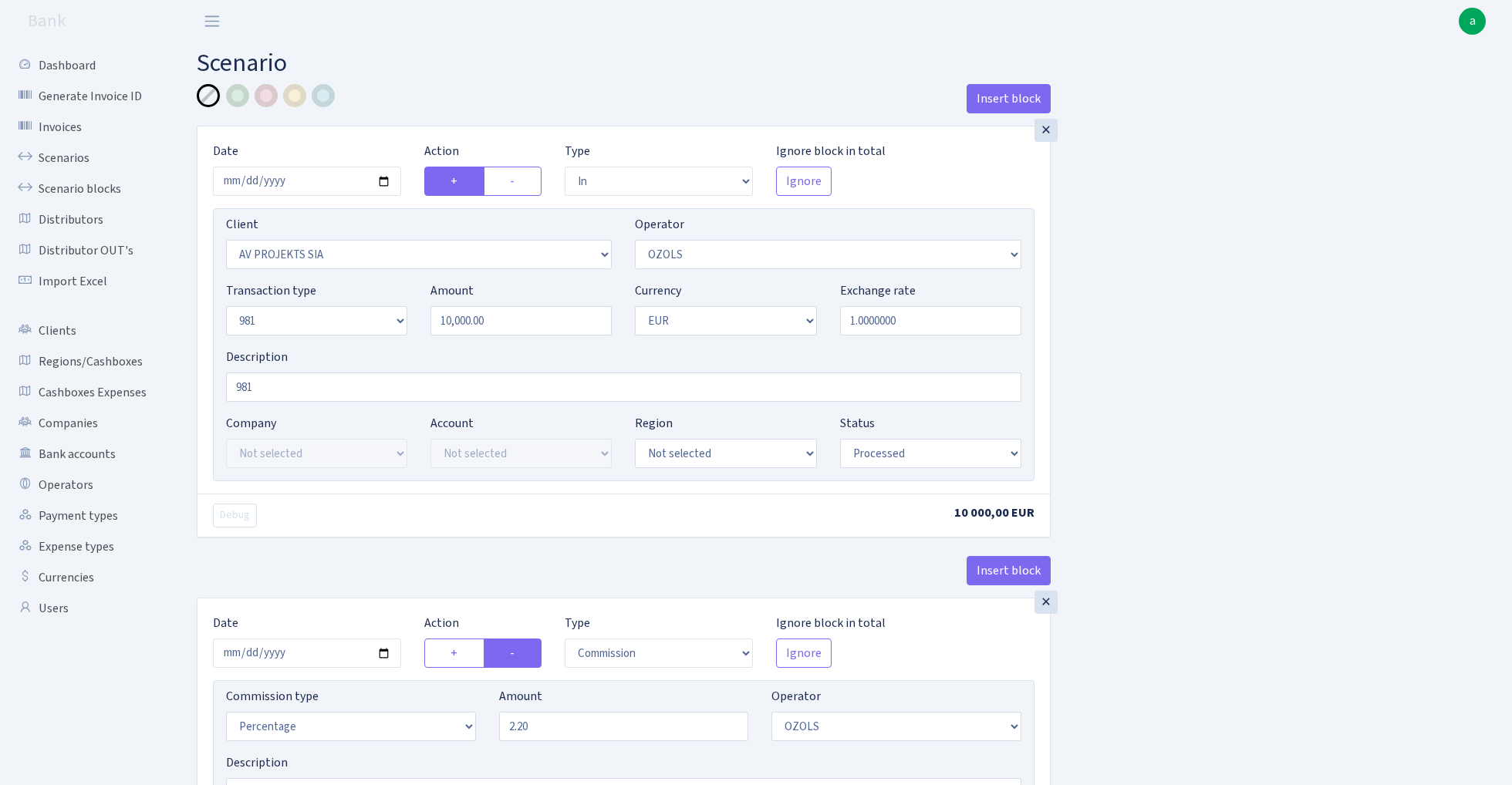
select select "2442"
select select "61"
select select "8"
select select "1"
select select "processed"
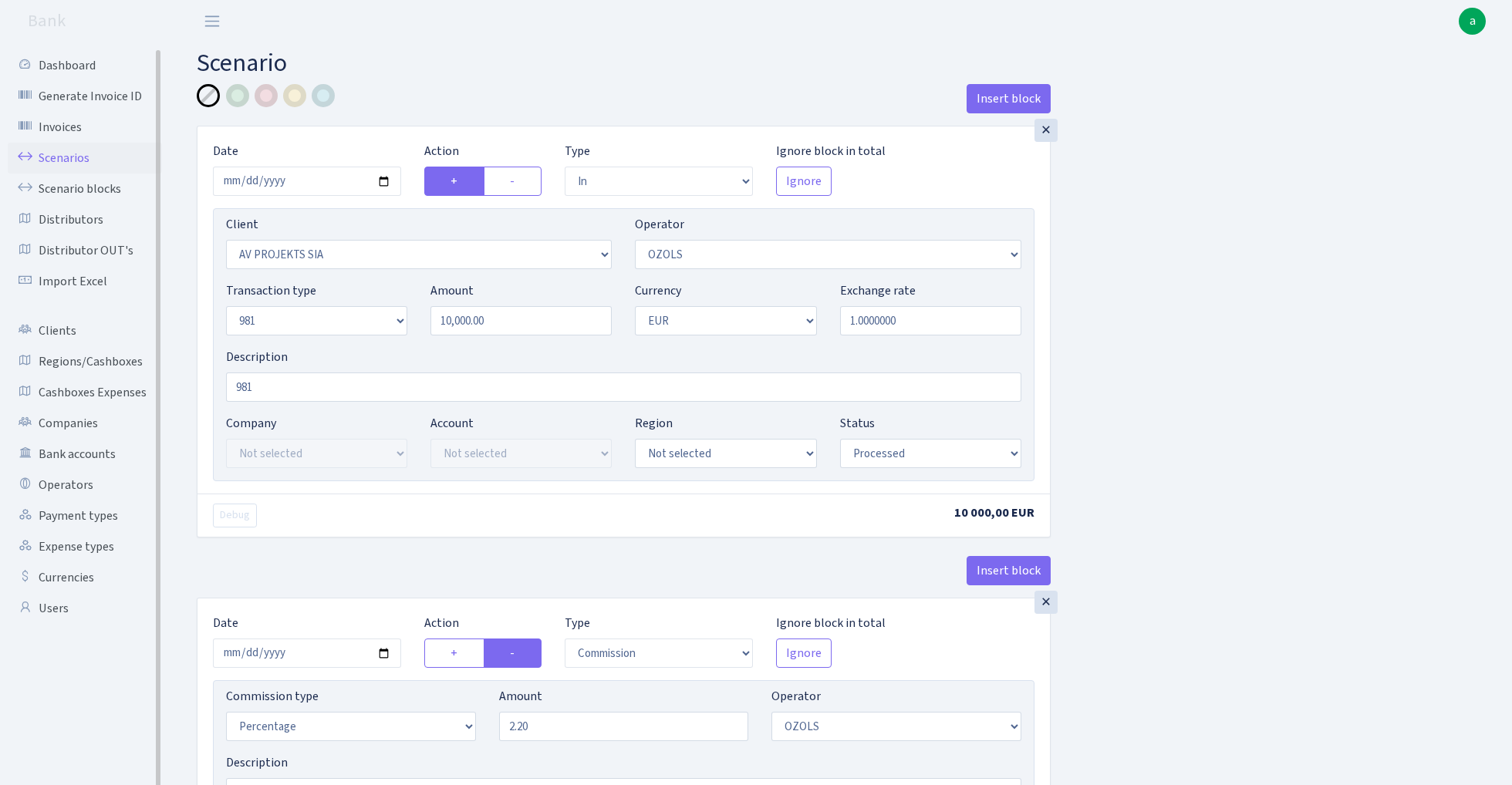
click at [60, 153] on link "Scenarios" at bounding box center [85, 158] width 155 height 31
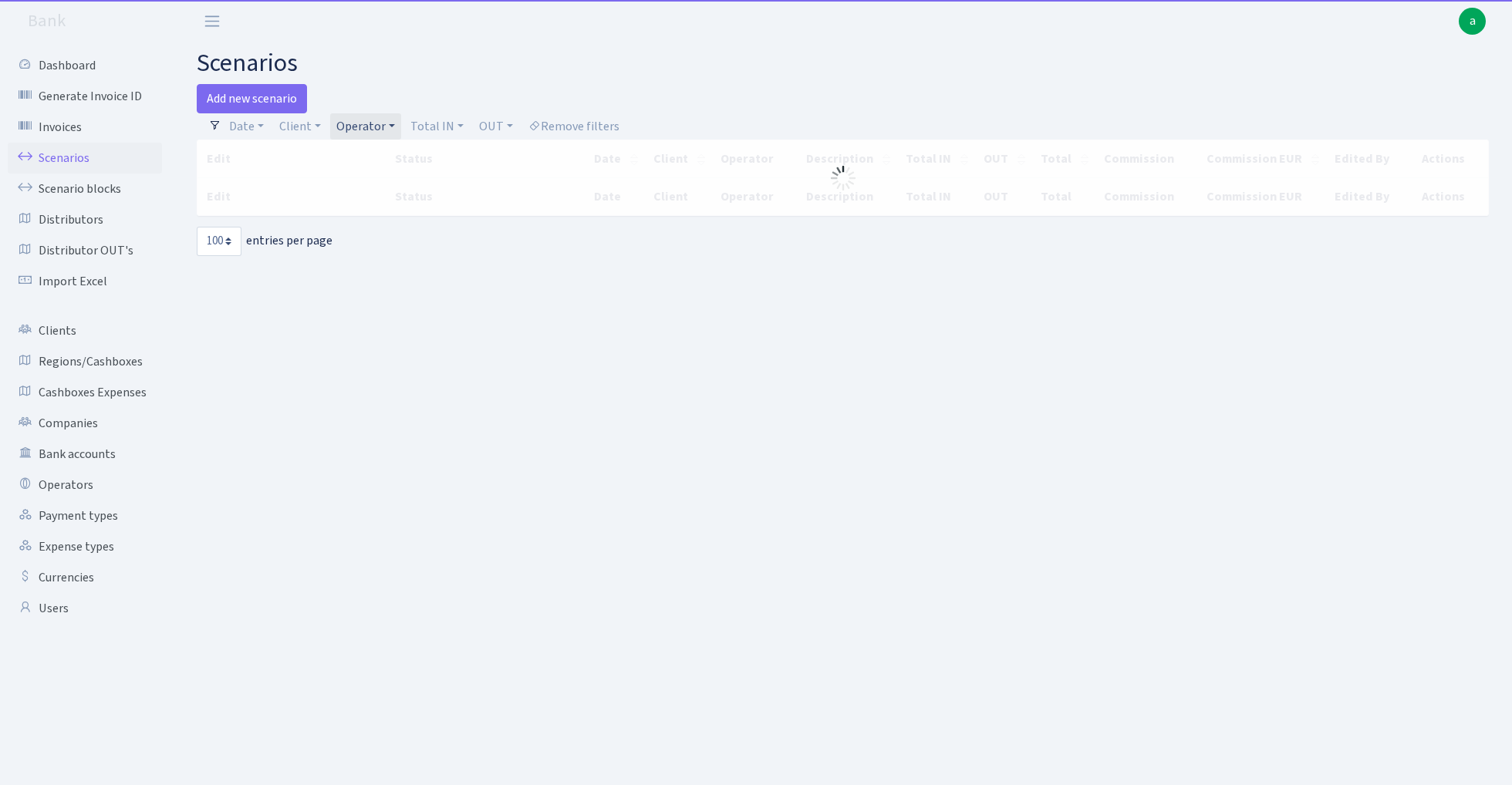
select select "100"
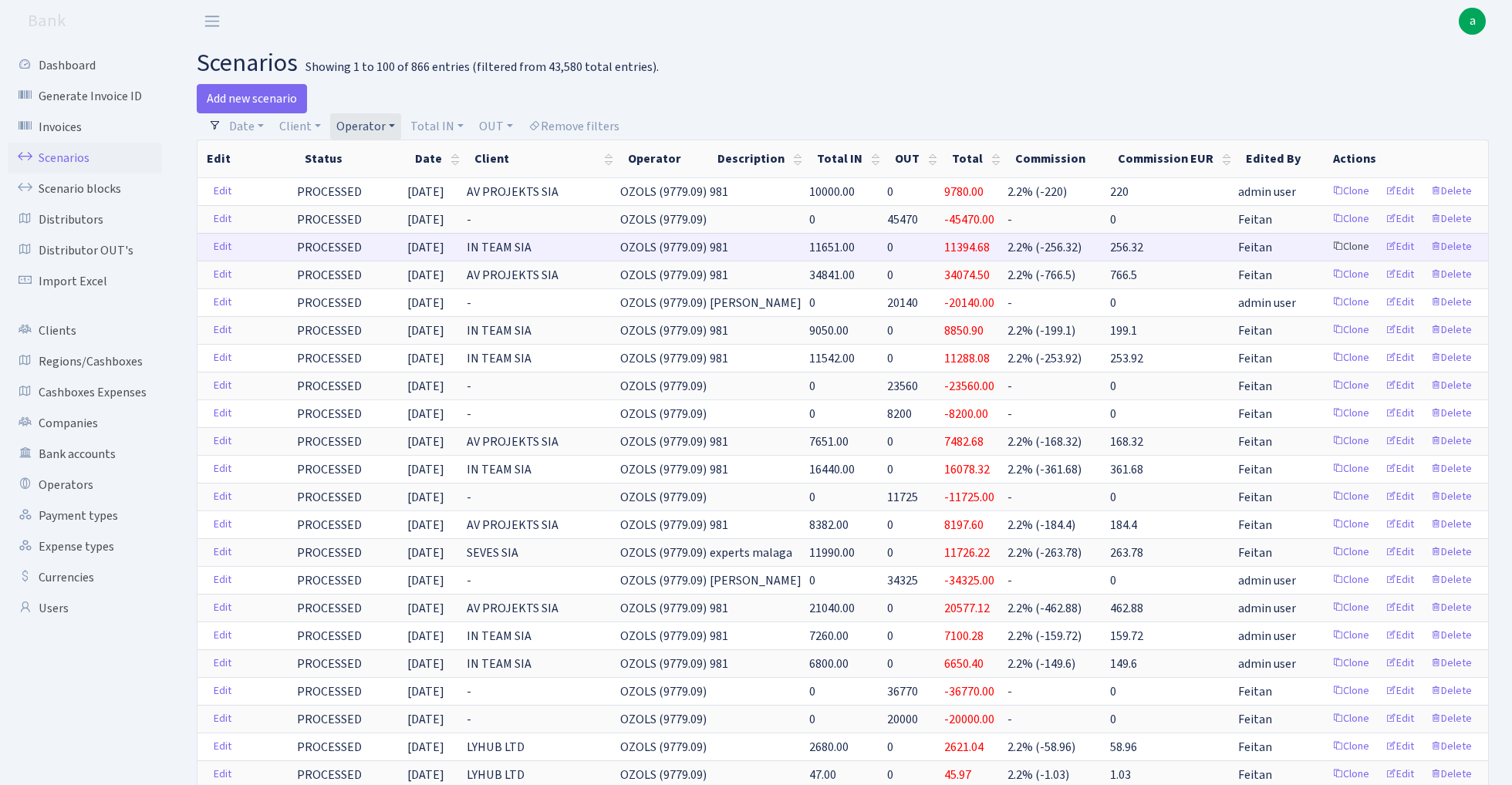
click at [1356, 250] on link "Clone" at bounding box center [1351, 247] width 51 height 23
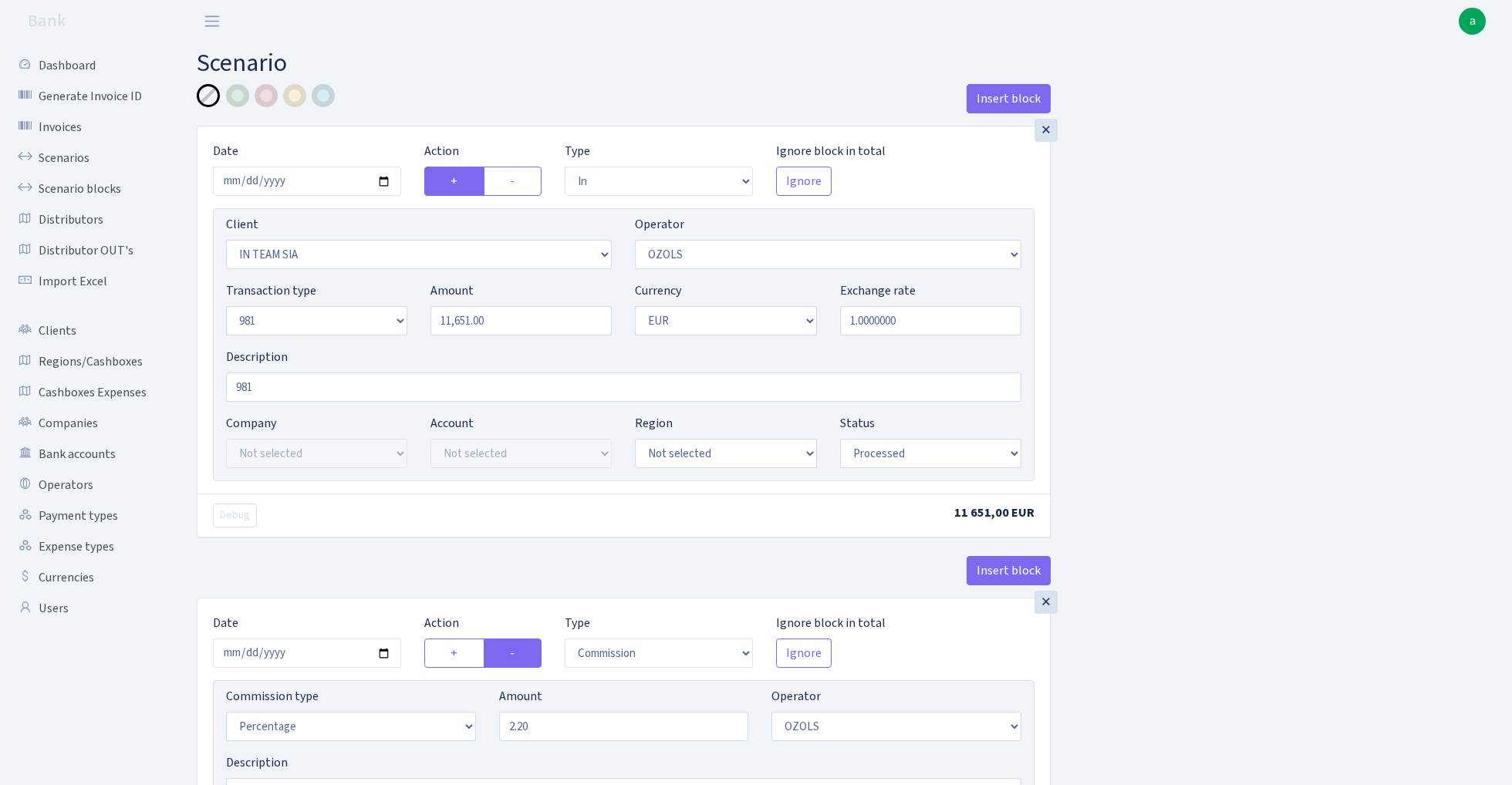
select select "in"
select select "3020"
select select "23"
select select "8"
select select "1"
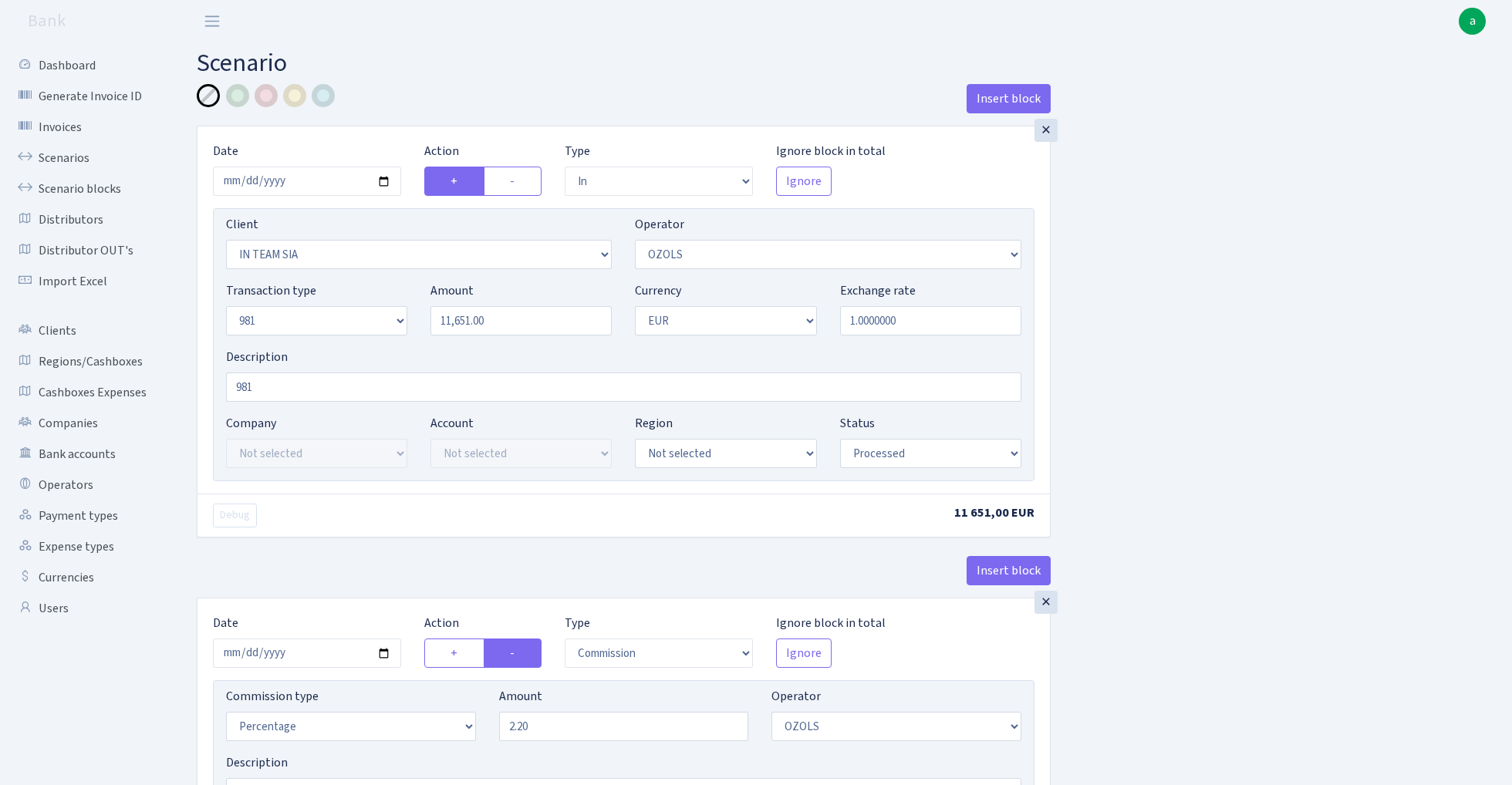
select select "processed"
select select "commission"
select select "23"
select select "processed"
select select "out"
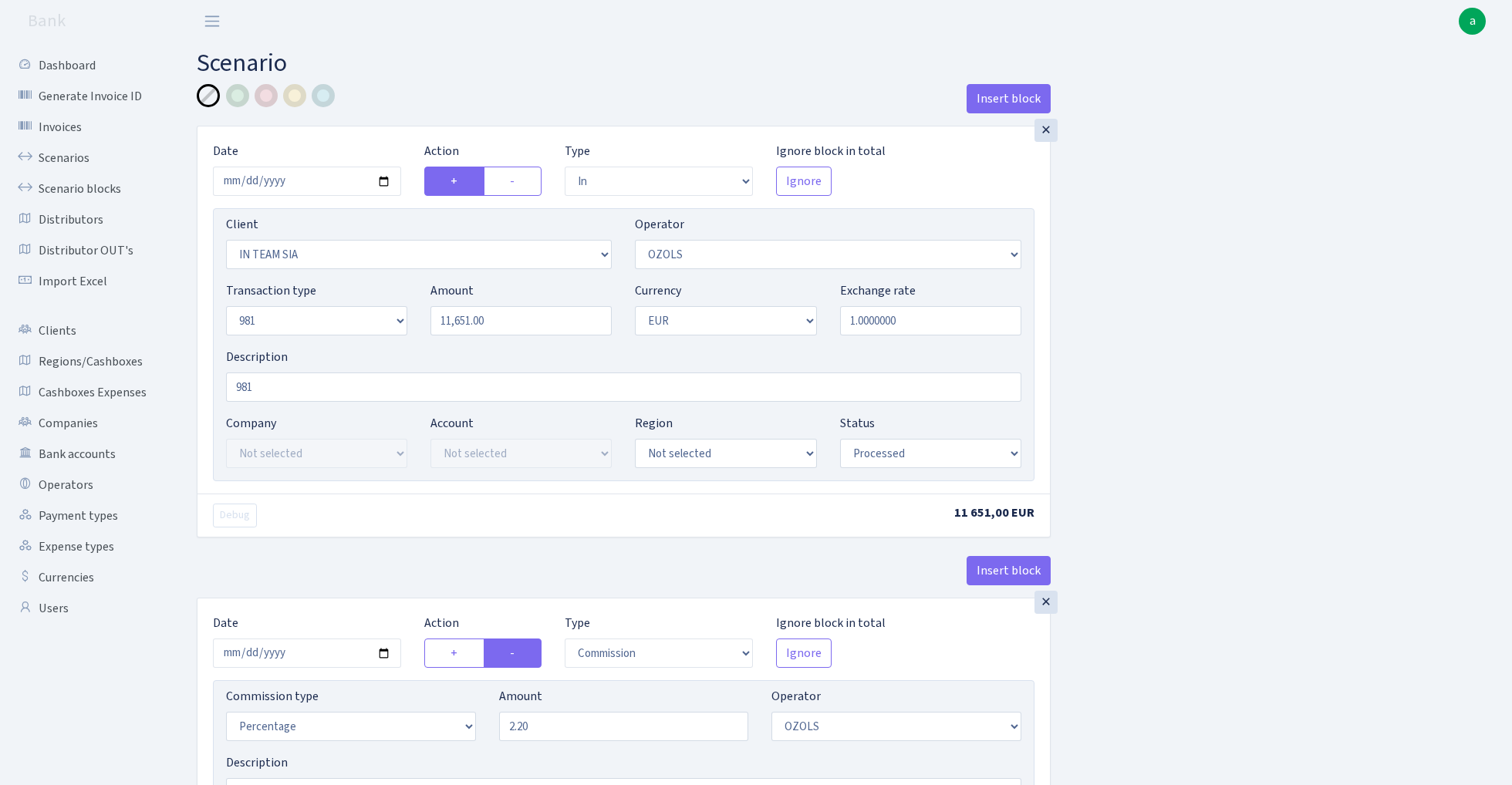
select select "2442"
select select "61"
select select "8"
select select "1"
select select "processed"
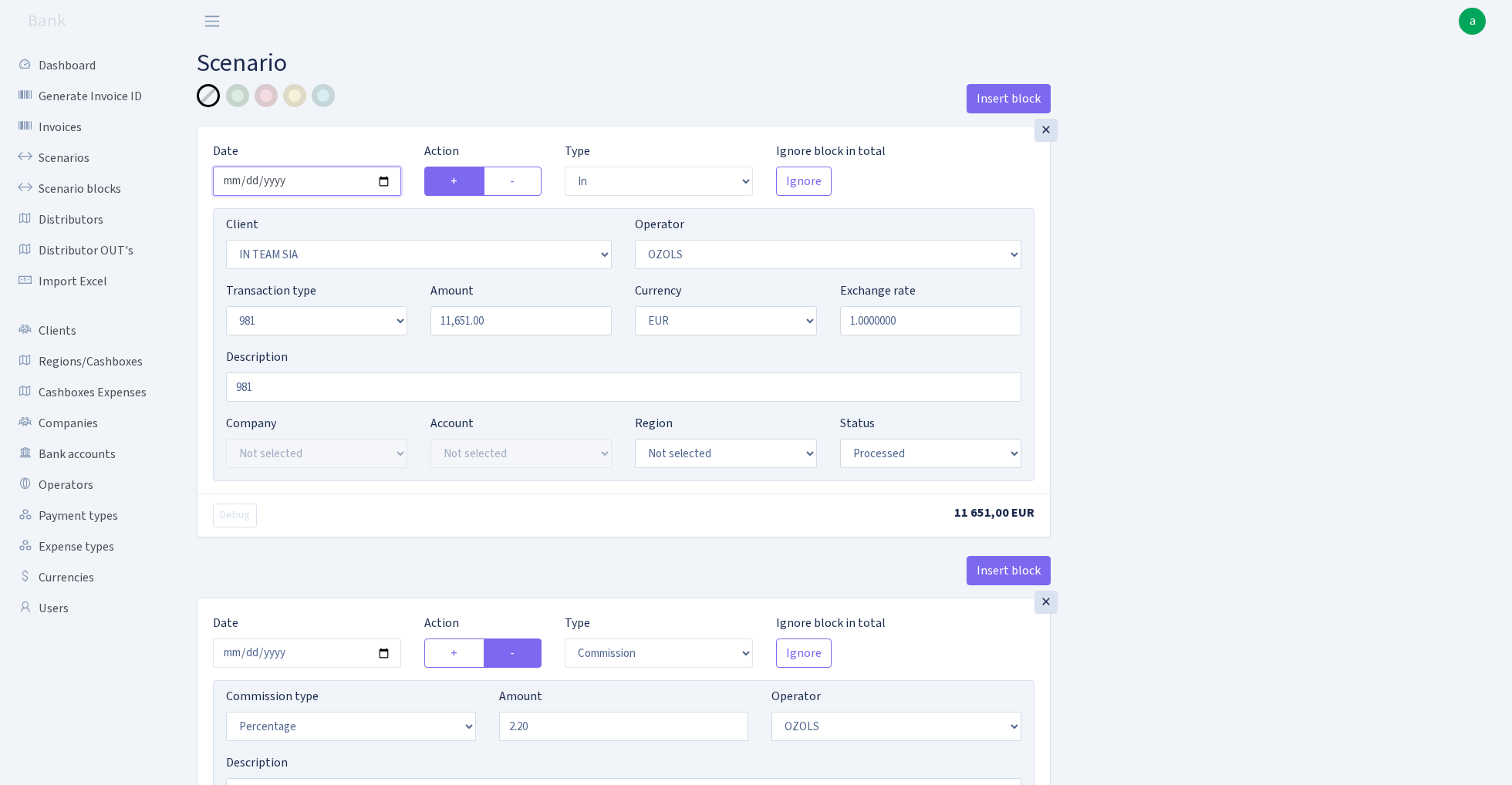
click at [307, 177] on input "2025-08-25" at bounding box center [307, 181] width 188 height 29
type input "[DATE]"
click at [462, 74] on h2 "Scenario" at bounding box center [842, 64] width 1292 height 29
click at [518, 322] on input "11651.00" at bounding box center [520, 321] width 181 height 29
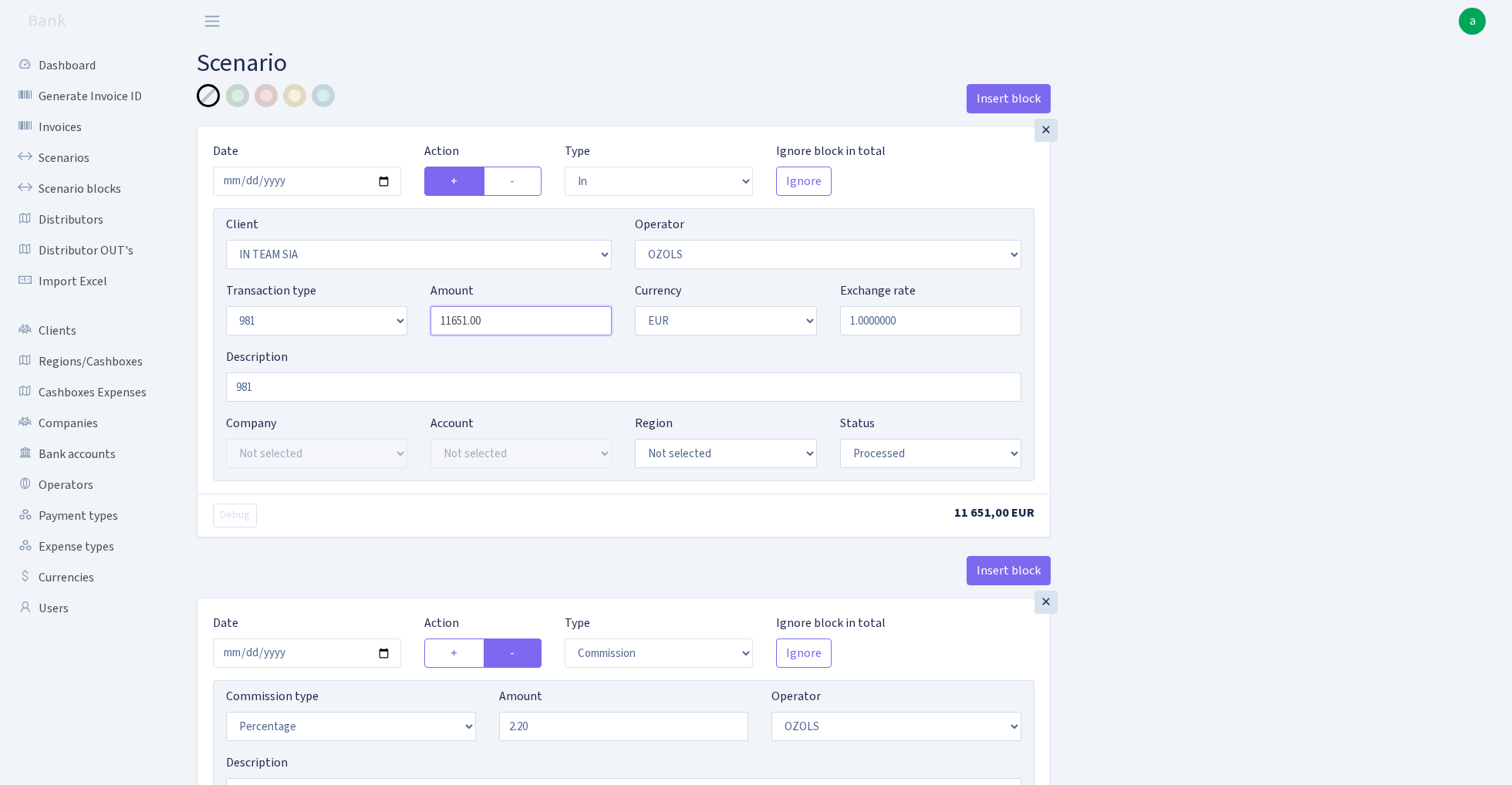
paste input "4616"
type input "4,616.00"
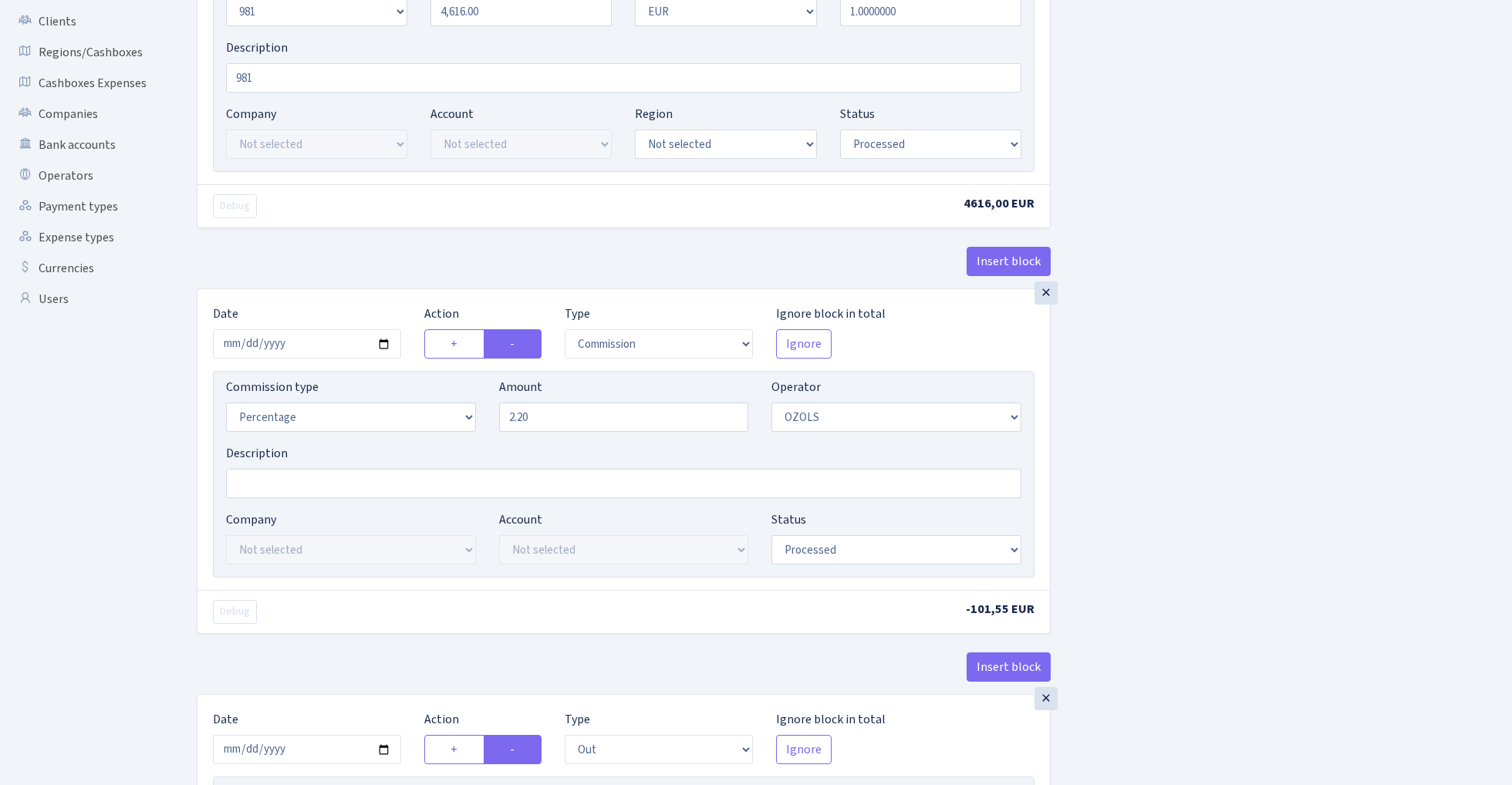
scroll to position [312, 0]
click at [290, 334] on input "2025-08-25" at bounding box center [307, 341] width 188 height 29
type input "[DATE]"
click at [383, 223] on div "Debug 4616,00 EUR" at bounding box center [624, 203] width 853 height 43
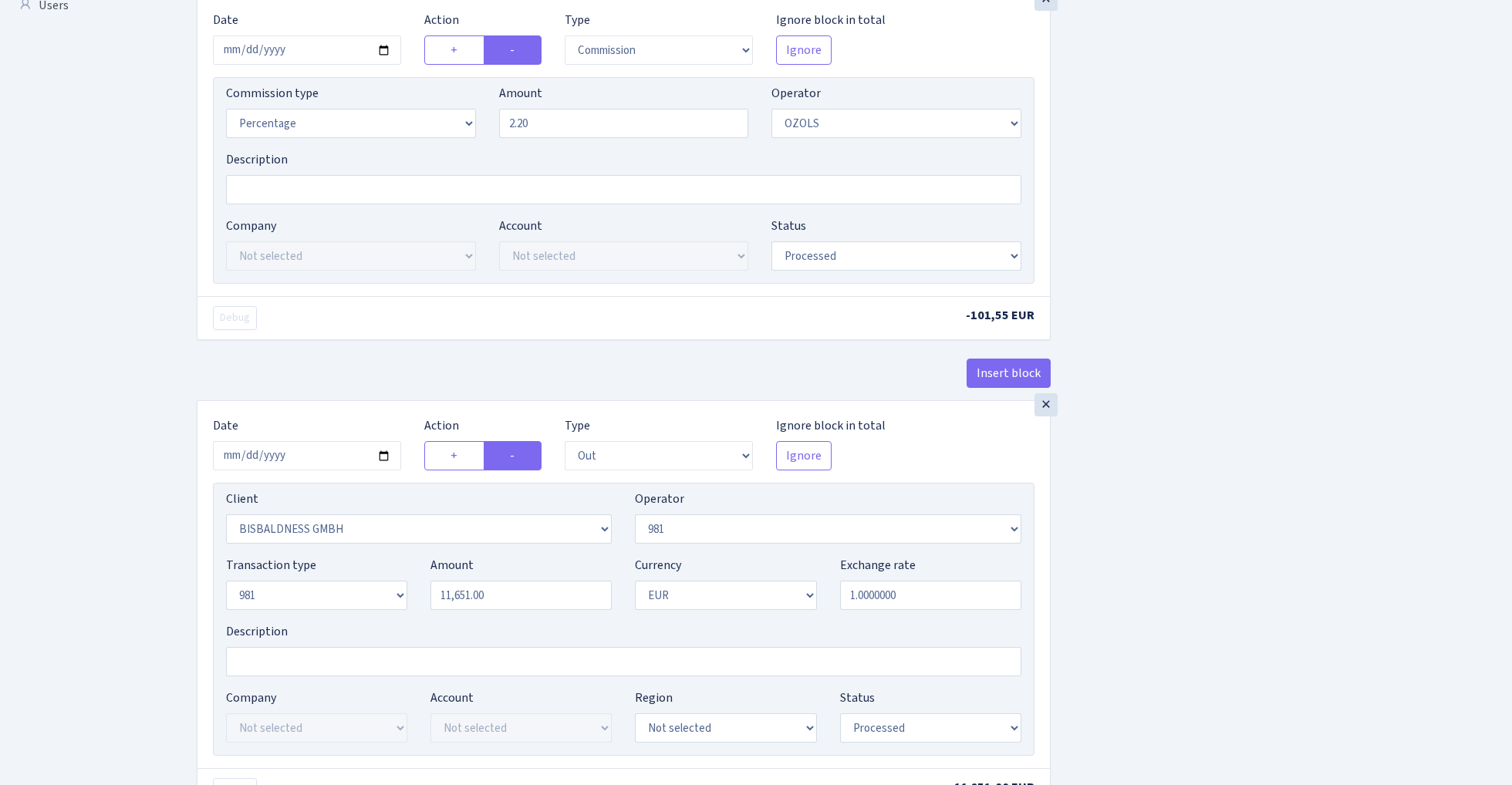
scroll to position [623, 0]
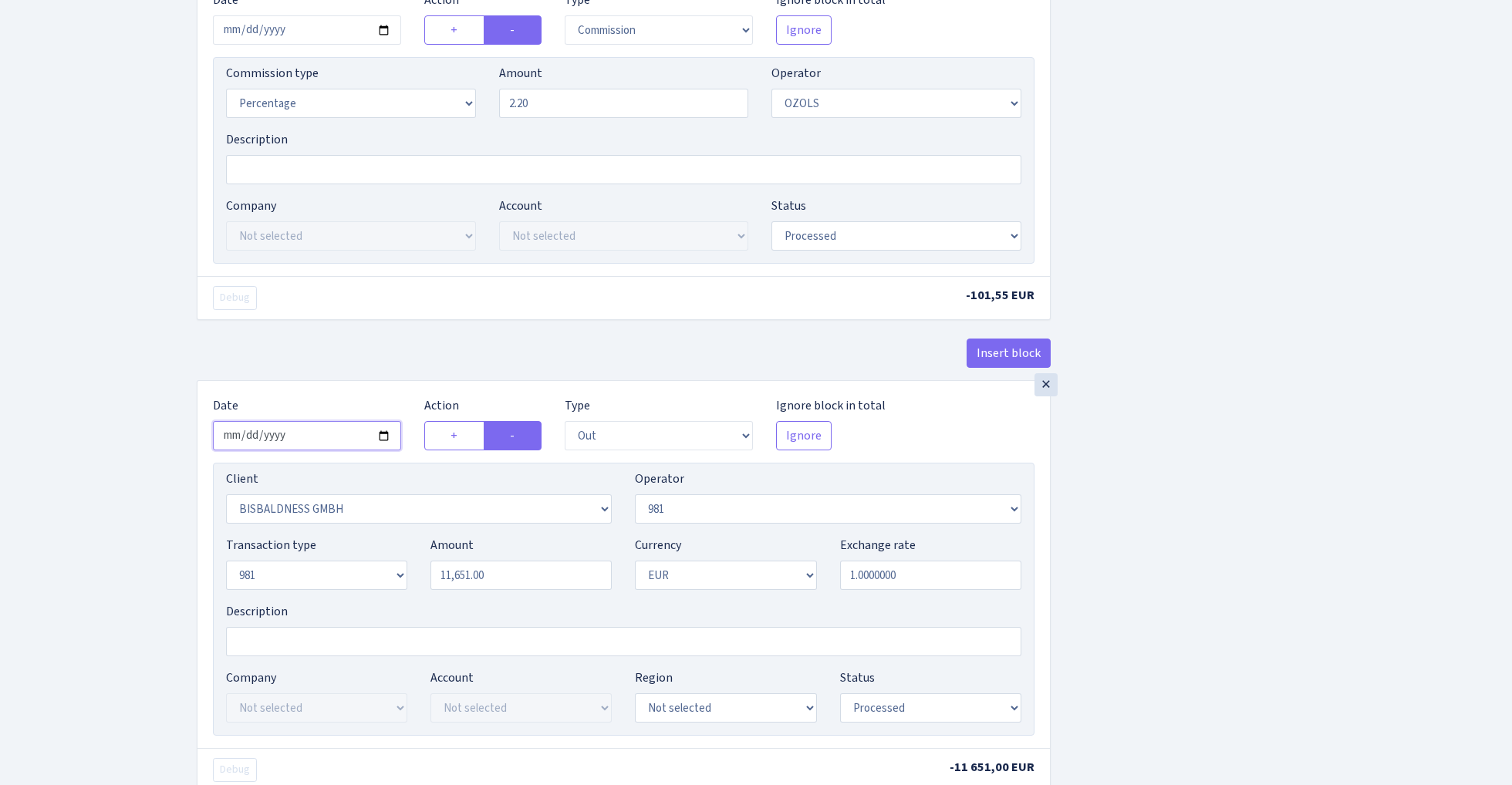
click at [310, 441] on input "2025-08-25" at bounding box center [307, 436] width 188 height 29
type input "[DATE]"
click at [380, 368] on div "Insert block" at bounding box center [623, 359] width 854 height 42
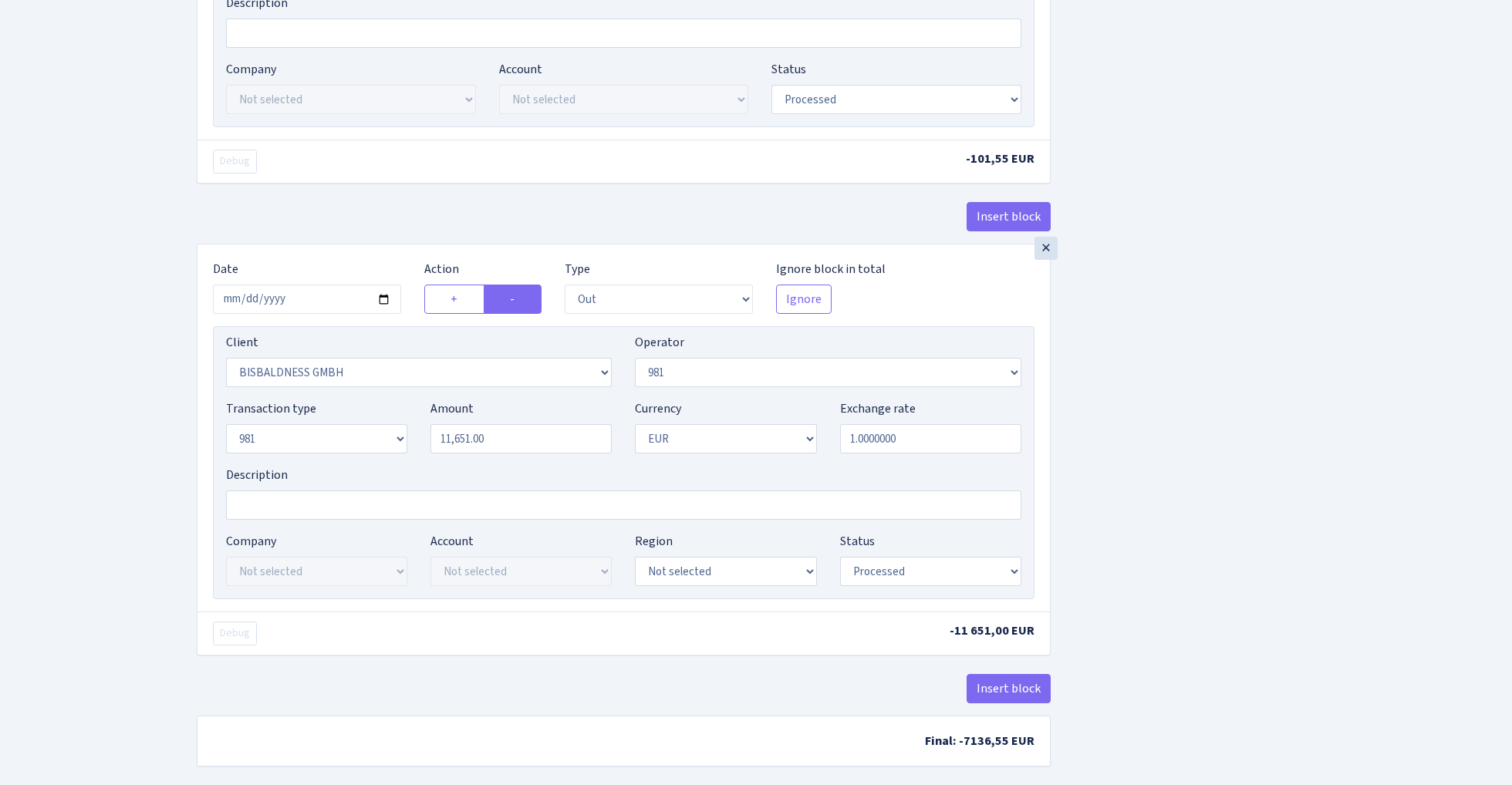
scroll to position [781, 0]
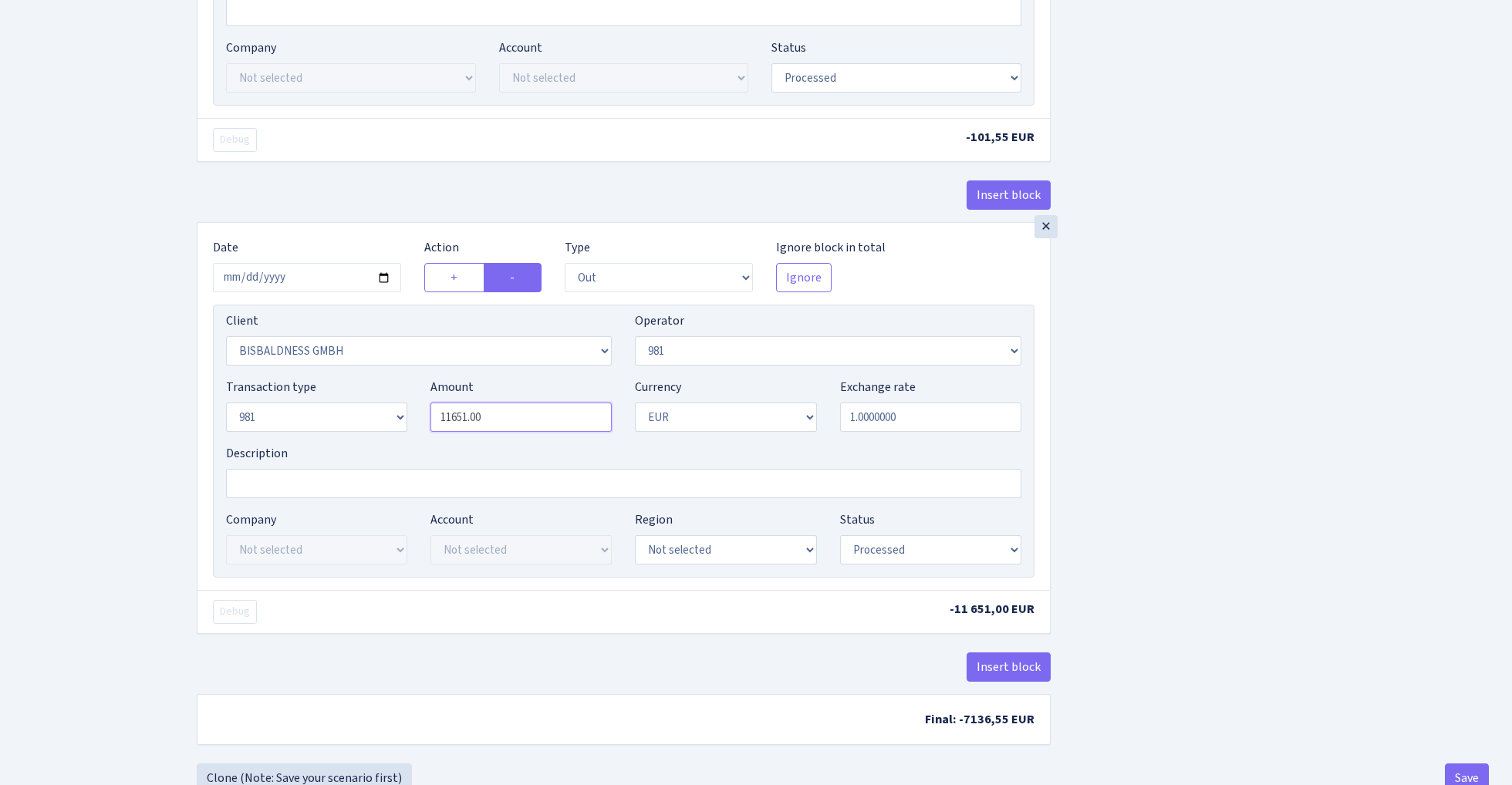
click at [510, 427] on input "11651.00" at bounding box center [520, 417] width 181 height 29
paste input "4616"
type input "4,616.00"
click at [1164, 353] on div "Insert block × Date 2025-08-29 Action + - Type --- In Out Commission Field requ…" at bounding box center [842, 33] width 1315 height 1461
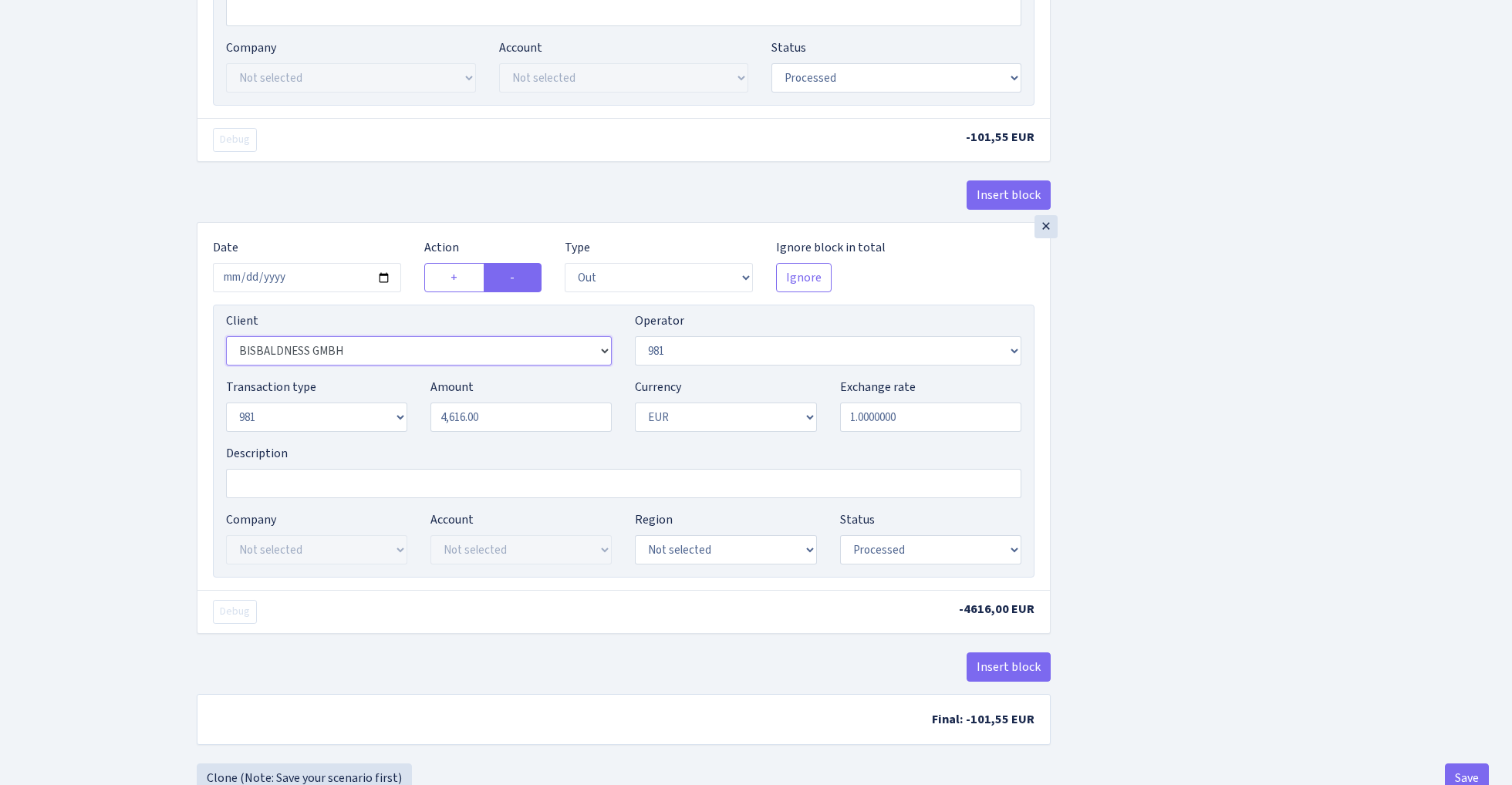
select select "279"
click at [1211, 431] on div "Insert block × Date 2025-08-29 Action + - Type --- In Out Commission Field requ…" at bounding box center [842, 33] width 1315 height 1461
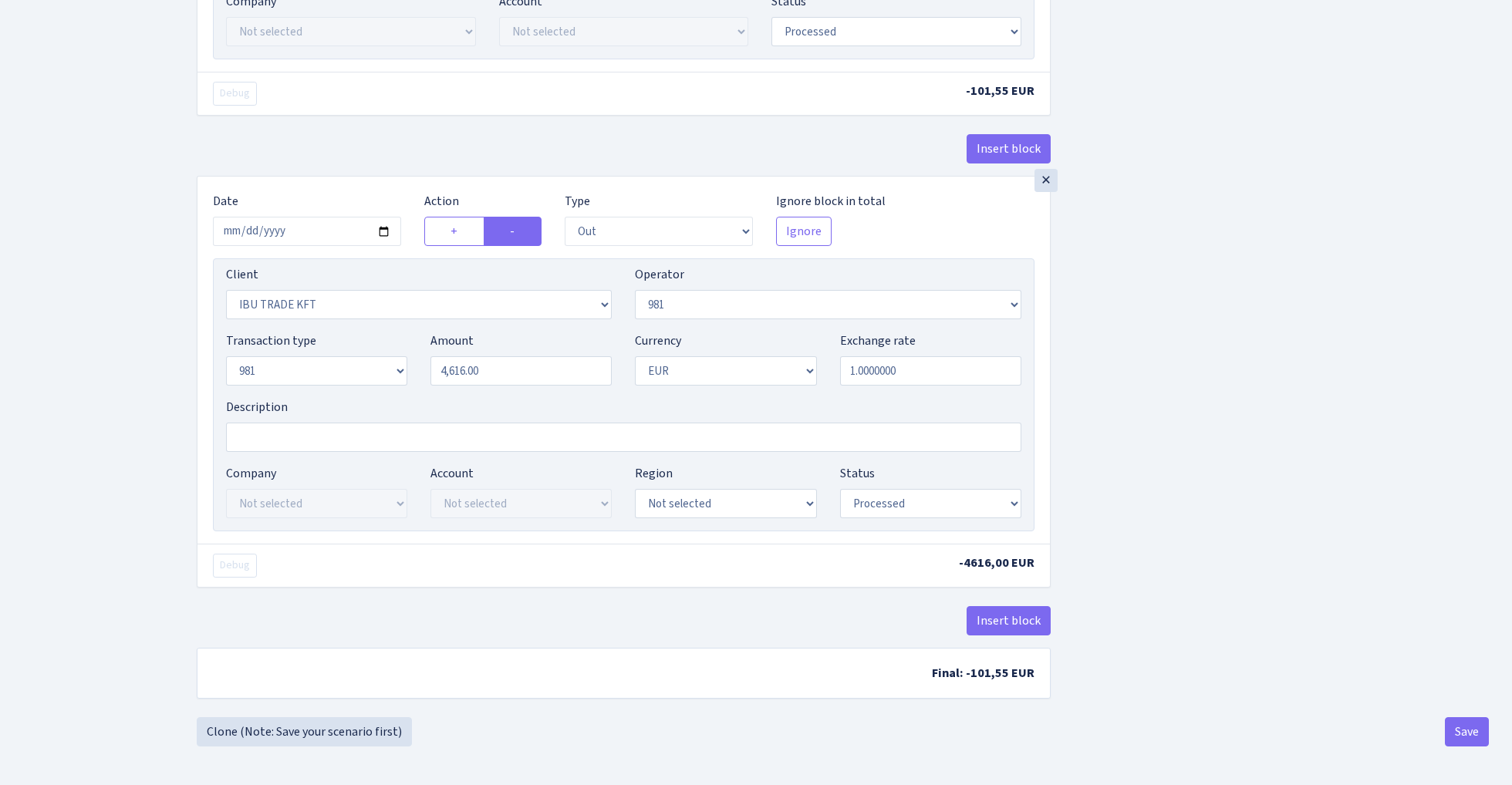
scroll to position [834, 0]
click at [1463, 730] on button "Save" at bounding box center [1467, 732] width 44 height 29
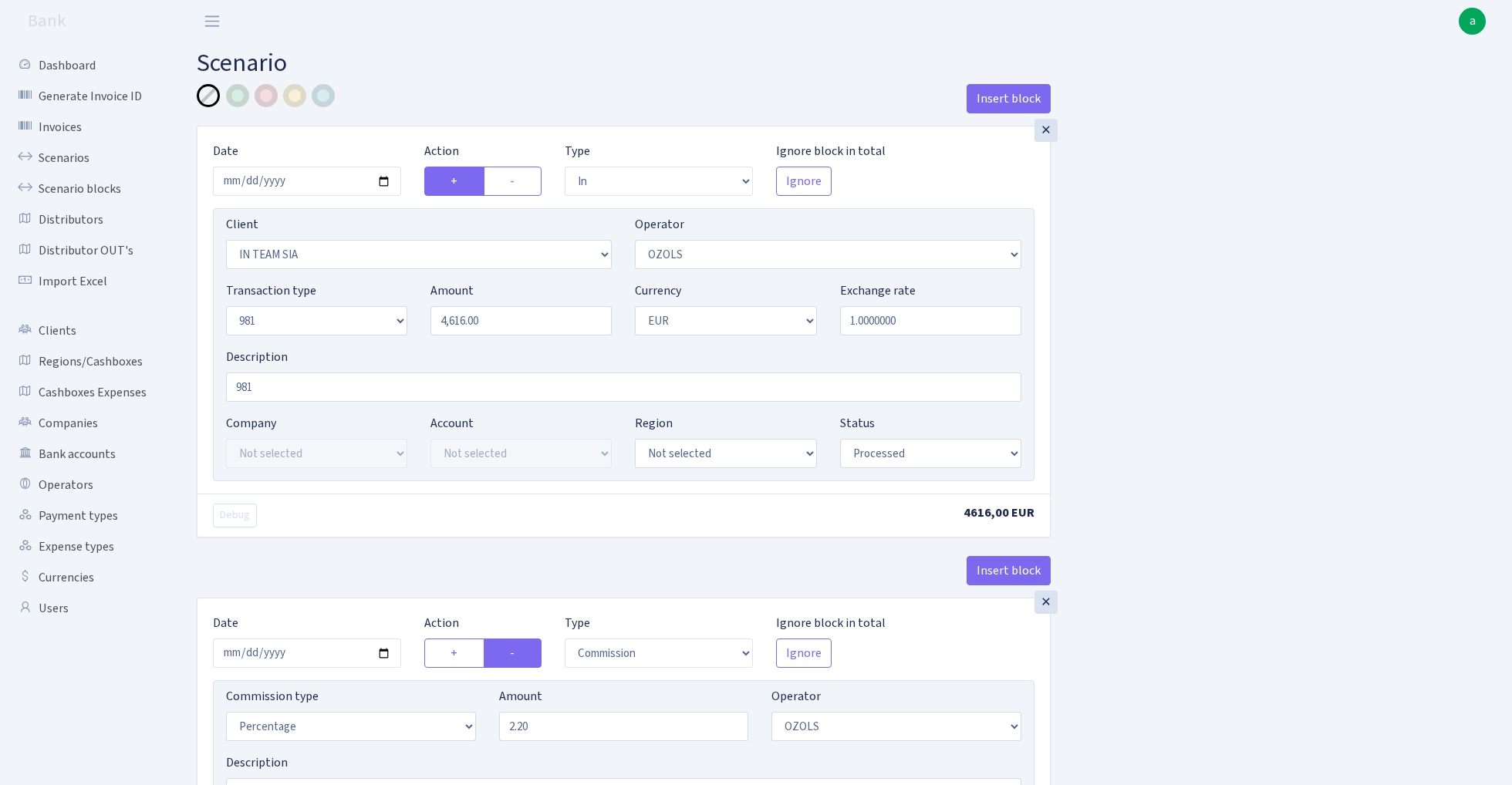
select select "in"
select select "3020"
select select "23"
select select "8"
select select "1"
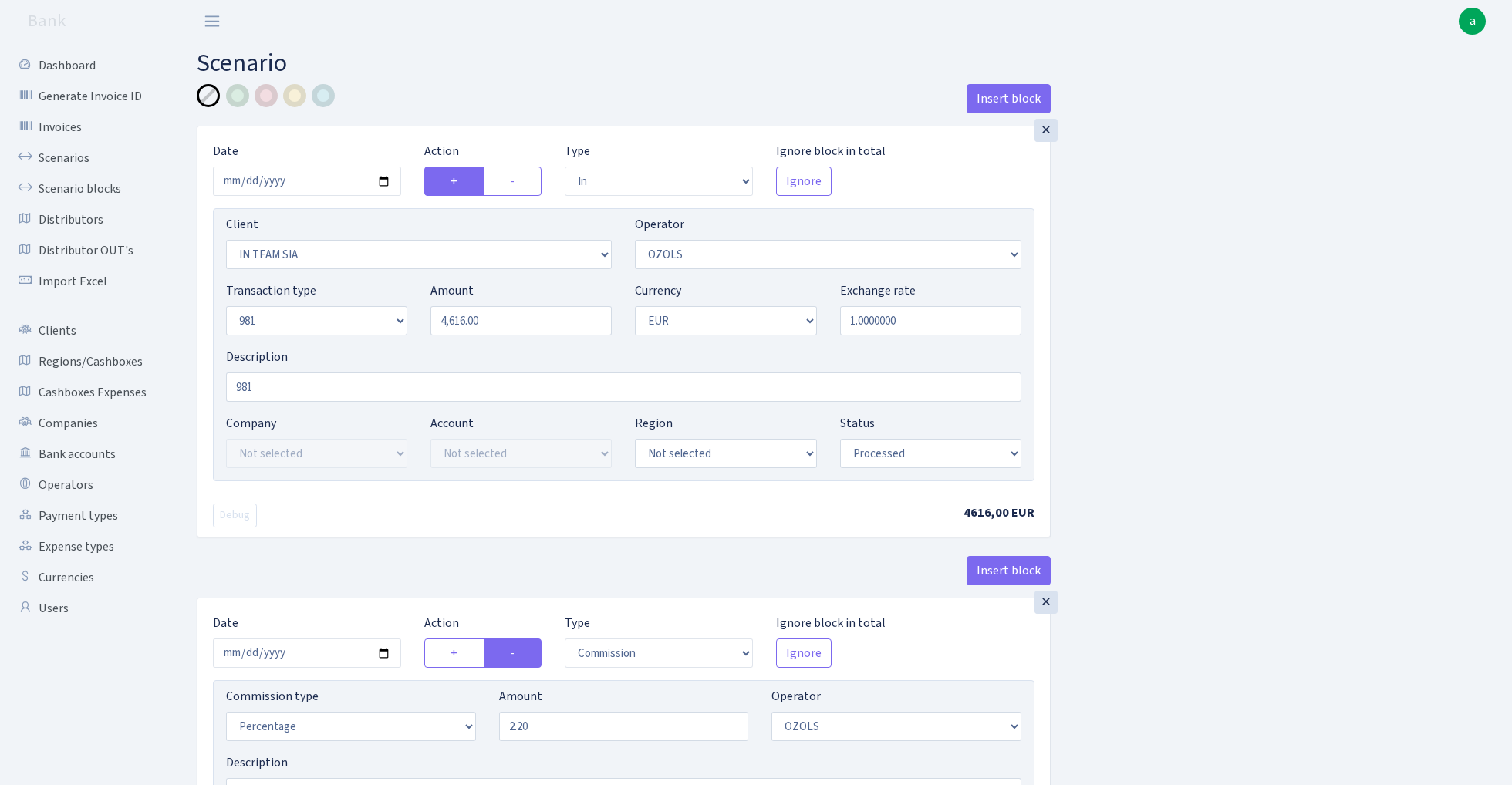
select select "processed"
select select "commission"
select select "23"
select select "processed"
select select "out"
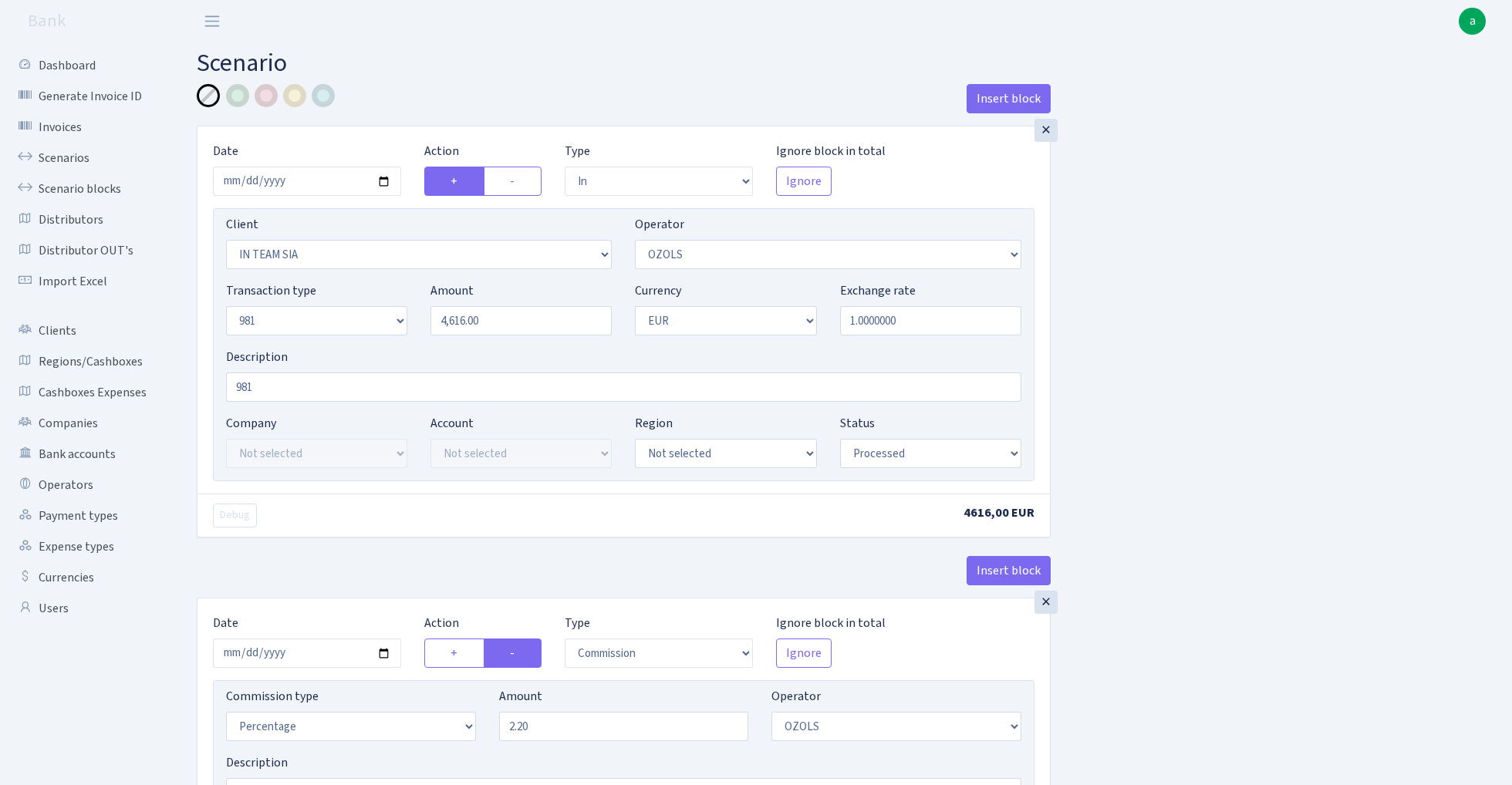
select select "279"
select select "61"
select select "8"
select select "1"
select select "processed"
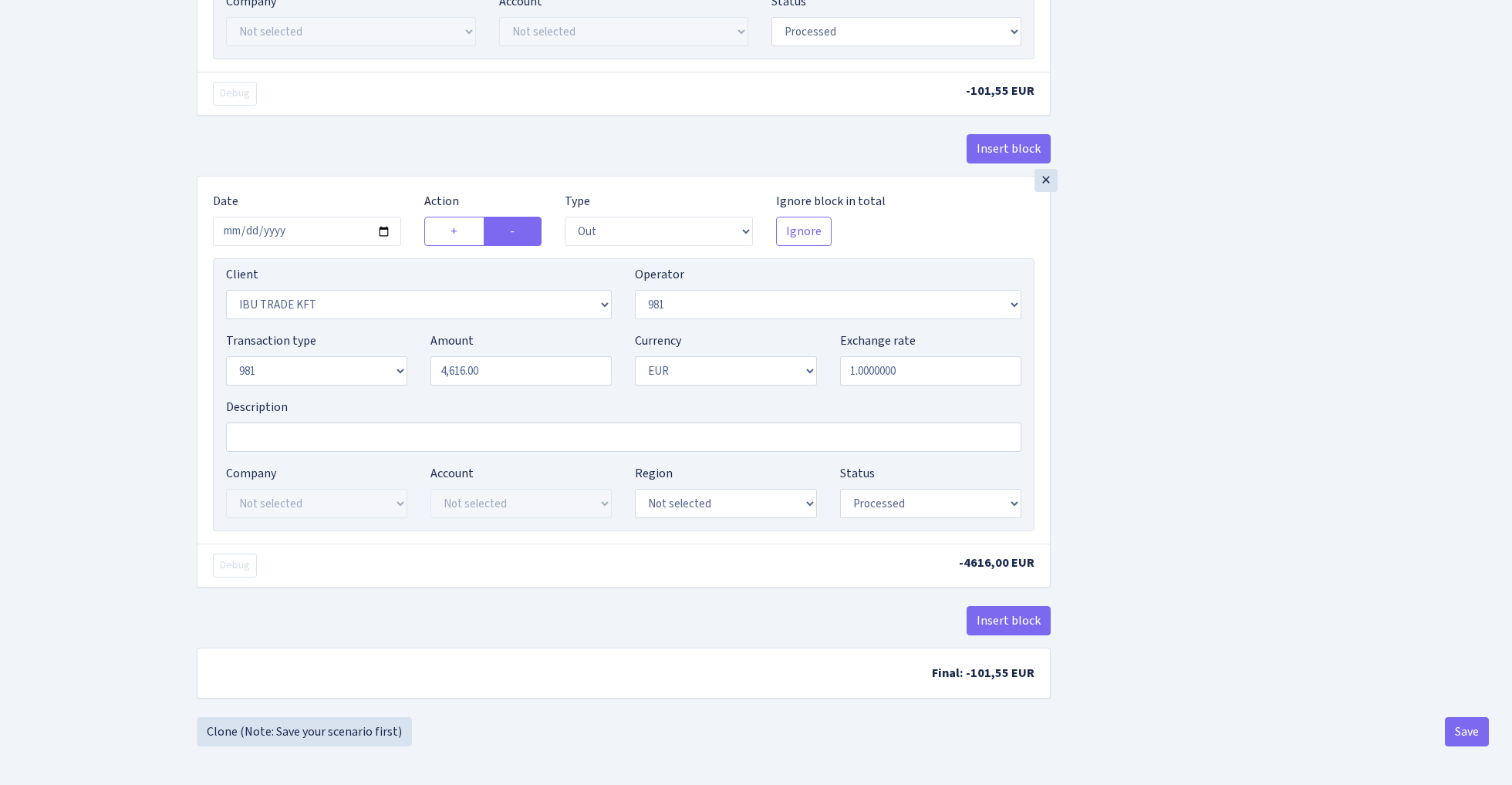
scroll to position [834, 0]
click at [1471, 732] on button "Save" at bounding box center [1467, 732] width 44 height 29
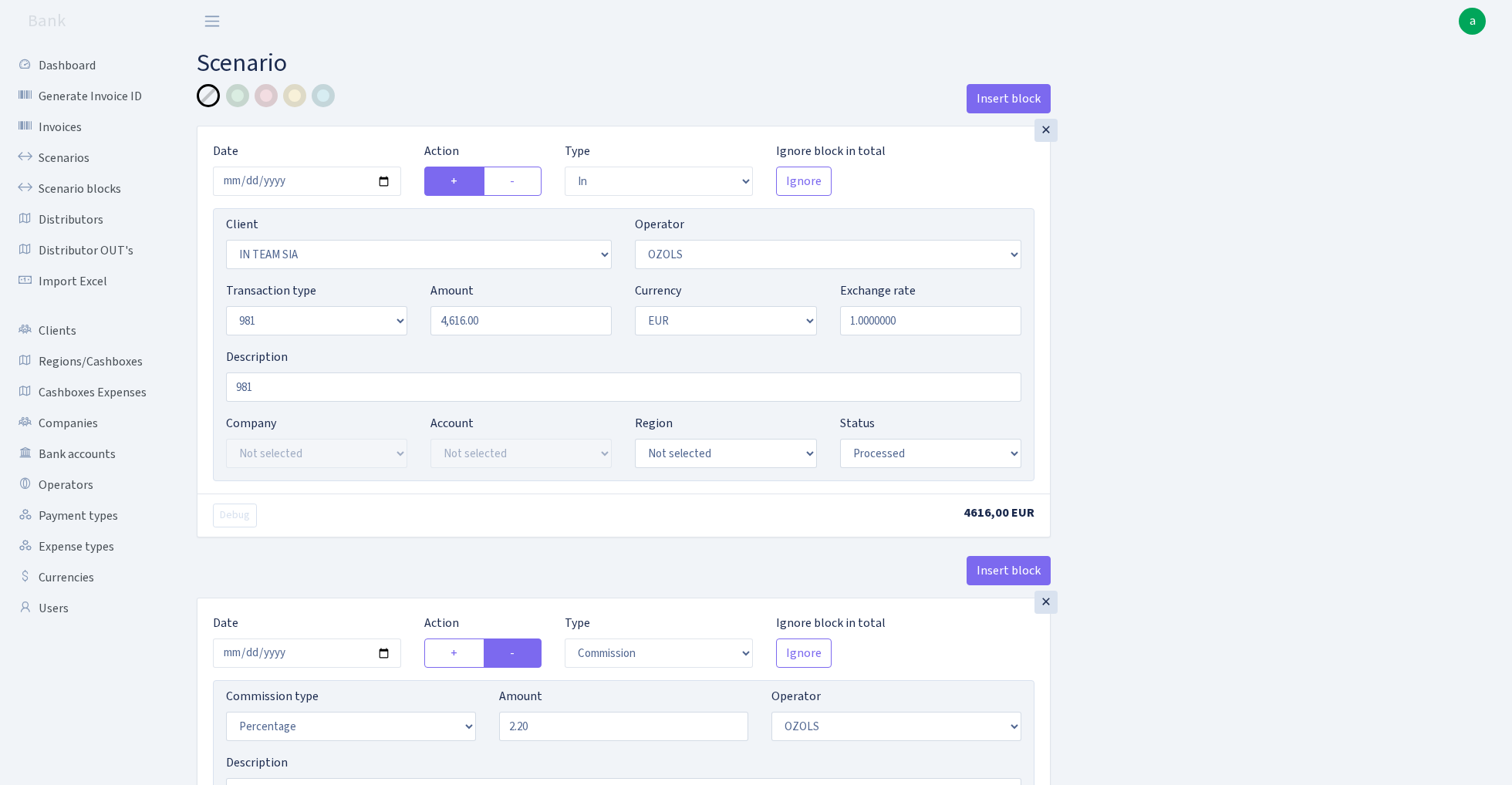
select select "in"
select select "3020"
select select "23"
select select "8"
select select "1"
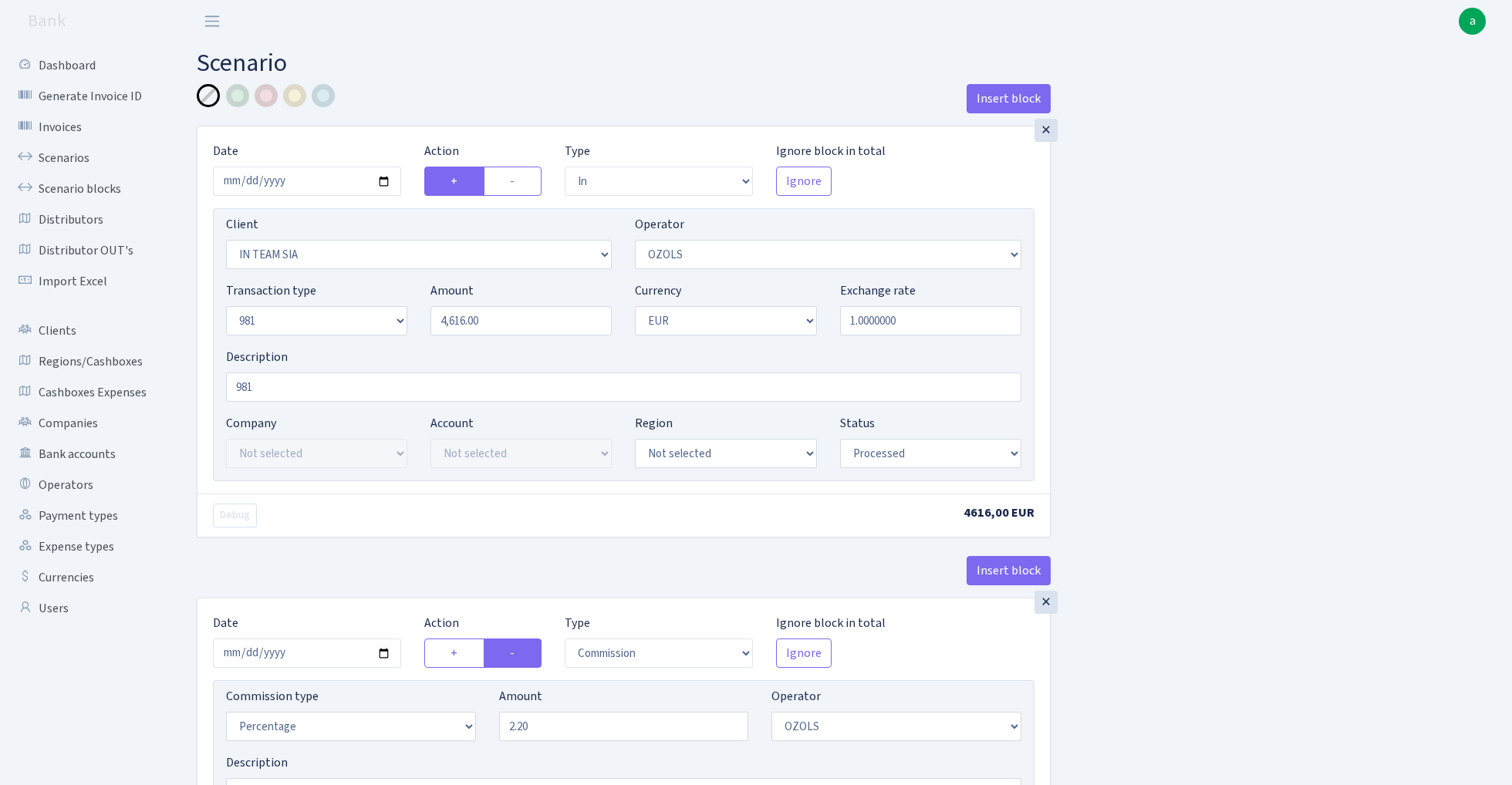
select select "processed"
select select "commission"
select select "23"
select select "processed"
select select "out"
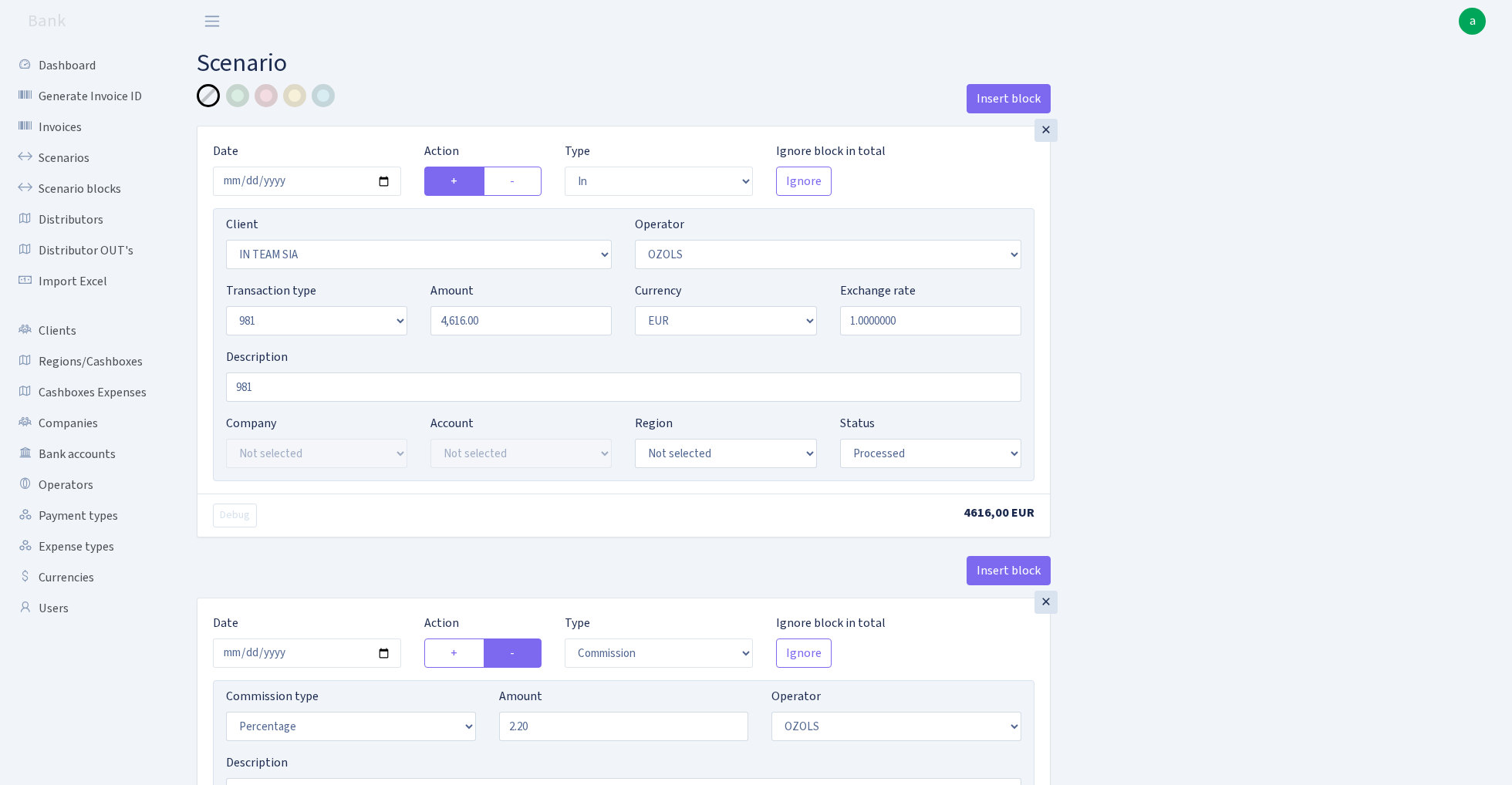
select select "279"
select select "61"
select select "8"
select select "1"
select select "processed"
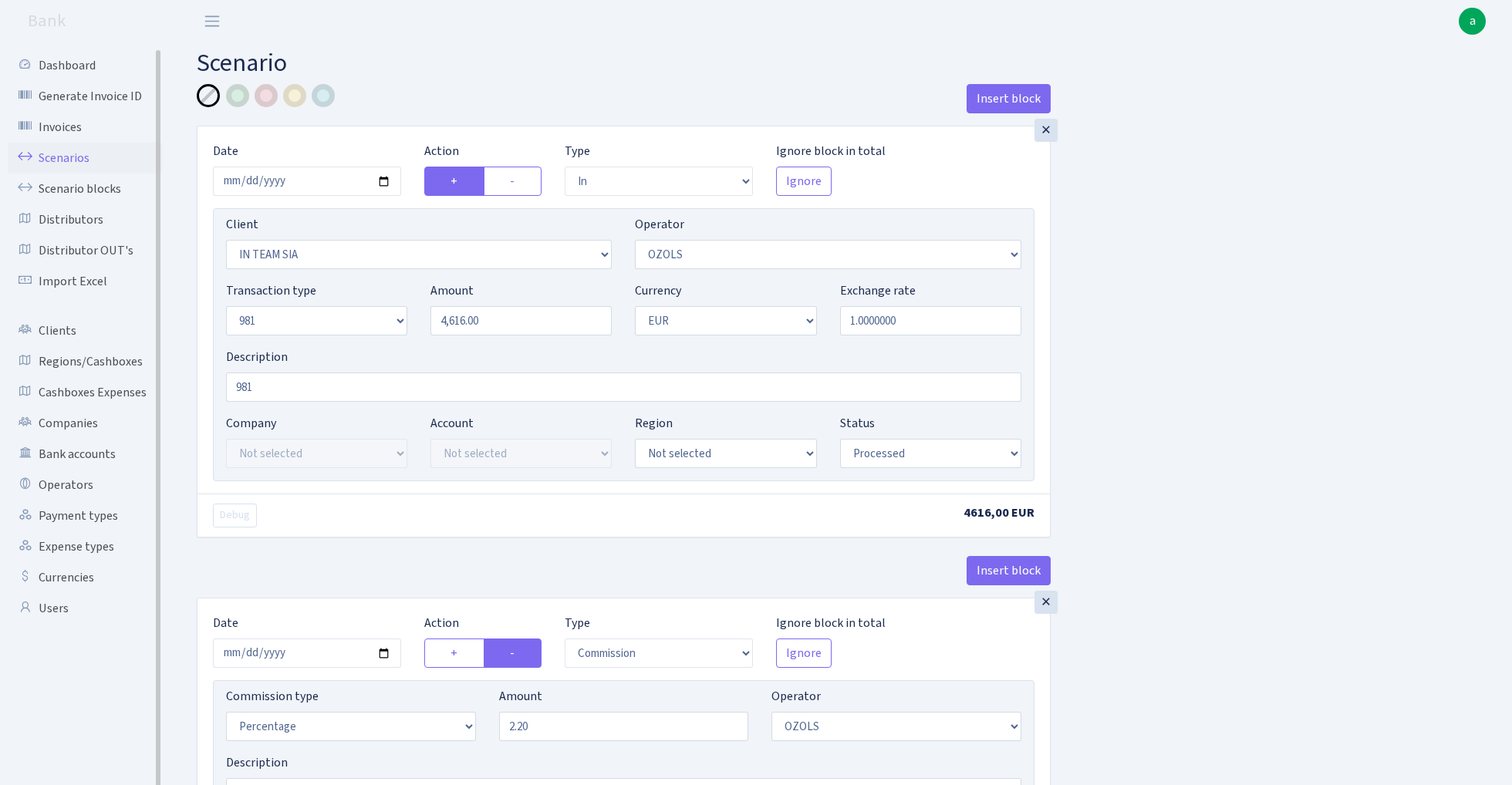
click at [54, 155] on link "Scenarios" at bounding box center [85, 158] width 155 height 31
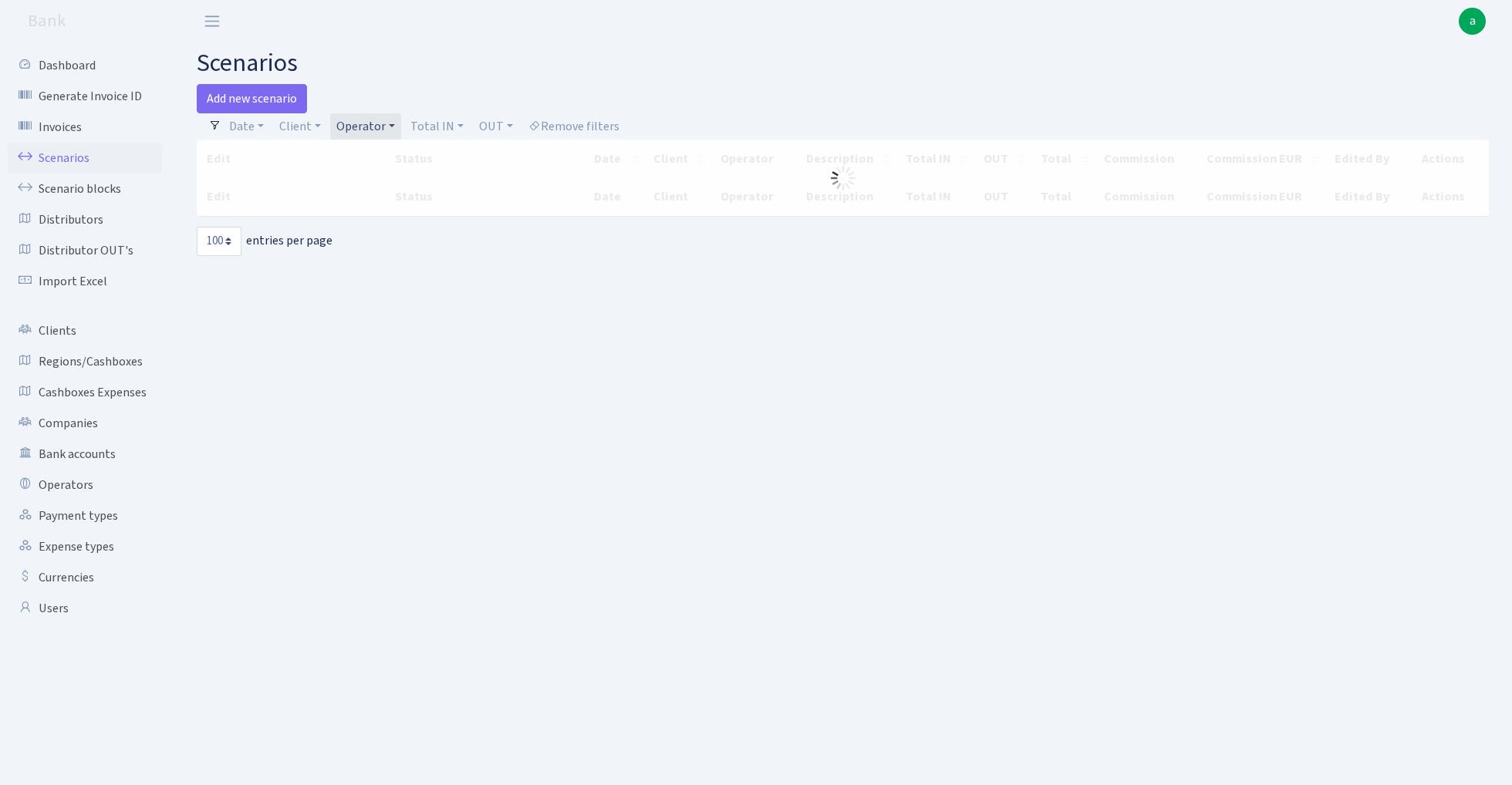
select select "100"
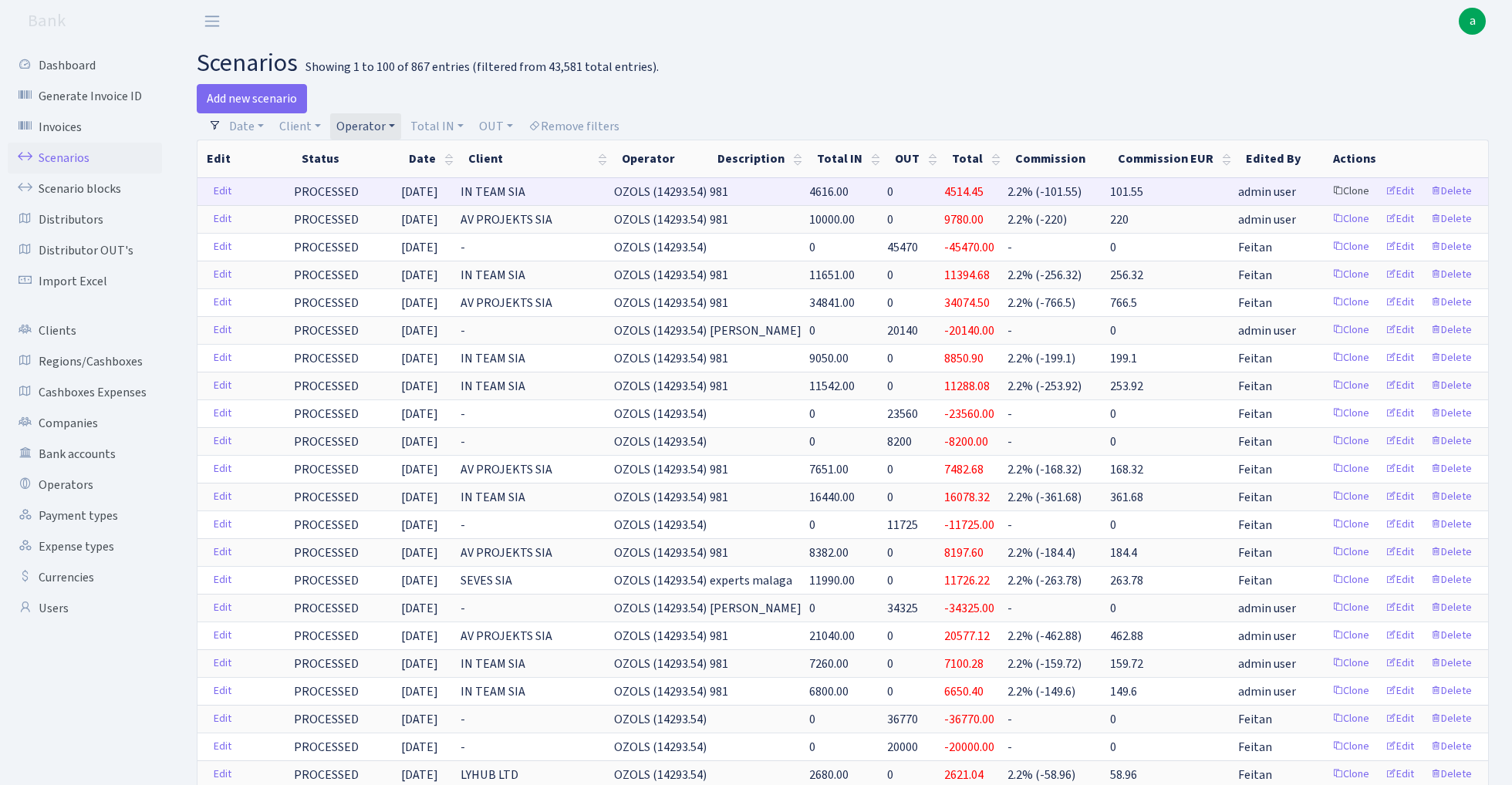
click at [1355, 190] on link "Clone" at bounding box center [1351, 192] width 51 height 23
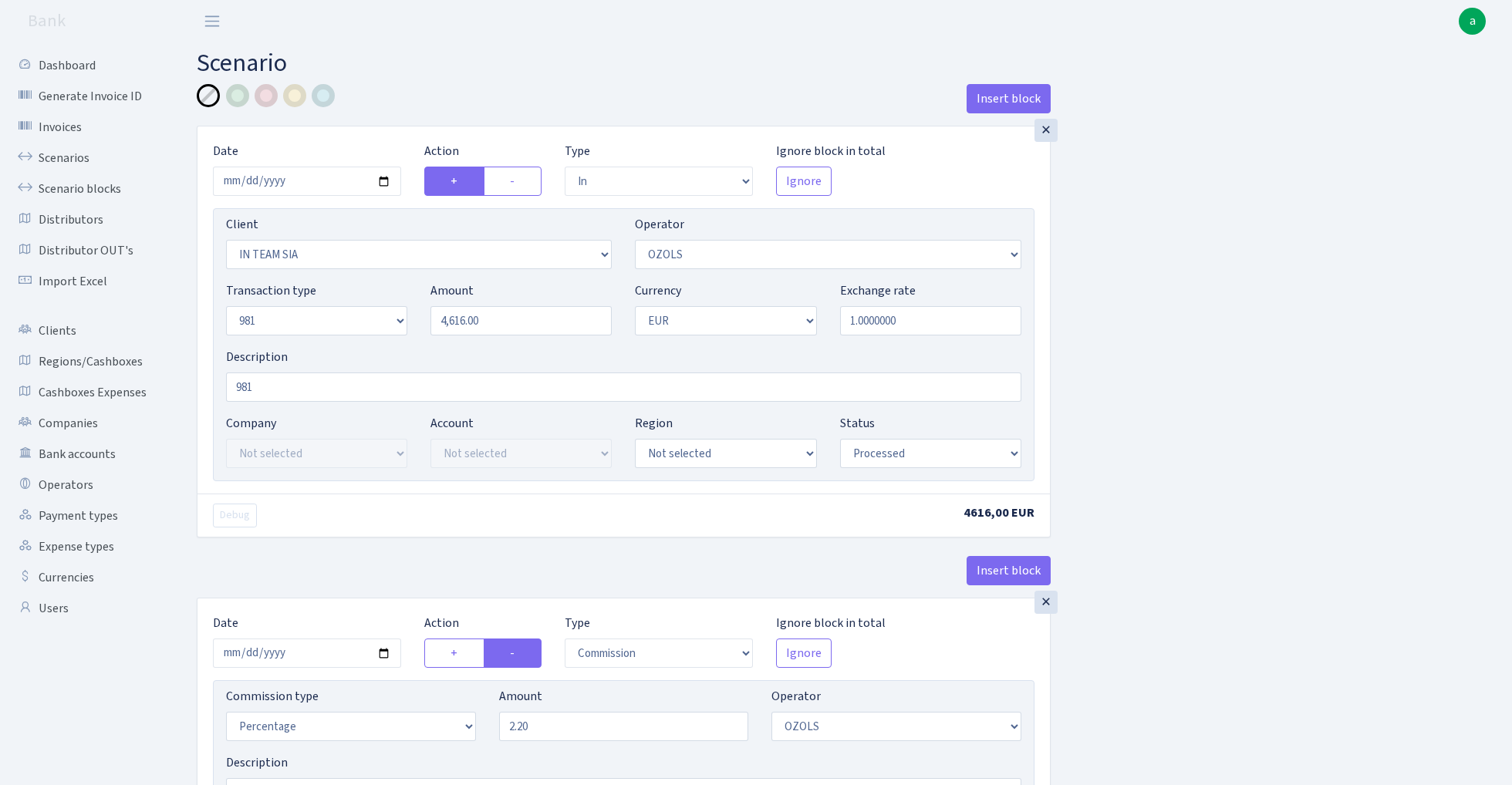
select select "in"
select select "3020"
select select "23"
select select "8"
select select "1"
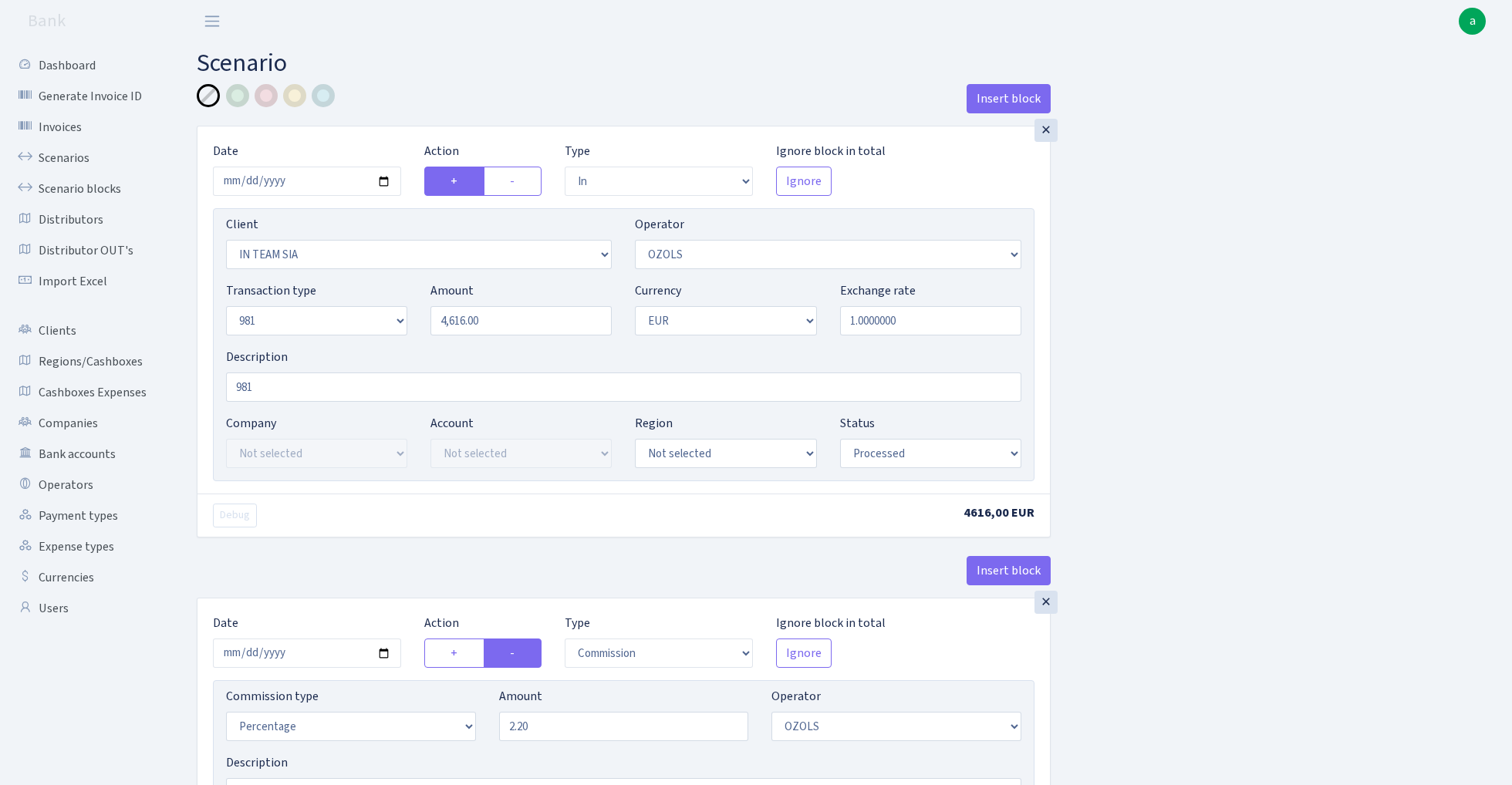
select select "processed"
select select "commission"
select select "23"
select select "processed"
select select "out"
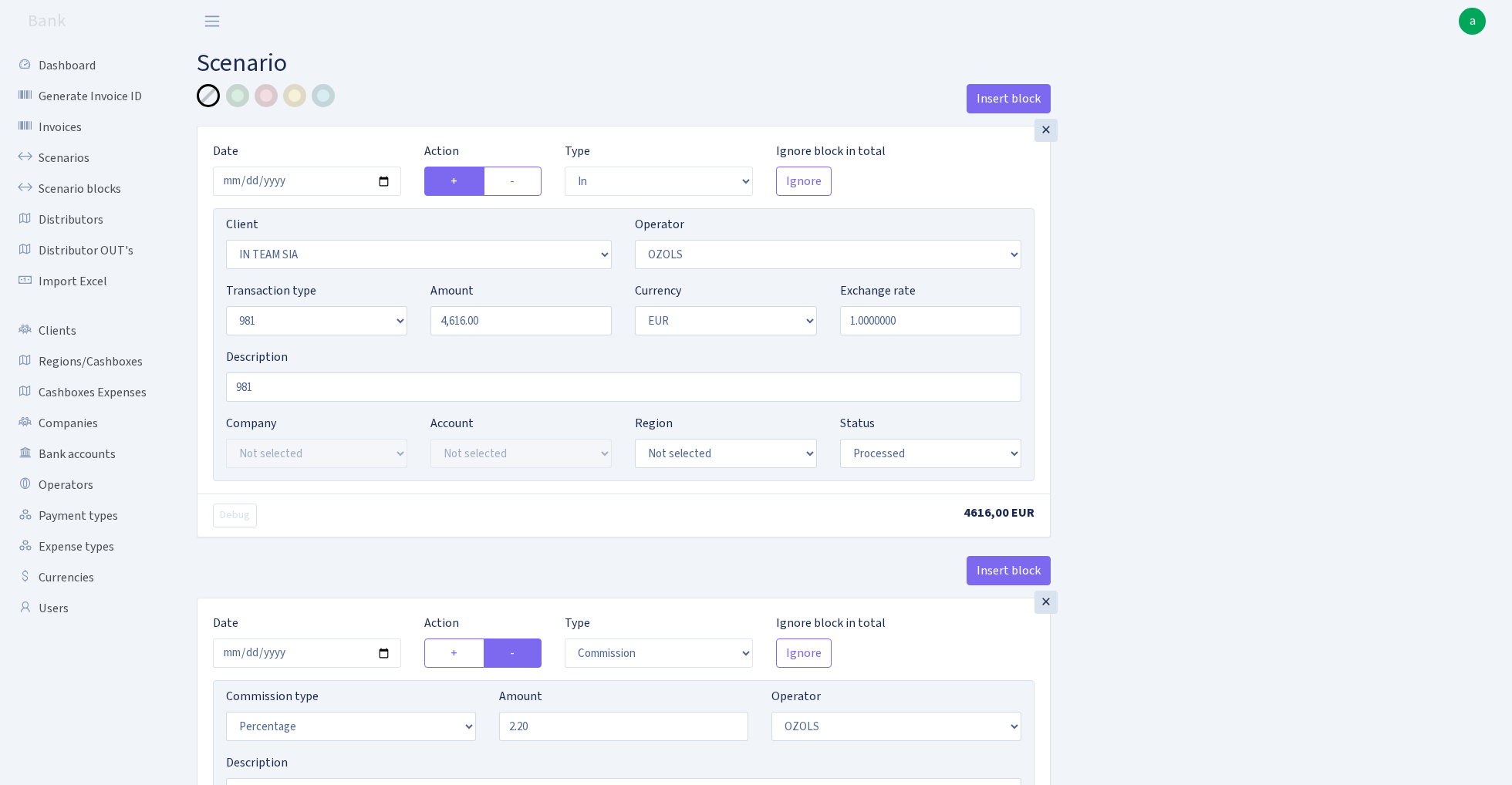
select select "279"
select select "61"
select select "8"
select select "1"
select select "processed"
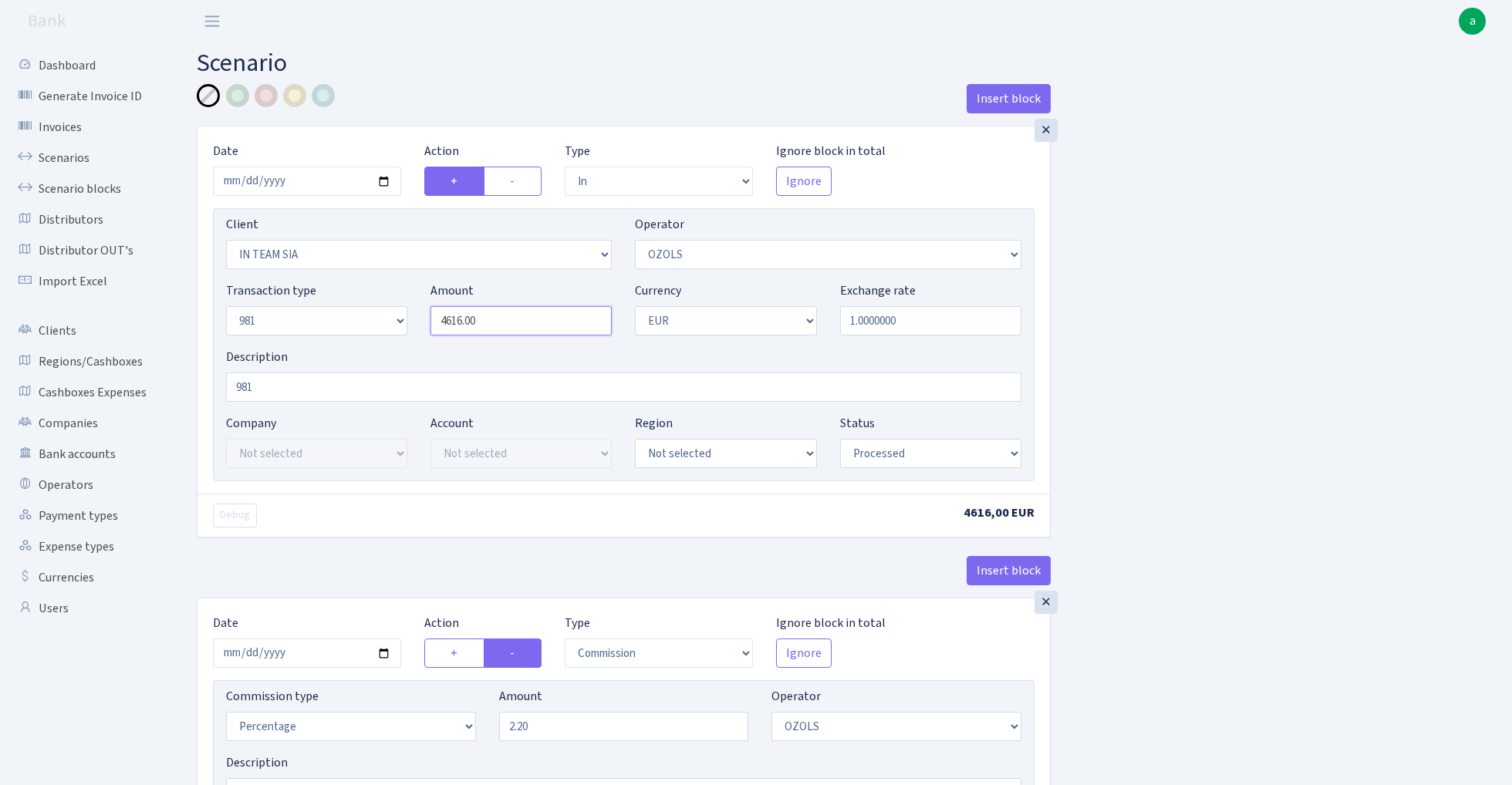
click at [518, 316] on input "4616.00" at bounding box center [520, 321] width 181 height 29
paste input "907"
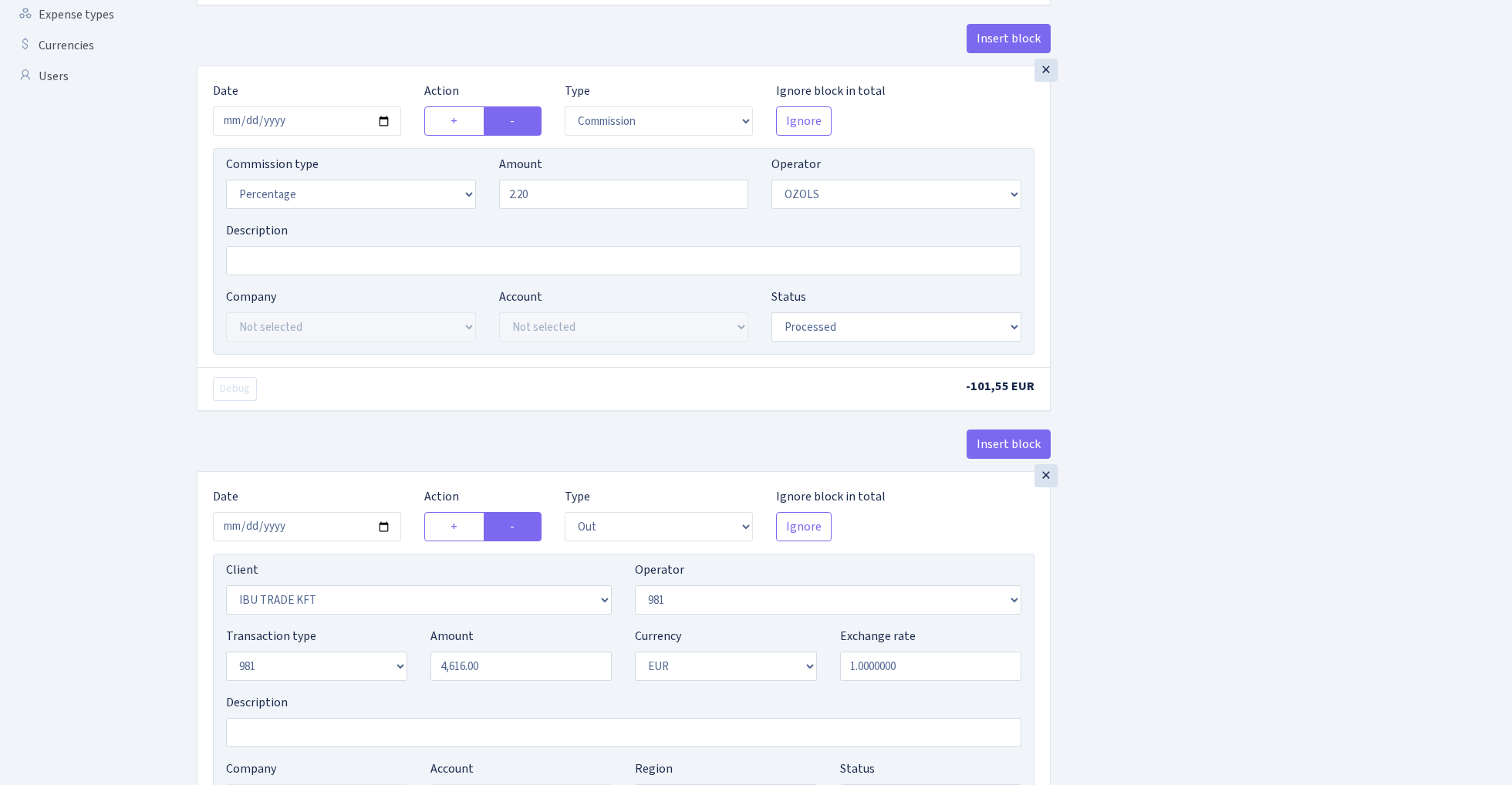
scroll to position [575, 0]
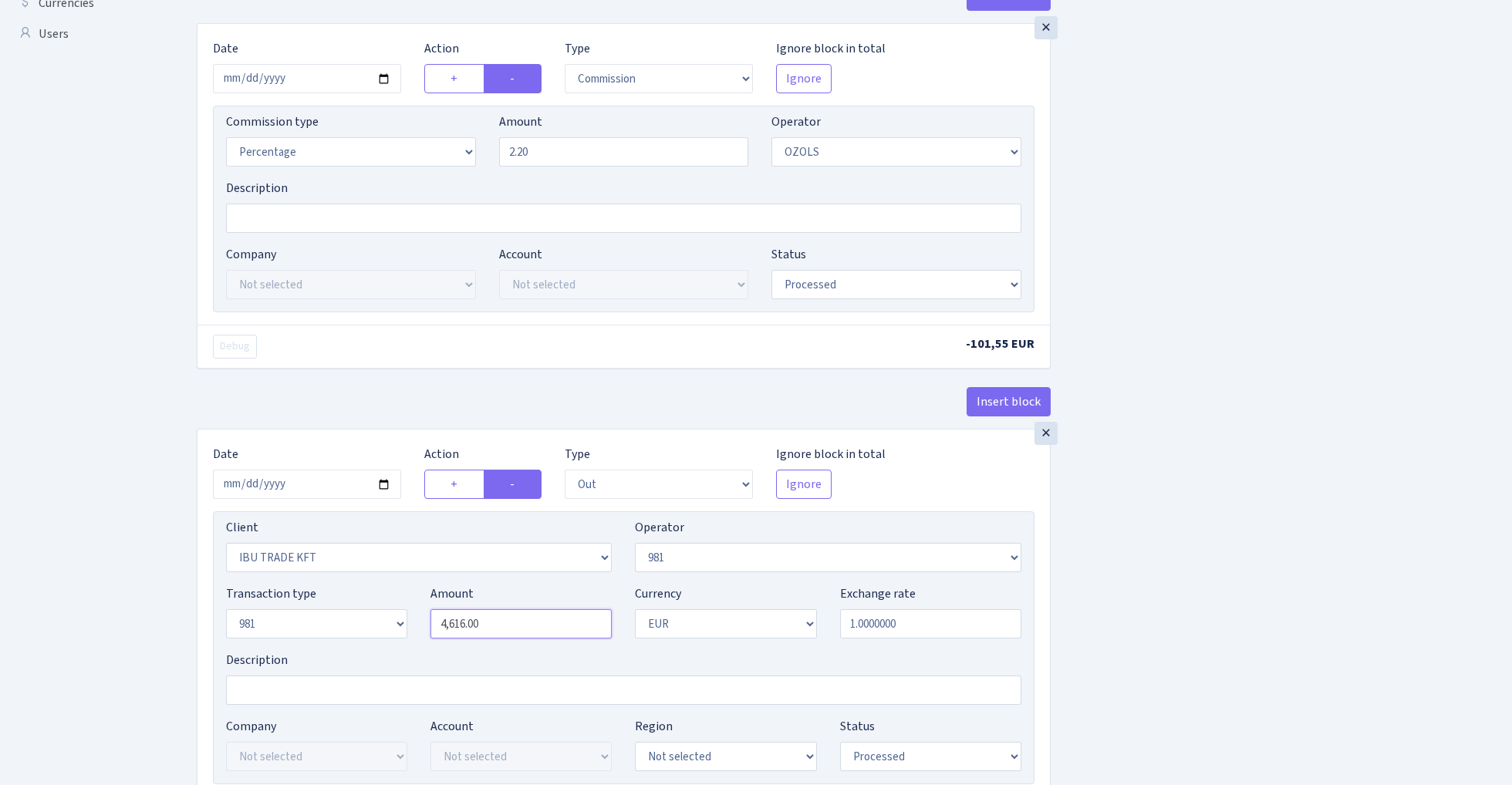
type input "9,070.00"
click at [525, 633] on input "4616.00" at bounding box center [520, 624] width 181 height 29
paste input "907"
type input "9,070.00"
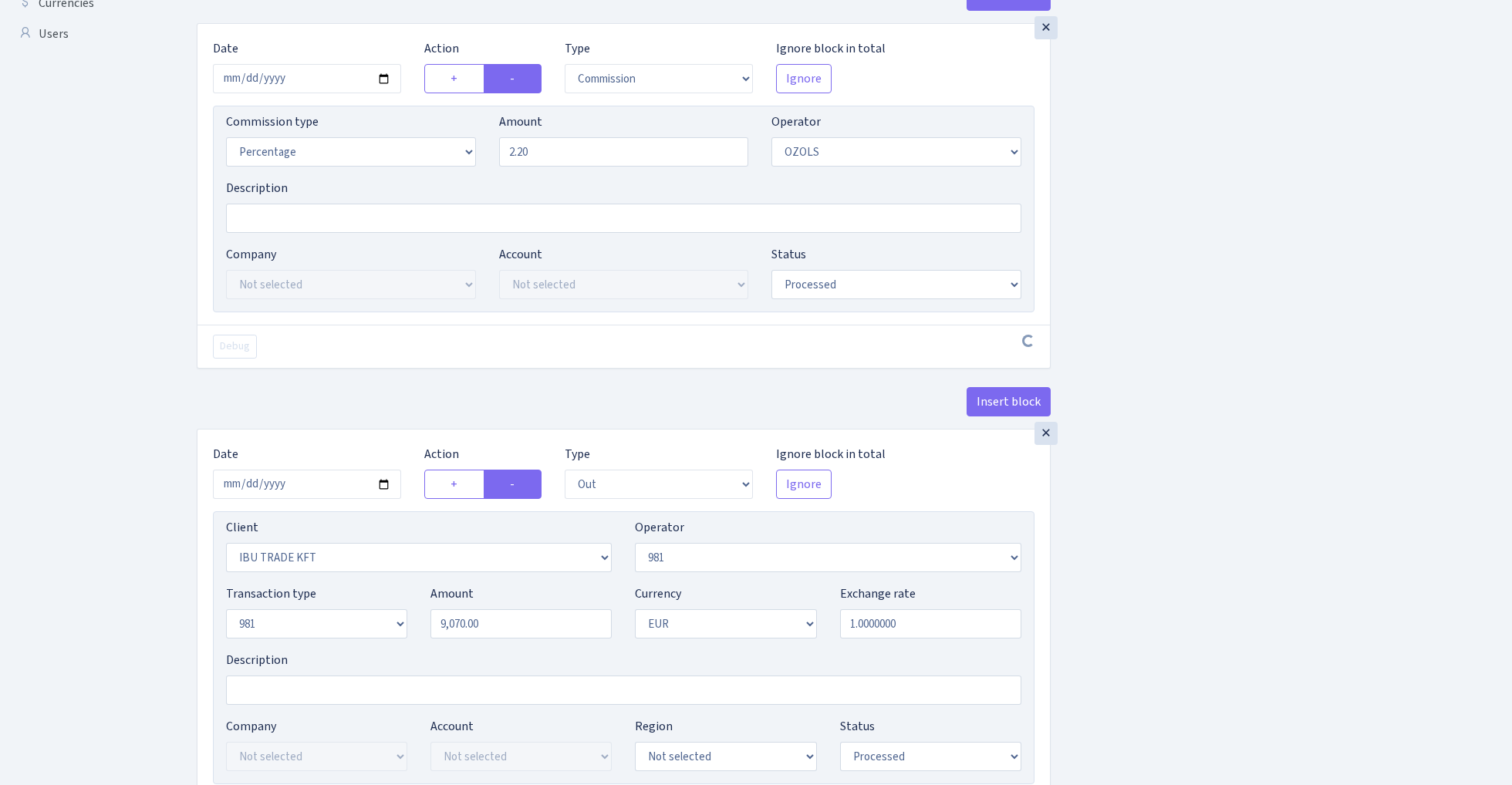
click at [1236, 393] on div "Insert block × Date 2025-08-29 Action + - Type --- In Out Commission Field requ…" at bounding box center [842, 237] width 1315 height 1455
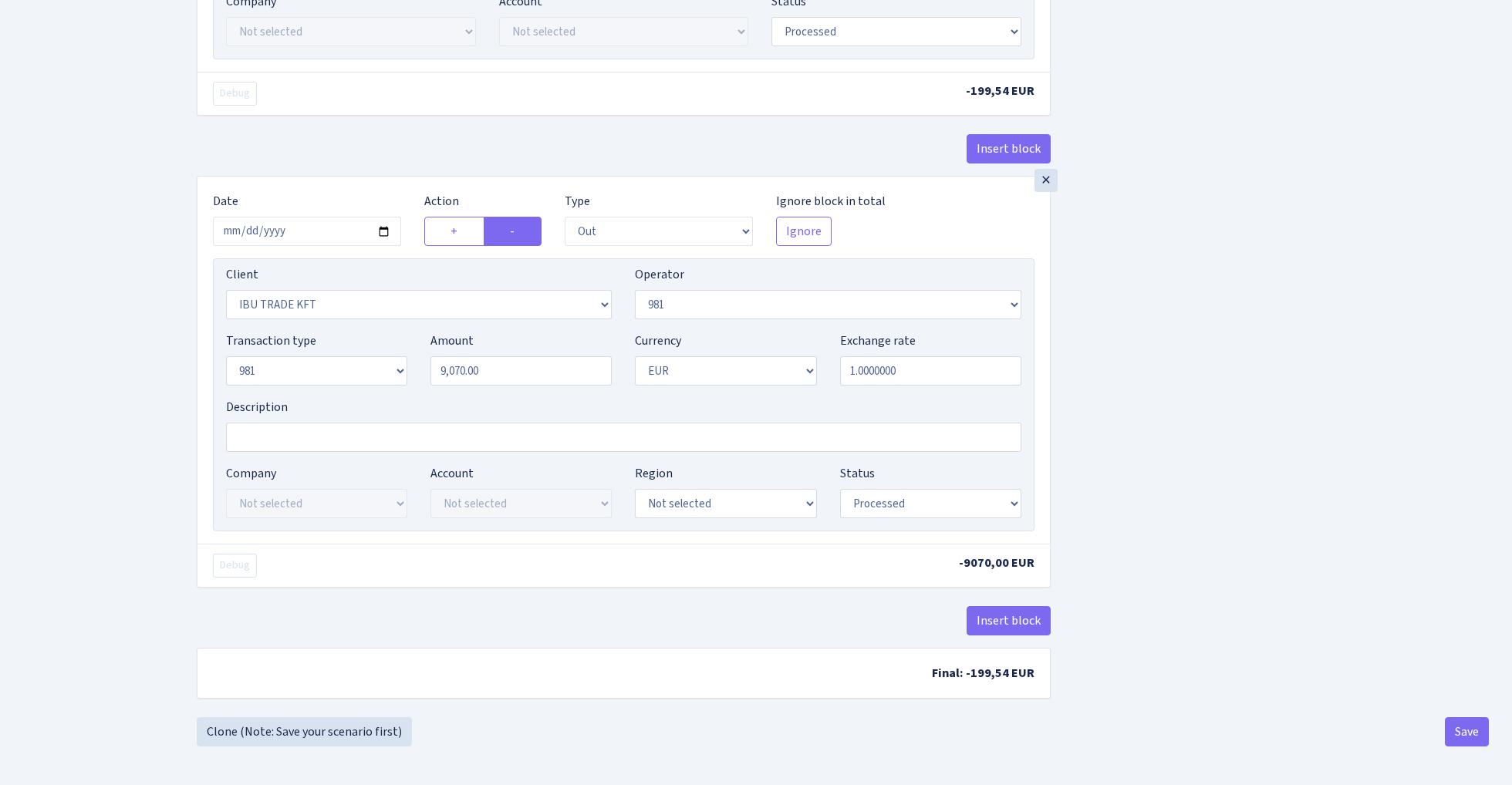
scroll to position [834, 0]
click at [1460, 729] on button "Save" at bounding box center [1467, 732] width 44 height 29
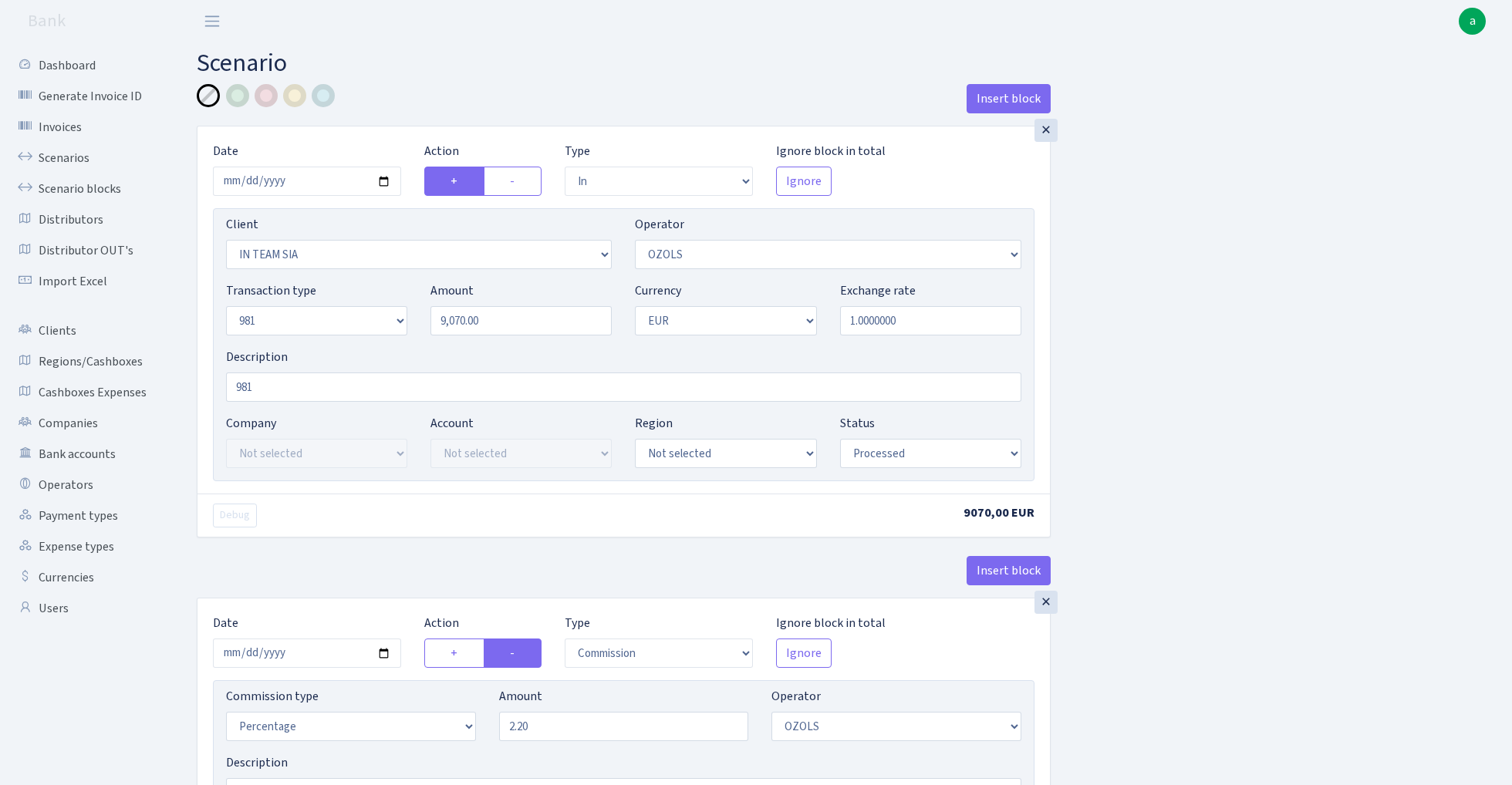
select select "in"
select select "3020"
select select "23"
select select "8"
select select "1"
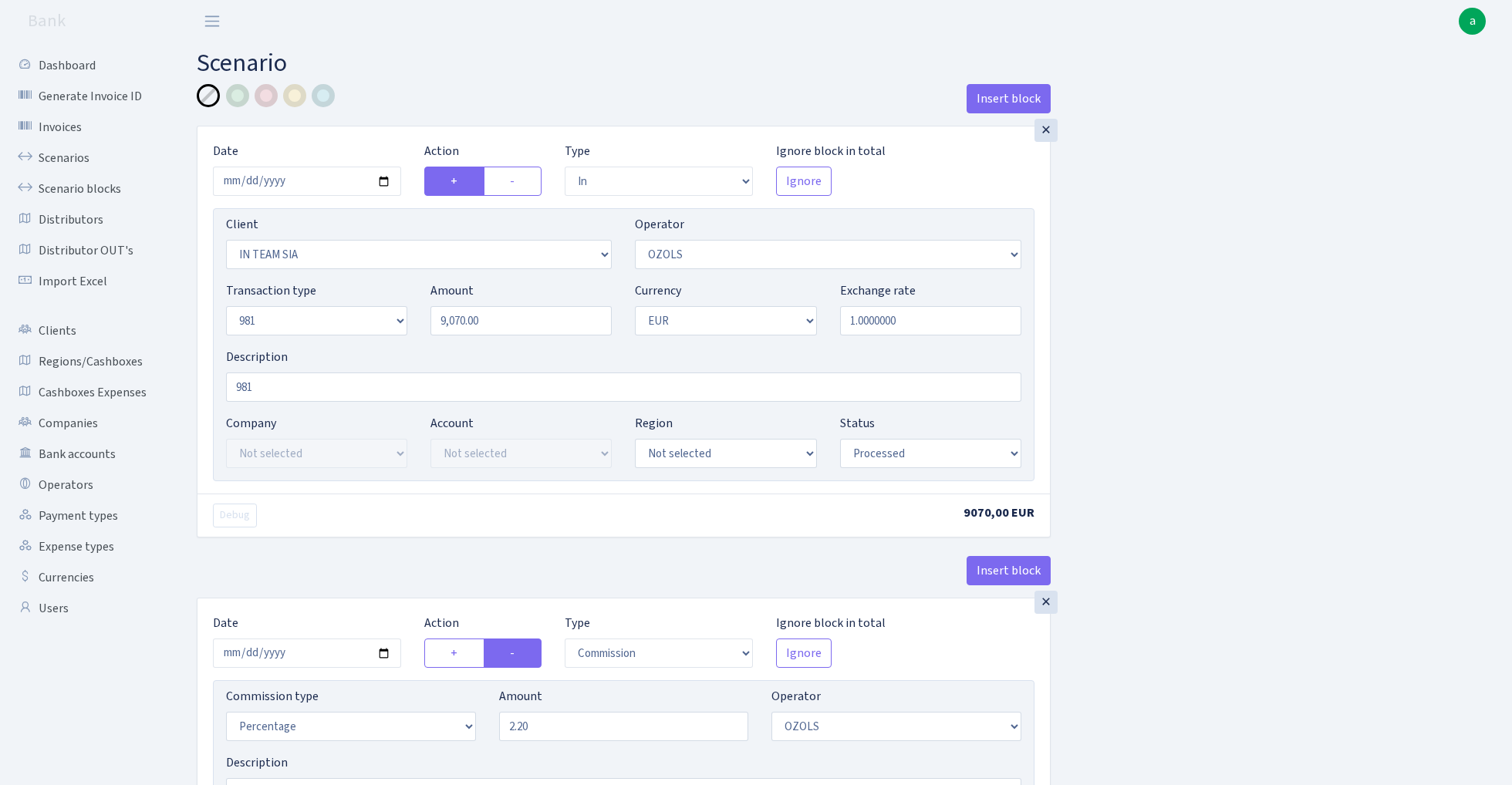
select select "processed"
select select "commission"
select select "23"
select select "processed"
select select "out"
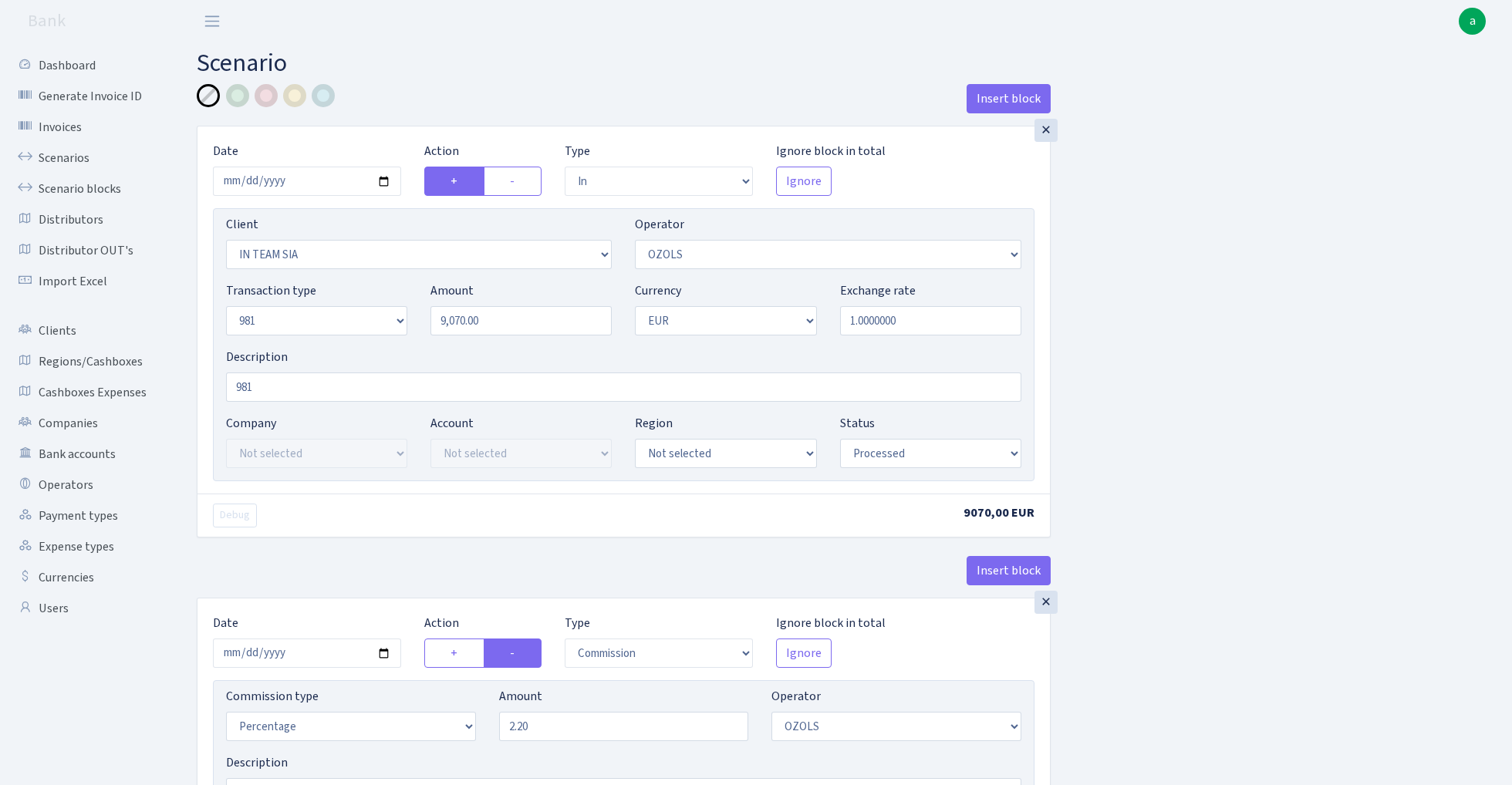
select select "279"
select select "61"
select select "8"
select select "1"
select select "processed"
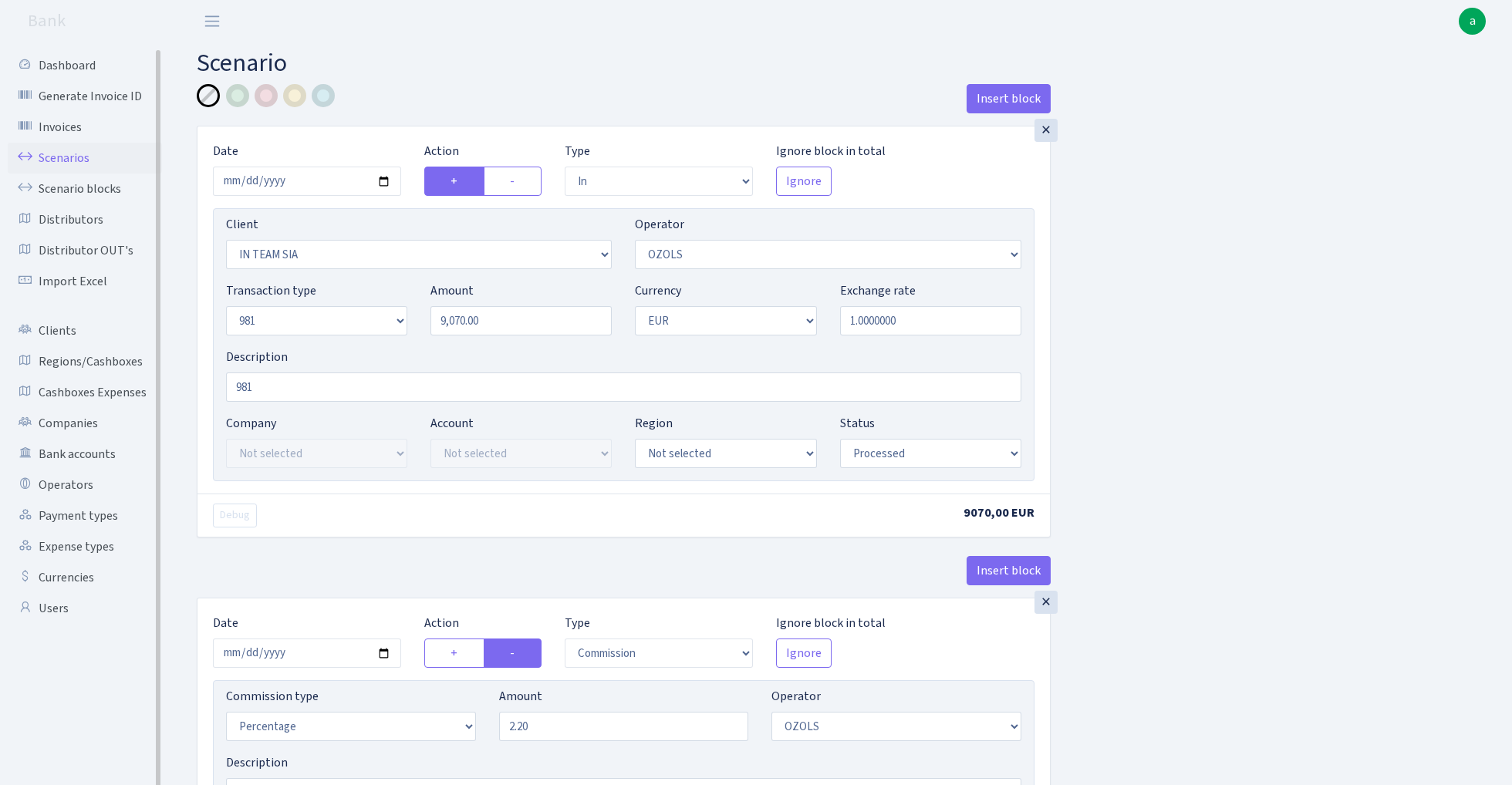
click at [75, 158] on link "Scenarios" at bounding box center [85, 158] width 155 height 31
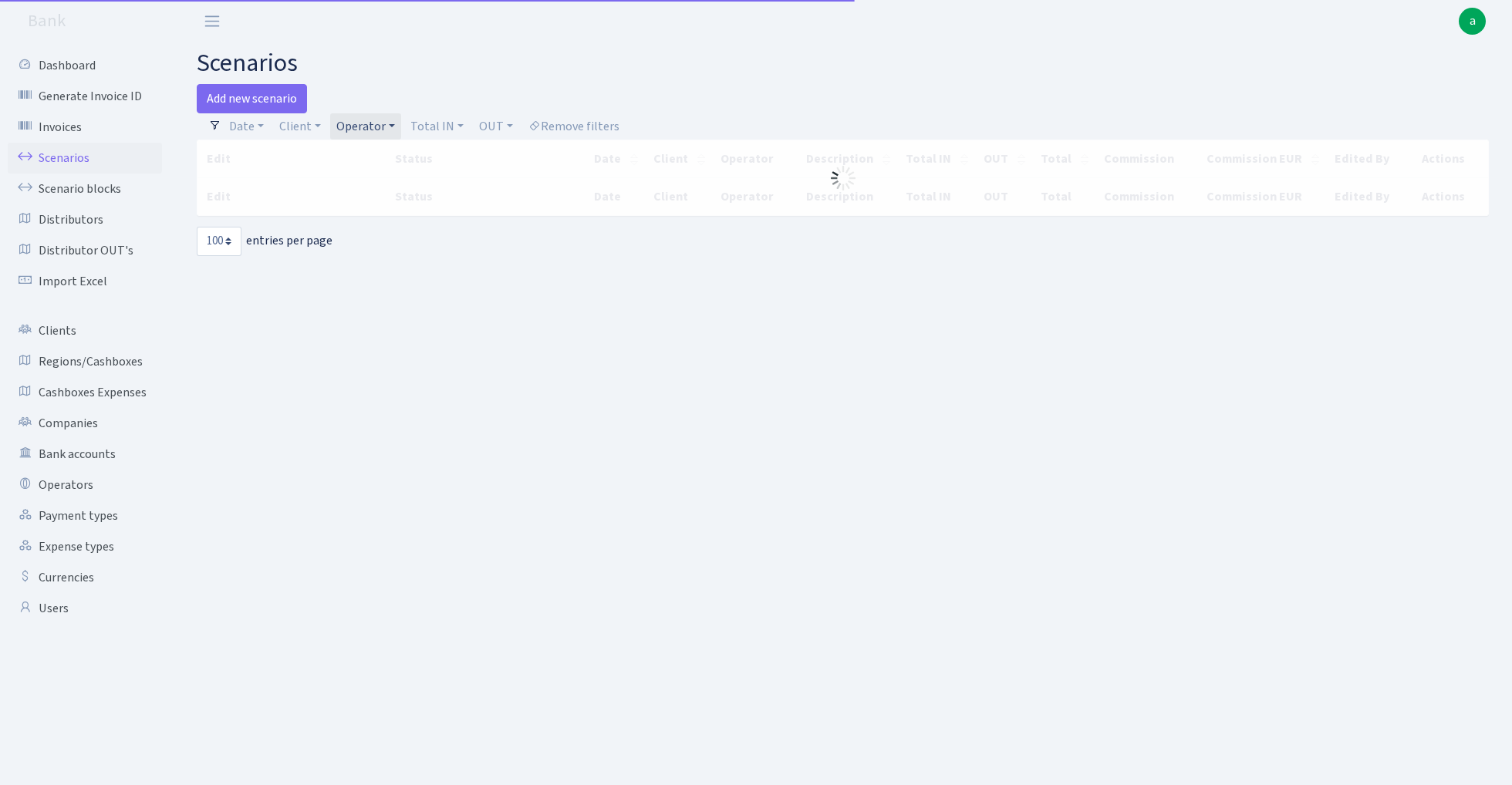
select select "100"
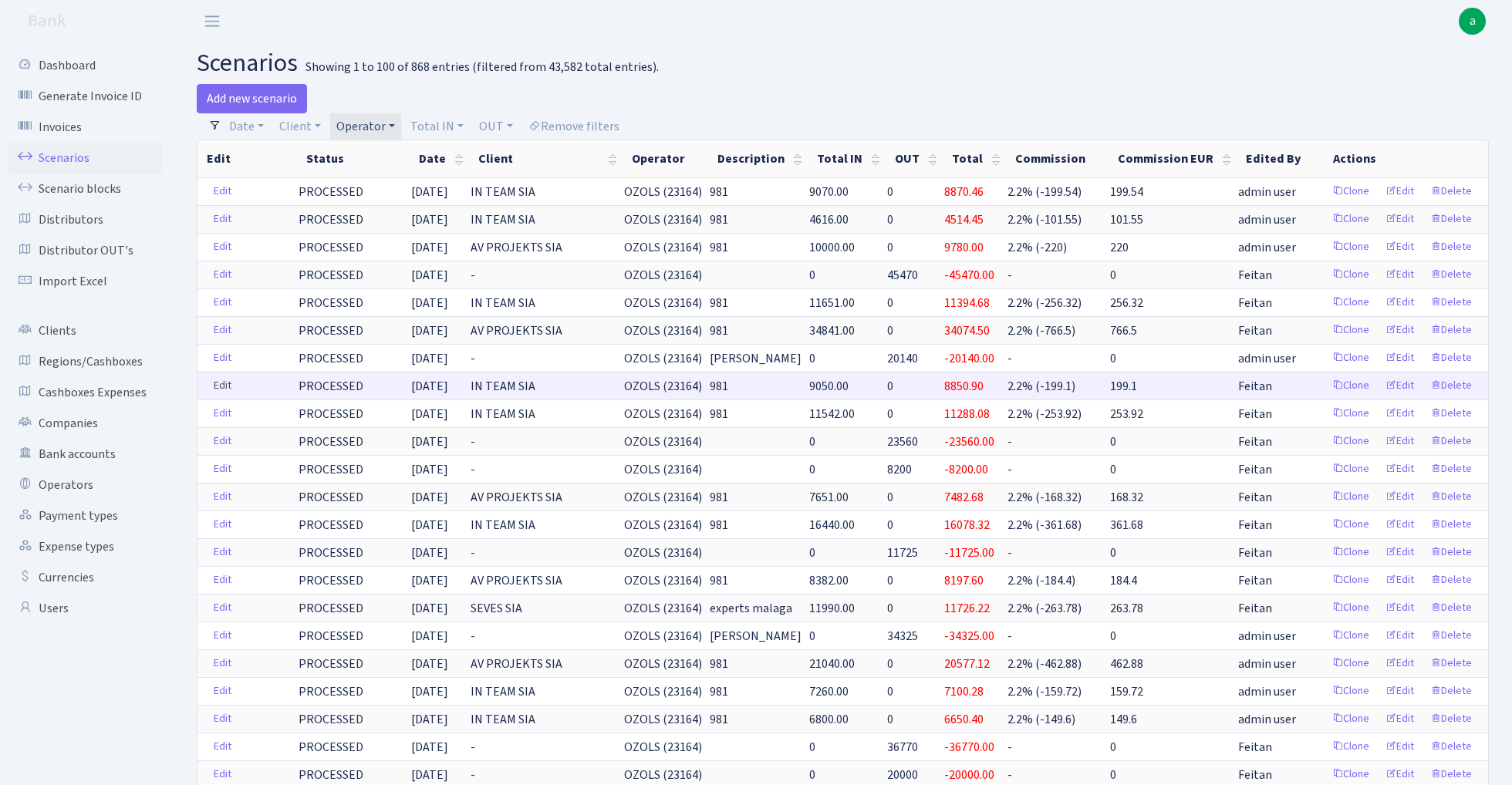
click at [219, 390] on link "Edit" at bounding box center [222, 386] width 31 height 23
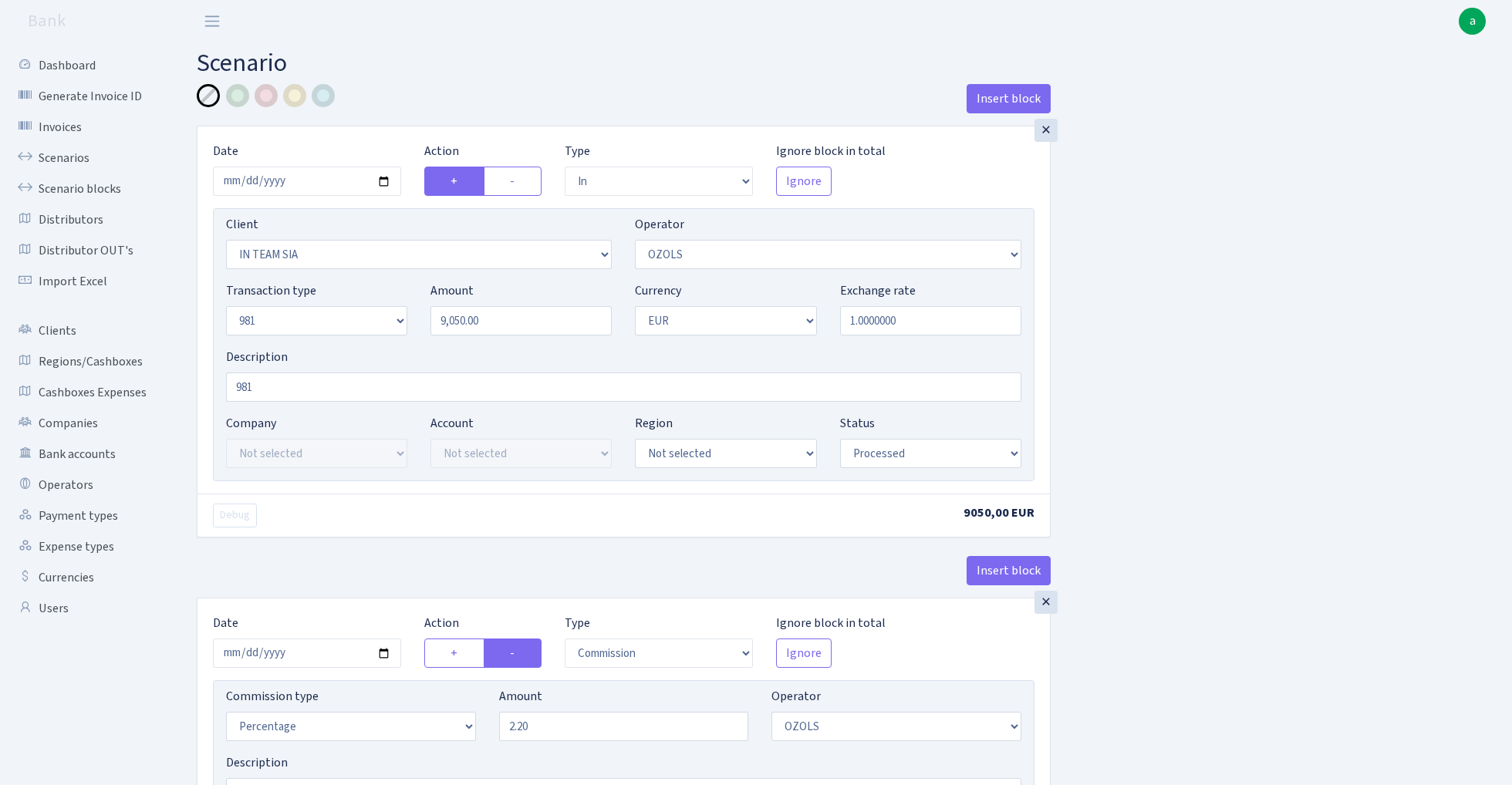
select select "in"
select select "3020"
select select "23"
select select "8"
select select "1"
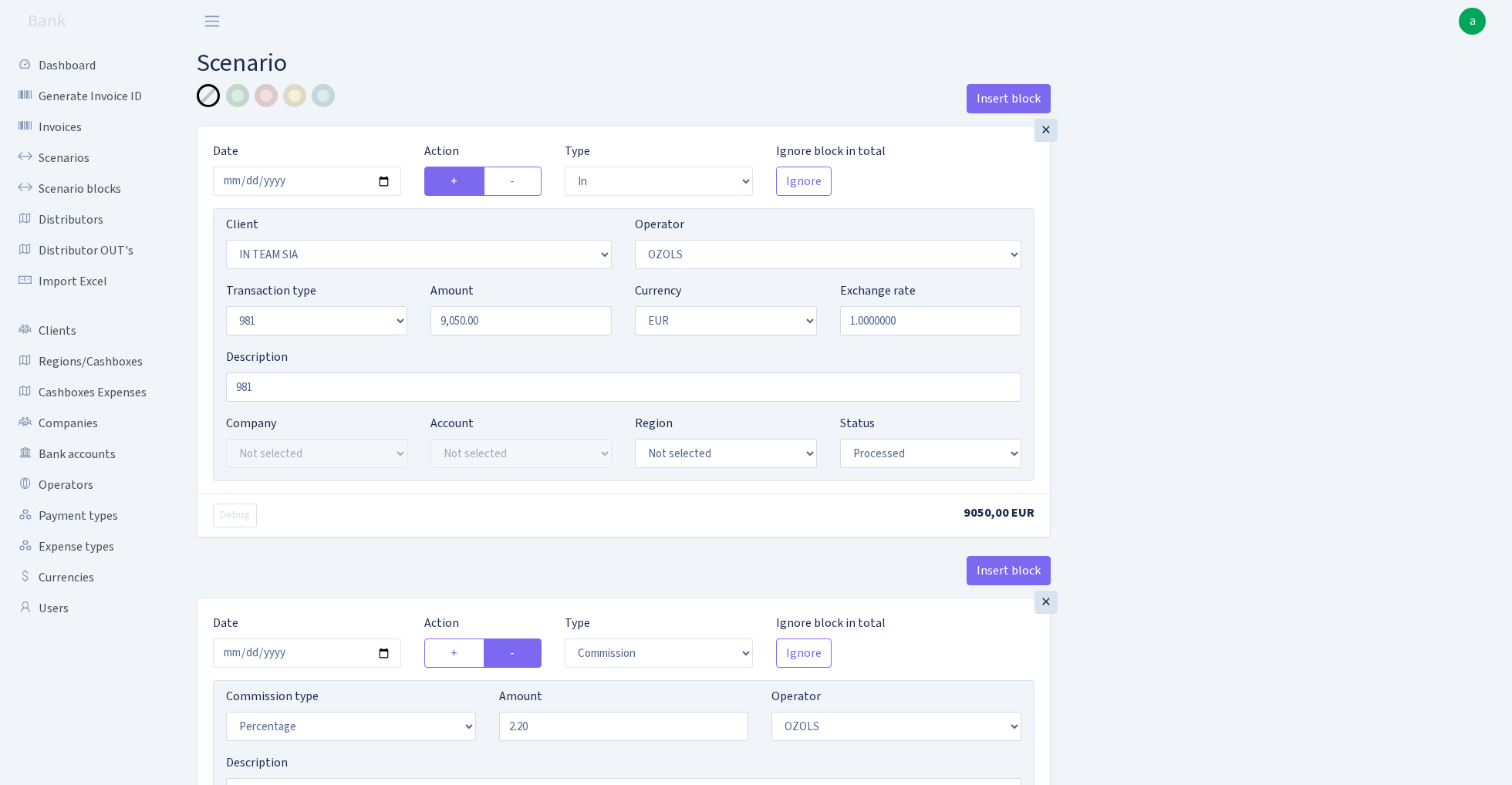
select select "processed"
select select "commission"
select select "23"
select select "processed"
select select "out"
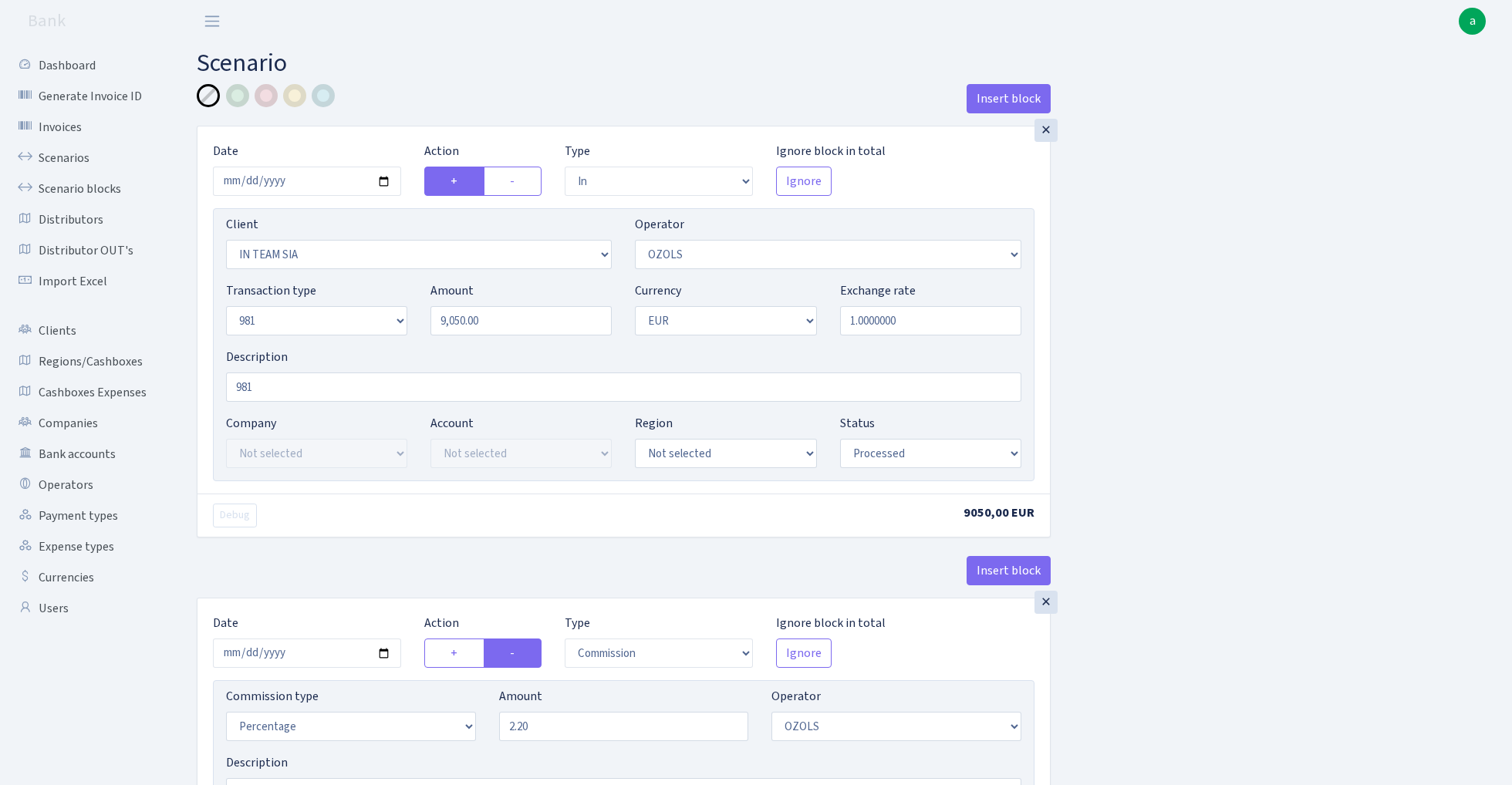
select select "2442"
select select "61"
select select "8"
select select "1"
select select "processed"
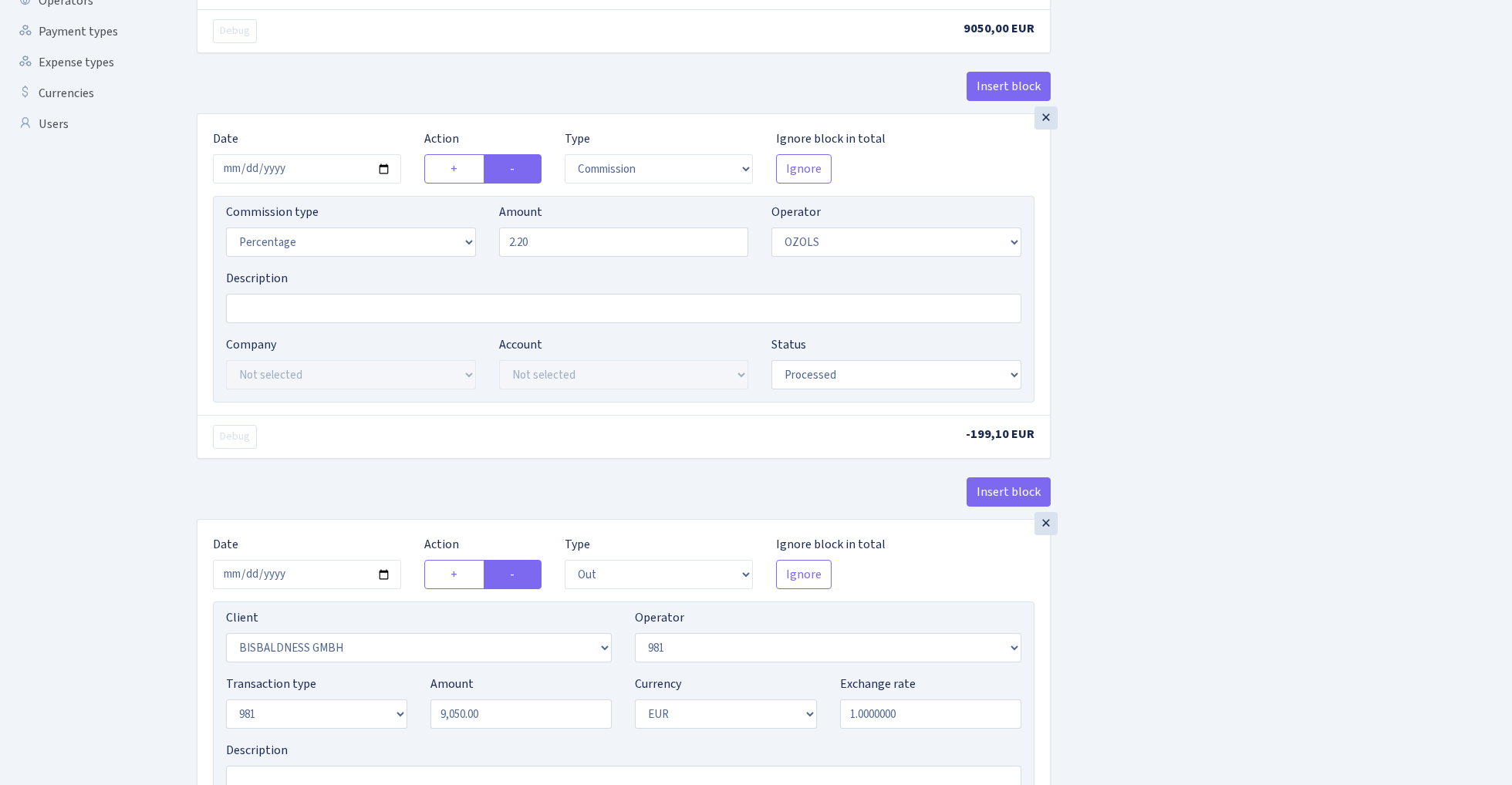
scroll to position [495, 0]
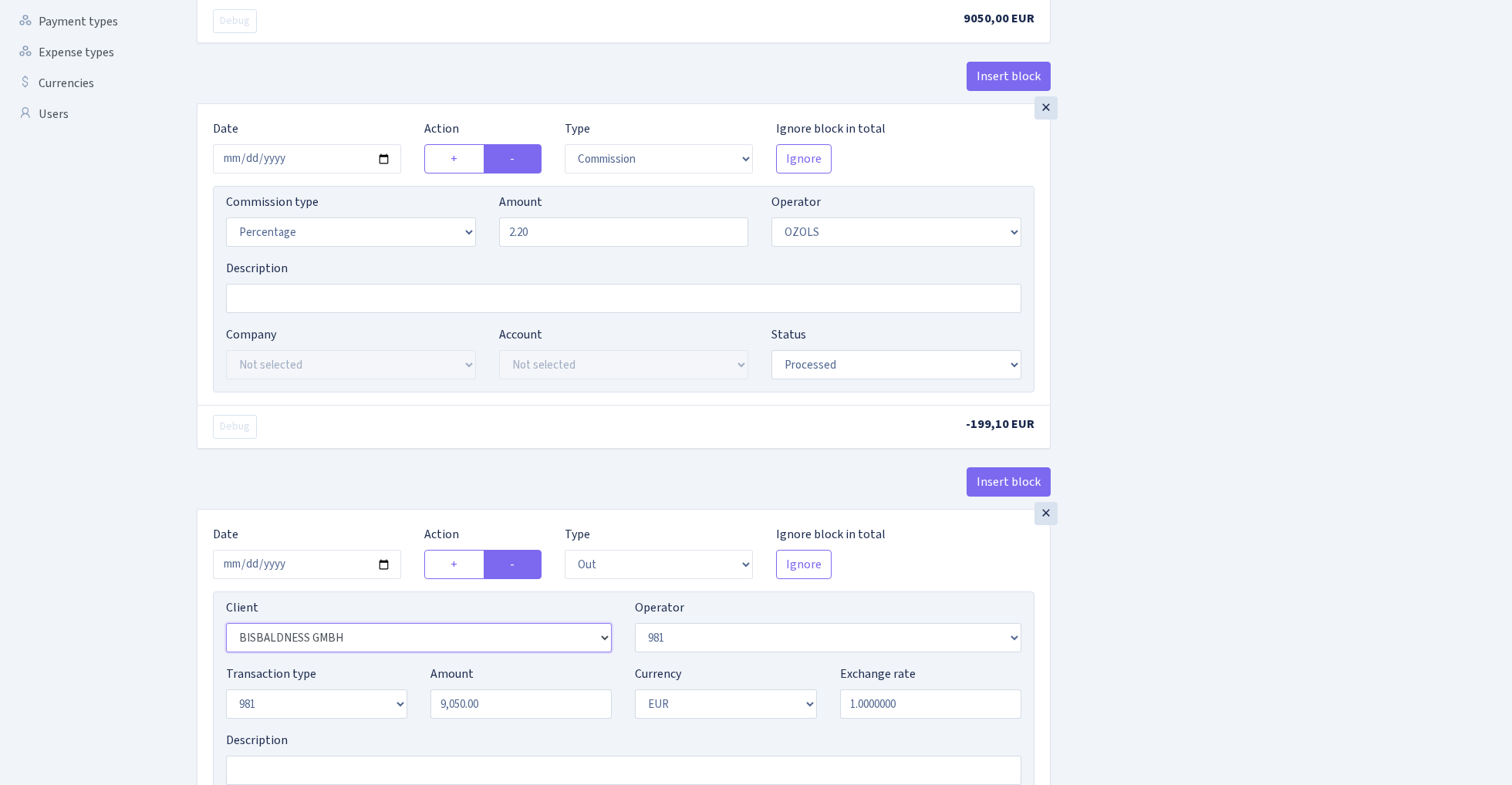
select select "279"
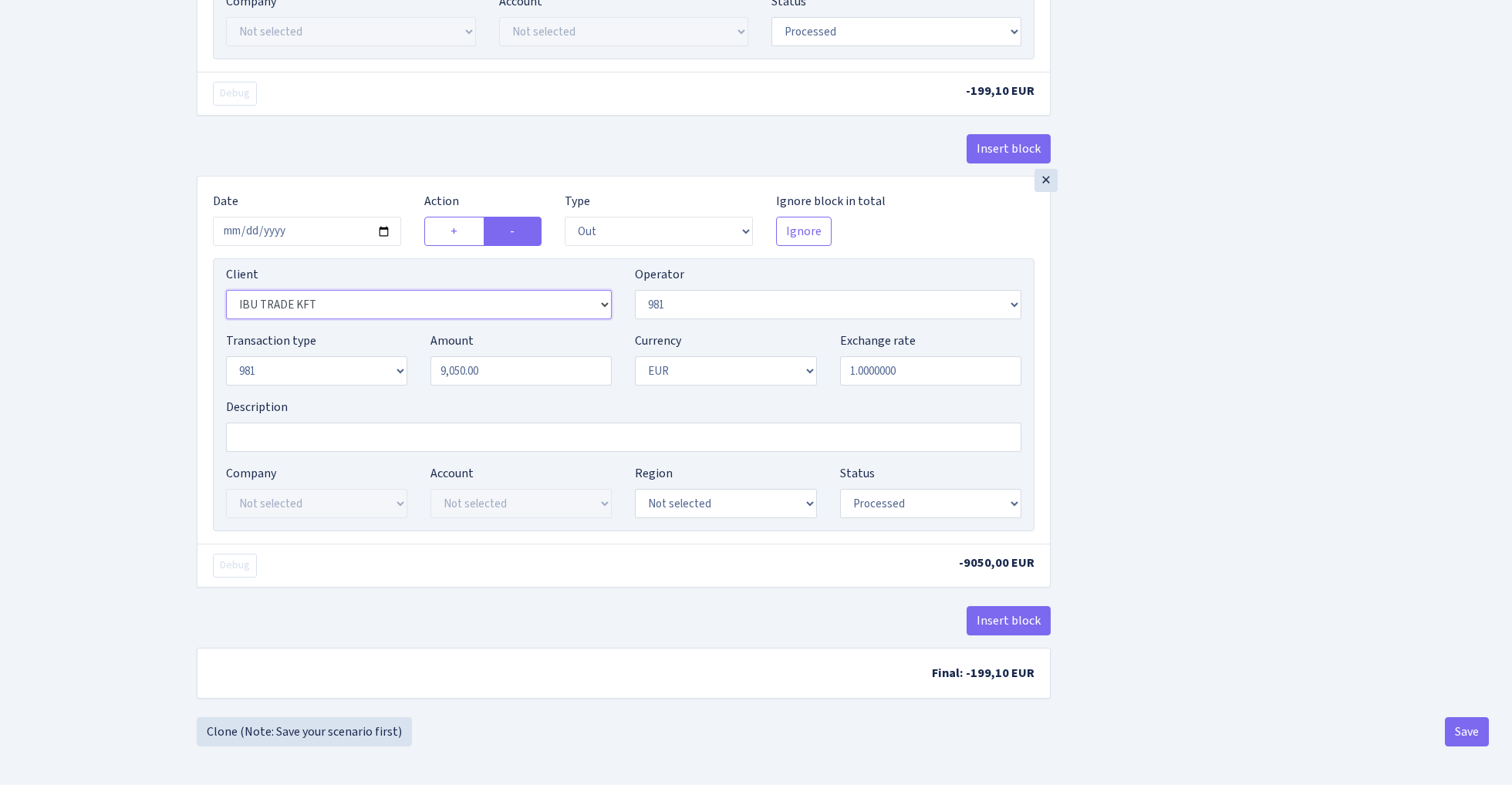
scroll to position [834, 0]
click at [1476, 732] on button "Save" at bounding box center [1467, 732] width 44 height 29
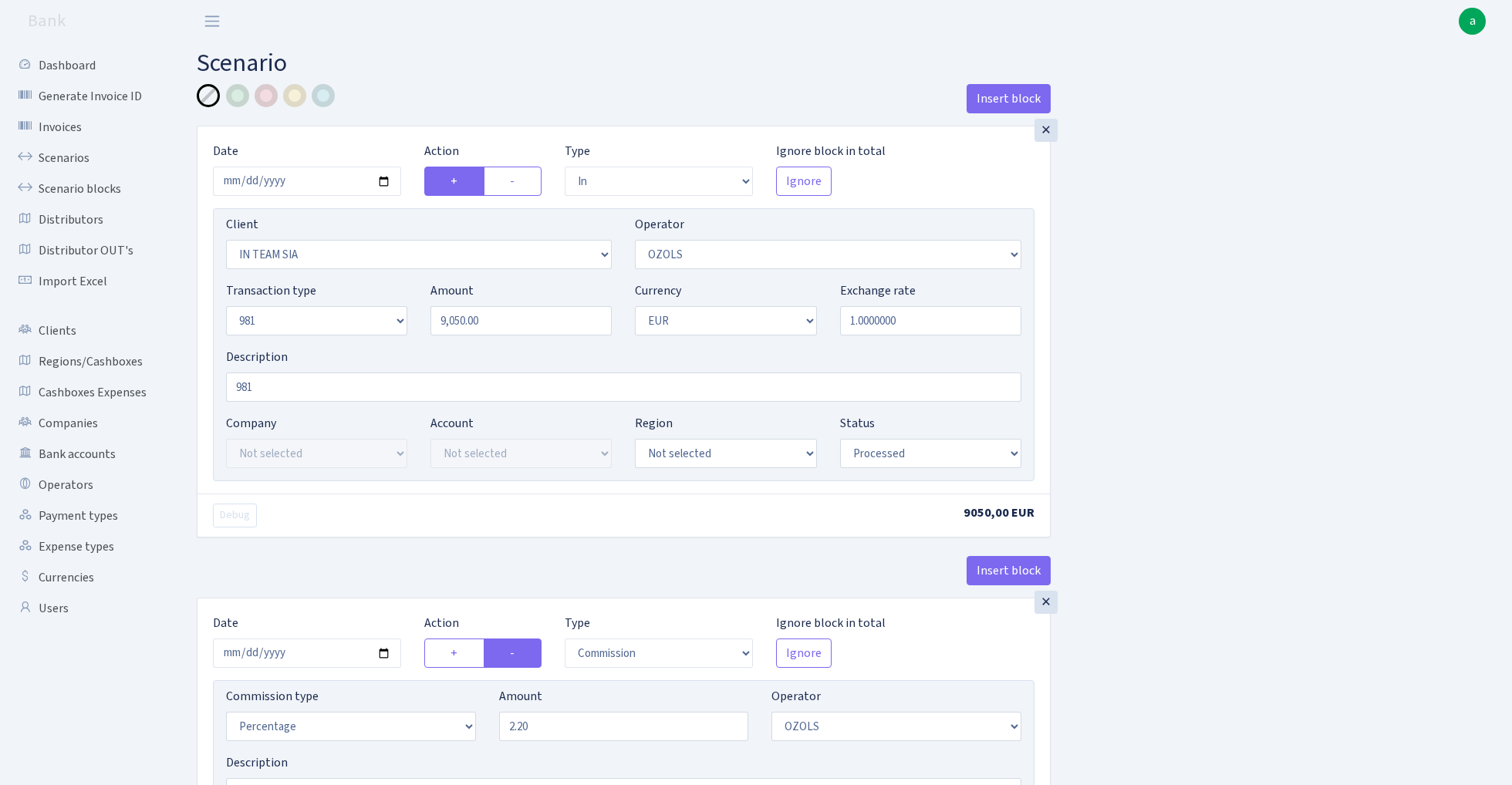
select select "in"
select select "3020"
select select "23"
select select "8"
select select "1"
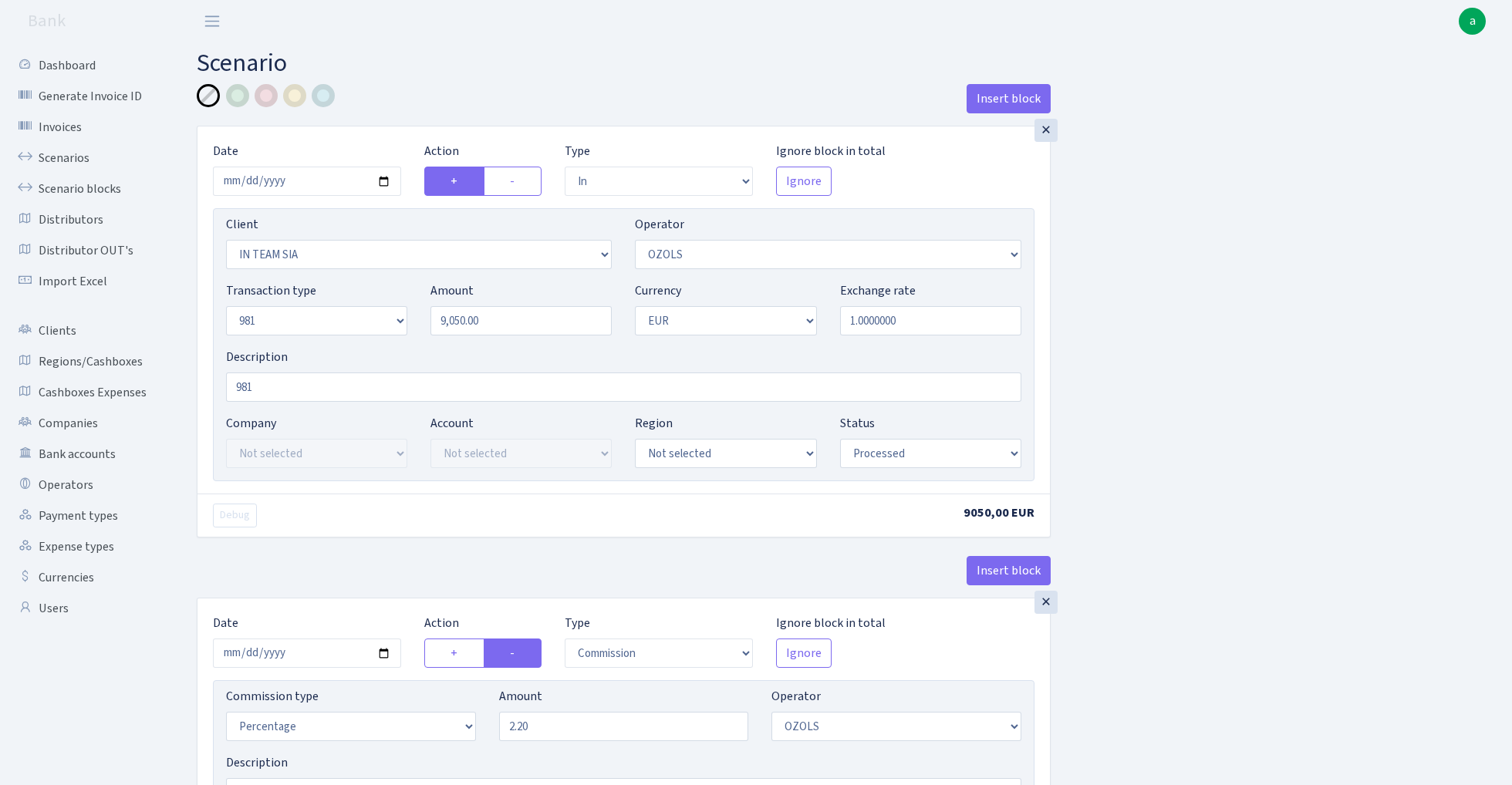
select select "processed"
select select "commission"
select select "23"
select select "processed"
select select "out"
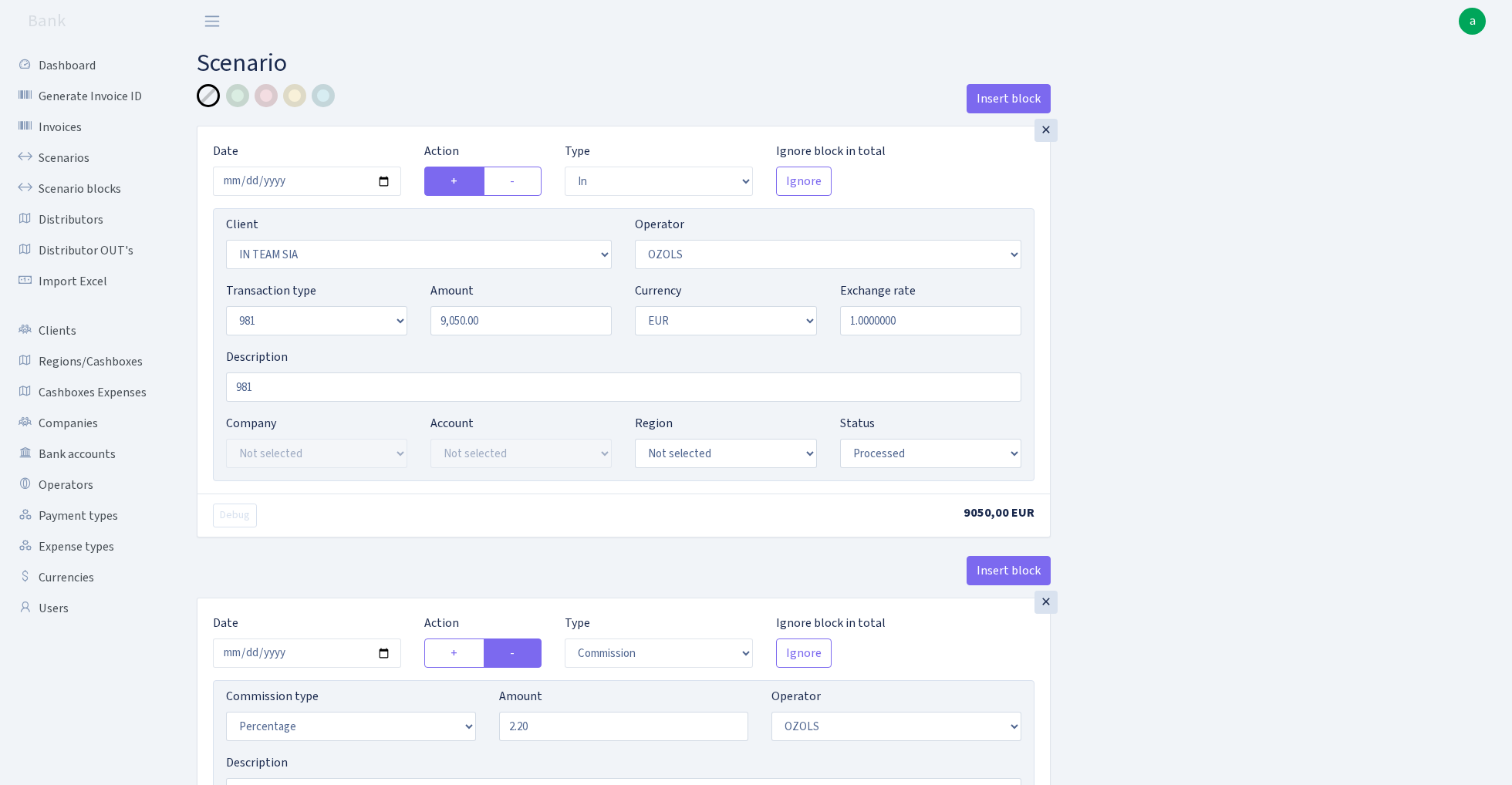
select select "279"
select select "61"
select select "8"
select select "1"
select select "processed"
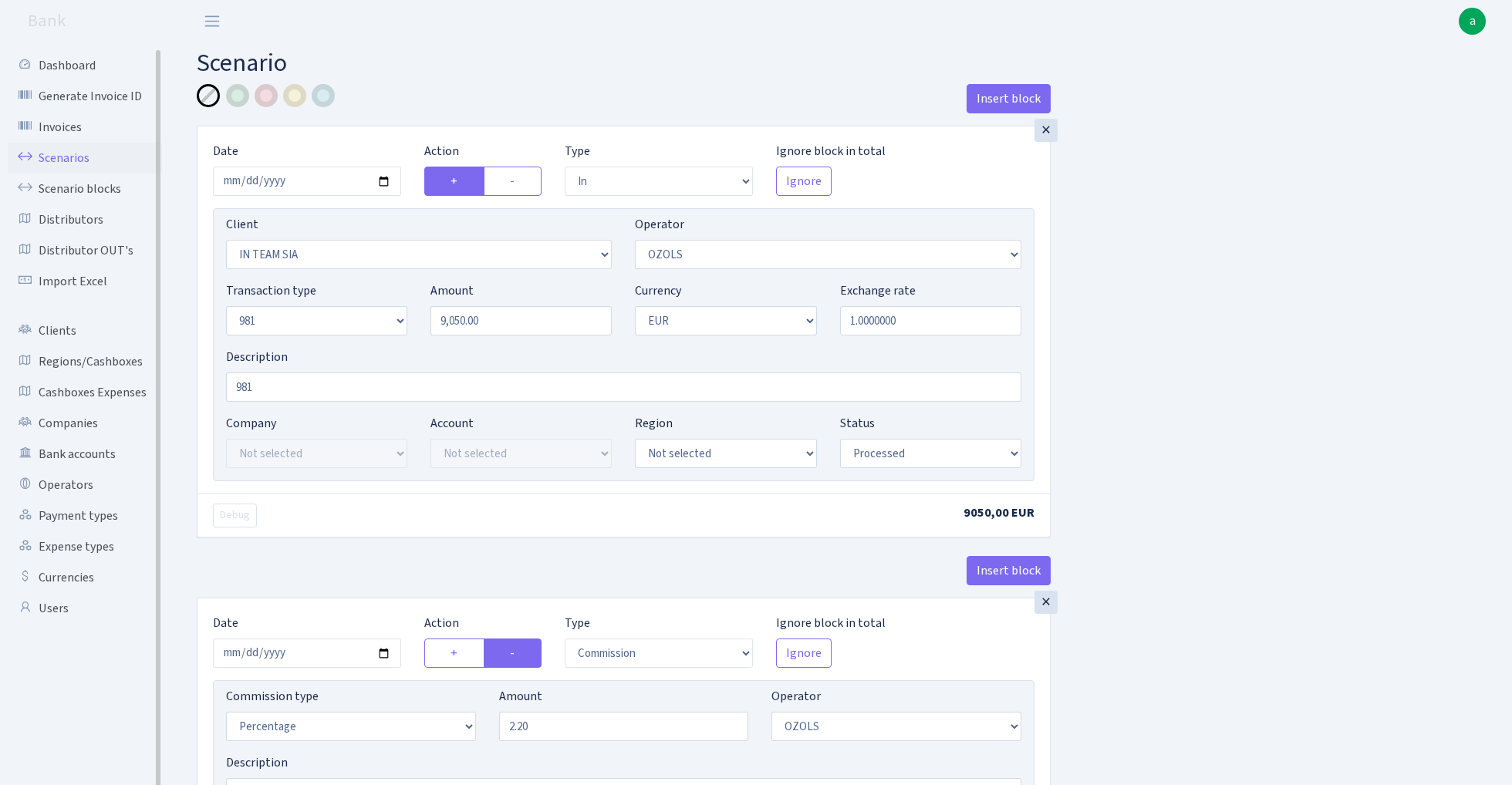
click at [50, 158] on link "Scenarios" at bounding box center [85, 158] width 155 height 31
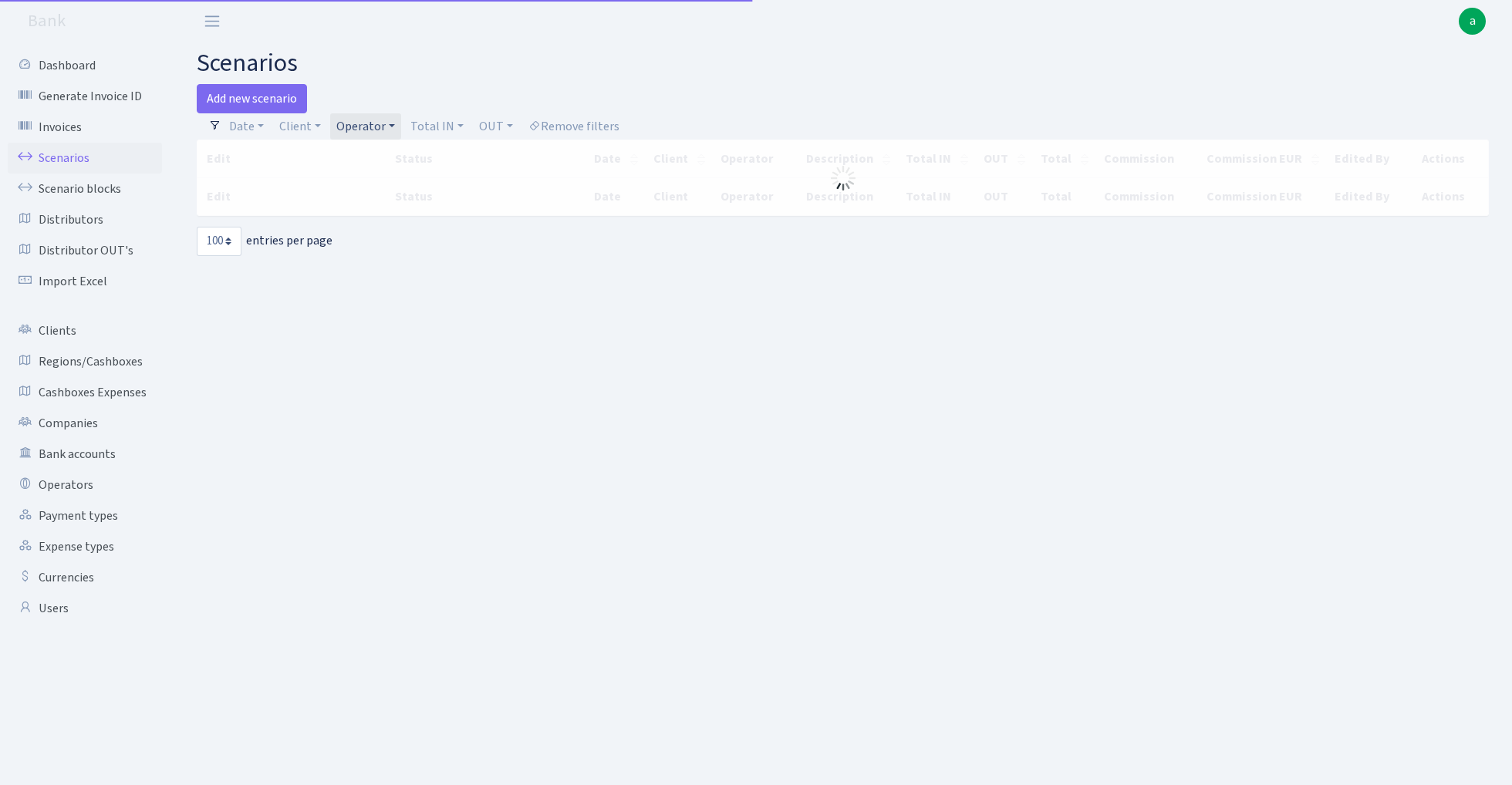
select select "100"
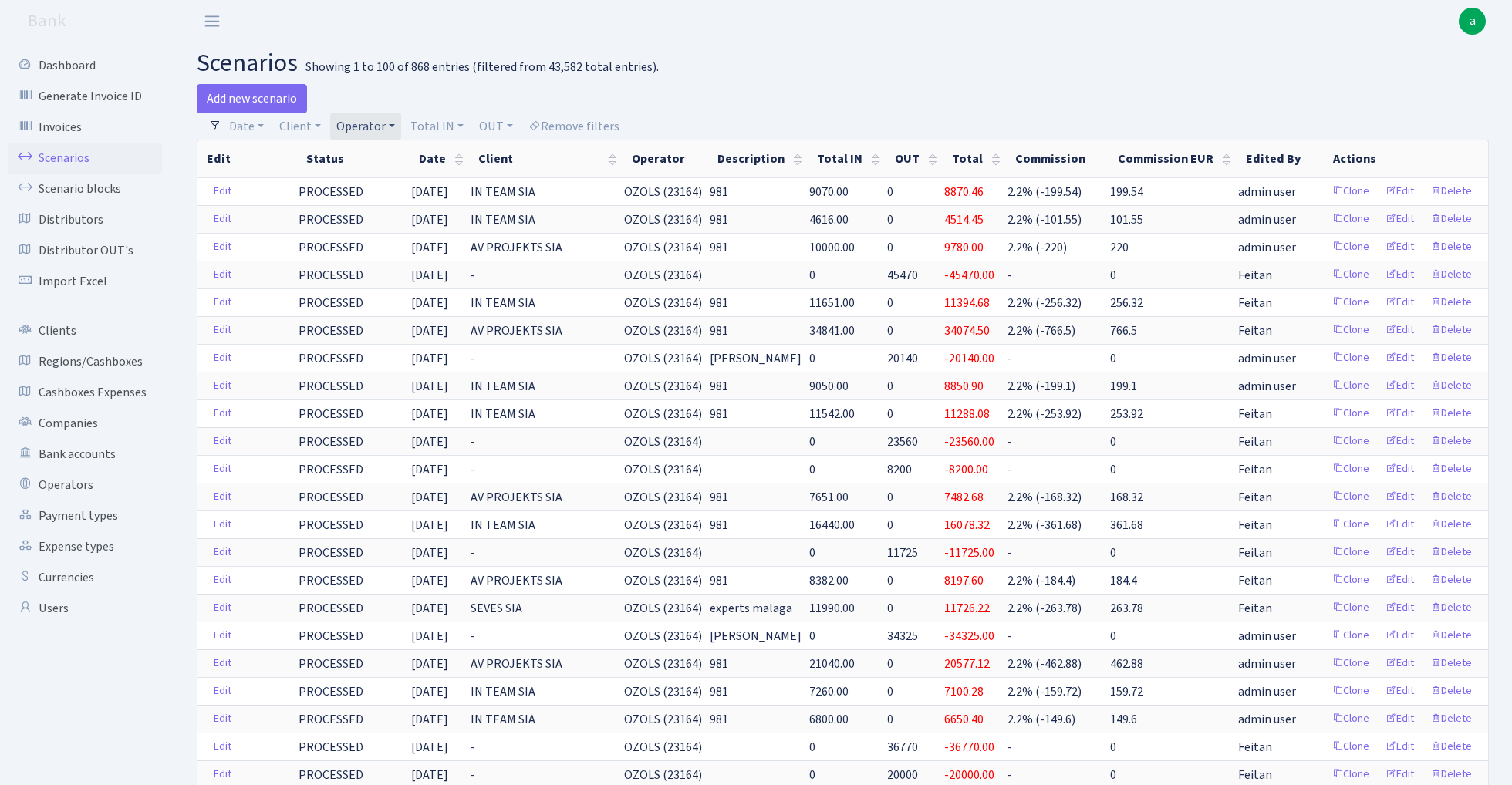
click at [367, 122] on link "Operator" at bounding box center [366, 126] width 71 height 26
click at [371, 182] on input "search" at bounding box center [391, 182] width 113 height 23
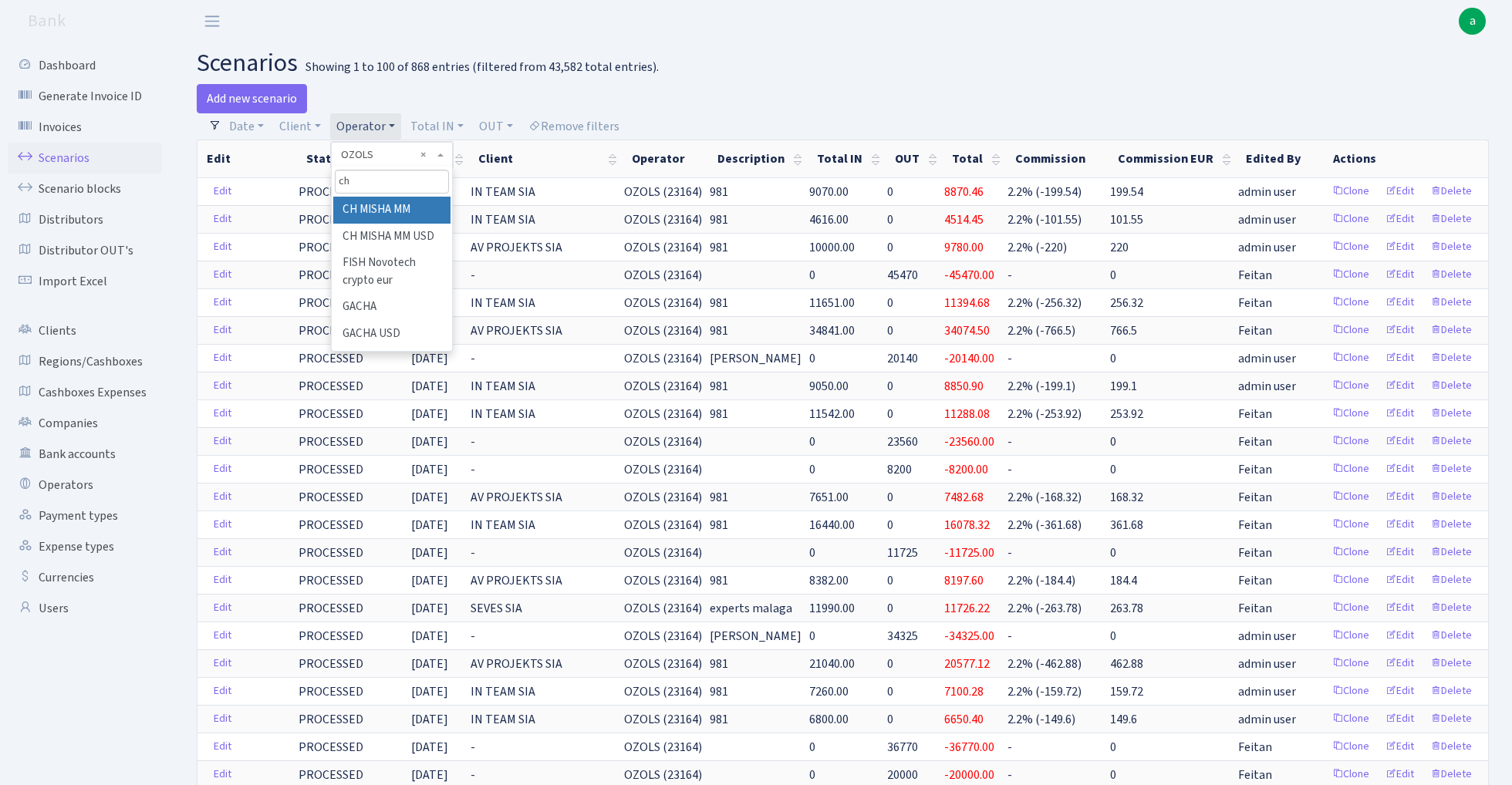
type input "ch"
click at [411, 204] on li "CH MISHA MM" at bounding box center [391, 210] width 116 height 27
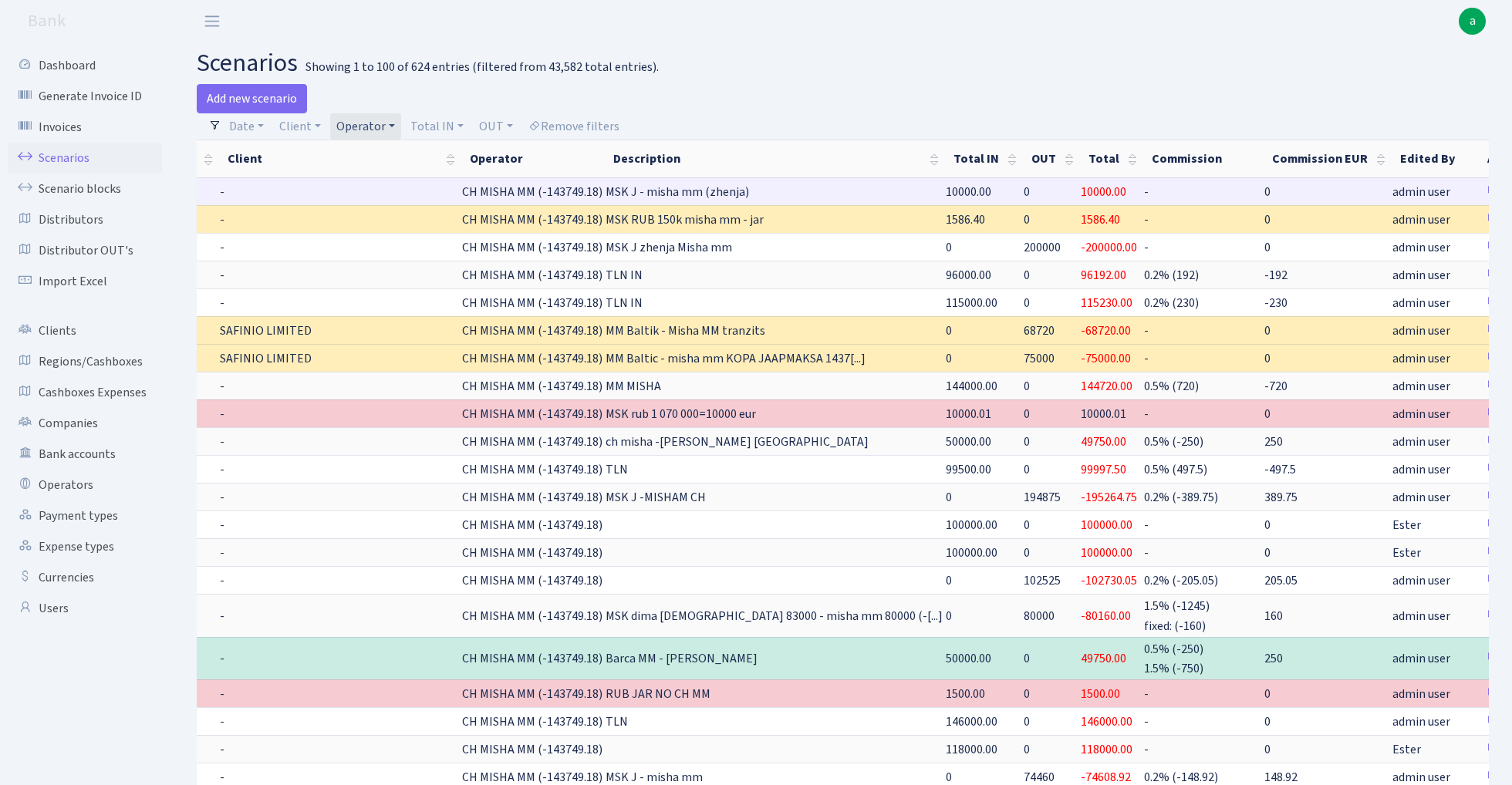
scroll to position [0, 214]
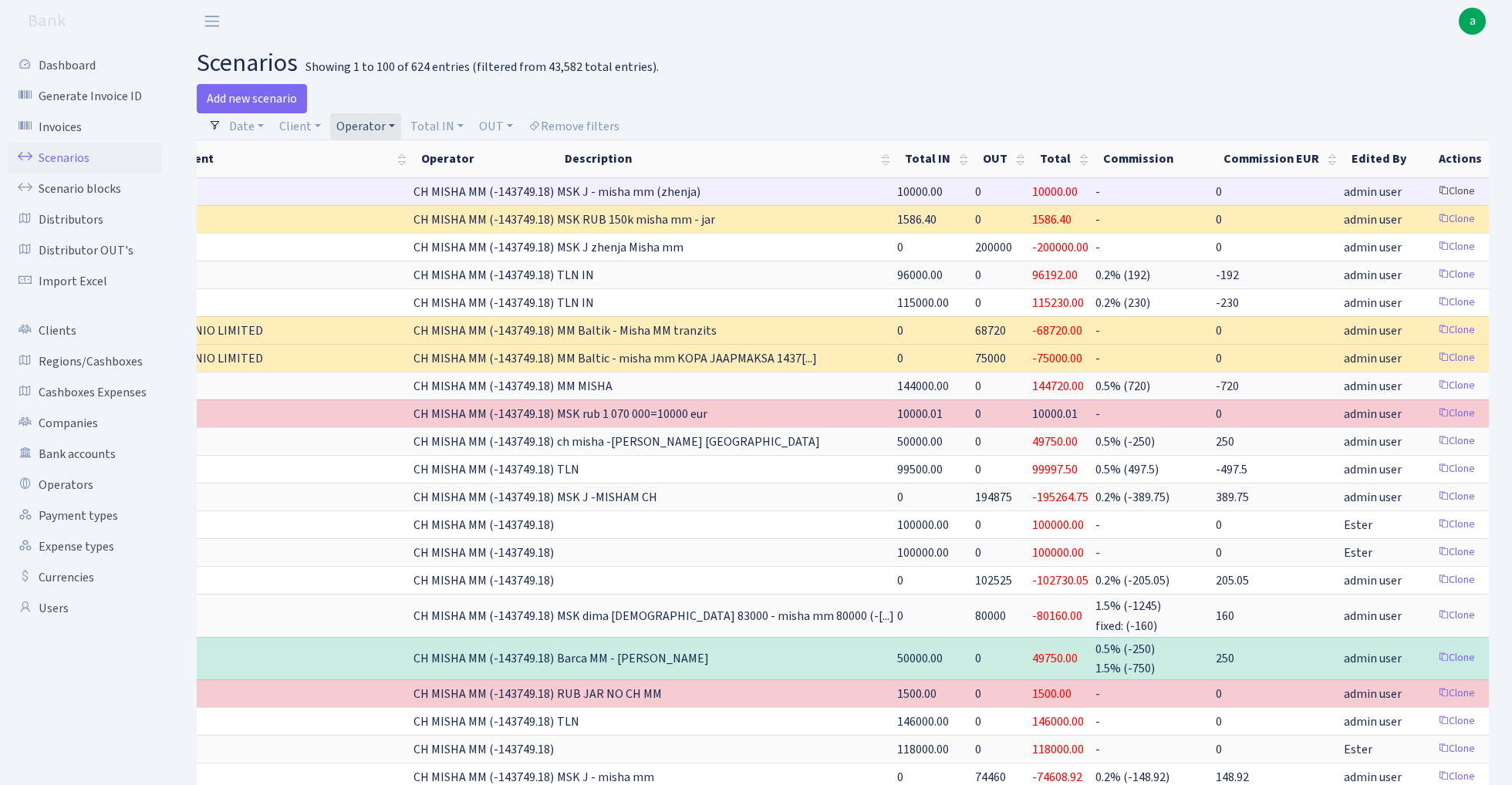
click at [1431, 190] on link "Clone" at bounding box center [1456, 192] width 51 height 23
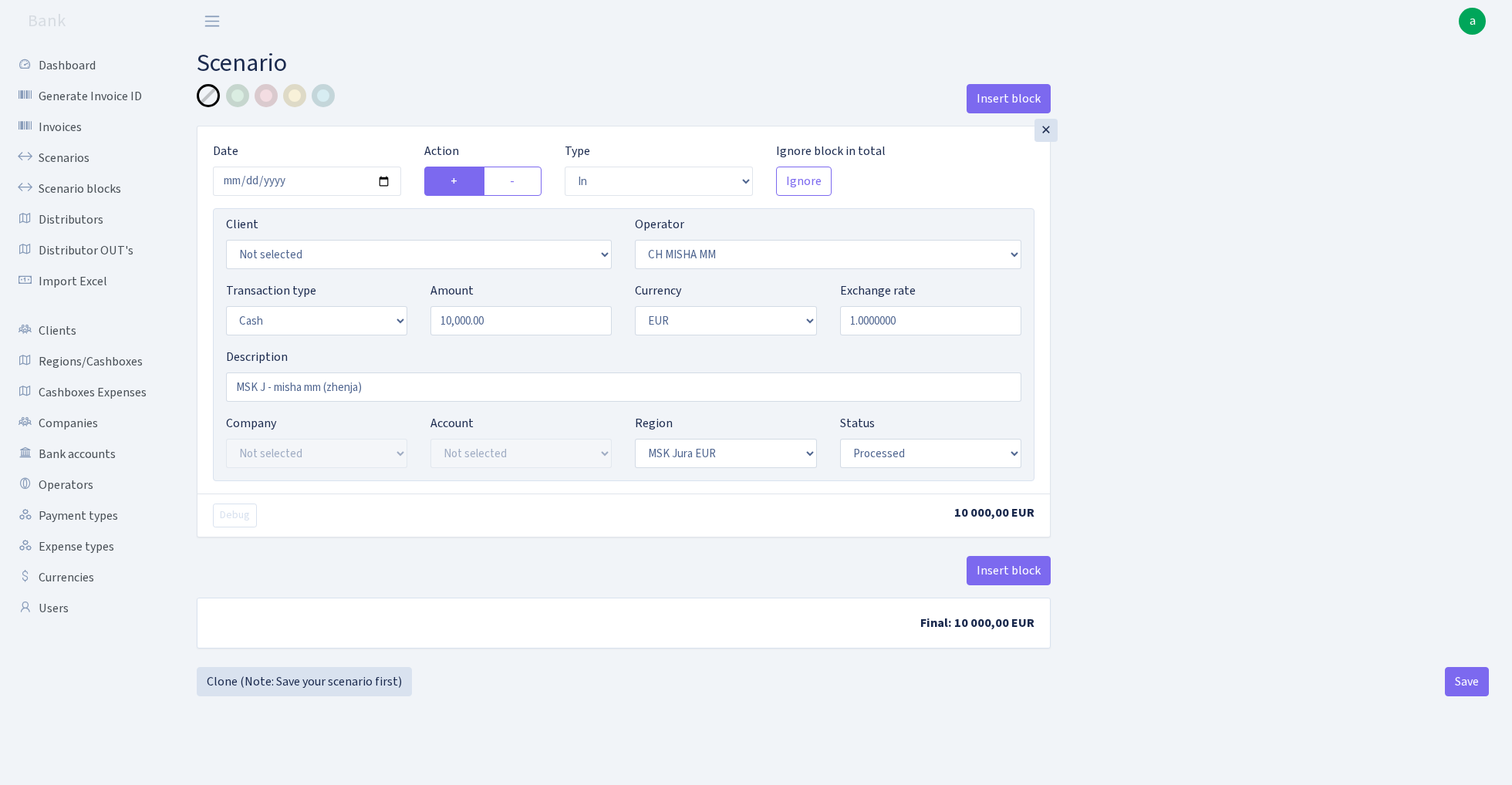
select select "in"
select select "8"
select select "1"
select select "16"
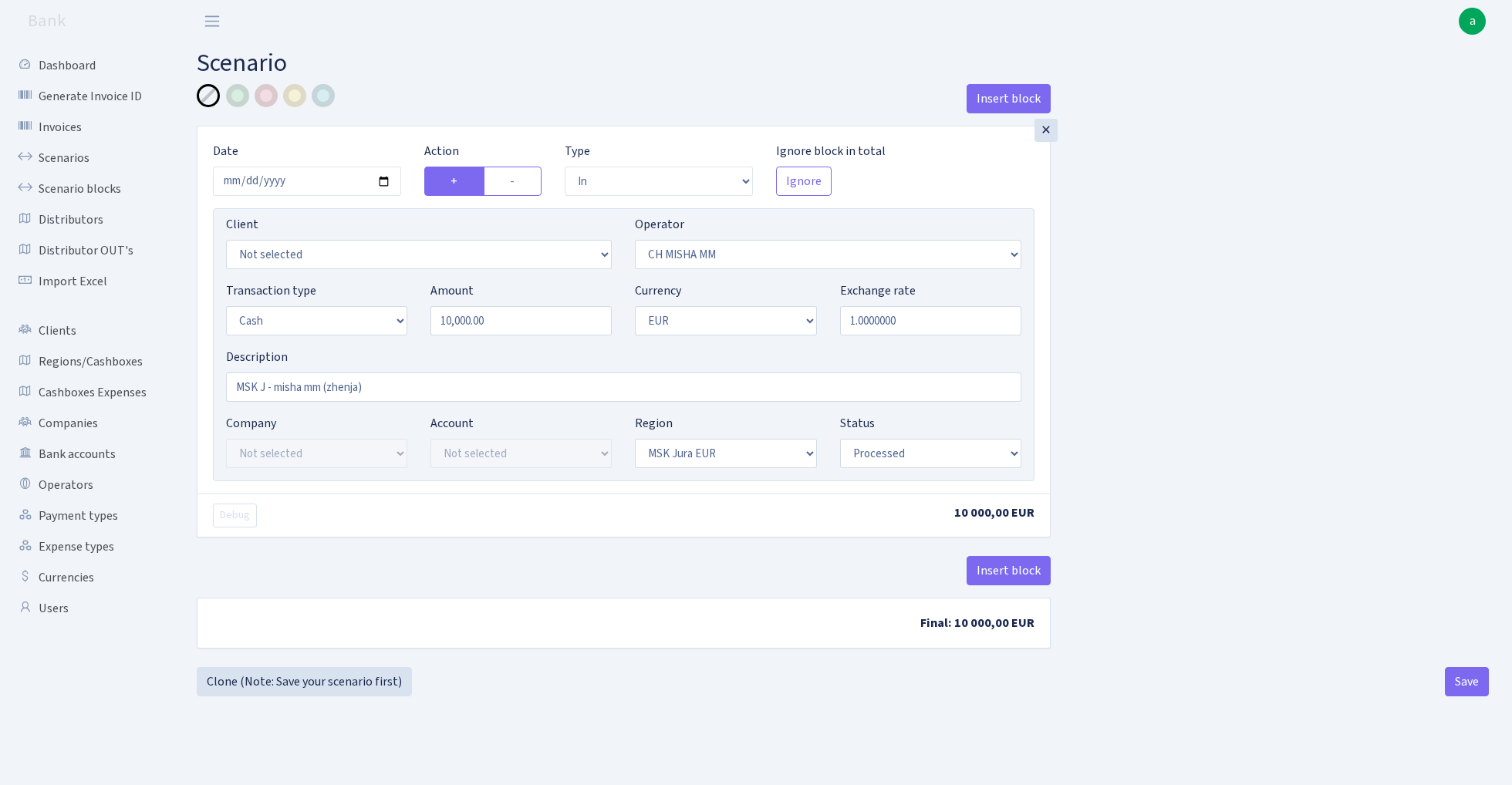
select select "processed"
drag, startPoint x: 510, startPoint y: 320, endPoint x: 334, endPoint y: 320, distance: 176.0
click at [336, 320] on div "Transaction type Not selected 981 ELF FISH crypto GIRT IVO dekl MM-BALTIC eur U…" at bounding box center [623, 315] width 819 height 66
type input "5,000.00"
click at [384, 389] on input "MSK J - misha mm (zhenja)" at bounding box center [623, 387] width 795 height 29
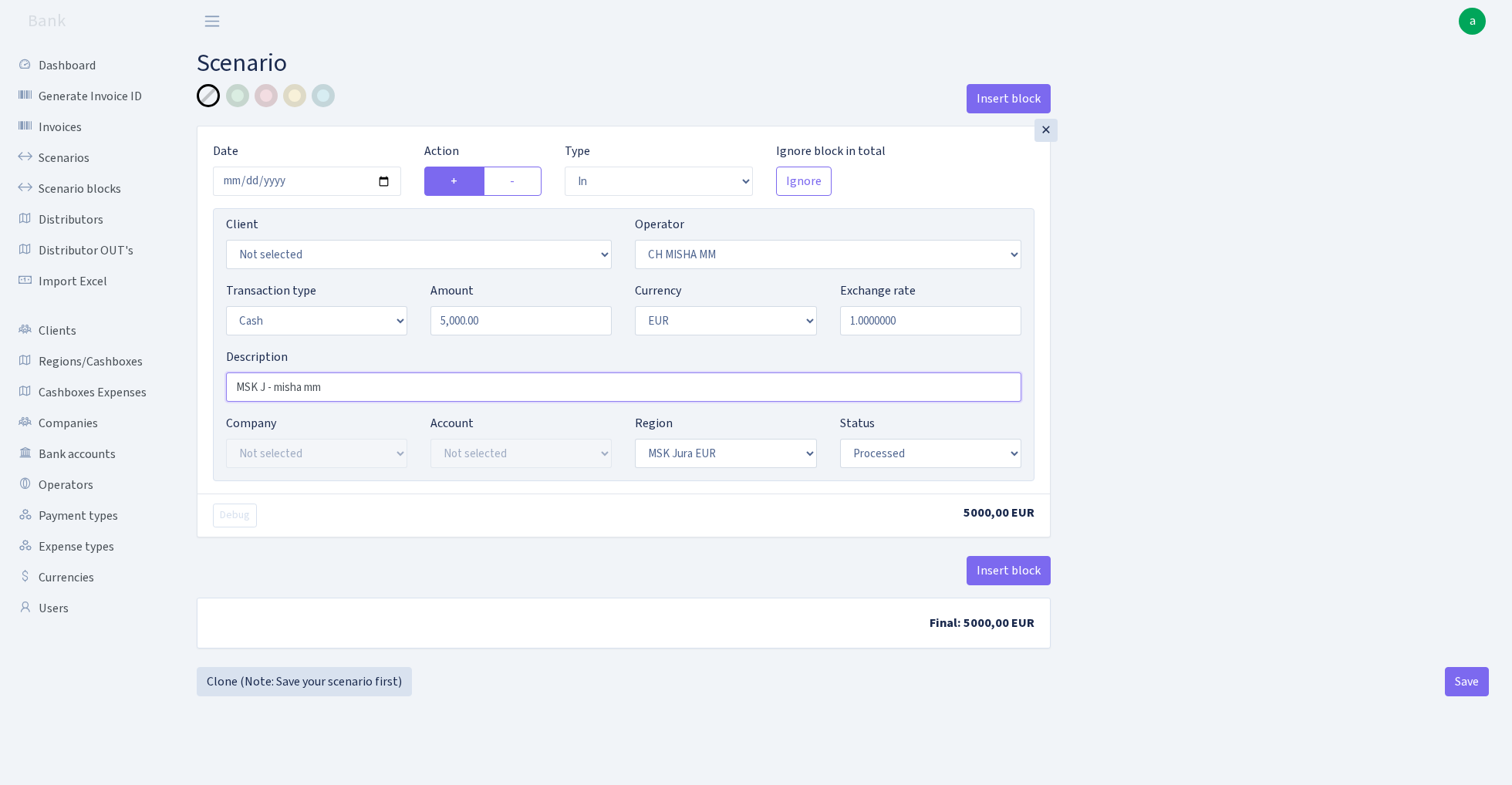
type input "MSK J - misha mm"
click at [316, 181] on input "2025-04-18" at bounding box center [307, 181] width 188 height 29
type input "2025-08-29"
click at [480, 97] on div "Insert block" at bounding box center [623, 105] width 854 height 42
click at [1467, 681] on button "Save" at bounding box center [1467, 681] width 44 height 29
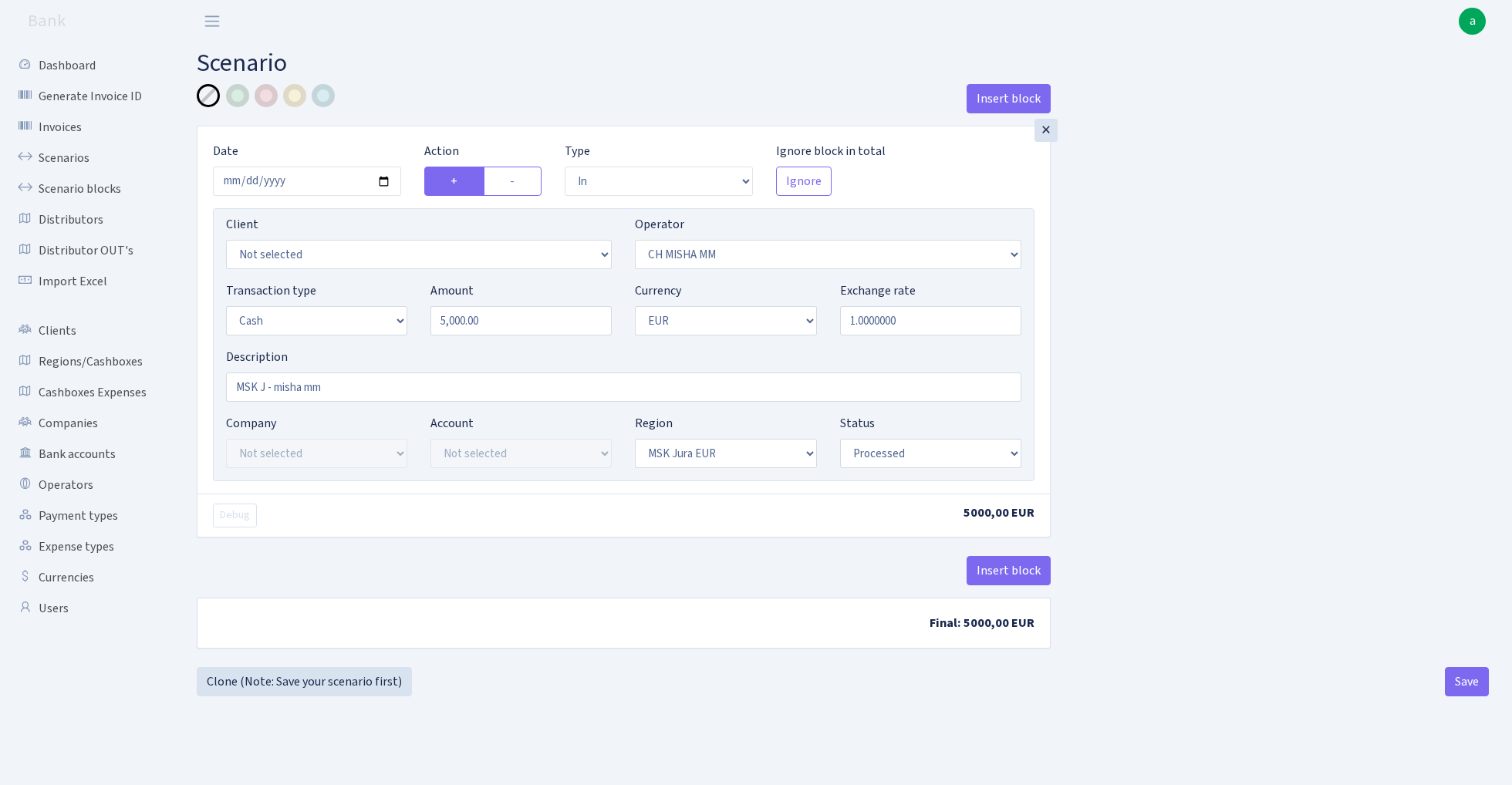
select select "in"
select select "8"
select select "1"
select select "16"
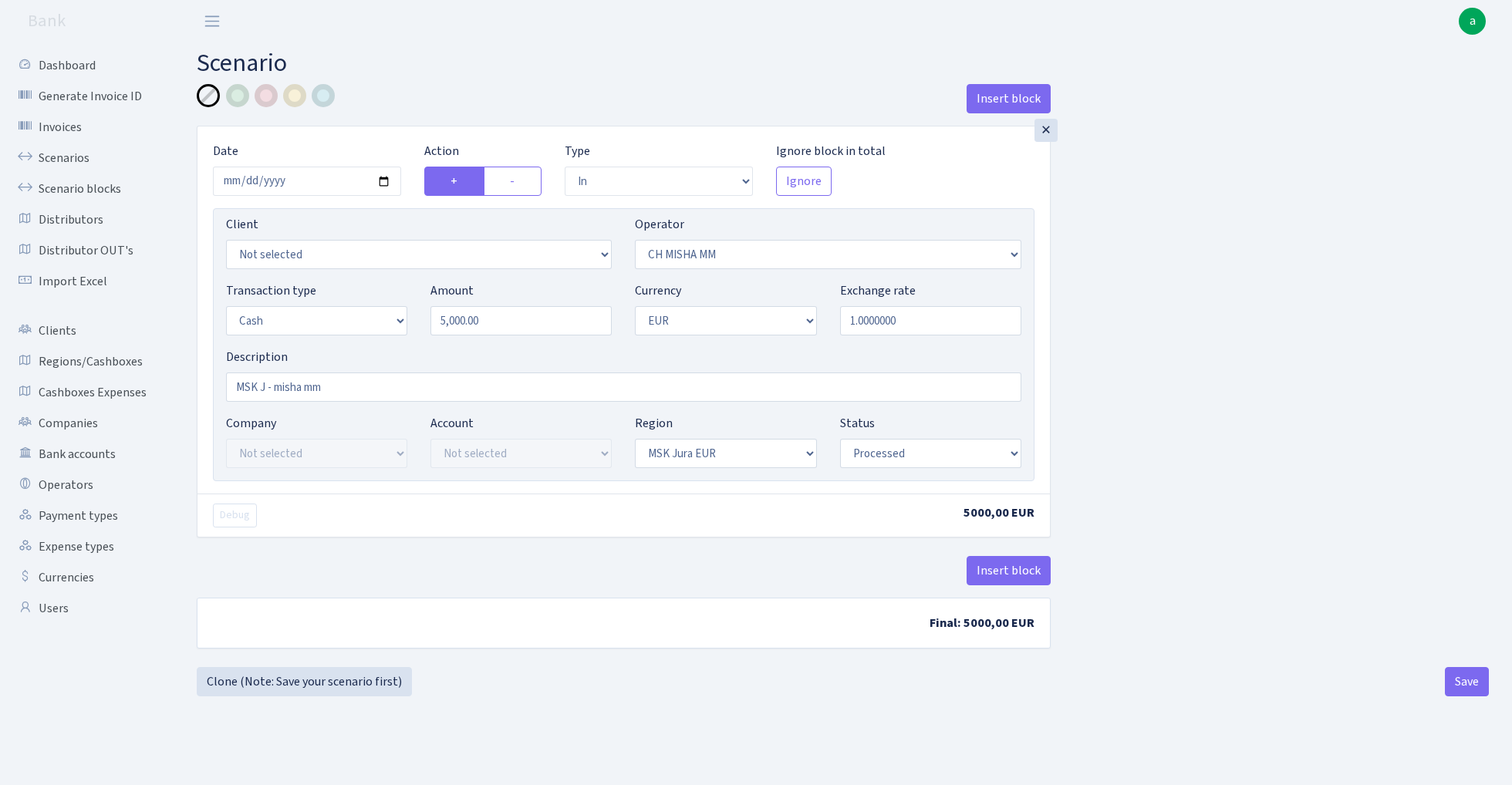
select select "processed"
click at [66, 158] on link "Scenarios" at bounding box center [85, 158] width 155 height 31
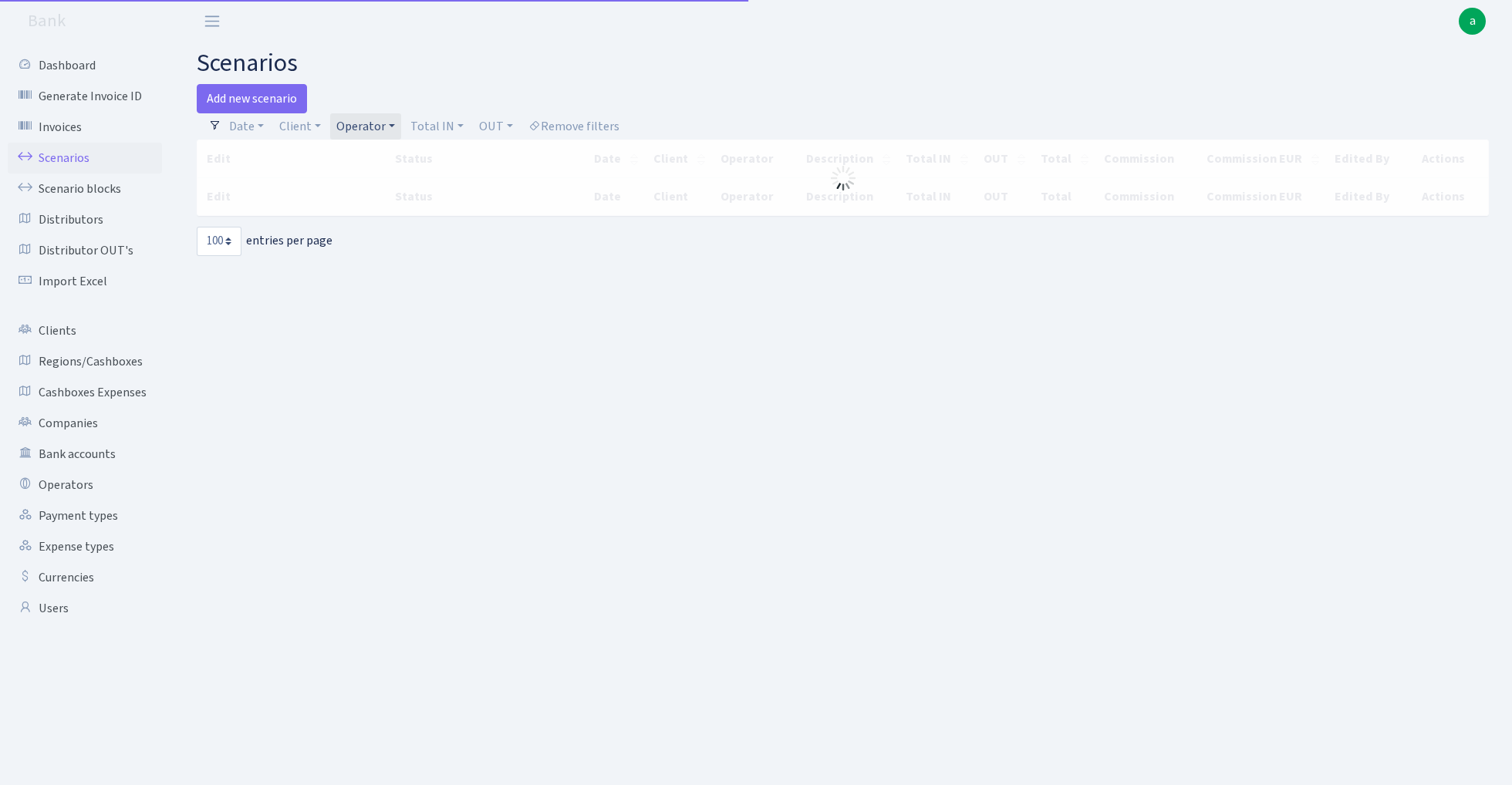
select select "100"
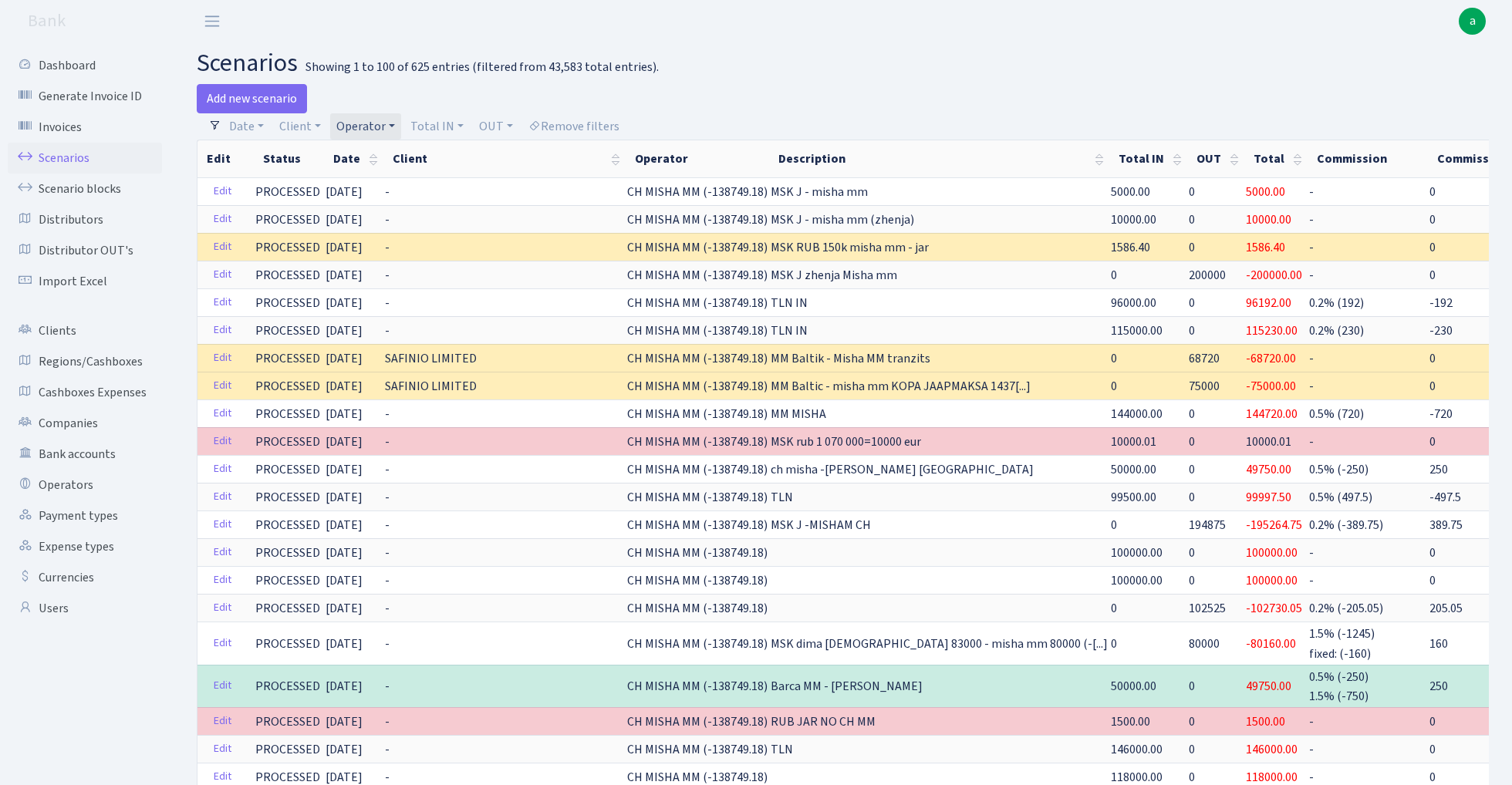
click at [367, 130] on link "Operator" at bounding box center [366, 126] width 71 height 26
click at [400, 182] on input "search" at bounding box center [391, 182] width 113 height 23
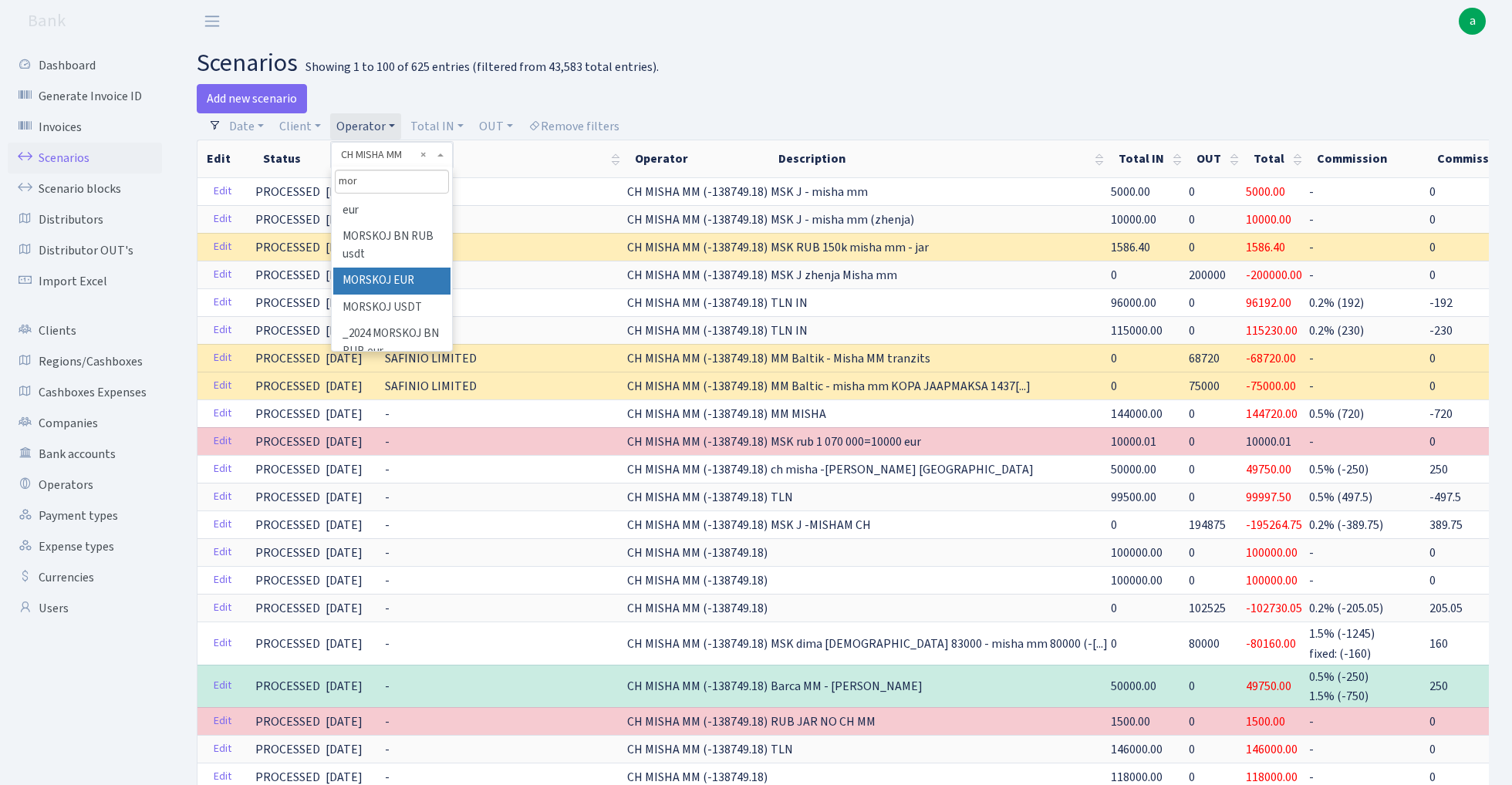
scroll to position [20, 0]
type input "mor"
click at [402, 294] on li "MORSKOJ USDT" at bounding box center [391, 306] width 116 height 27
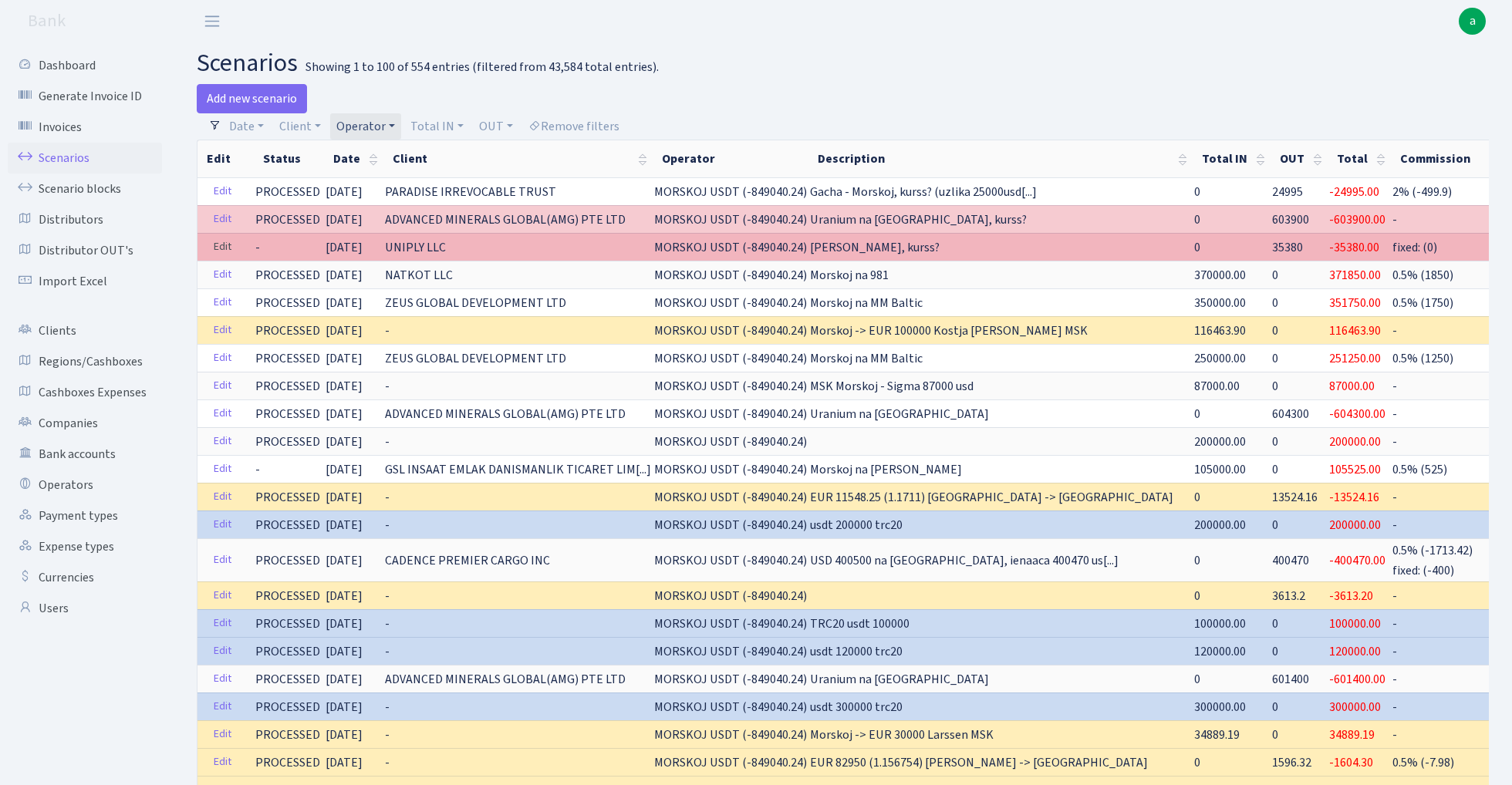
click at [216, 245] on link "Edit" at bounding box center [222, 247] width 31 height 23
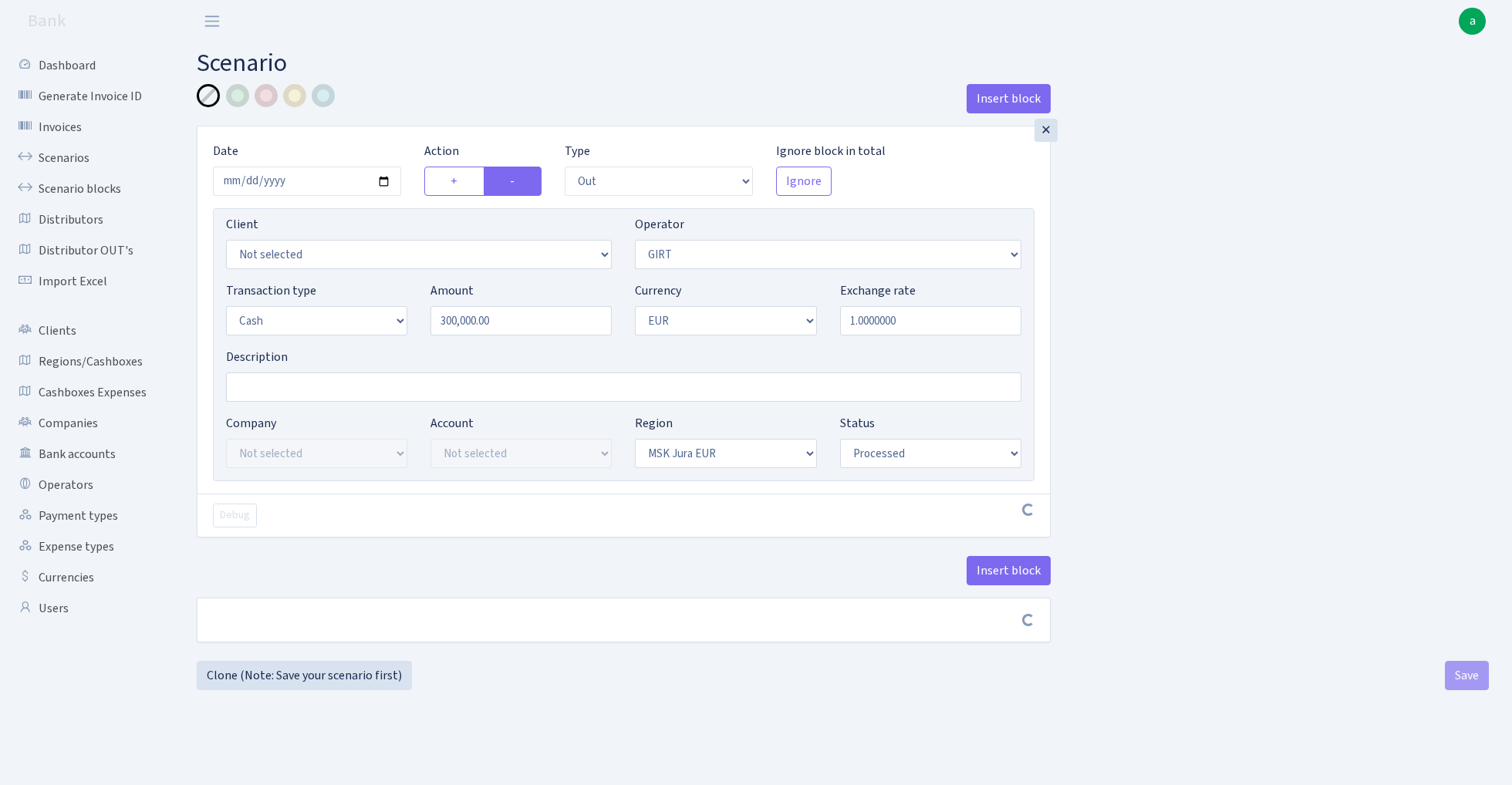
select select "out"
select select "7"
select select "1"
select select "16"
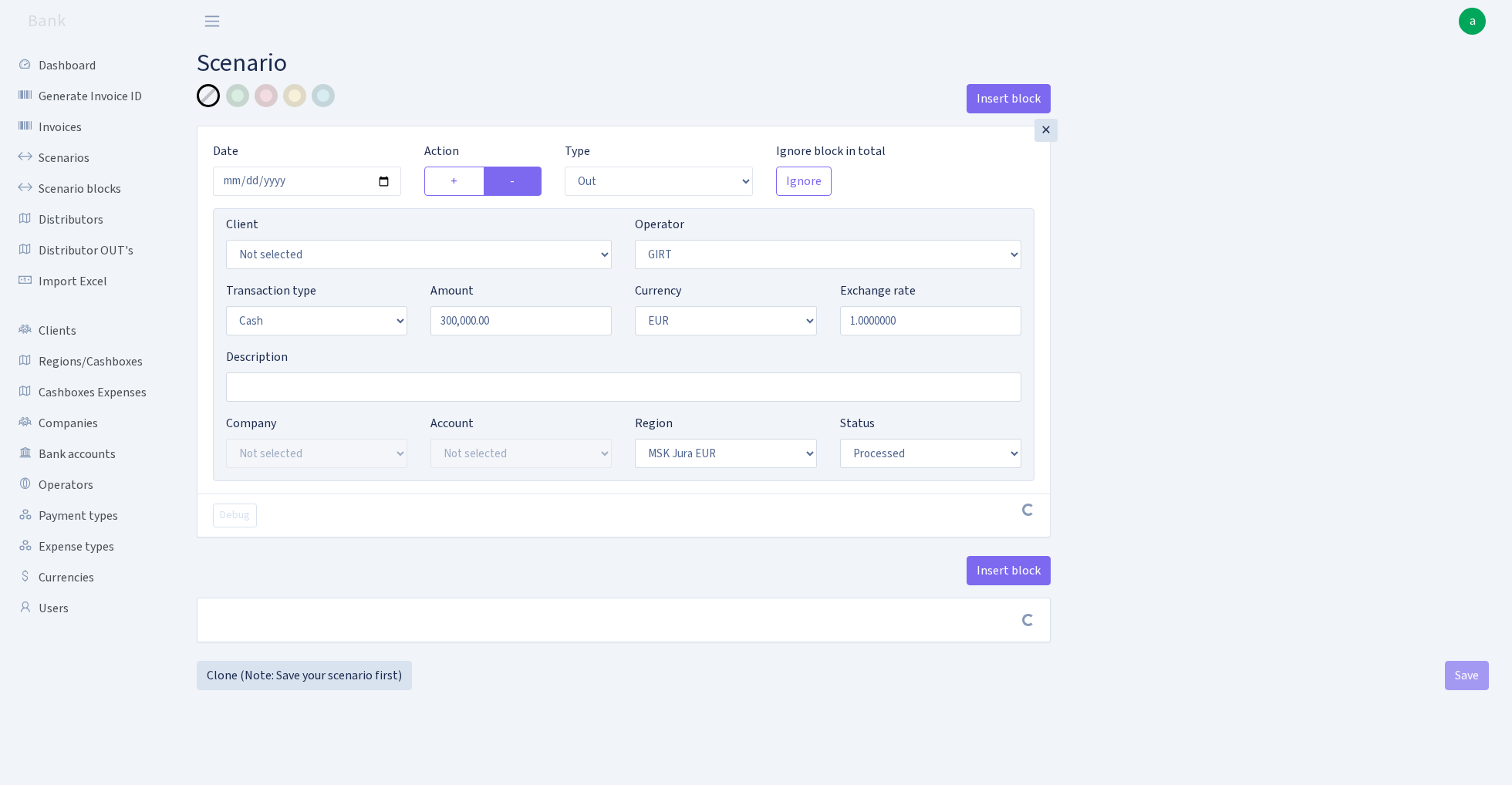
select select "processed"
click at [286, 389] on input "Description" at bounding box center [623, 387] width 795 height 29
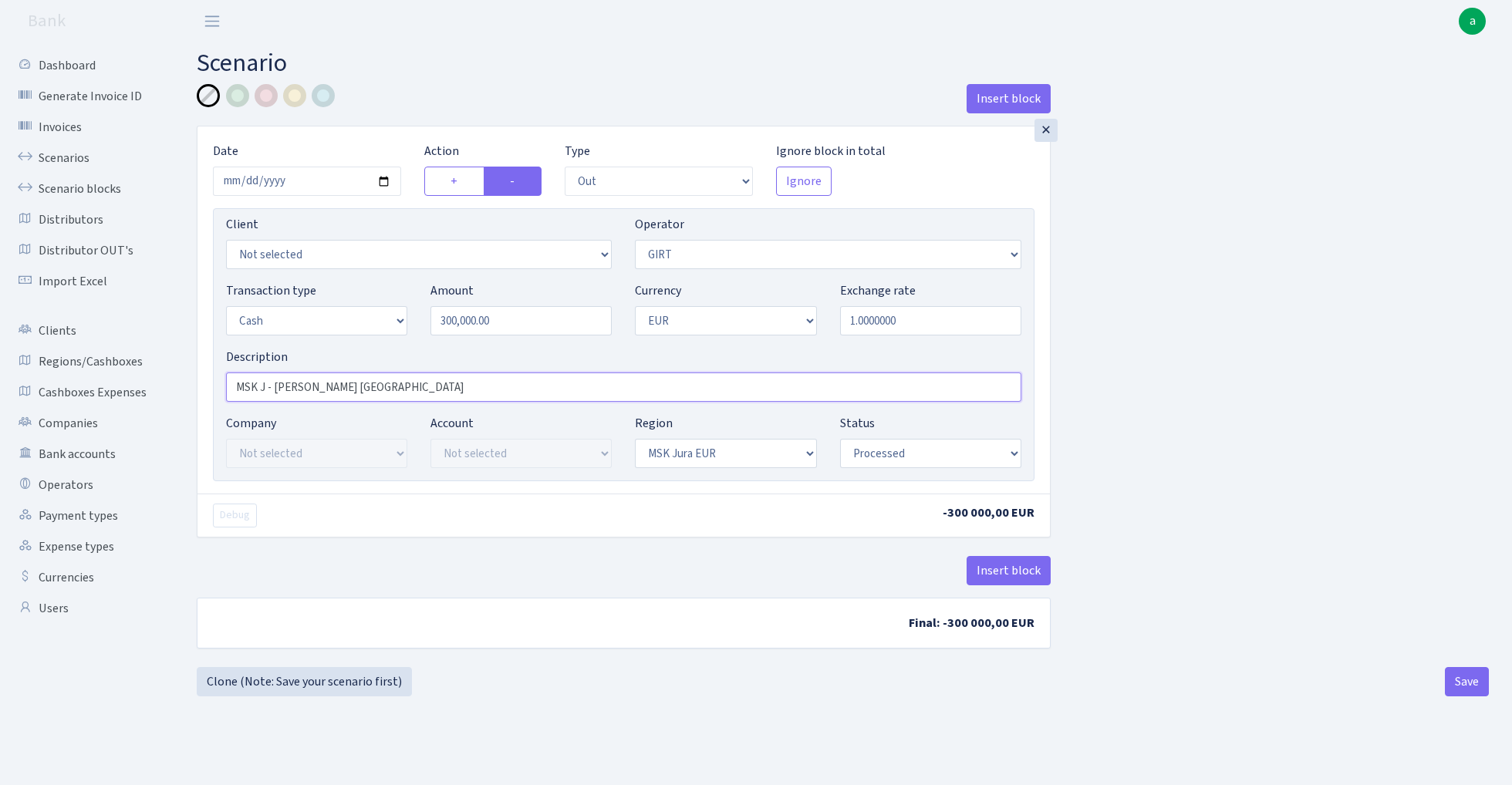
type input "MSK J - [PERSON_NAME] [GEOGRAPHIC_DATA]"
click at [529, 320] on input "300000.00" at bounding box center [520, 321] width 181 height 29
type input "355,000.00"
click at [1259, 328] on div "Insert block × Date 2025-08-26 Action + - Type --- In Out Commission Field requ…" at bounding box center [842, 375] width 1315 height 583
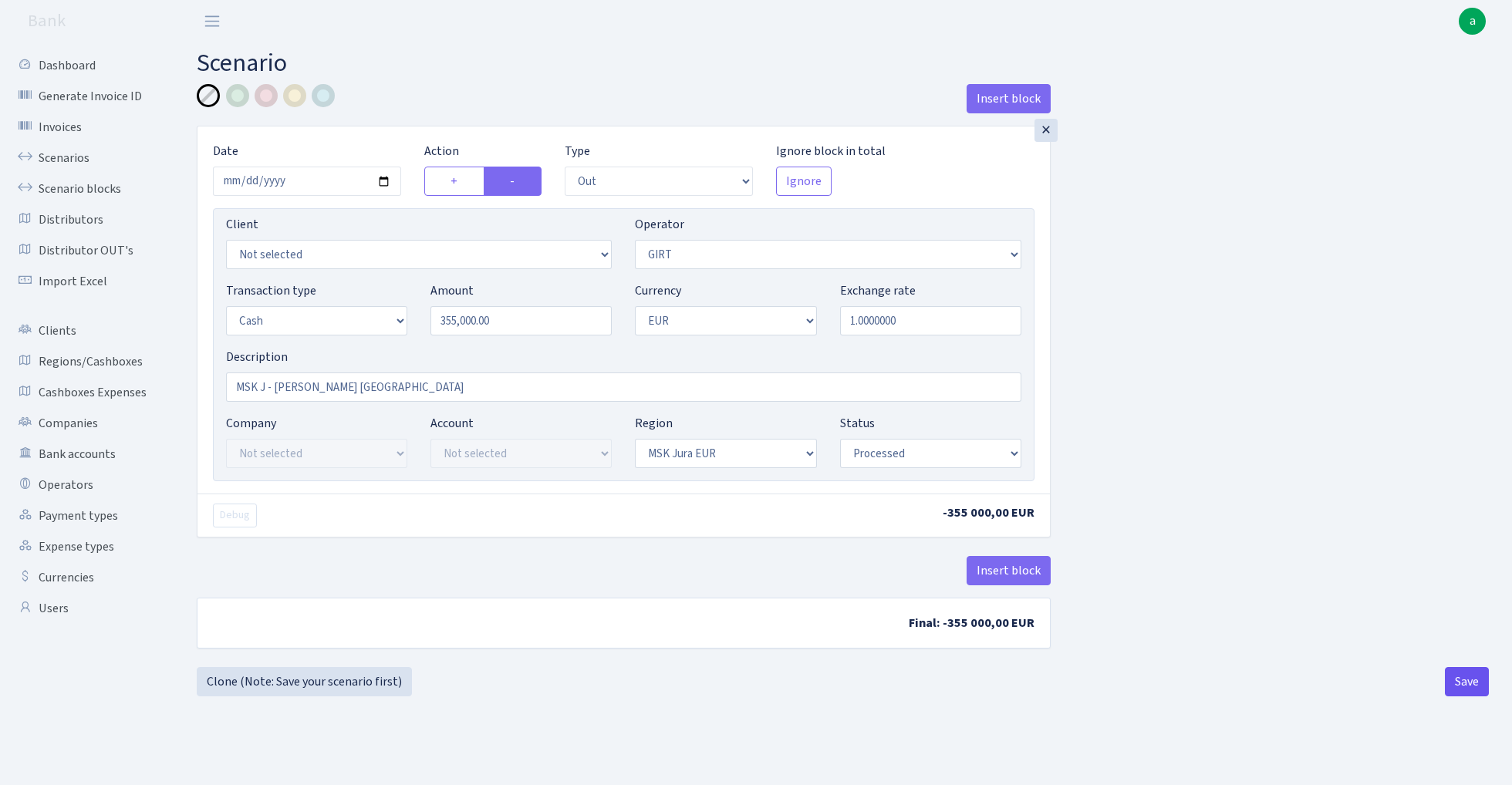
click at [1458, 692] on button "Save" at bounding box center [1467, 681] width 44 height 29
select select "out"
select select "7"
select select "1"
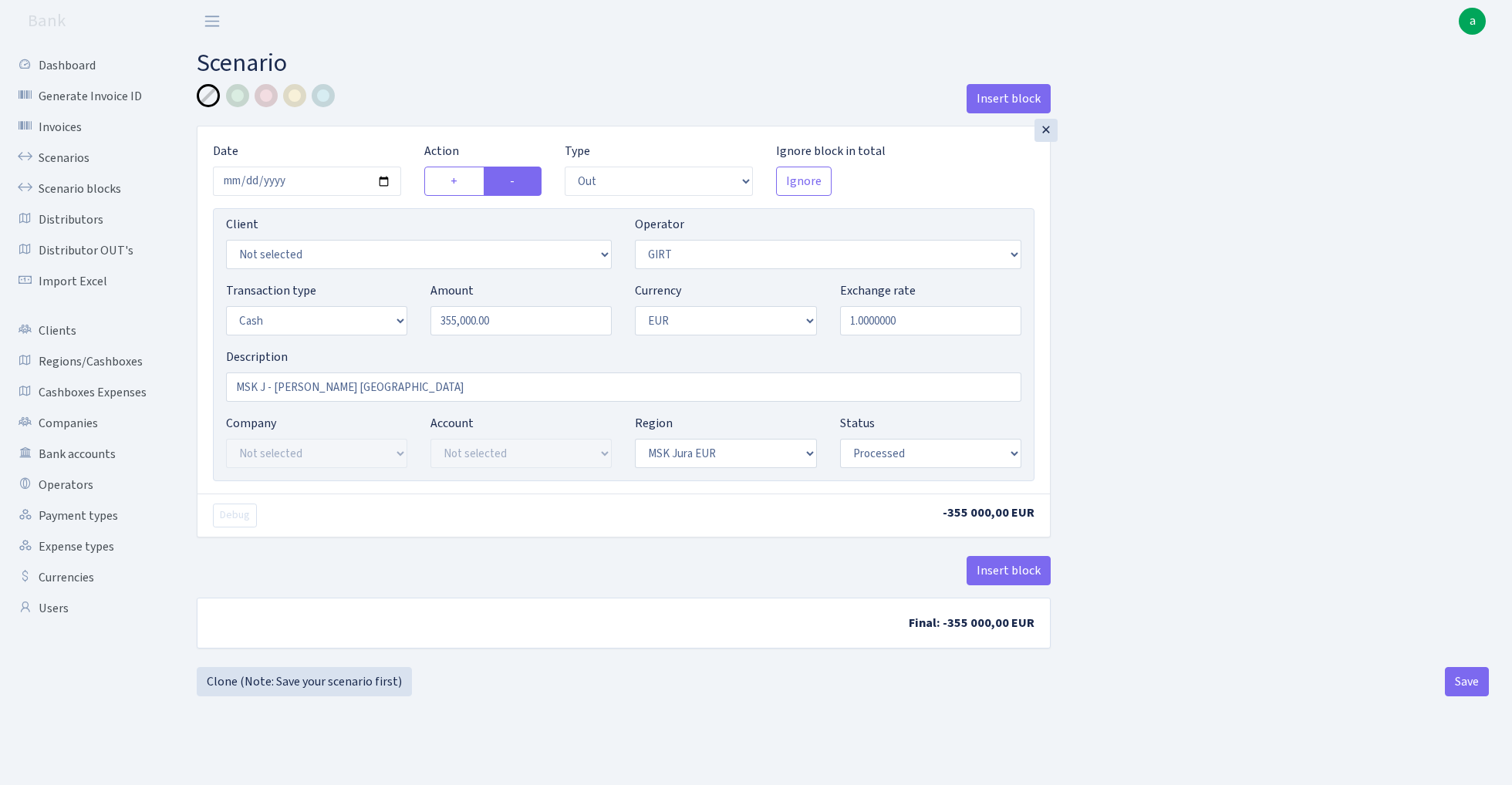
select select "16"
select select "processed"
click at [1463, 688] on button "Save" at bounding box center [1467, 681] width 44 height 29
select select "out"
select select "7"
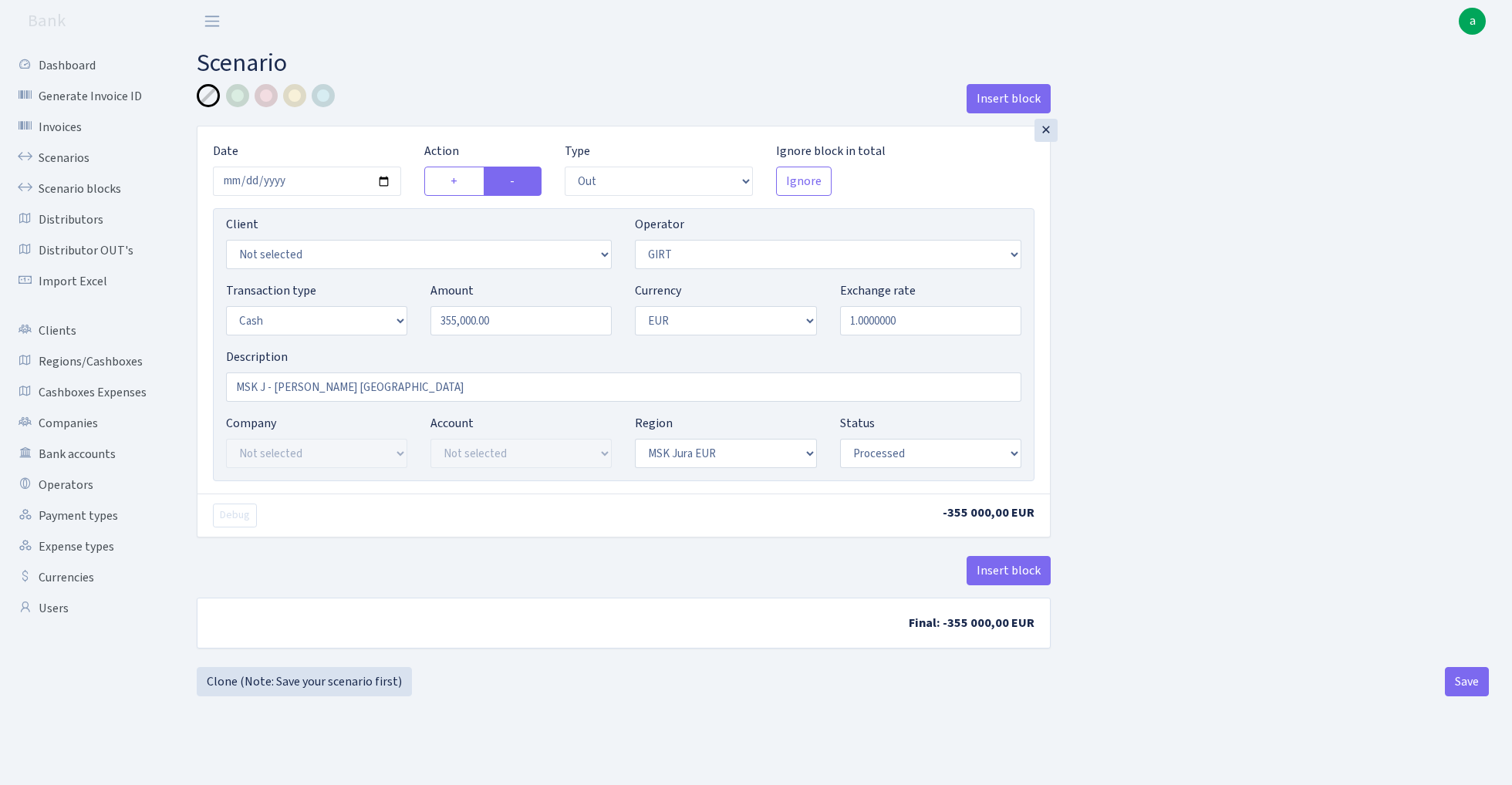
select select "1"
select select "16"
select select "processed"
click at [96, 184] on link "Scenario blocks" at bounding box center [85, 189] width 155 height 31
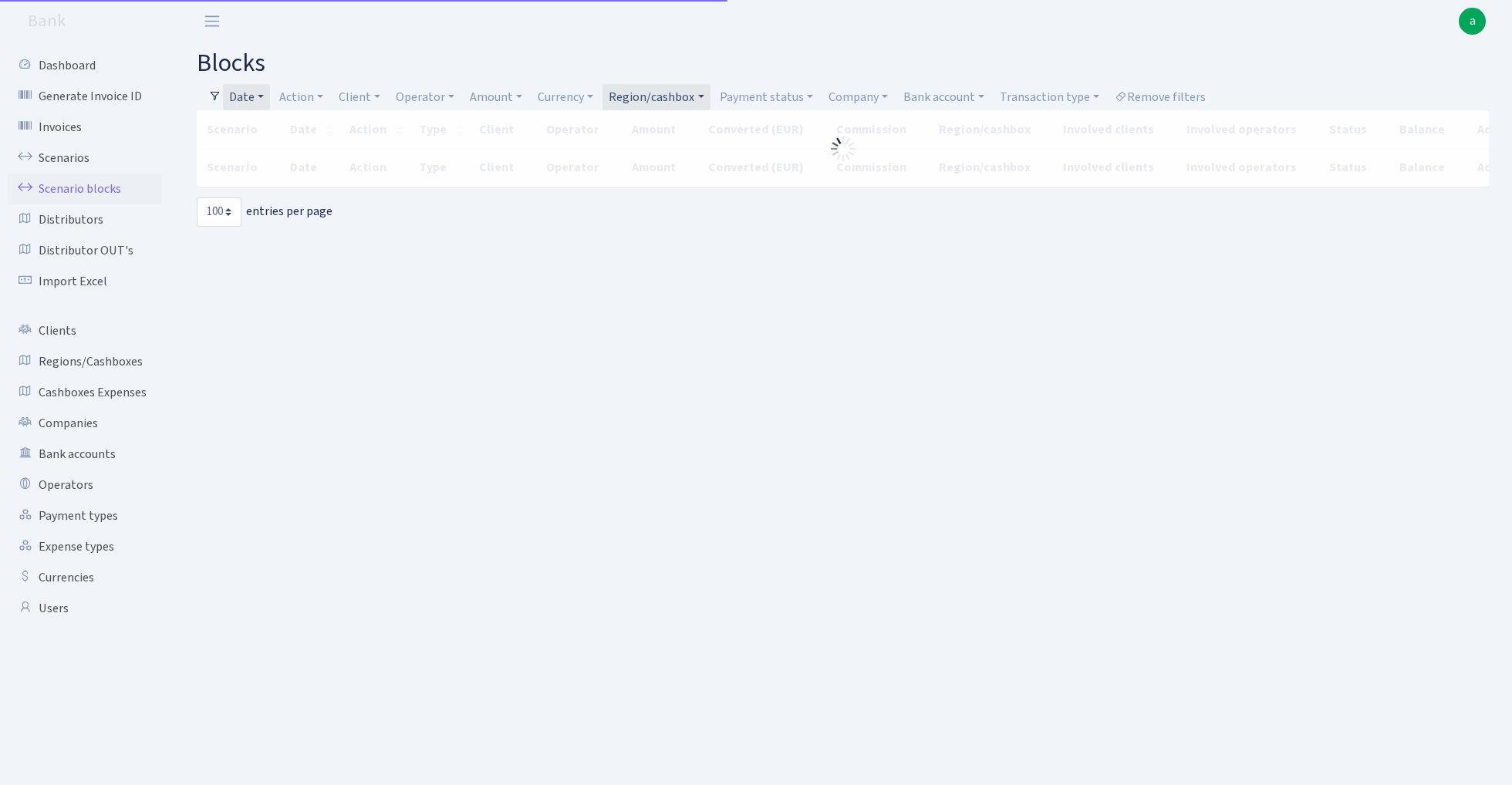
select select "100"
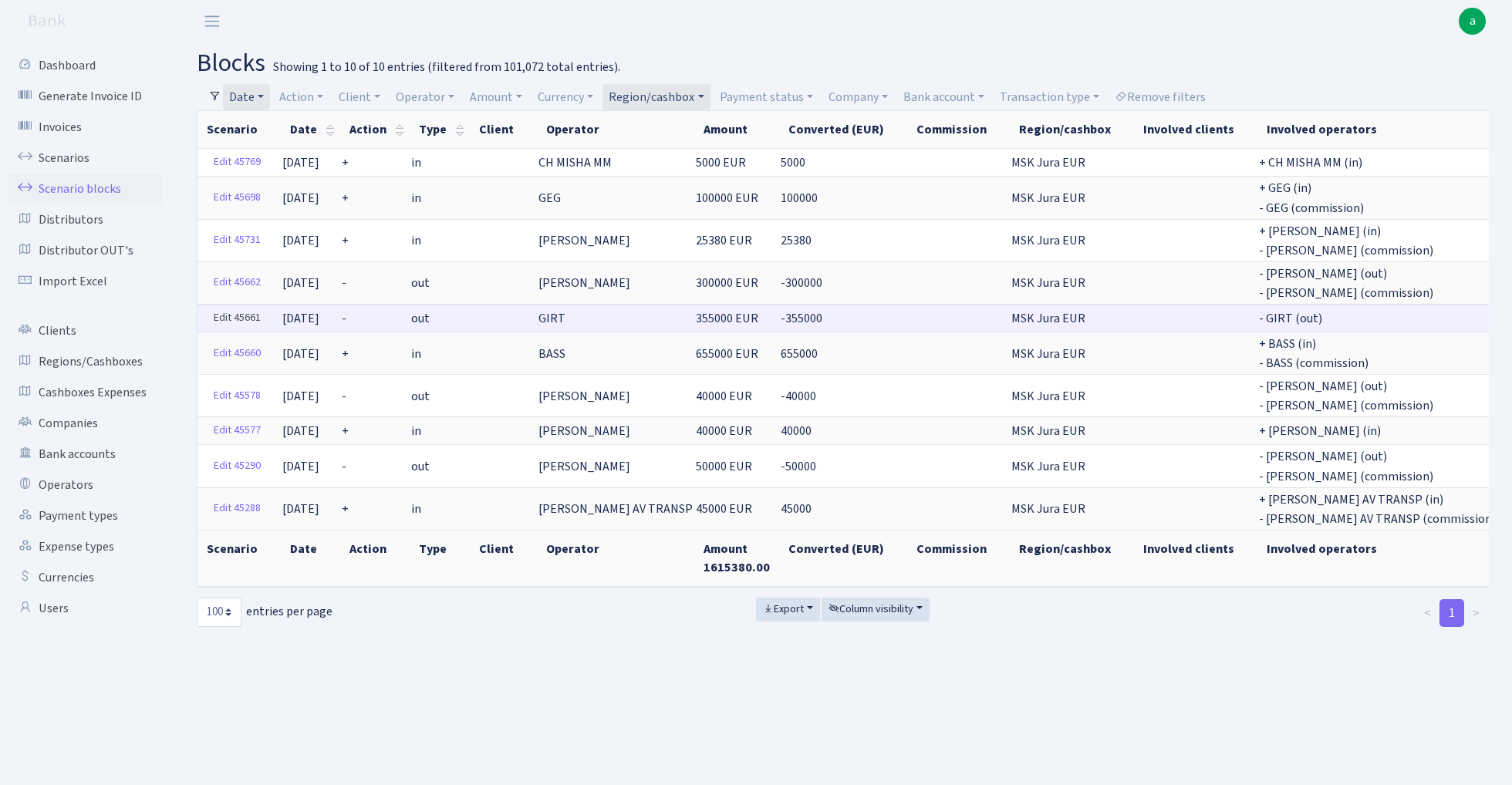
click at [238, 313] on link "Edit 45661" at bounding box center [237, 318] width 61 height 23
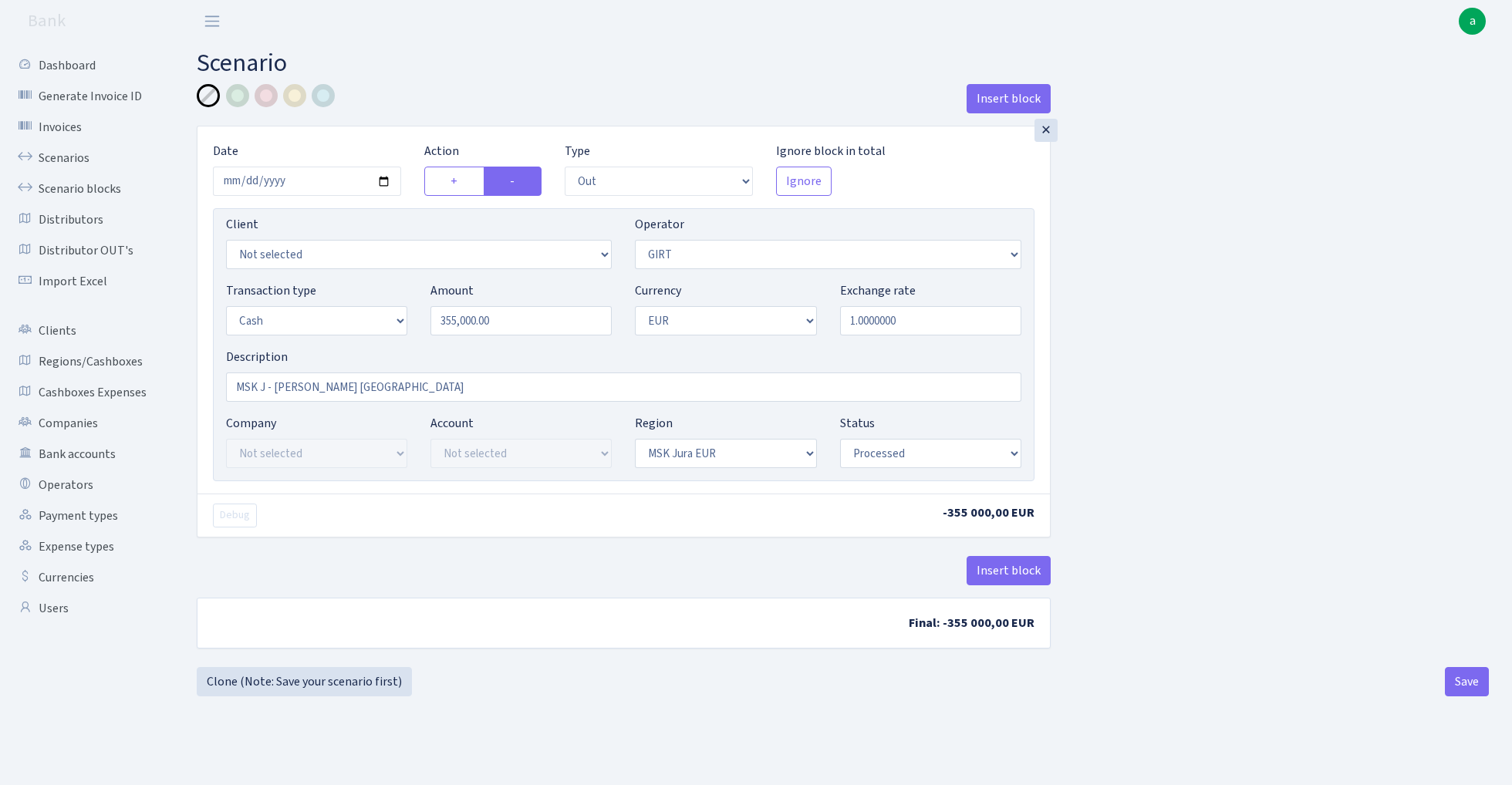
select select "out"
select select "7"
select select "1"
select select "16"
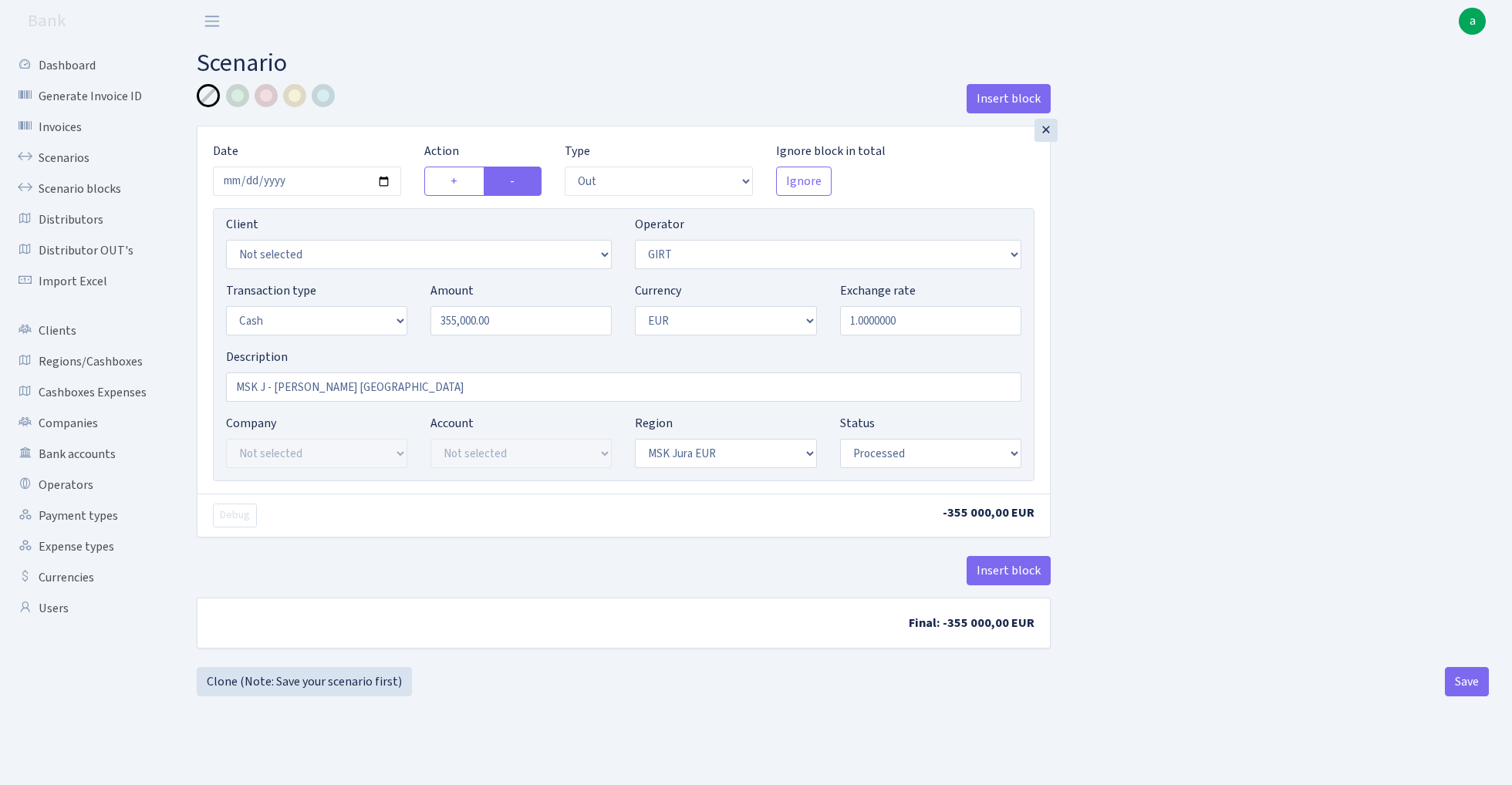
select select "processed"
click at [334, 679] on link "Clone (Note: Save your scenario first)" at bounding box center [304, 681] width 215 height 29
select select "out"
select select "7"
select select "1"
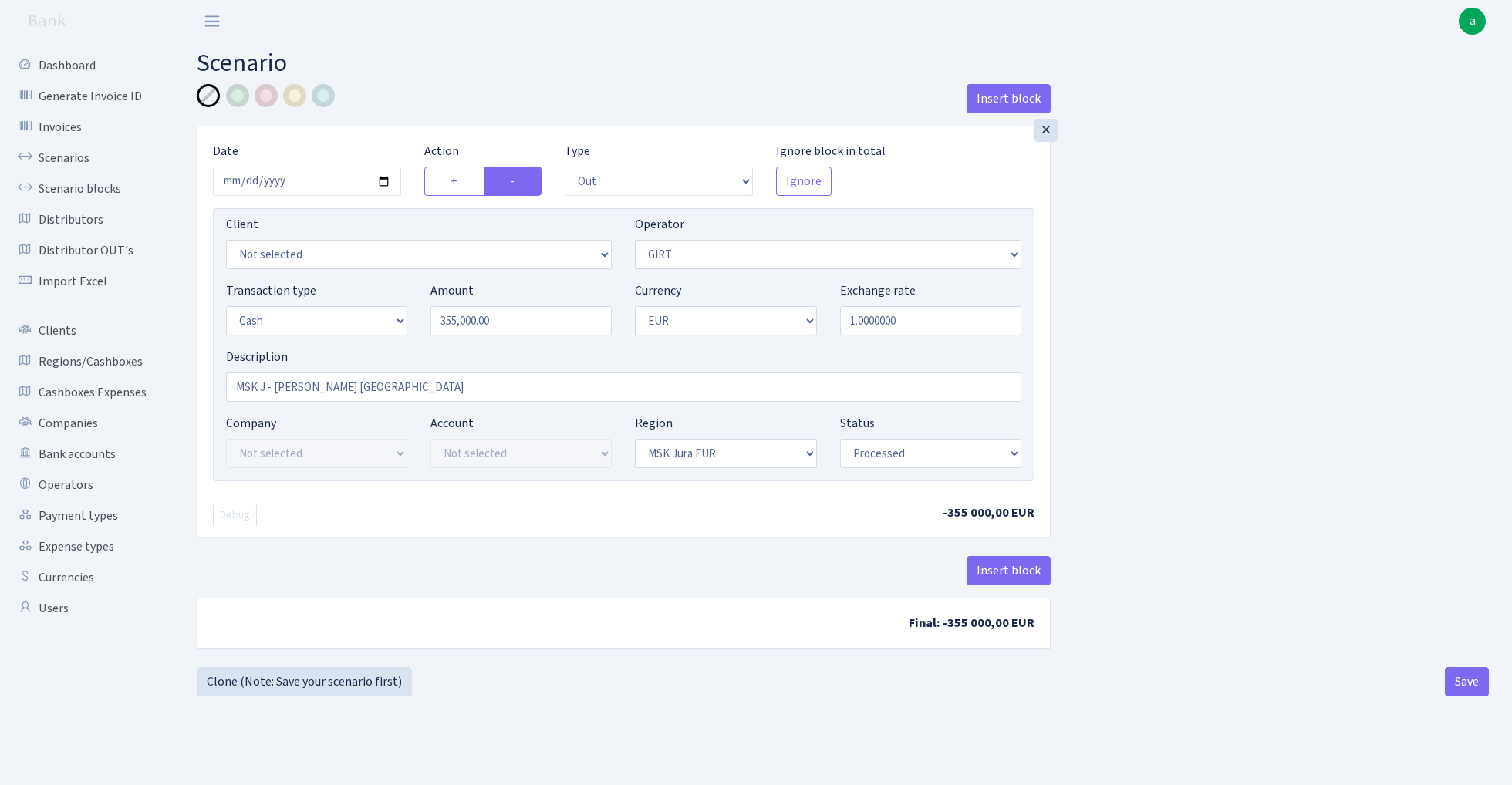
select select "1"
select select "16"
select select "processed"
click at [309, 181] on input "2025-08-26" at bounding box center [307, 181] width 188 height 29
type input "[DATE]"
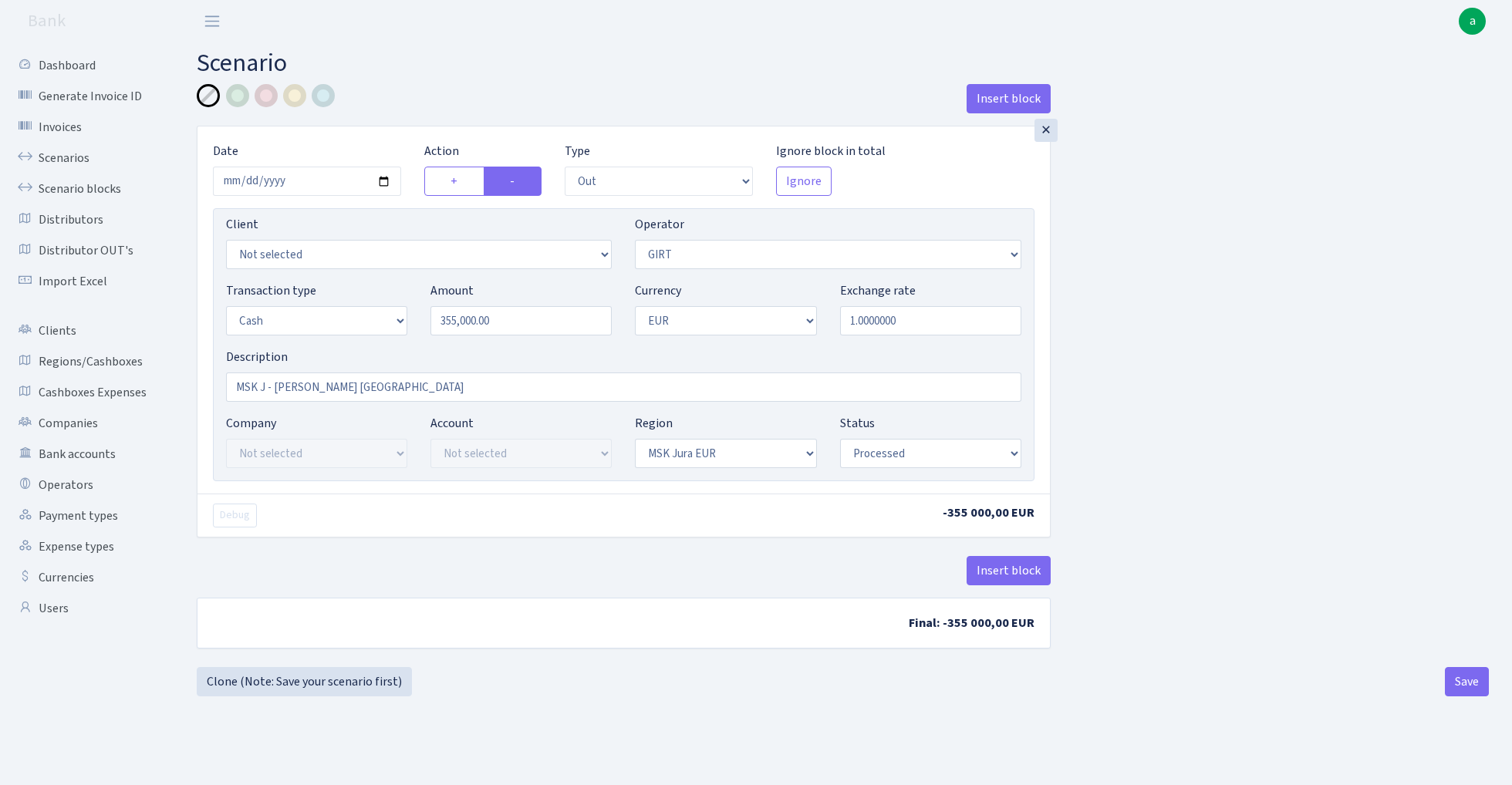
click at [427, 90] on div "Insert block" at bounding box center [623, 105] width 854 height 42
drag, startPoint x: 513, startPoint y: 321, endPoint x: 318, endPoint y: 318, distance: 195.0
click at [318, 318] on div "Transaction type Not selected 981 ELF FISH crypto GIRT IVO dekl MM-BALTIC eur U…" at bounding box center [623, 315] width 819 height 66
type input "100,000.00"
click at [1106, 378] on div "Insert block × Date 2025-08-28 Action + - Type --- In Out Commission Field requ…" at bounding box center [842, 375] width 1315 height 583
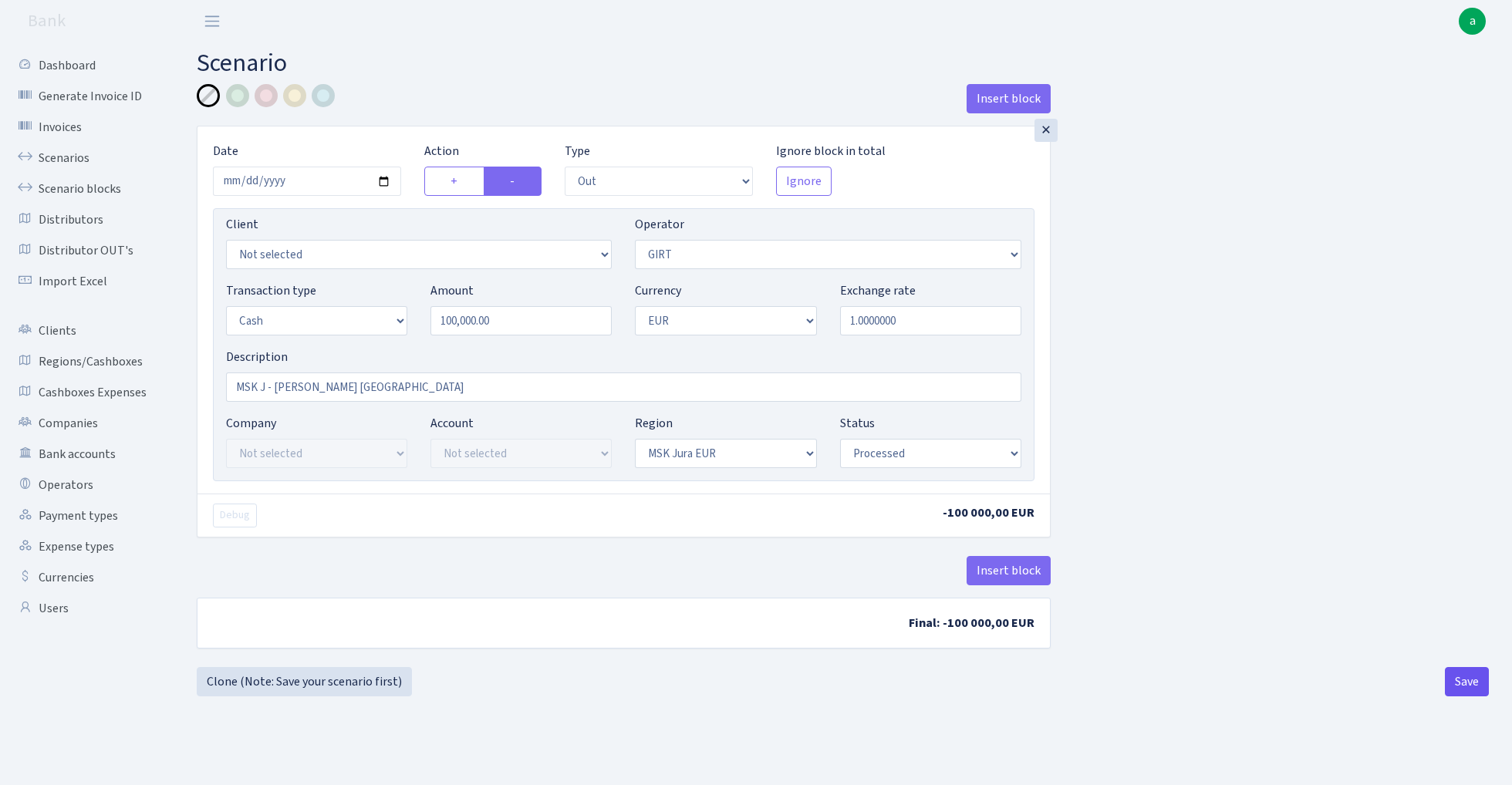
click at [1461, 682] on button "Save" at bounding box center [1467, 681] width 44 height 29
select select "out"
select select "7"
select select "1"
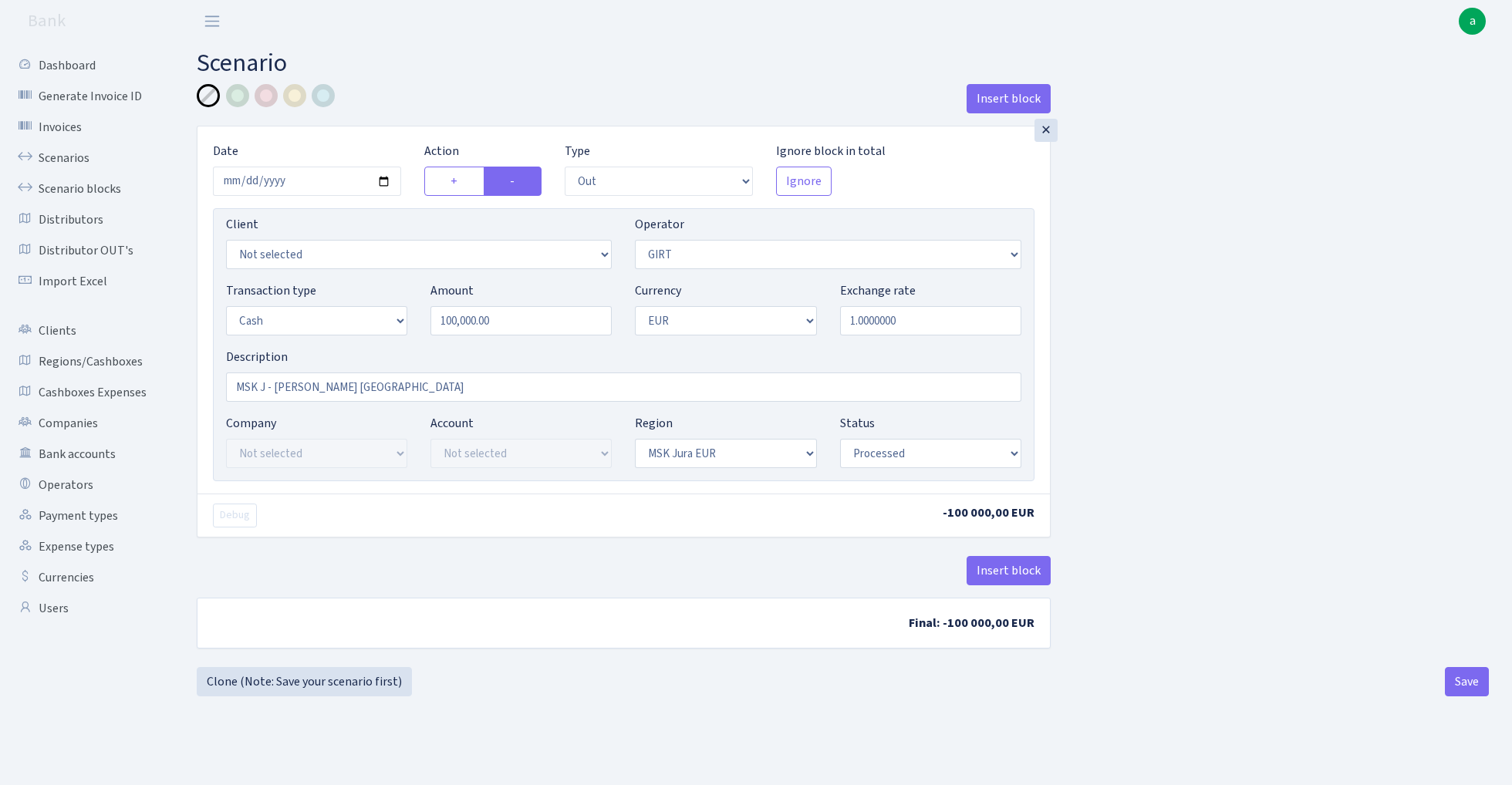
select select "16"
select select "processed"
click at [1478, 689] on button "Save" at bounding box center [1467, 681] width 44 height 29
select select "out"
select select "7"
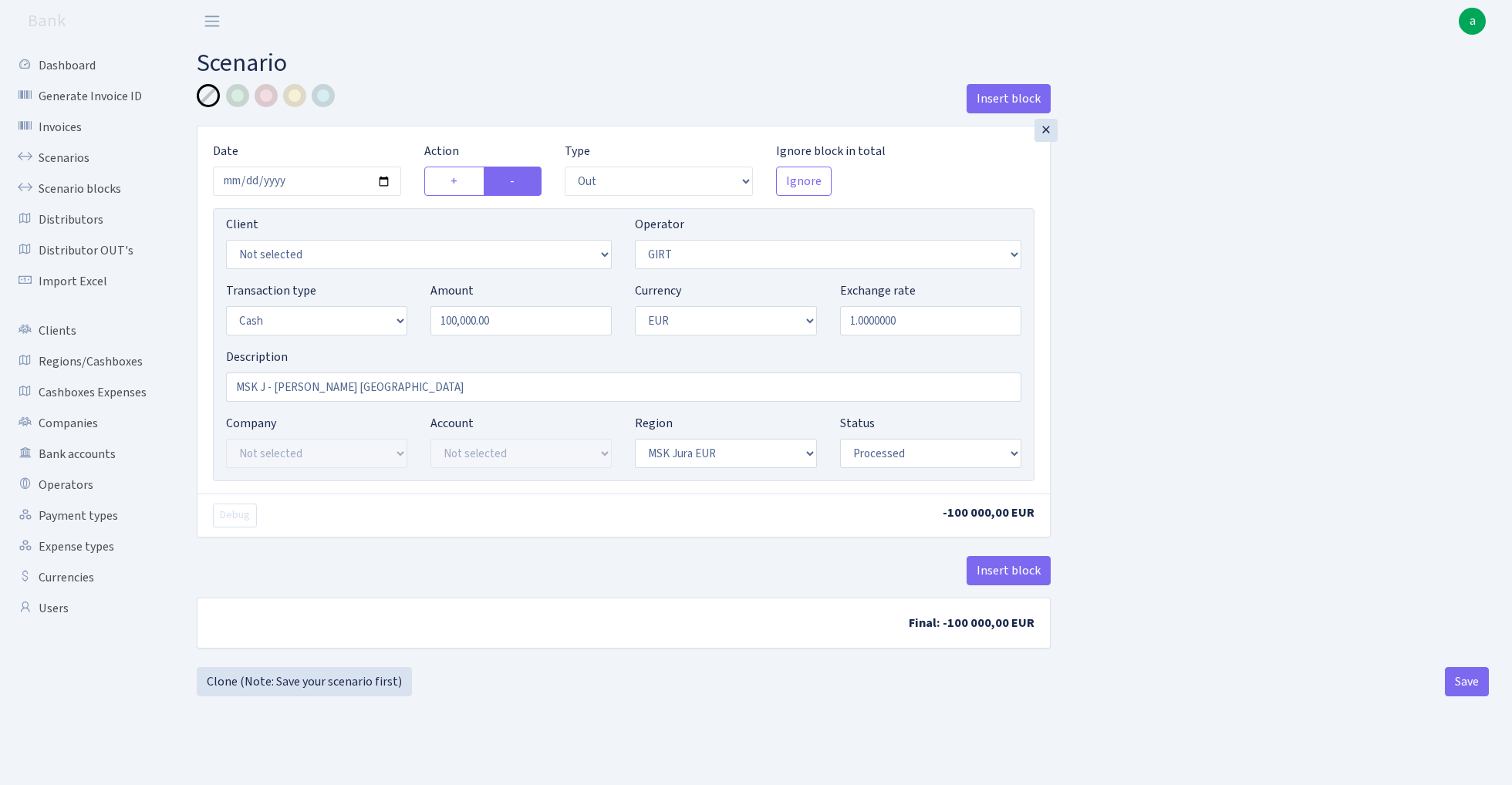
select select "1"
select select "16"
select select "processed"
click at [91, 186] on link "Scenario blocks" at bounding box center [85, 189] width 155 height 31
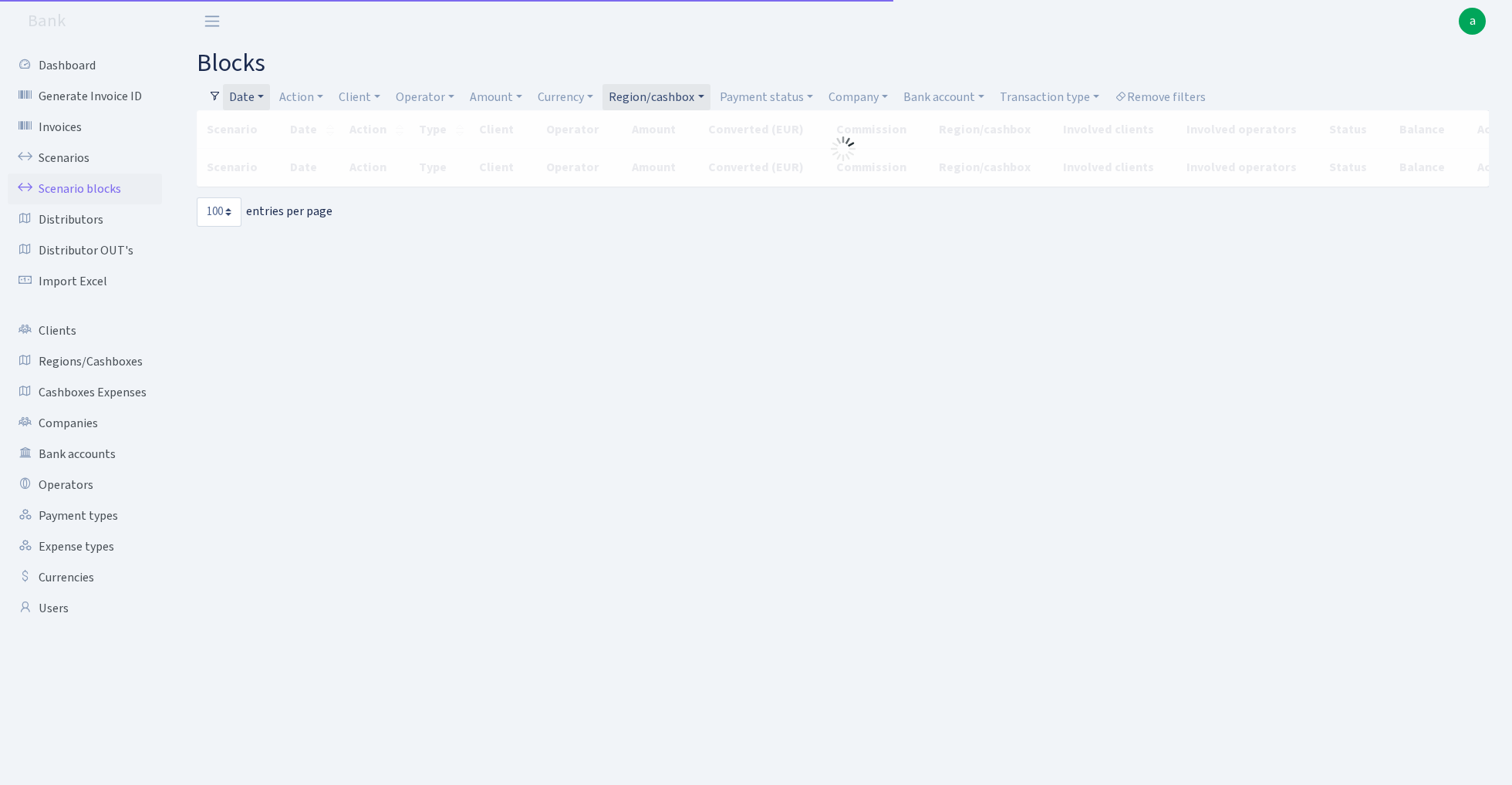
select select "100"
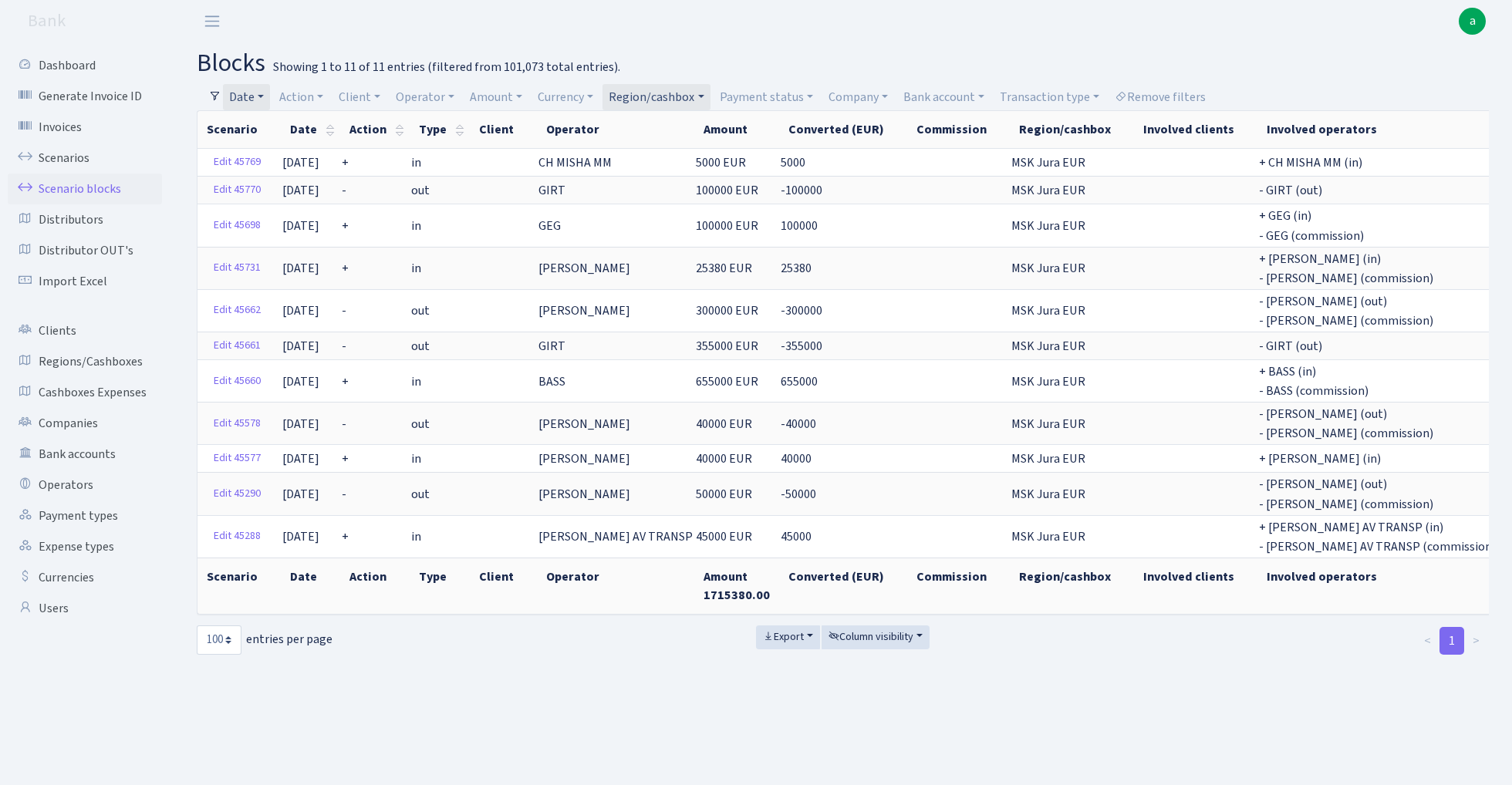
click at [665, 94] on link "Region/cashbox" at bounding box center [656, 97] width 108 height 26
click at [706, 125] on span "× MSK Jura EUR" at bounding box center [659, 126] width 93 height 16
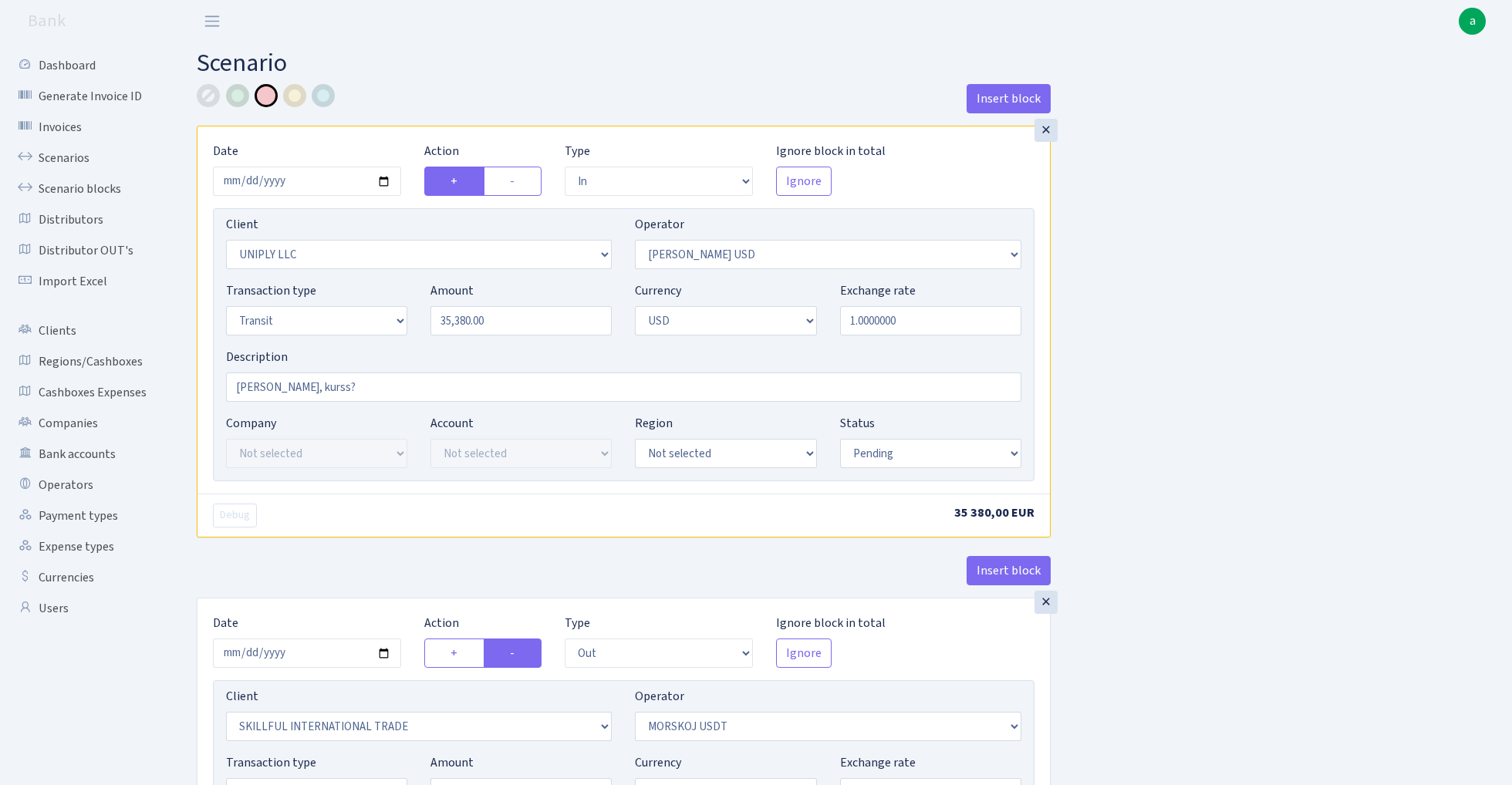
select select "in"
select select "2838"
select select "321"
select select "5"
select select "2"
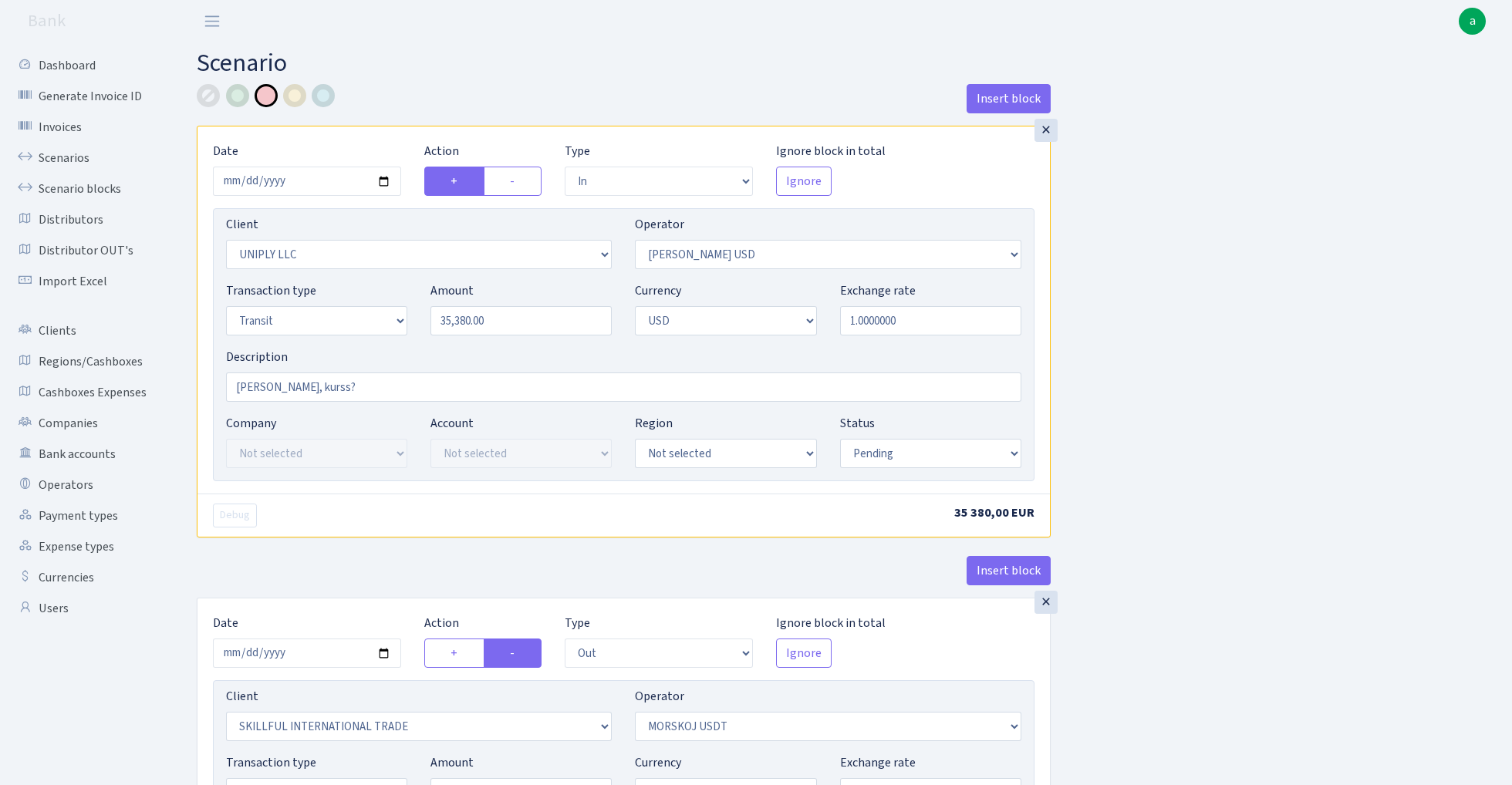
select select "pending"
select select "out"
select select "2655"
select select "324"
select select "5"
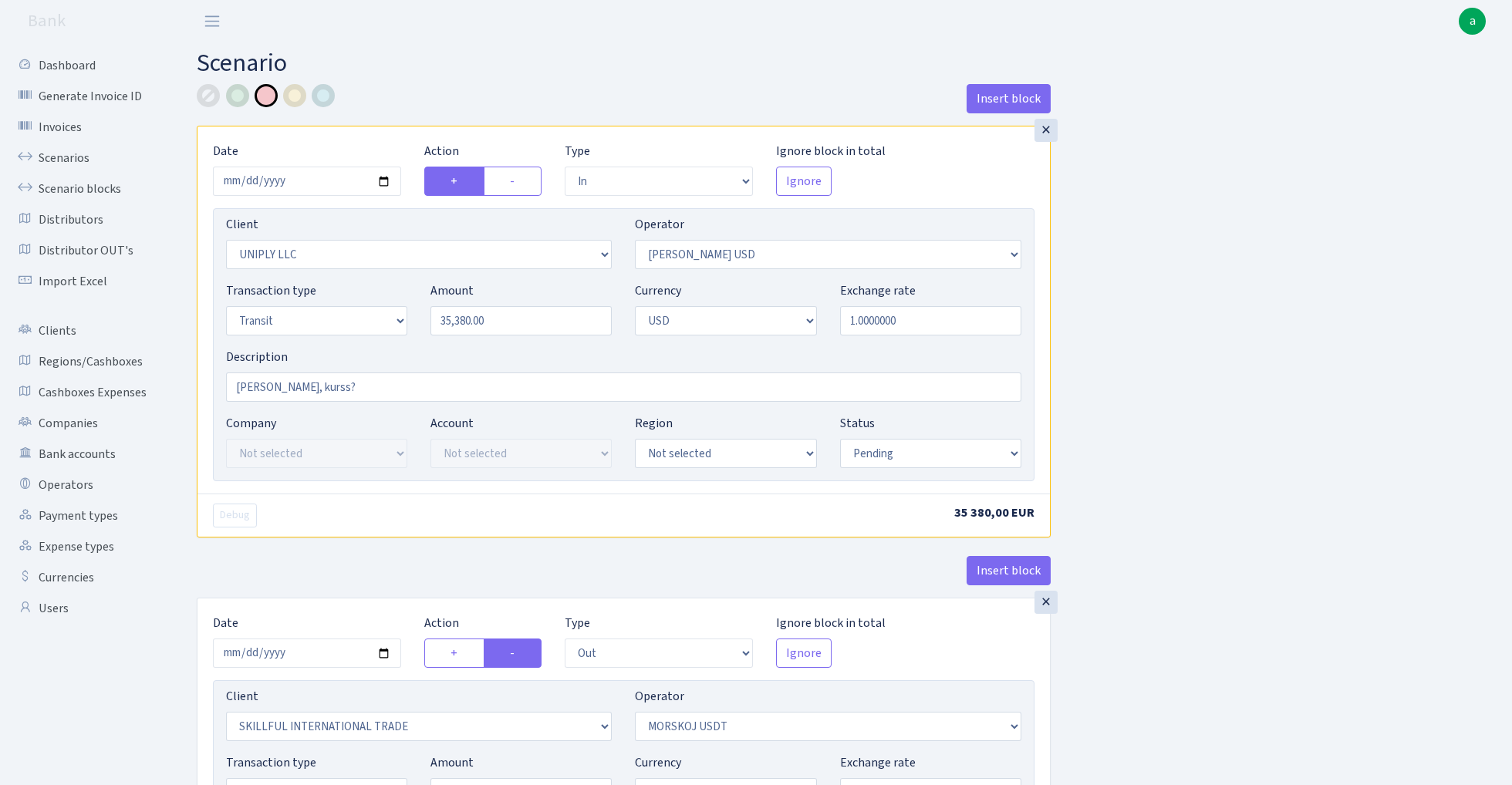
select select "2"
select select "processed"
select select "out"
select select "321"
select select "15"
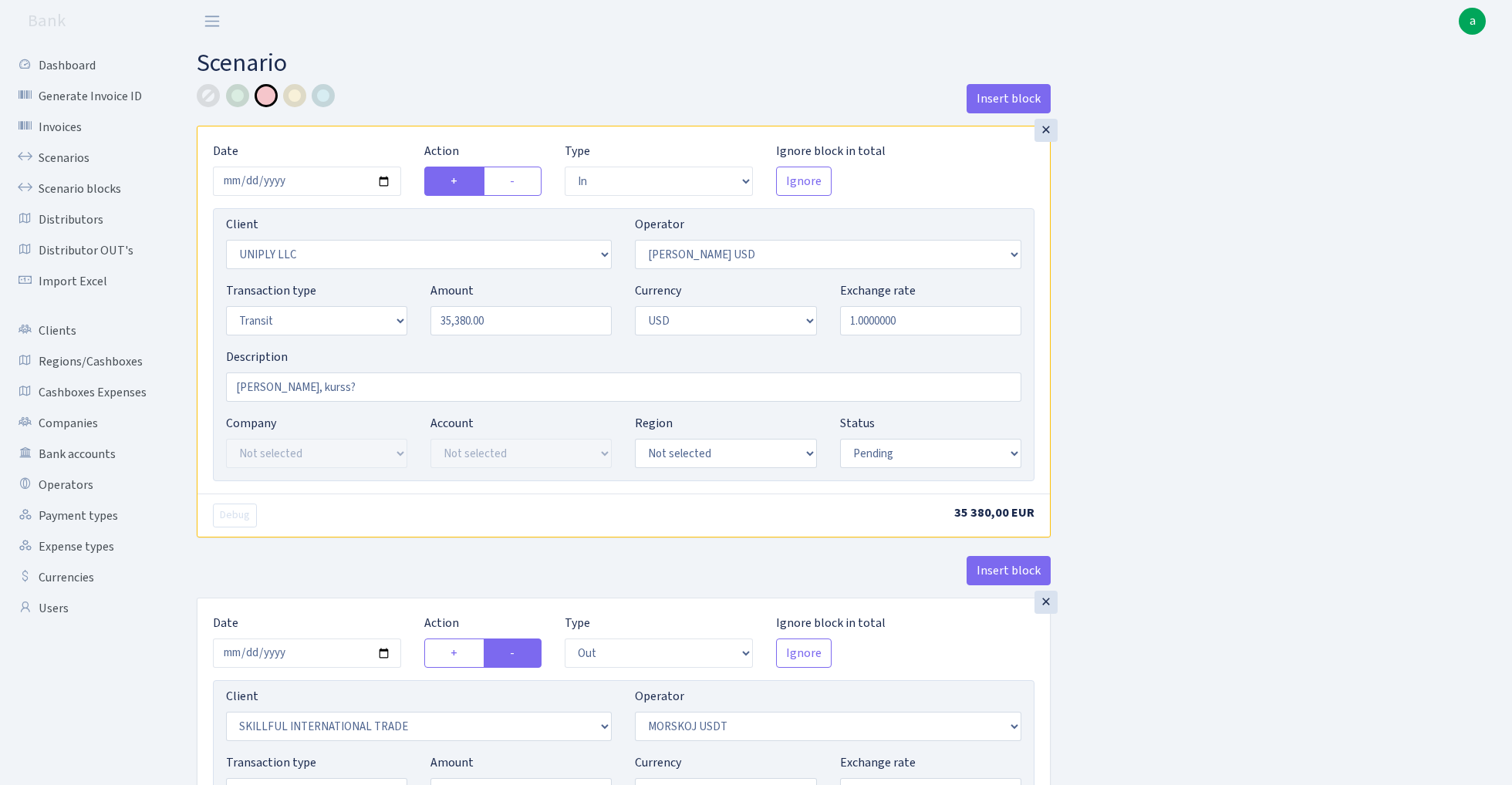
select select "2"
select select "pending"
select select "in"
select select "319"
select select "2"
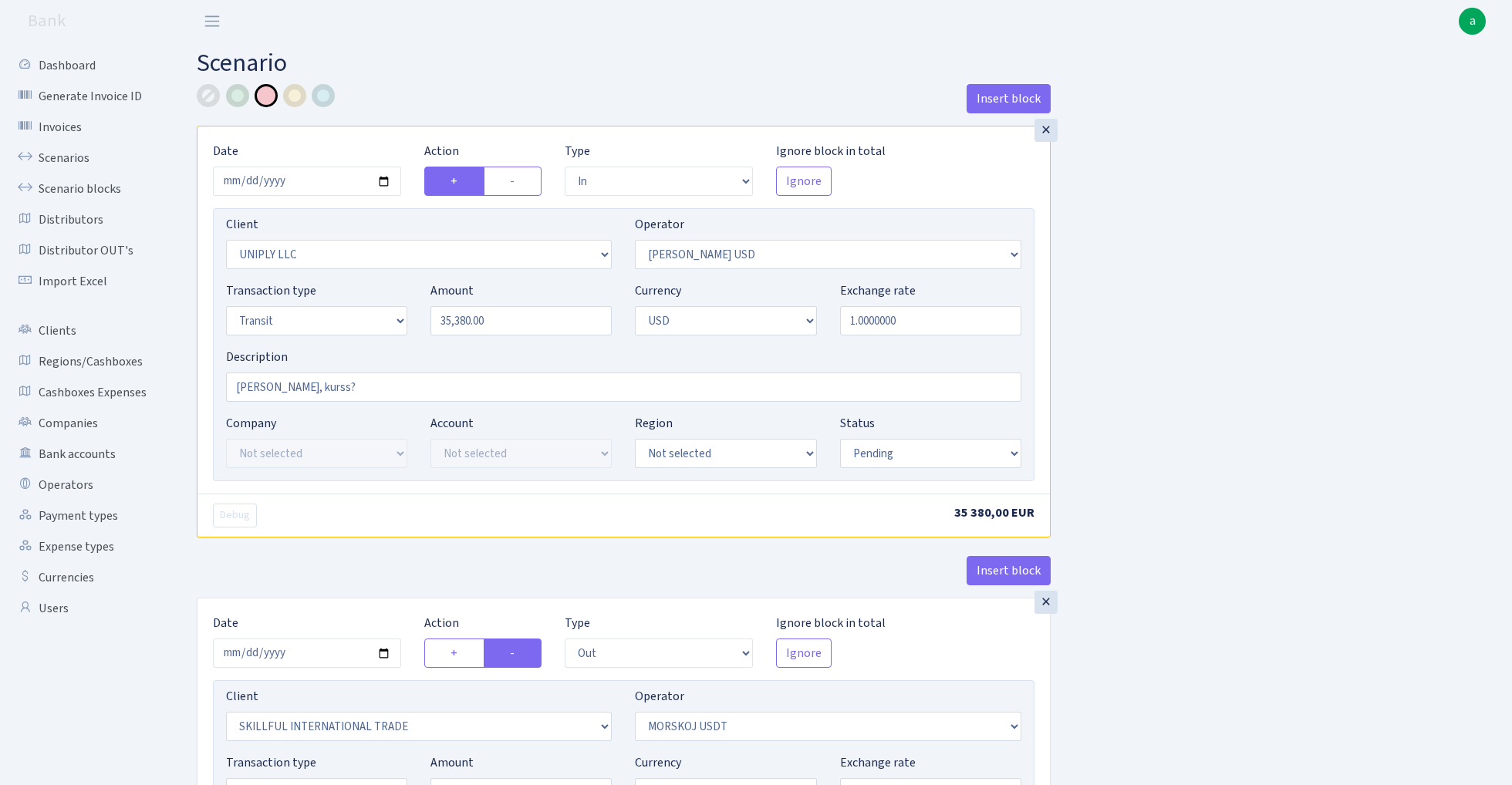
select select "pending"
select select "commission"
select select "fixed"
select select "319"
select select "pending"
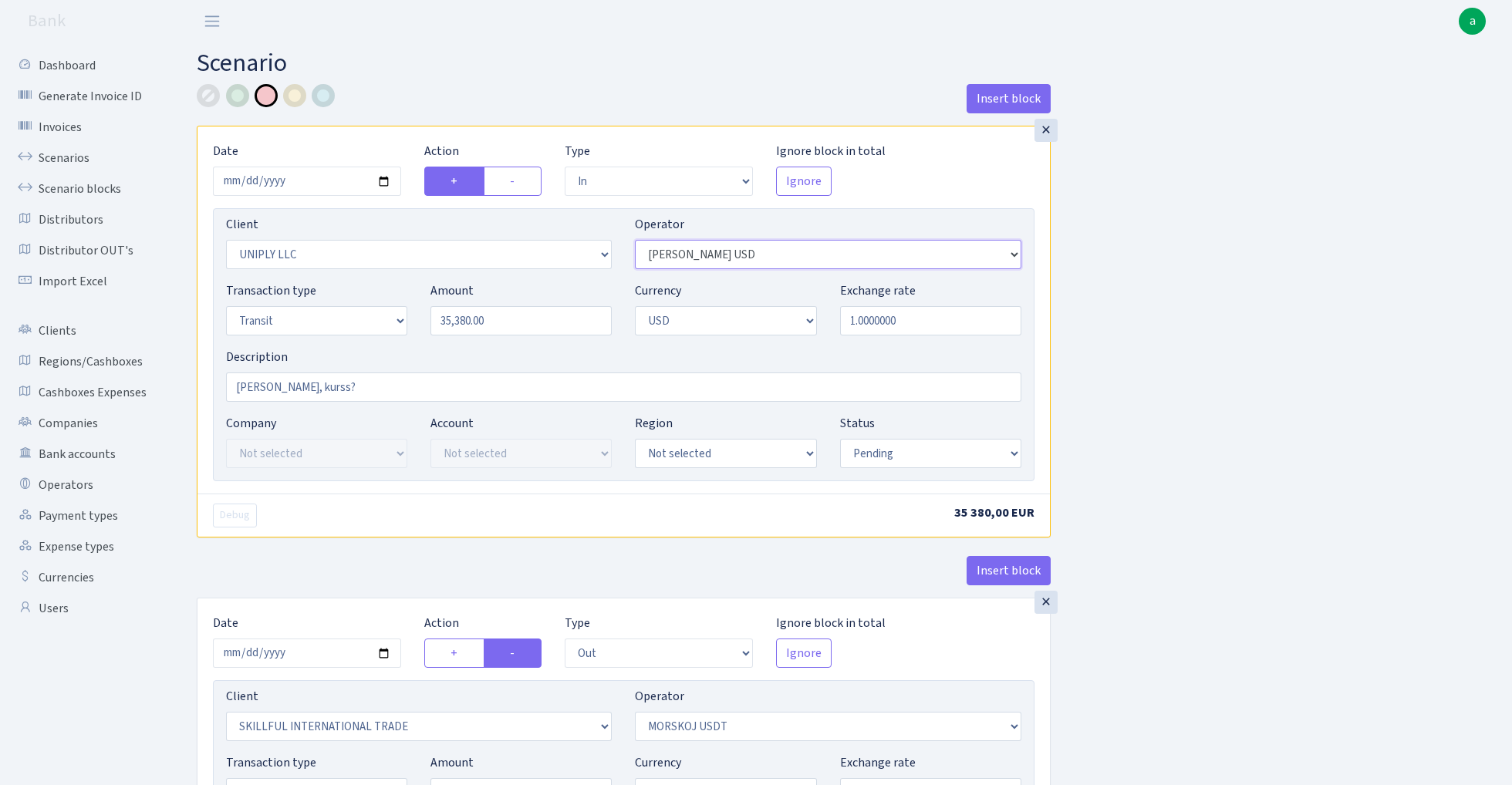
select select "319"
click at [940, 327] on input "1.0000000" at bounding box center [930, 321] width 181 height 29
paste input "1616433333"
type input "1.1616433"
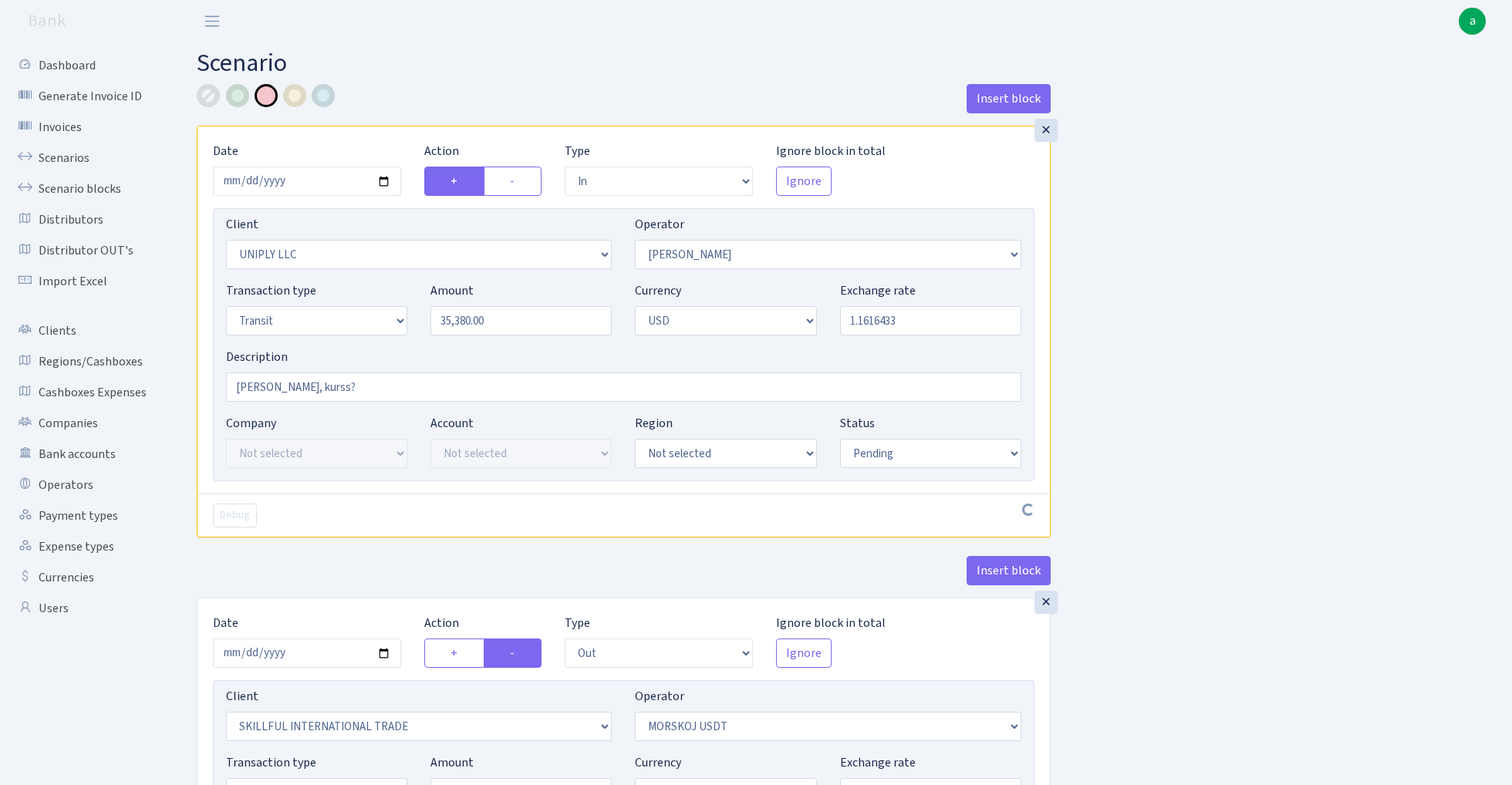
drag, startPoint x: 912, startPoint y: 323, endPoint x: 784, endPoint y: 323, distance: 128.0
click at [784, 323] on div "Transaction type Not selected 981 ELF FISH crypto GIRT IVO dekl MM-BALTIC eur U…" at bounding box center [623, 315] width 819 height 66
click at [402, 389] on input "Arnis Sergey - Morskoj, kurss?" at bounding box center [623, 387] width 795 height 29
paste input "1.1616433"
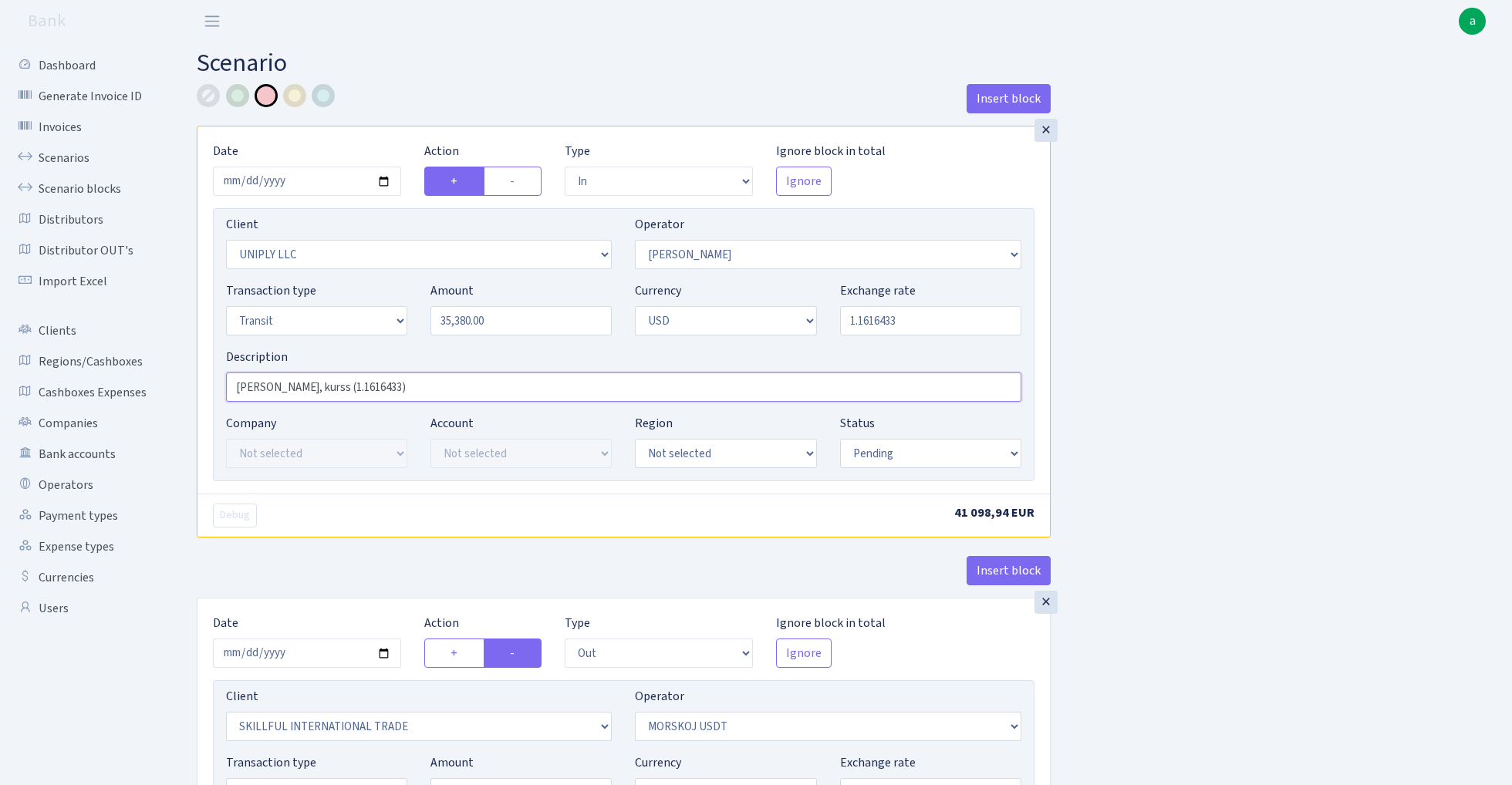
click at [403, 389] on input "Arnis Sergey - Morskoj, kurss (1.1616433)" at bounding box center [623, 387] width 795 height 29
type input "Arnis Sergey - Morskoj, kurss (1.1616433)"
click at [911, 322] on input "1.1616433" at bounding box center [930, 321] width 181 height 29
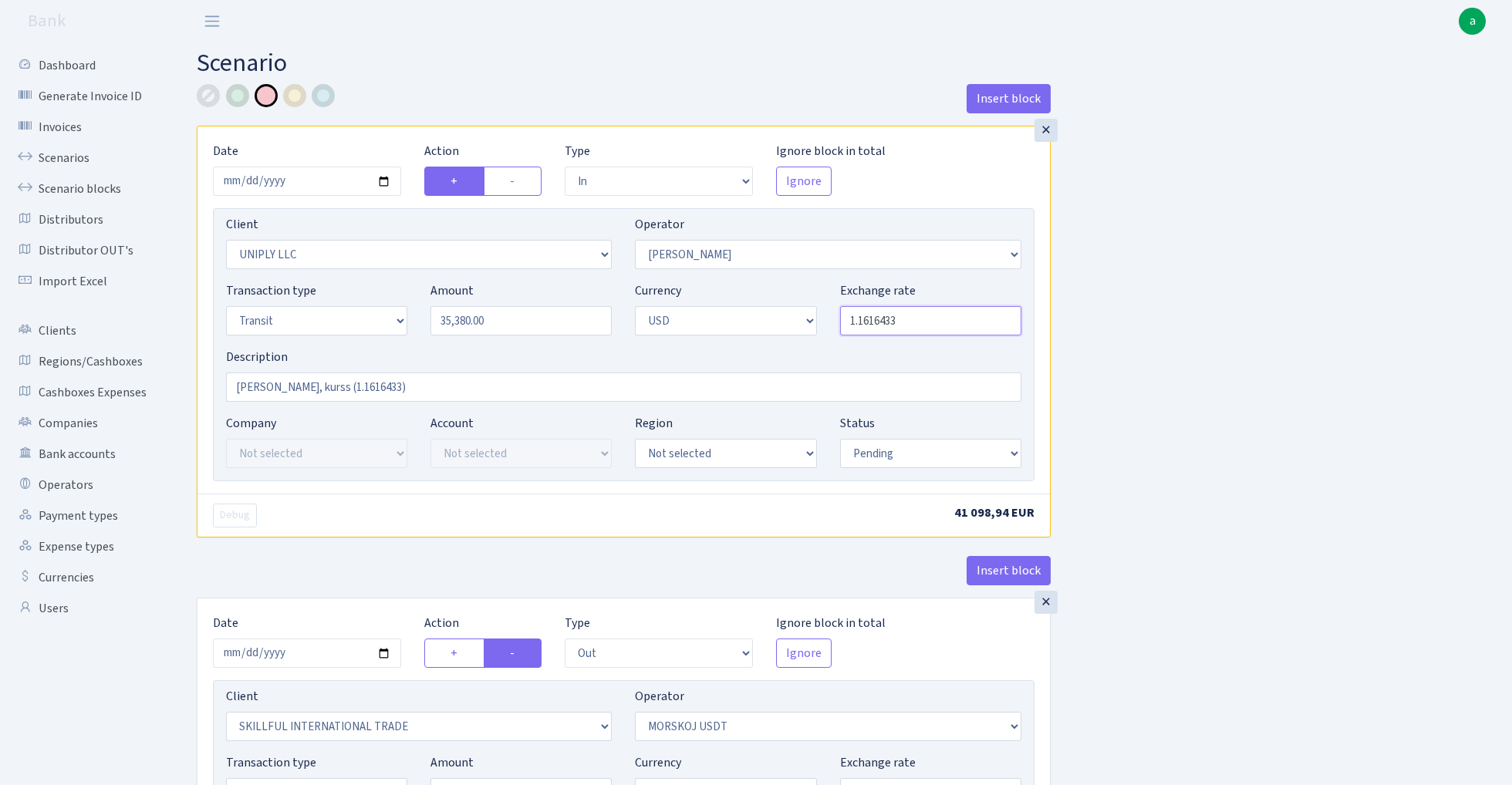
paste input "0.8608494535"
type input "0.8608495"
select select "processed"
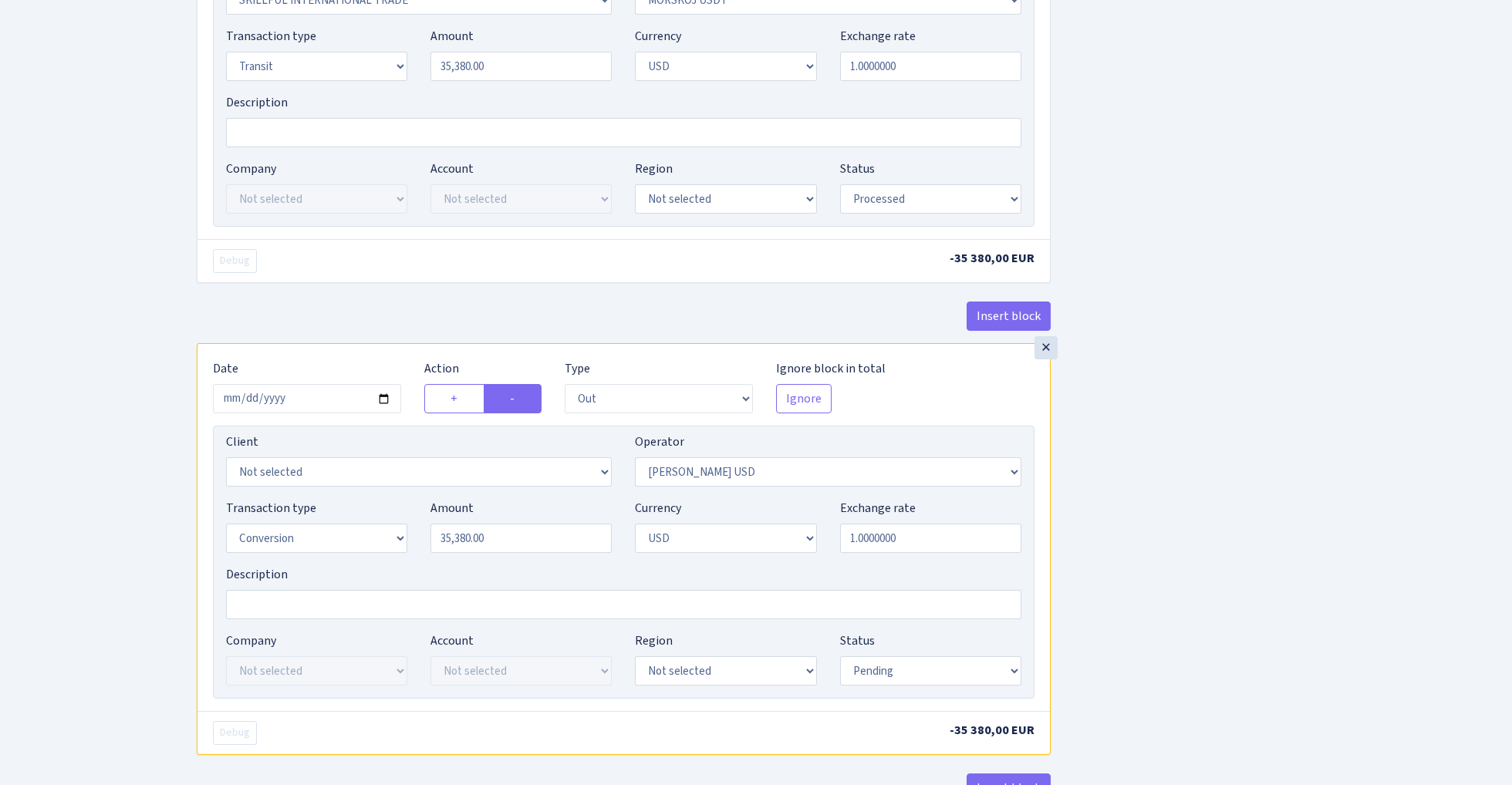
scroll to position [738, 0]
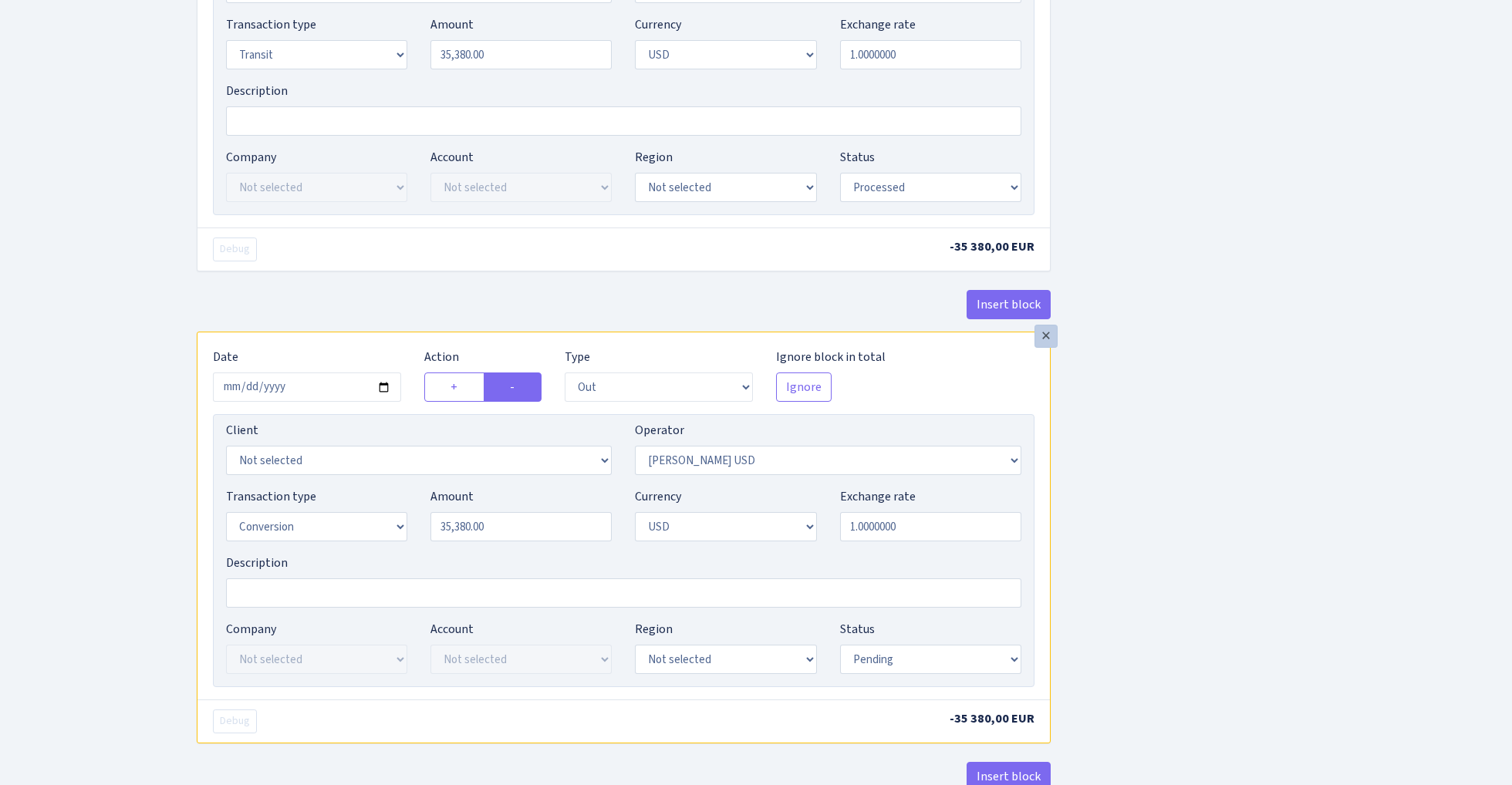
click at [1045, 343] on div "×" at bounding box center [1046, 336] width 23 height 23
click at [1045, 346] on div "×" at bounding box center [1046, 336] width 23 height 23
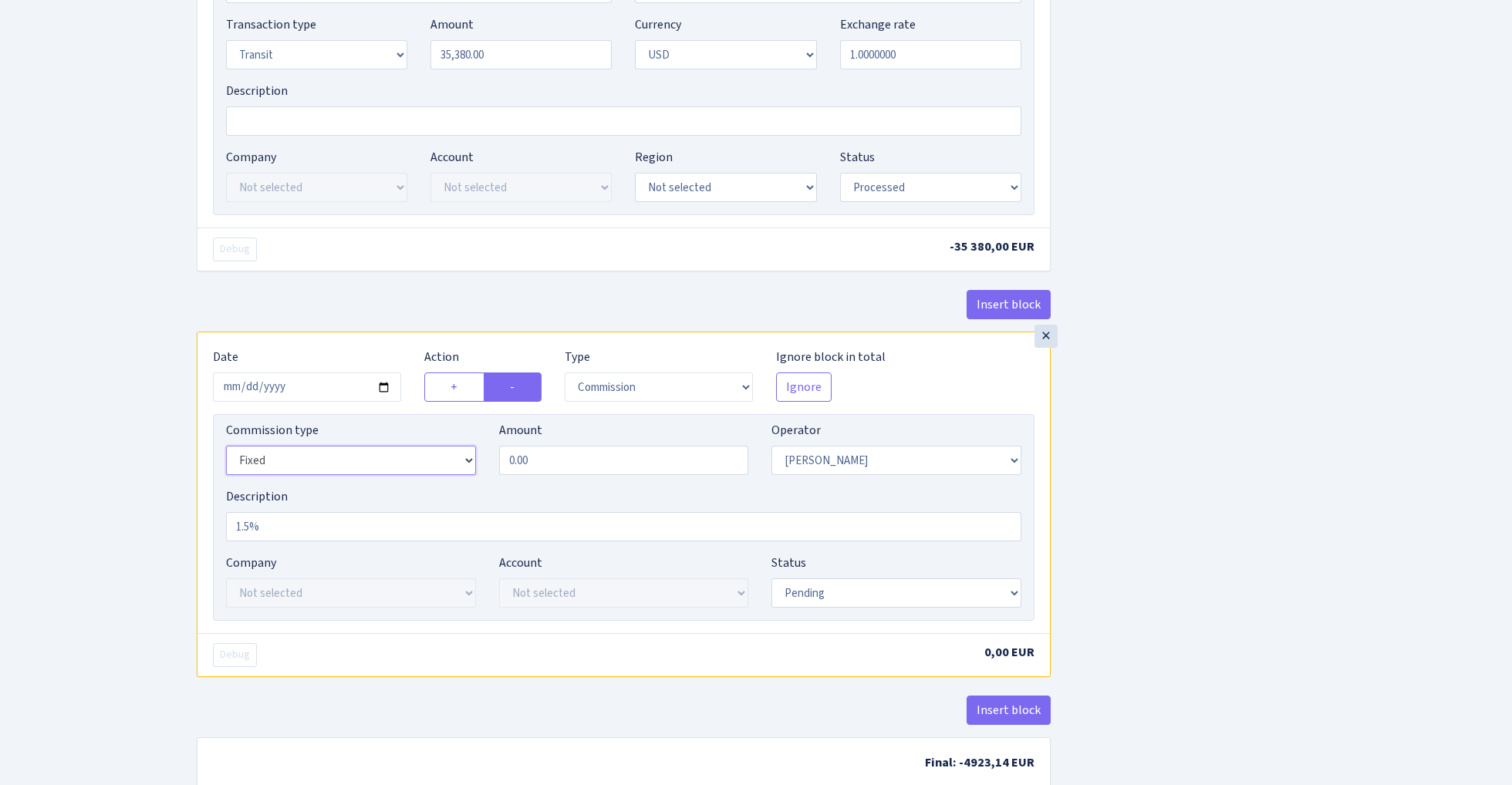
select select "percentage"
click at [603, 467] on input "0.00" at bounding box center [624, 460] width 250 height 29
type input "1.50"
click at [1225, 408] on div "Insert block × Date 2025-08-26 Action + - Type --- In Out Commission Field requ…" at bounding box center [842, 73] width 1315 height 1455
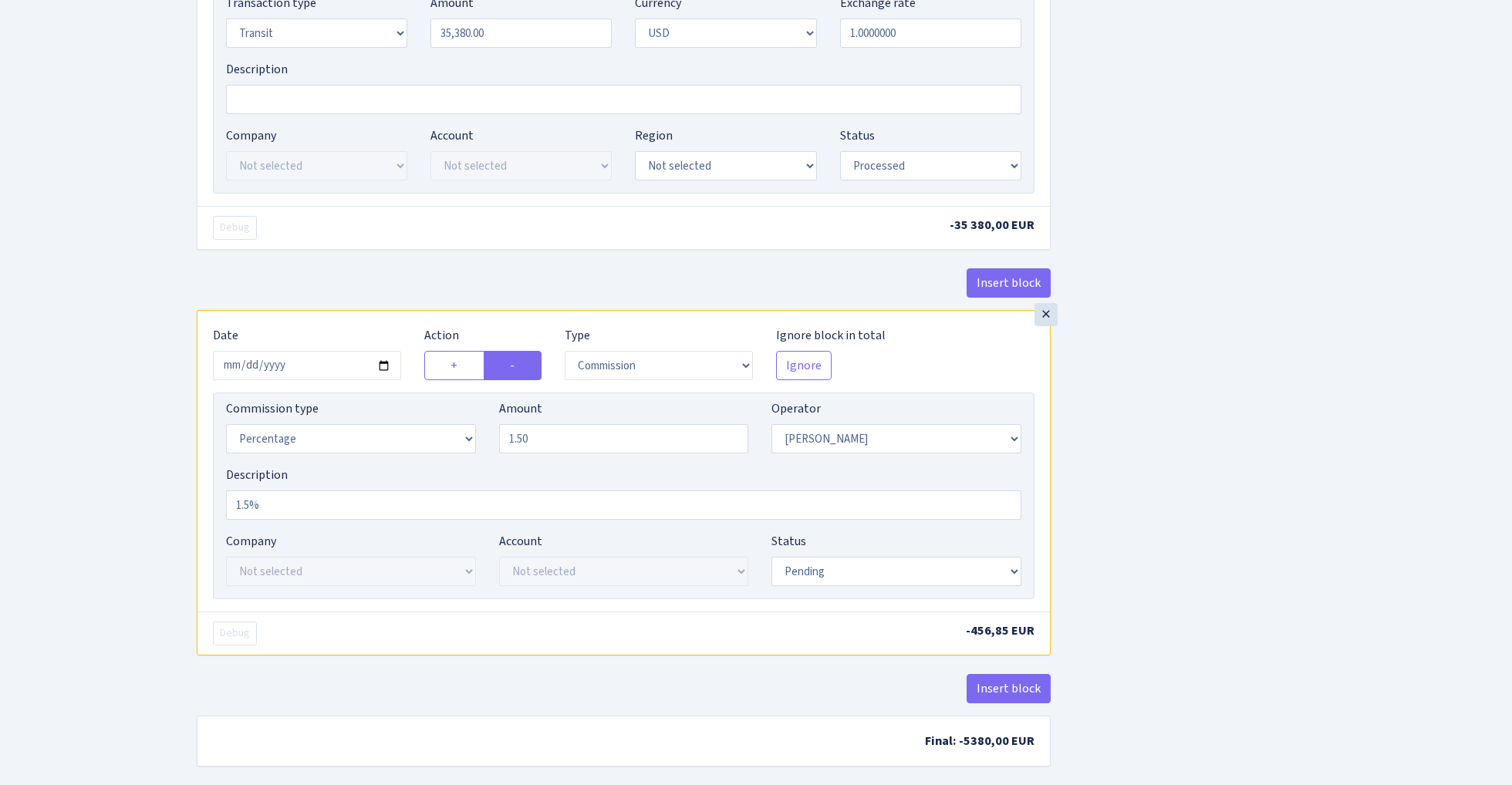
scroll to position [801, 0]
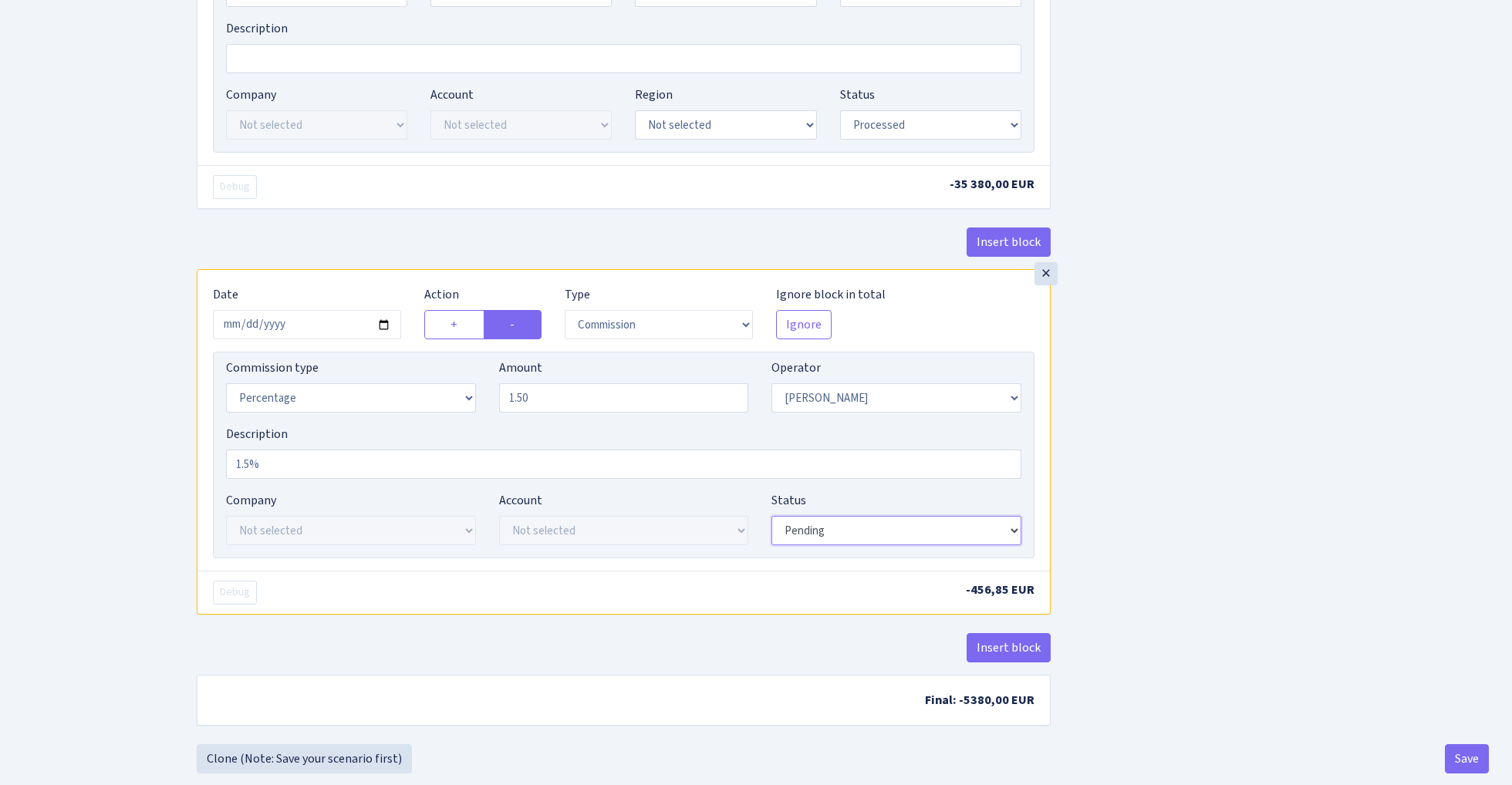
select select "processed"
click at [1225, 351] on div "Insert block × Date 2025-08-26 Action + - Type --- In Out Commission Field requ…" at bounding box center [842, 14] width 1315 height 1461
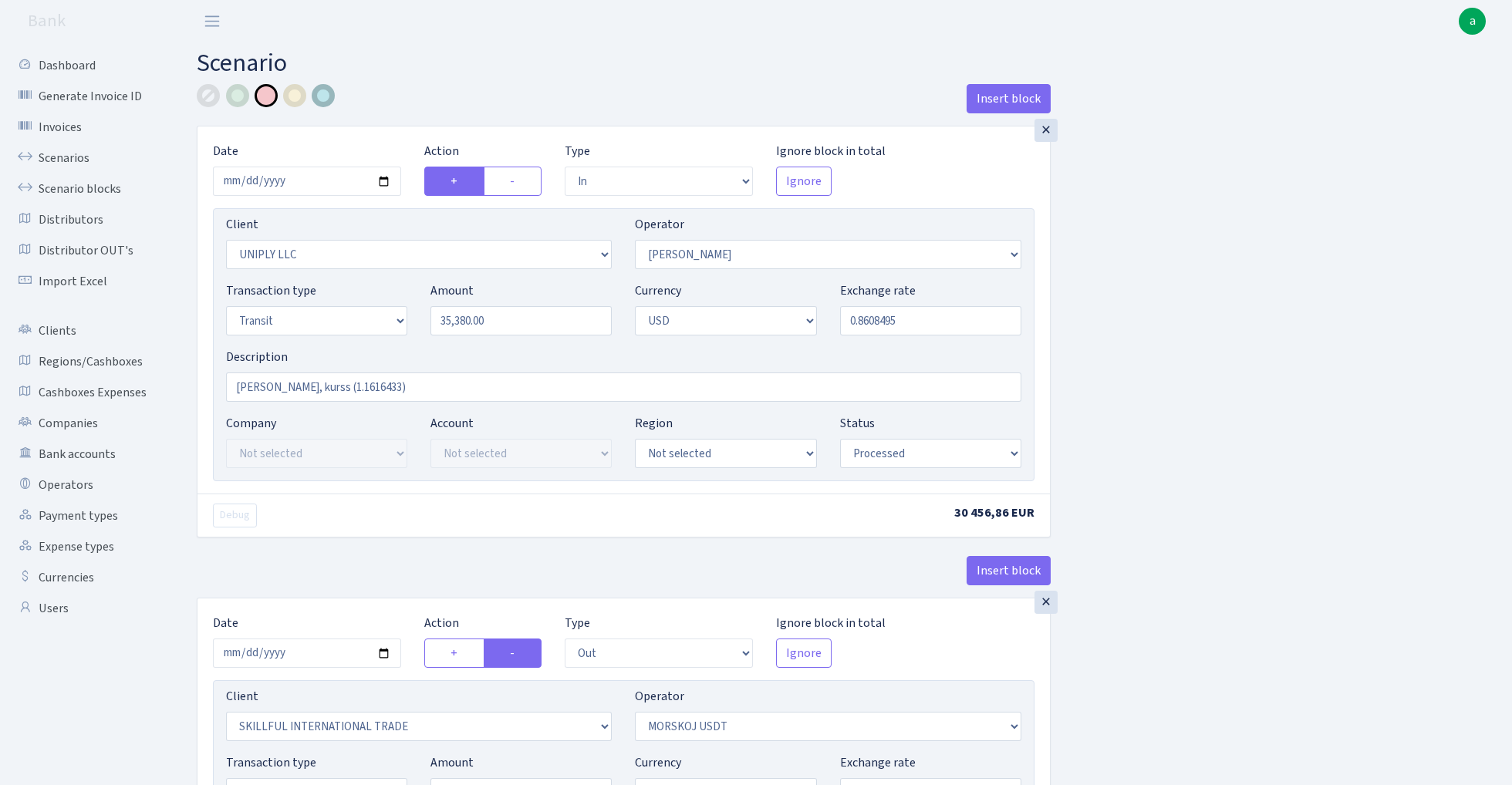
scroll to position [0, 0]
click at [297, 96] on div at bounding box center [295, 96] width 23 height 23
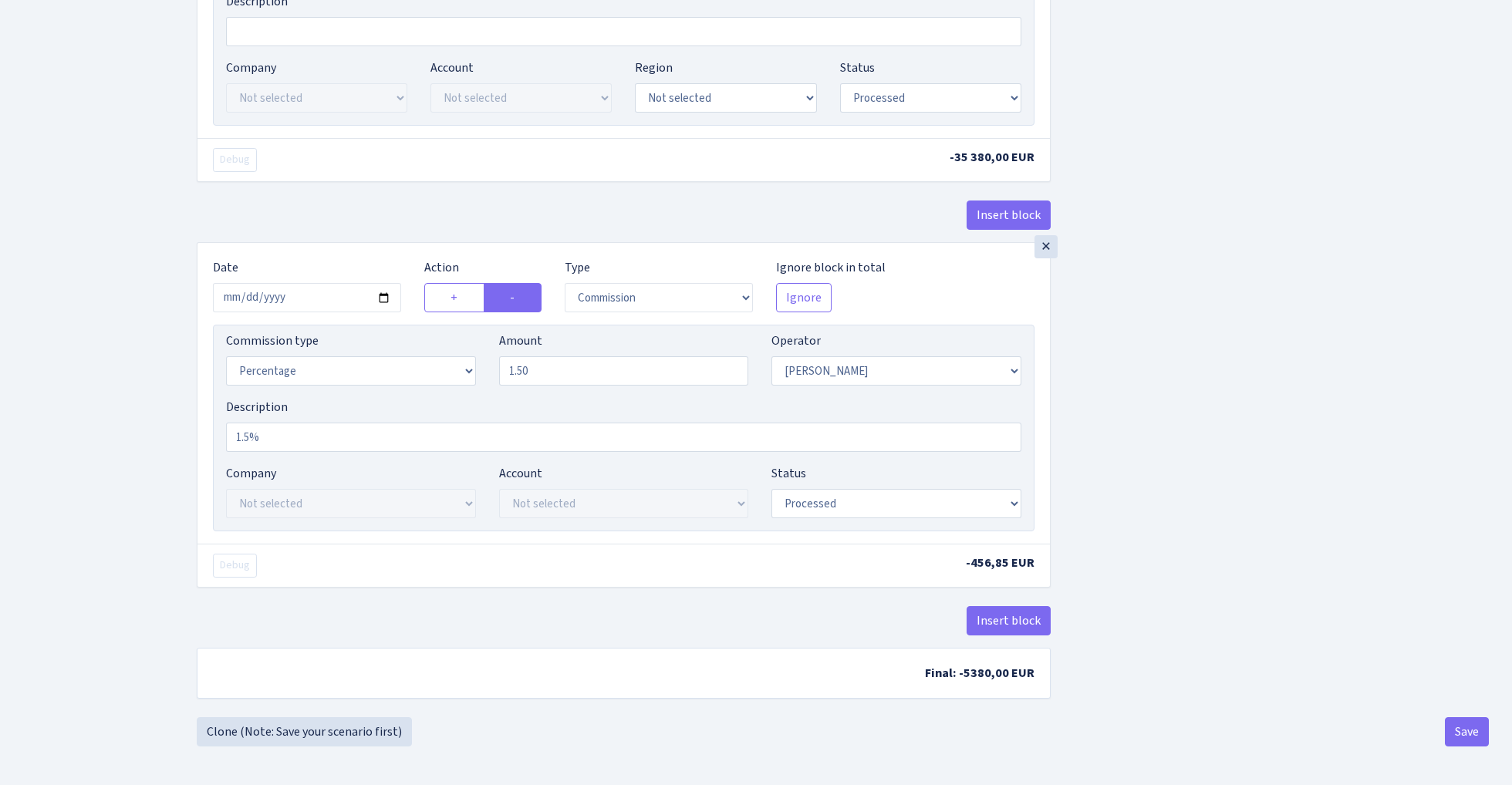
scroll to position [834, 0]
click at [1464, 732] on button "Save" at bounding box center [1467, 732] width 44 height 29
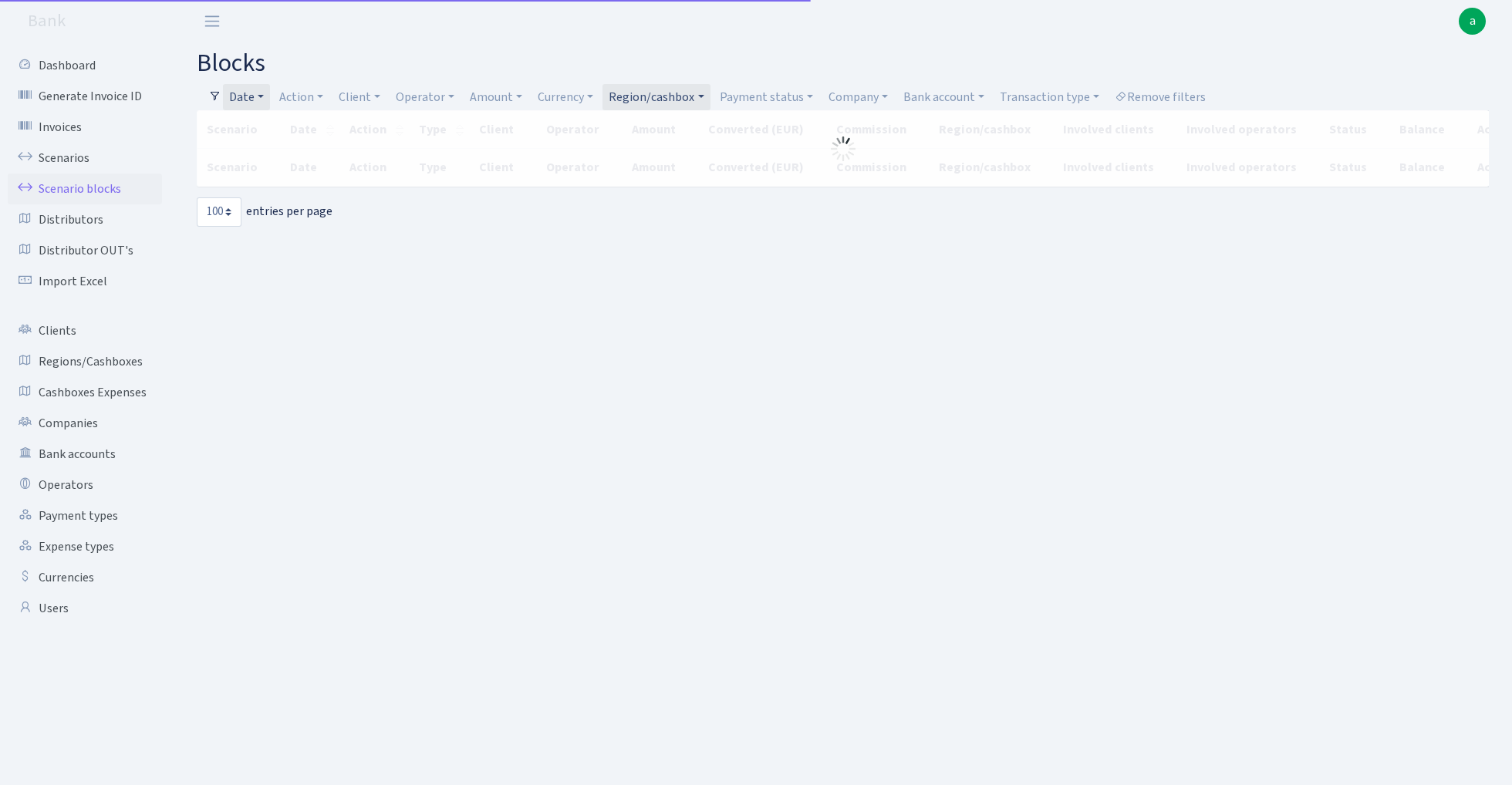
select select "100"
click at [662, 88] on link "Region/cashbox" at bounding box center [656, 97] width 108 height 26
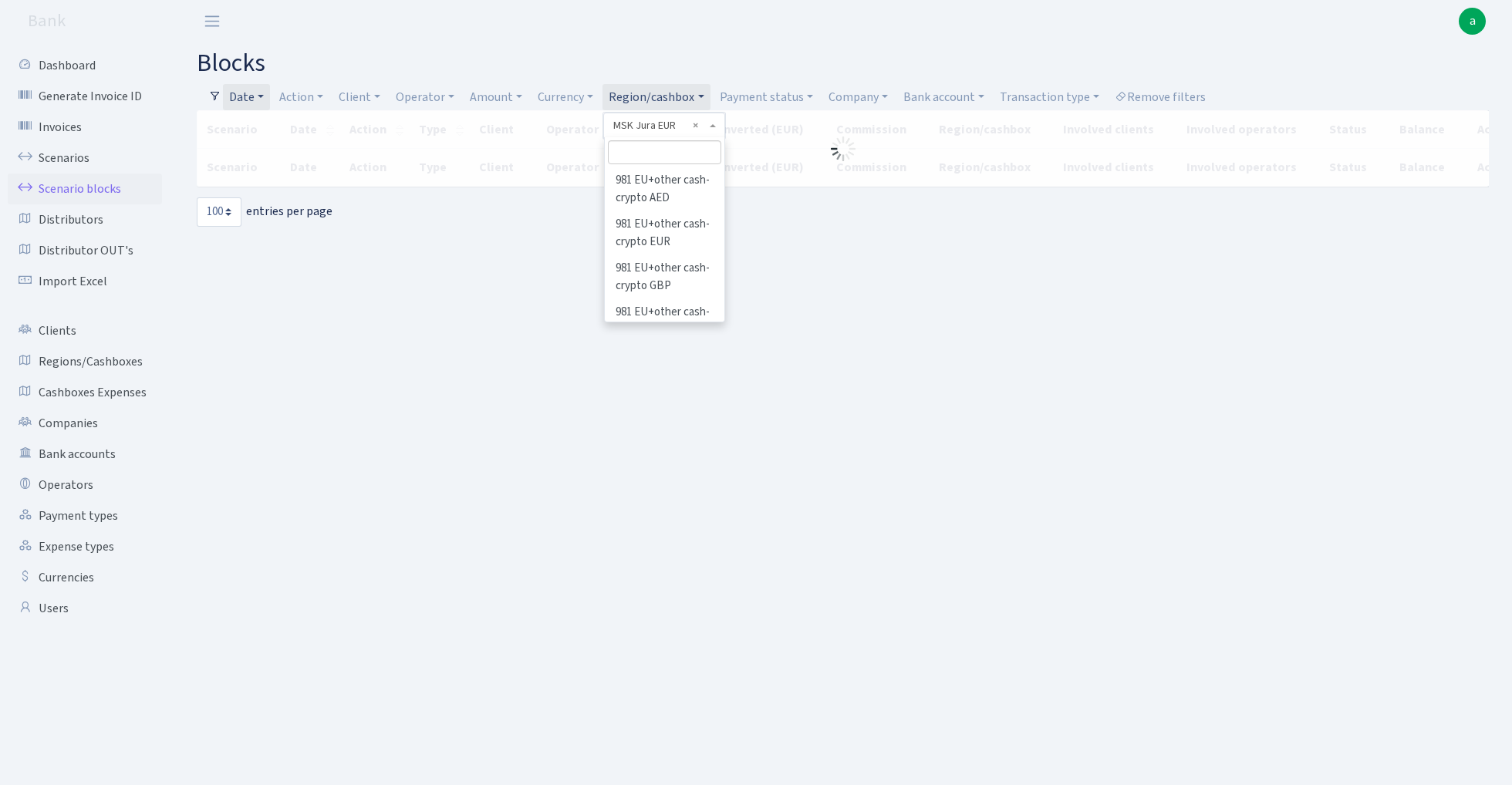
scroll to position [441, 0]
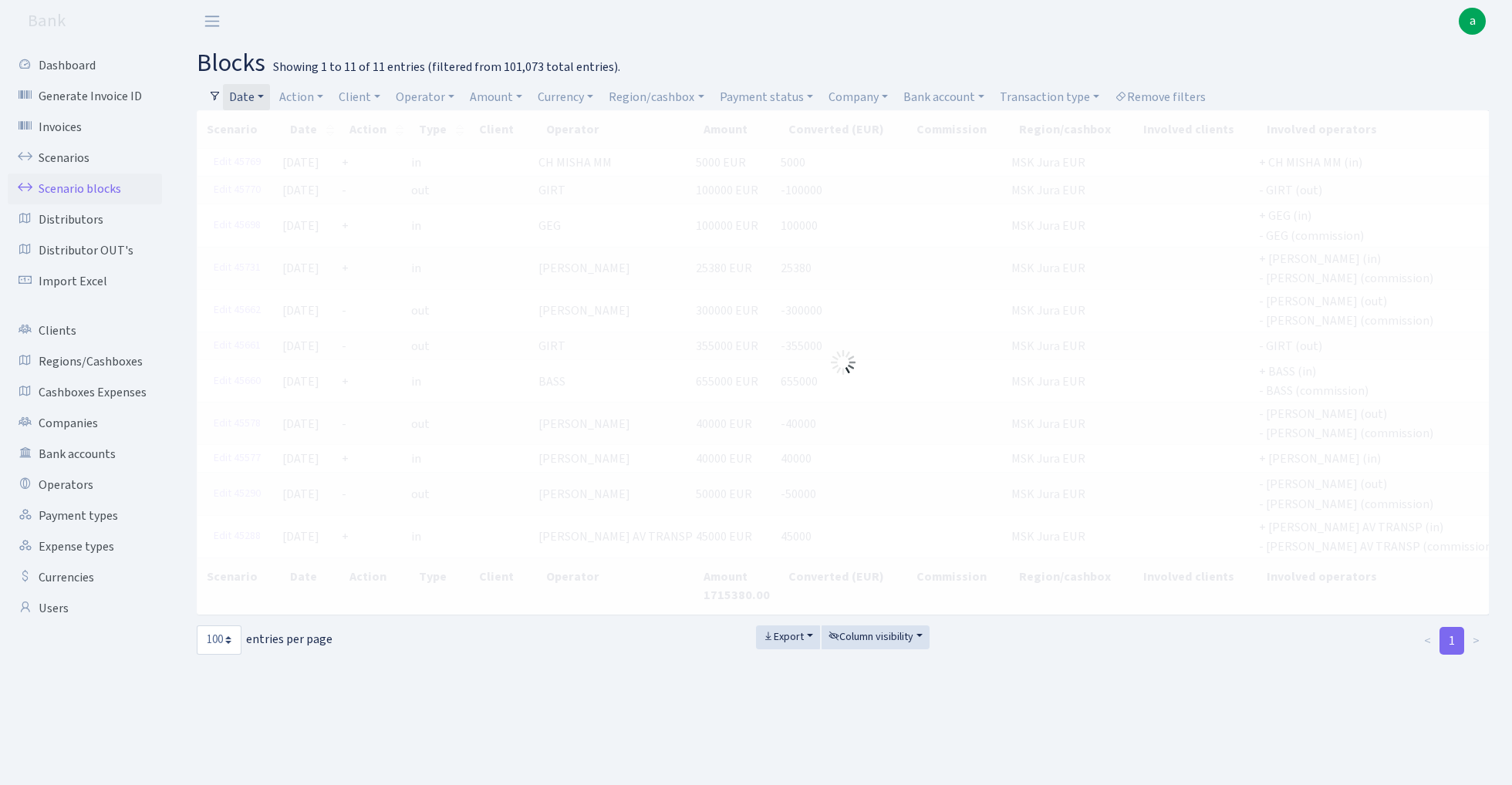
click at [244, 99] on link "Date" at bounding box center [246, 97] width 47 height 26
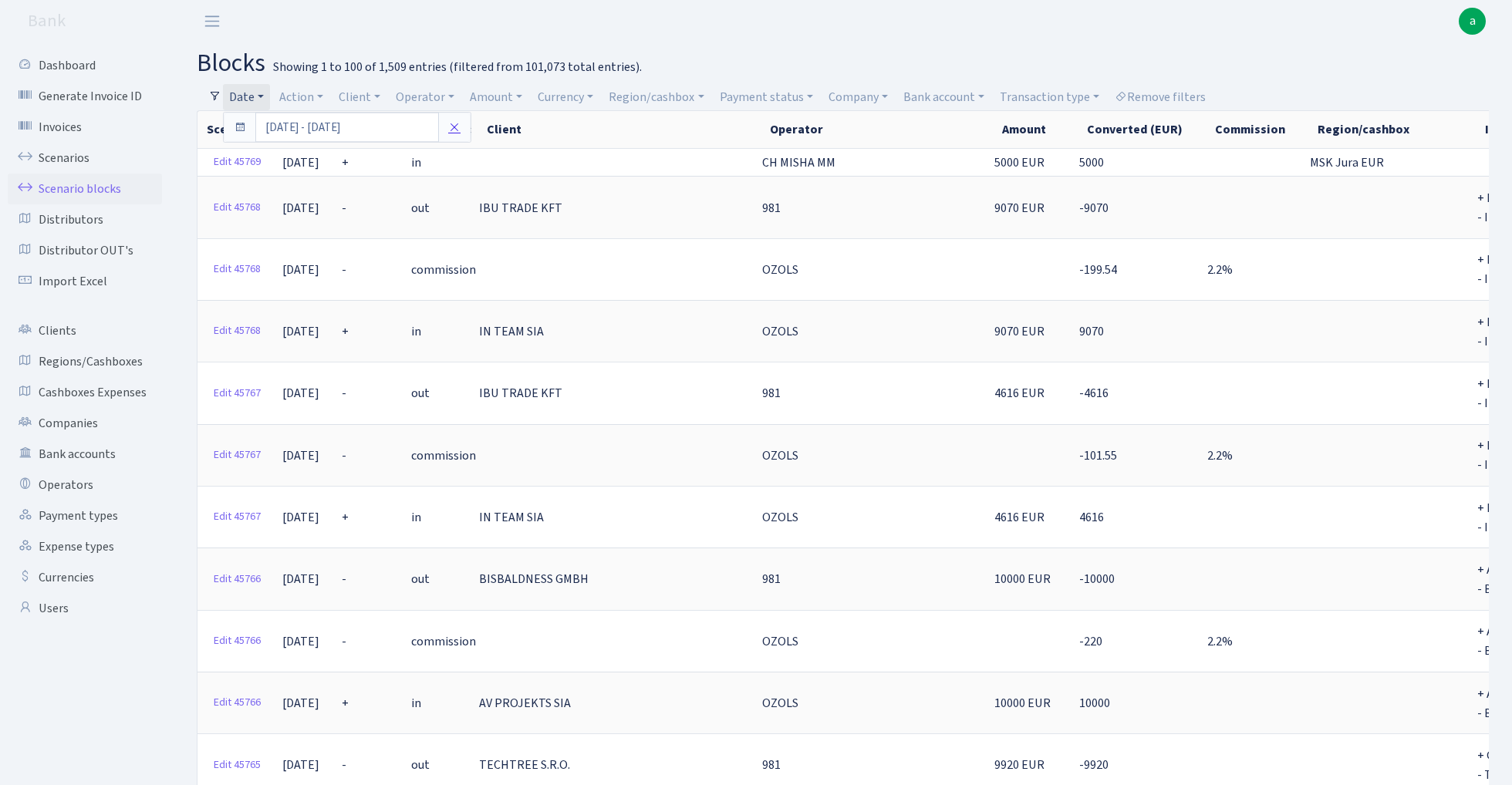
click at [458, 130] on icon at bounding box center [454, 127] width 13 height 13
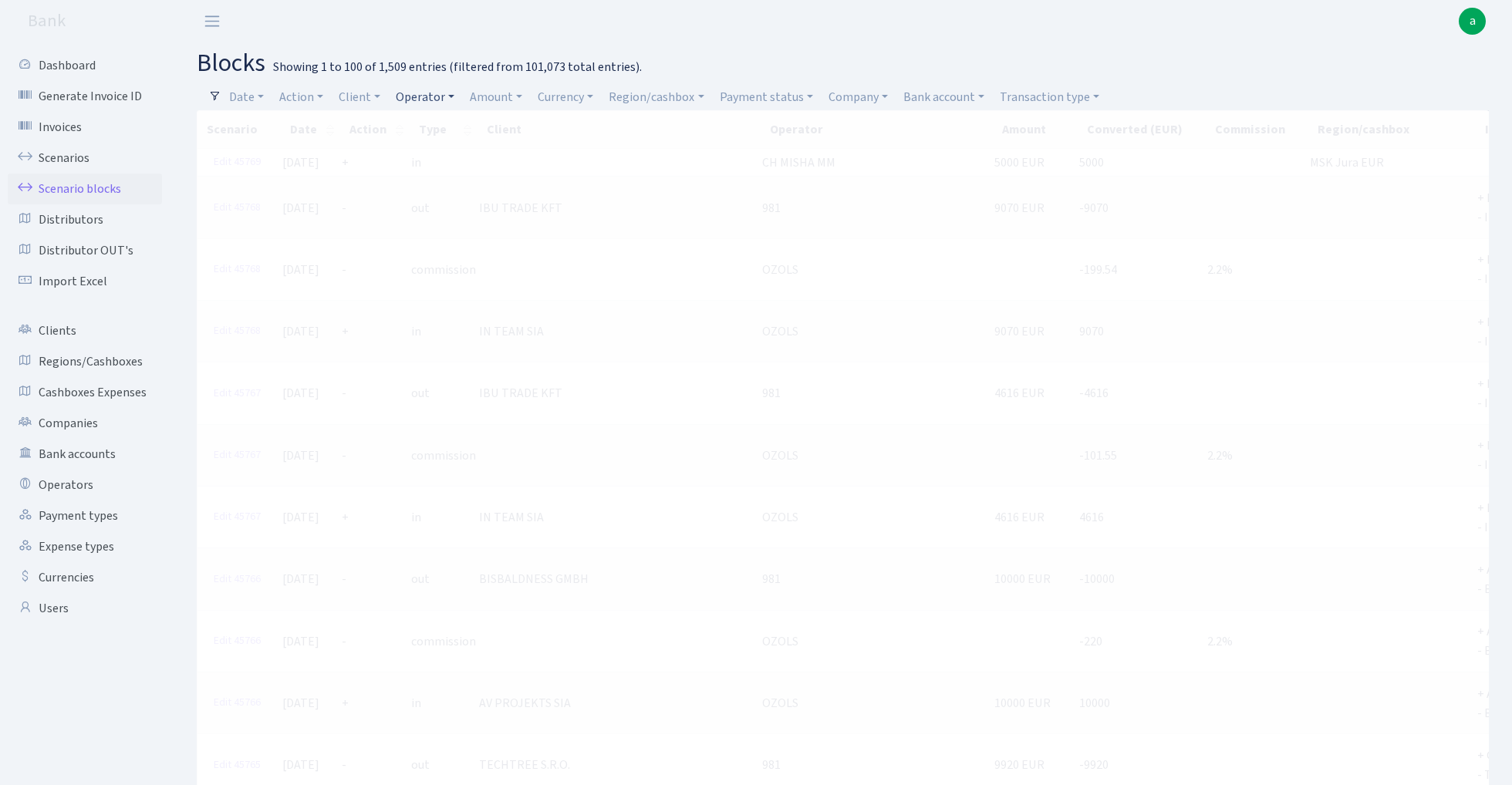
click at [432, 99] on link "Operator" at bounding box center [424, 97] width 71 height 26
click at [432, 155] on input "search" at bounding box center [452, 153] width 113 height 23
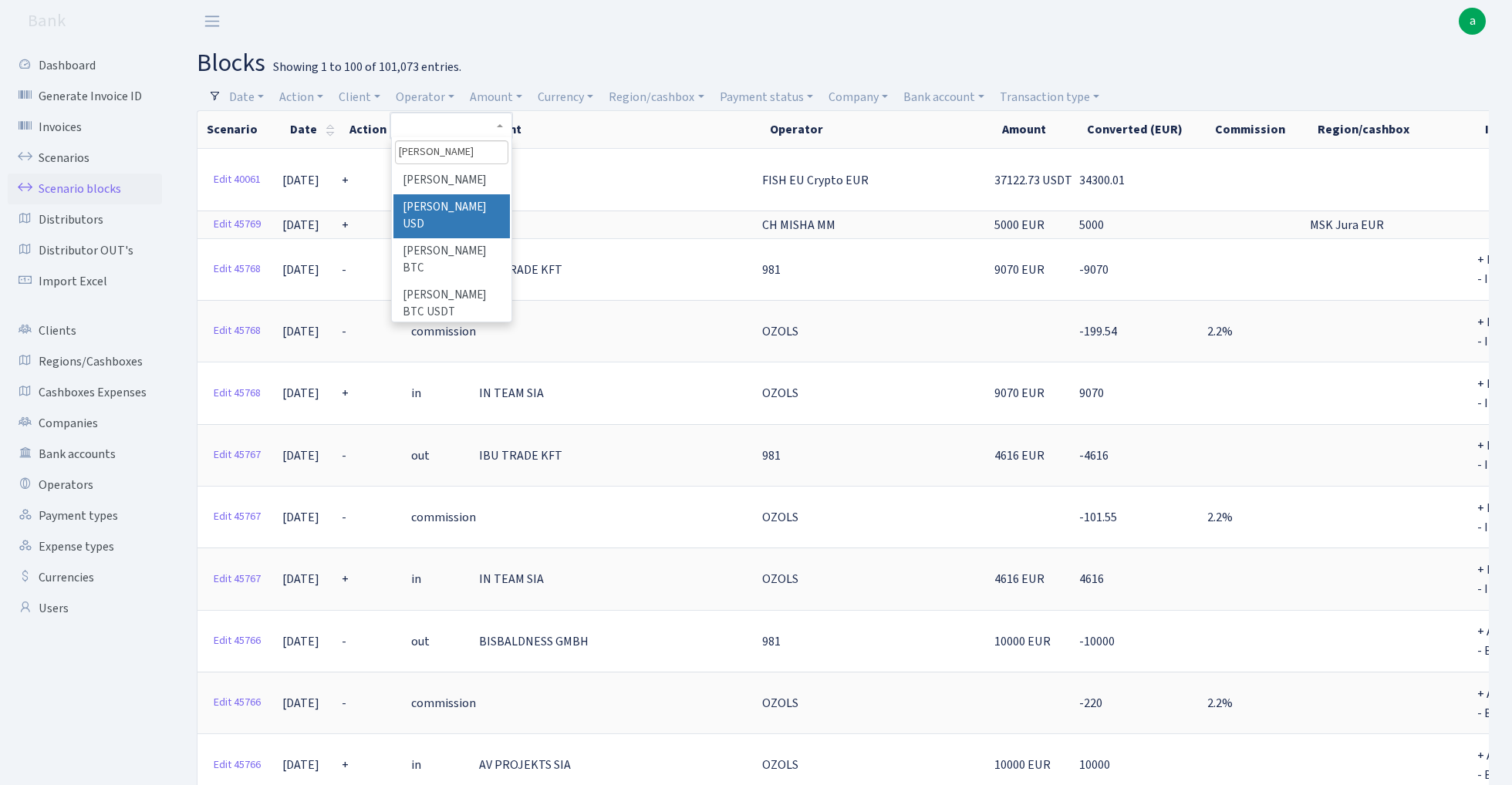
type input "sergey"
click at [470, 205] on li "[PERSON_NAME] USD" at bounding box center [451, 216] width 116 height 44
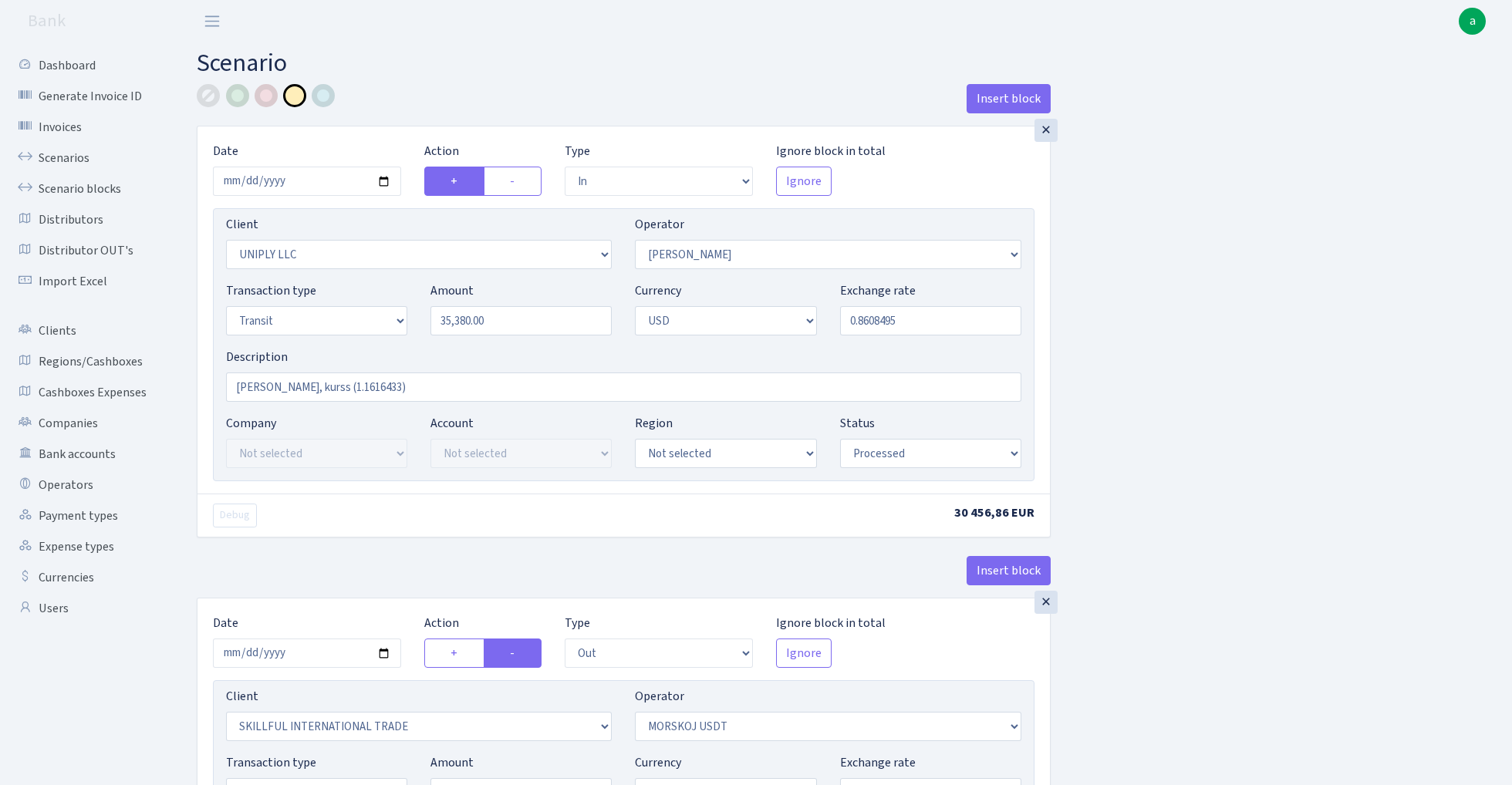
select select "in"
select select "2838"
select select "319"
select select "5"
select select "2"
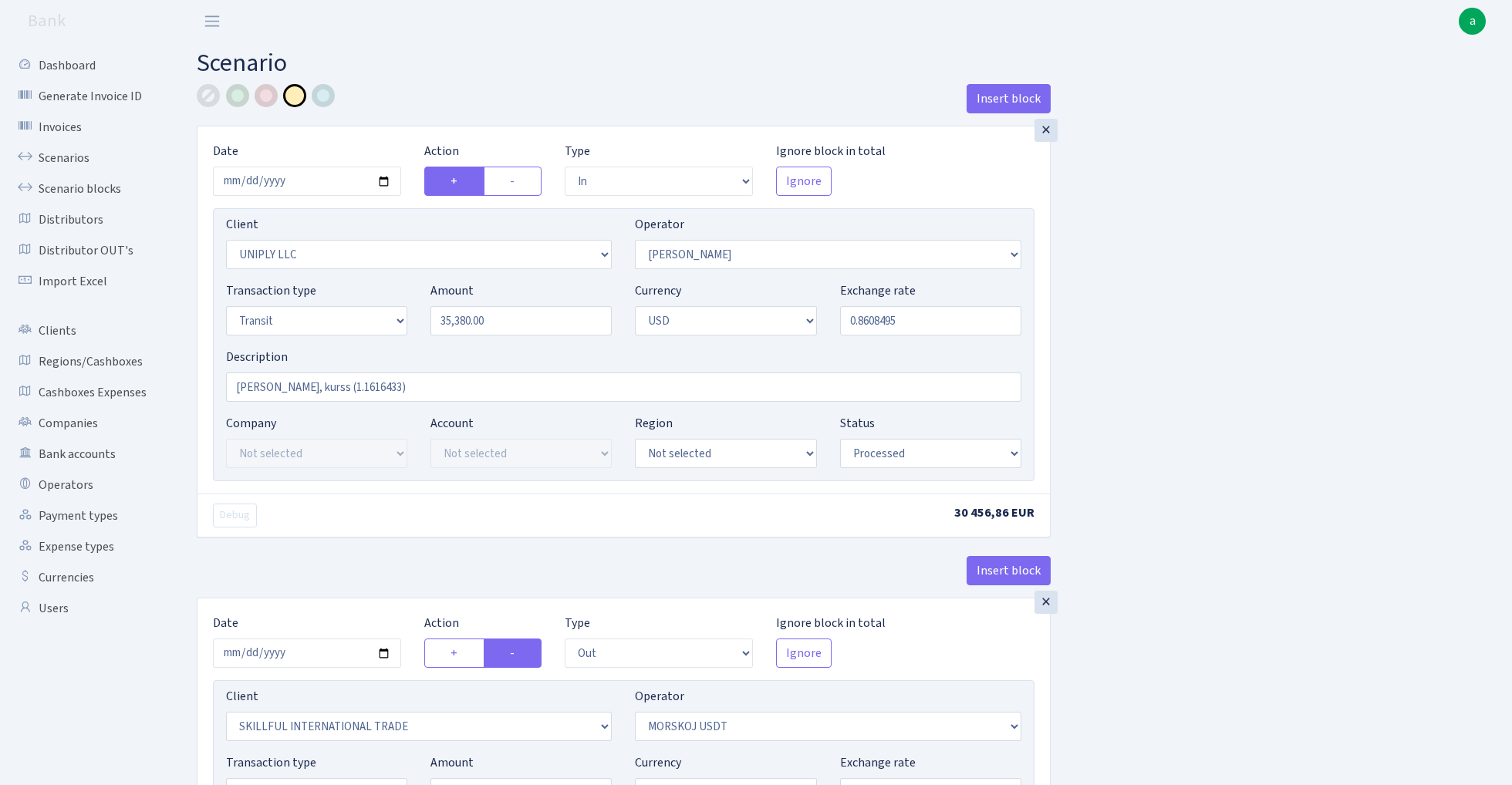
select select "processed"
select select "out"
select select "2655"
select select "324"
select select "5"
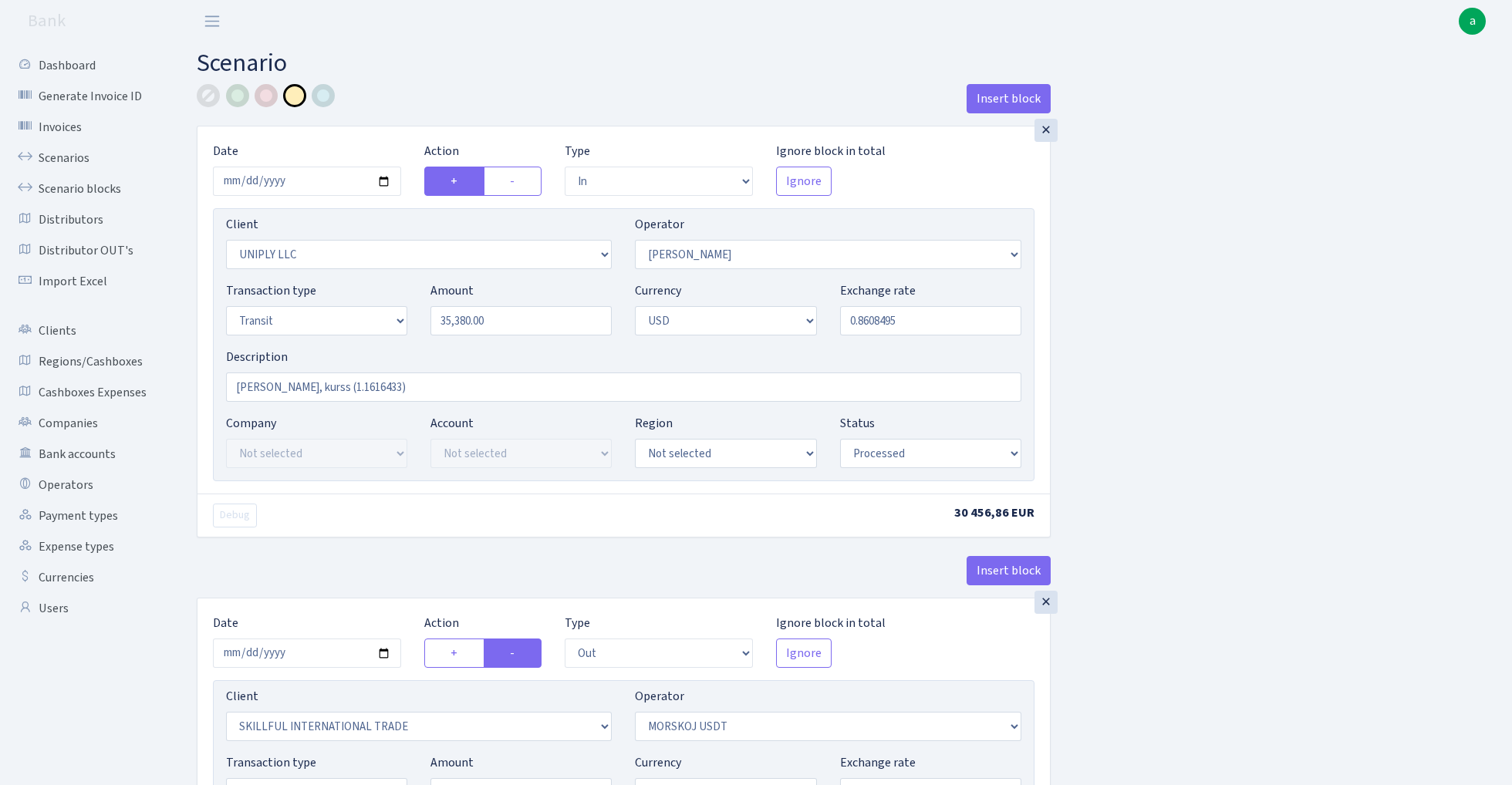
select select "2"
select select "processed"
select select "commission"
select select "319"
select select "processed"
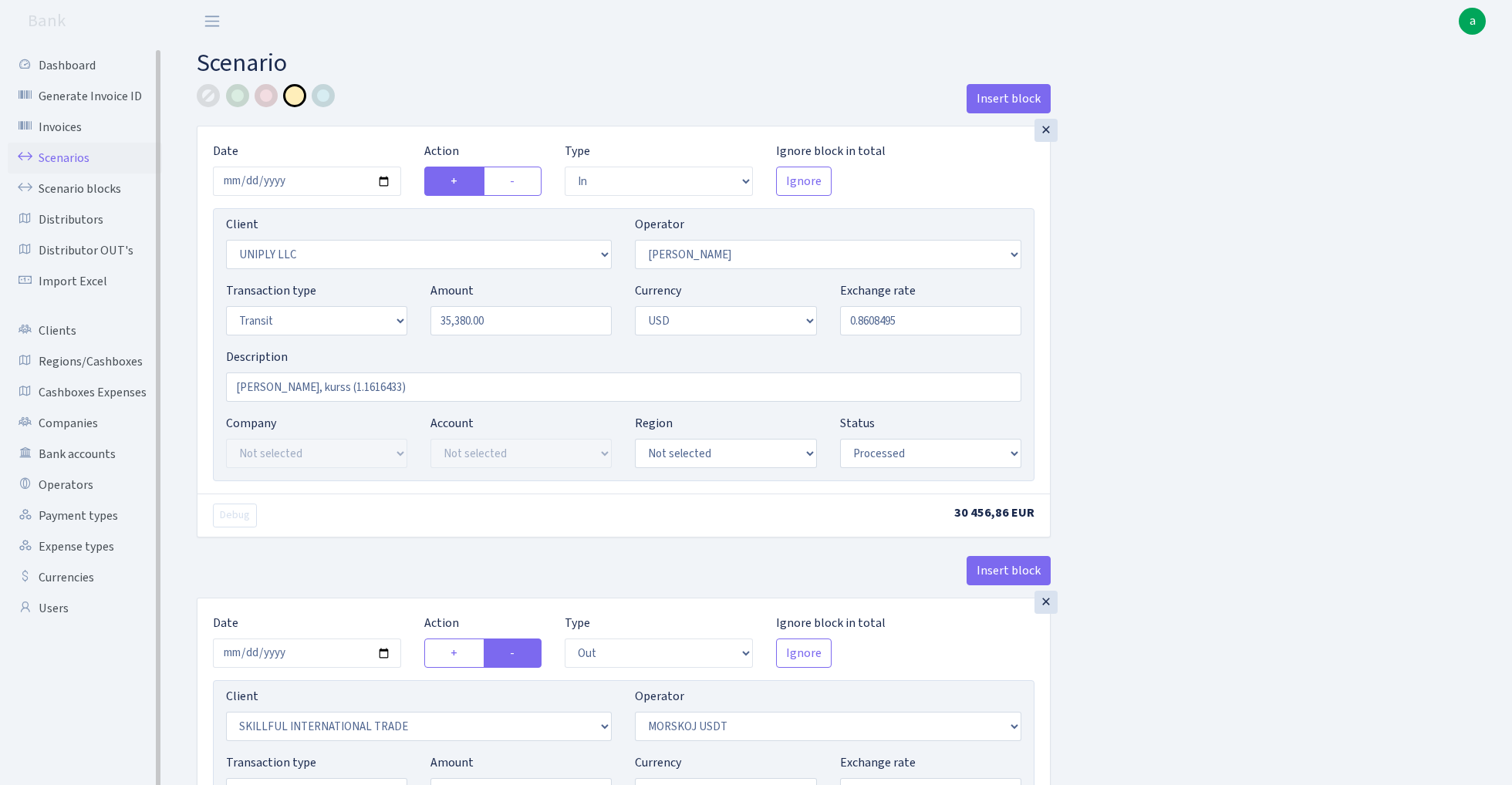
click at [48, 157] on link "Scenarios" at bounding box center [85, 158] width 155 height 31
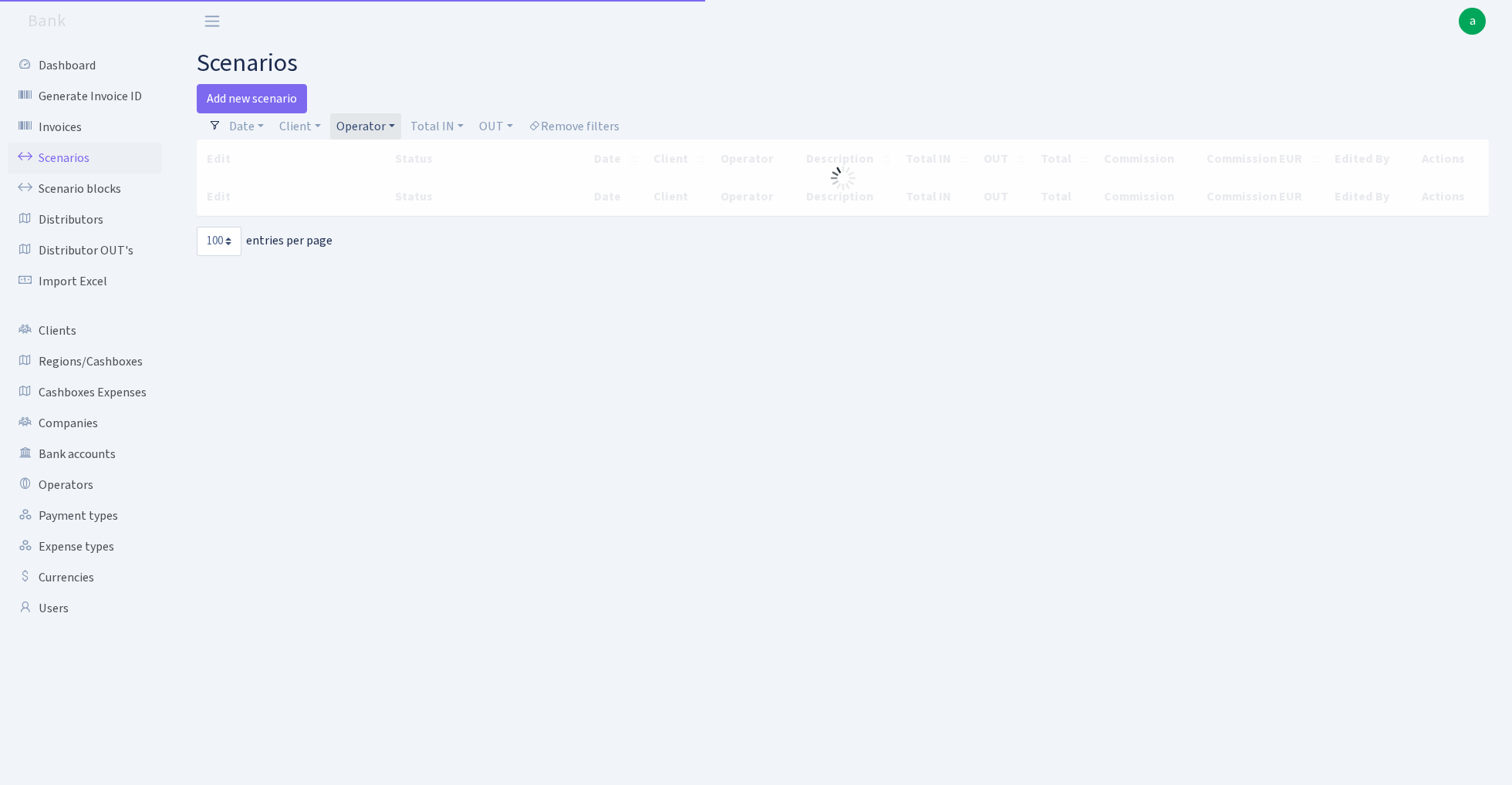
select select "100"
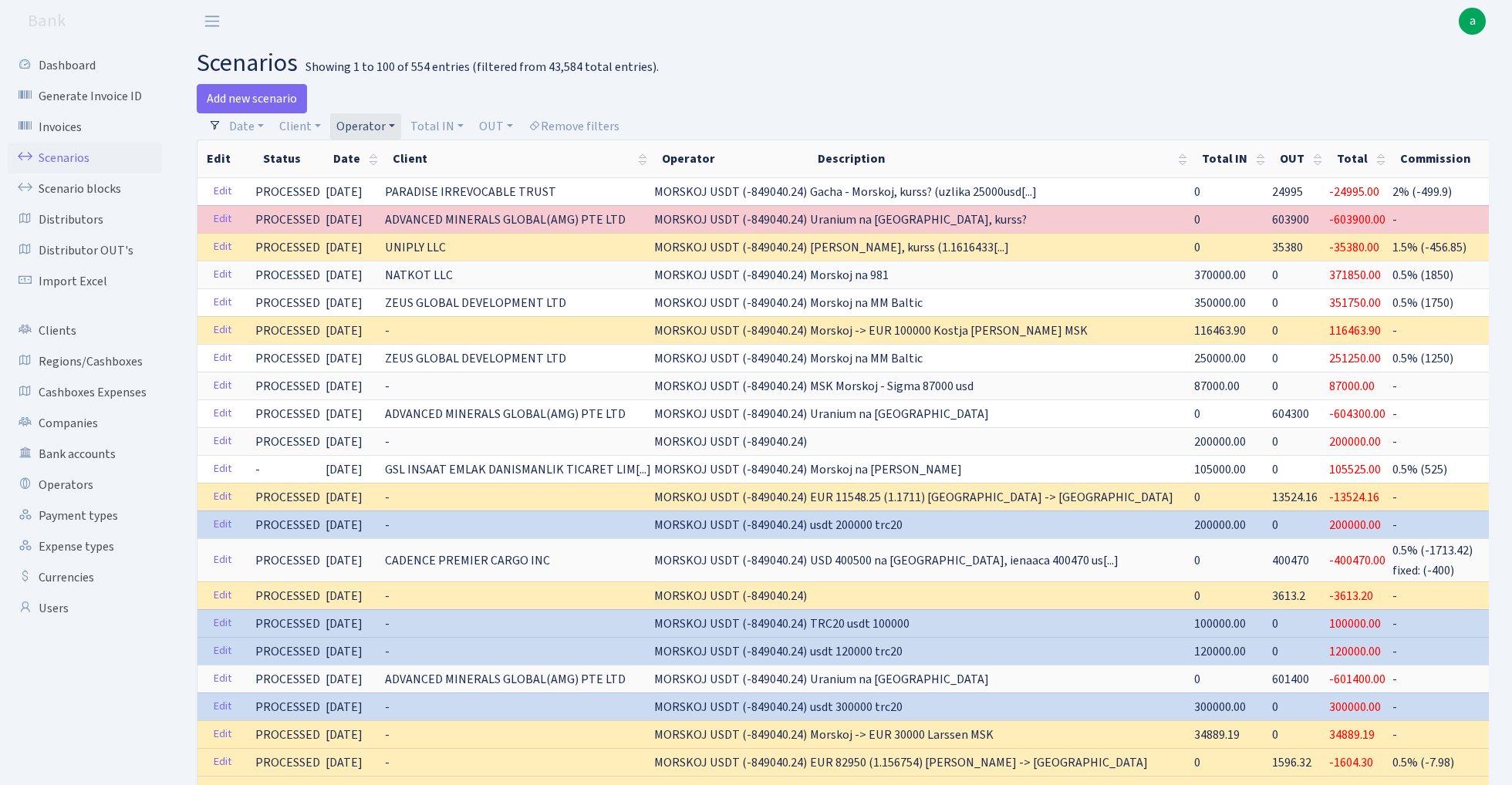
click at [371, 122] on link "Operator" at bounding box center [366, 126] width 71 height 26
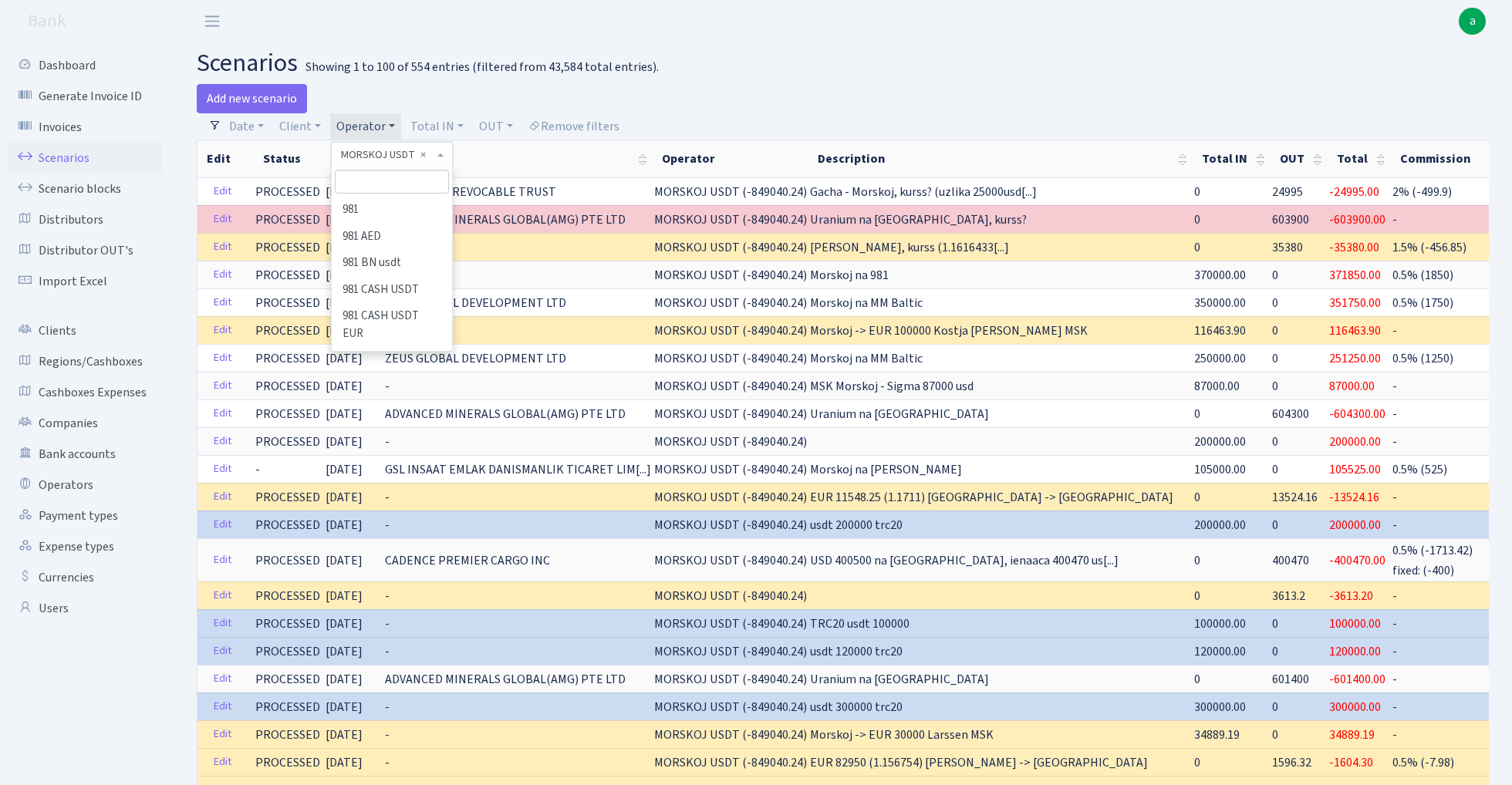
scroll to position [5729, 0]
click at [393, 188] on input "search" at bounding box center [391, 182] width 113 height 23
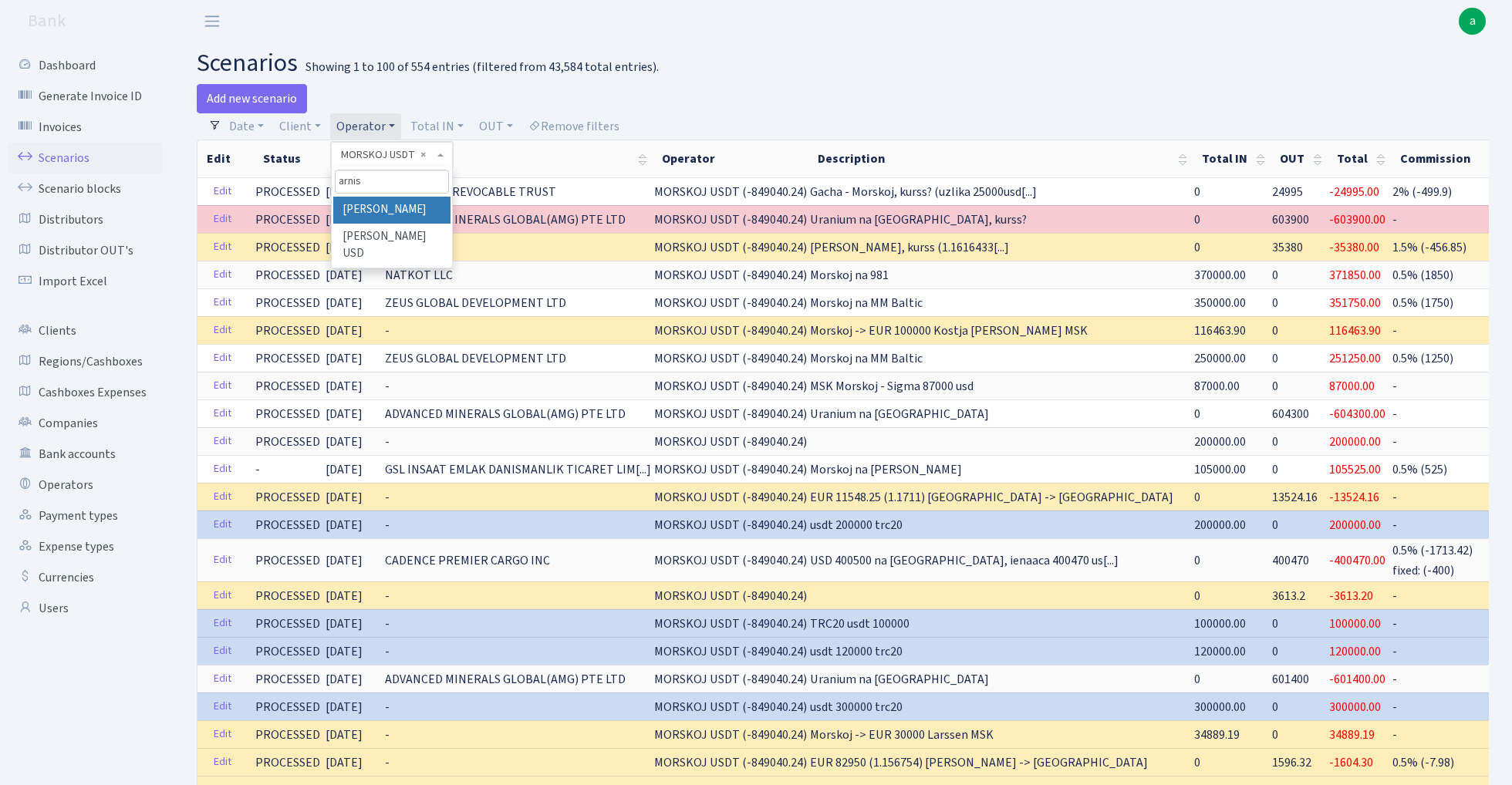
type input "arnis"
click at [393, 210] on li "[PERSON_NAME]" at bounding box center [391, 210] width 116 height 27
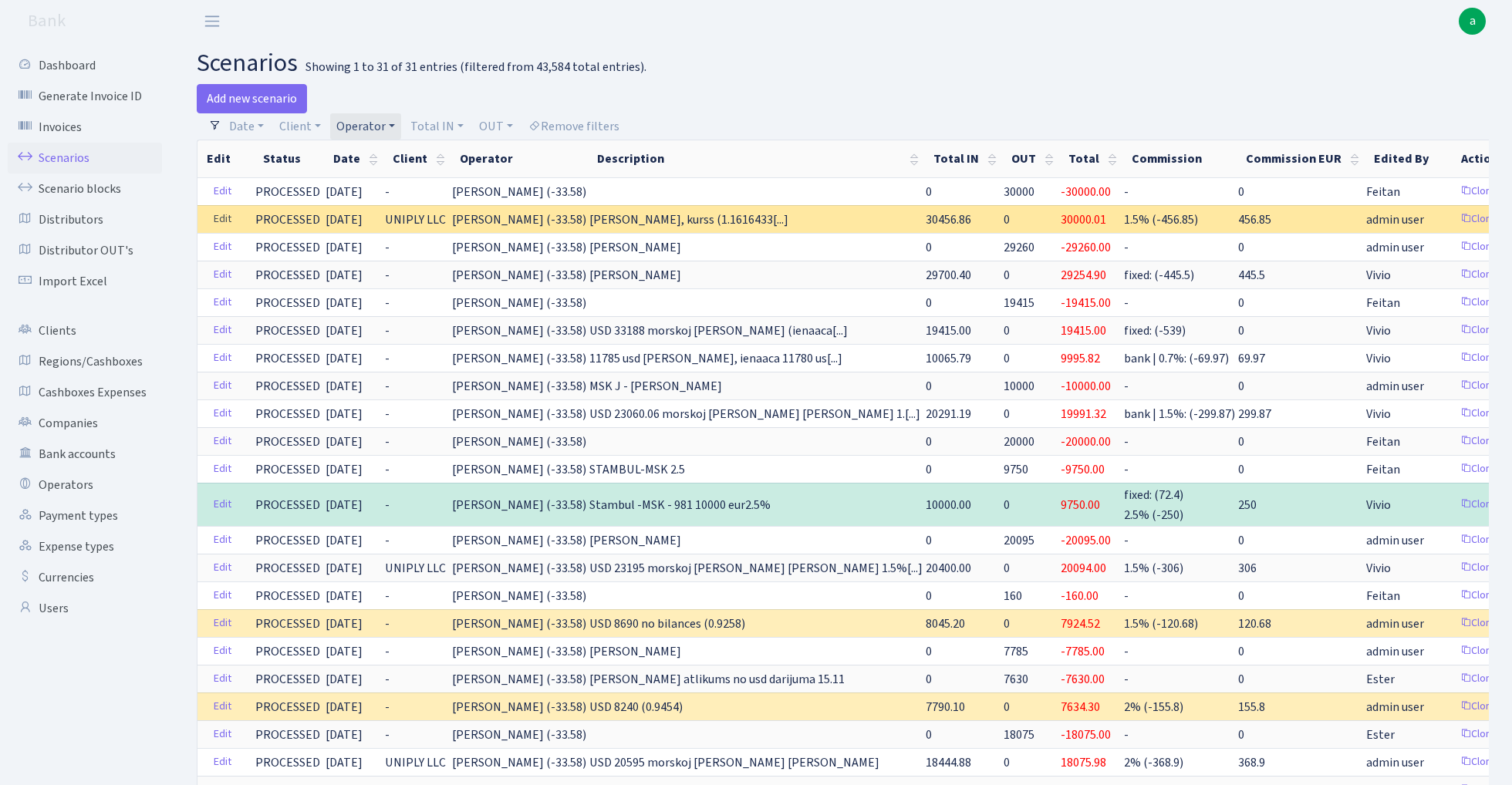
click at [222, 219] on link "Edit" at bounding box center [222, 219] width 31 height 23
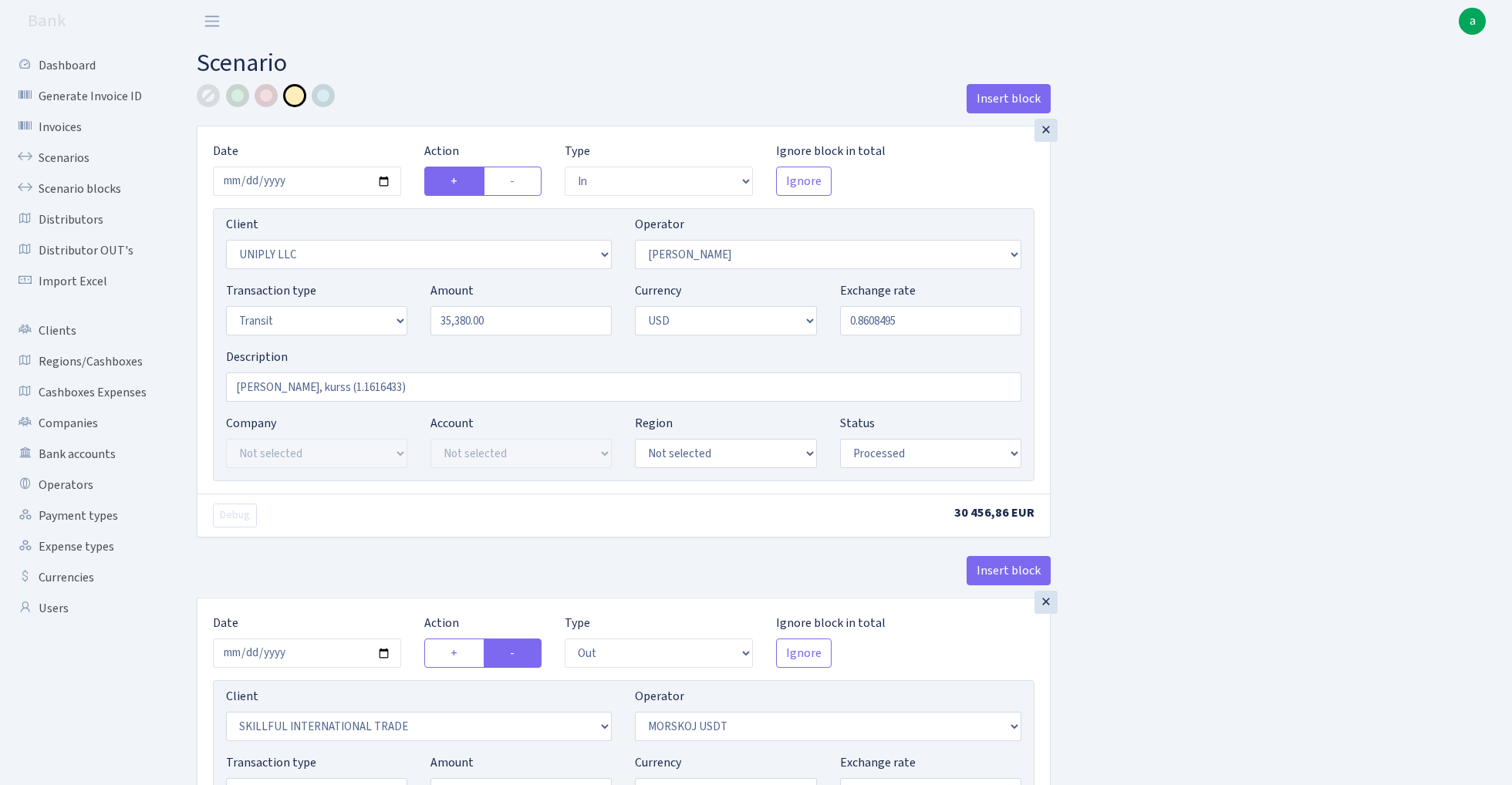
select select "in"
select select "2838"
select select "319"
select select "5"
select select "2"
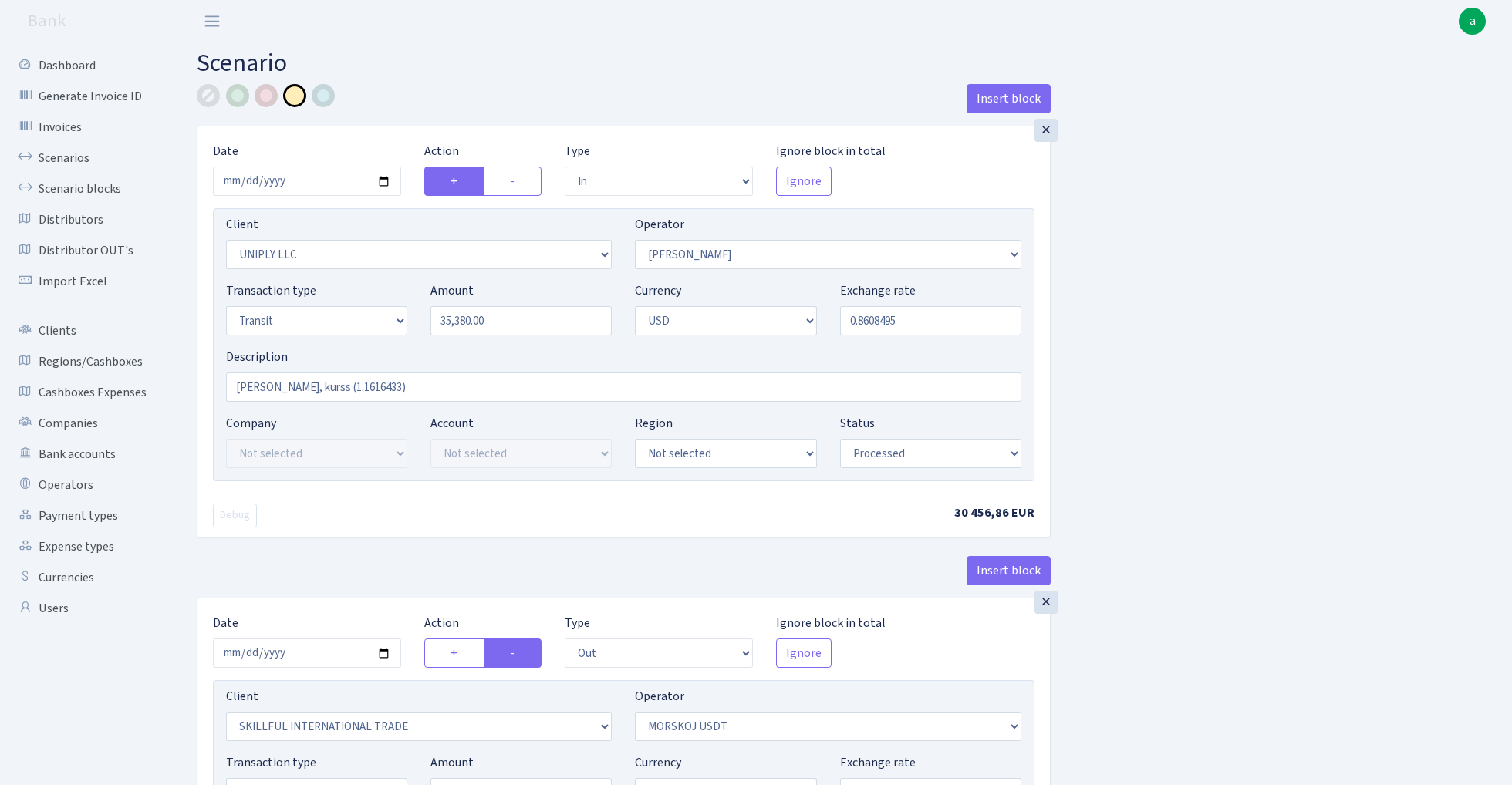
select select "processed"
select select "out"
select select "2655"
select select "324"
select select "5"
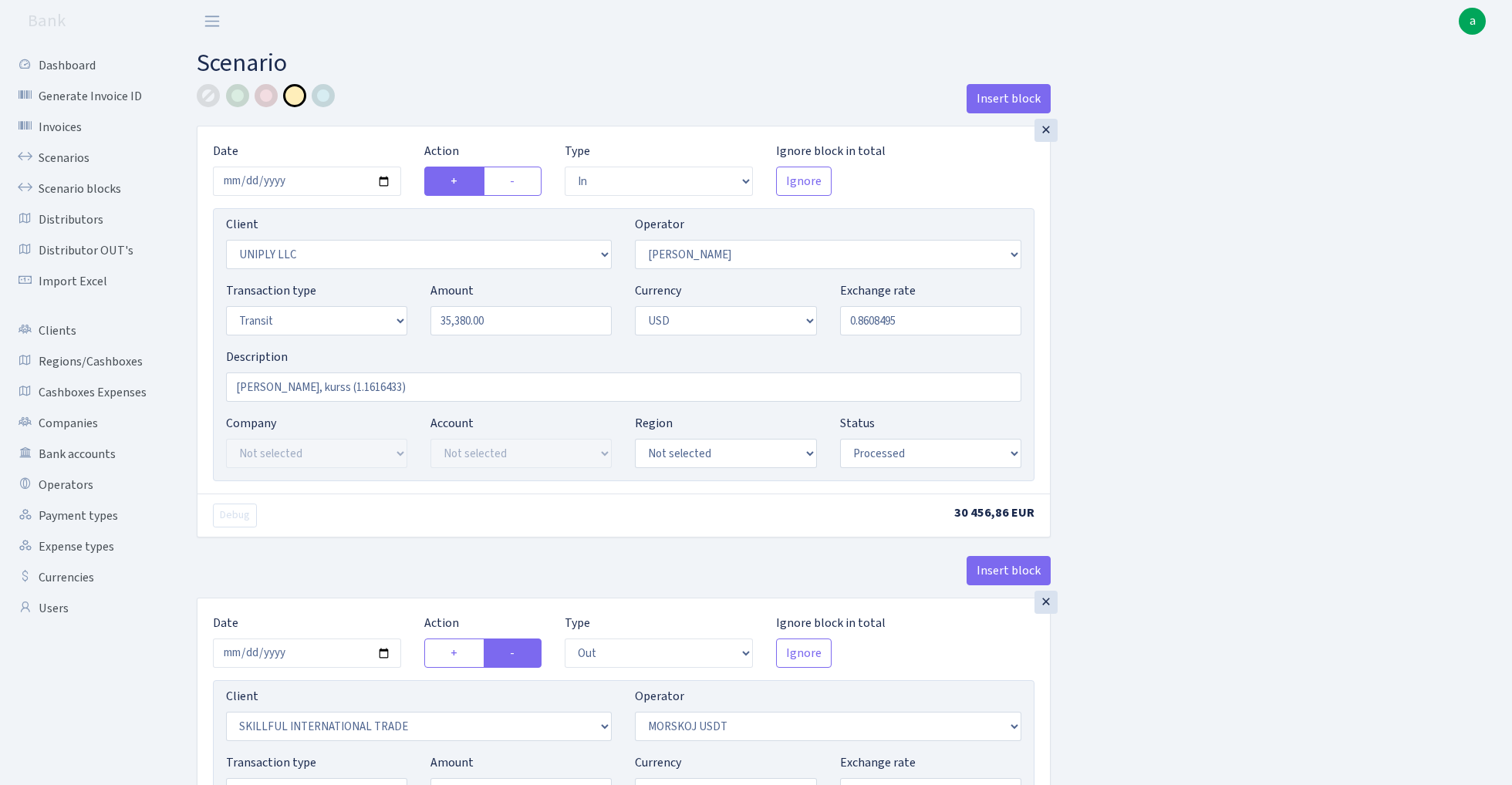
select select "2"
select select "processed"
select select "commission"
select select "319"
select select "processed"
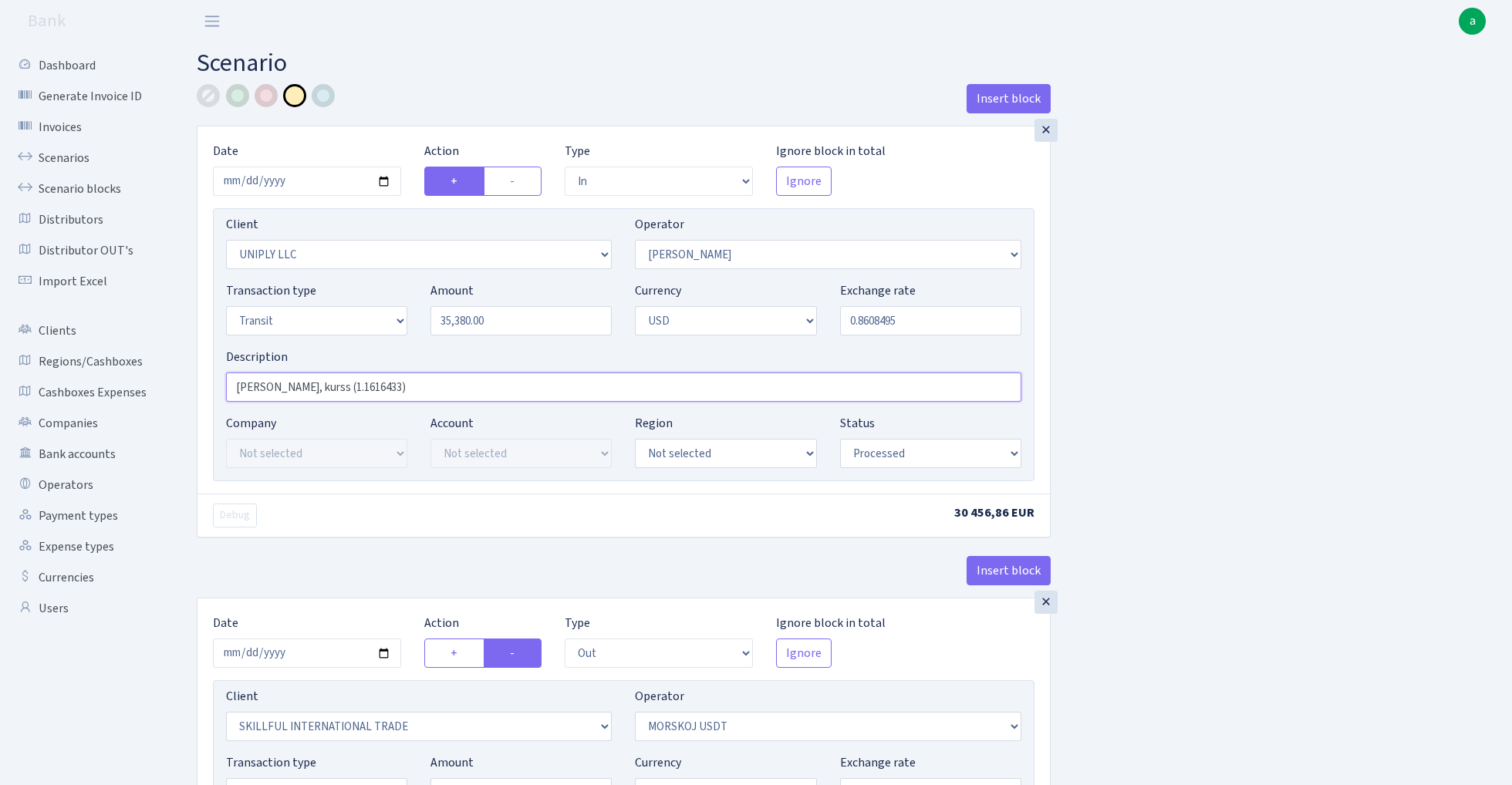
click at [401, 392] on input "Arnis Sergey - Morskoj, kurss (1.1616433)" at bounding box center [623, 387] width 795 height 29
paste input "0344521"
type input "[PERSON_NAME], kurss (1.160344521)"
click at [932, 321] on input "0.8608495" at bounding box center [930, 321] width 181 height 29
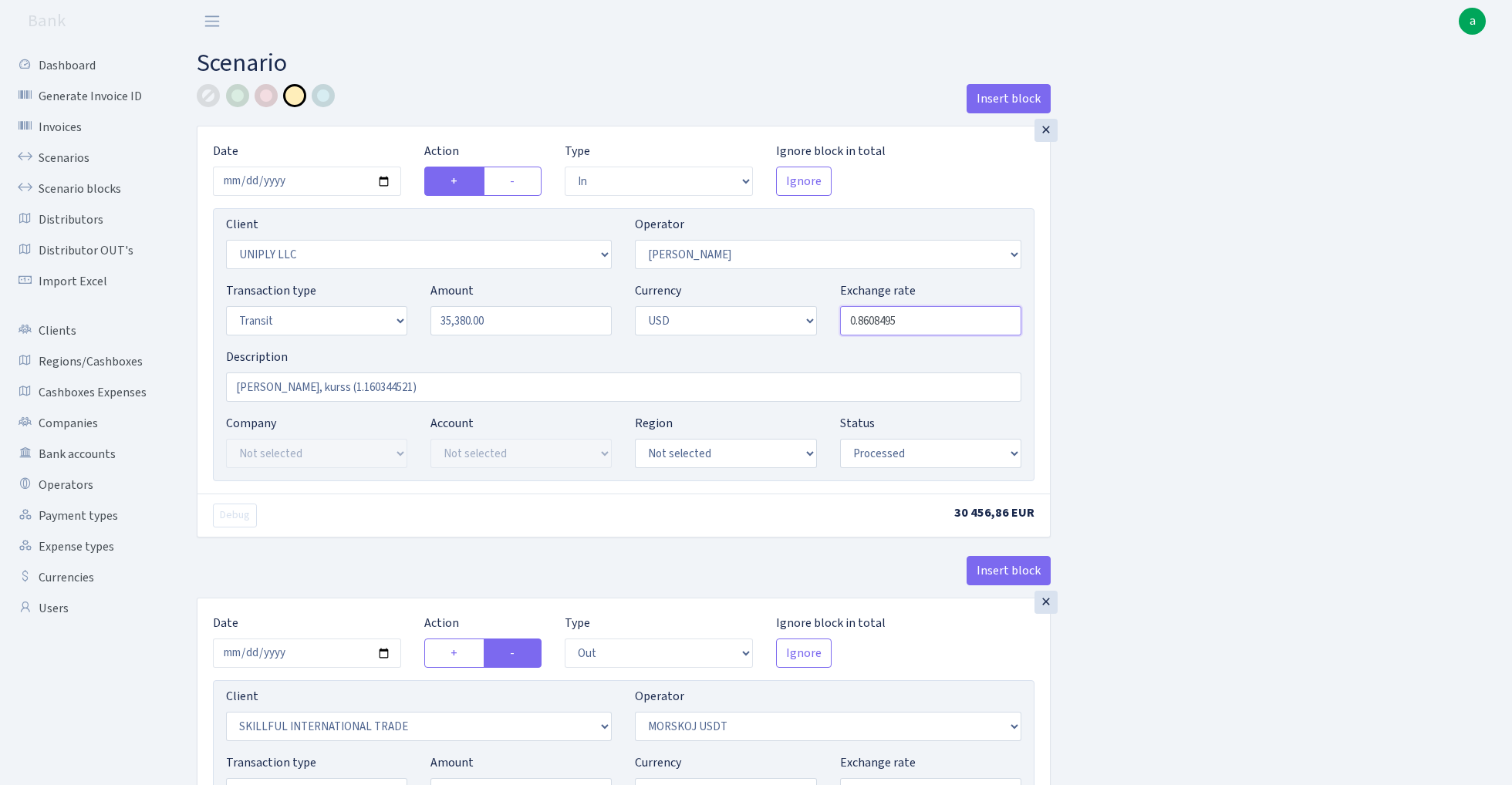
click at [932, 321] on input "0.8608495" at bounding box center [930, 321] width 181 height 29
paste input "18130063"
type input "0.8618130"
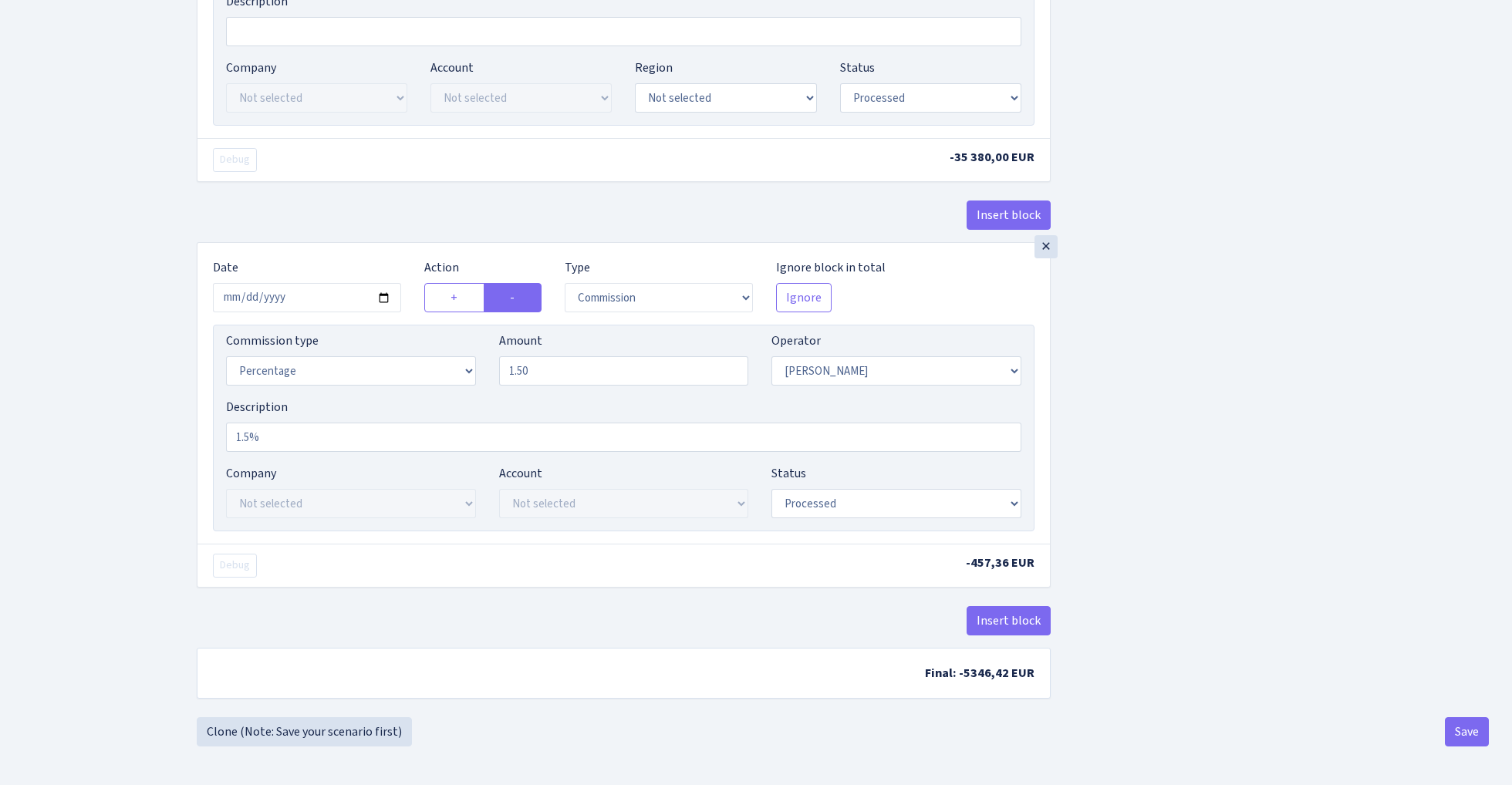
scroll to position [834, 0]
click at [1472, 729] on button "Save" at bounding box center [1467, 732] width 44 height 29
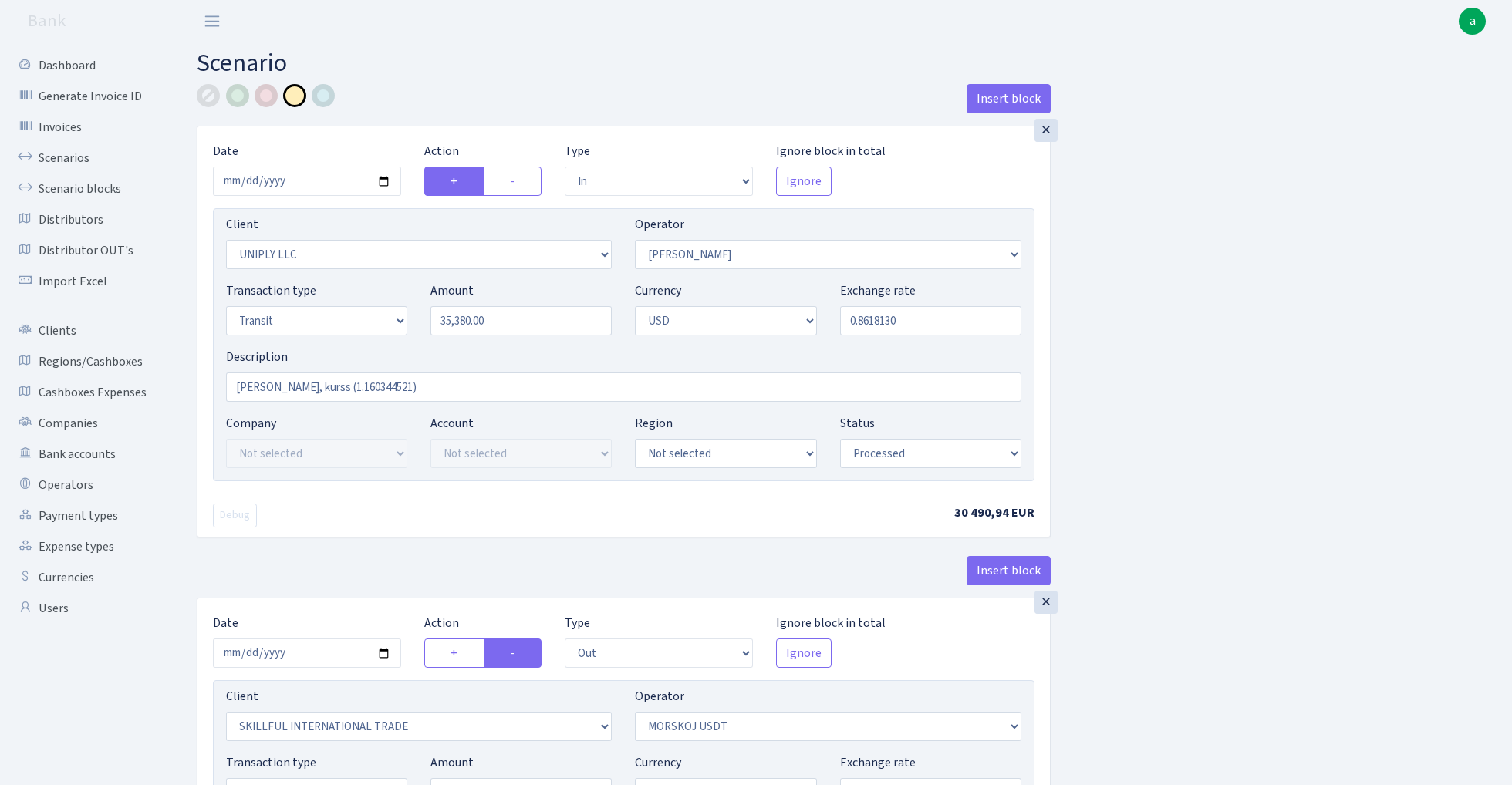
select select "in"
select select "2838"
select select "319"
select select "5"
select select "2"
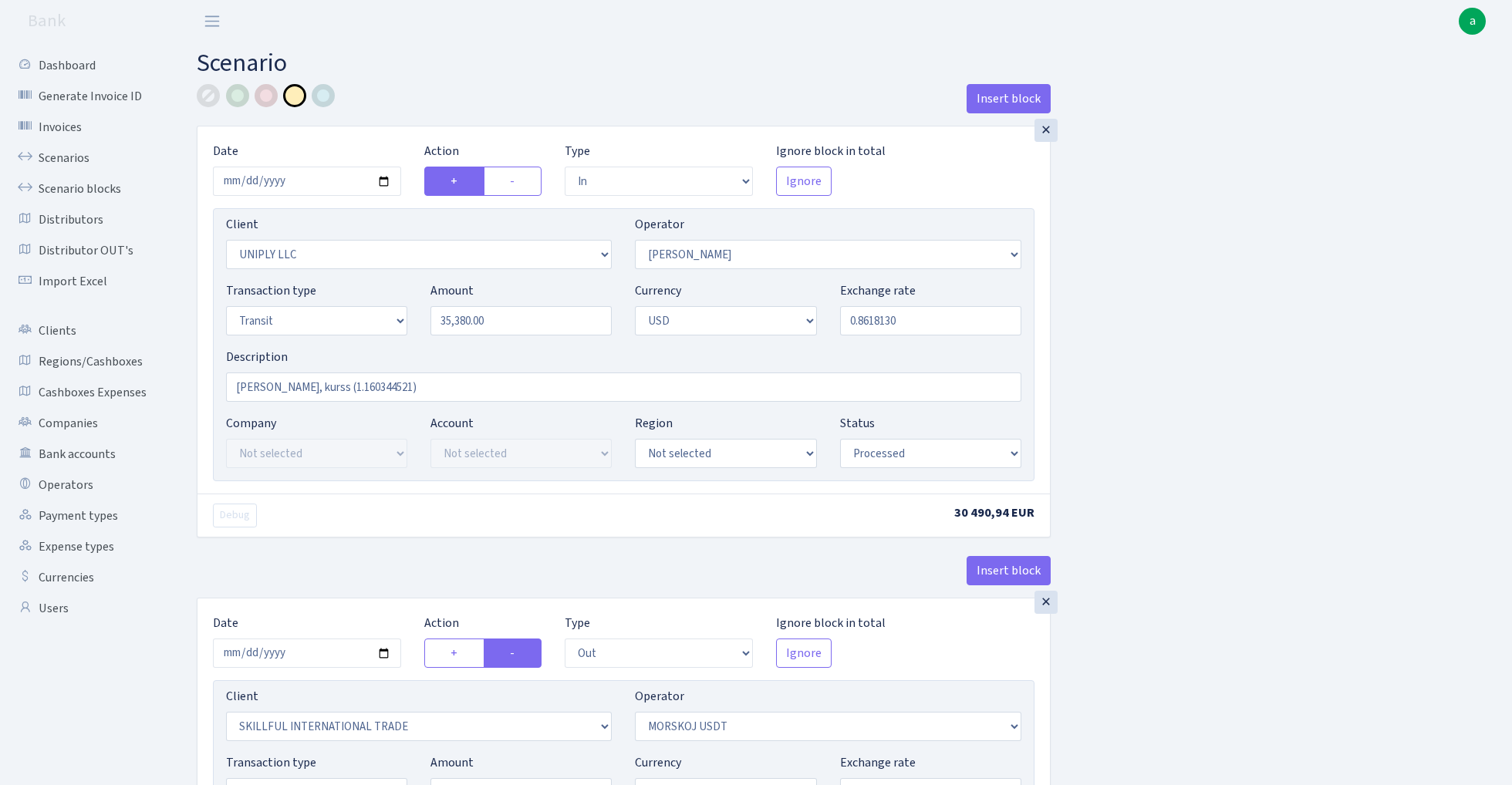
select select "processed"
select select "out"
select select "2655"
select select "324"
select select "5"
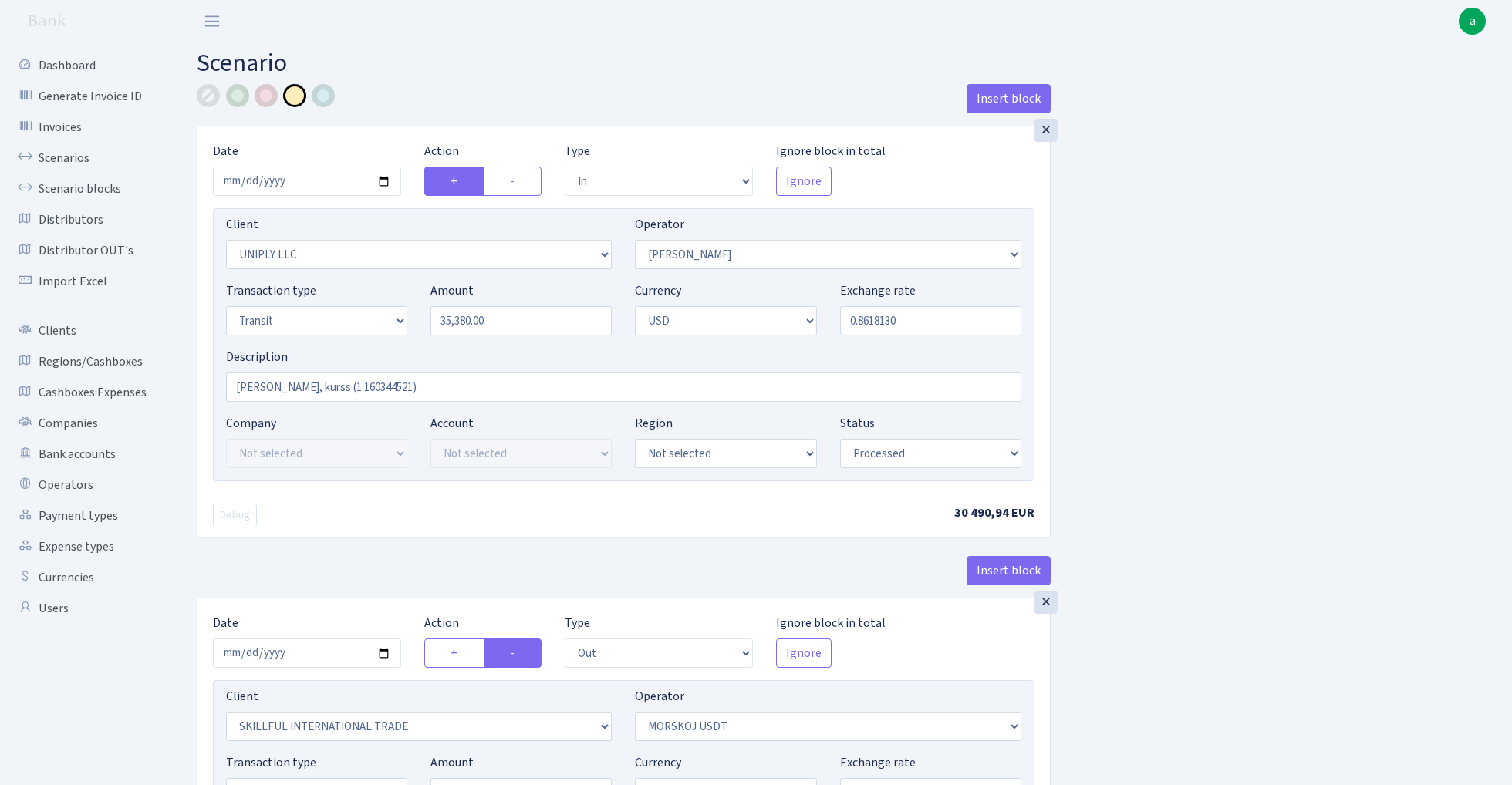
select select "2"
select select "processed"
select select "commission"
select select "319"
select select "processed"
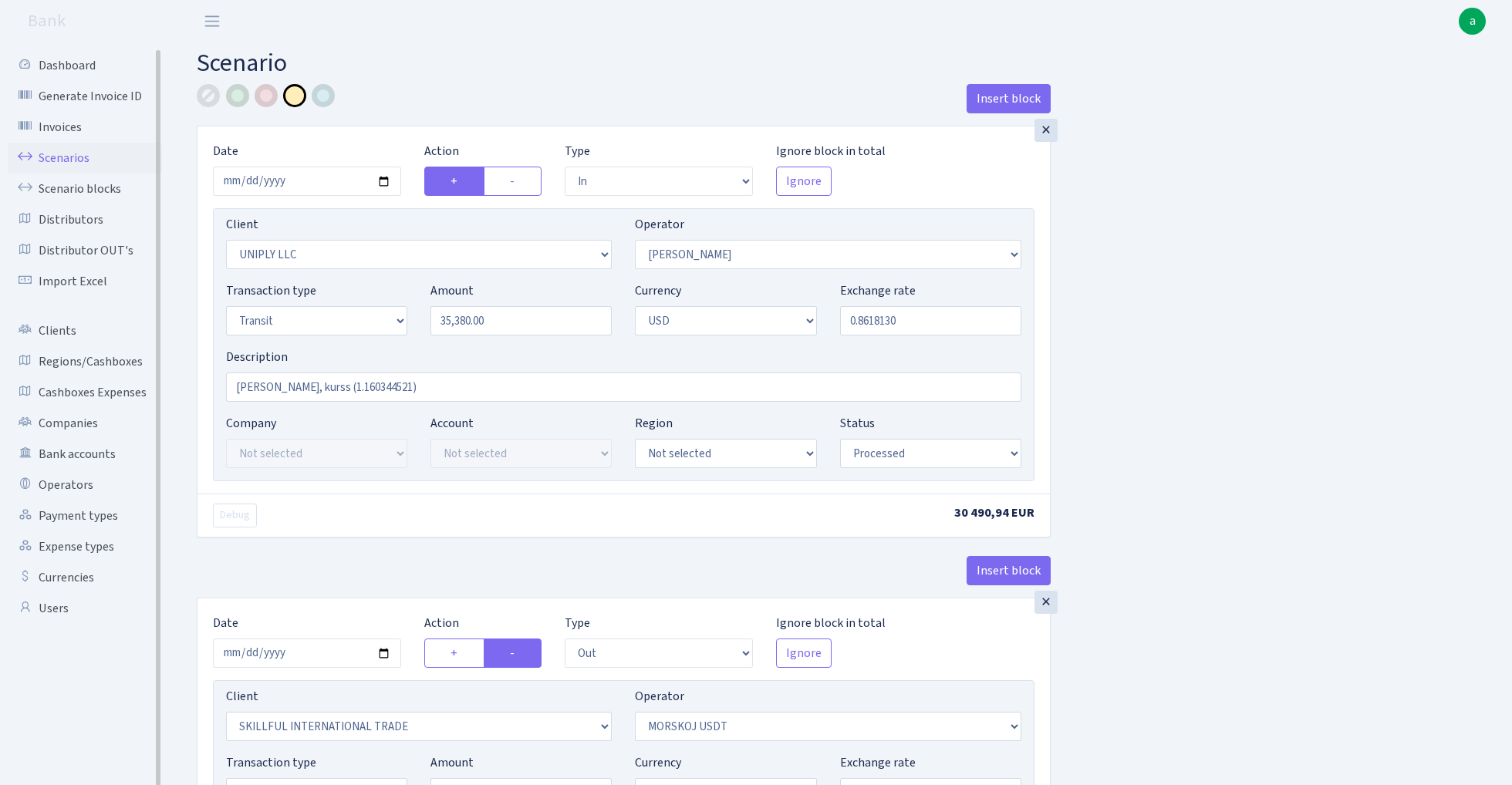
click at [47, 157] on link "Scenarios" at bounding box center [85, 158] width 155 height 31
